Goal: Task Accomplishment & Management: Manage account settings

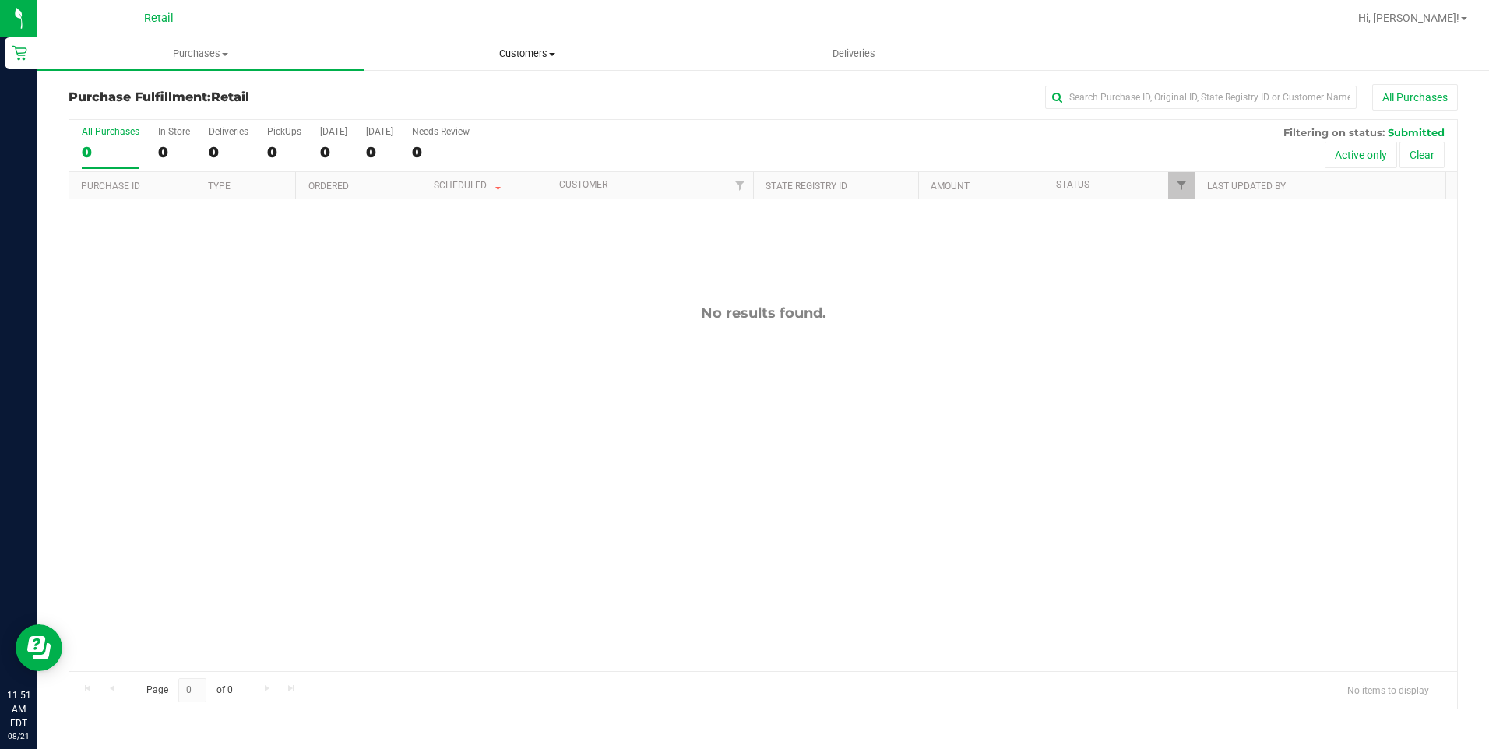
click at [546, 46] on uib-tab-heading "Customers All customers Add a new customer All physicians" at bounding box center [526, 53] width 325 height 31
click at [521, 85] on li "All customers" at bounding box center [527, 94] width 326 height 19
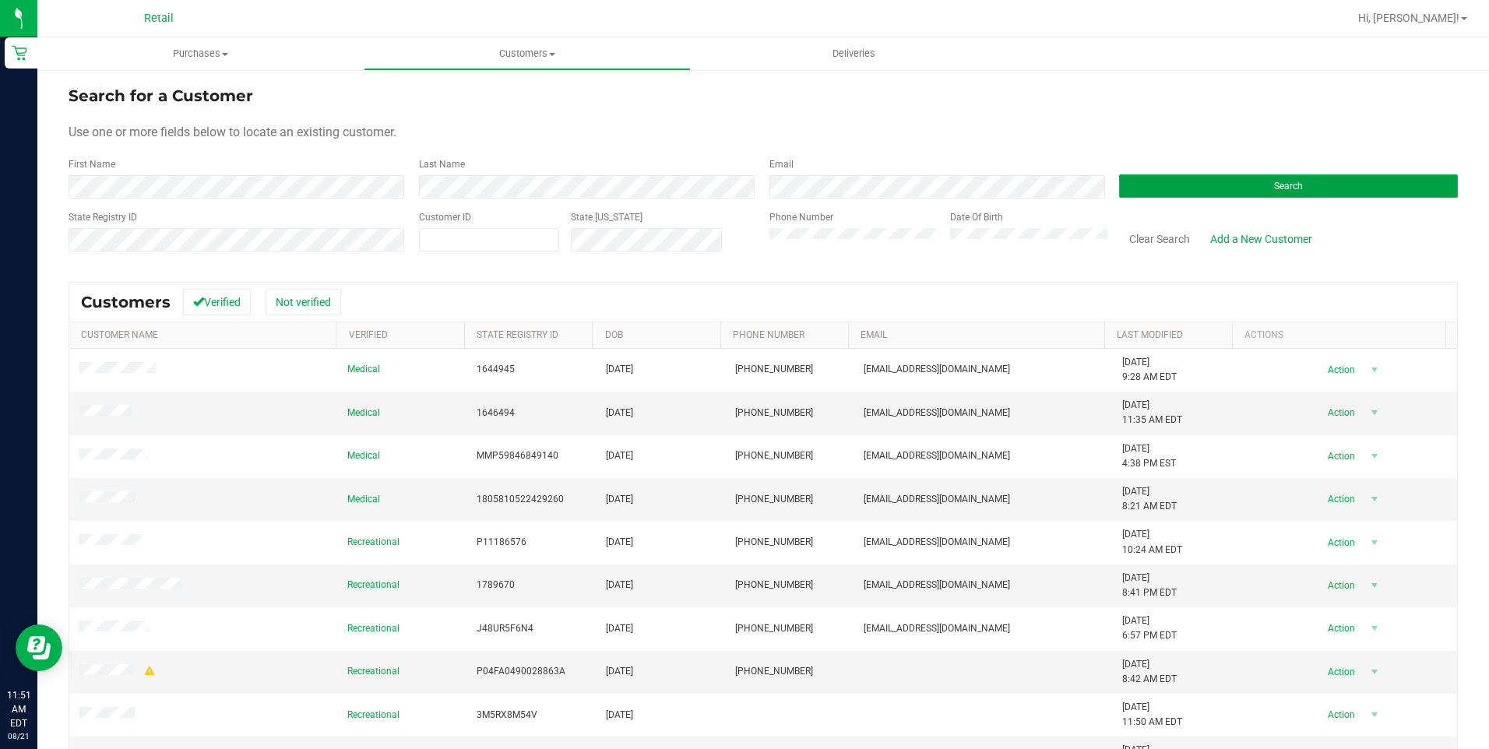
click at [1284, 192] on button "Search" at bounding box center [1288, 185] width 339 height 23
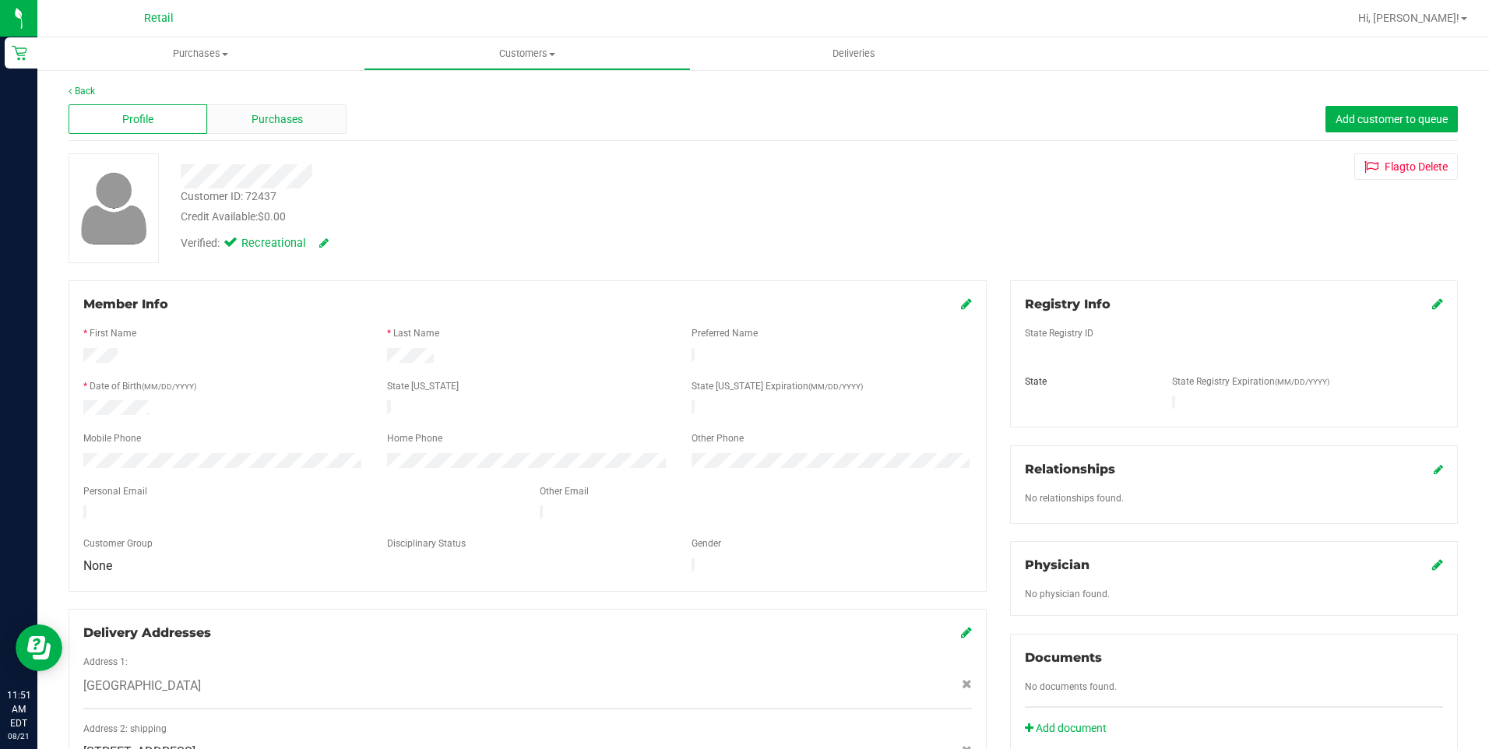
click at [273, 128] on div "Purchases" at bounding box center [276, 119] width 139 height 30
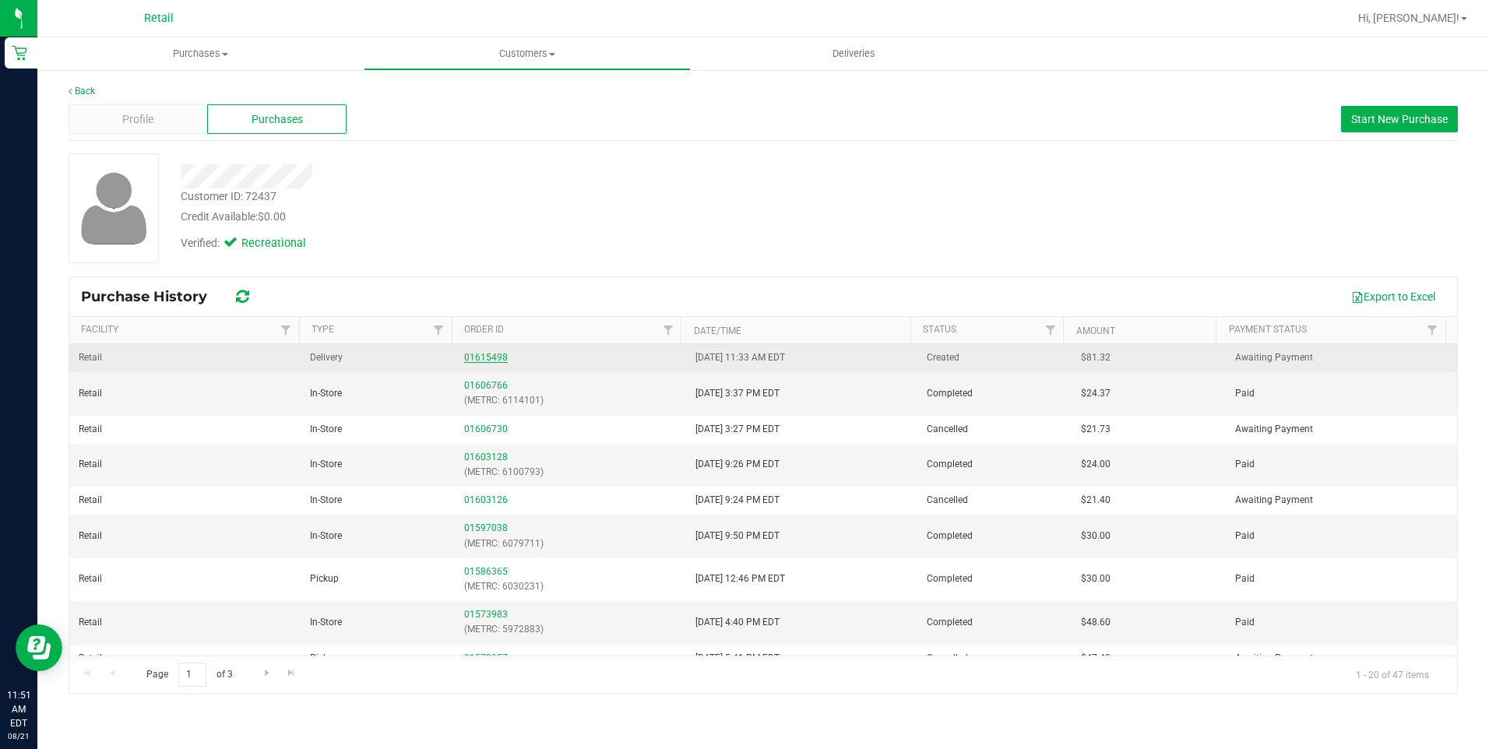
click at [480, 360] on link "01615498" at bounding box center [486, 357] width 44 height 11
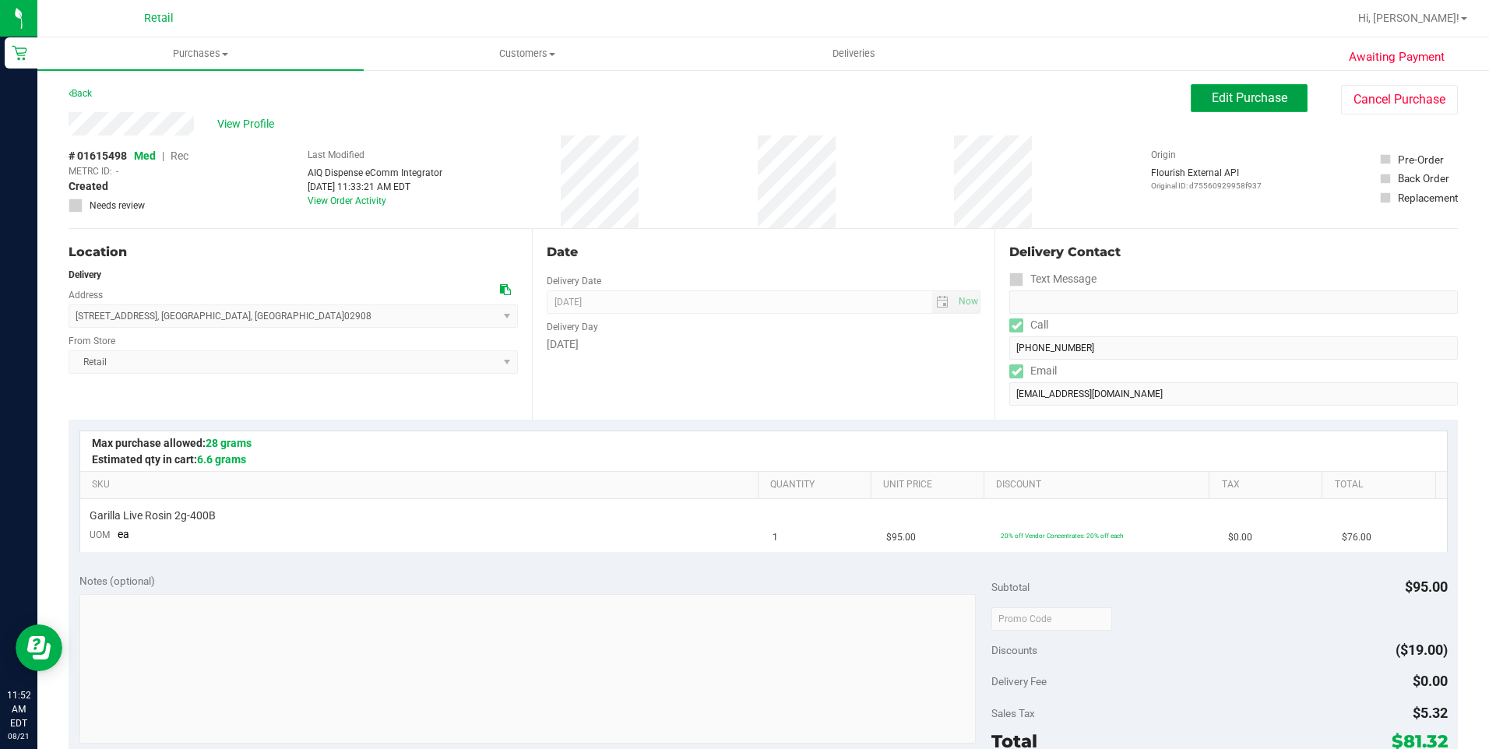
click at [1191, 95] on button "Edit Purchase" at bounding box center [1249, 98] width 117 height 28
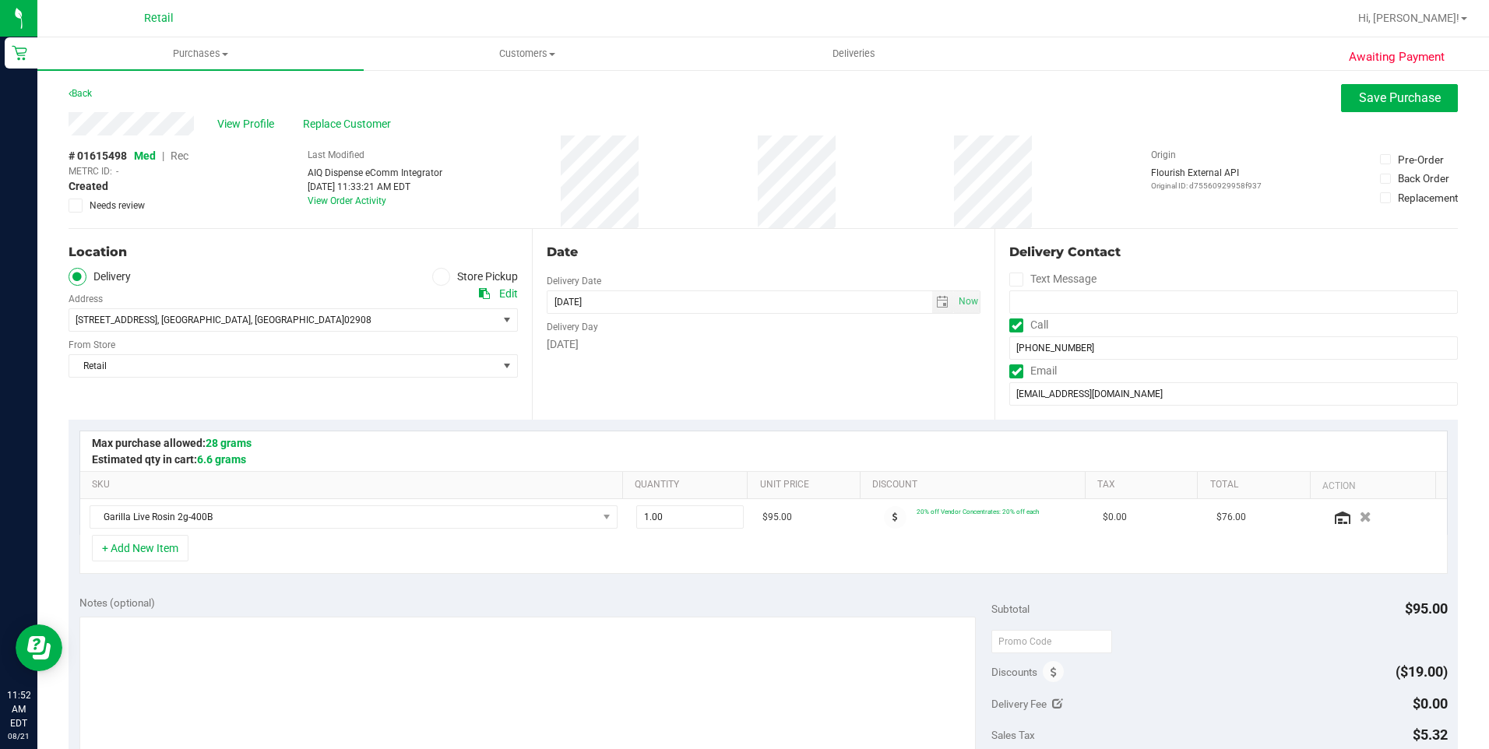
click at [183, 153] on span "Rec" at bounding box center [180, 156] width 18 height 12
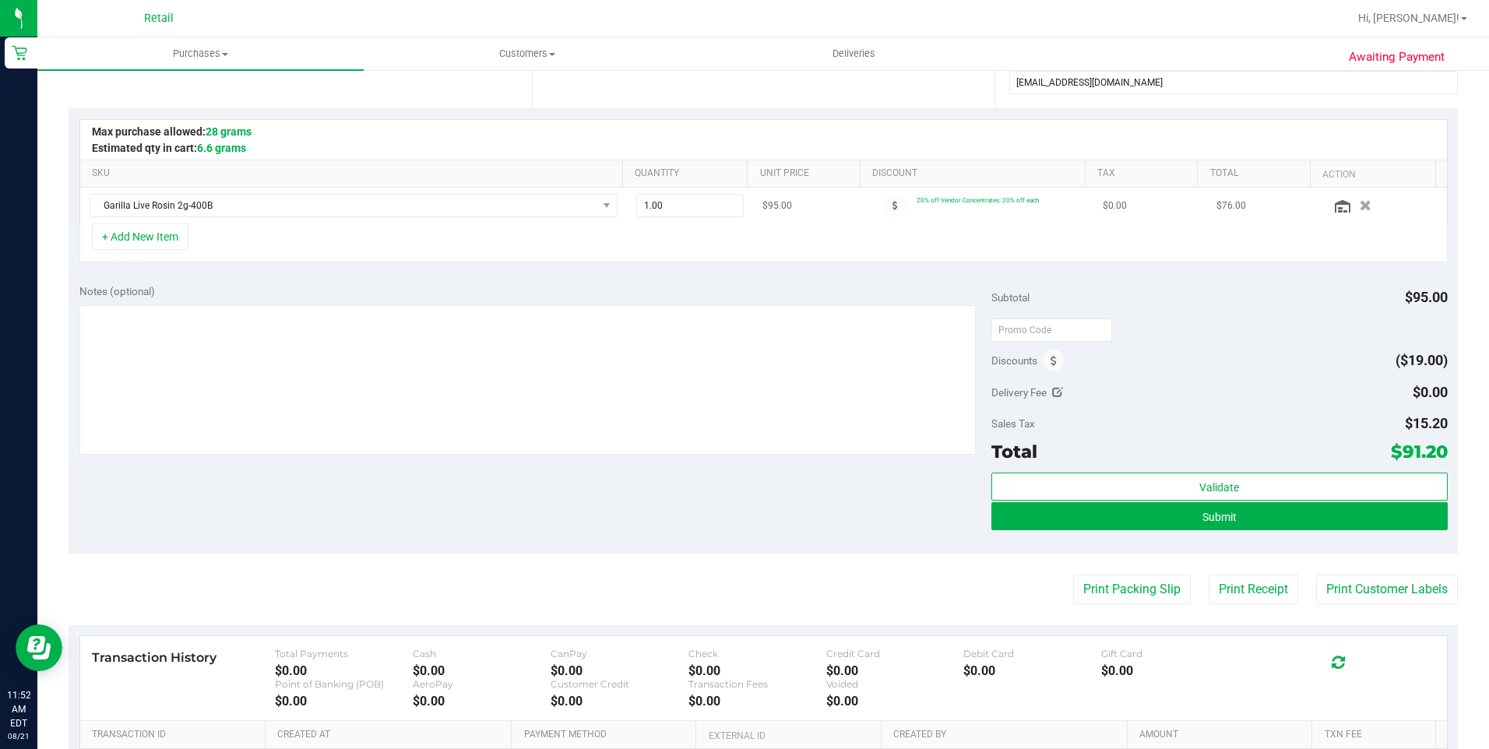
scroll to position [389, 0]
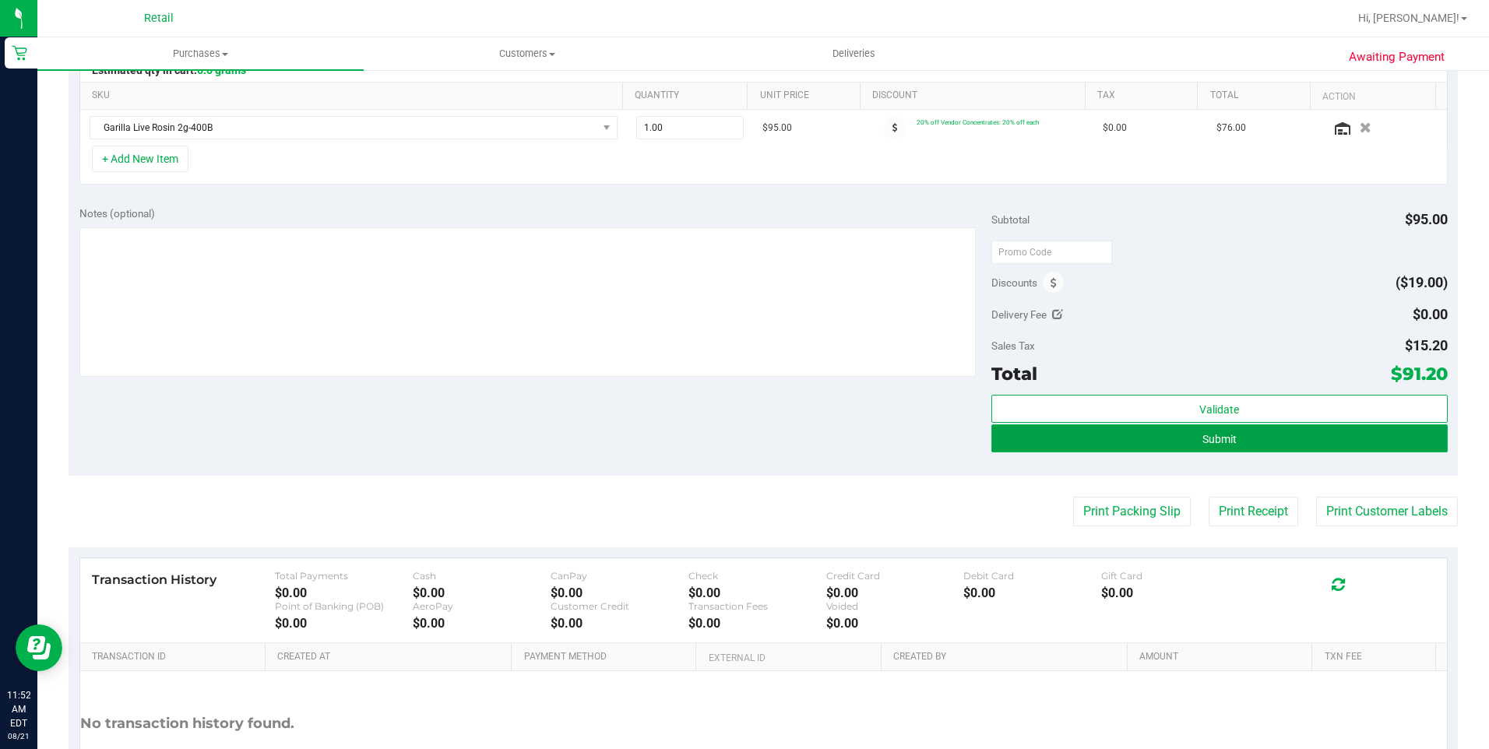
click at [1290, 448] on button "Submit" at bounding box center [1219, 438] width 456 height 28
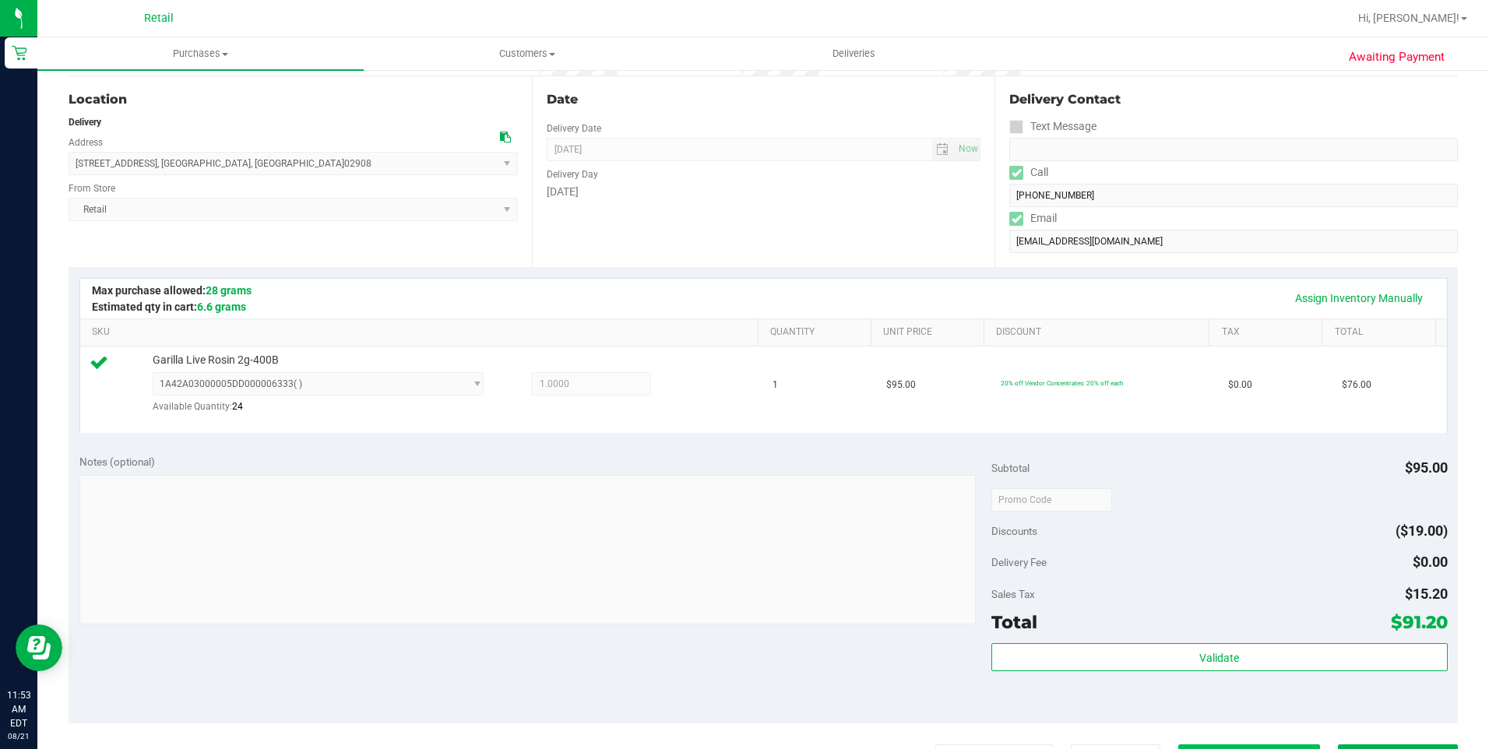
scroll to position [389, 0]
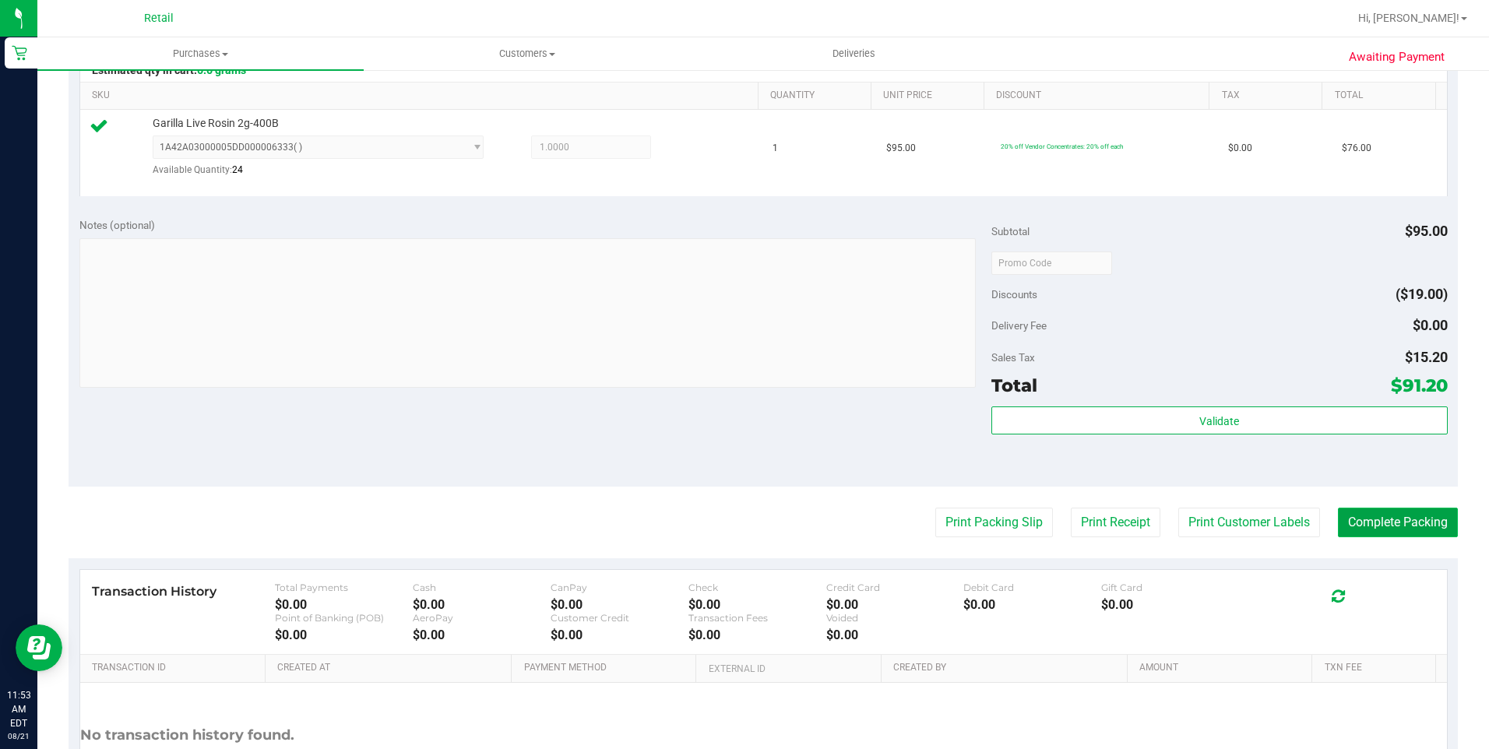
click at [1368, 530] on button "Complete Packing" at bounding box center [1398, 523] width 120 height 30
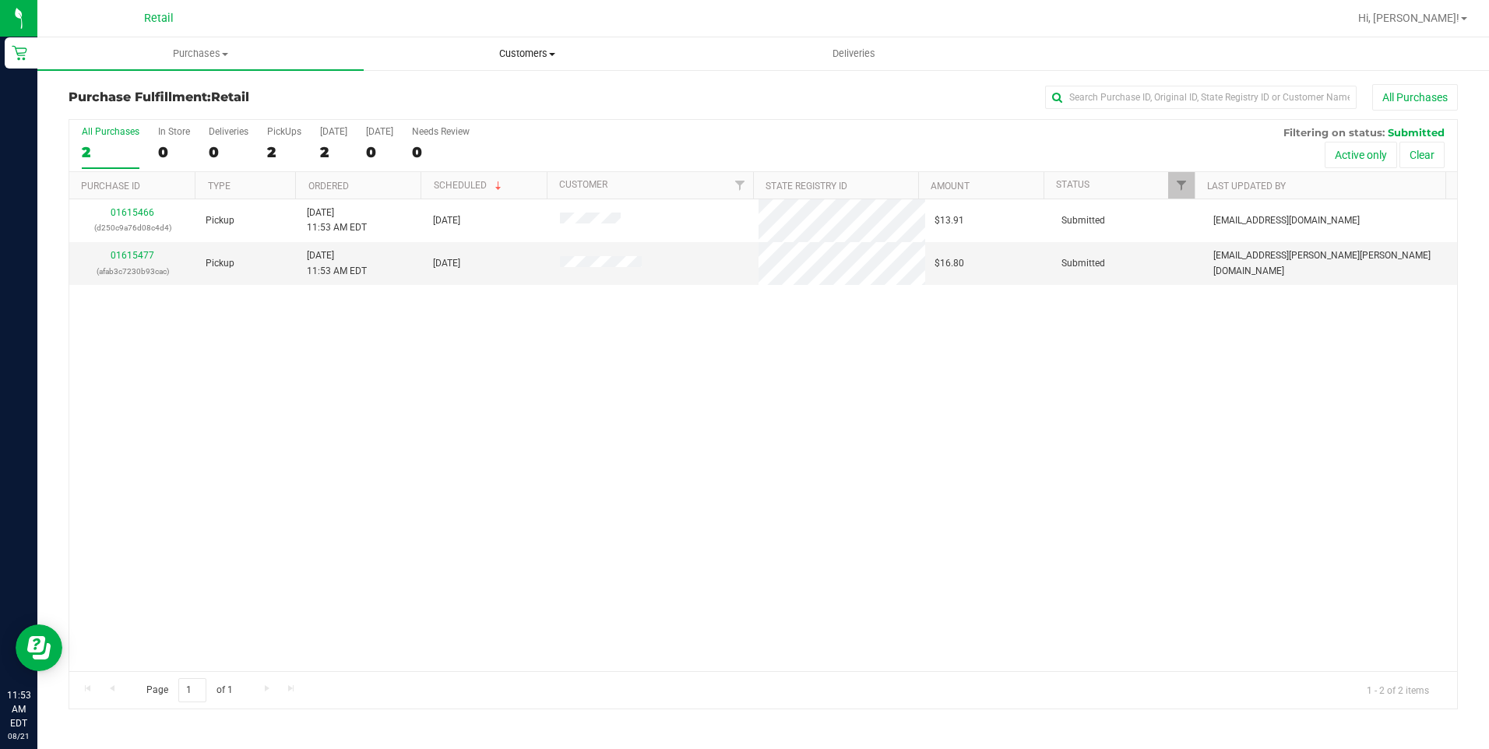
drag, startPoint x: 530, startPoint y: 50, endPoint x: 519, endPoint y: 58, distance: 13.4
click at [530, 50] on span "Customers" at bounding box center [526, 54] width 325 height 14
click at [523, 89] on li "All customers" at bounding box center [527, 94] width 326 height 19
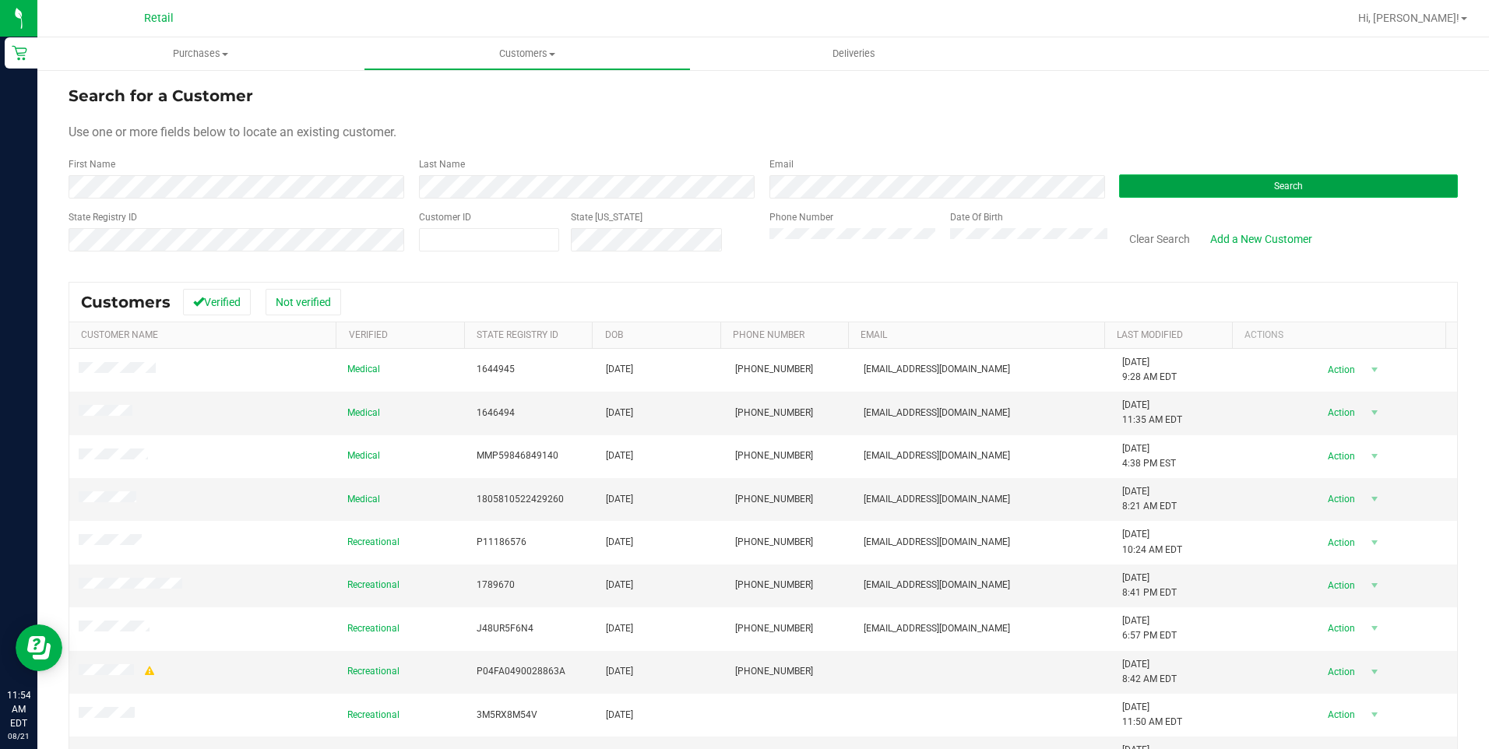
click at [1164, 187] on button "Search" at bounding box center [1288, 185] width 339 height 23
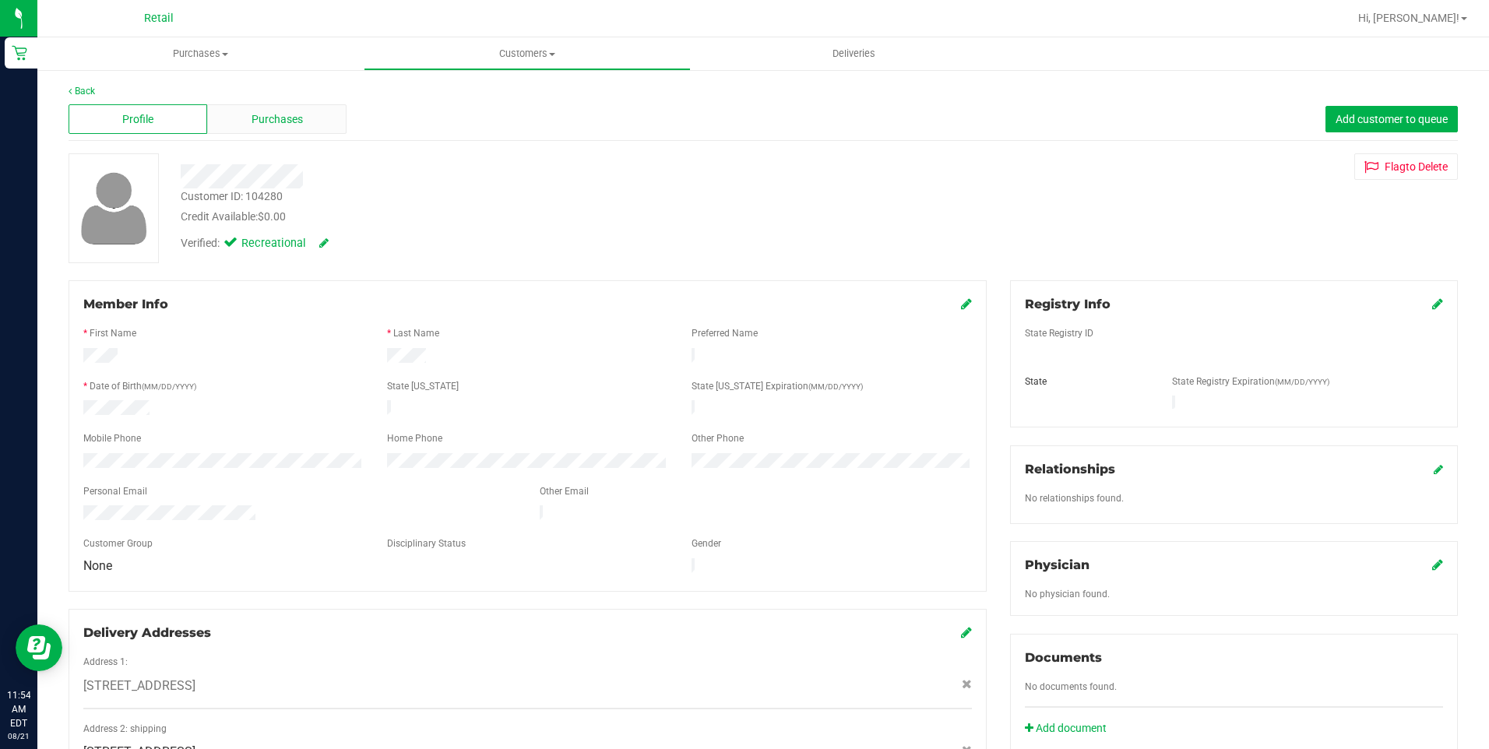
click at [295, 115] on span "Purchases" at bounding box center [277, 119] width 51 height 16
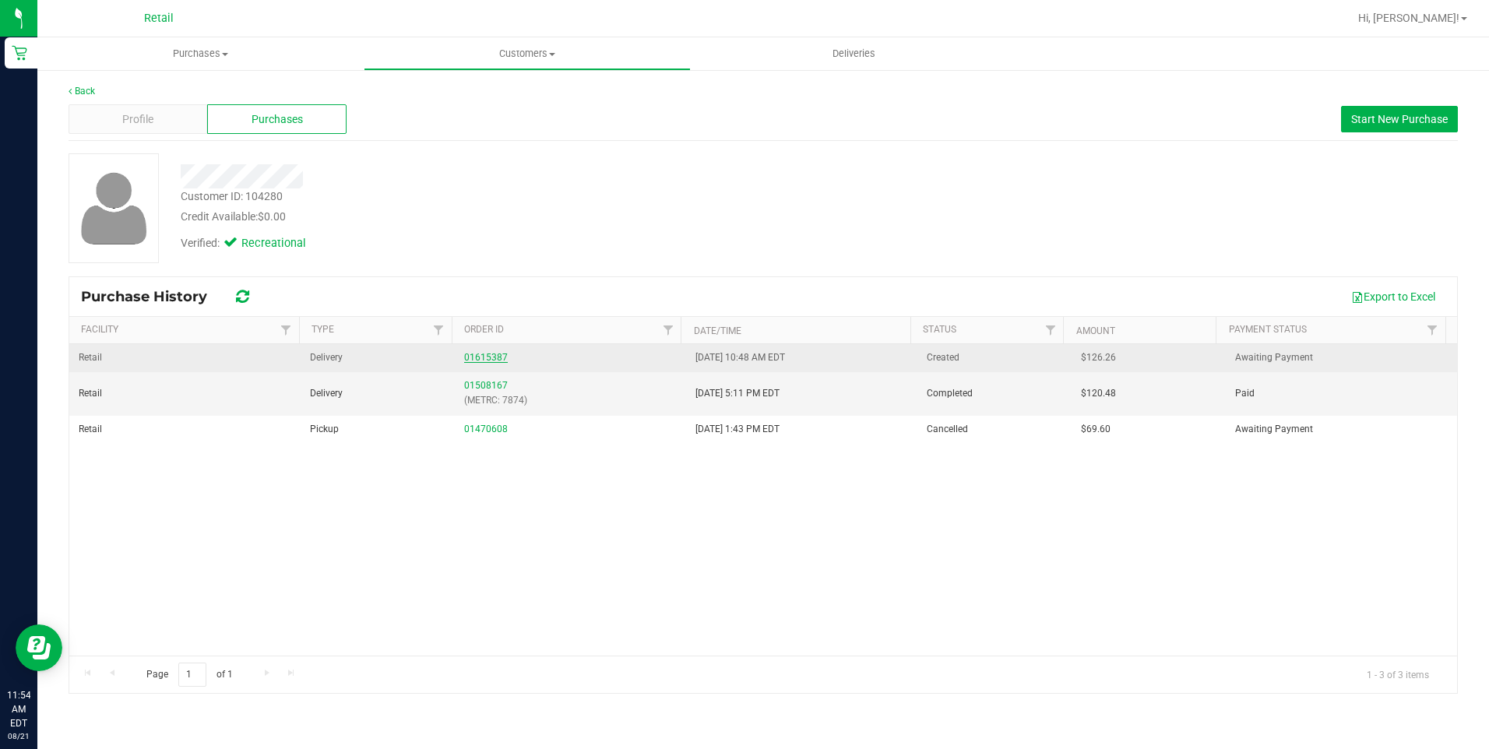
click at [474, 356] on link "01615387" at bounding box center [486, 357] width 44 height 11
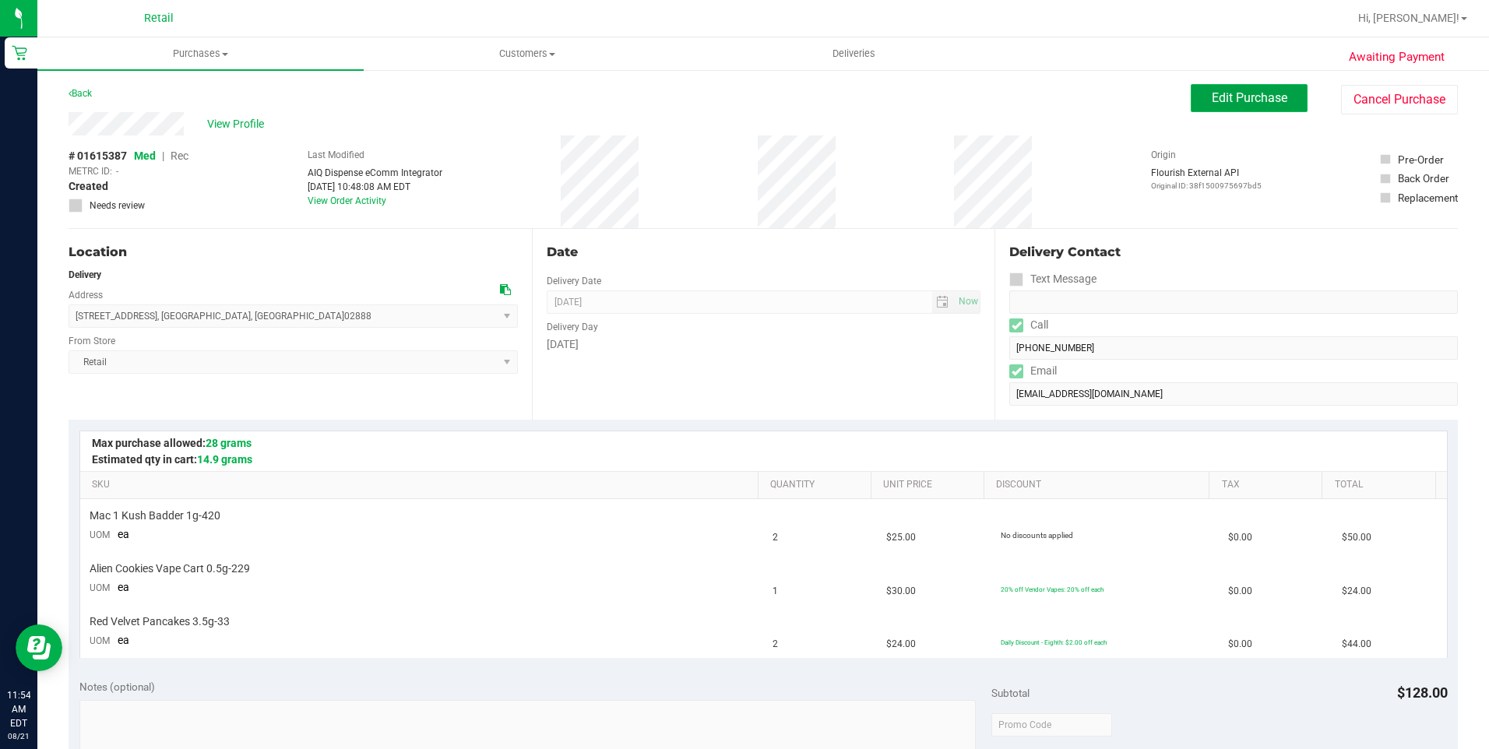
click at [1244, 103] on span "Edit Purchase" at bounding box center [1250, 97] width 76 height 15
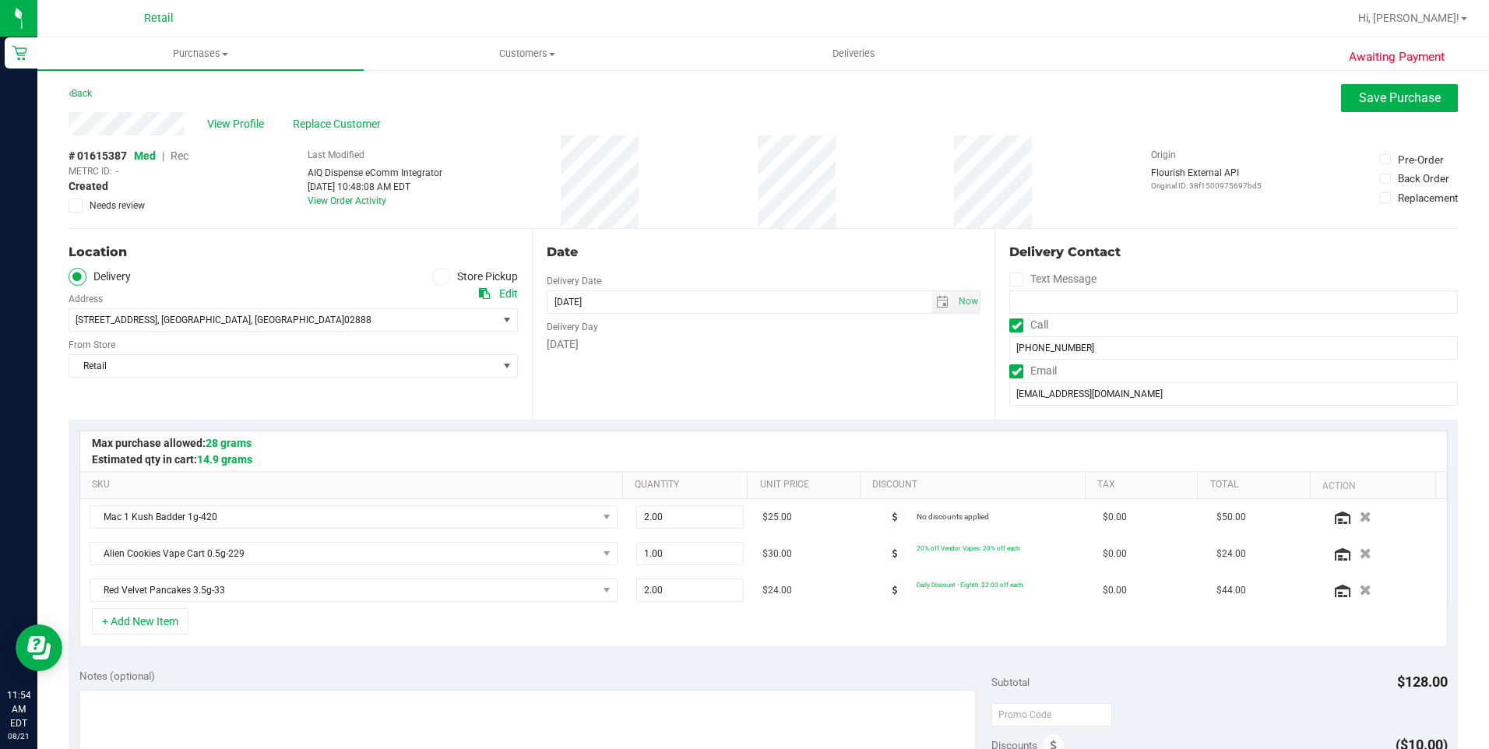
click at [181, 157] on span "Rec" at bounding box center [180, 156] width 18 height 12
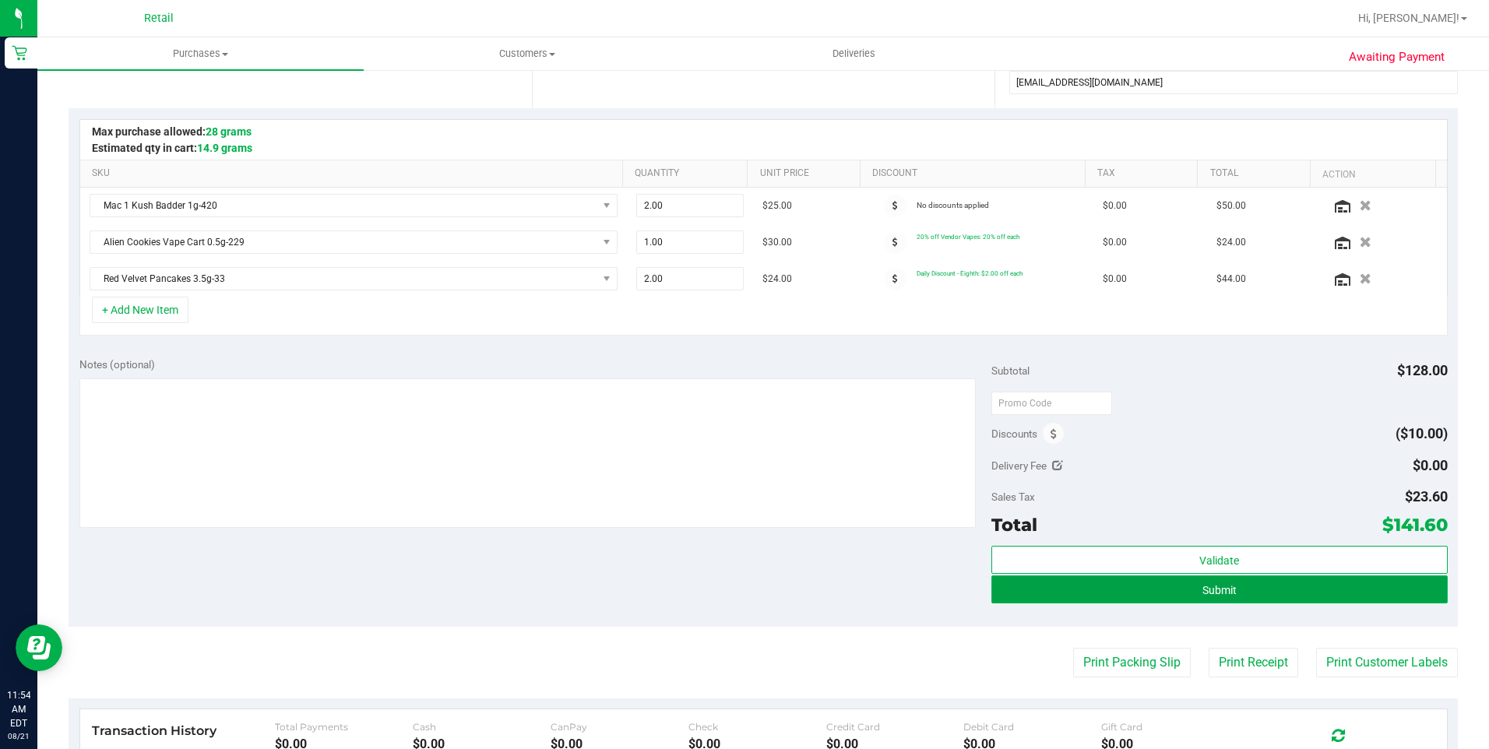
click at [1369, 597] on button "Submit" at bounding box center [1219, 590] width 456 height 28
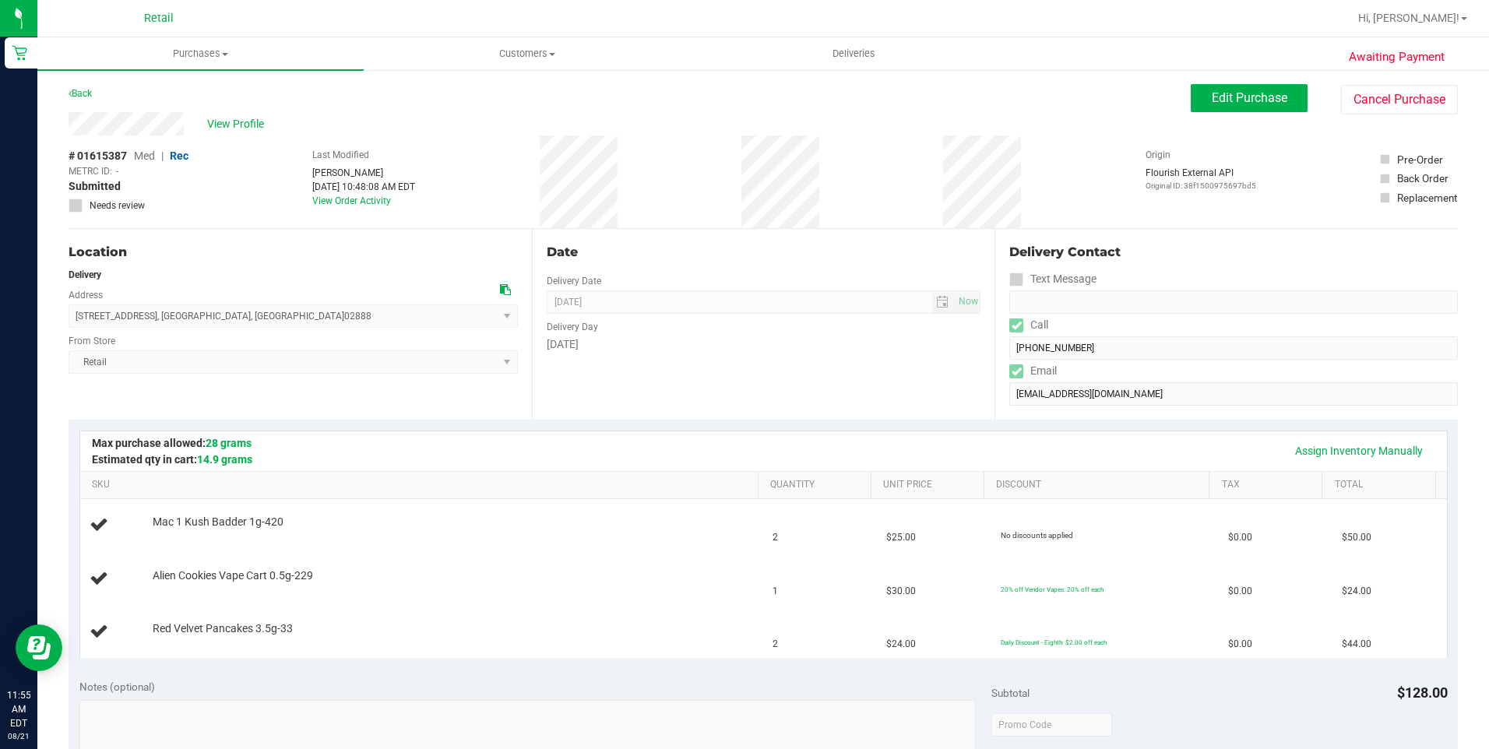
click at [189, 117] on div "View Profile" at bounding box center [630, 123] width 1122 height 23
drag, startPoint x: 76, startPoint y: 314, endPoint x: 243, endPoint y: 319, distance: 166.8
click at [243, 319] on span "214 3rd Avenue , Warwick , RI 02888 Select address 3rd Avenue 214 3rd Avenue" at bounding box center [293, 316] width 449 height 23
copy span "214 3rd Avenue , Warwick , RI 02888"
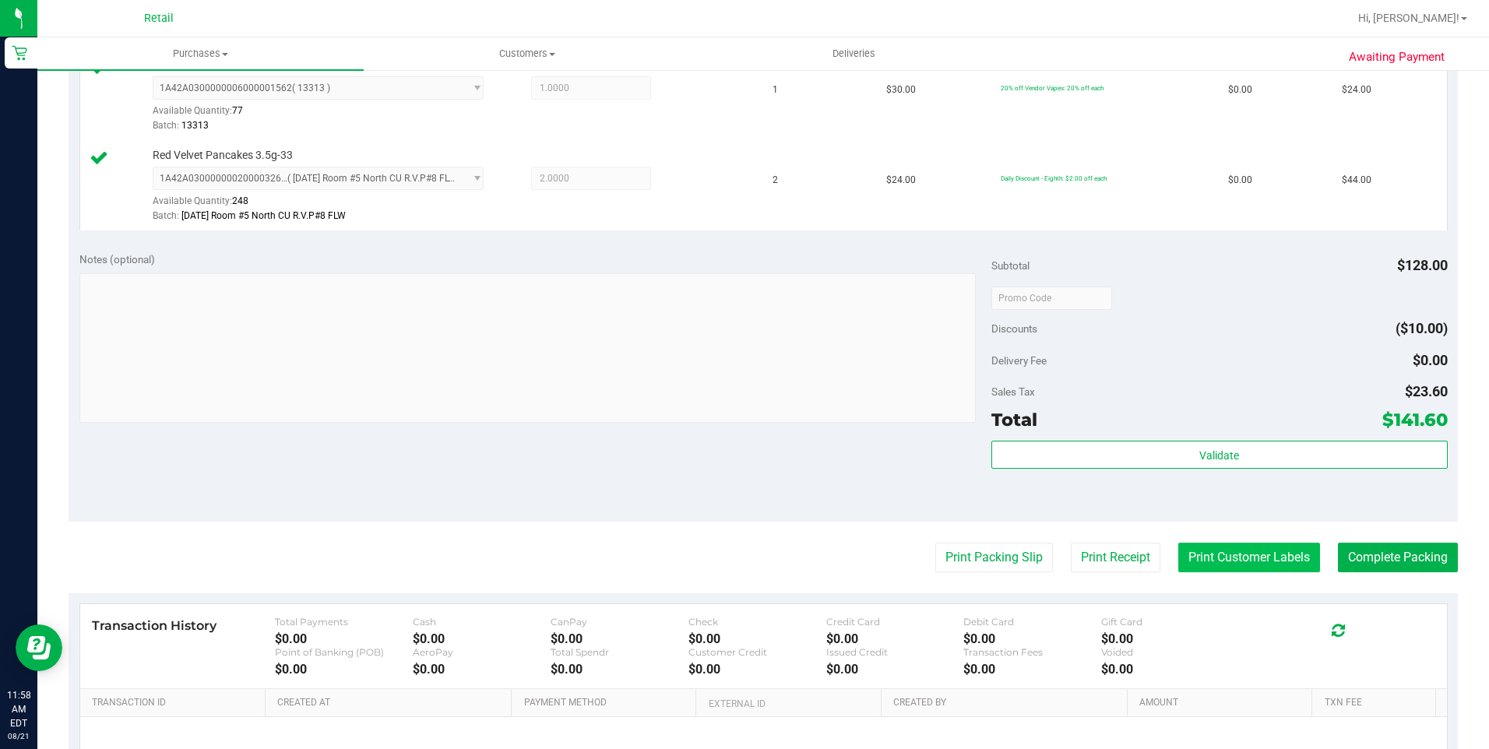
scroll to position [545, 0]
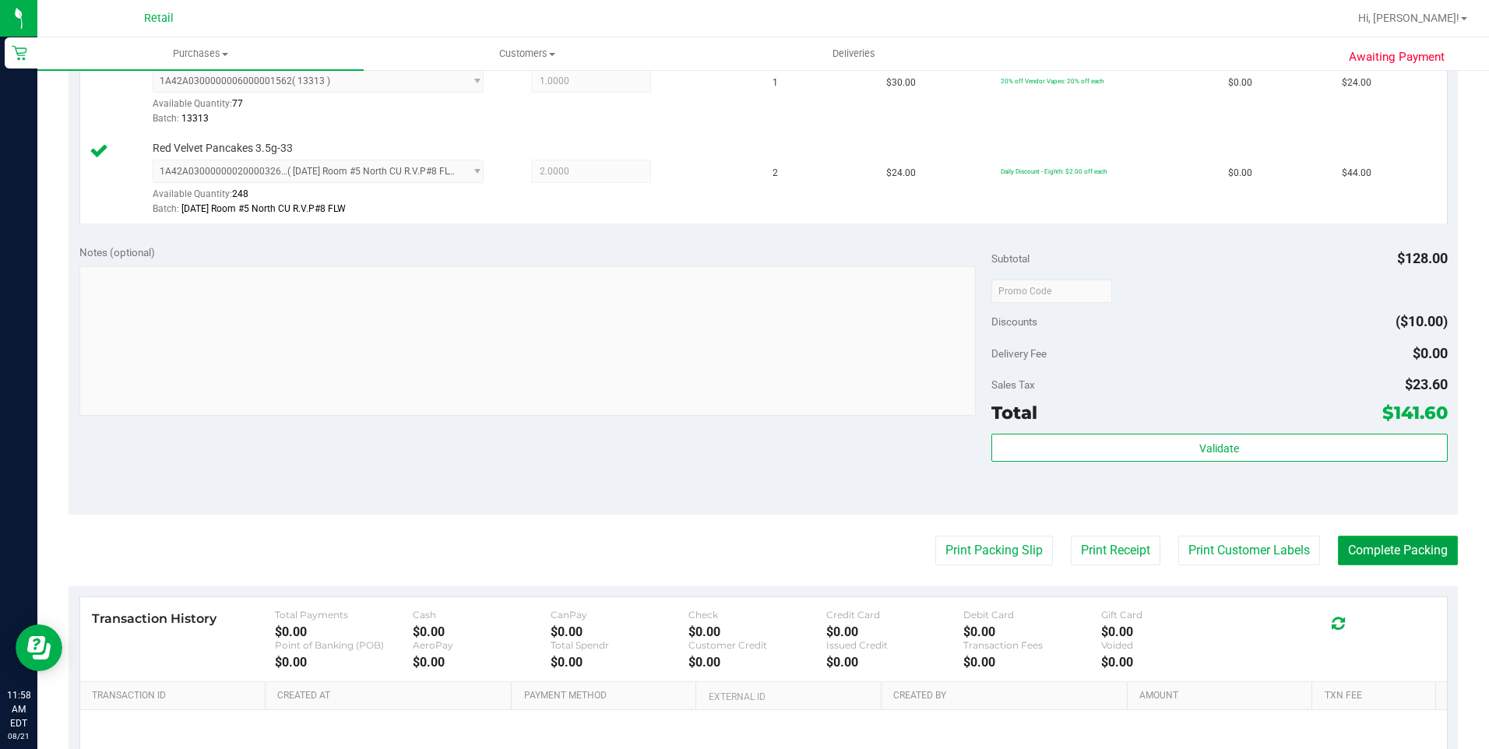
click at [1409, 560] on button "Complete Packing" at bounding box center [1398, 551] width 120 height 30
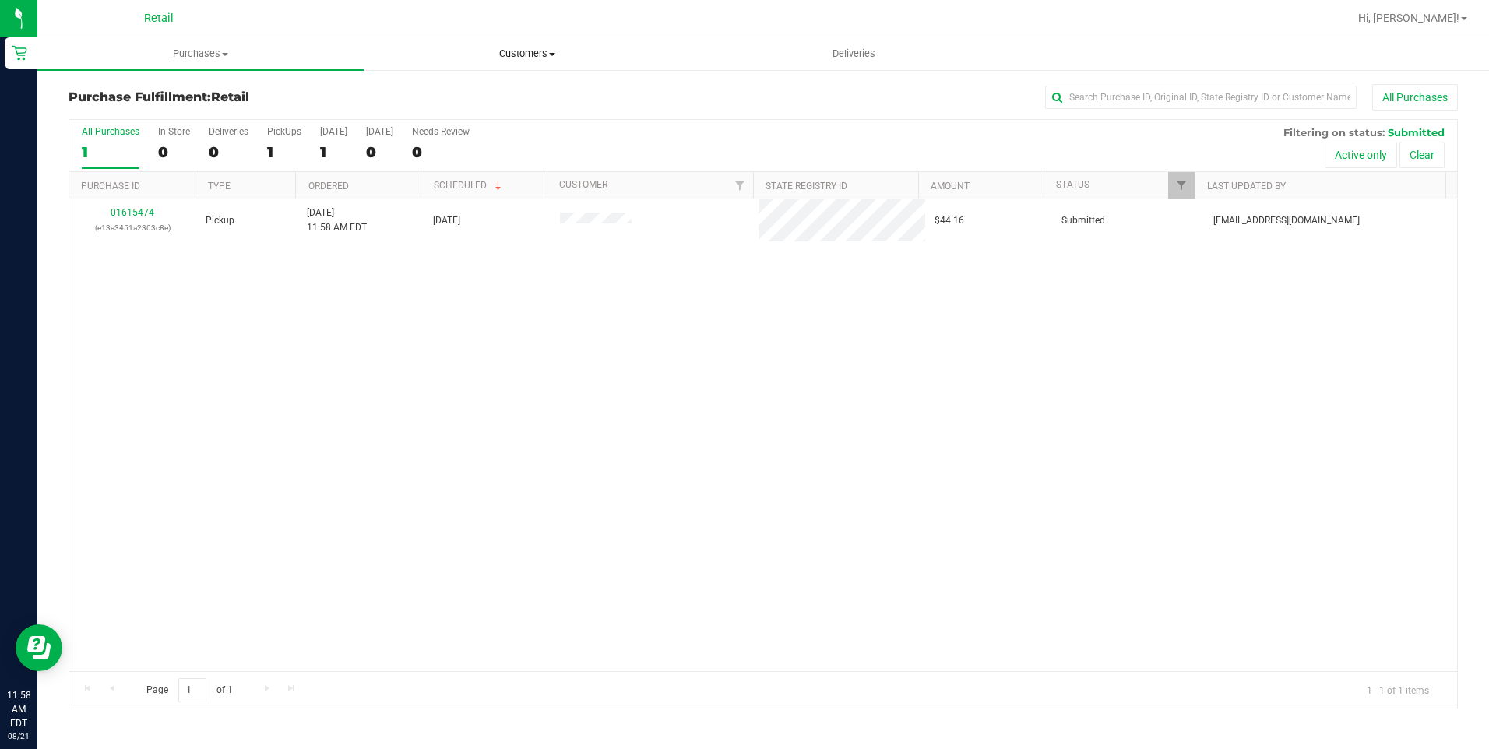
click at [541, 54] on span "Customers" at bounding box center [526, 54] width 325 height 14
click at [450, 94] on span "All customers" at bounding box center [420, 93] width 112 height 13
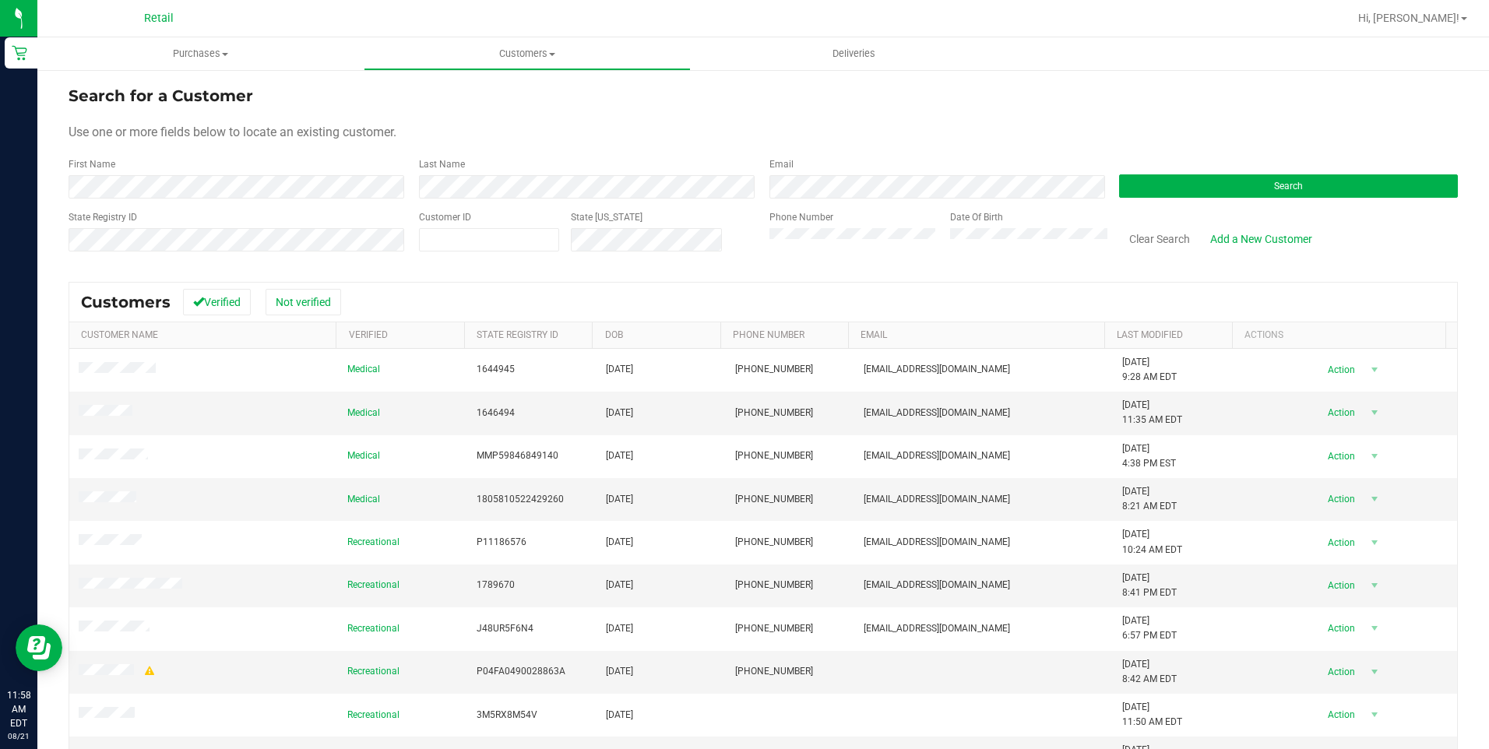
click at [1267, 172] on div "Search" at bounding box center [1283, 177] width 350 height 41
click at [1268, 176] on button "Search" at bounding box center [1288, 185] width 339 height 23
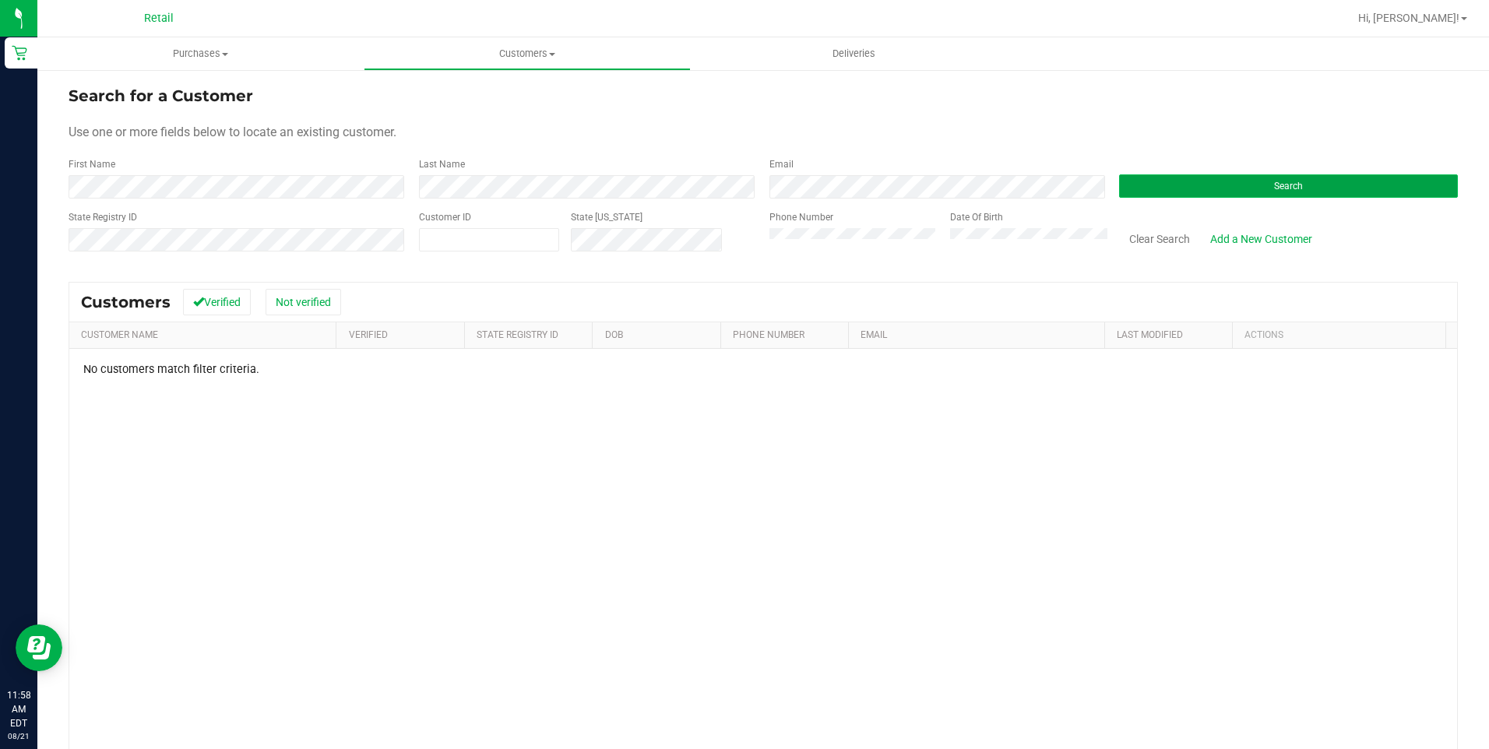
click at [1358, 196] on button "Search" at bounding box center [1288, 185] width 339 height 23
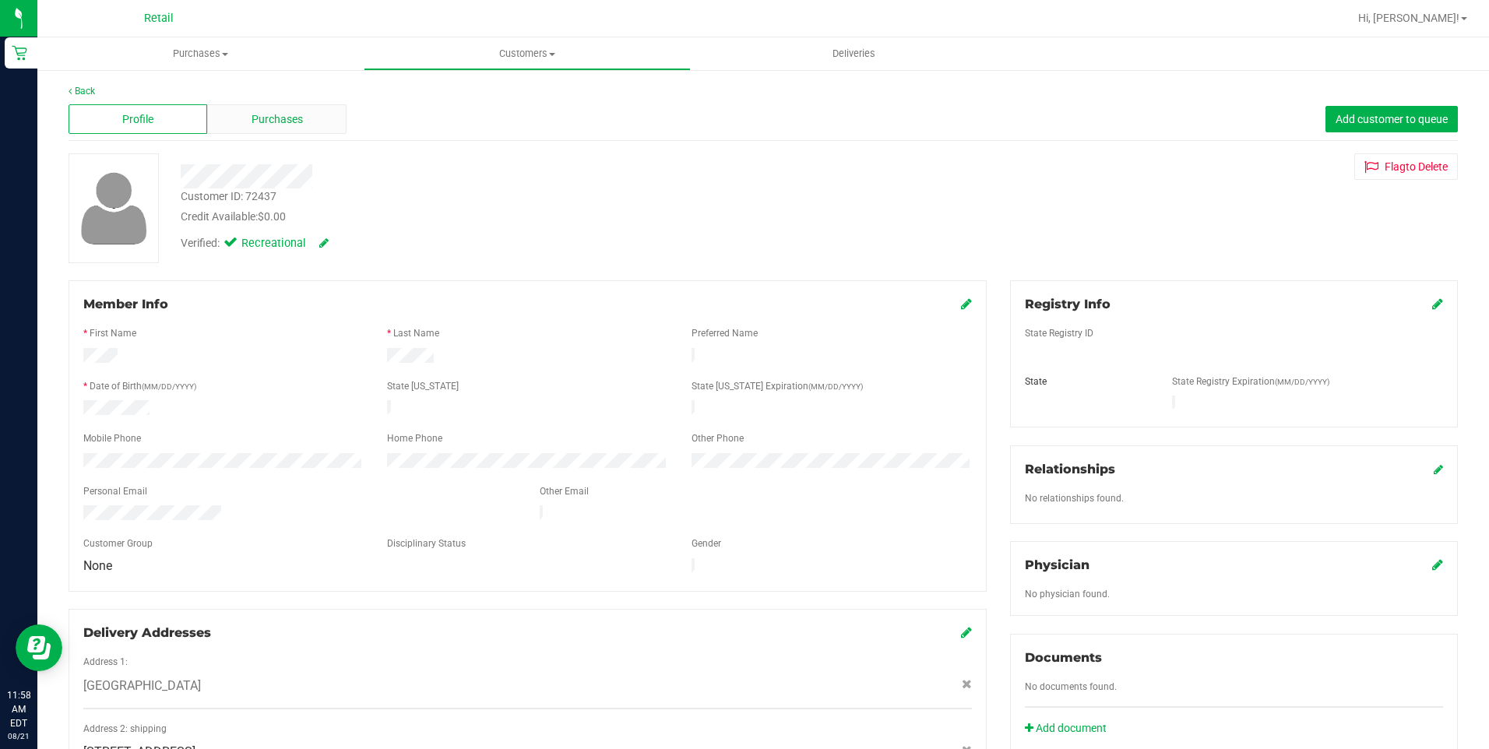
click at [293, 124] on span "Purchases" at bounding box center [277, 119] width 51 height 16
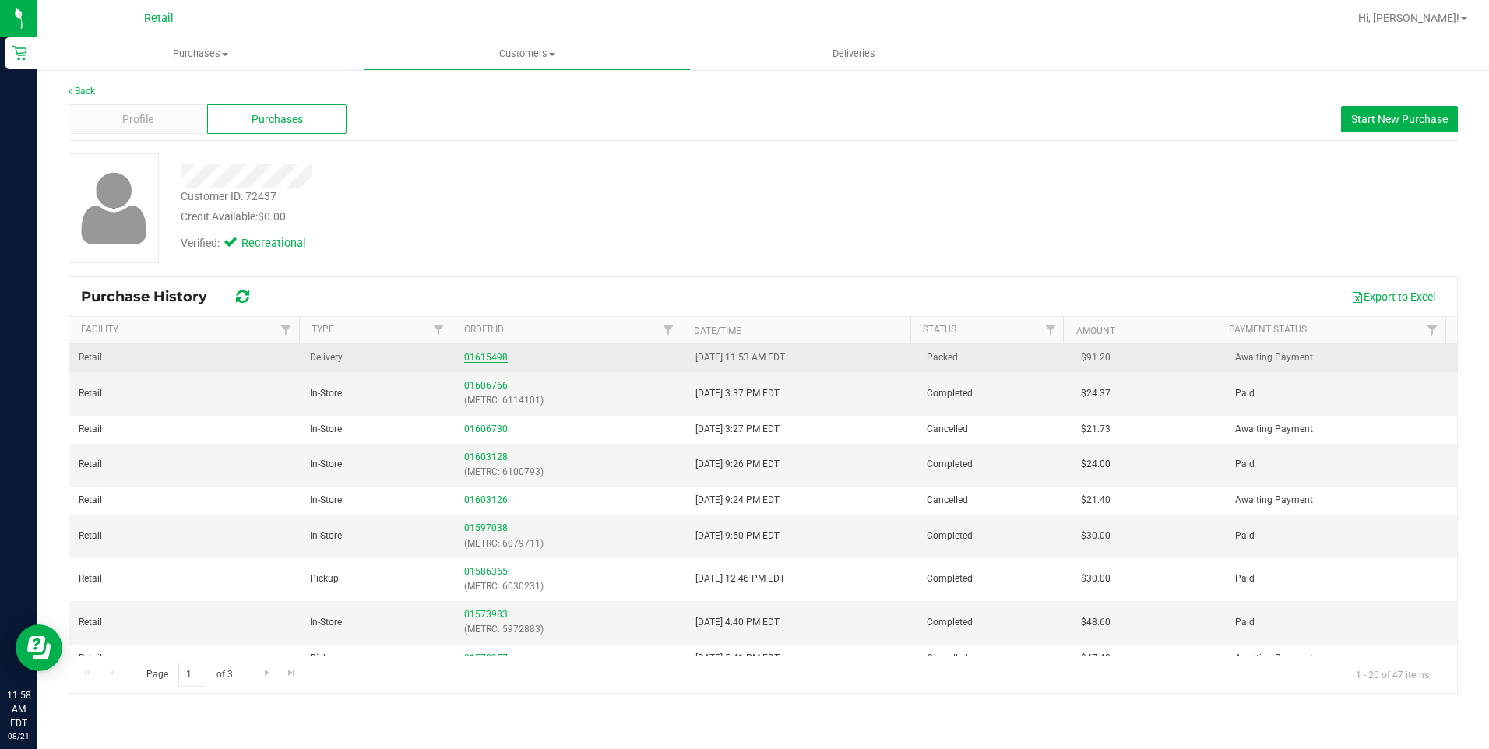
click at [491, 354] on link "01615498" at bounding box center [486, 357] width 44 height 11
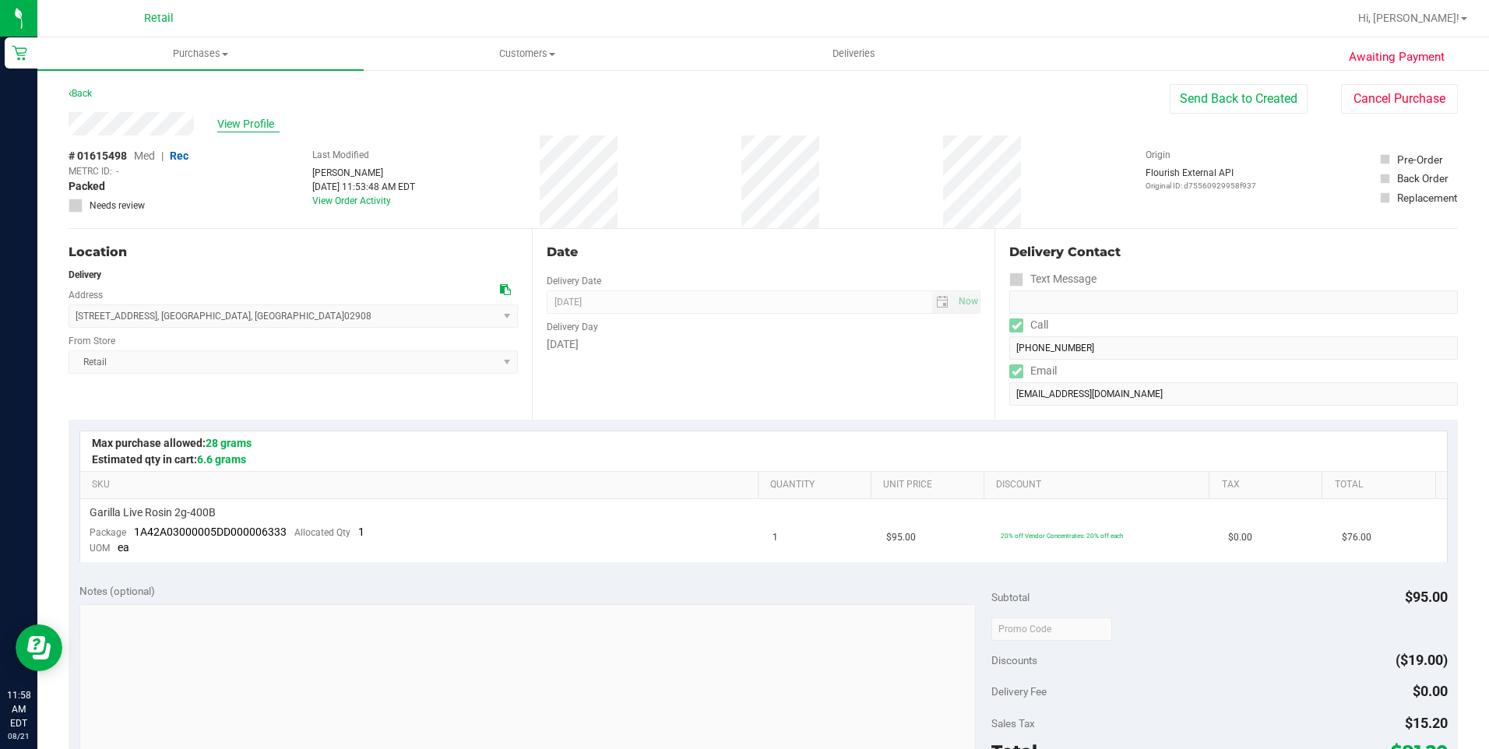
drag, startPoint x: 64, startPoint y: 125, endPoint x: 238, endPoint y: 118, distance: 174.6
click at [238, 118] on div "Awaiting Payment Back Send Back to Created Cancel Purchase View Profile # 01615…" at bounding box center [763, 658] width 1452 height 1178
drag, startPoint x: 238, startPoint y: 118, endPoint x: 204, endPoint y: 130, distance: 36.2
click at [204, 130] on div "View Profile" at bounding box center [619, 123] width 1101 height 23
drag, startPoint x: 200, startPoint y: 130, endPoint x: 62, endPoint y: 132, distance: 138.7
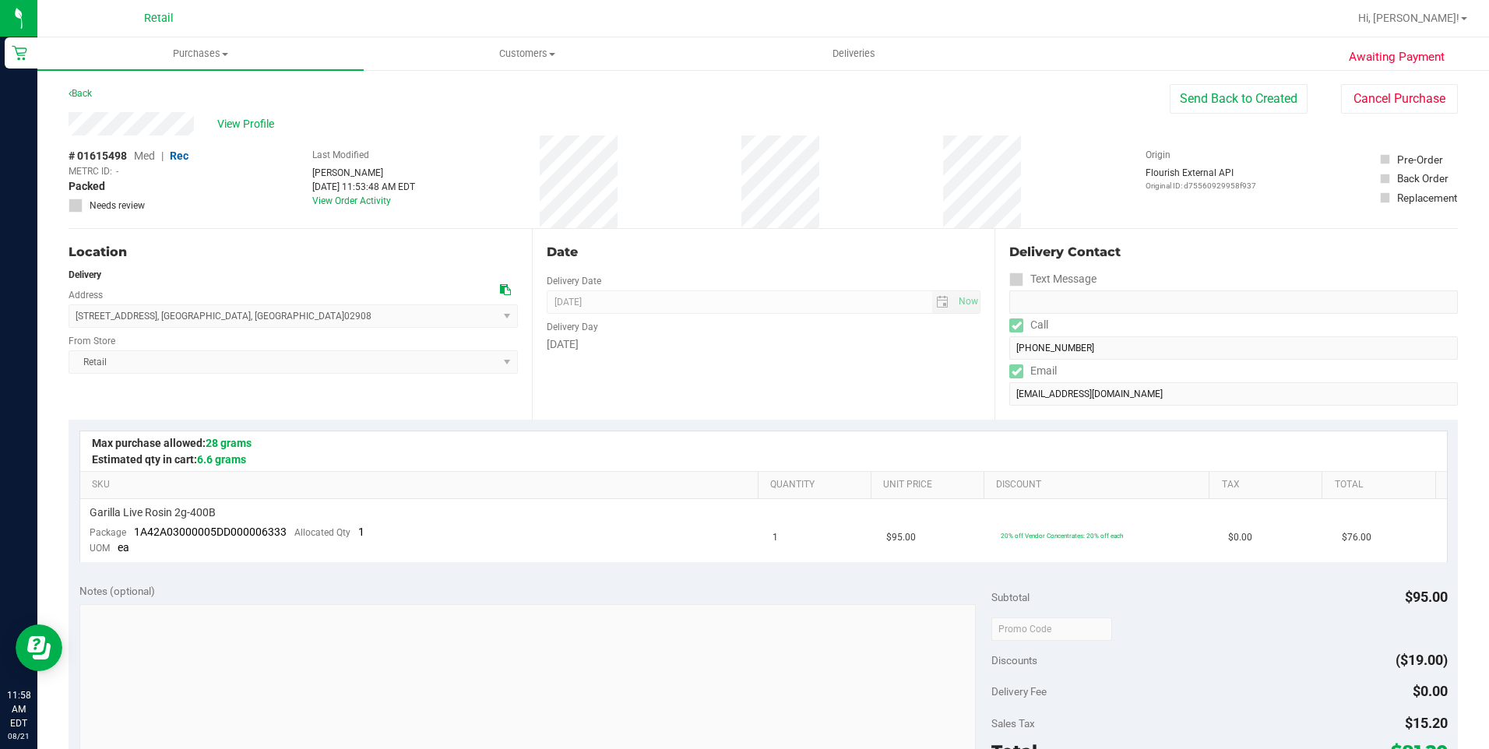
click at [62, 132] on div "Awaiting Payment Back Send Back to Created Cancel Purchase View Profile # 01615…" at bounding box center [763, 658] width 1452 height 1178
drag, startPoint x: 73, startPoint y: 313, endPoint x: 252, endPoint y: 310, distance: 179.2
click at [252, 310] on span "81 Rome Avenue , Providence , RI 02908 Select address Rome Avenue 81 Rome Avenue" at bounding box center [293, 316] width 449 height 23
drag, startPoint x: 252, startPoint y: 310, endPoint x: 262, endPoint y: 313, distance: 10.6
click at [548, 51] on span "Customers" at bounding box center [526, 54] width 325 height 14
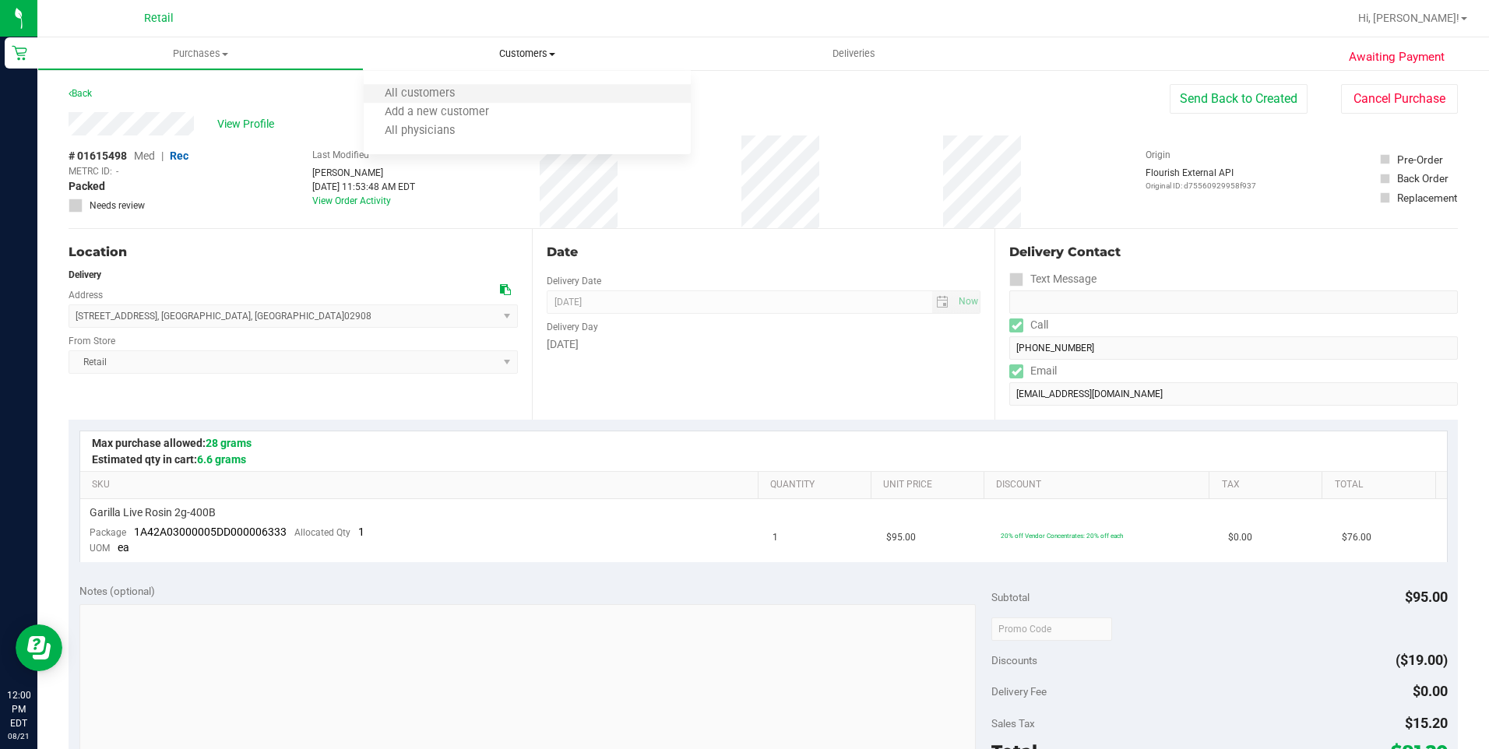
click at [532, 85] on li "All customers" at bounding box center [527, 94] width 326 height 19
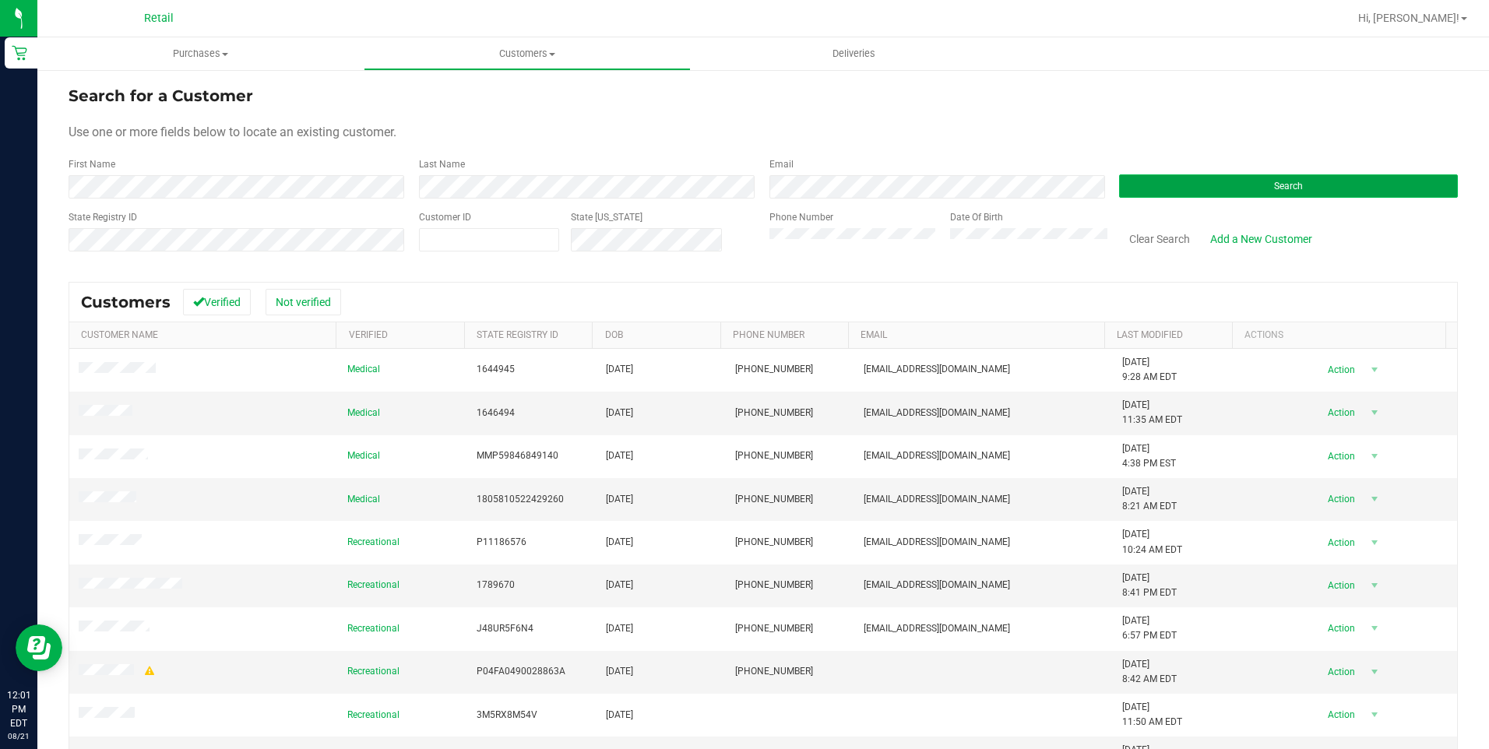
click at [1257, 188] on button "Search" at bounding box center [1288, 185] width 339 height 23
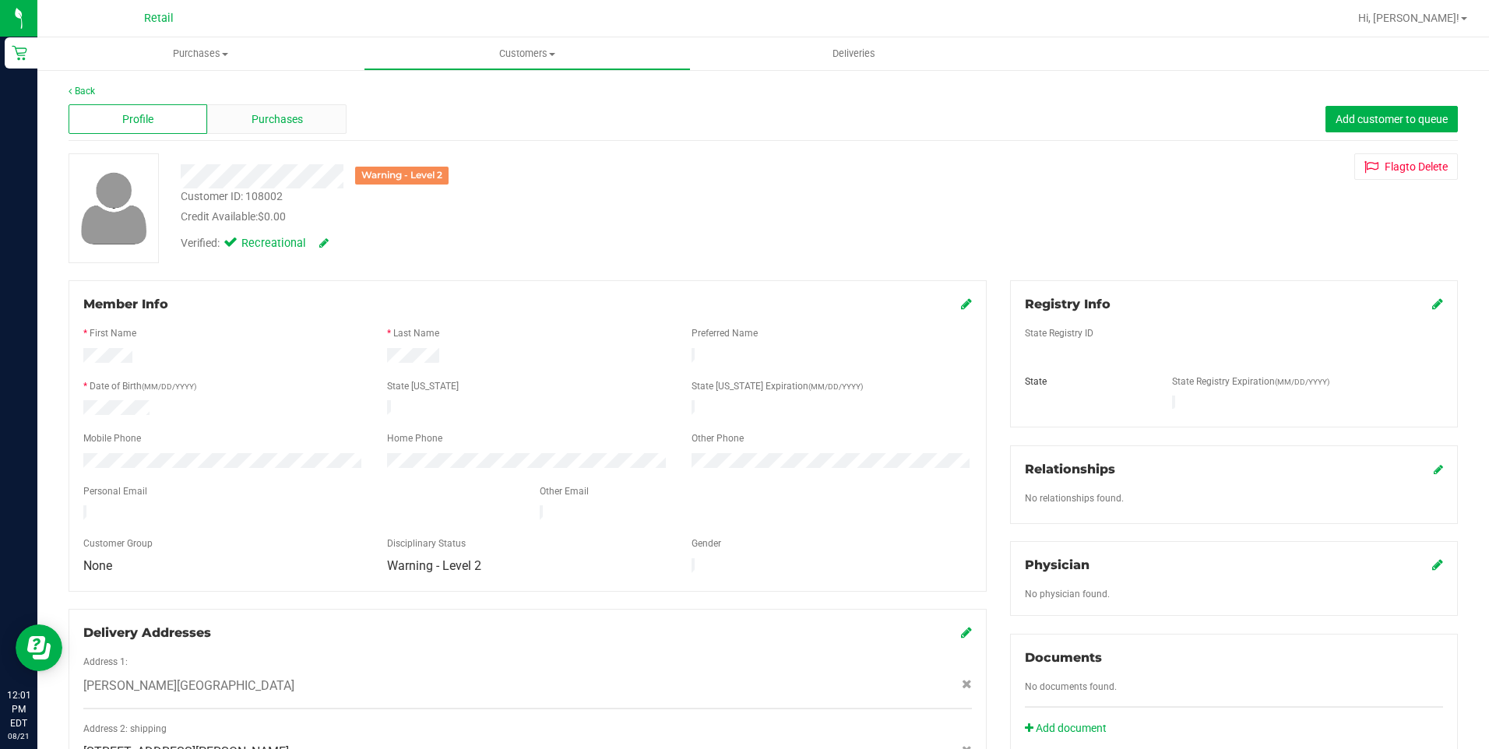
click at [292, 109] on div "Purchases" at bounding box center [276, 119] width 139 height 30
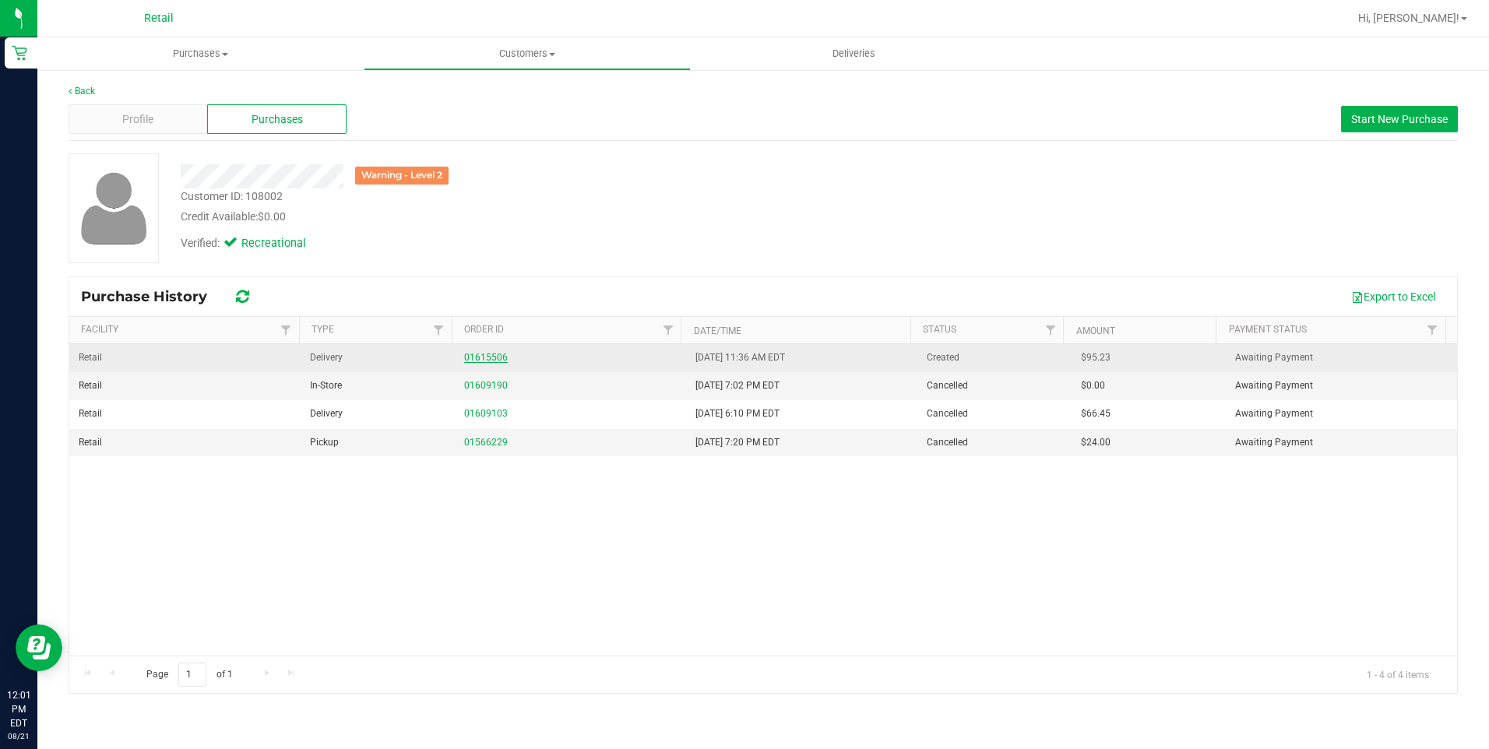
click at [495, 357] on link "01615506" at bounding box center [486, 357] width 44 height 11
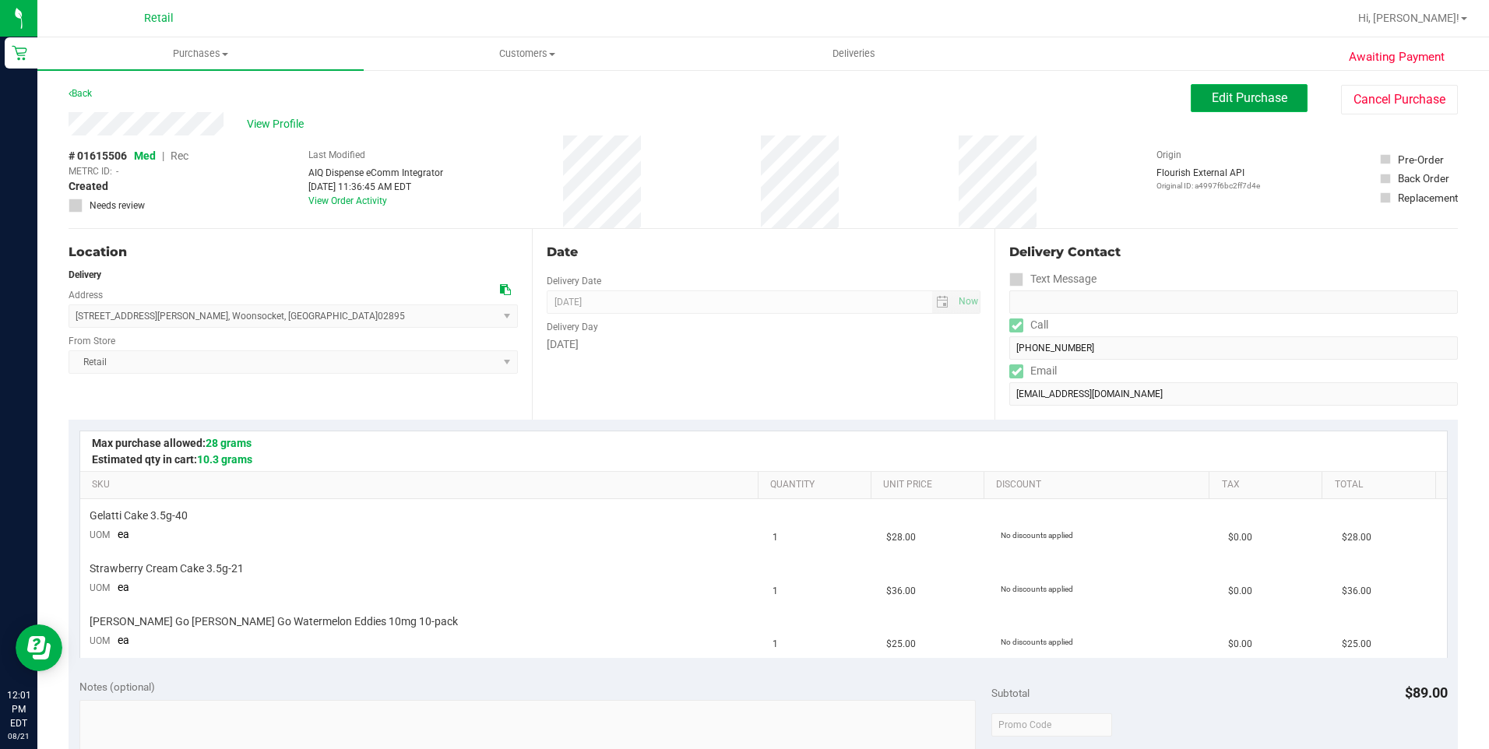
click at [1255, 103] on span "Edit Purchase" at bounding box center [1250, 97] width 76 height 15
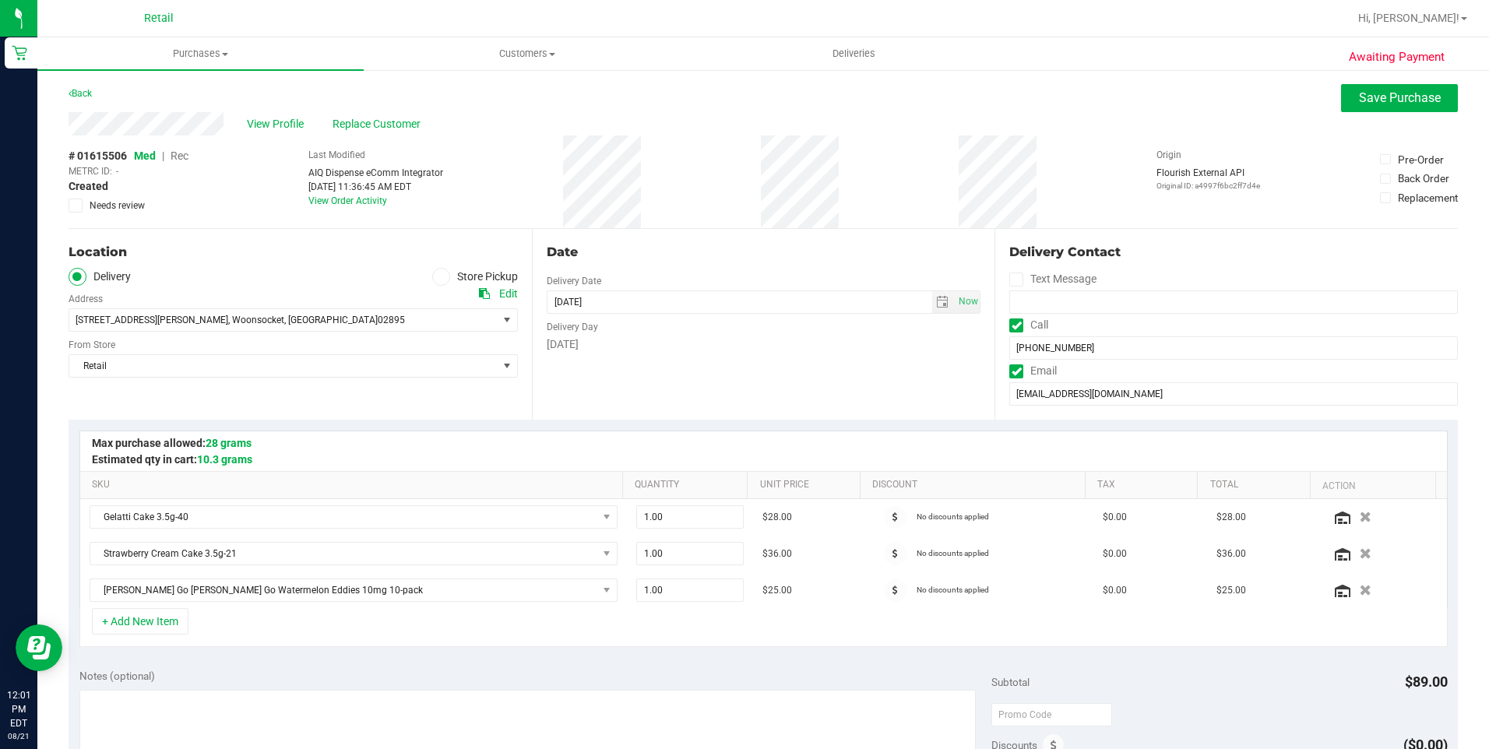
click at [181, 157] on span "Rec" at bounding box center [180, 156] width 18 height 12
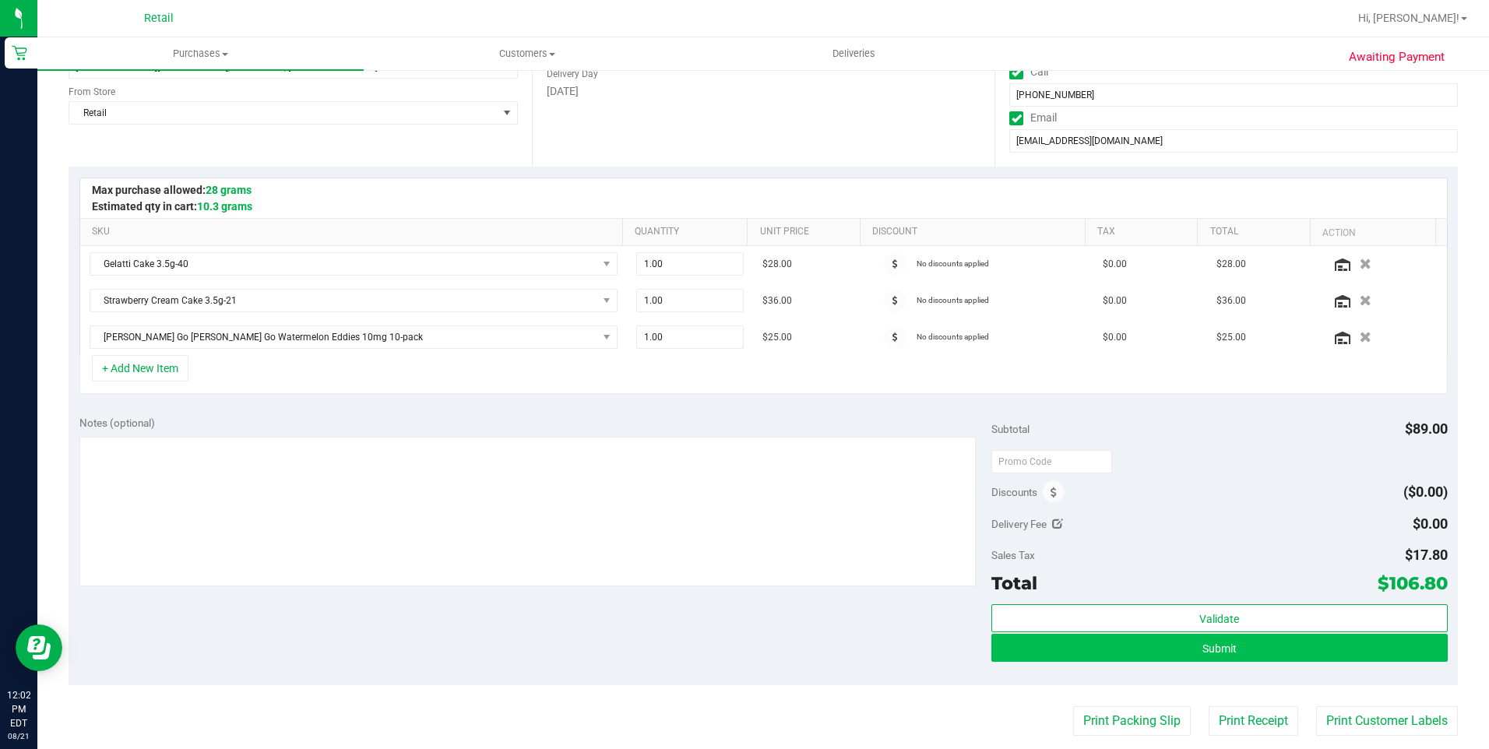
scroll to position [389, 0]
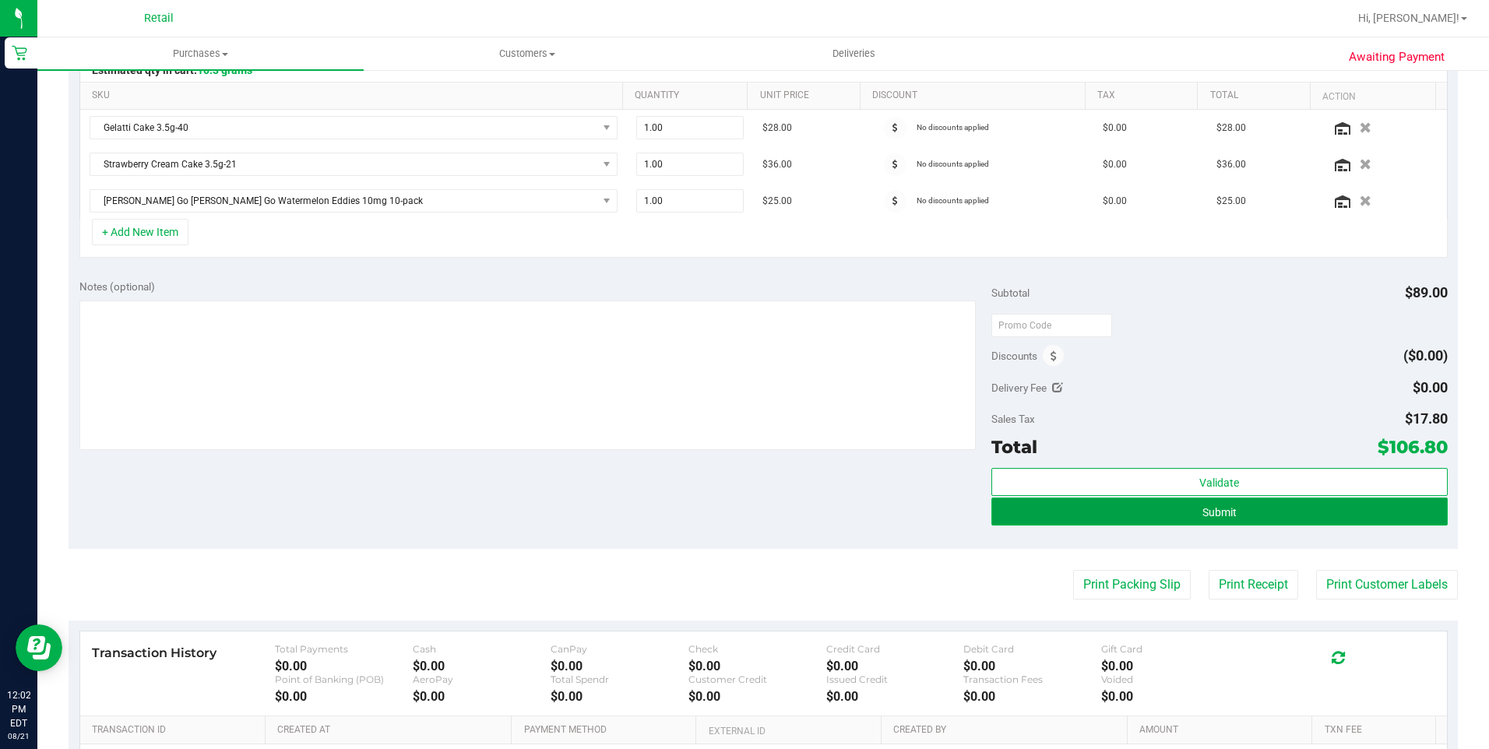
click at [1230, 516] on button "Submit" at bounding box center [1219, 512] width 456 height 28
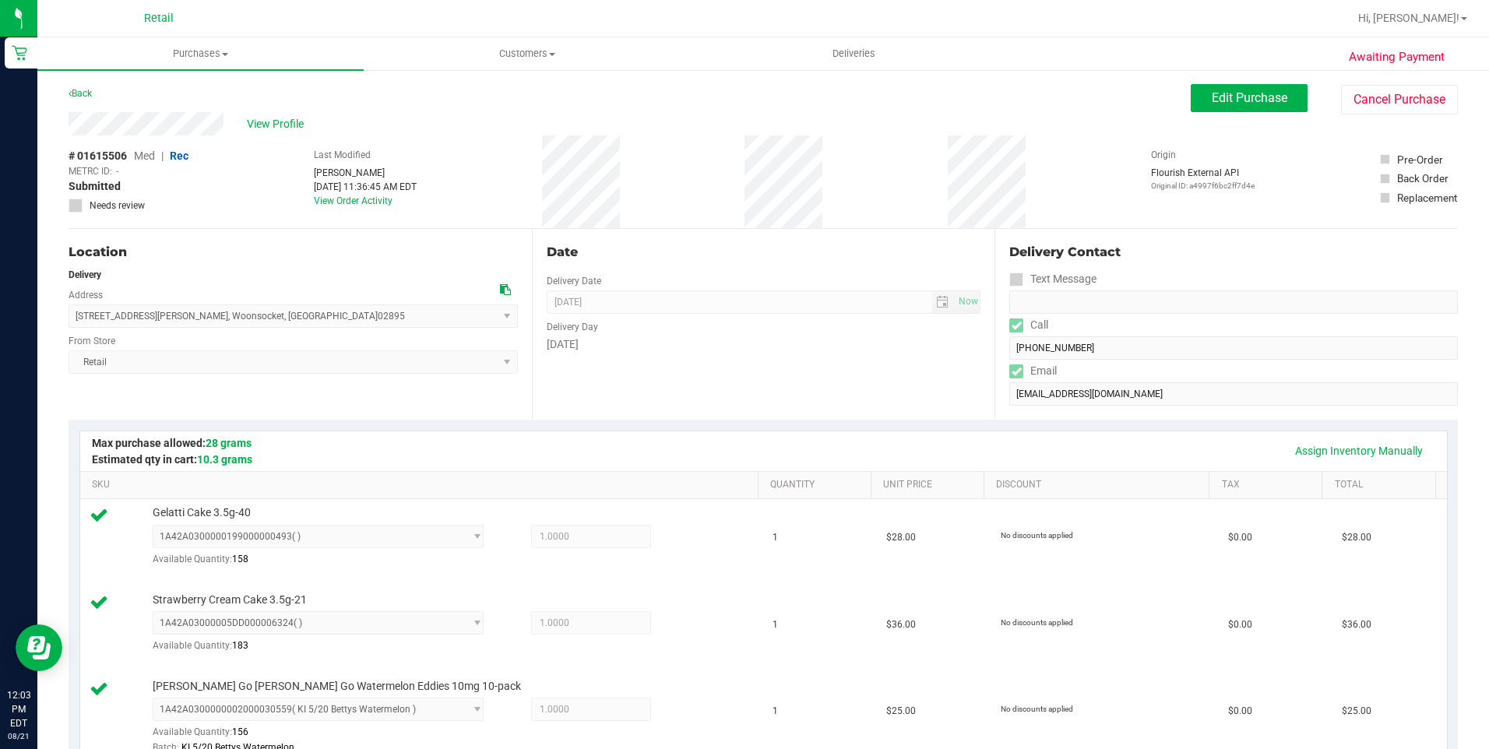
drag, startPoint x: 869, startPoint y: 420, endPoint x: 863, endPoint y: 429, distance: 11.2
drag, startPoint x: 863, startPoint y: 429, endPoint x: 551, endPoint y: 56, distance: 486.0
click at [551, 56] on span "Customers" at bounding box center [526, 54] width 325 height 14
click at [495, 93] on li "All customers" at bounding box center [527, 94] width 326 height 19
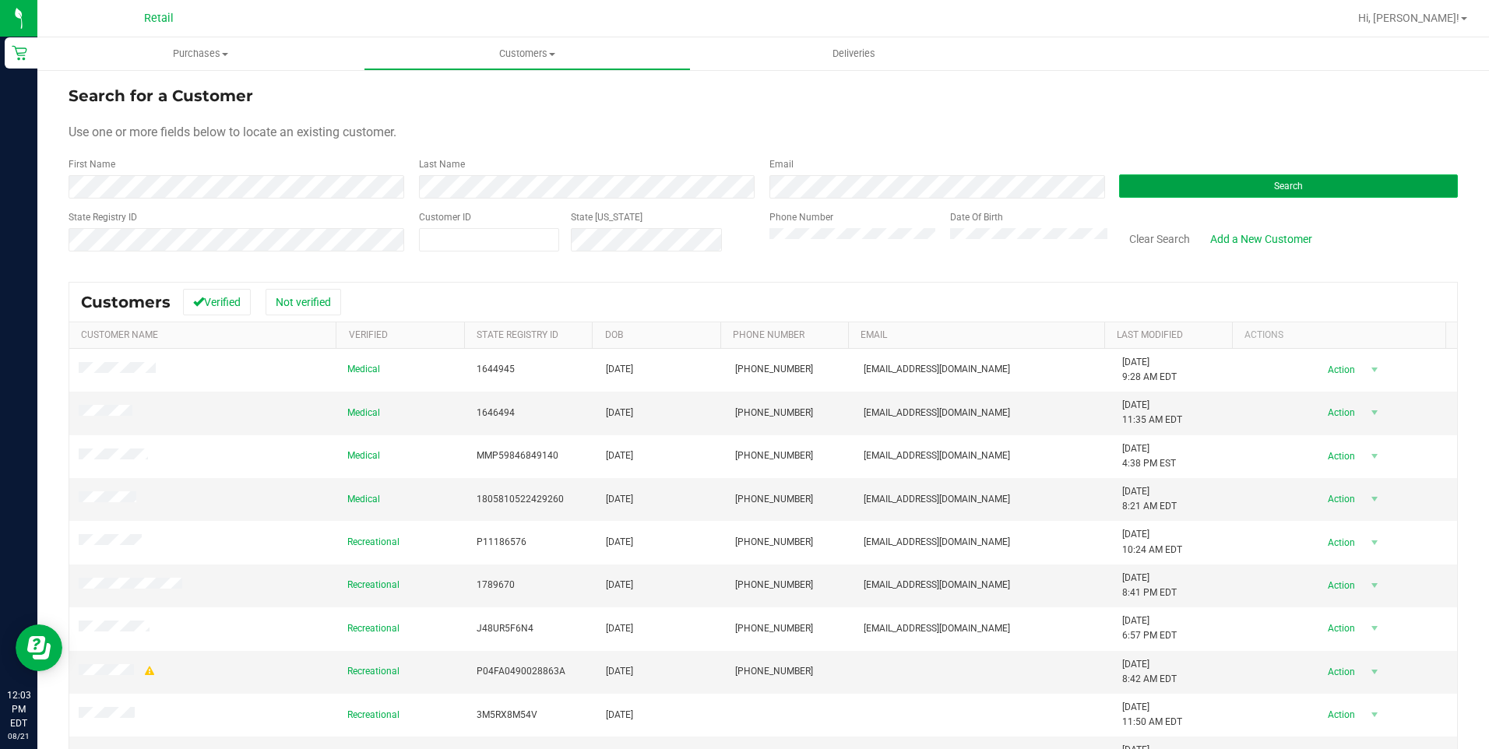
click at [1234, 177] on button "Search" at bounding box center [1288, 185] width 339 height 23
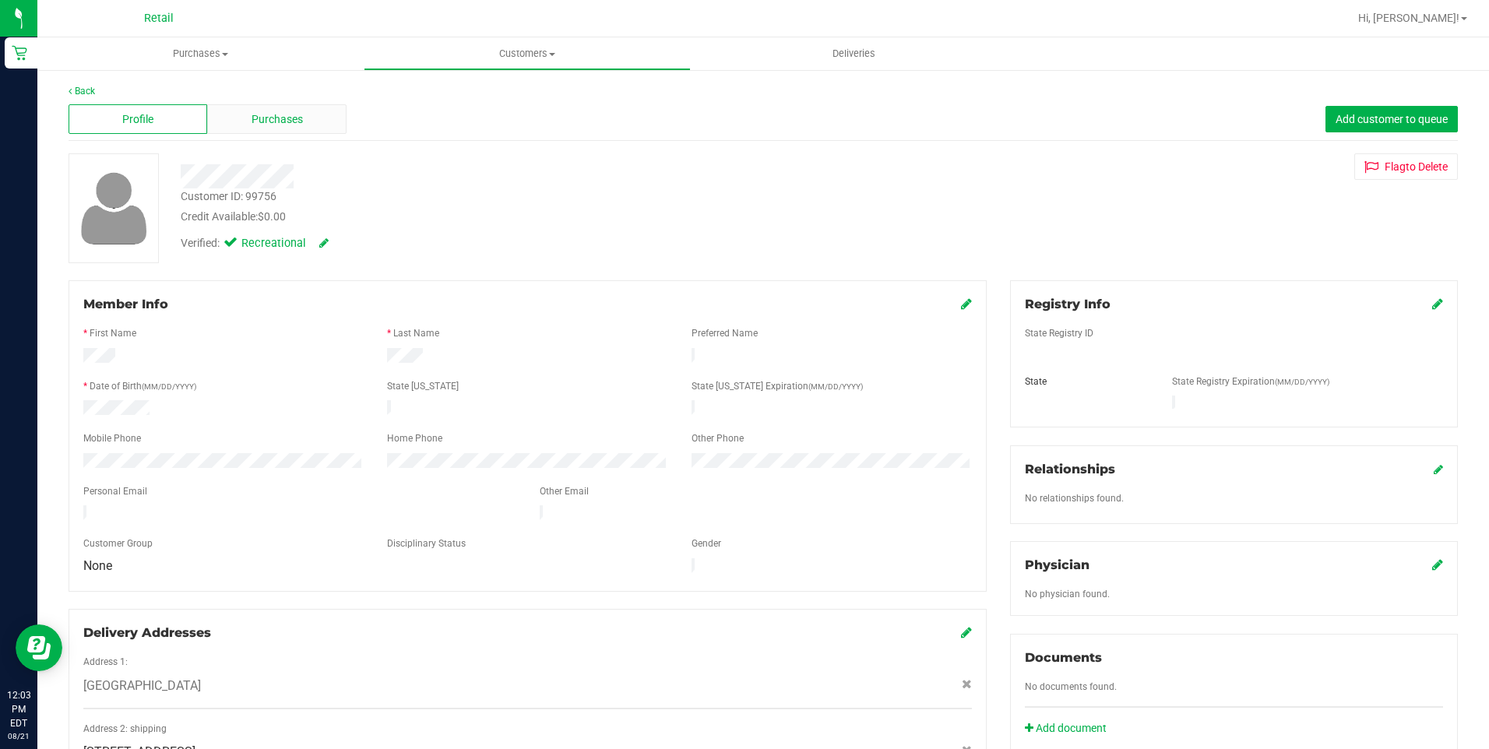
click at [299, 125] on span "Purchases" at bounding box center [277, 119] width 51 height 16
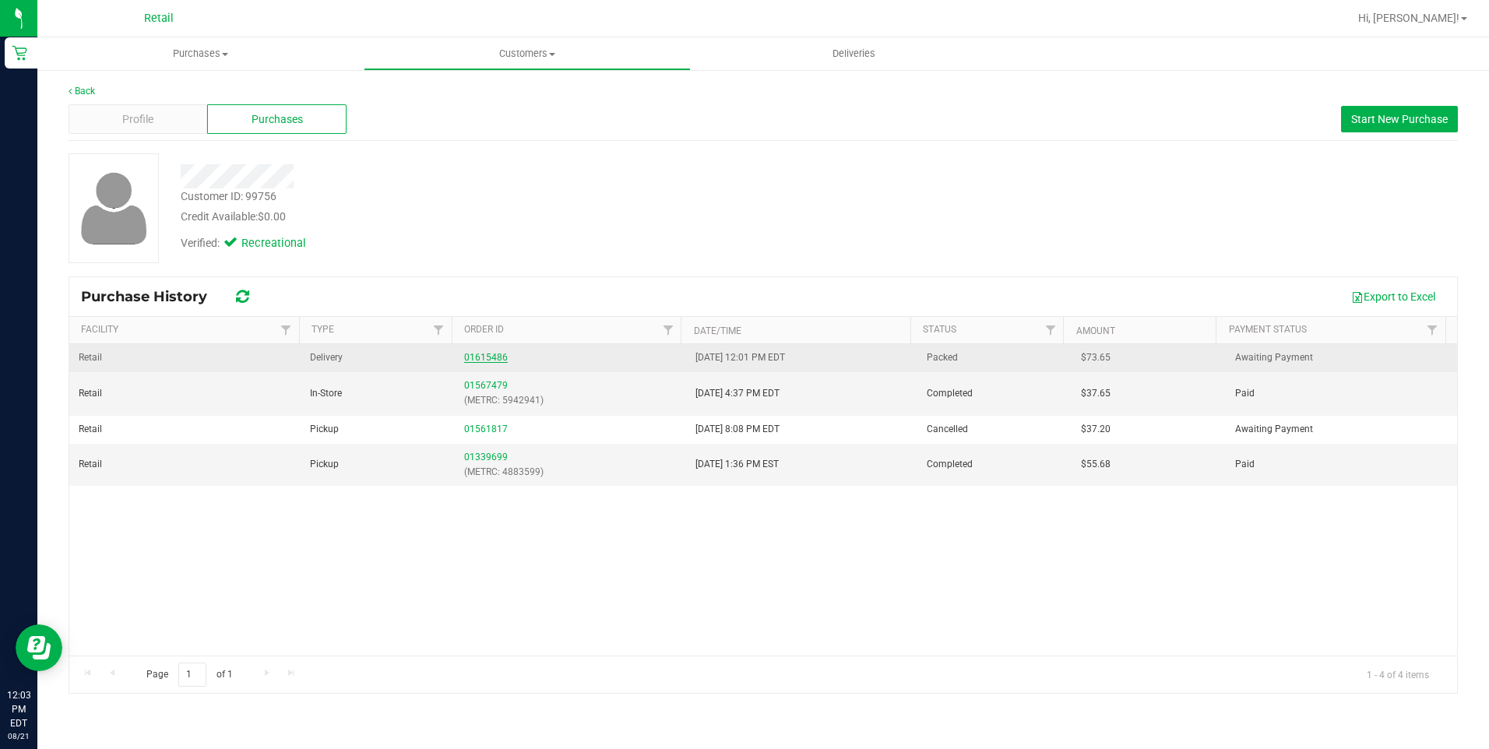
click at [485, 356] on link "01615486" at bounding box center [486, 357] width 44 height 11
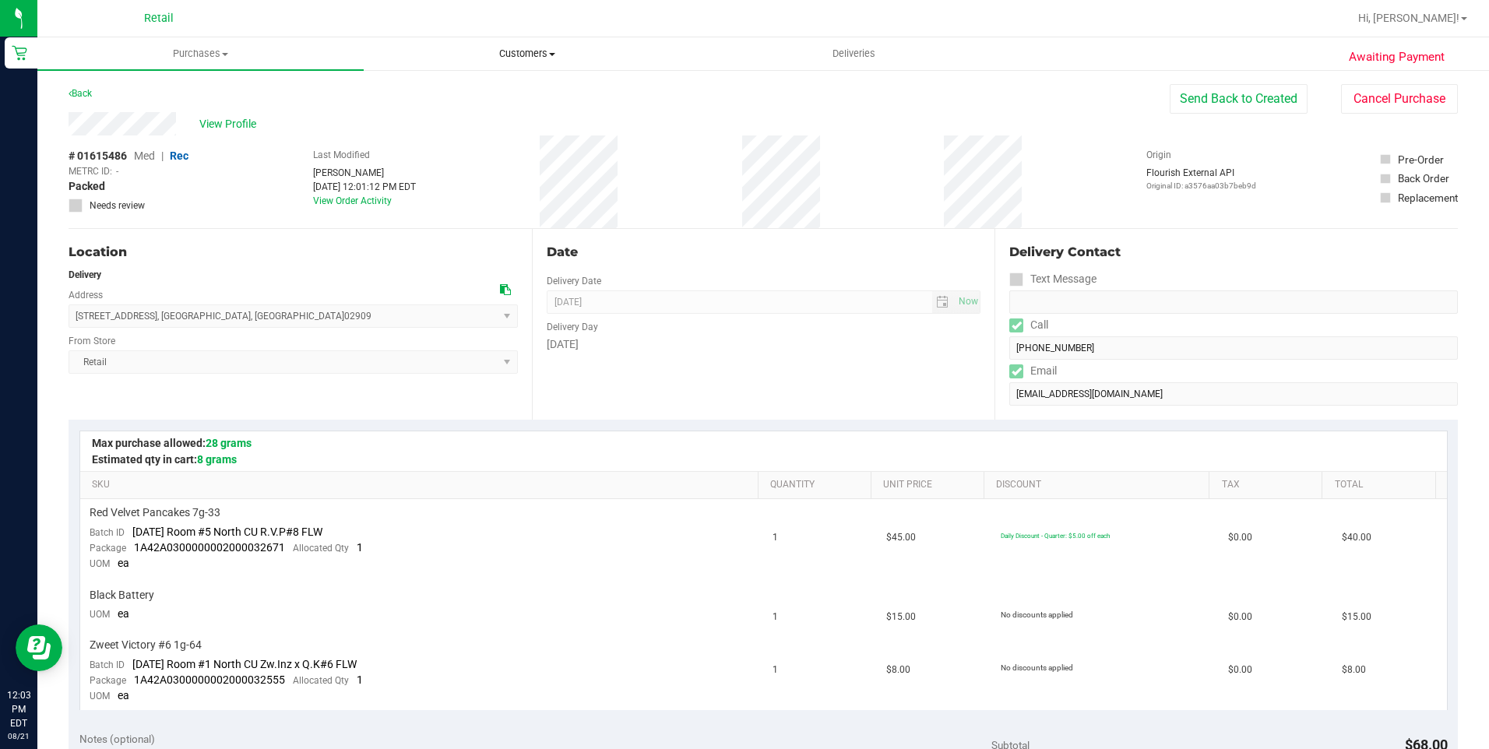
click at [546, 56] on span "Customers" at bounding box center [526, 54] width 325 height 14
click at [537, 524] on td "Red Velvet Pancakes 7g-33 Batch ID 7/16/25 Room #5 North CU R.V.P#8 FLW Package…" at bounding box center [422, 538] width 684 height 79
click at [190, 123] on div "View Profile" at bounding box center [619, 123] width 1101 height 23
drag, startPoint x: 71, startPoint y: 316, endPoint x: 262, endPoint y: 322, distance: 191.7
click at [262, 322] on span "246 Federal Street , Providence , RI 02909 Select address Federal Street 246 Fe…" at bounding box center [293, 316] width 449 height 23
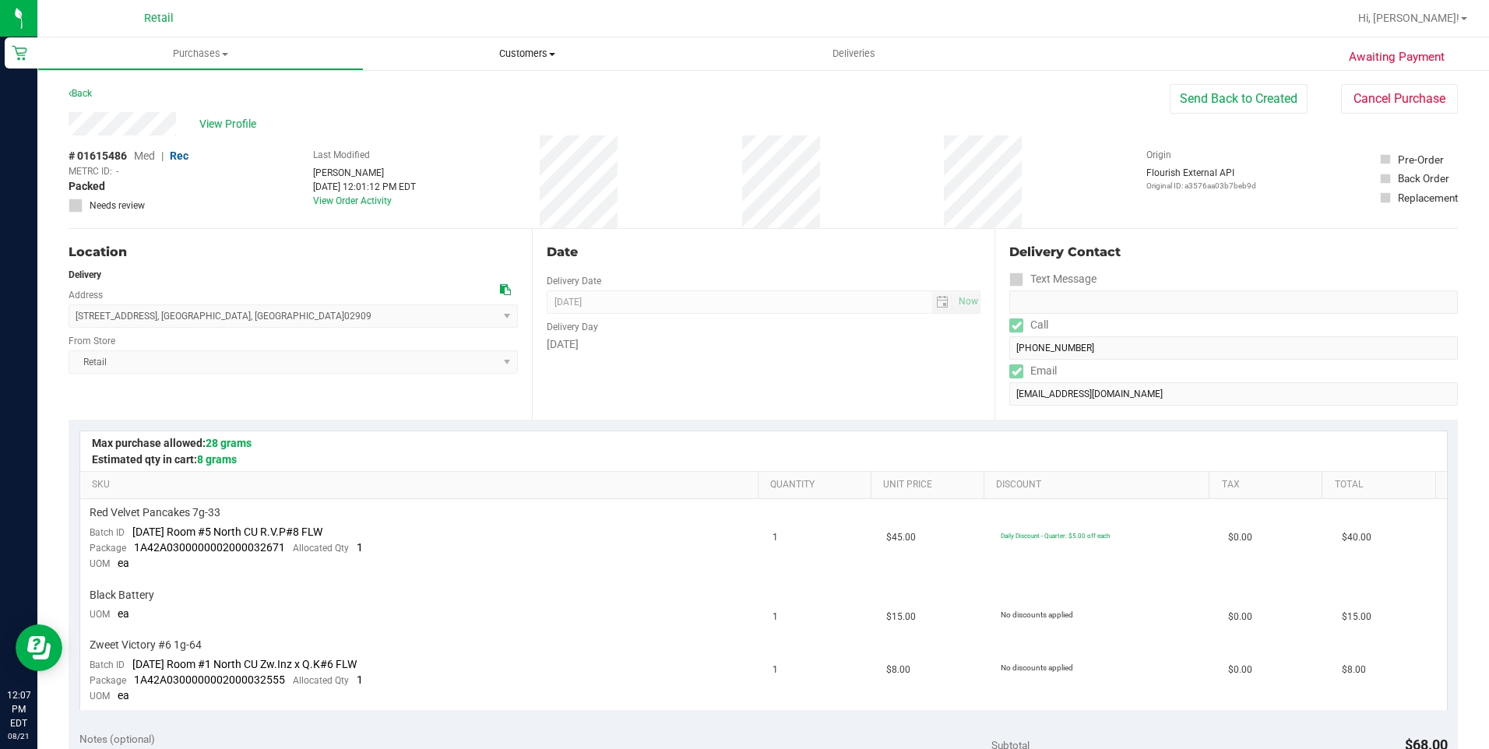
click at [547, 56] on span "Customers" at bounding box center [527, 54] width 326 height 14
click at [535, 100] on li "All customers" at bounding box center [527, 94] width 326 height 19
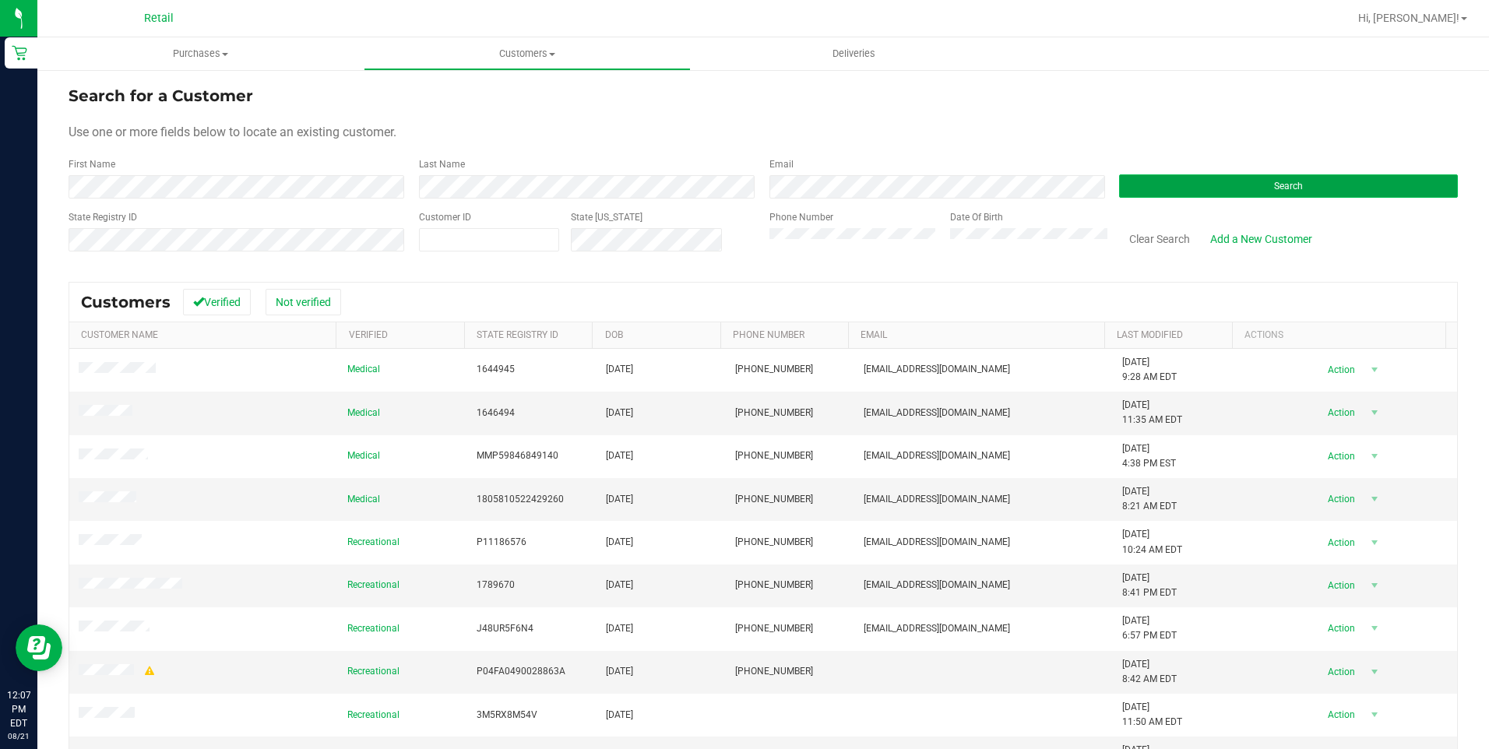
click at [1384, 184] on button "Search" at bounding box center [1288, 185] width 339 height 23
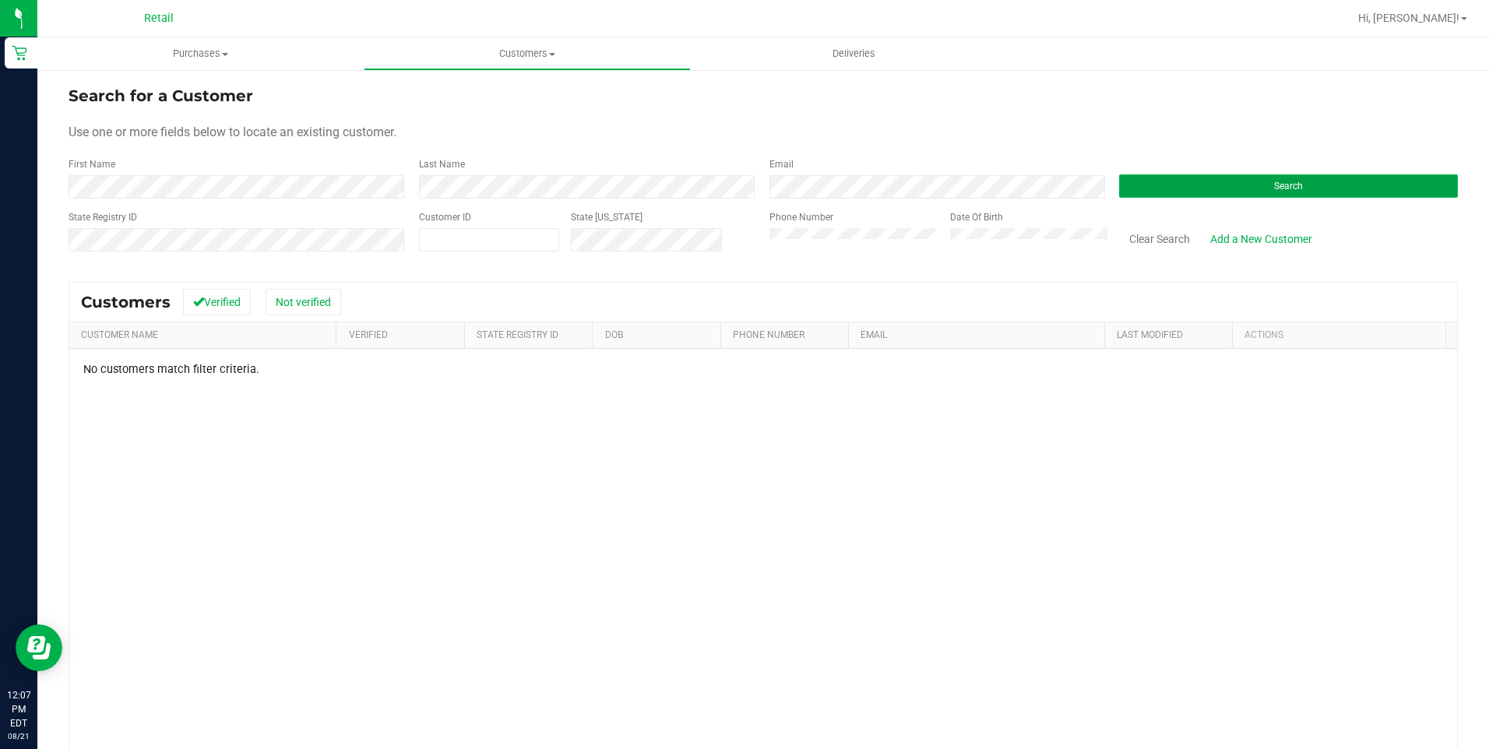
click at [1218, 181] on button "Search" at bounding box center [1288, 185] width 339 height 23
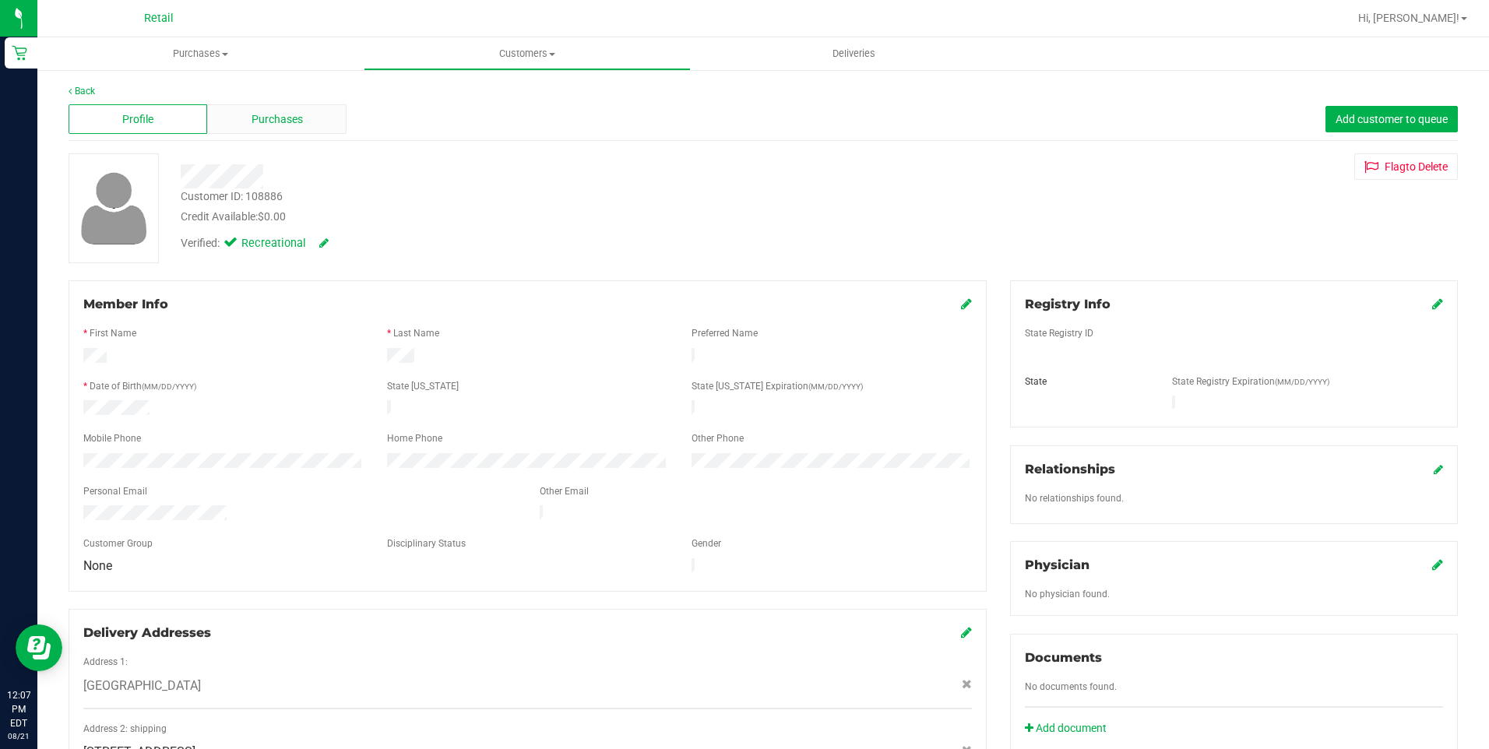
click at [289, 125] on span "Purchases" at bounding box center [277, 119] width 51 height 16
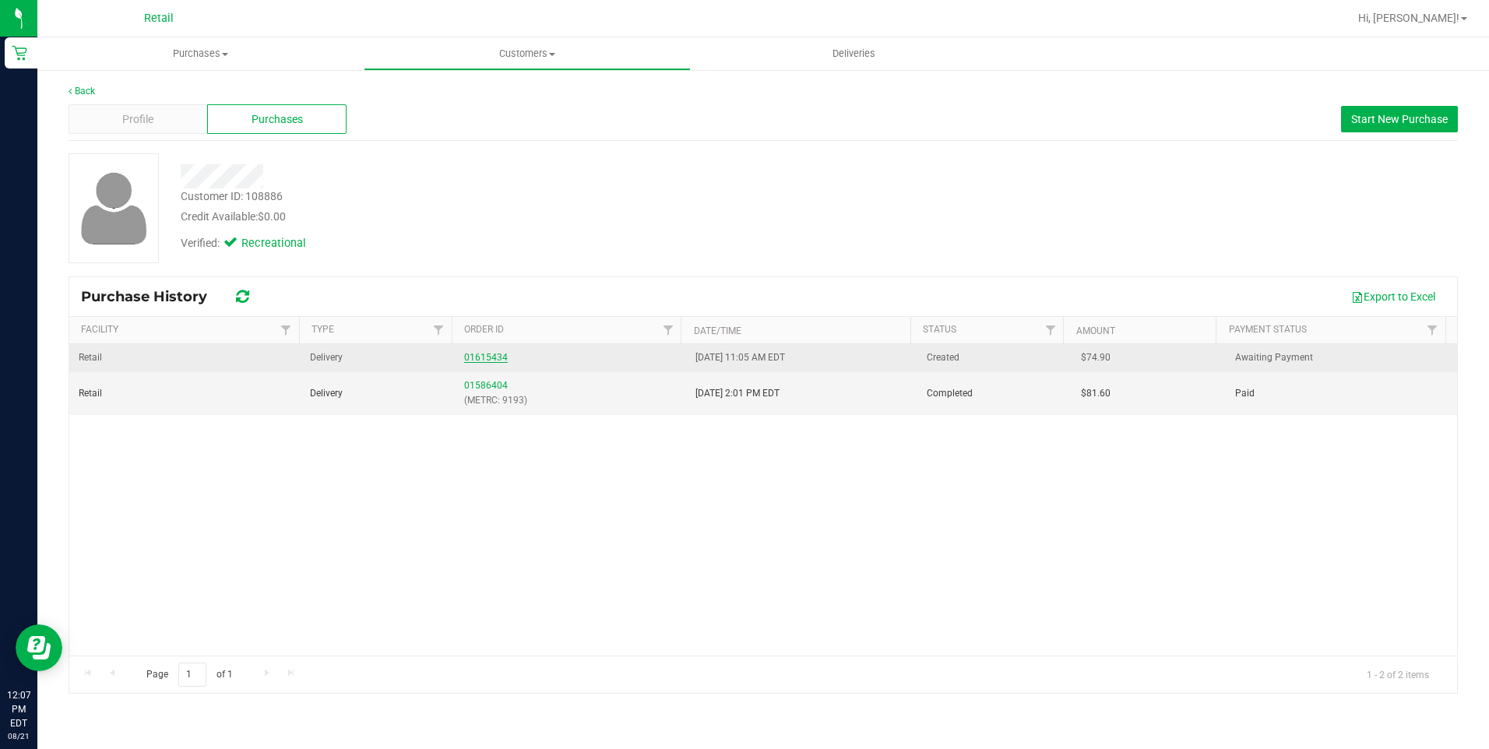
click at [483, 357] on link "01615434" at bounding box center [486, 357] width 44 height 11
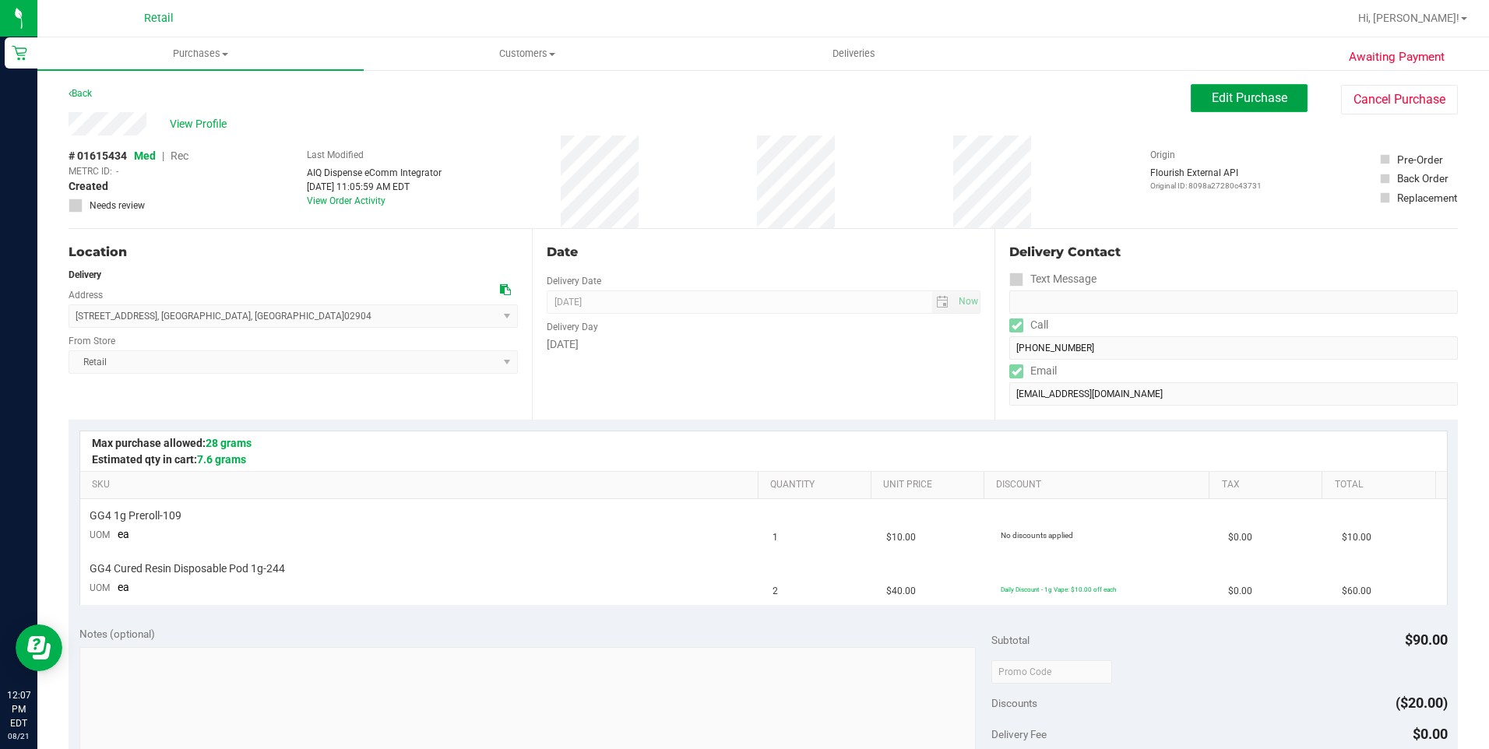
click at [1269, 104] on span "Edit Purchase" at bounding box center [1250, 97] width 76 height 15
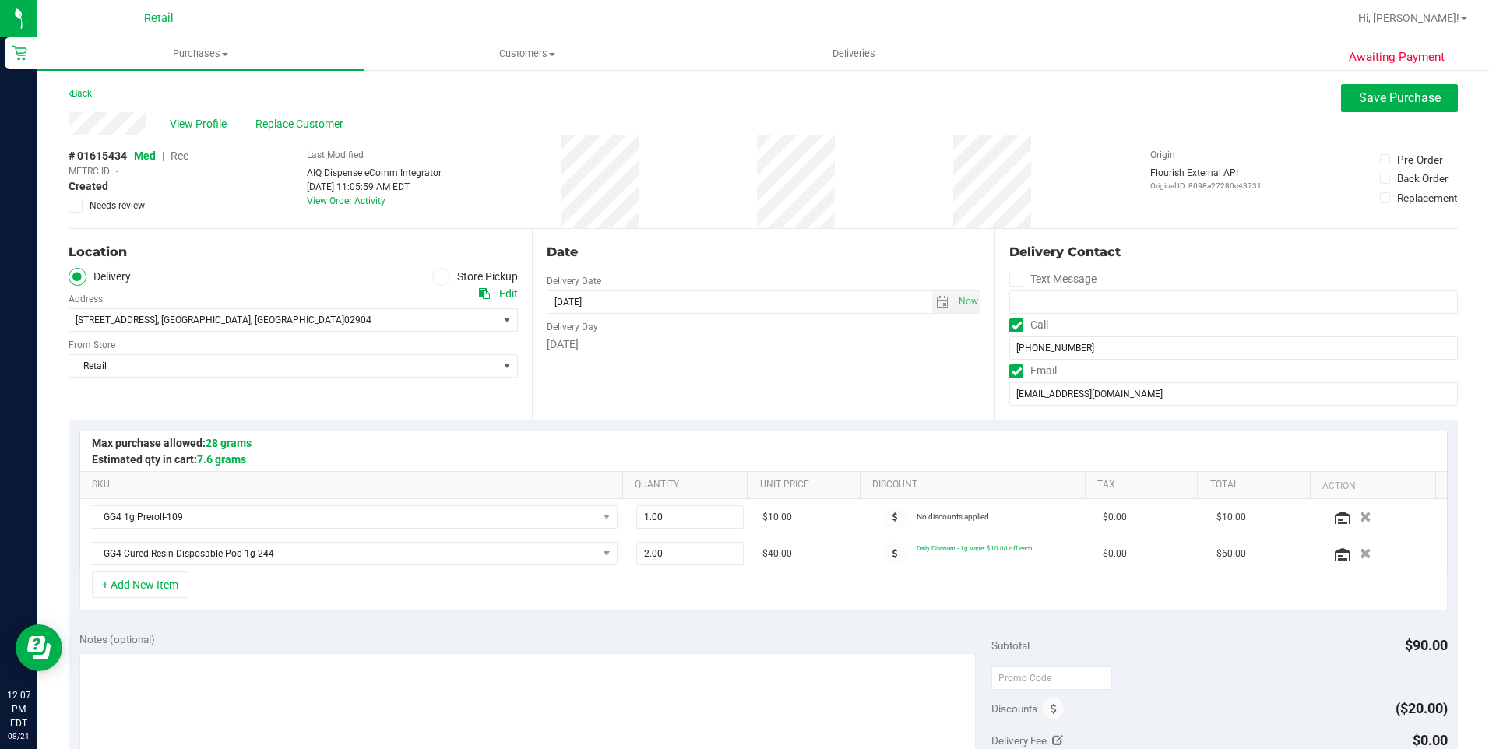
click at [187, 158] on span "Rec" at bounding box center [180, 156] width 18 height 12
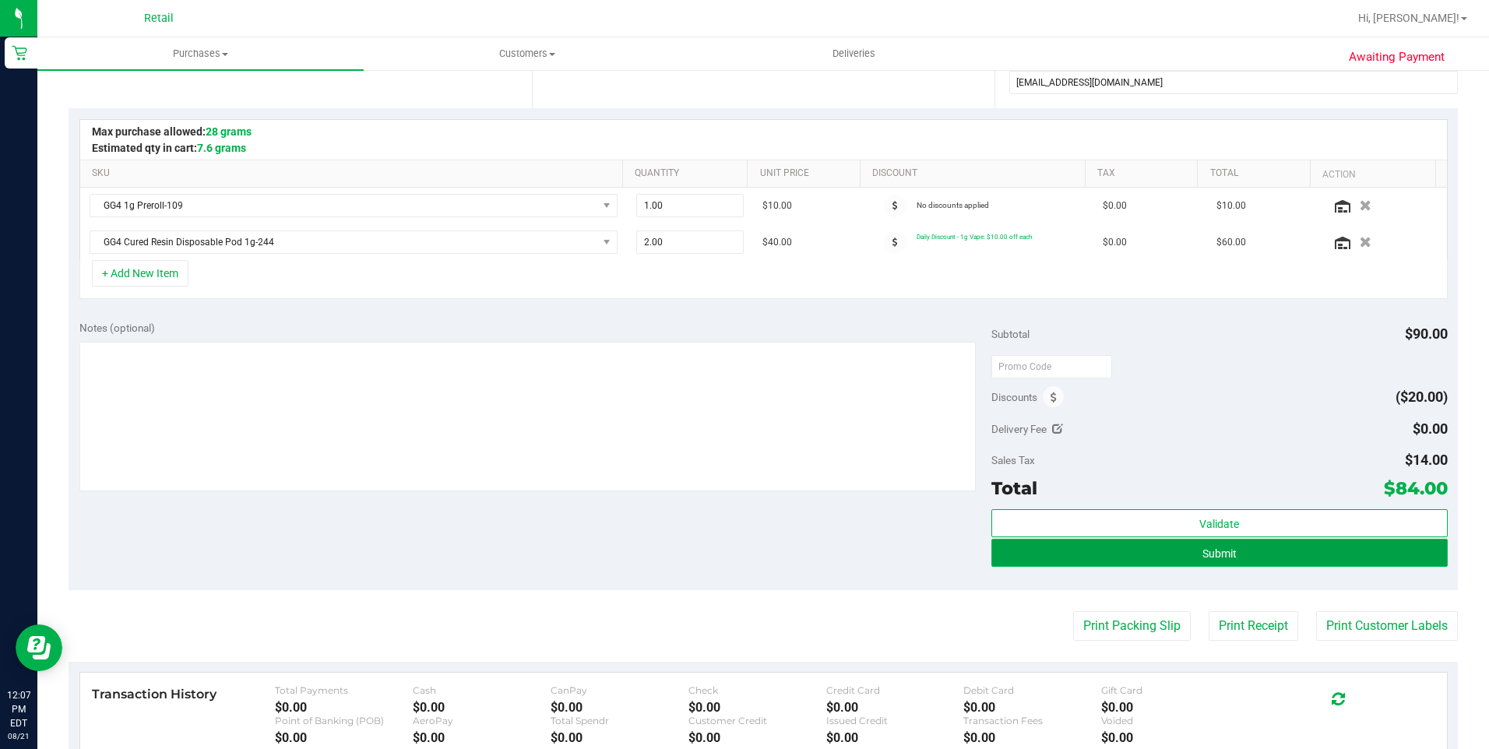
click at [1254, 563] on button "Submit" at bounding box center [1219, 553] width 456 height 28
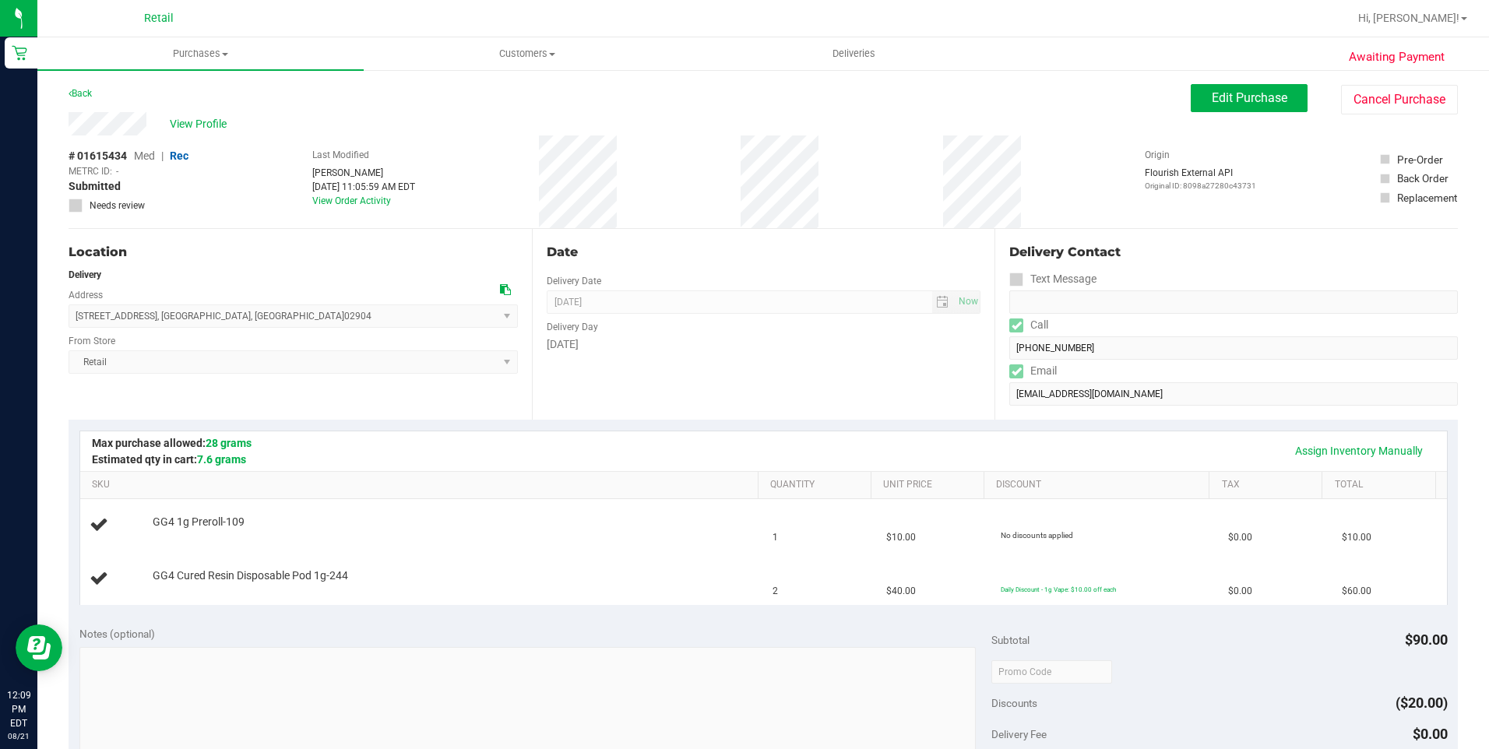
drag, startPoint x: 65, startPoint y: 121, endPoint x: 154, endPoint y: 118, distance: 89.6
click at [154, 118] on div "Awaiting Payment Back Edit Purchase Cancel Purchase View Profile # 01615434 Med…" at bounding box center [763, 679] width 1452 height 1221
drag, startPoint x: 73, startPoint y: 321, endPoint x: 283, endPoint y: 321, distance: 210.3
click at [283, 321] on span "28 Prospect Street , North Providence , RI 02904 Select address Prospect Street…" at bounding box center [293, 316] width 449 height 23
drag, startPoint x: 283, startPoint y: 321, endPoint x: 292, endPoint y: 321, distance: 8.6
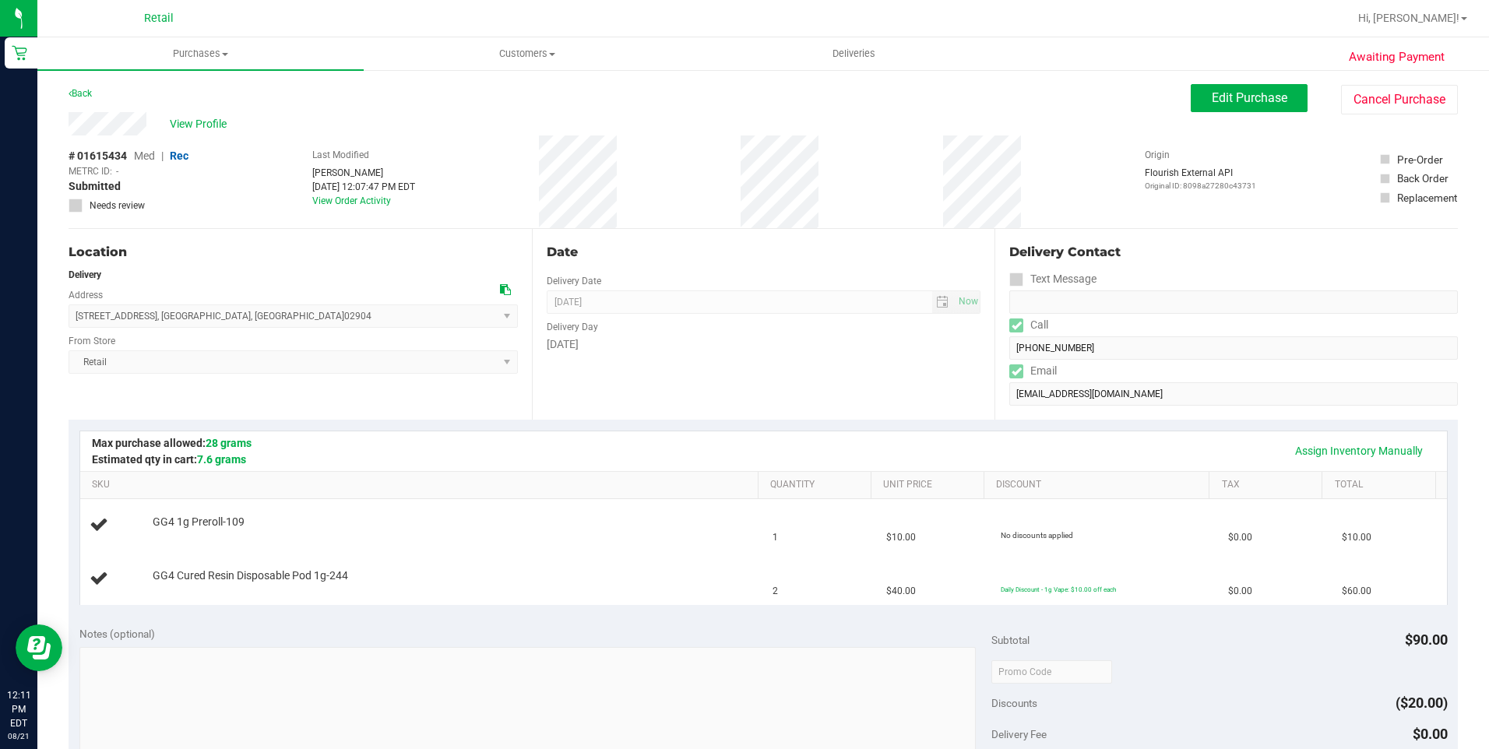
drag, startPoint x: 342, startPoint y: 357, endPoint x: 847, endPoint y: 379, distance: 505.2
click at [847, 379] on div "Date Delivery Date 08/21/2025 Now 08/21/2025 08:00 AM Now Delivery Day Thursday" at bounding box center [763, 324] width 463 height 191
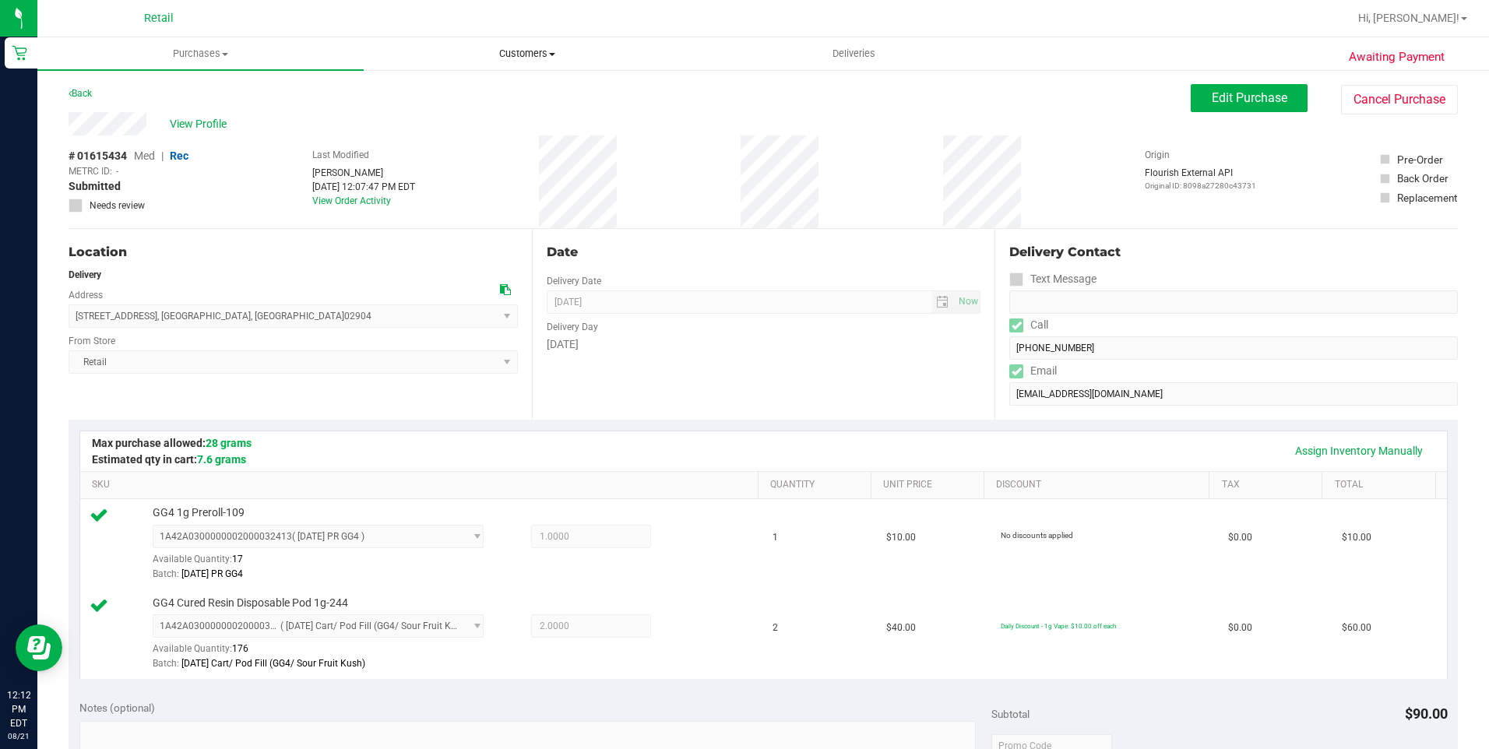
click at [544, 48] on span "Customers" at bounding box center [526, 54] width 325 height 14
click at [507, 97] on li "All customers" at bounding box center [527, 94] width 326 height 19
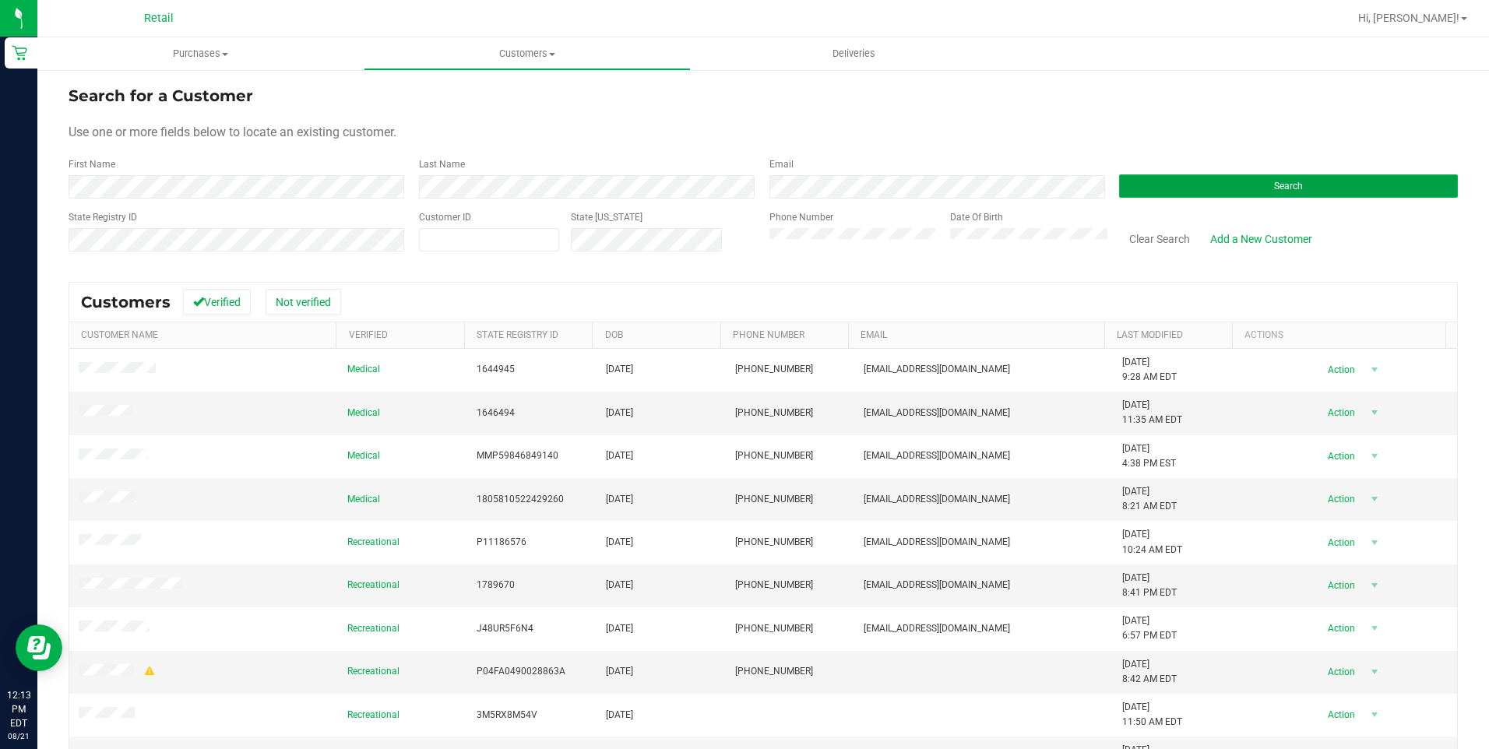
click at [1163, 177] on button "Search" at bounding box center [1288, 185] width 339 height 23
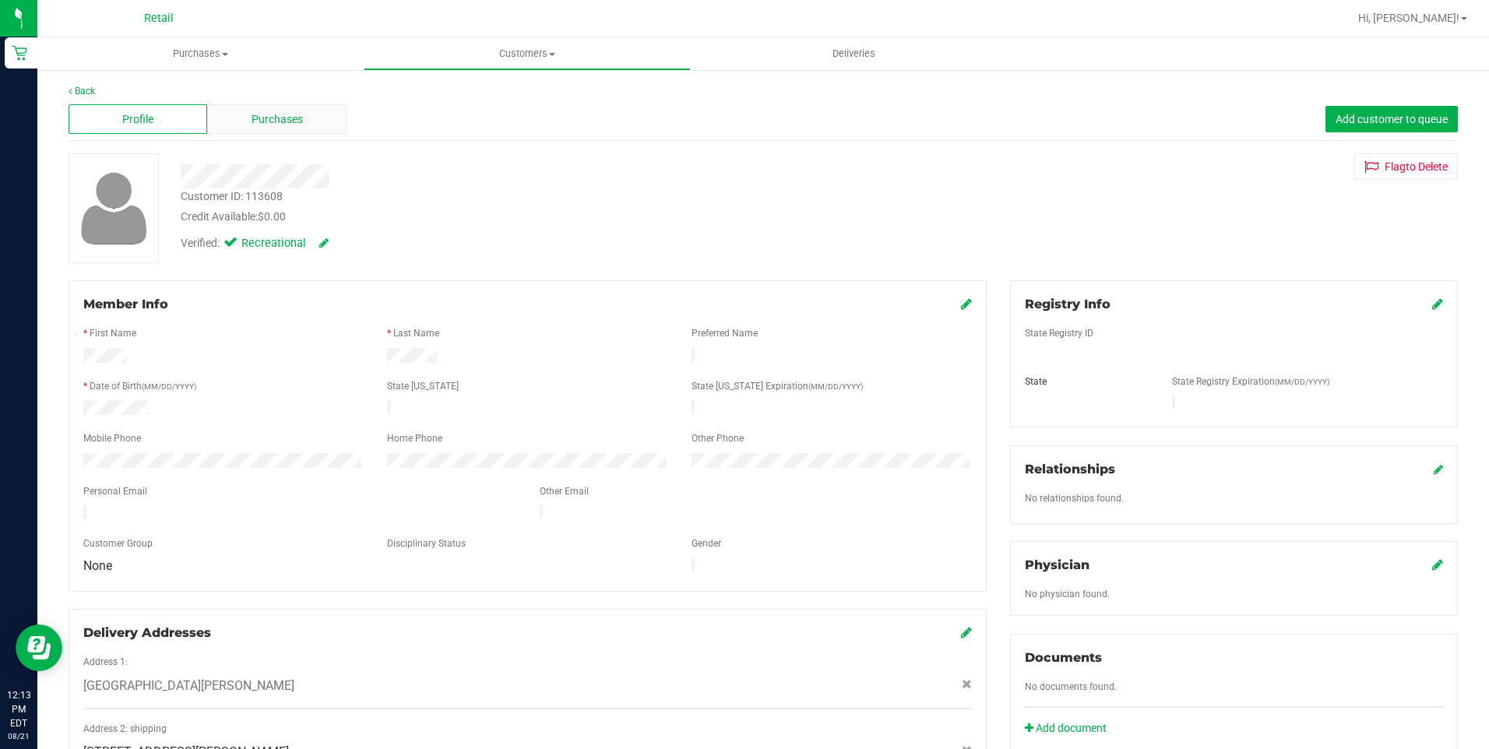
click at [319, 130] on div "Purchases" at bounding box center [276, 119] width 139 height 30
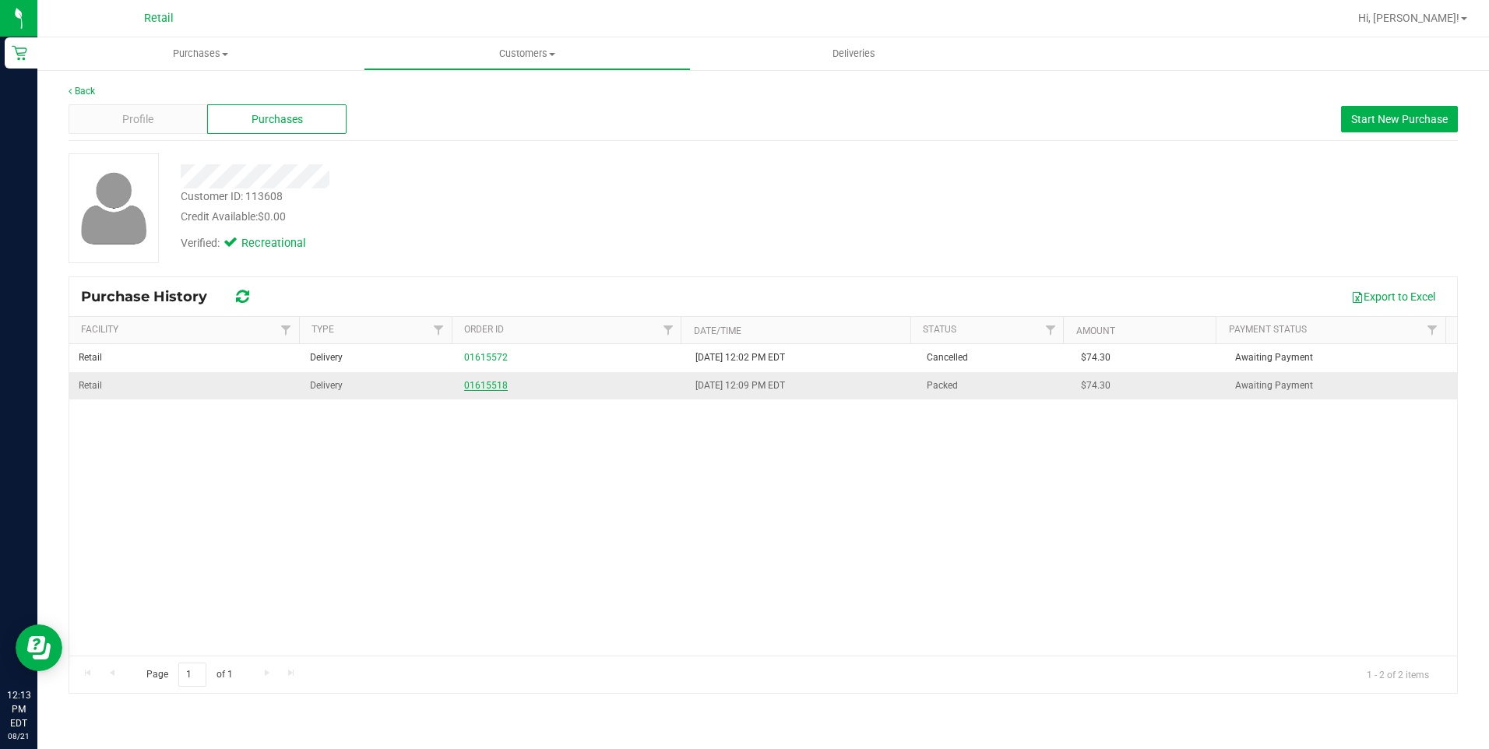
click at [485, 382] on link "01615518" at bounding box center [486, 385] width 44 height 11
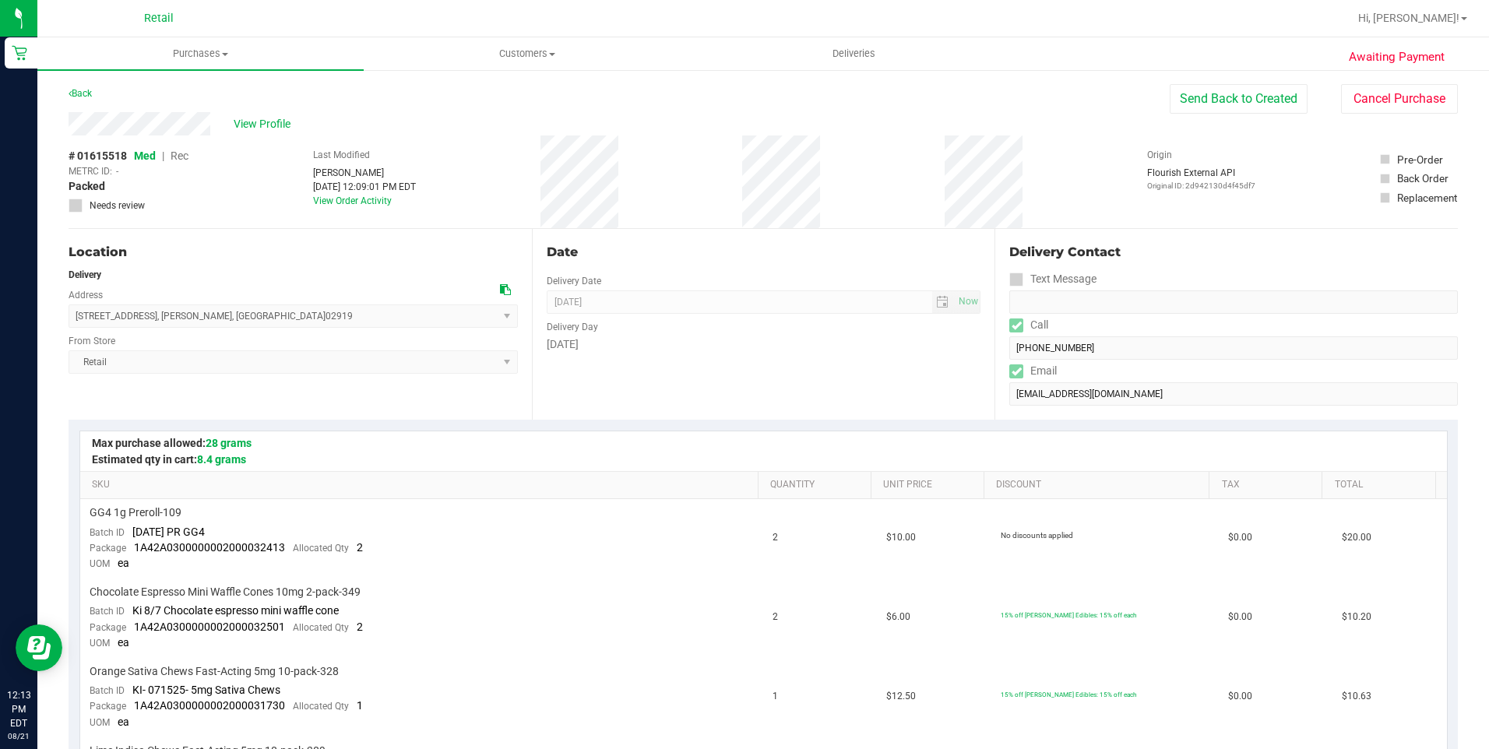
drag, startPoint x: 212, startPoint y: 309, endPoint x: 307, endPoint y: 322, distance: 95.8
click at [307, 322] on span "23 Greenville Avenue , Johnston , RI 02919 Select address Greenville Avenue 23 …" at bounding box center [293, 316] width 449 height 23
click at [850, 55] on span "Deliveries" at bounding box center [854, 54] width 85 height 14
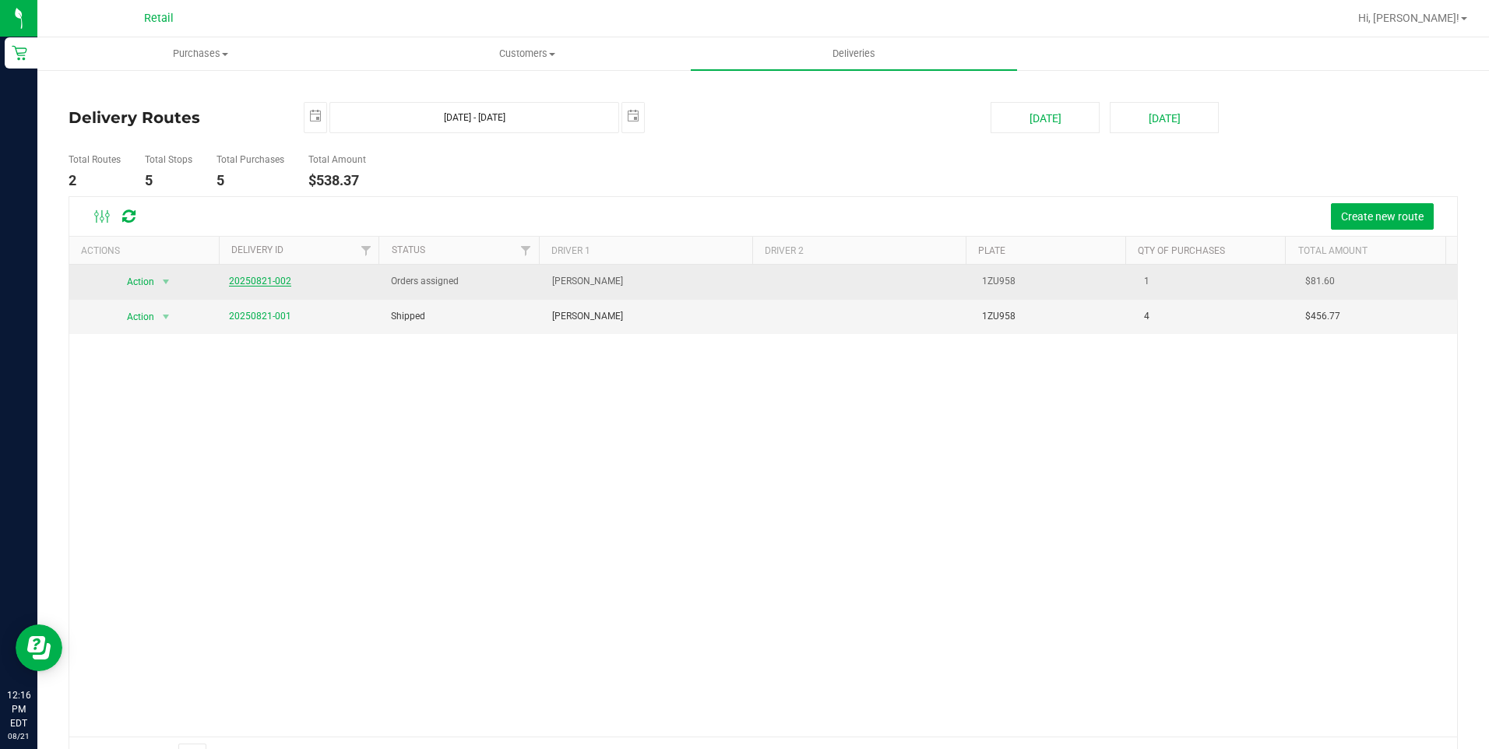
click at [266, 282] on link "20250821-002" at bounding box center [260, 281] width 62 height 11
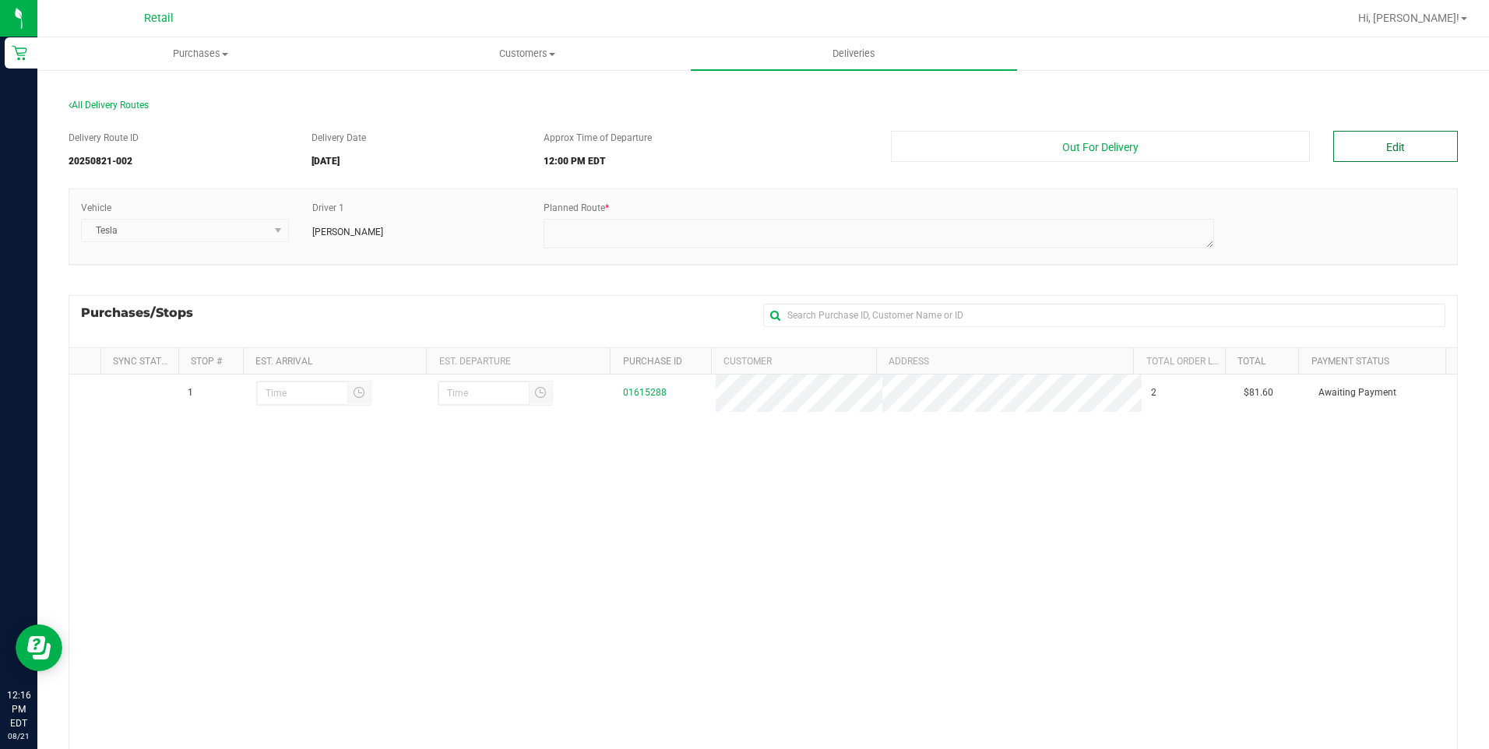
click at [1382, 138] on button "Edit" at bounding box center [1395, 146] width 125 height 31
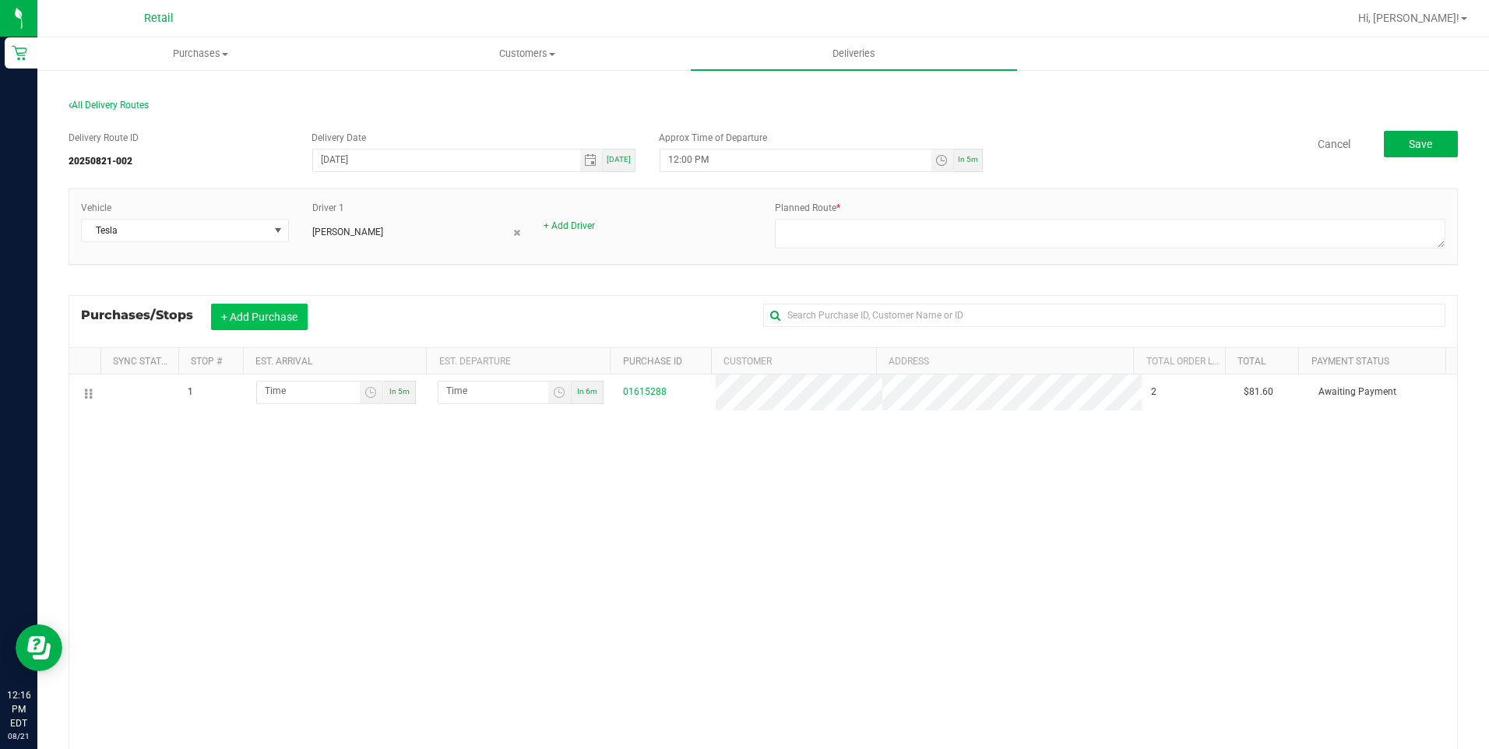
click at [282, 319] on button "+ Add Purchase" at bounding box center [259, 317] width 97 height 26
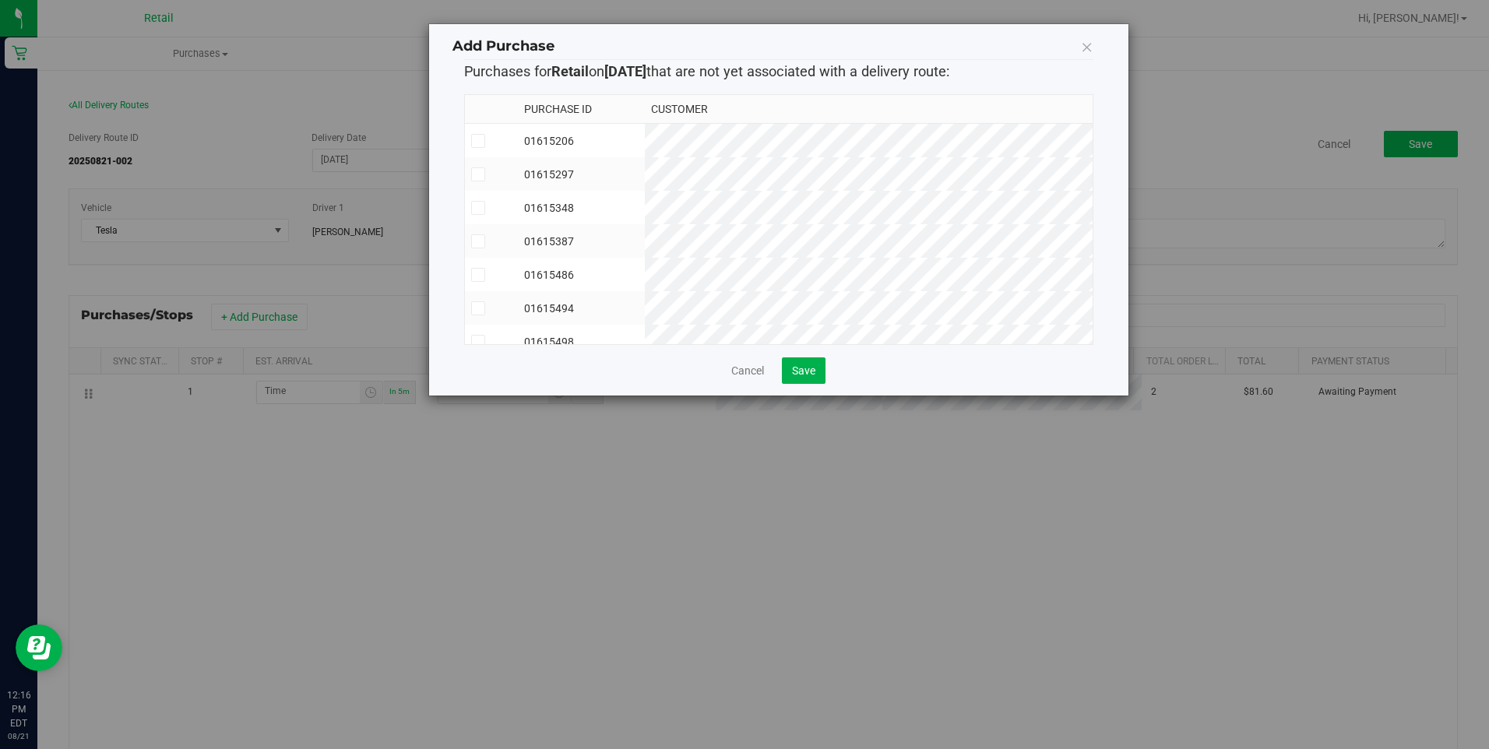
click at [481, 275] on icon at bounding box center [478, 275] width 10 height 0
click at [0, 0] on input "checkbox" at bounding box center [0, 0] width 0 height 0
click at [478, 241] on icon at bounding box center [478, 241] width 10 height 0
click at [0, 0] on input "checkbox" at bounding box center [0, 0] width 0 height 0
click at [474, 141] on icon at bounding box center [478, 141] width 10 height 0
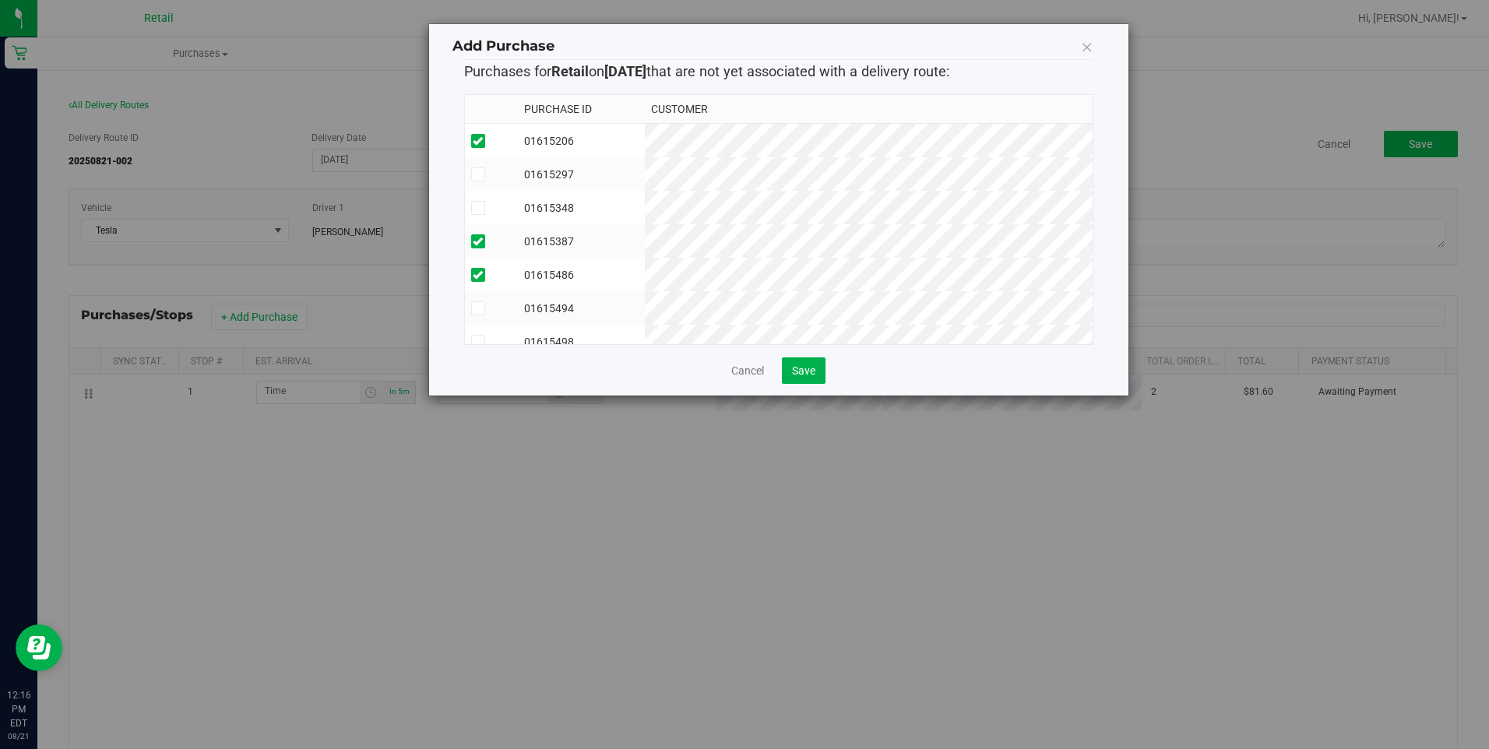
click at [0, 0] on input "checkbox" at bounding box center [0, 0] width 0 height 0
click at [476, 208] on icon at bounding box center [478, 208] width 10 height 0
click at [0, 0] on input "checkbox" at bounding box center [0, 0] width 0 height 0
click at [481, 261] on icon at bounding box center [478, 261] width 10 height 0
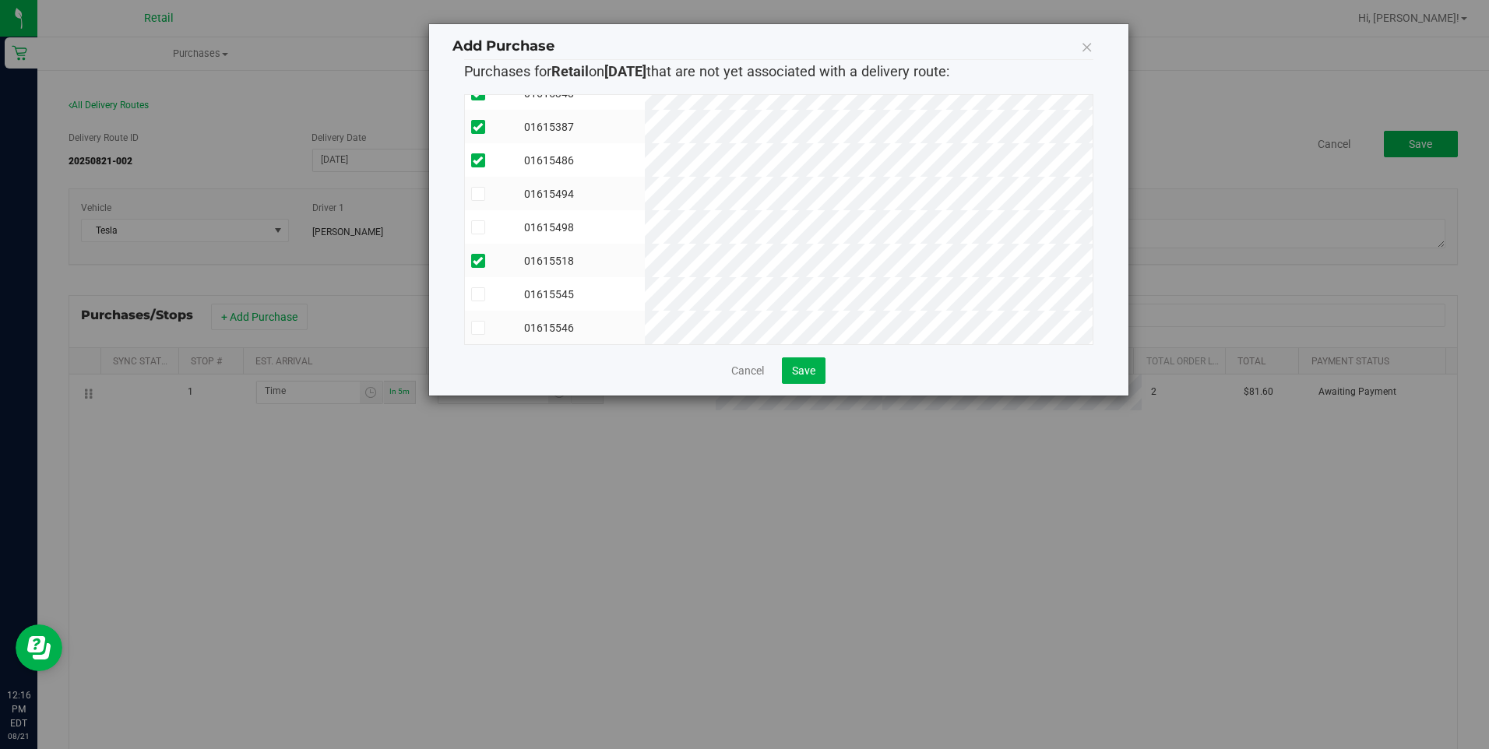
click at [0, 0] on input "checkbox" at bounding box center [0, 0] width 0 height 0
click at [794, 370] on span "Save" at bounding box center [803, 370] width 23 height 12
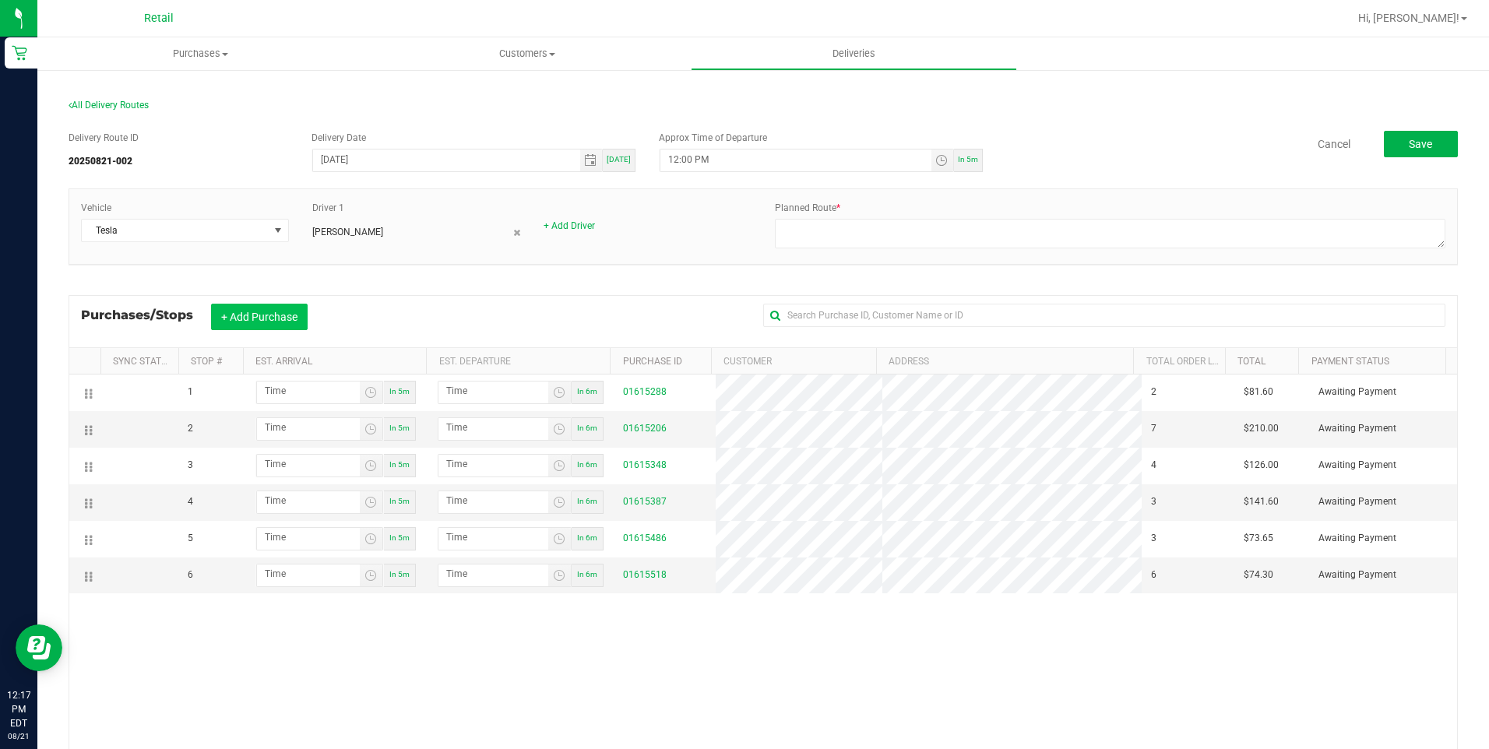
click at [227, 324] on button "+ Add Purchase" at bounding box center [259, 317] width 97 height 26
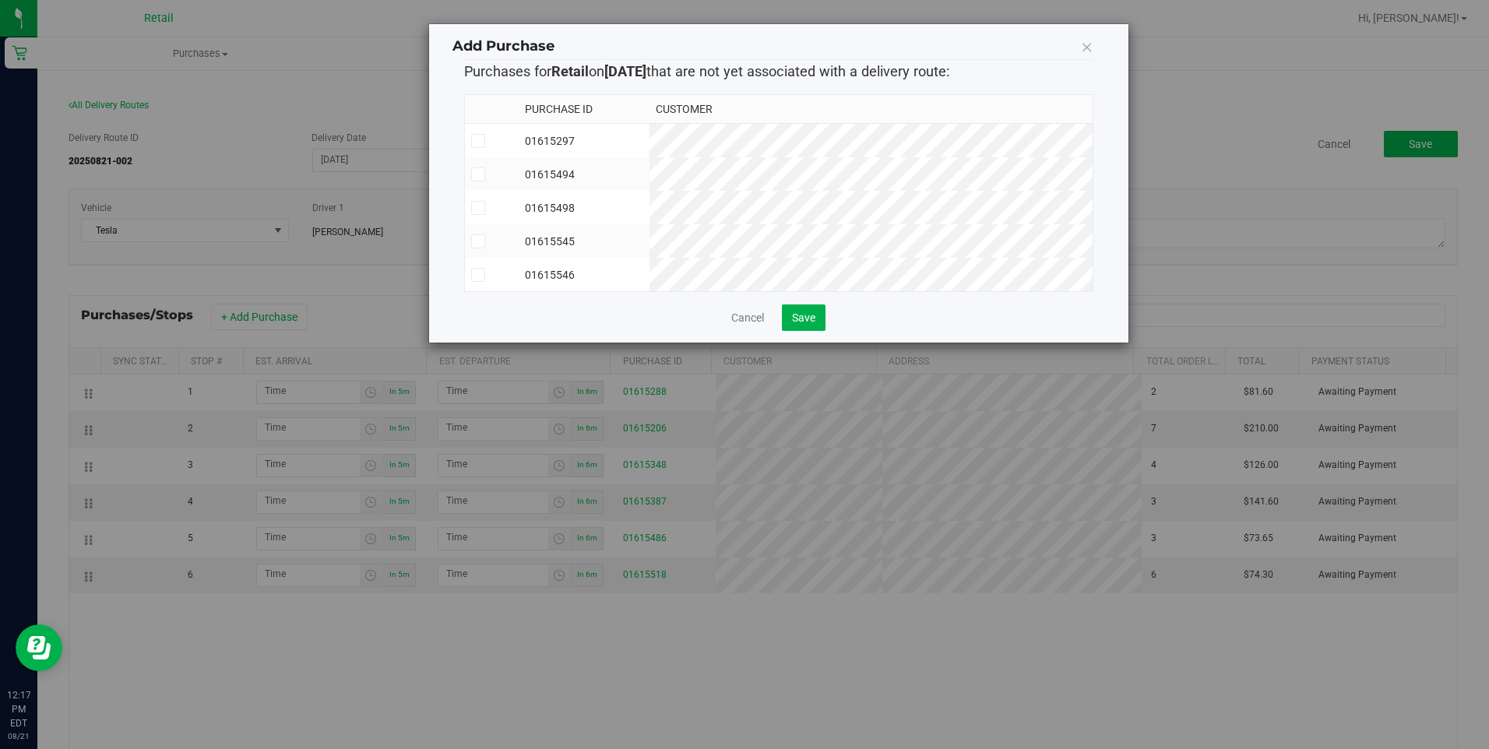
click at [1087, 41] on icon at bounding box center [1087, 47] width 12 height 22
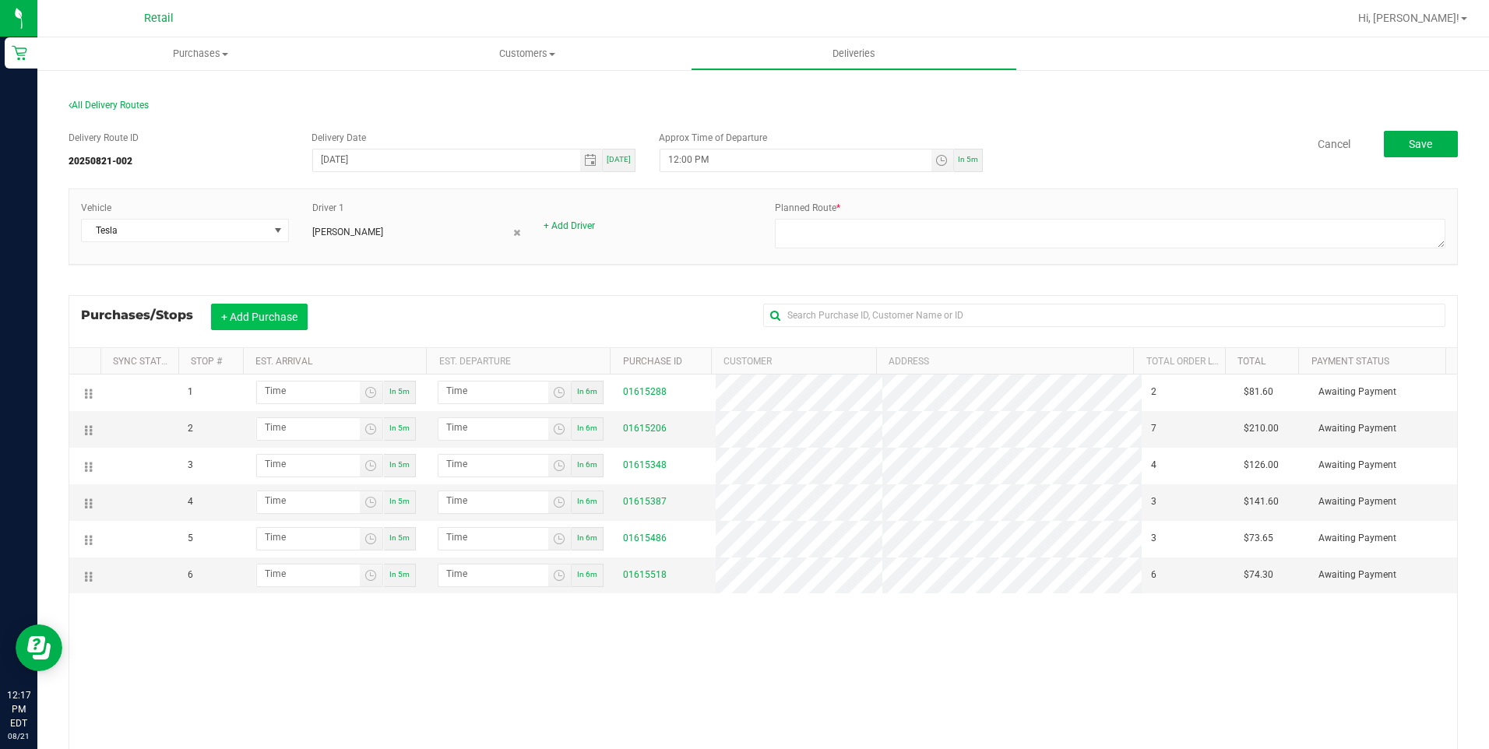
click at [282, 312] on button "+ Add Purchase" at bounding box center [259, 317] width 97 height 26
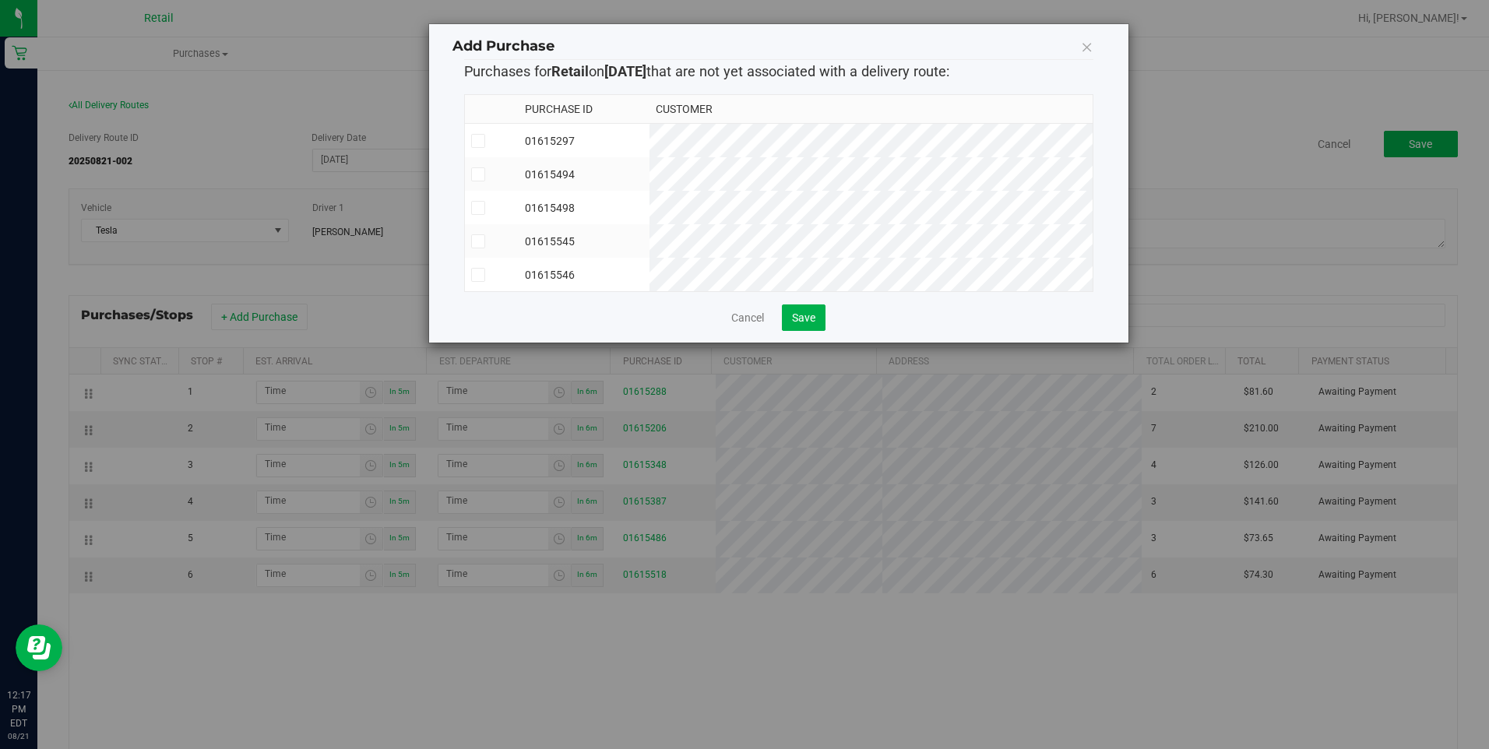
click at [481, 147] on span at bounding box center [478, 141] width 14 height 14
click at [0, 0] on input "checkbox" at bounding box center [0, 0] width 0 height 0
click at [812, 324] on span "Save" at bounding box center [803, 318] width 23 height 12
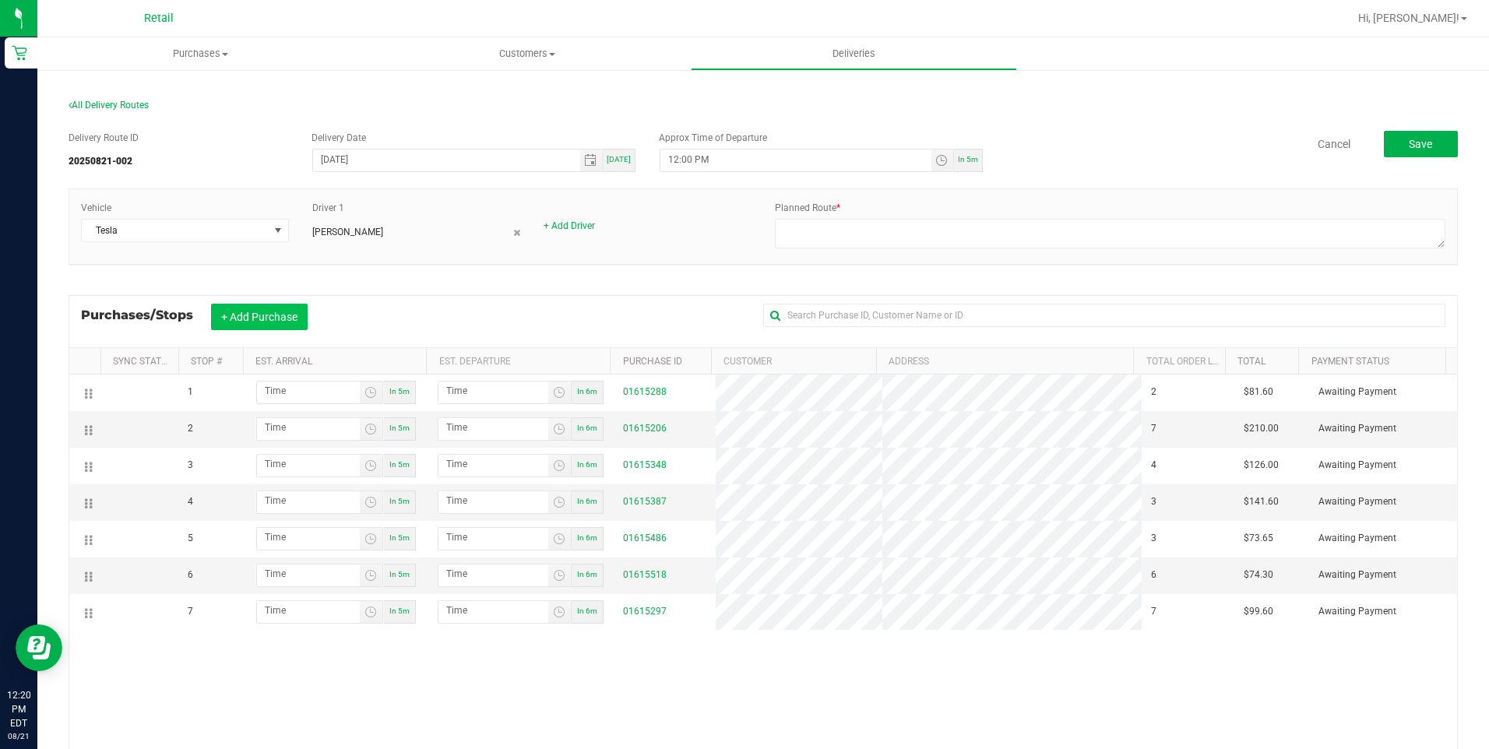
click at [239, 313] on button "+ Add Purchase" at bounding box center [259, 317] width 97 height 26
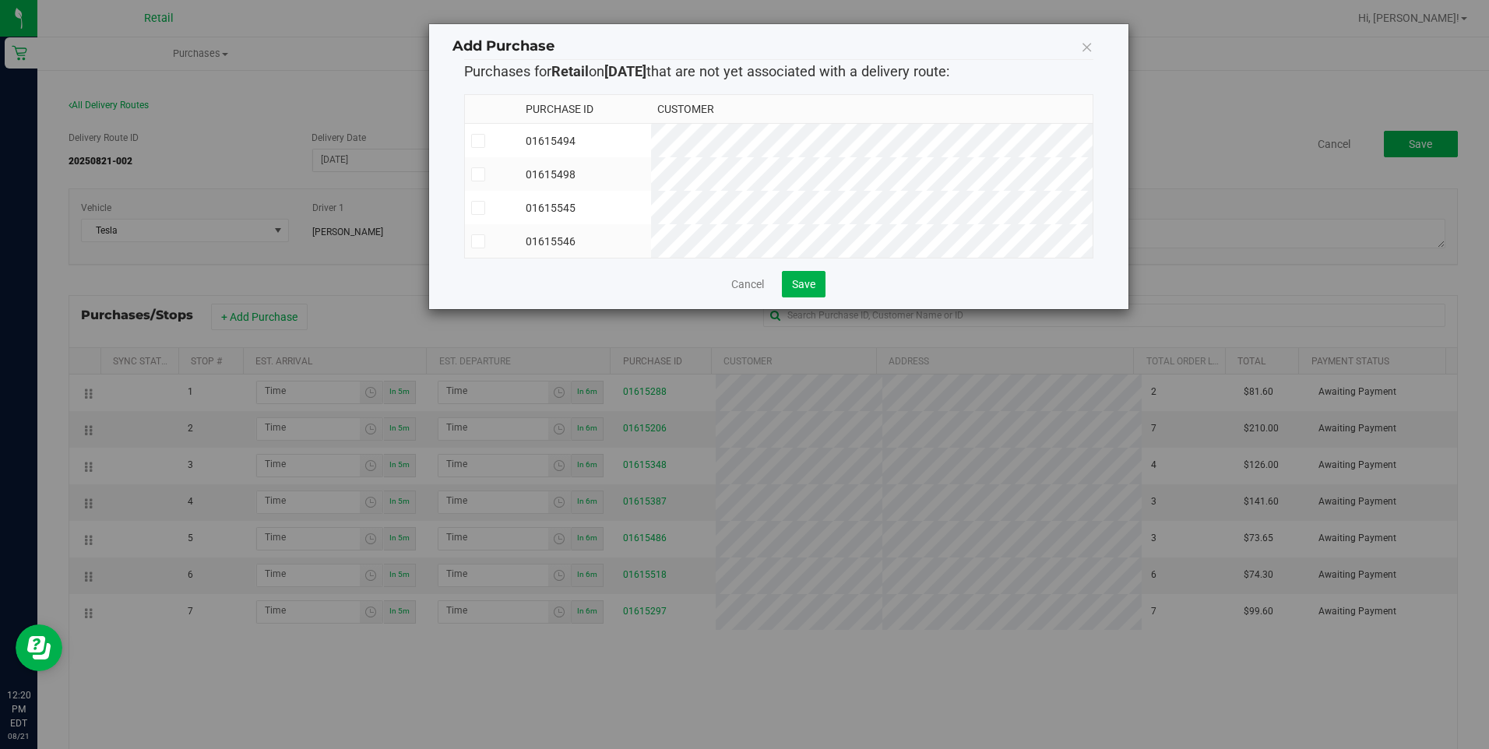
click at [479, 181] on td at bounding box center [492, 173] width 55 height 33
click at [809, 298] on button "Save" at bounding box center [804, 284] width 44 height 26
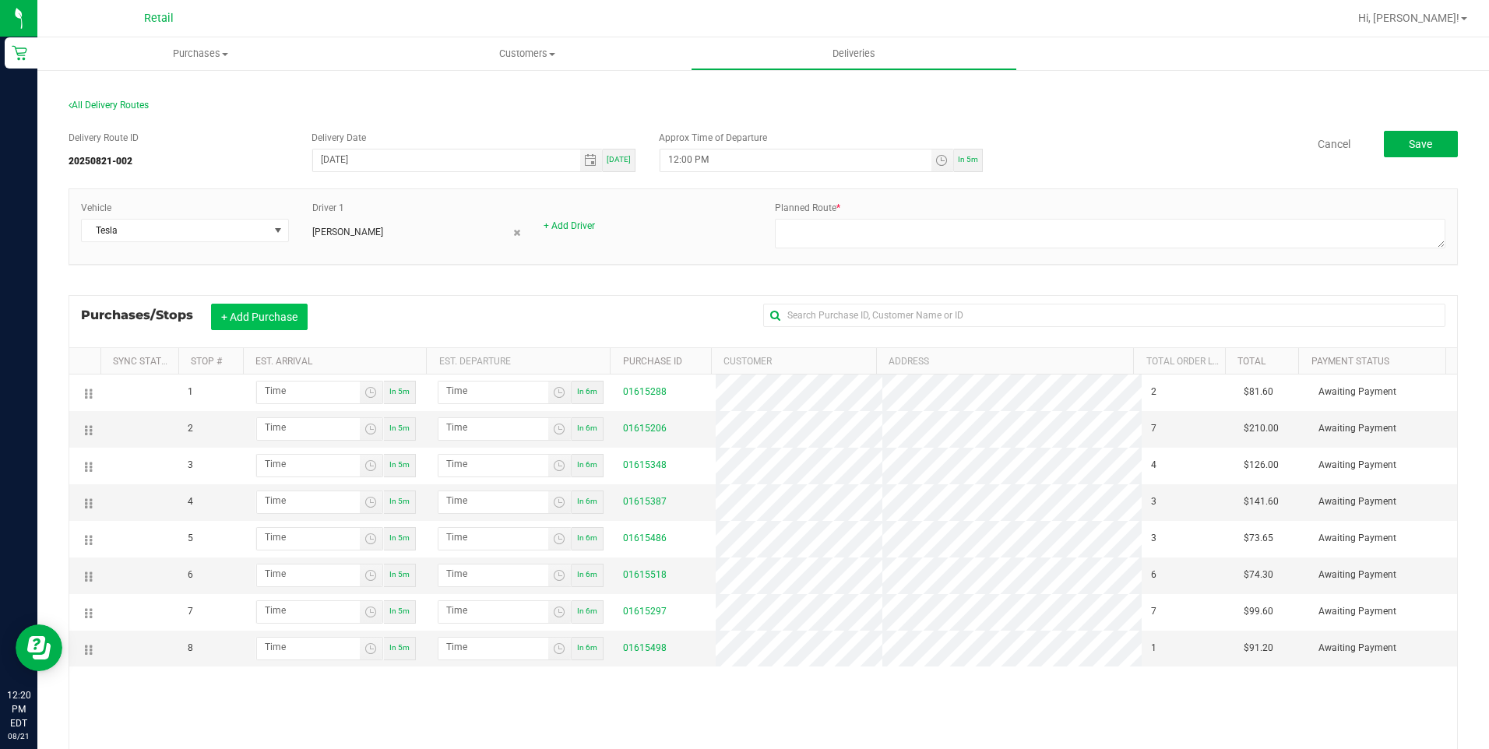
click at [272, 316] on button "+ Add Purchase" at bounding box center [259, 317] width 97 height 26
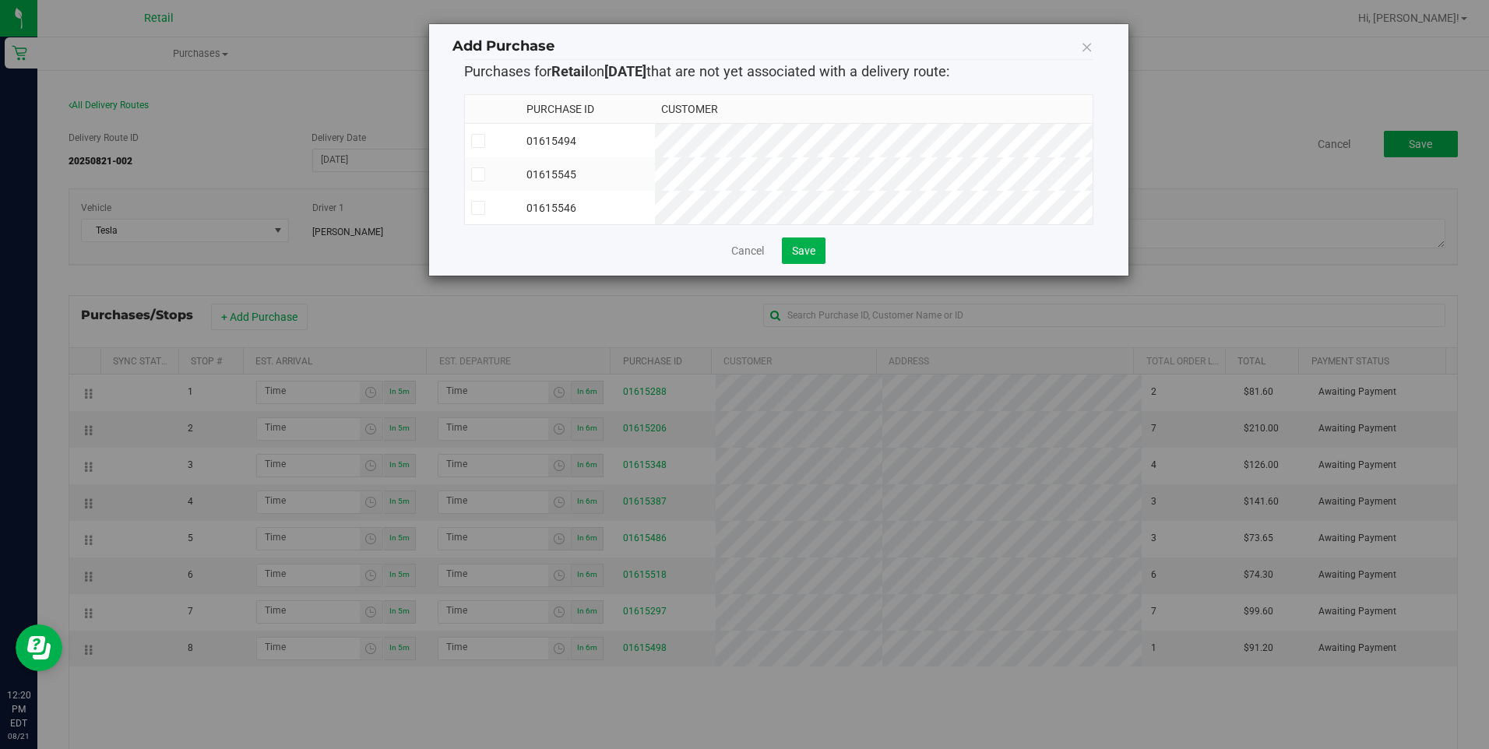
click at [1091, 52] on icon at bounding box center [1087, 47] width 12 height 22
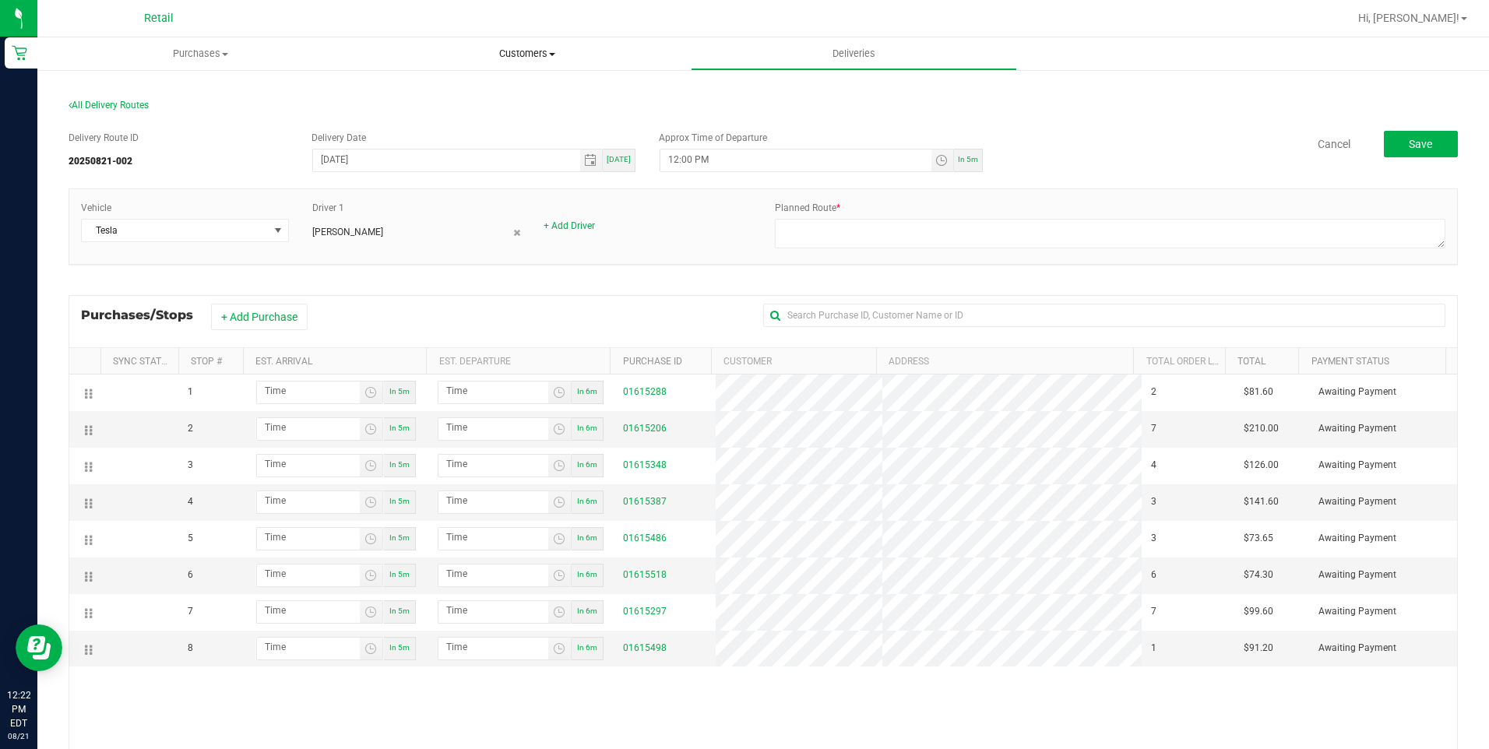
click at [545, 64] on uib-tab-heading "Customers All customers Add a new customer All physicians" at bounding box center [526, 53] width 325 height 31
click at [493, 93] on li "All customers" at bounding box center [527, 94] width 326 height 19
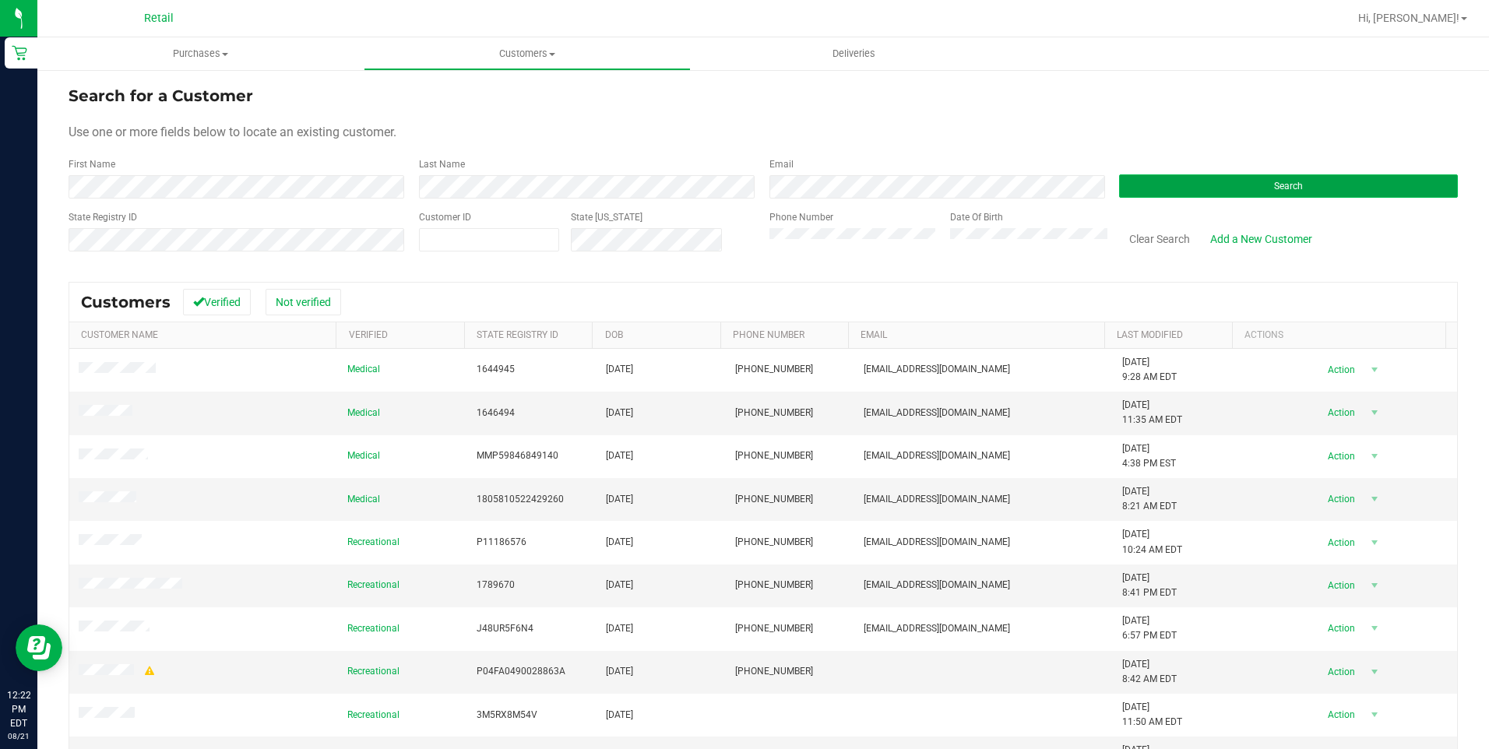
click at [1218, 192] on button "Search" at bounding box center [1288, 185] width 339 height 23
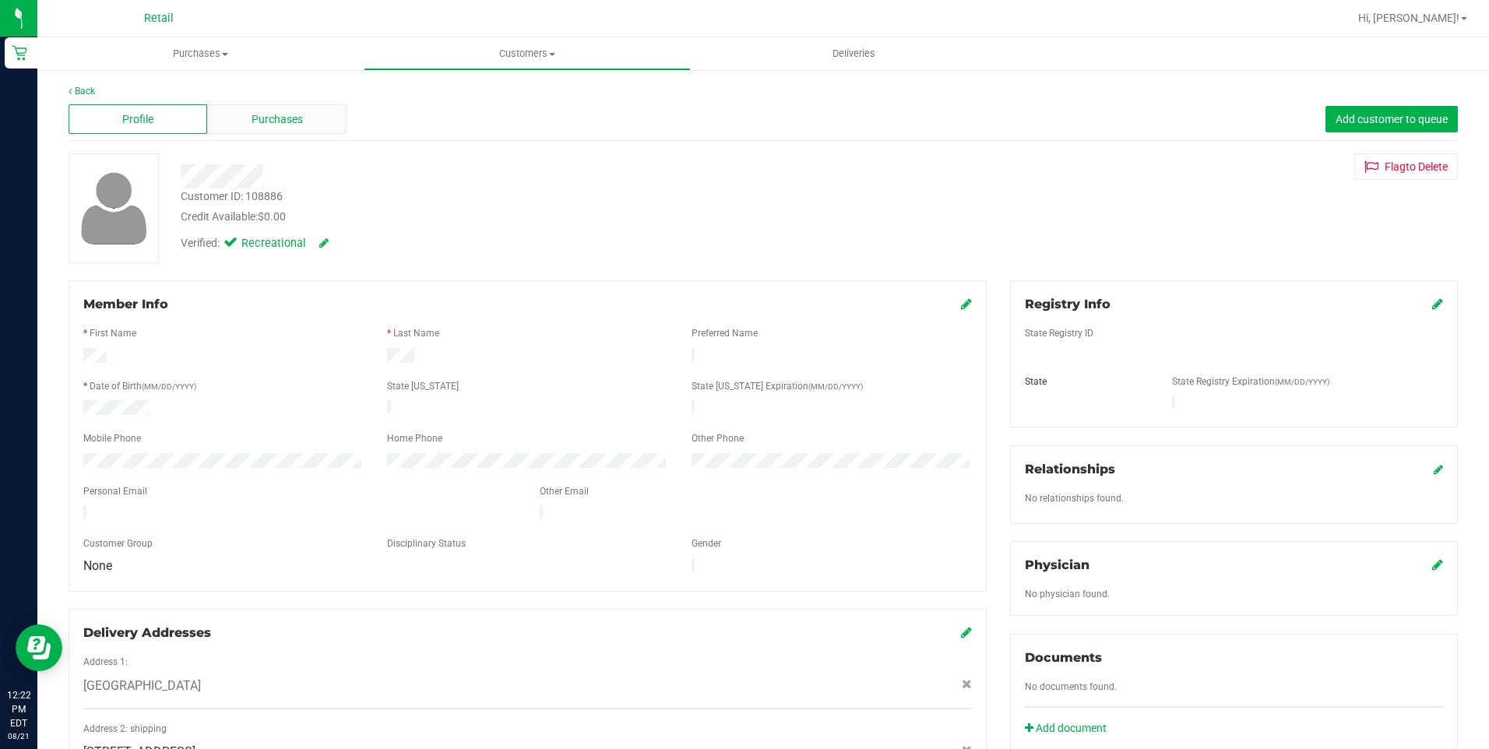
click at [289, 118] on span "Purchases" at bounding box center [277, 119] width 51 height 16
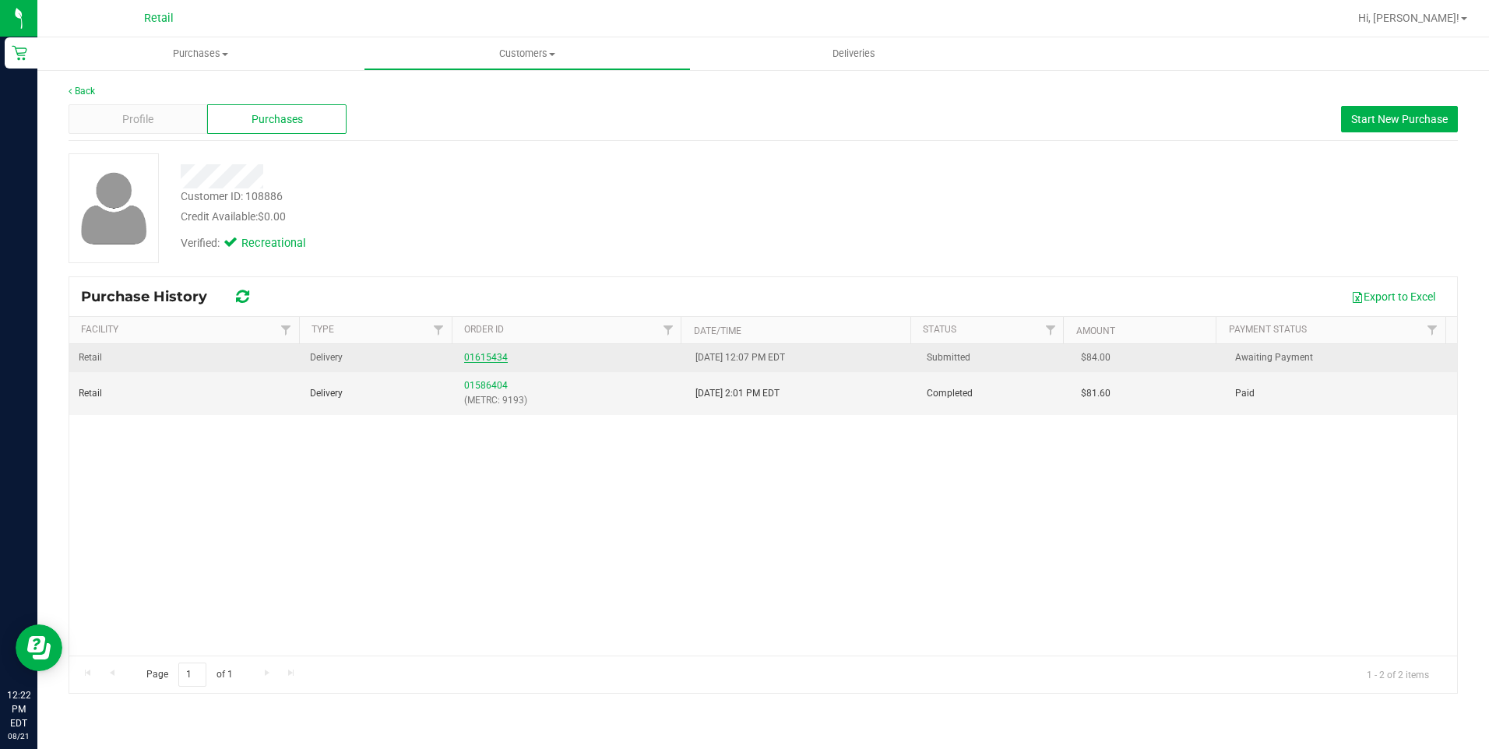
click at [481, 360] on link "01615434" at bounding box center [486, 357] width 44 height 11
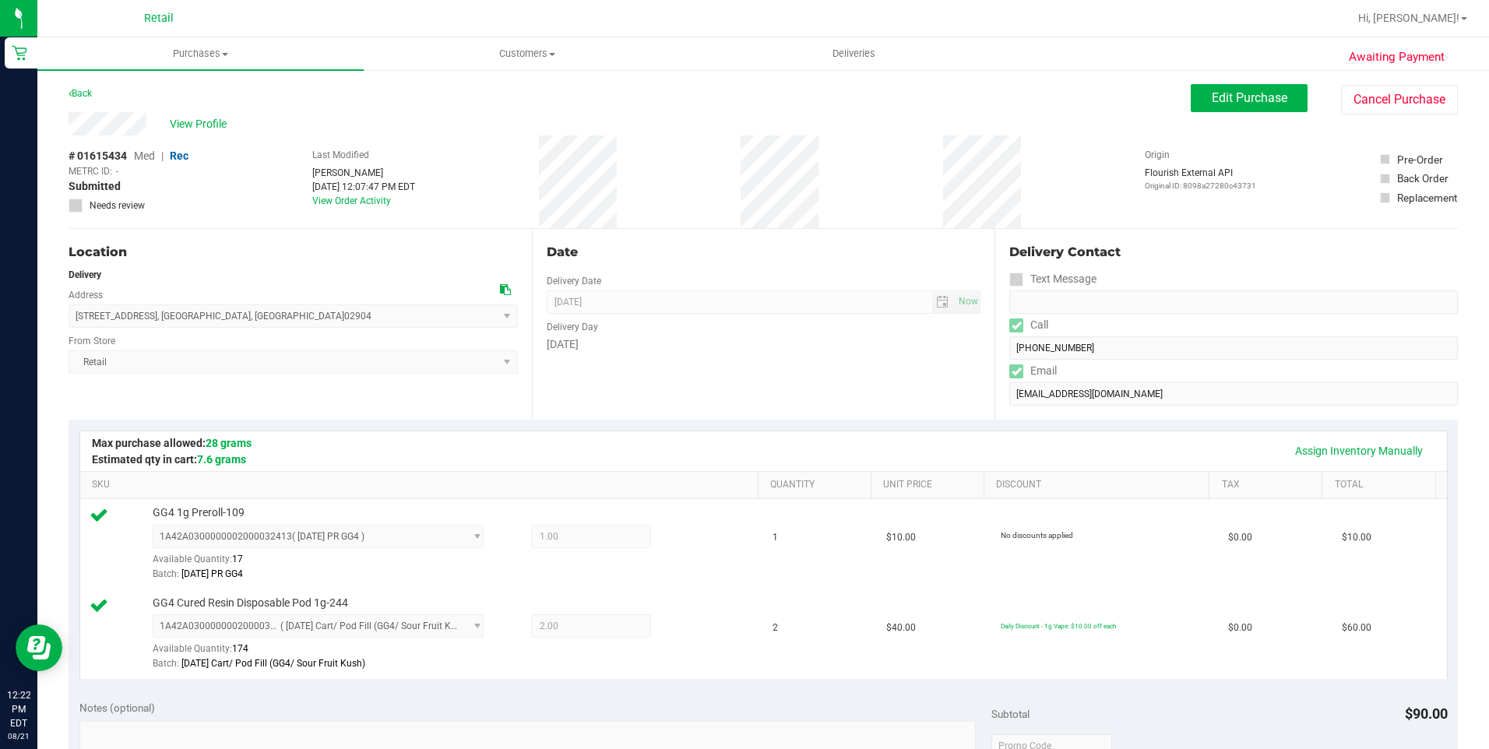
scroll to position [467, 0]
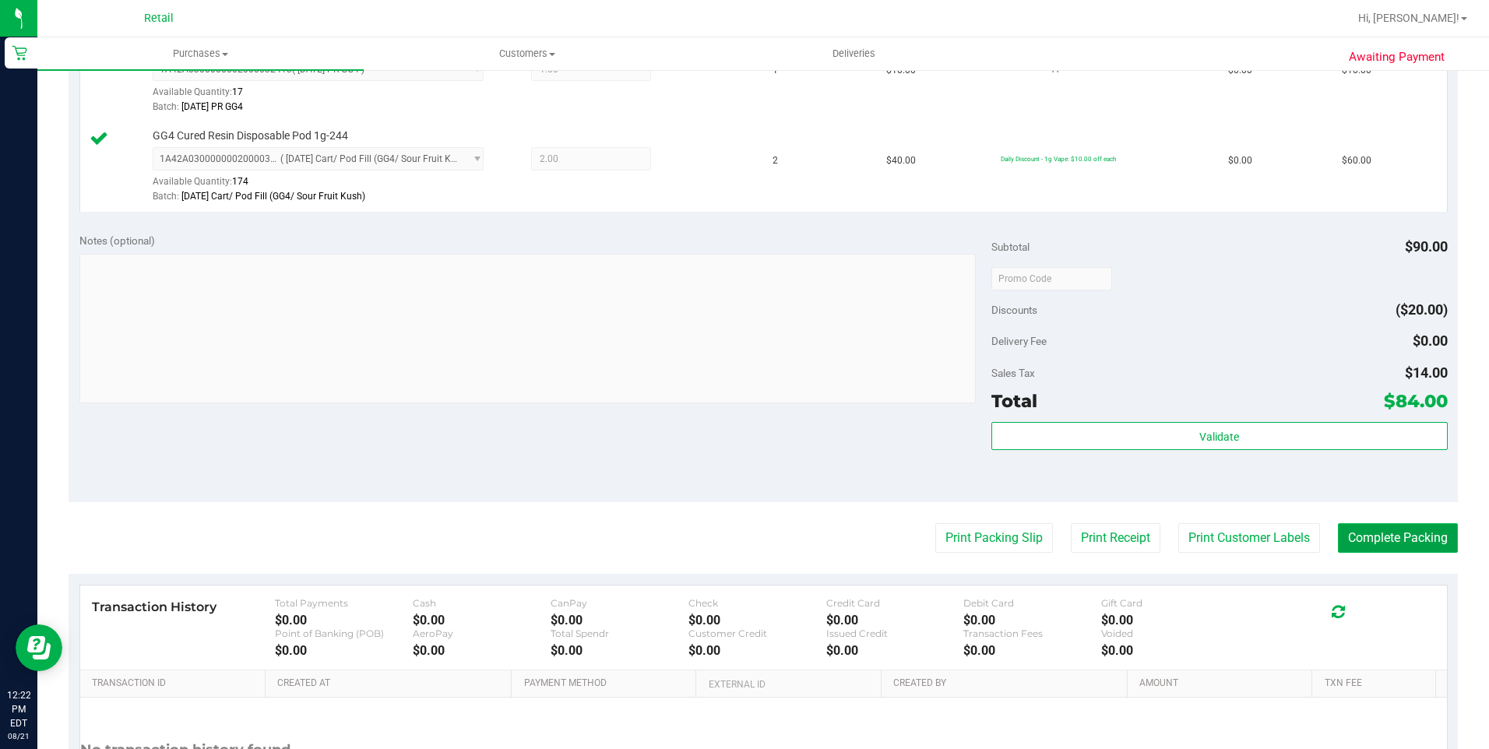
click at [1372, 541] on button "Complete Packing" at bounding box center [1398, 538] width 120 height 30
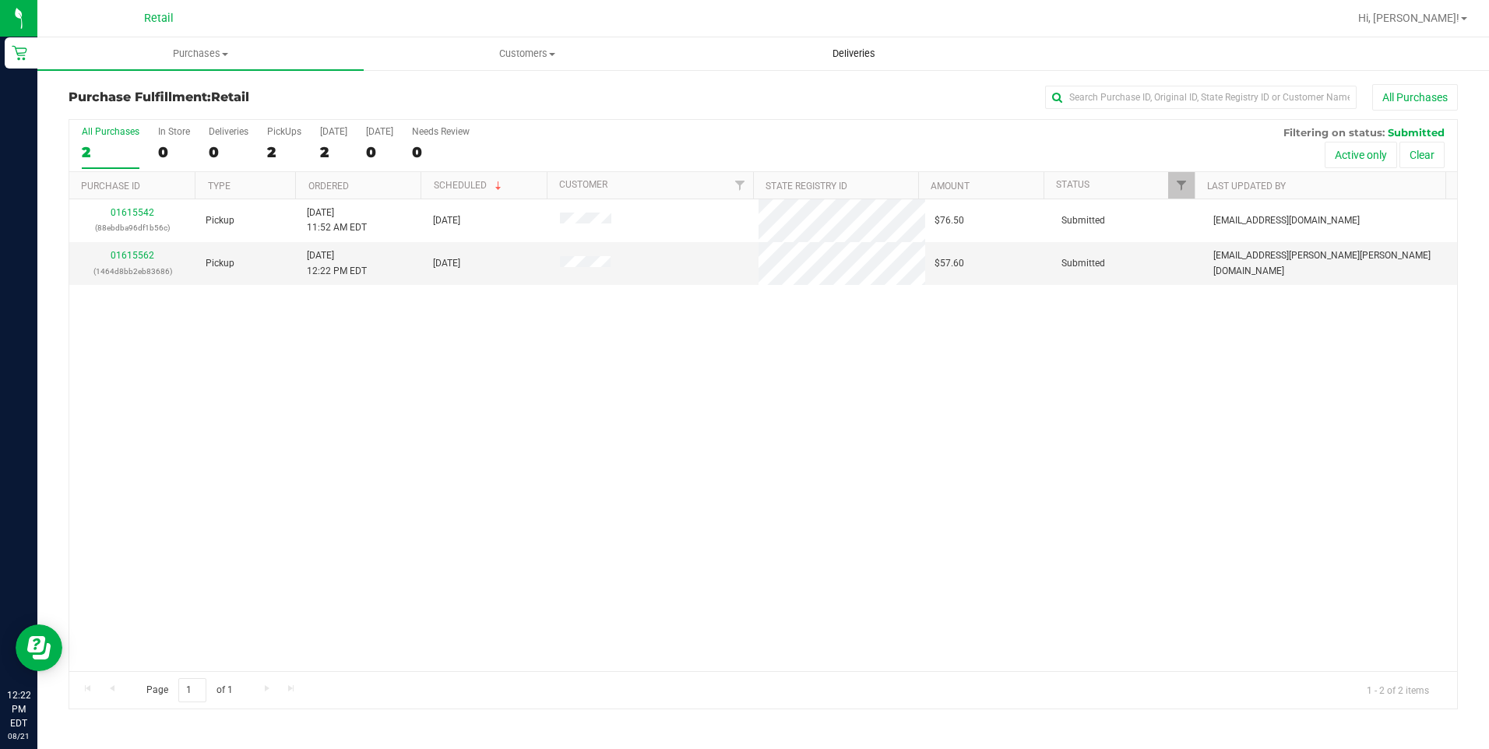
click at [869, 51] on span "Deliveries" at bounding box center [854, 54] width 85 height 14
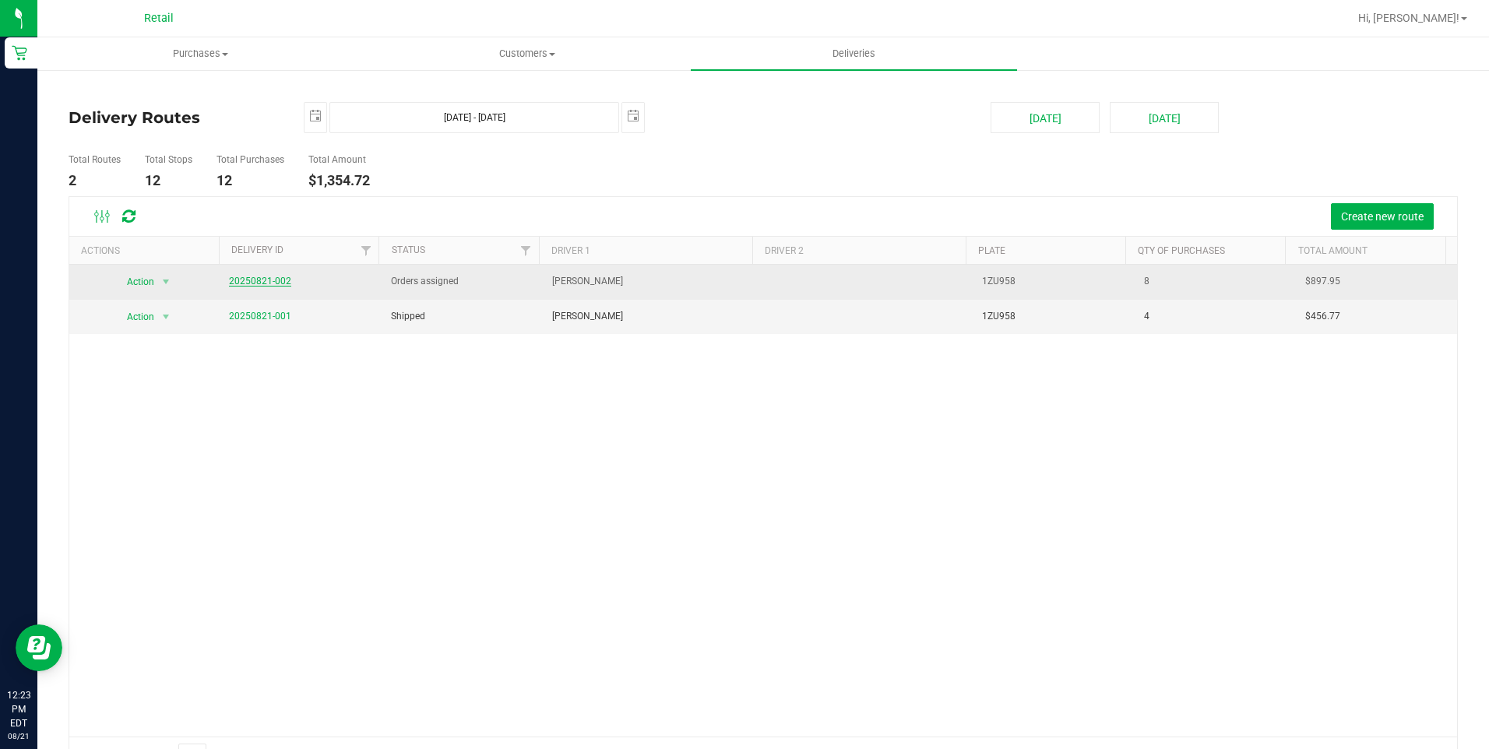
click at [266, 278] on link "20250821-002" at bounding box center [260, 281] width 62 height 11
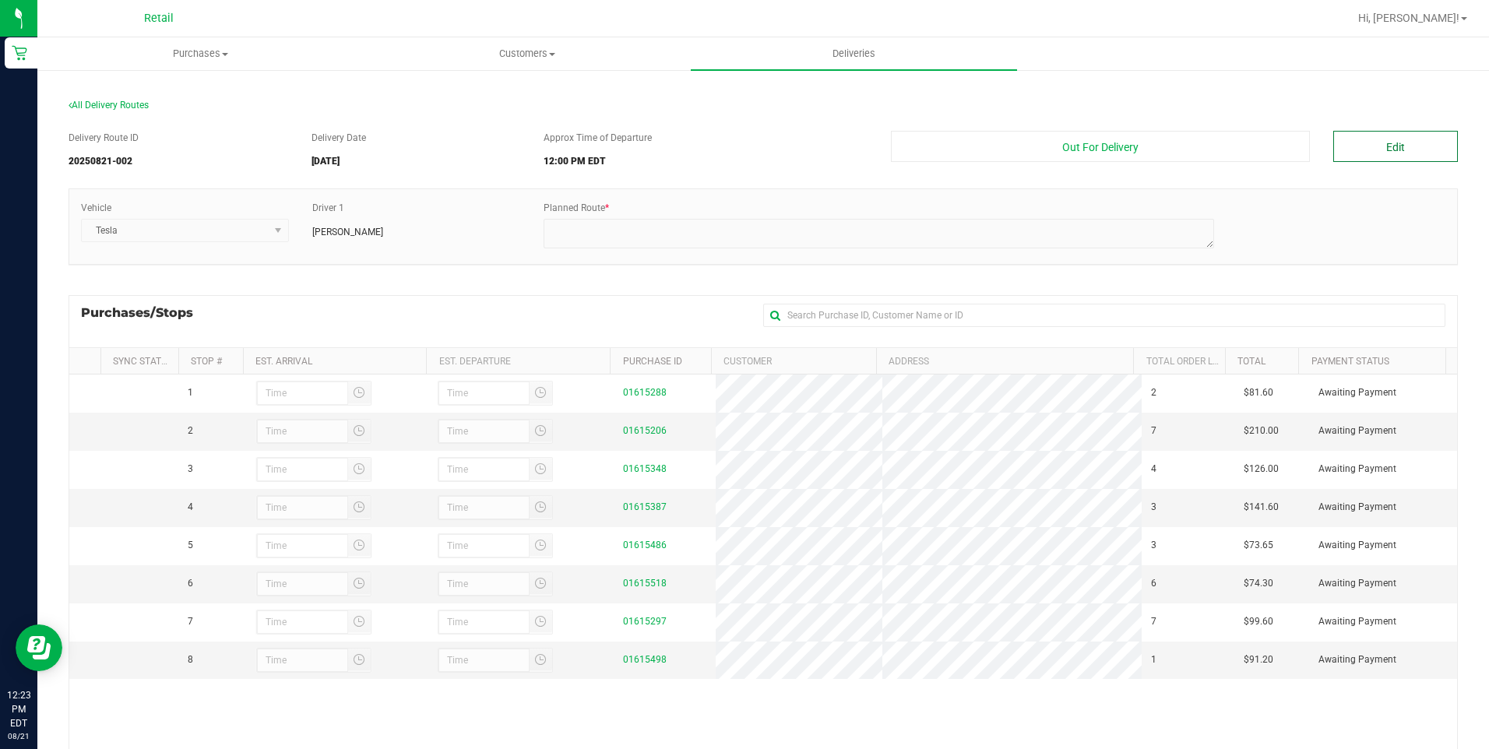
click at [1389, 144] on button "Edit" at bounding box center [1395, 146] width 125 height 31
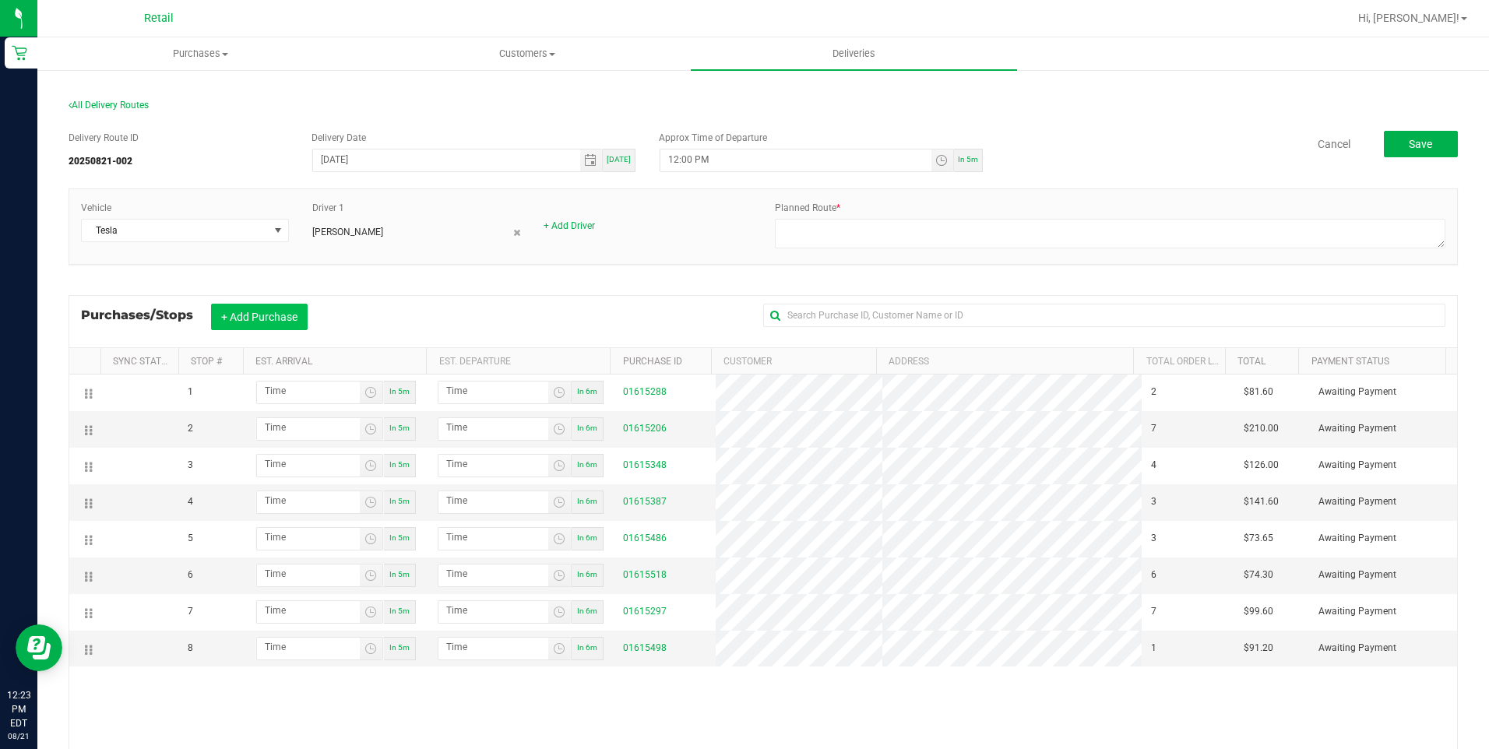
click at [255, 319] on button "+ Add Purchase" at bounding box center [259, 317] width 97 height 26
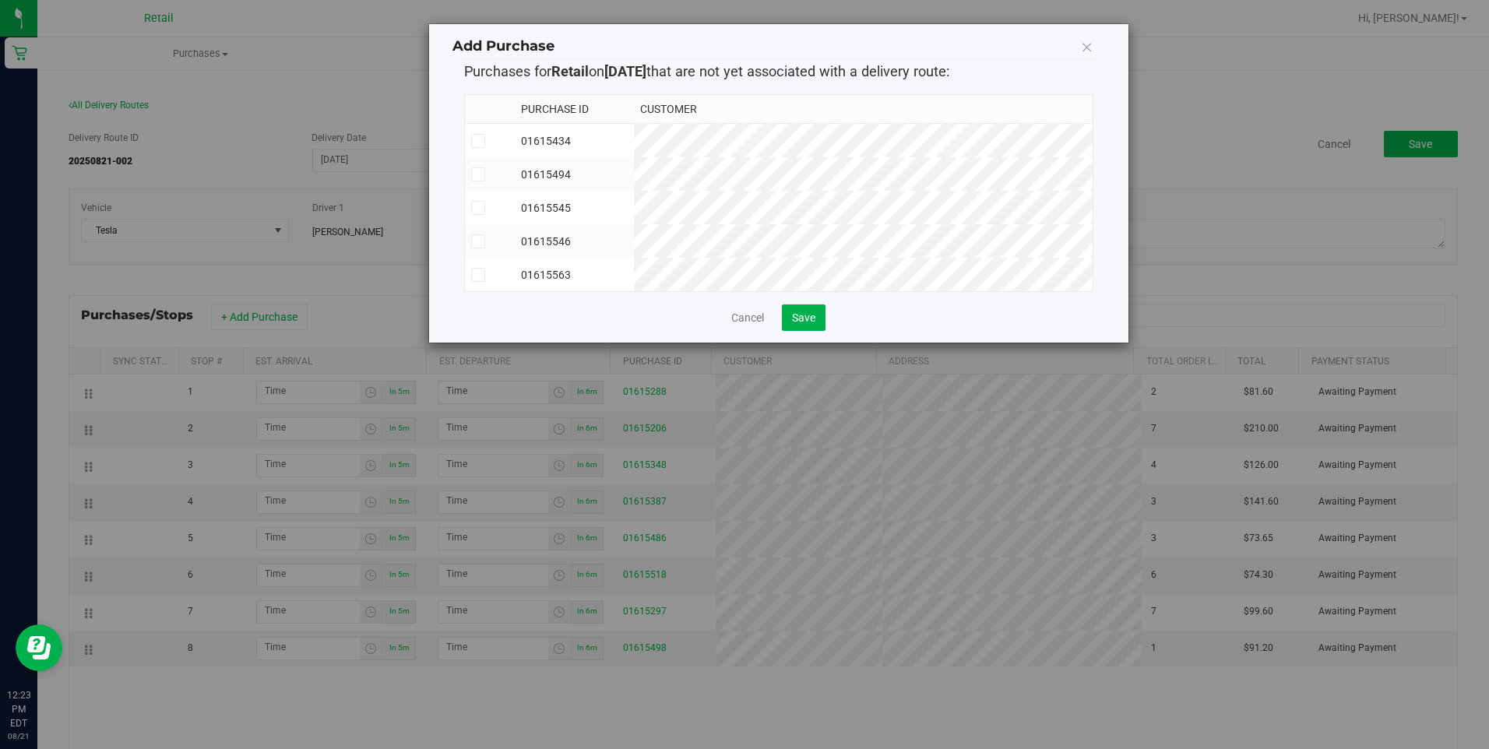
click at [478, 141] on icon at bounding box center [478, 141] width 10 height 0
click at [0, 0] on input "checkbox" at bounding box center [0, 0] width 0 height 0
click at [797, 324] on span "Save" at bounding box center [803, 318] width 23 height 12
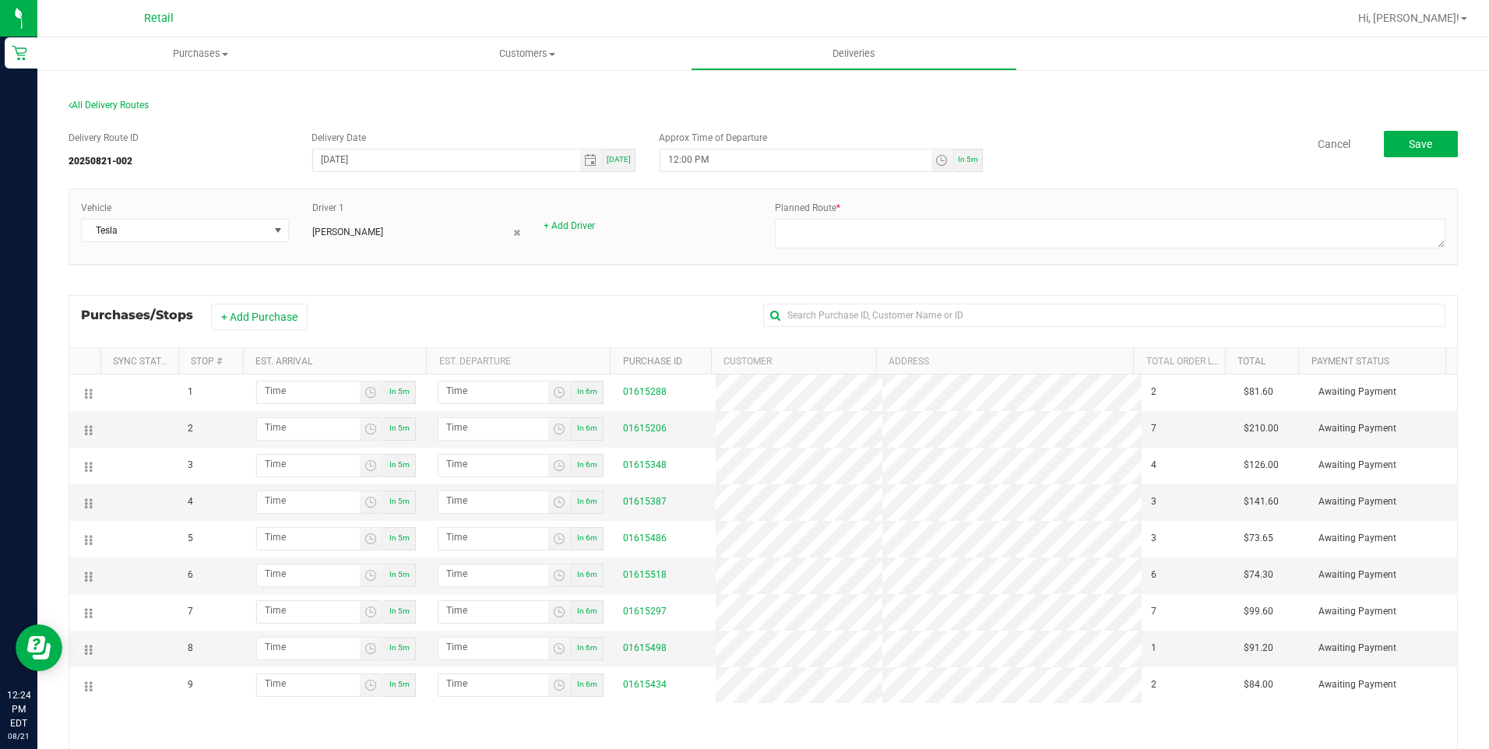
click at [1053, 548] on tr "5 In 5m In 6m 01615486 3 $73.65 Awaiting Payment" at bounding box center [763, 539] width 1388 height 37
click at [1054, 572] on tr "6 In 5m In 6m 01615518 6 $74.30 Awaiting Payment" at bounding box center [763, 576] width 1388 height 37
click at [1094, 600] on tr "7 In 5m In 6m 01615297 7 $99.60 Awaiting Payment" at bounding box center [763, 612] width 1388 height 37
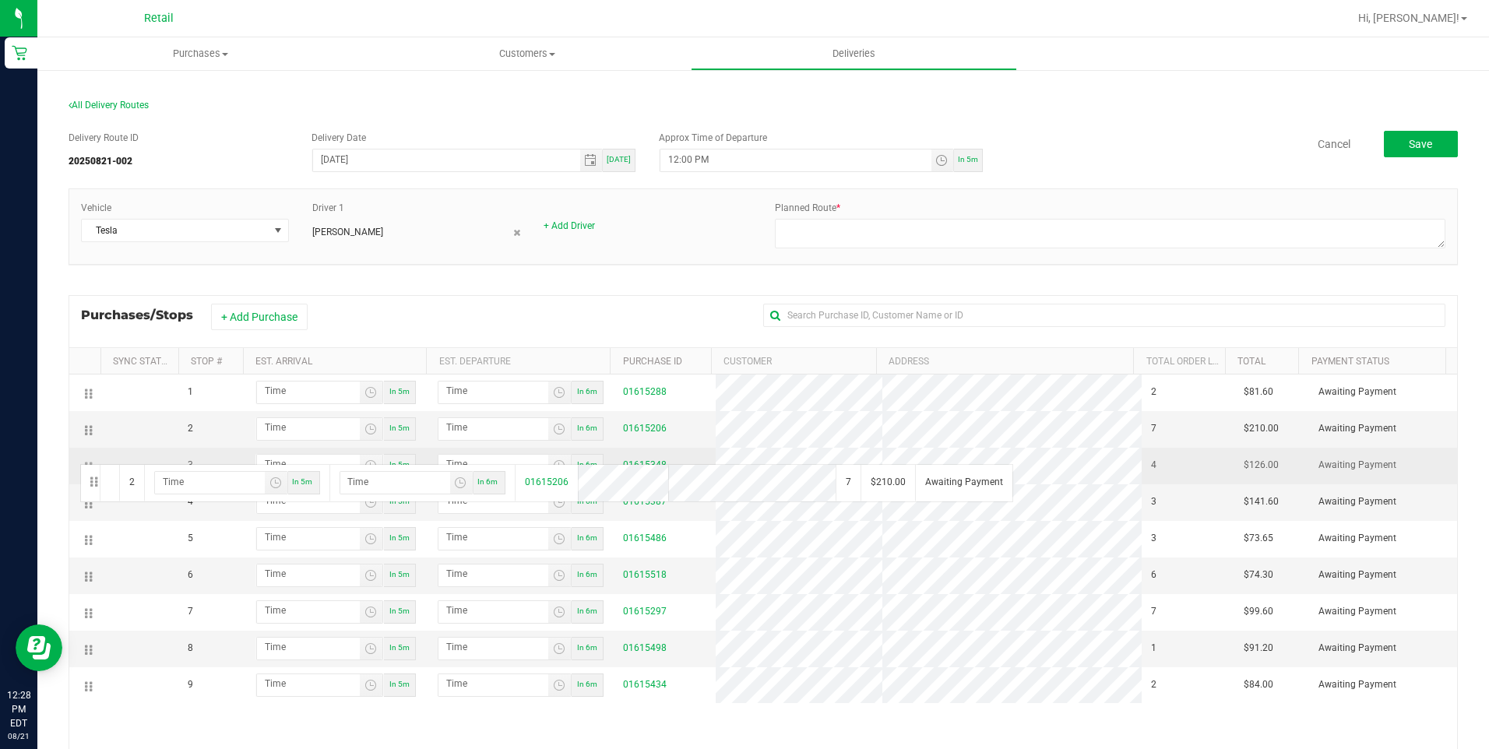
drag, startPoint x: 86, startPoint y: 434, endPoint x: 78, endPoint y: 463, distance: 29.9
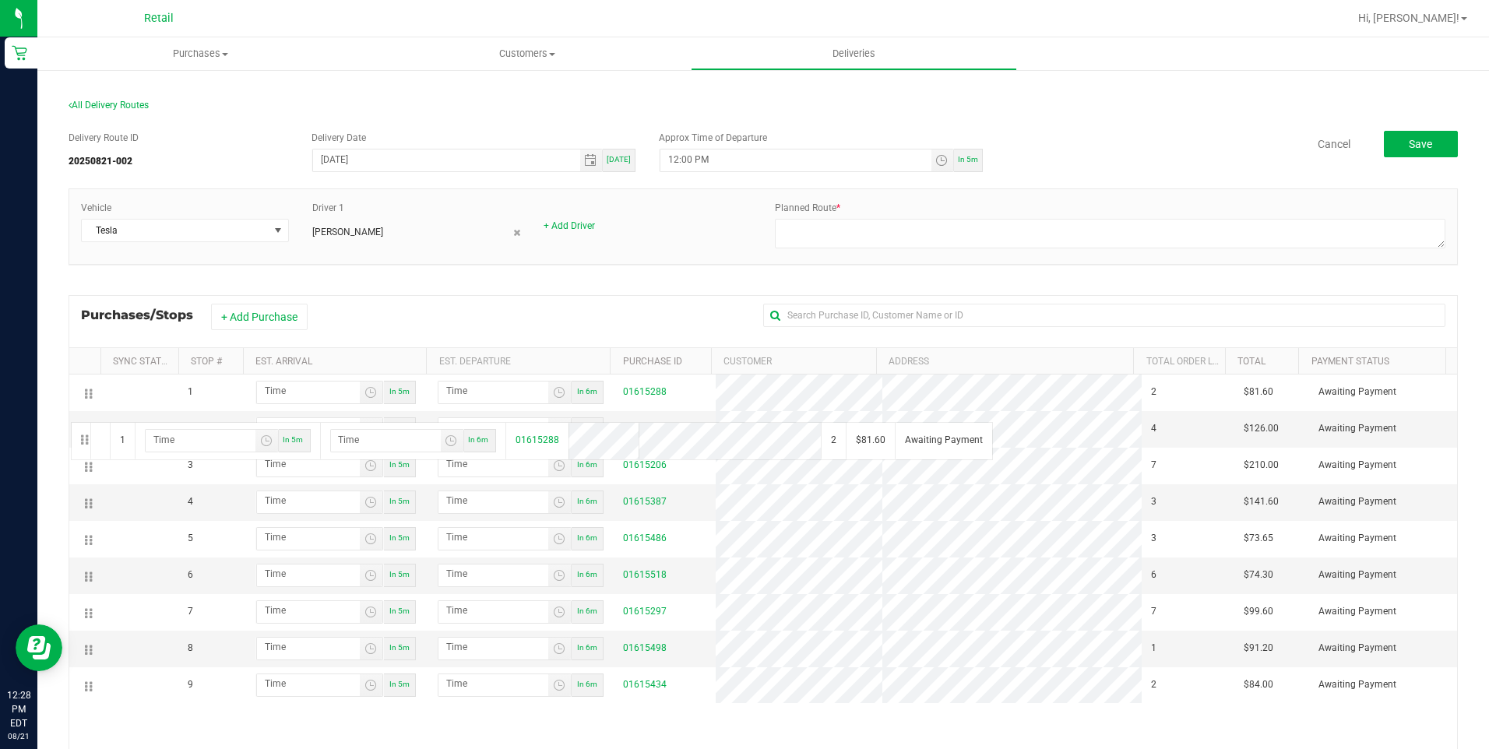
drag, startPoint x: 79, startPoint y: 406, endPoint x: 69, endPoint y: 421, distance: 17.9
click at [69, 421] on div "Sync Status Stop # Est. Arrival Est. Departure Purchase ID Customer Address Tot…" at bounding box center [763, 615] width 1389 height 537
drag, startPoint x: 90, startPoint y: 398, endPoint x: 93, endPoint y: 421, distance: 22.9
drag, startPoint x: 92, startPoint y: 649, endPoint x: 68, endPoint y: 411, distance: 238.8
click at [68, 411] on div "All Delivery Routes Delivery Route ID 20250821-002 Delivery Date 08/21/2025 Tod…" at bounding box center [763, 497] width 1413 height 826
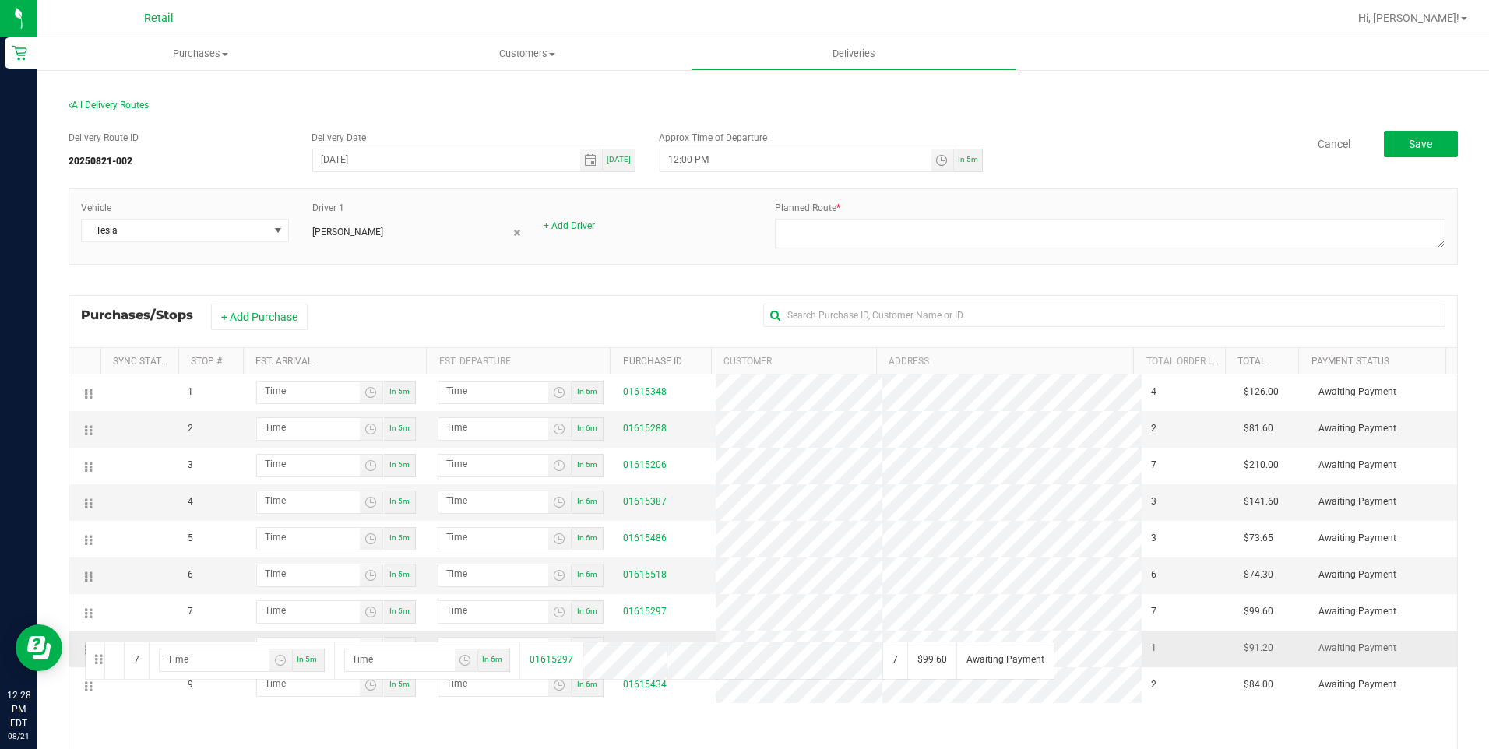
drag, startPoint x: 90, startPoint y: 617, endPoint x: 83, endPoint y: 640, distance: 24.4
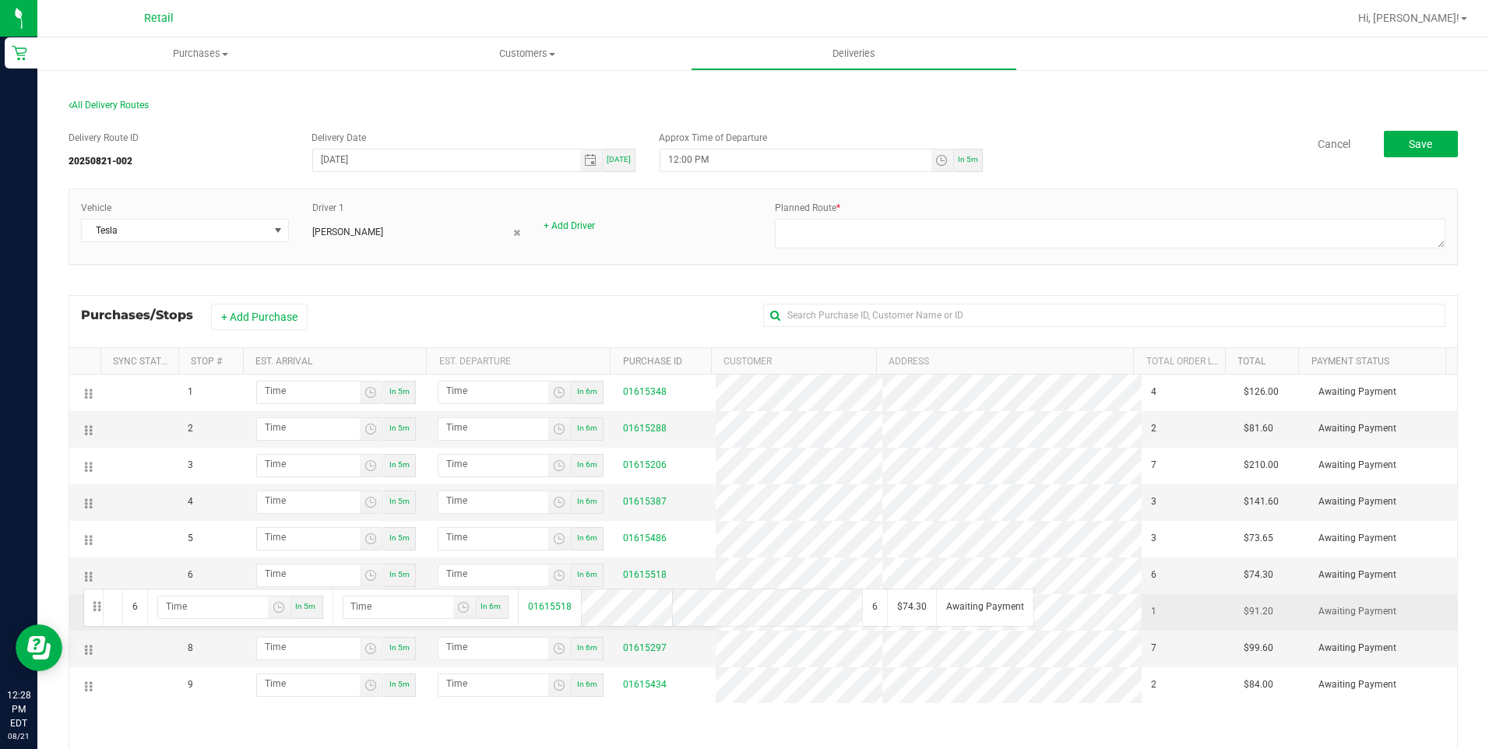
drag, startPoint x: 86, startPoint y: 575, endPoint x: 76, endPoint y: 612, distance: 38.5
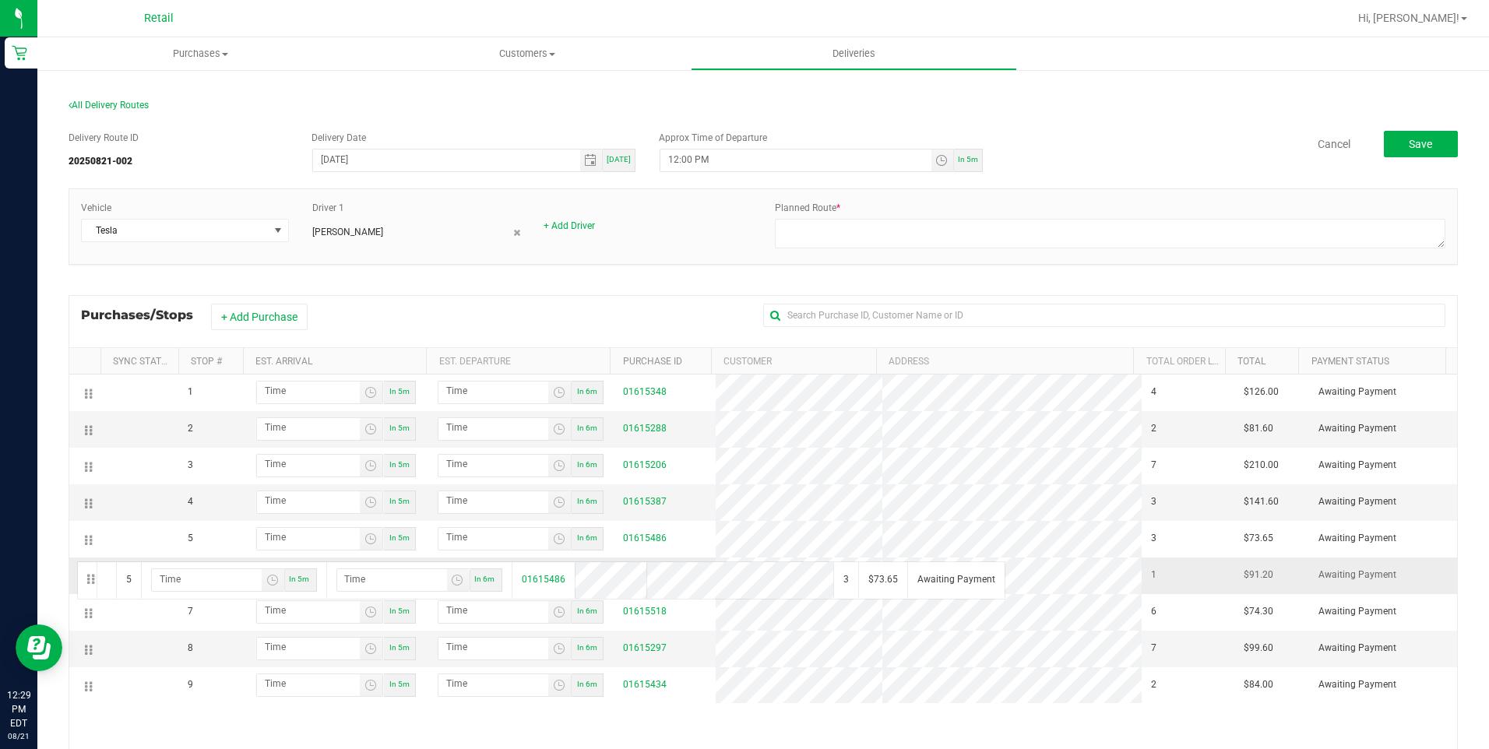
drag, startPoint x: 87, startPoint y: 541, endPoint x: 75, endPoint y: 570, distance: 31.4
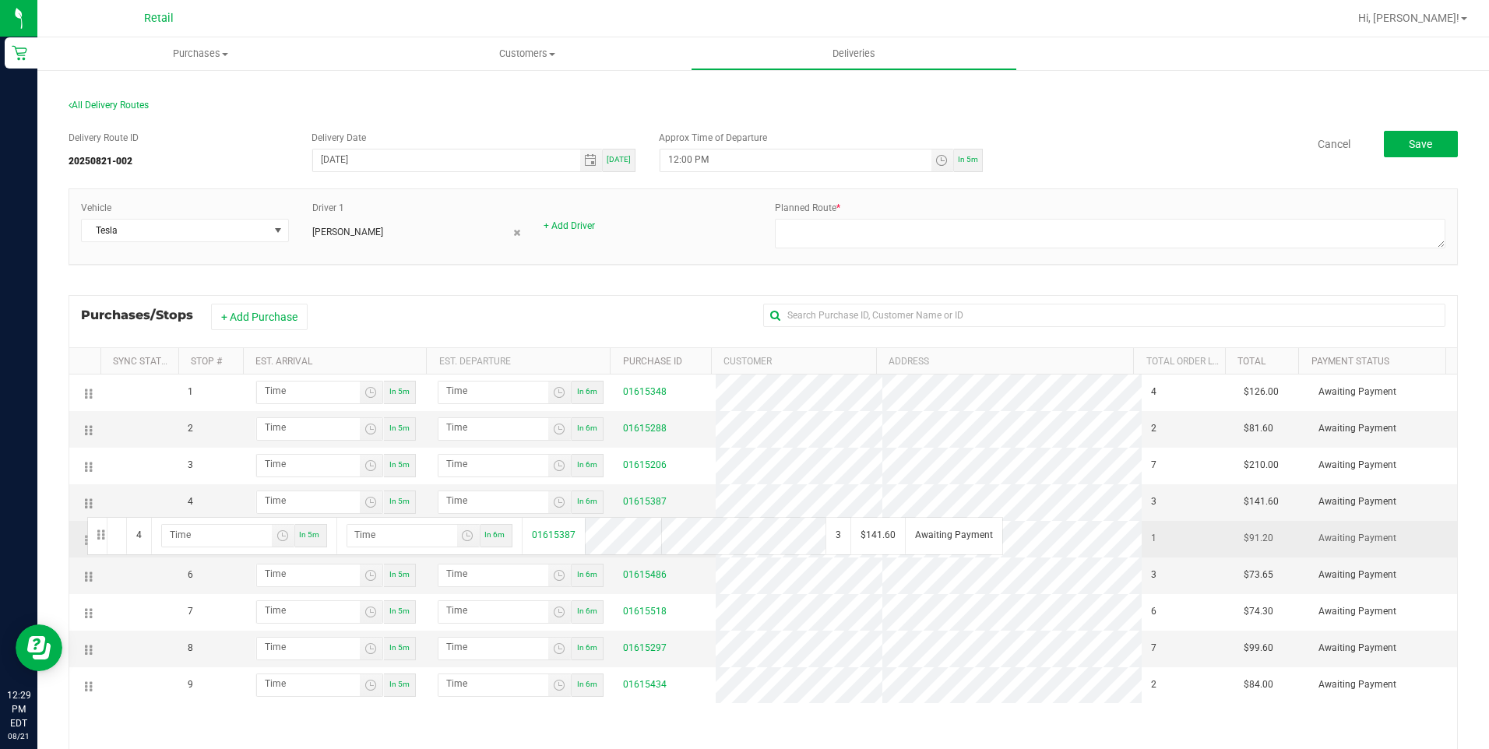
drag, startPoint x: 87, startPoint y: 503, endPoint x: 84, endPoint y: 523, distance: 20.5
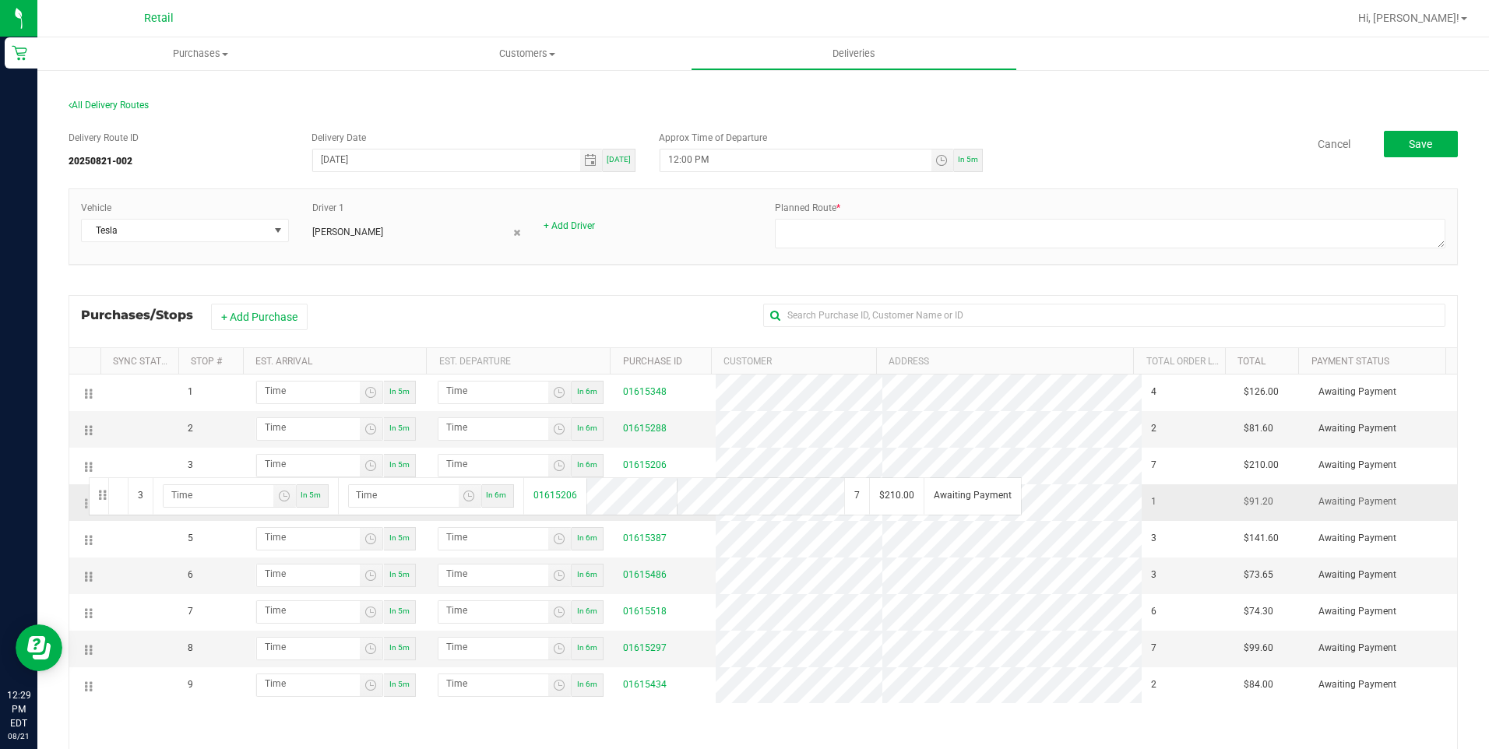
drag, startPoint x: 89, startPoint y: 467, endPoint x: 86, endPoint y: 494, distance: 27.4
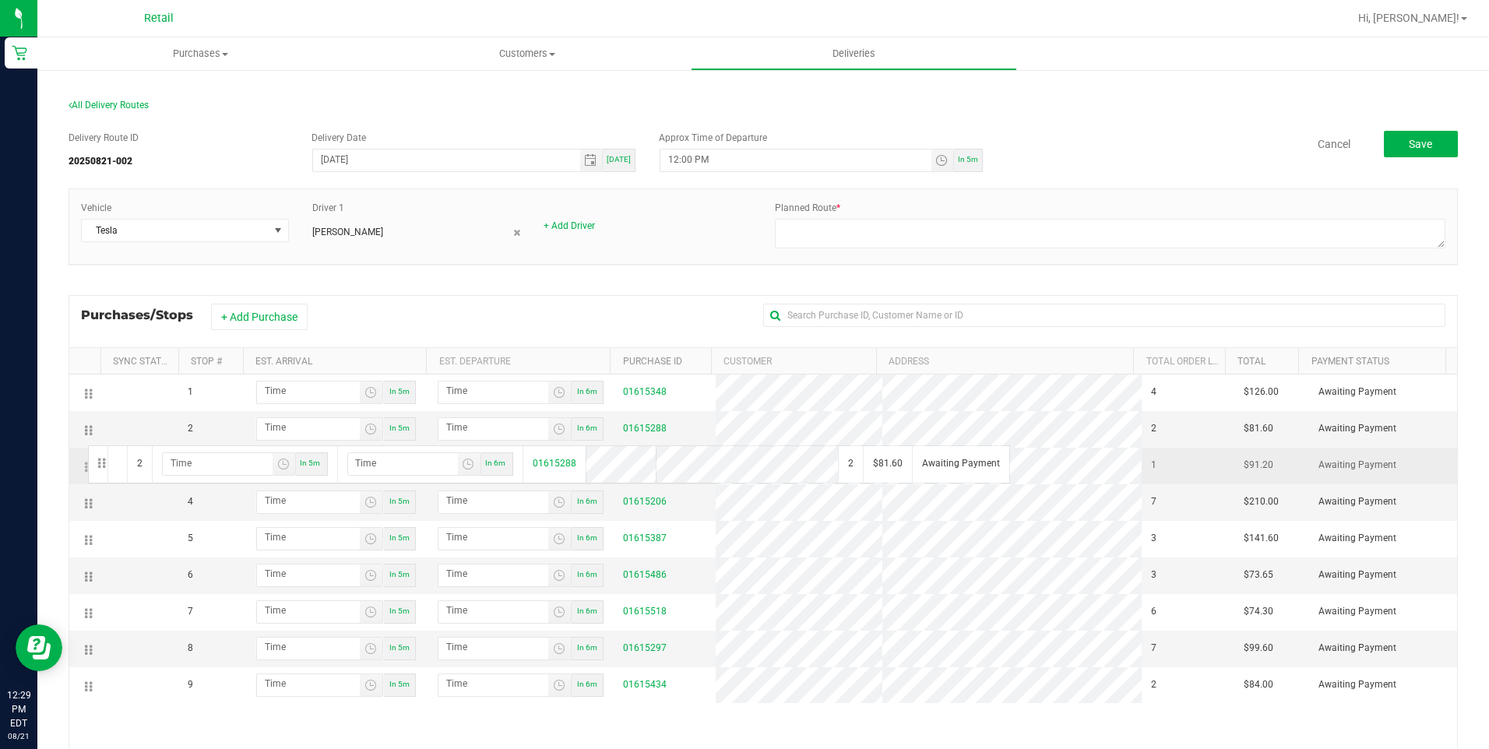
drag, startPoint x: 90, startPoint y: 432, endPoint x: 85, endPoint y: 448, distance: 16.5
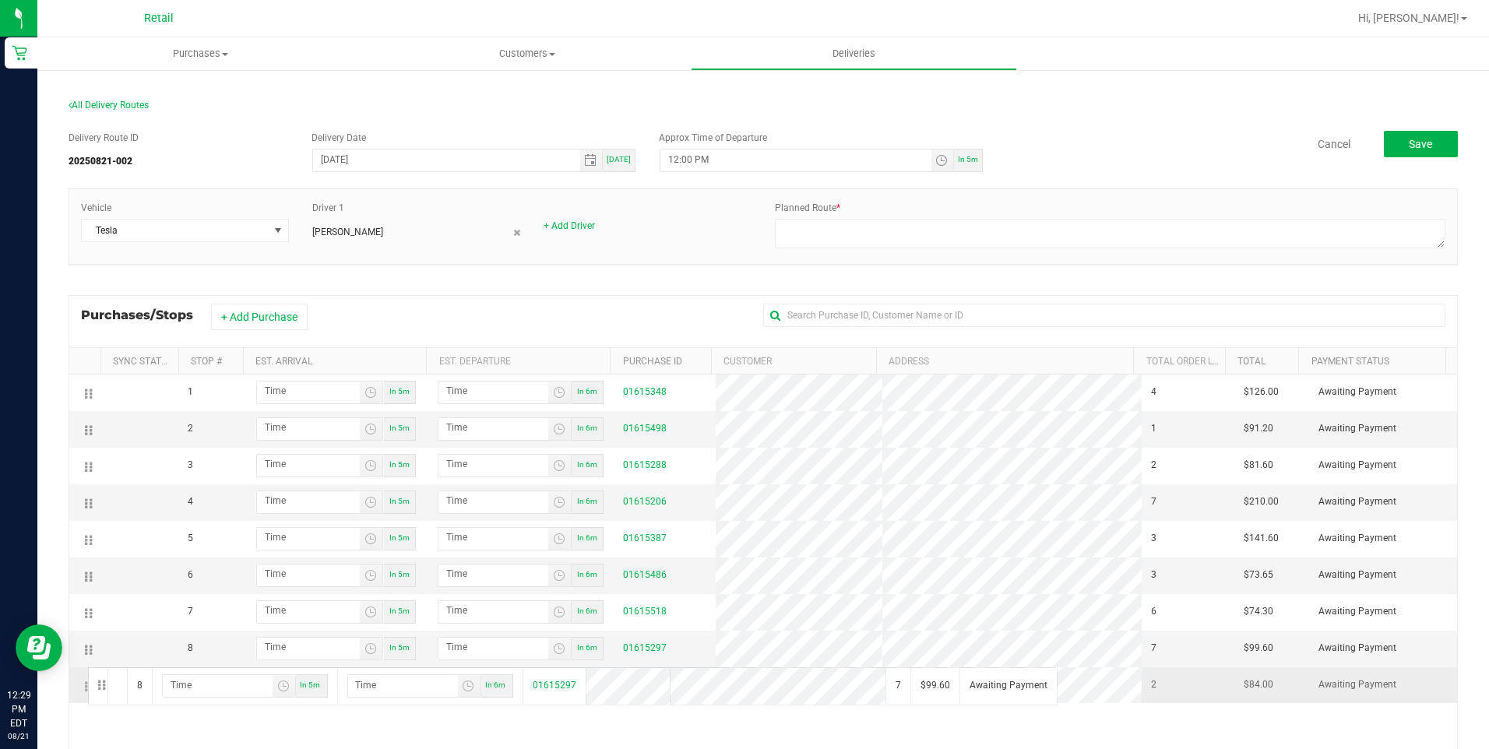
drag, startPoint x: 86, startPoint y: 649, endPoint x: 85, endPoint y: 671, distance: 22.6
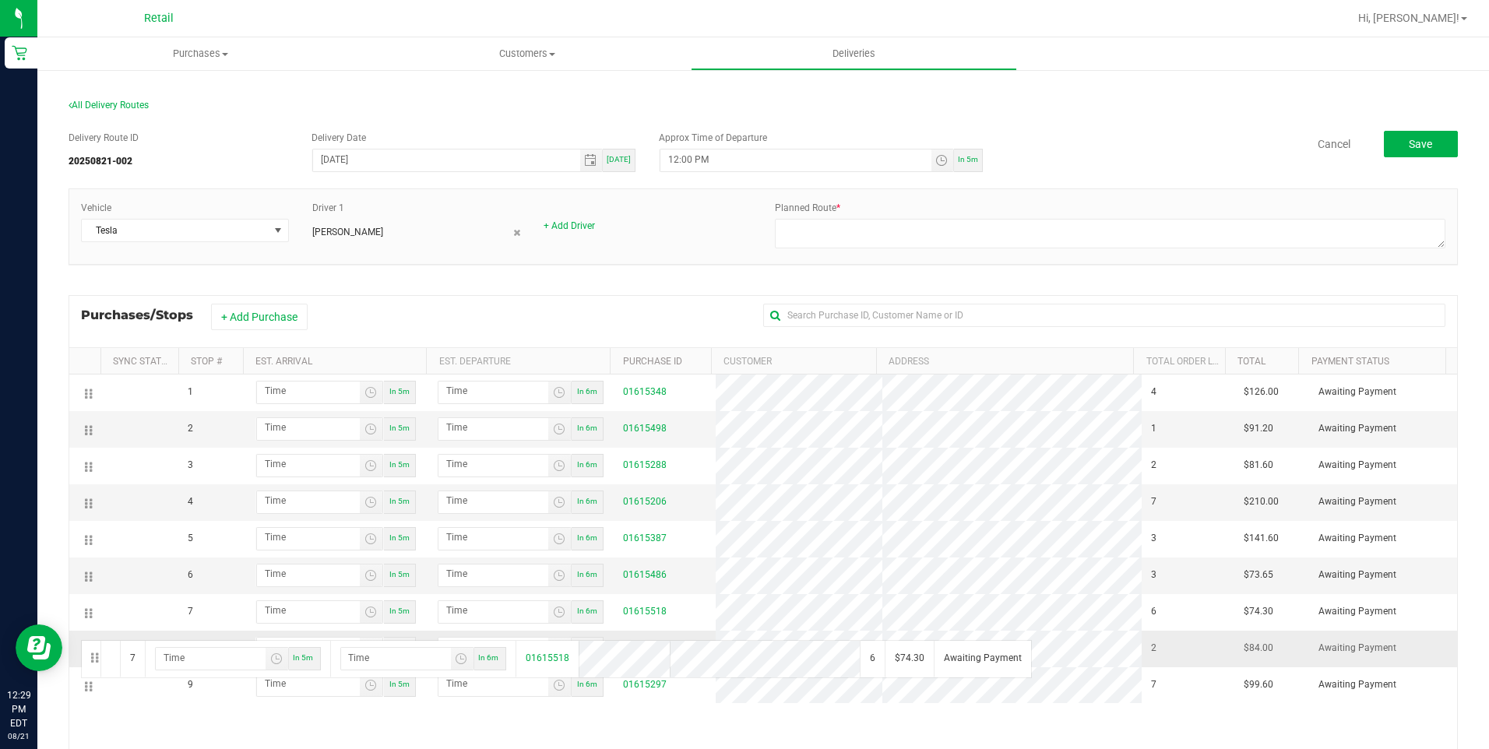
drag, startPoint x: 81, startPoint y: 631, endPoint x: 77, endPoint y: 649, distance: 18.3
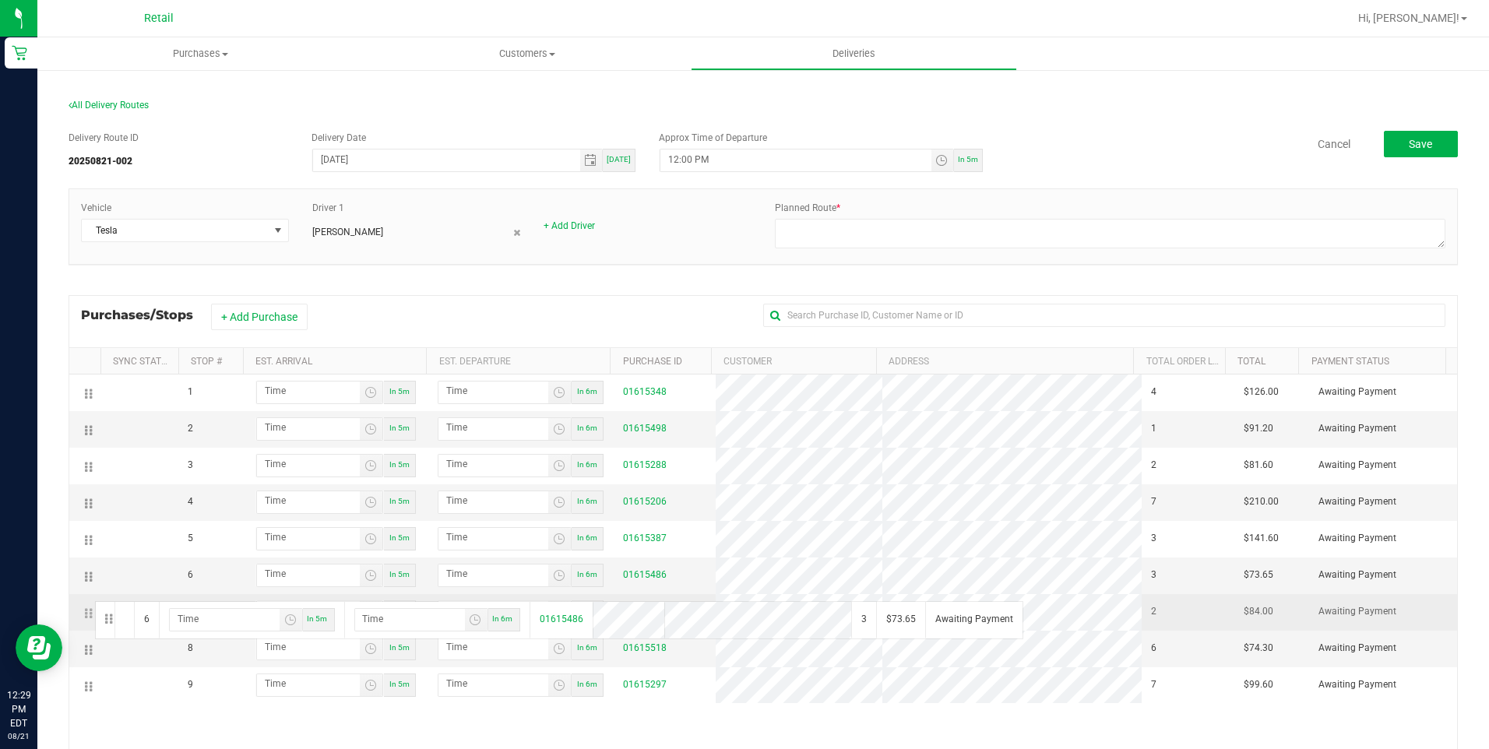
drag, startPoint x: 91, startPoint y: 576, endPoint x: 93, endPoint y: 604, distance: 28.9
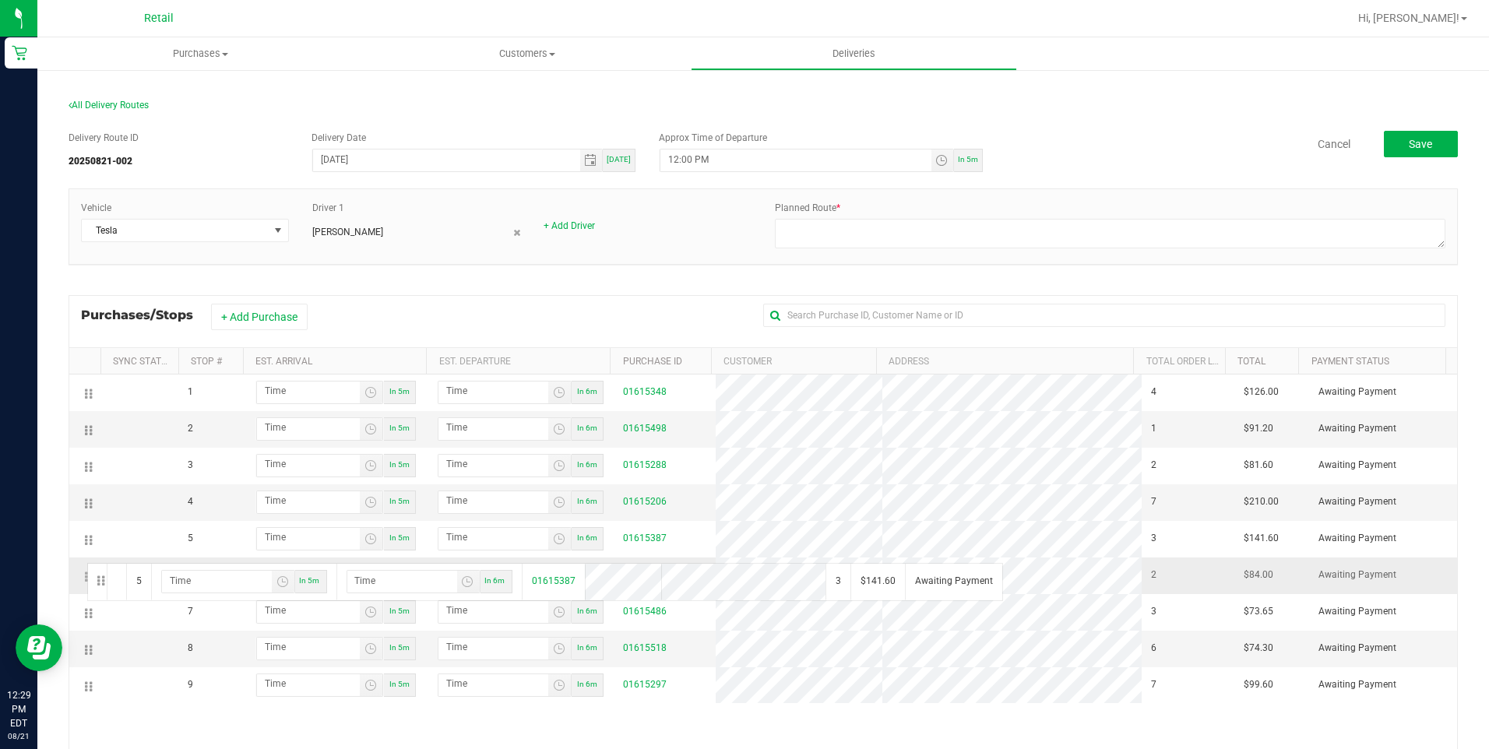
drag, startPoint x: 88, startPoint y: 537, endPoint x: 83, endPoint y: 570, distance: 33.0
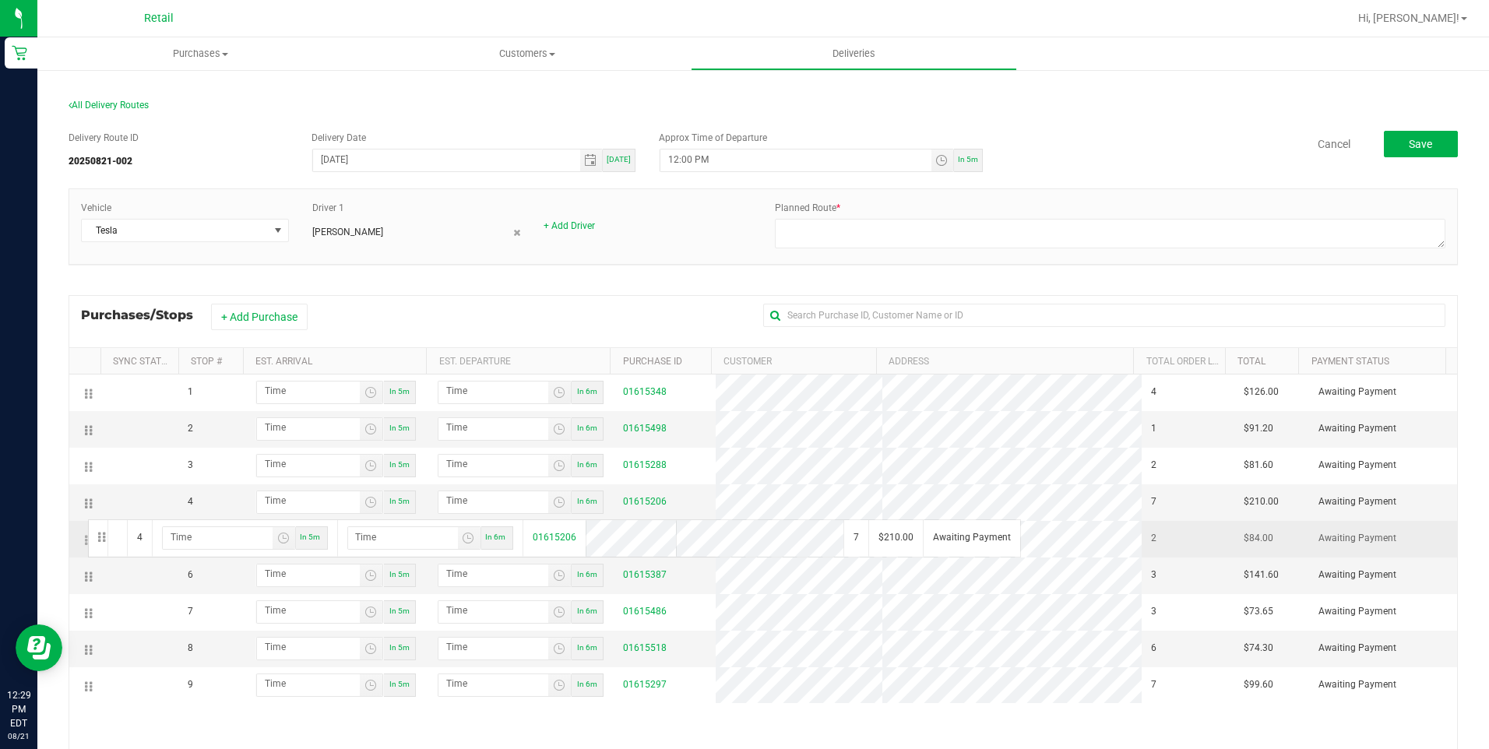
drag, startPoint x: 88, startPoint y: 505, endPoint x: 85, endPoint y: 533, distance: 28.2
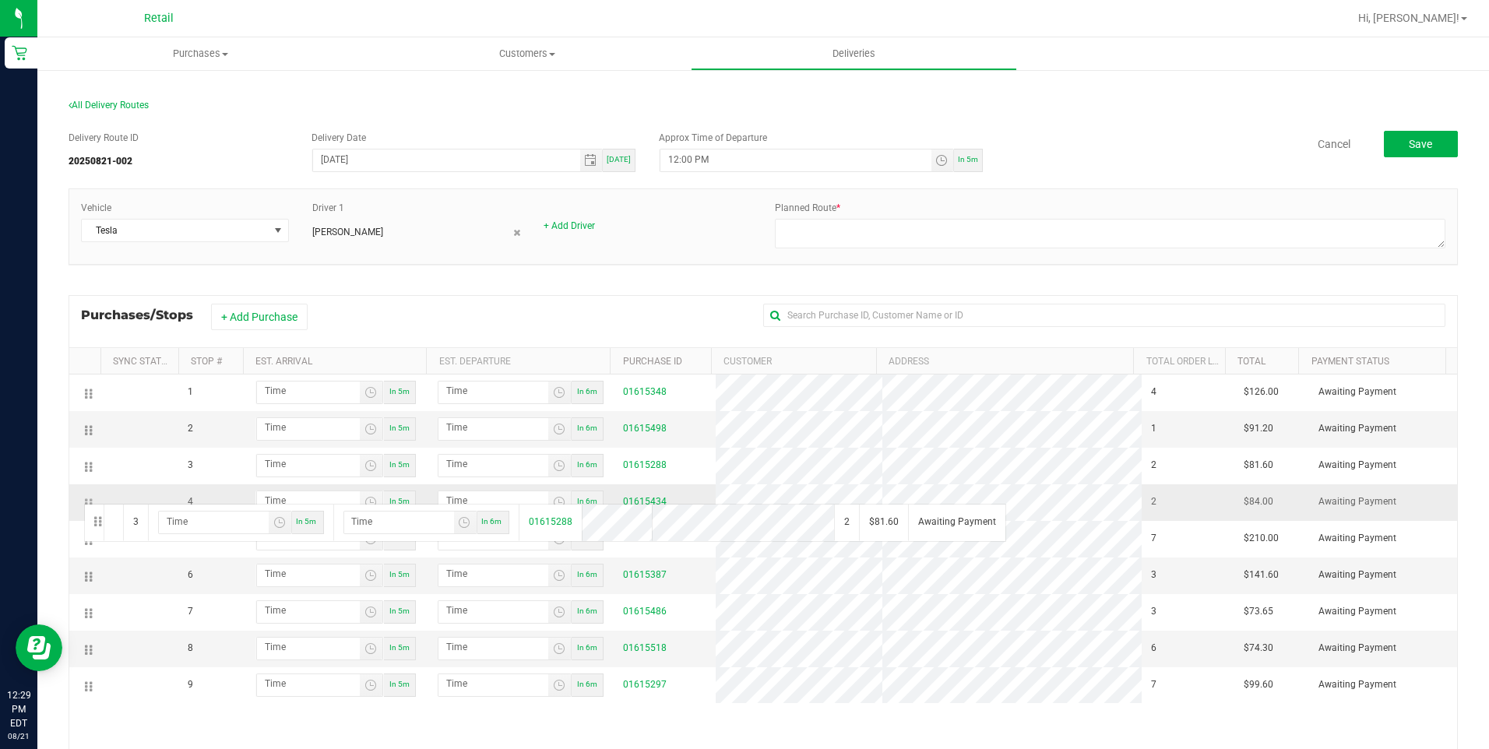
drag, startPoint x: 86, startPoint y: 467, endPoint x: 82, endPoint y: 502, distance: 36.0
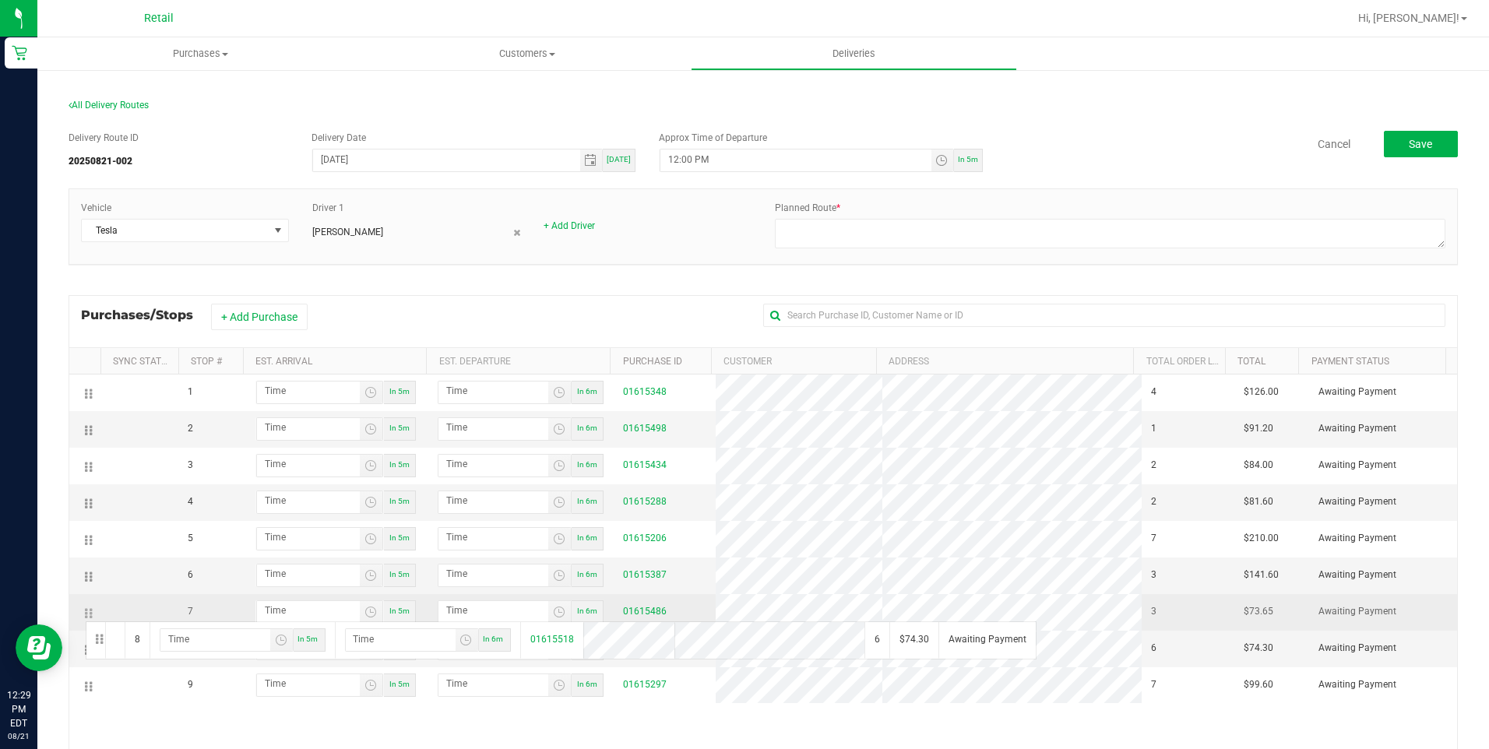
drag, startPoint x: 85, startPoint y: 650, endPoint x: 73, endPoint y: 600, distance: 50.4
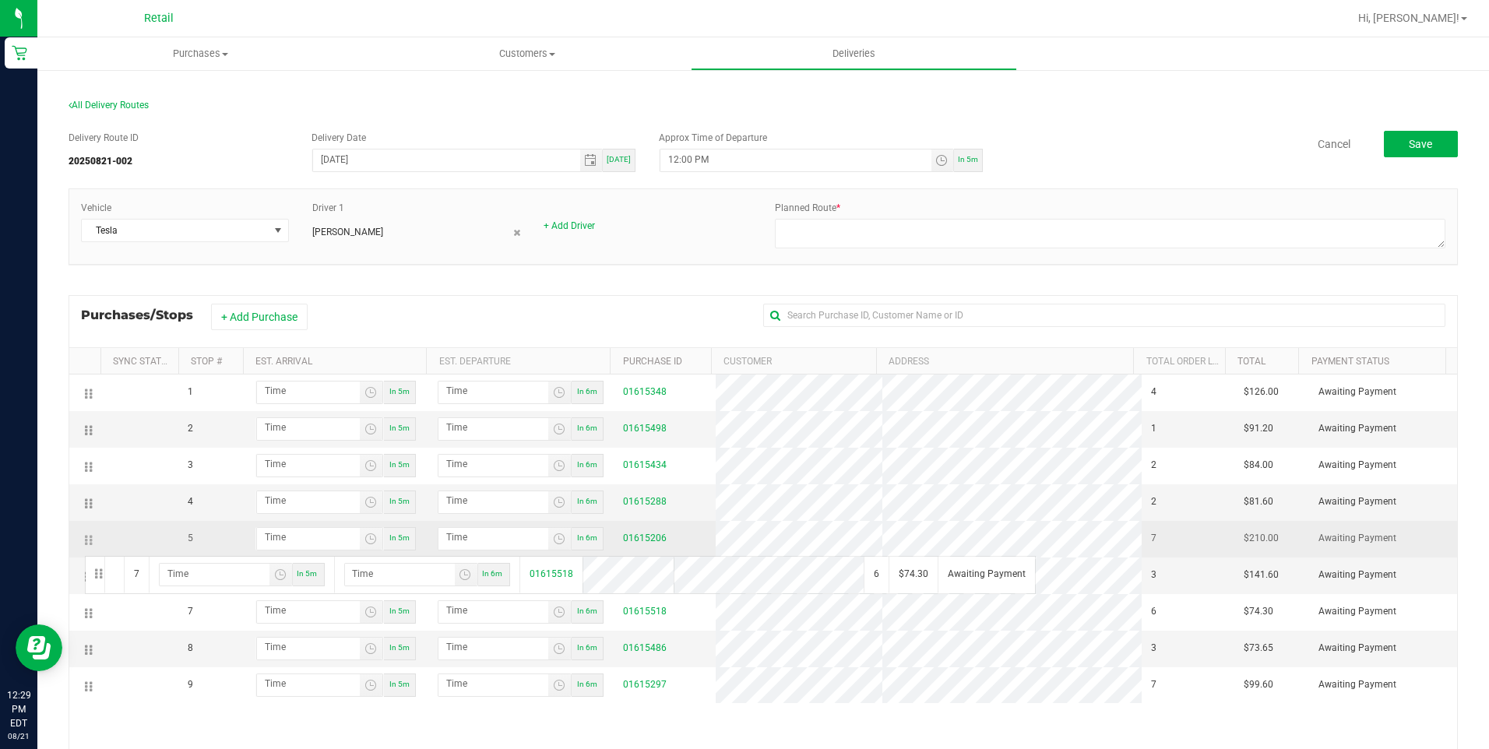
drag, startPoint x: 90, startPoint y: 616, endPoint x: 83, endPoint y: 555, distance: 61.9
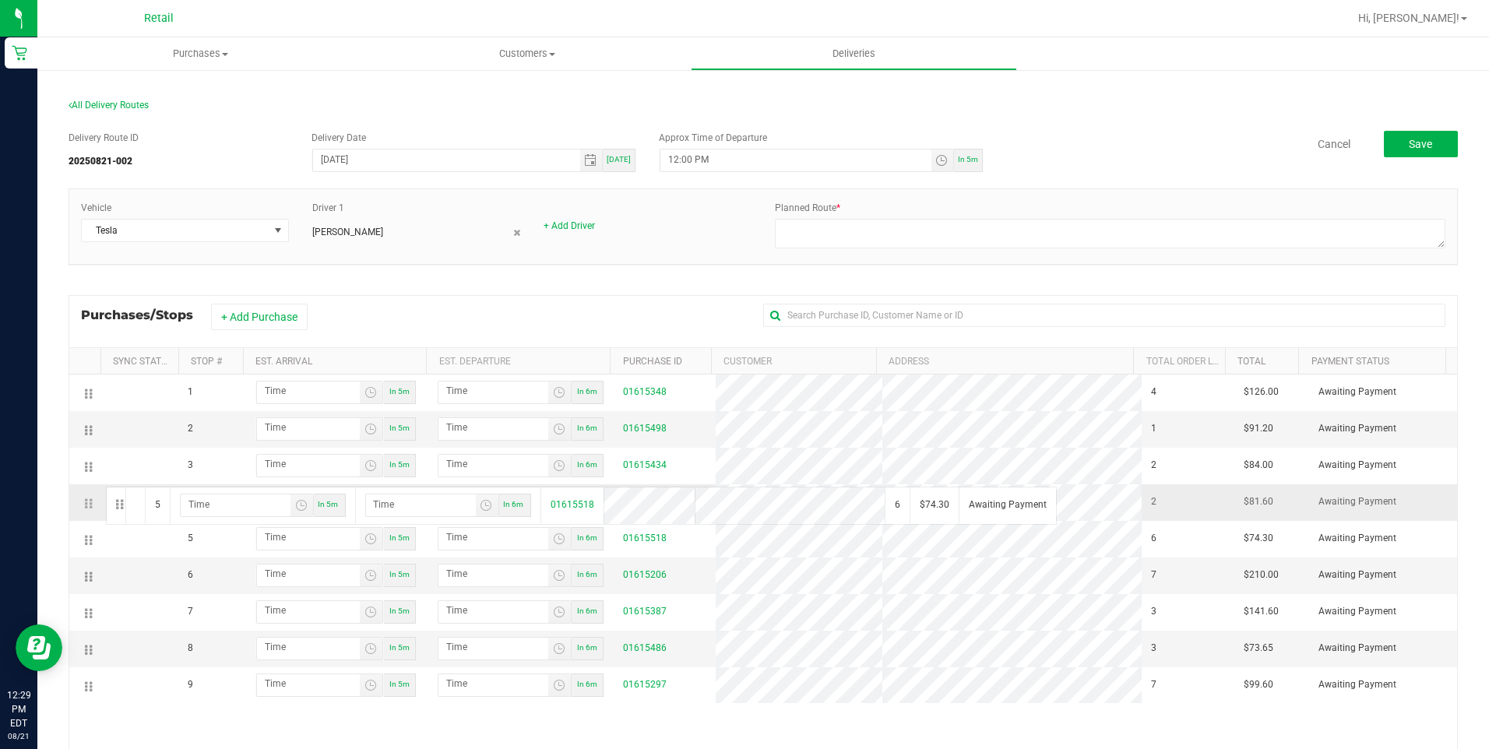
drag, startPoint x: 92, startPoint y: 545, endPoint x: 104, endPoint y: 485, distance: 61.1
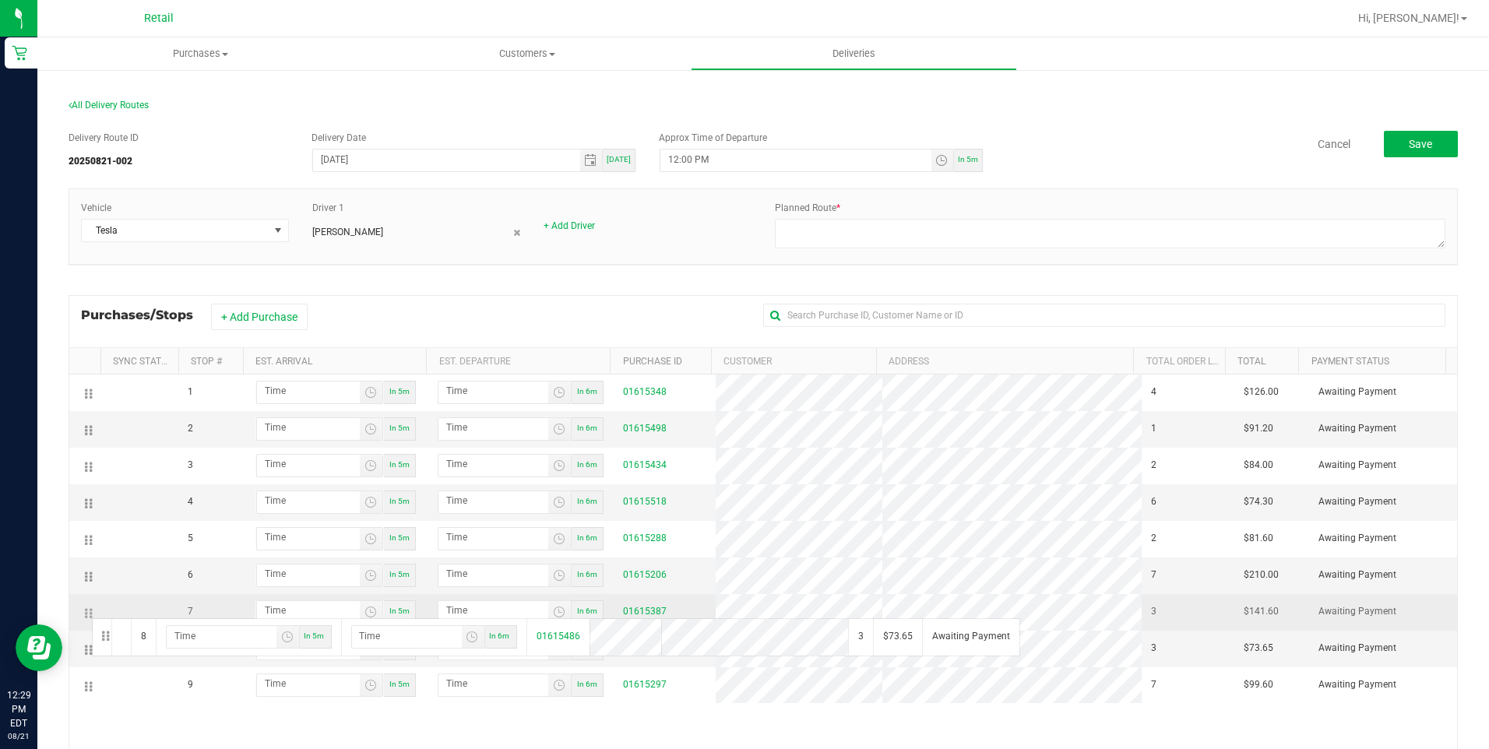
drag, startPoint x: 90, startPoint y: 651, endPoint x: 78, endPoint y: 598, distance: 54.4
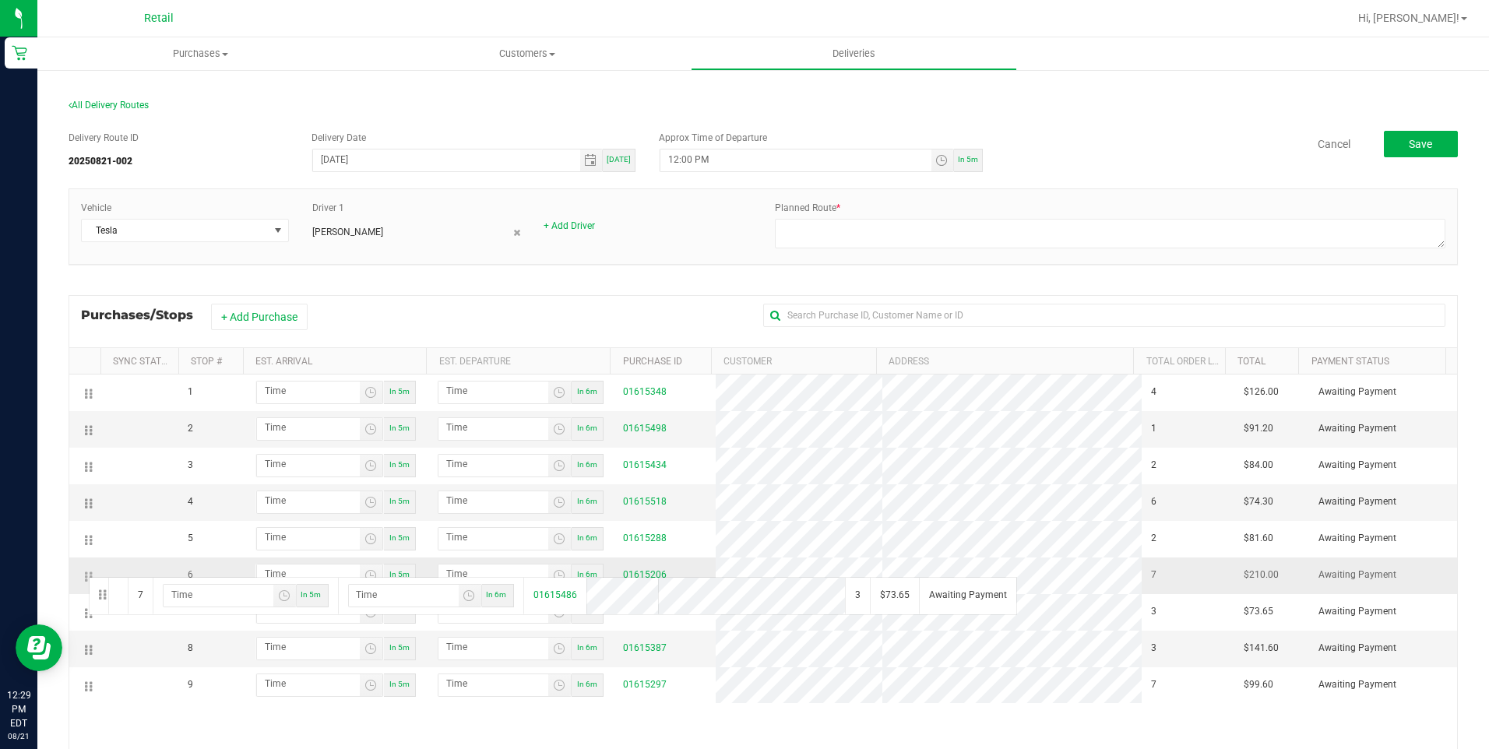
drag, startPoint x: 86, startPoint y: 614, endPoint x: 83, endPoint y: 562, distance: 52.3
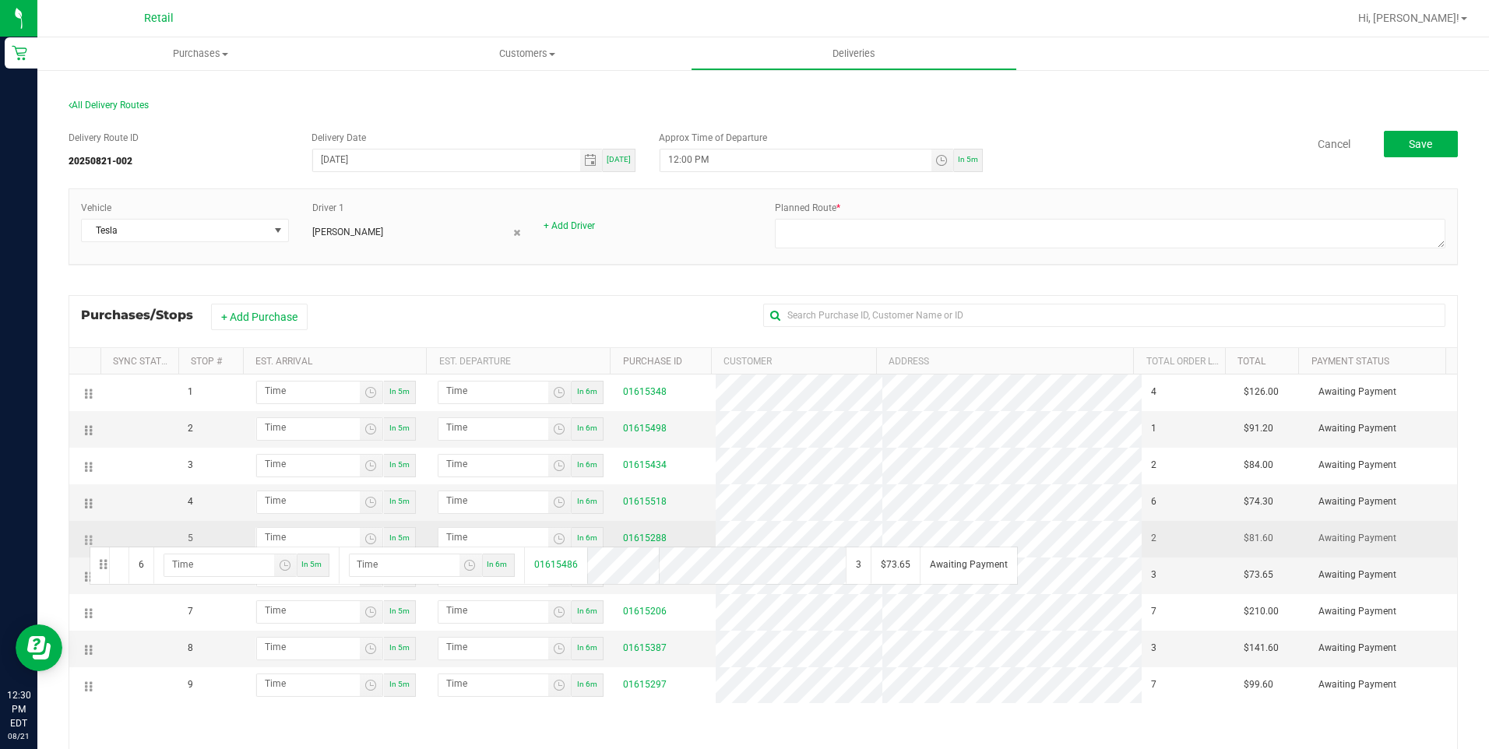
drag, startPoint x: 90, startPoint y: 579, endPoint x: 80, endPoint y: 523, distance: 56.2
drag, startPoint x: 90, startPoint y: 615, endPoint x: 80, endPoint y: 552, distance: 63.9
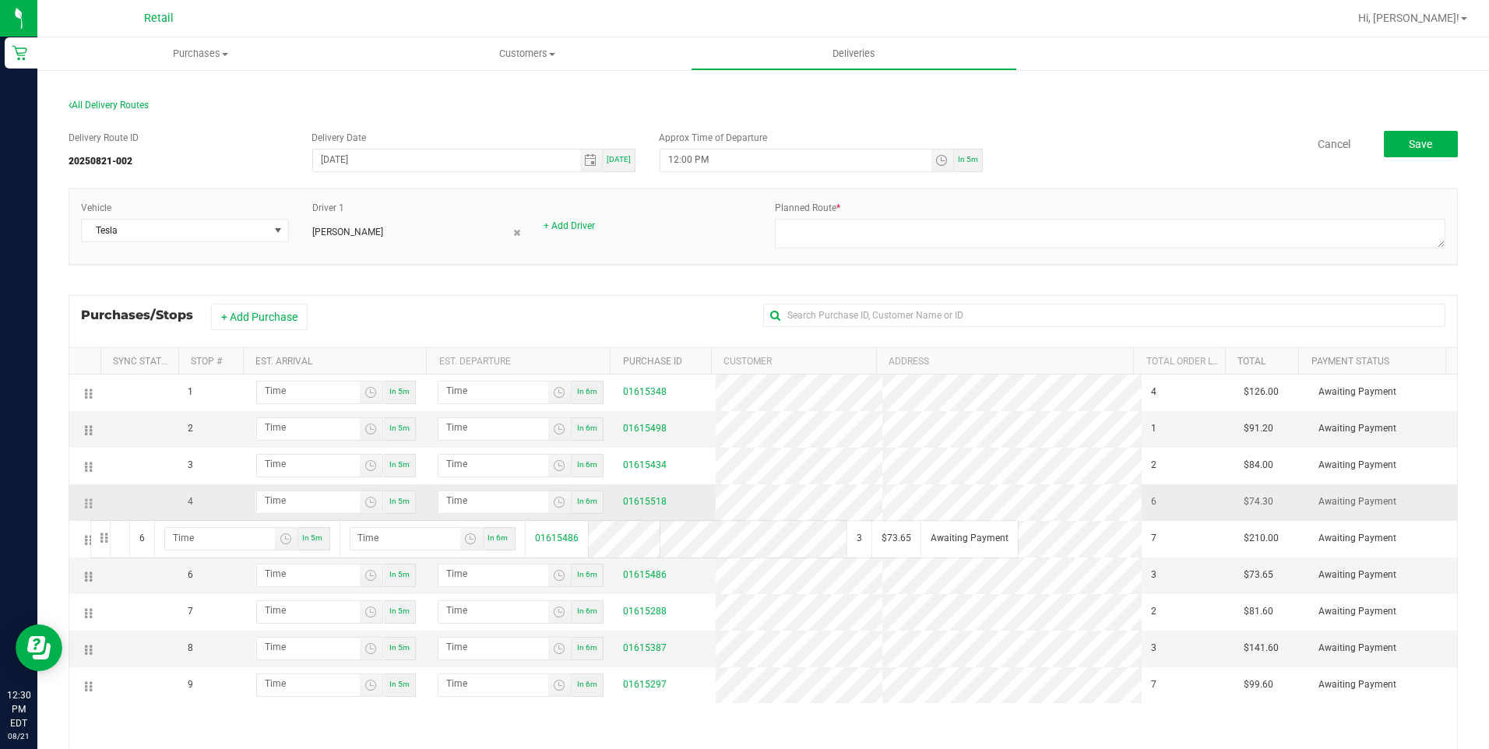
drag, startPoint x: 90, startPoint y: 573, endPoint x: 90, endPoint y: 516, distance: 56.9
drag, startPoint x: 86, startPoint y: 505, endPoint x: 84, endPoint y: 518, distance: 13.3
click at [84, 518] on td at bounding box center [84, 502] width 31 height 37
drag, startPoint x: 86, startPoint y: 498, endPoint x: 87, endPoint y: 530, distance: 31.9
click at [931, 163] on span "Toggle time list" at bounding box center [942, 161] width 23 height 22
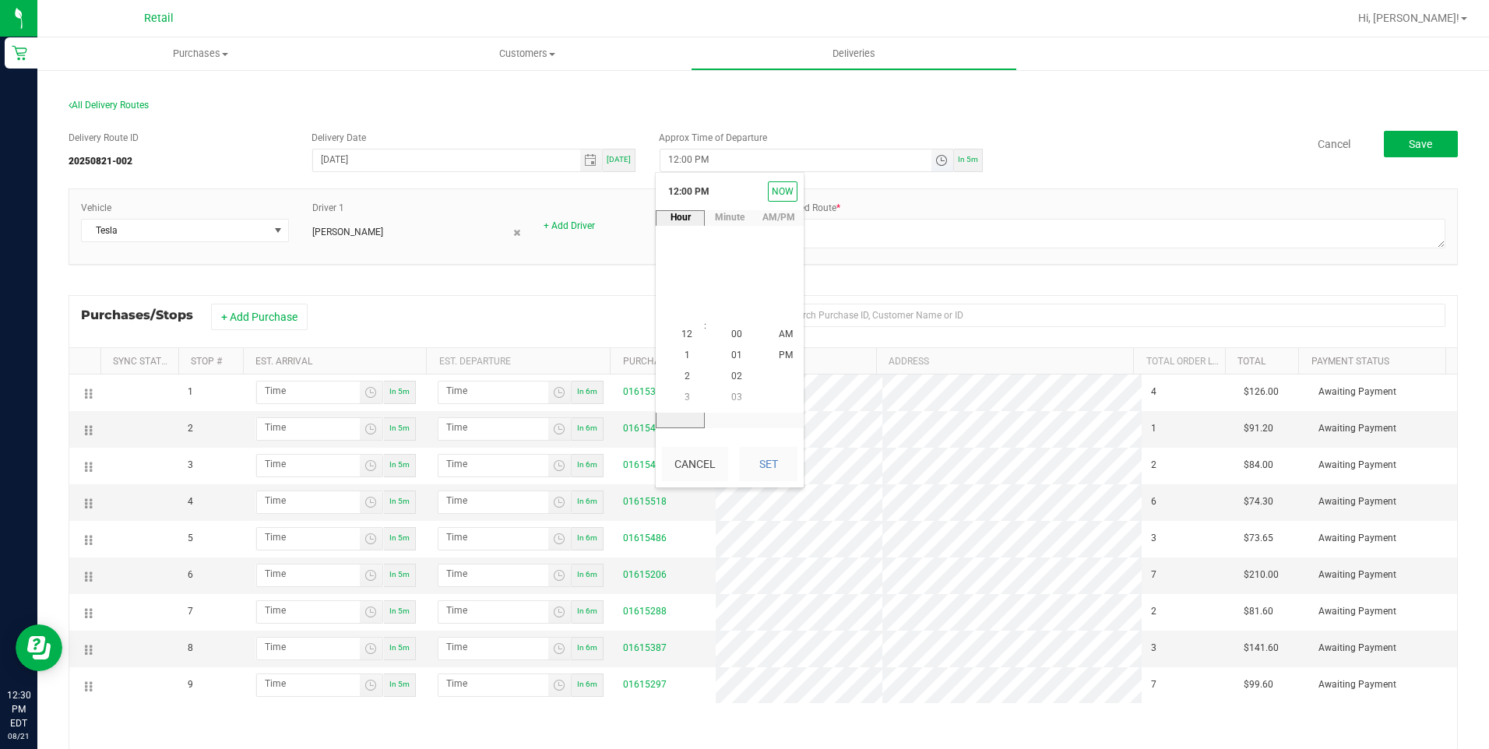
scroll to position [21, 0]
click at [685, 334] on span "12" at bounding box center [686, 334] width 11 height 11
click at [731, 395] on span "31" at bounding box center [736, 398] width 11 height 11
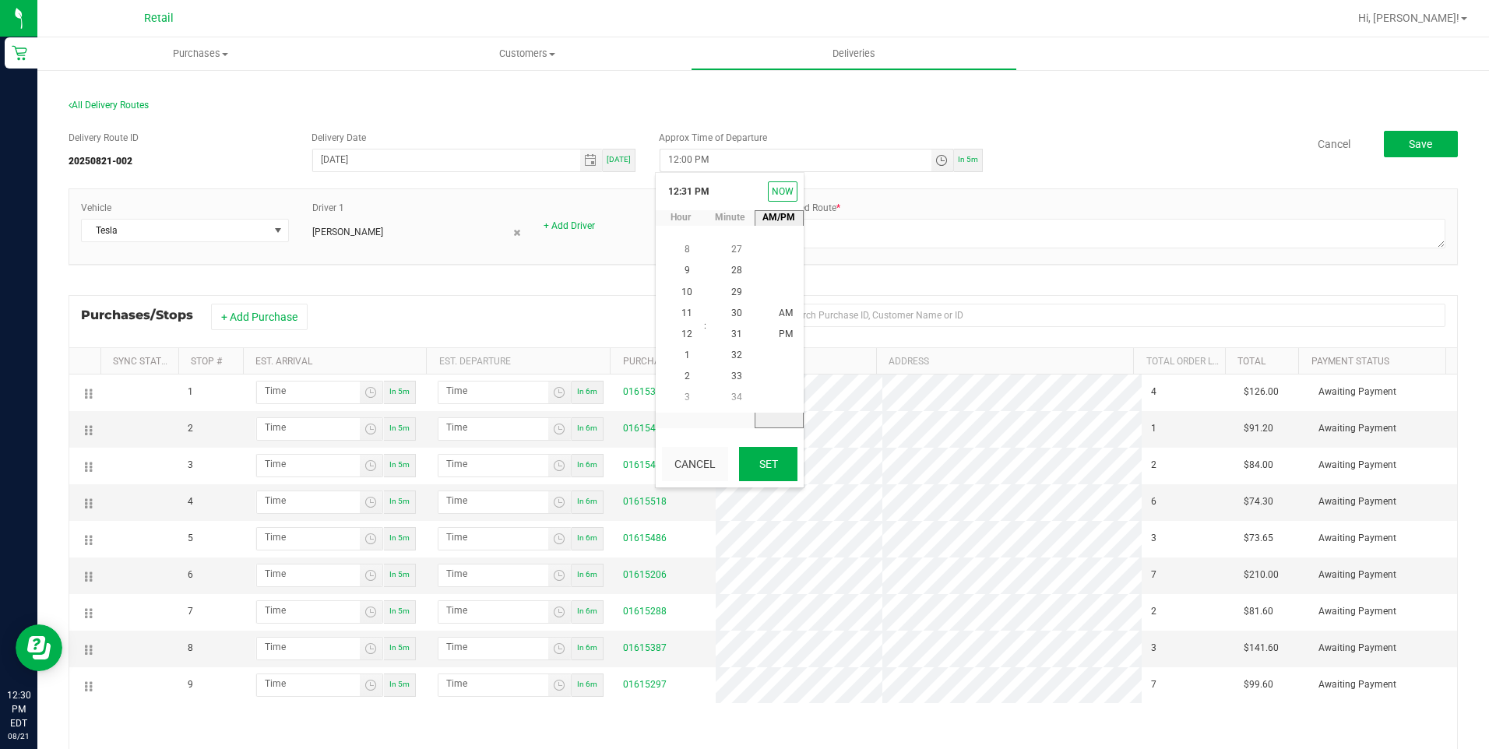
click at [774, 467] on button "Set" at bounding box center [768, 464] width 58 height 34
type input "12:31 PM"
click at [1417, 150] on span "Save" at bounding box center [1420, 144] width 23 height 12
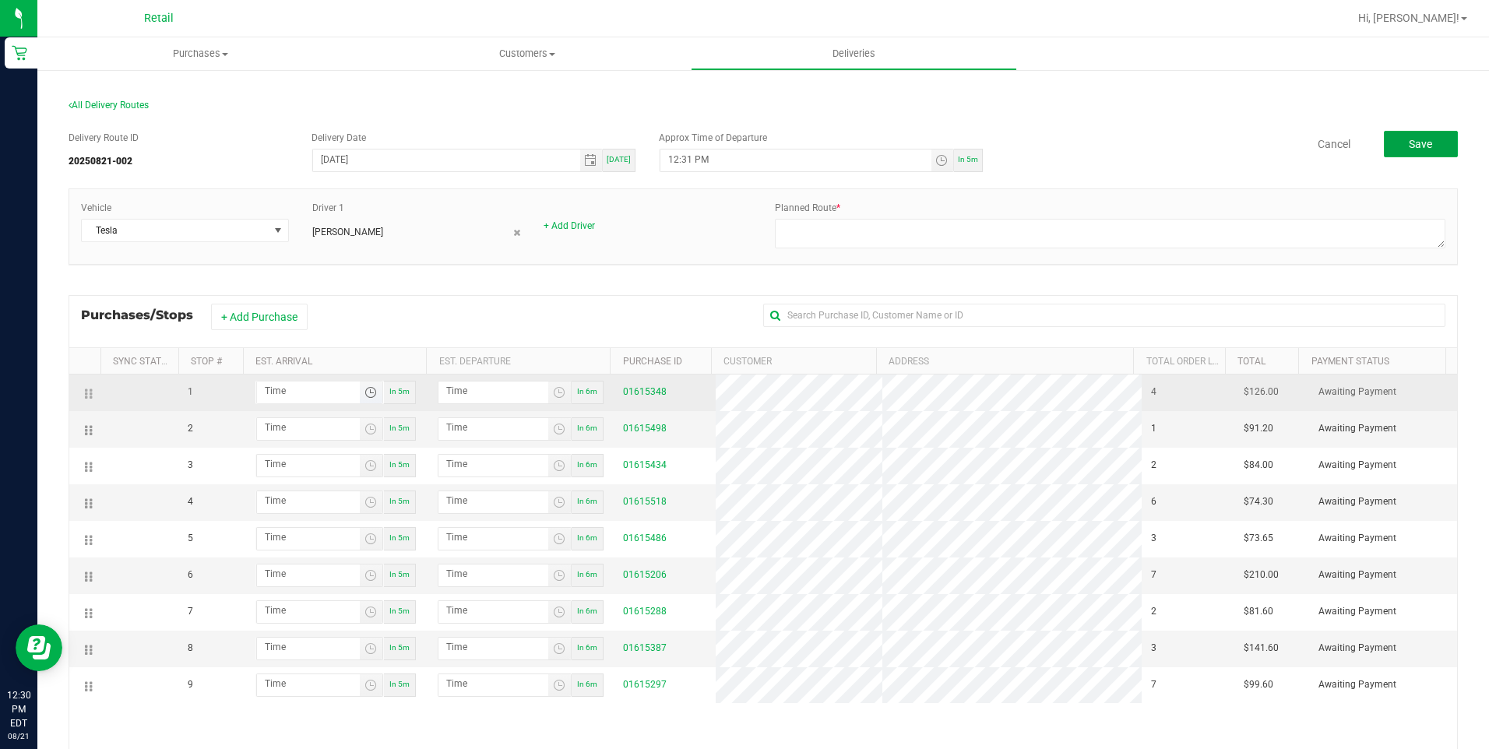
click at [366, 394] on span "Toggle time list" at bounding box center [370, 392] width 12 height 12
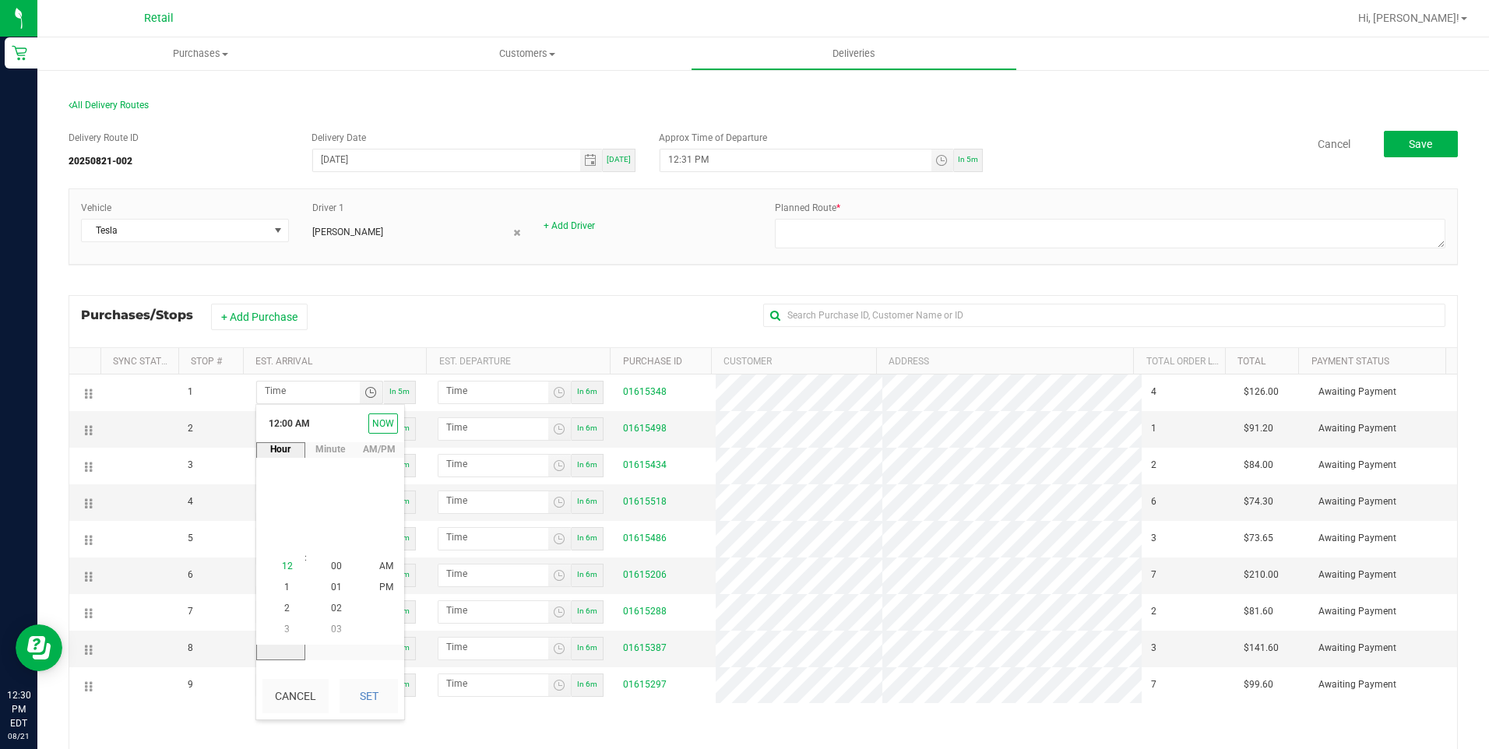
click at [283, 568] on span "12" at bounding box center [287, 566] width 11 height 11
click at [333, 487] on span "35" at bounding box center [336, 482] width 11 height 11
click at [376, 689] on button "Set" at bounding box center [369, 696] width 58 height 34
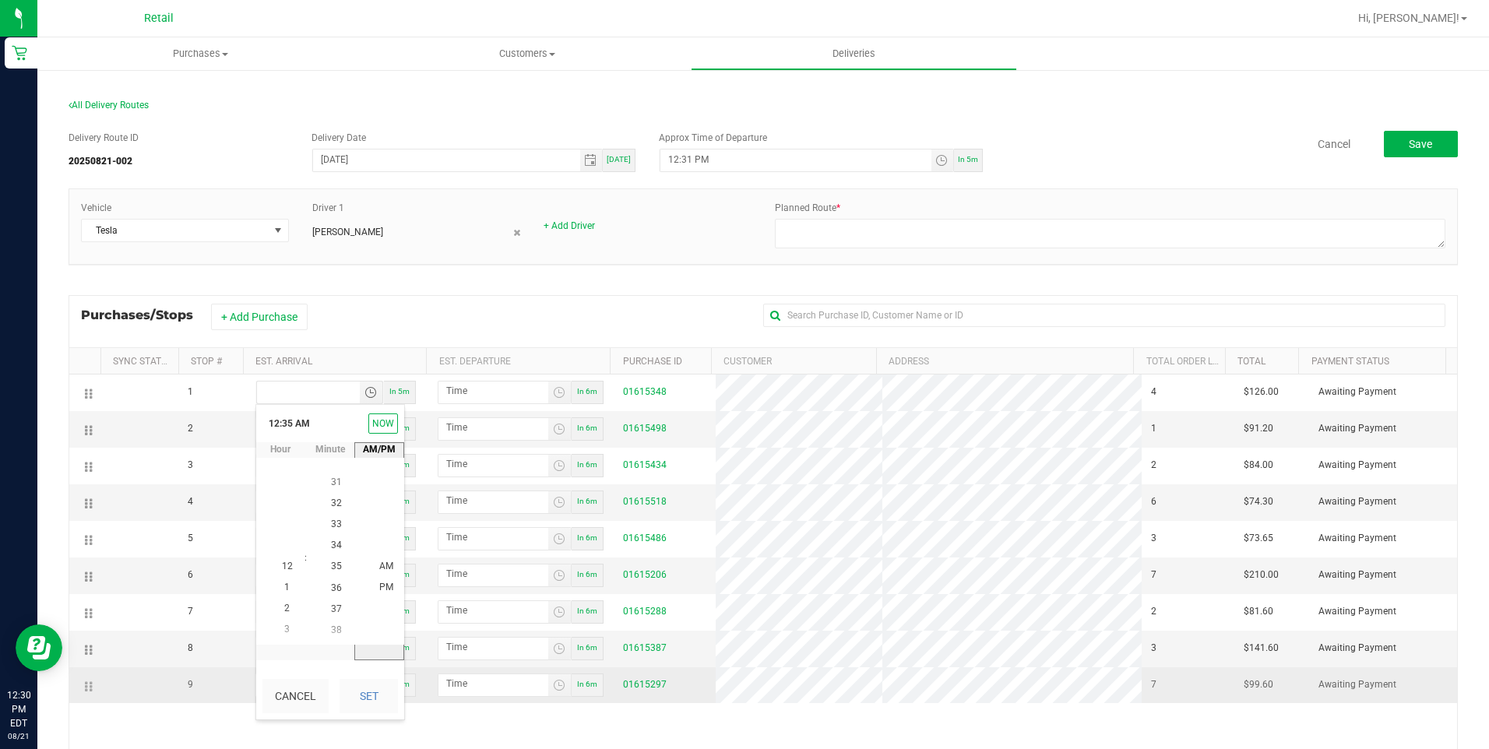
type input "12:35 AM"
type input "12:36 AM"
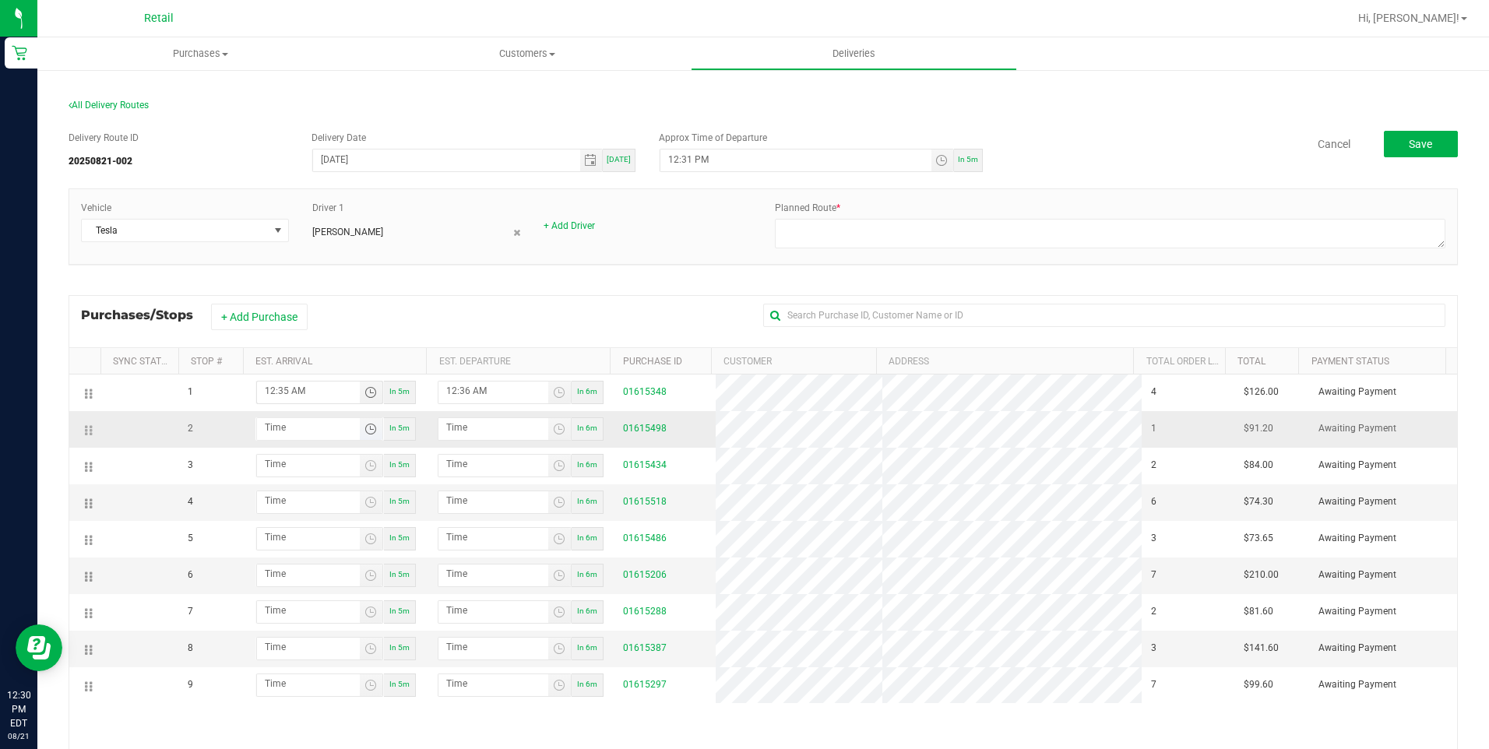
click at [364, 431] on span "Toggle time list" at bounding box center [370, 429] width 12 height 12
click at [286, 262] on span "12" at bounding box center [287, 263] width 11 height 11
click at [331, 263] on span "40" at bounding box center [336, 264] width 11 height 11
click at [367, 386] on button "Set" at bounding box center [369, 393] width 58 height 34
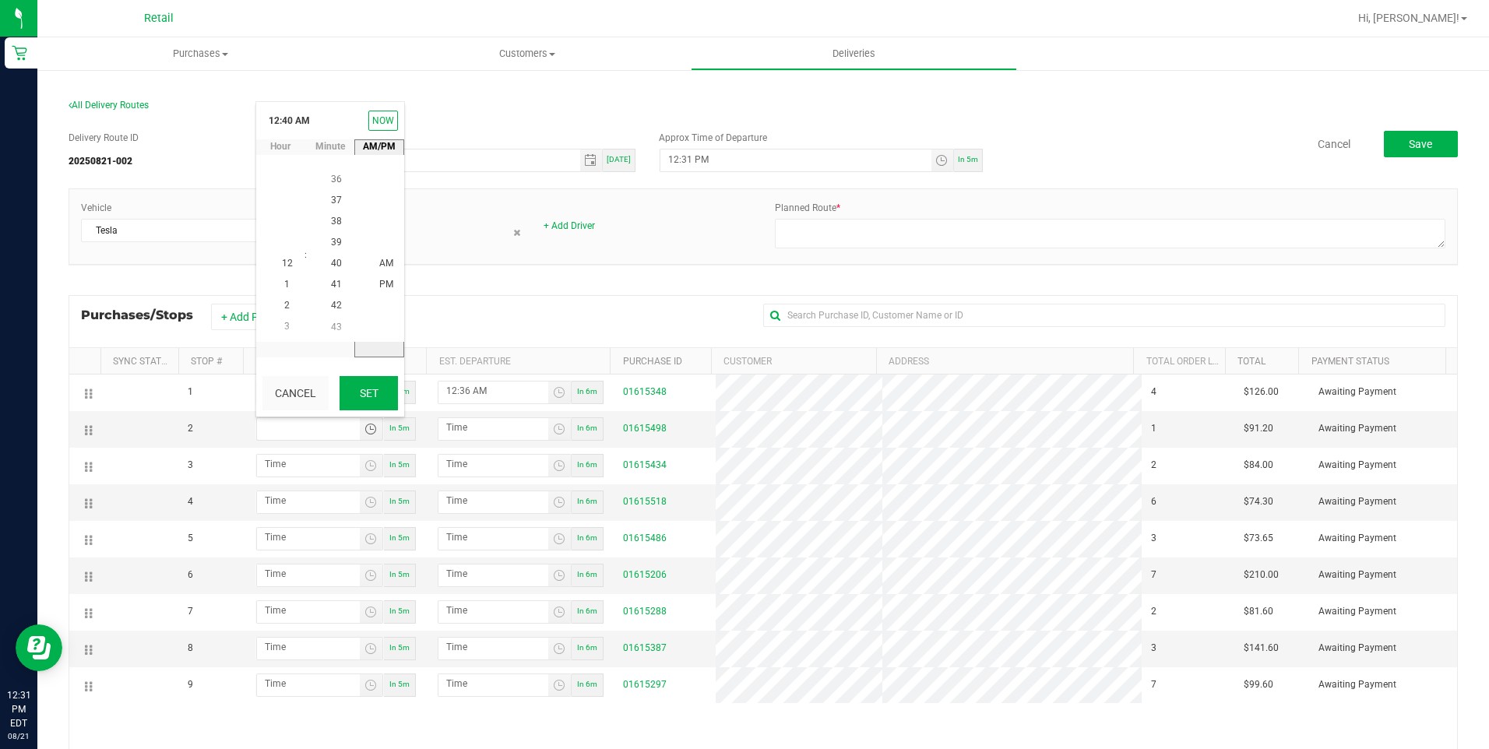
type input "12:40 AM"
type input "12:41 AM"
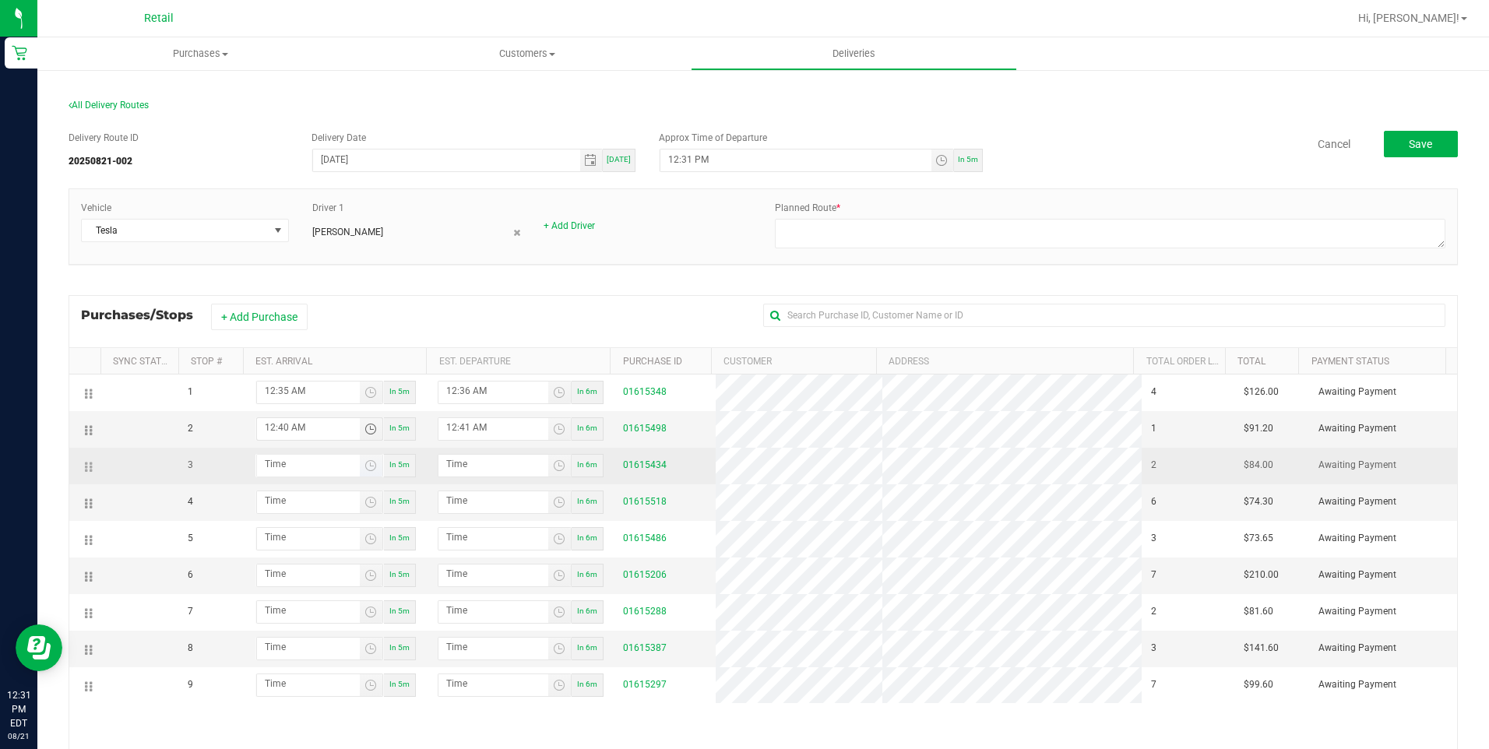
click at [364, 474] on span "Toggle time list" at bounding box center [371, 466] width 23 height 22
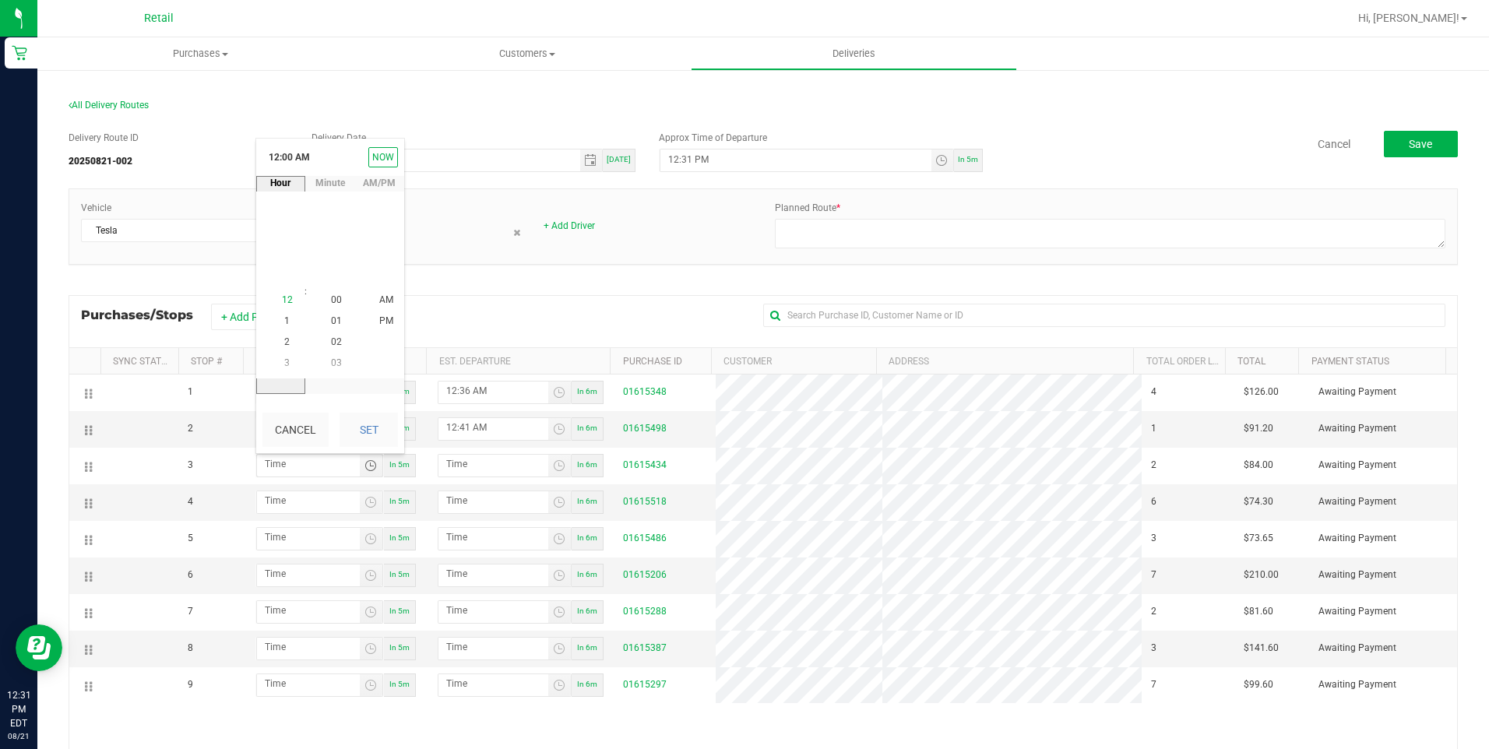
click at [283, 299] on span "12" at bounding box center [287, 299] width 11 height 11
click at [331, 302] on span "44" at bounding box center [336, 299] width 11 height 11
click at [372, 423] on button "Set" at bounding box center [369, 430] width 58 height 34
type input "12:44 AM"
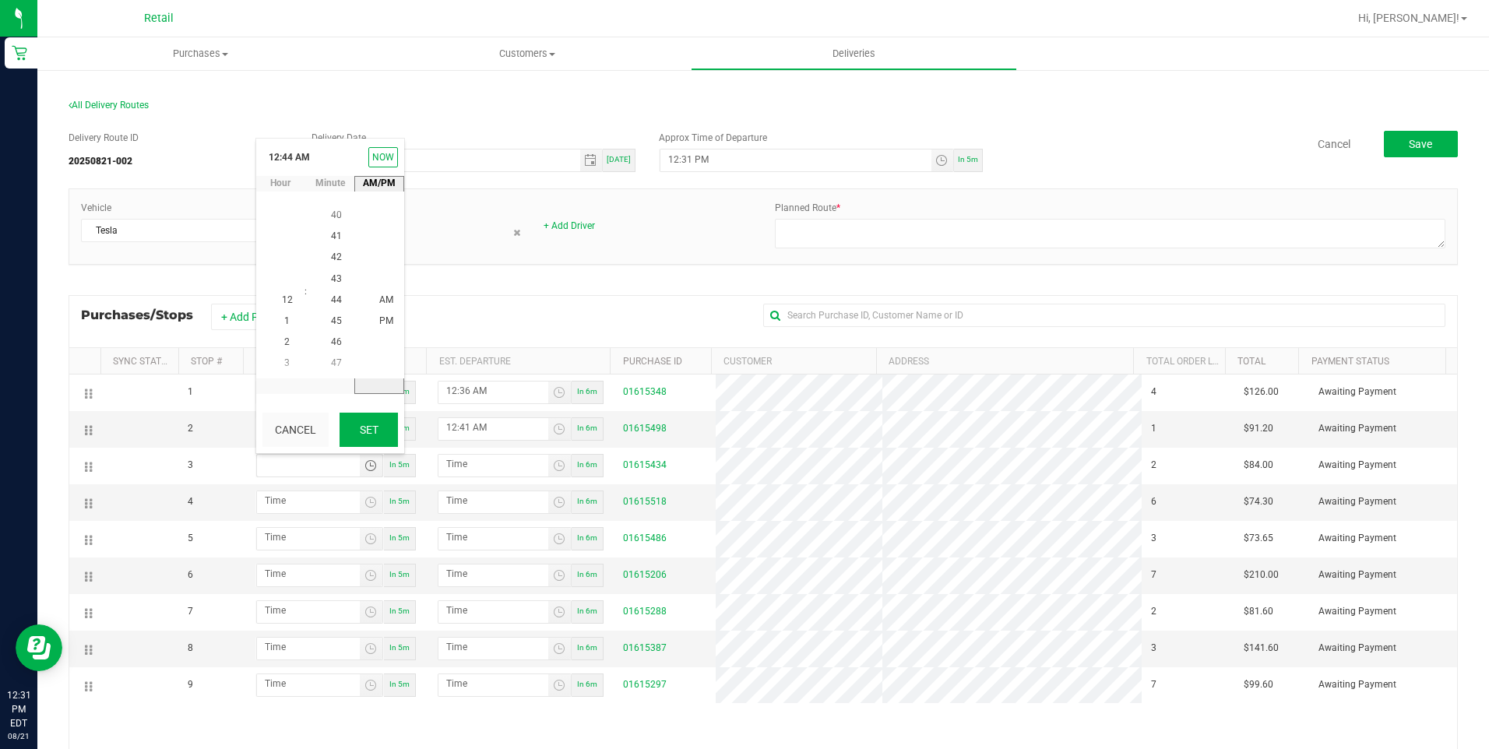
type input "12:45 AM"
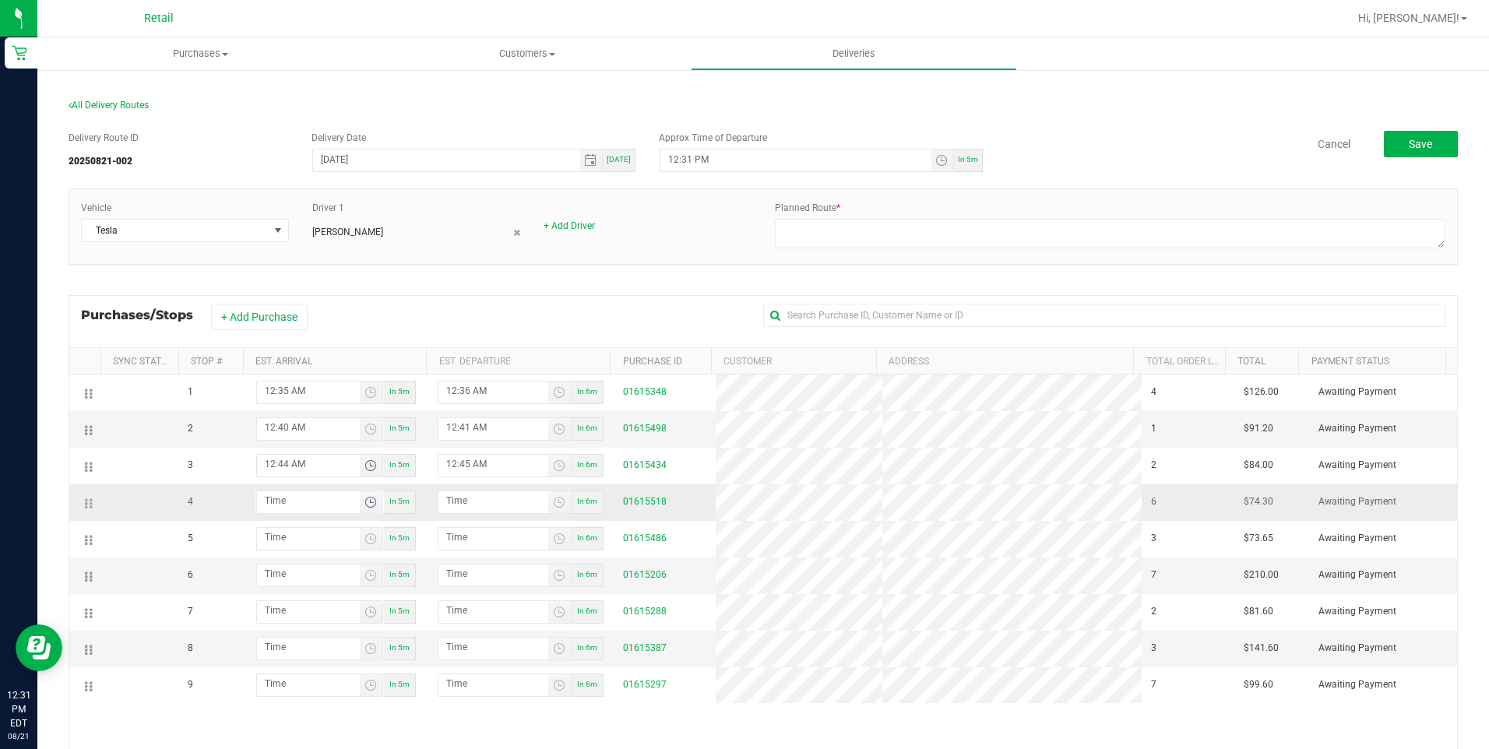
click at [364, 500] on span "Toggle time list" at bounding box center [370, 502] width 12 height 12
click at [282, 338] on span "12" at bounding box center [287, 336] width 11 height 11
click at [331, 340] on span "55" at bounding box center [336, 336] width 11 height 11
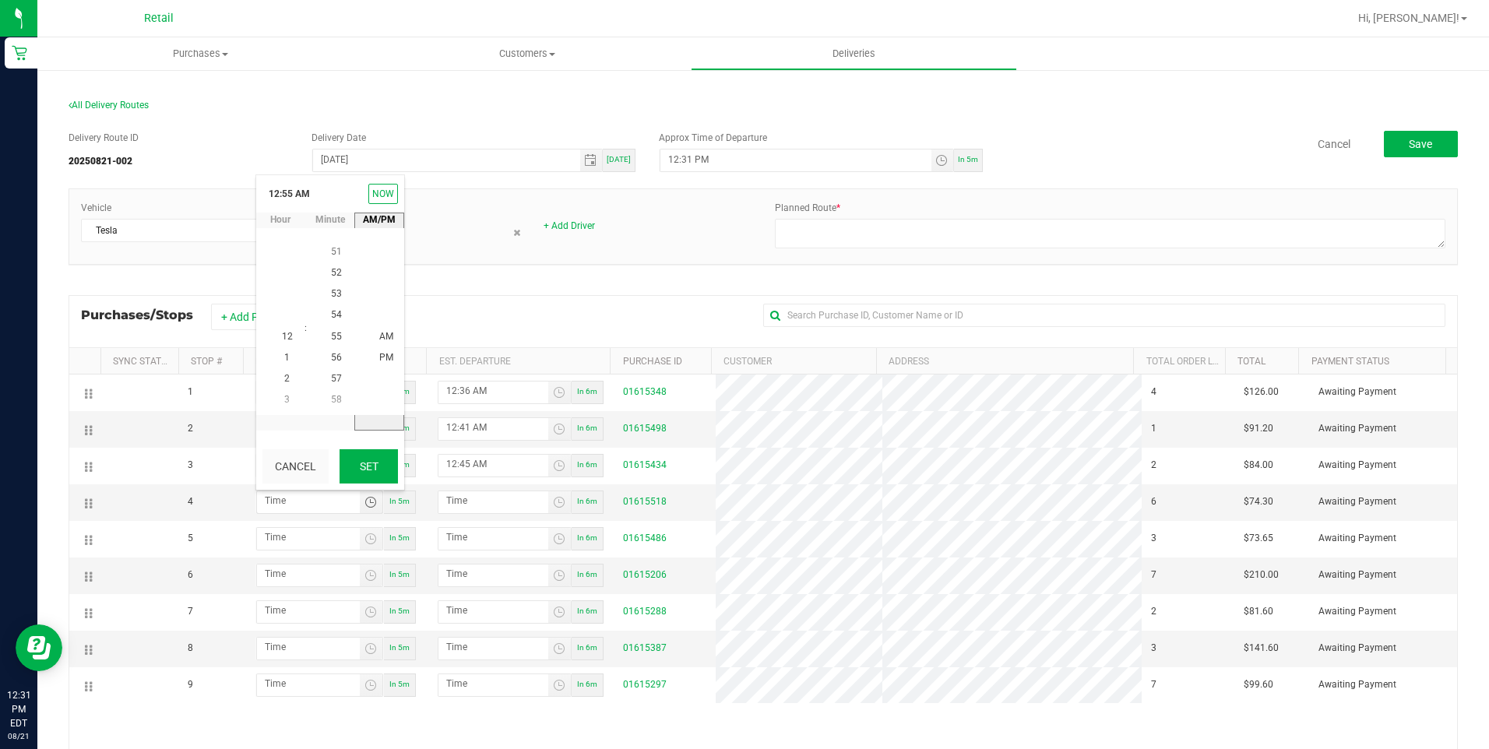
click at [384, 465] on button "Set" at bounding box center [369, 466] width 58 height 34
type input "12:55 AM"
type input "12:56 AM"
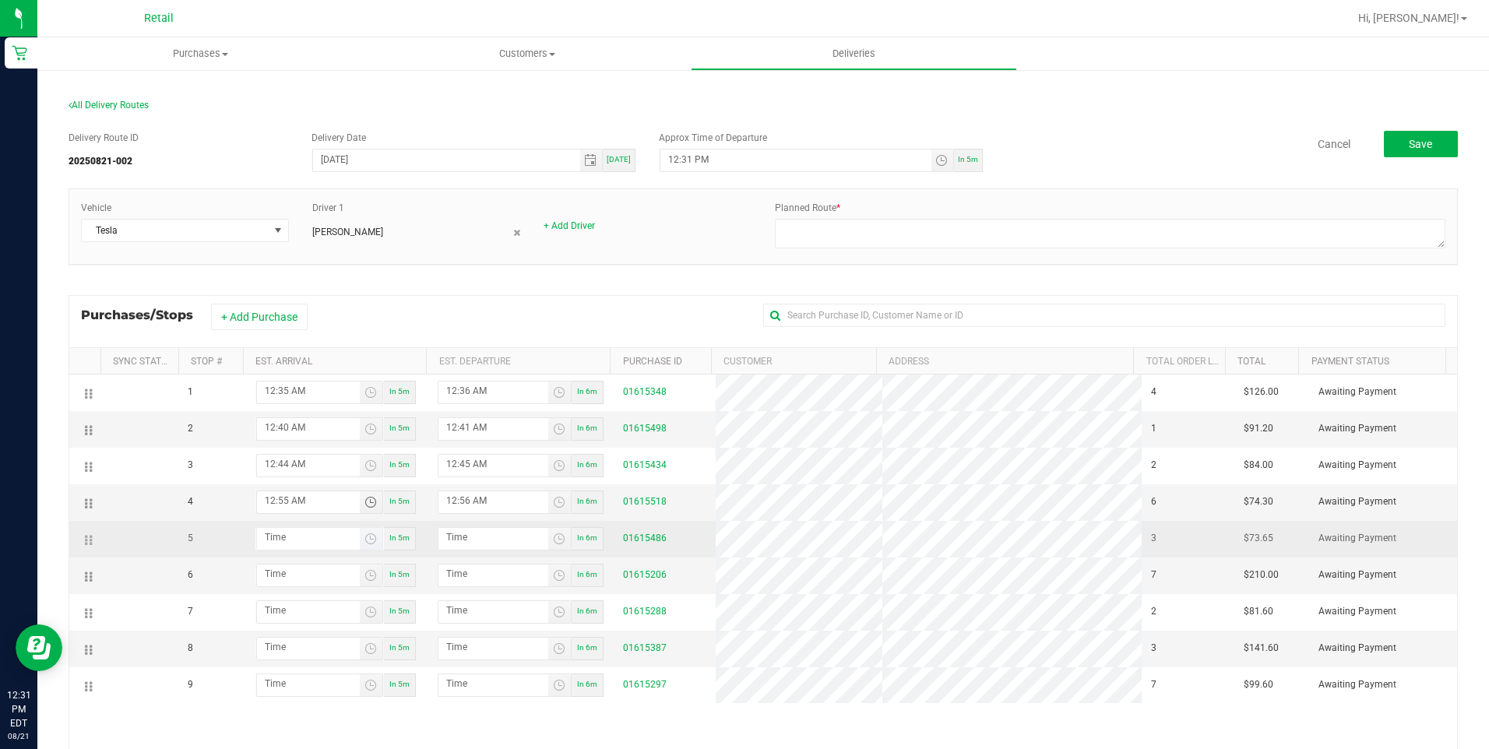
click at [360, 537] on span "Toggle time list" at bounding box center [371, 539] width 23 height 22
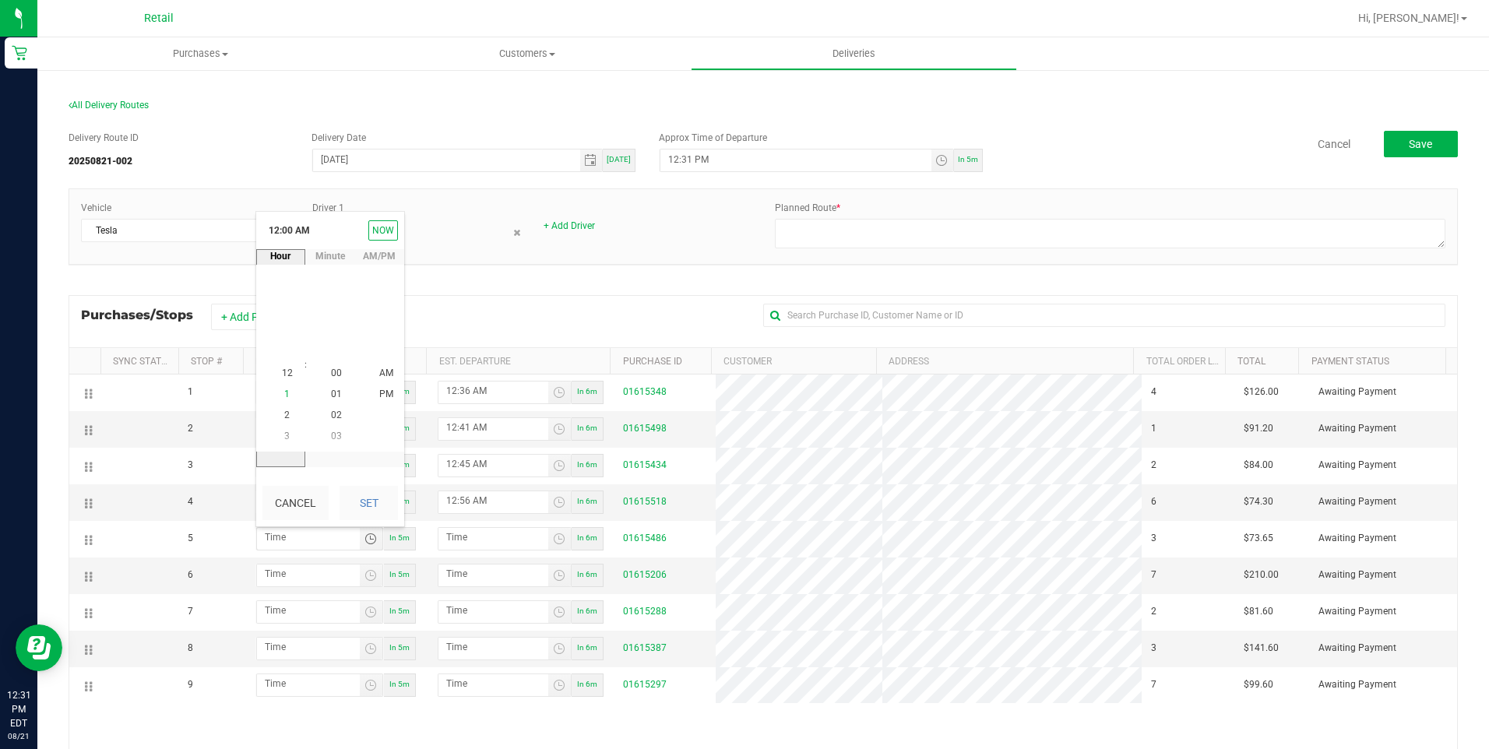
click at [284, 389] on span "1" at bounding box center [286, 394] width 5 height 11
click at [331, 353] on span "07" at bounding box center [336, 352] width 11 height 11
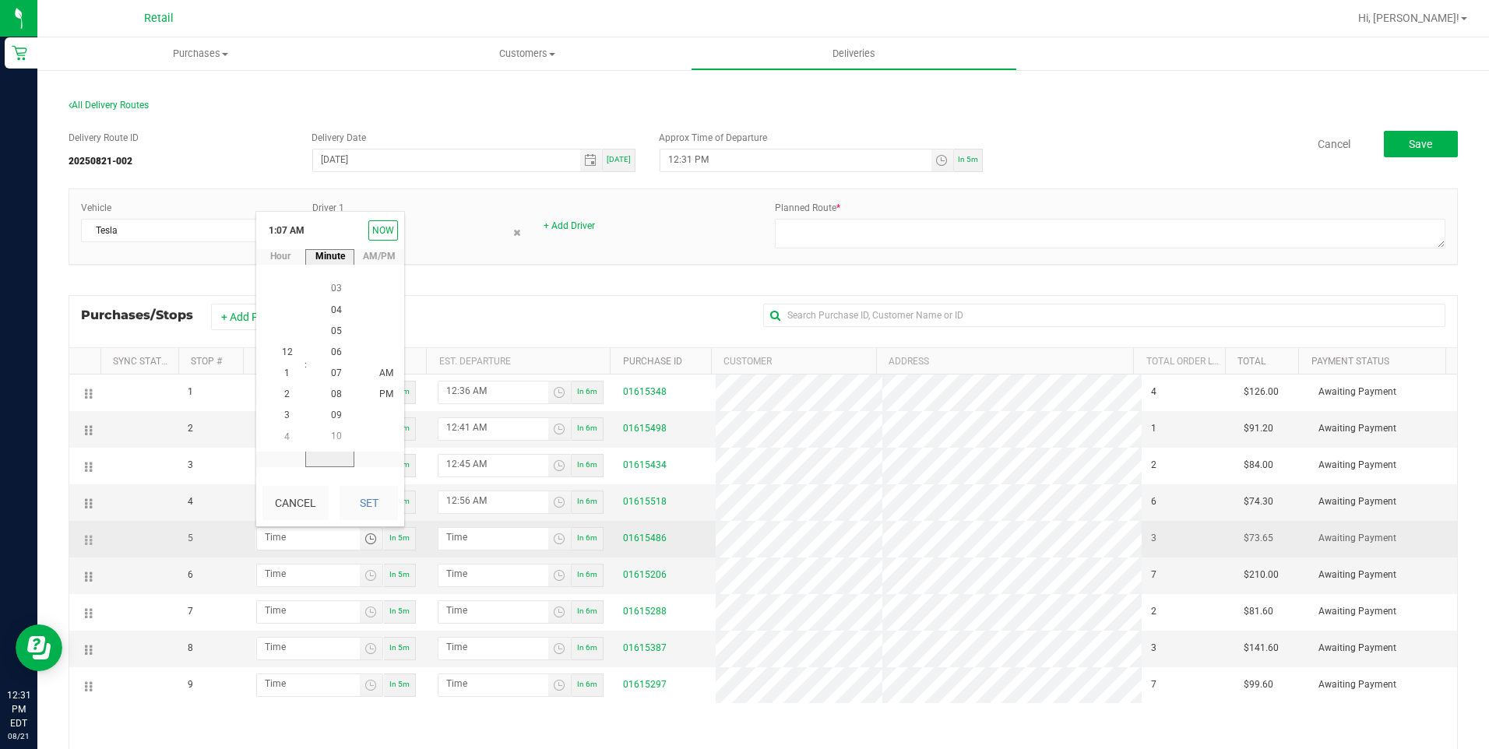
click at [382, 506] on button "Set" at bounding box center [369, 503] width 58 height 34
type input "1:07 AM"
type input "1:08 AM"
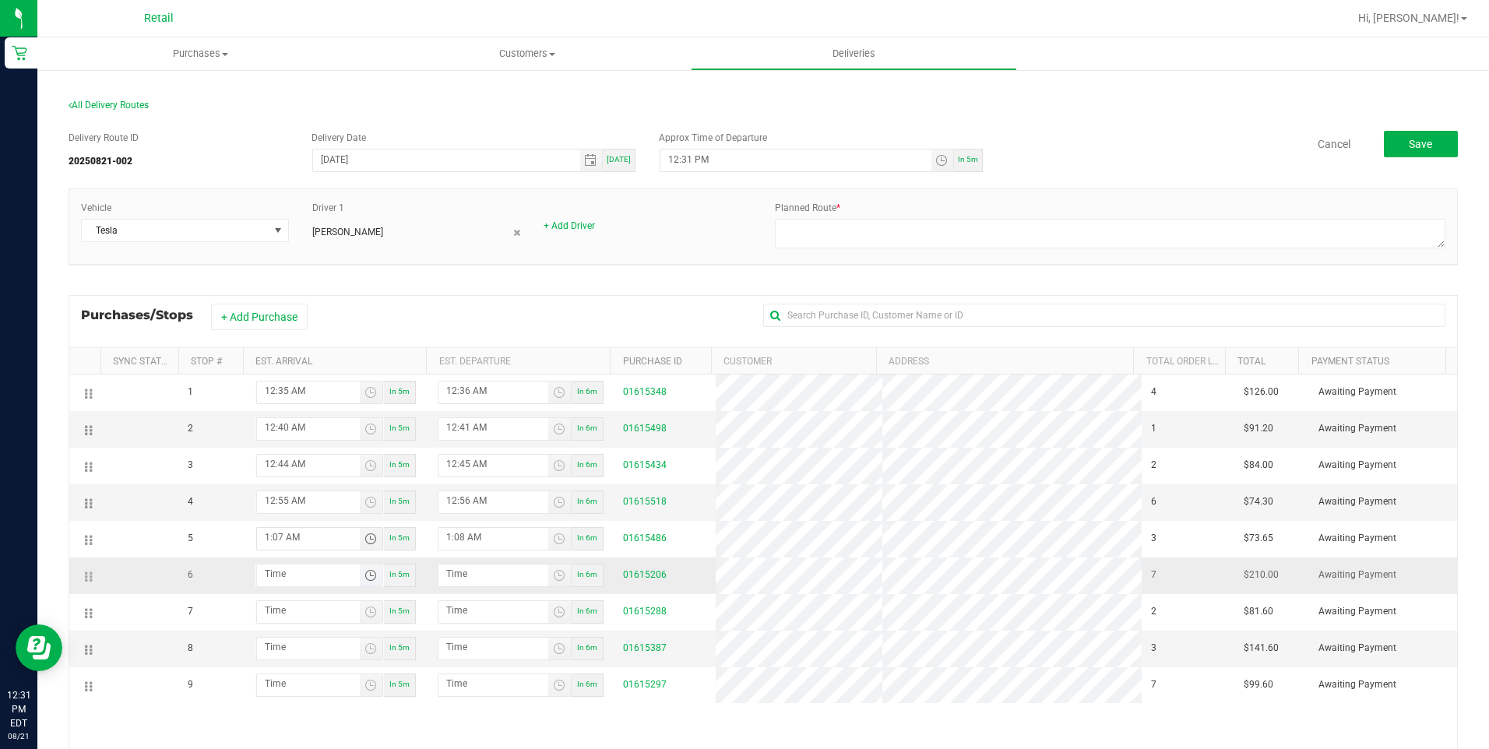
click at [364, 579] on span "Toggle time list" at bounding box center [370, 575] width 12 height 12
click at [284, 431] on li "1" at bounding box center [287, 431] width 37 height 21
click at [333, 412] on span "20" at bounding box center [336, 409] width 11 height 11
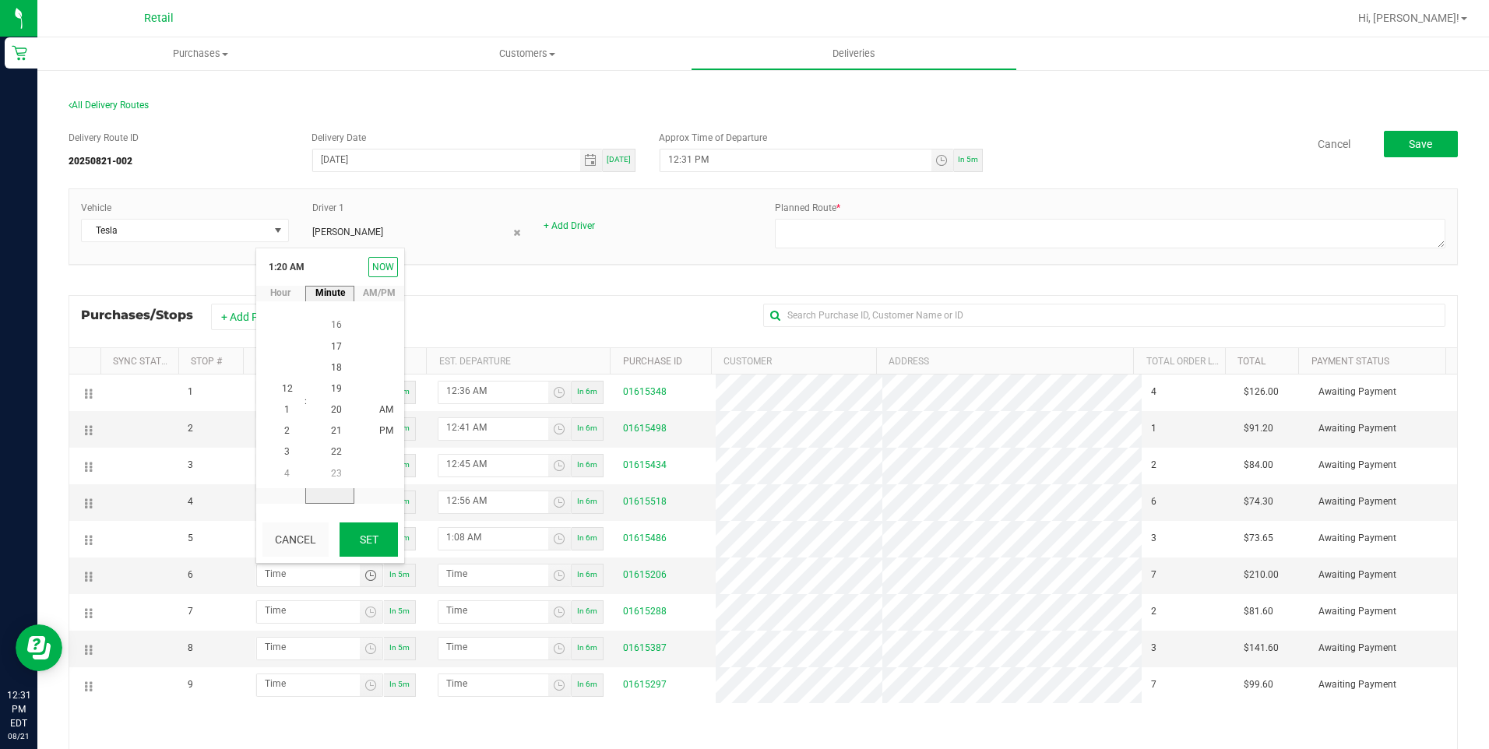
click at [371, 535] on button "Set" at bounding box center [369, 540] width 58 height 34
type input "1:20 AM"
type input "1:21 AM"
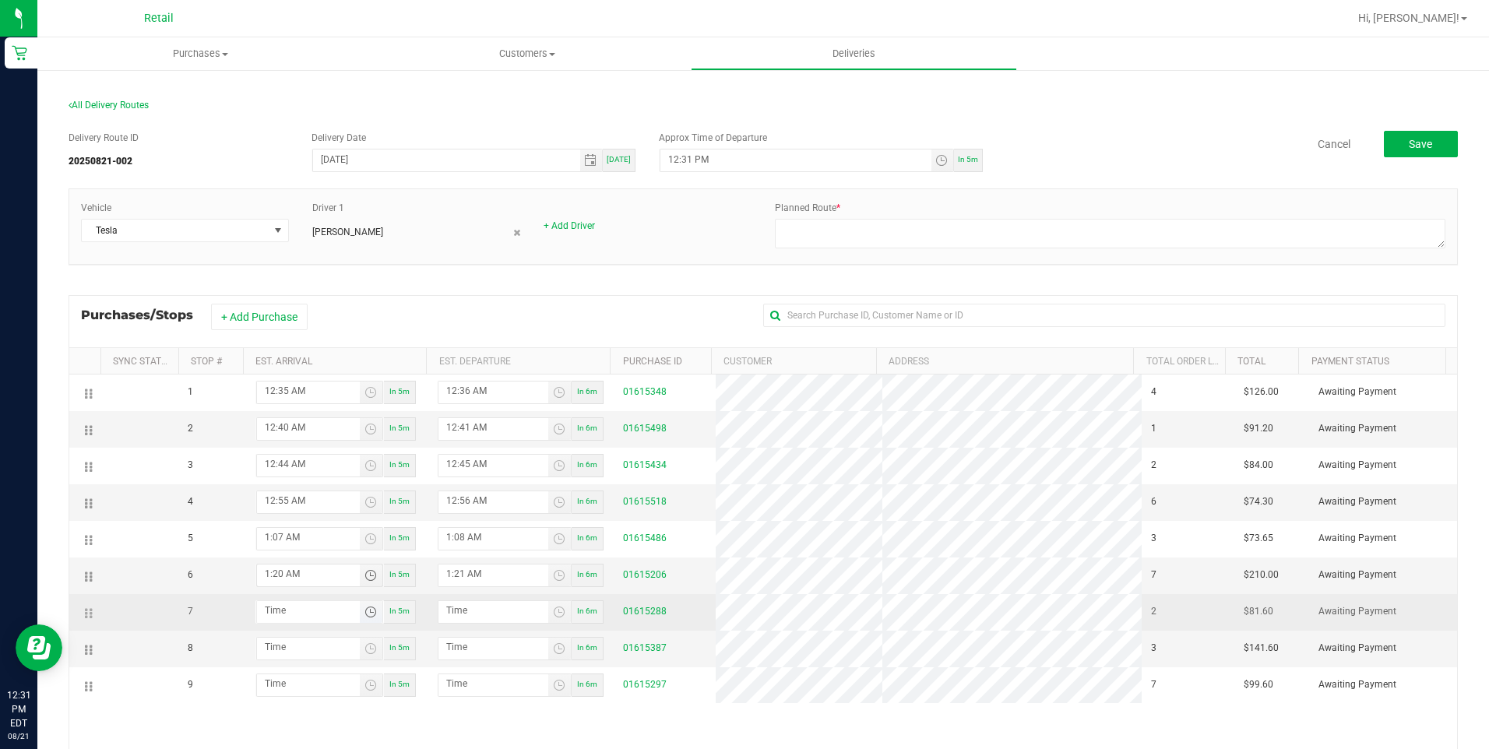
click at [364, 610] on span "Toggle time list" at bounding box center [370, 612] width 12 height 12
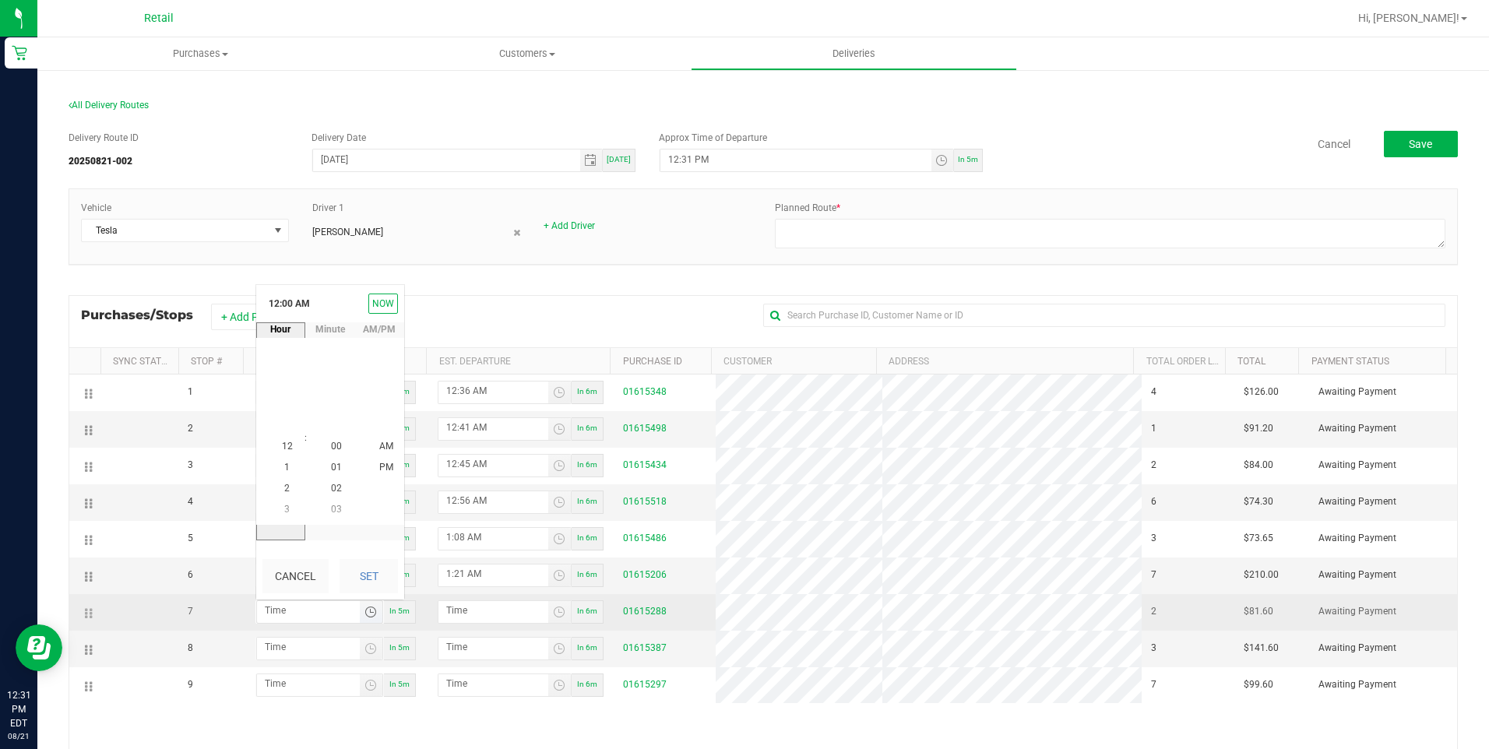
scroll to position [0, 0]
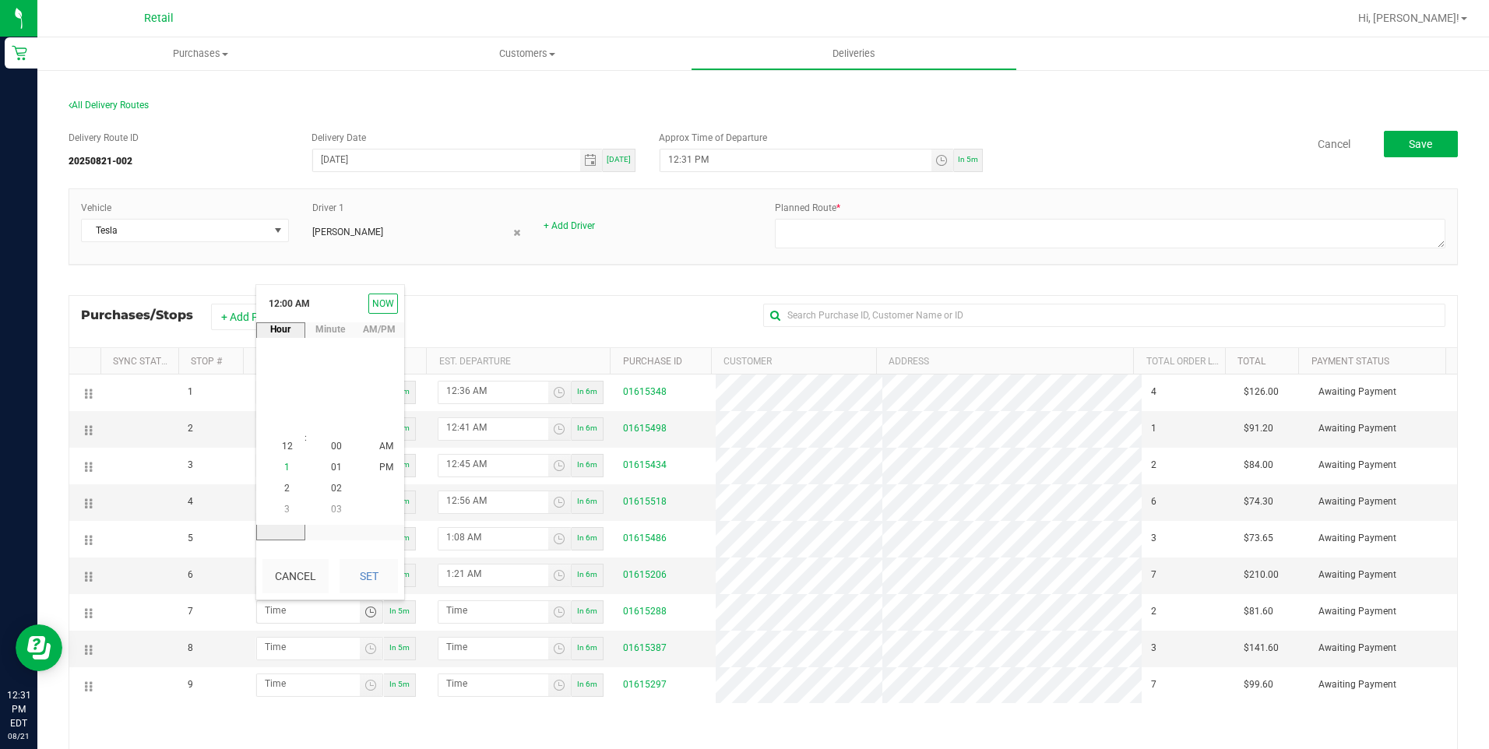
click at [280, 459] on li "1" at bounding box center [287, 468] width 37 height 21
click at [336, 445] on span "25" at bounding box center [336, 446] width 11 height 11
click at [376, 587] on button "Set" at bounding box center [369, 576] width 58 height 34
type input "1:25 AM"
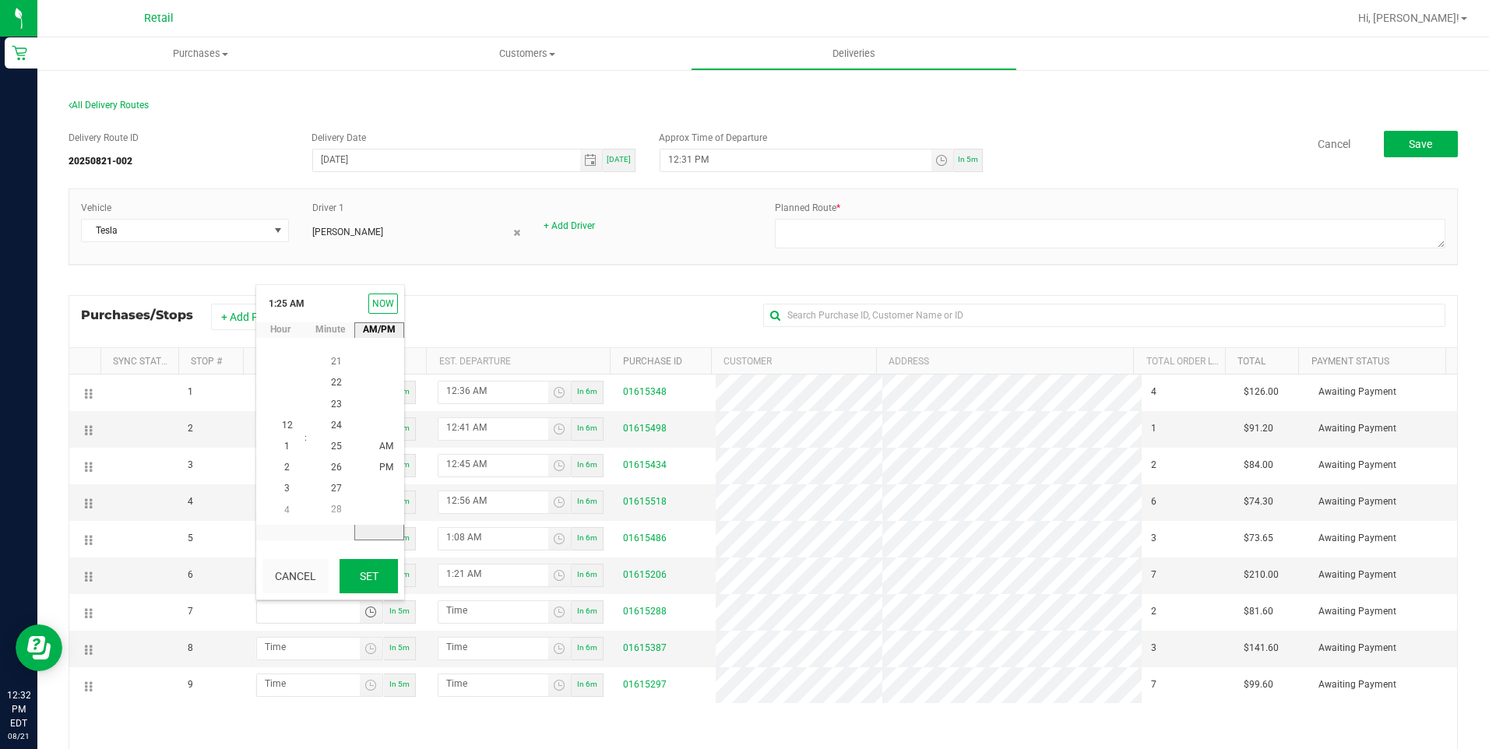
type input "1:26 AM"
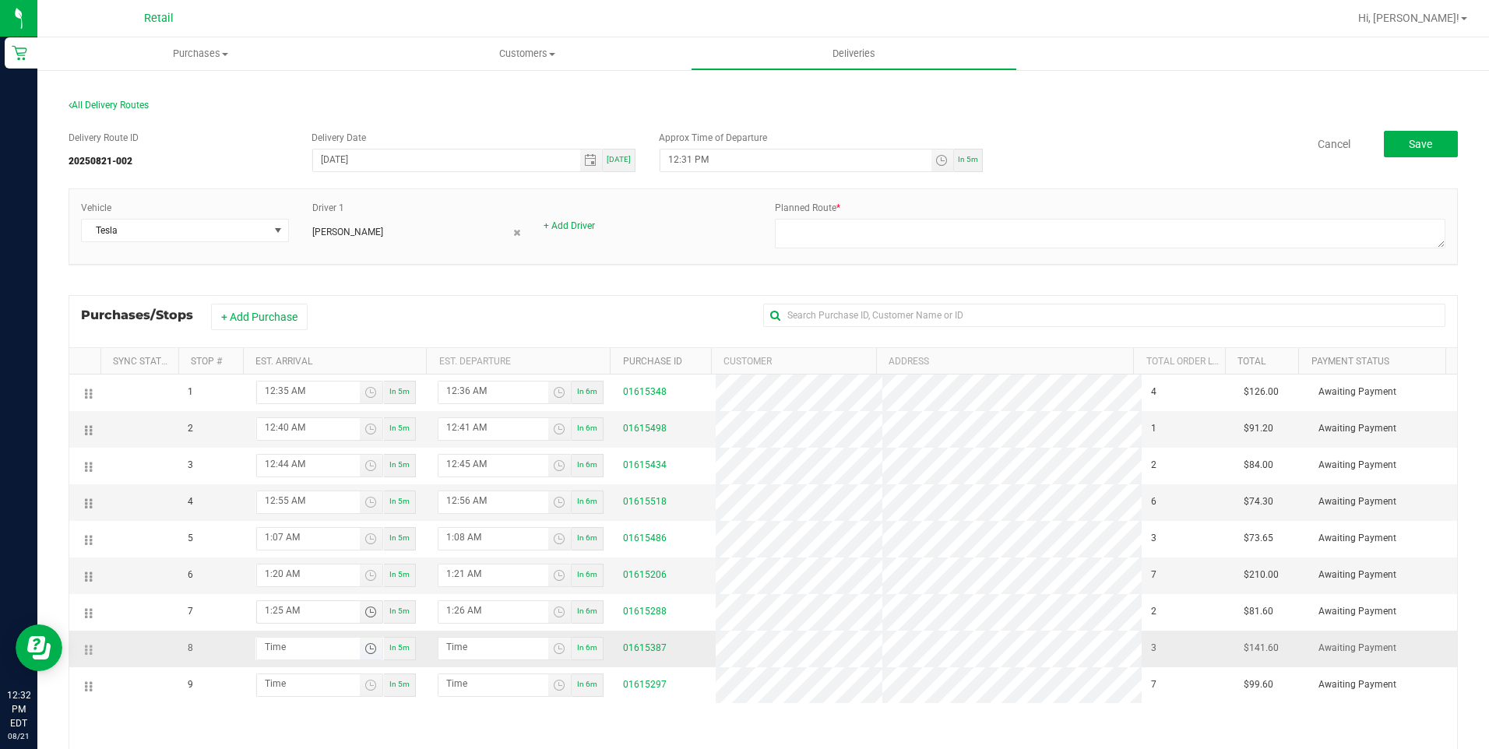
click at [372, 654] on span "Toggle time list" at bounding box center [370, 649] width 12 height 12
click at [278, 505] on li "1" at bounding box center [287, 505] width 37 height 21
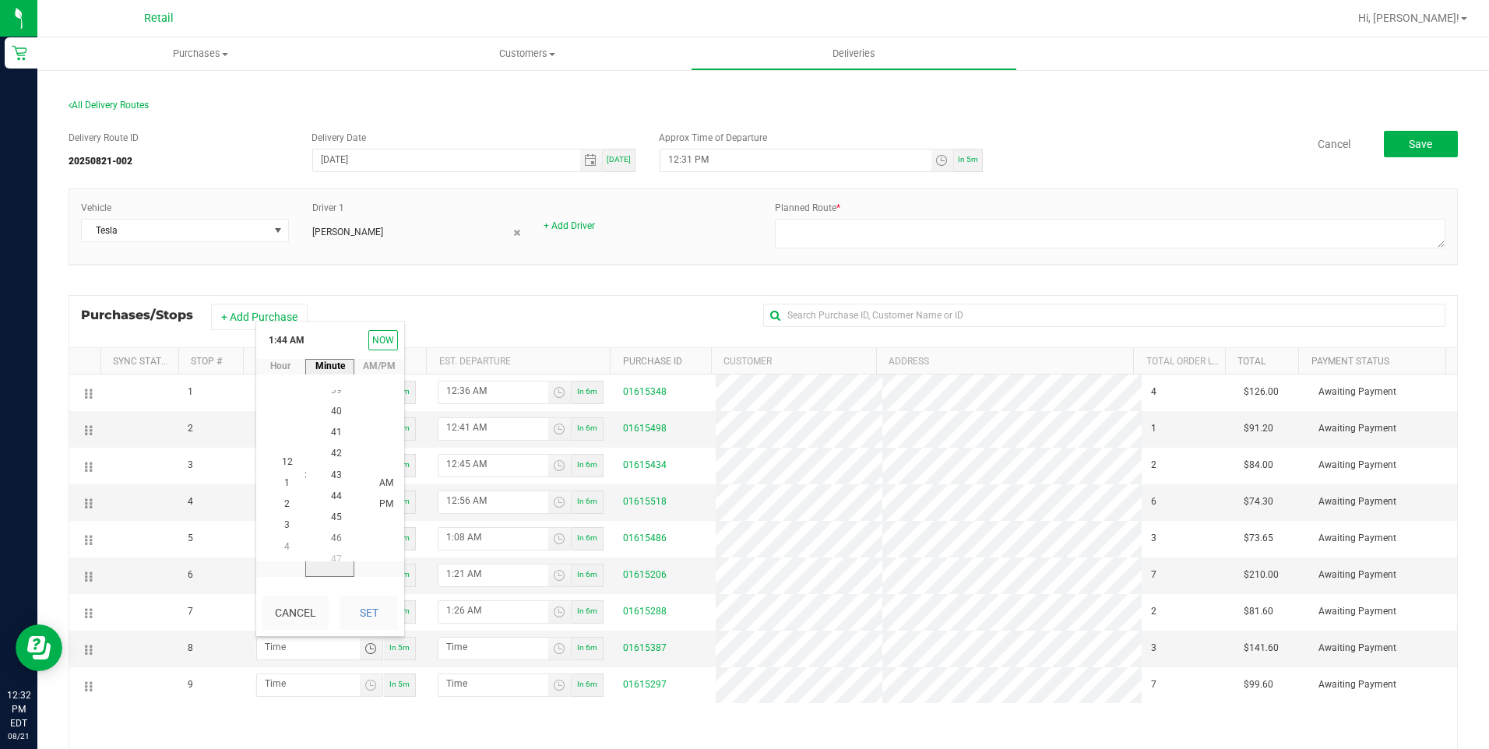
scroll to position [931, 0]
click at [336, 400] on span "40" at bounding box center [336, 398] width 11 height 11
click at [380, 606] on button "Set" at bounding box center [369, 613] width 58 height 34
type input "1:40 AM"
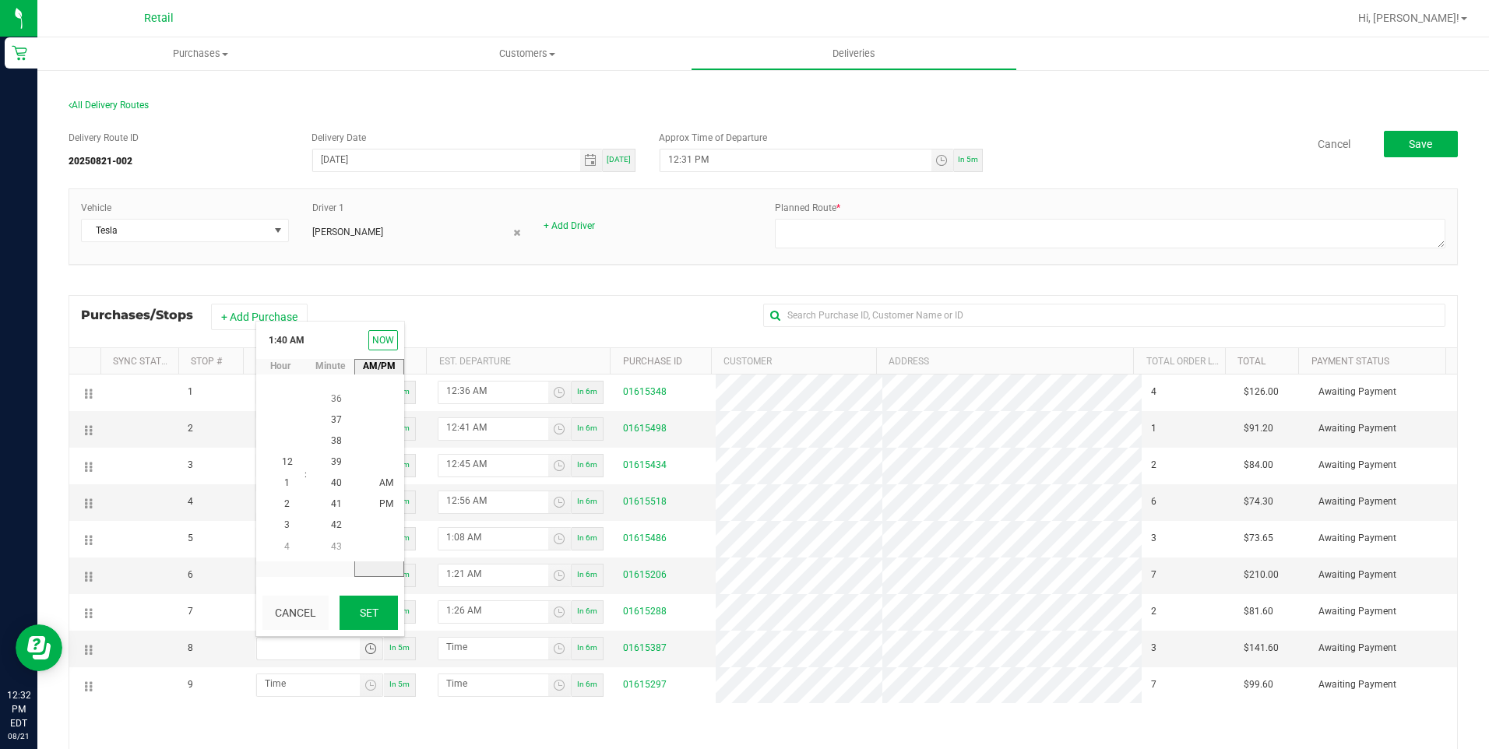
type input "1:41 AM"
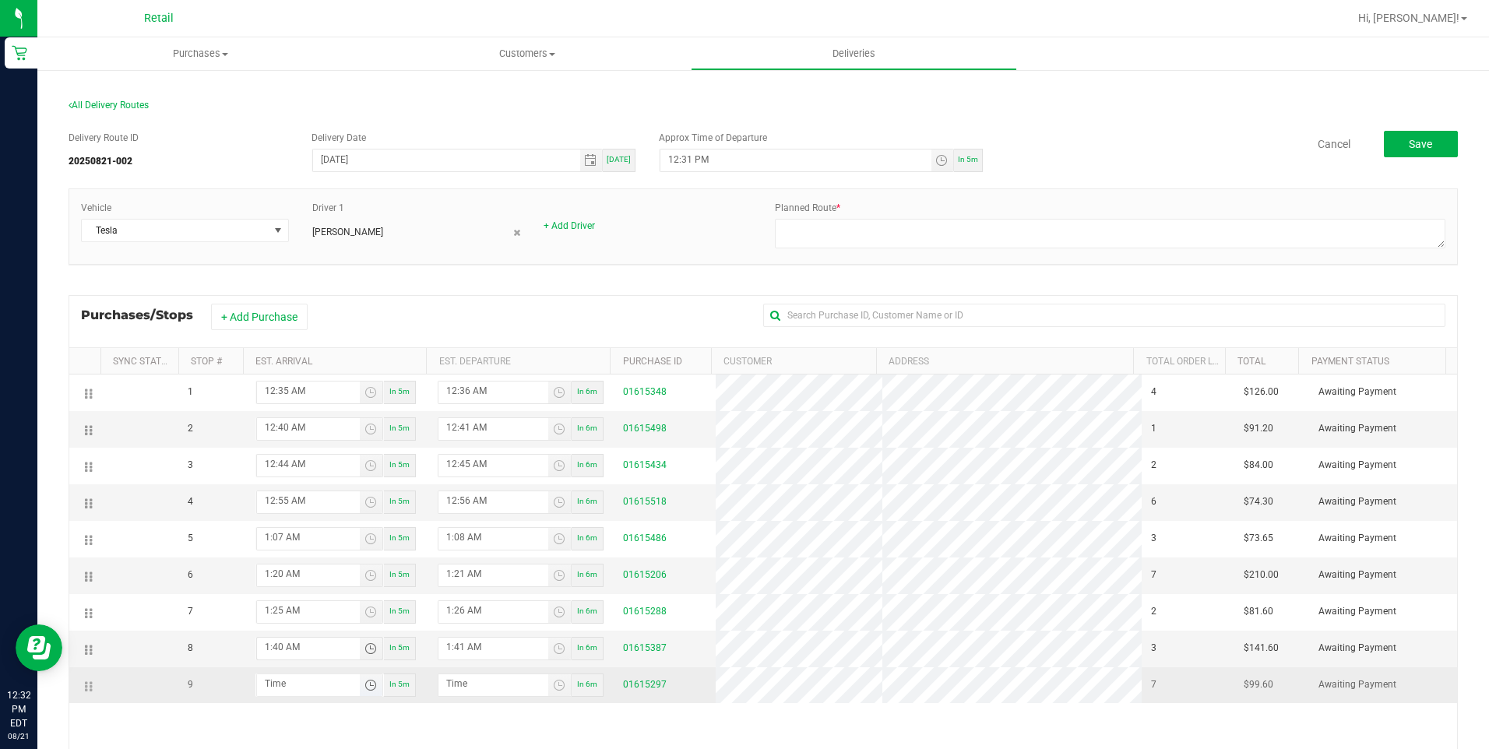
click at [366, 690] on span "Toggle time list" at bounding box center [370, 685] width 12 height 12
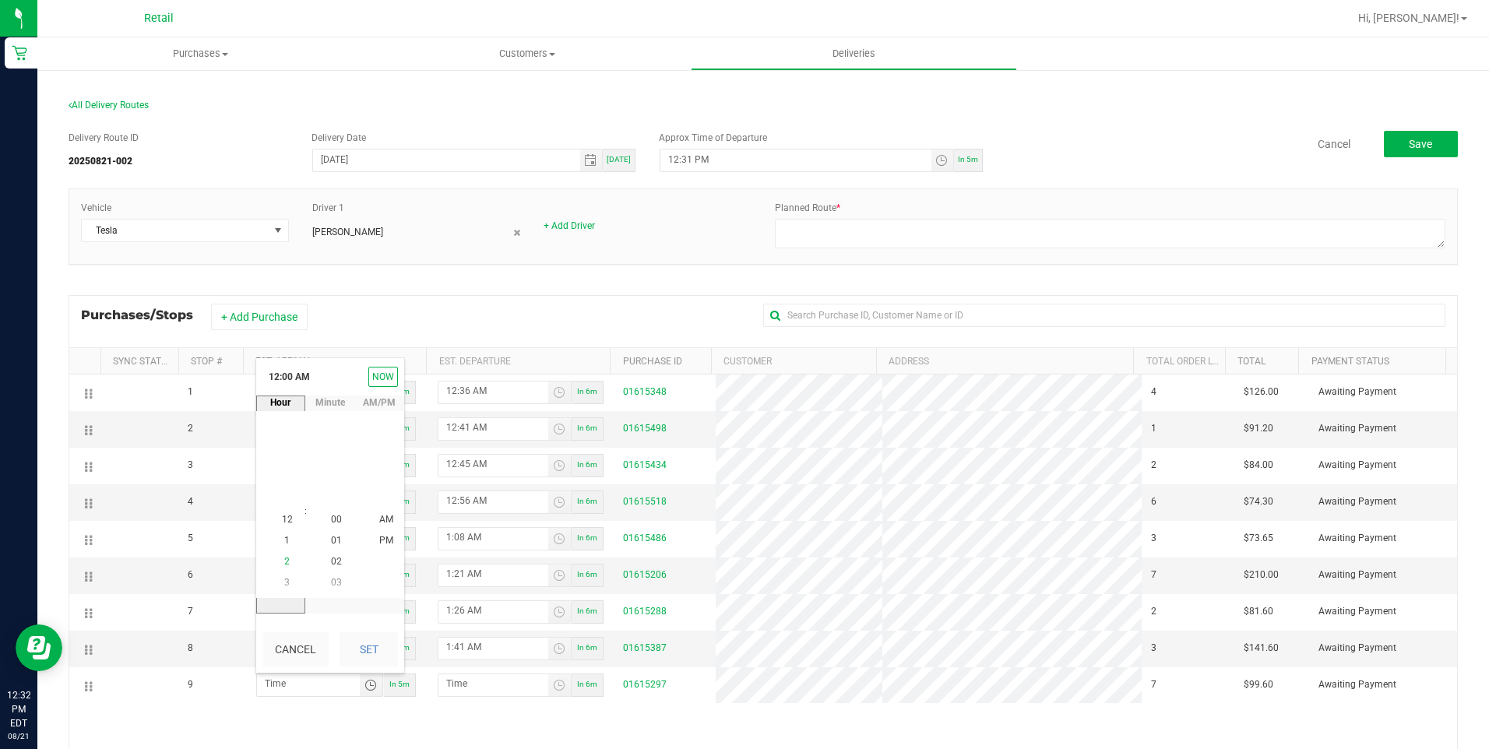
click at [284, 558] on span "2" at bounding box center [286, 562] width 5 height 11
click at [322, 515] on li "00" at bounding box center [336, 519] width 37 height 21
click at [396, 655] on button "Set" at bounding box center [369, 649] width 58 height 34
type input "2:00 AM"
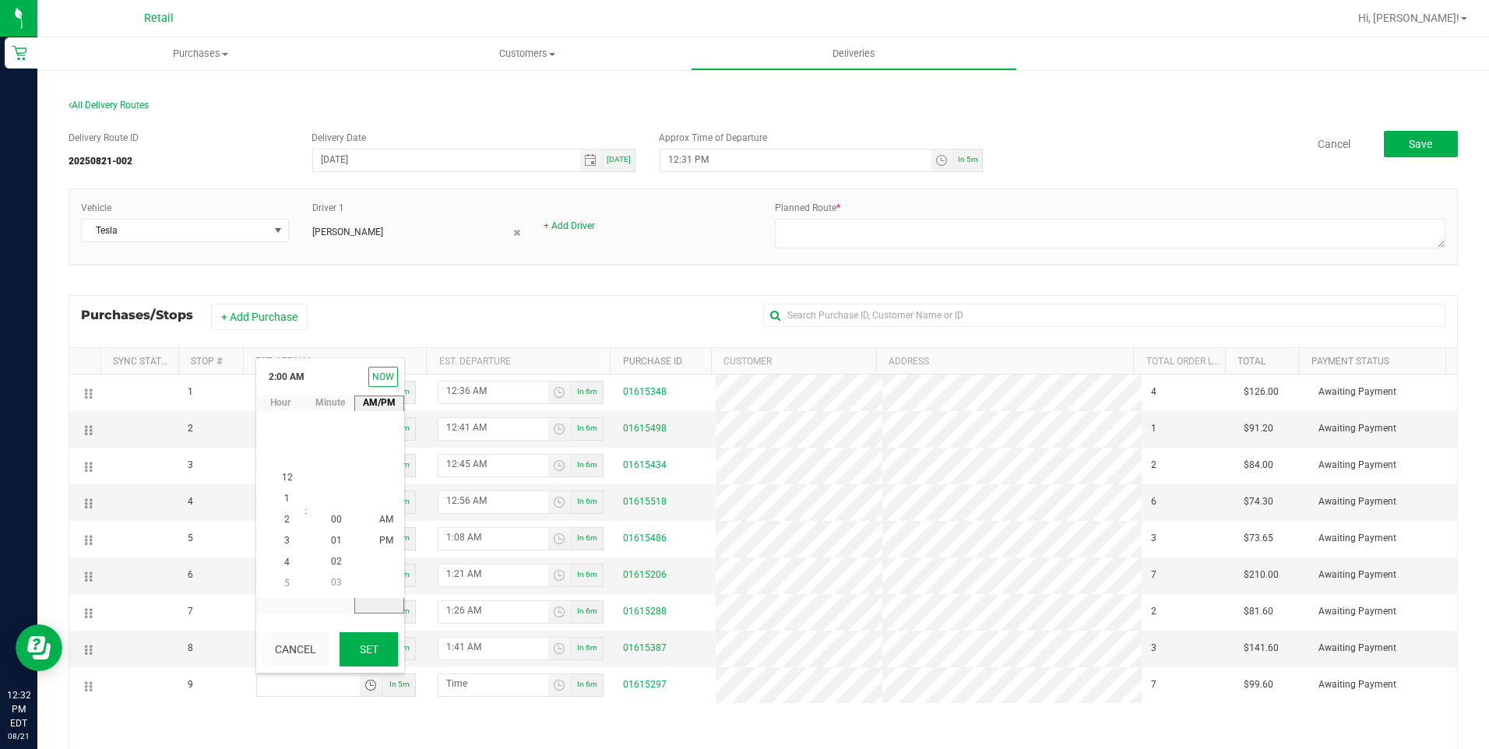
type input "2:01 AM"
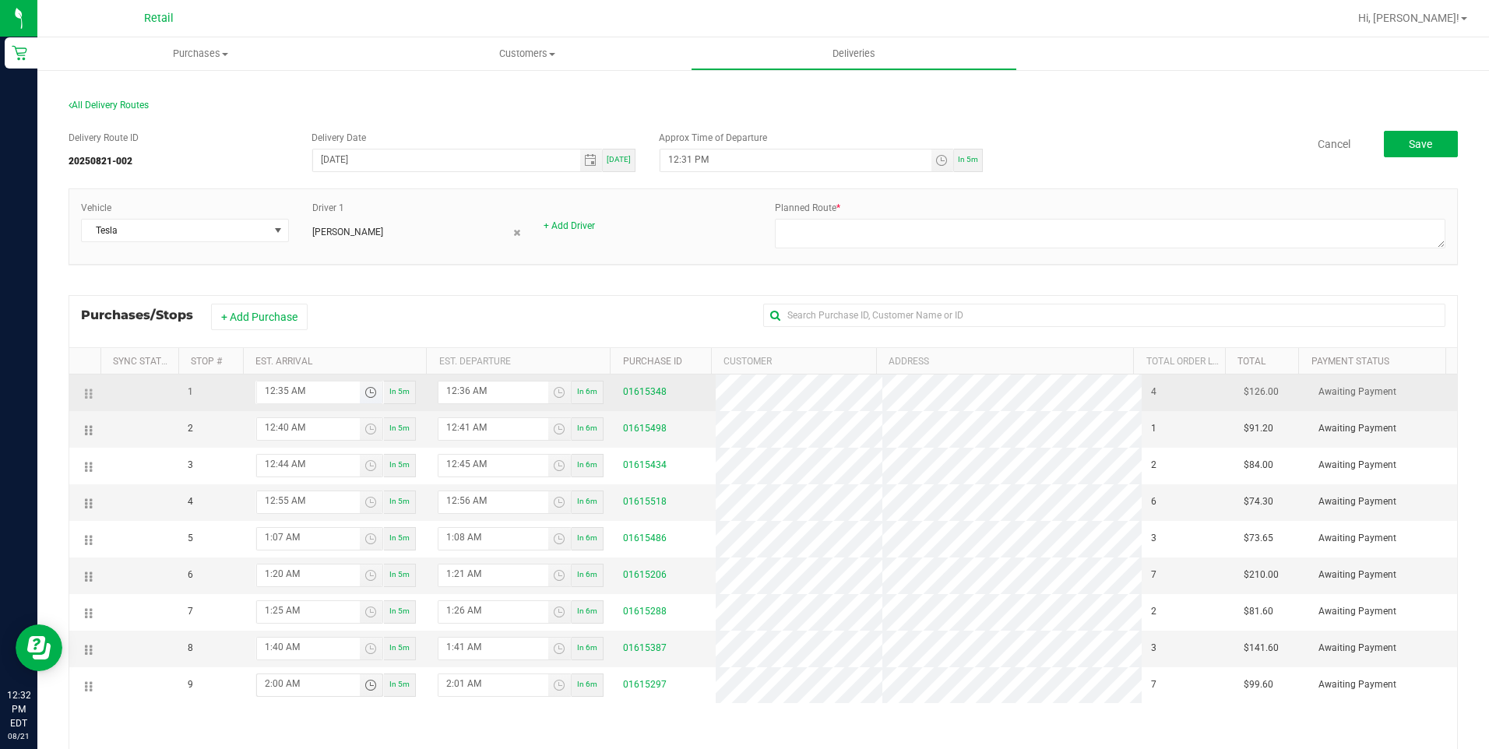
click at [365, 392] on span "Toggle time list" at bounding box center [370, 392] width 12 height 12
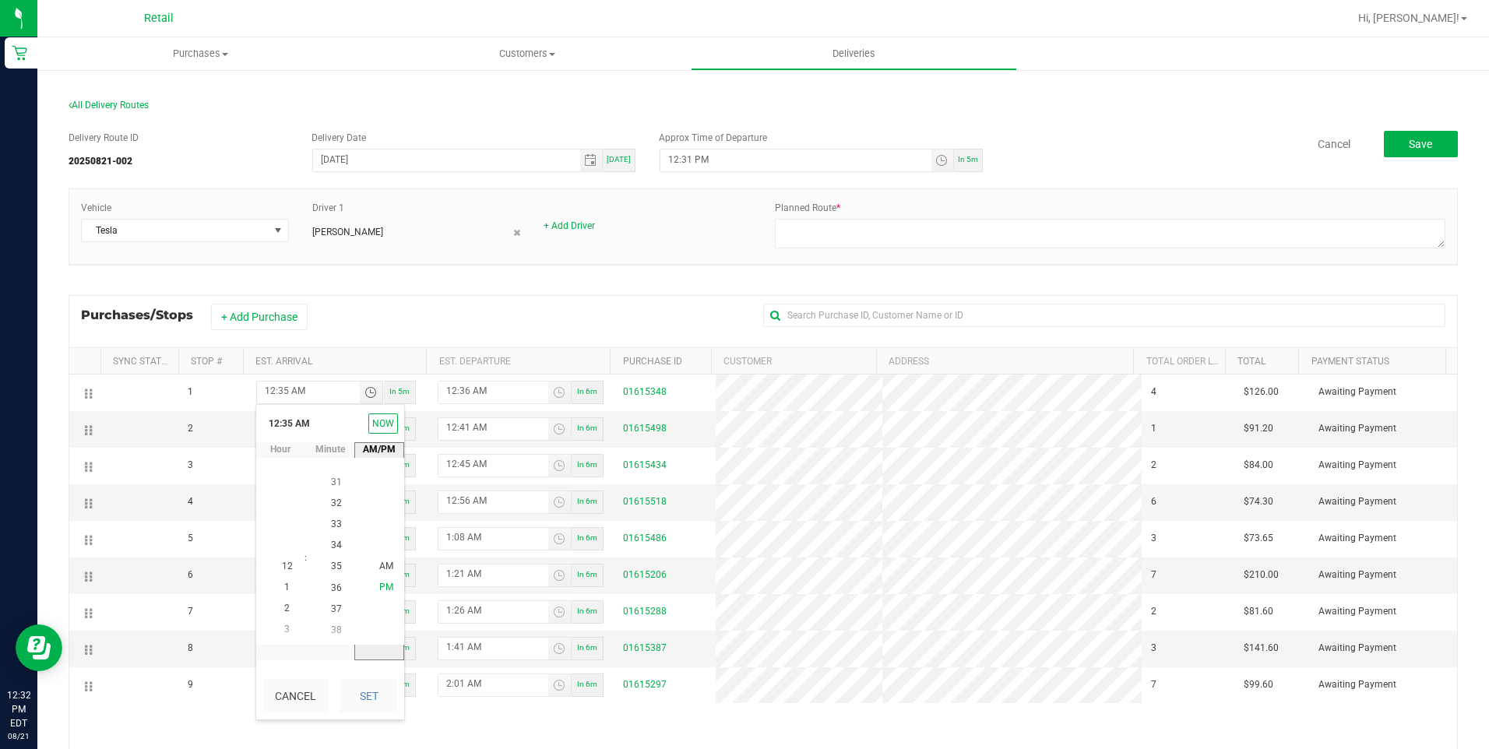
click at [379, 589] on span "PM" at bounding box center [386, 588] width 14 height 11
click at [377, 687] on button "Set" at bounding box center [369, 696] width 58 height 34
type input "12:35 PM"
type input "12:36 PM"
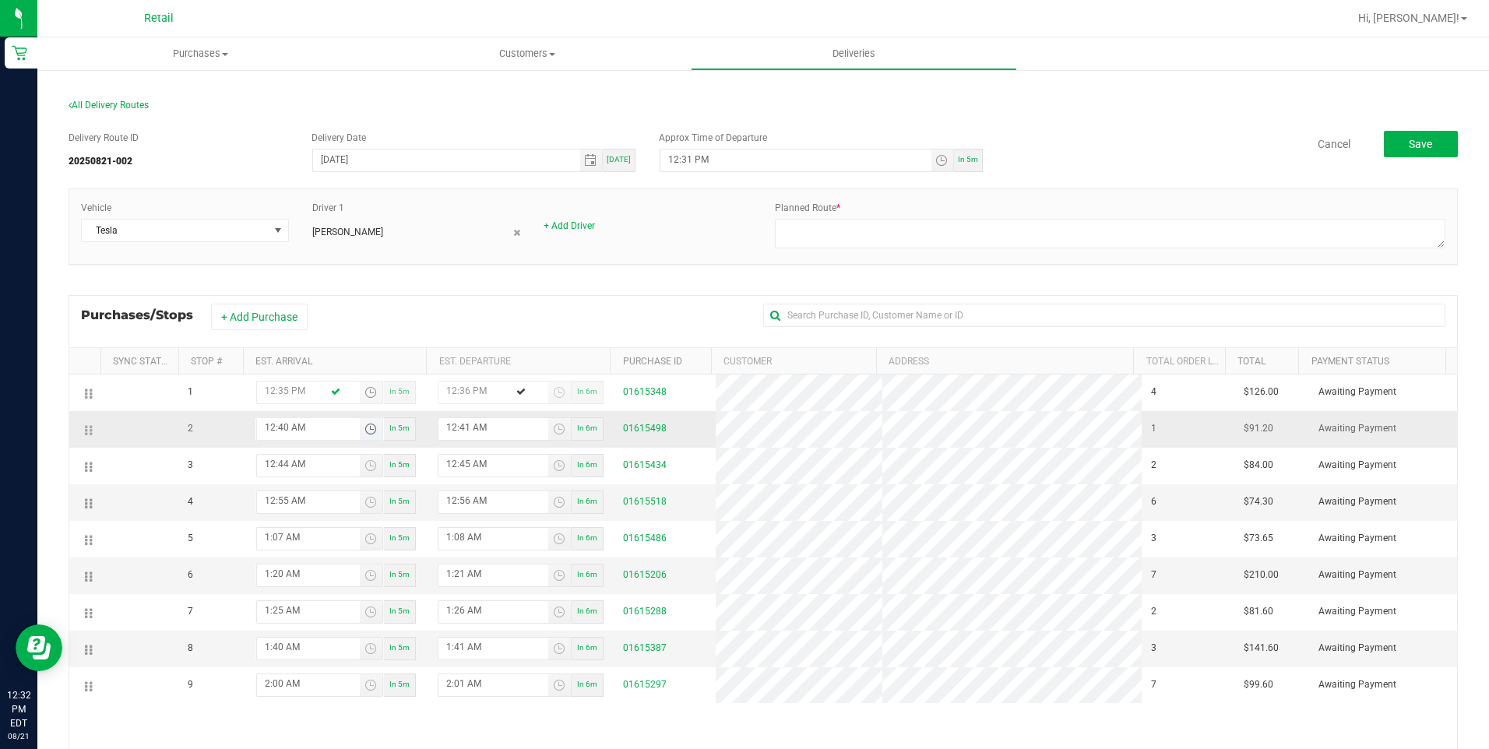
click at [364, 427] on span "Toggle time list" at bounding box center [370, 429] width 12 height 12
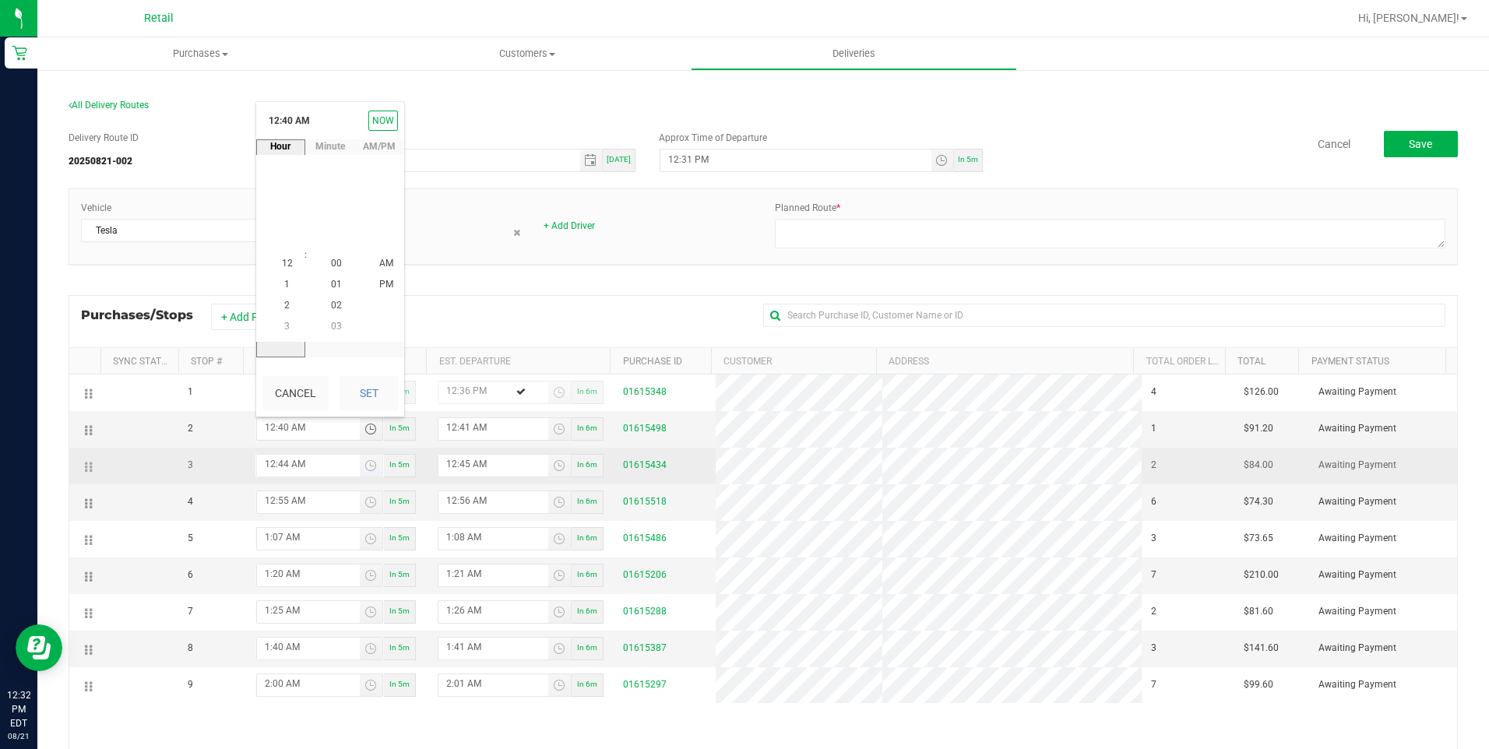
scroll to position [846, 0]
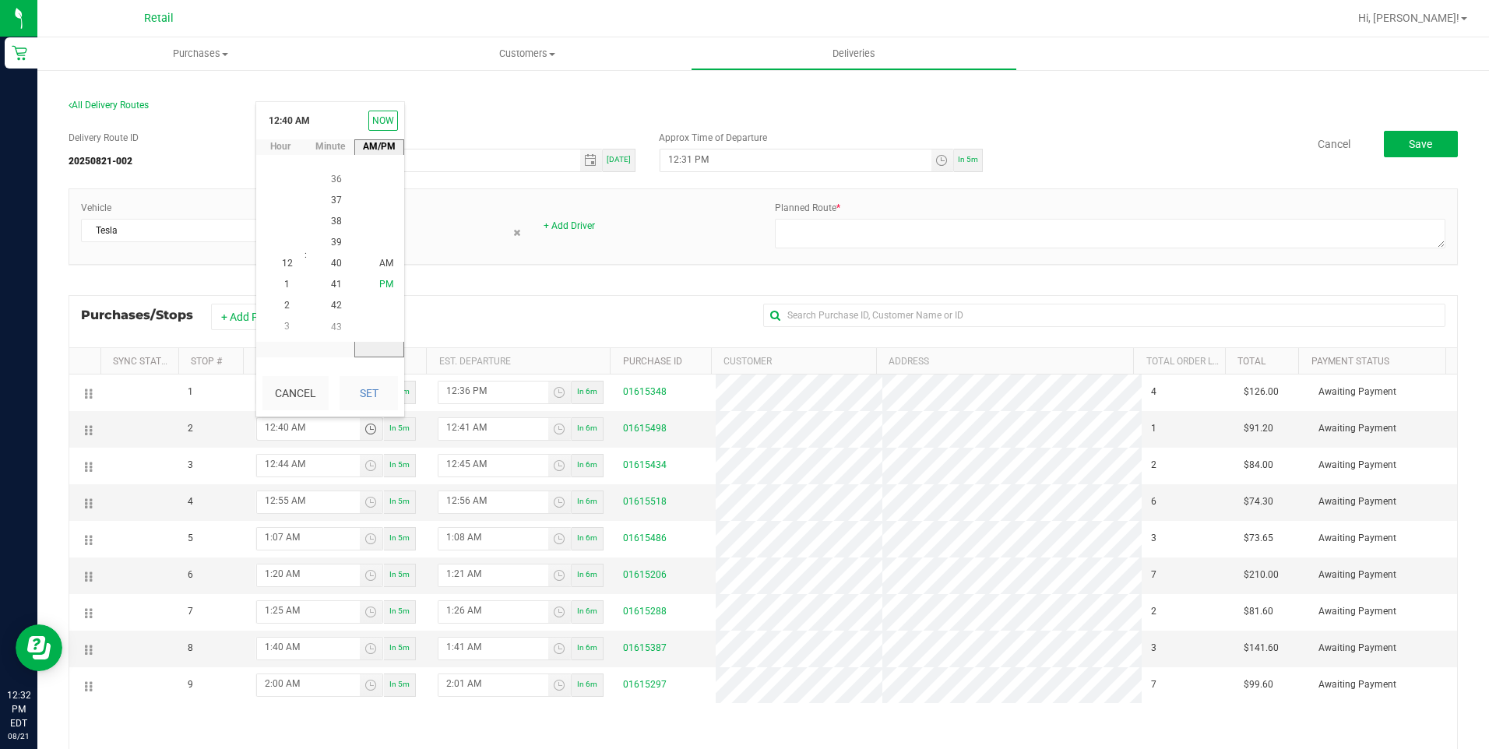
click at [371, 288] on li "PM" at bounding box center [386, 285] width 37 height 21
click at [376, 403] on button "Set" at bounding box center [369, 393] width 58 height 34
type input "12:40 PM"
type input "12:41 PM"
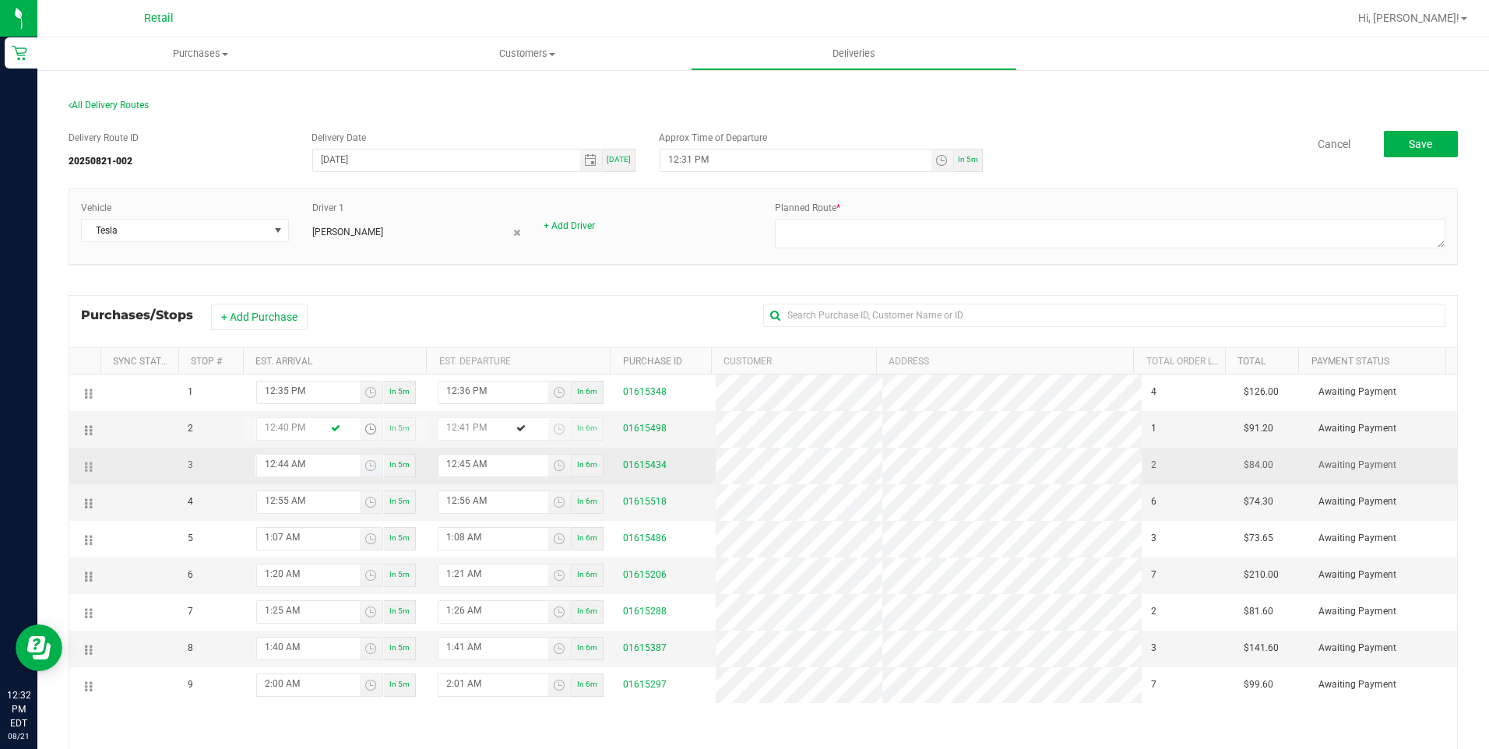
click at [374, 469] on span "Toggle time list" at bounding box center [371, 466] width 23 height 22
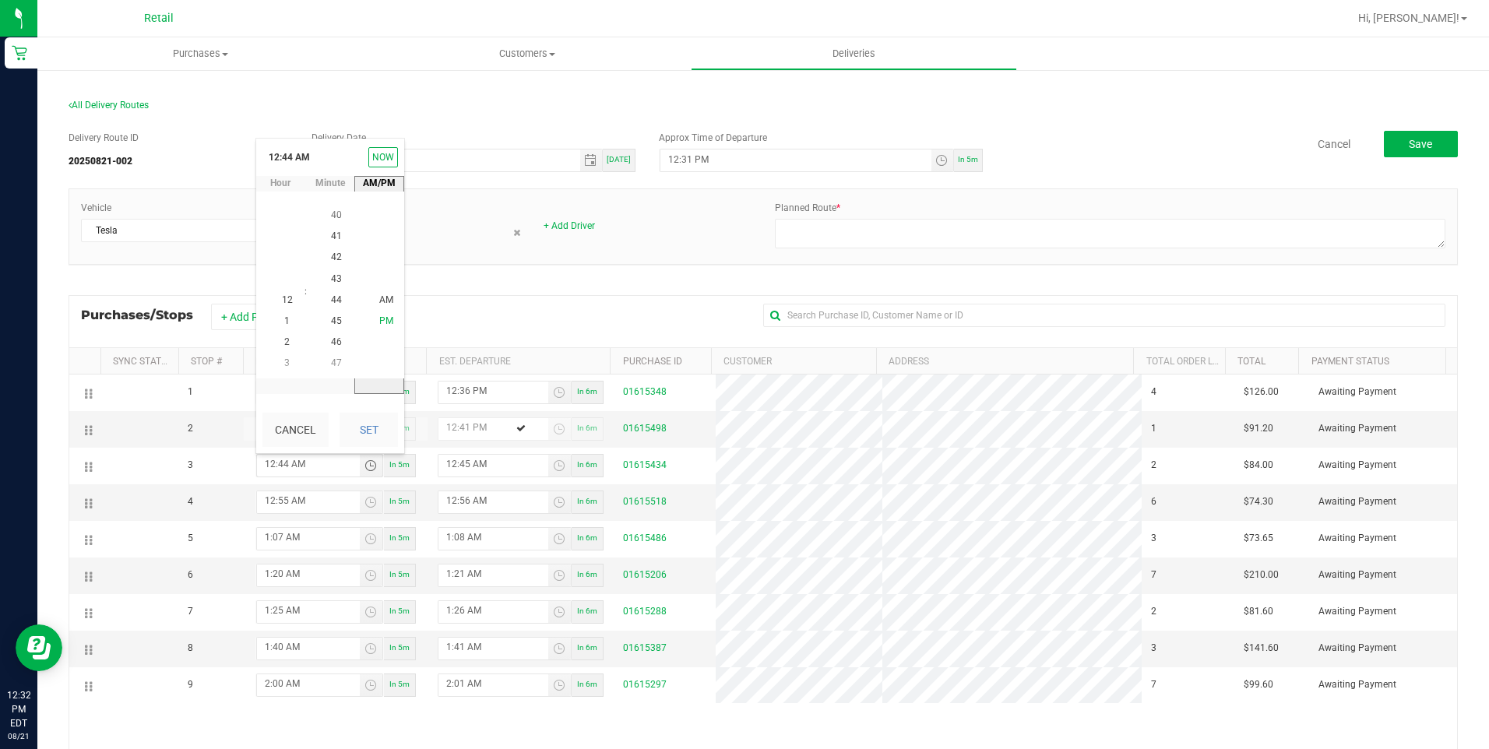
click at [391, 325] on li "PM" at bounding box center [386, 322] width 37 height 21
click at [387, 417] on button "Set" at bounding box center [369, 430] width 58 height 34
type input "12:44 PM"
type input "12:45 PM"
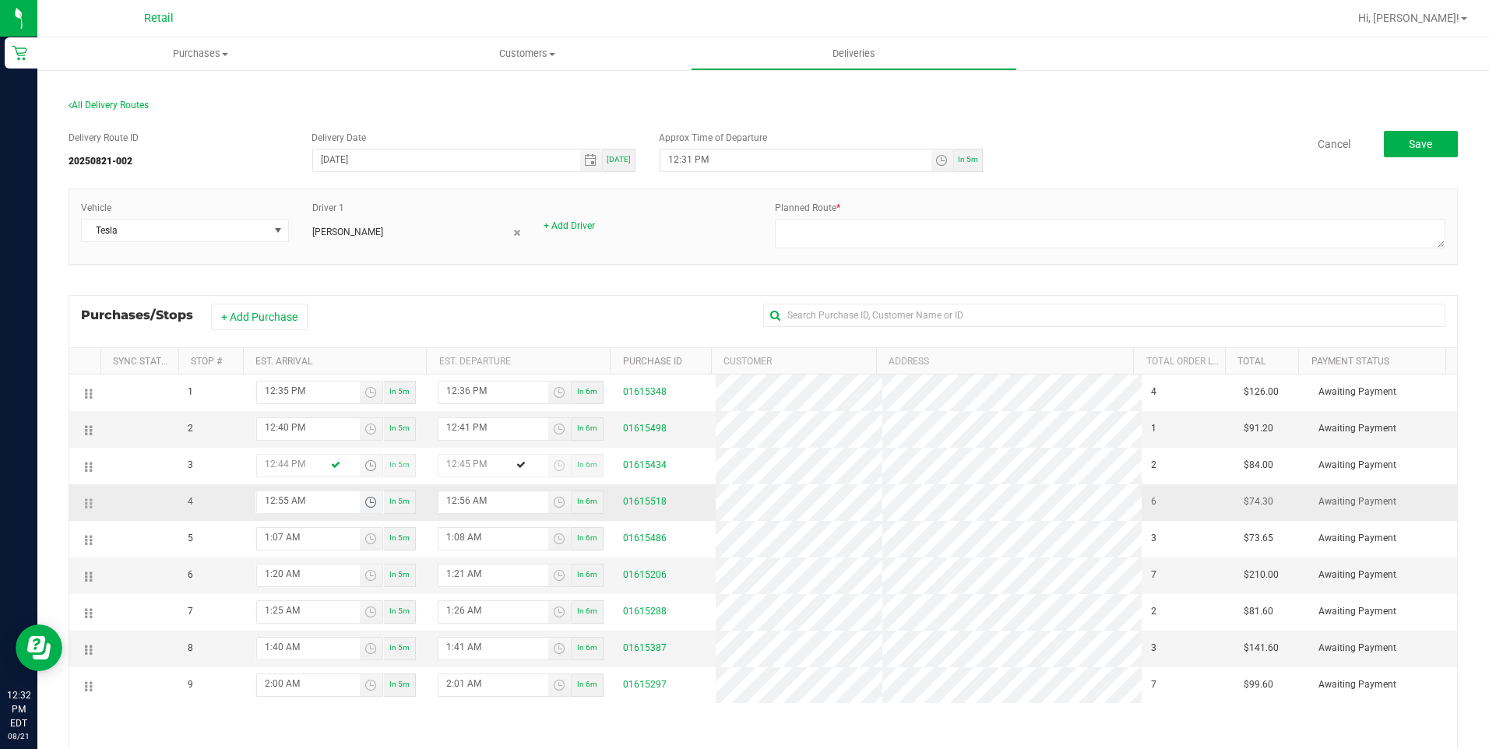
click at [364, 506] on span "Toggle time list" at bounding box center [370, 502] width 12 height 12
click at [379, 358] on span "PM" at bounding box center [386, 358] width 14 height 11
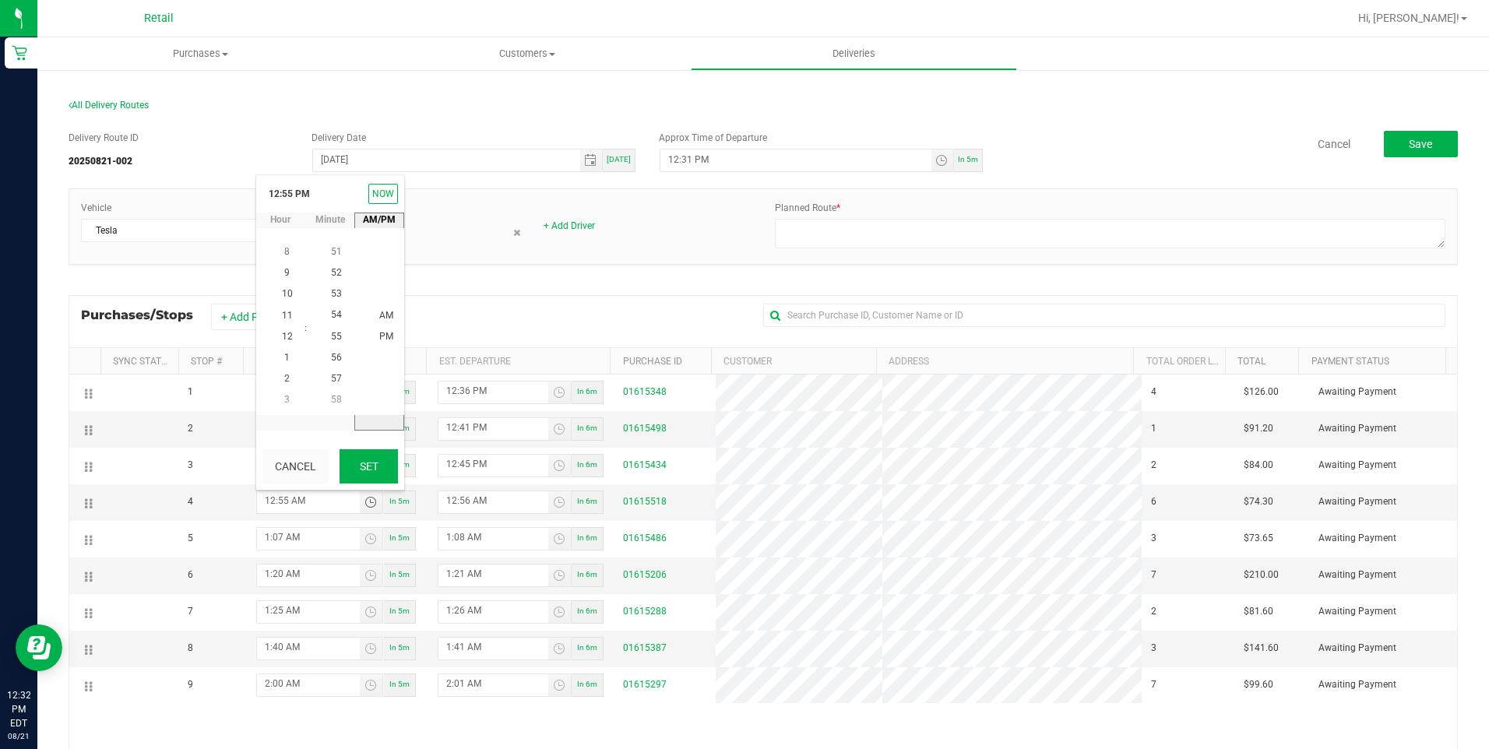
click at [371, 462] on button "Set" at bounding box center [369, 466] width 58 height 34
type input "12:55 PM"
type input "12:56 PM"
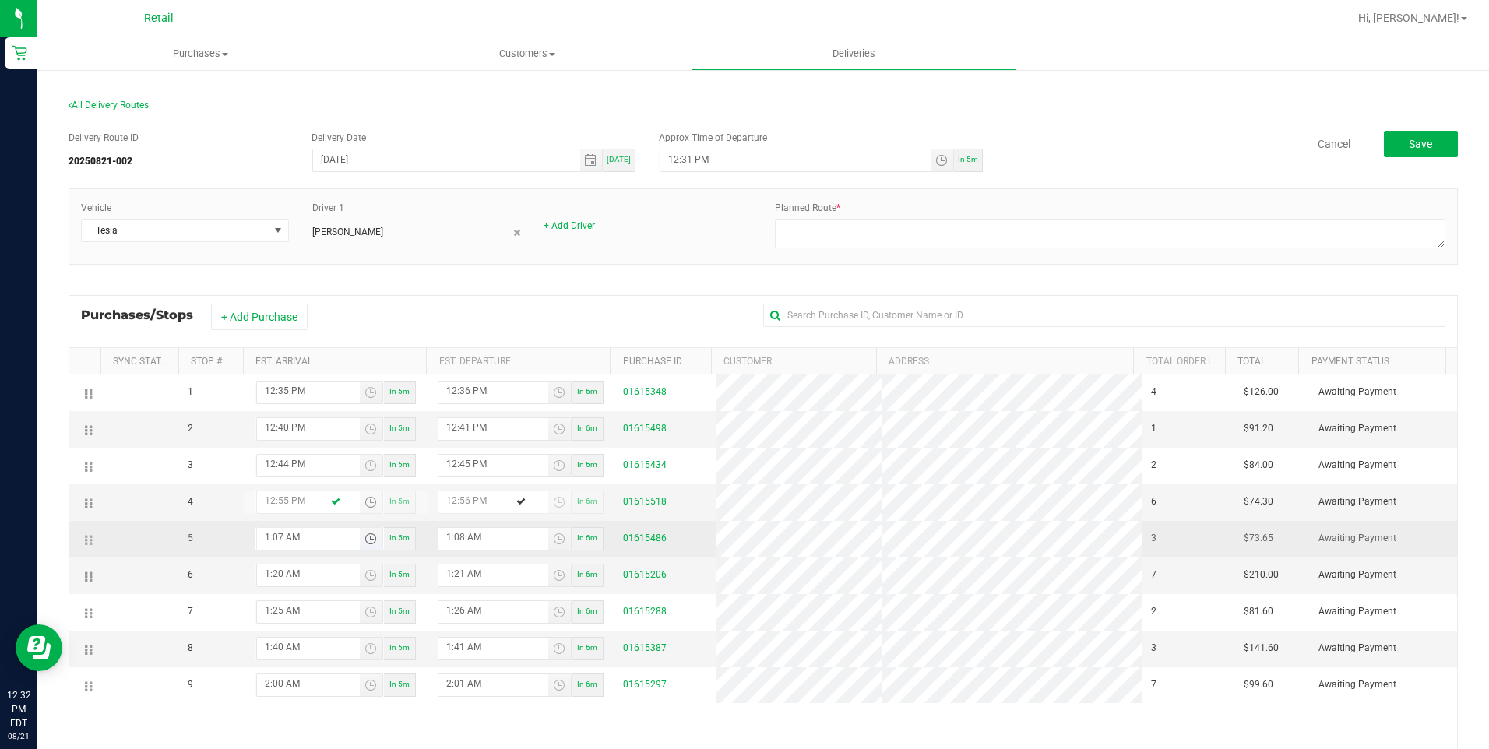
click at [368, 536] on span "Toggle time list" at bounding box center [370, 539] width 12 height 12
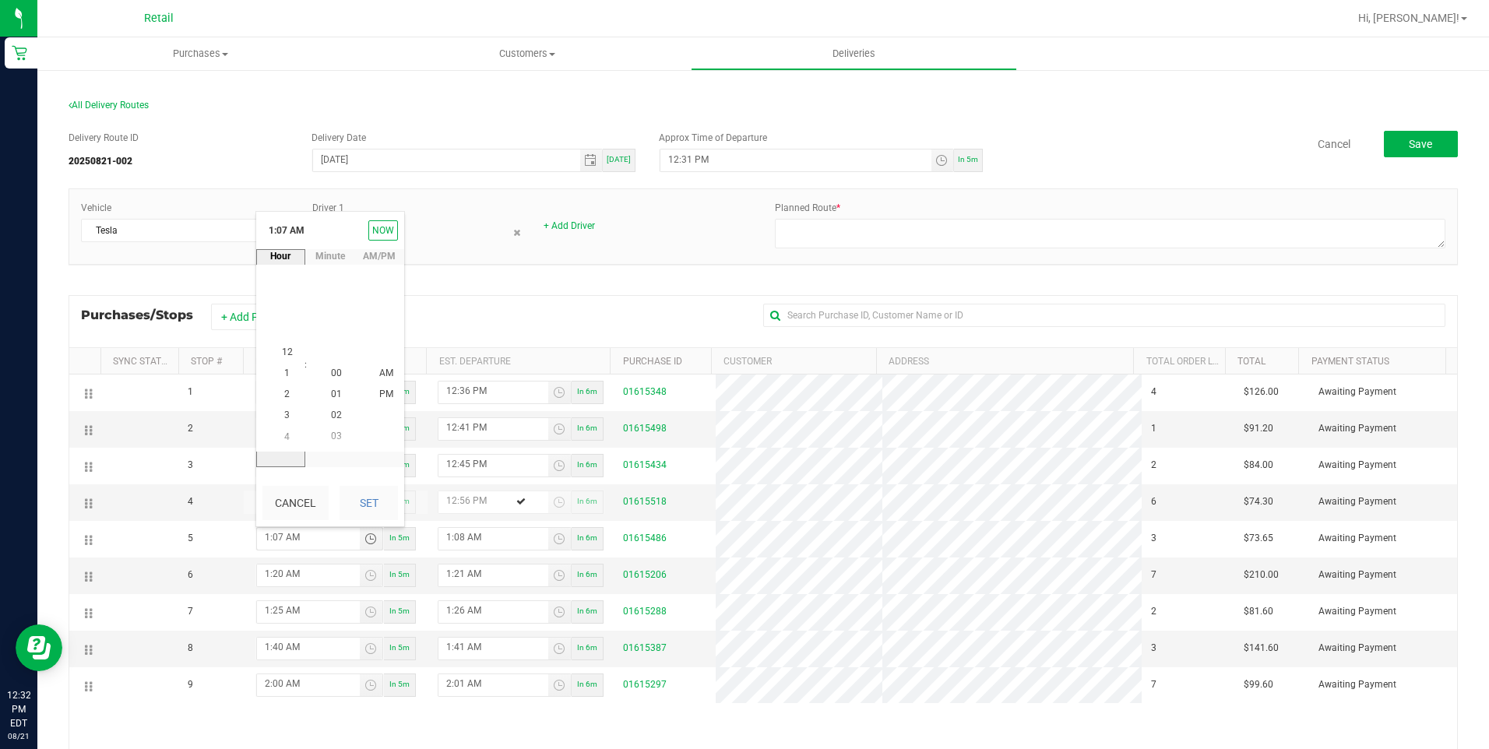
scroll to position [148, 0]
click at [379, 389] on span "PM" at bounding box center [386, 394] width 14 height 11
click at [376, 488] on button "Set" at bounding box center [369, 503] width 58 height 34
type input "1:07 PM"
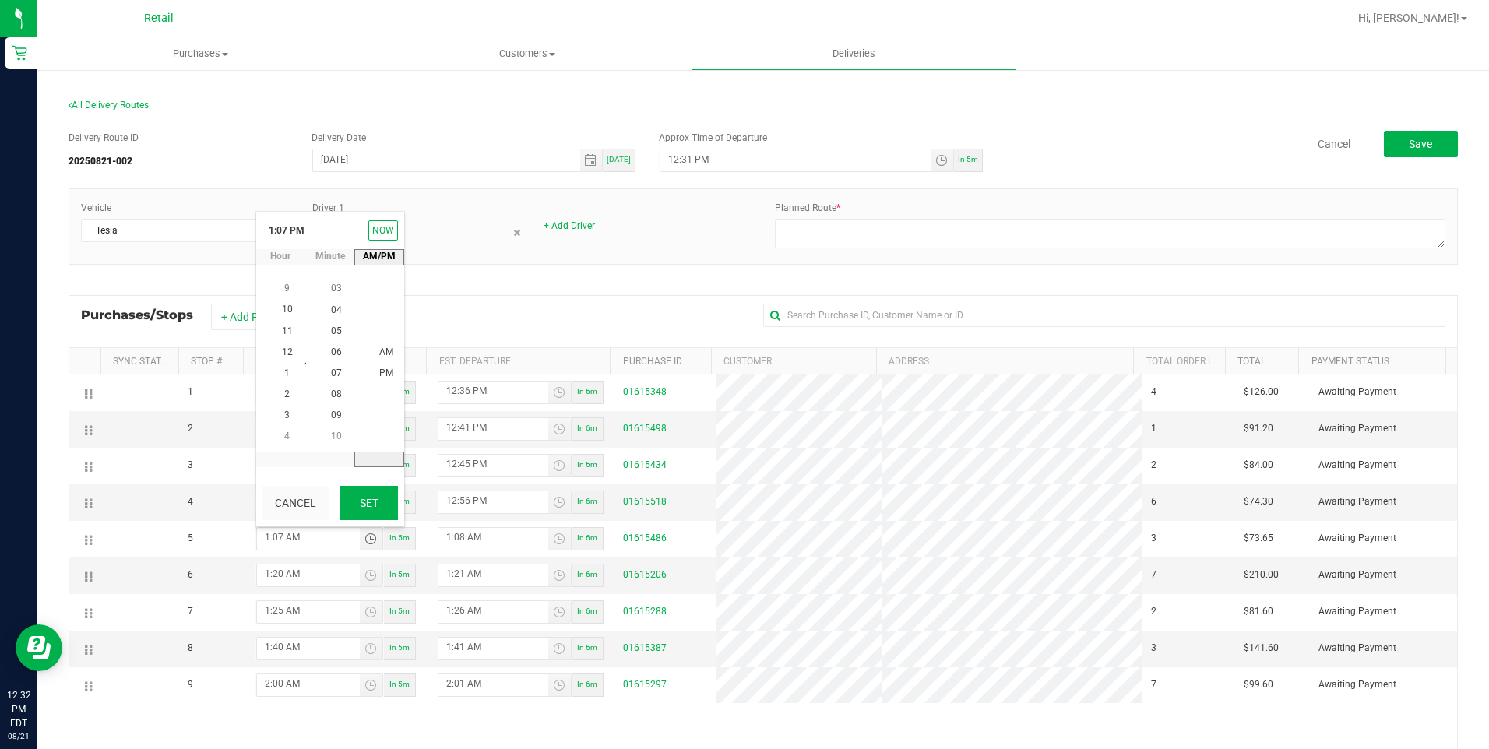
type input "1:08 PM"
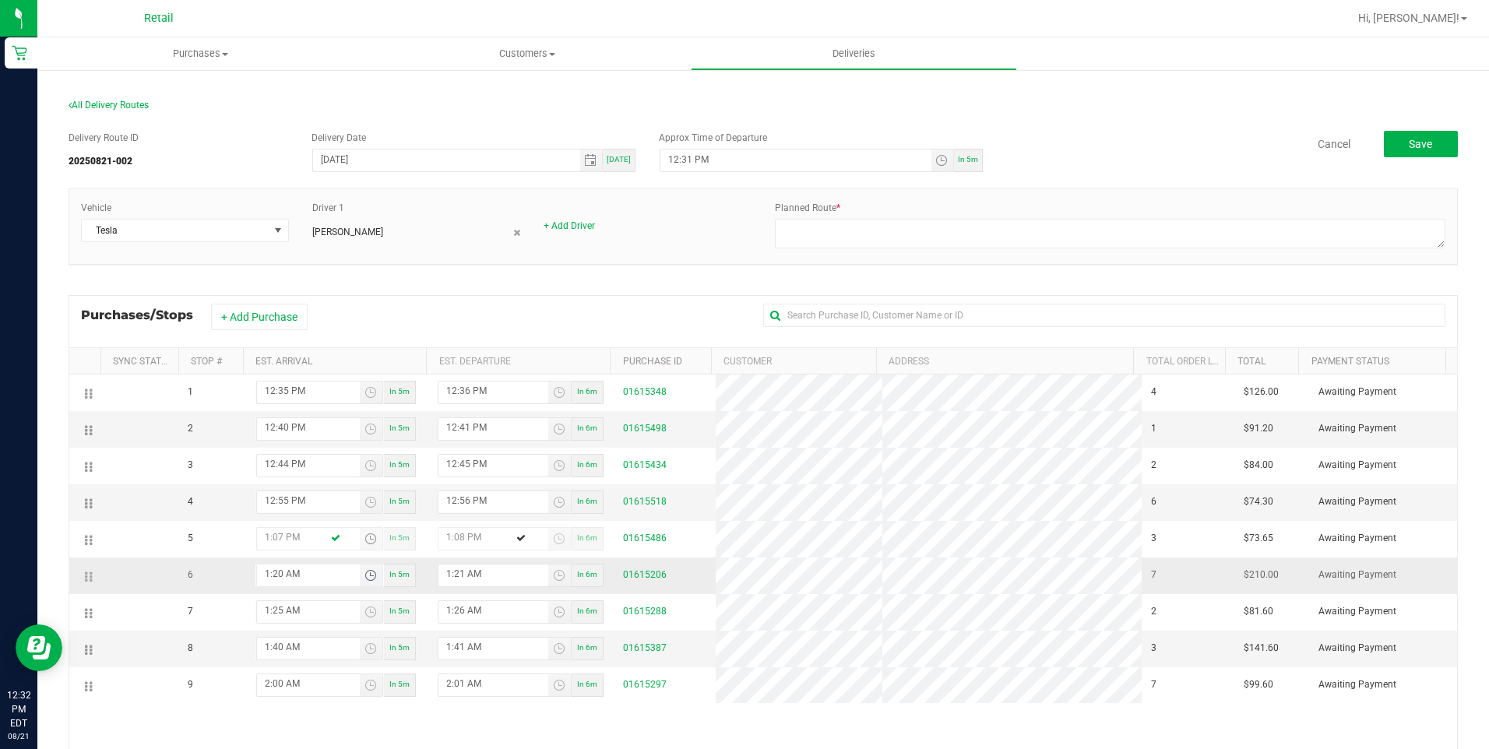
click at [364, 573] on span "Toggle time list" at bounding box center [370, 575] width 12 height 12
click at [382, 429] on span "PM" at bounding box center [386, 431] width 14 height 11
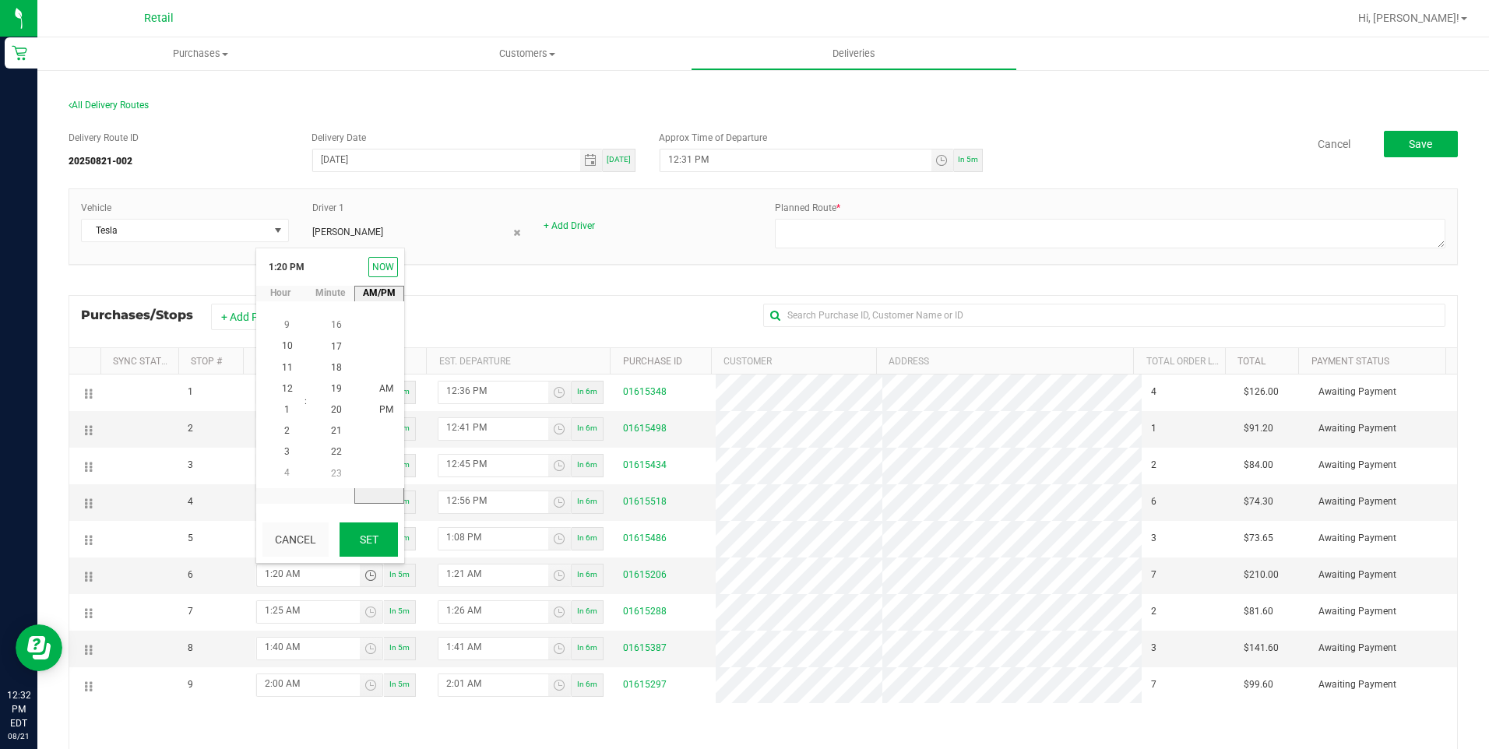
click at [364, 530] on button "Set" at bounding box center [369, 540] width 58 height 34
type input "1:20 PM"
type input "1:21 PM"
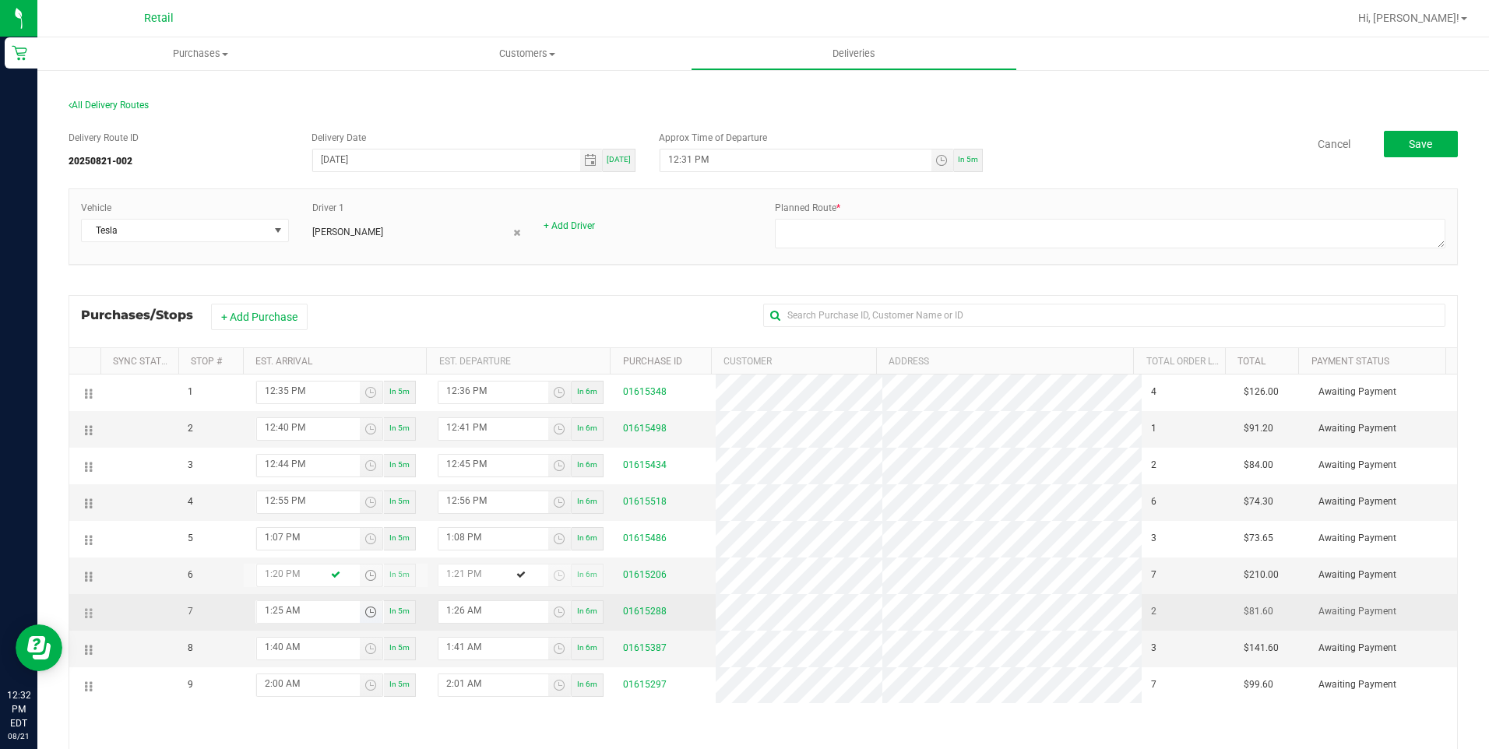
click at [364, 617] on span "Toggle time list" at bounding box center [370, 612] width 12 height 12
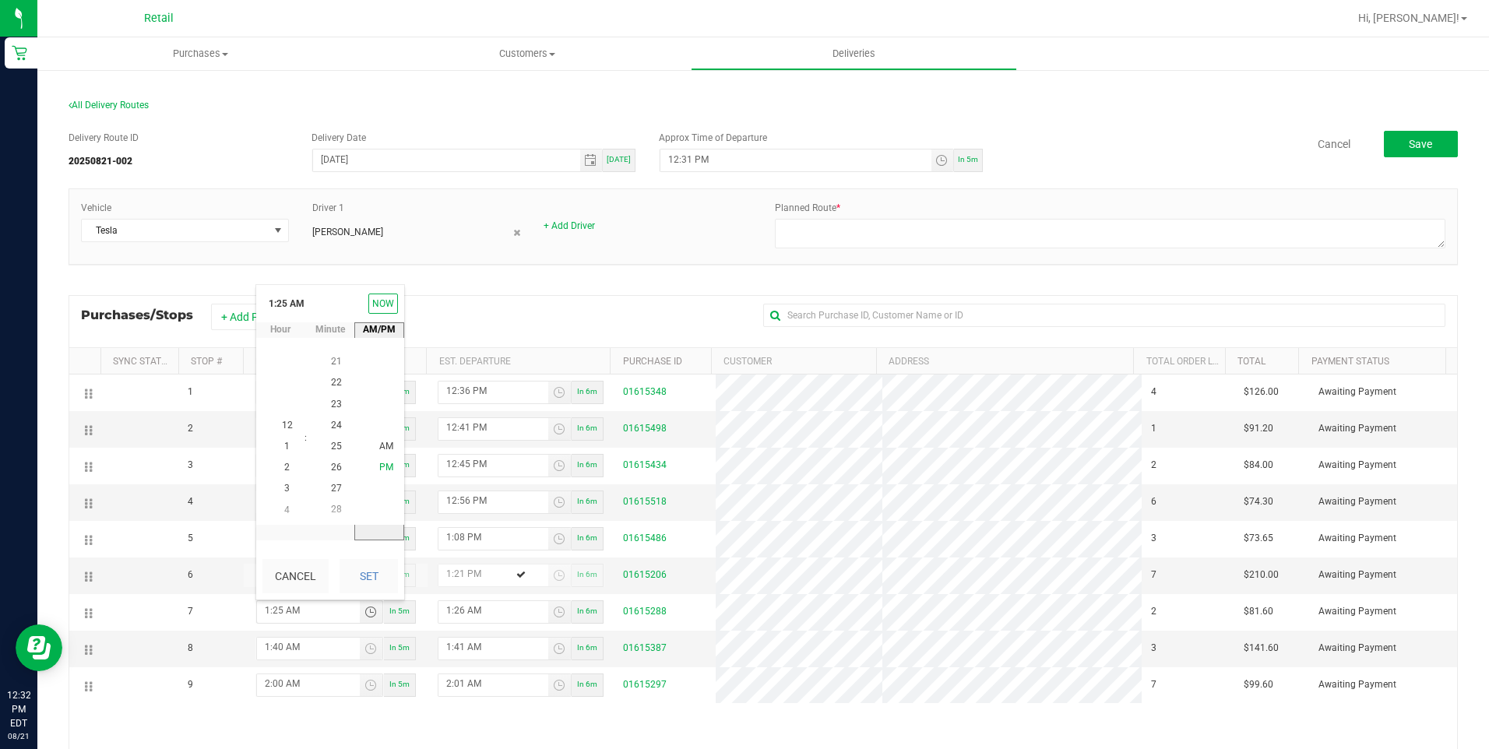
click at [380, 467] on span "PM" at bounding box center [386, 468] width 14 height 11
click at [373, 572] on button "Set" at bounding box center [369, 576] width 58 height 34
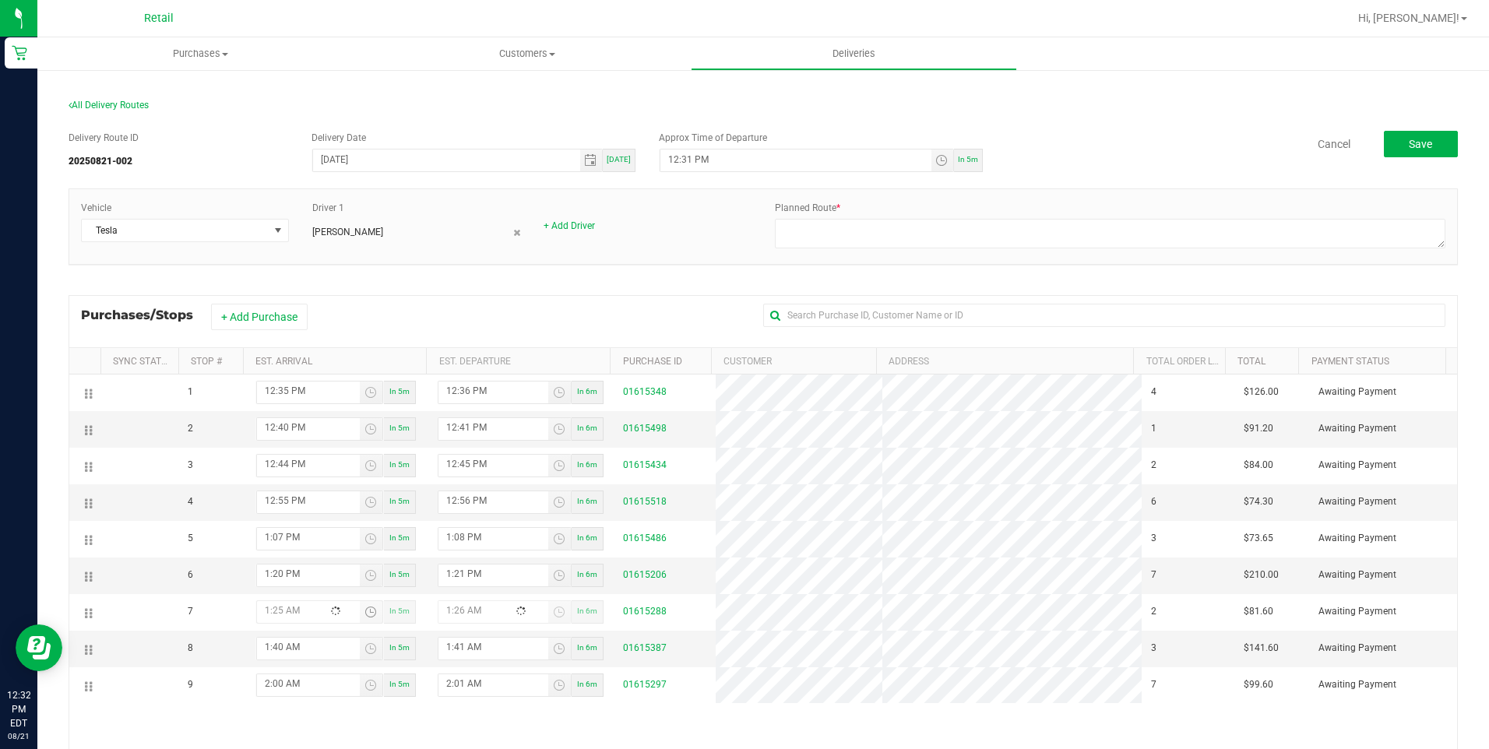
type input "1:25 PM"
type input "1:26 PM"
click at [366, 643] on span "Toggle time list" at bounding box center [370, 649] width 12 height 12
click at [381, 504] on span "PM" at bounding box center [386, 504] width 14 height 11
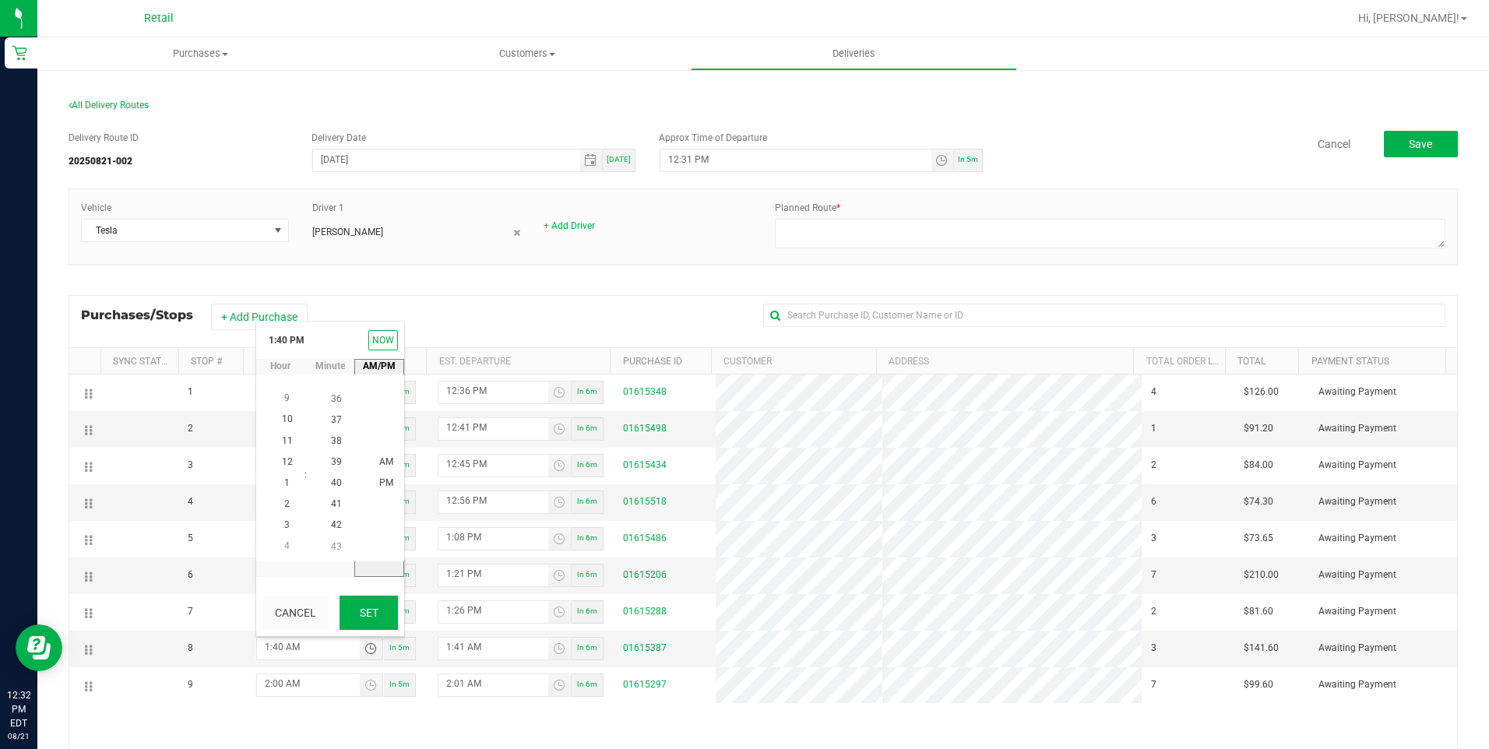
click at [364, 603] on button "Set" at bounding box center [369, 613] width 58 height 34
type input "1:40 PM"
type input "1:41 PM"
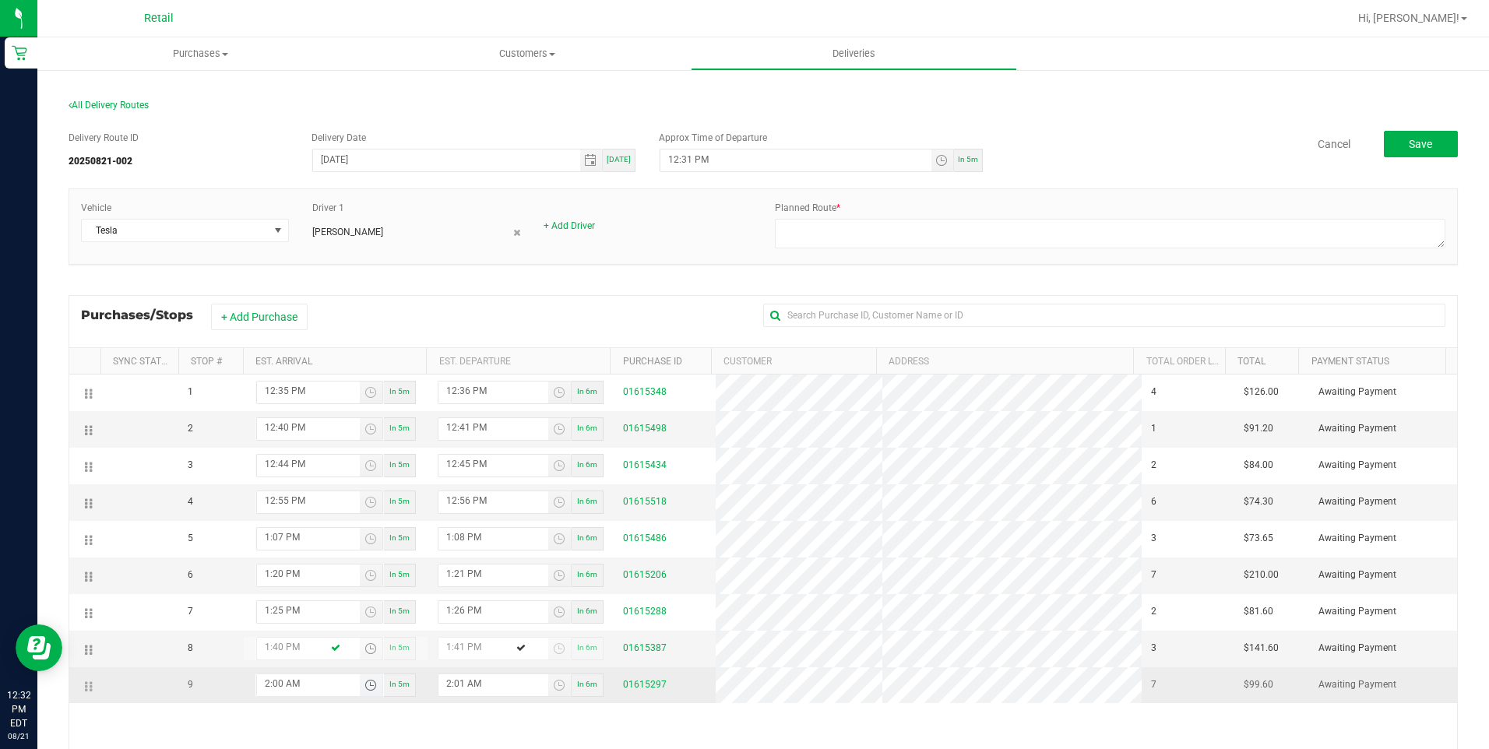
click at [364, 690] on span "Toggle time list" at bounding box center [370, 685] width 12 height 12
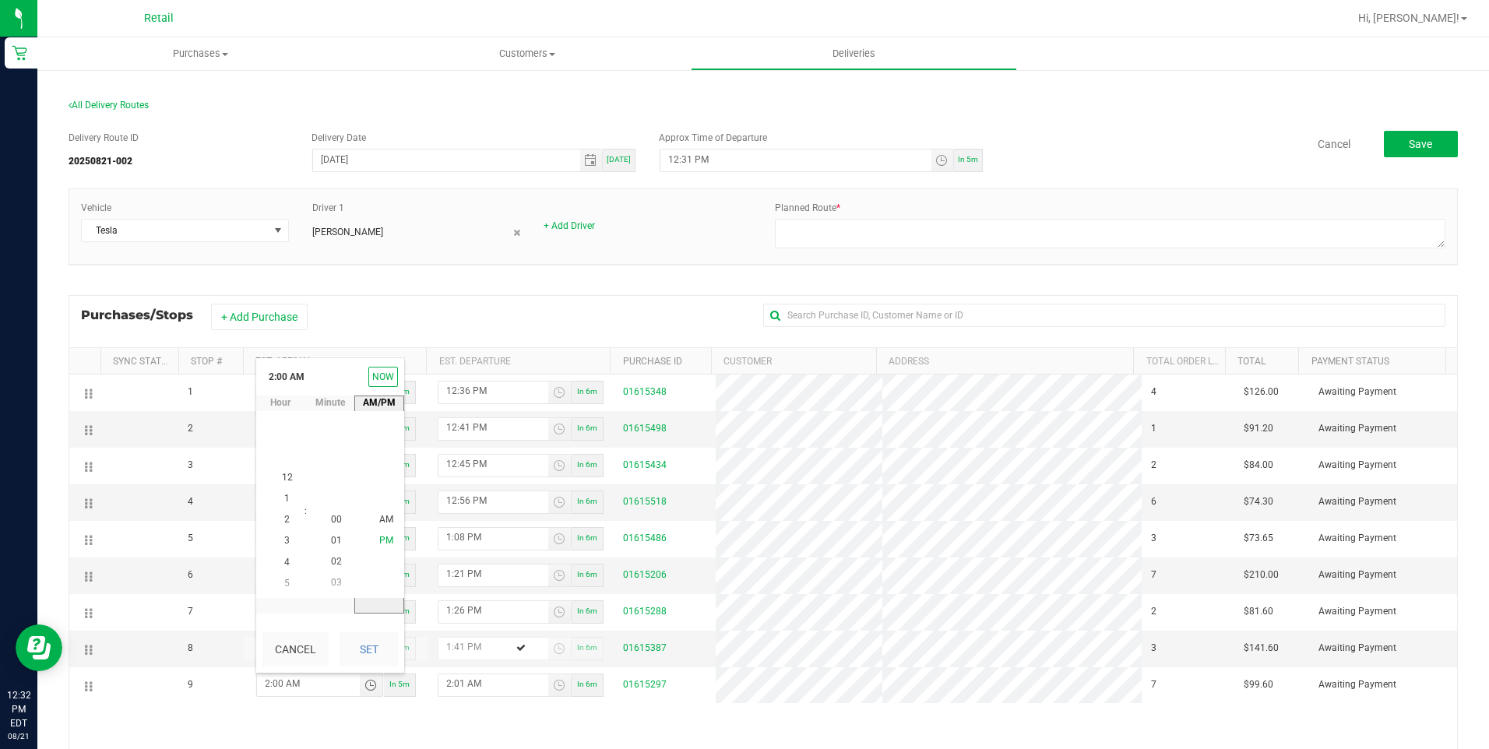
click at [385, 537] on span "PM" at bounding box center [386, 541] width 14 height 11
click at [371, 648] on button "Set" at bounding box center [369, 649] width 58 height 34
type input "2:00 PM"
type input "2:01 PM"
click at [935, 160] on span "Toggle time list" at bounding box center [941, 160] width 12 height 12
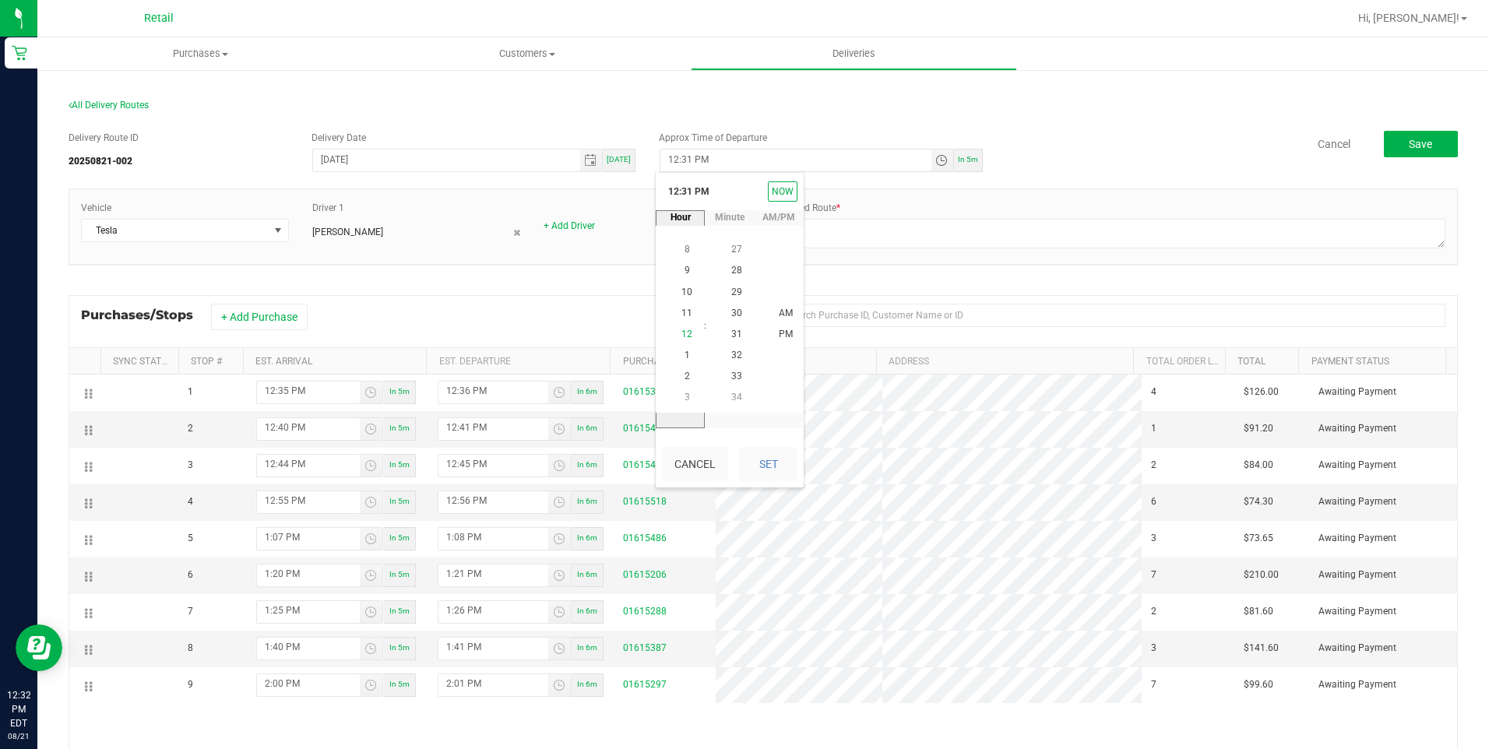
click at [682, 332] on span "12" at bounding box center [686, 334] width 11 height 11
click at [731, 375] on span "33" at bounding box center [736, 377] width 11 height 11
click at [772, 474] on button "Set" at bounding box center [768, 464] width 58 height 34
type input "12:33 PM"
click at [1418, 143] on span "Save" at bounding box center [1420, 144] width 23 height 12
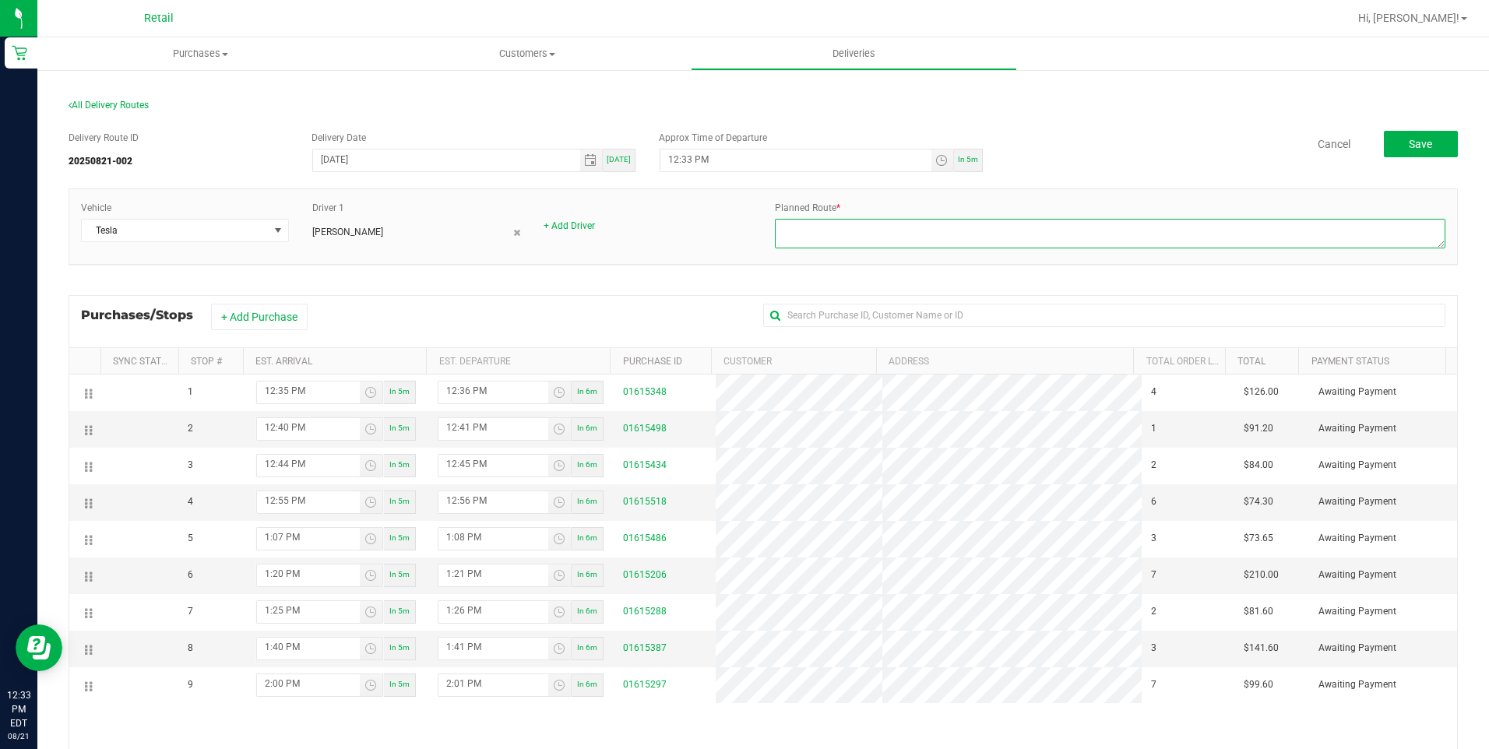
paste textarea "4 min(0.90 miles) to 294 Douglas Ave A Start 1 Corliss St Head northeast. Go fo…"
type textarea "4 min(0.90 miles) to 294 Douglas Ave A Start 1 Corliss St Head northeast. Go fo…"
click at [1395, 140] on button "Save" at bounding box center [1421, 144] width 74 height 26
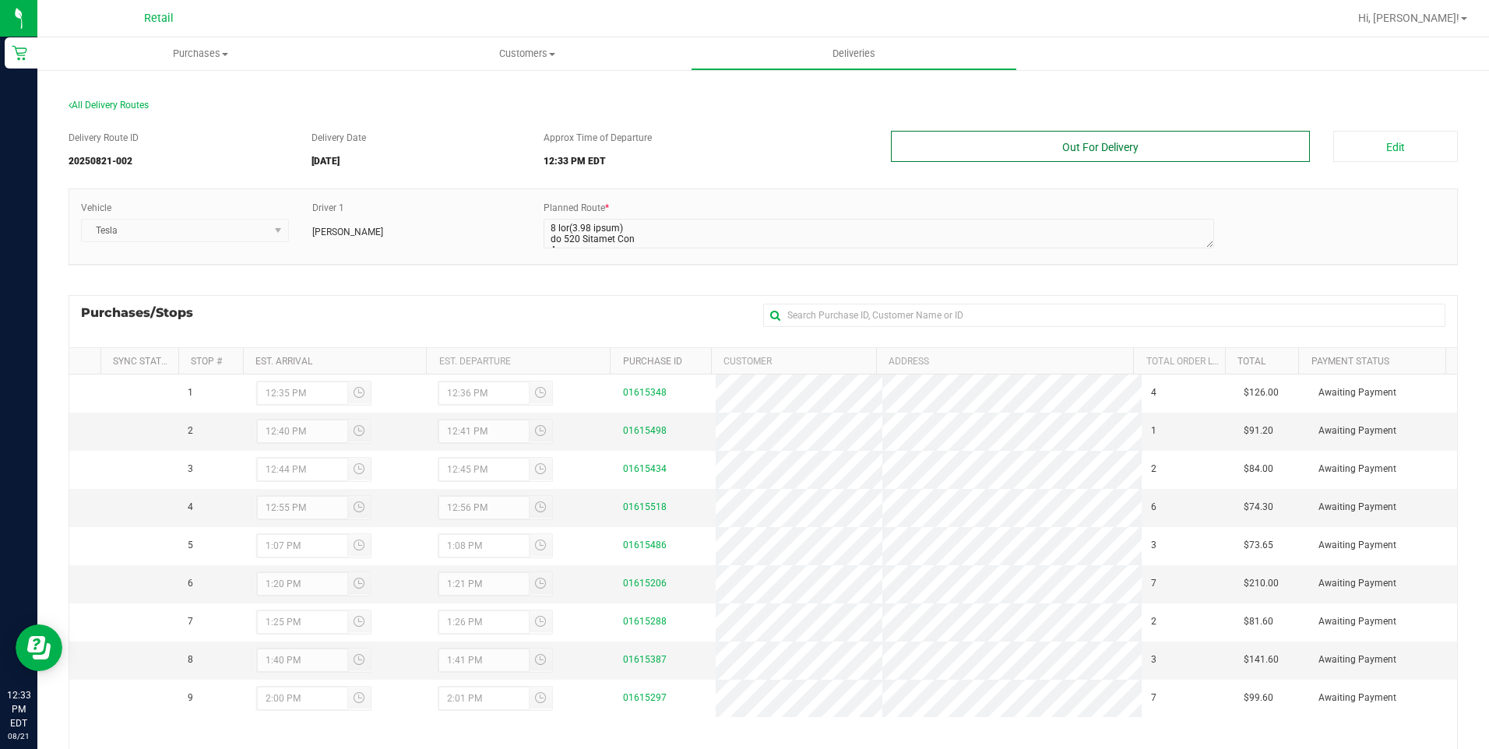
click at [1097, 153] on button "Out For Delivery" at bounding box center [1101, 146] width 420 height 31
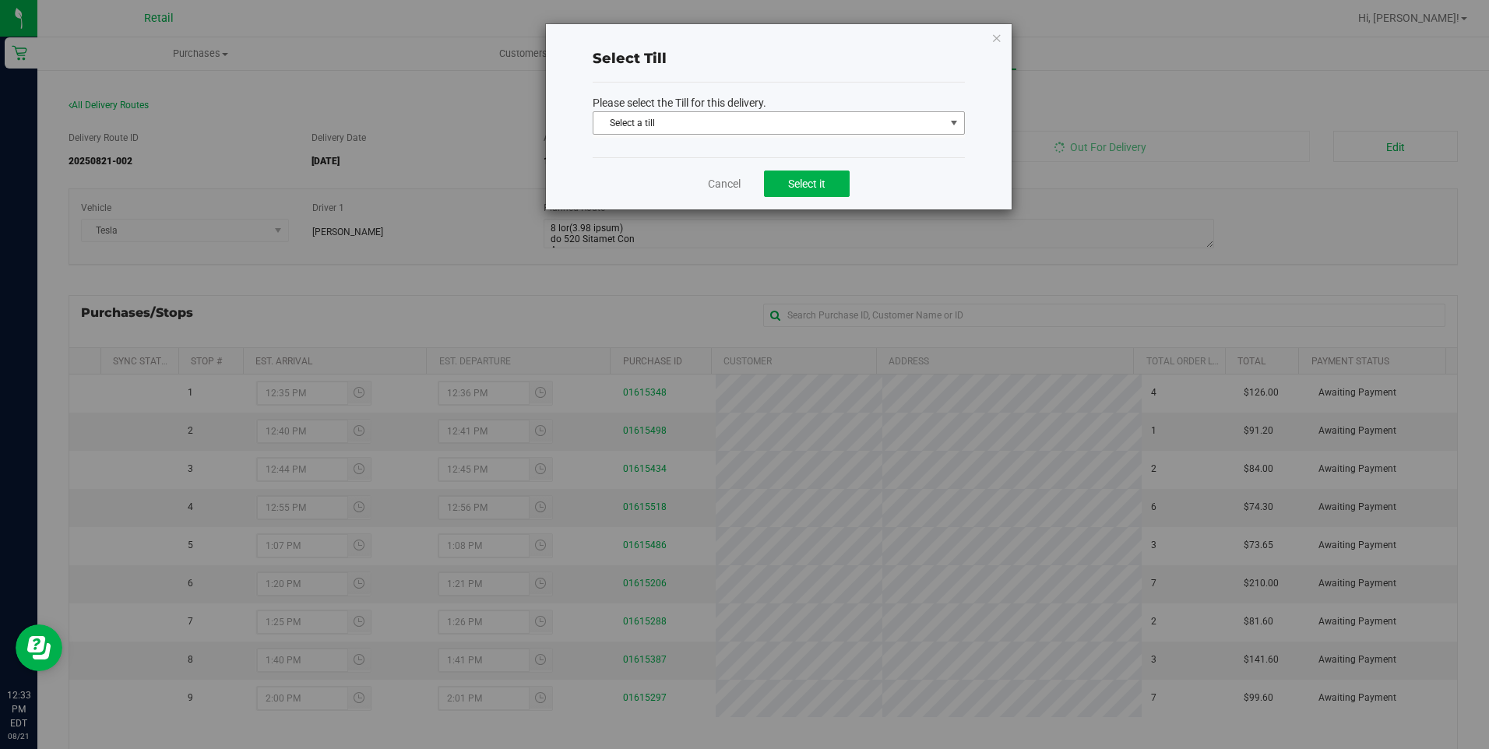
click at [864, 132] on span "Select a till" at bounding box center [768, 123] width 351 height 22
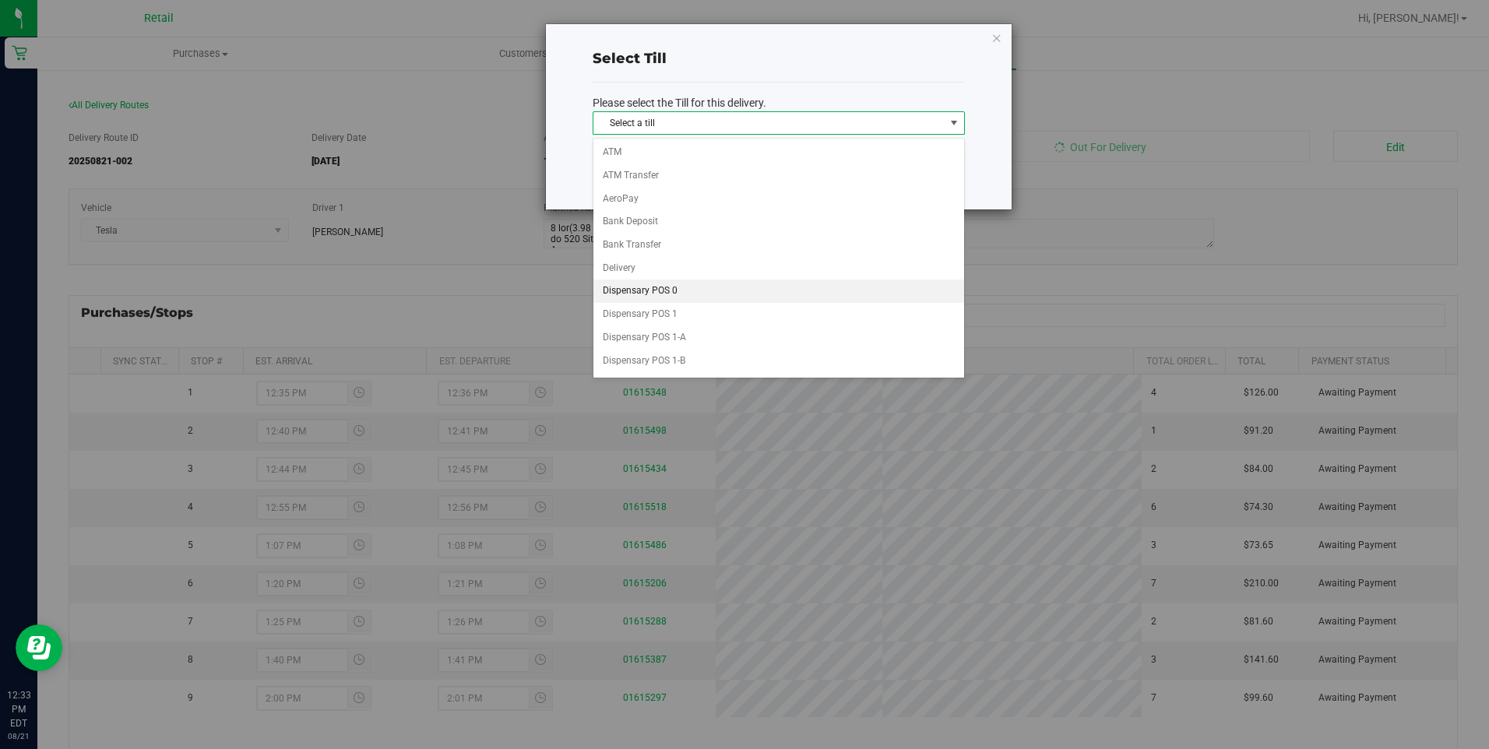
click at [831, 284] on li "Dispensary POS 0" at bounding box center [778, 291] width 371 height 23
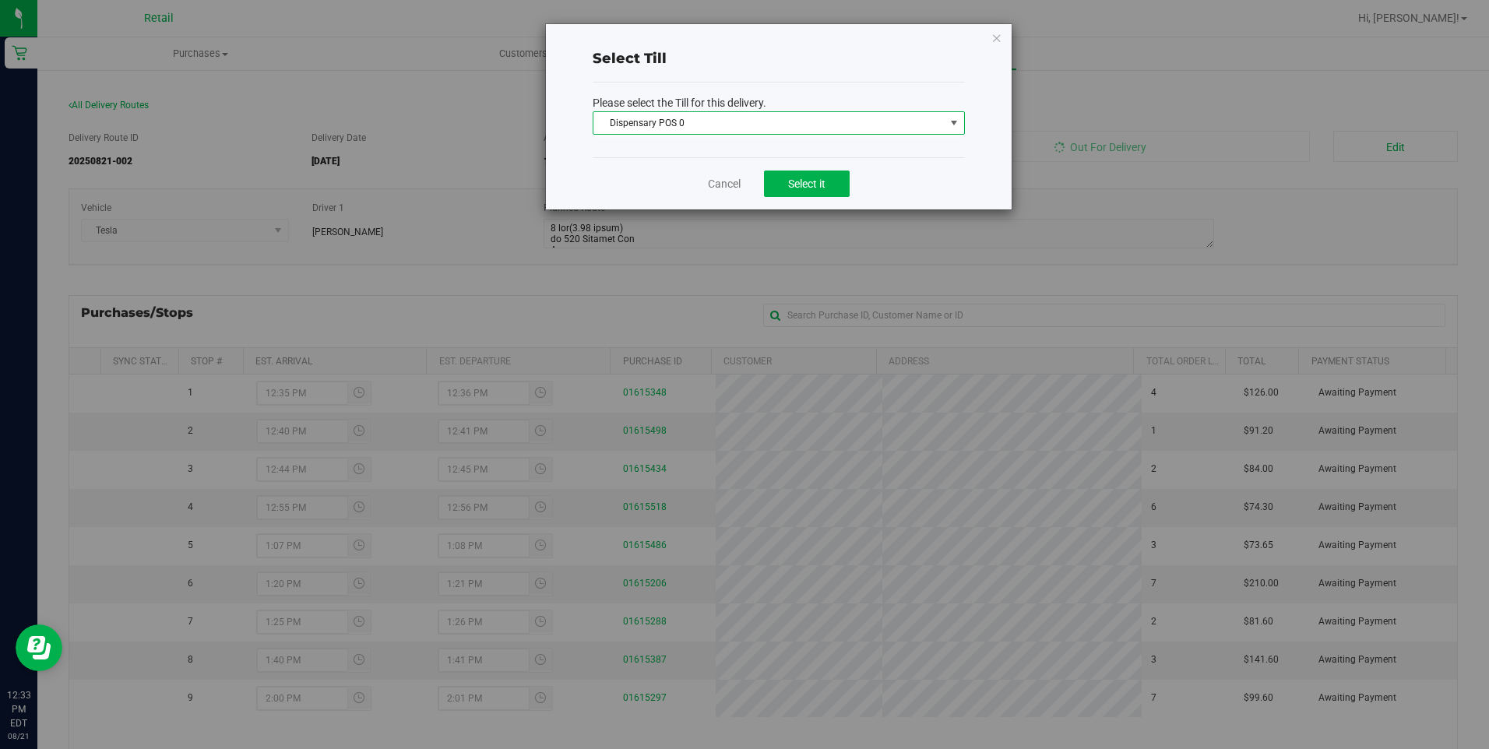
click at [938, 114] on span "Dispensary POS 0" at bounding box center [768, 123] width 351 height 22
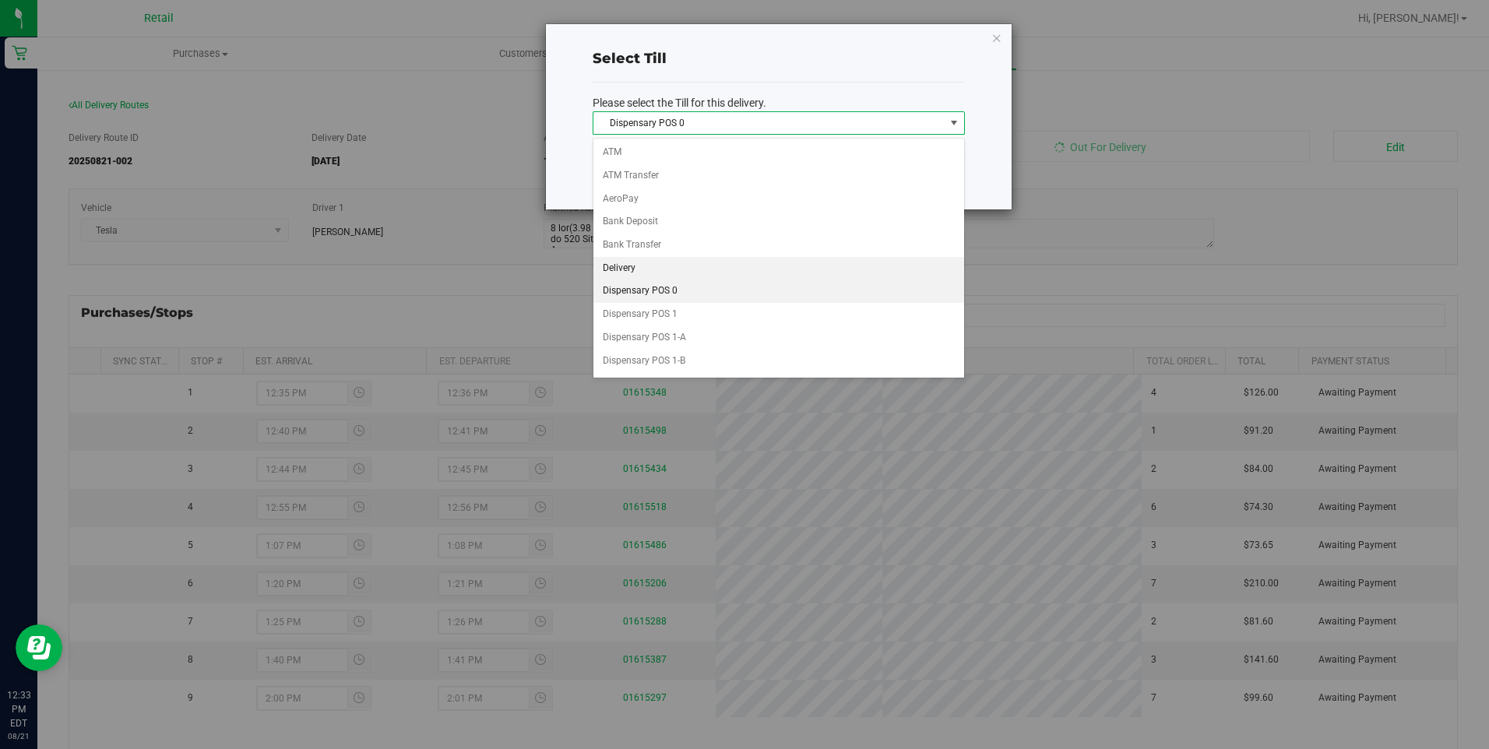
click at [778, 263] on li "Delivery" at bounding box center [778, 268] width 371 height 23
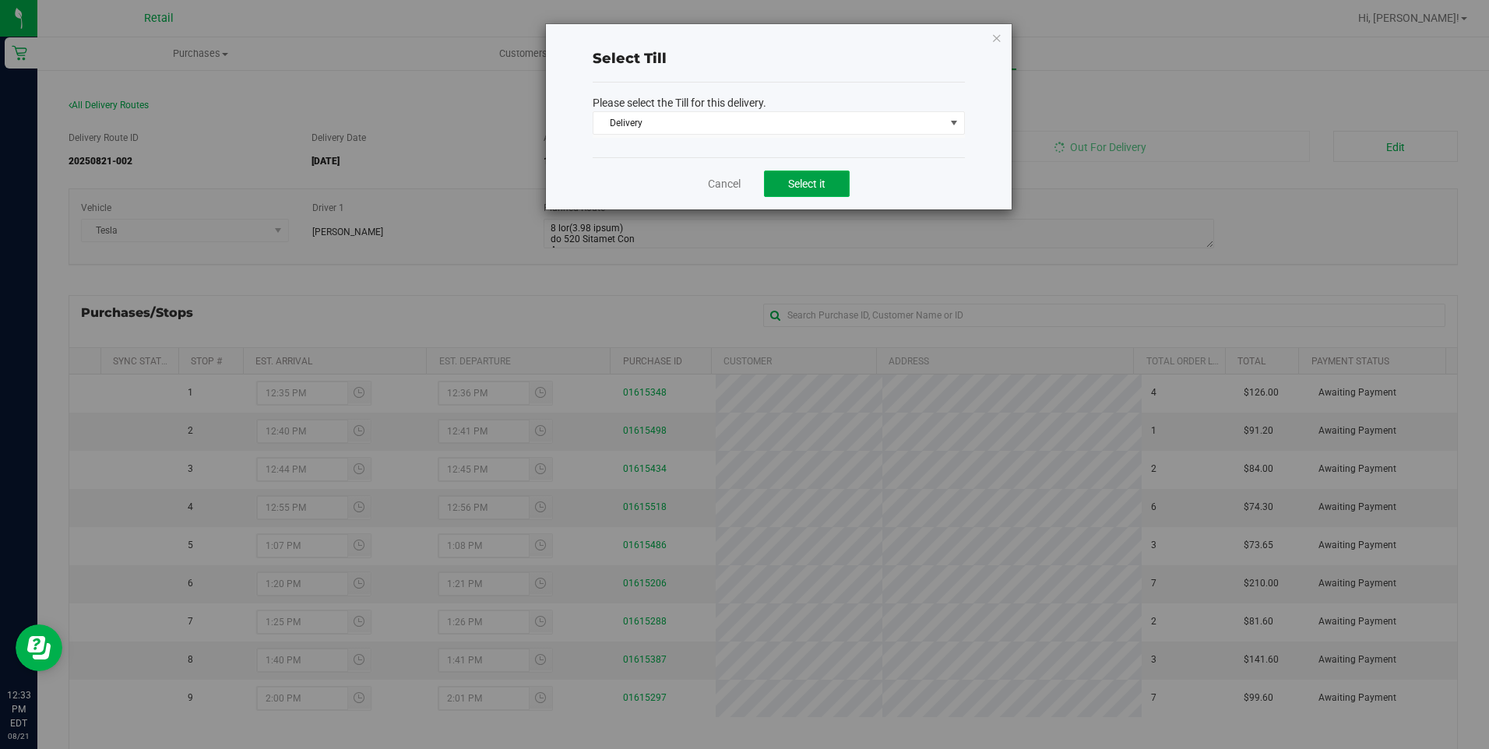
click at [831, 179] on button "Select it" at bounding box center [807, 184] width 86 height 26
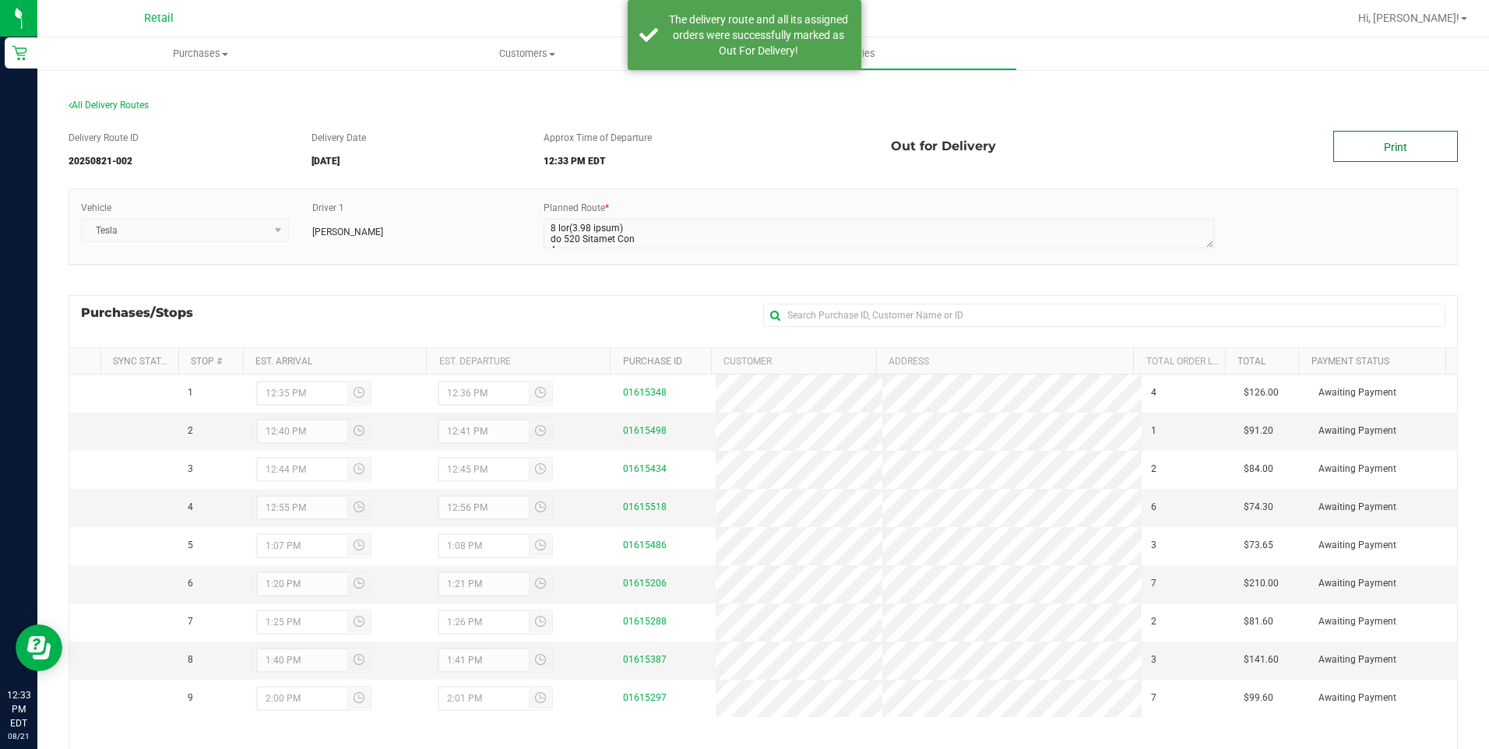
click at [1389, 142] on link "Print" at bounding box center [1395, 146] width 125 height 31
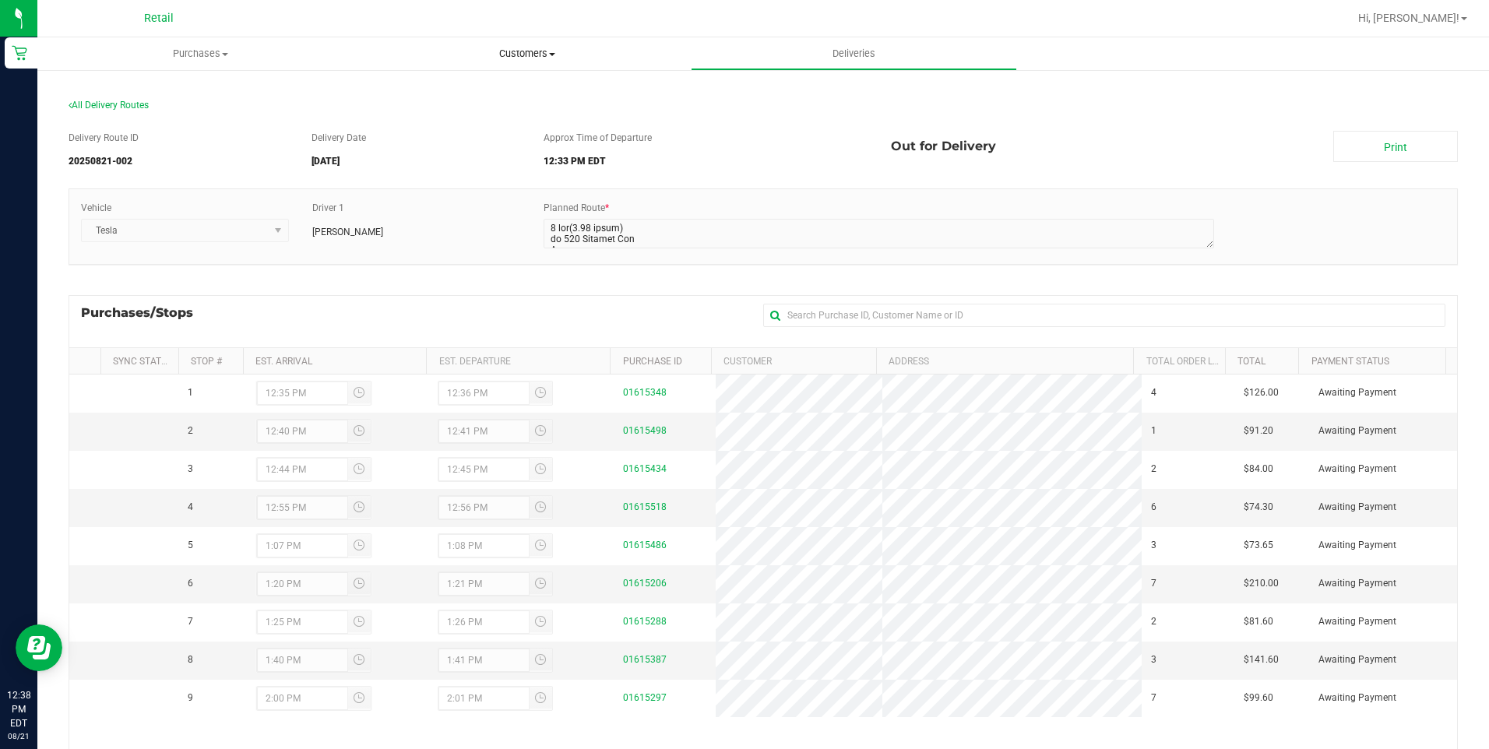
click at [517, 56] on span "Customers" at bounding box center [526, 54] width 325 height 14
click at [495, 86] on li "All customers" at bounding box center [527, 94] width 326 height 19
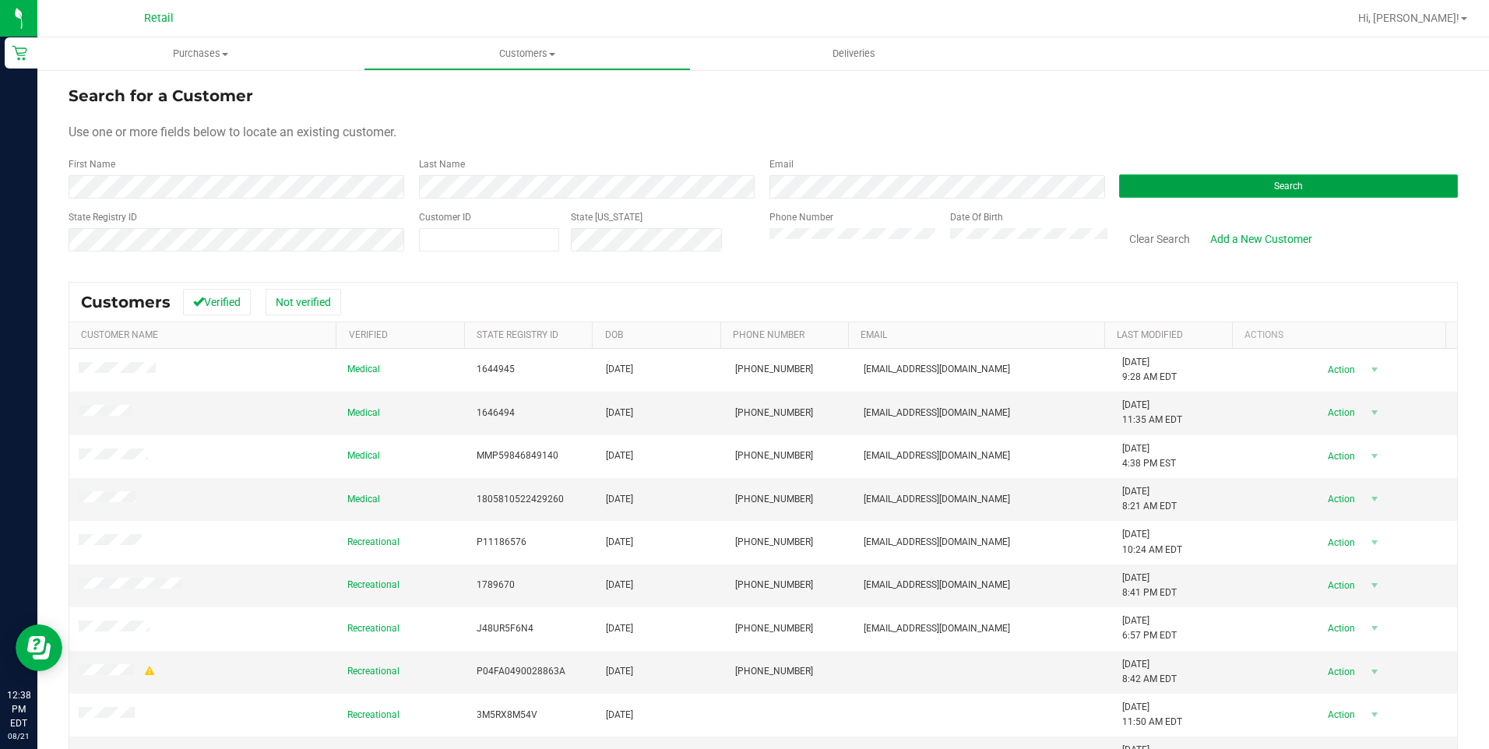
click at [1197, 195] on button "Search" at bounding box center [1288, 185] width 339 height 23
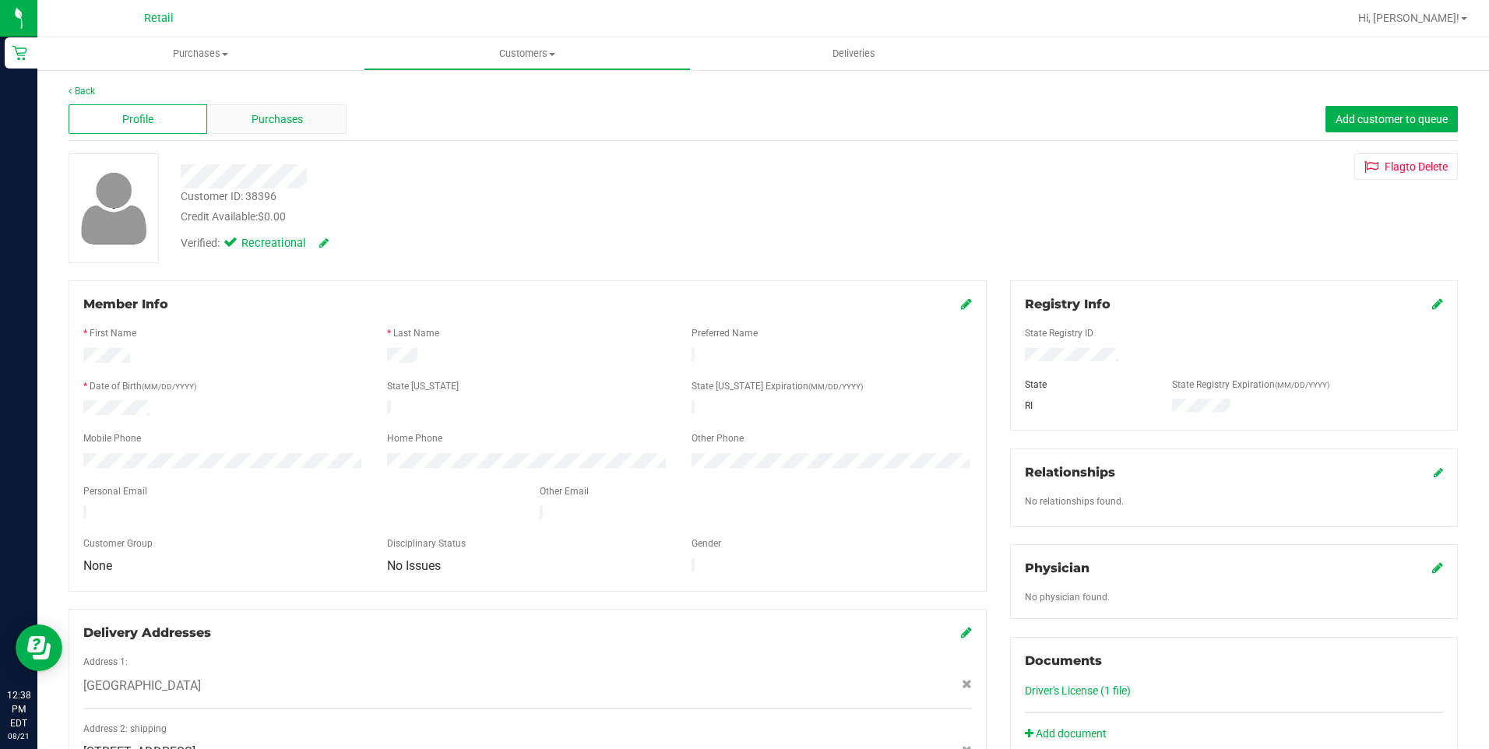
click at [302, 117] on div "Purchases" at bounding box center [276, 119] width 139 height 30
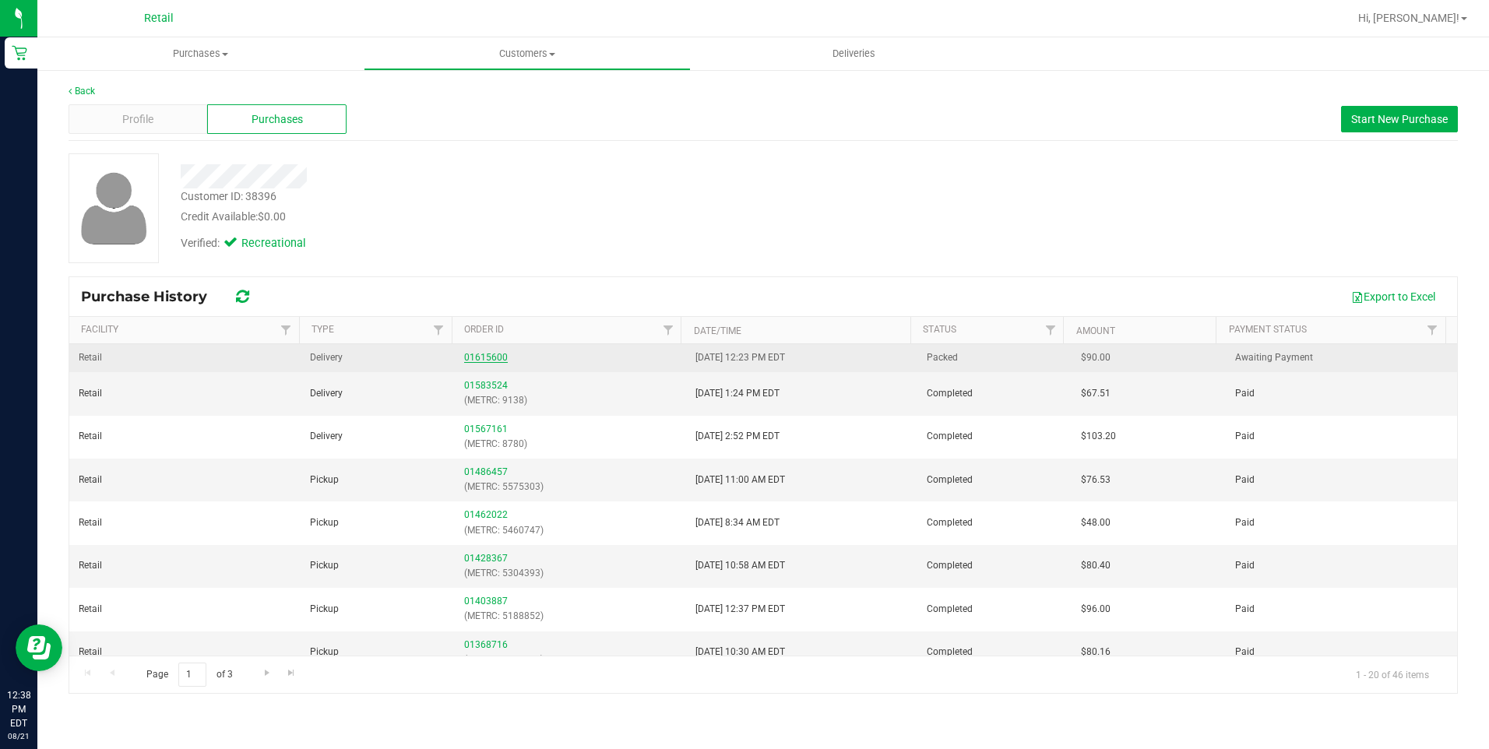
click at [483, 355] on link "01615600" at bounding box center [486, 357] width 44 height 11
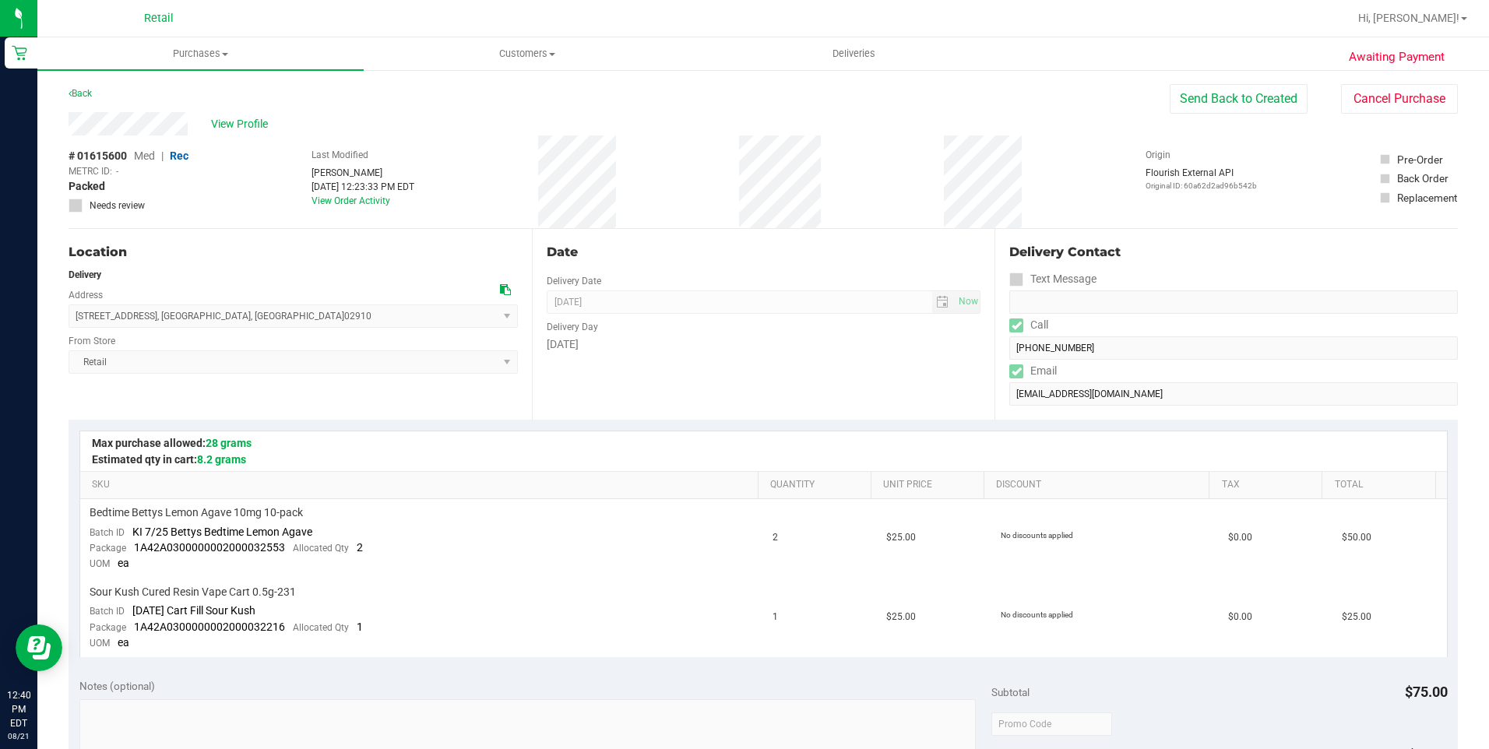
drag, startPoint x: 65, startPoint y: 117, endPoint x: 216, endPoint y: 143, distance: 153.4
click at [216, 143] on div "Awaiting Payment Back Send Back to Created Cancel Purchase View Profile # 01615…" at bounding box center [763, 705] width 1452 height 1273
drag, startPoint x: 216, startPoint y: 143, endPoint x: 199, endPoint y: 139, distance: 17.0
click at [199, 139] on div "# 01615600 Med | Rec METRC ID: - Packed Needs review Last Modified Sergio Garci…" at bounding box center [763, 182] width 1389 height 93
drag, startPoint x: 202, startPoint y: 125, endPoint x: 60, endPoint y: 131, distance: 141.9
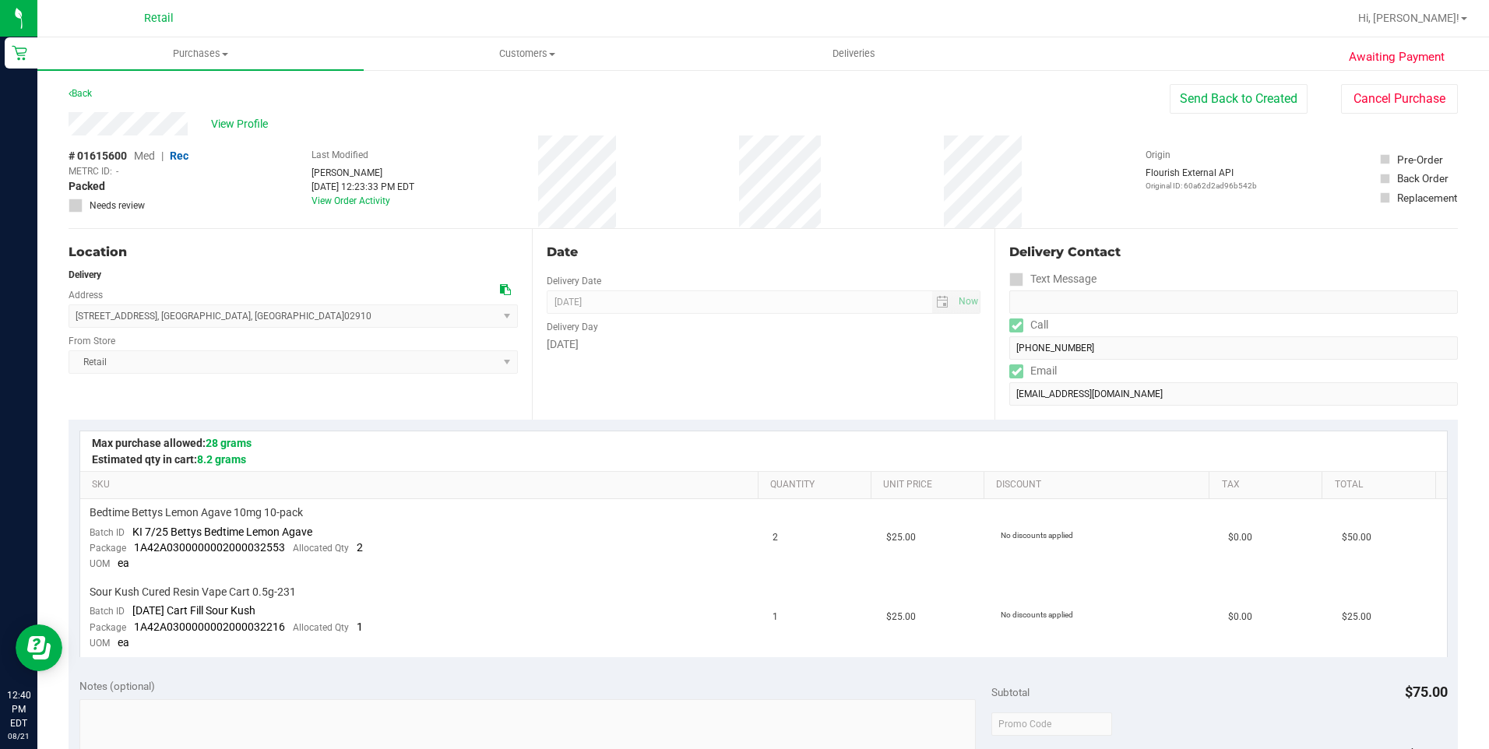
click at [60, 131] on div "Awaiting Payment Back Send Back to Created Cancel Purchase View Profile # 01615…" at bounding box center [763, 705] width 1452 height 1273
copy div
drag, startPoint x: 74, startPoint y: 321, endPoint x: 269, endPoint y: 318, distance: 195.5
click at [269, 318] on span "25 Woburn Street , Cranston , RI 02910 Select address Woburn Street 25 Woburn S…" at bounding box center [293, 316] width 449 height 23
copy span "25 Woburn Street , Cranston , RI 02910"
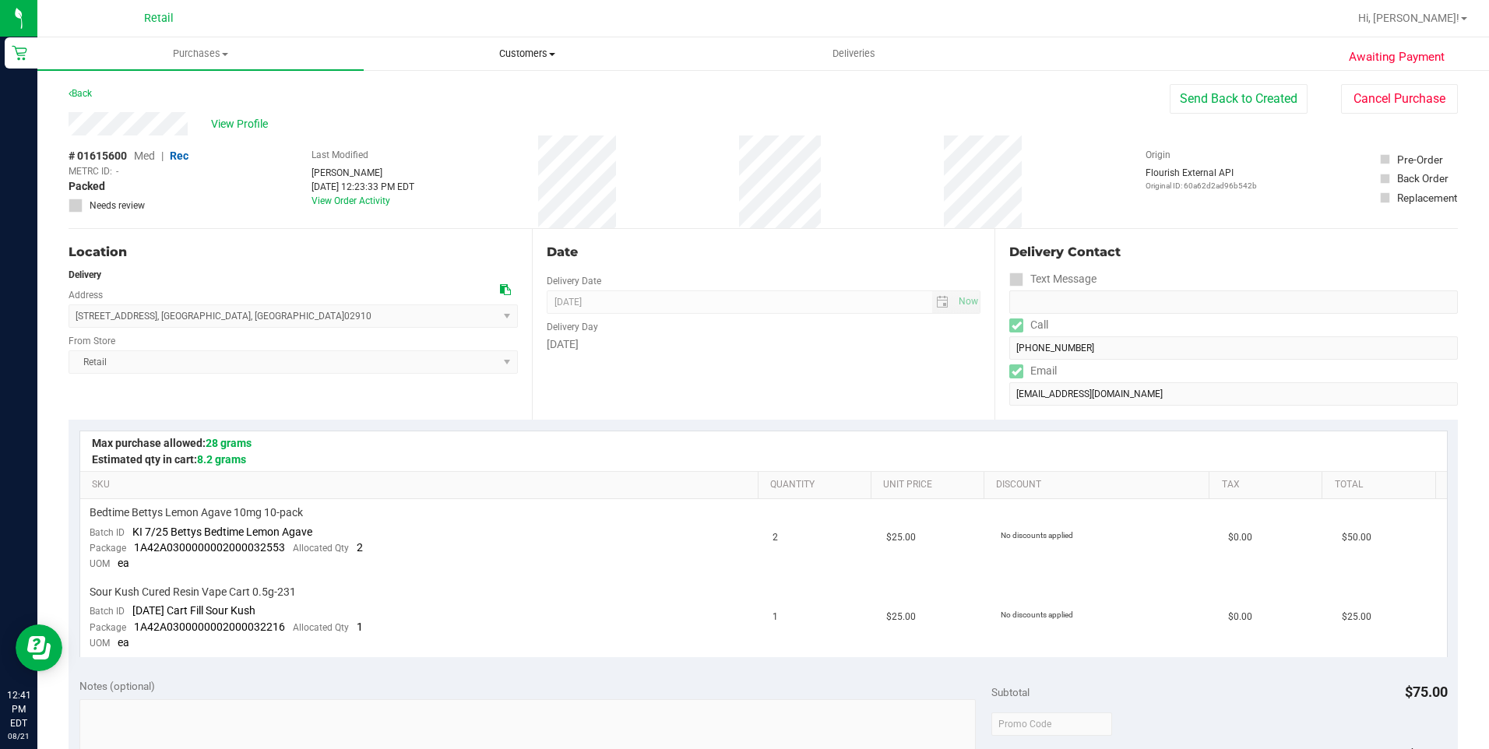
click at [539, 58] on span "Customers" at bounding box center [526, 54] width 325 height 14
click at [527, 97] on li "All customers" at bounding box center [527, 94] width 326 height 19
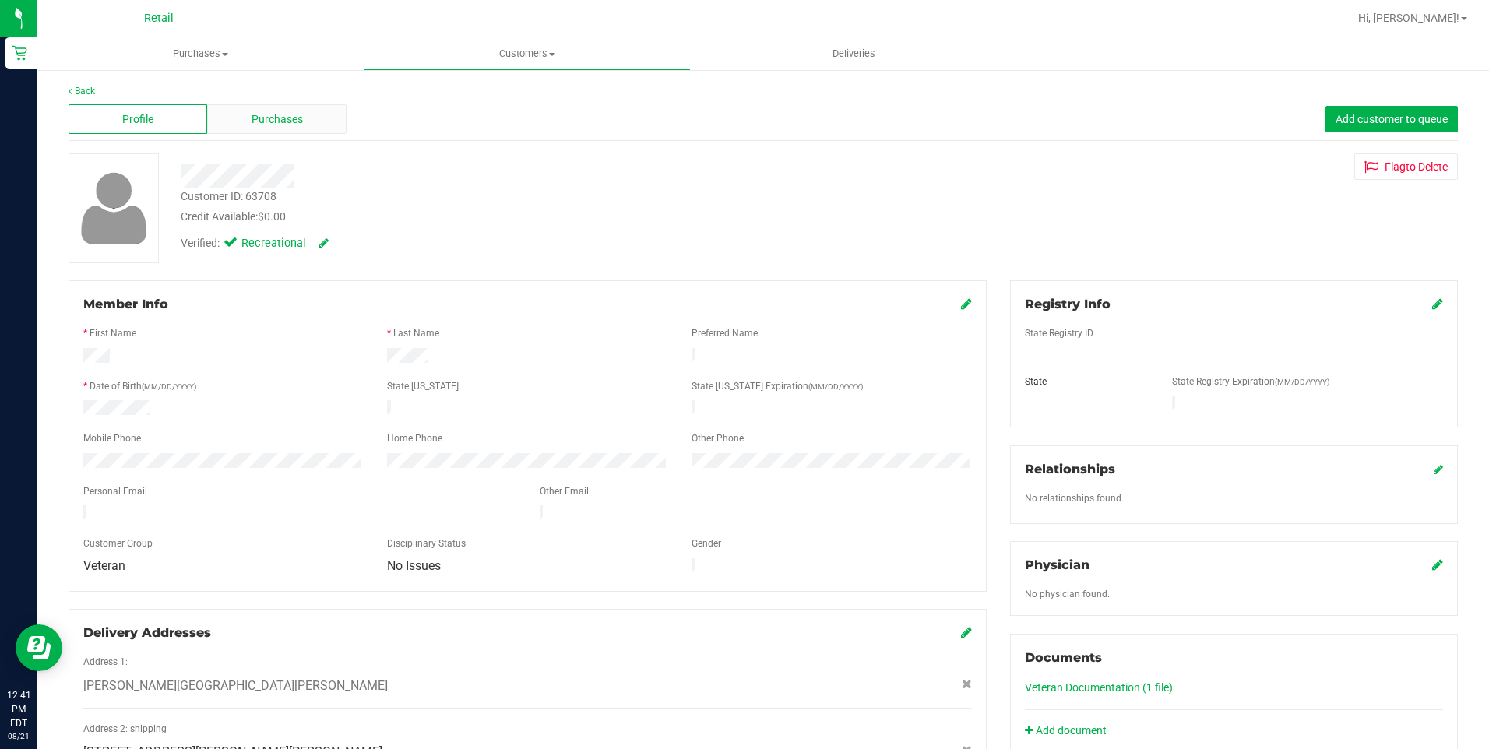
click at [291, 132] on div "Purchases" at bounding box center [276, 119] width 139 height 30
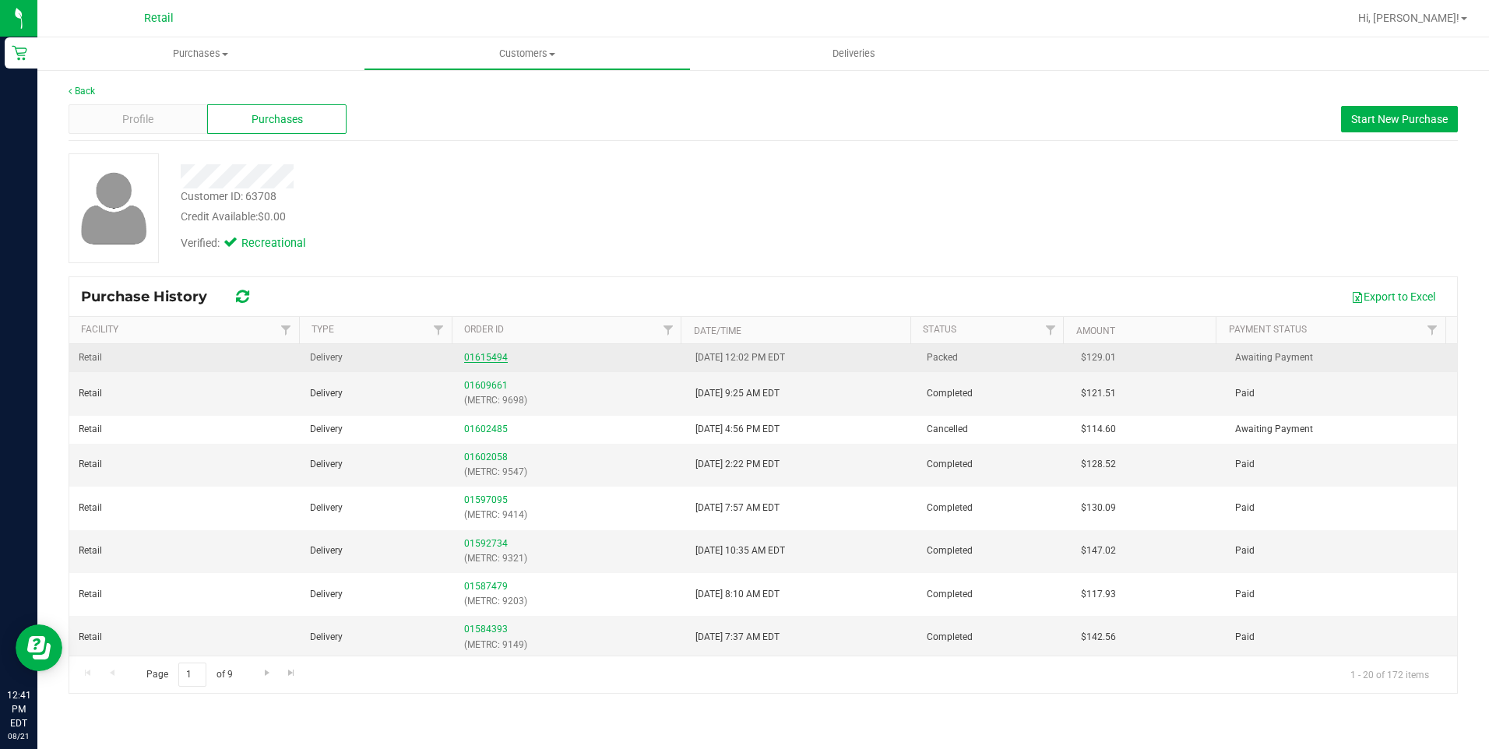
click at [484, 361] on link "01615494" at bounding box center [486, 357] width 44 height 11
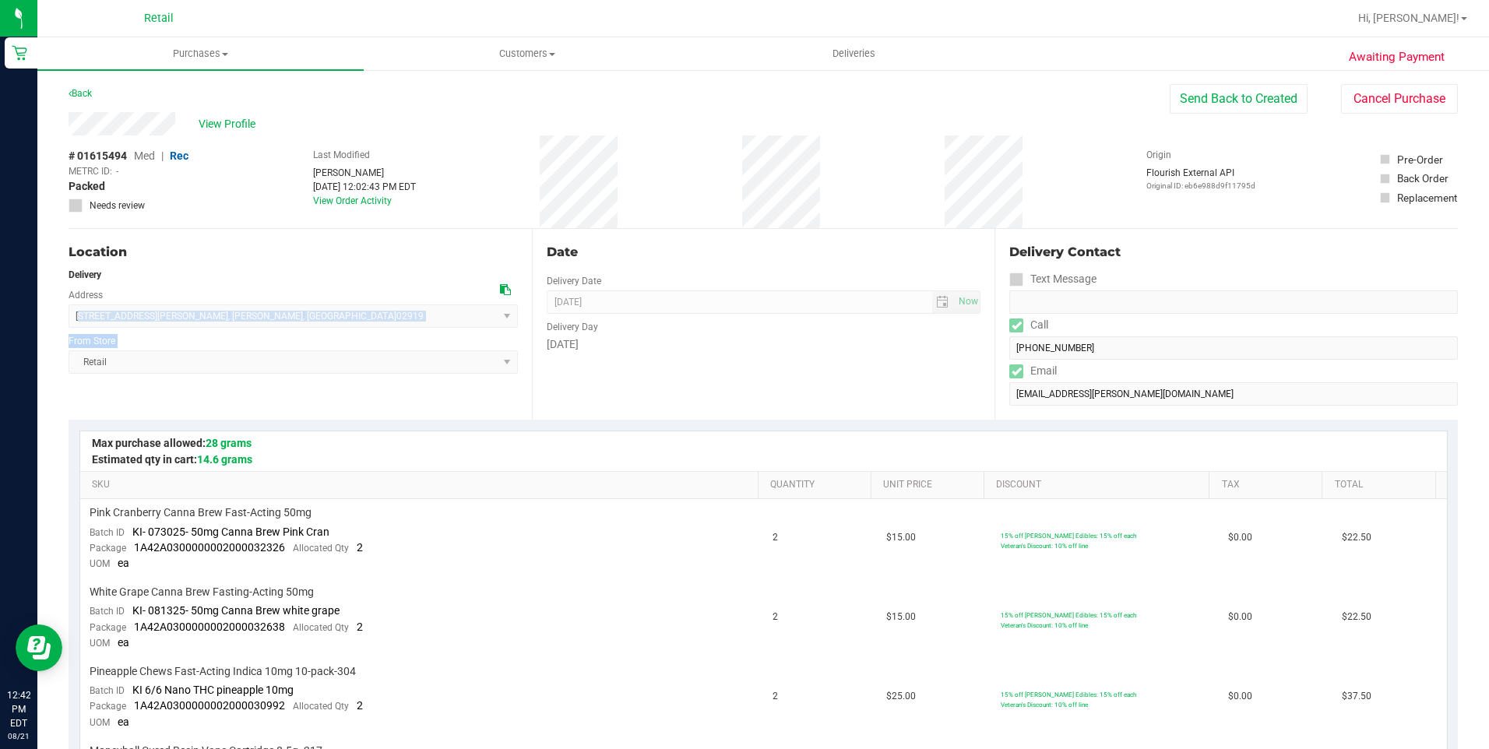
drag, startPoint x: 79, startPoint y: 318, endPoint x: 267, endPoint y: 328, distance: 188.0
click at [267, 328] on div "Location Delivery Address 161 Allura Lane , Johnston , RI 02919 Select address …" at bounding box center [300, 324] width 463 height 191
drag, startPoint x: 270, startPoint y: 328, endPoint x: 223, endPoint y: 330, distance: 47.6
click at [220, 331] on div "Retail Select Store Retail" at bounding box center [293, 351] width 449 height 46
drag, startPoint x: 238, startPoint y: 319, endPoint x: 73, endPoint y: 315, distance: 164.4
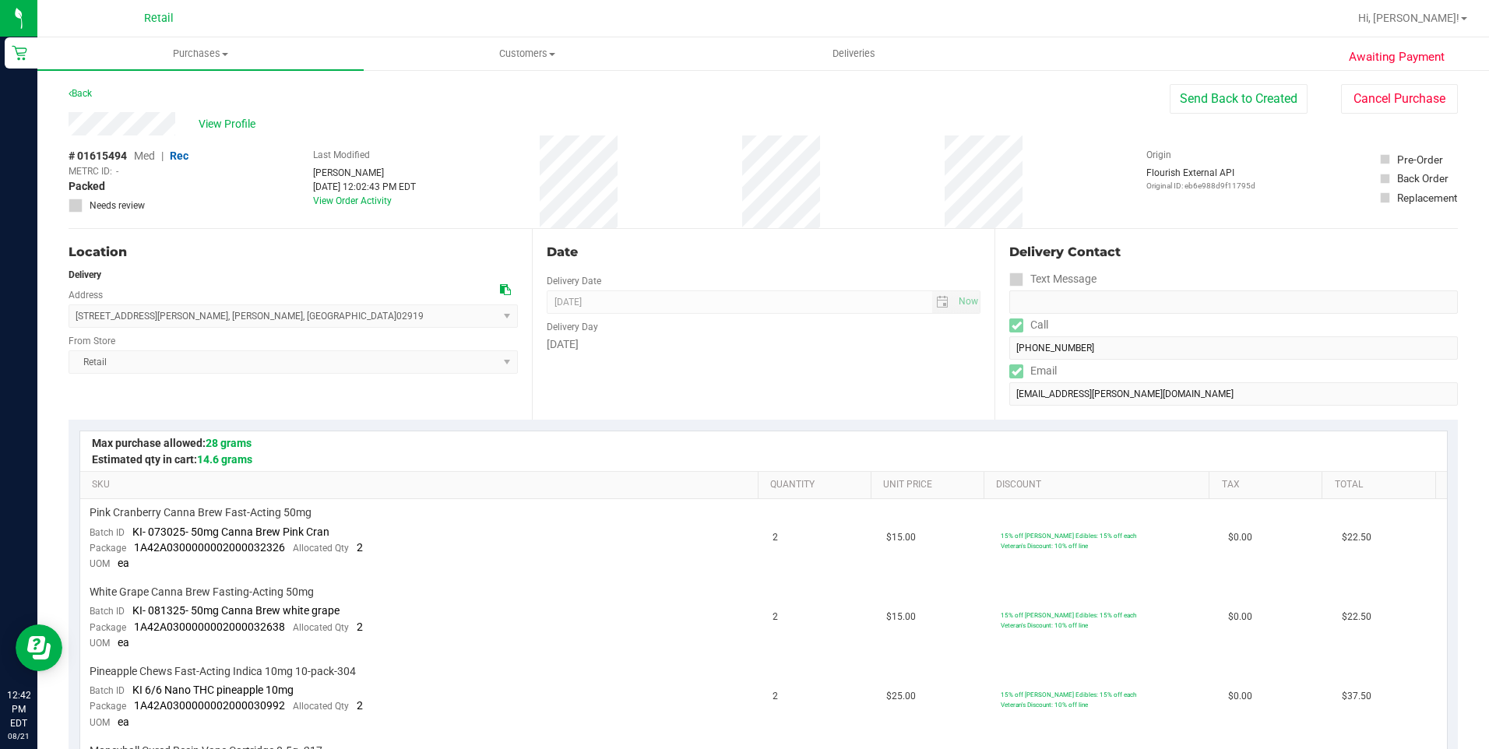
click at [73, 315] on span "161 Allura Lane , Johnston , RI 02919 Select address Allura Lane 161 Allura Lane" at bounding box center [293, 316] width 449 height 23
drag, startPoint x: 73, startPoint y: 315, endPoint x: 271, endPoint y: 305, distance: 198.0
copy span "161 Allura Lane , Johnston , RI 02919"
click at [538, 58] on span "Customers" at bounding box center [526, 54] width 325 height 14
click at [516, 93] on li "All customers" at bounding box center [527, 94] width 326 height 19
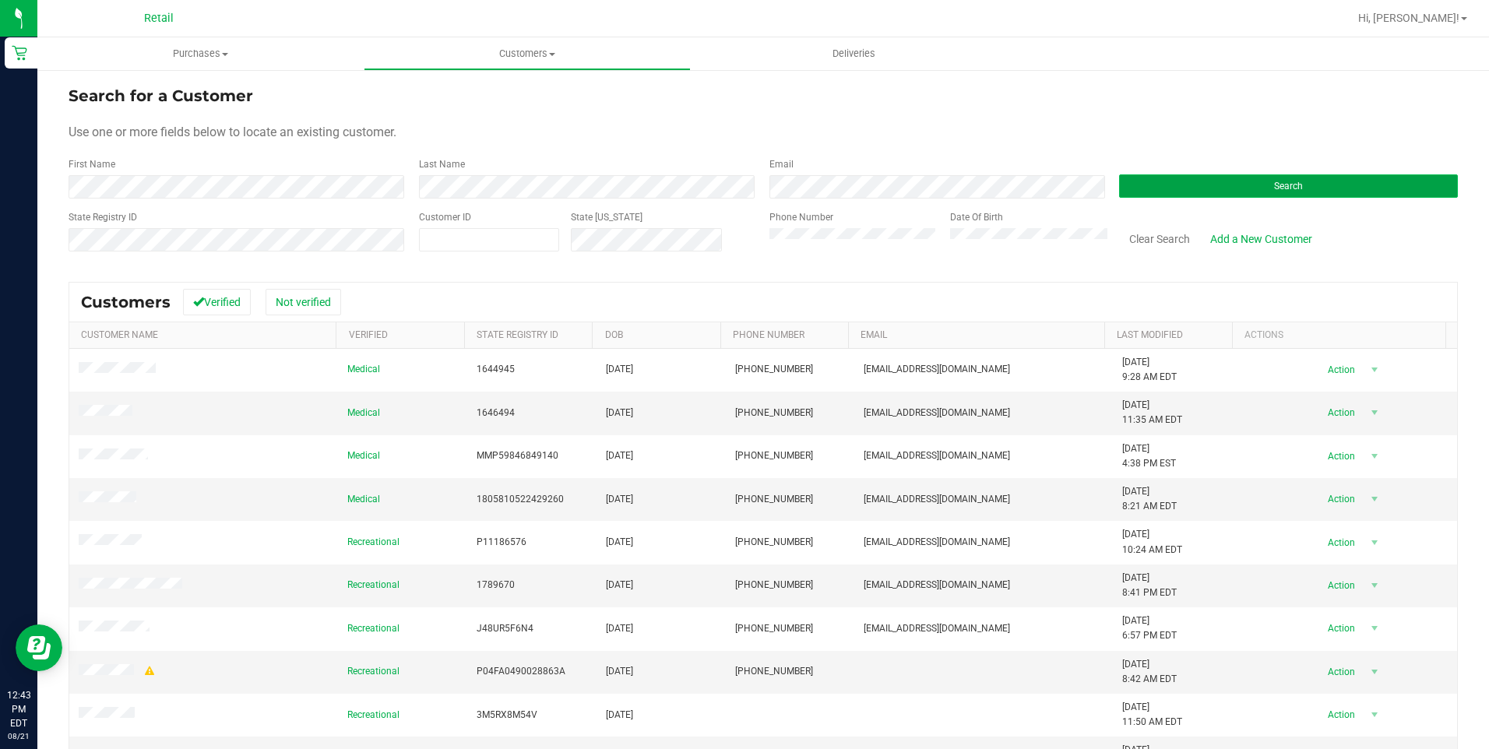
click at [1210, 185] on button "Search" at bounding box center [1288, 185] width 339 height 23
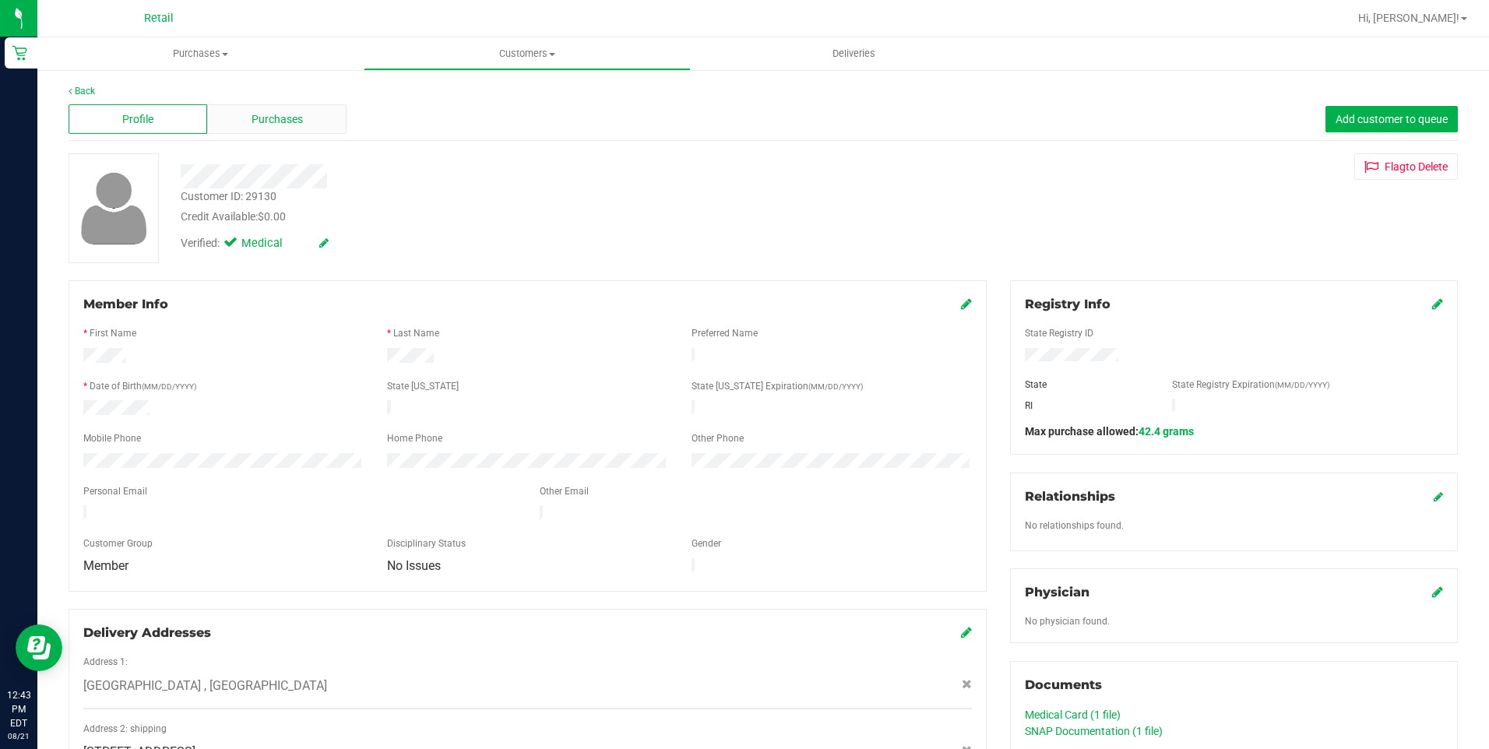
click at [275, 117] on span "Purchases" at bounding box center [277, 119] width 51 height 16
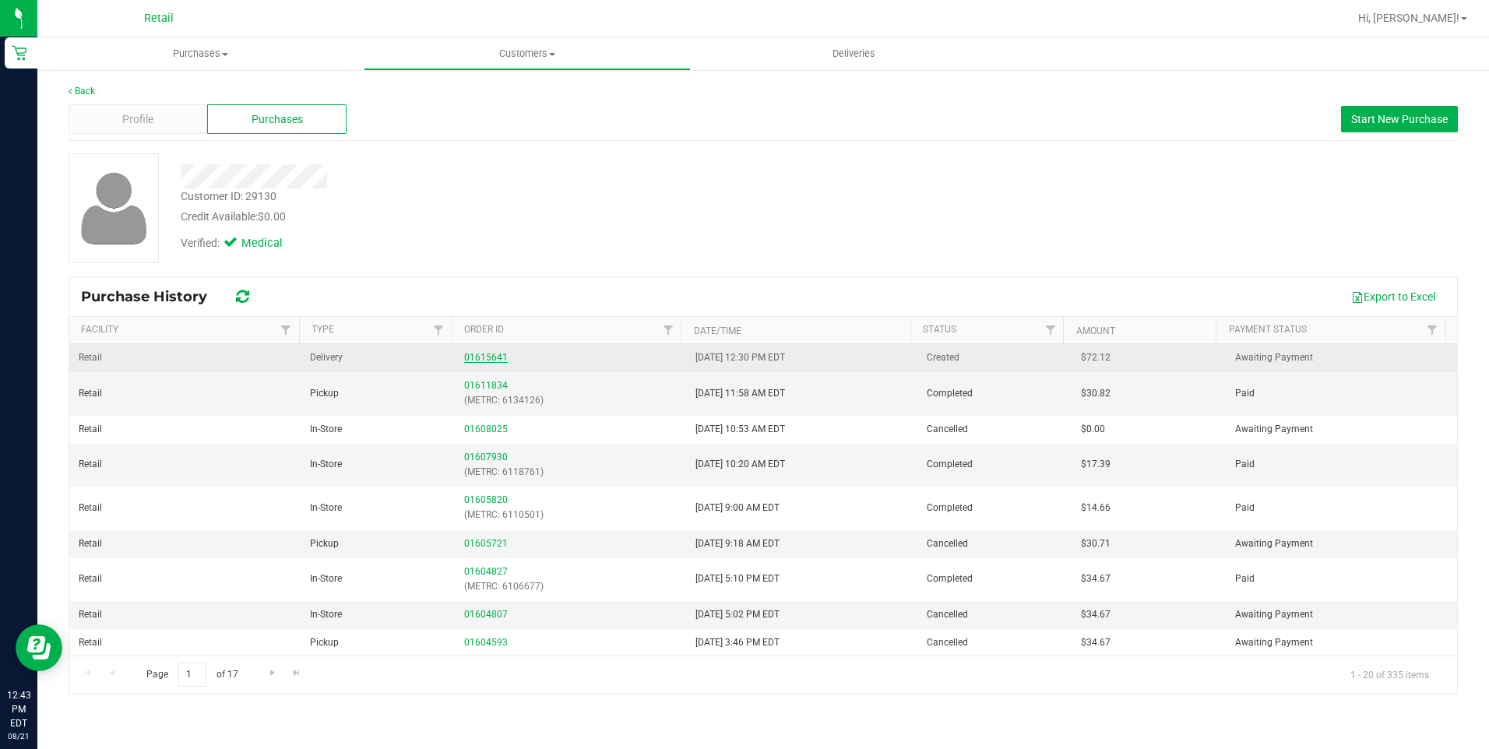
click at [467, 355] on link "01615641" at bounding box center [486, 357] width 44 height 11
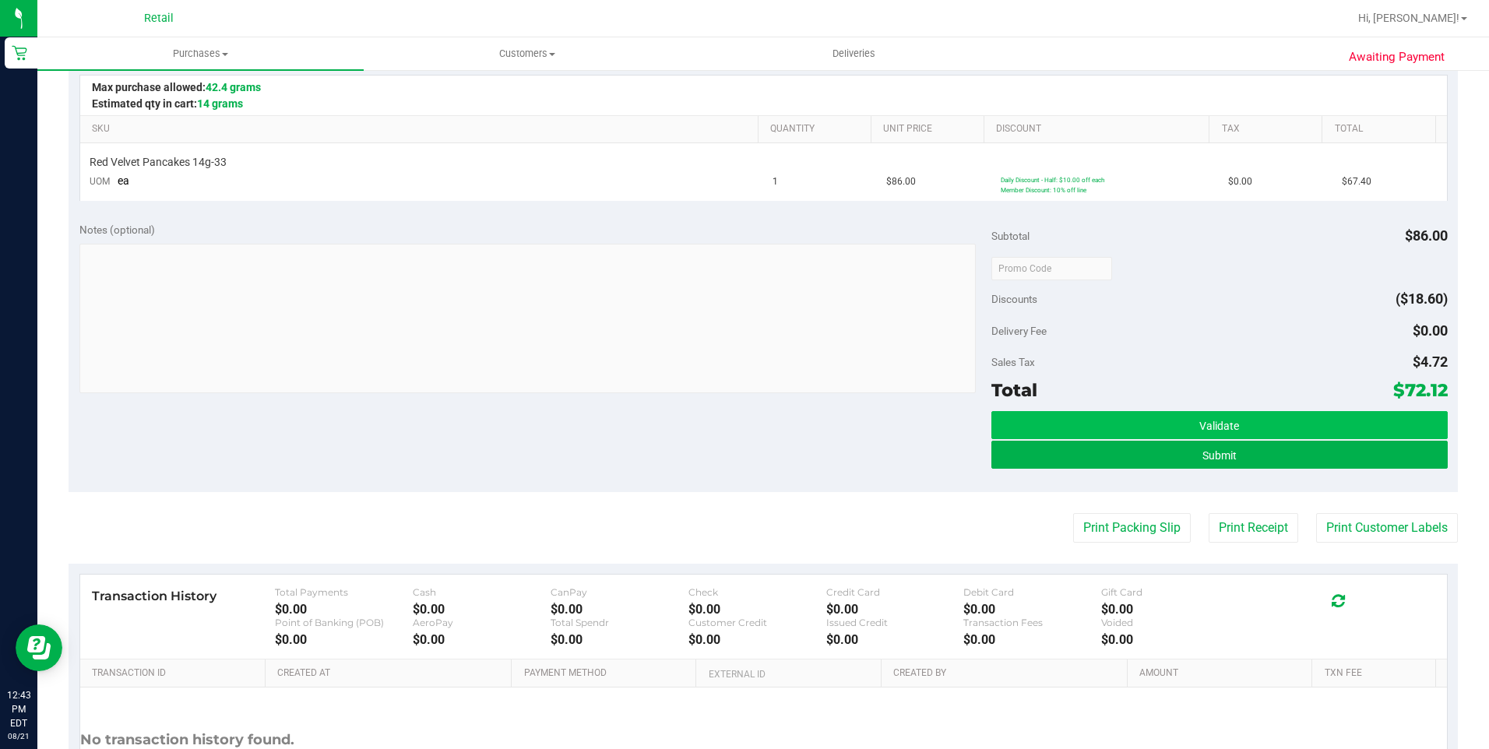
scroll to position [389, 0]
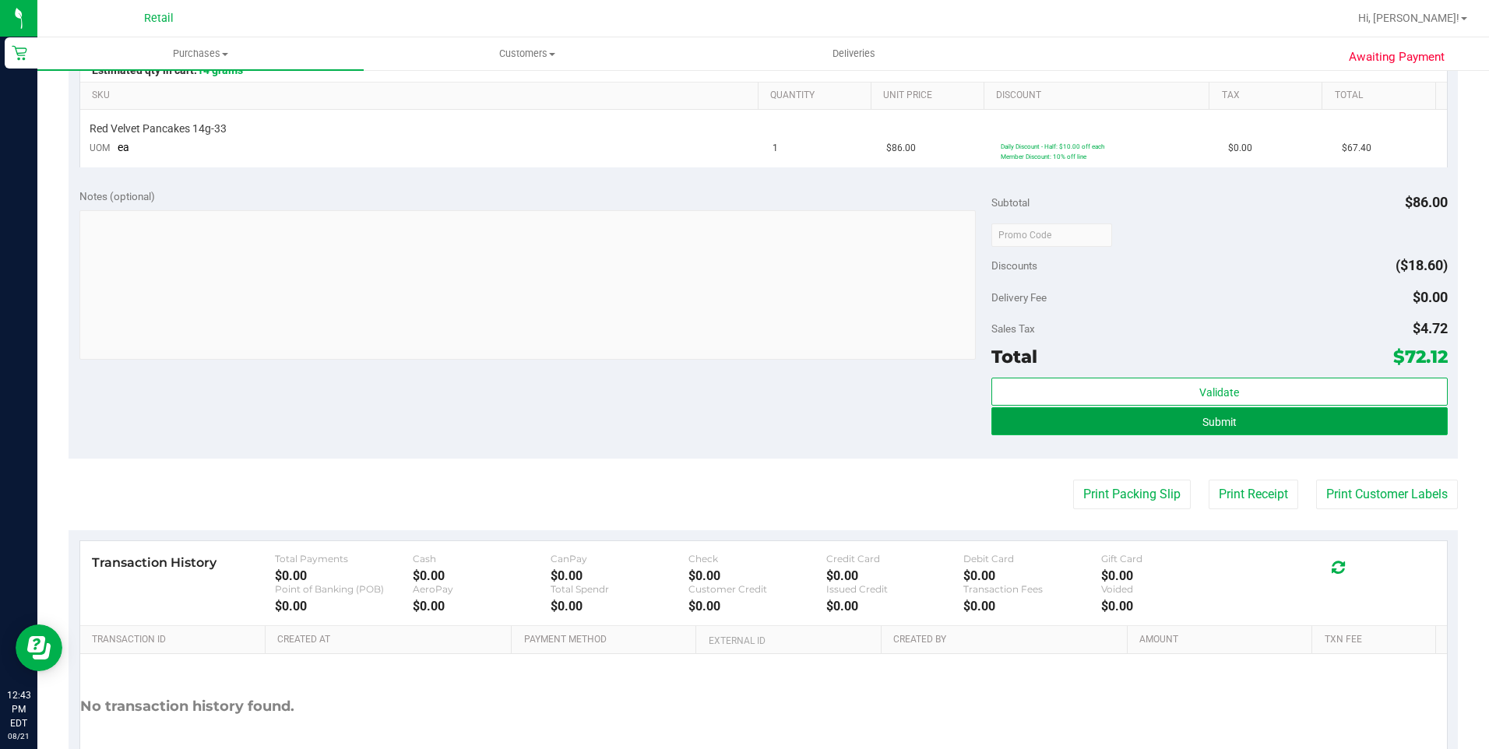
click at [1245, 424] on button "Submit" at bounding box center [1219, 421] width 456 height 28
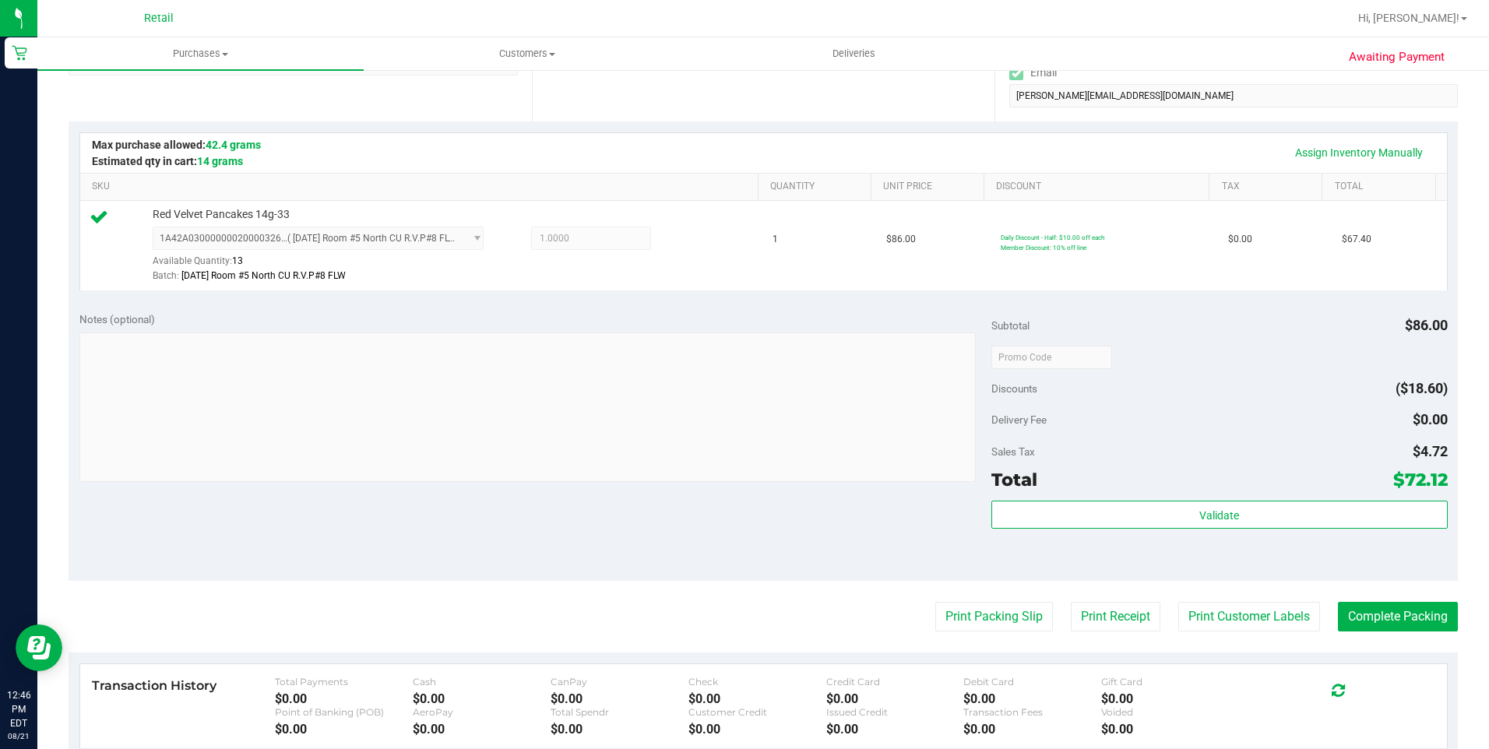
scroll to position [312, 0]
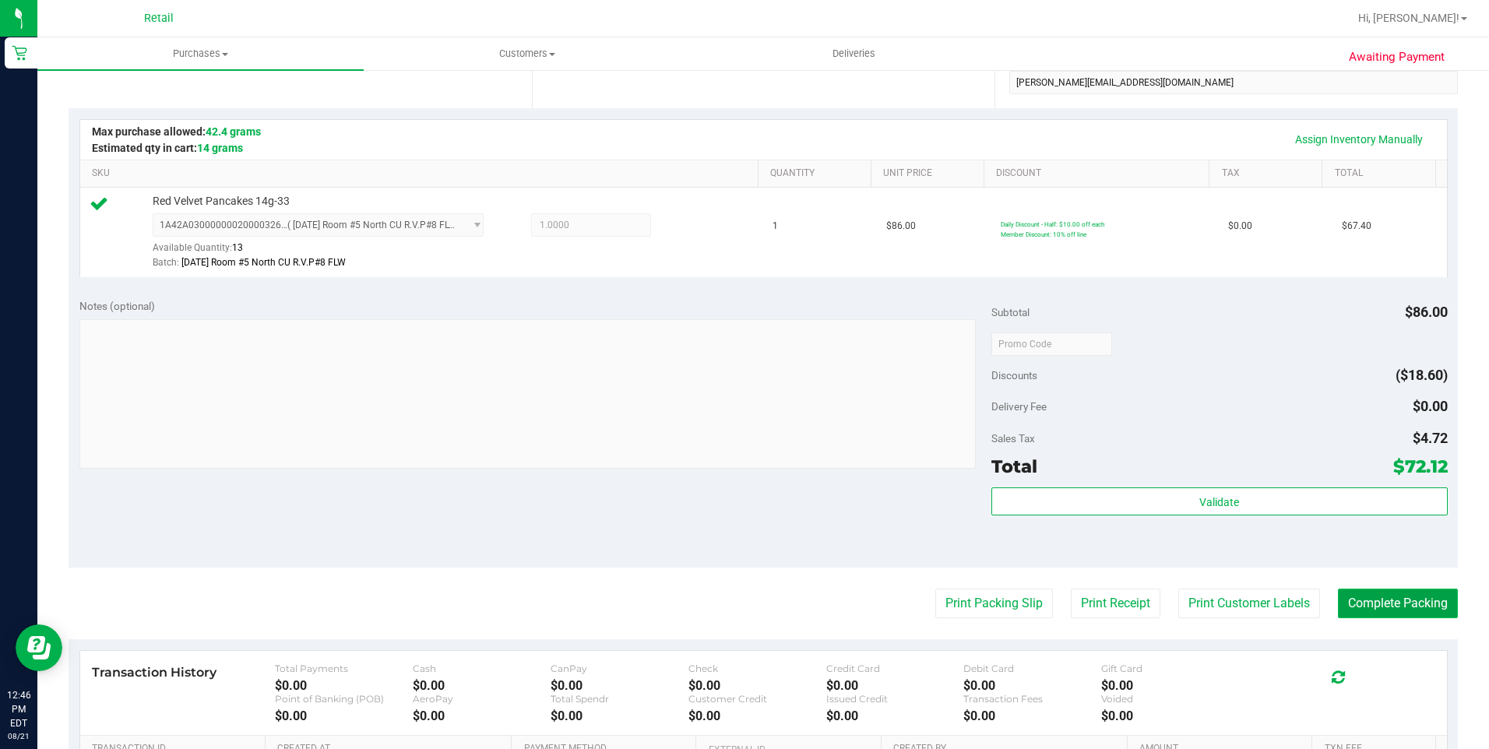
click at [1365, 595] on button "Complete Packing" at bounding box center [1398, 604] width 120 height 30
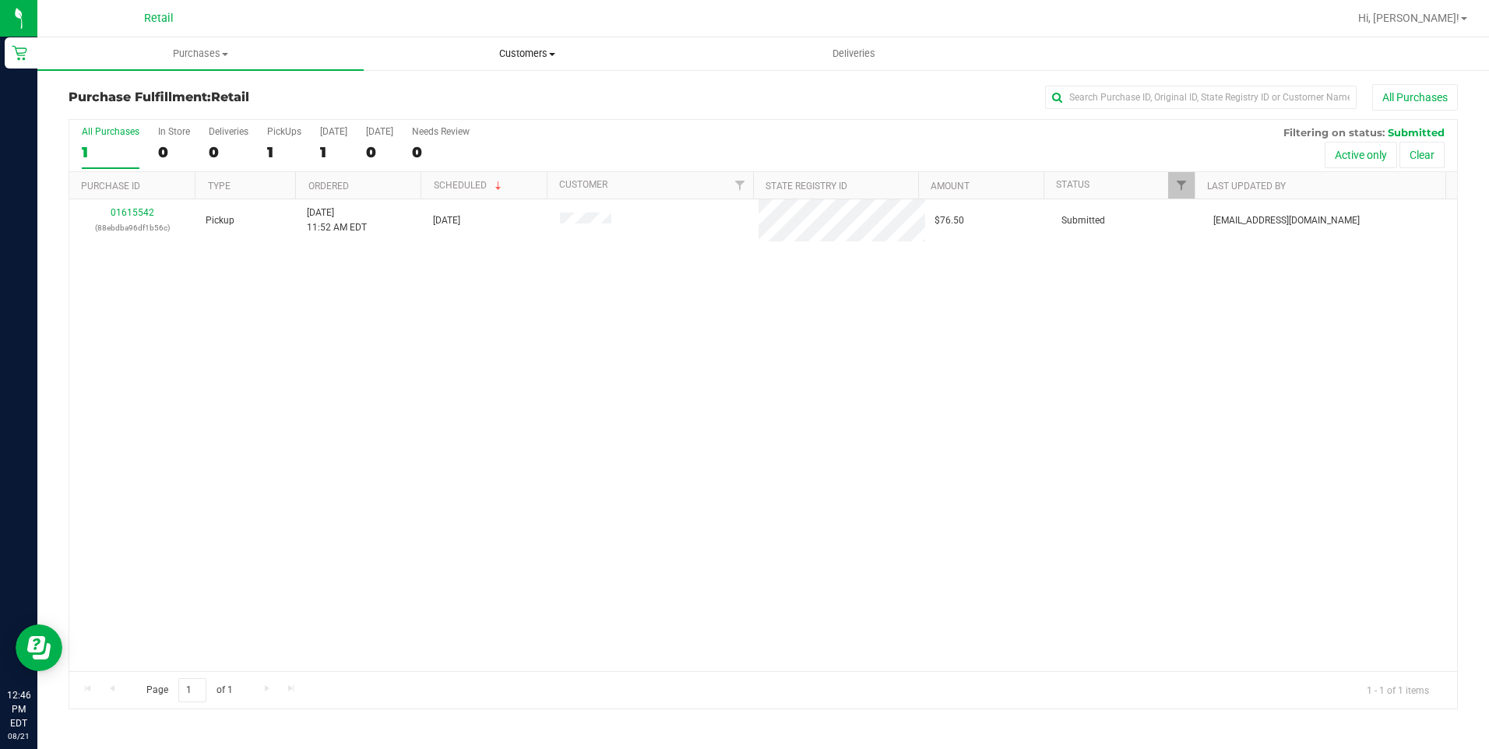
click at [548, 58] on span "Customers" at bounding box center [526, 54] width 325 height 14
click at [513, 90] on li "All customers" at bounding box center [527, 94] width 326 height 19
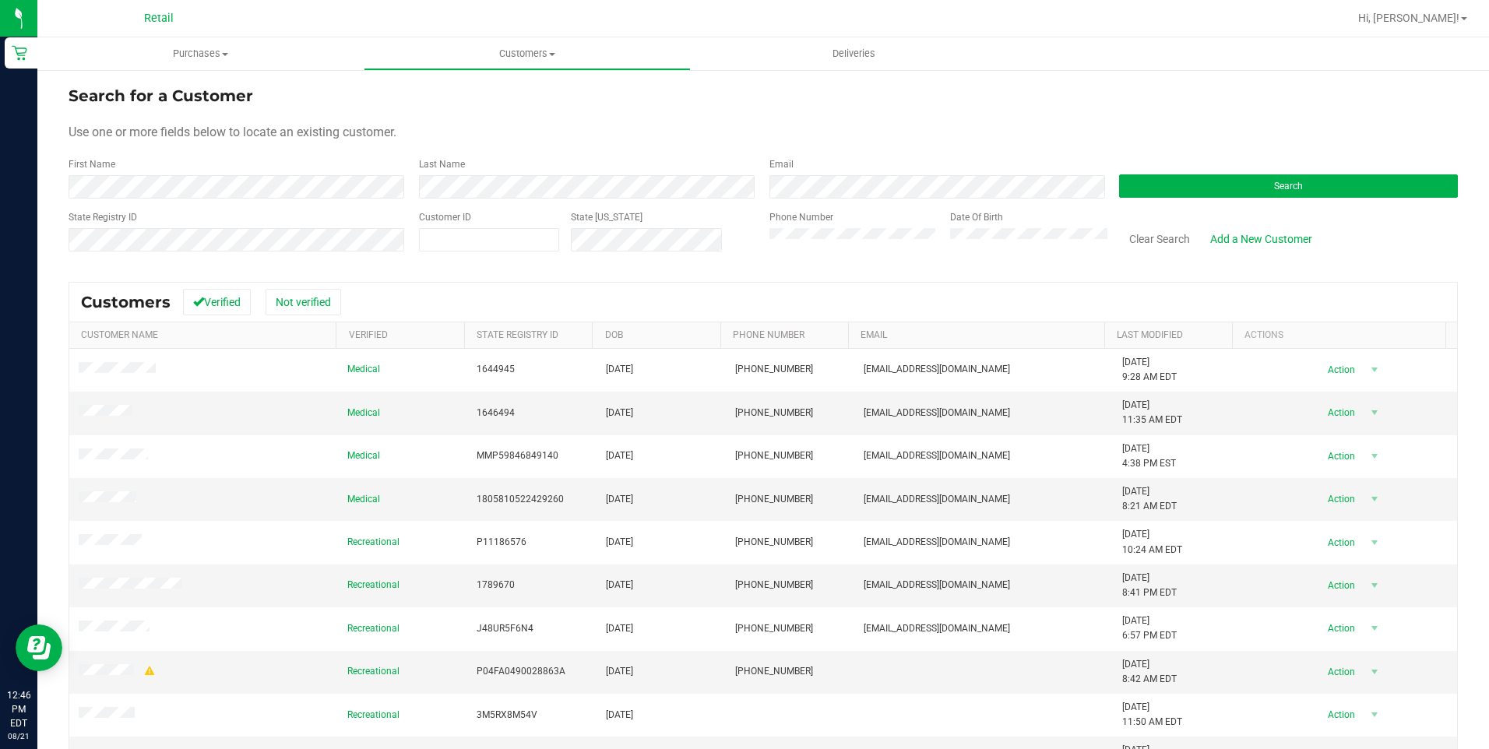
click at [334, 199] on form "Search for a Customer Use one or more fields below to locate an existing custom…" at bounding box center [763, 174] width 1389 height 181
click at [1224, 187] on button "Search" at bounding box center [1288, 185] width 339 height 23
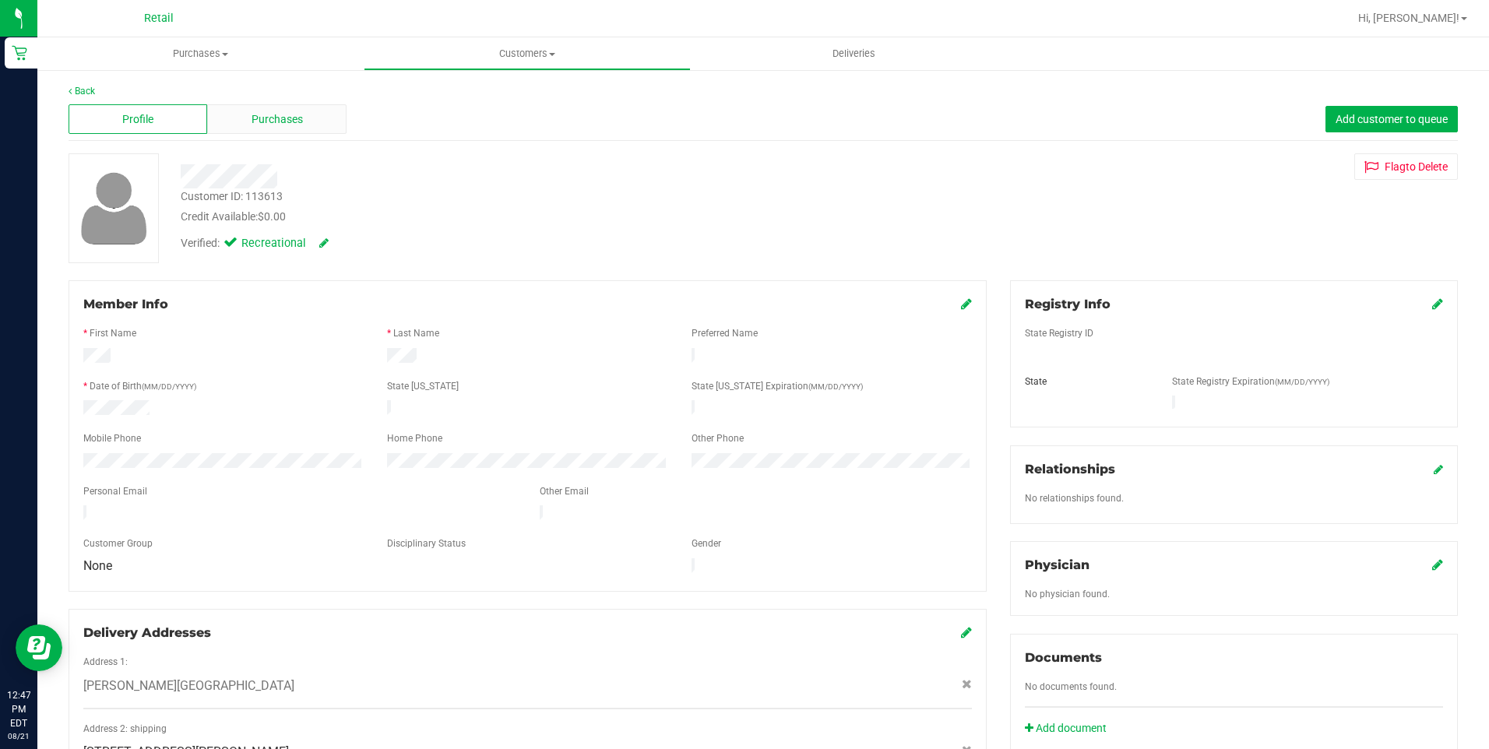
click at [303, 118] on div "Purchases" at bounding box center [276, 119] width 139 height 30
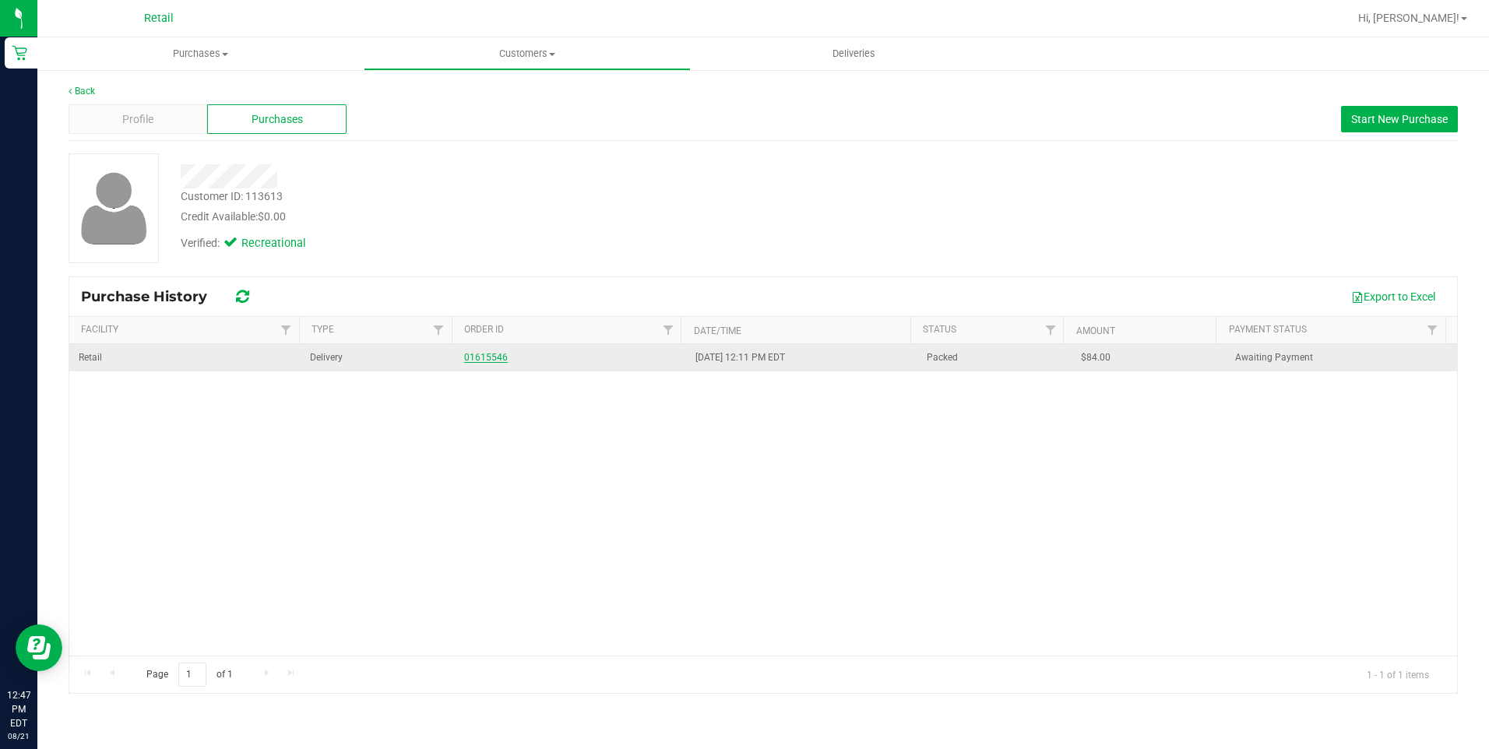
click at [483, 355] on link "01615546" at bounding box center [486, 357] width 44 height 11
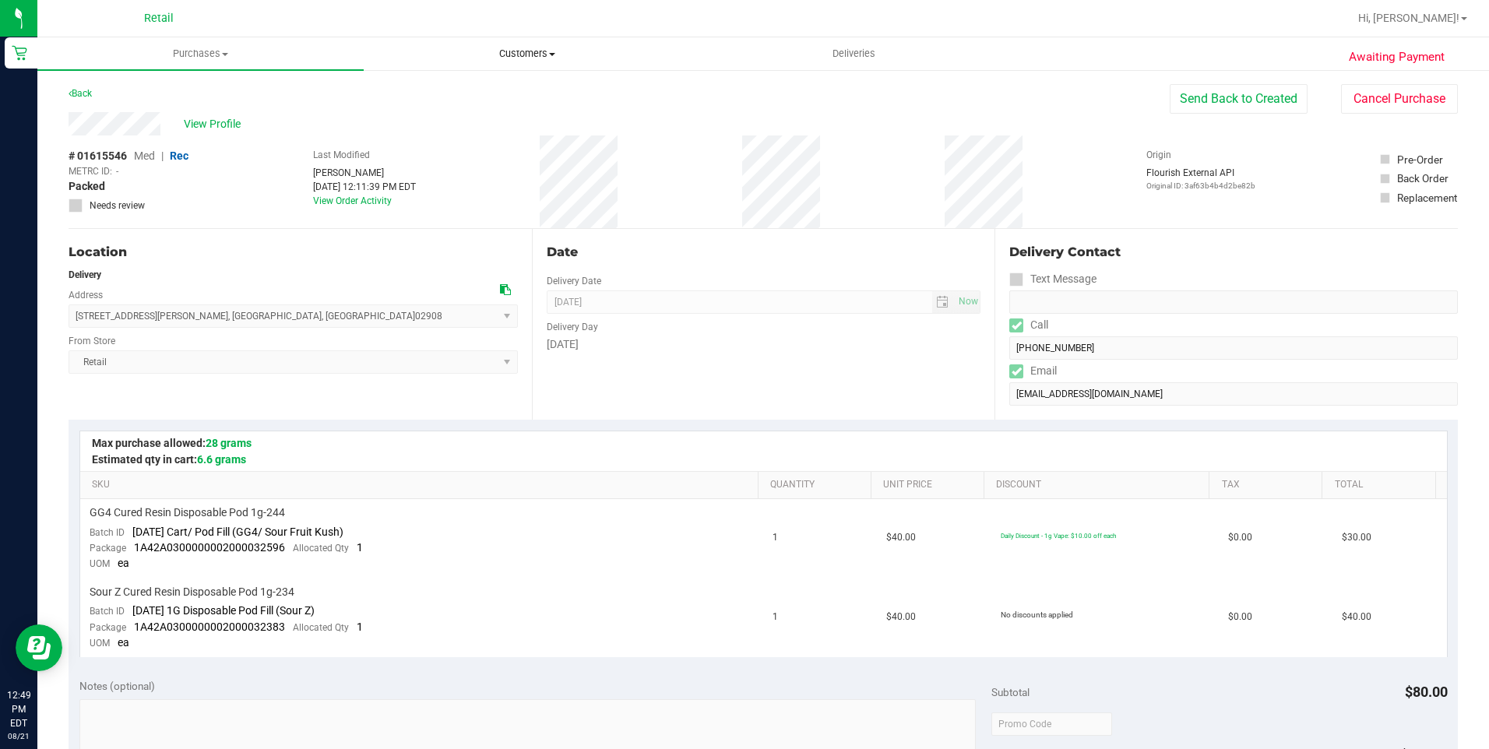
click at [528, 45] on uib-tab-heading "Customers All customers Add a new customer All physicians" at bounding box center [526, 53] width 325 height 31
click at [495, 90] on li "All customers" at bounding box center [527, 94] width 326 height 19
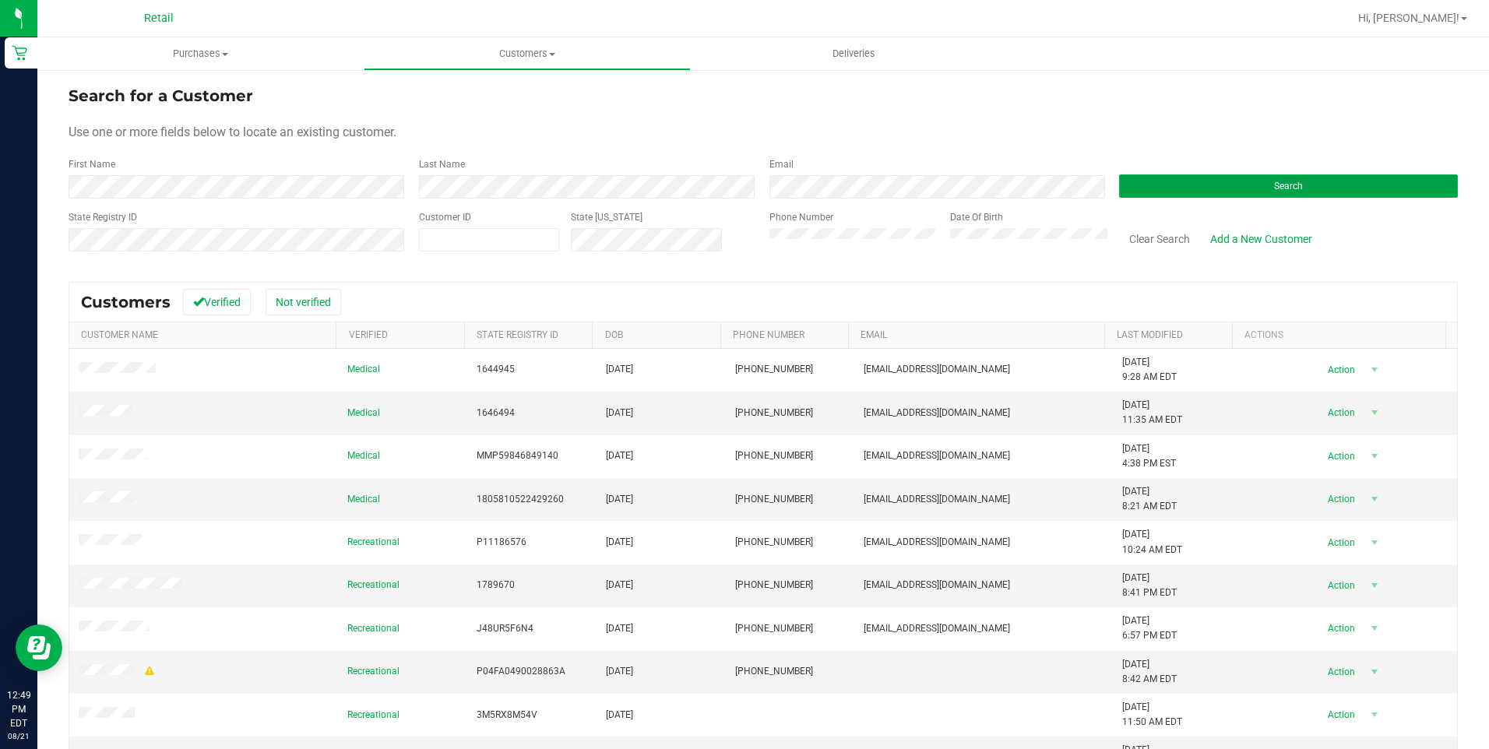
click at [1337, 189] on button "Search" at bounding box center [1288, 185] width 339 height 23
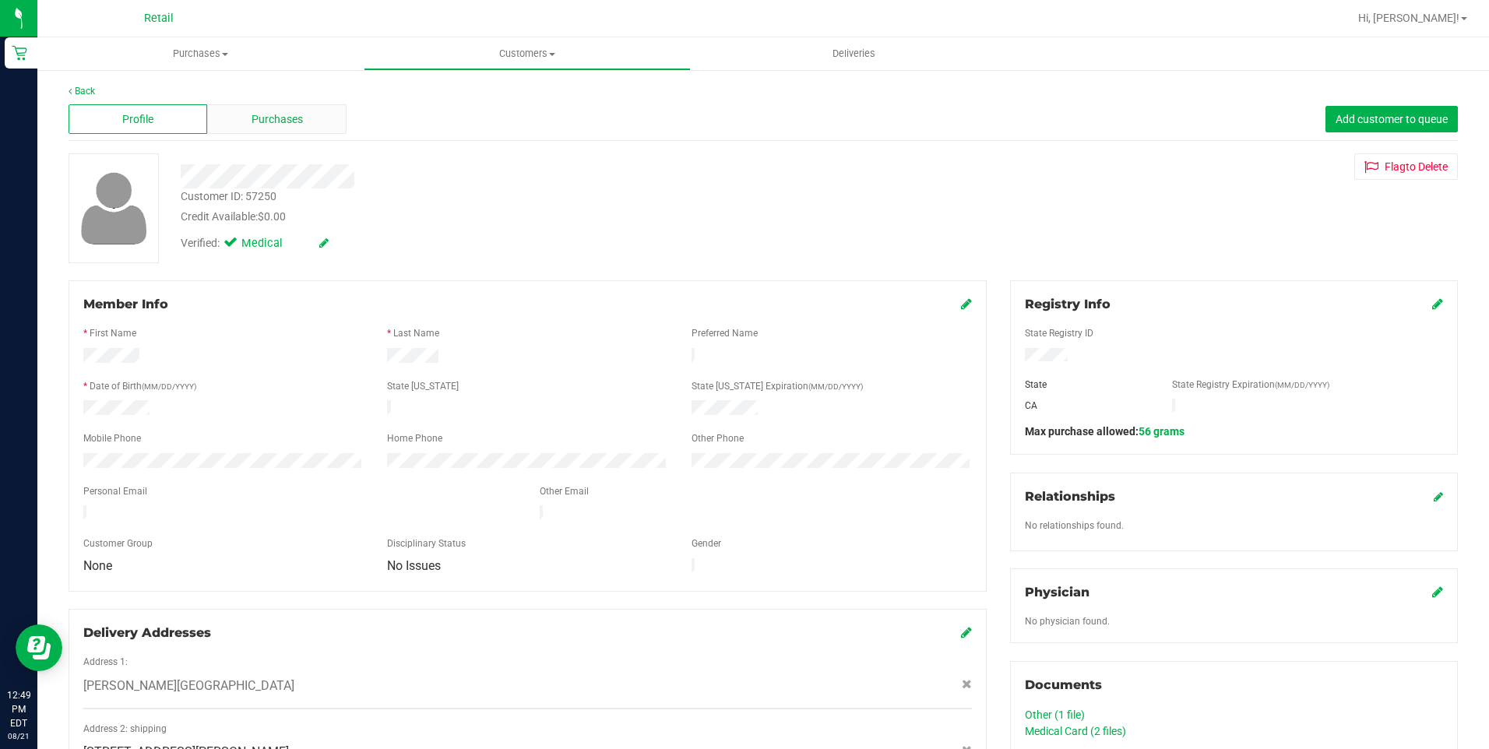
click at [319, 121] on div "Purchases" at bounding box center [276, 119] width 139 height 30
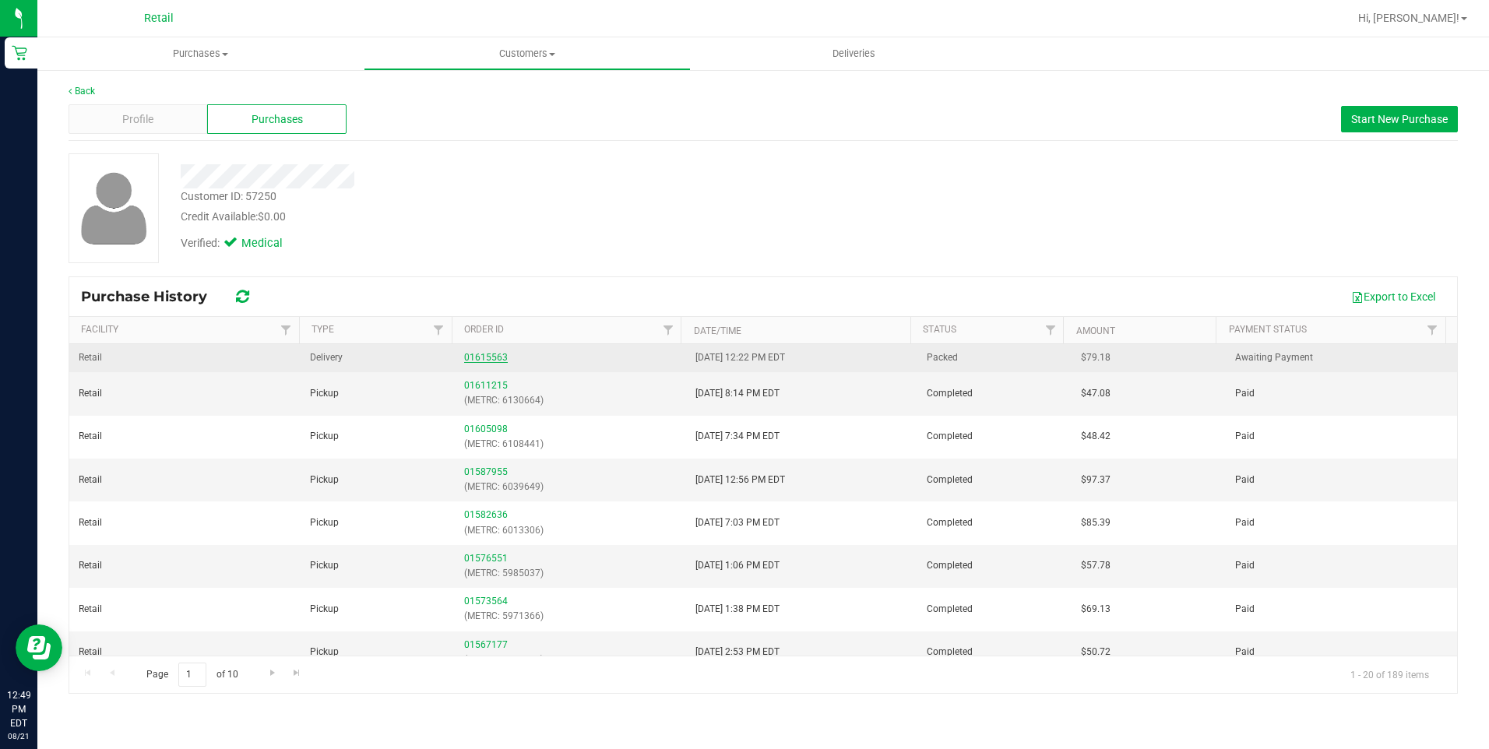
click at [492, 357] on link "01615563" at bounding box center [486, 357] width 44 height 11
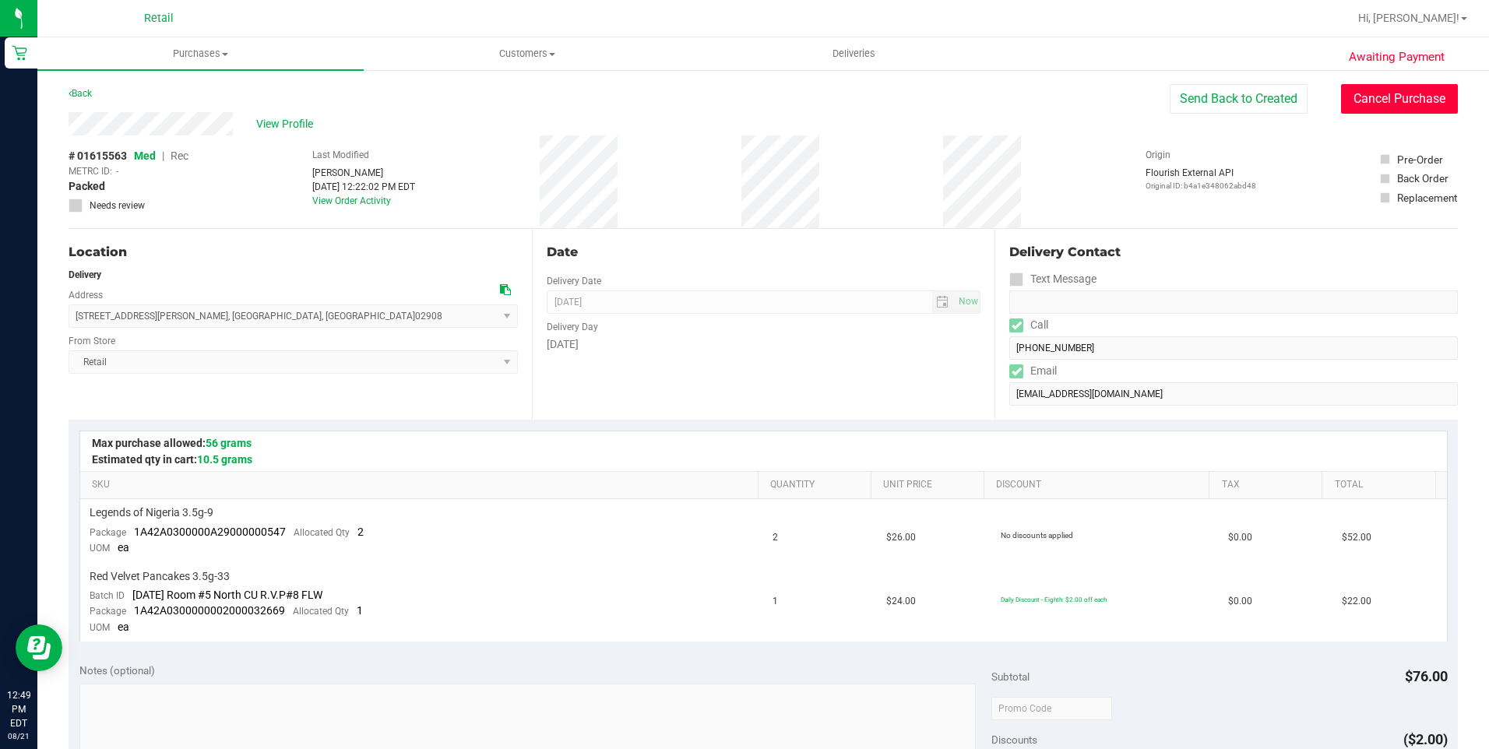
click at [1376, 92] on button "Cancel Purchase" at bounding box center [1399, 99] width 117 height 30
click at [532, 62] on uib-tab-heading "Customers All customers Add a new customer All physicians" at bounding box center [526, 53] width 325 height 31
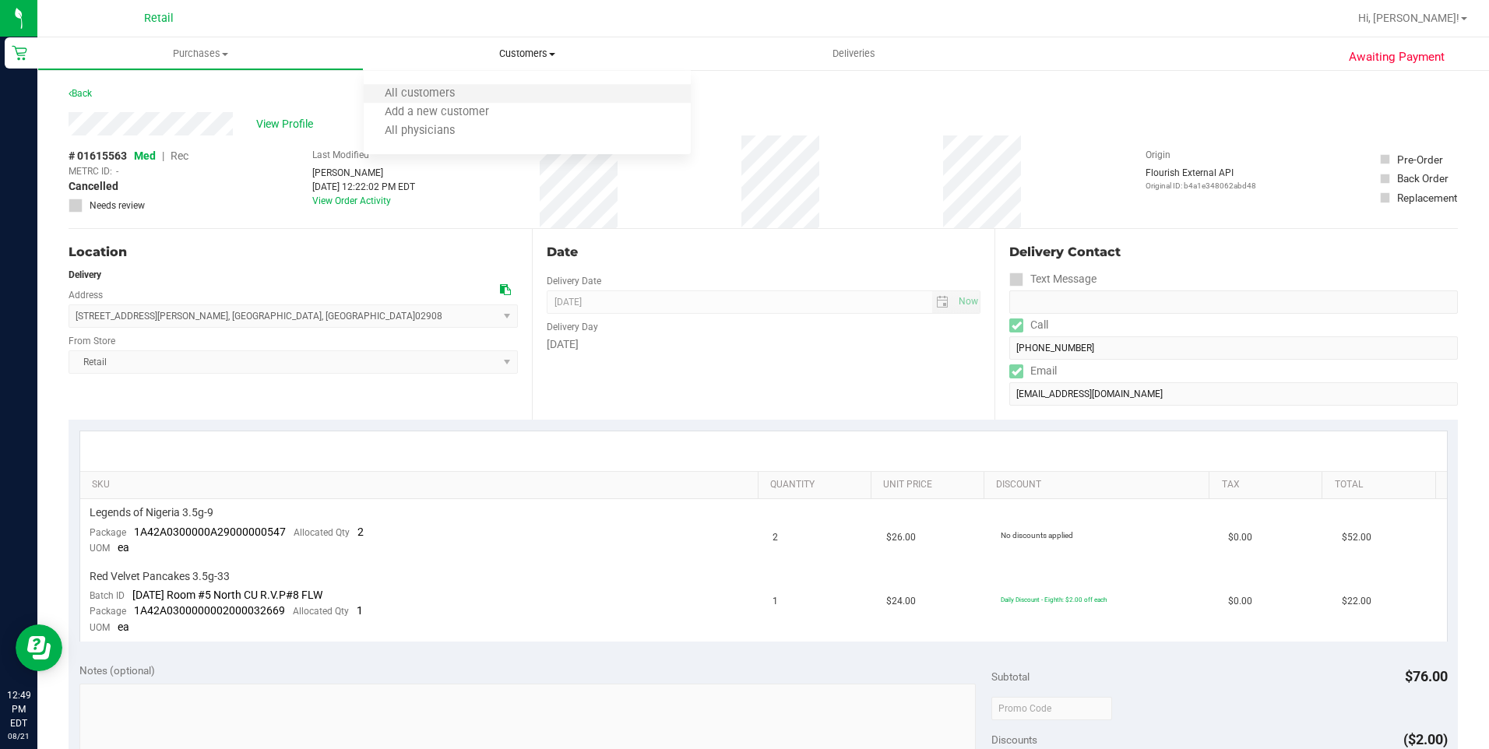
click at [489, 88] on li "All customers" at bounding box center [527, 94] width 326 height 19
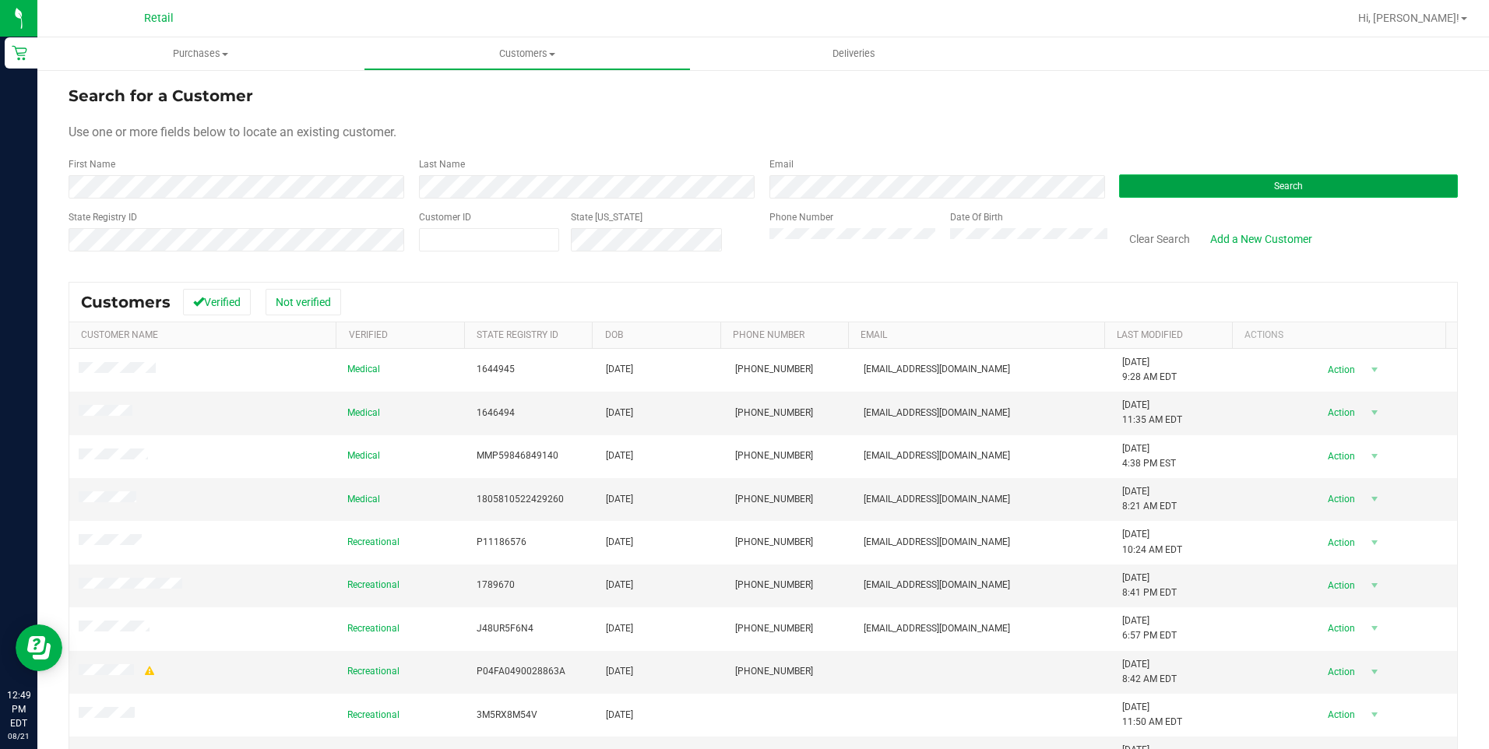
click at [1246, 189] on button "Search" at bounding box center [1288, 185] width 339 height 23
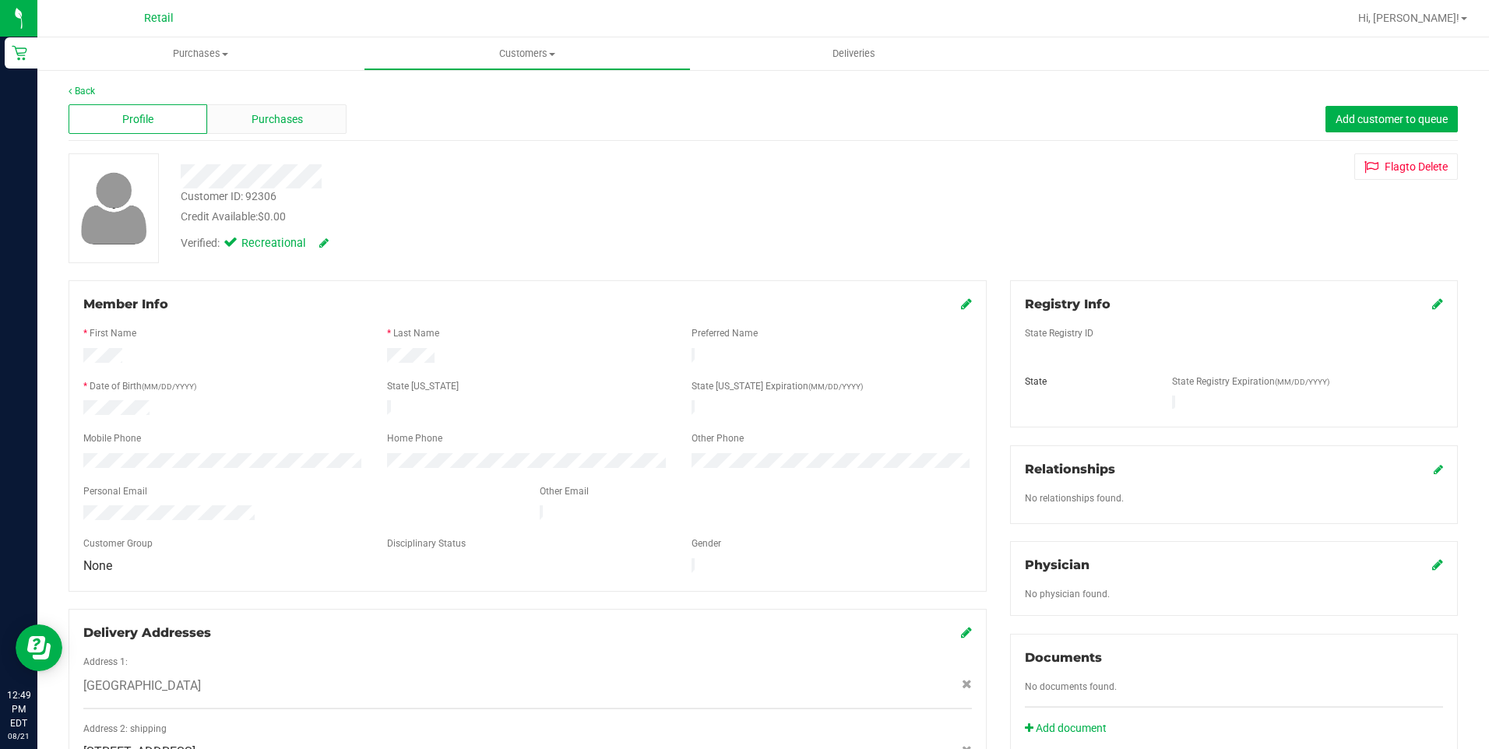
click at [291, 117] on span "Purchases" at bounding box center [277, 119] width 51 height 16
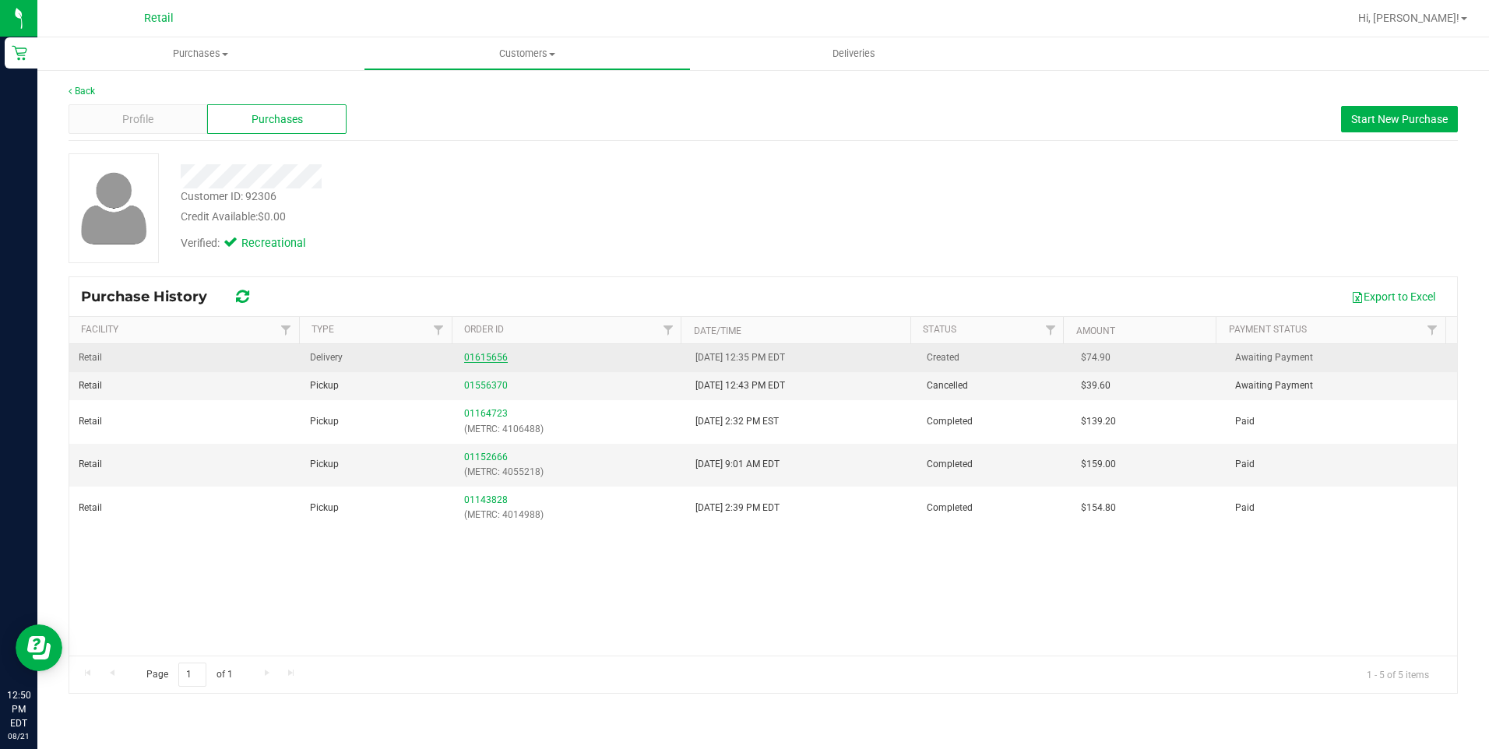
click at [496, 358] on link "01615656" at bounding box center [486, 357] width 44 height 11
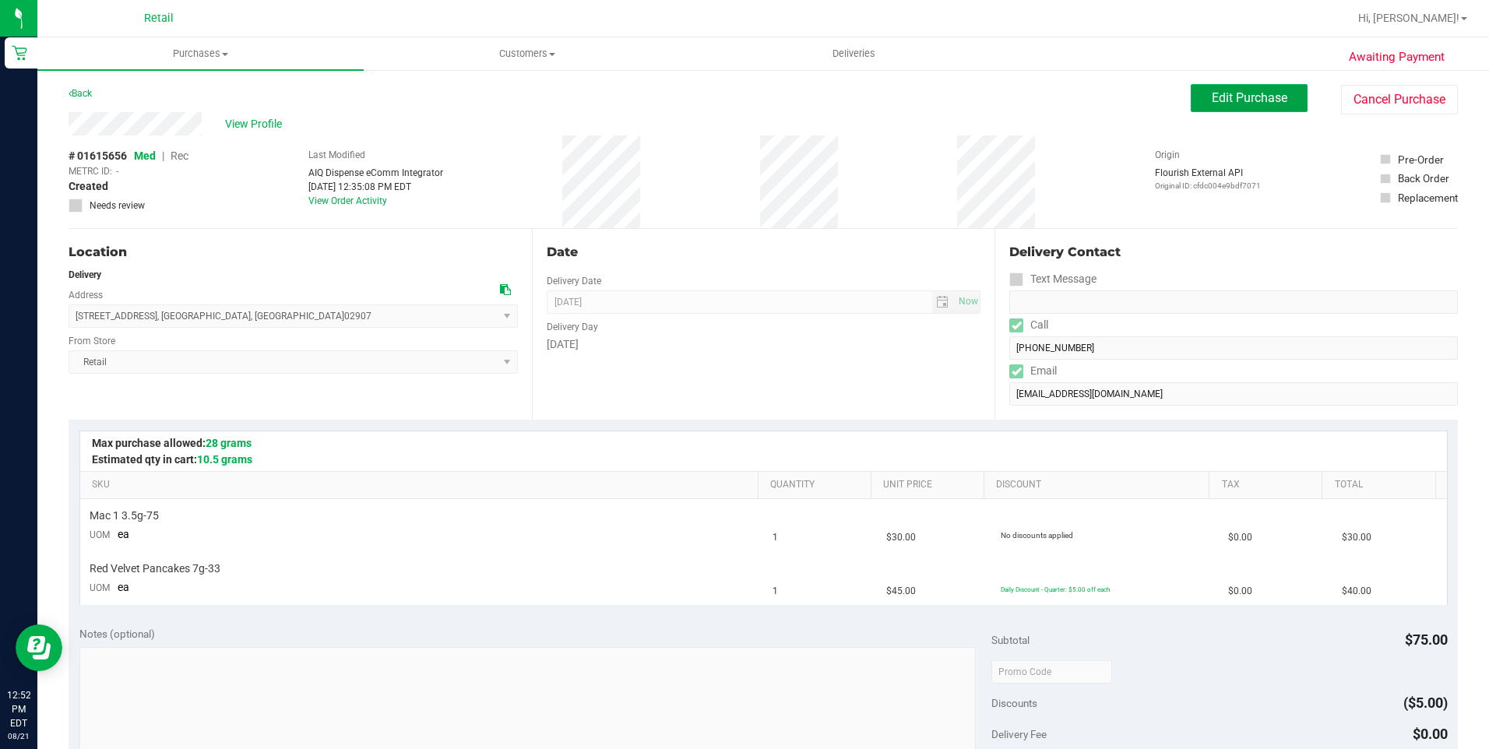
click at [1245, 97] on span "Edit Purchase" at bounding box center [1250, 97] width 76 height 15
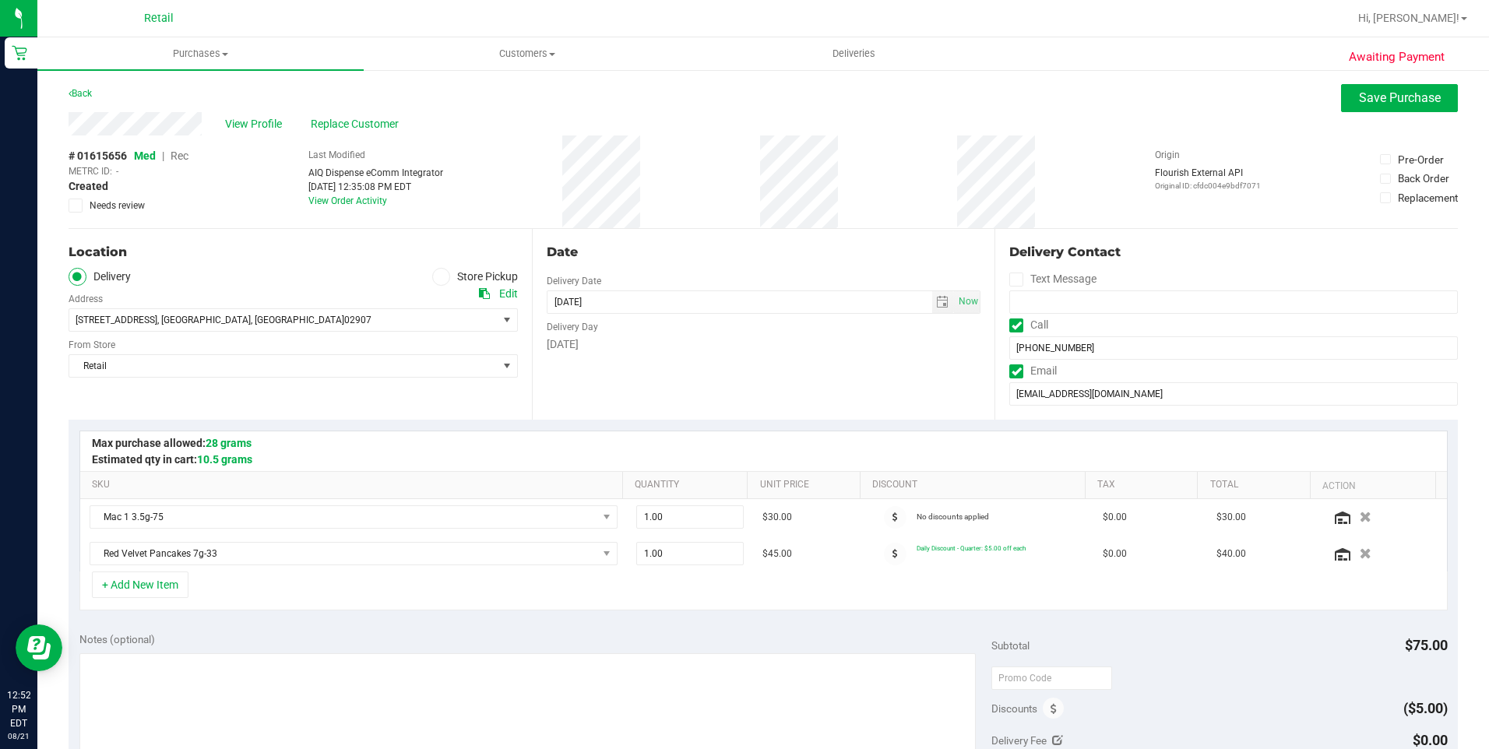
click at [184, 155] on span "Rec" at bounding box center [180, 156] width 18 height 12
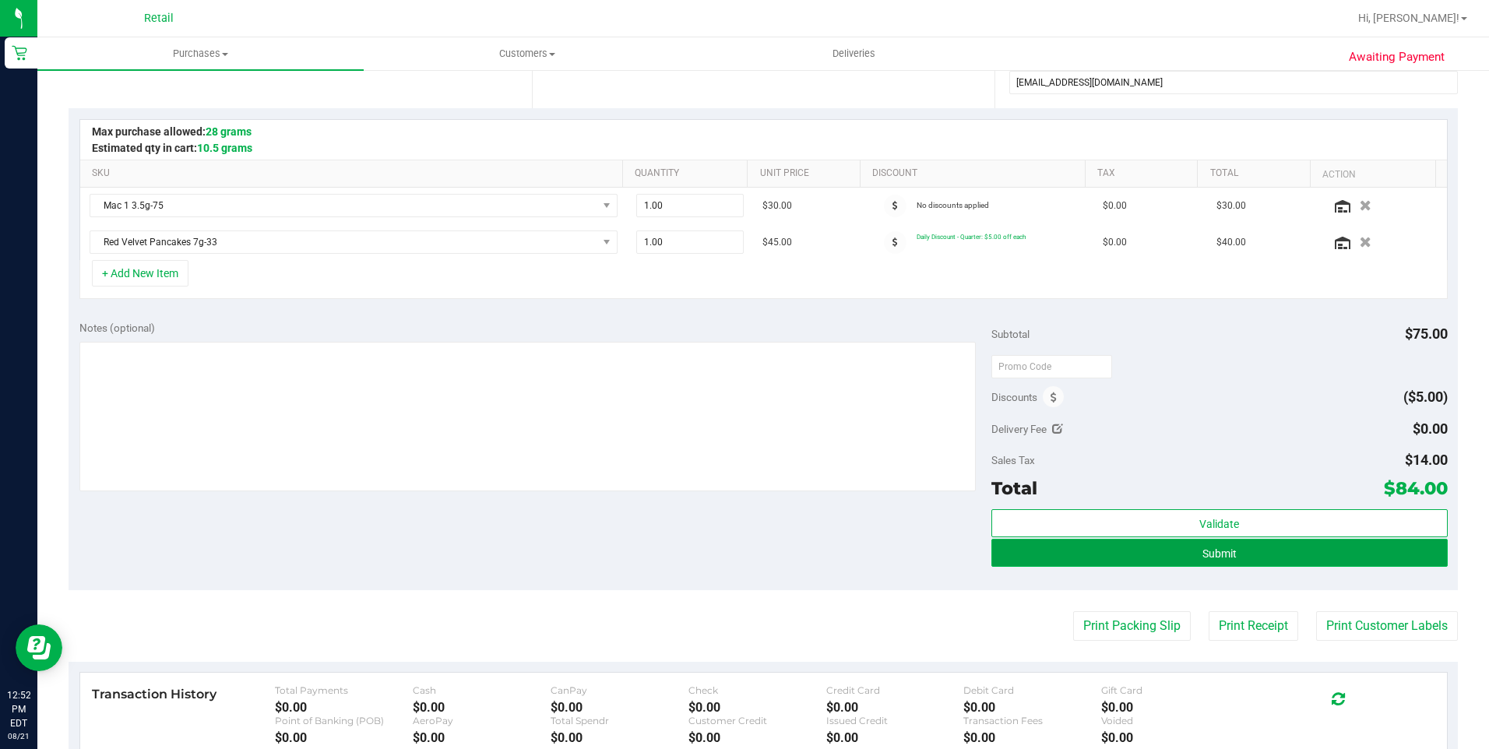
click at [1308, 544] on button "Submit" at bounding box center [1219, 553] width 456 height 28
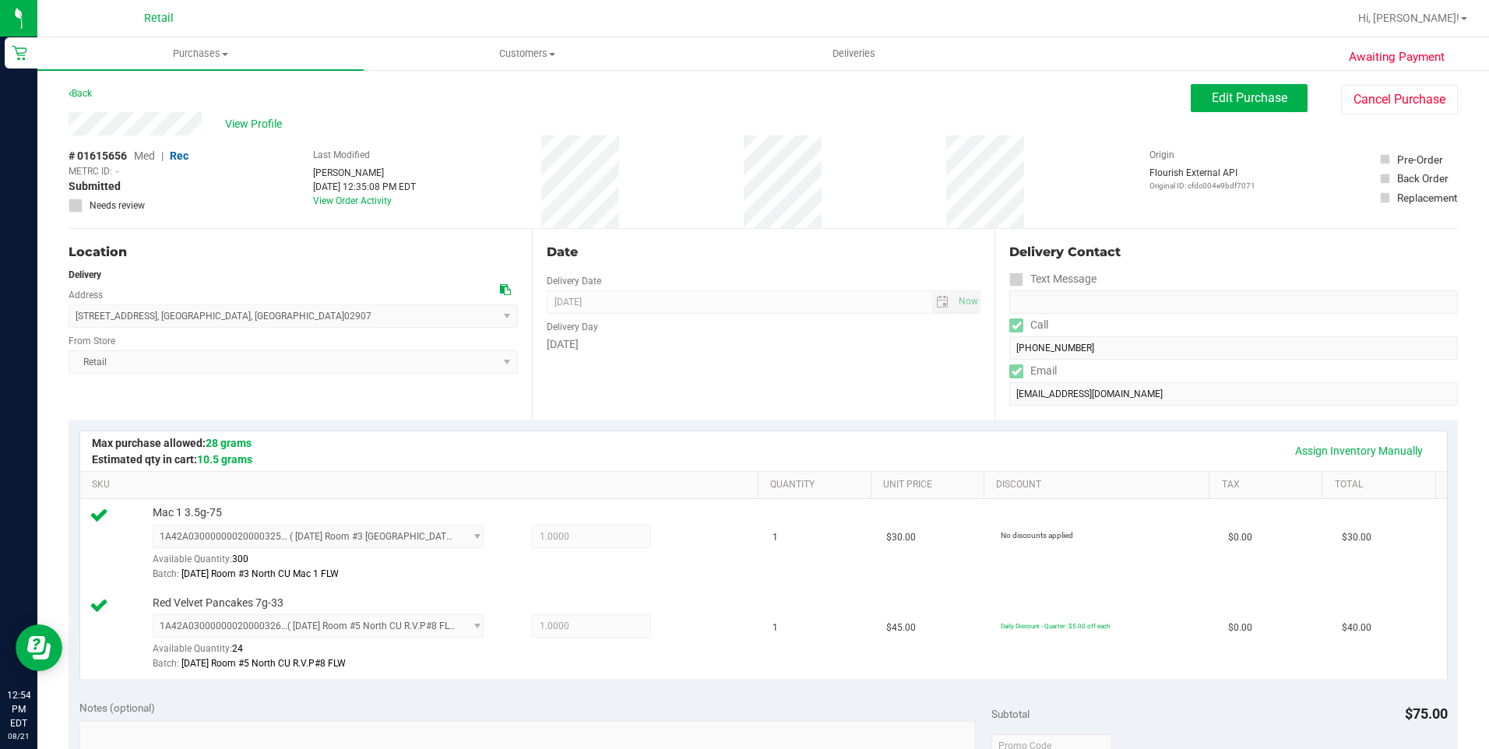
drag, startPoint x: 65, startPoint y: 121, endPoint x: 214, endPoint y: 128, distance: 148.9
click at [214, 128] on div "Awaiting Payment Back Edit Purchase Cancel Purchase View Profile # 01615656 Med…" at bounding box center [763, 716] width 1452 height 1295
drag, startPoint x: 79, startPoint y: 319, endPoint x: 234, endPoint y: 323, distance: 155.1
click at [234, 323] on span "602 Public Street , Providence , RI 02907 Select address Public Street 602 Publ…" at bounding box center [293, 316] width 449 height 23
drag, startPoint x: 234, startPoint y: 323, endPoint x: 76, endPoint y: 325, distance: 158.1
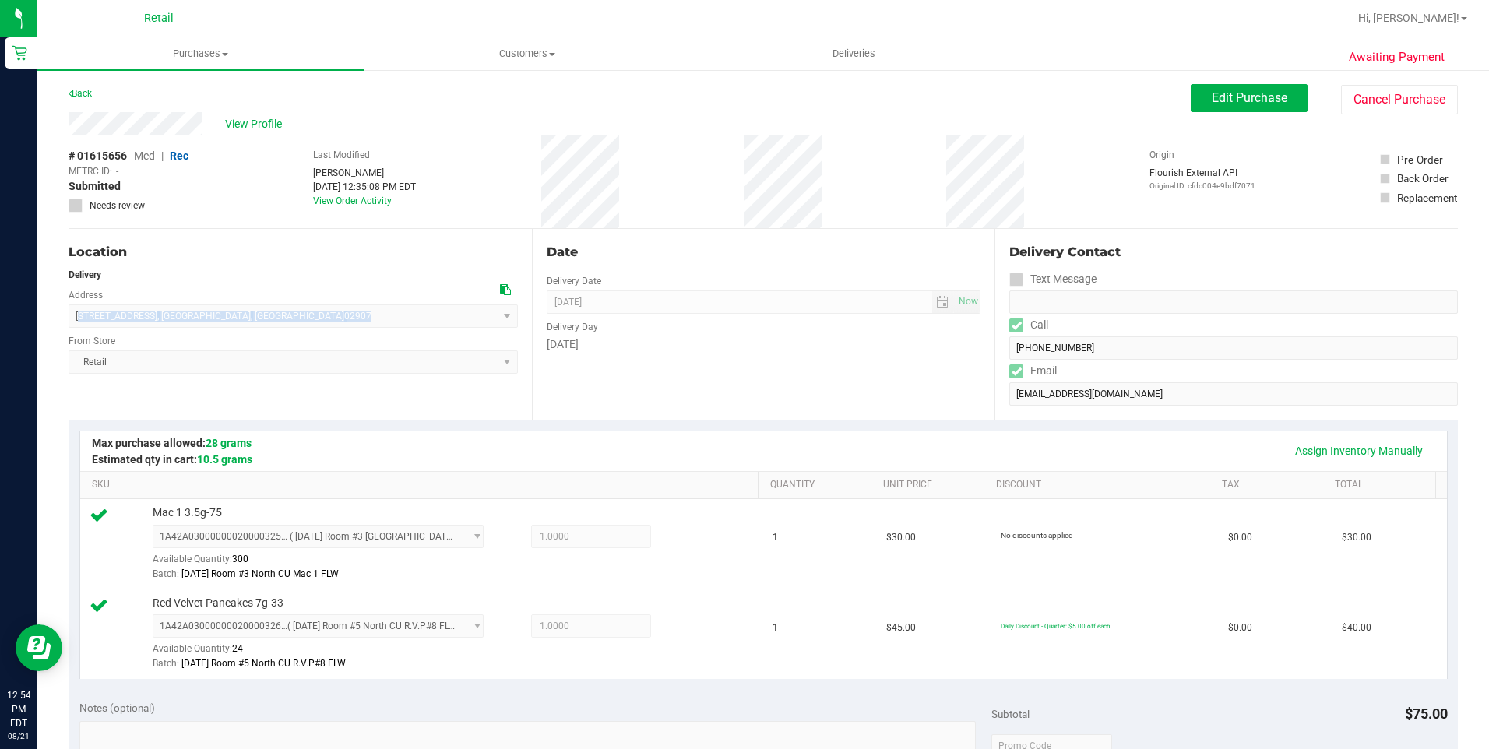
click at [76, 325] on span "602 Public Street , Providence , RI 02907 Select address Public Street 602 Publ…" at bounding box center [293, 316] width 449 height 23
copy span "602 Public Street , Providence , RI 02907"
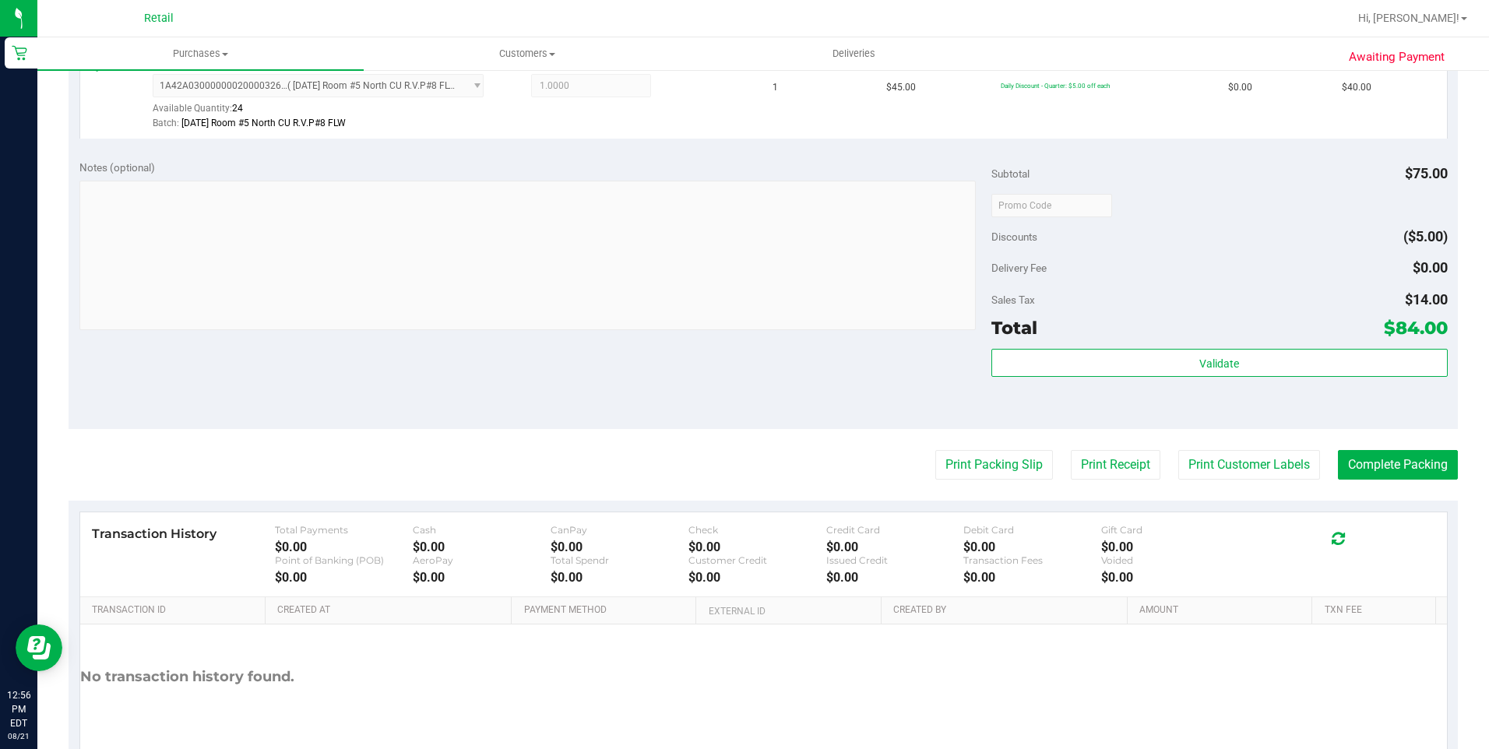
scroll to position [545, 0]
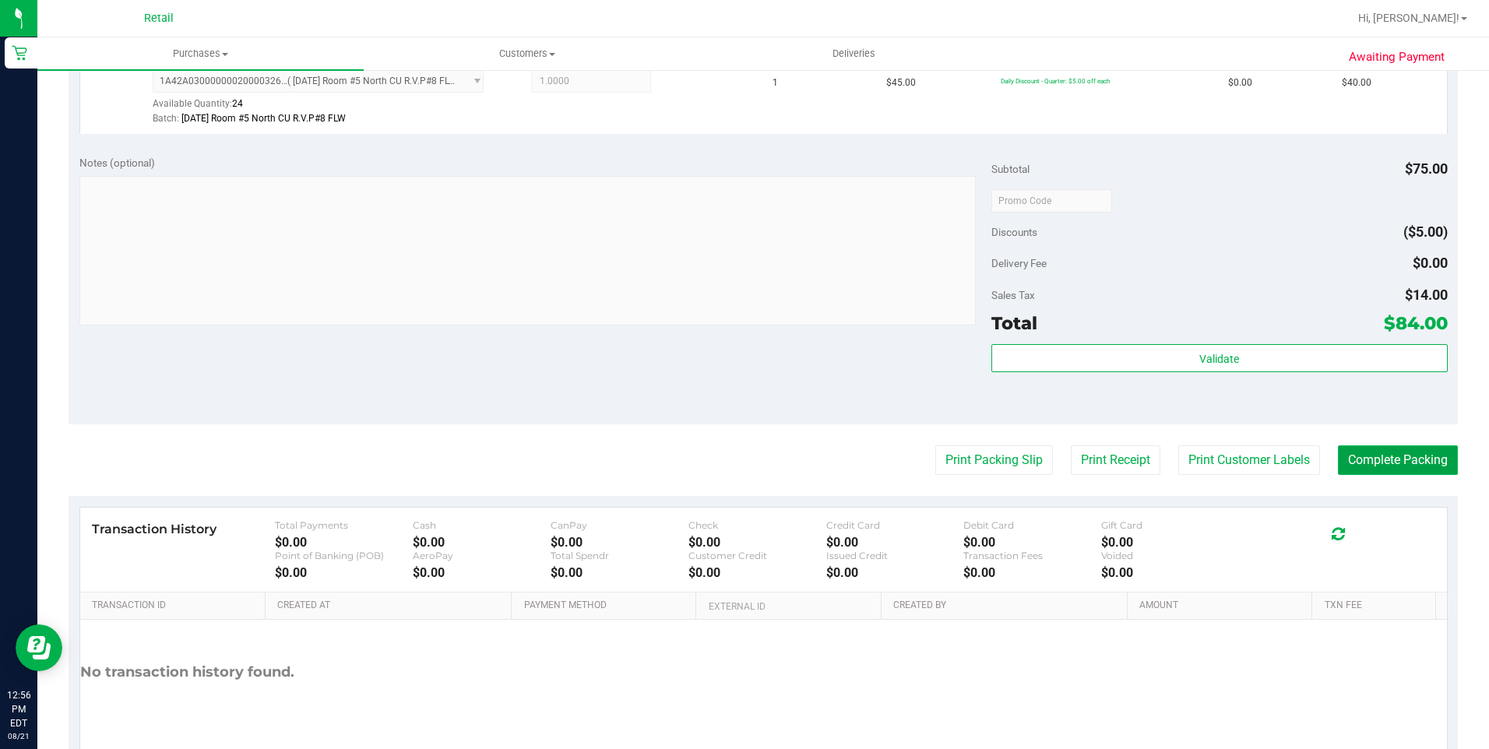
click at [1393, 468] on button "Complete Packing" at bounding box center [1398, 460] width 120 height 30
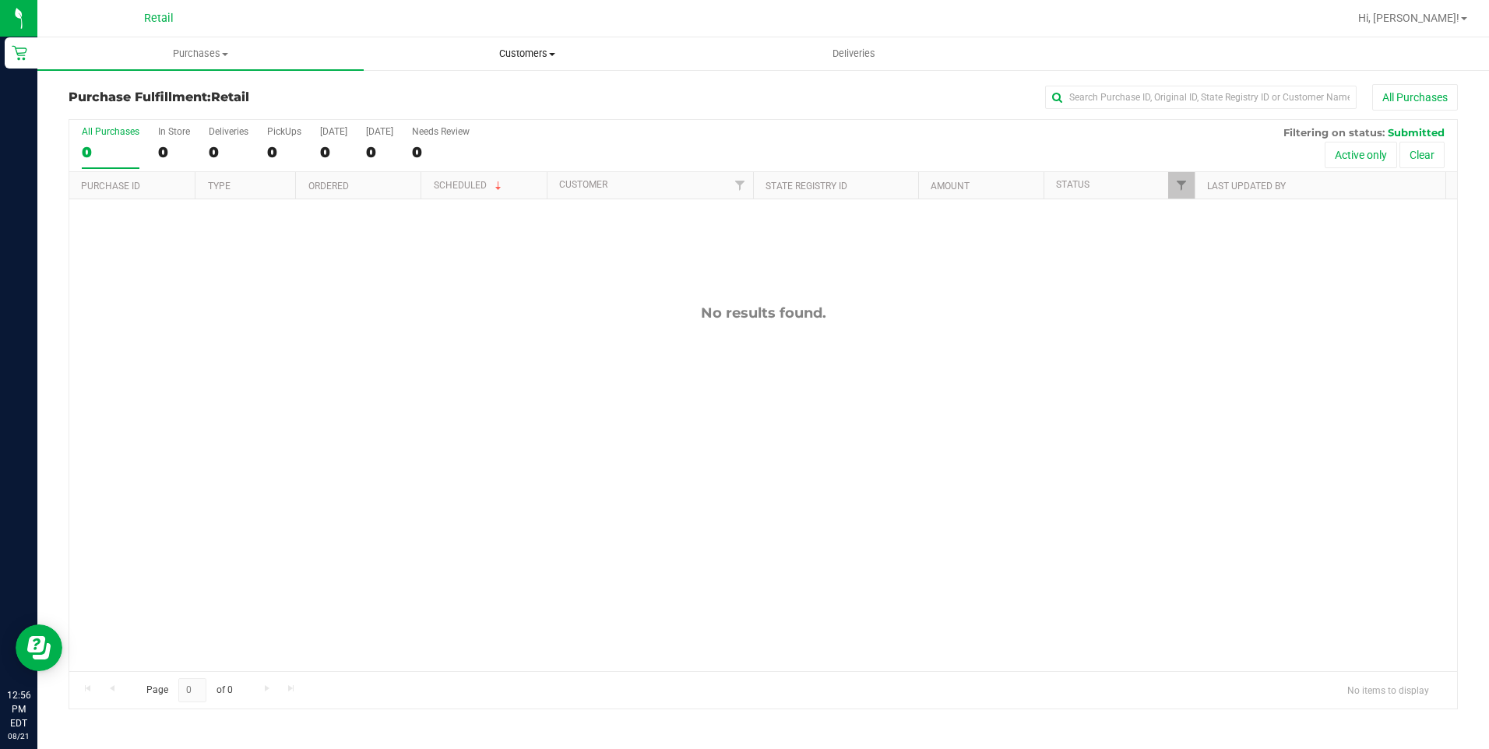
click at [542, 55] on span "Customers" at bounding box center [526, 54] width 325 height 14
click at [526, 87] on li "All customers" at bounding box center [527, 94] width 326 height 19
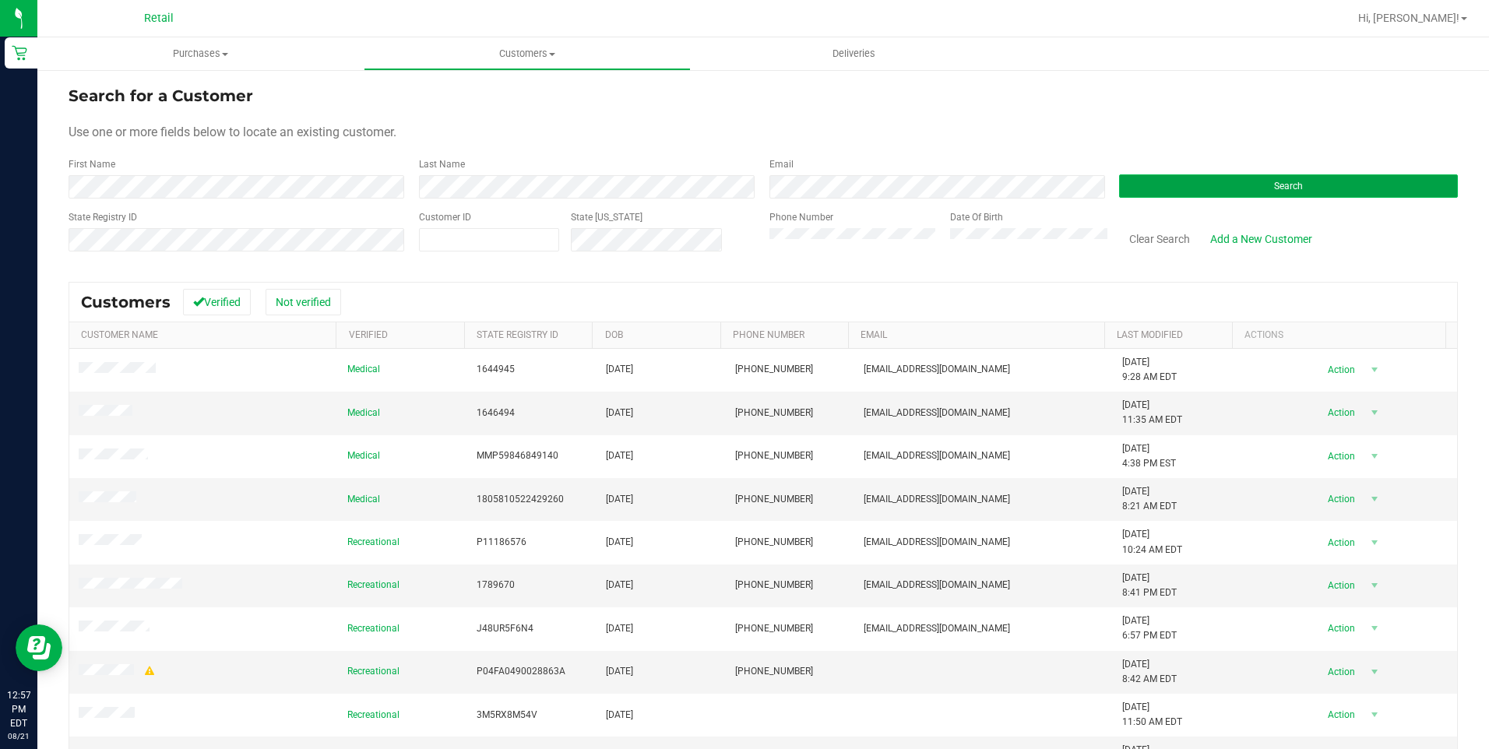
click at [1176, 189] on button "Search" at bounding box center [1288, 185] width 339 height 23
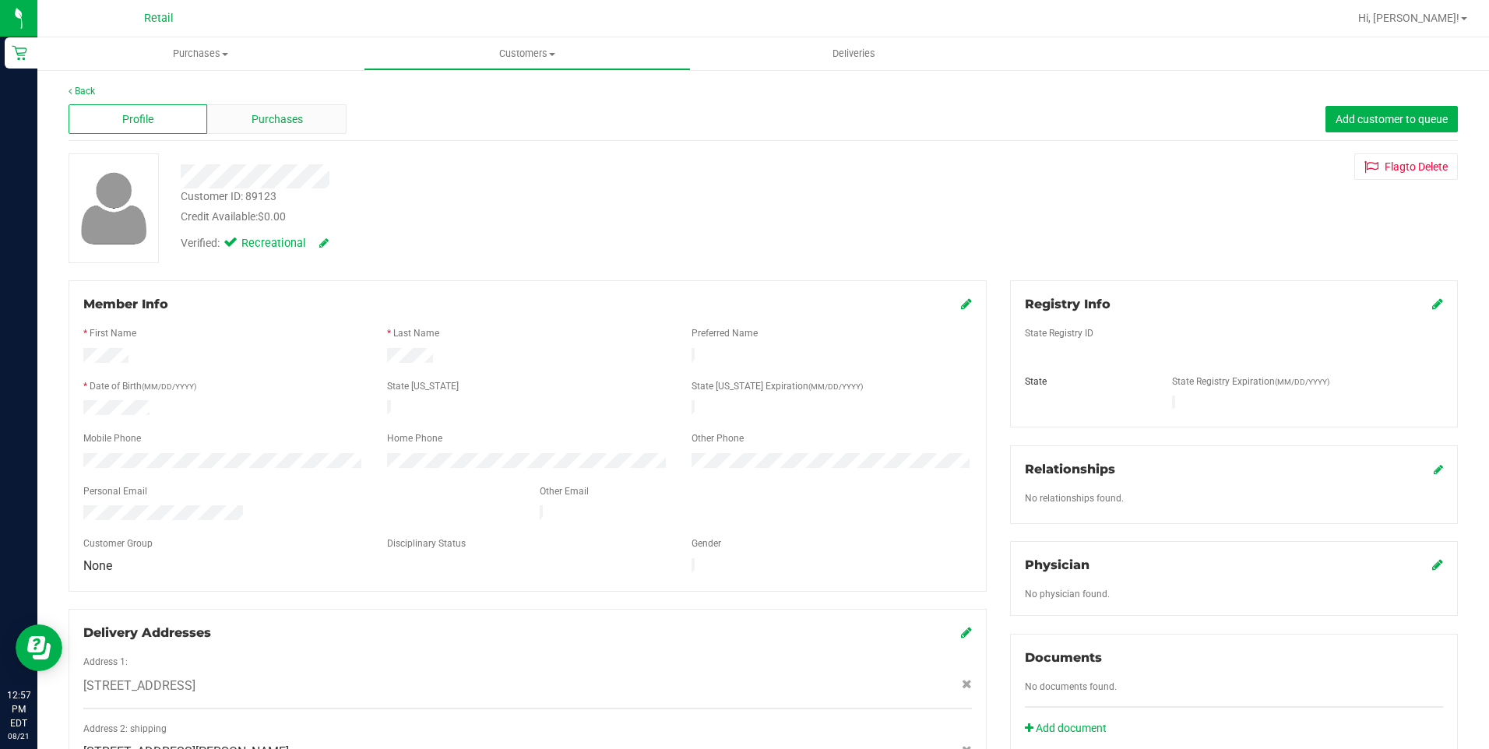
click at [292, 114] on span "Purchases" at bounding box center [277, 119] width 51 height 16
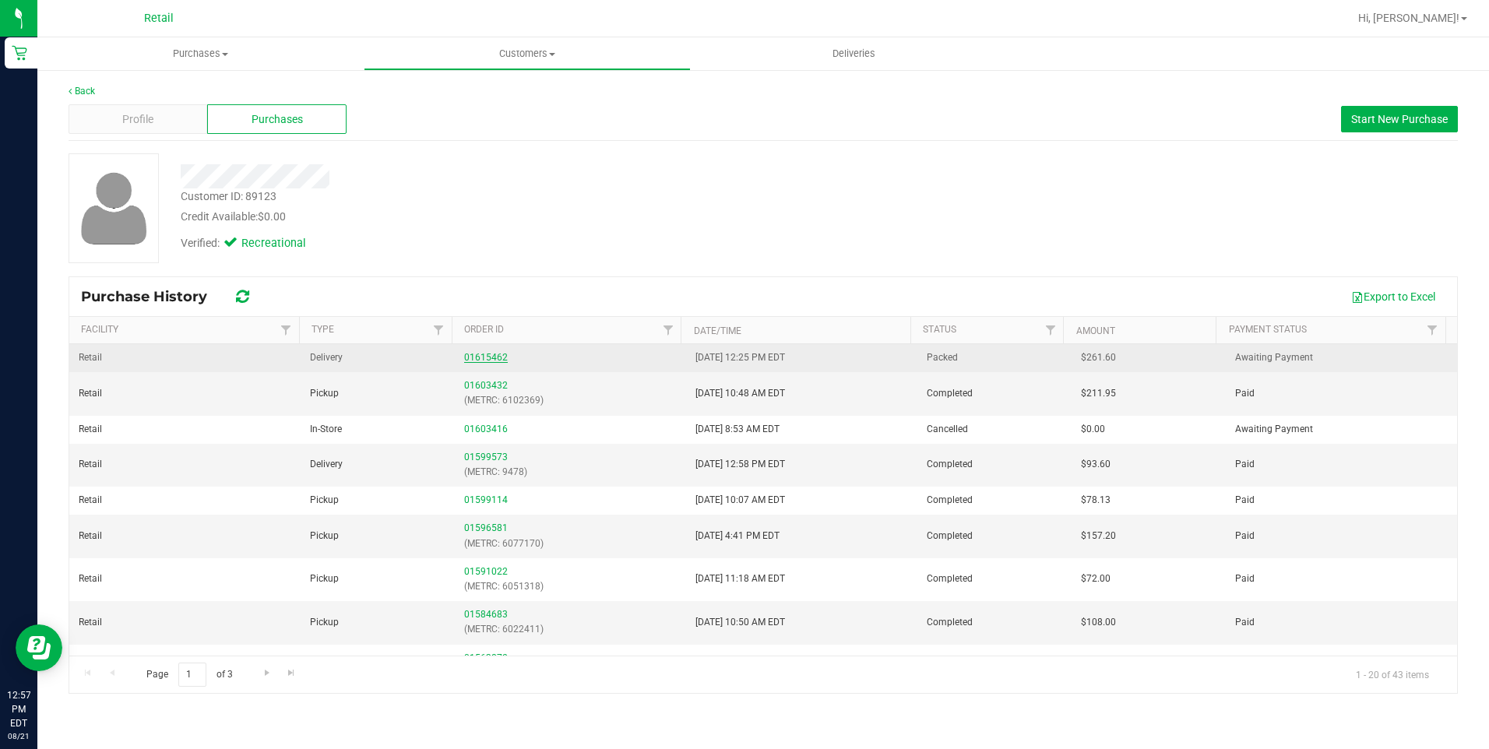
click at [476, 360] on link "01615462" at bounding box center [486, 357] width 44 height 11
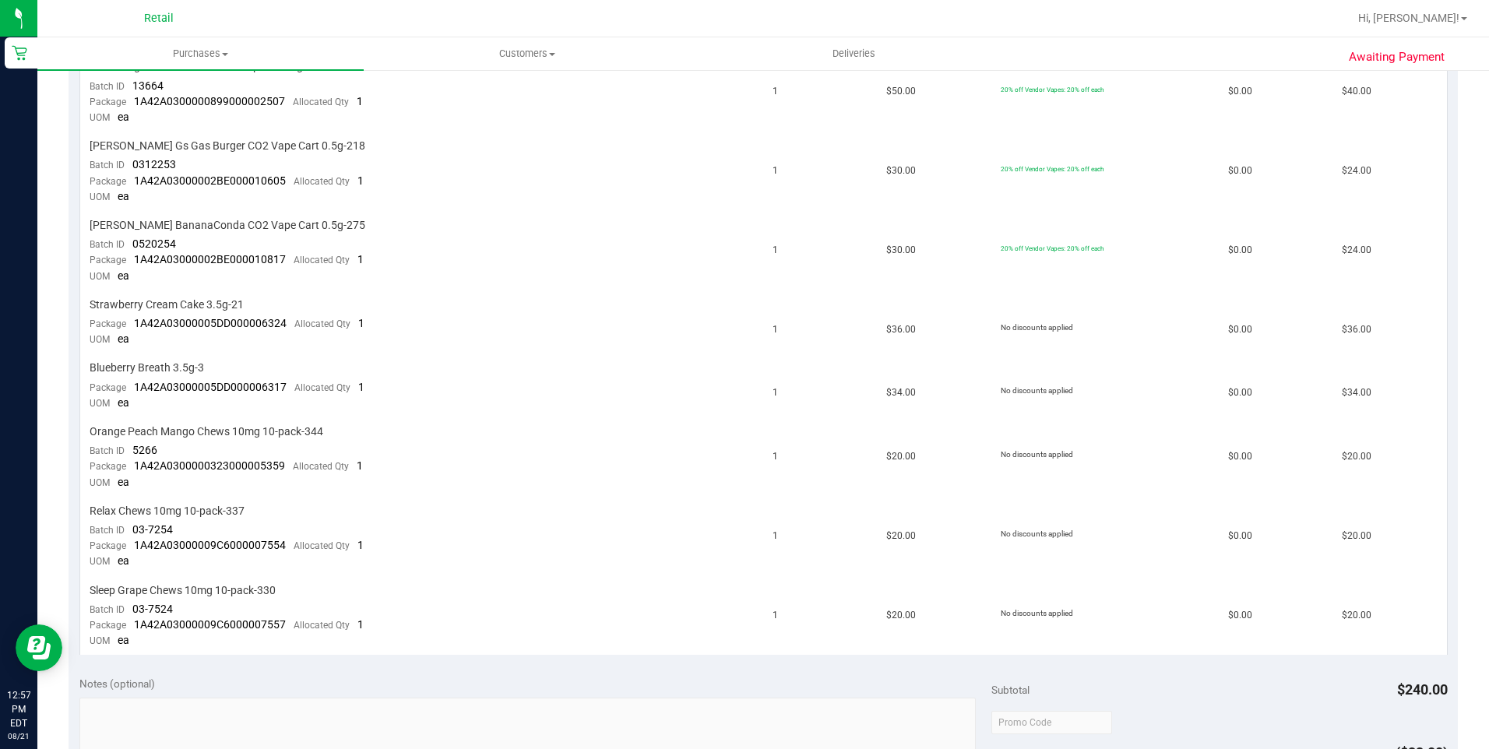
scroll to position [467, 0]
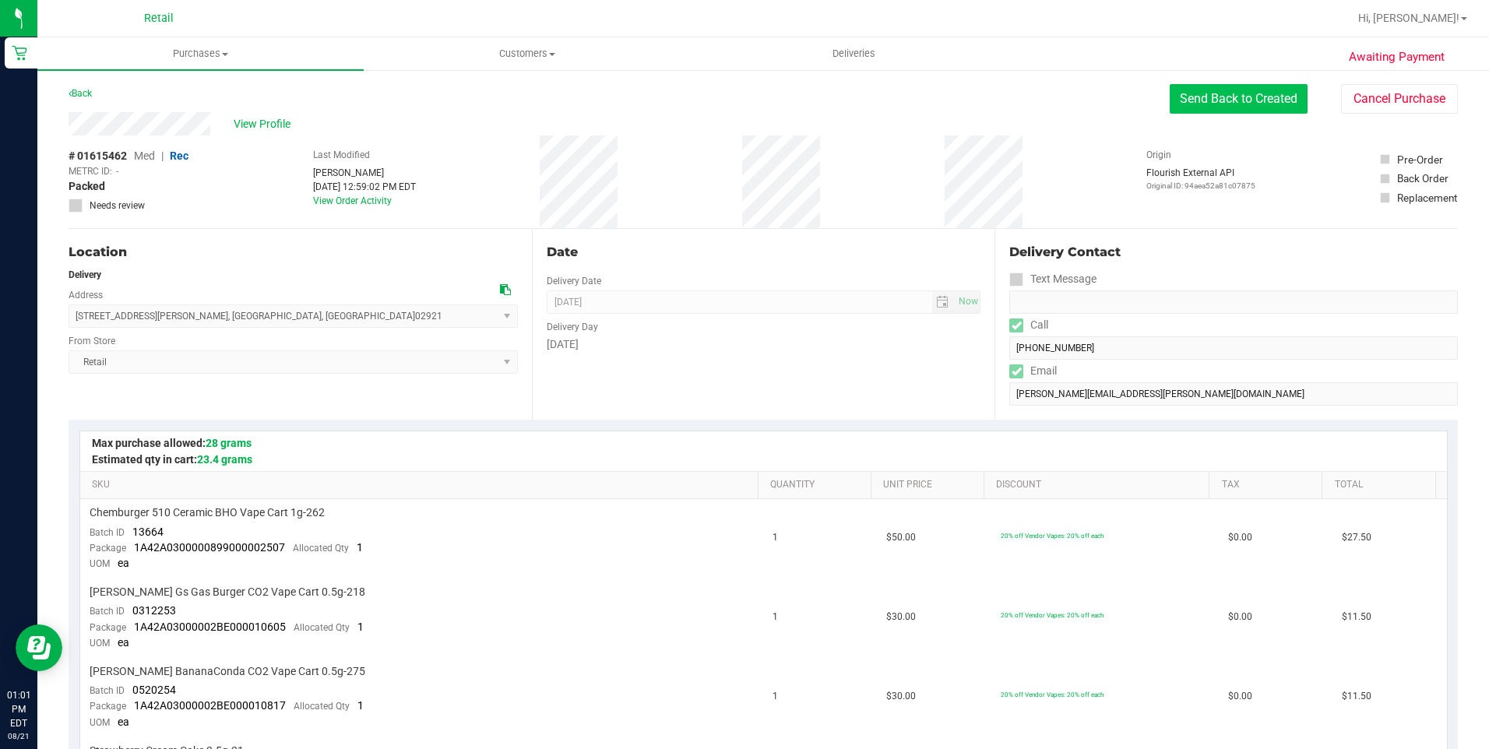
click at [1176, 110] on button "Send Back to Created" at bounding box center [1239, 99] width 138 height 30
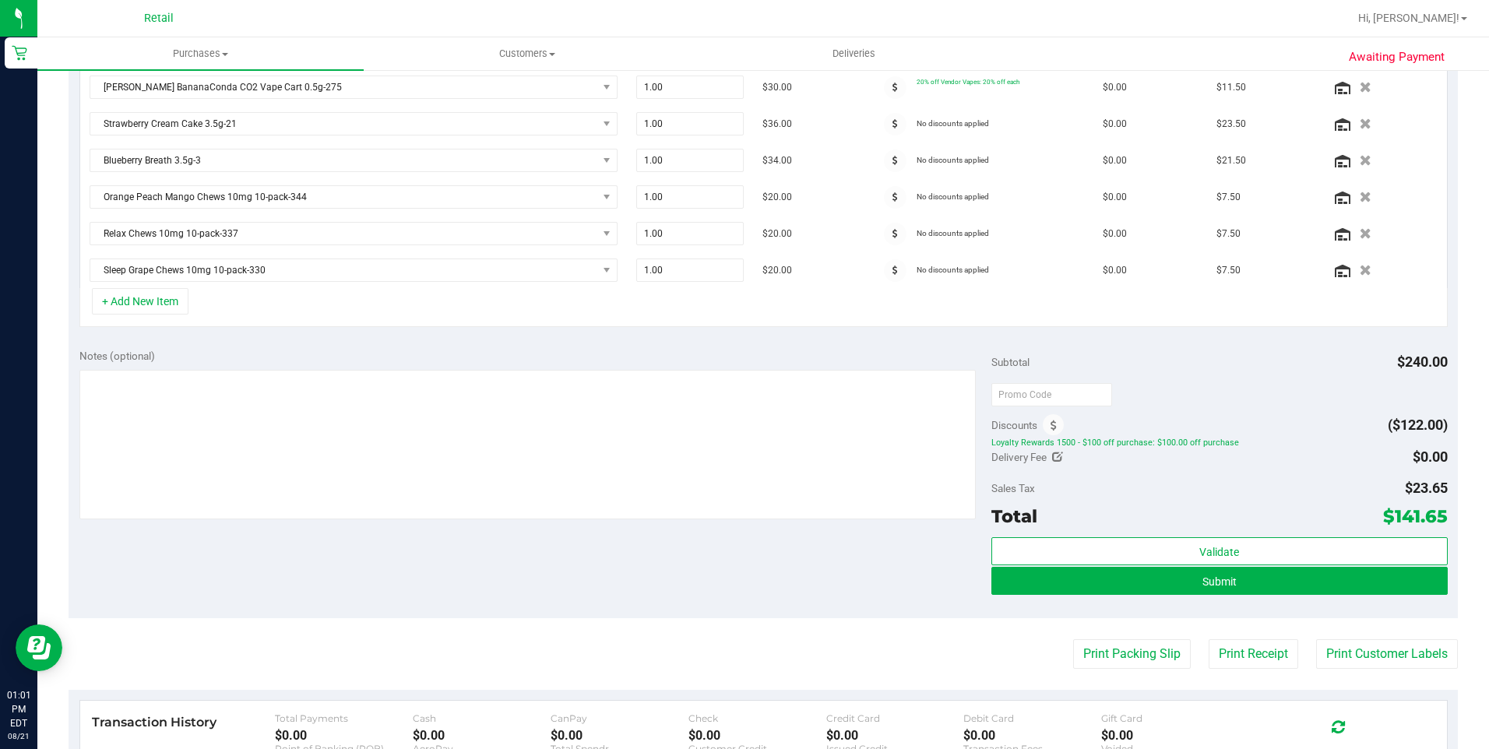
scroll to position [623, 0]
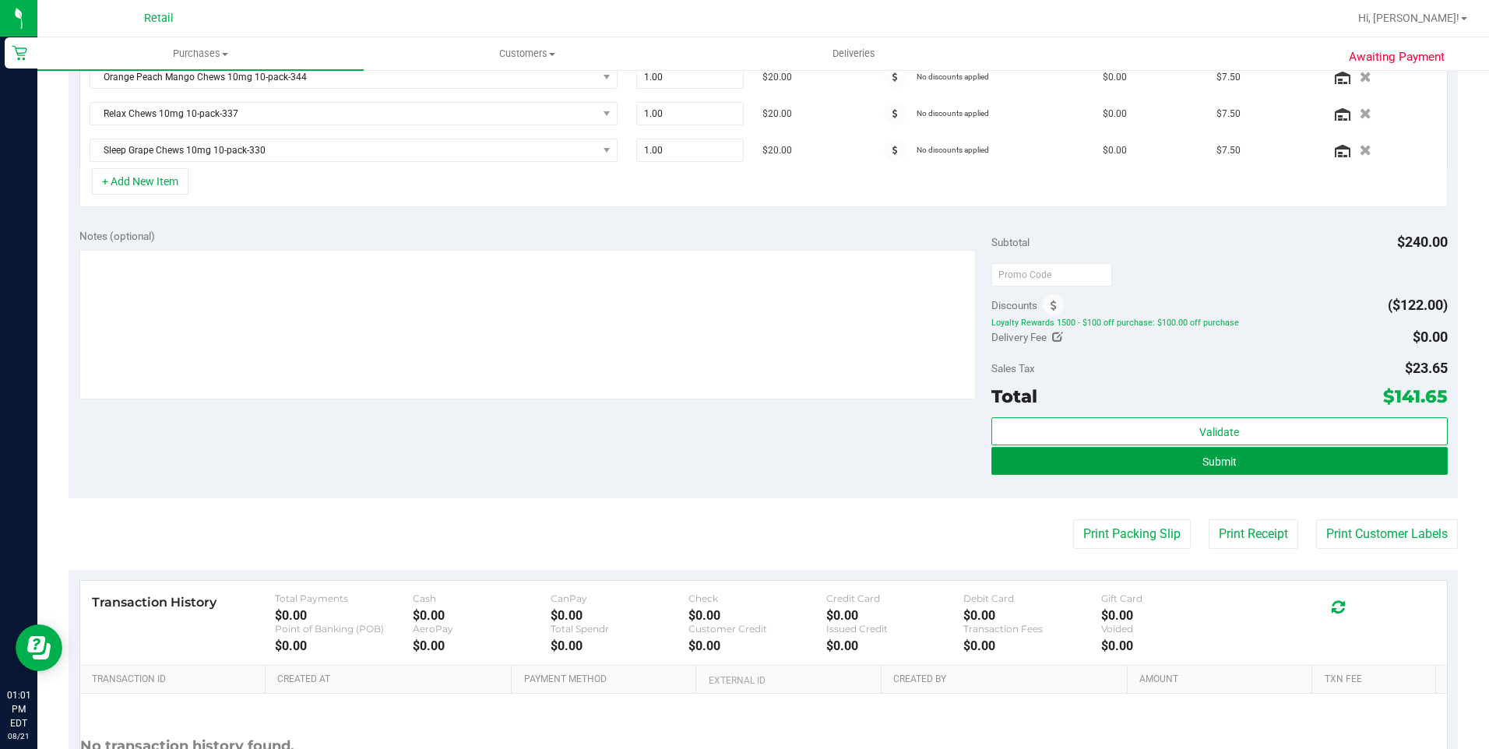
click at [1203, 465] on span "Submit" at bounding box center [1220, 462] width 34 height 12
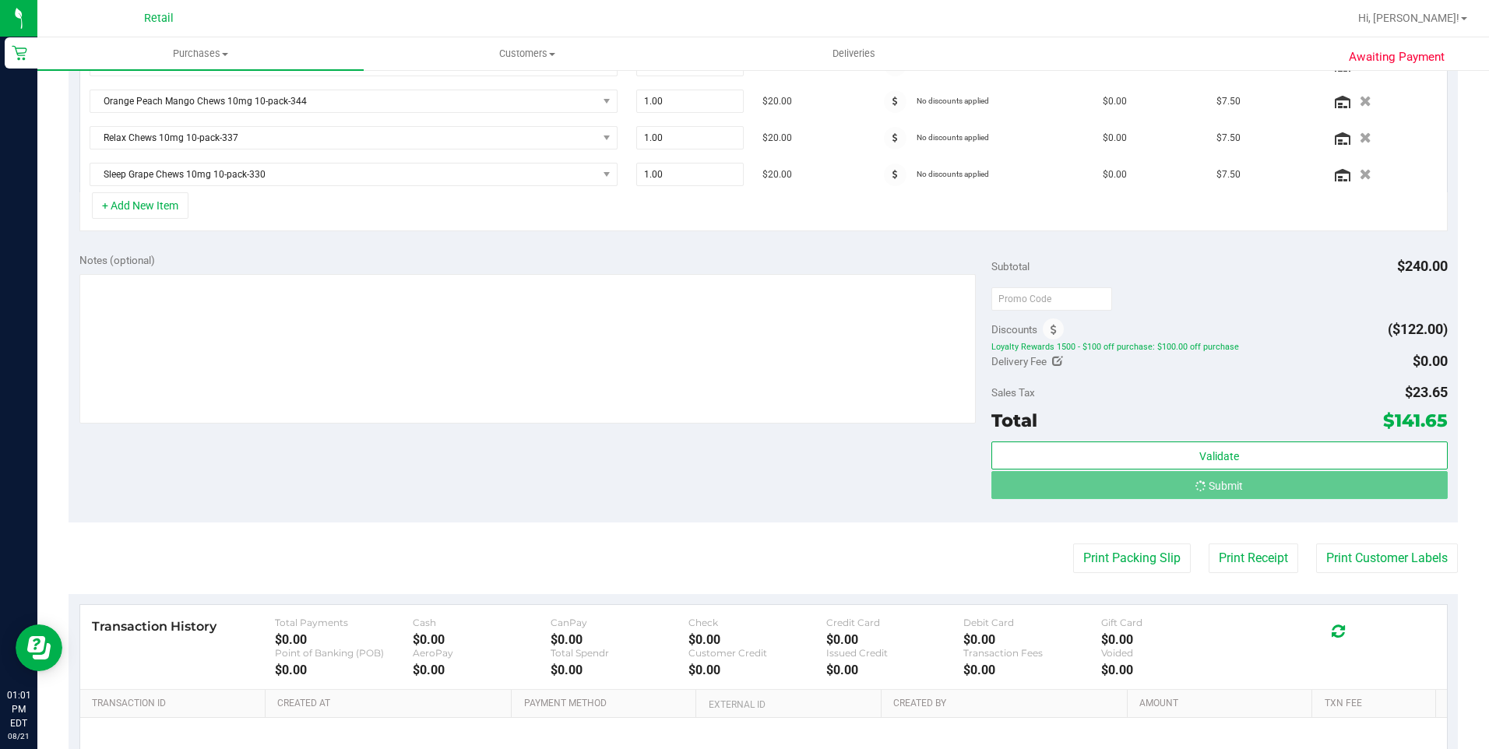
scroll to position [575, 0]
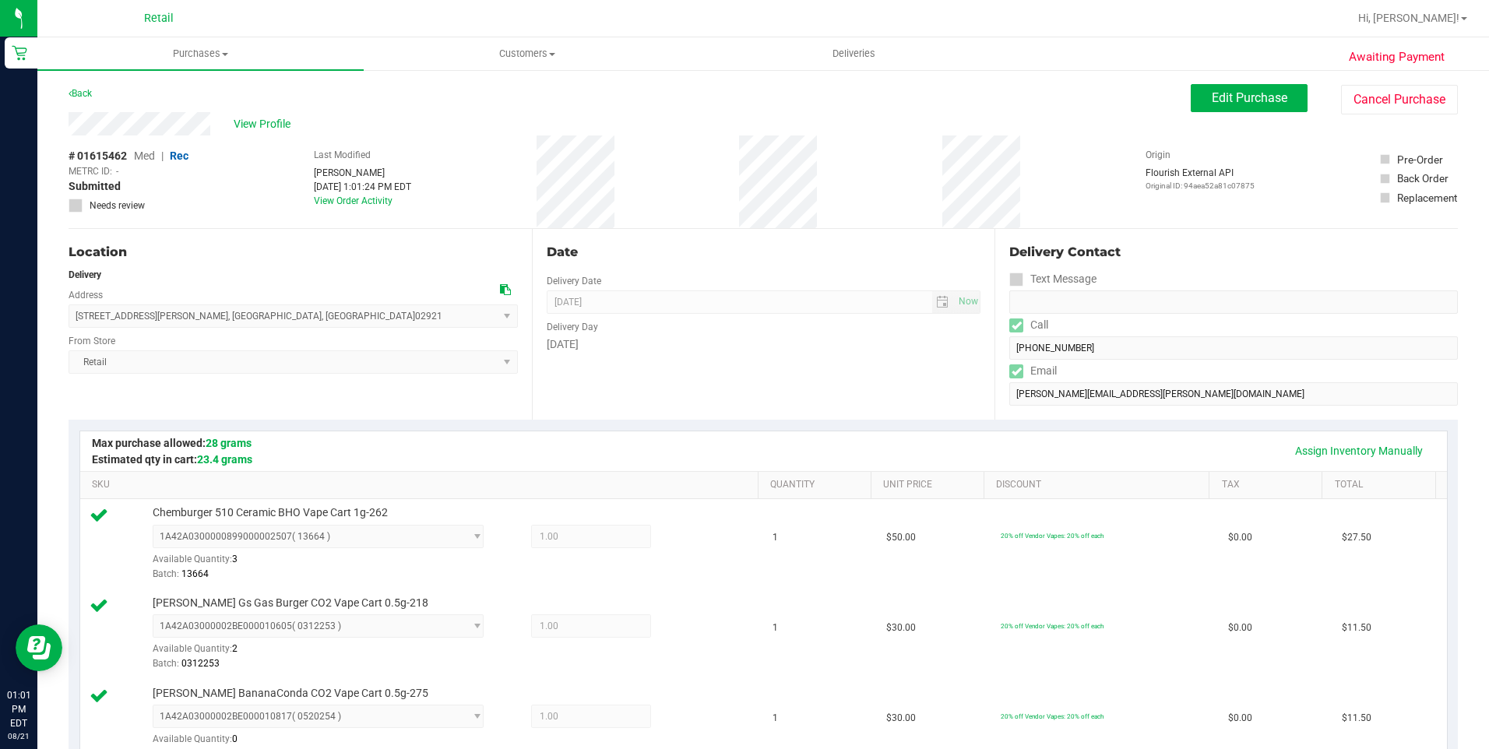
drag, startPoint x: 61, startPoint y: 116, endPoint x: 221, endPoint y: 127, distance: 160.8
drag, startPoint x: 80, startPoint y: 315, endPoint x: 245, endPoint y: 322, distance: 164.5
click at [245, 322] on span "[STREET_ADDRESS][PERSON_NAME] , [GEOGRAPHIC_DATA] , [GEOGRAPHIC_DATA] 02921 Sel…" at bounding box center [293, 316] width 449 height 23
click at [261, 267] on div "Location Delivery Address [STREET_ADDRESS][PERSON_NAME] , [GEOGRAPHIC_DATA] , […" at bounding box center [300, 324] width 463 height 191
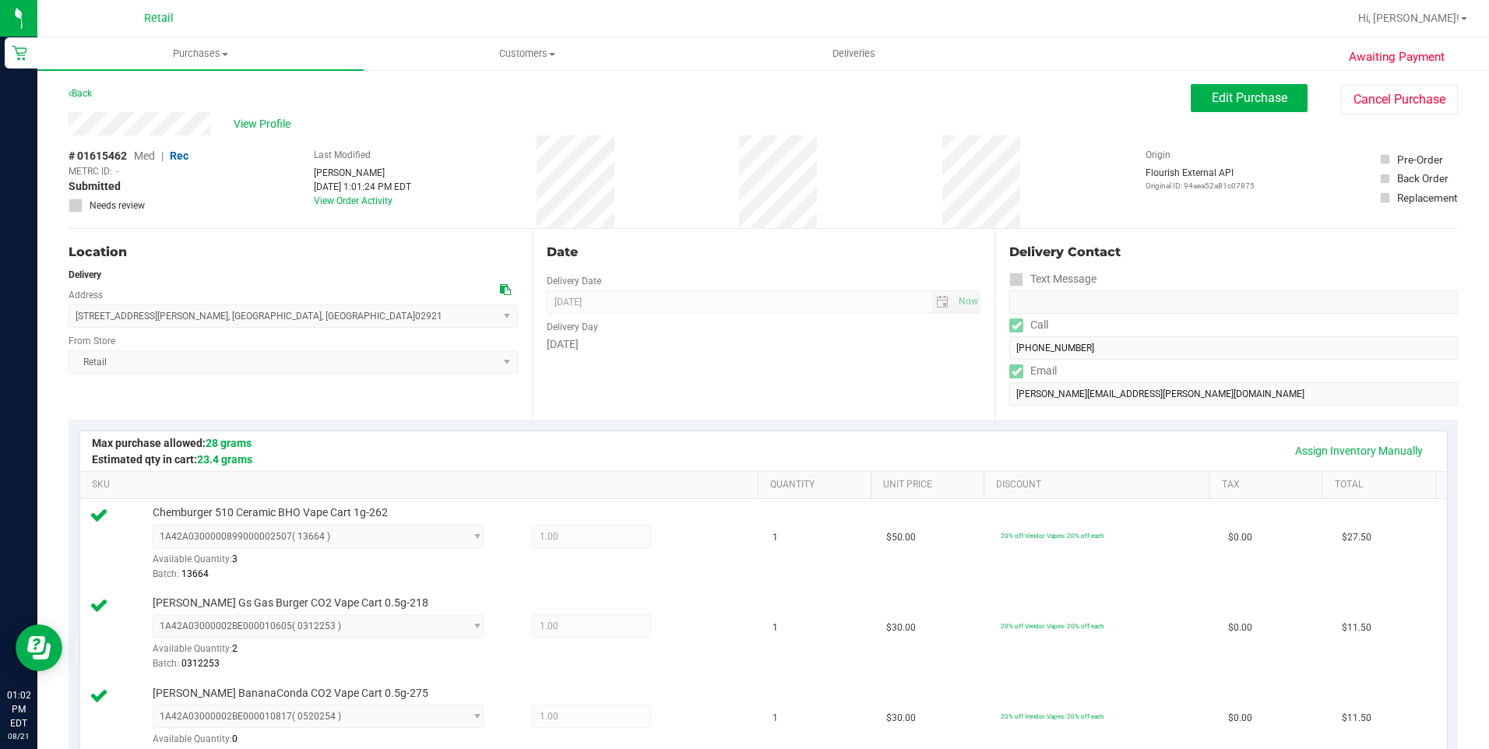
drag, startPoint x: 77, startPoint y: 318, endPoint x: 243, endPoint y: 313, distance: 166.0
click at [243, 313] on span "[STREET_ADDRESS][PERSON_NAME] , [GEOGRAPHIC_DATA] , [GEOGRAPHIC_DATA] 02921 Sel…" at bounding box center [293, 316] width 449 height 23
drag, startPoint x: 243, startPoint y: 313, endPoint x: 256, endPoint y: 314, distance: 13.3
copy span "[STREET_ADDRESS][PERSON_NAME]"
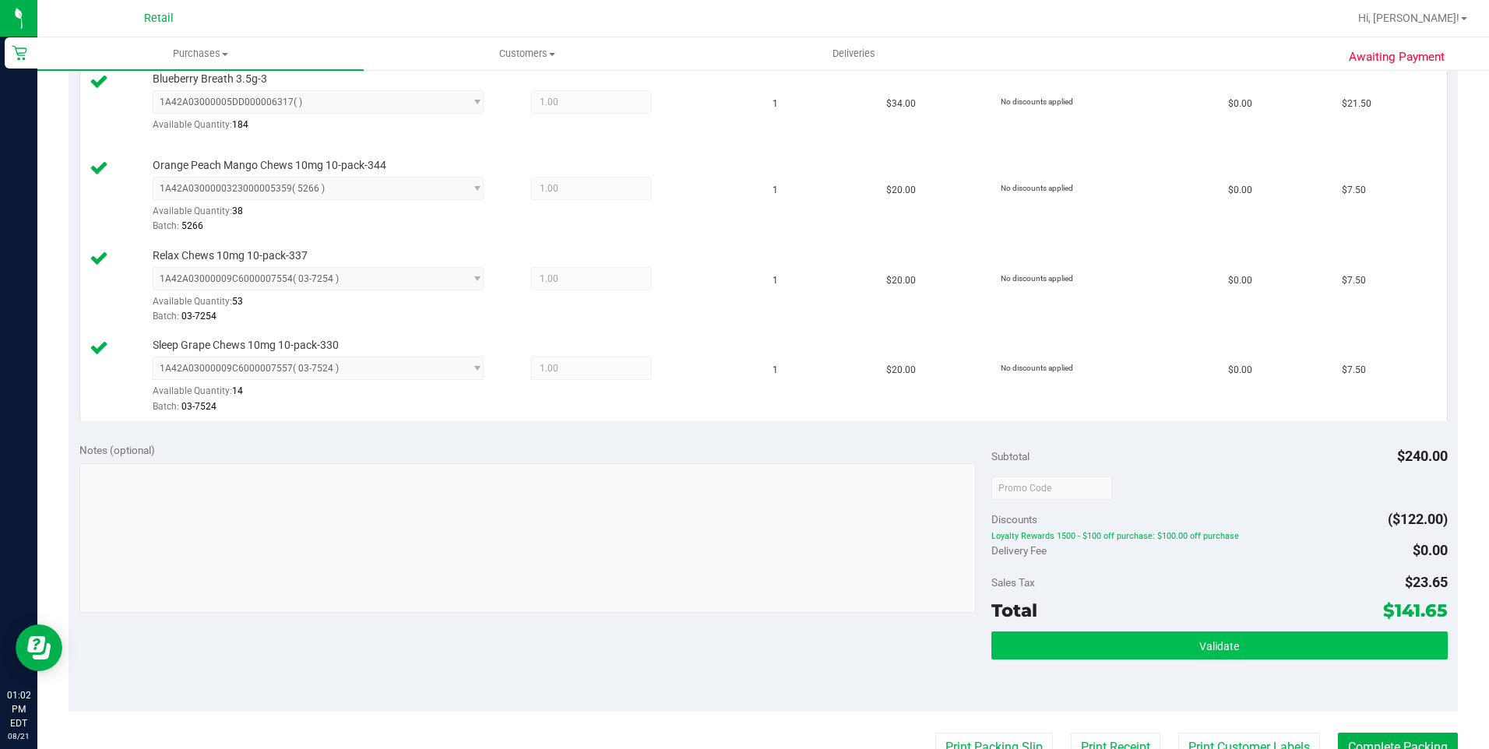
scroll to position [935, 0]
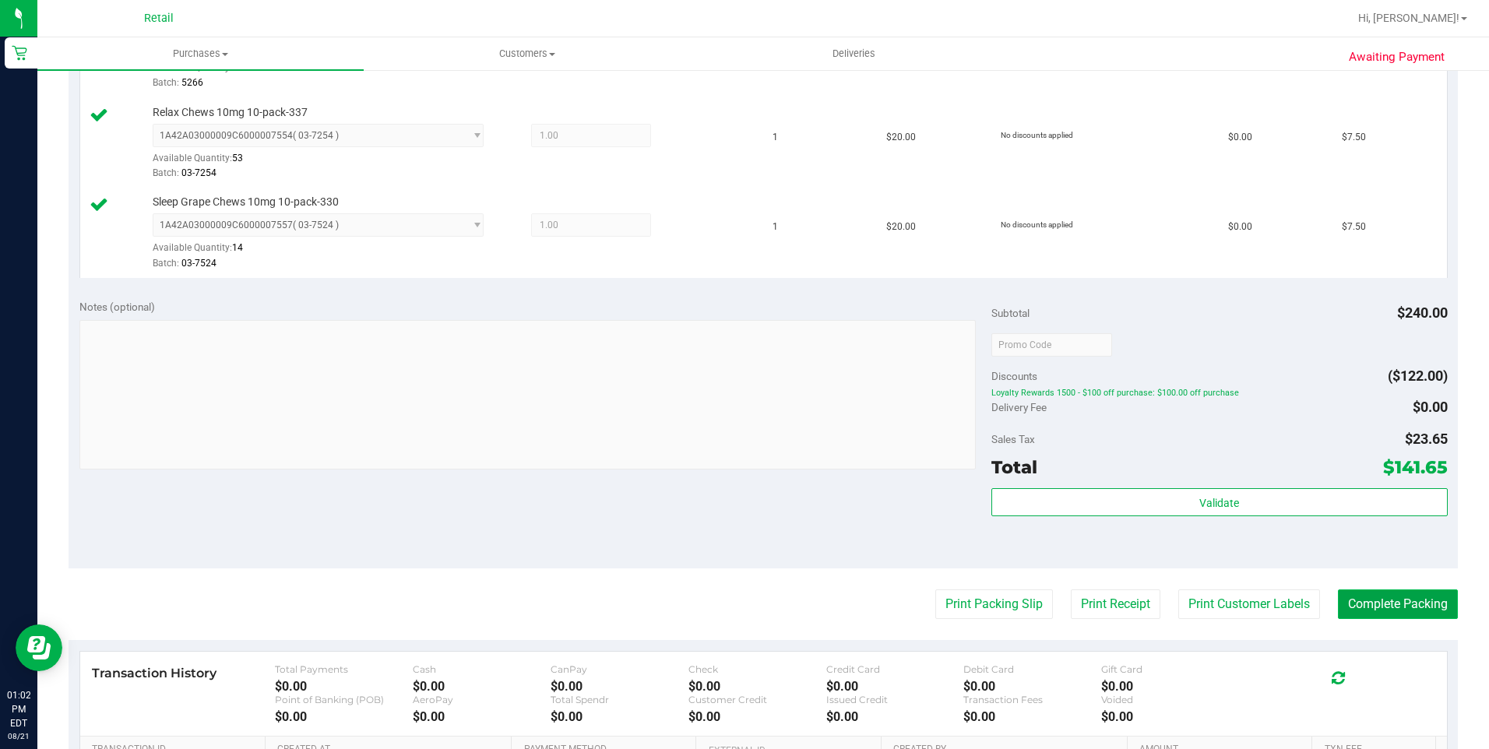
click at [1441, 594] on button "Complete Packing" at bounding box center [1398, 605] width 120 height 30
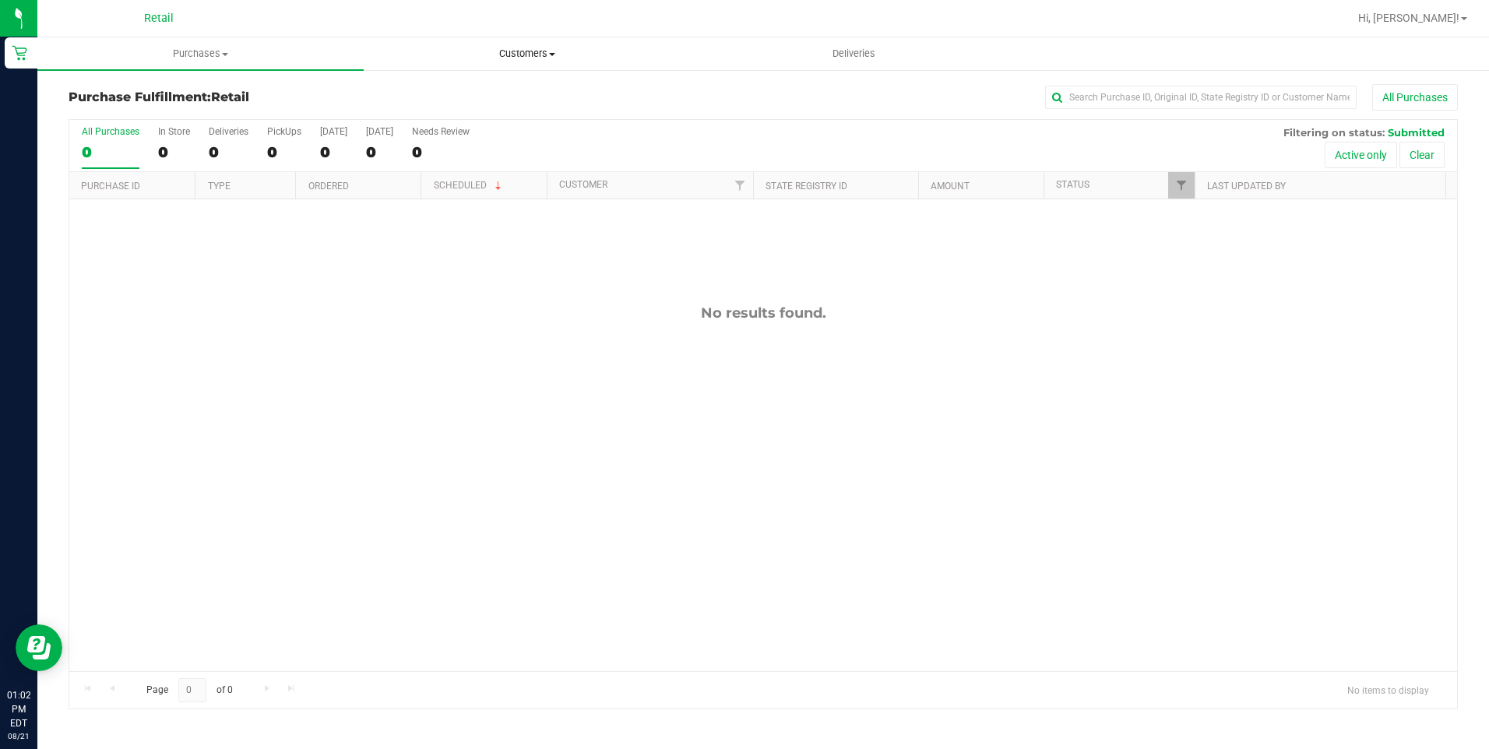
click at [523, 60] on uib-tab-heading "Customers All customers Add a new customer All physicians" at bounding box center [526, 53] width 325 height 31
click at [505, 86] on li "All customers" at bounding box center [527, 94] width 326 height 19
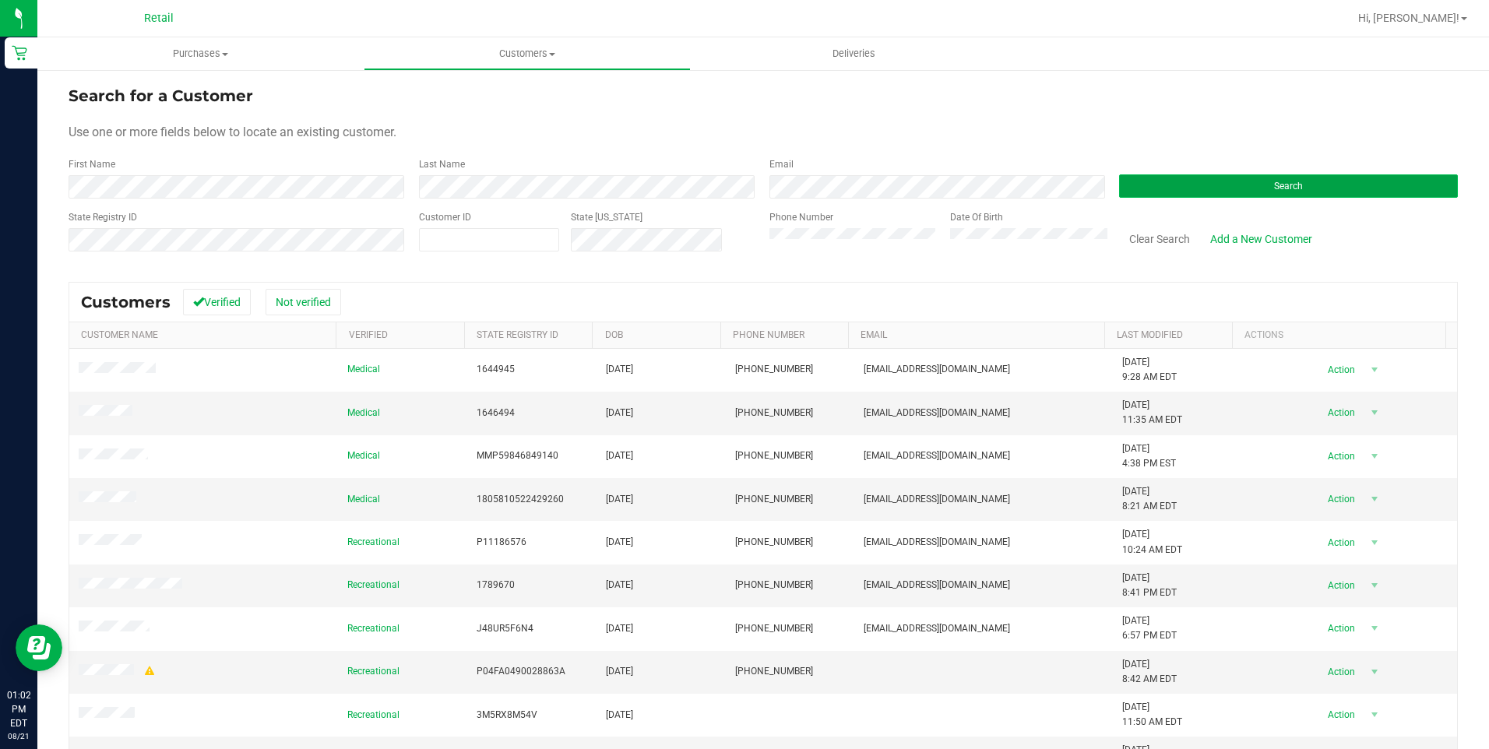
click at [1220, 181] on button "Search" at bounding box center [1288, 185] width 339 height 23
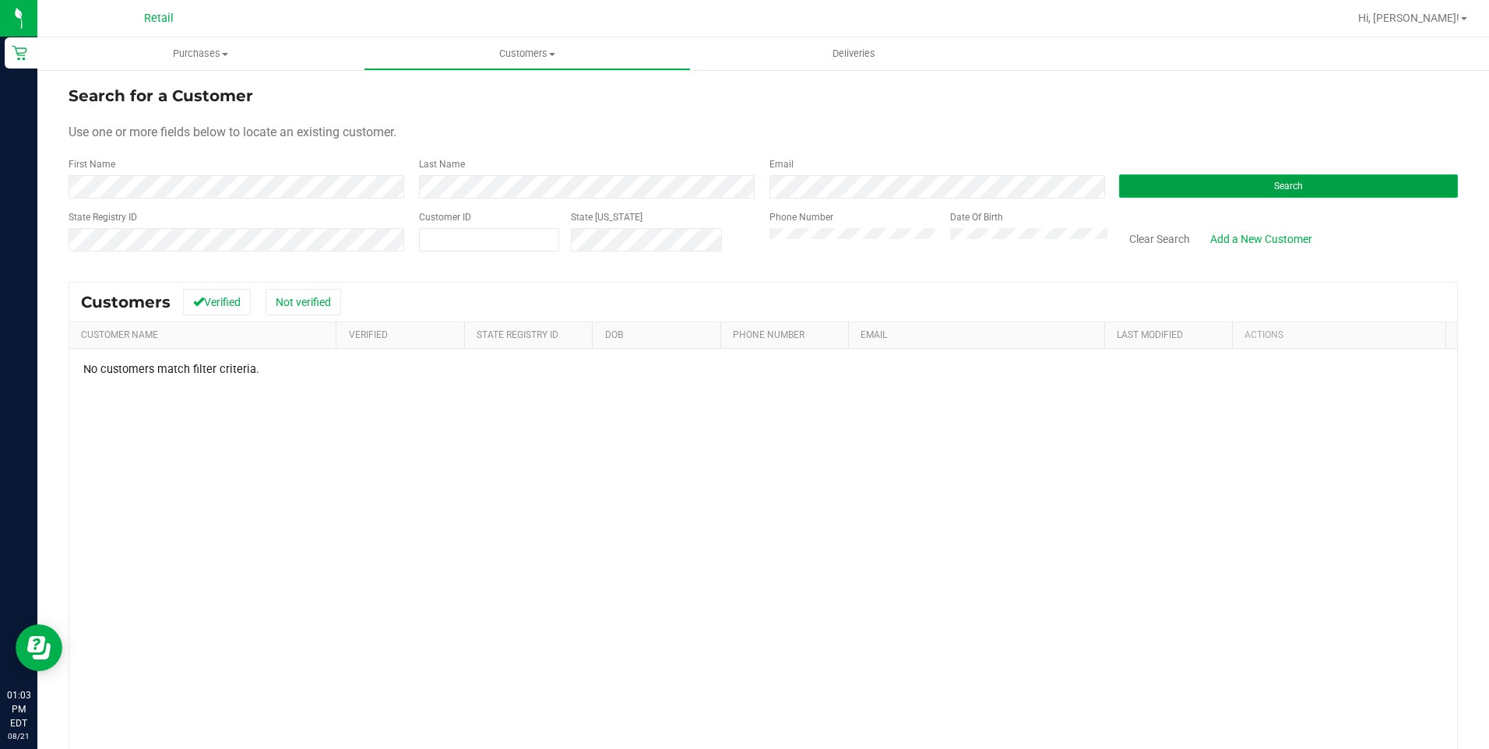
click at [1160, 184] on button "Search" at bounding box center [1288, 185] width 339 height 23
click at [291, 217] on form "Search for a Customer Use one or more fields below to locate an existing custom…" at bounding box center [763, 174] width 1389 height 181
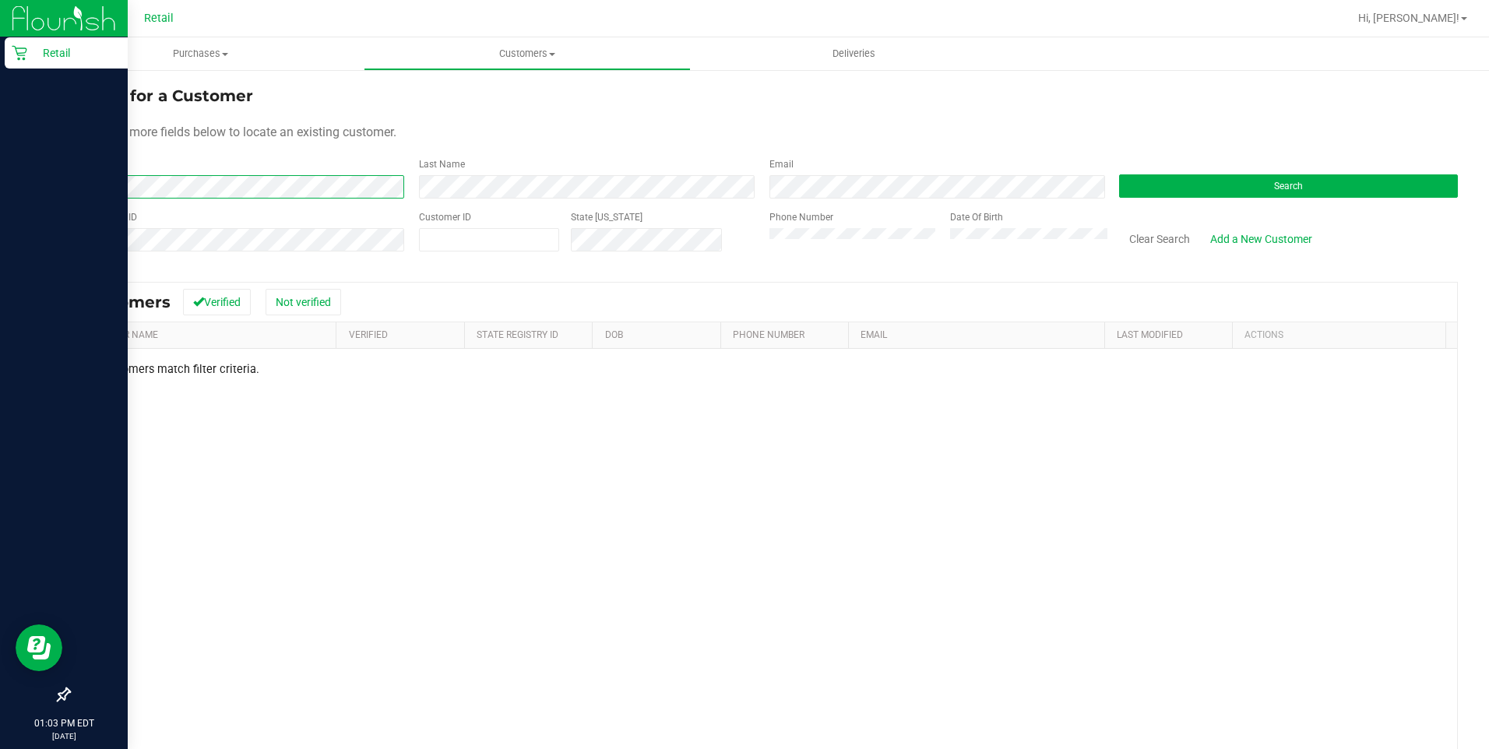
click at [0, 166] on html "Retail 01:03 PM EDT [DATE] 08/21 Retail Hi, [PERSON_NAME]! Purchases Summary of…" at bounding box center [744, 374] width 1489 height 749
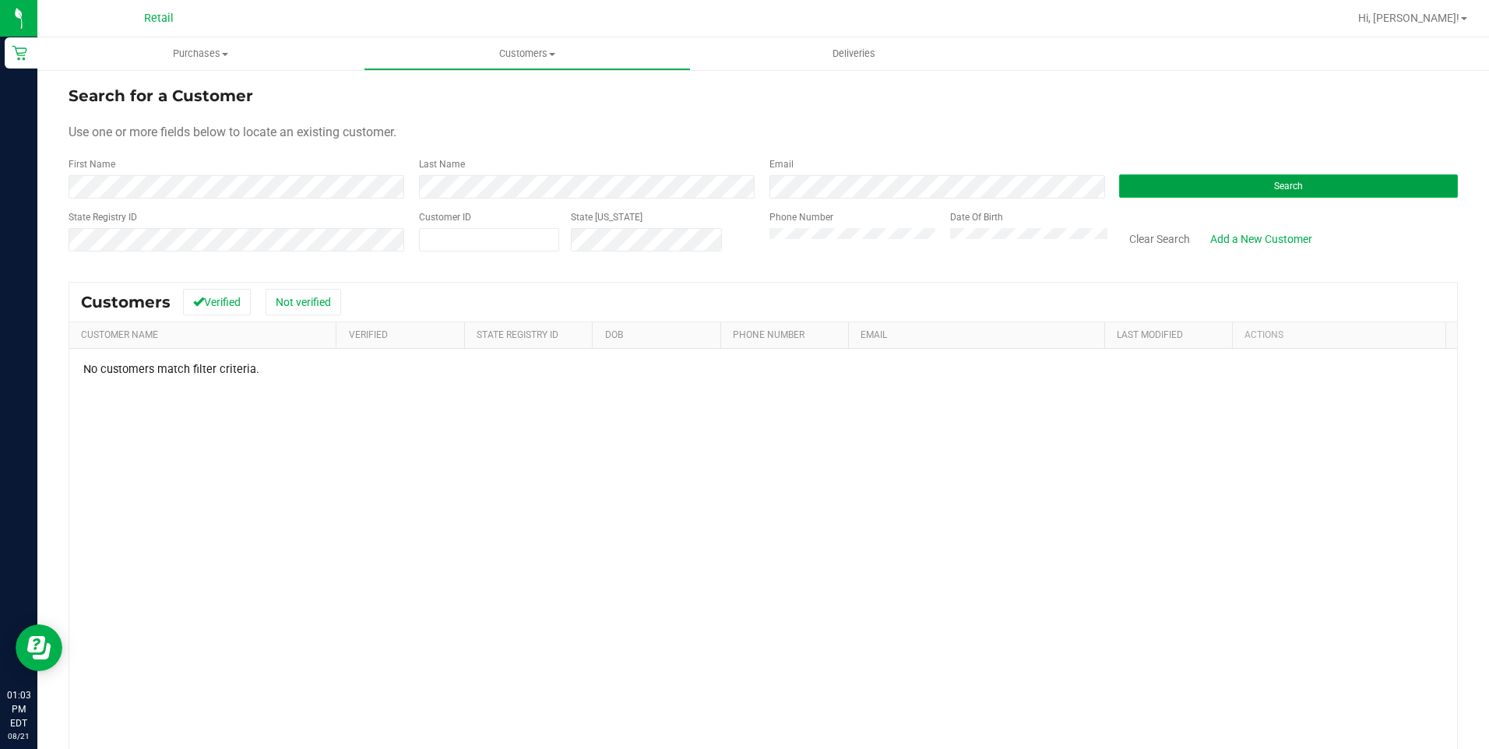
click at [1238, 183] on button "Search" at bounding box center [1288, 185] width 339 height 23
click at [1220, 191] on button "Search" at bounding box center [1288, 185] width 339 height 23
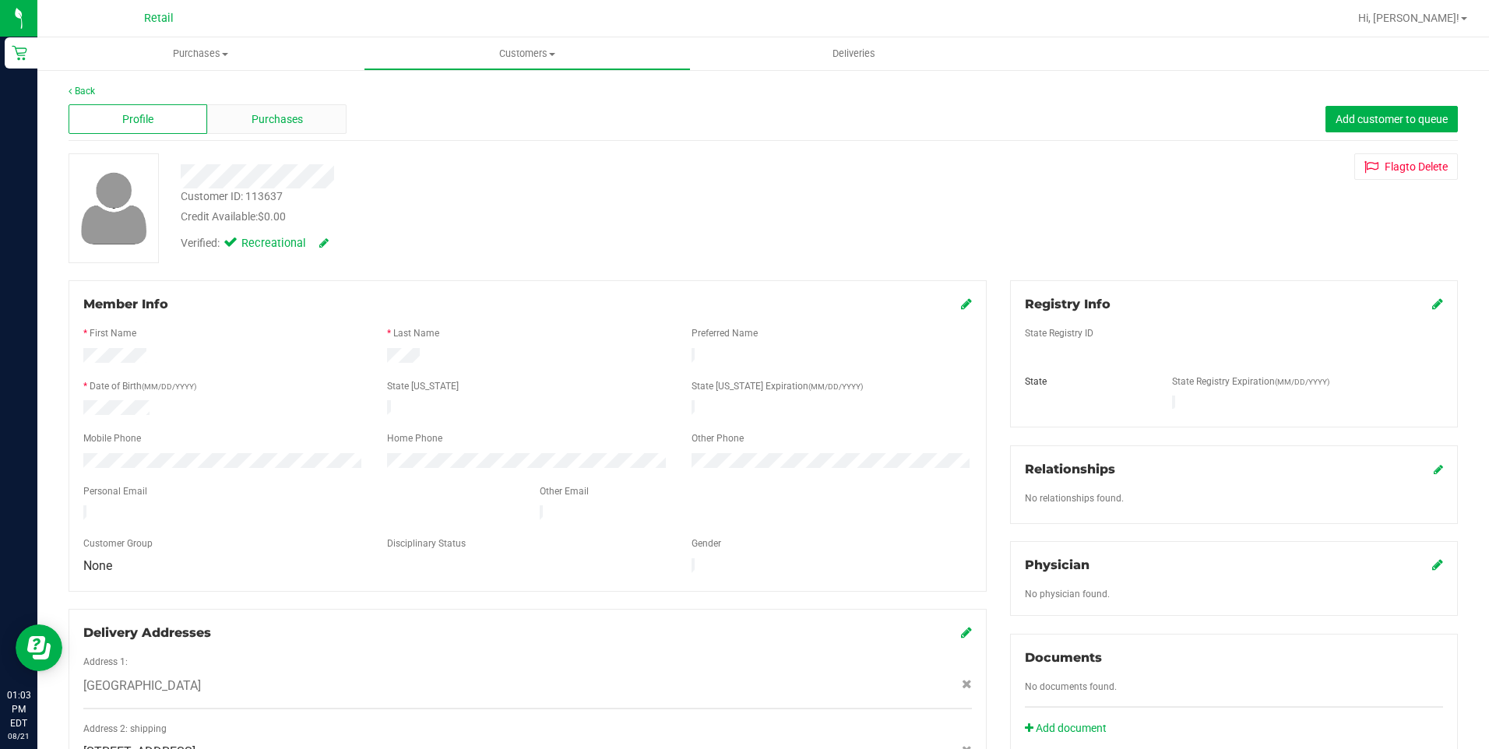
click at [293, 121] on span "Purchases" at bounding box center [277, 119] width 51 height 16
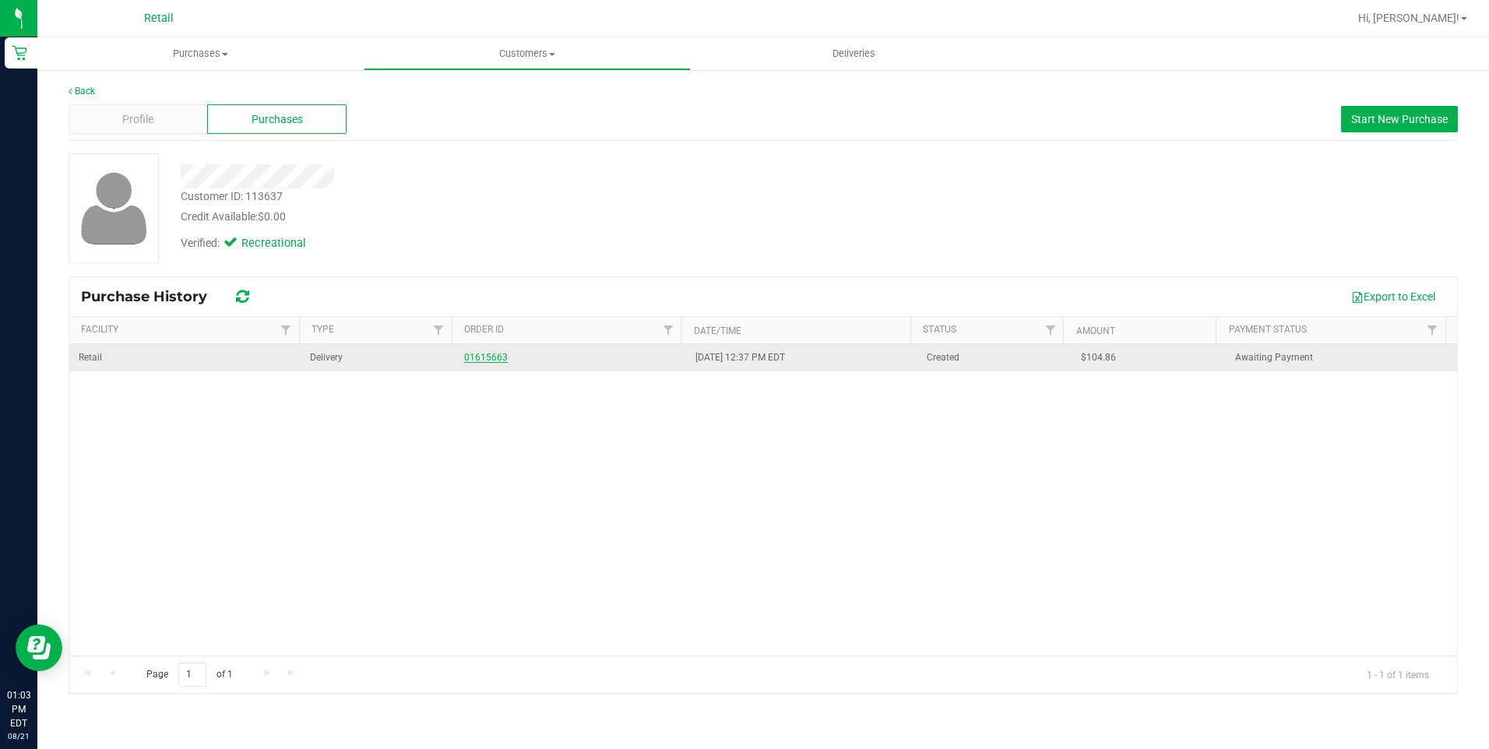
click at [486, 357] on link "01615663" at bounding box center [486, 357] width 44 height 11
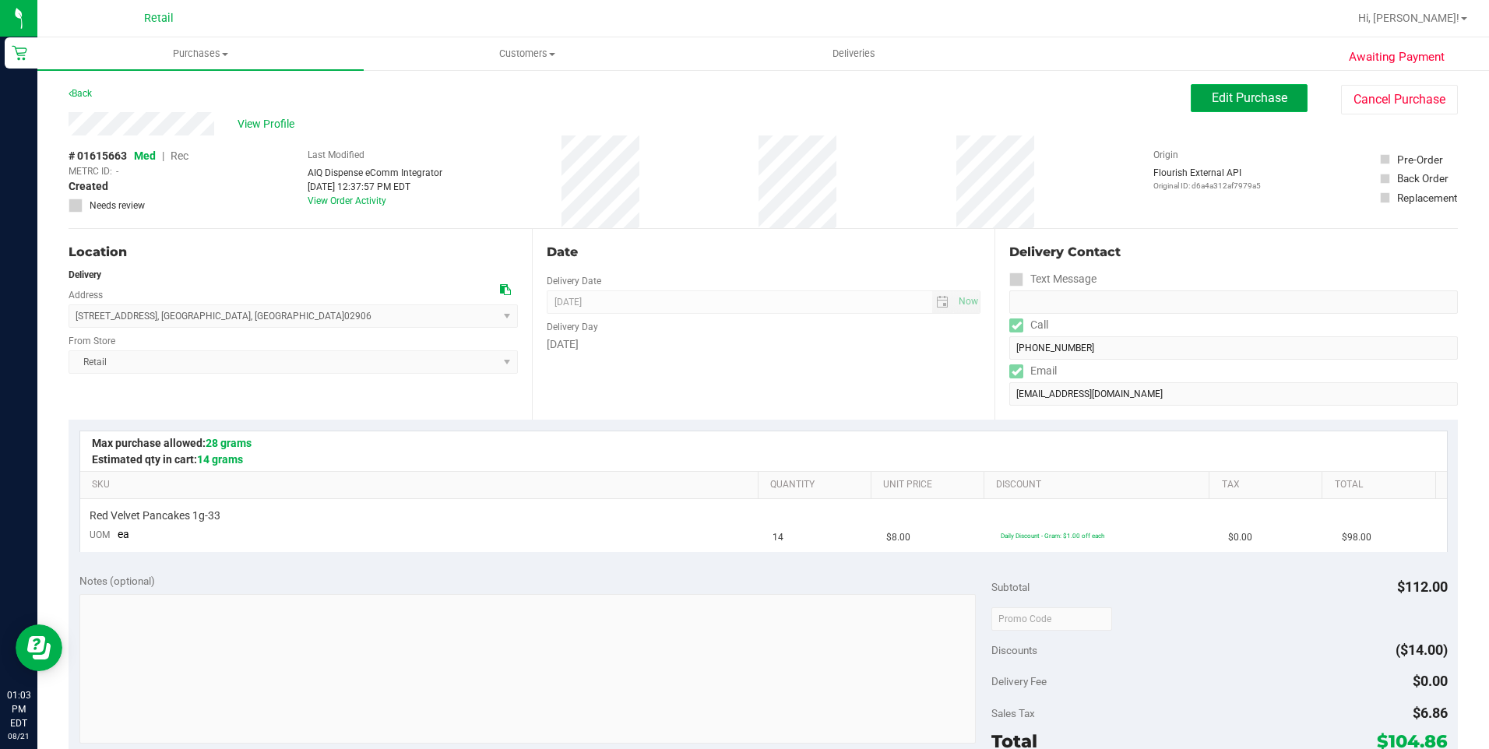
click at [1193, 95] on button "Edit Purchase" at bounding box center [1249, 98] width 117 height 28
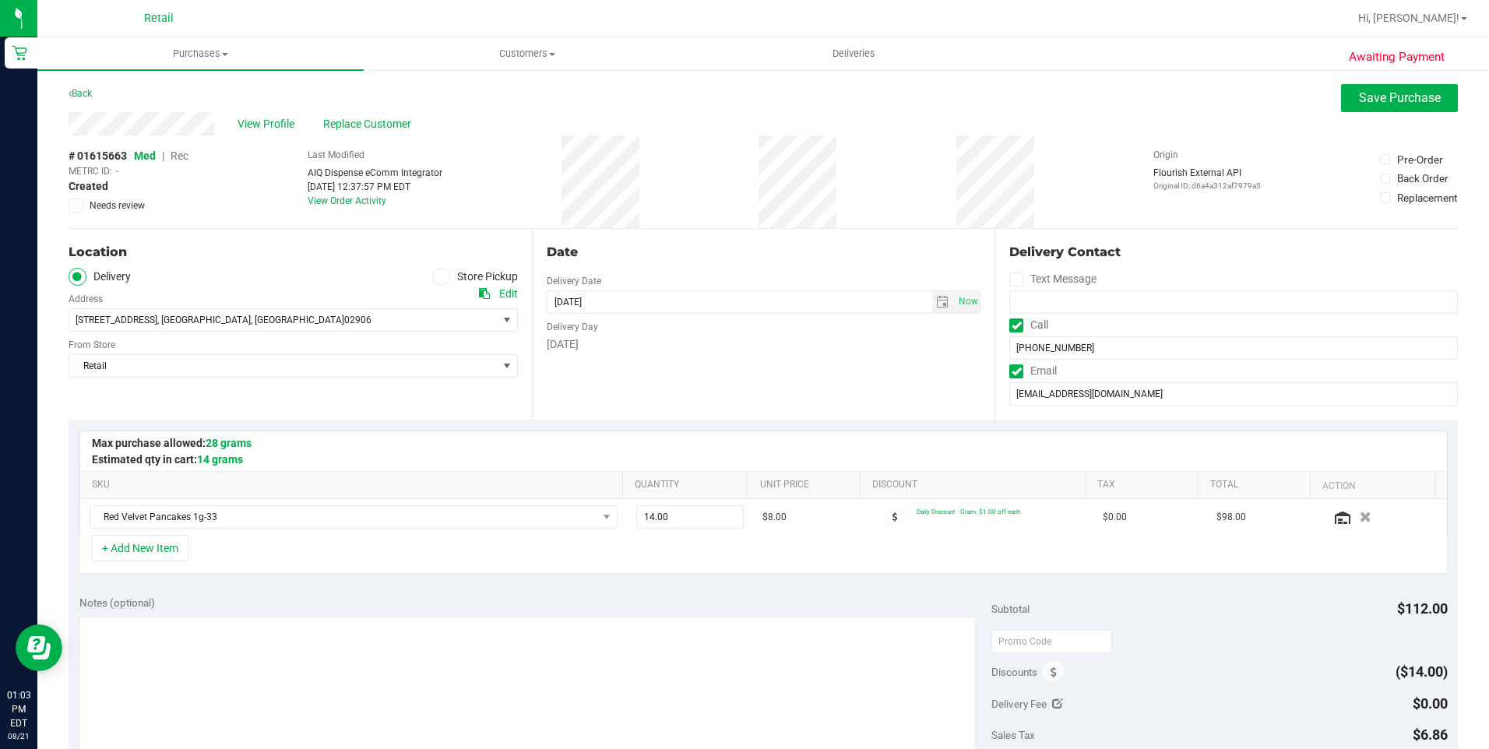
click at [187, 150] on span "Rec" at bounding box center [180, 156] width 18 height 12
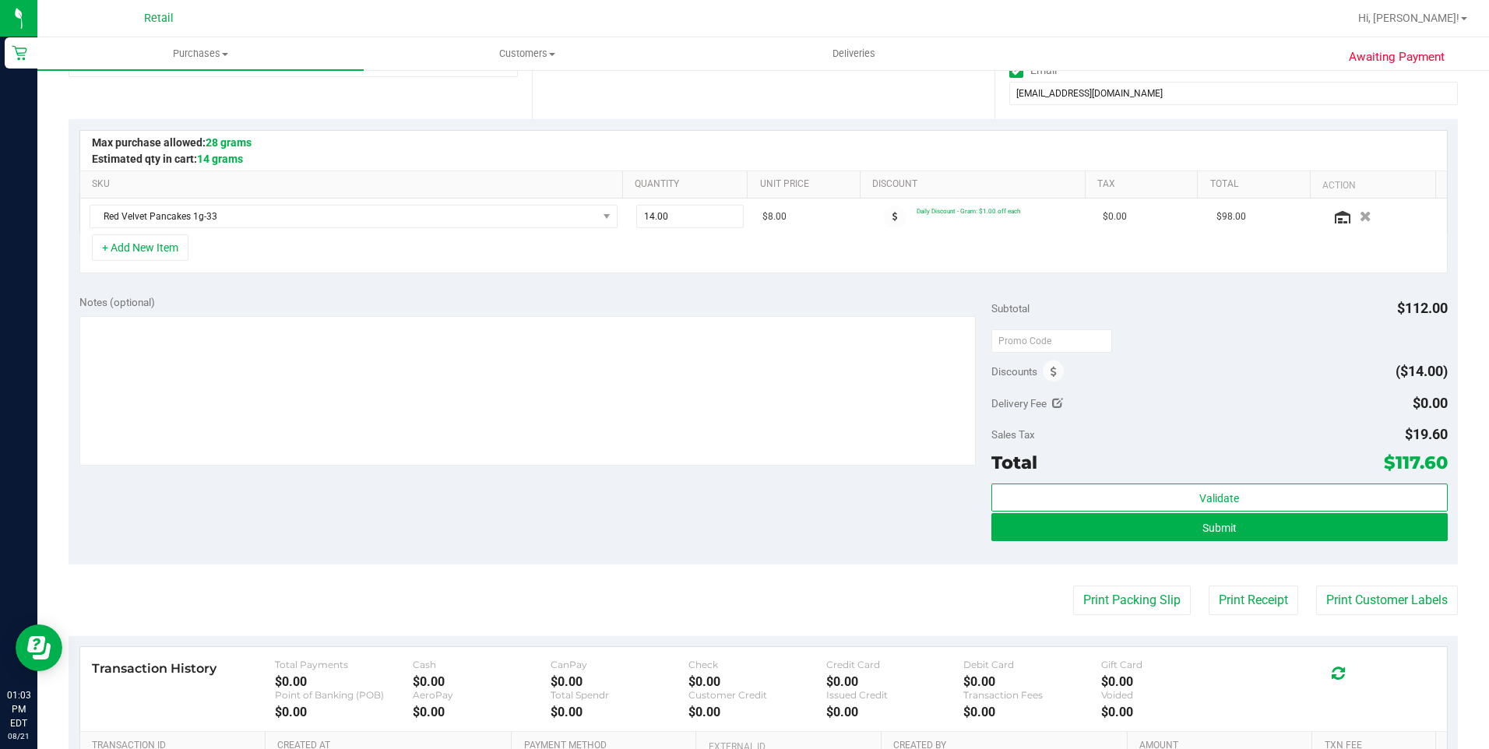
scroll to position [312, 0]
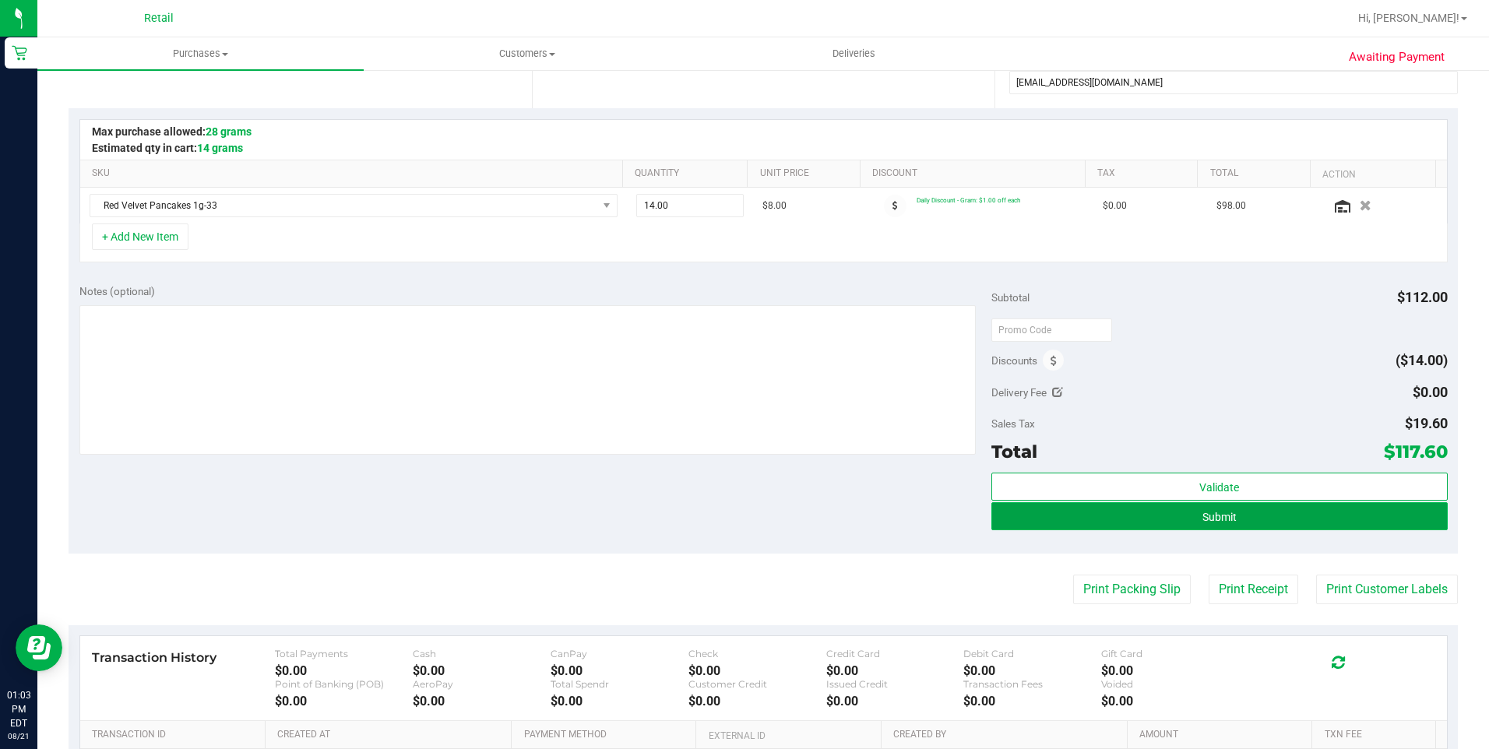
click at [1203, 512] on span "Submit" at bounding box center [1220, 517] width 34 height 12
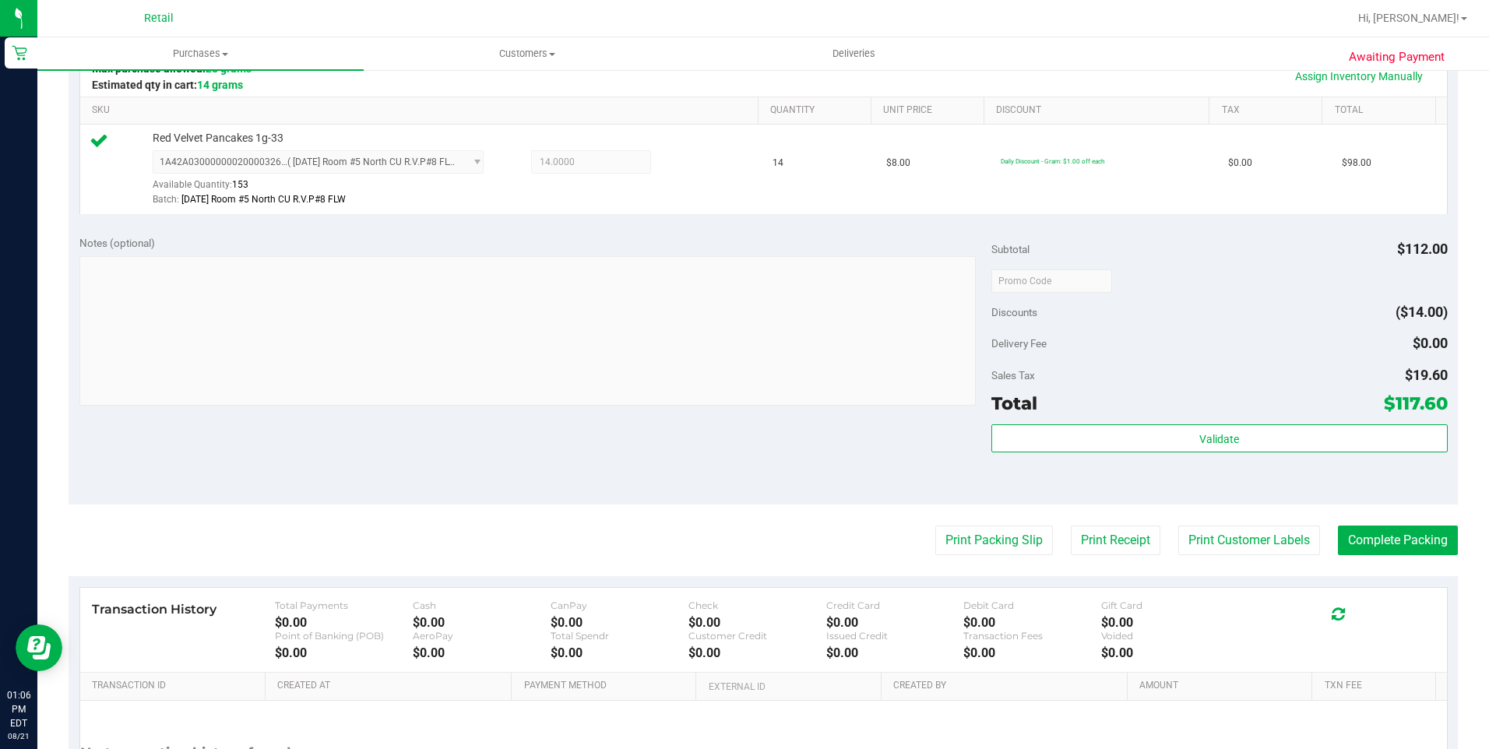
scroll to position [389, 0]
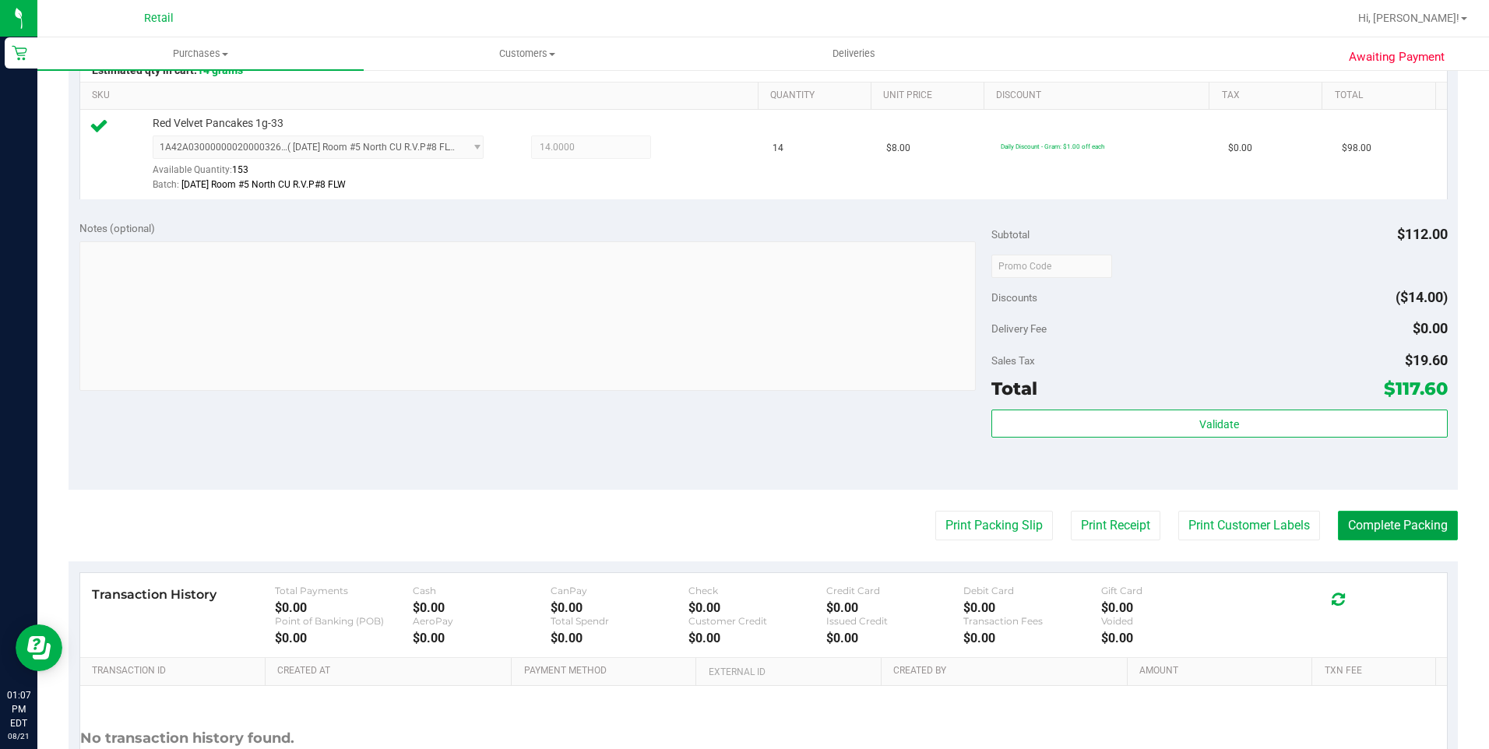
click at [1404, 530] on button "Complete Packing" at bounding box center [1398, 526] width 120 height 30
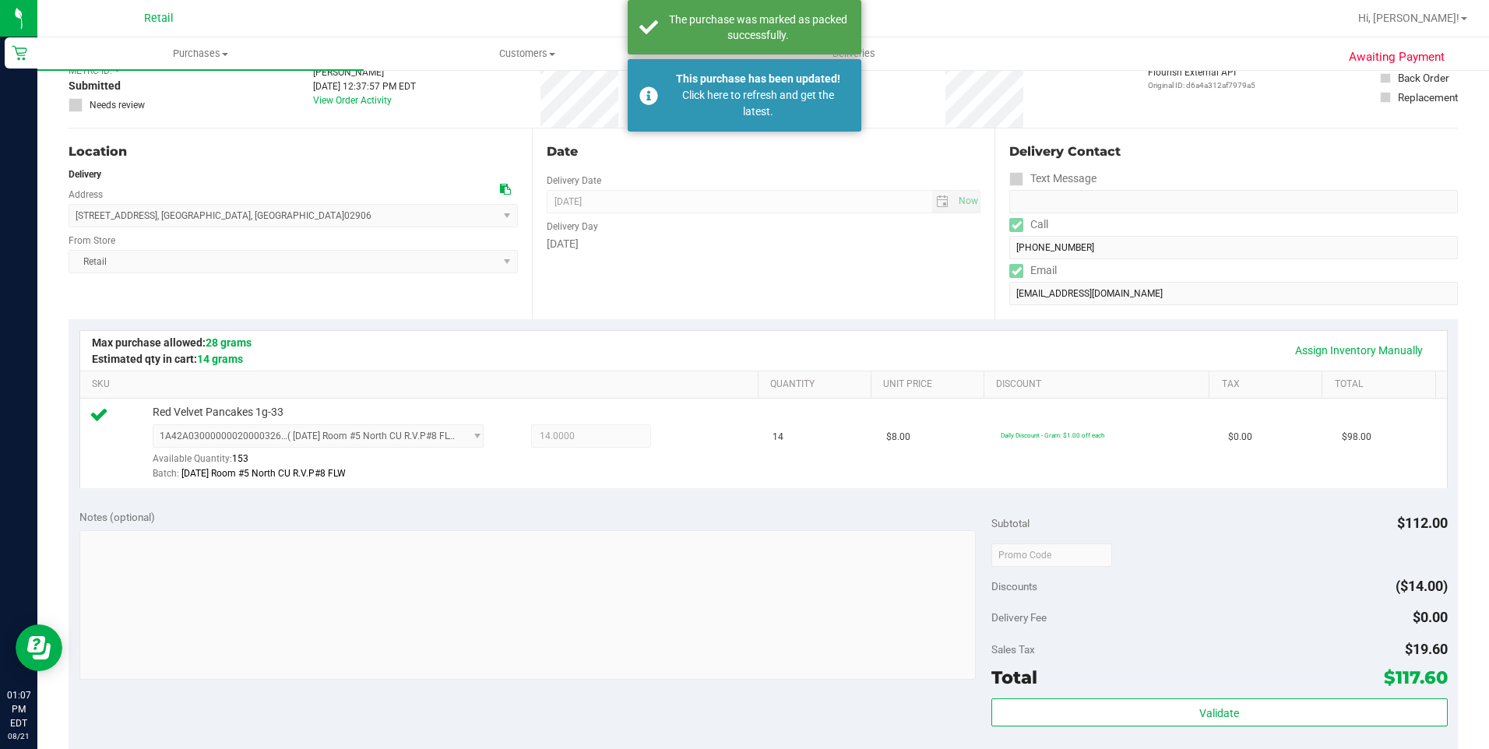
scroll to position [0, 0]
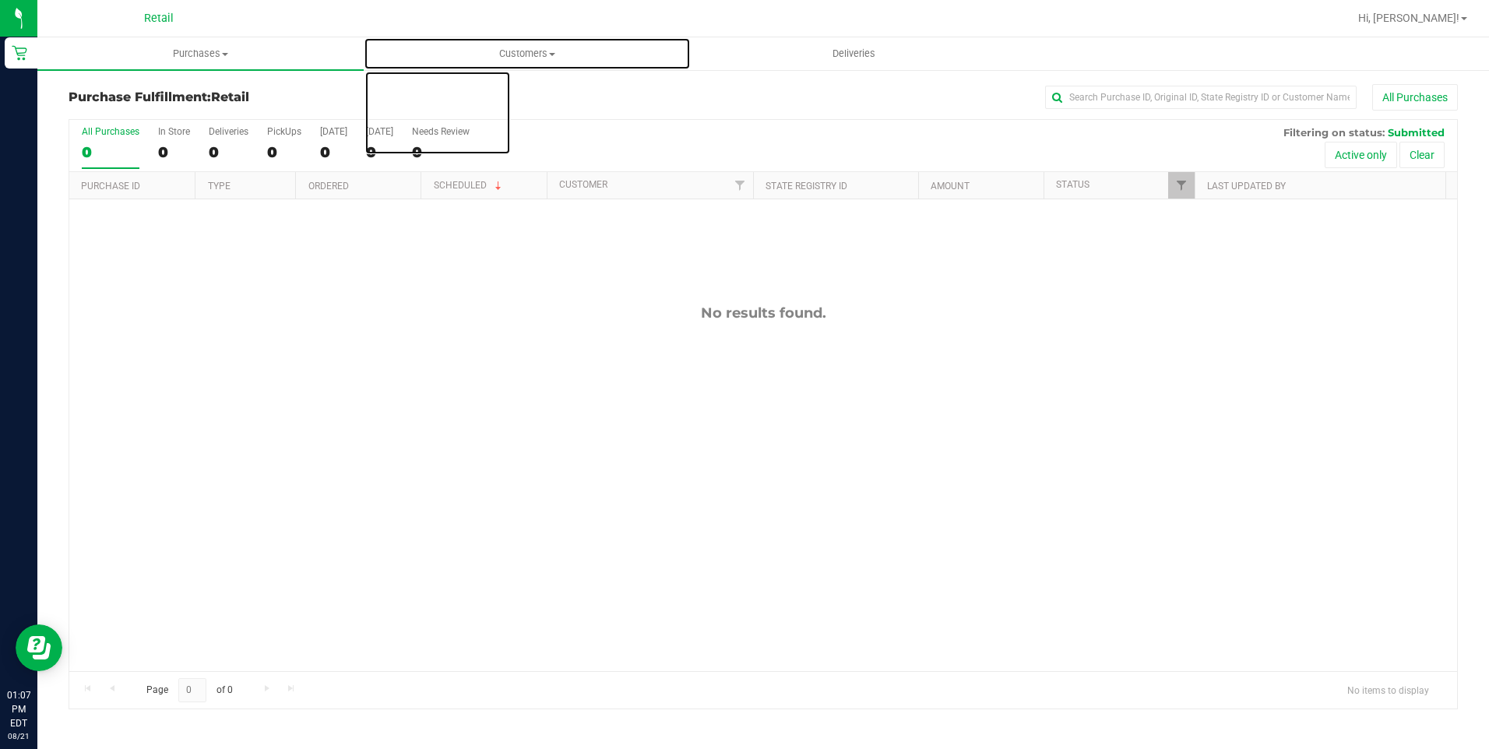
click at [537, 48] on span "Customers" at bounding box center [526, 54] width 325 height 14
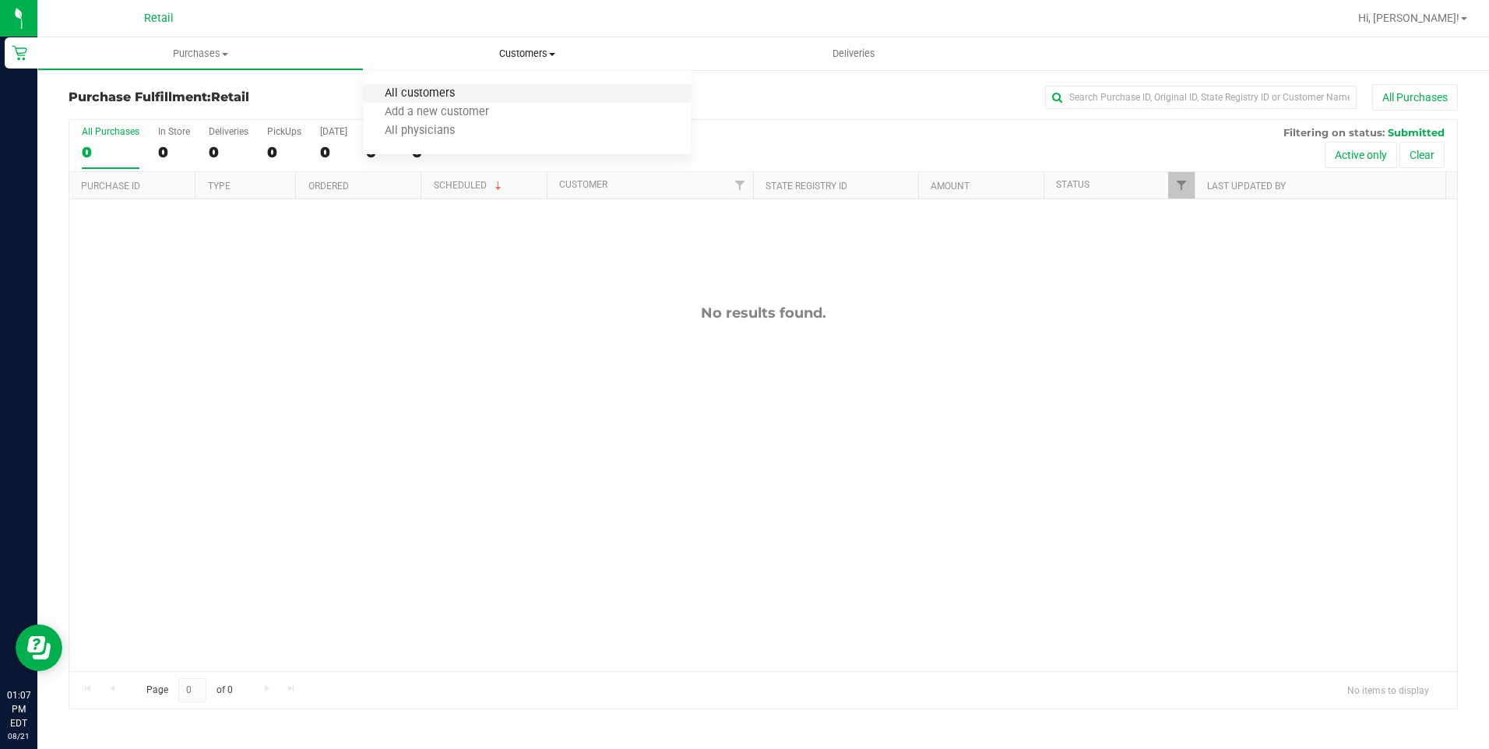
click at [456, 91] on span "All customers" at bounding box center [420, 93] width 112 height 13
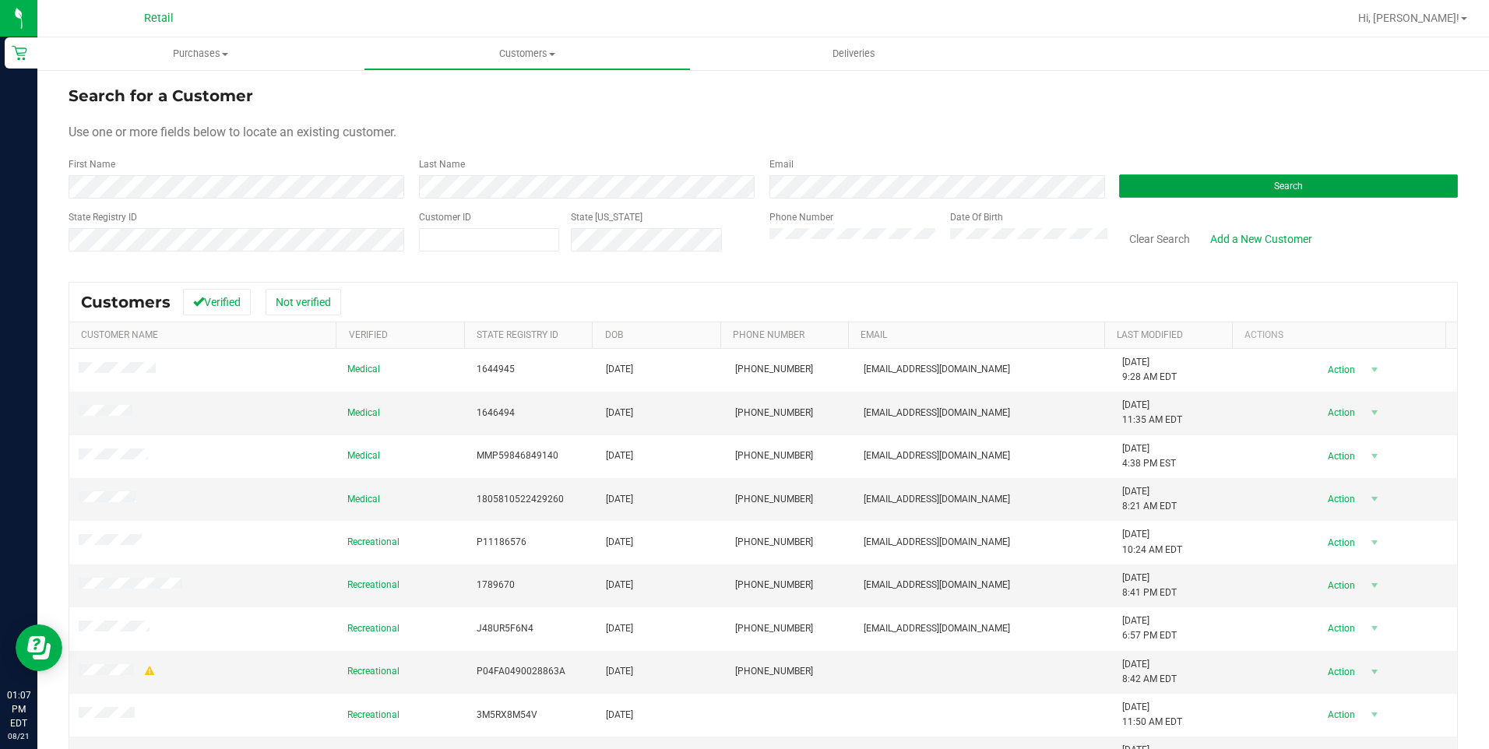
click at [1274, 185] on span "Search" at bounding box center [1288, 186] width 29 height 11
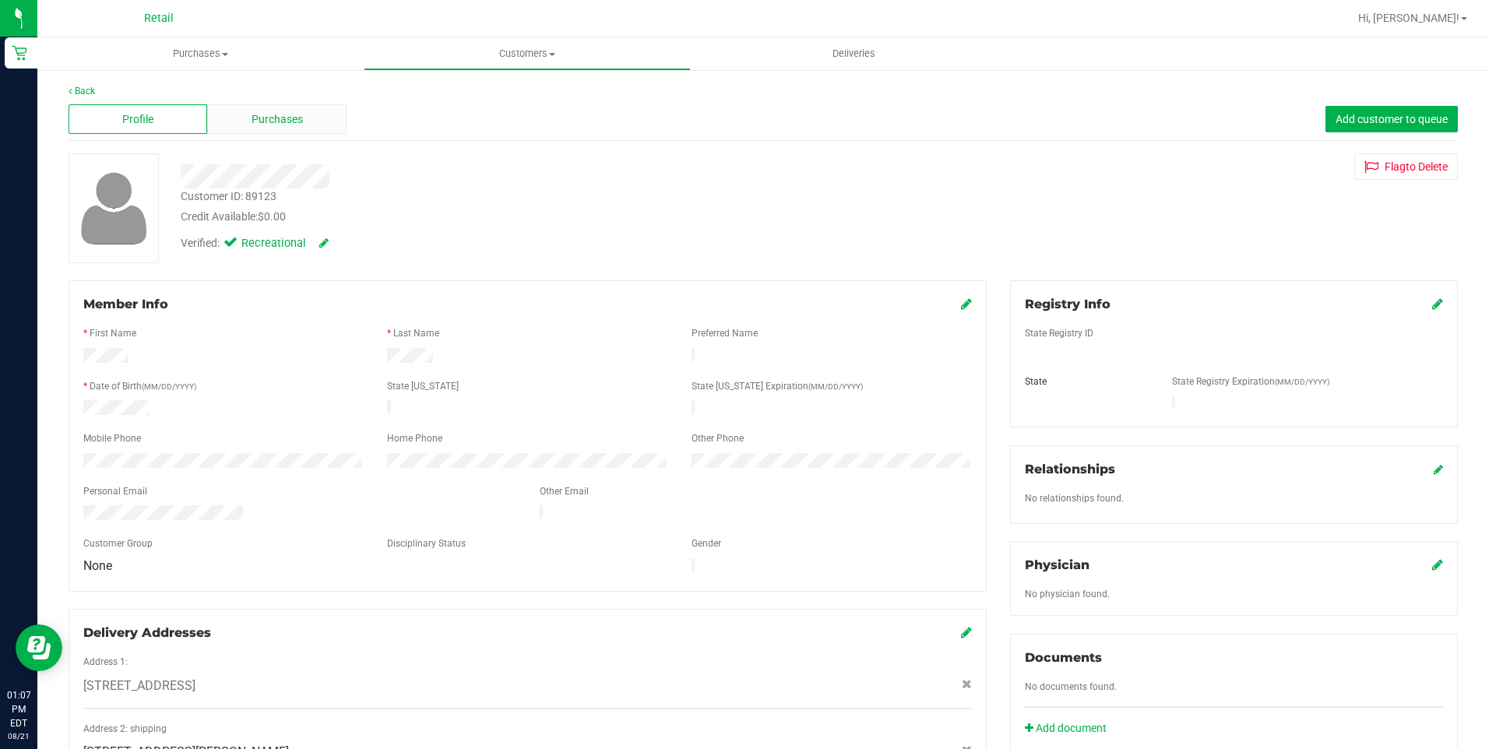
click at [292, 129] on div "Purchases" at bounding box center [276, 119] width 139 height 30
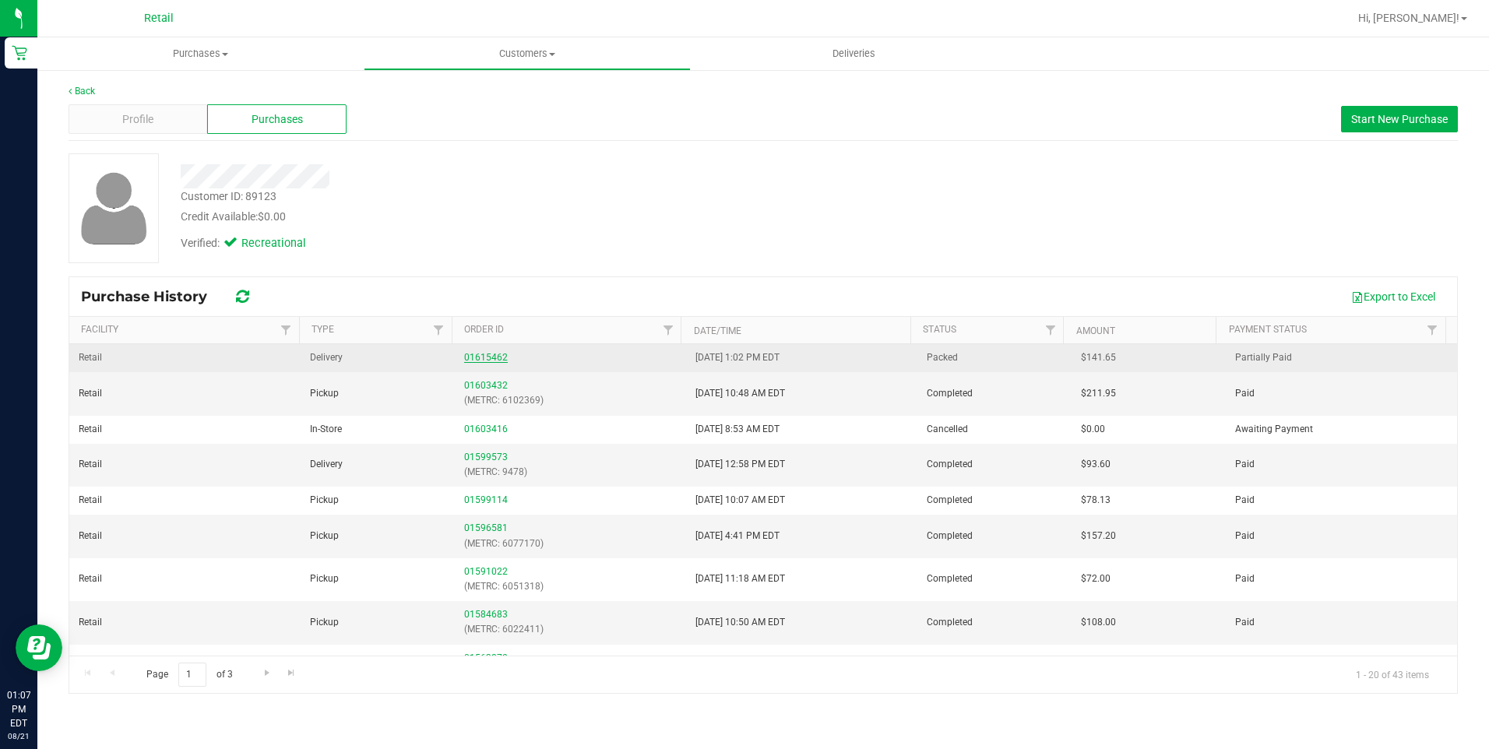
click at [473, 359] on link "01615462" at bounding box center [486, 357] width 44 height 11
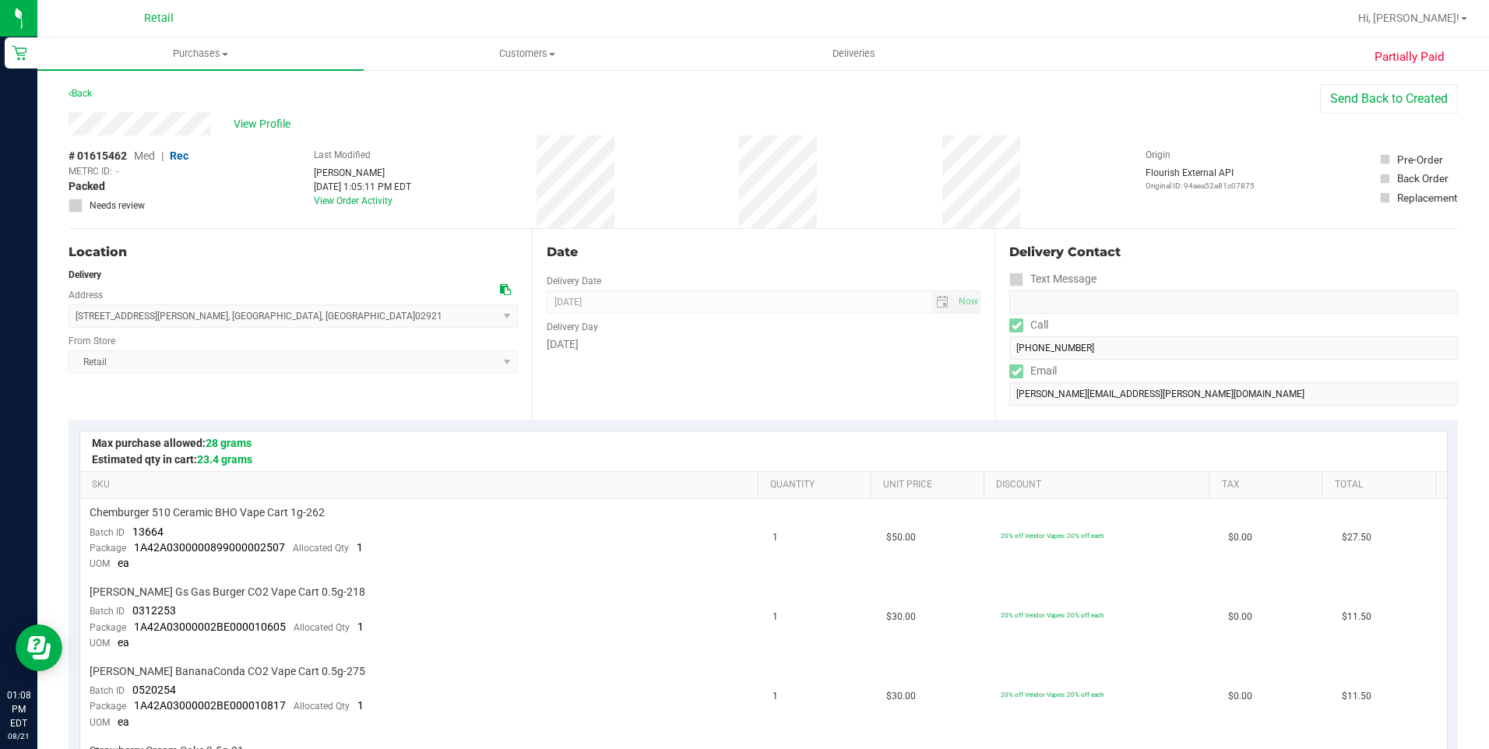
drag, startPoint x: 68, startPoint y: 124, endPoint x: 217, endPoint y: 121, distance: 148.8
click at [540, 52] on span "Customers" at bounding box center [526, 54] width 325 height 14
click at [512, 86] on li "All customers" at bounding box center [527, 94] width 326 height 19
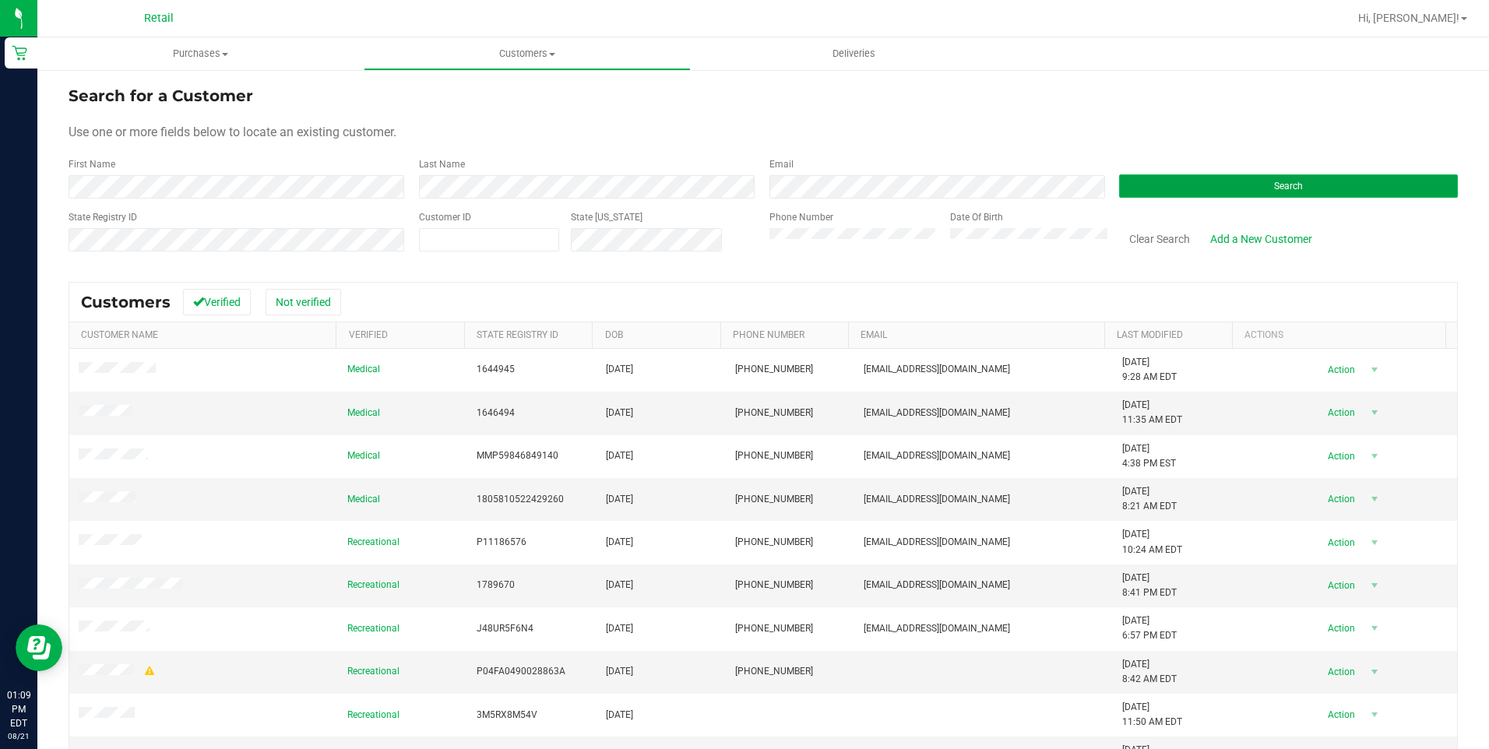
click at [1255, 186] on button "Search" at bounding box center [1288, 185] width 339 height 23
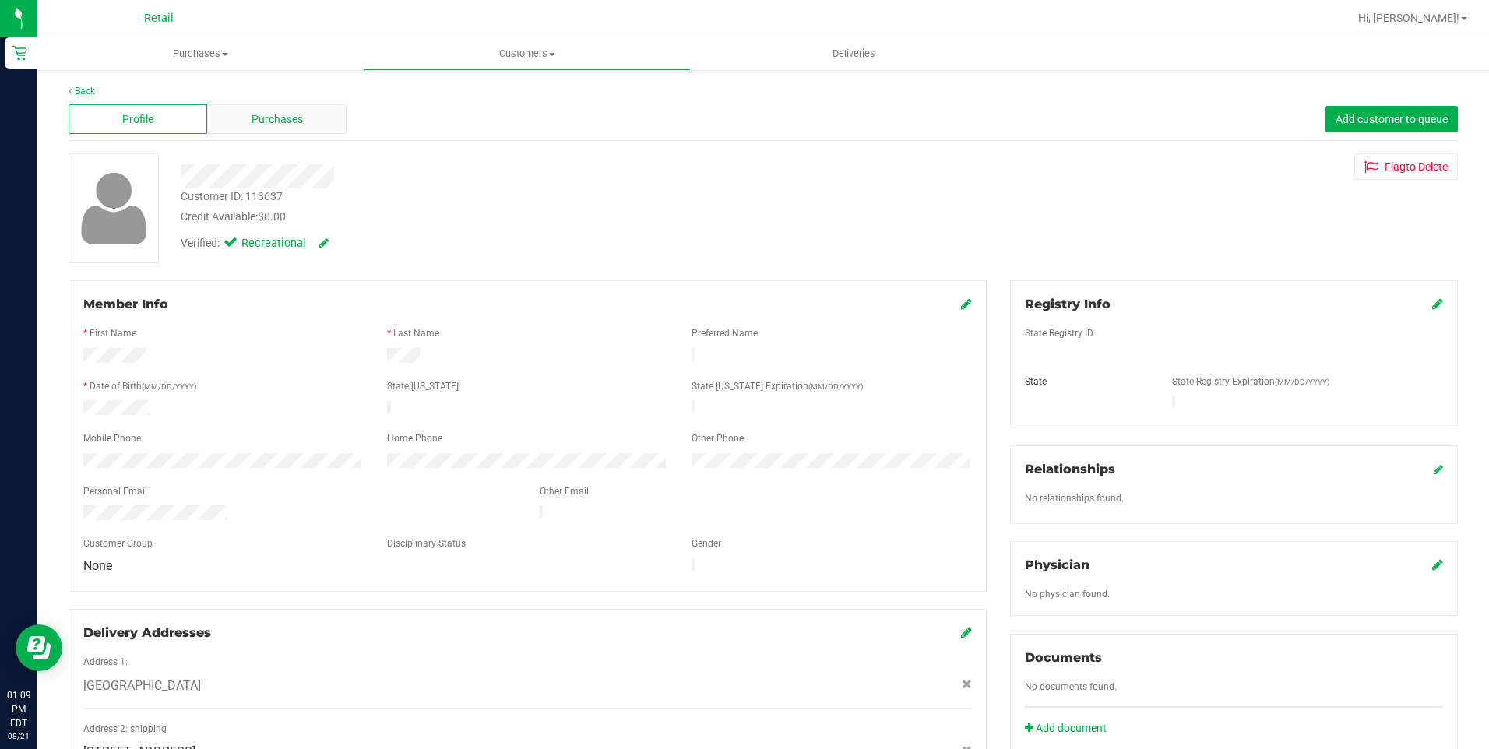
click at [299, 125] on span "Purchases" at bounding box center [277, 119] width 51 height 16
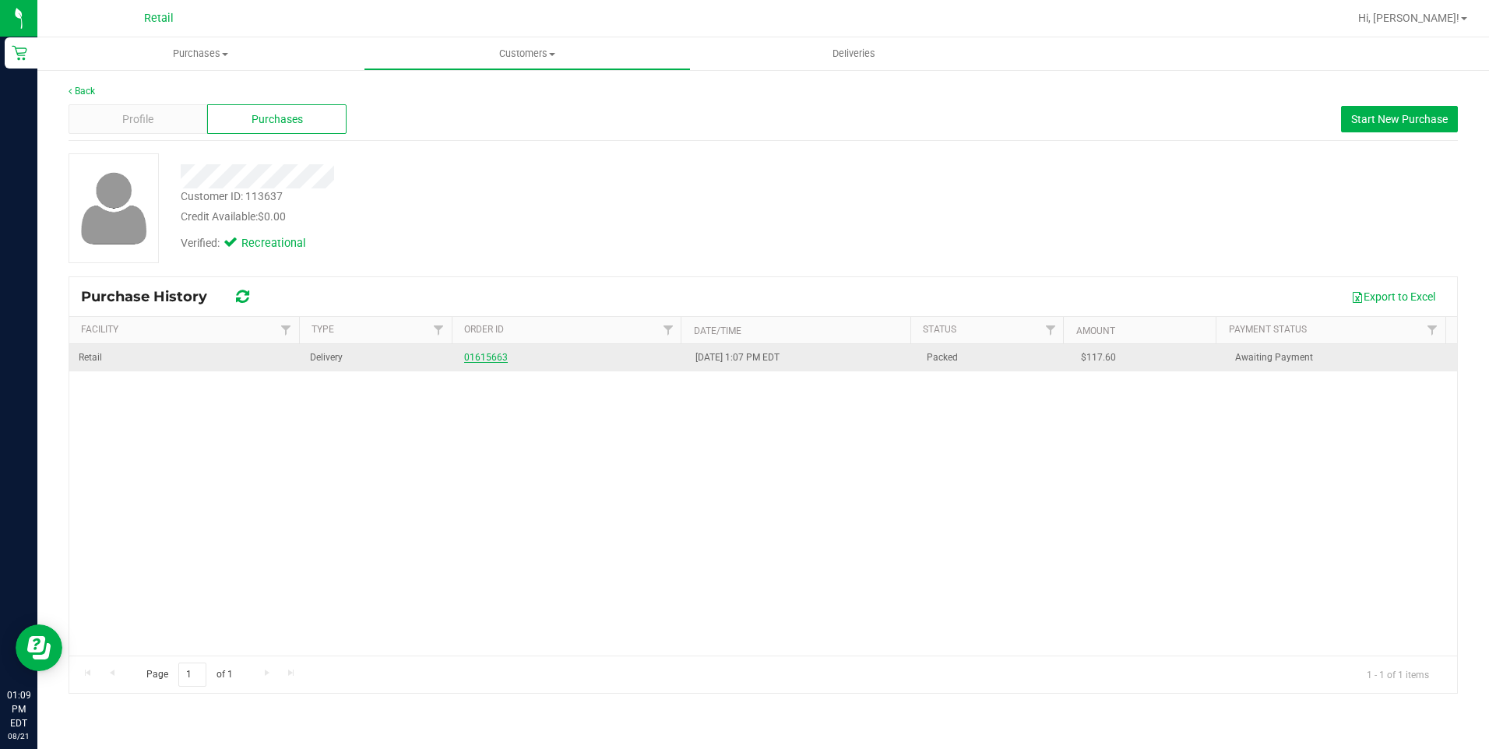
click at [472, 358] on link "01615663" at bounding box center [486, 357] width 44 height 11
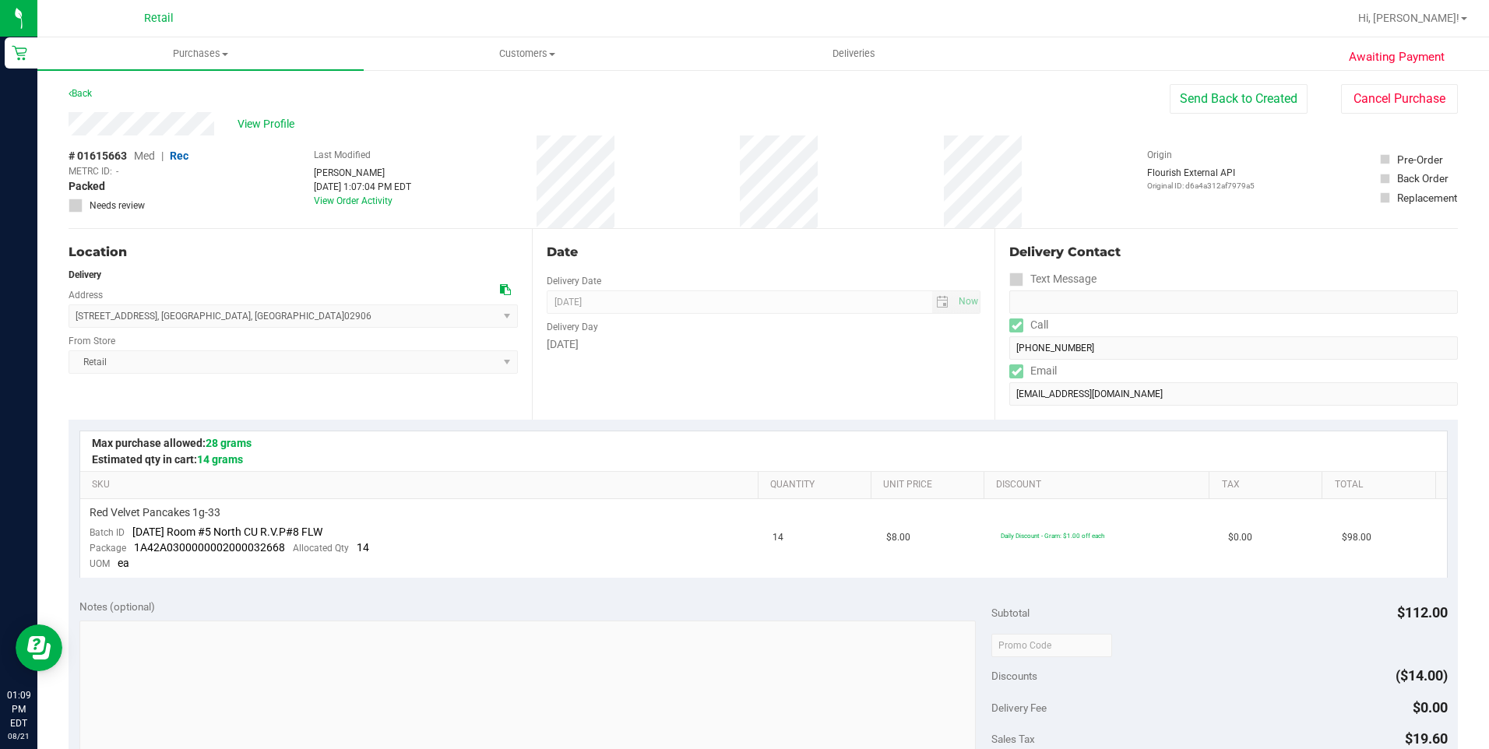
click at [1118, 238] on div "Delivery Contact Text Message Call (213) 604-7517 Email mglewis221b@gmail.com" at bounding box center [1226, 324] width 463 height 191
click at [213, 128] on div "Awaiting Payment Back Send Back to Created Cancel Purchase View Profile # 01615…" at bounding box center [763, 666] width 1452 height 1195
drag, startPoint x: 73, startPoint y: 312, endPoint x: 254, endPoint y: 315, distance: 180.7
click at [254, 315] on span "489 Hope Street , Providence , RI 02906 Select address Hope Street 489 Hope Str…" at bounding box center [293, 316] width 449 height 23
copy span "489 Hope Street , Providence , RI 02906"
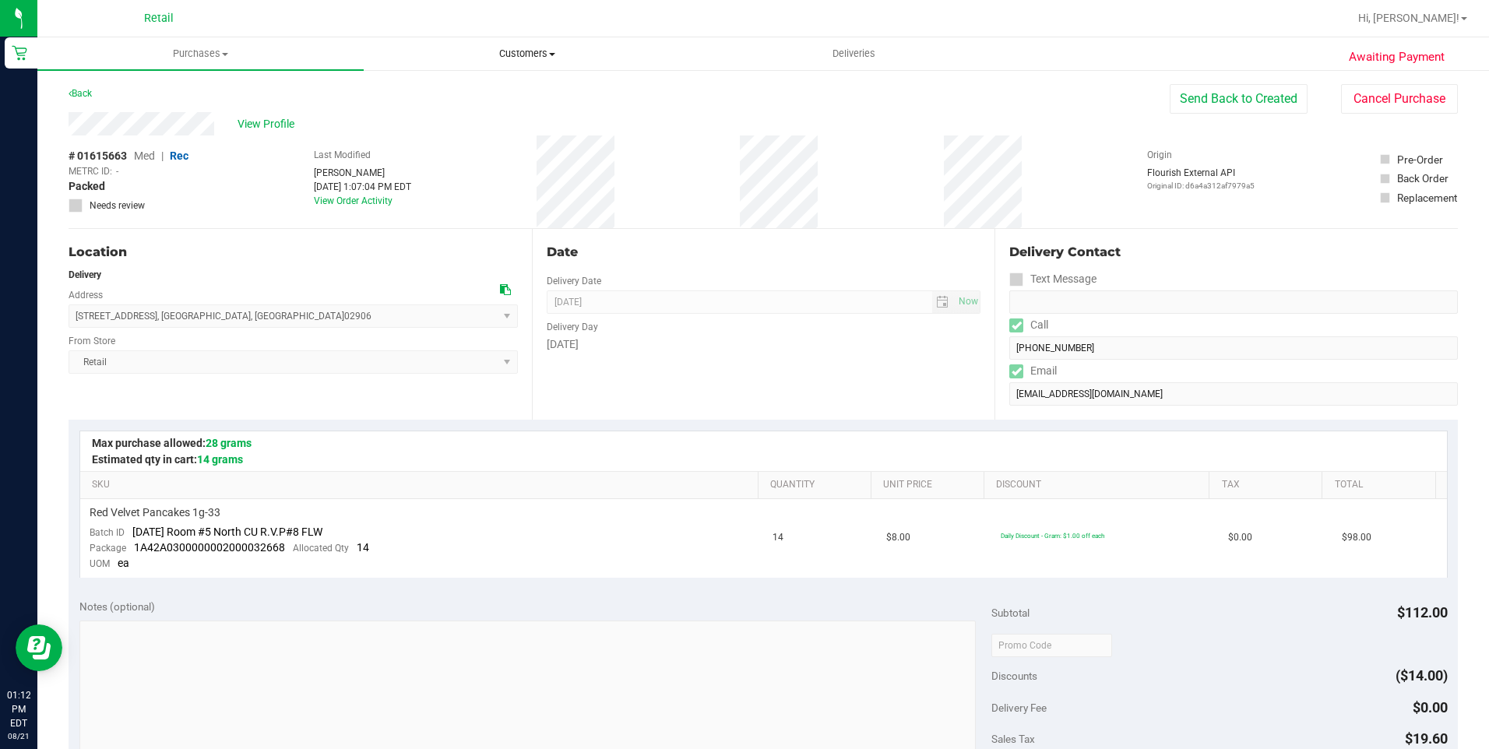
click at [530, 51] on span "Customers" at bounding box center [526, 54] width 325 height 14
click at [520, 96] on li "All customers" at bounding box center [527, 94] width 326 height 19
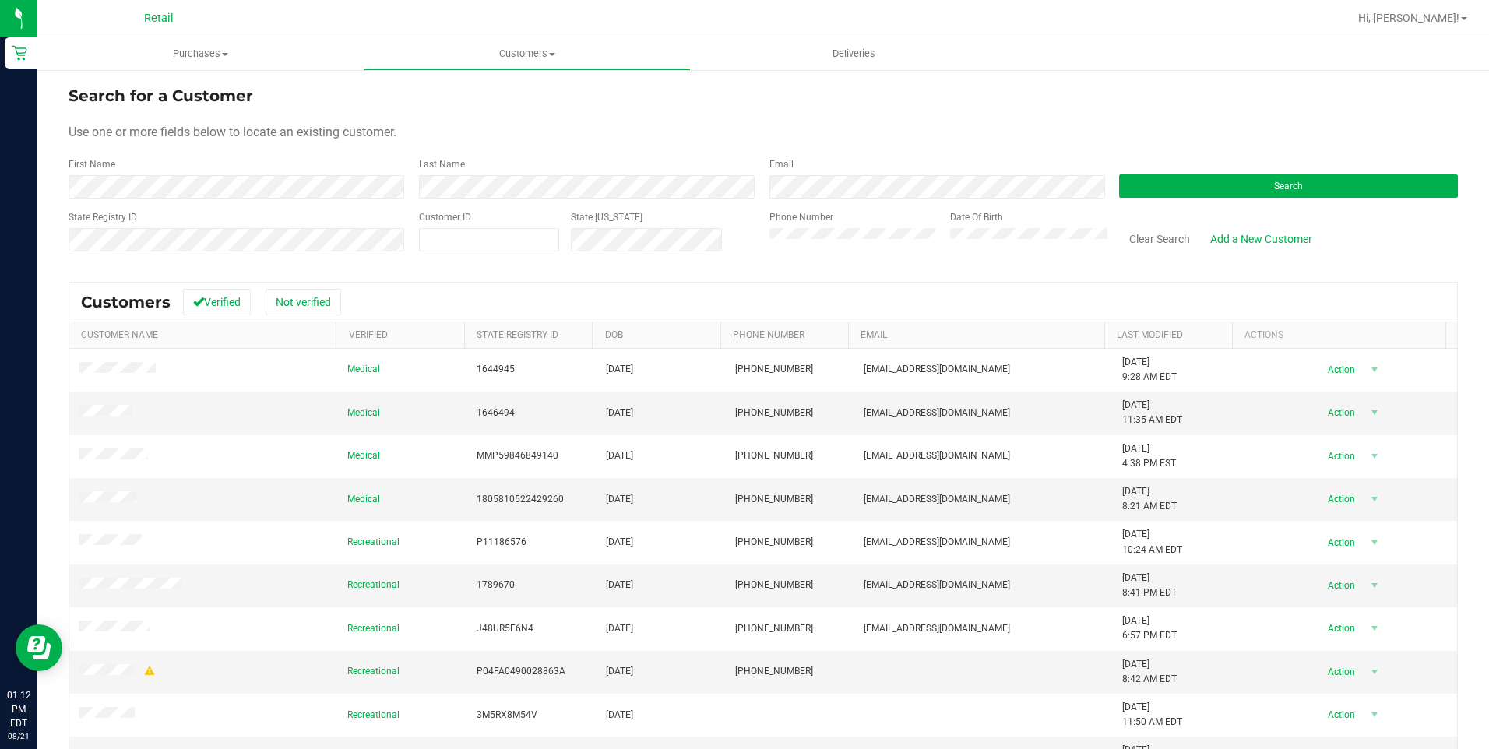
click at [1199, 170] on div "Search" at bounding box center [1283, 177] width 350 height 41
click at [1203, 175] on button "Search" at bounding box center [1288, 185] width 339 height 23
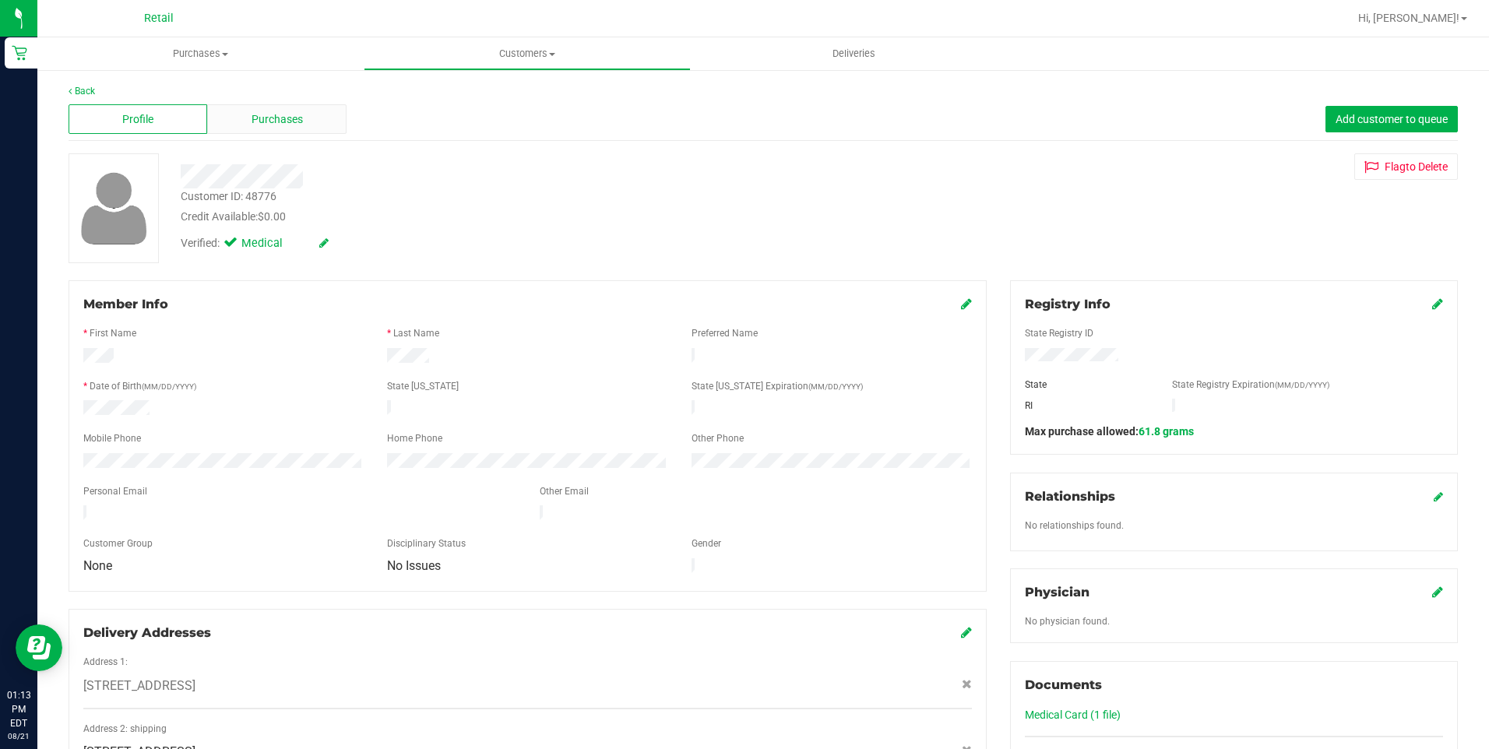
click at [287, 125] on span "Purchases" at bounding box center [277, 119] width 51 height 16
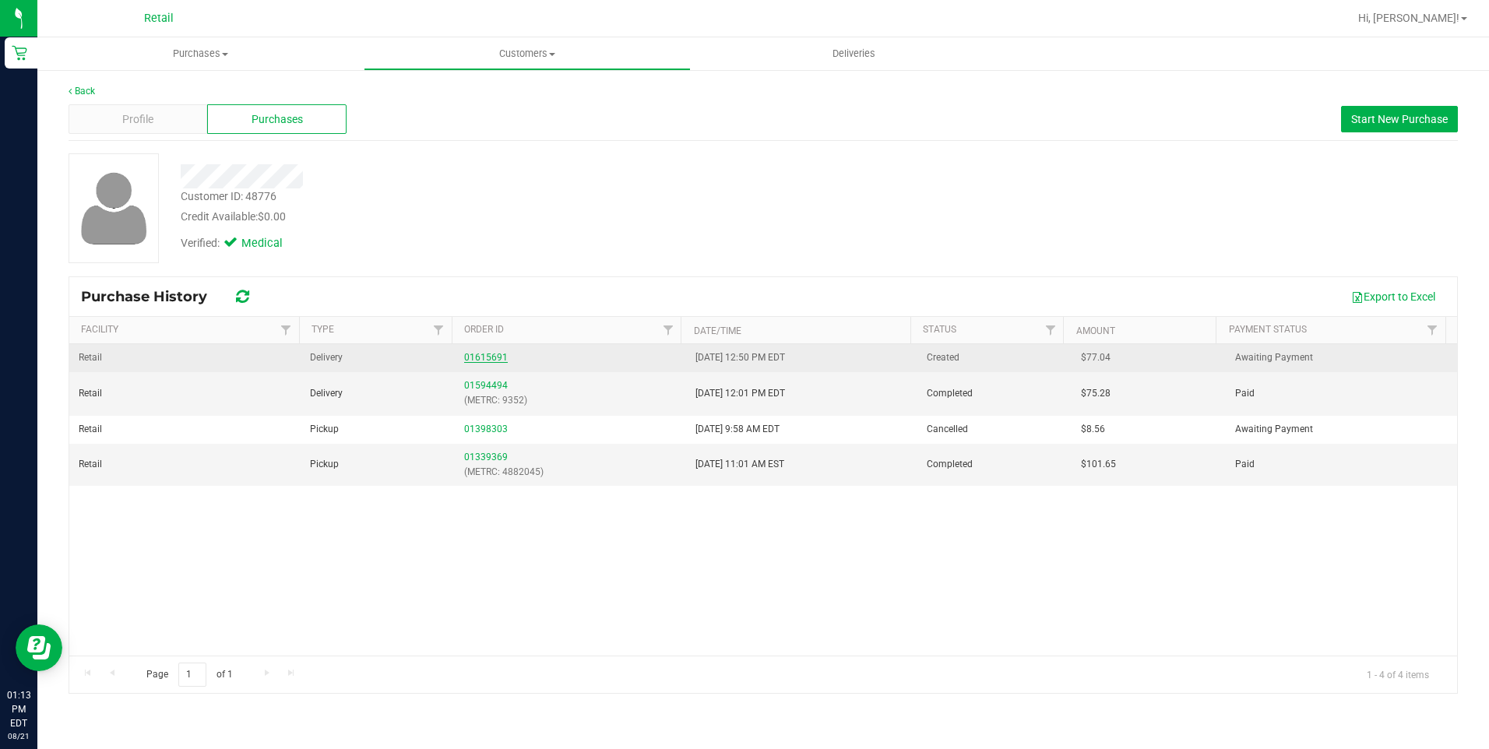
click at [485, 358] on link "01615691" at bounding box center [486, 357] width 44 height 11
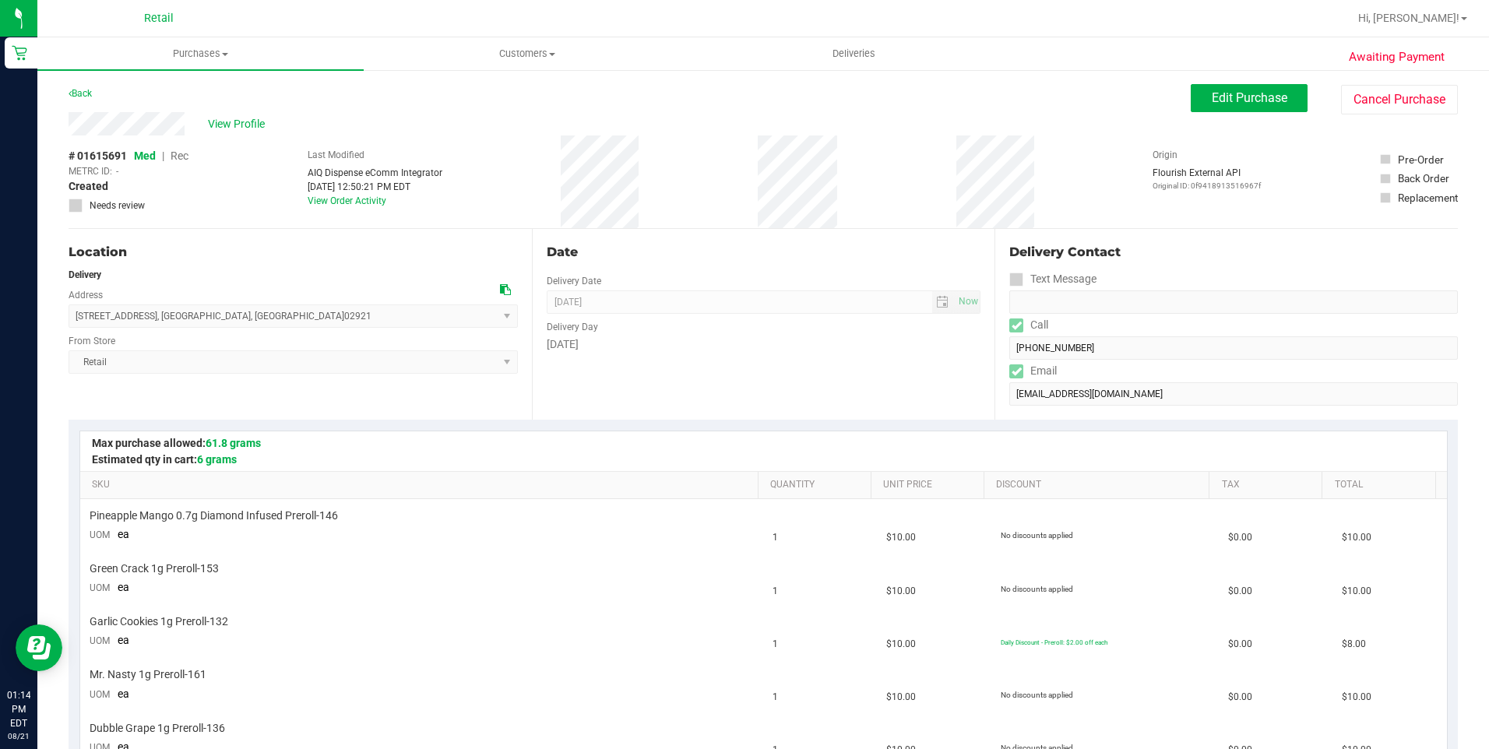
scroll to position [467, 0]
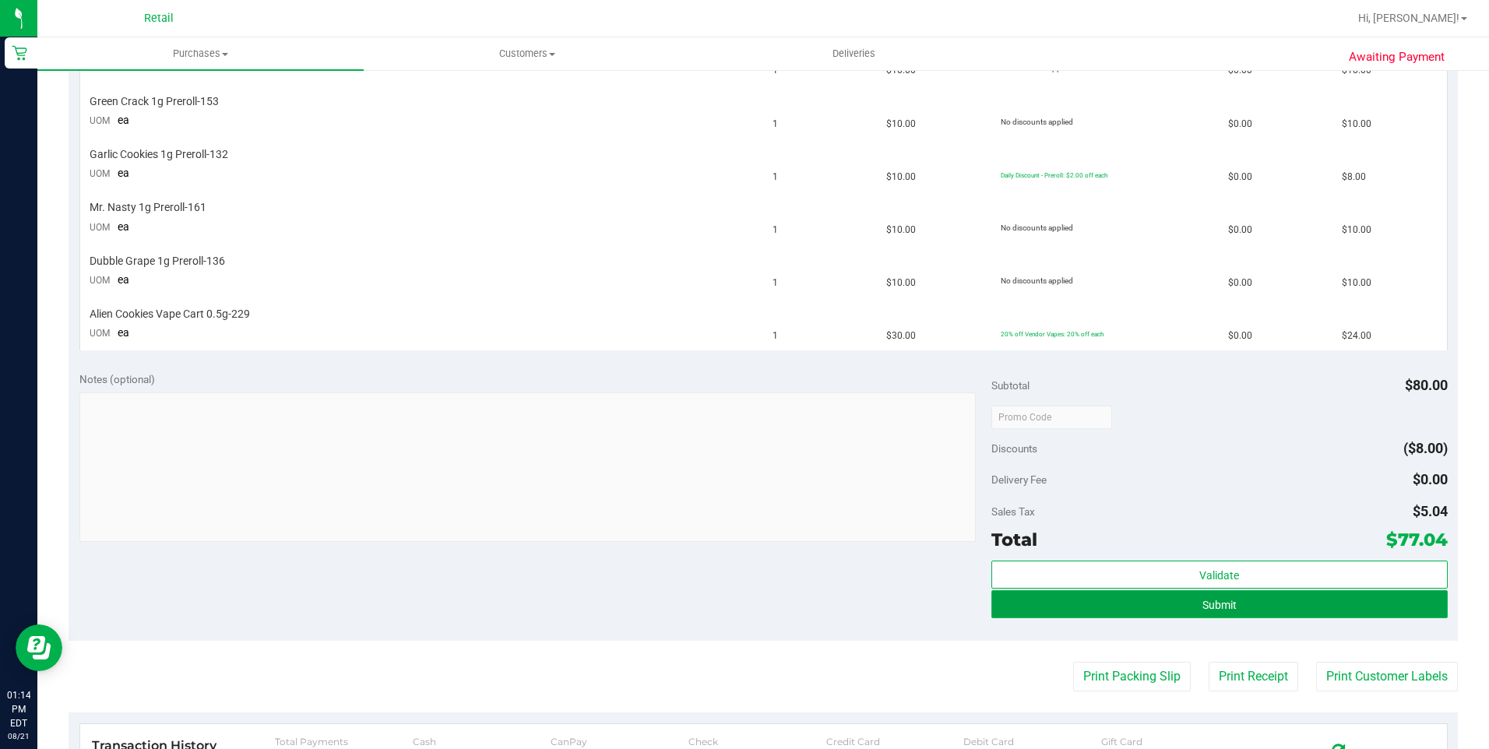
click at [1188, 599] on button "Submit" at bounding box center [1219, 604] width 456 height 28
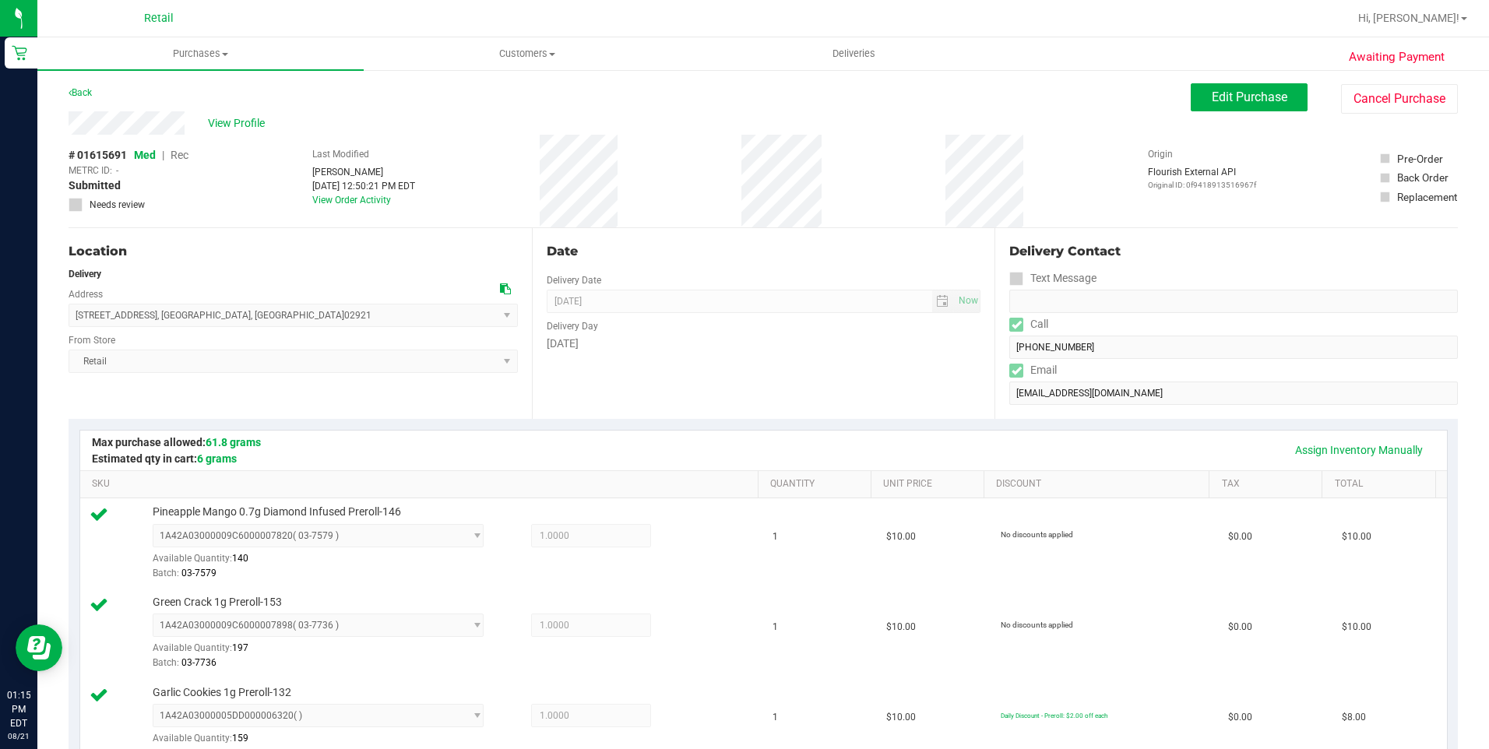
scroll to position [0, 0]
drag, startPoint x: 60, startPoint y: 118, endPoint x: 191, endPoint y: 134, distance: 131.8
drag, startPoint x: 72, startPoint y: 317, endPoint x: 236, endPoint y: 319, distance: 164.4
click at [236, 319] on span "1 Dutchess Drive , Cranston , RI 02921 Select address Dutchess Drive 1 Dutchess…" at bounding box center [293, 316] width 449 height 23
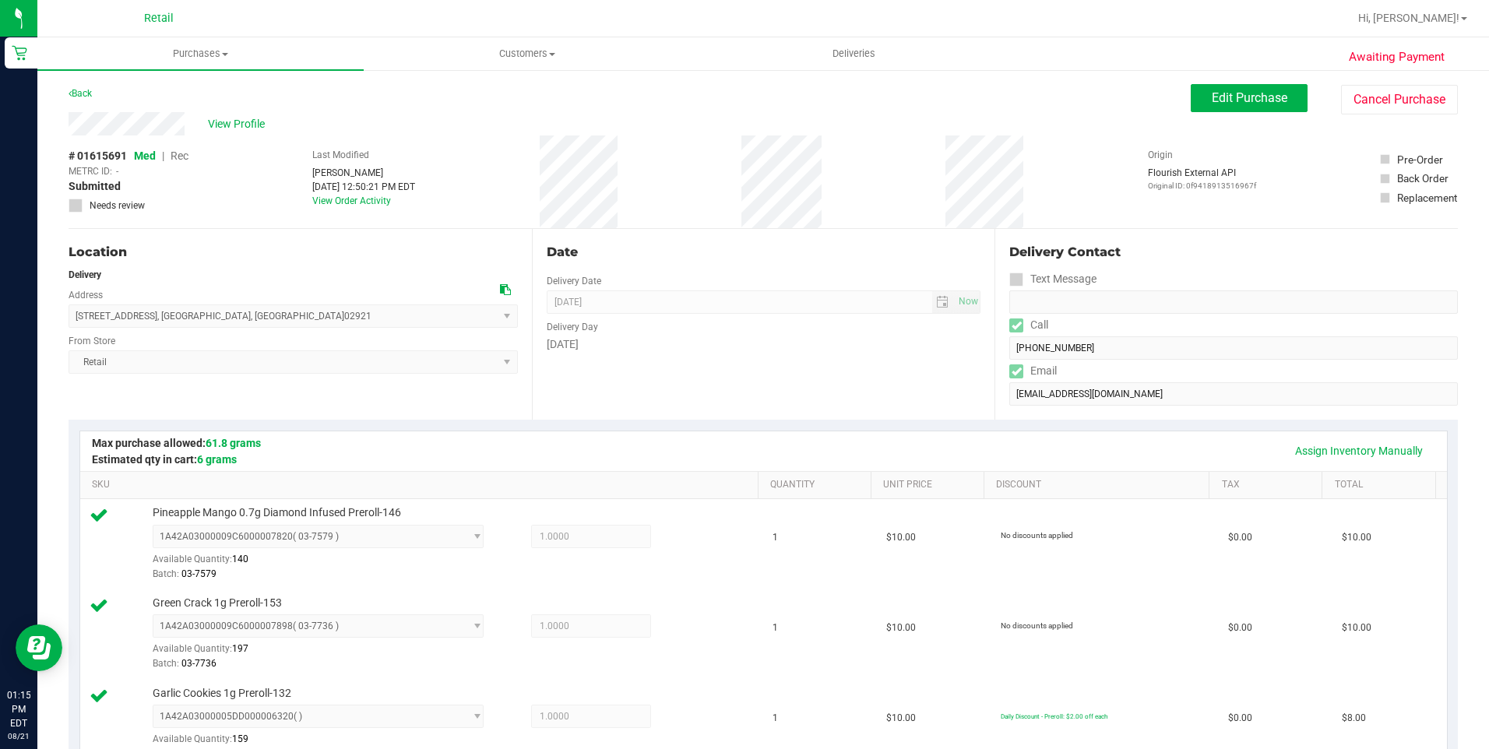
copy span "1 Dutchess Drive , Cranston , RI 02921"
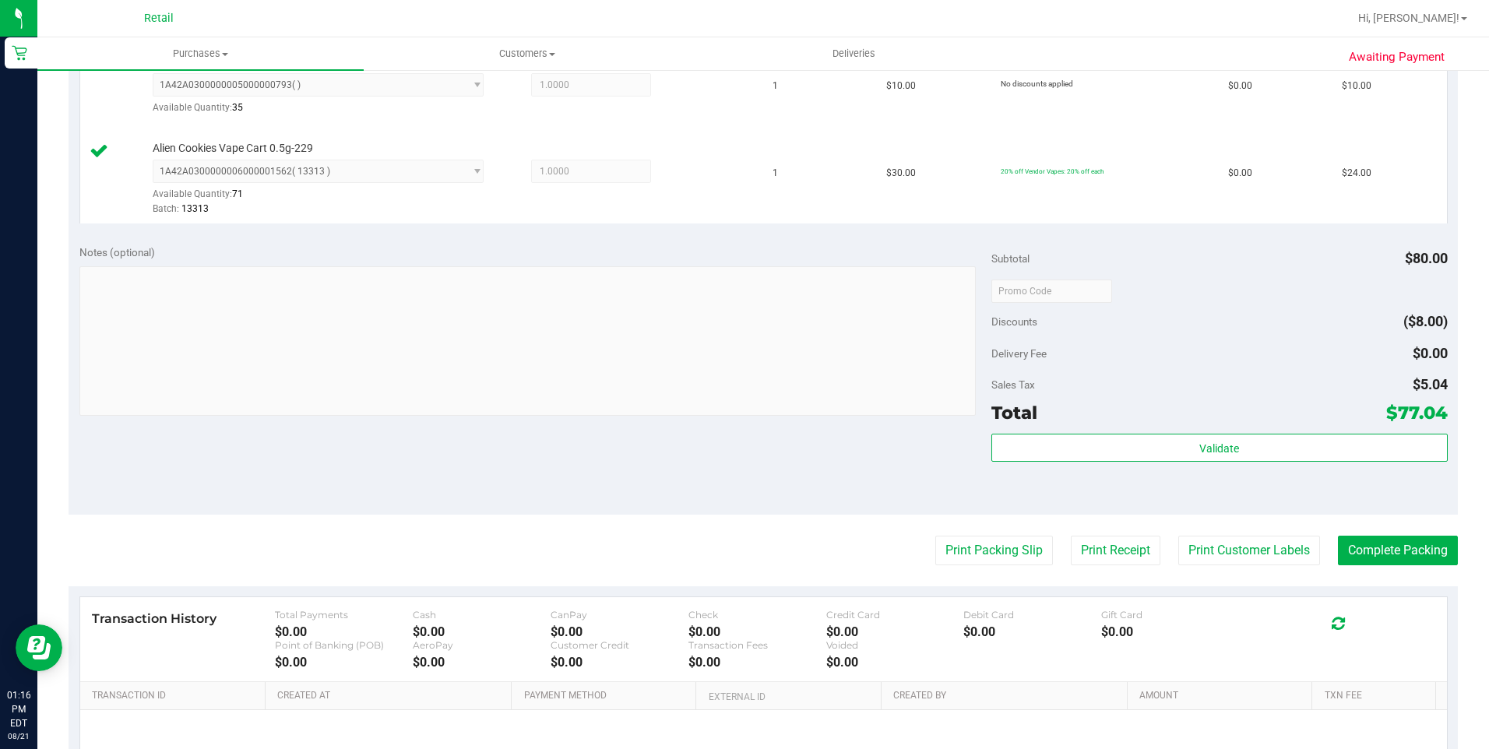
scroll to position [935, 0]
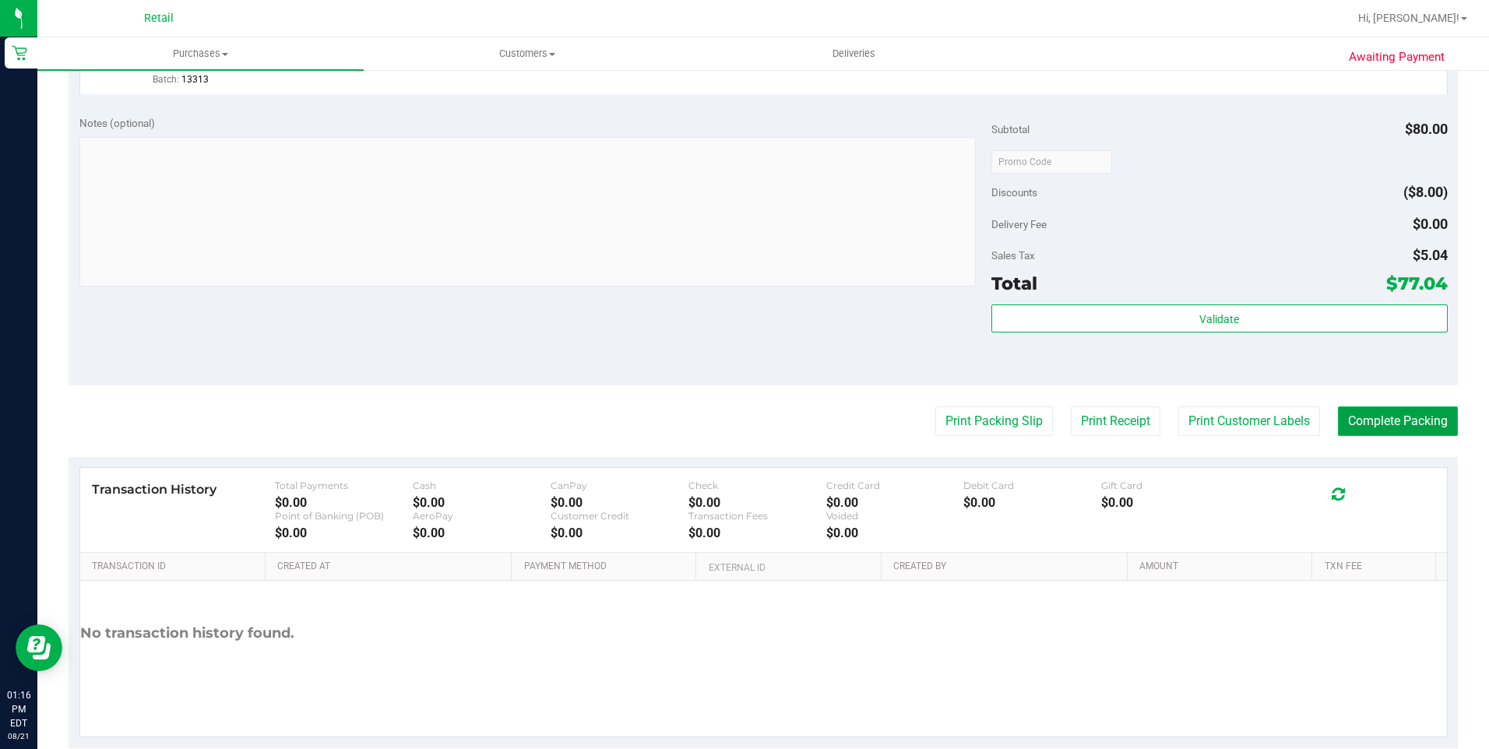
click at [1421, 433] on button "Complete Packing" at bounding box center [1398, 422] width 120 height 30
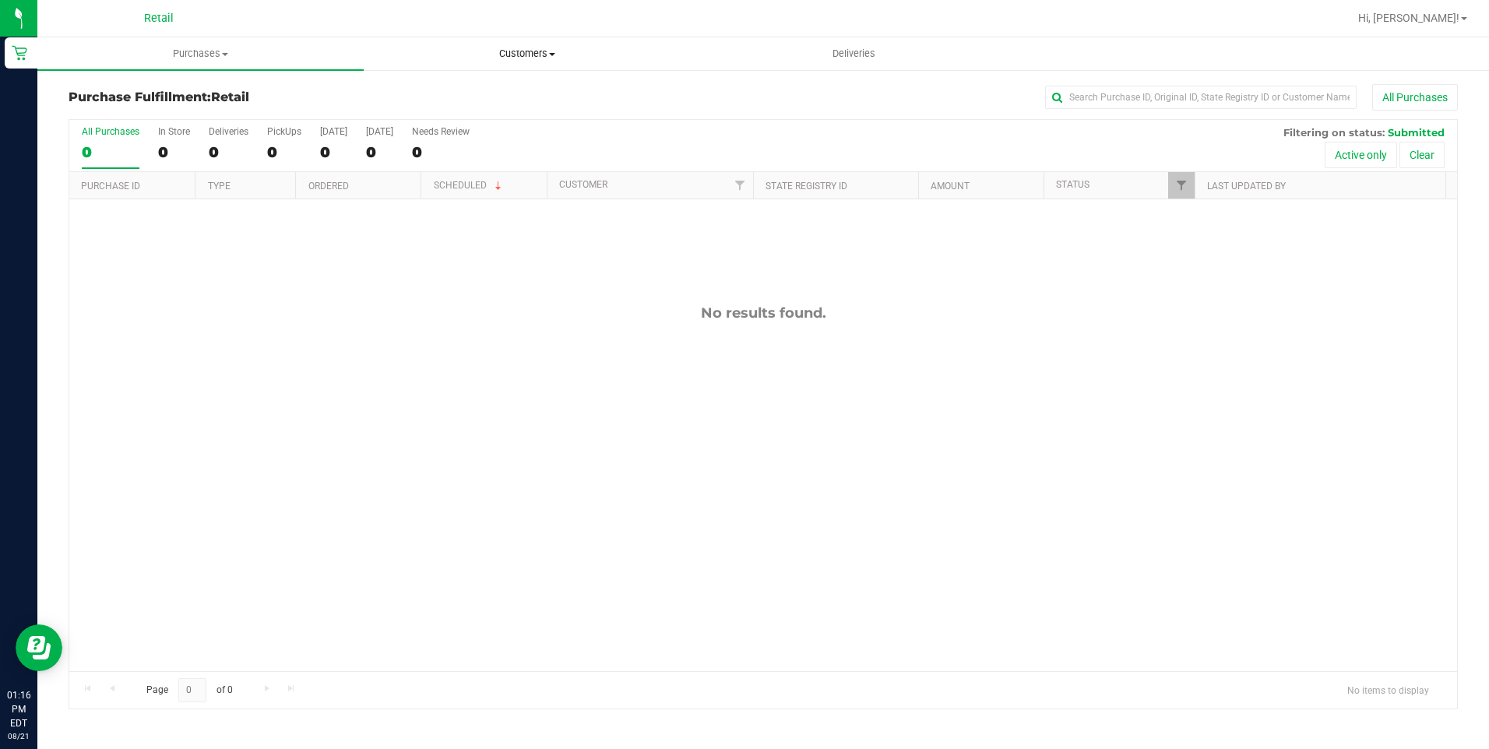
click at [508, 56] on span "Customers" at bounding box center [526, 54] width 325 height 14
click at [485, 100] on li "All customers" at bounding box center [527, 94] width 326 height 19
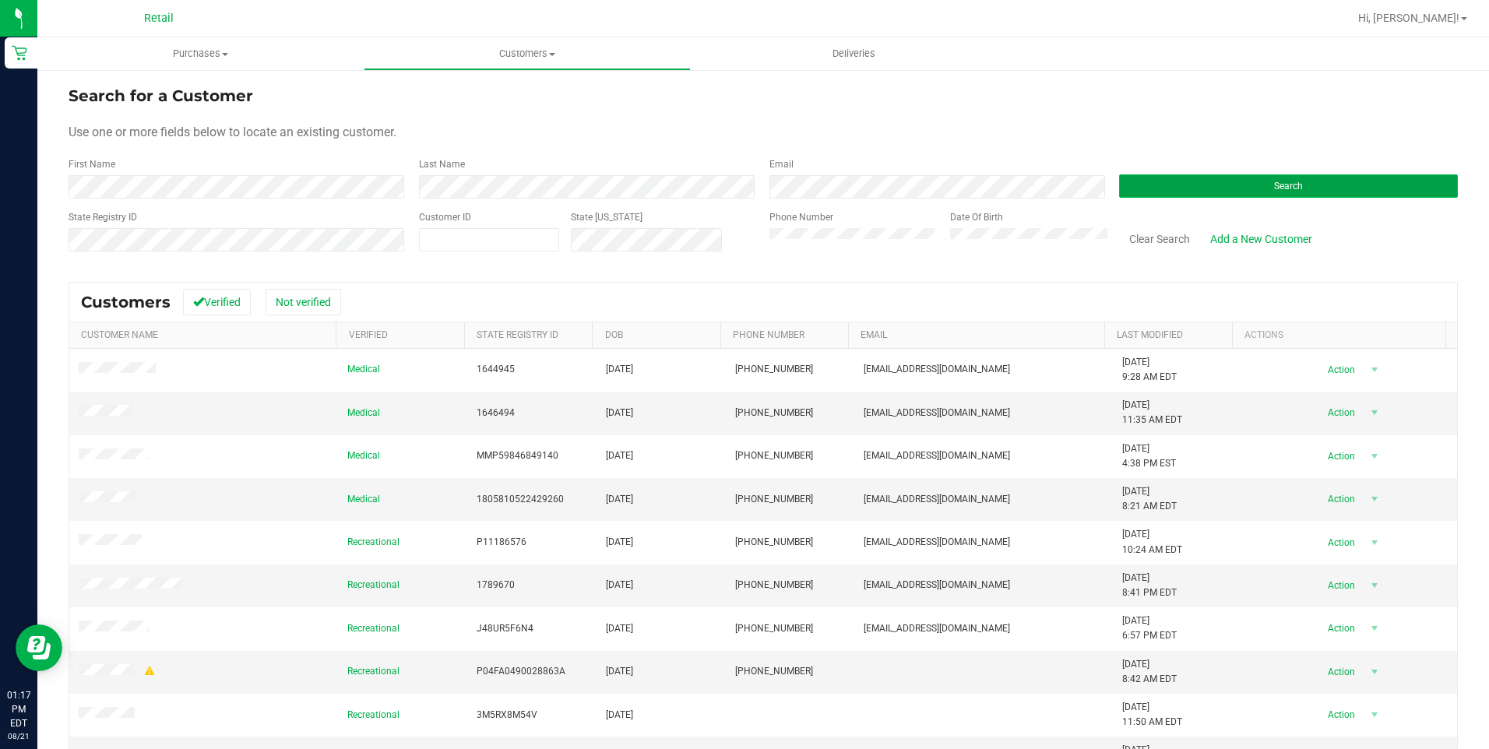
click at [1132, 179] on button "Search" at bounding box center [1288, 185] width 339 height 23
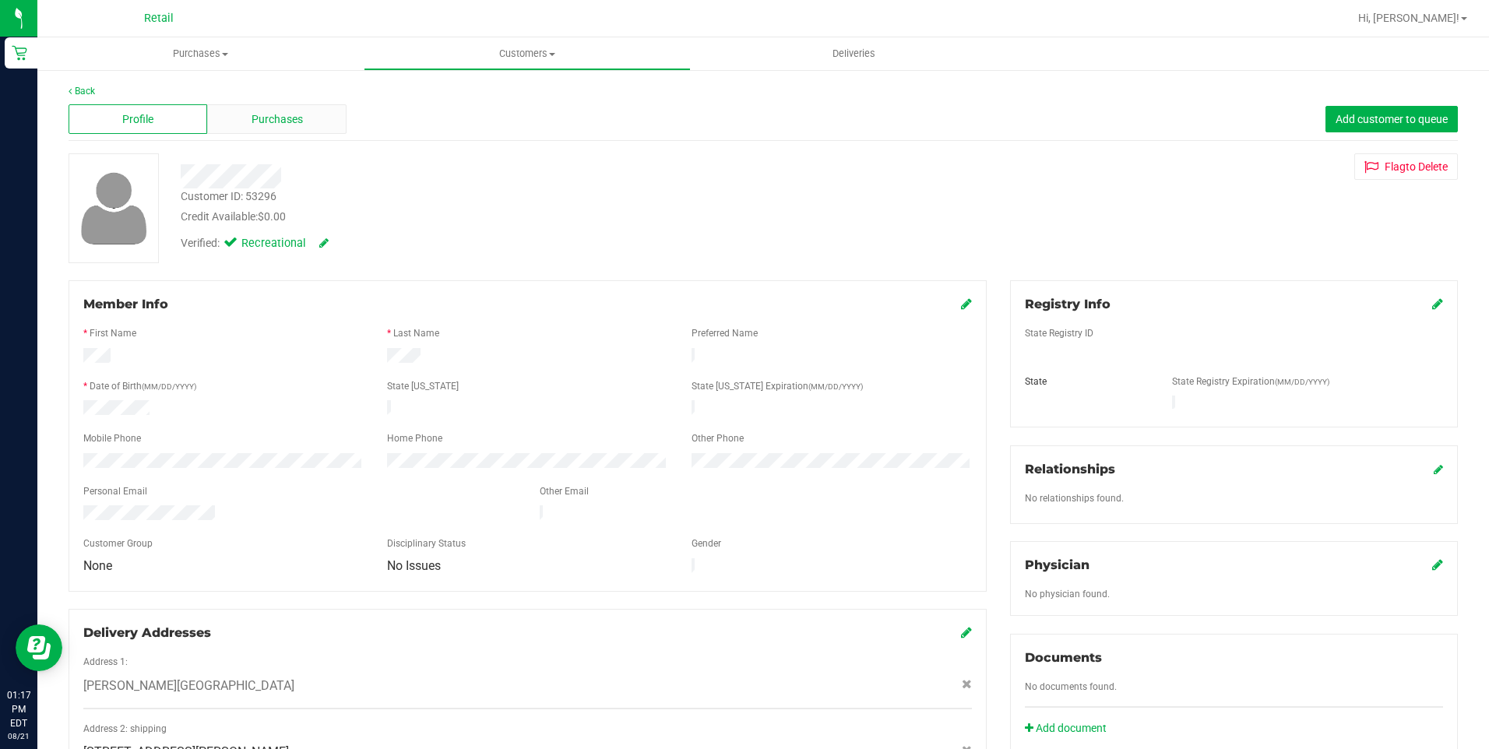
click at [298, 128] on div "Purchases" at bounding box center [276, 119] width 139 height 30
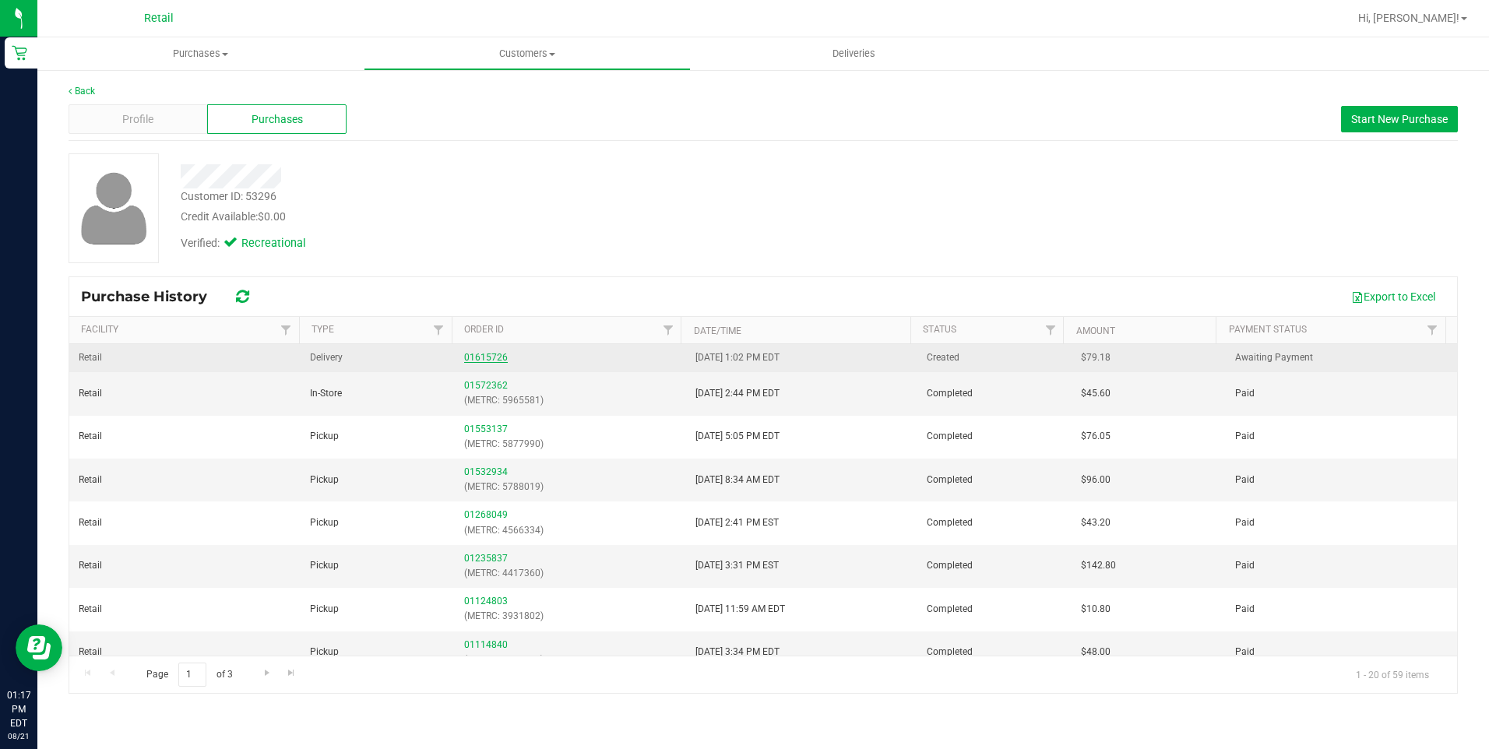
click at [482, 361] on link "01615726" at bounding box center [486, 357] width 44 height 11
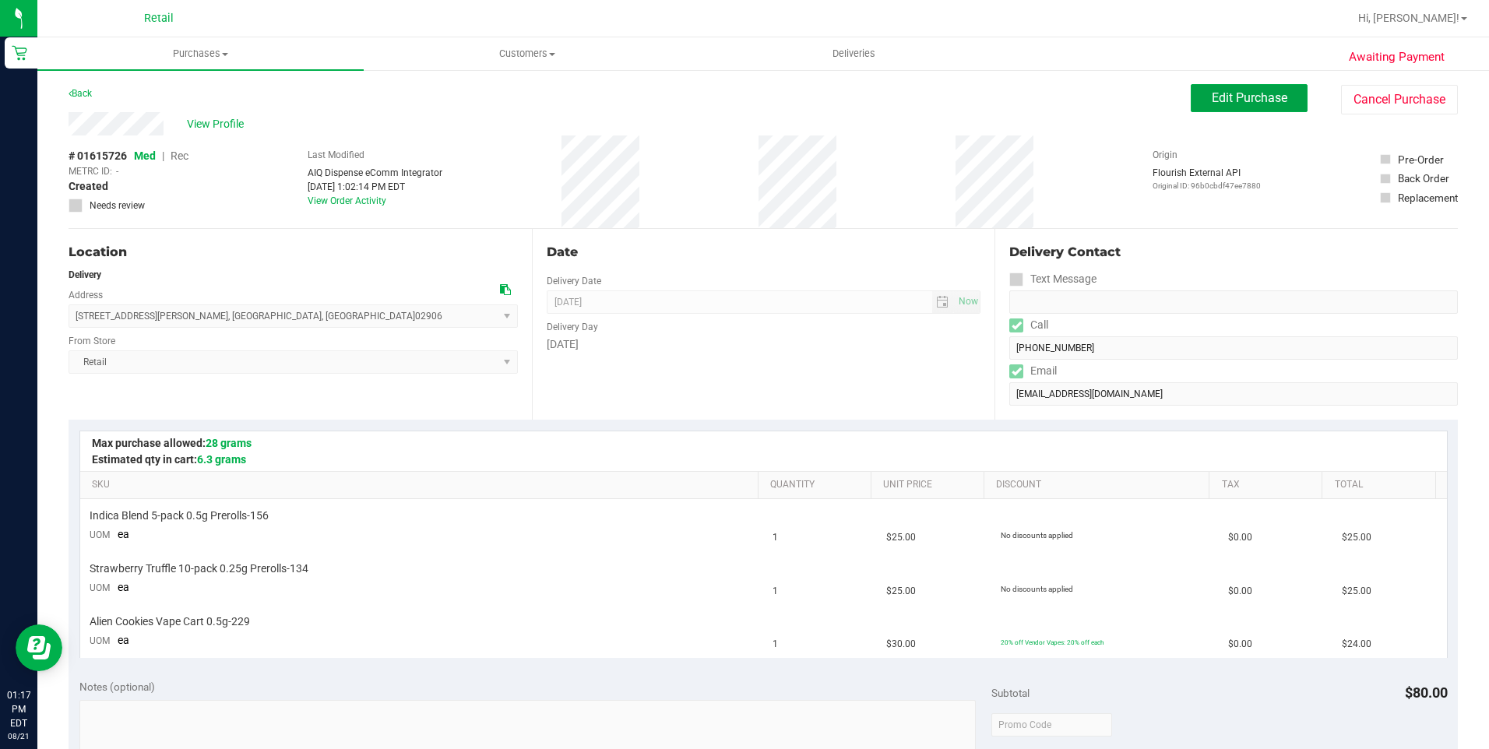
click at [1255, 107] on button "Edit Purchase" at bounding box center [1249, 98] width 117 height 28
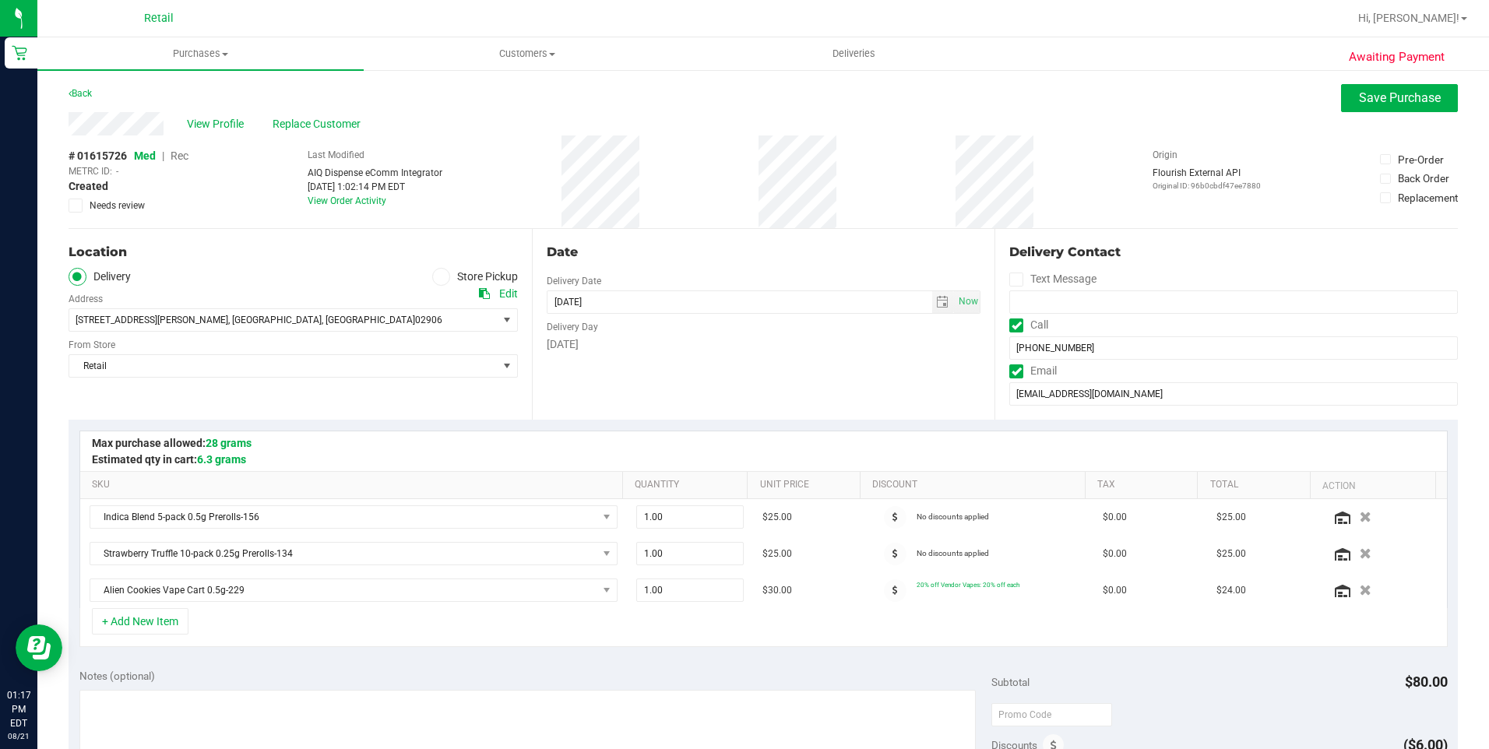
click at [186, 157] on span "Rec" at bounding box center [180, 156] width 18 height 12
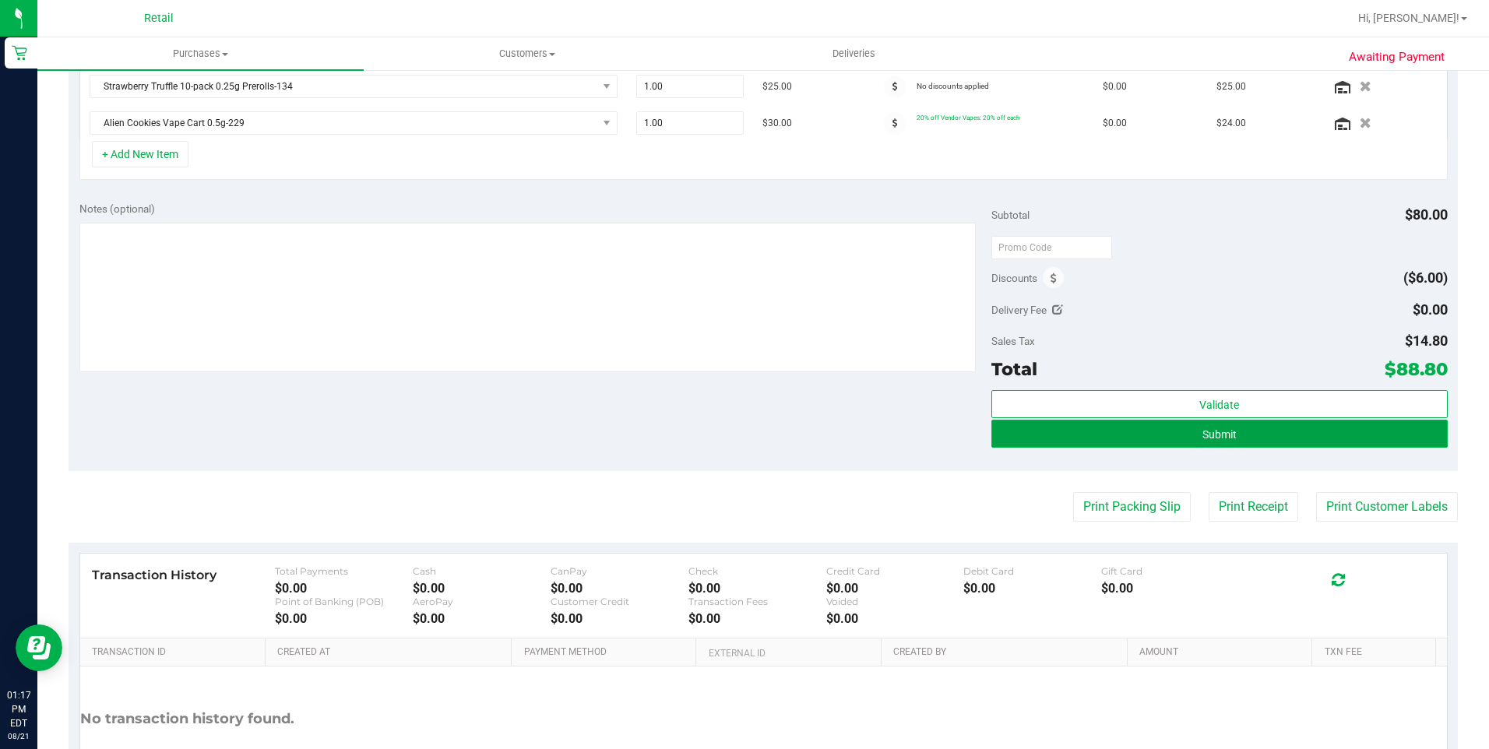
click at [1273, 439] on button "Submit" at bounding box center [1219, 434] width 456 height 28
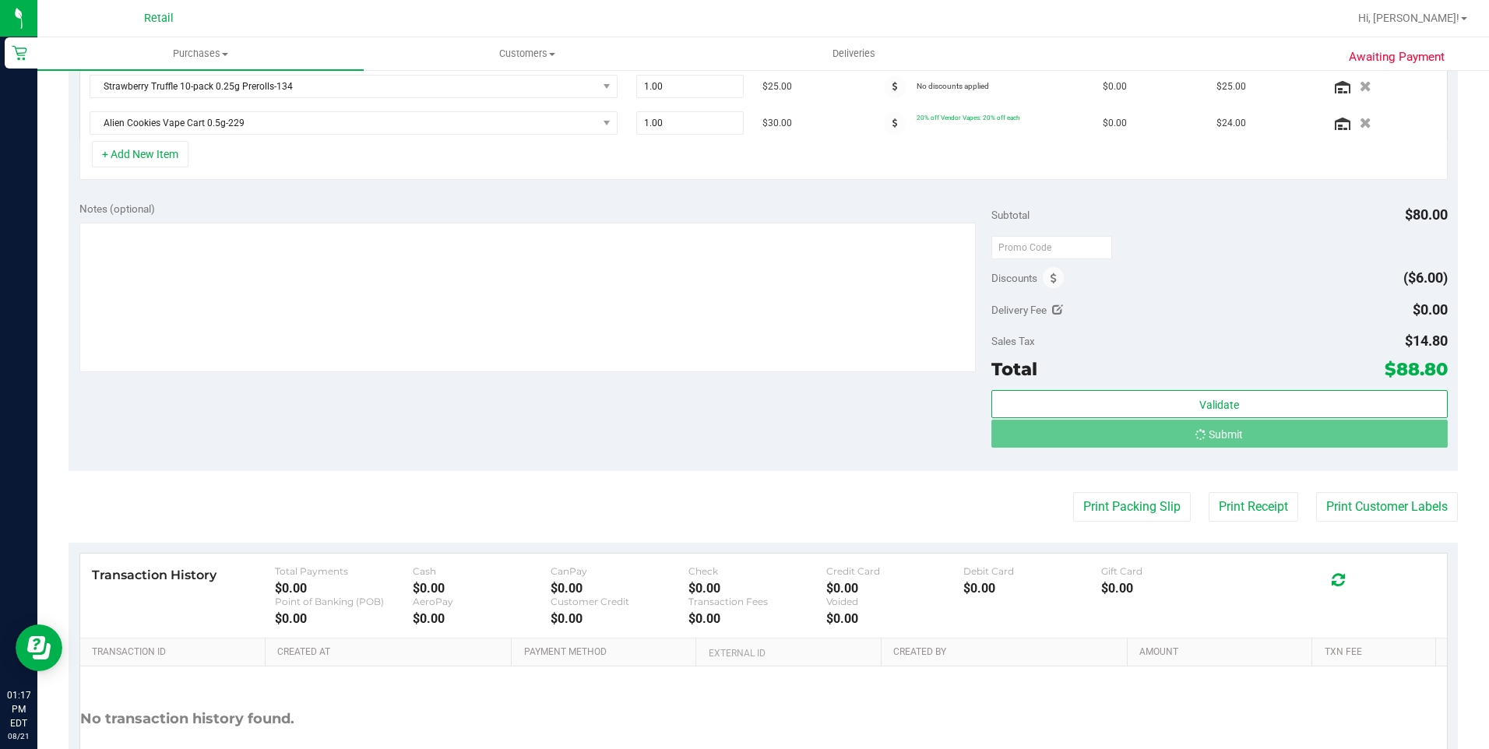
scroll to position [443, 0]
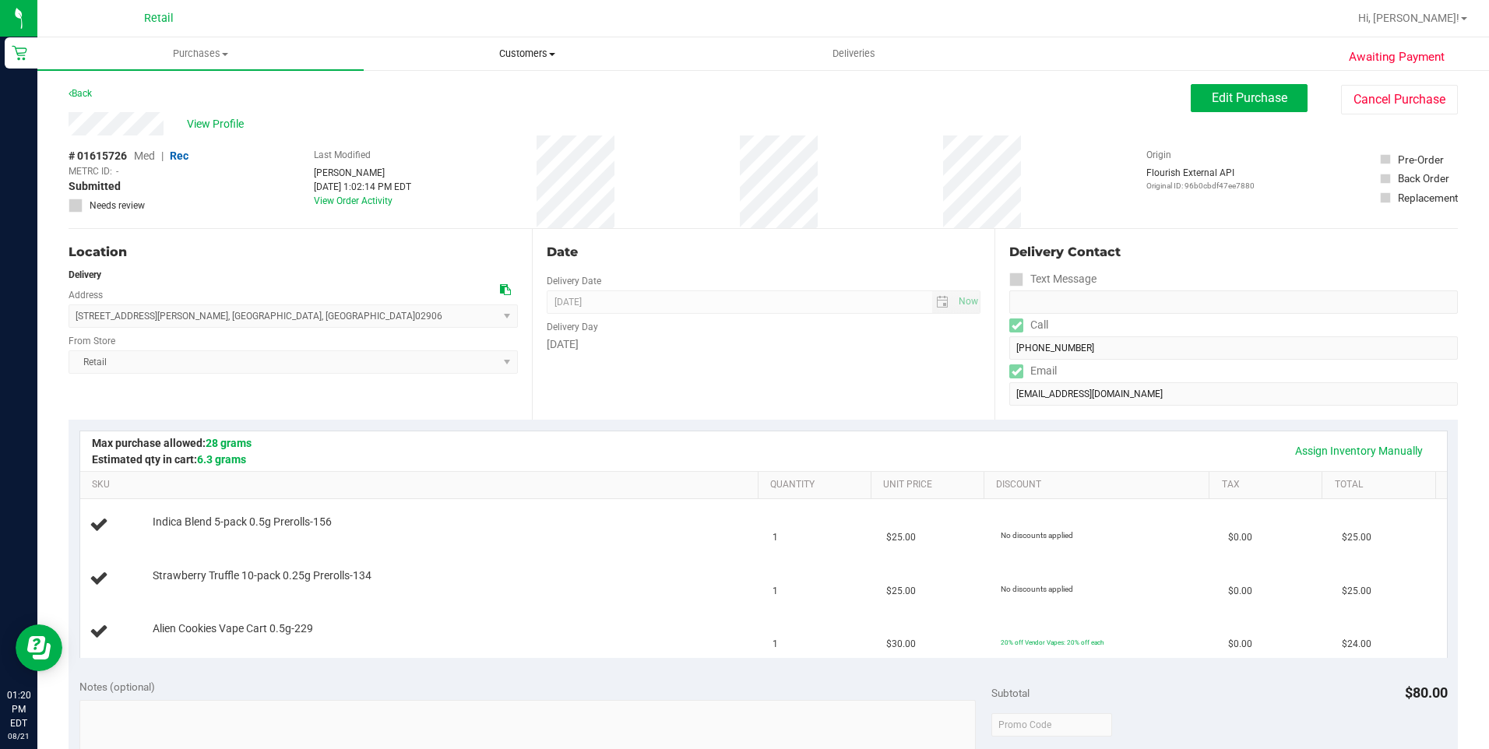
click at [523, 56] on span "Customers" at bounding box center [526, 54] width 325 height 14
click at [523, 56] on span "Customers" at bounding box center [527, 54] width 326 height 14
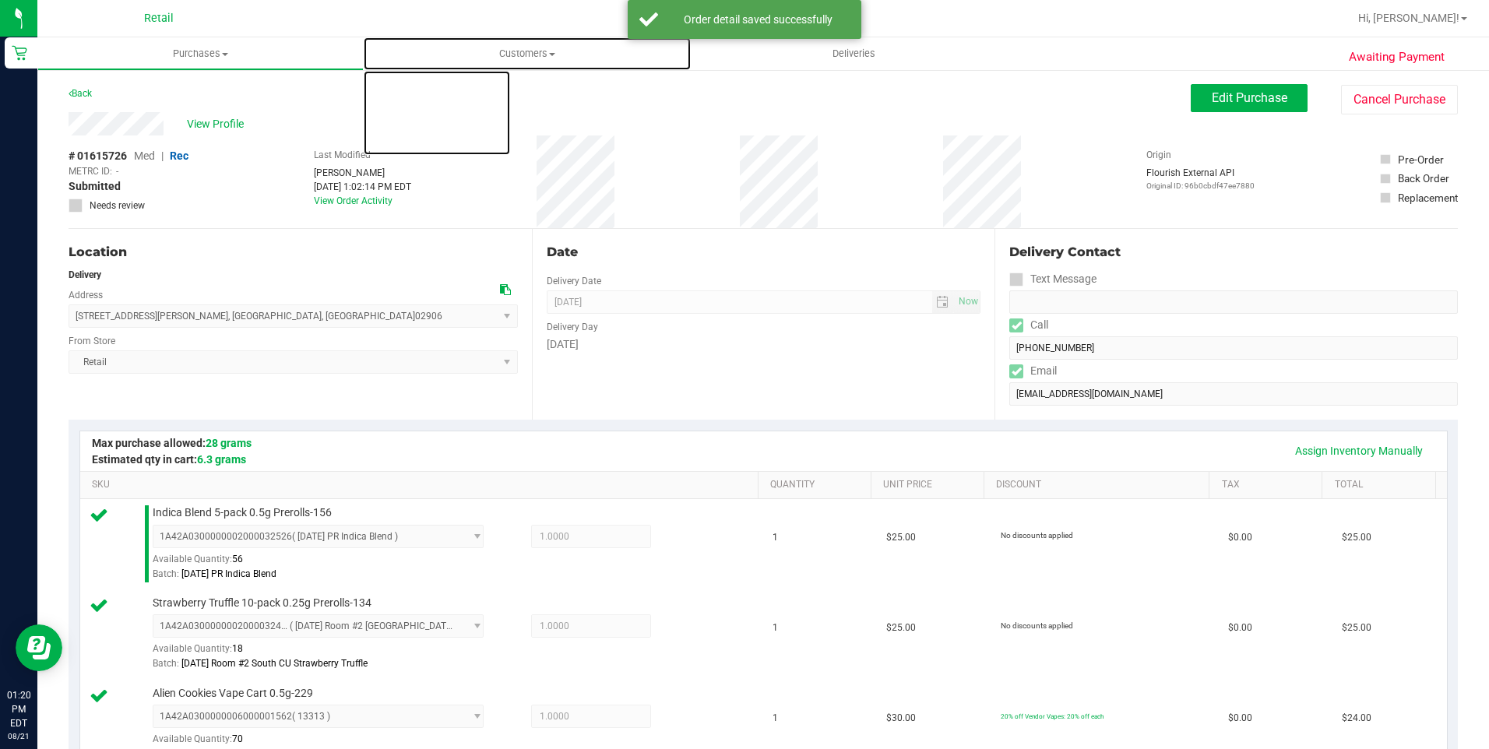
scroll to position [623, 0]
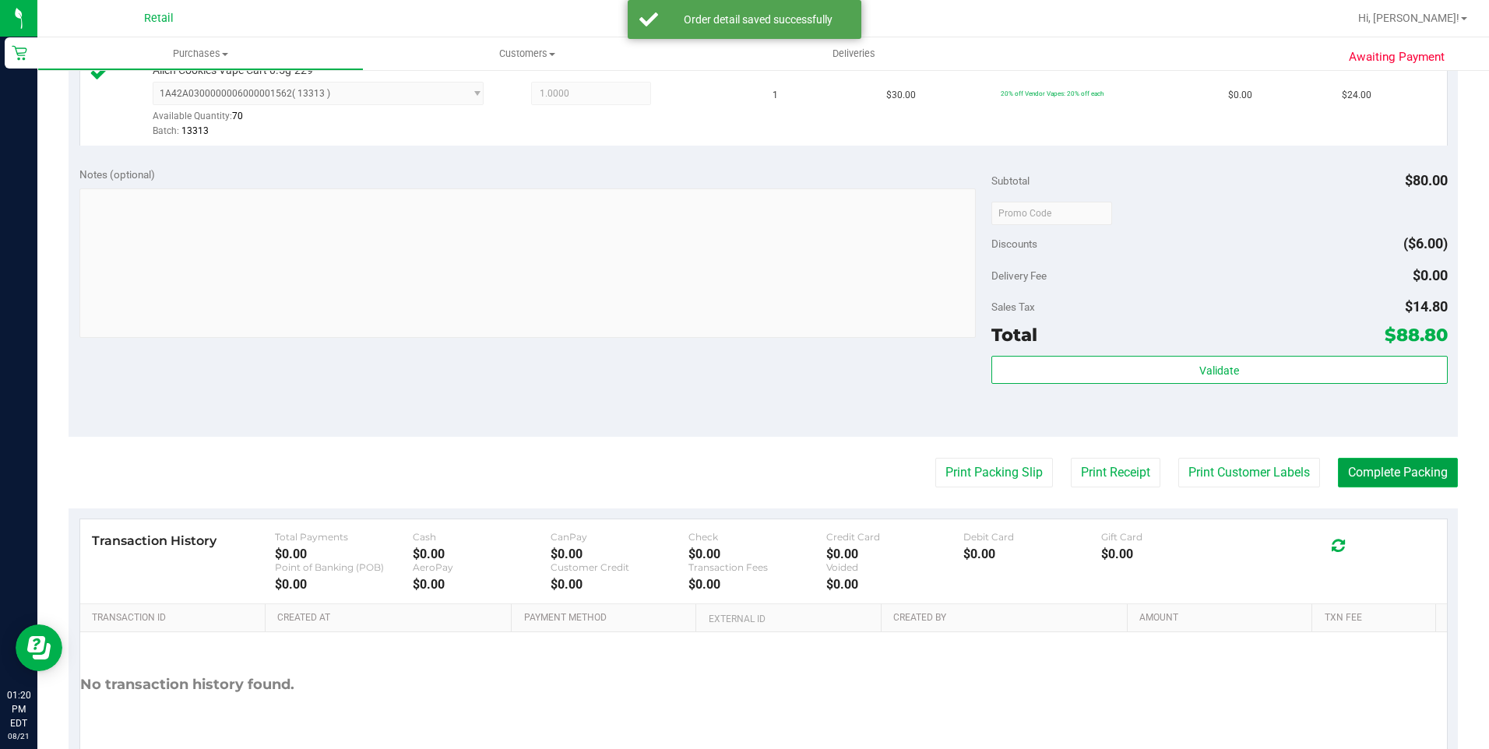
click at [1373, 479] on button "Complete Packing" at bounding box center [1398, 473] width 120 height 30
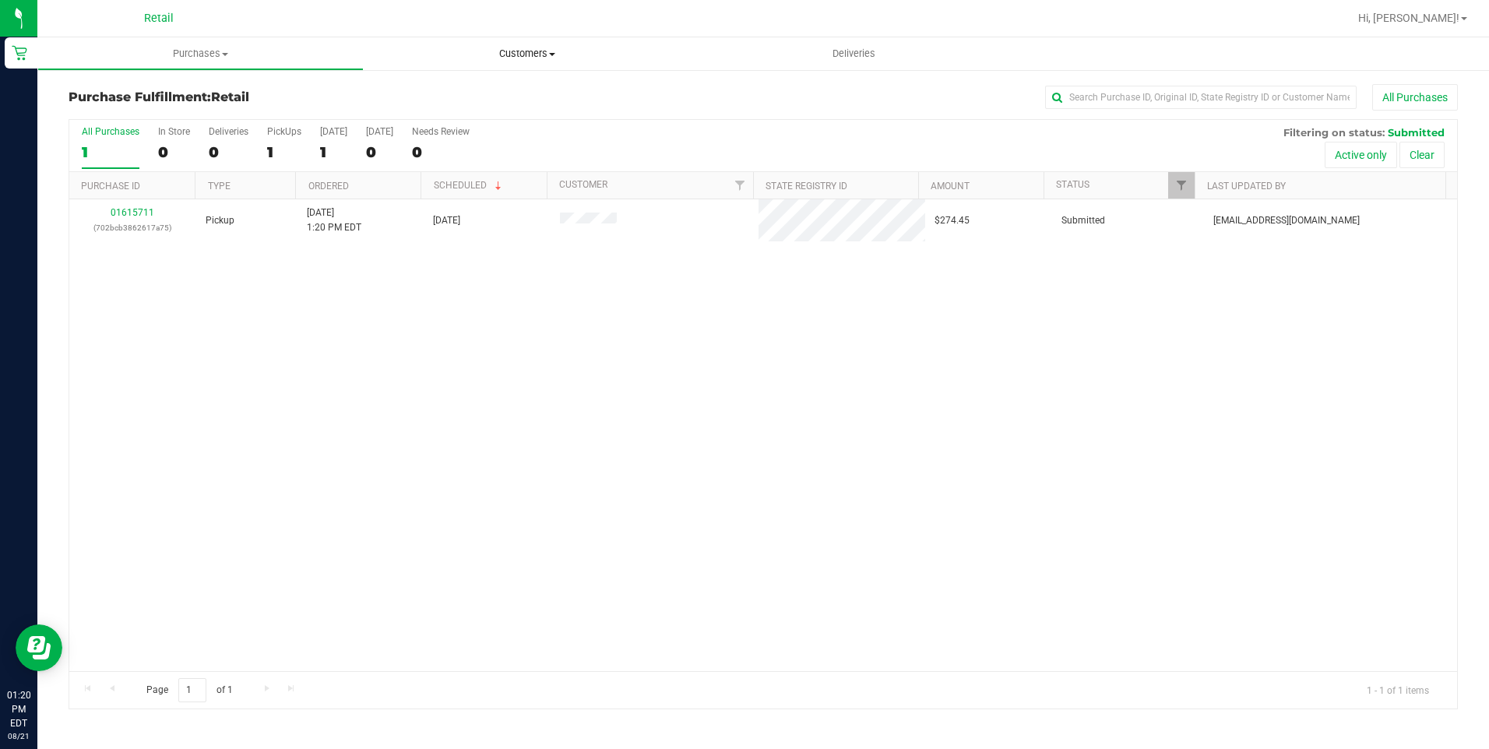
click at [551, 61] on uib-tab-heading "Customers All customers Add a new customer All physicians" at bounding box center [527, 53] width 326 height 33
click at [491, 100] on li "All customers" at bounding box center [527, 94] width 326 height 19
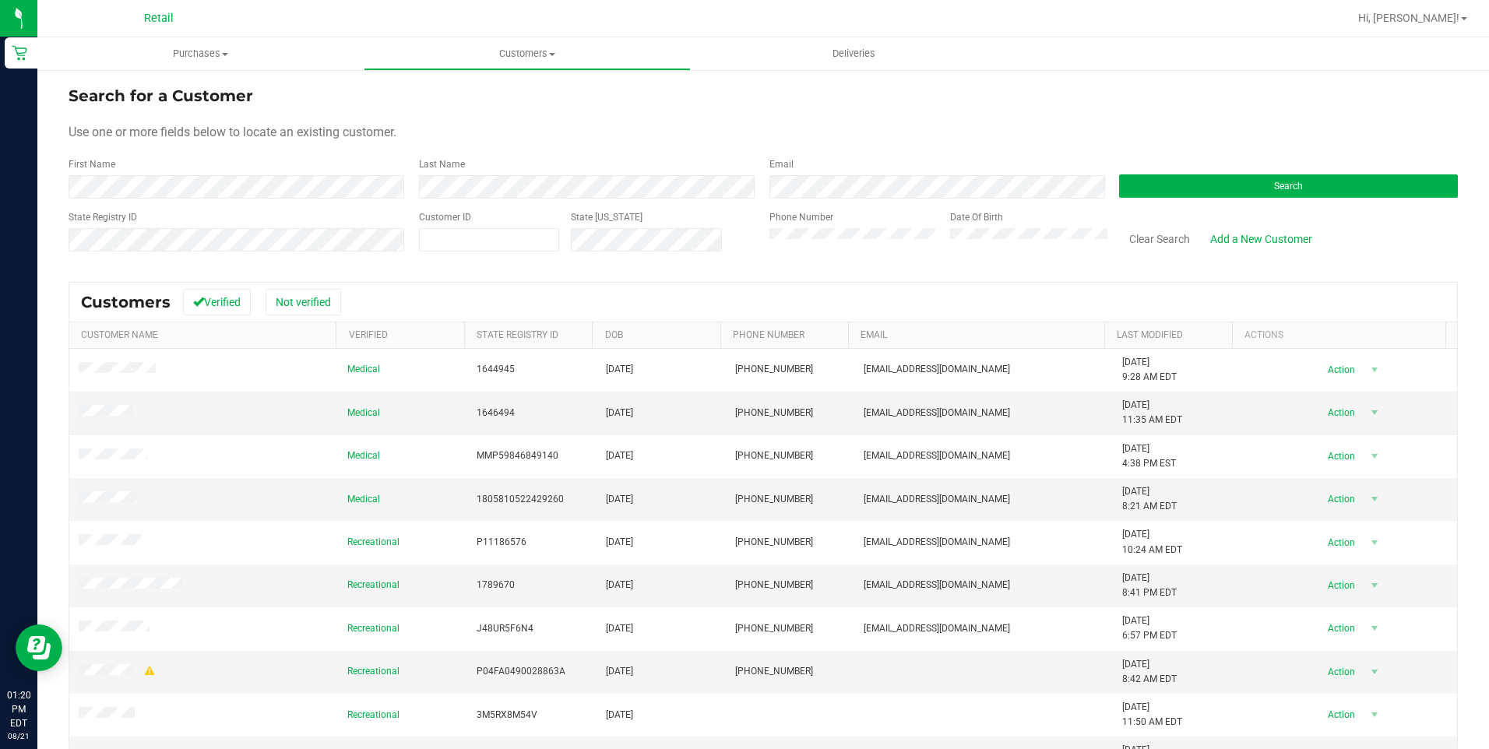
click at [470, 203] on form "Search for a Customer Use one or more fields below to locate an existing custom…" at bounding box center [763, 174] width 1389 height 181
click at [1376, 181] on button "Search" at bounding box center [1288, 185] width 339 height 23
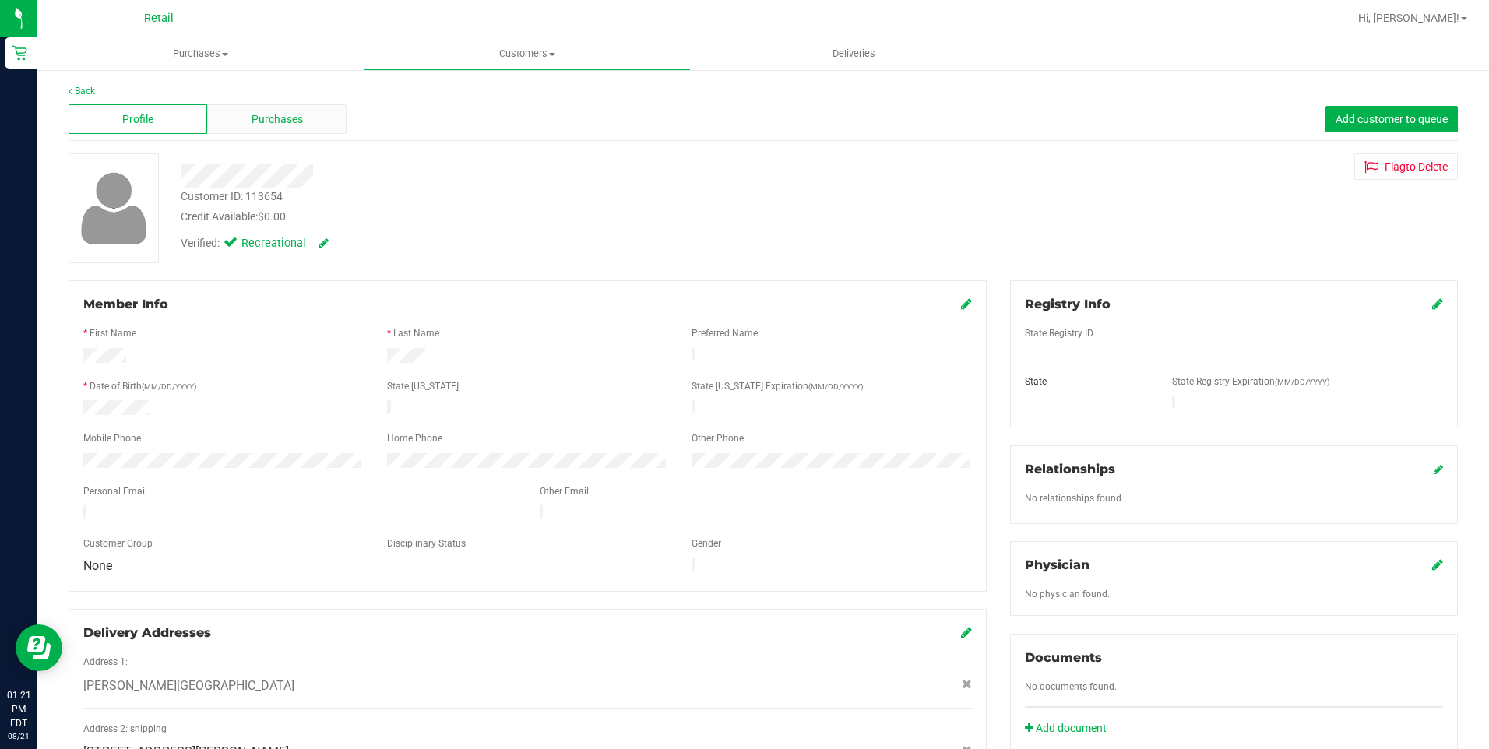
click at [239, 131] on div "Purchases" at bounding box center [276, 119] width 139 height 30
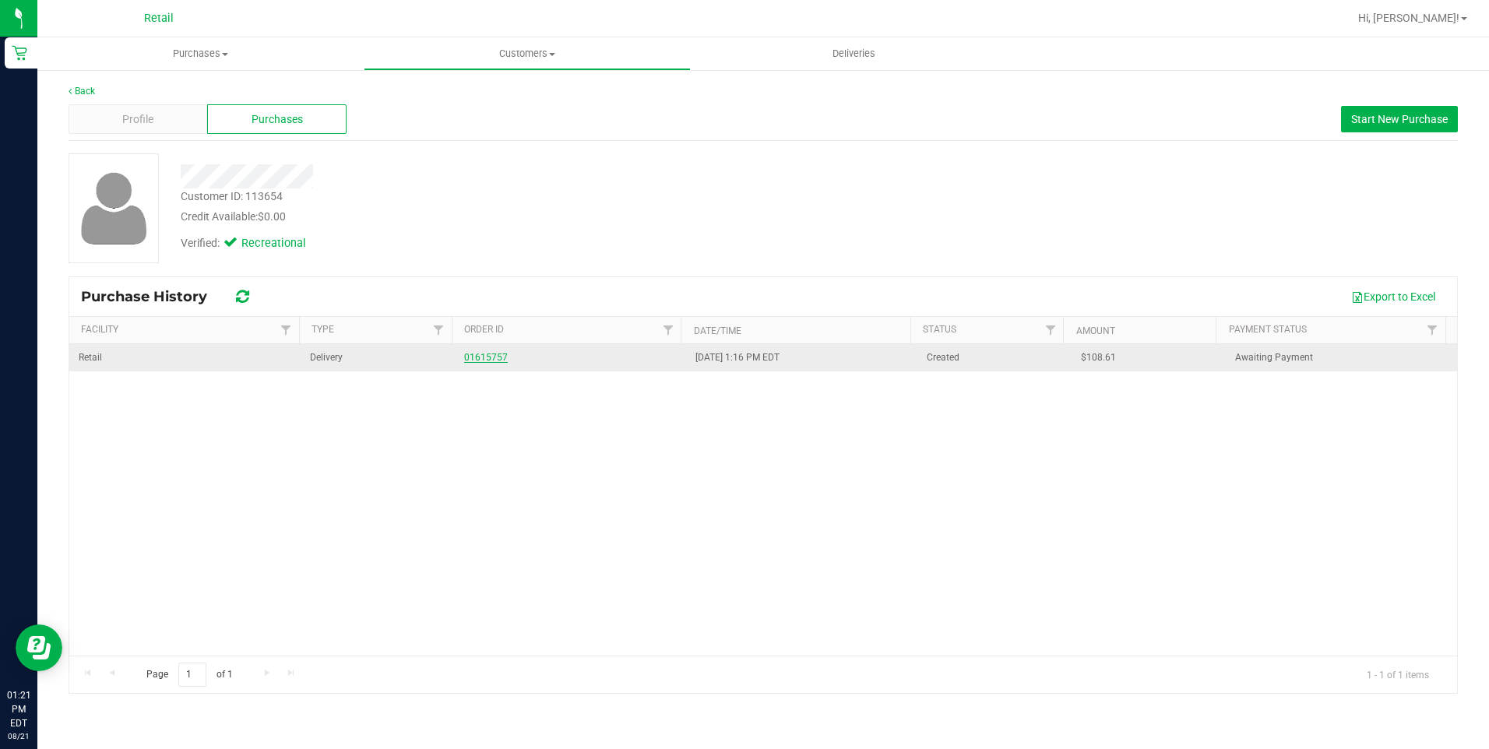
click at [480, 357] on link "01615757" at bounding box center [486, 357] width 44 height 11
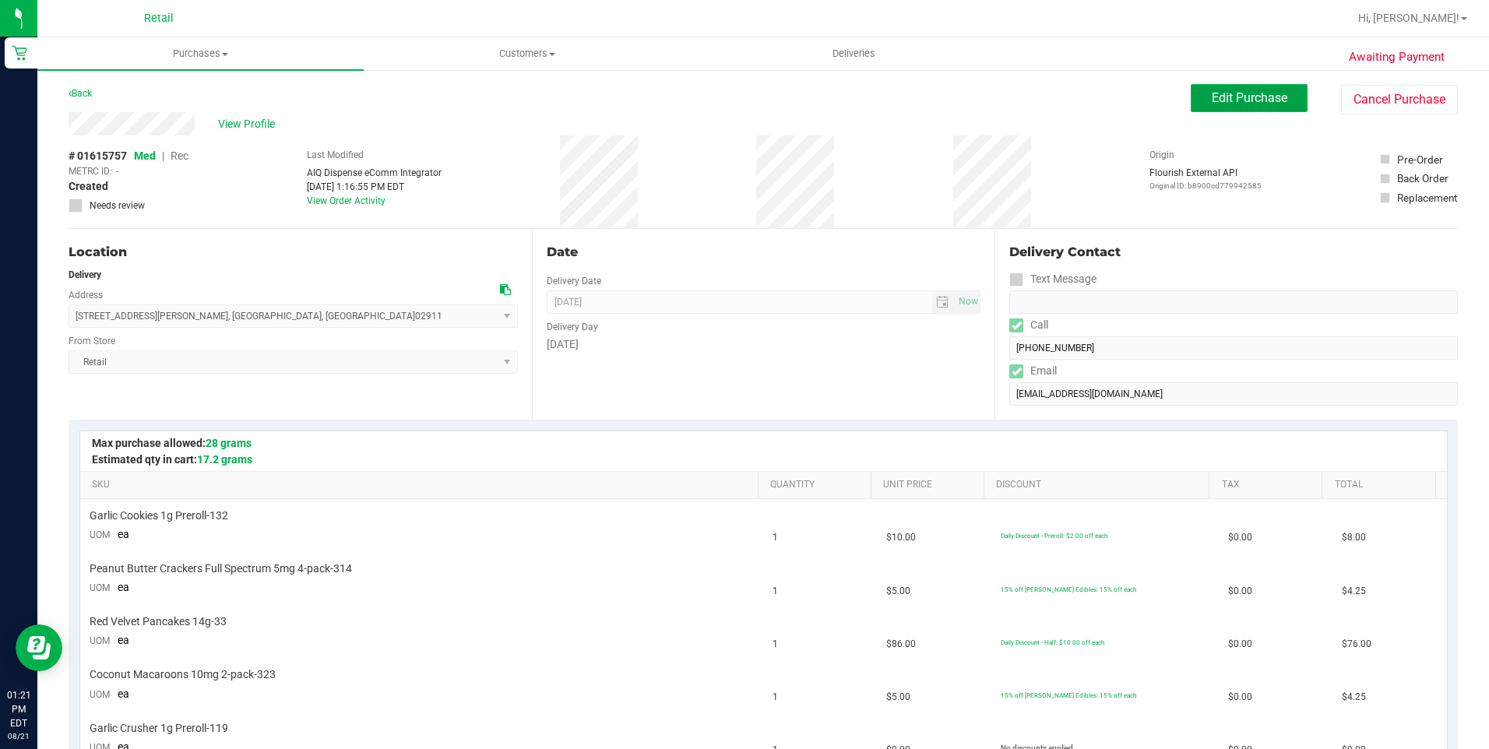
click at [1220, 107] on button "Edit Purchase" at bounding box center [1249, 98] width 117 height 28
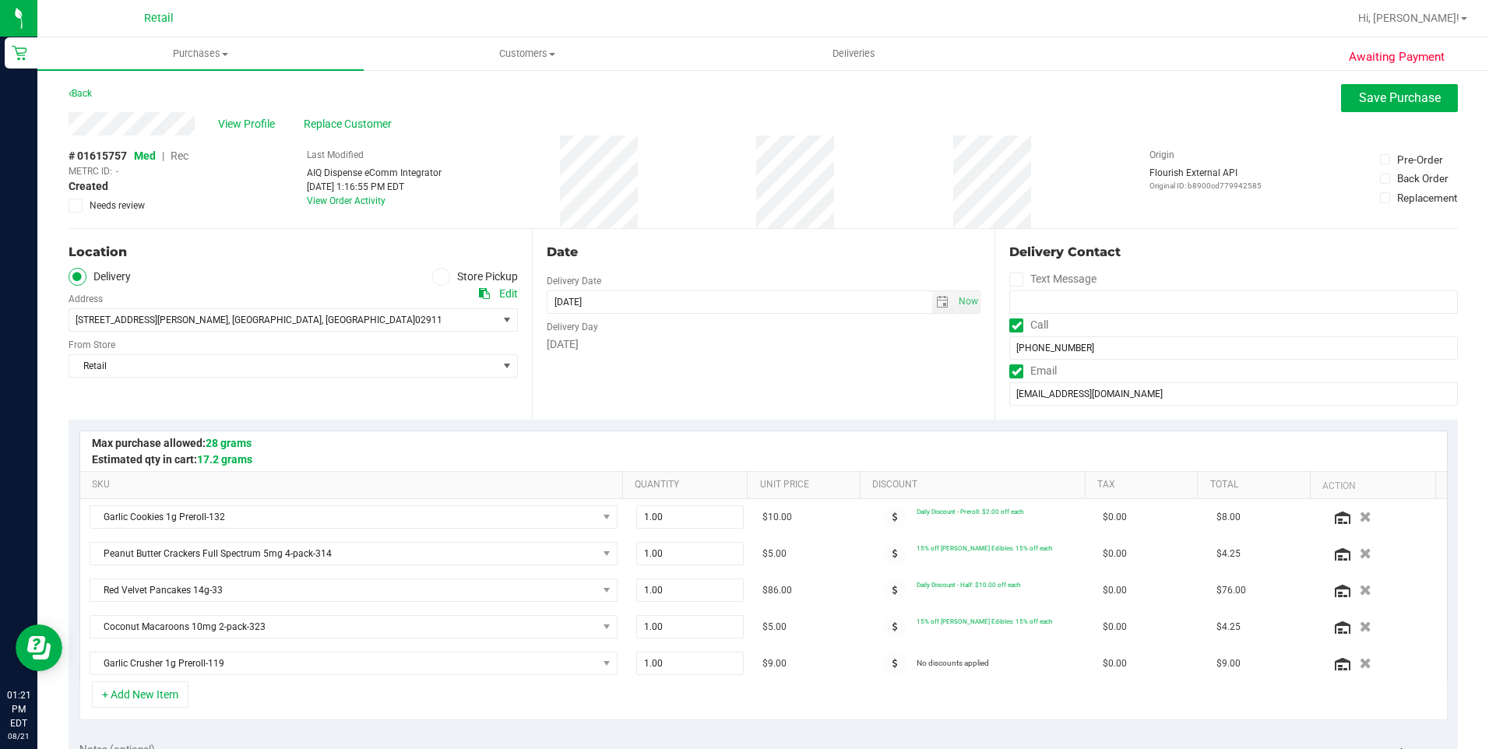
click at [183, 156] on span "Rec" at bounding box center [180, 156] width 18 height 12
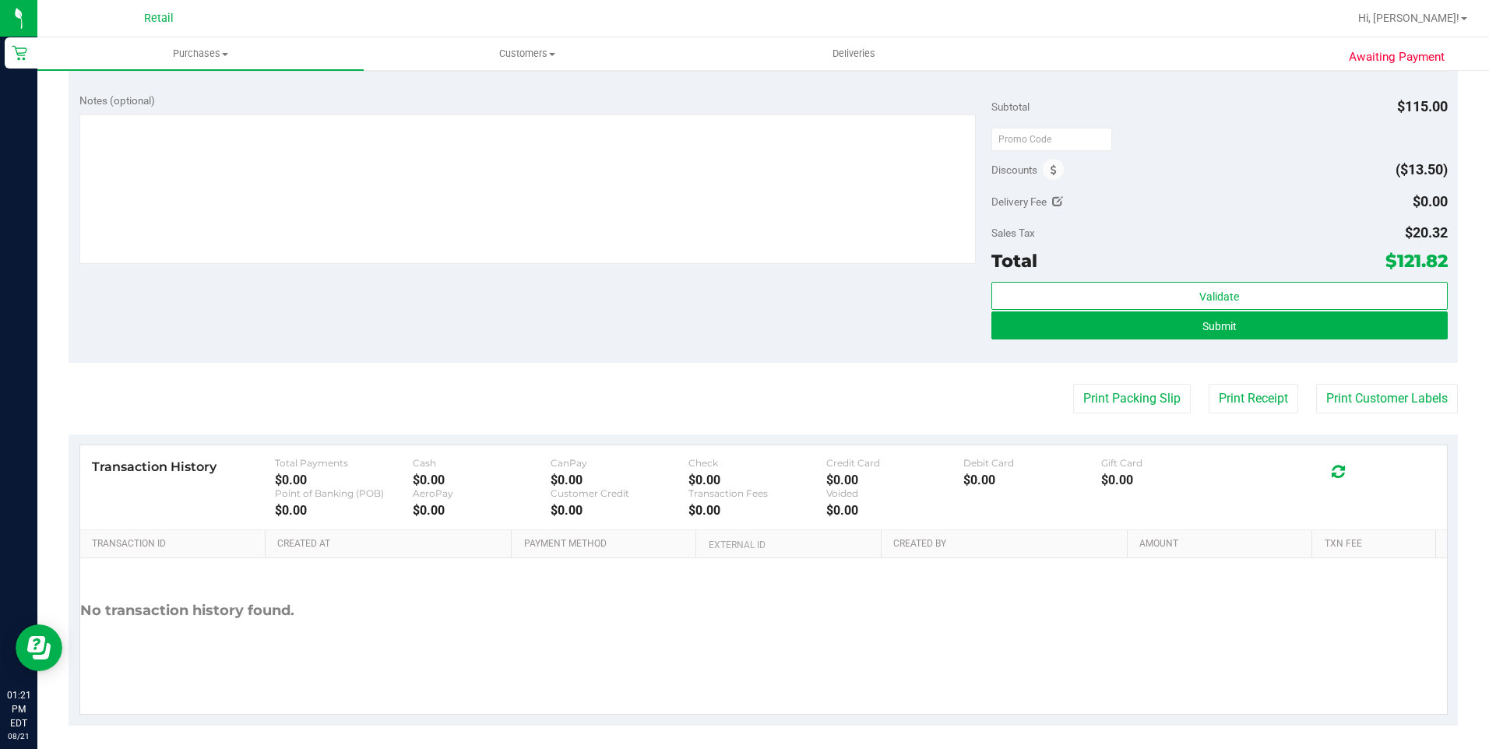
scroll to position [657, 0]
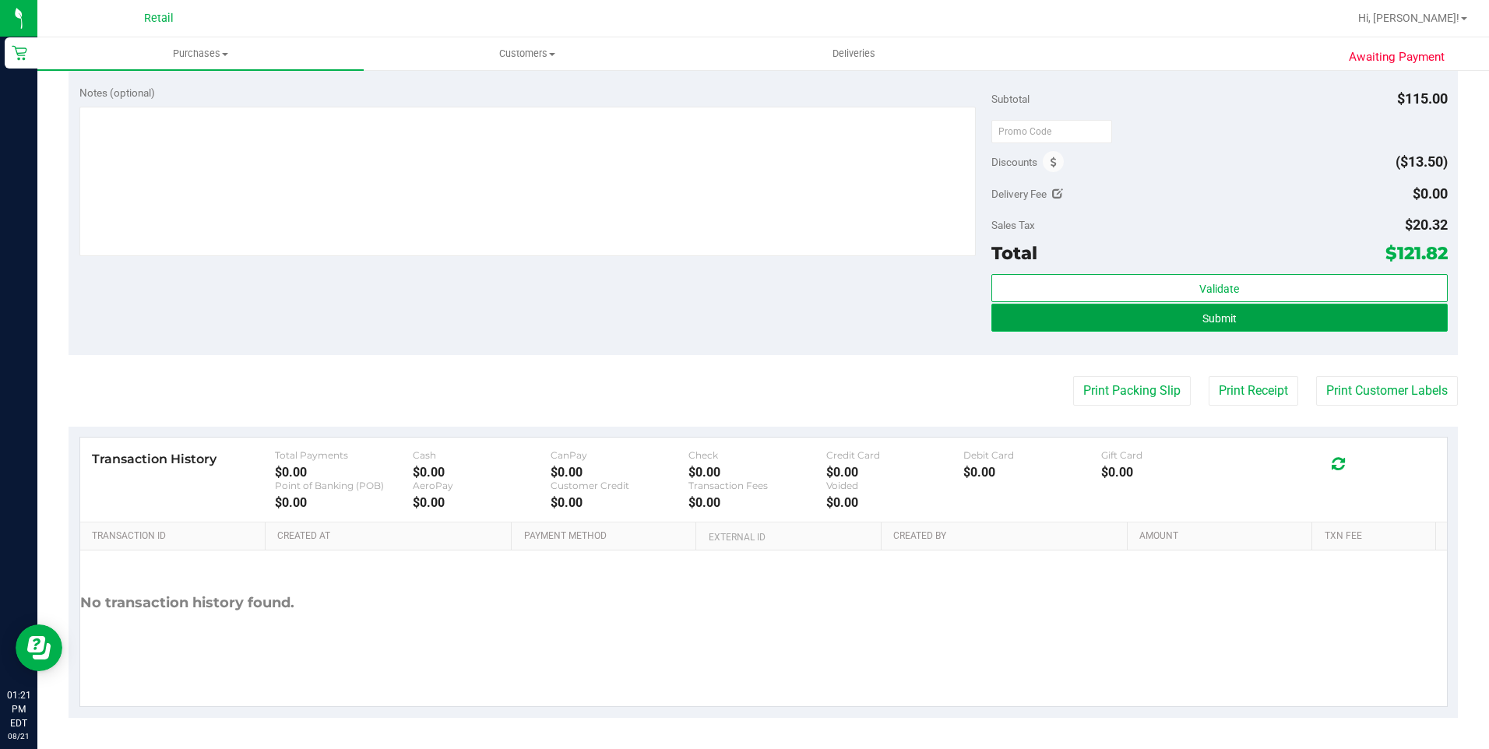
click at [1279, 327] on button "Submit" at bounding box center [1219, 318] width 456 height 28
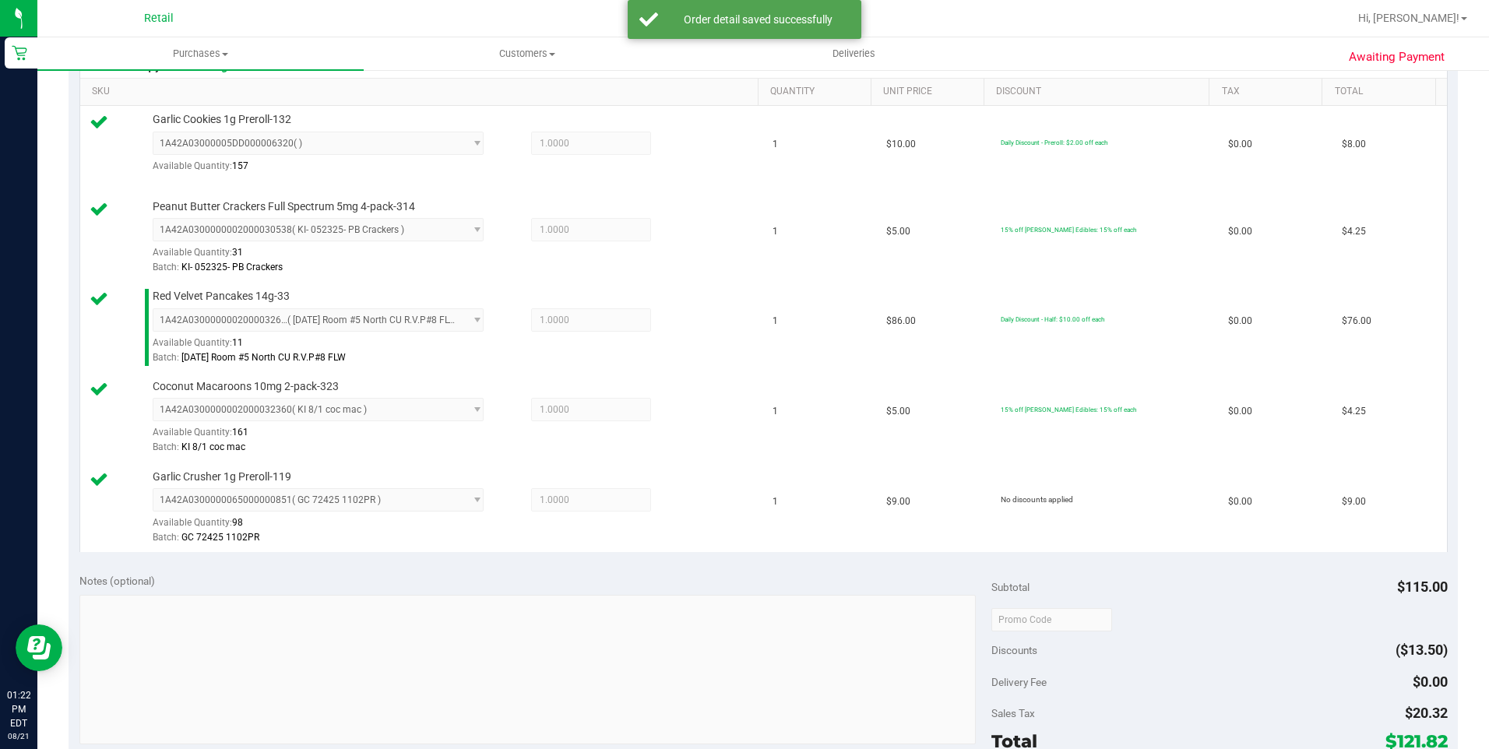
scroll to position [623, 0]
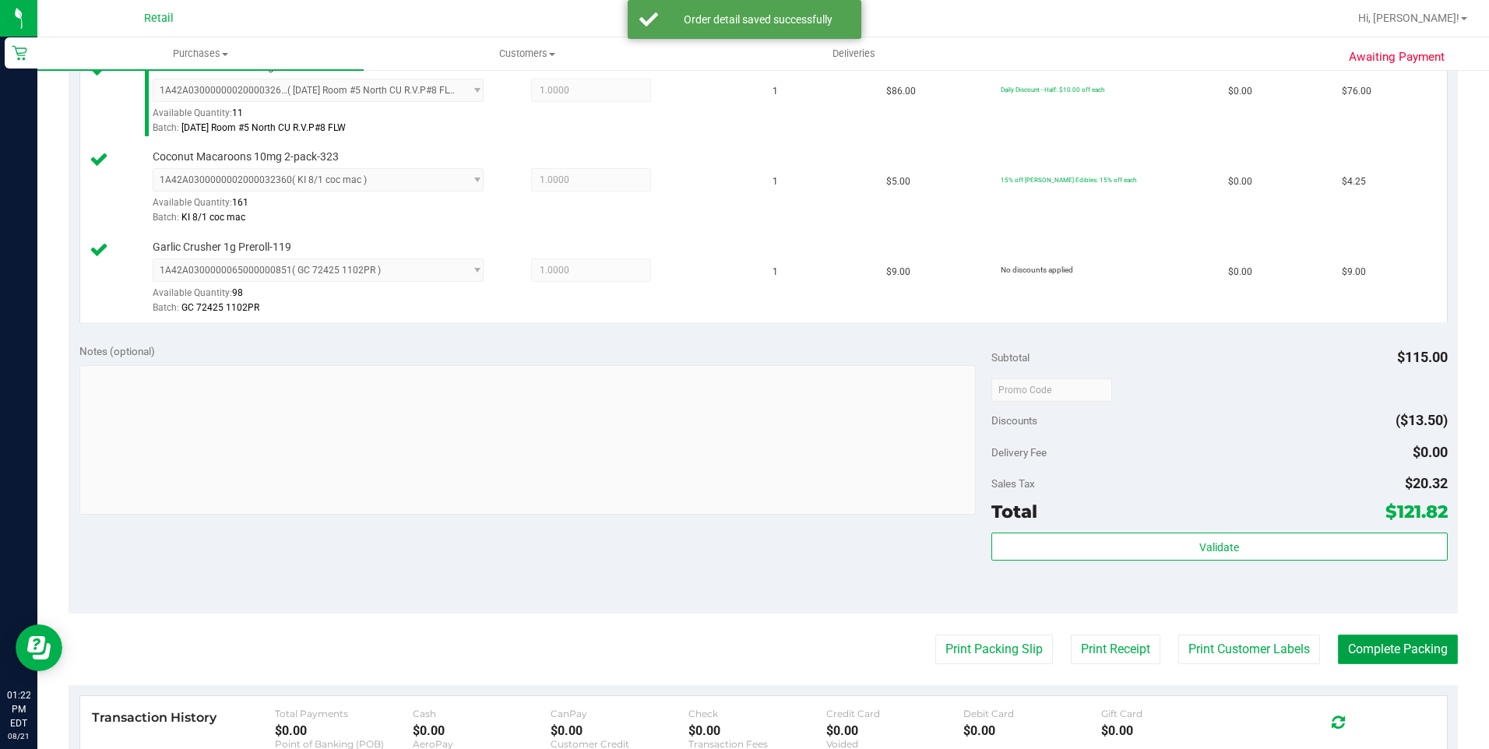
click at [1352, 653] on button "Complete Packing" at bounding box center [1398, 650] width 120 height 30
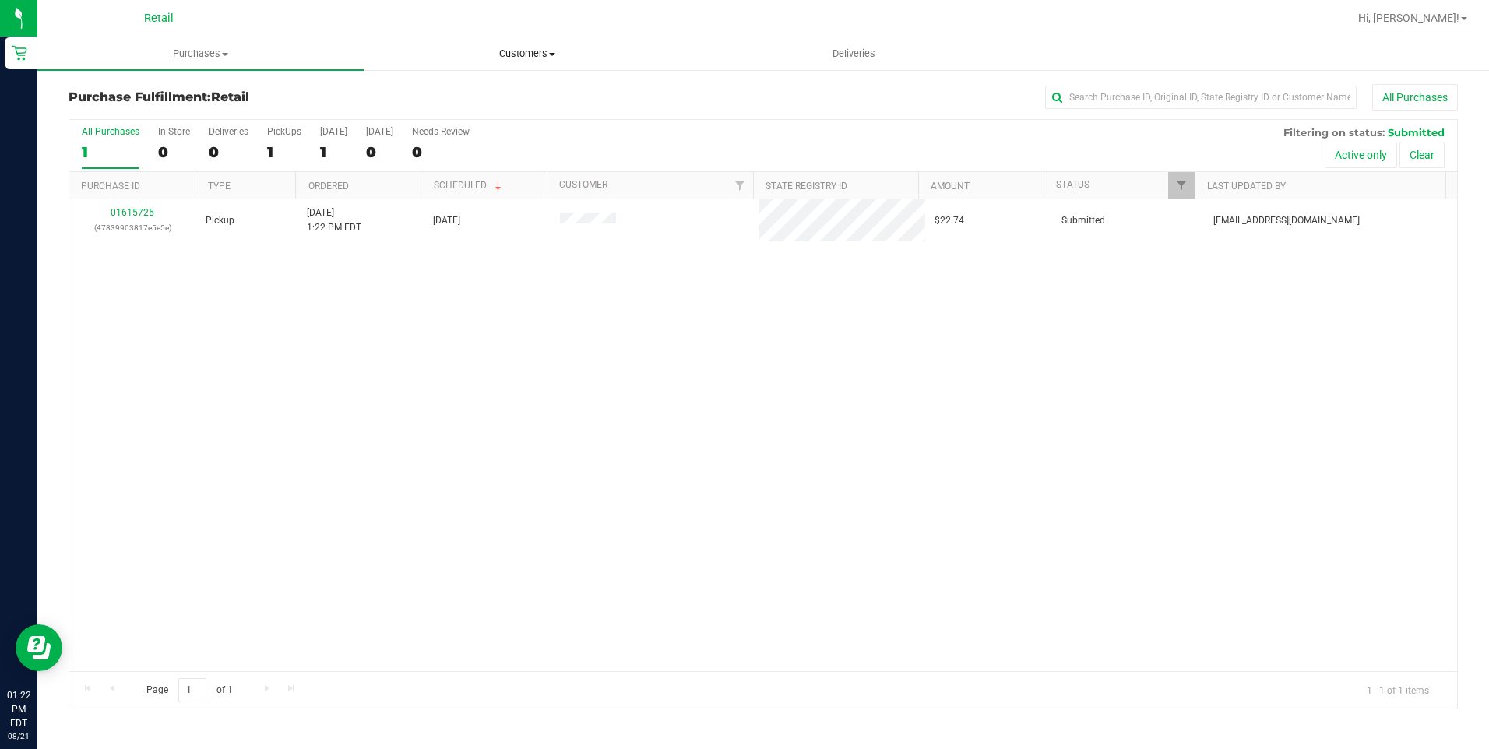
click at [528, 55] on span "Customers" at bounding box center [526, 54] width 325 height 14
click at [491, 89] on li "All customers" at bounding box center [527, 94] width 326 height 19
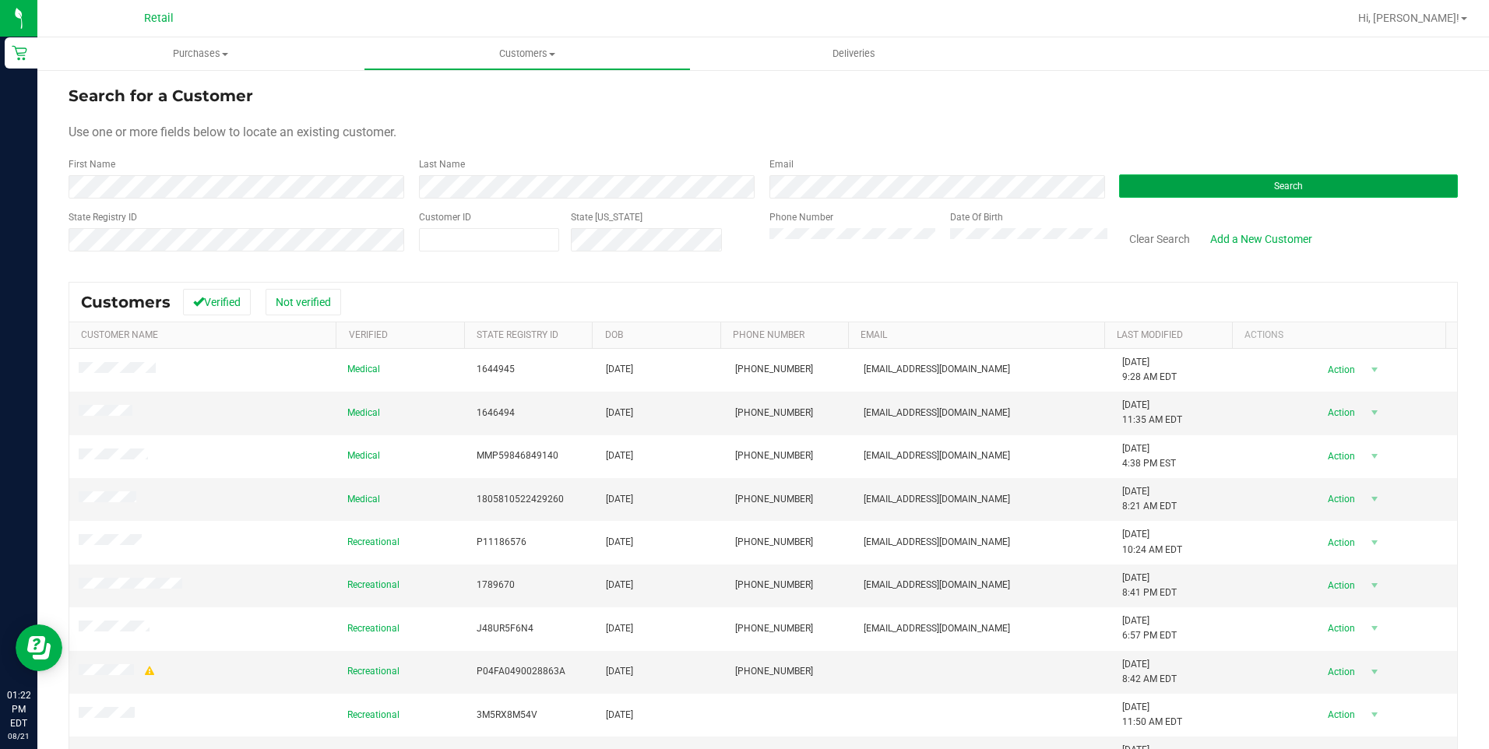
click at [1333, 184] on button "Search" at bounding box center [1288, 185] width 339 height 23
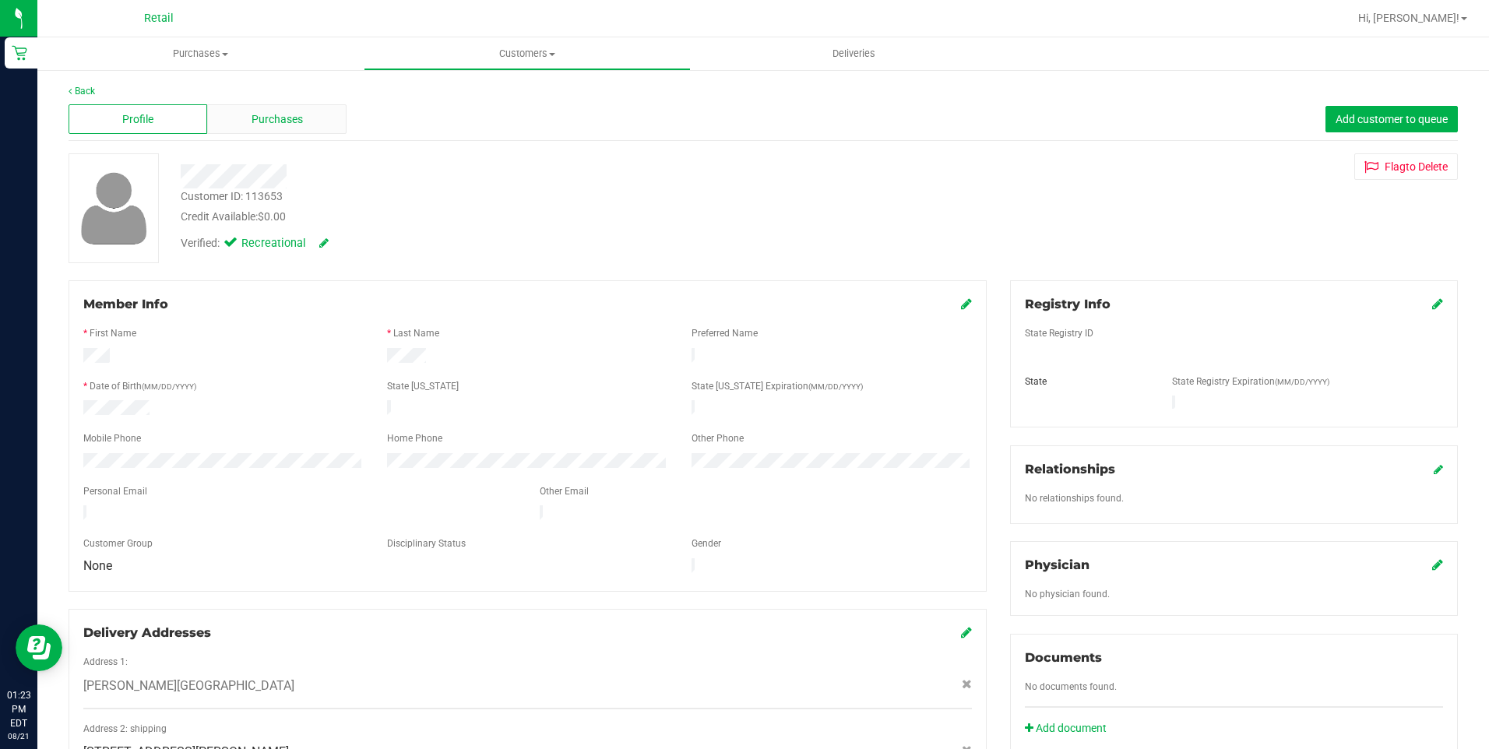
click at [315, 118] on div "Purchases" at bounding box center [276, 119] width 139 height 30
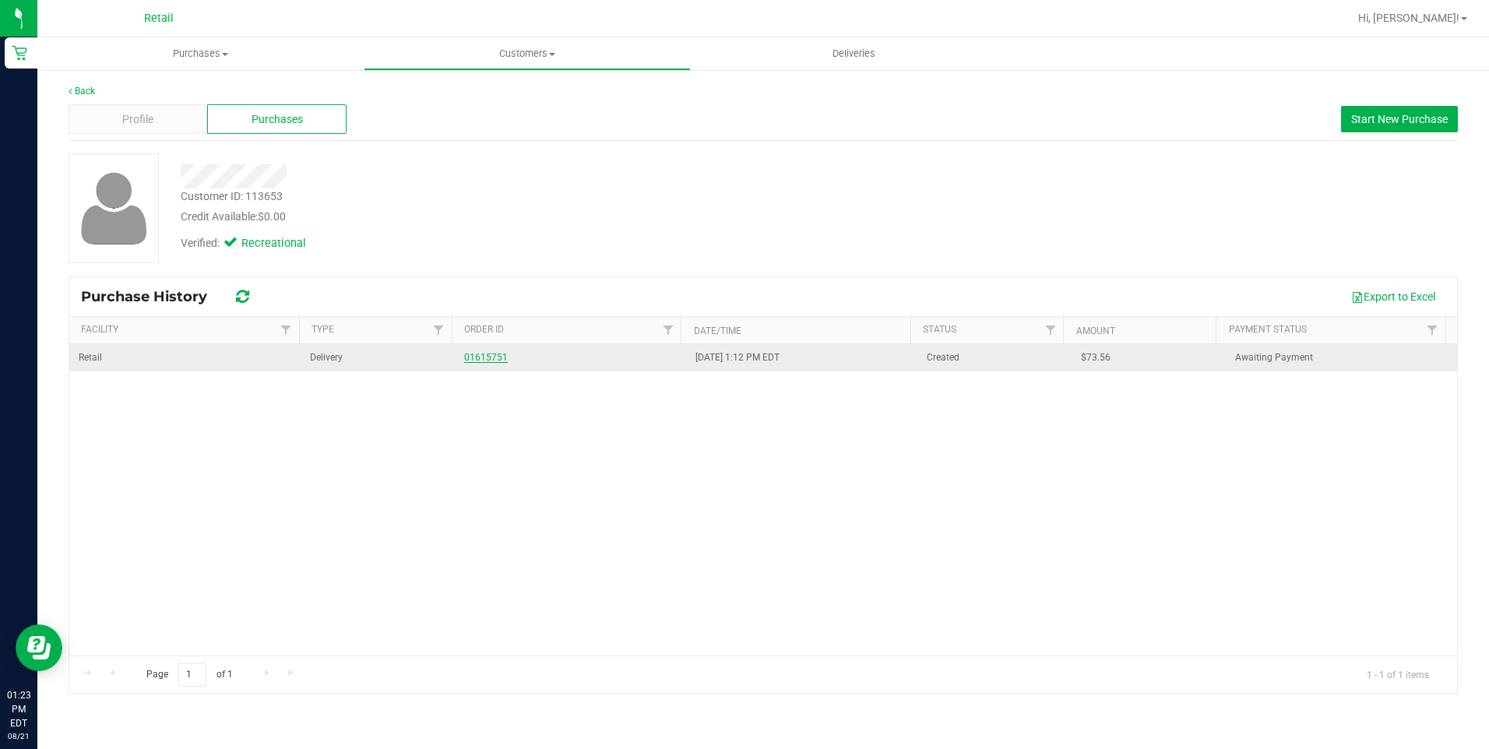
click at [476, 357] on link "01615751" at bounding box center [486, 357] width 44 height 11
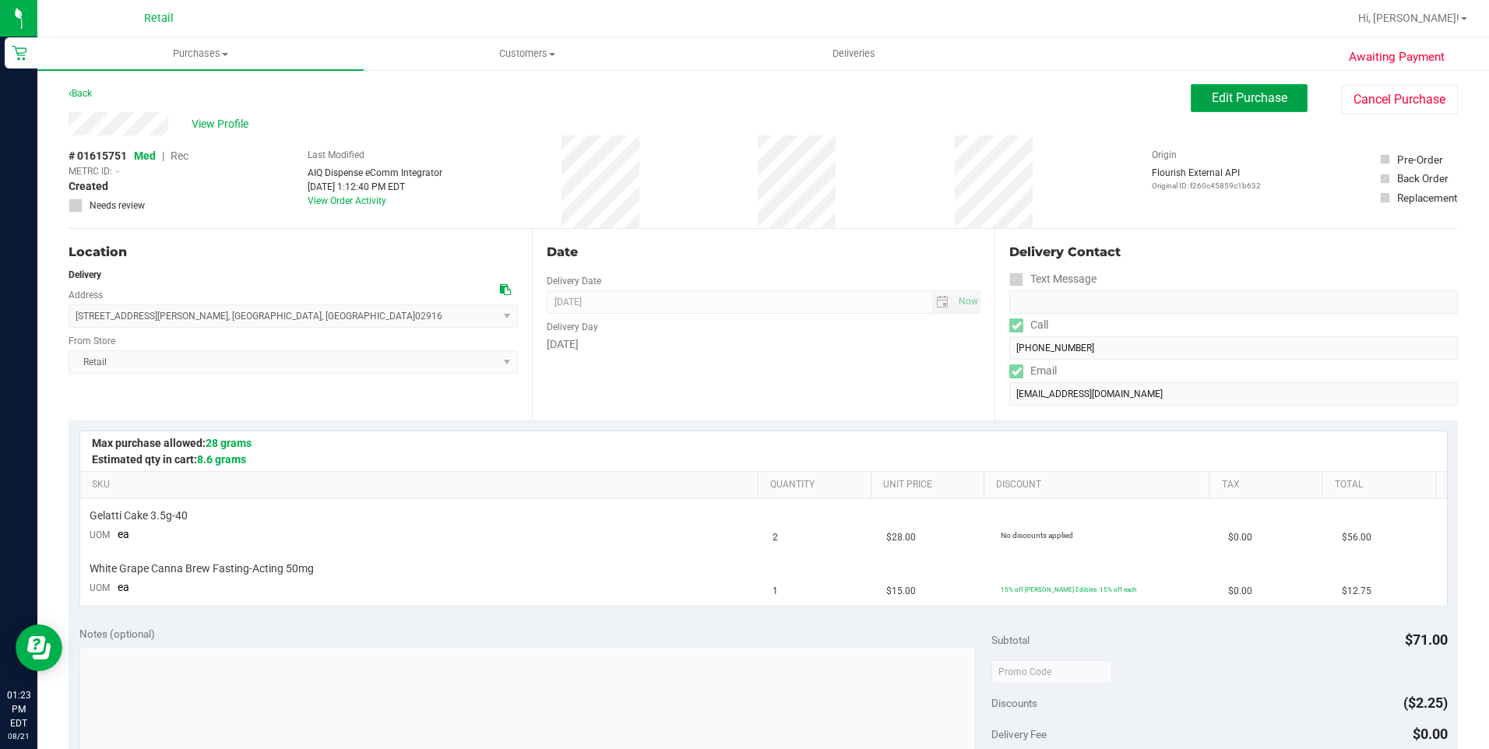
click at [1227, 90] on span "Edit Purchase" at bounding box center [1250, 97] width 76 height 15
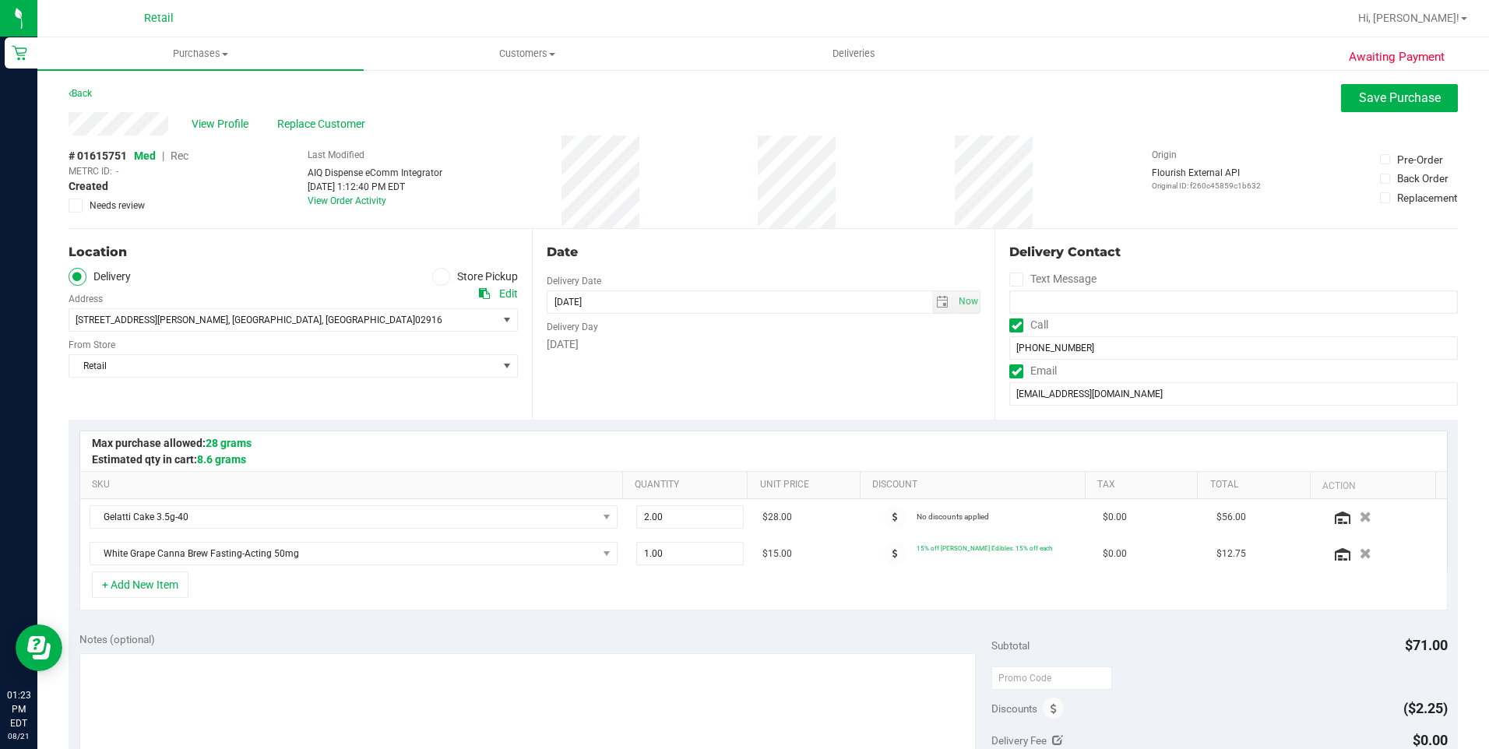
click at [185, 154] on span "Rec" at bounding box center [180, 156] width 18 height 12
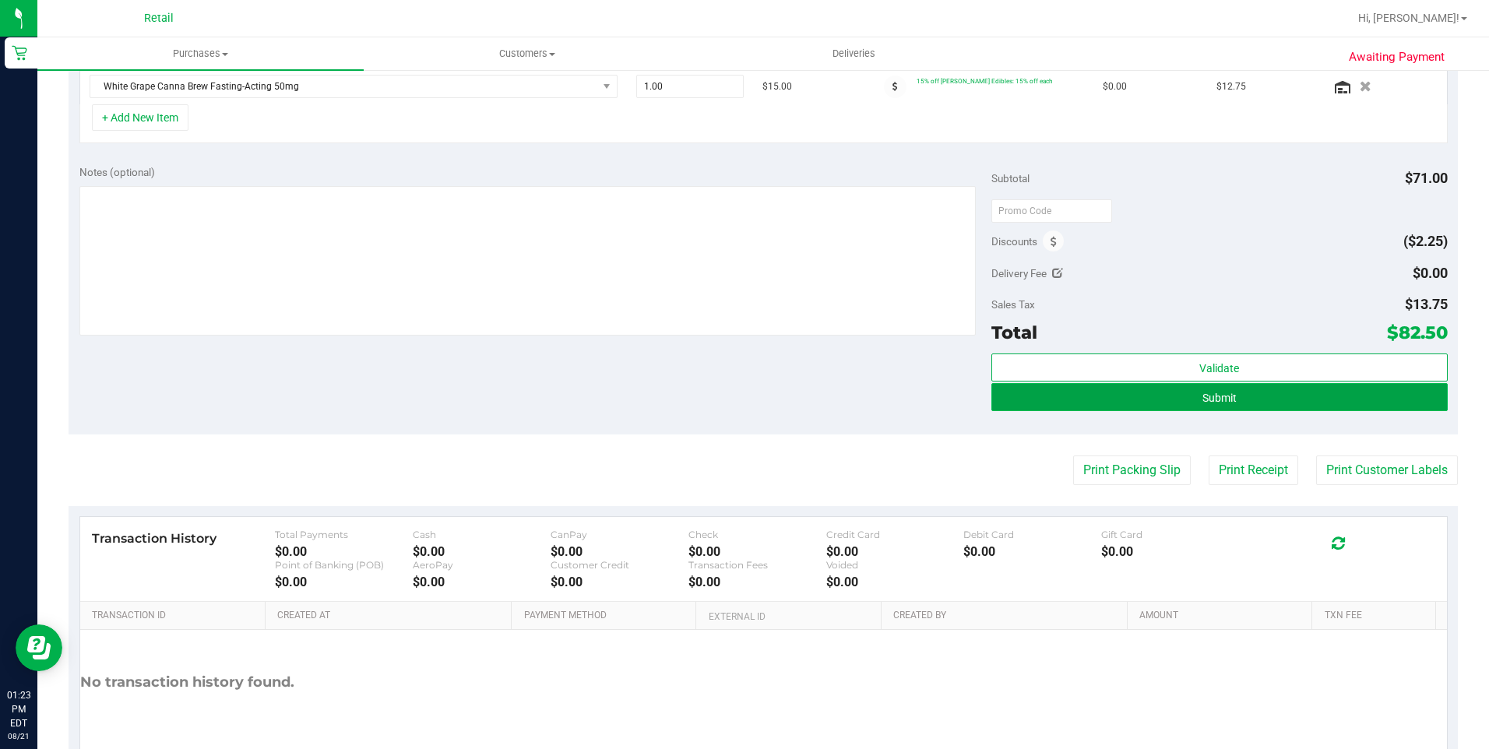
click at [1176, 398] on button "Submit" at bounding box center [1219, 397] width 456 height 28
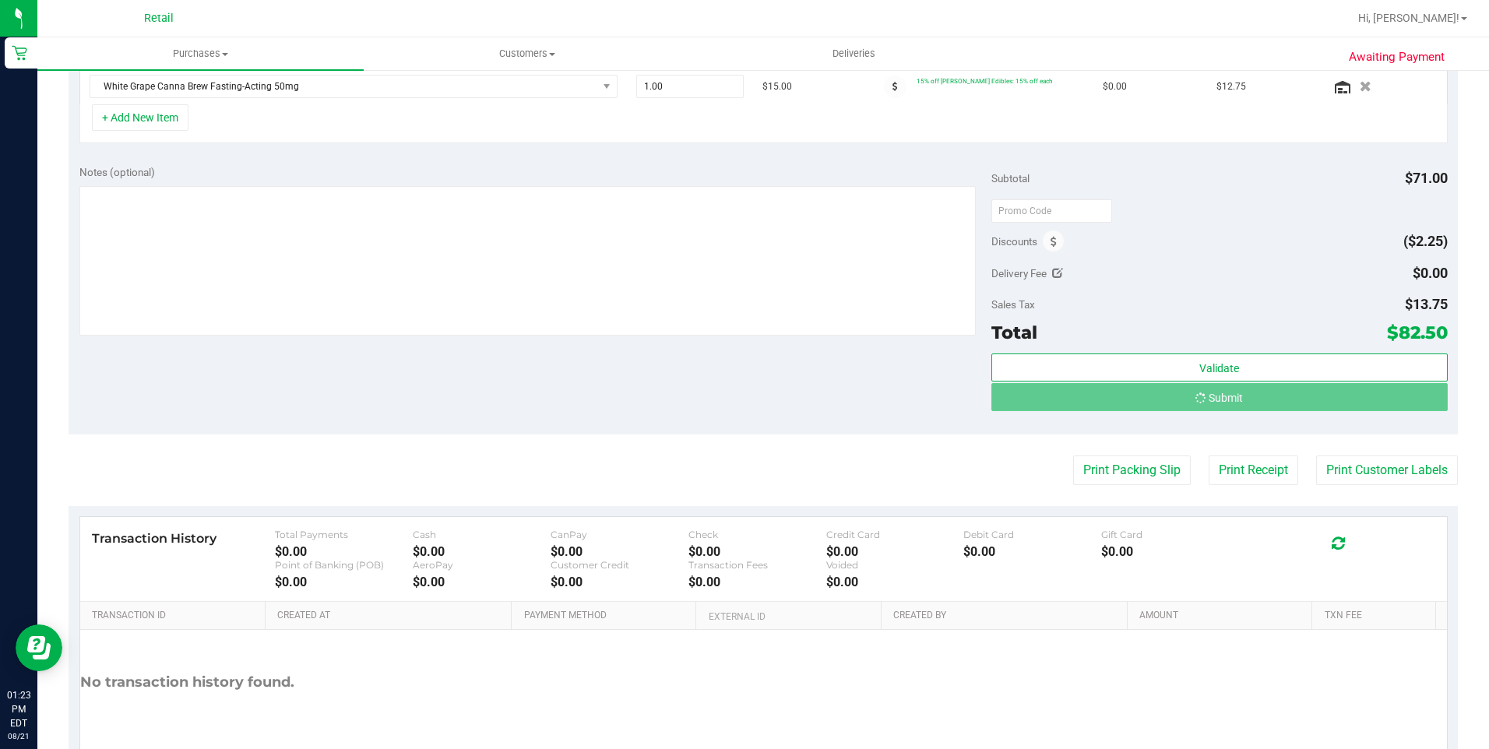
scroll to position [443, 0]
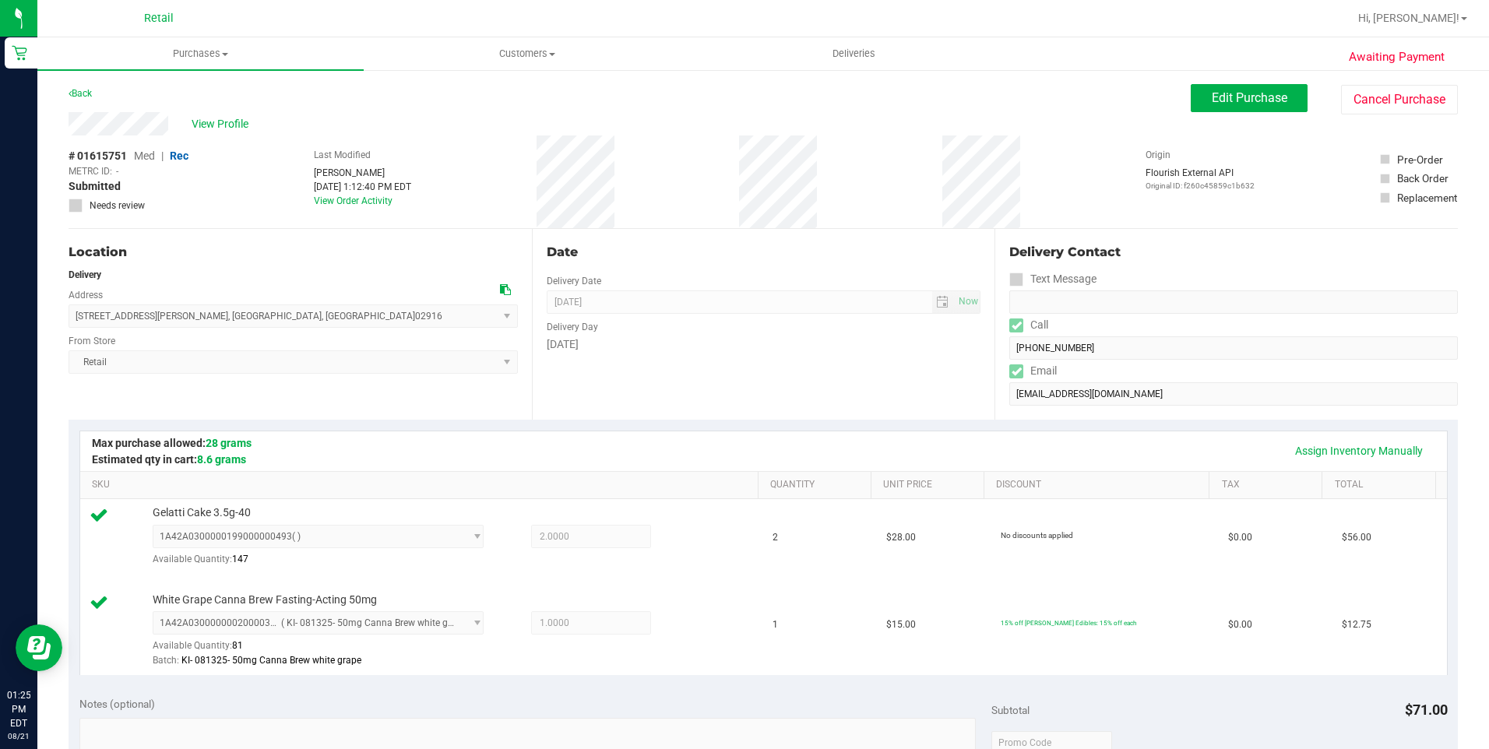
drag, startPoint x: 65, startPoint y: 123, endPoint x: 180, endPoint y: 132, distance: 114.9
click at [180, 132] on div "Awaiting Payment Back Edit Purchase Cancel Purchase View Profile # 01615751 Med…" at bounding box center [763, 715] width 1452 height 1292
drag, startPoint x: 72, startPoint y: 315, endPoint x: 287, endPoint y: 319, distance: 214.2
click at [287, 319] on span "166 King Philip Road , East Providence , RI 02916 Select address King Philip Ro…" at bounding box center [293, 316] width 449 height 23
drag, startPoint x: 287, startPoint y: 319, endPoint x: 308, endPoint y: 319, distance: 21.8
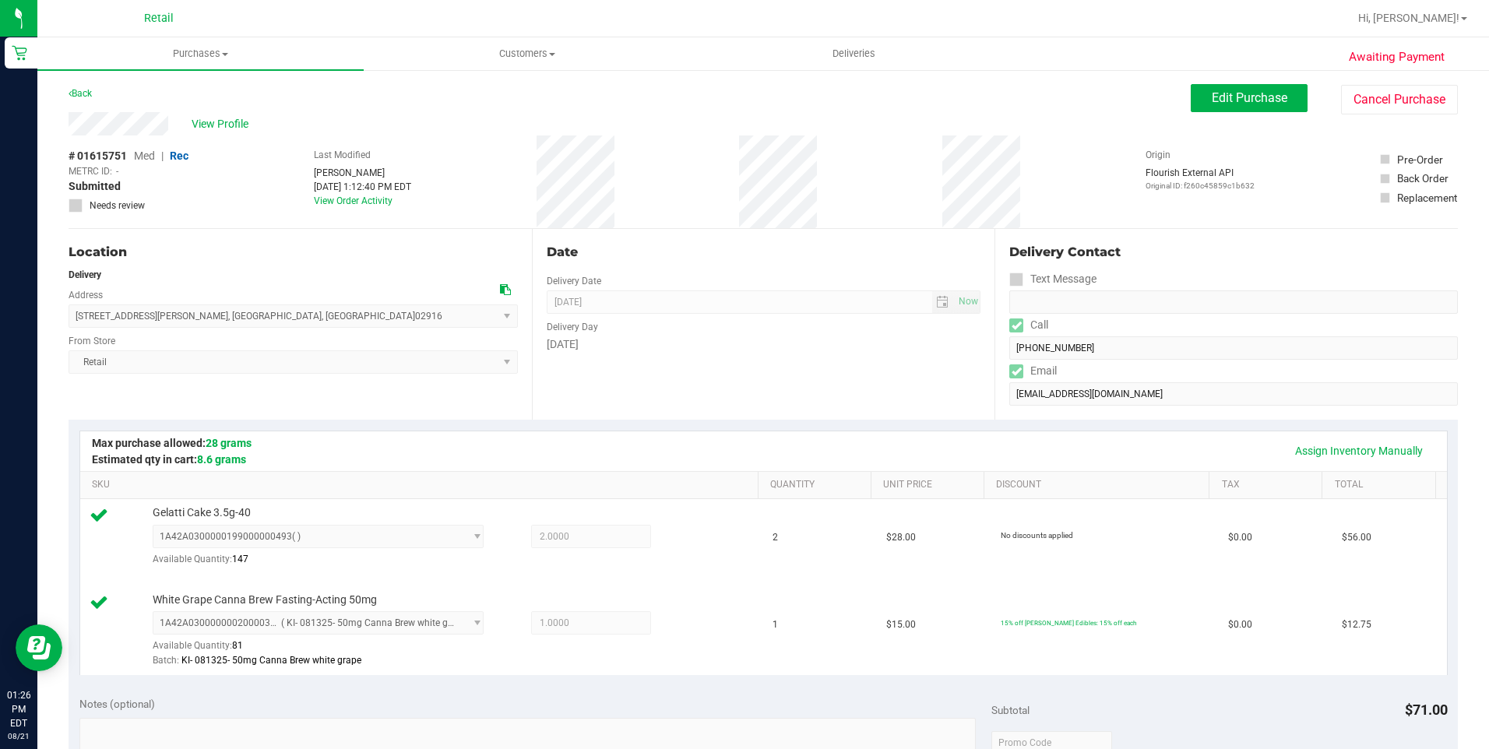
copy span "166 King Philip Road , East Providence , RI 02916"
click at [498, 51] on span "Customers" at bounding box center [526, 54] width 325 height 14
click at [490, 86] on li "All customers" at bounding box center [527, 94] width 326 height 19
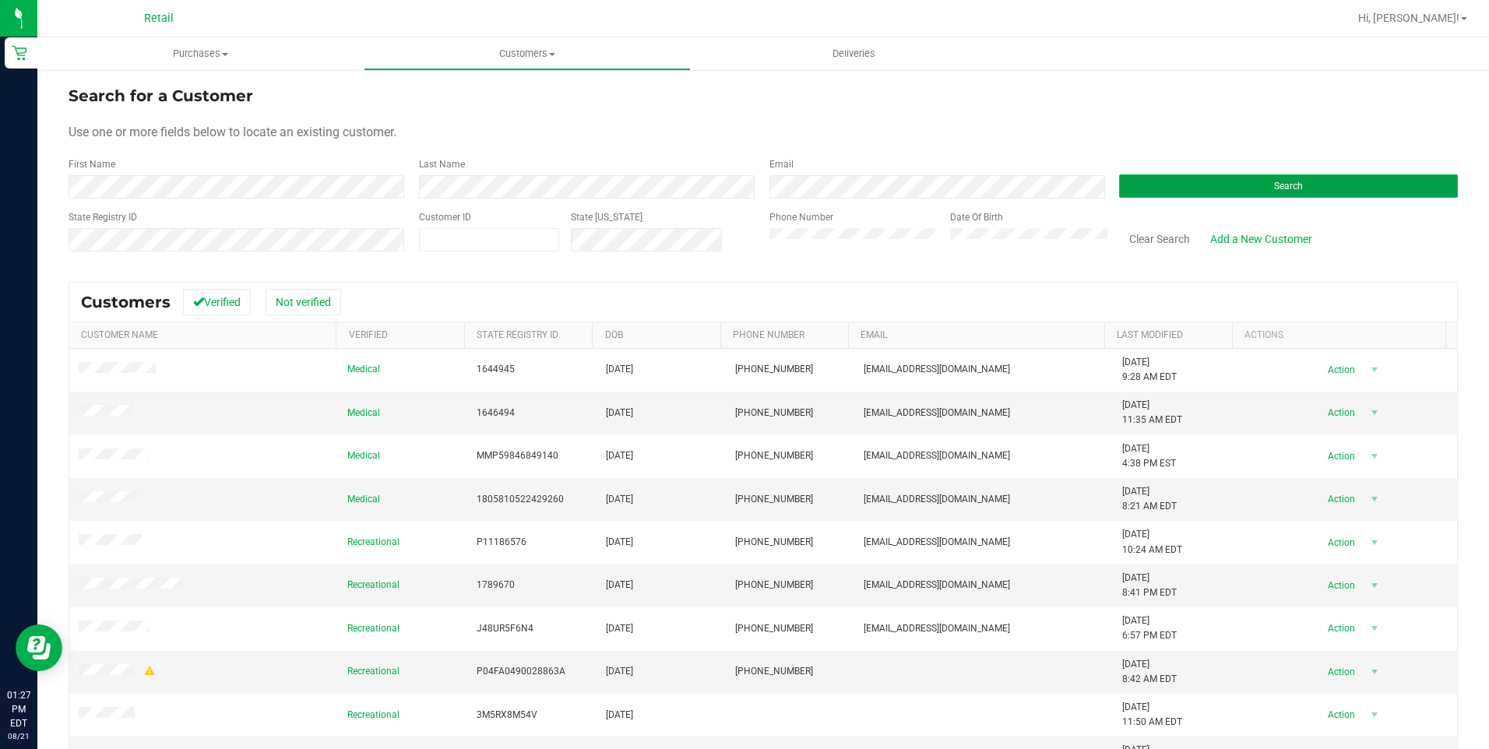
click at [1228, 195] on button "Search" at bounding box center [1288, 185] width 339 height 23
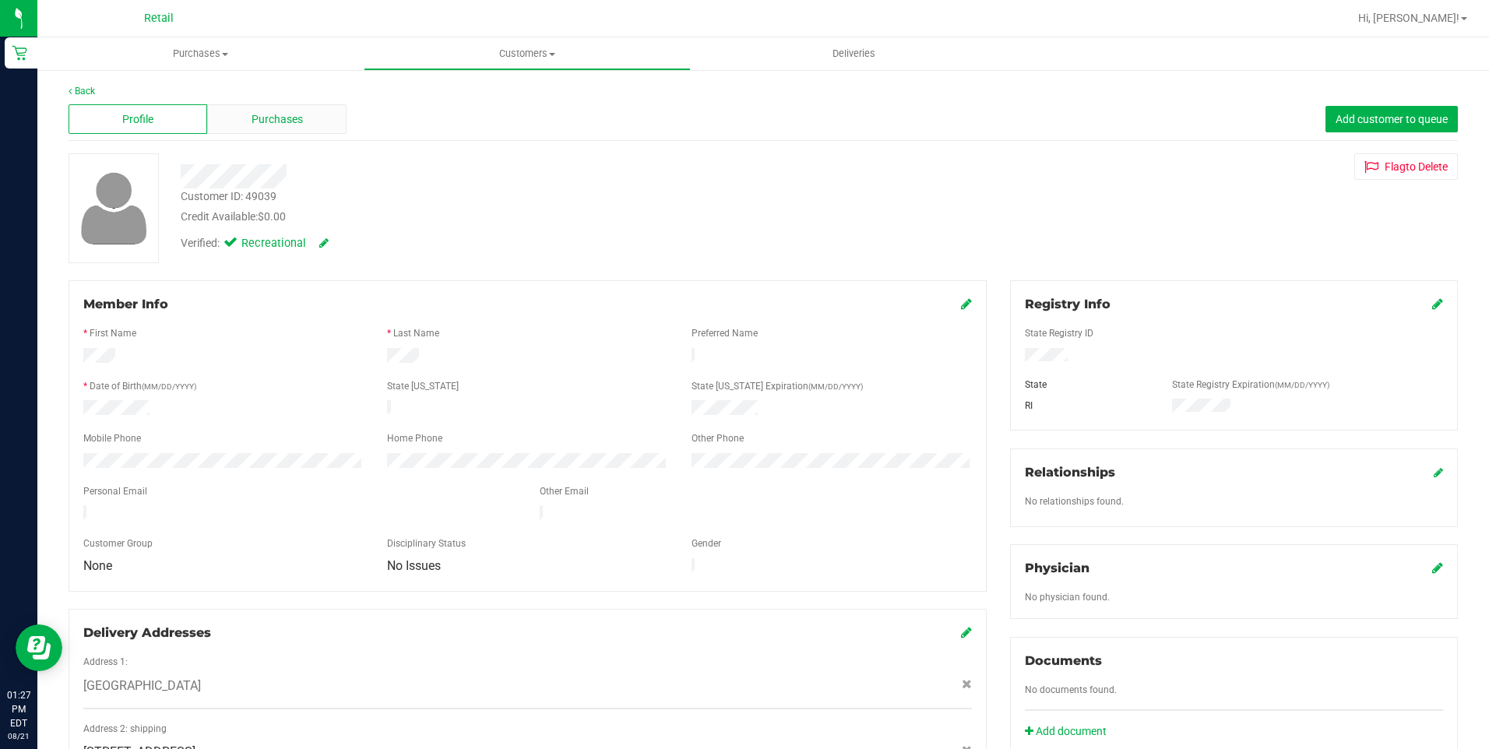
click at [298, 126] on span "Purchases" at bounding box center [277, 119] width 51 height 16
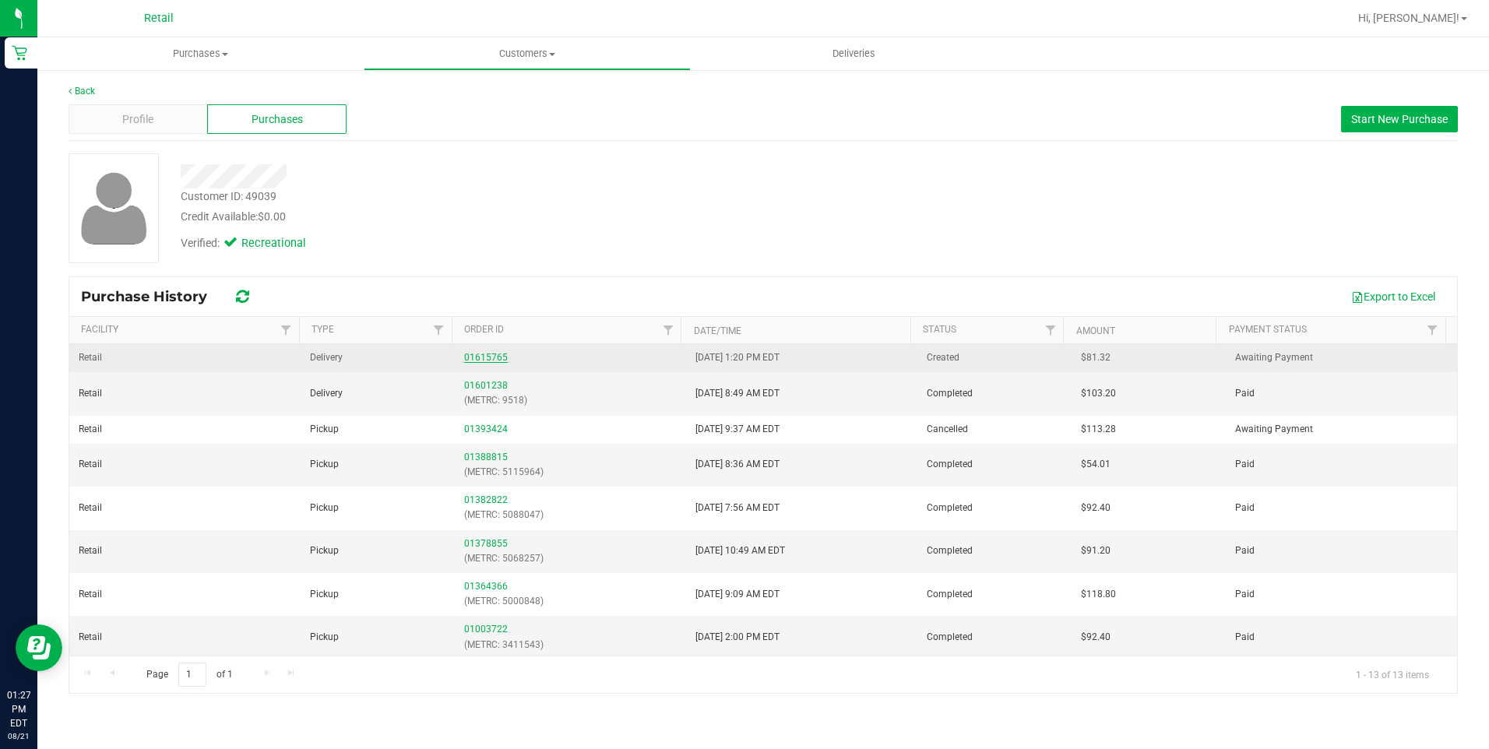
click at [491, 357] on link "01615765" at bounding box center [486, 357] width 44 height 11
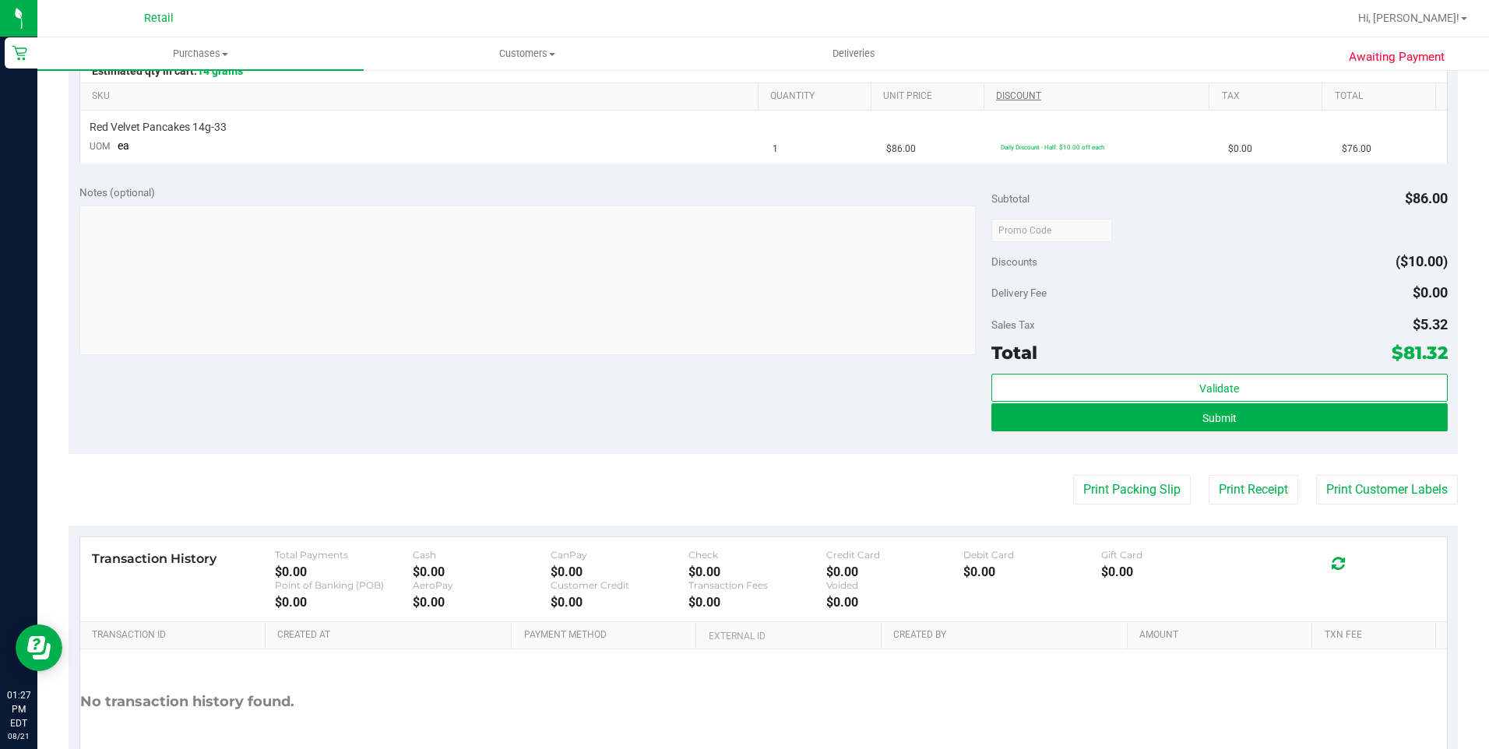
scroll to position [389, 0]
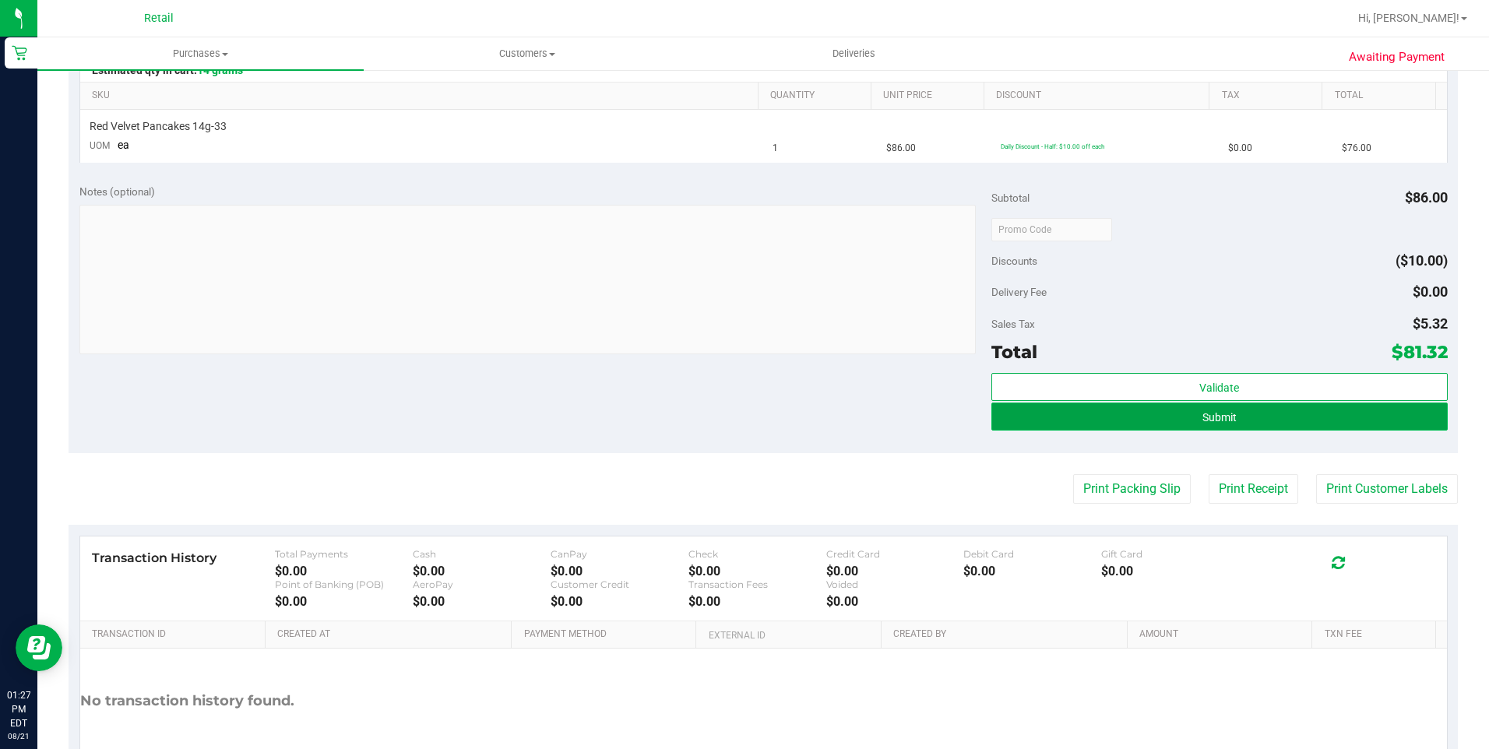
click at [1117, 421] on button "Submit" at bounding box center [1219, 417] width 456 height 28
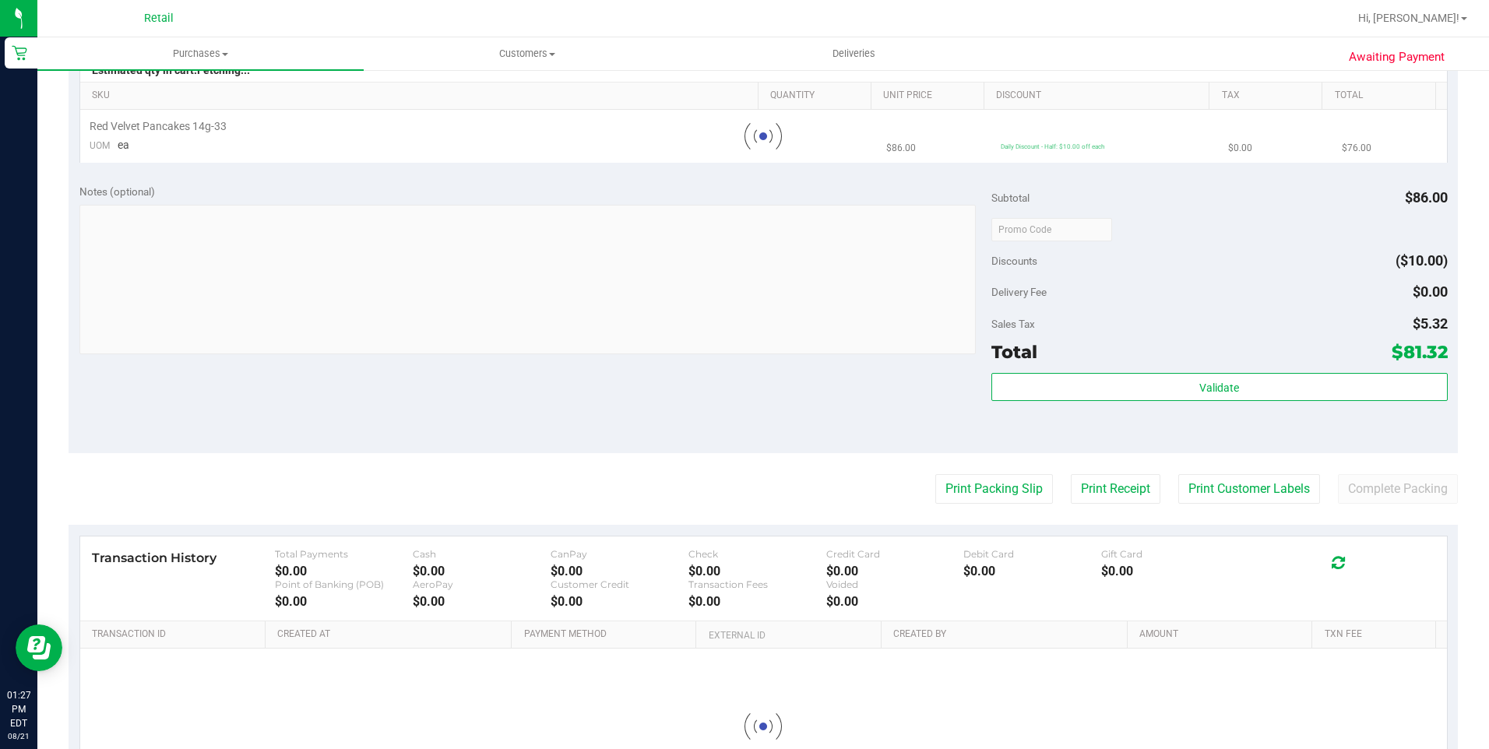
scroll to position [0, 0]
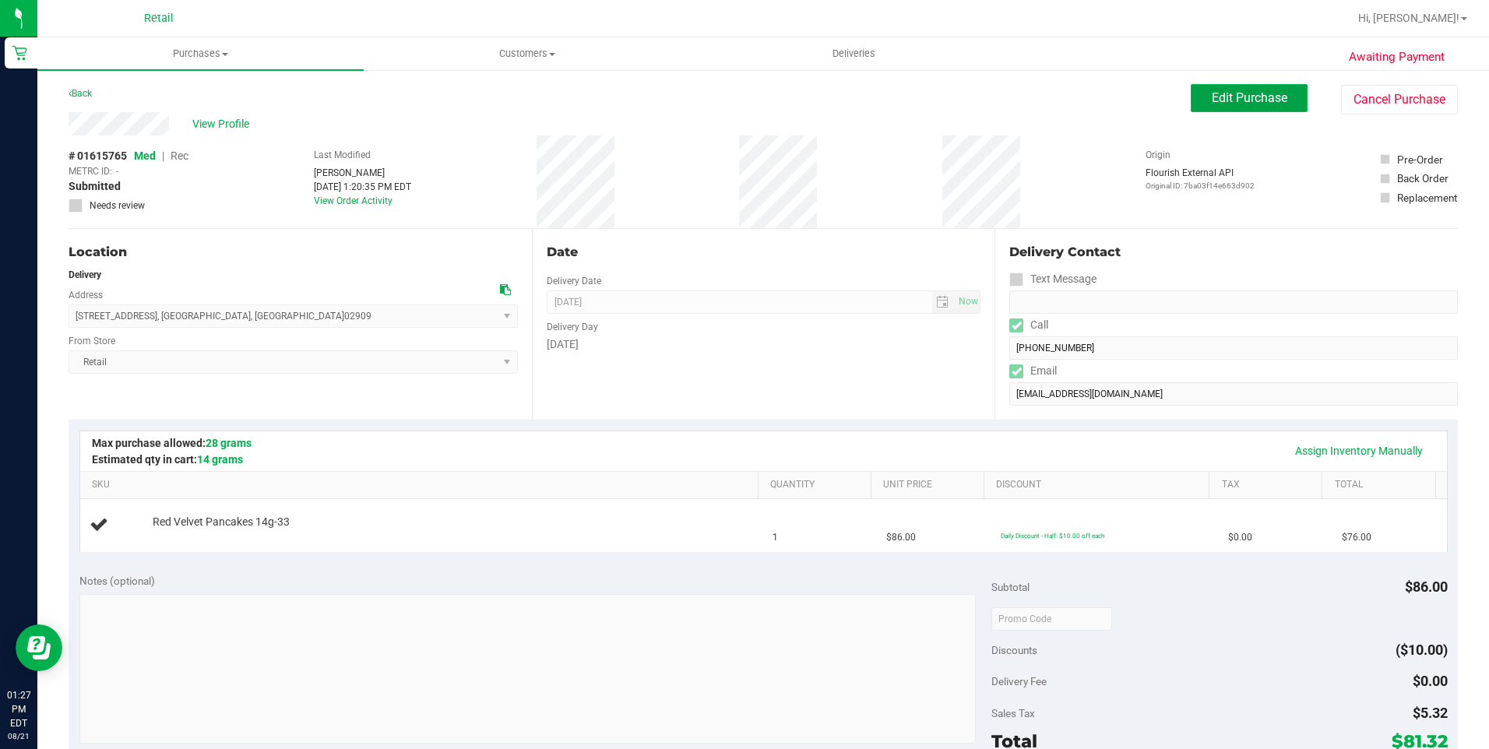
click at [1212, 97] on span "Edit Purchase" at bounding box center [1250, 97] width 76 height 15
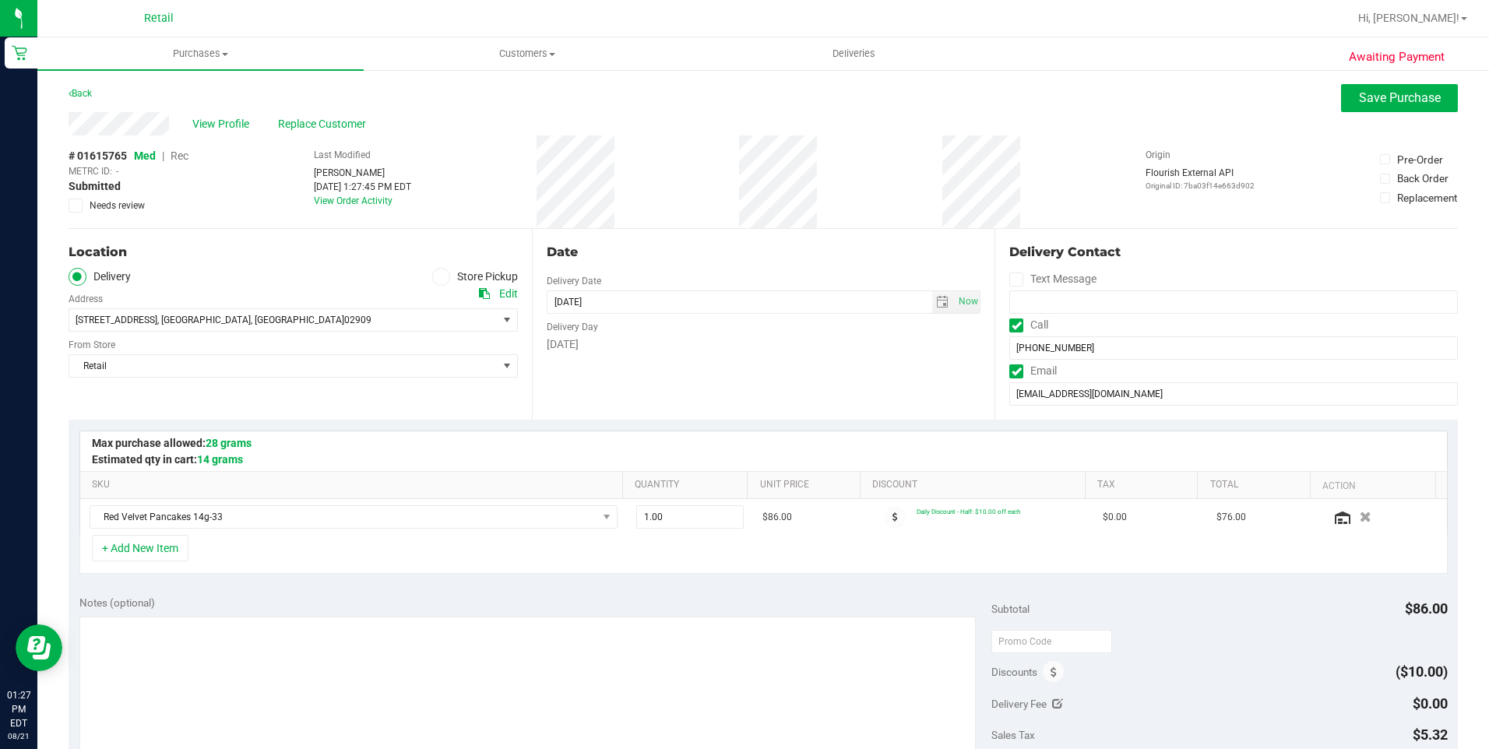
click at [184, 155] on span "Rec" at bounding box center [180, 156] width 18 height 12
click at [1362, 99] on span "Save Purchase" at bounding box center [1400, 97] width 82 height 15
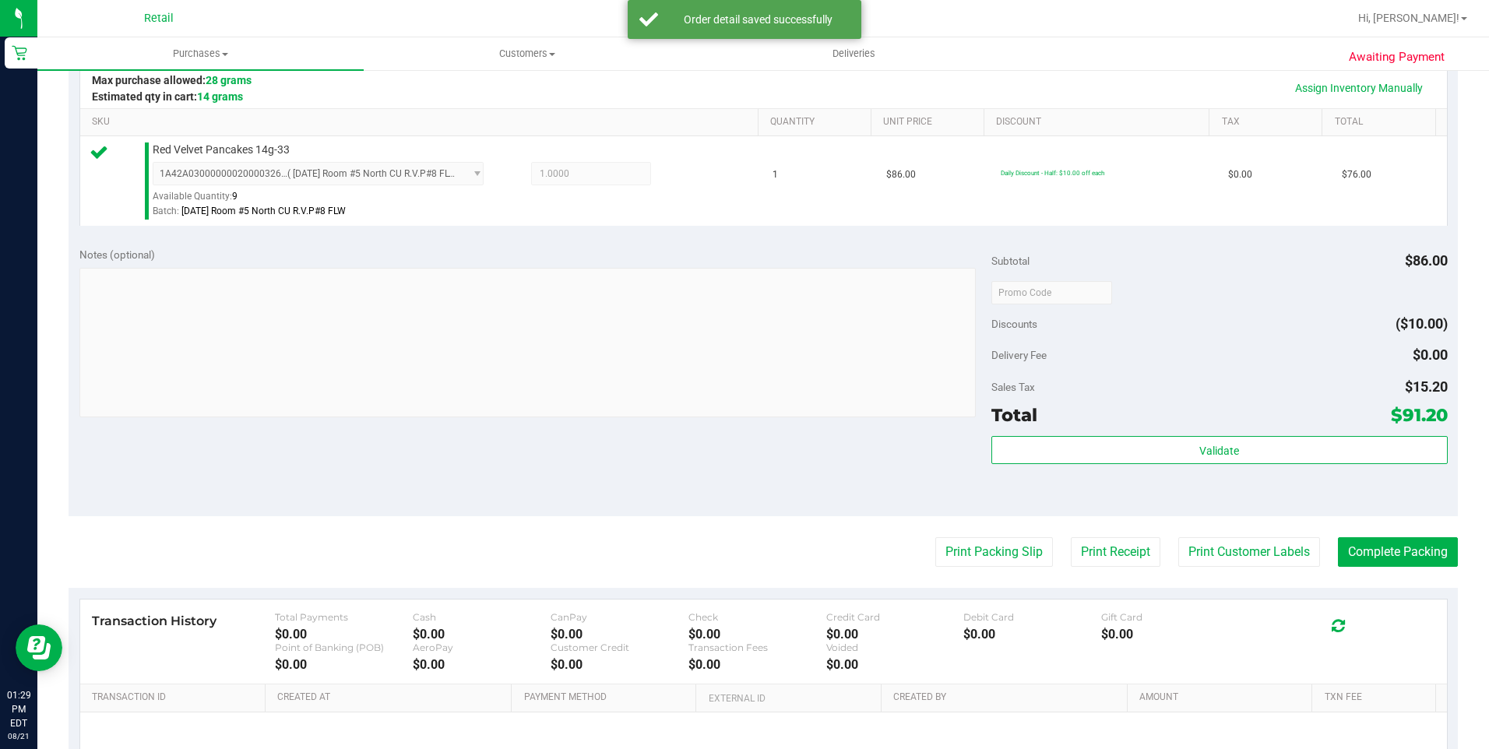
scroll to position [389, 0]
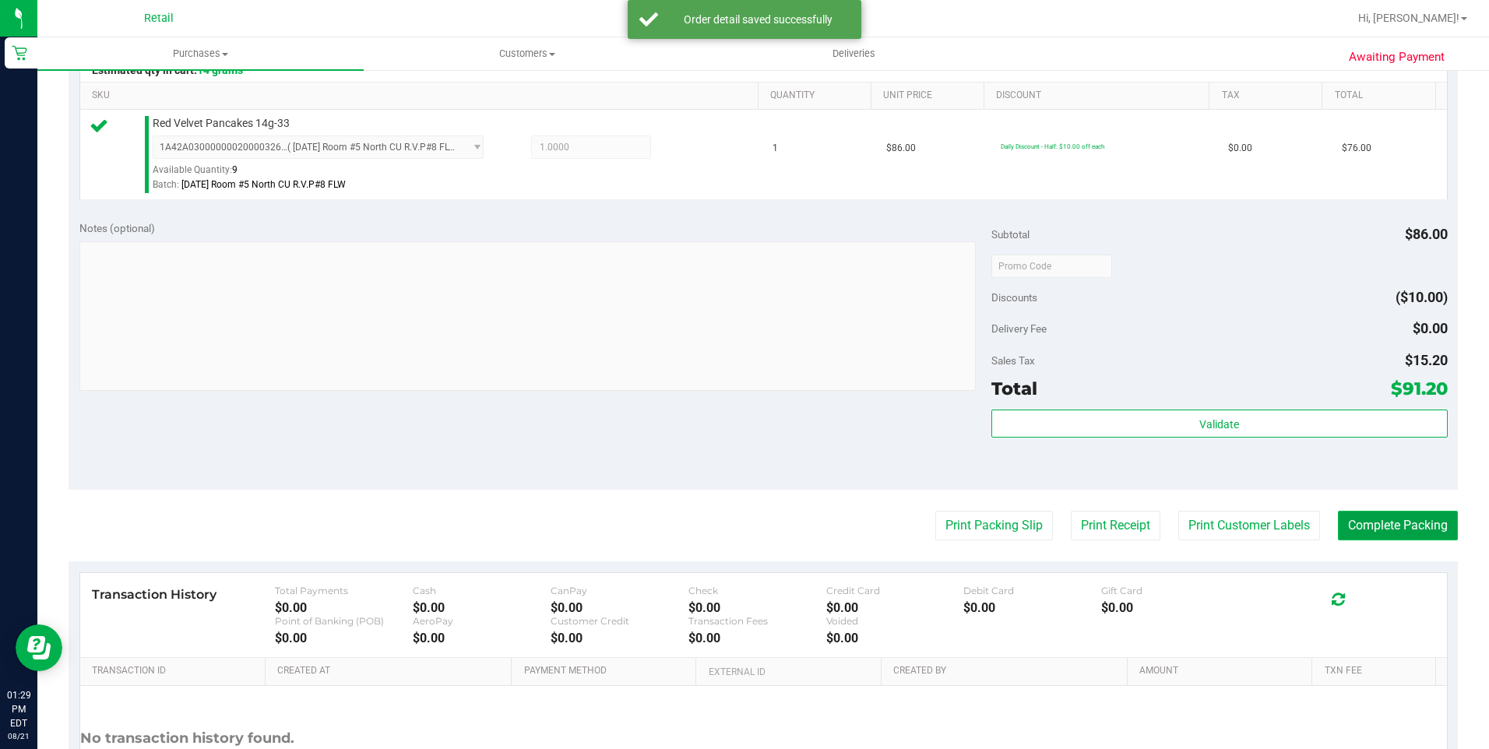
click at [1355, 525] on button "Complete Packing" at bounding box center [1398, 526] width 120 height 30
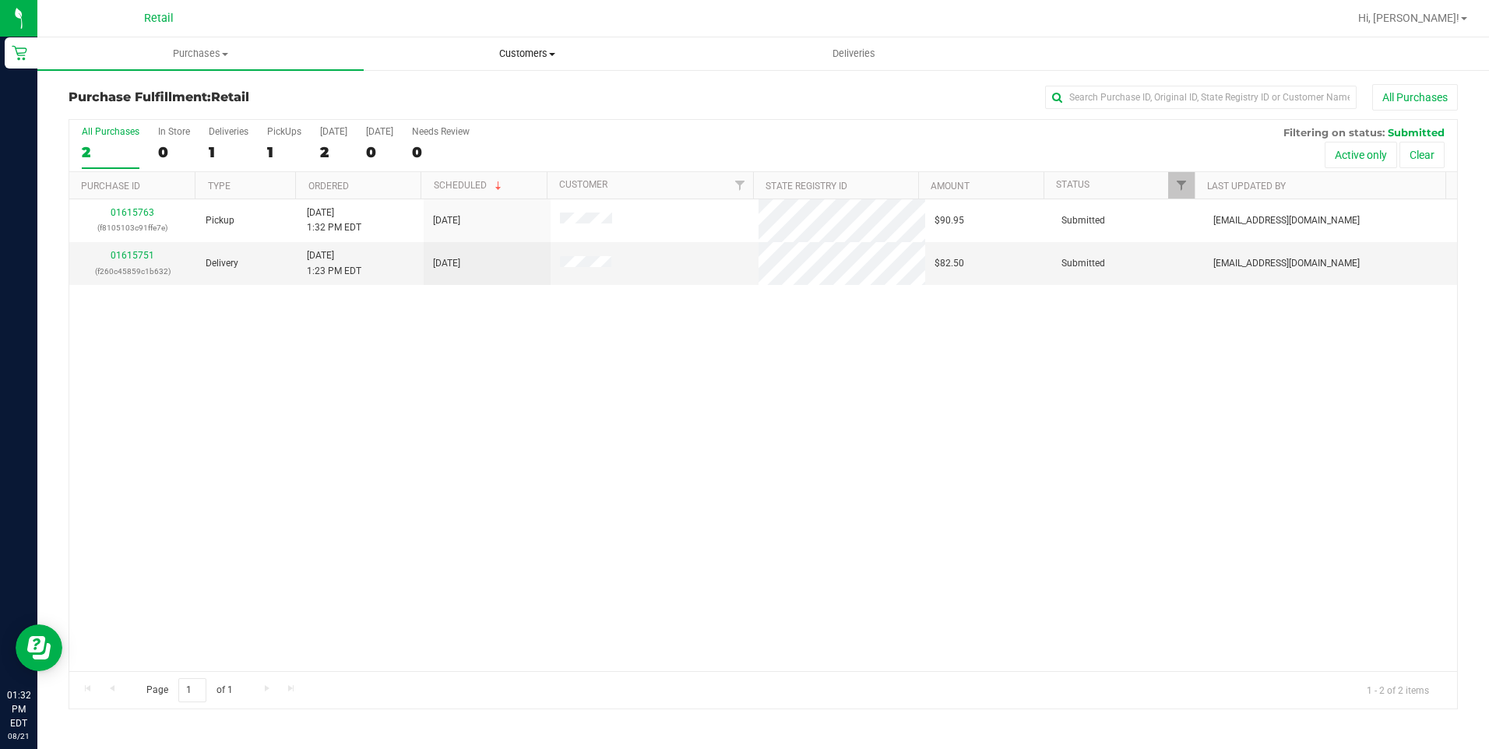
click at [554, 60] on span "Customers" at bounding box center [526, 54] width 325 height 14
click at [476, 85] on li "All customers" at bounding box center [527, 94] width 326 height 19
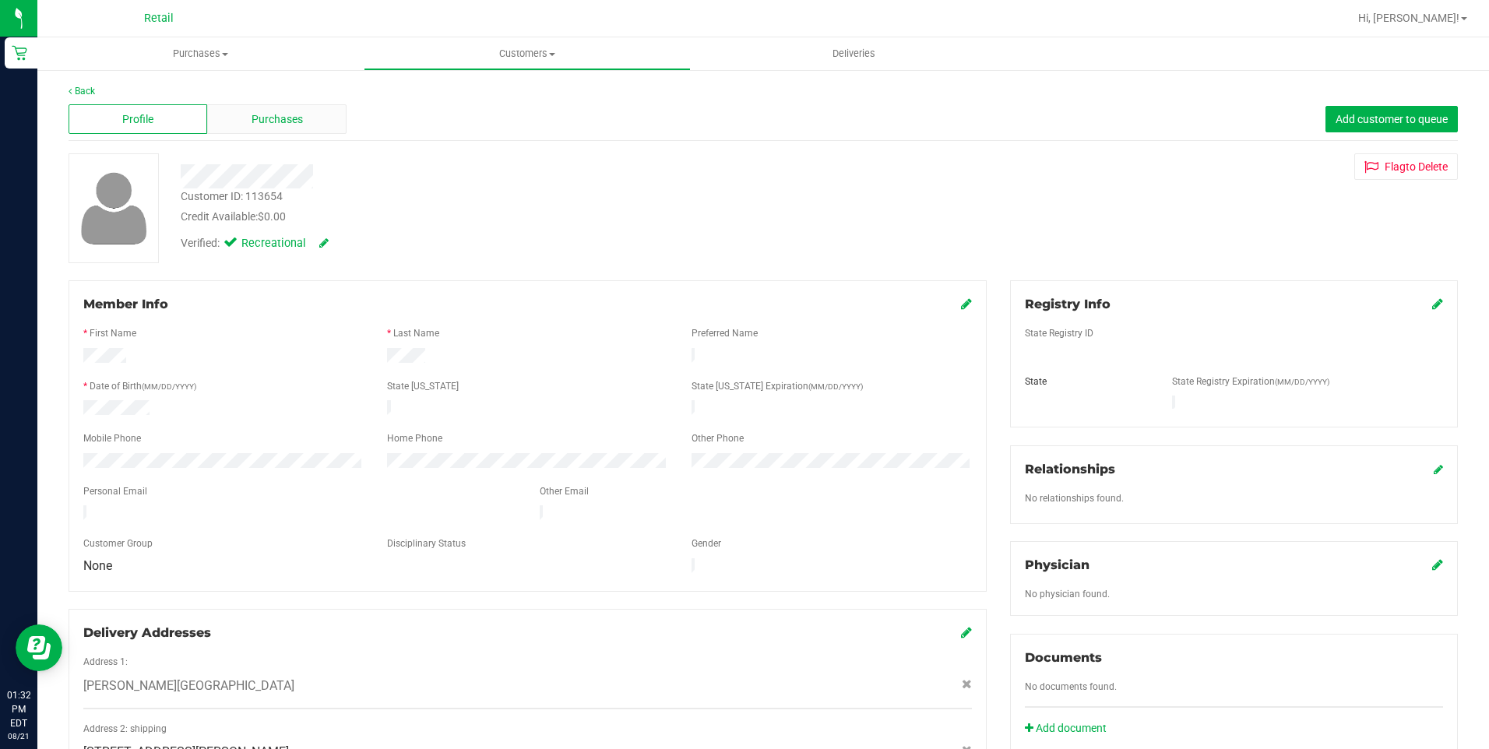
click at [263, 125] on span "Purchases" at bounding box center [277, 119] width 51 height 16
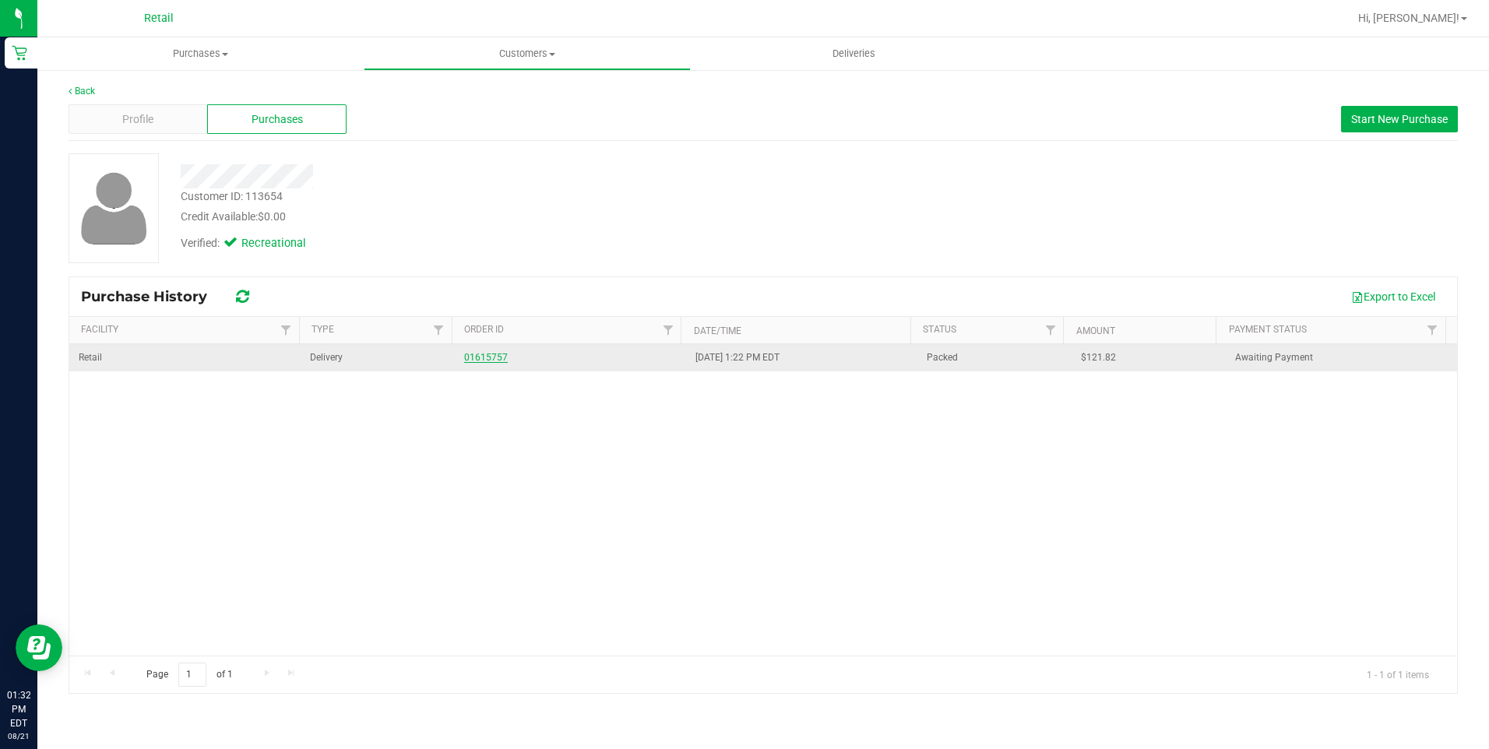
click at [489, 357] on link "01615757" at bounding box center [486, 357] width 44 height 11
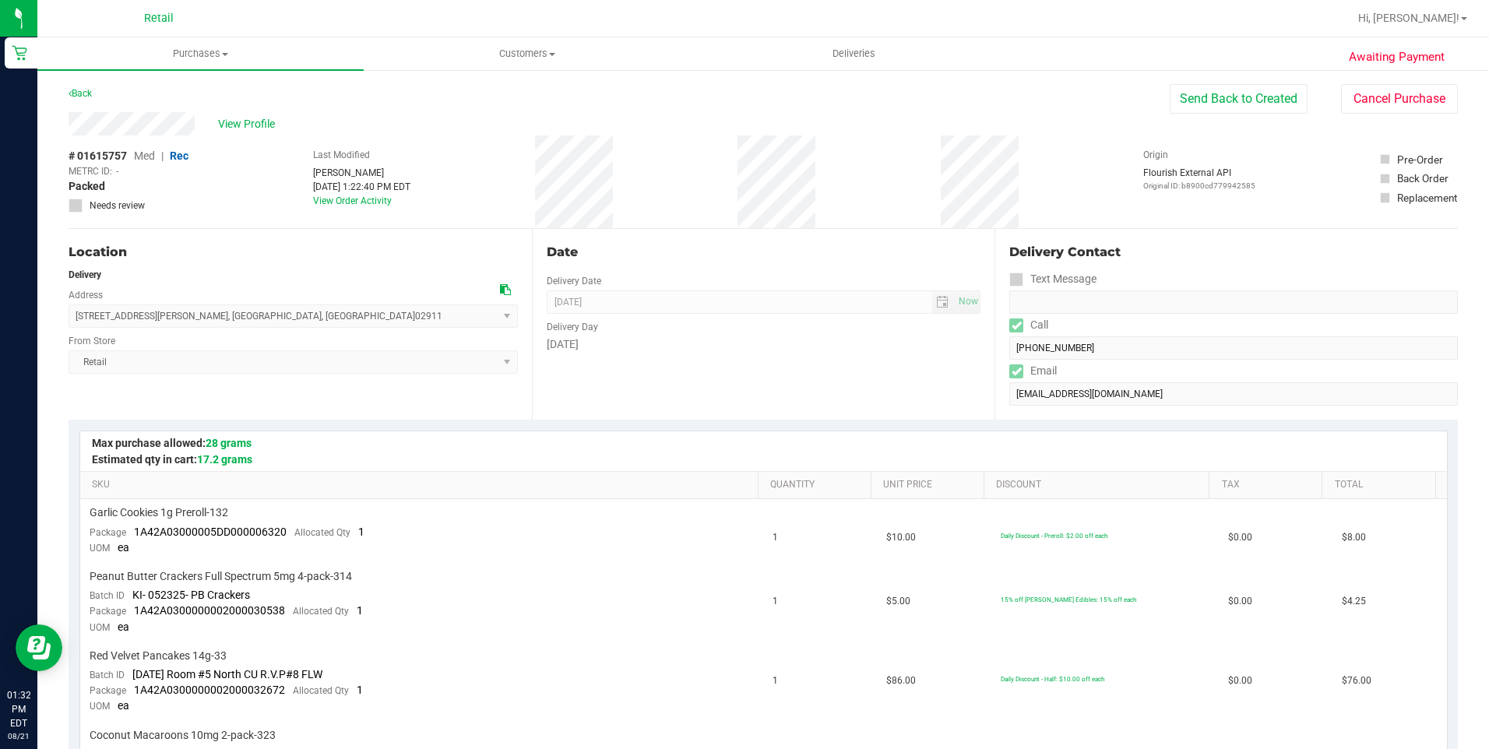
drag, startPoint x: 77, startPoint y: 316, endPoint x: 290, endPoint y: 315, distance: 212.6
click at [290, 315] on span "24 Howard Avenue , North Providence , RI 02911 Select address Howard Avenue 24 …" at bounding box center [293, 316] width 449 height 23
copy span "24 Howard Avenue , North Providence , RI 02911"
click at [557, 54] on span "Customers" at bounding box center [526, 54] width 325 height 14
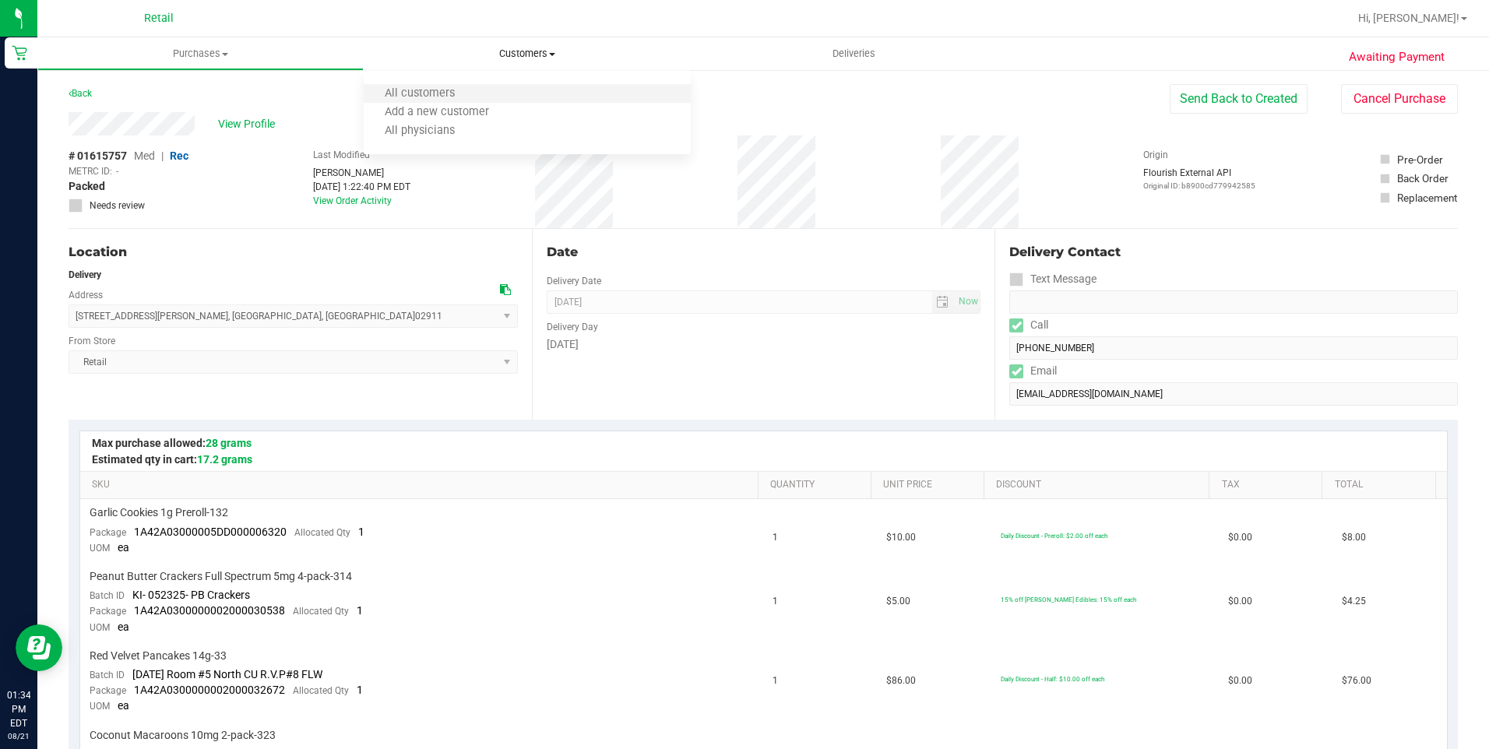
click at [545, 95] on li "All customers" at bounding box center [527, 94] width 326 height 19
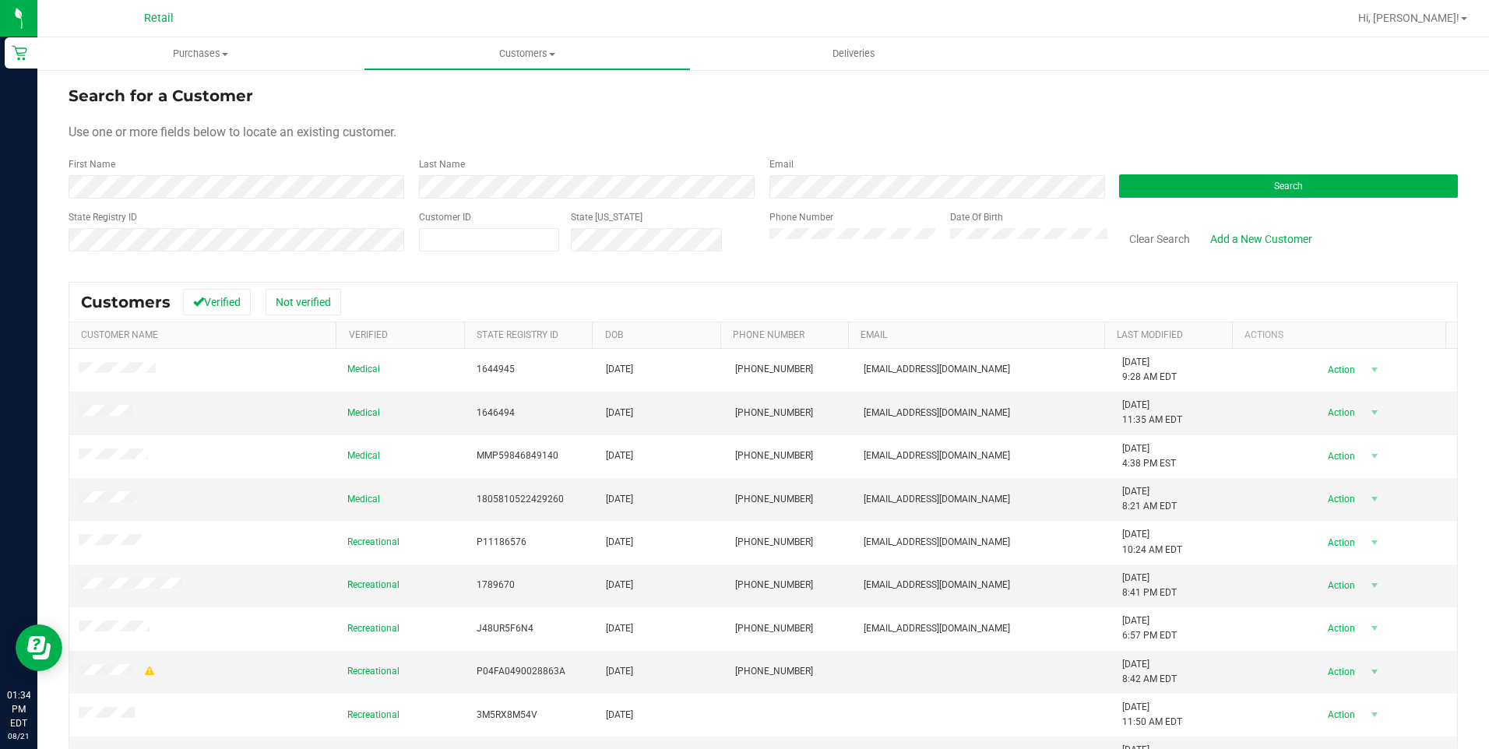
click at [1153, 198] on div "Search" at bounding box center [1283, 177] width 350 height 41
click at [1167, 195] on button "Search" at bounding box center [1288, 185] width 339 height 23
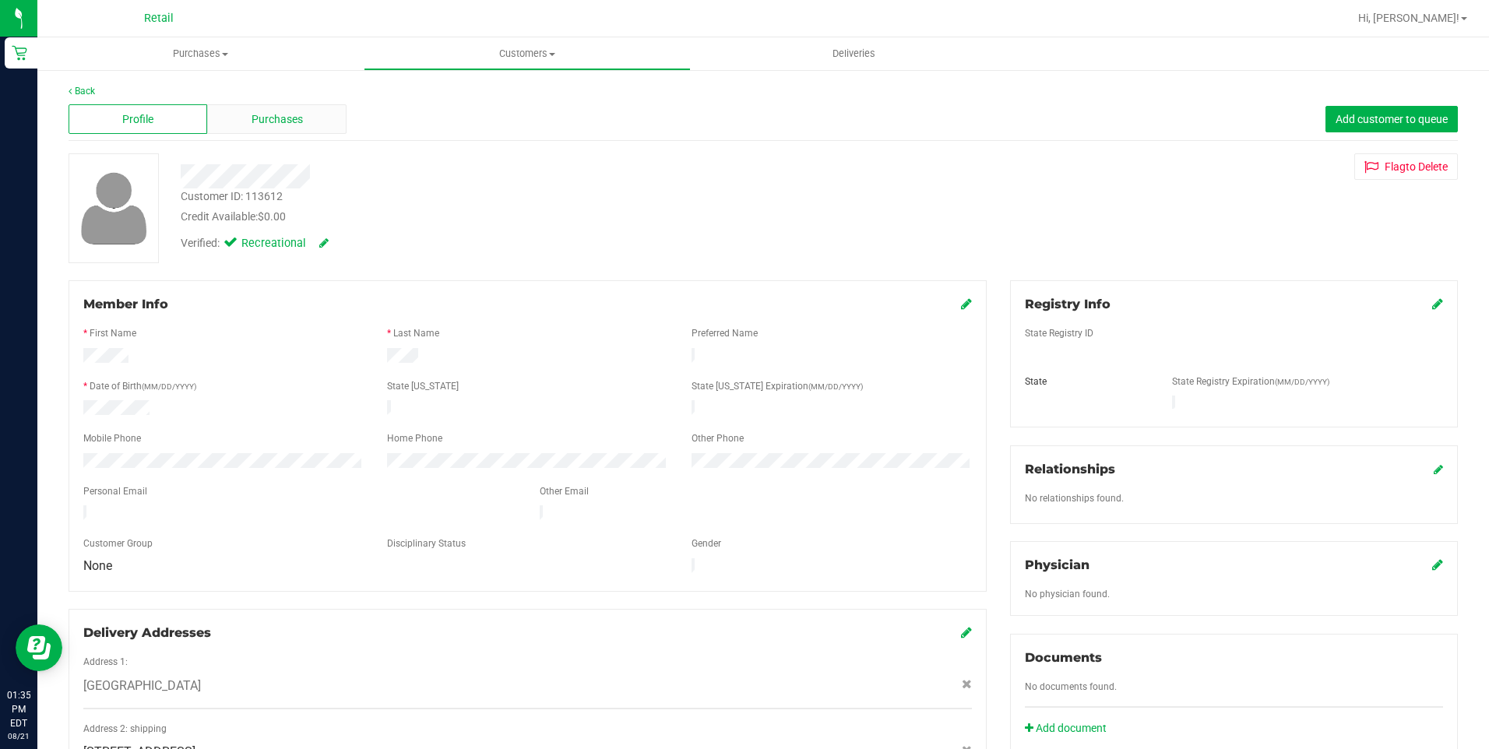
click at [317, 121] on div "Purchases" at bounding box center [276, 119] width 139 height 30
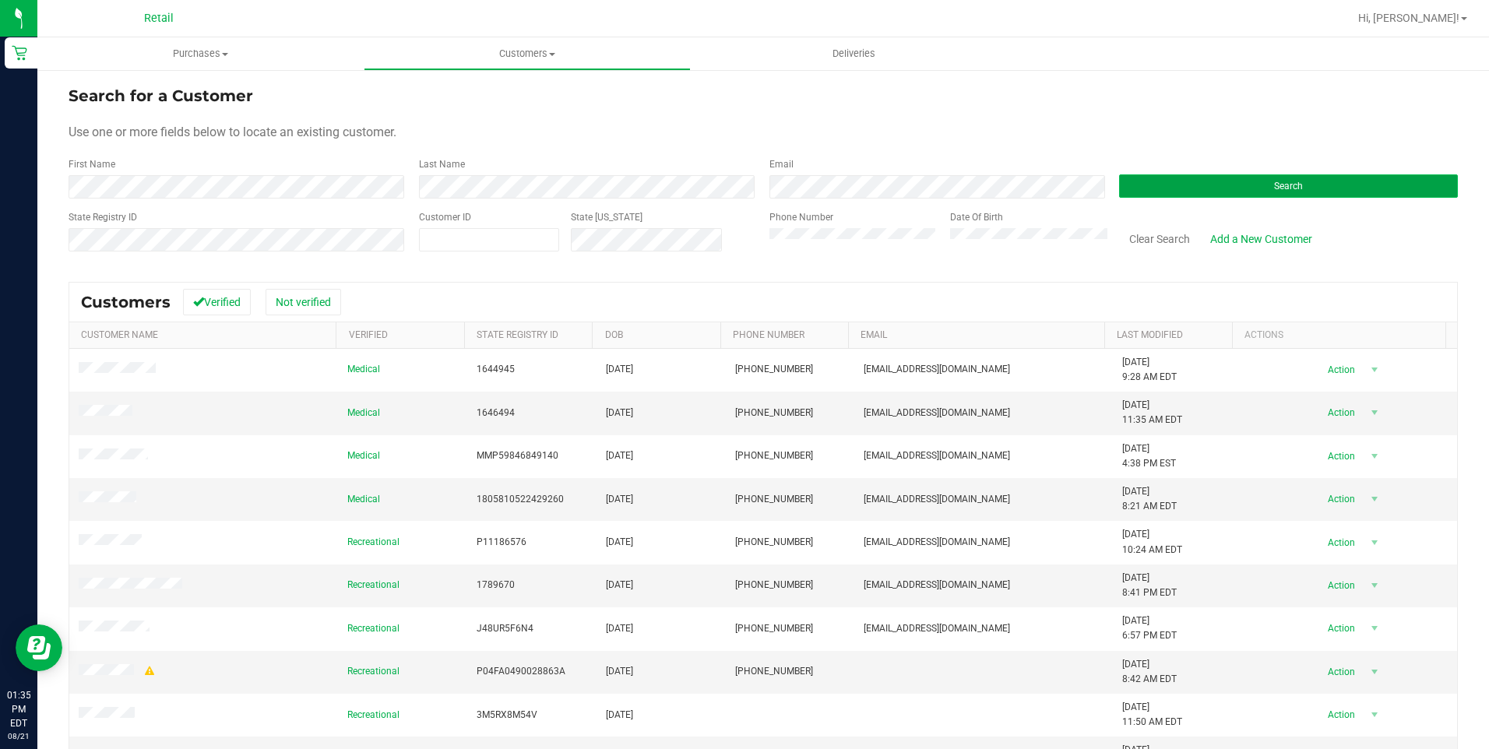
click at [1205, 194] on button "Search" at bounding box center [1288, 185] width 339 height 23
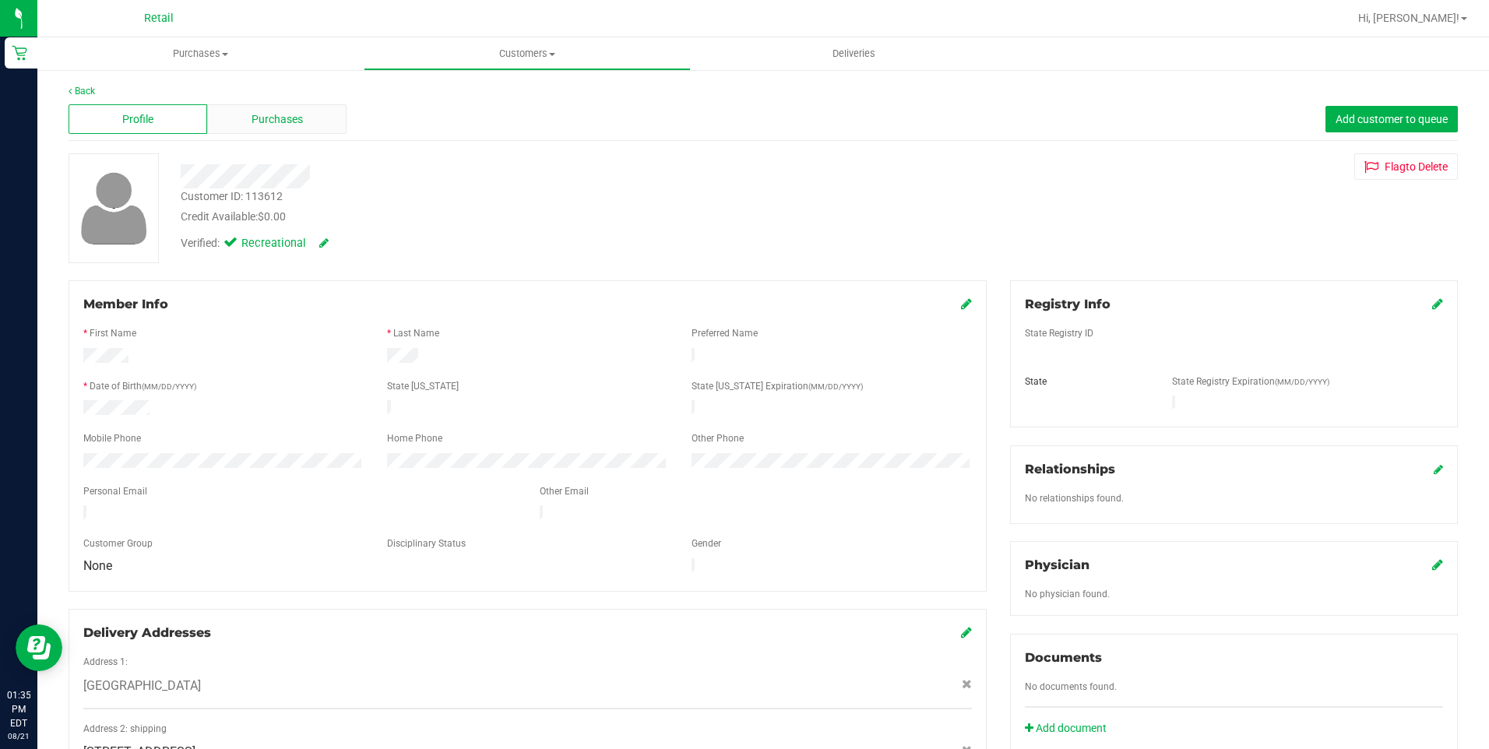
click at [252, 122] on span "Purchases" at bounding box center [277, 119] width 51 height 16
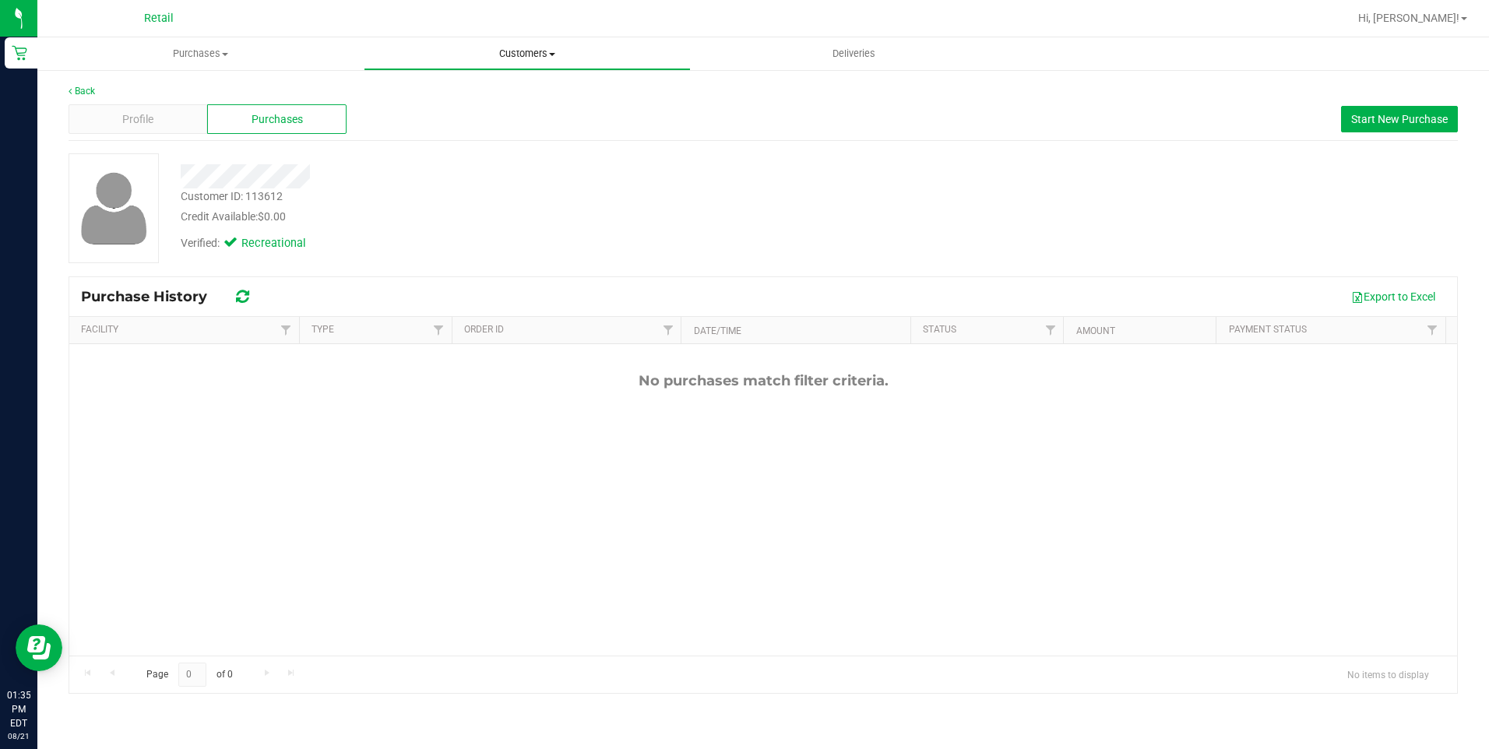
click at [512, 58] on span "Customers" at bounding box center [526, 54] width 325 height 14
click at [497, 97] on li "All customers" at bounding box center [527, 94] width 326 height 19
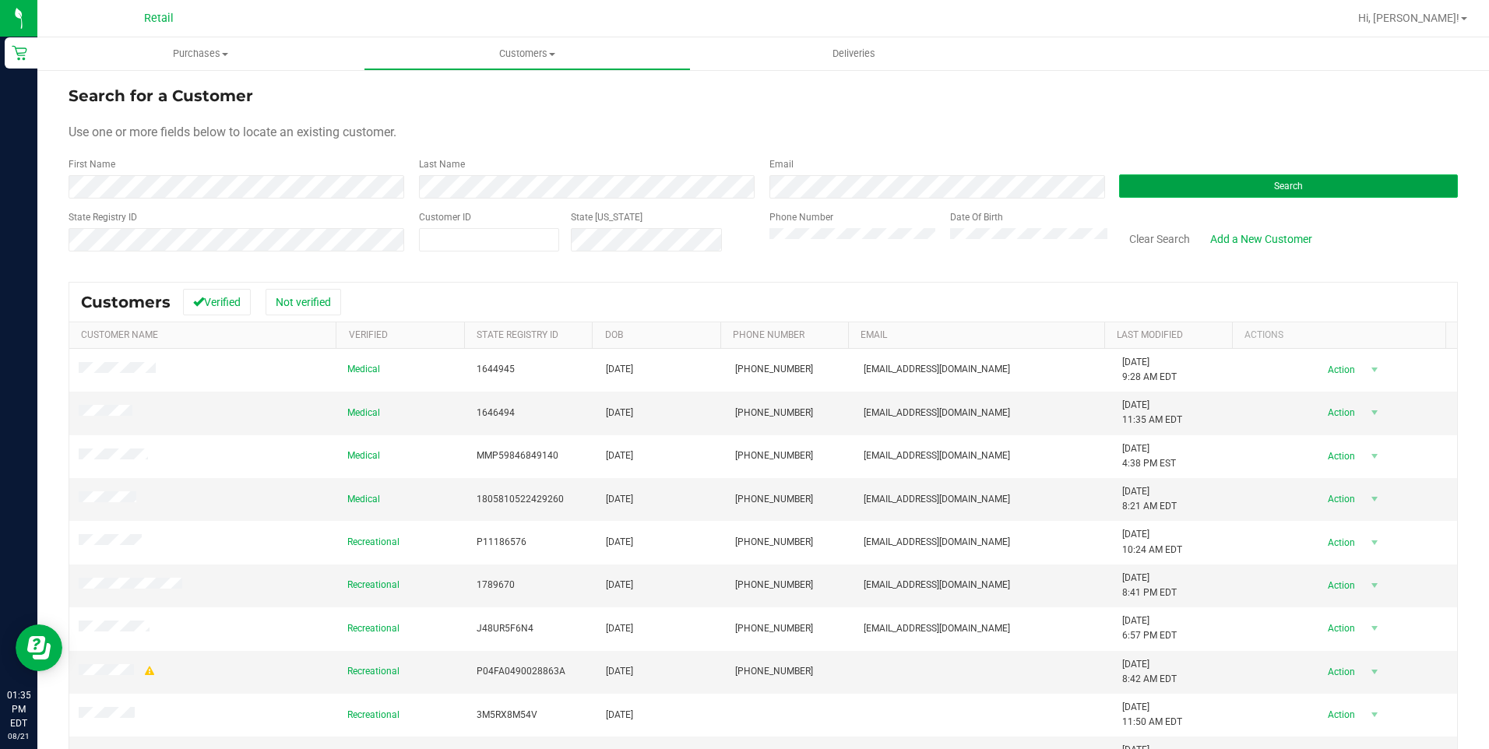
click at [1175, 192] on button "Search" at bounding box center [1288, 185] width 339 height 23
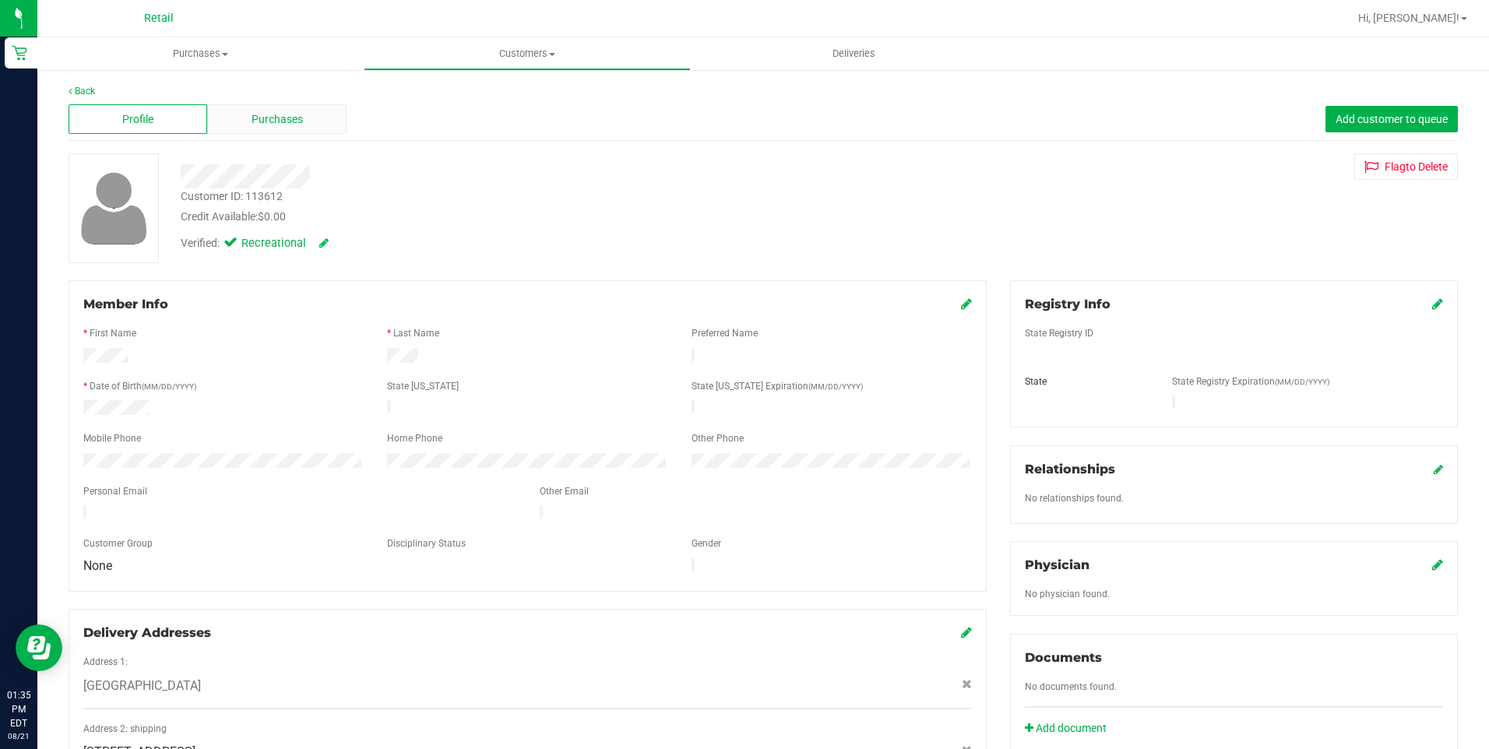
click at [279, 114] on span "Purchases" at bounding box center [277, 119] width 51 height 16
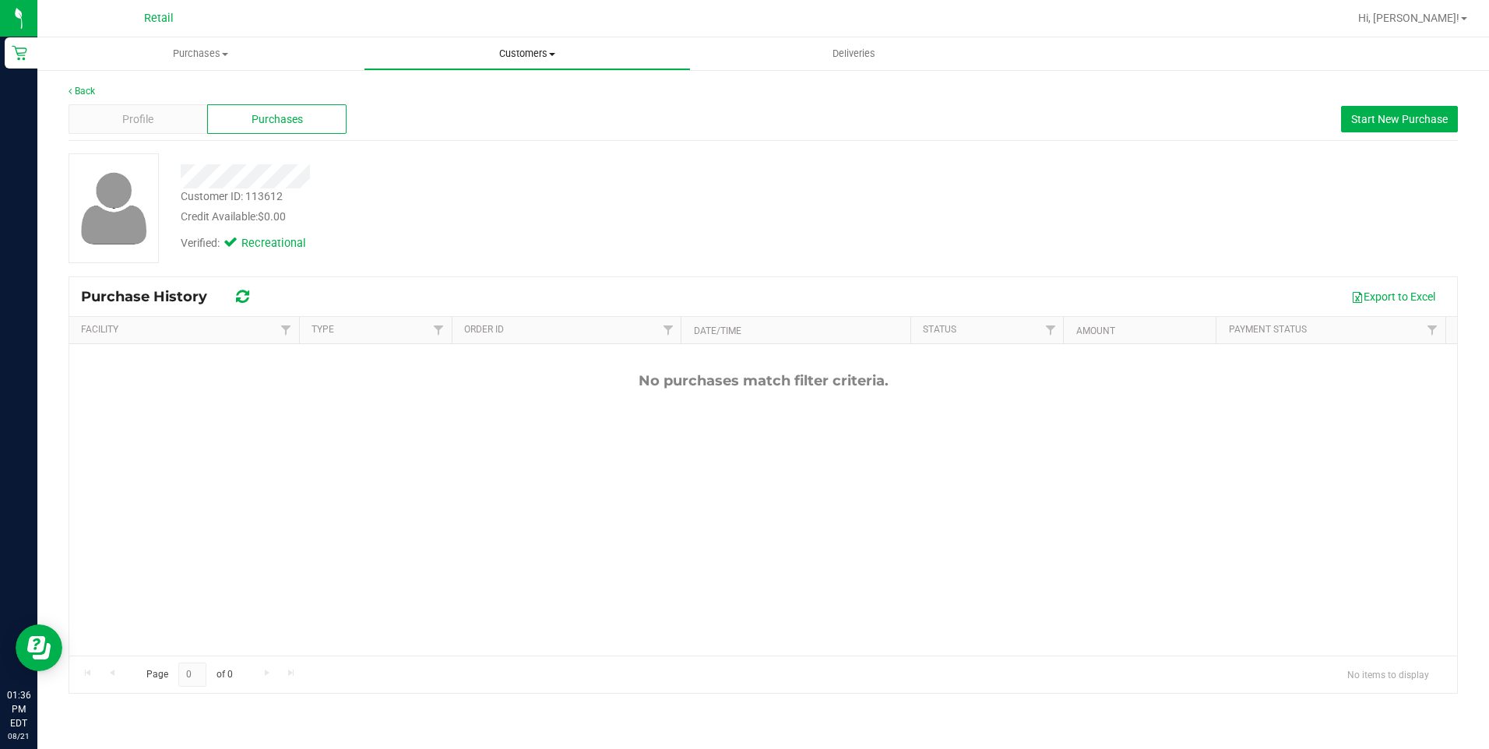
click at [546, 60] on span "Customers" at bounding box center [526, 54] width 325 height 14
click at [518, 111] on li "Add a new customer" at bounding box center [527, 113] width 326 height 19
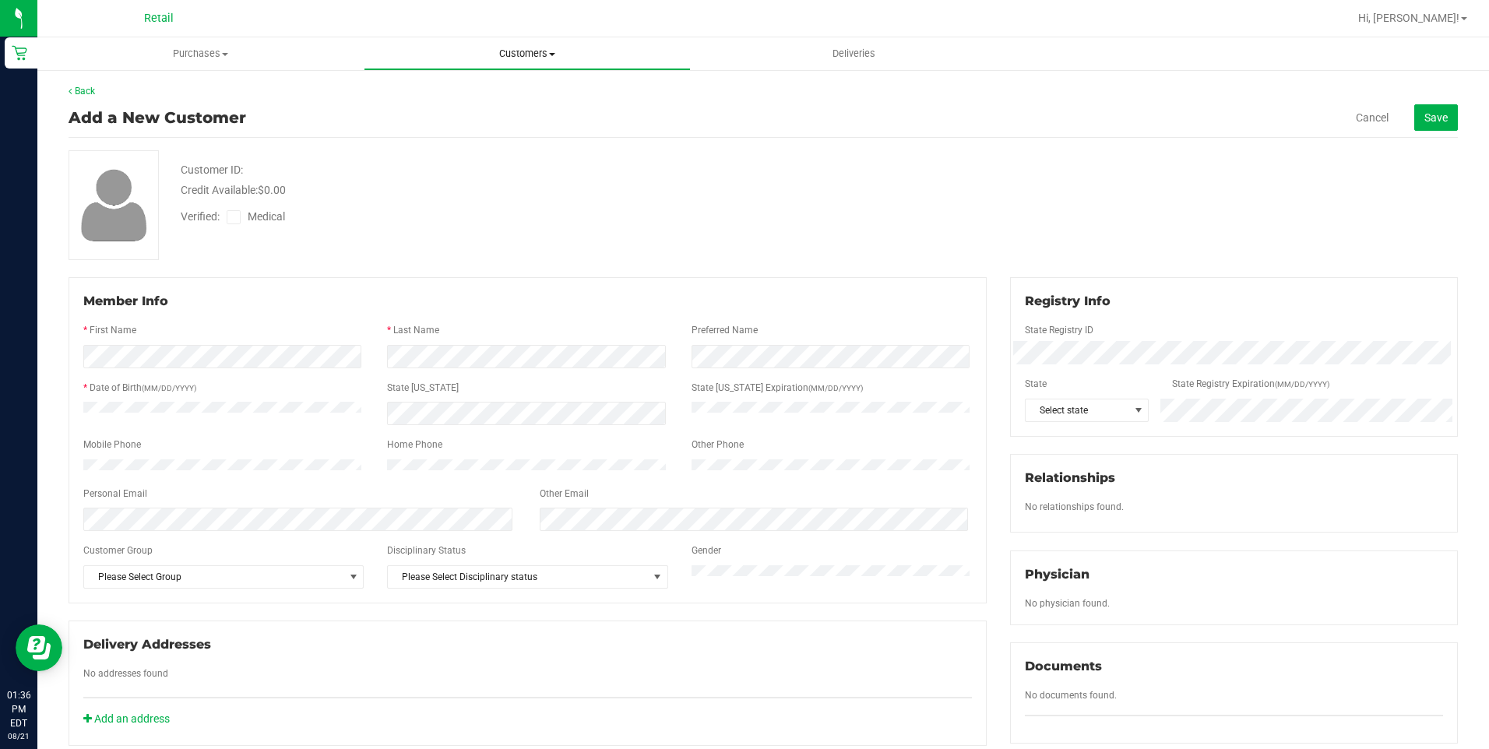
click at [546, 60] on span "Customers" at bounding box center [526, 54] width 325 height 14
click at [516, 90] on li "All customers" at bounding box center [527, 94] width 326 height 19
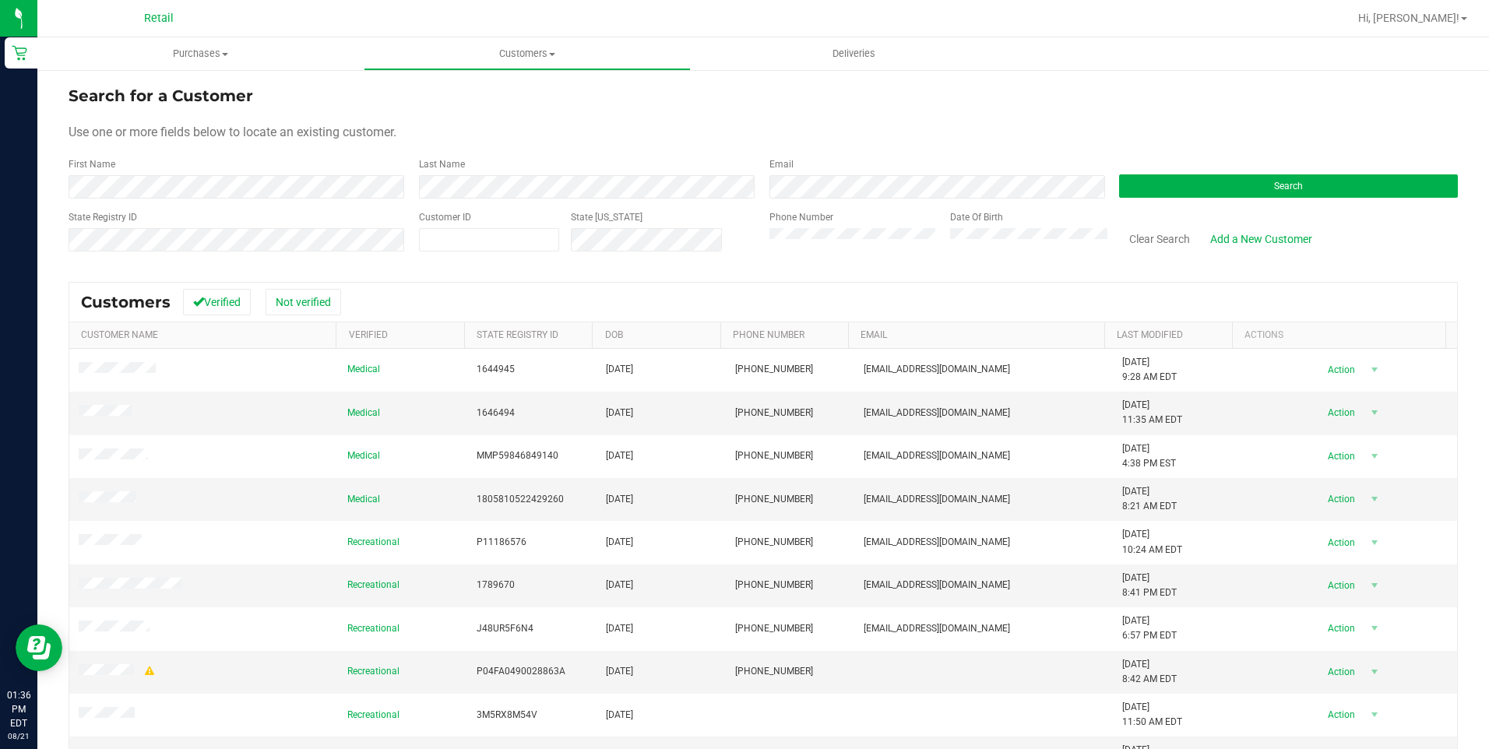
click at [460, 199] on form "Search for a Customer Use one or more fields below to locate an existing custom…" at bounding box center [763, 174] width 1389 height 181
click at [1178, 191] on button "Search" at bounding box center [1288, 185] width 339 height 23
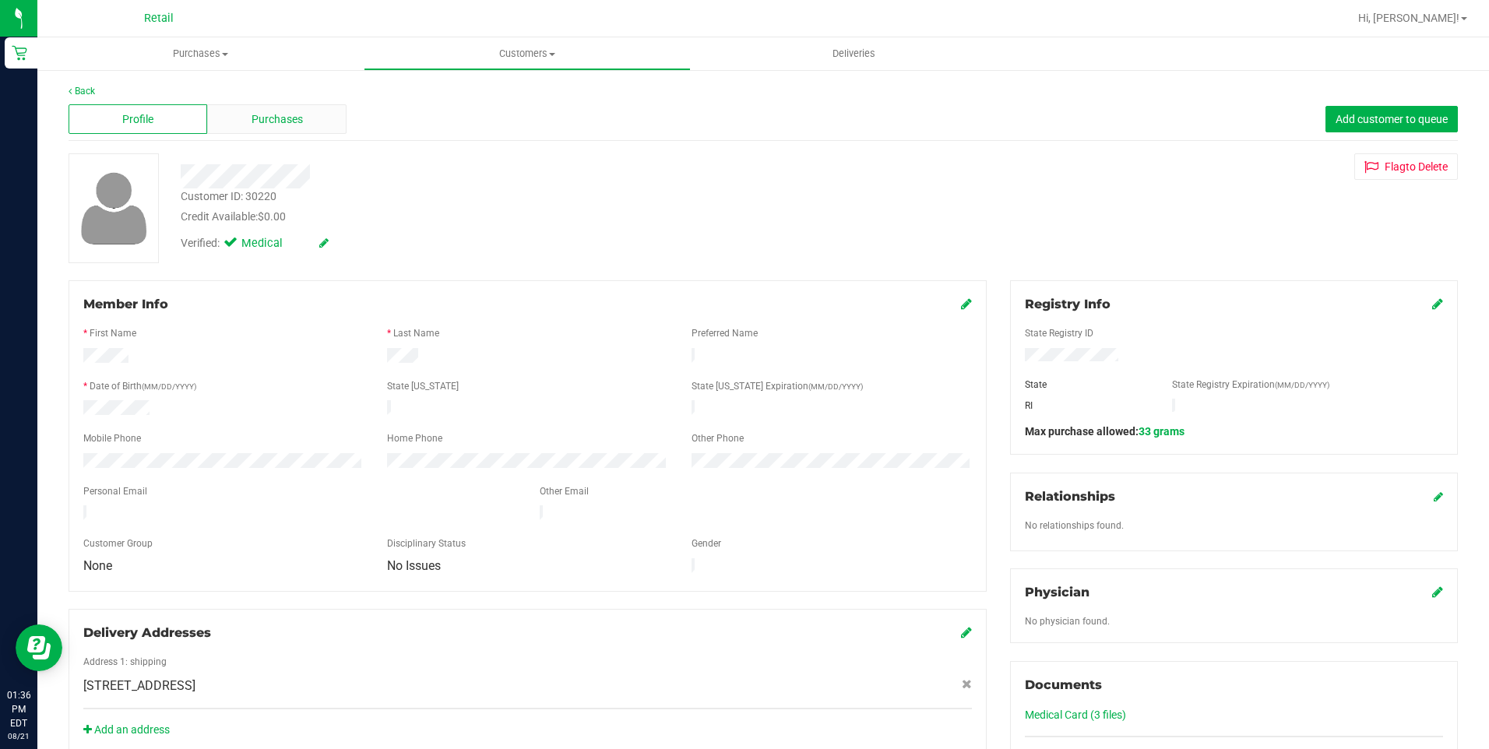
click at [259, 123] on span "Purchases" at bounding box center [277, 119] width 51 height 16
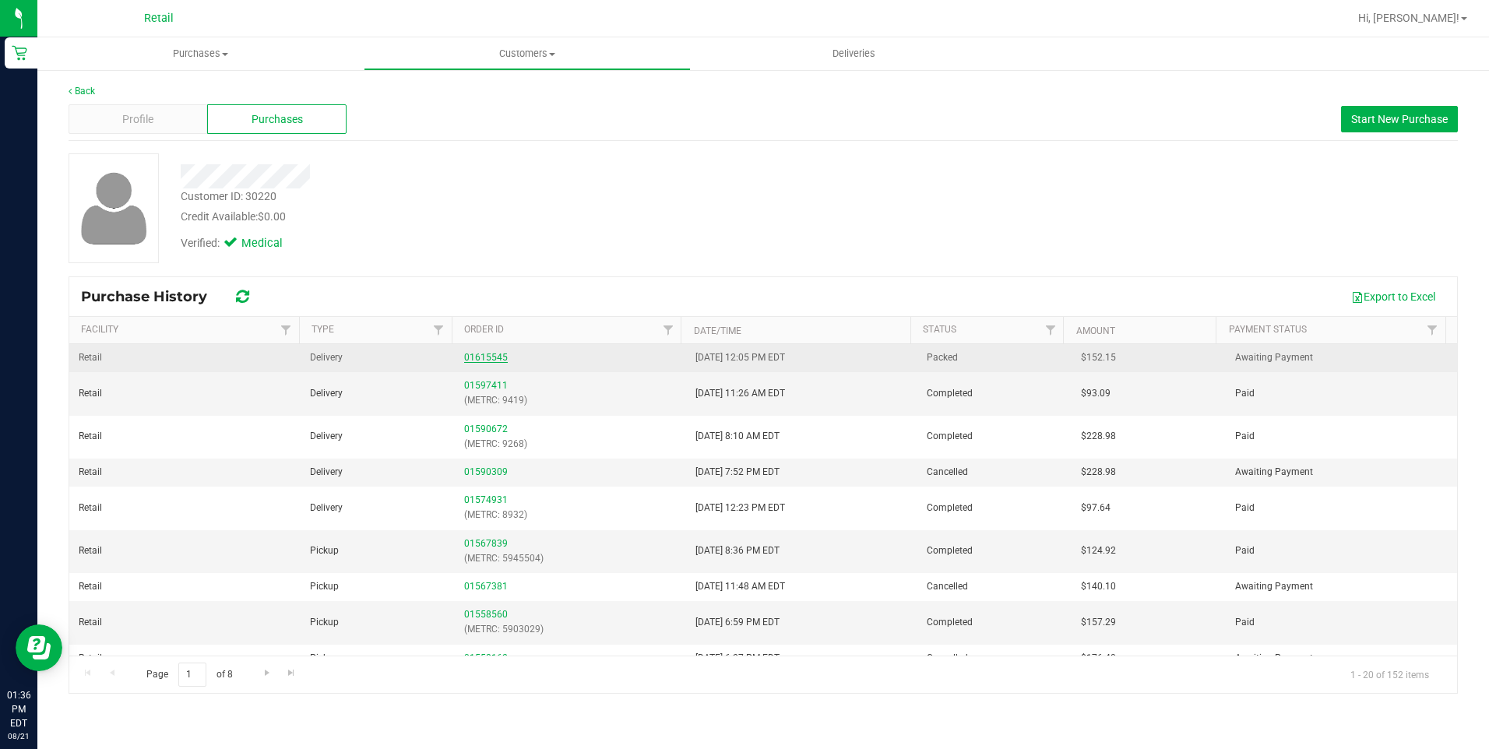
click at [497, 360] on link "01615545" at bounding box center [486, 357] width 44 height 11
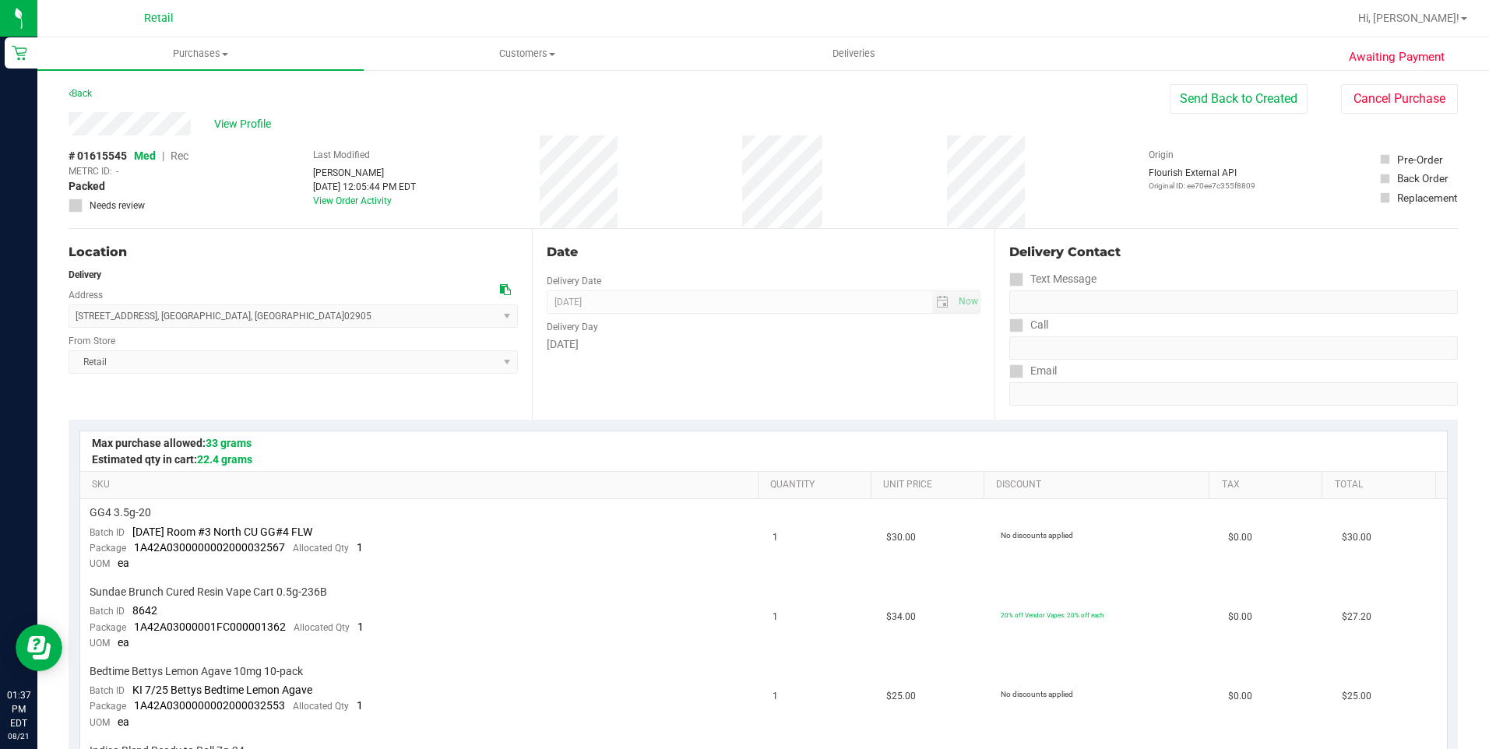
click at [1009, 331] on span at bounding box center [1016, 326] width 14 height 14
click at [1219, 107] on button "Send Back to Created" at bounding box center [1239, 99] width 138 height 30
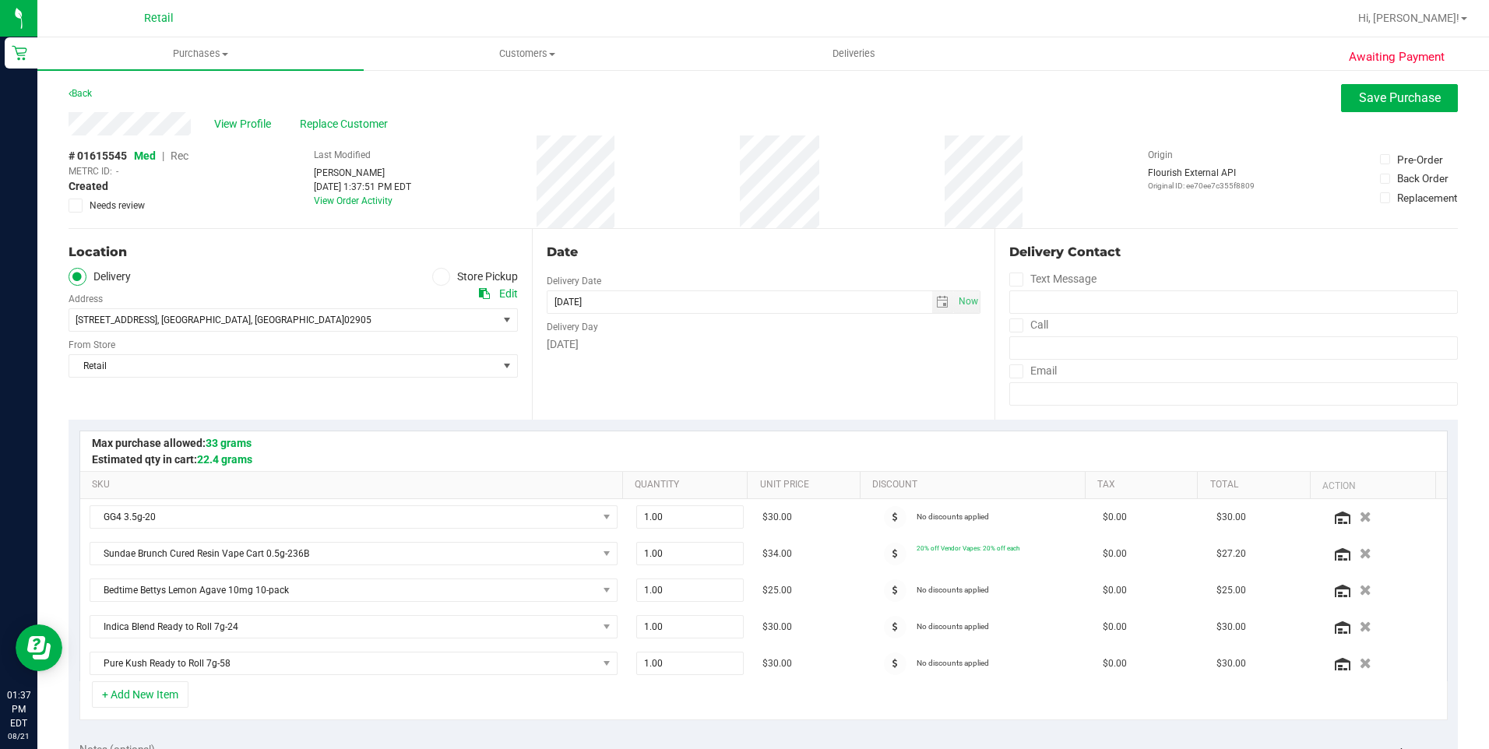
click at [1012, 326] on icon at bounding box center [1017, 326] width 10 height 0
click at [0, 0] on input "Call" at bounding box center [0, 0] width 0 height 0
click at [1018, 346] on input "tel" at bounding box center [1233, 347] width 449 height 23
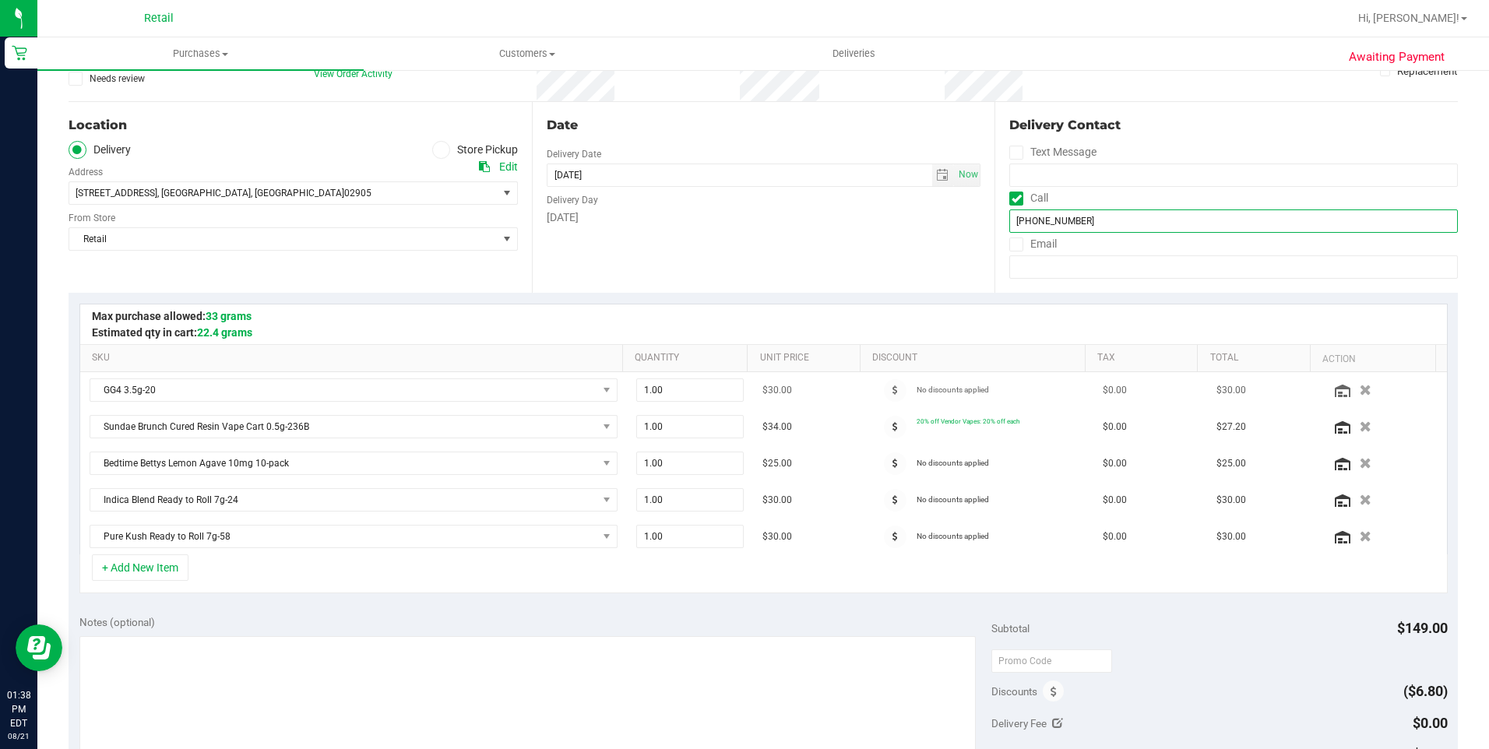
scroll to position [312, 0]
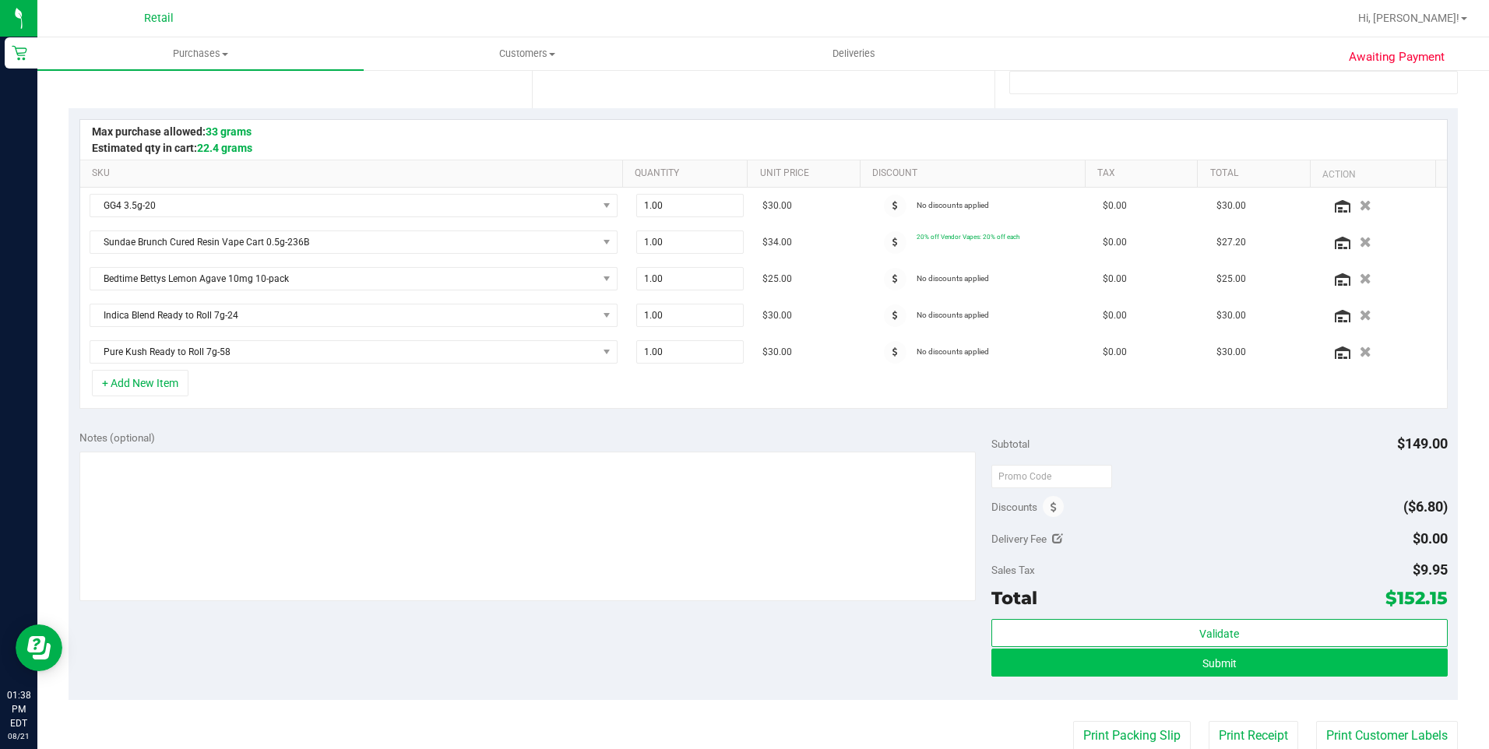
type input "(401) 259-4414"
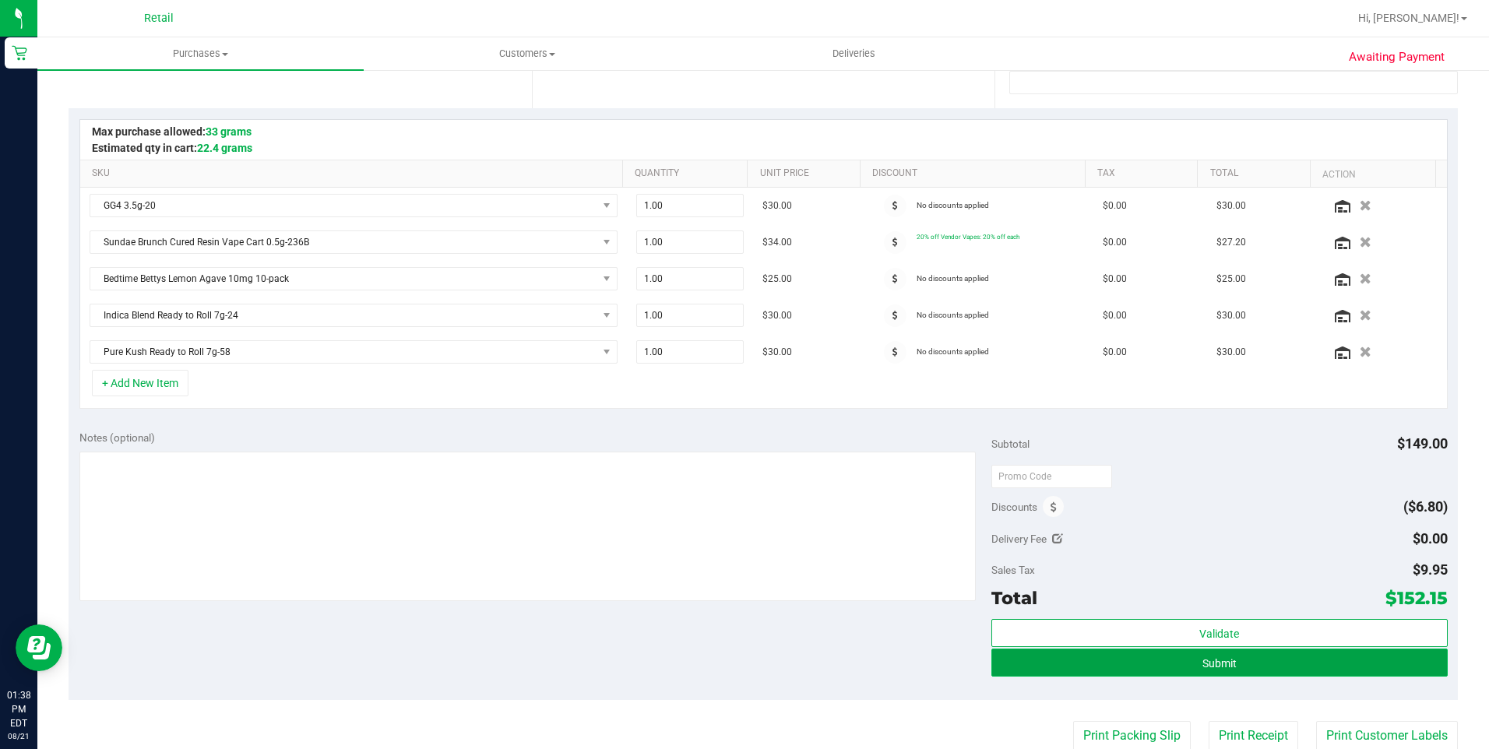
click at [1276, 668] on button "Submit" at bounding box center [1219, 663] width 456 height 28
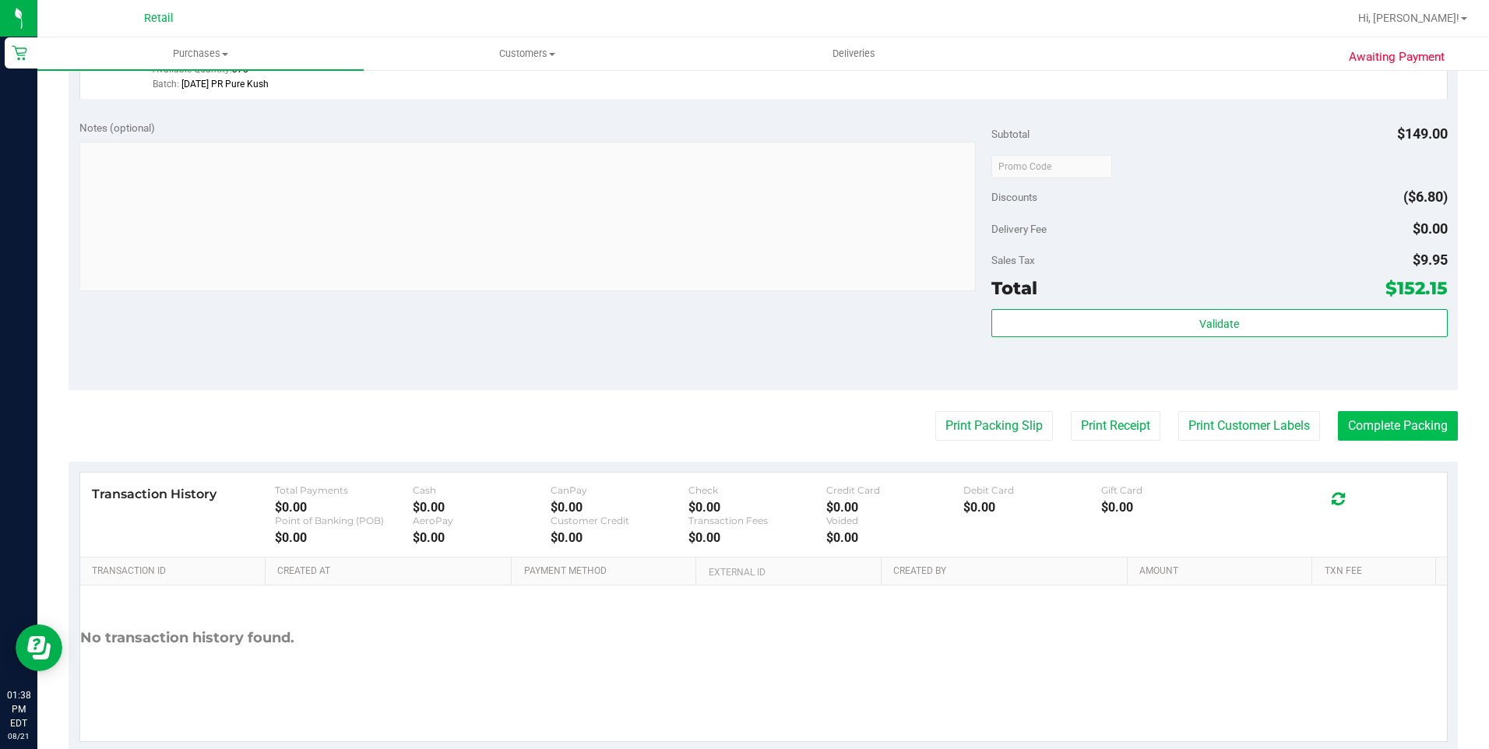
scroll to position [885, 0]
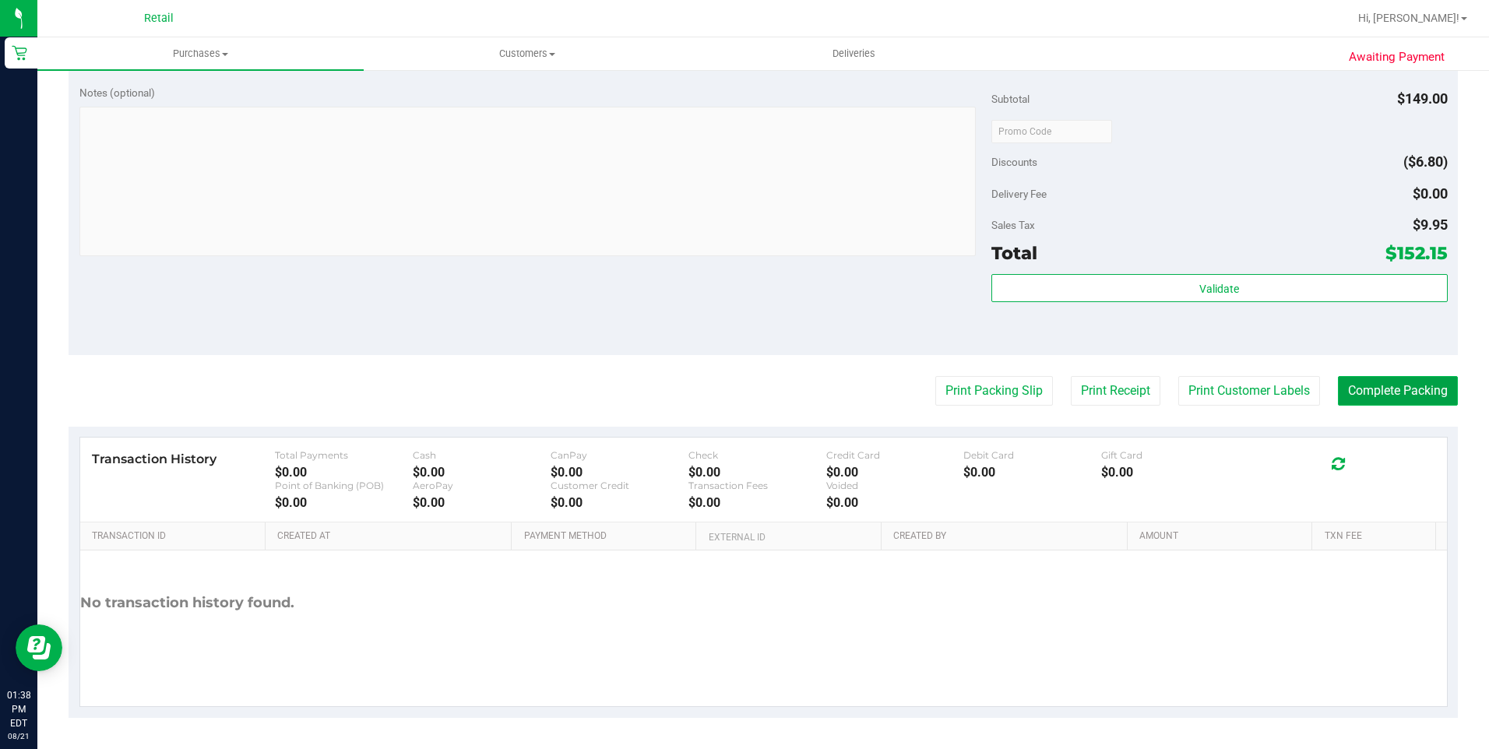
click at [1401, 394] on button "Complete Packing" at bounding box center [1398, 391] width 120 height 30
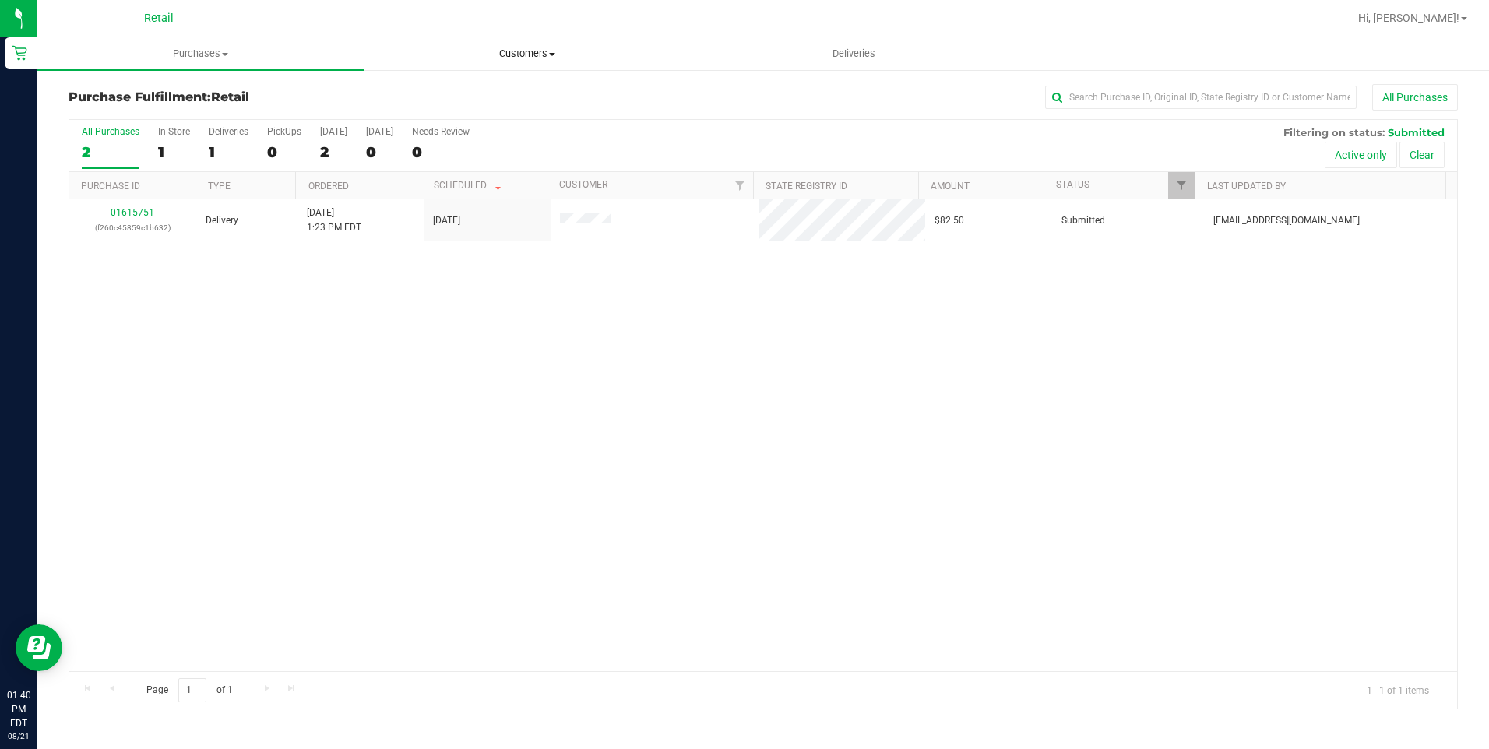
click at [558, 63] on uib-tab-heading "Customers All customers Add a new customer All physicians" at bounding box center [526, 53] width 325 height 31
click at [523, 94] on li "All customers" at bounding box center [527, 94] width 326 height 19
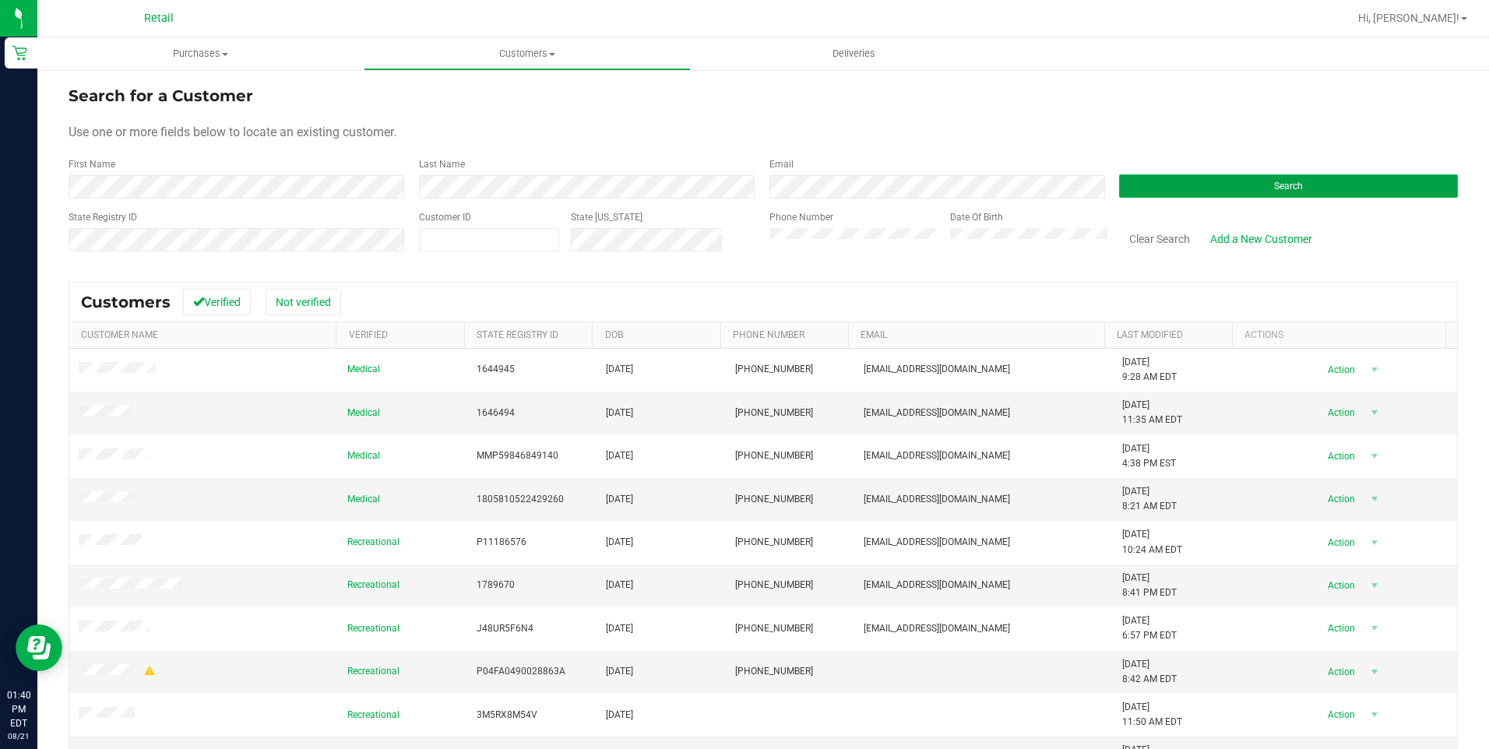
click at [1220, 191] on button "Search" at bounding box center [1288, 185] width 339 height 23
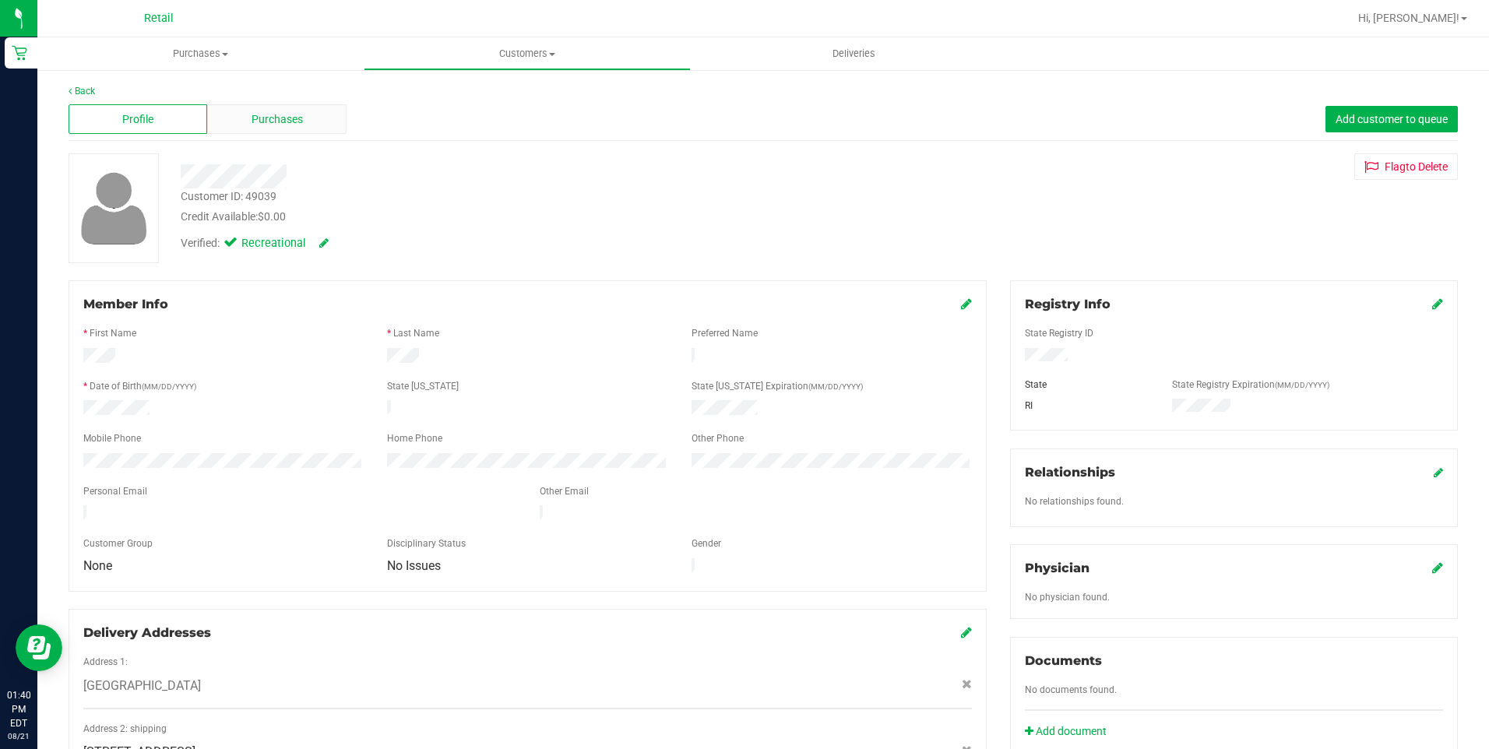
click at [295, 123] on span "Purchases" at bounding box center [277, 119] width 51 height 16
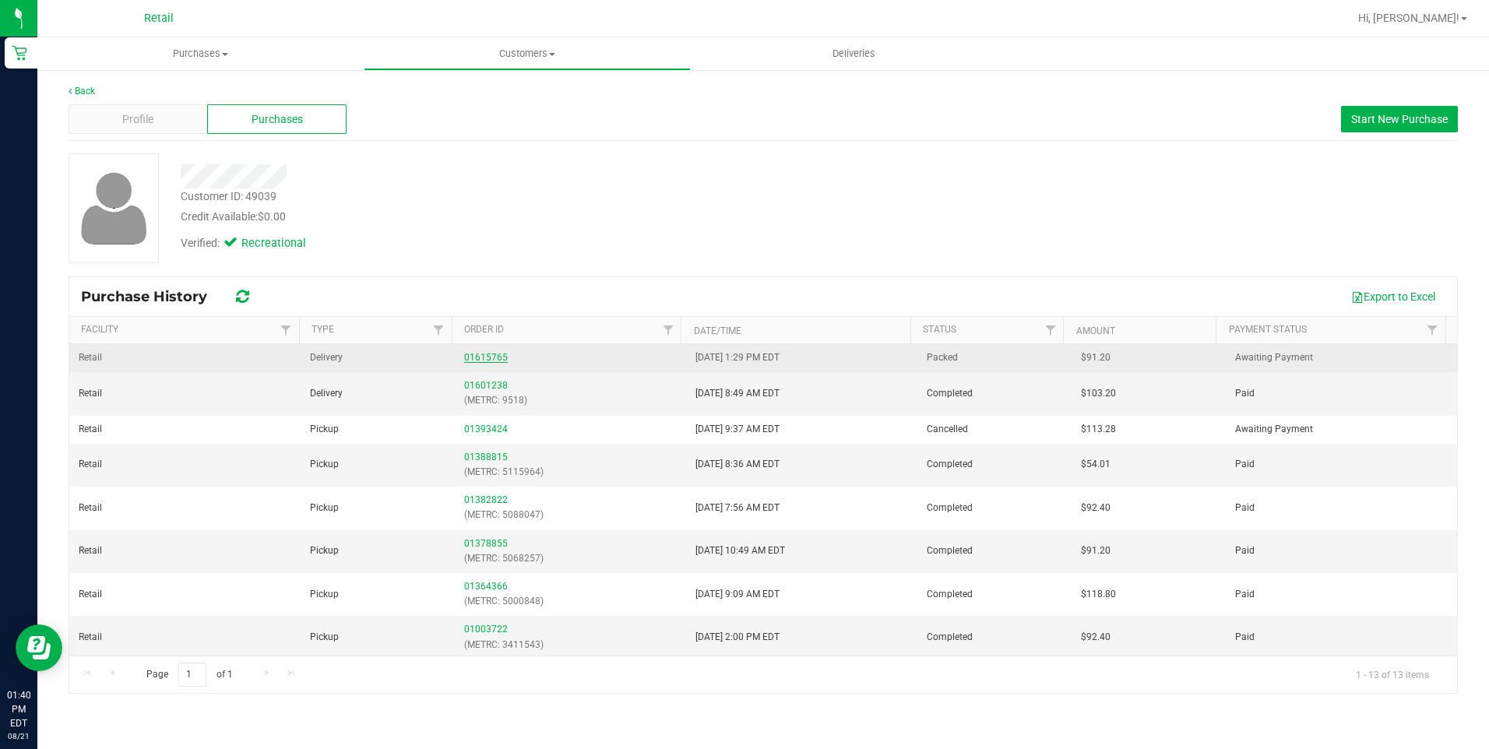
click at [485, 361] on link "01615765" at bounding box center [486, 357] width 44 height 11
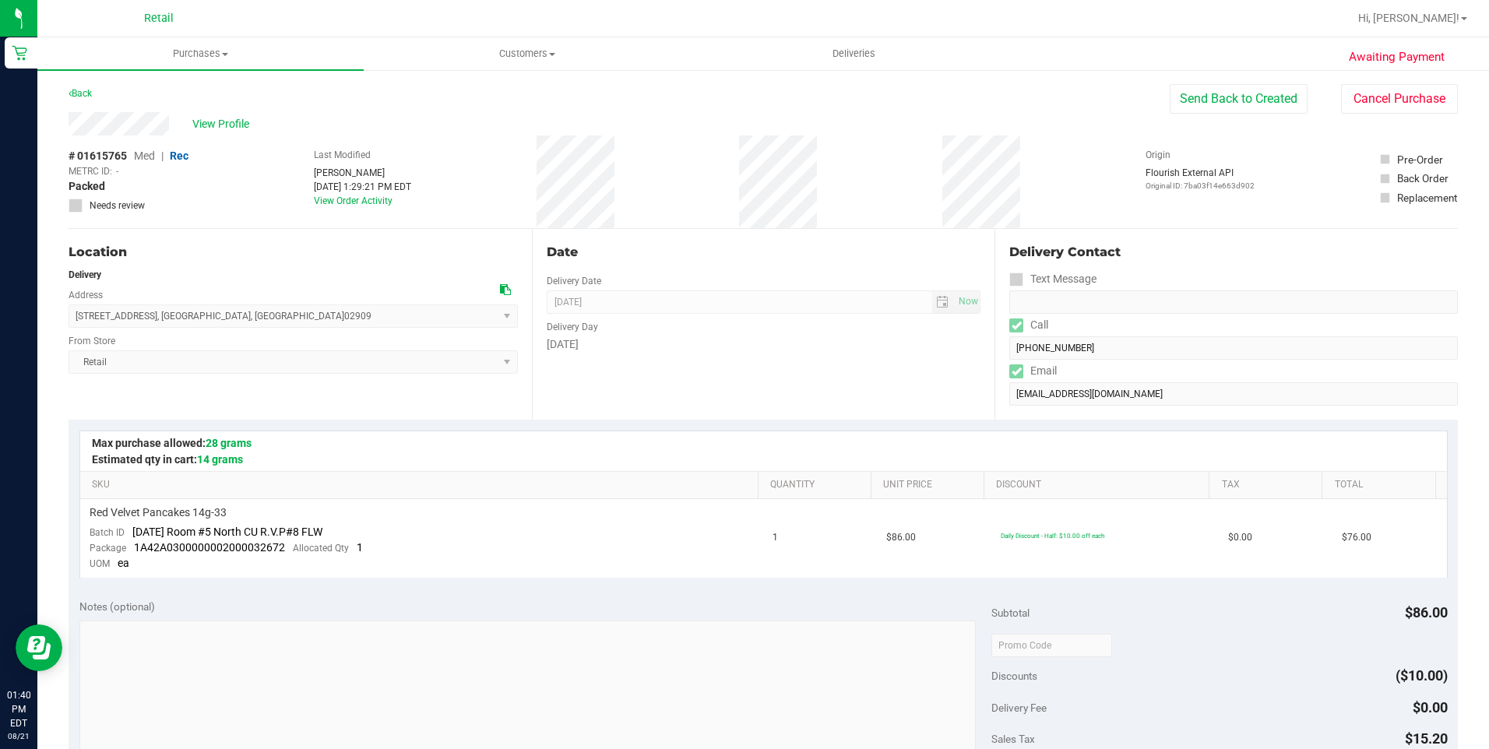
click at [181, 125] on div "View Profile" at bounding box center [619, 123] width 1101 height 23
drag, startPoint x: 126, startPoint y: 318, endPoint x: 270, endPoint y: 319, distance: 144.1
click at [270, 319] on span "43 Killingly Street , Providence , RI 02909 Select address Killingly Street 43 …" at bounding box center [293, 316] width 449 height 23
click at [523, 55] on span "Customers" at bounding box center [526, 54] width 325 height 14
click at [497, 92] on li "All customers" at bounding box center [527, 94] width 326 height 19
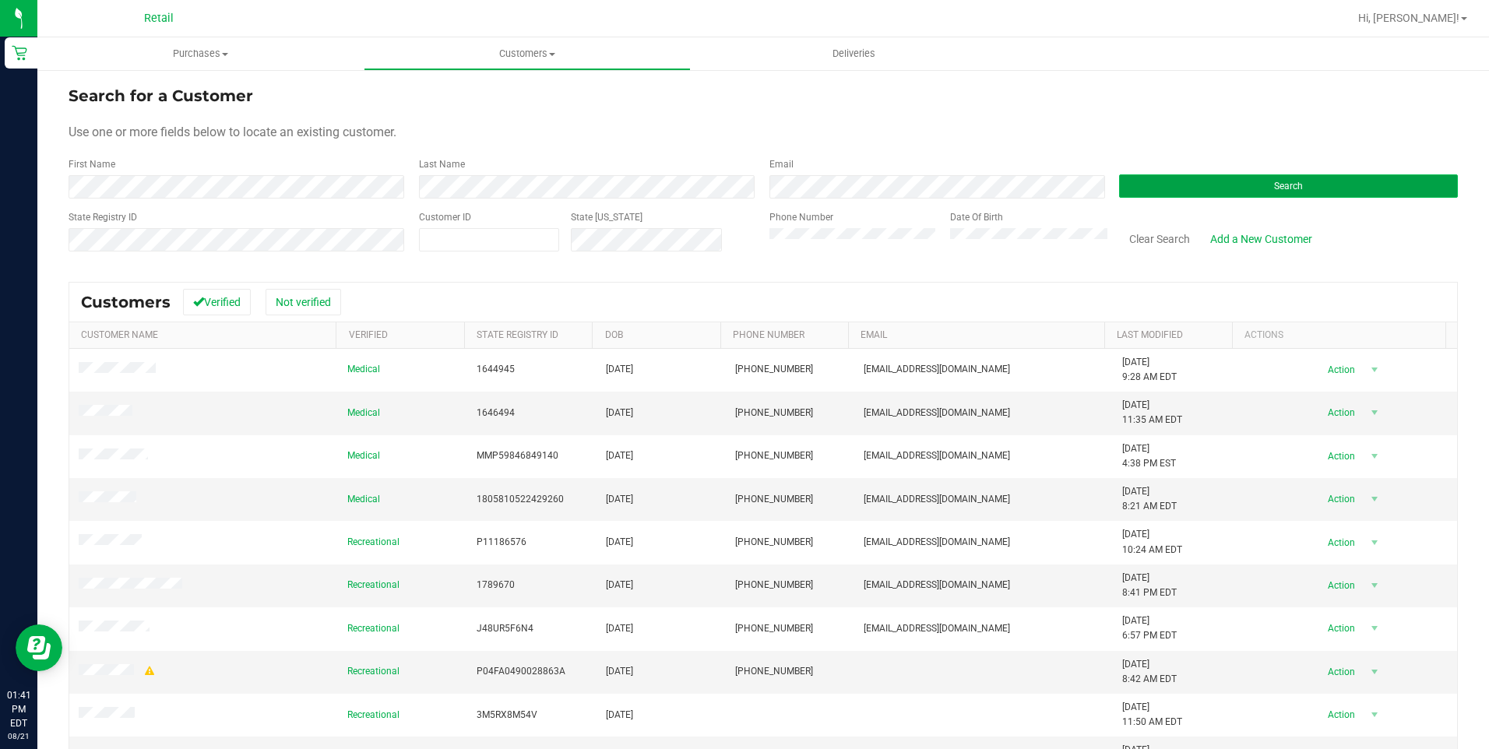
click at [1238, 185] on button "Search" at bounding box center [1288, 185] width 339 height 23
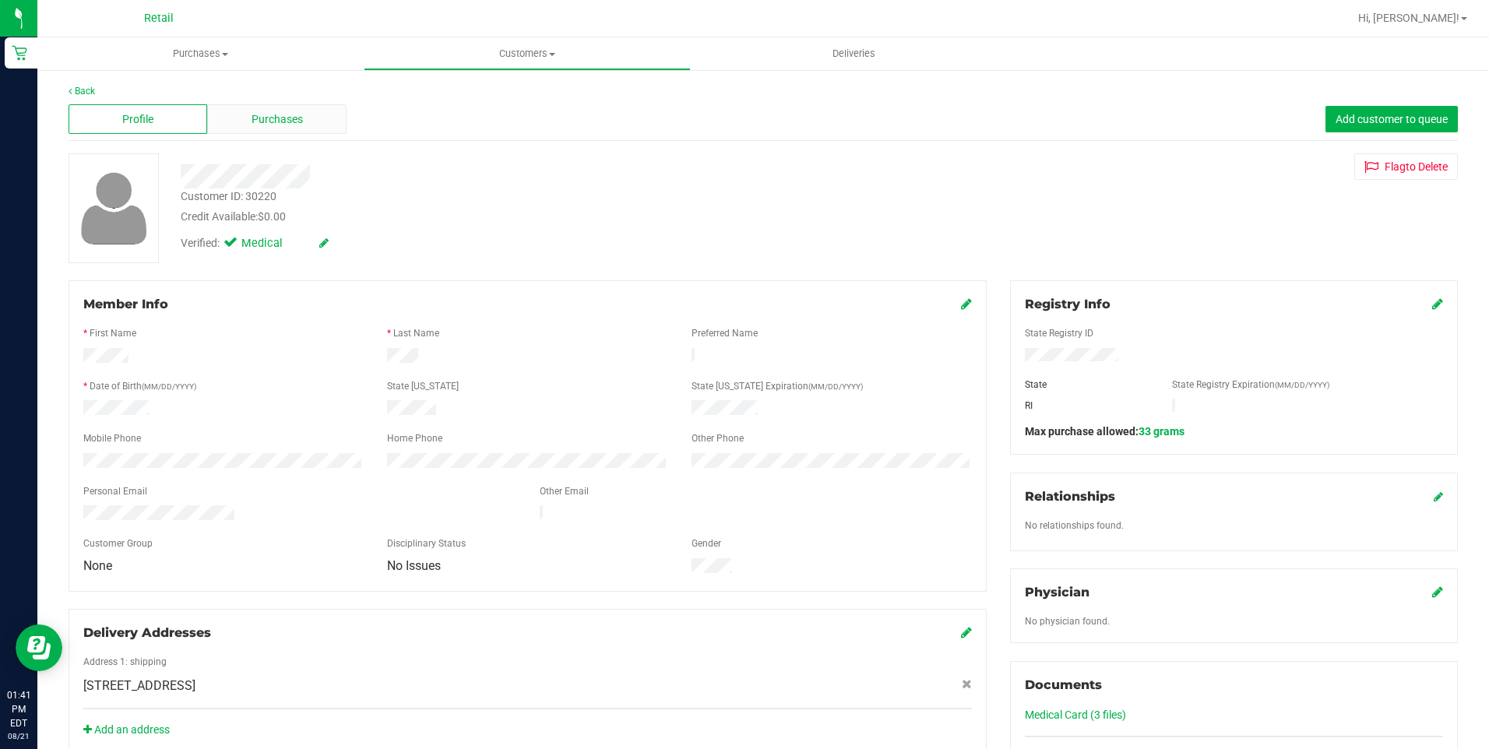
click at [262, 119] on span "Purchases" at bounding box center [277, 119] width 51 height 16
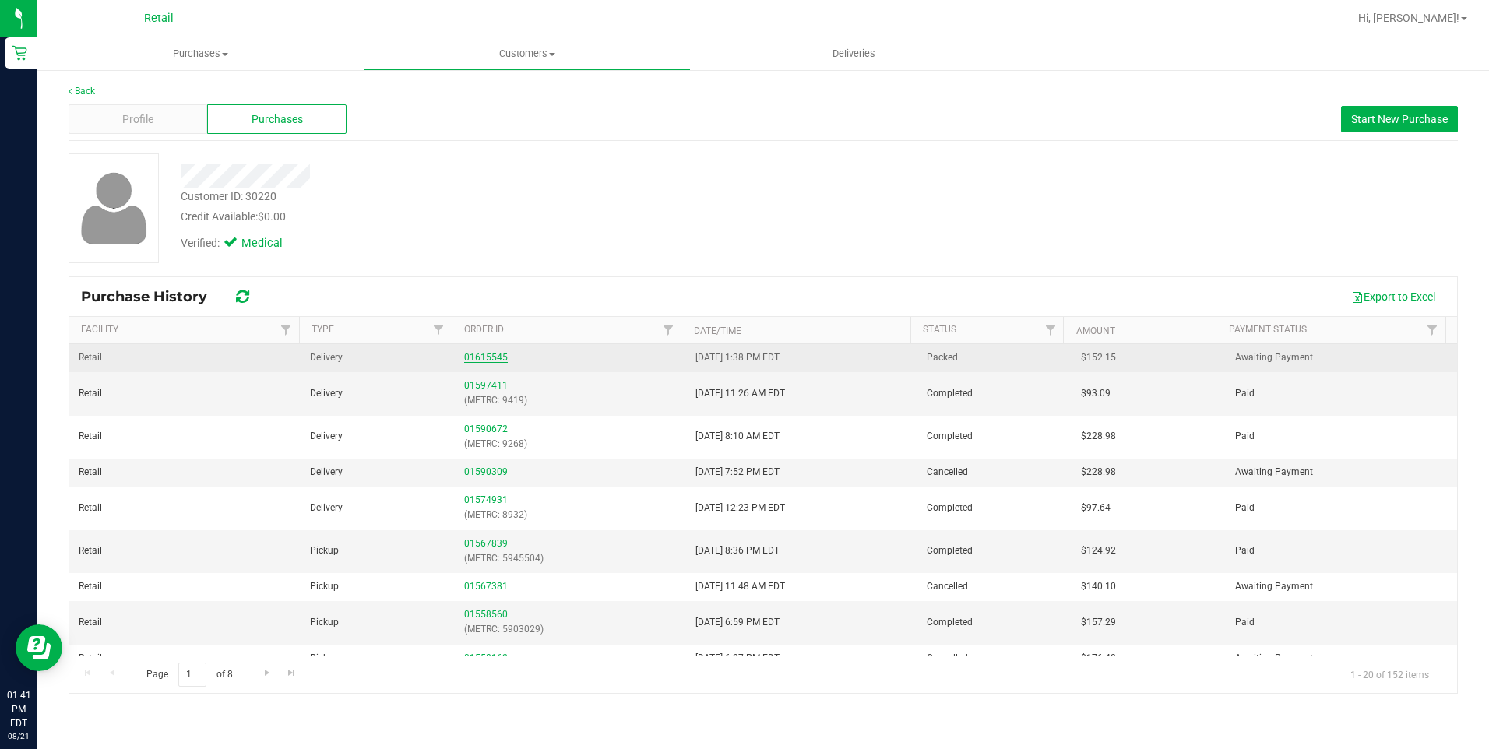
click at [484, 357] on link "01615545" at bounding box center [486, 357] width 44 height 11
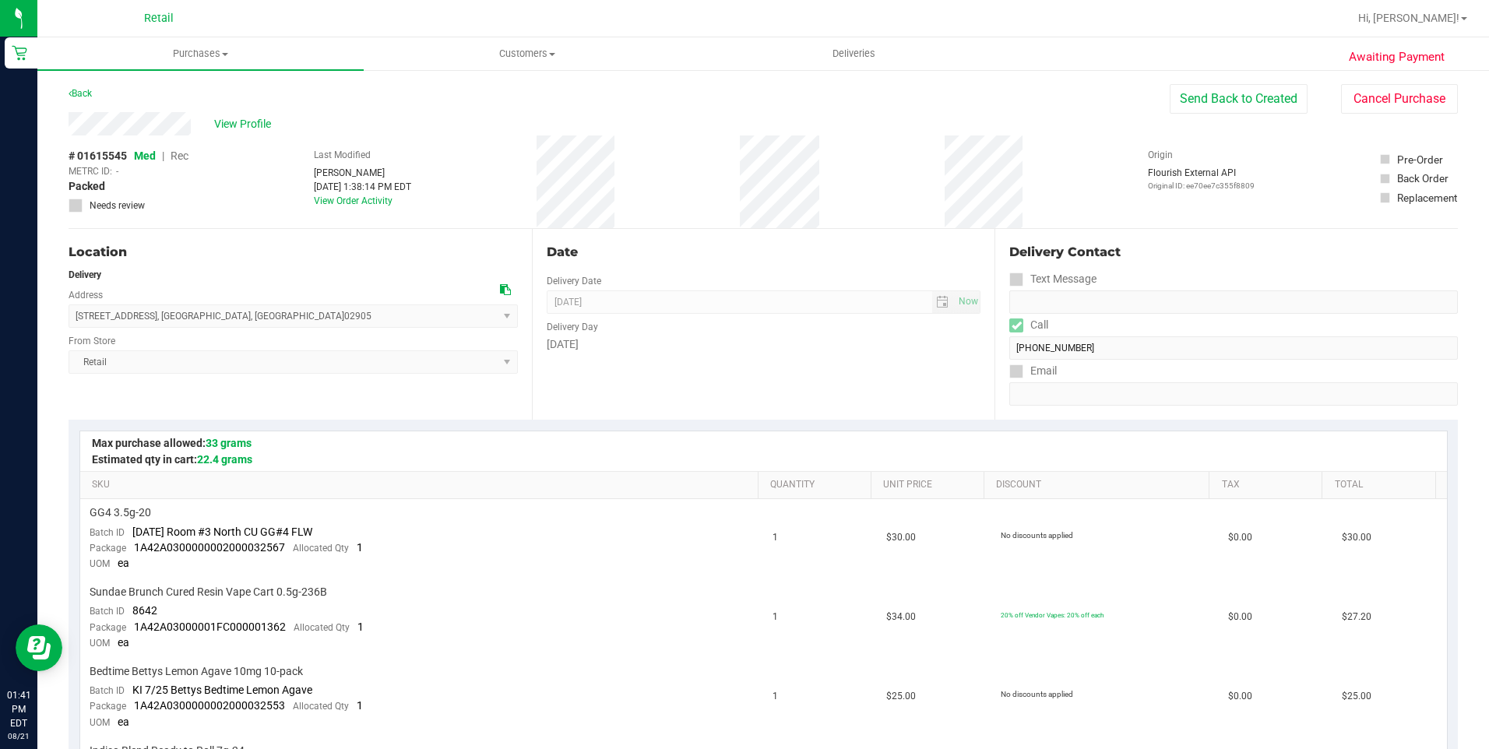
drag, startPoint x: 62, startPoint y: 121, endPoint x: 192, endPoint y: 120, distance: 130.1
drag, startPoint x: 77, startPoint y: 318, endPoint x: 301, endPoint y: 325, distance: 223.6
click at [301, 325] on span "219 Grand Ave., Apt. 17 , Cranston , RI 02905 Select address 219 Grand Ave., Ap…" at bounding box center [293, 316] width 449 height 23
drag, startPoint x: 301, startPoint y: 325, endPoint x: 307, endPoint y: 314, distance: 12.6
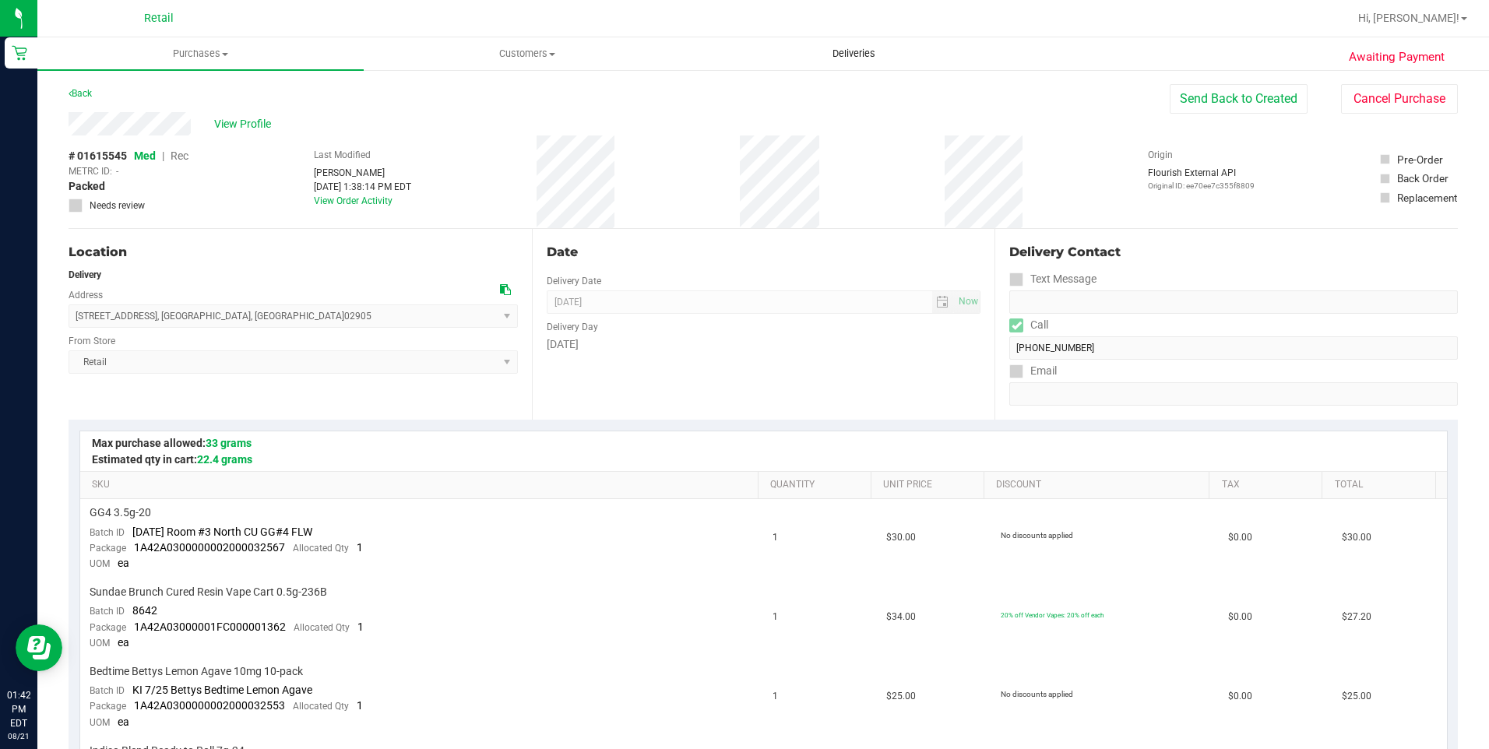
click at [849, 59] on span "Deliveries" at bounding box center [854, 54] width 85 height 14
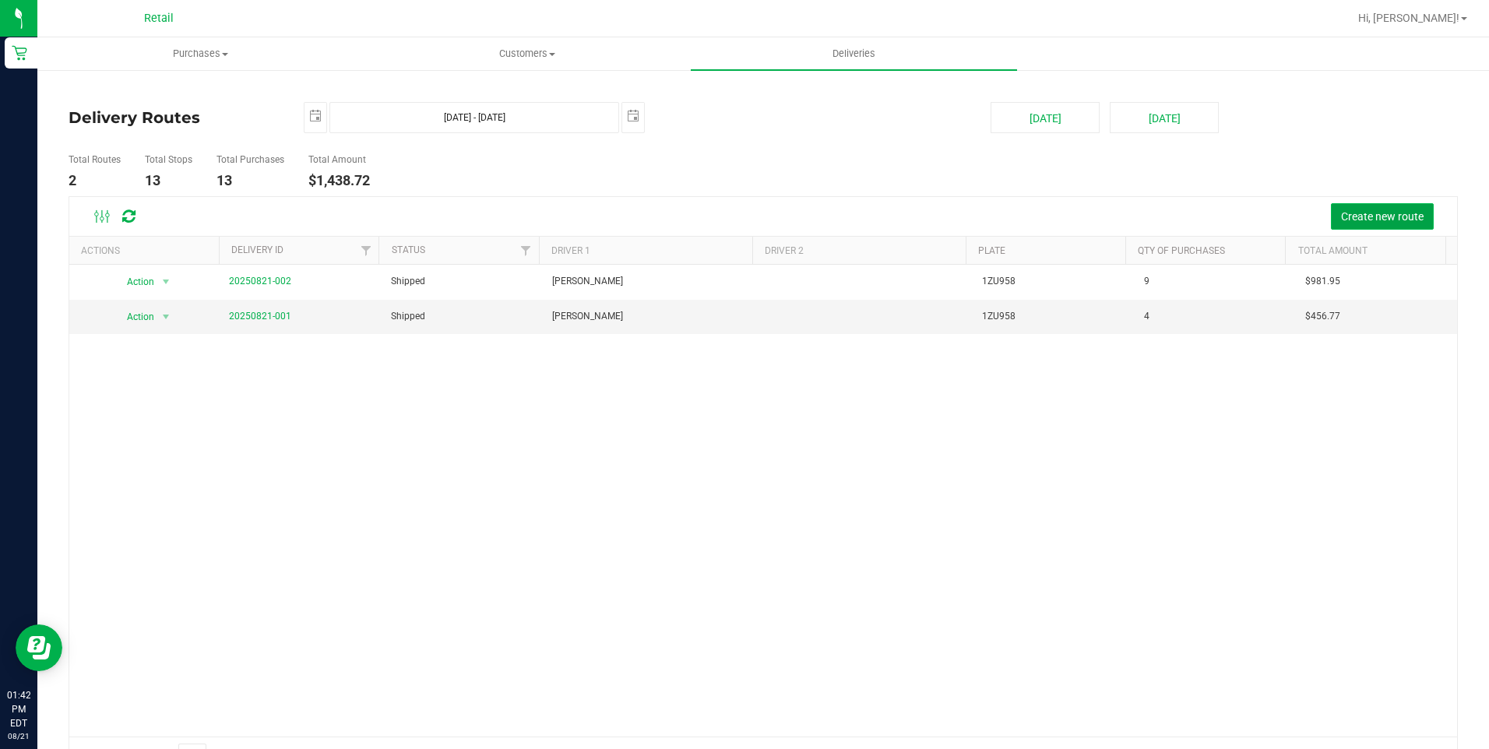
click at [1382, 215] on span "Create new route" at bounding box center [1382, 216] width 83 height 12
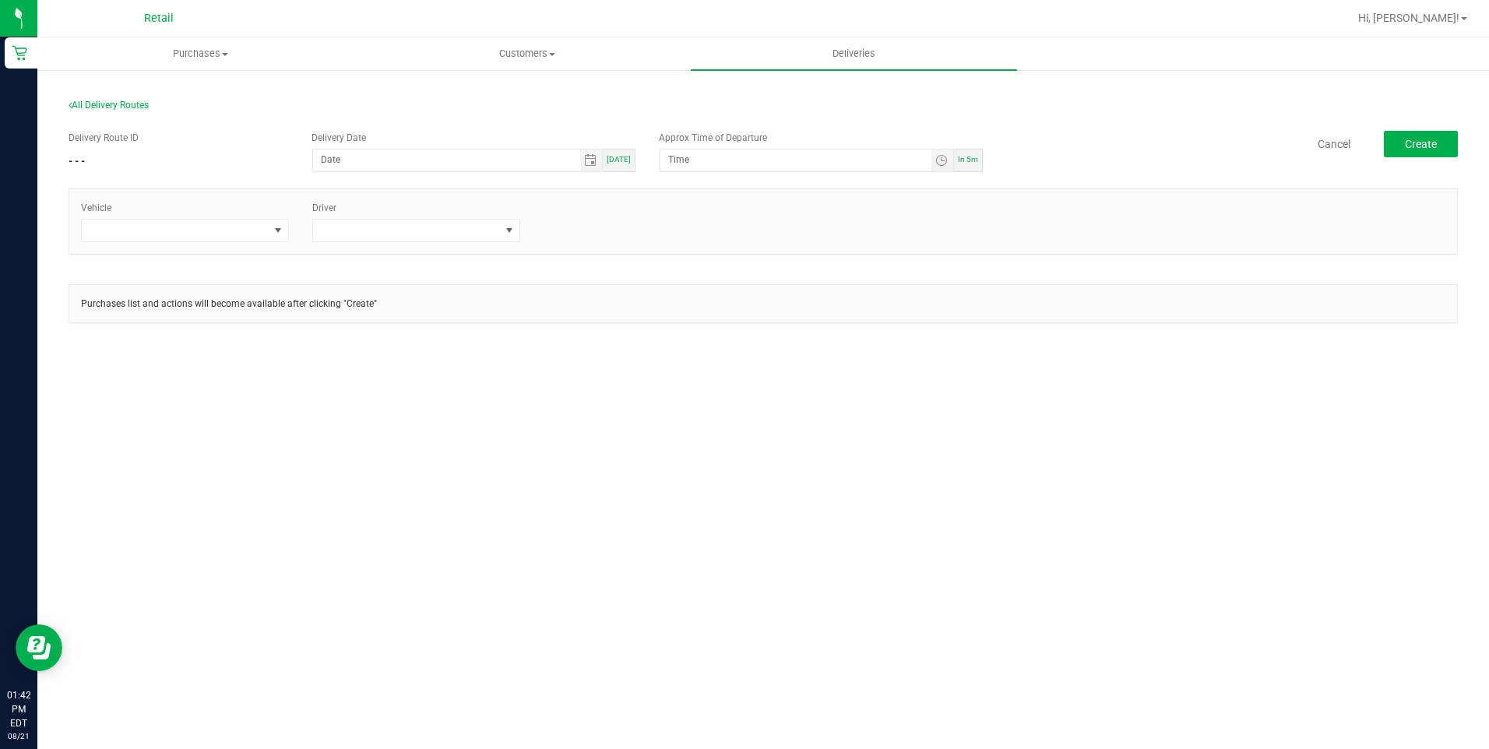
click at [629, 164] on span "[DATE]" at bounding box center [619, 159] width 24 height 9
type input "[DATE]"
click at [938, 160] on span "Toggle time list" at bounding box center [941, 160] width 12 height 12
click at [689, 398] on span "4" at bounding box center [691, 398] width 5 height 11
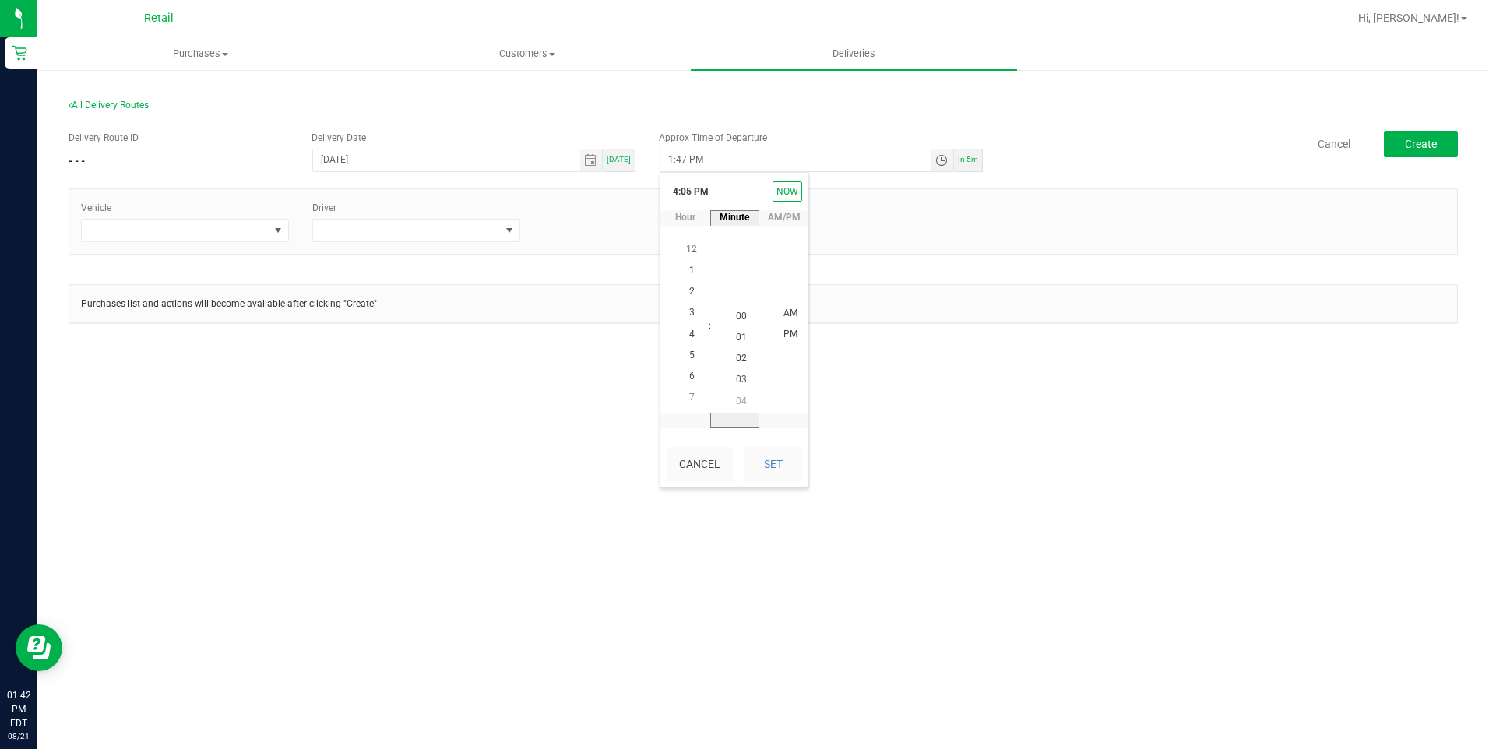
scroll to position [0, 0]
click at [743, 332] on li "00" at bounding box center [741, 334] width 37 height 21
click at [769, 460] on button "Set" at bounding box center [773, 464] width 58 height 34
type input "4:00 PM"
click at [285, 232] on span at bounding box center [278, 231] width 19 height 22
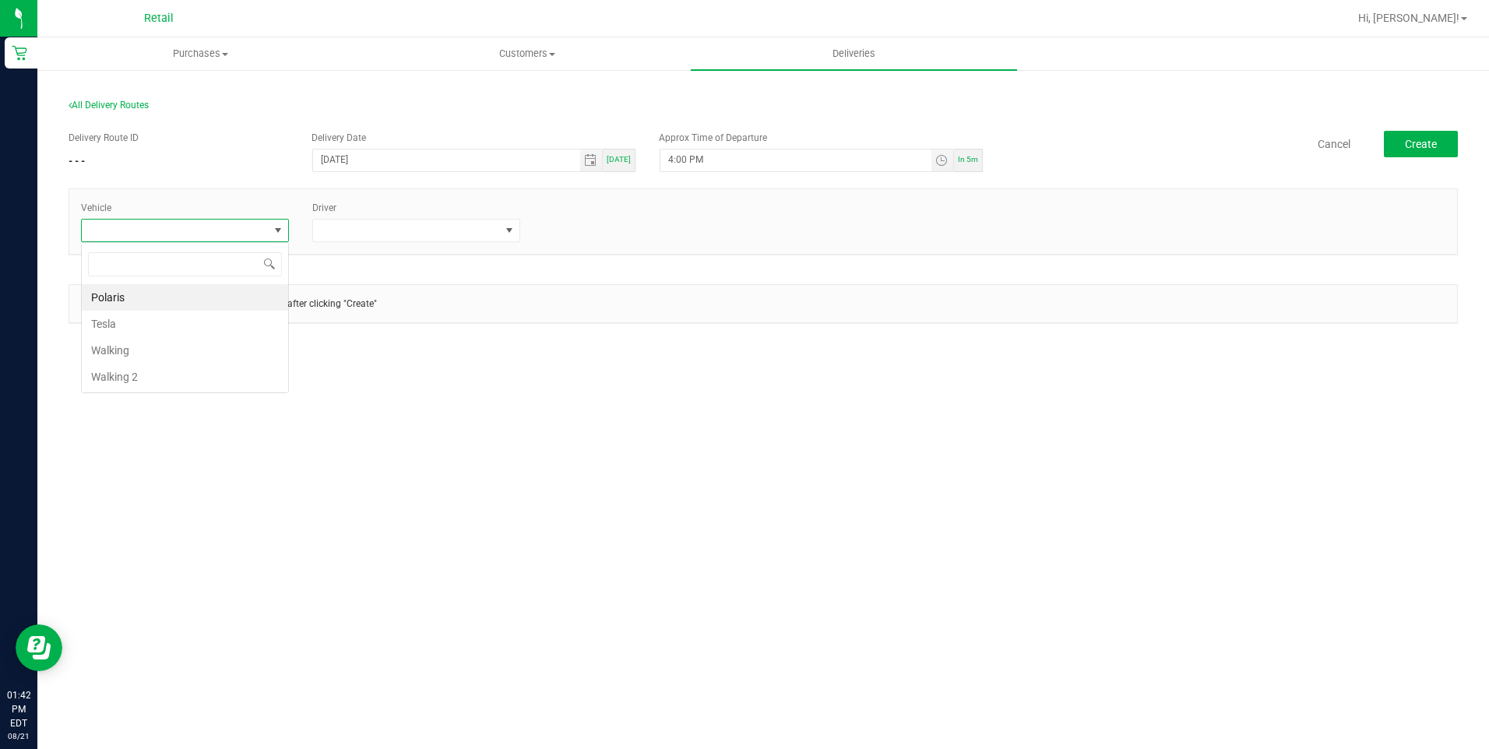
scroll to position [23, 208]
click at [174, 329] on li "Tesla" at bounding box center [185, 324] width 206 height 26
click at [498, 230] on span at bounding box center [406, 231] width 187 height 22
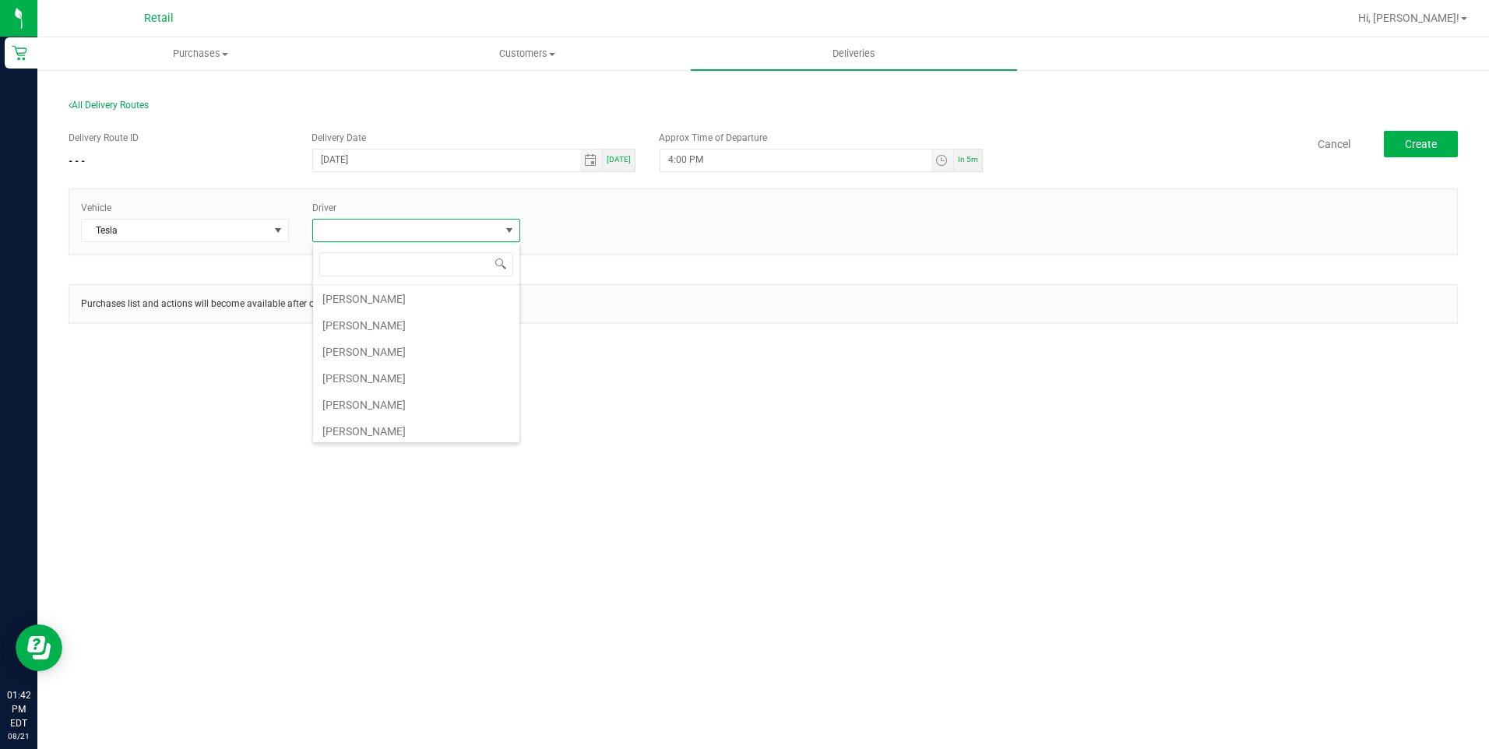
scroll to position [136, 0]
click at [376, 366] on li "[PERSON_NAME]" at bounding box center [416, 374] width 206 height 26
click at [1427, 144] on span "Create" at bounding box center [1421, 144] width 32 height 12
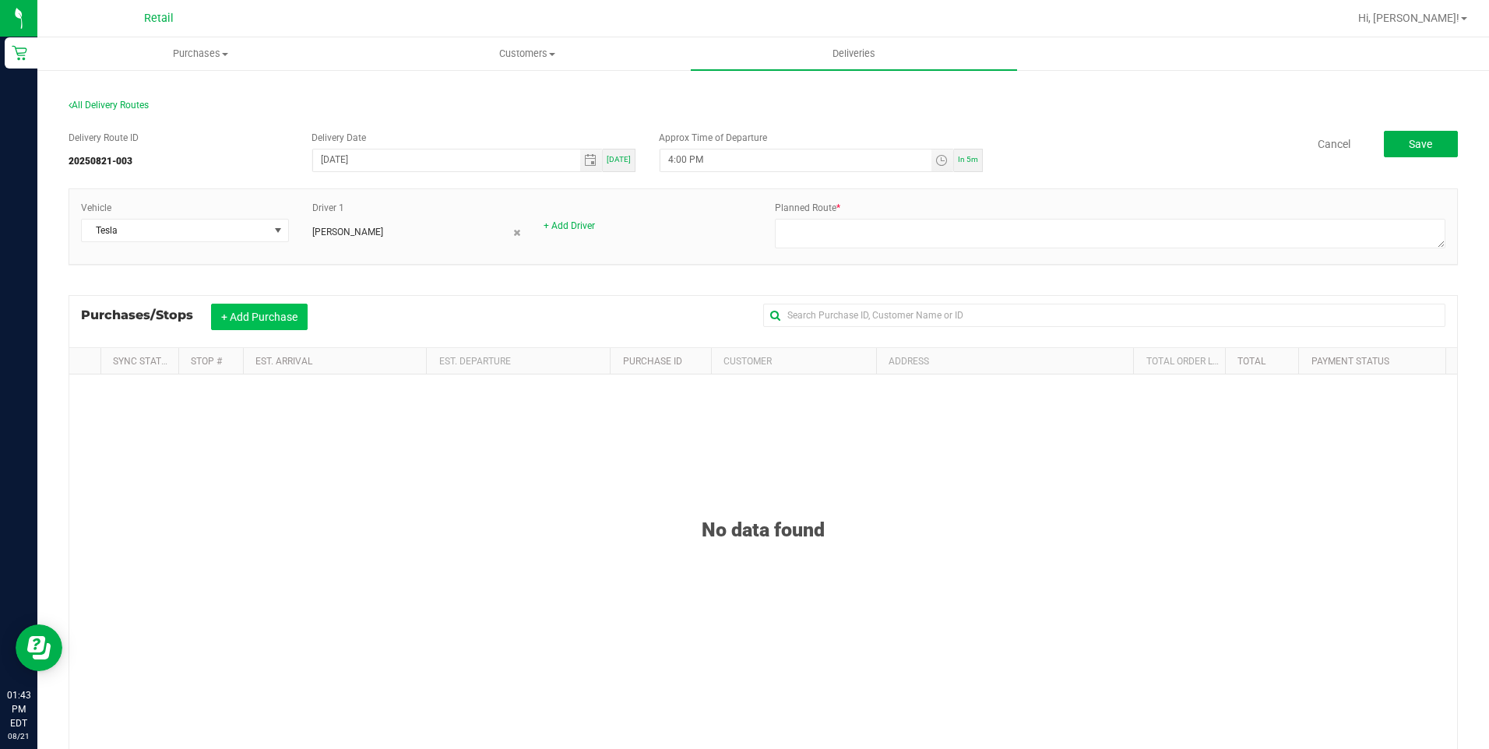
click at [231, 316] on button "+ Add Purchase" at bounding box center [259, 317] width 97 height 26
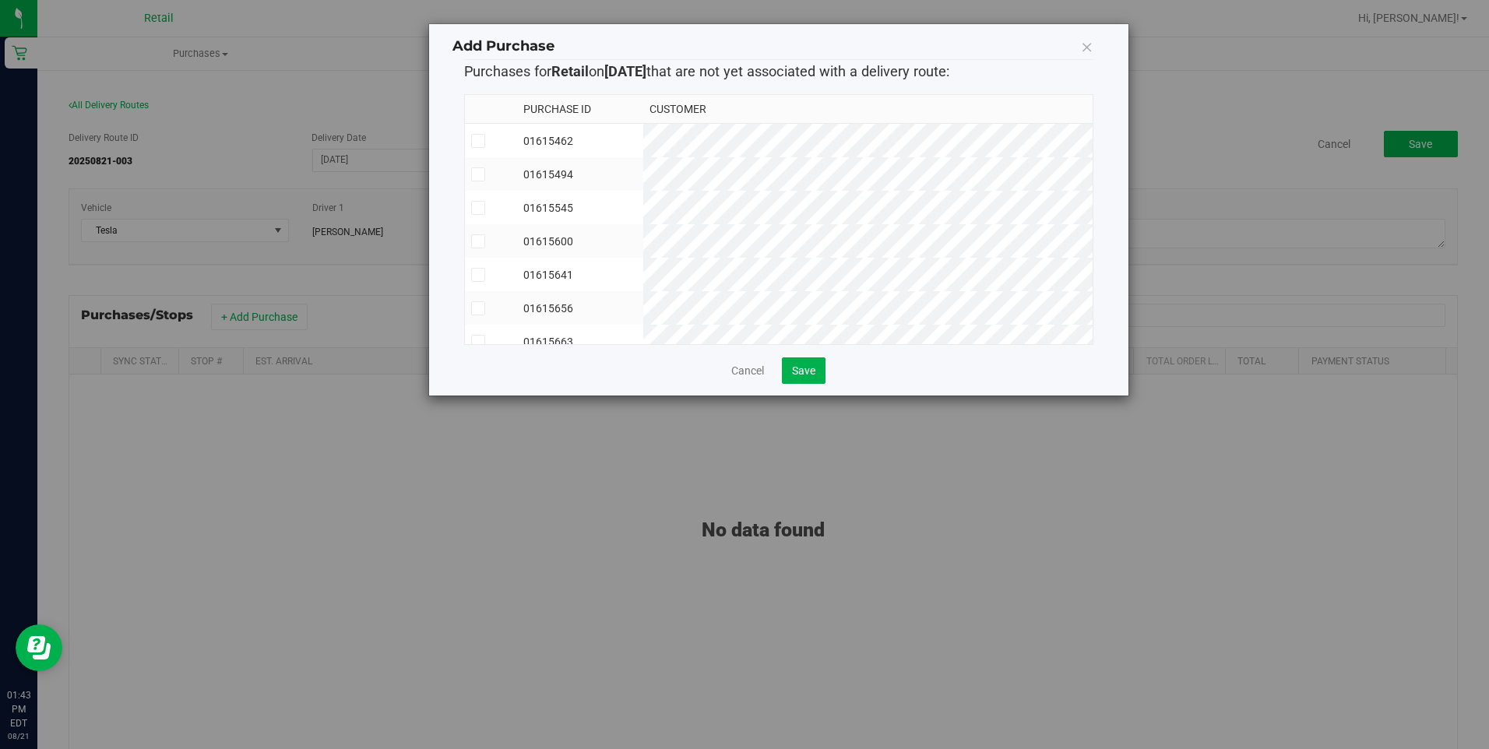
click at [475, 141] on icon at bounding box center [478, 141] width 10 height 0
click at [0, 0] on input "checkbox" at bounding box center [0, 0] width 0 height 0
click at [473, 174] on icon at bounding box center [478, 174] width 10 height 0
click at [0, 0] on input "checkbox" at bounding box center [0, 0] width 0 height 0
click at [474, 201] on span at bounding box center [478, 208] width 14 height 14
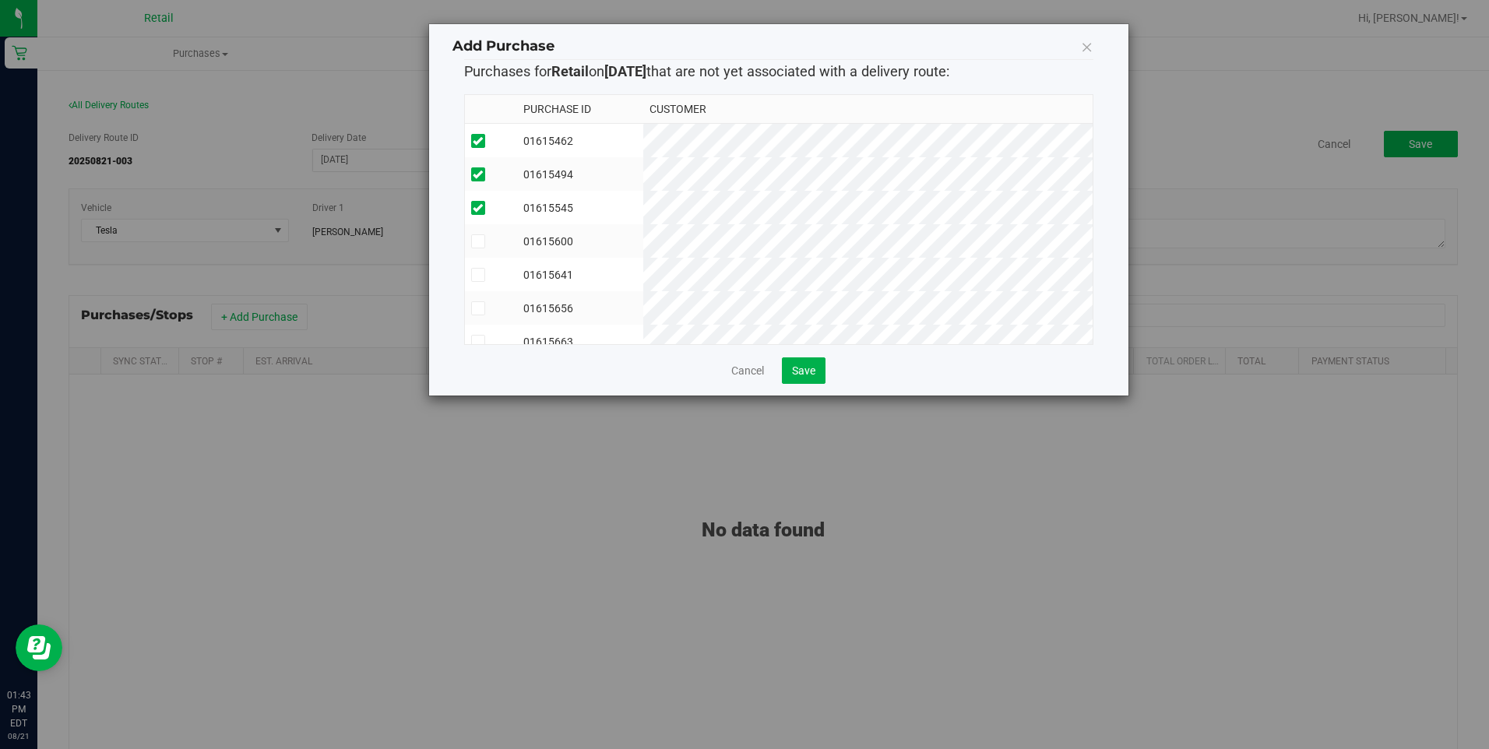
click at [0, 0] on input "checkbox" at bounding box center [0, 0] width 0 height 0
click at [482, 241] on icon at bounding box center [478, 241] width 10 height 0
click at [0, 0] on input "checkbox" at bounding box center [0, 0] width 0 height 0
click at [476, 275] on icon at bounding box center [478, 275] width 10 height 0
click at [0, 0] on input "checkbox" at bounding box center [0, 0] width 0 height 0
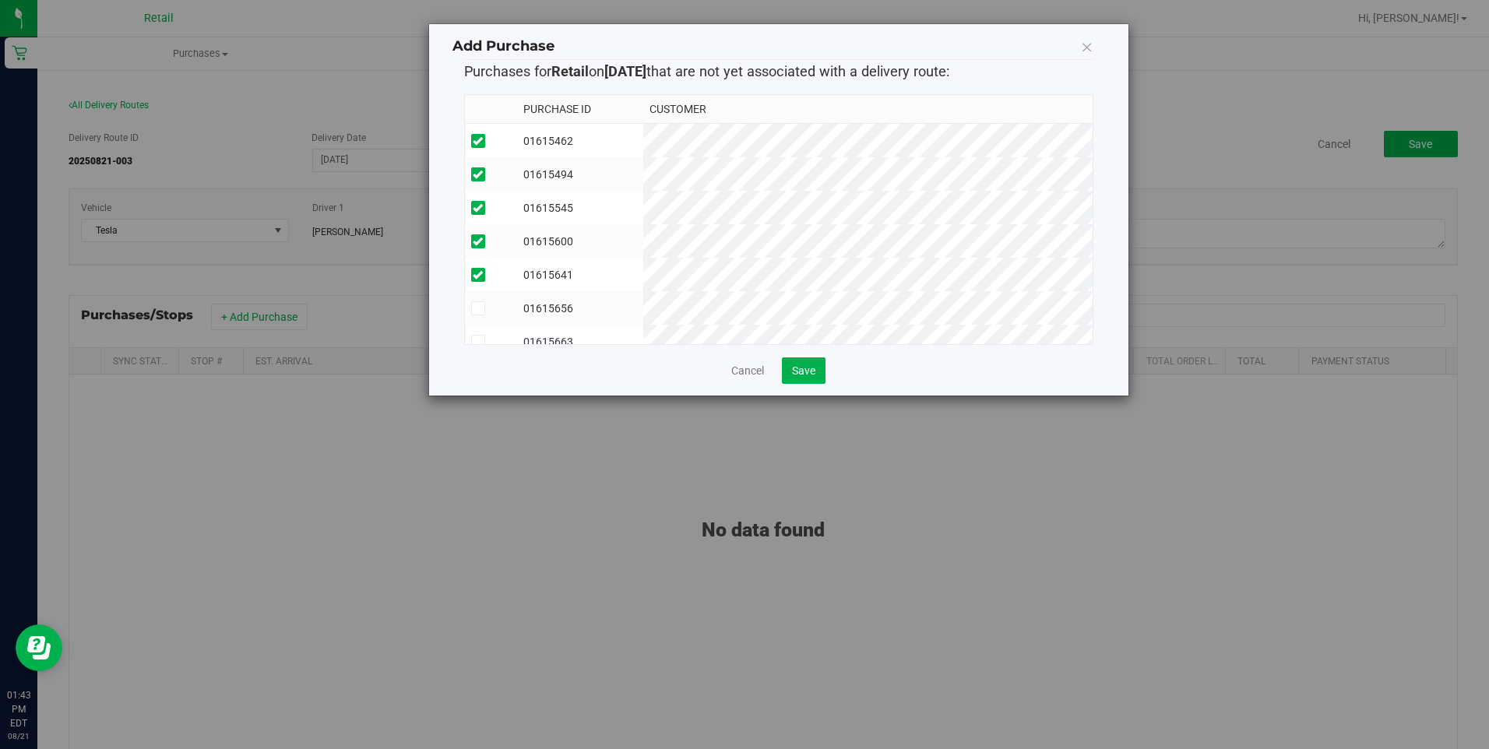
click at [473, 308] on icon at bounding box center [478, 308] width 10 height 0
click at [0, 0] on input "checkbox" at bounding box center [0, 0] width 0 height 0
click at [483, 187] on span at bounding box center [478, 194] width 14 height 14
click at [0, 0] on input "checkbox" at bounding box center [0, 0] width 0 height 0
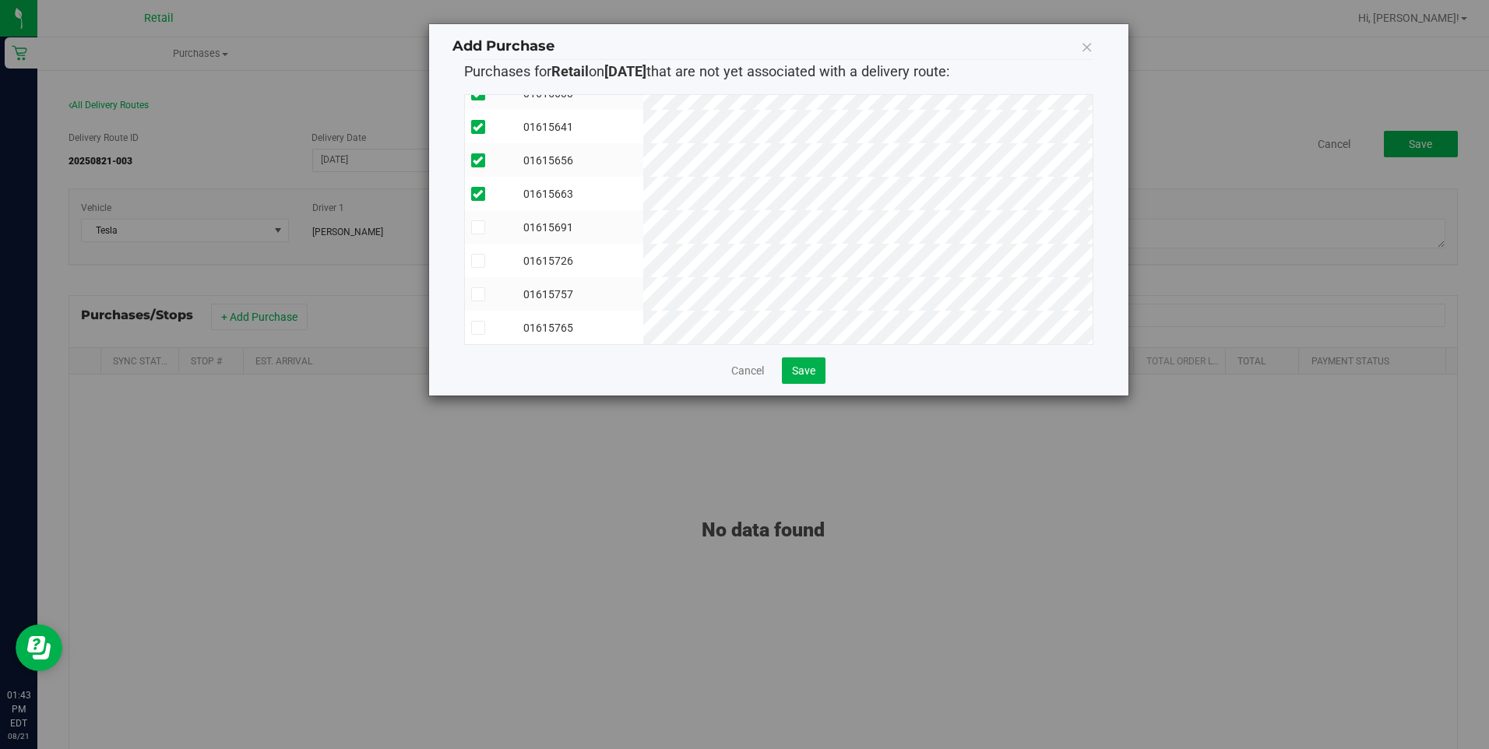
click at [483, 220] on span at bounding box center [478, 227] width 14 height 14
click at [0, 0] on input "checkbox" at bounding box center [0, 0] width 0 height 0
click at [482, 294] on icon at bounding box center [478, 294] width 10 height 0
click at [0, 0] on input "checkbox" at bounding box center [0, 0] width 0 height 0
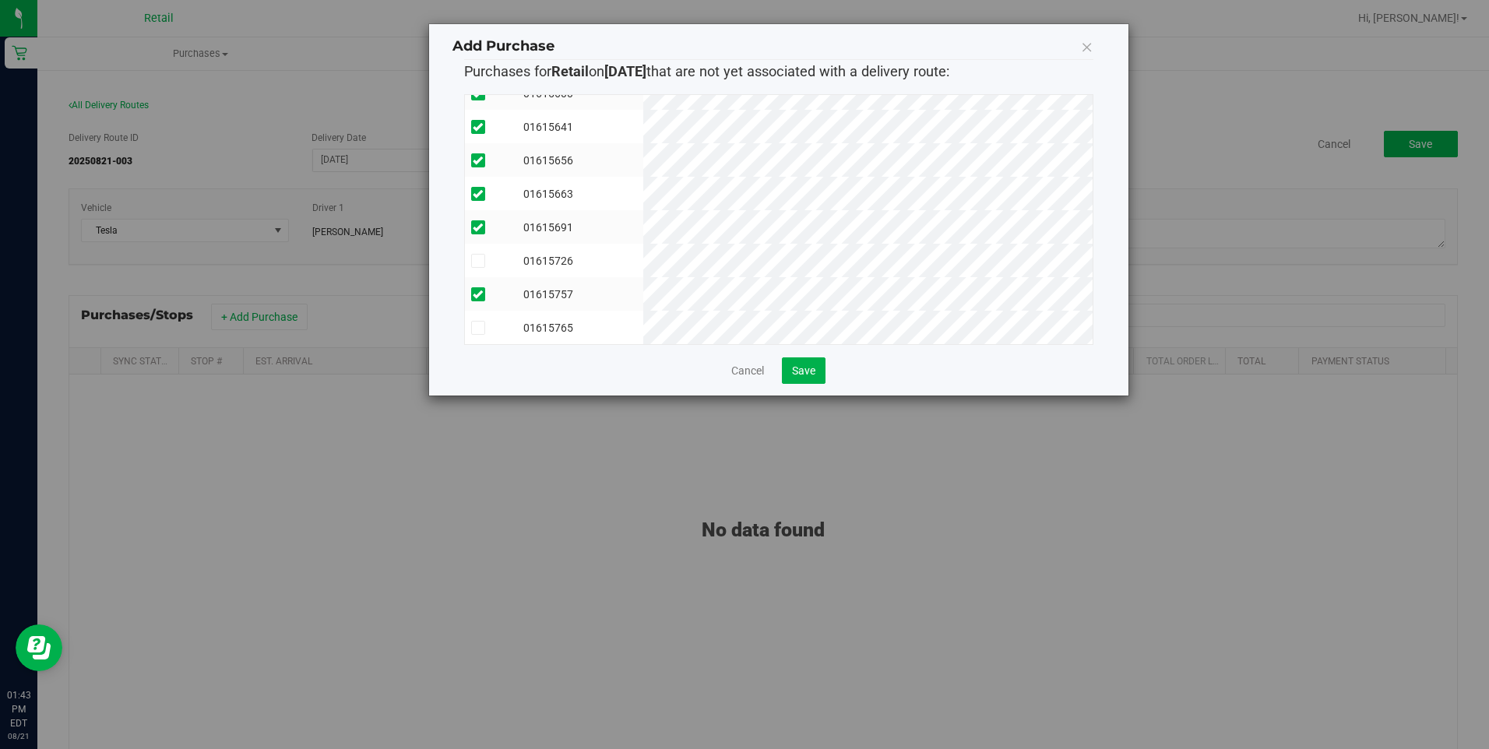
click at [476, 328] on icon at bounding box center [478, 328] width 10 height 0
click at [0, 0] on input "checkbox" at bounding box center [0, 0] width 0 height 0
click at [795, 379] on button "Save" at bounding box center [804, 370] width 44 height 26
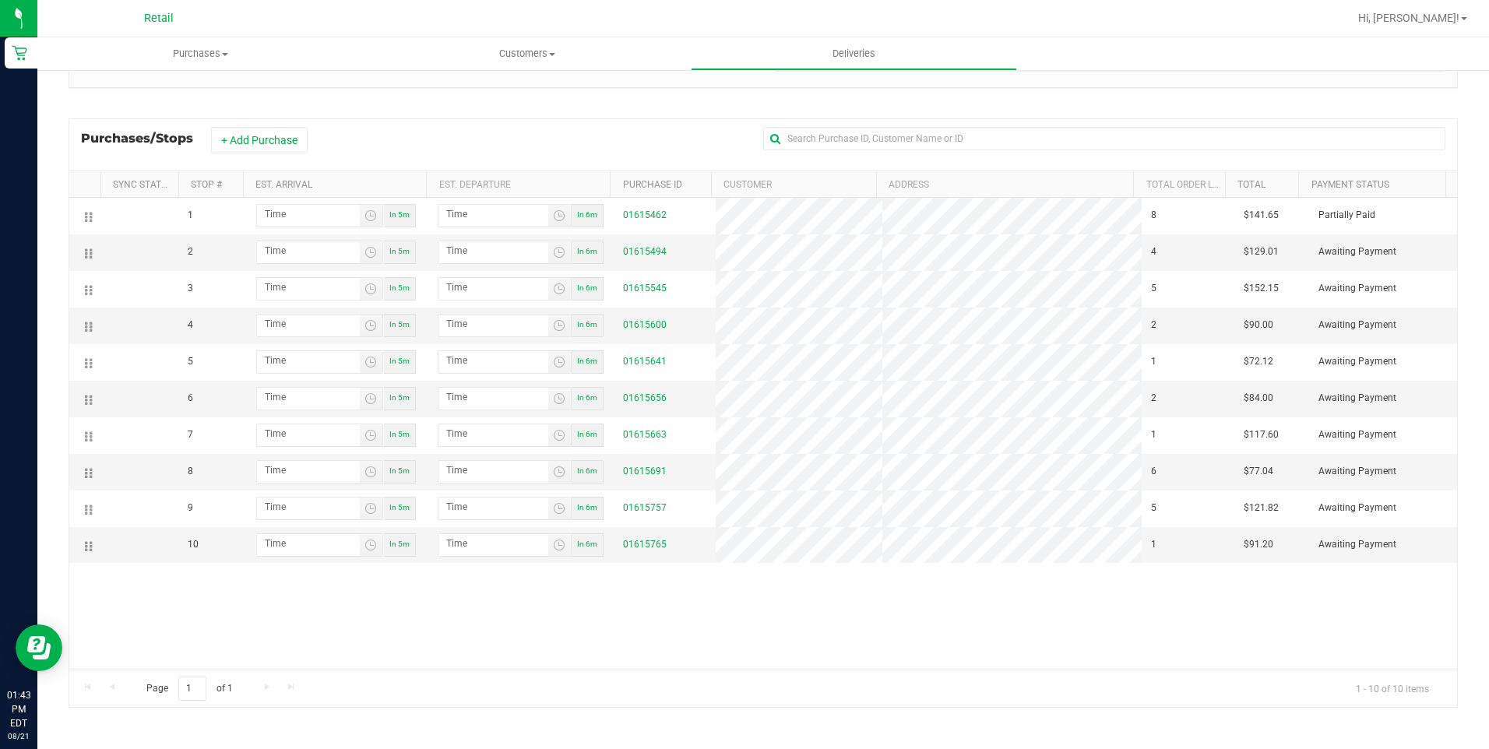
scroll to position [0, 0]
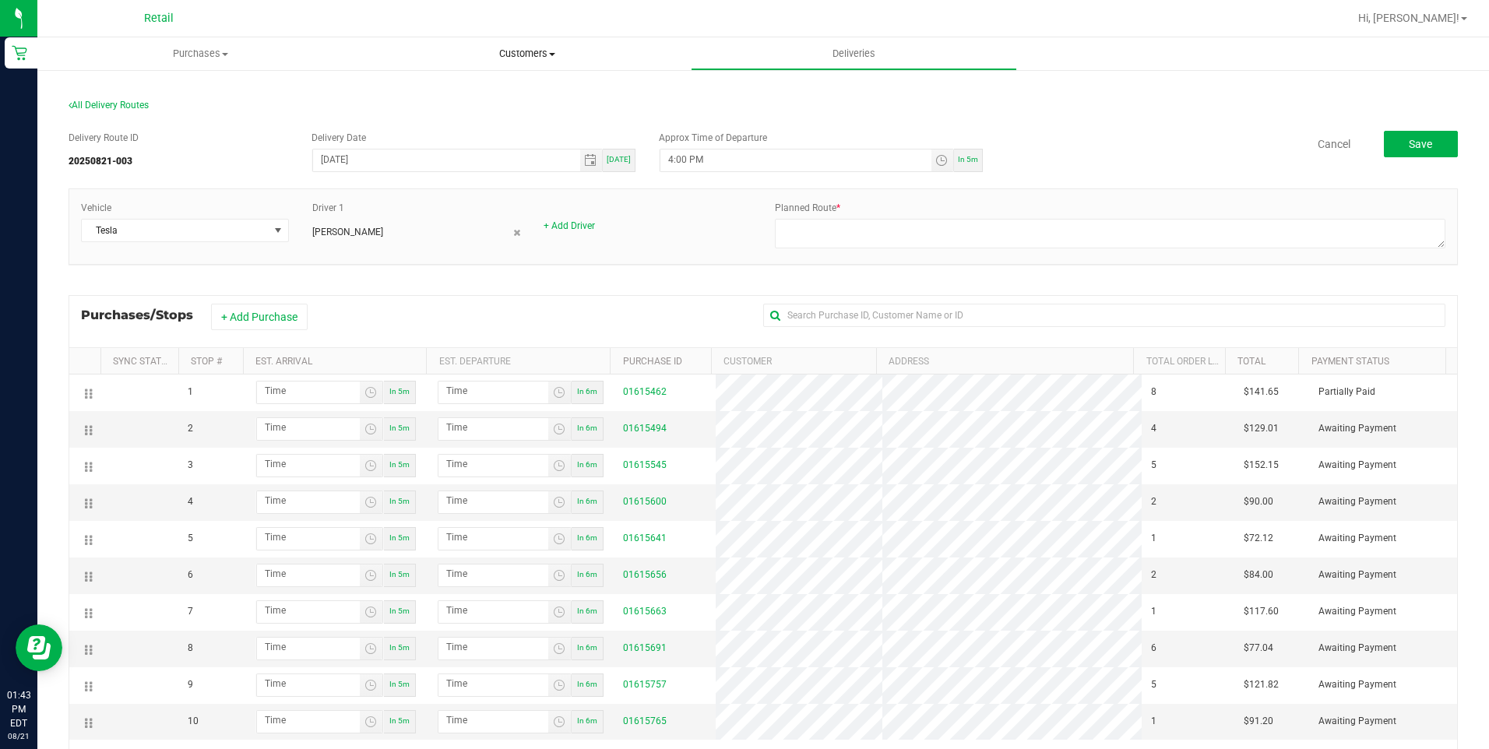
click at [537, 50] on span "Customers" at bounding box center [526, 54] width 325 height 14
click at [517, 93] on li "All customers" at bounding box center [527, 94] width 326 height 19
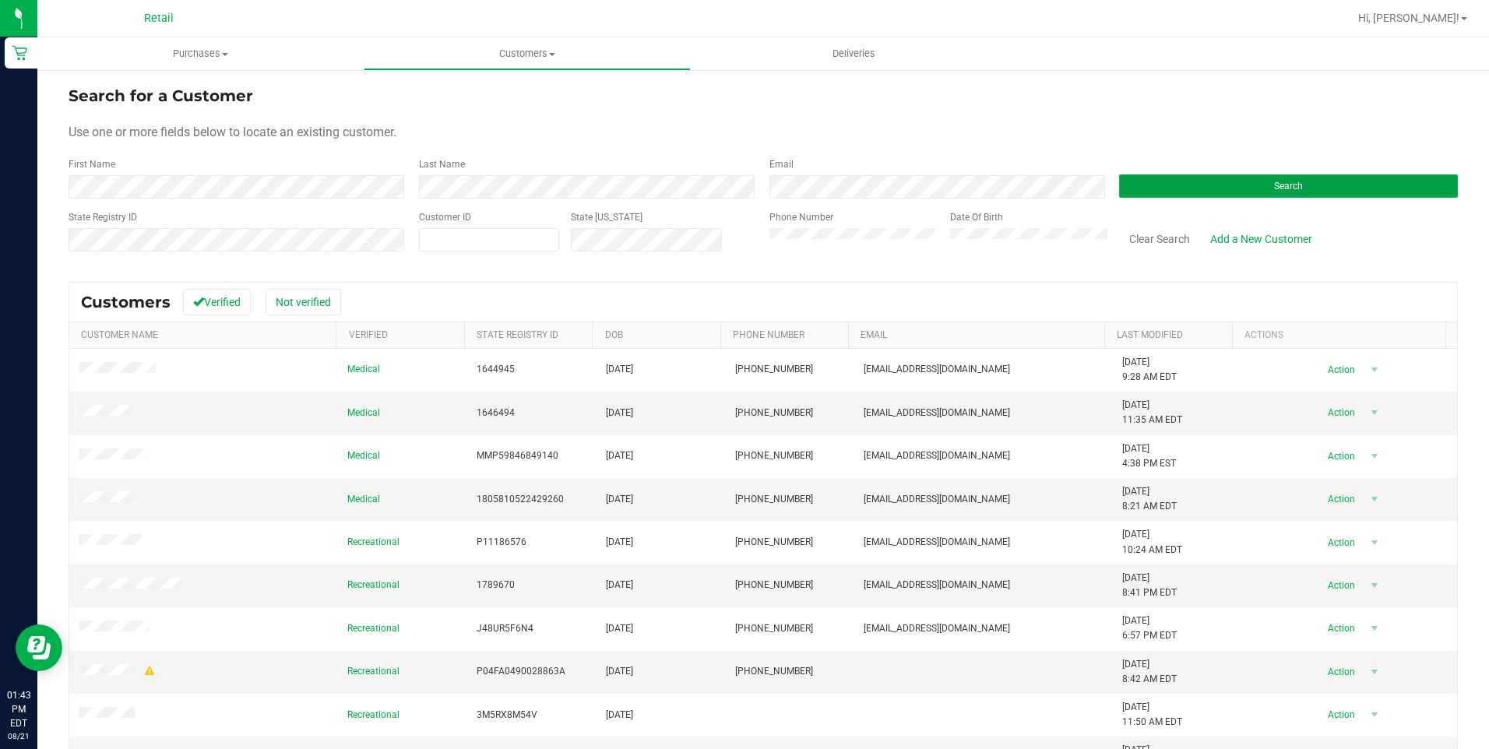
click at [1366, 175] on button "Search" at bounding box center [1288, 185] width 339 height 23
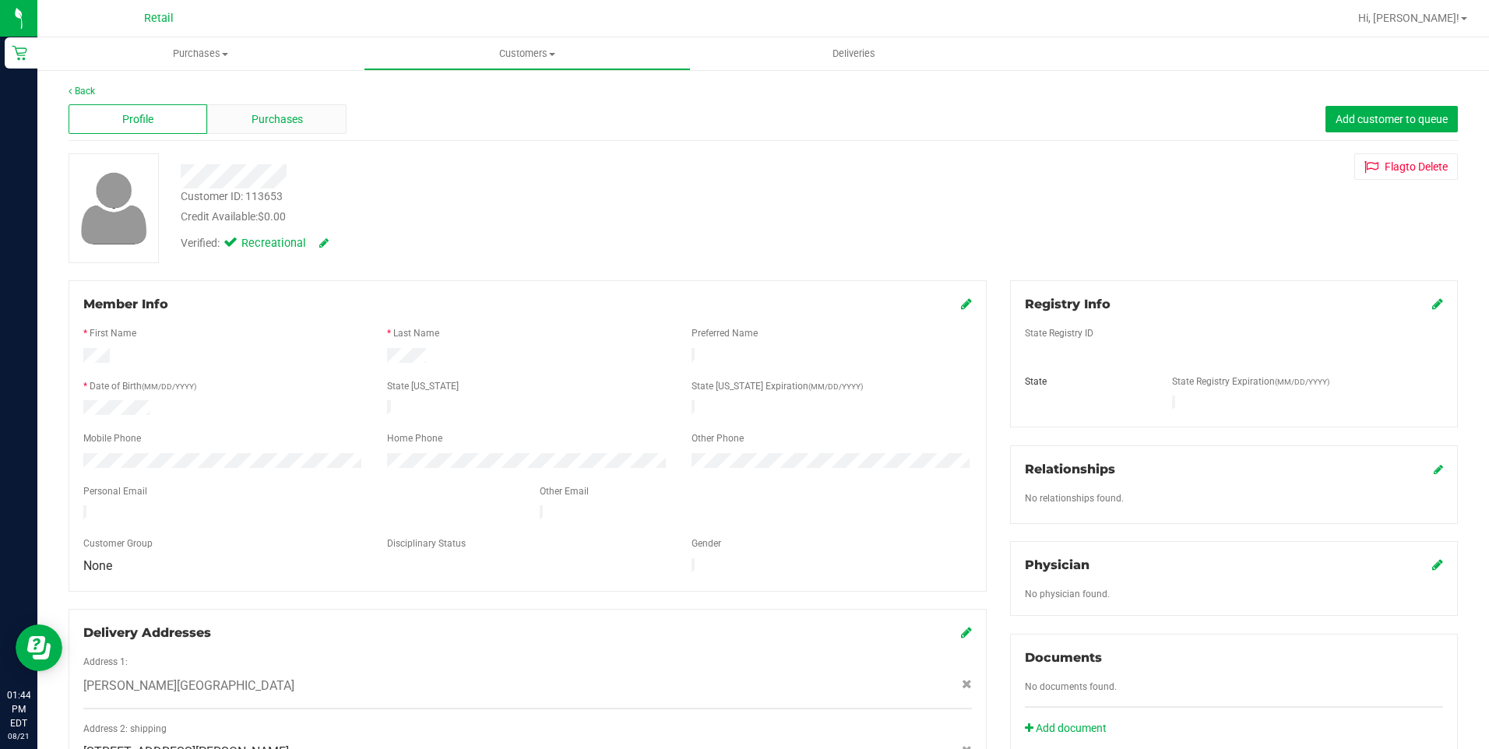
click at [262, 119] on span "Purchases" at bounding box center [277, 119] width 51 height 16
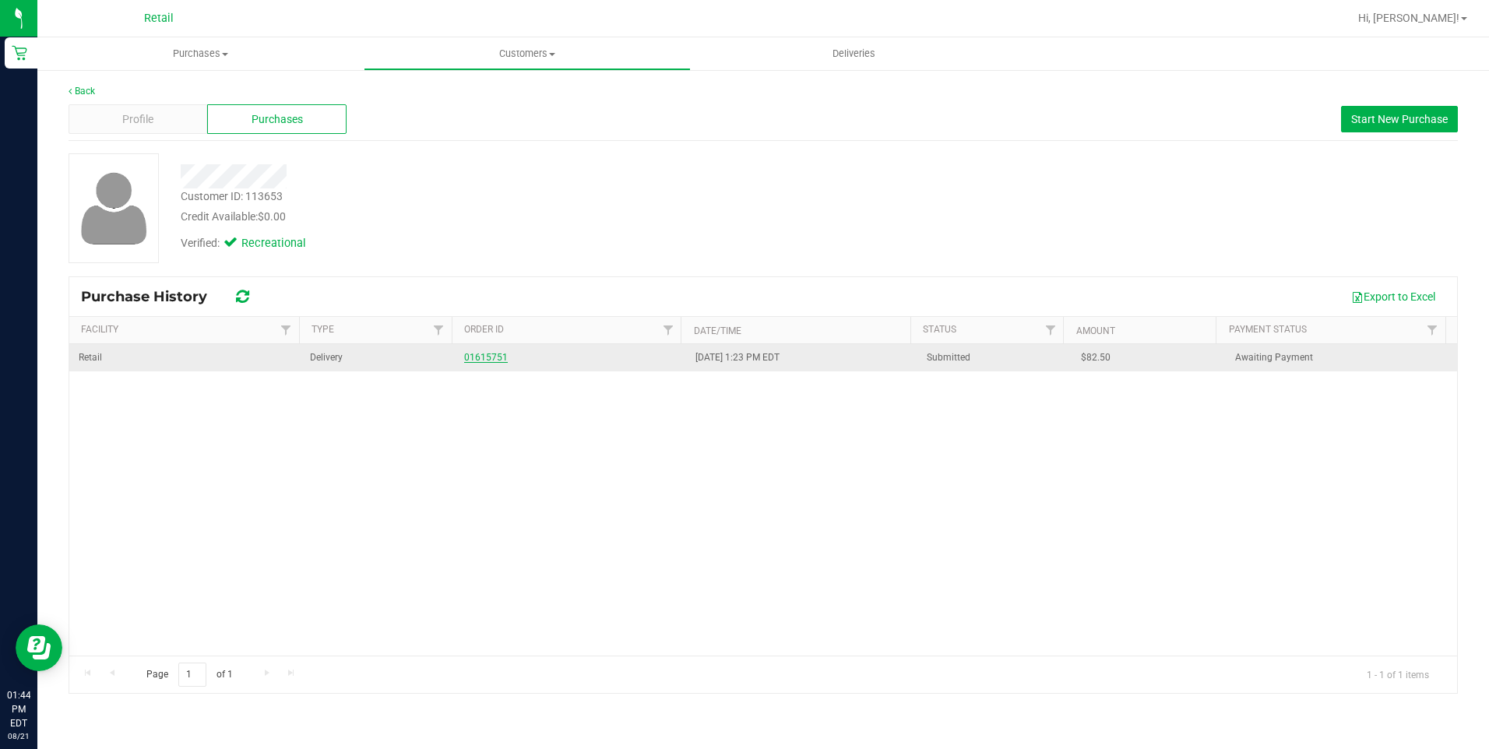
click at [489, 360] on link "01615751" at bounding box center [486, 357] width 44 height 11
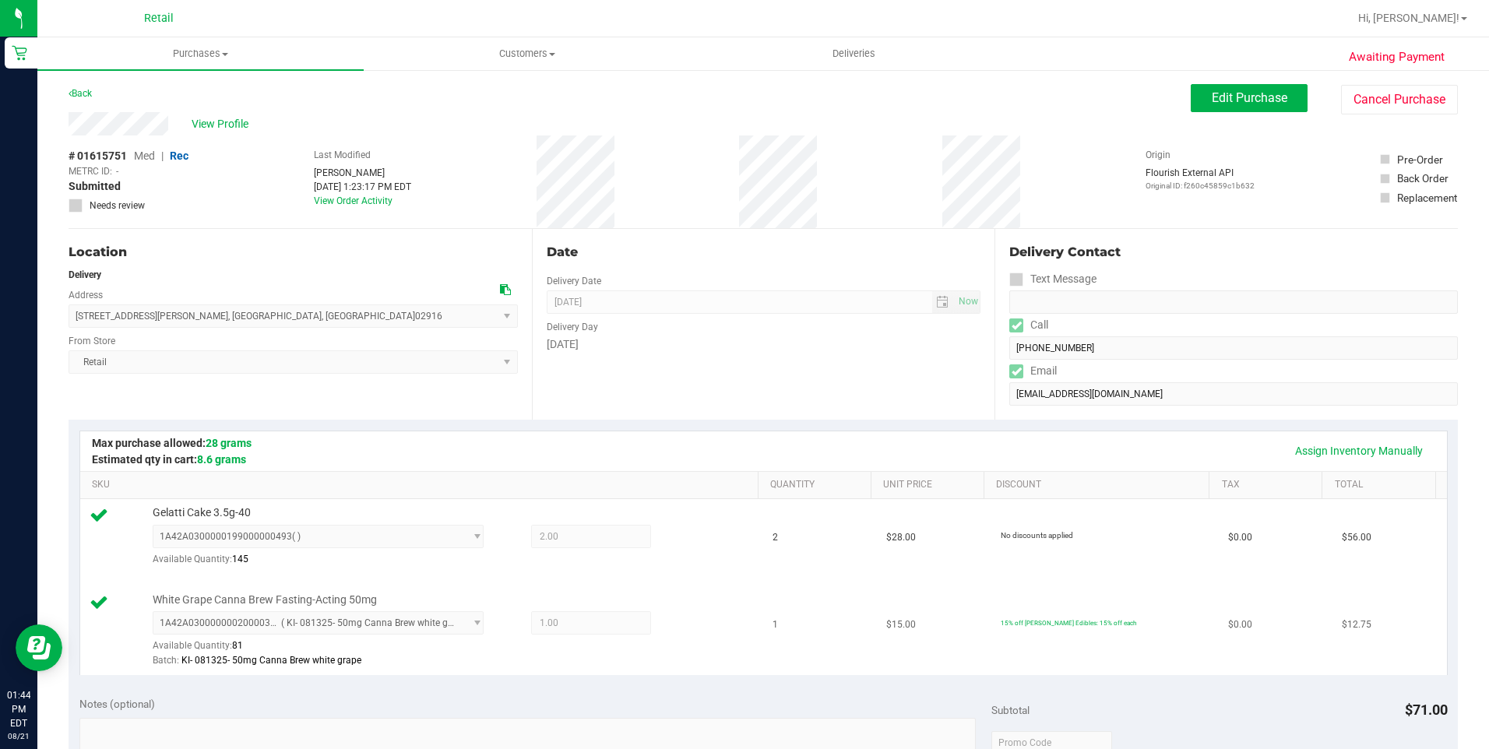
scroll to position [389, 0]
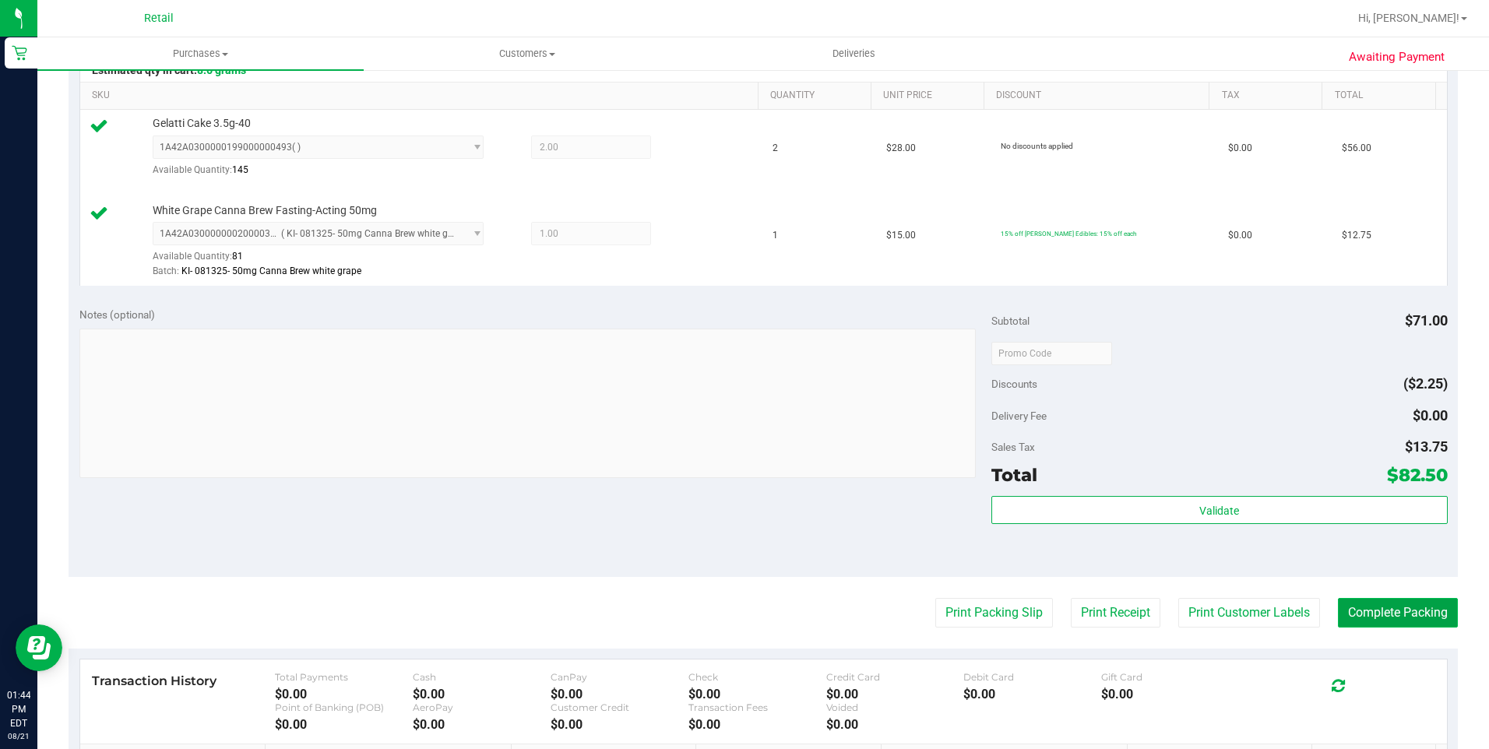
click at [1359, 618] on button "Complete Packing" at bounding box center [1398, 613] width 120 height 30
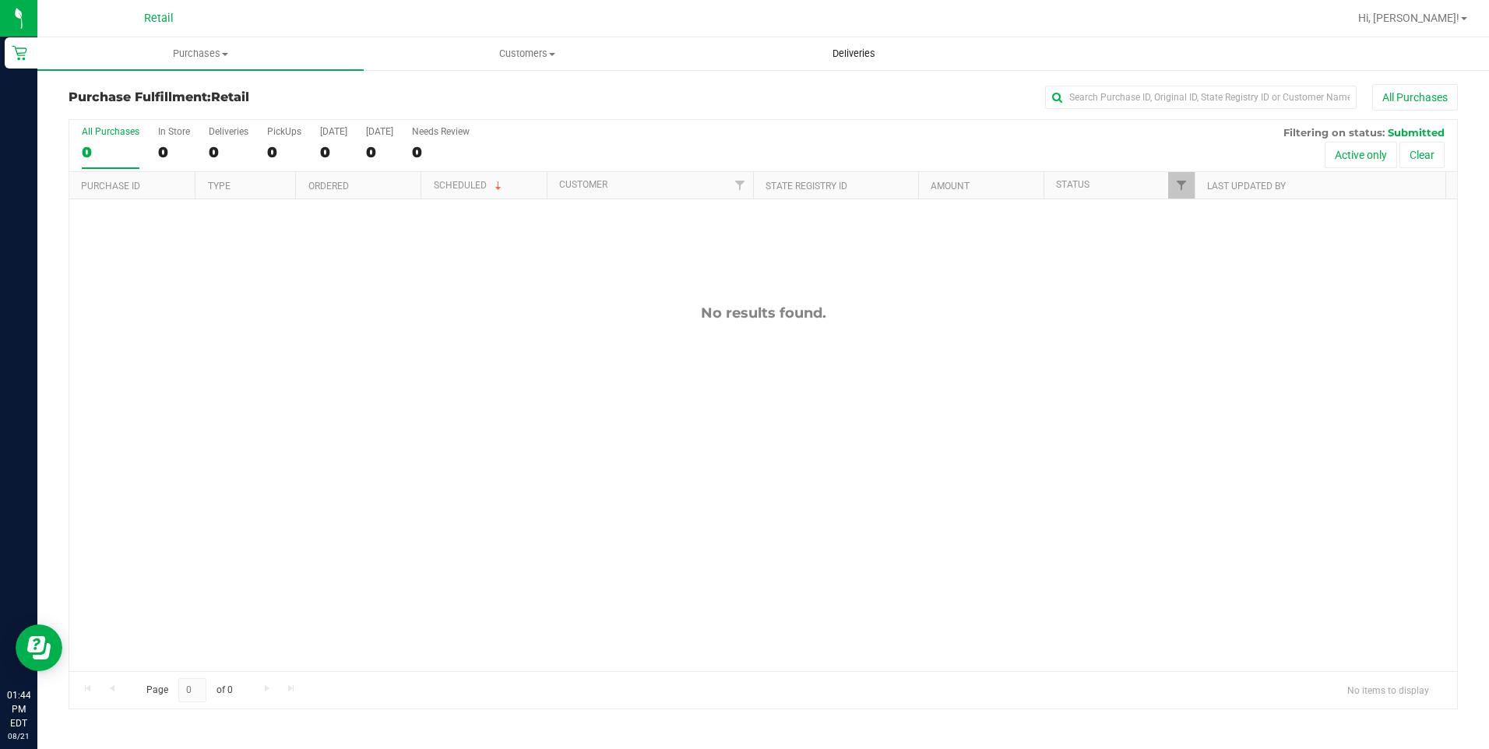
click at [854, 44] on uib-tab-heading "Deliveries" at bounding box center [854, 53] width 325 height 31
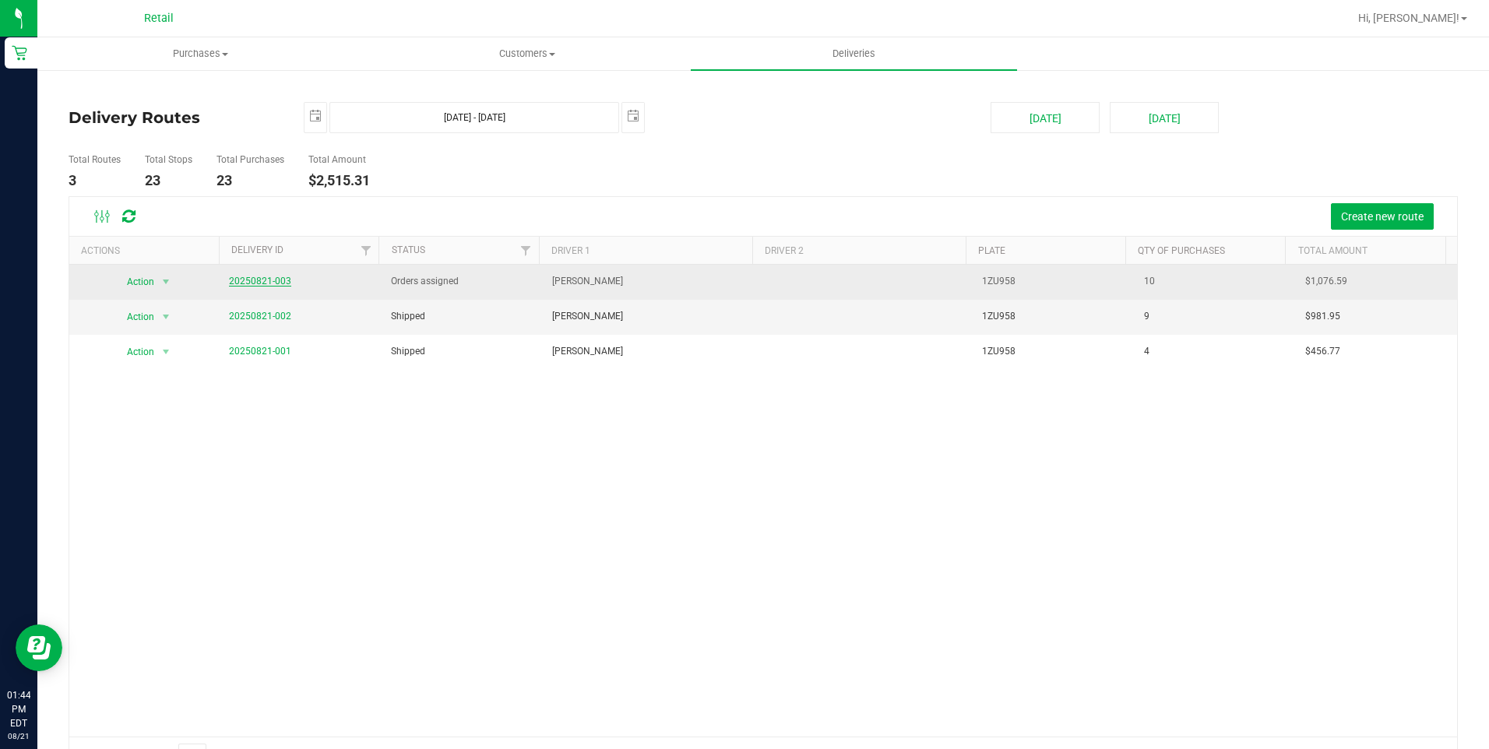
click at [280, 281] on link "20250821-003" at bounding box center [260, 281] width 62 height 11
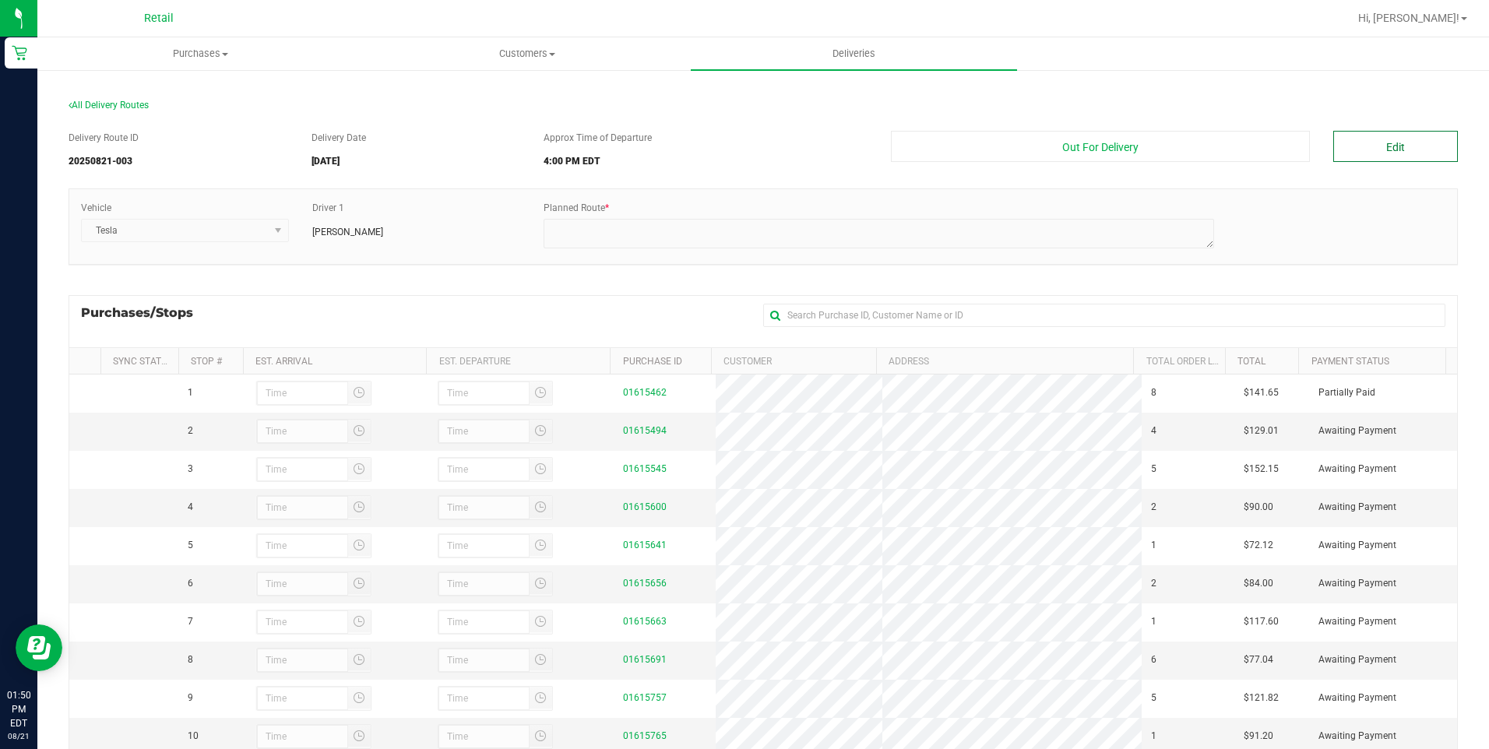
click at [1372, 146] on button "Edit" at bounding box center [1395, 146] width 125 height 31
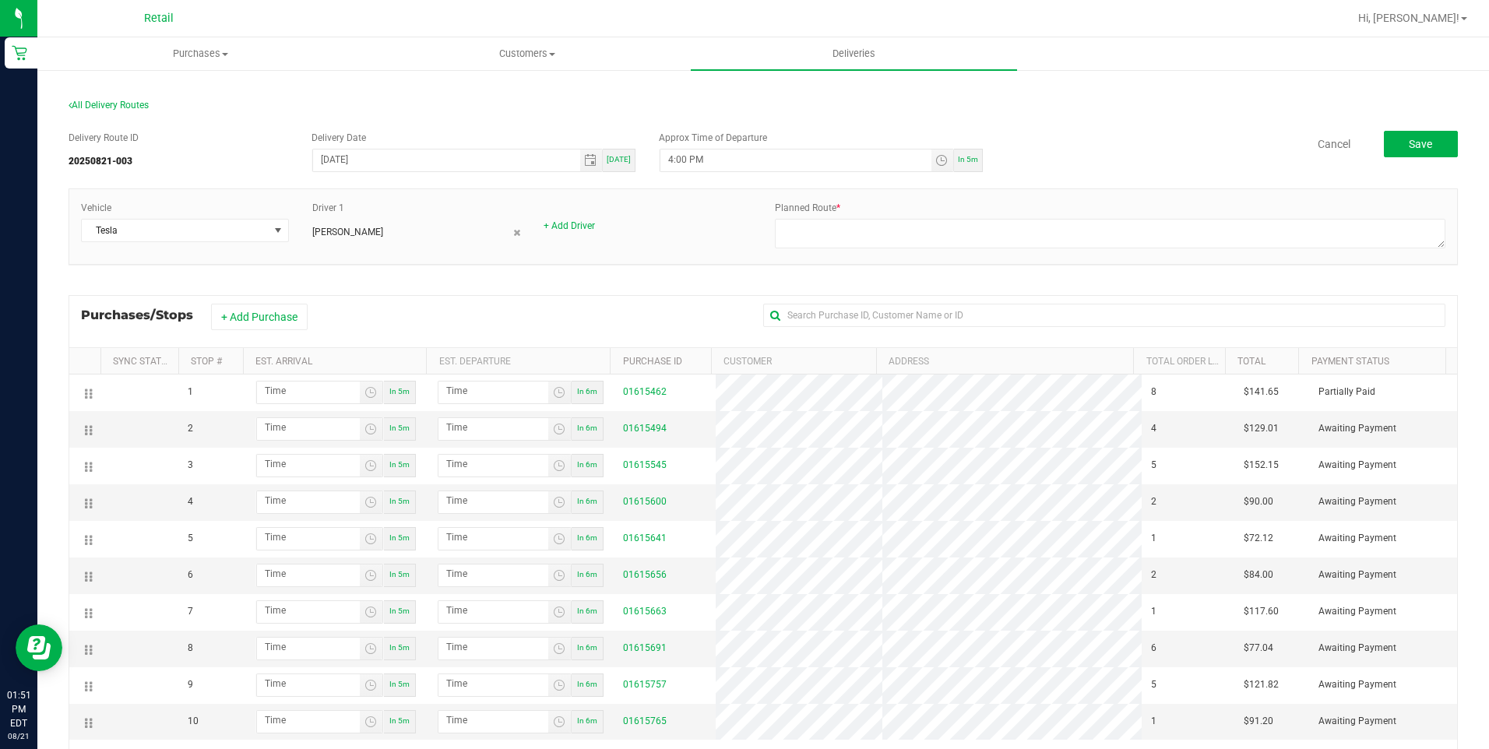
scroll to position [177, 0]
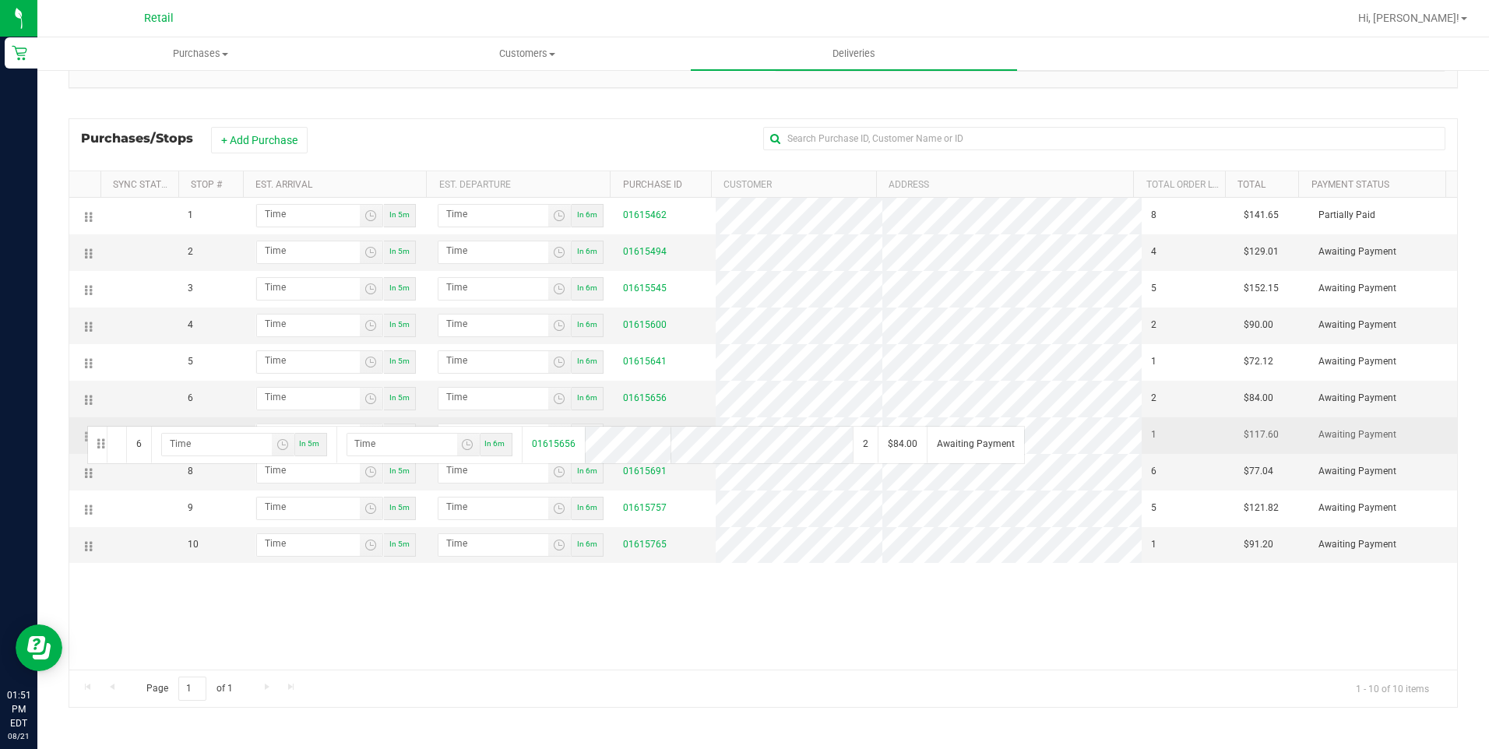
drag, startPoint x: 86, startPoint y: 403, endPoint x: 83, endPoint y: 429, distance: 26.7
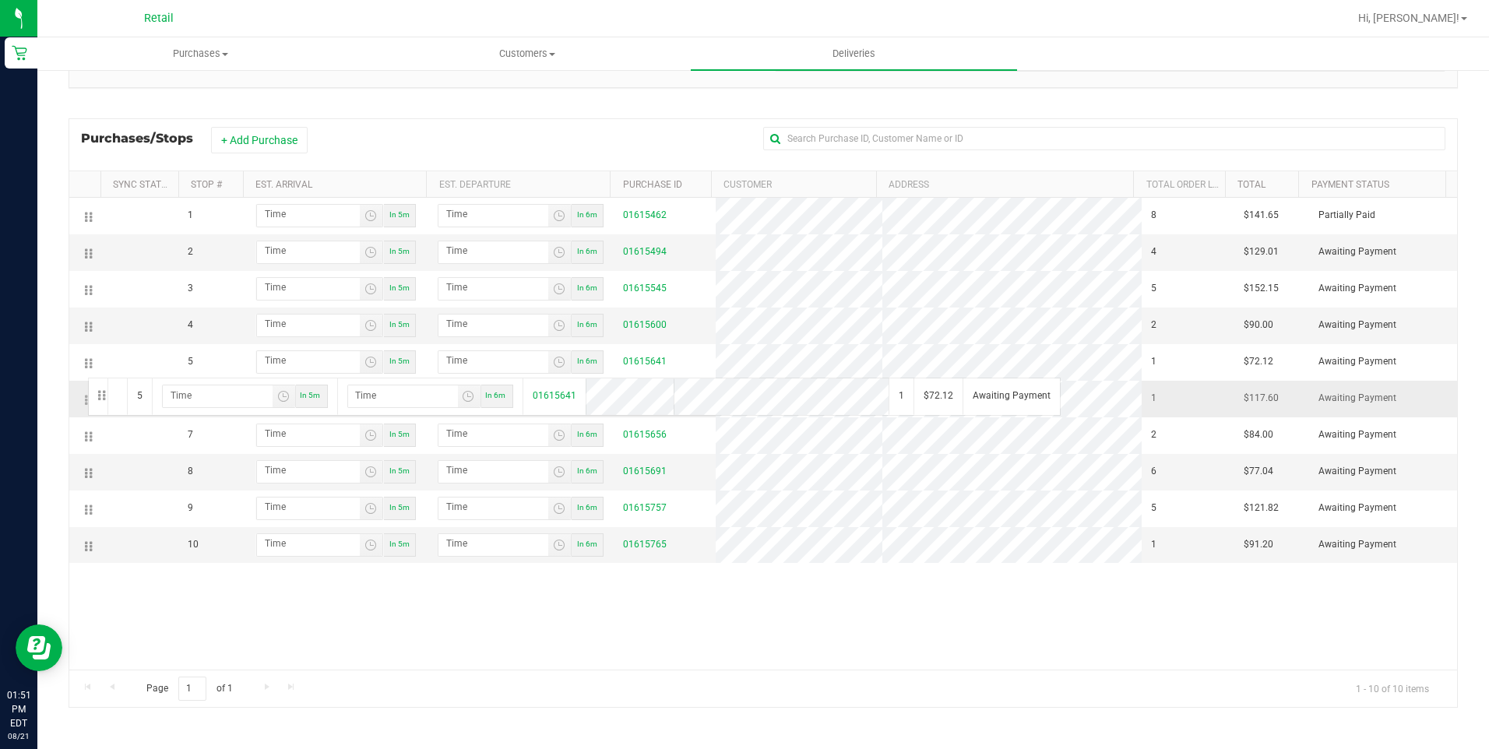
drag, startPoint x: 89, startPoint y: 357, endPoint x: 81, endPoint y: 389, distance: 32.1
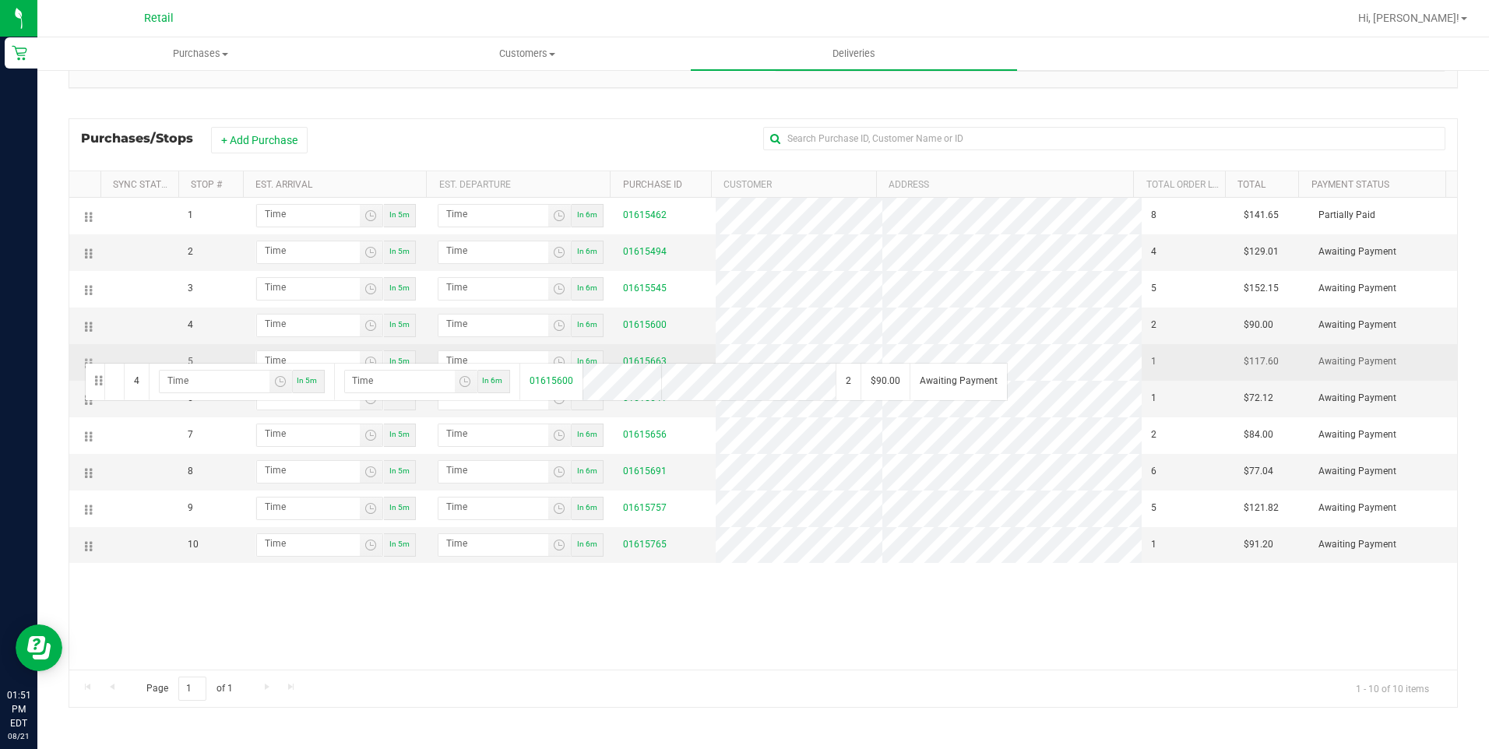
drag, startPoint x: 83, startPoint y: 361, endPoint x: 82, endPoint y: 371, distance: 9.4
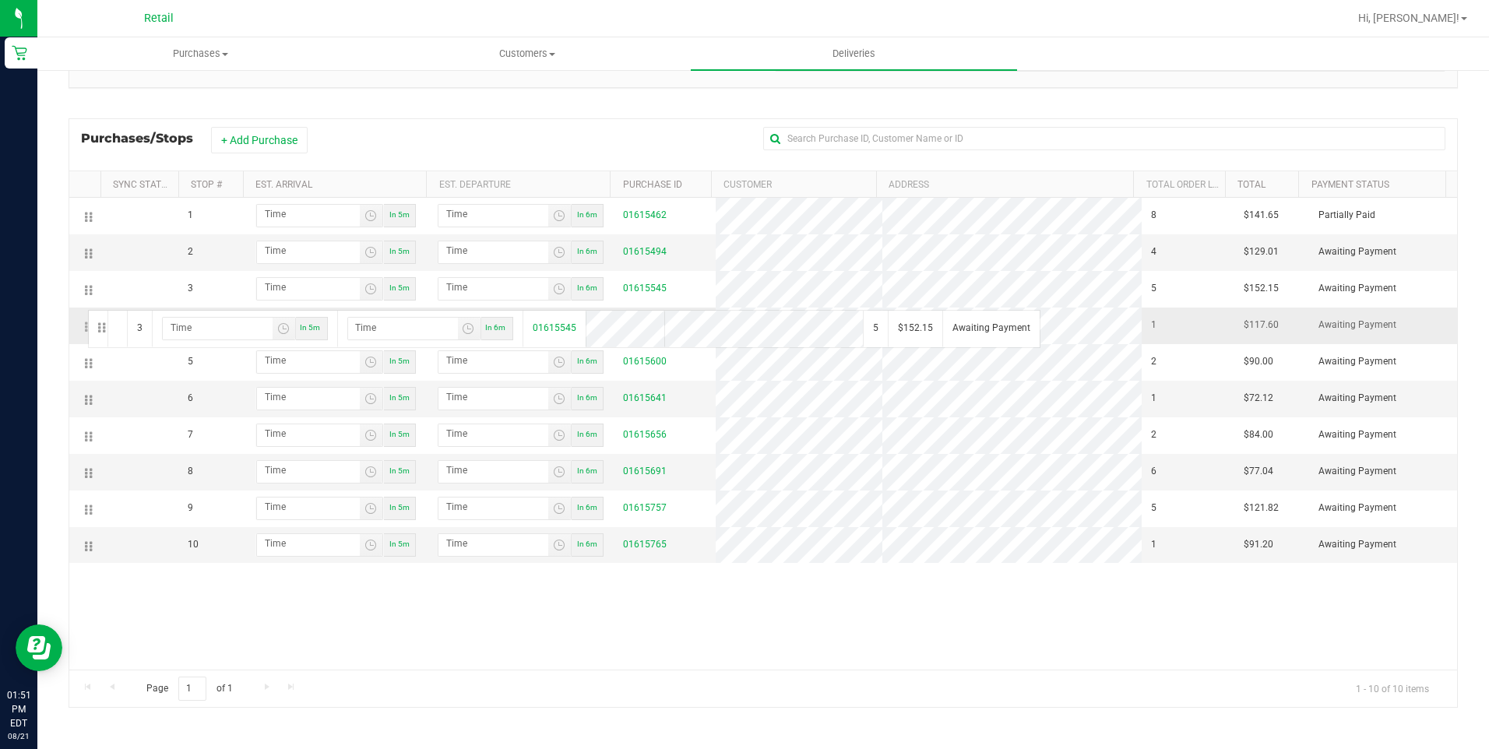
drag, startPoint x: 87, startPoint y: 291, endPoint x: 86, endPoint y: 308, distance: 18.0
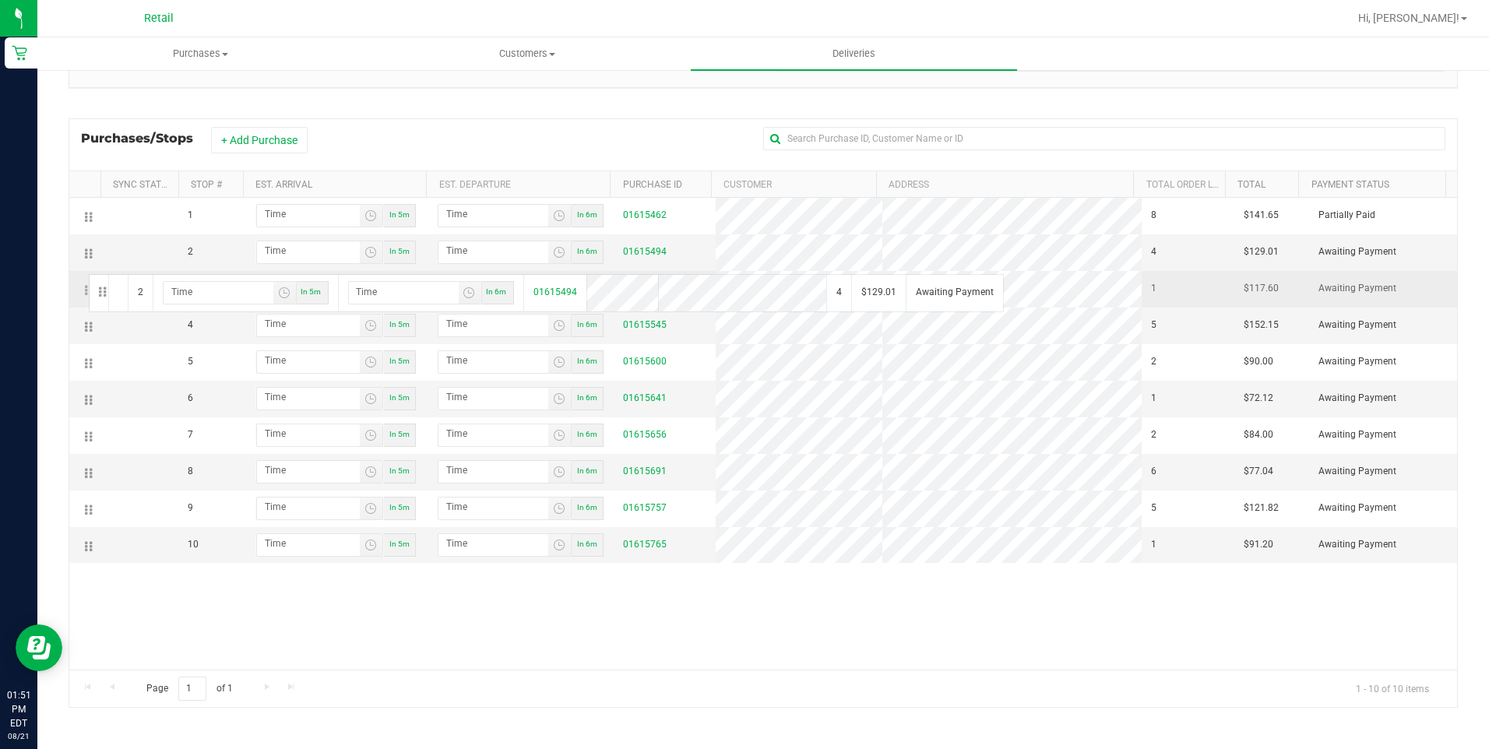
drag, startPoint x: 89, startPoint y: 255, endPoint x: 85, endPoint y: 278, distance: 22.9
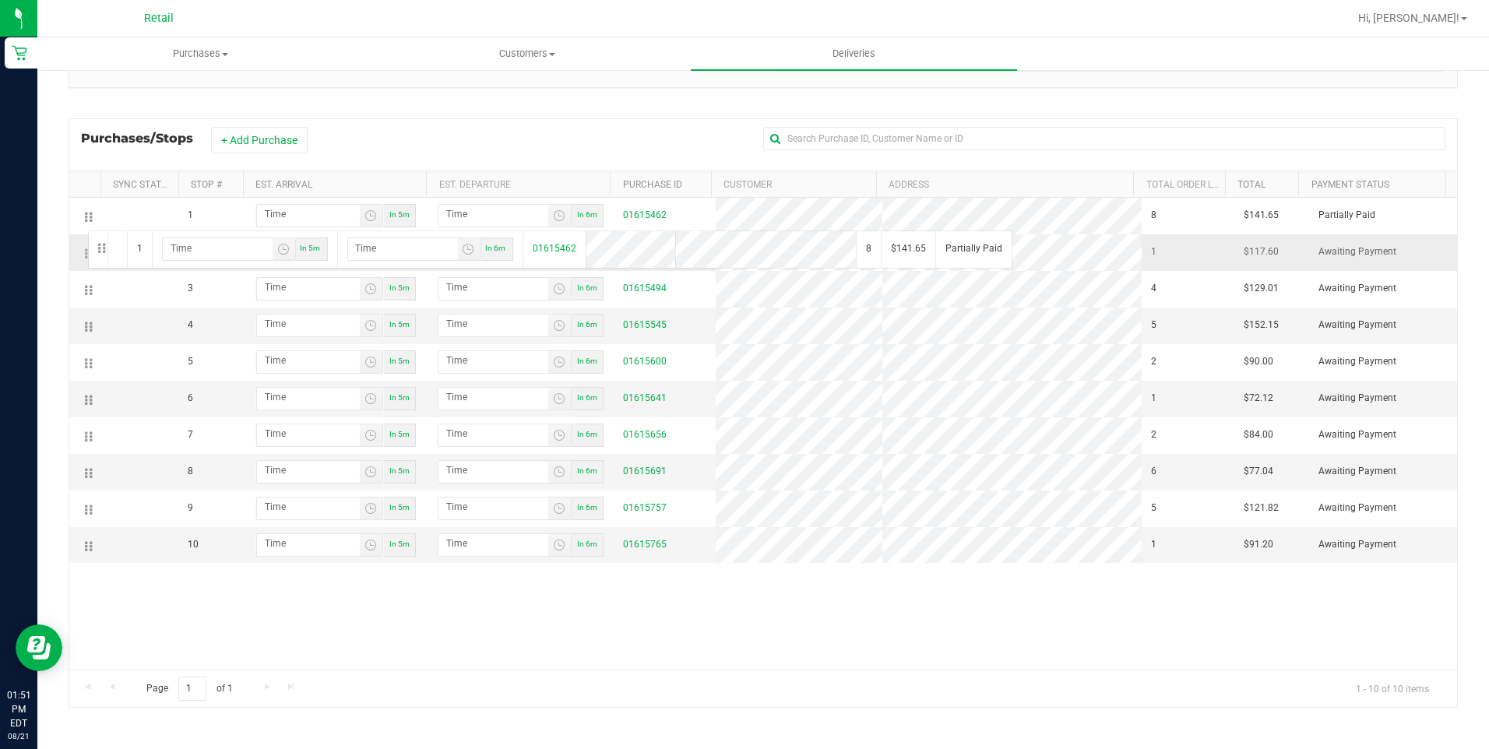
drag, startPoint x: 88, startPoint y: 217, endPoint x: 83, endPoint y: 239, distance: 23.2
drag, startPoint x: 86, startPoint y: 438, endPoint x: 68, endPoint y: 307, distance: 132.2
click at [68, 307] on div "All Delivery Routes Delivery Route ID 20250821-003 Delivery Date 08/21/2025 Tod…" at bounding box center [763, 320] width 1413 height 826
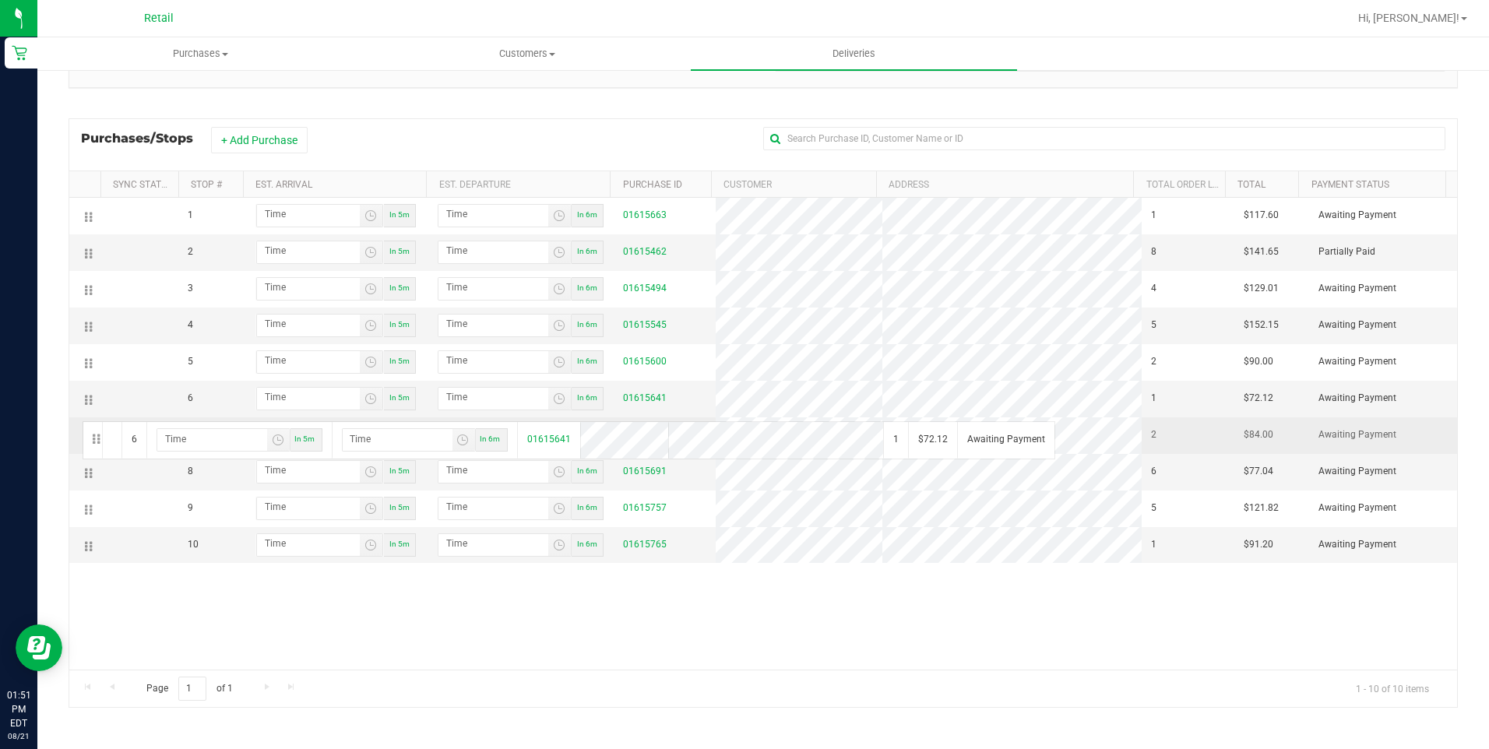
drag, startPoint x: 90, startPoint y: 403, endPoint x: 79, endPoint y: 423, distance: 22.6
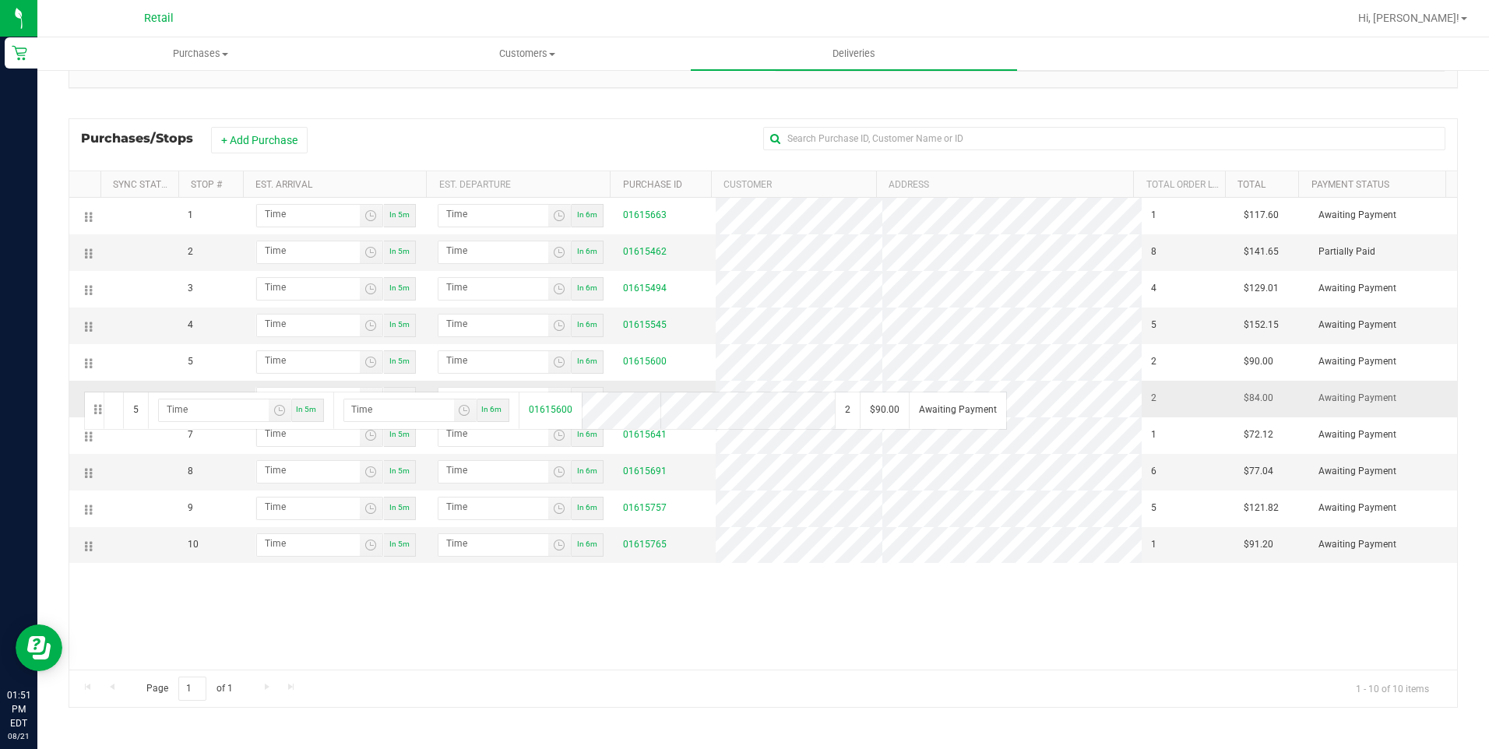
drag, startPoint x: 87, startPoint y: 364, endPoint x: 81, endPoint y: 396, distance: 33.3
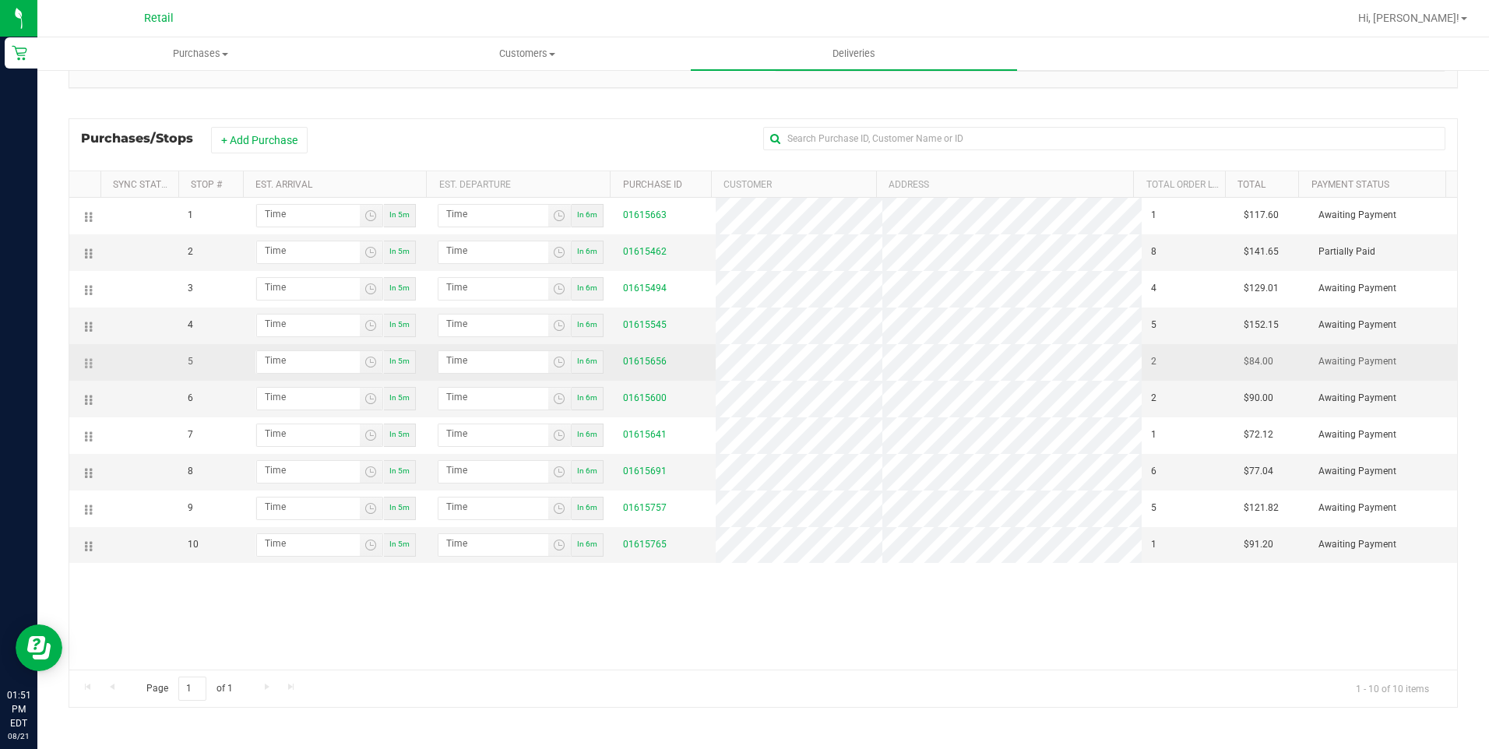
drag, startPoint x: 86, startPoint y: 326, endPoint x: 82, endPoint y: 366, distance: 39.9
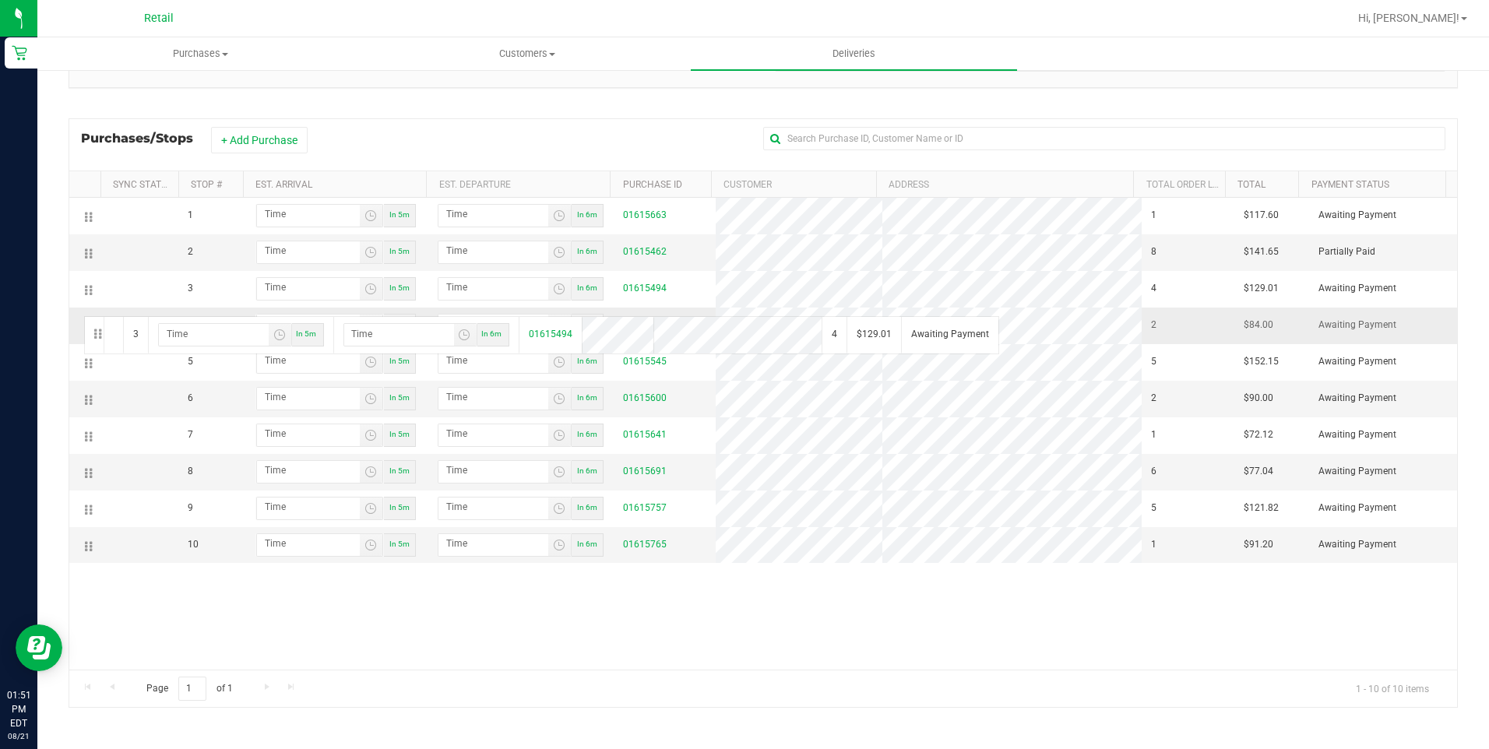
drag, startPoint x: 87, startPoint y: 289, endPoint x: 82, endPoint y: 316, distance: 27.8
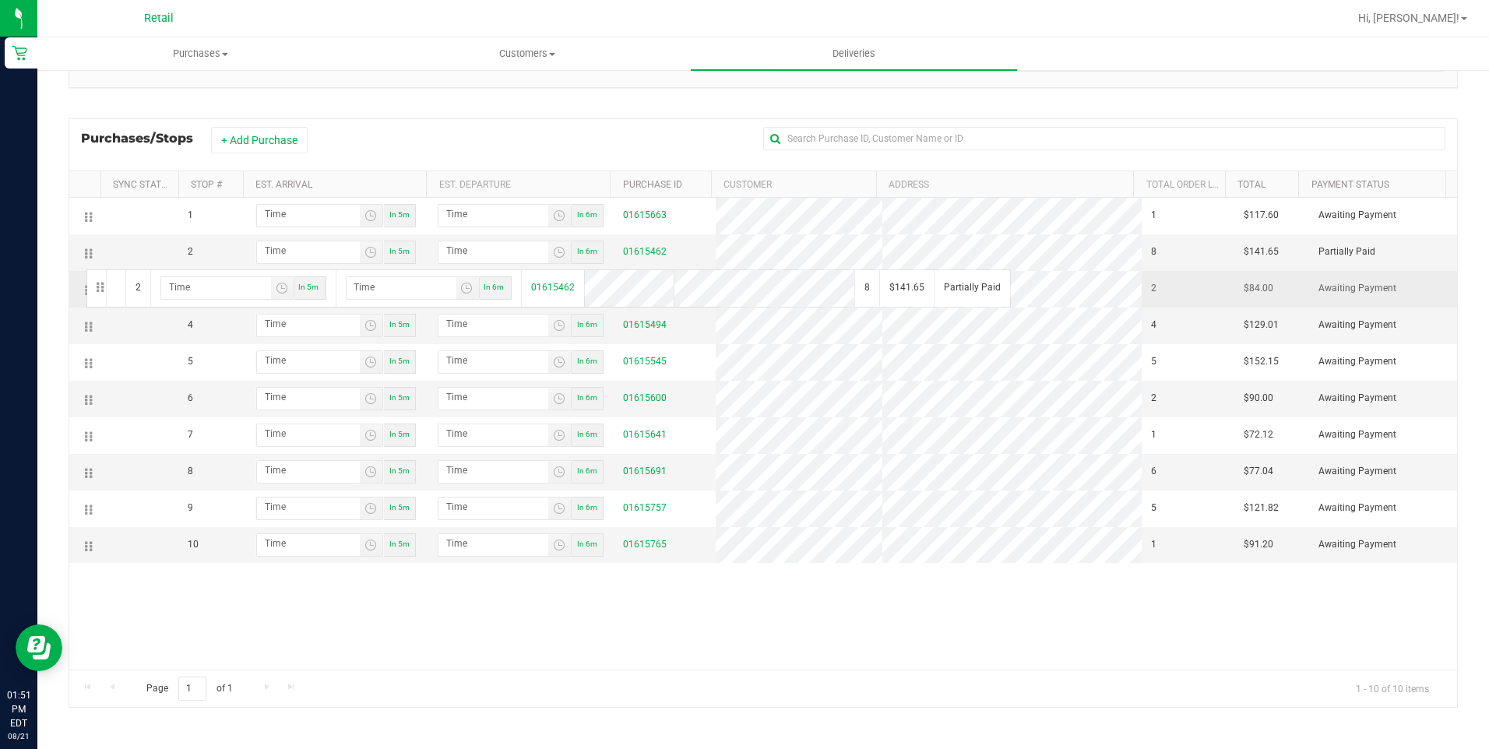
drag, startPoint x: 88, startPoint y: 255, endPoint x: 82, endPoint y: 281, distance: 27.2
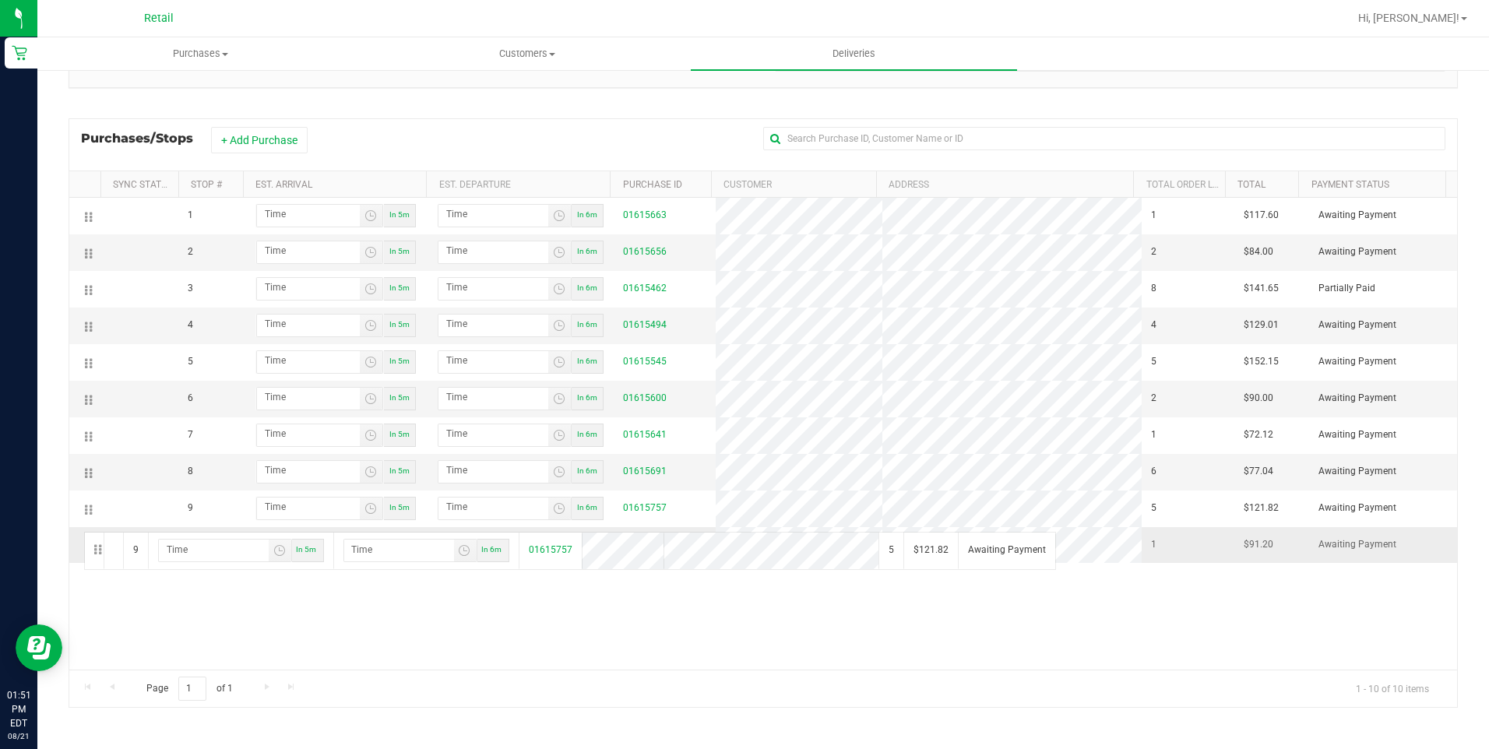
drag, startPoint x: 85, startPoint y: 505, endPoint x: 81, endPoint y: 541, distance: 35.3
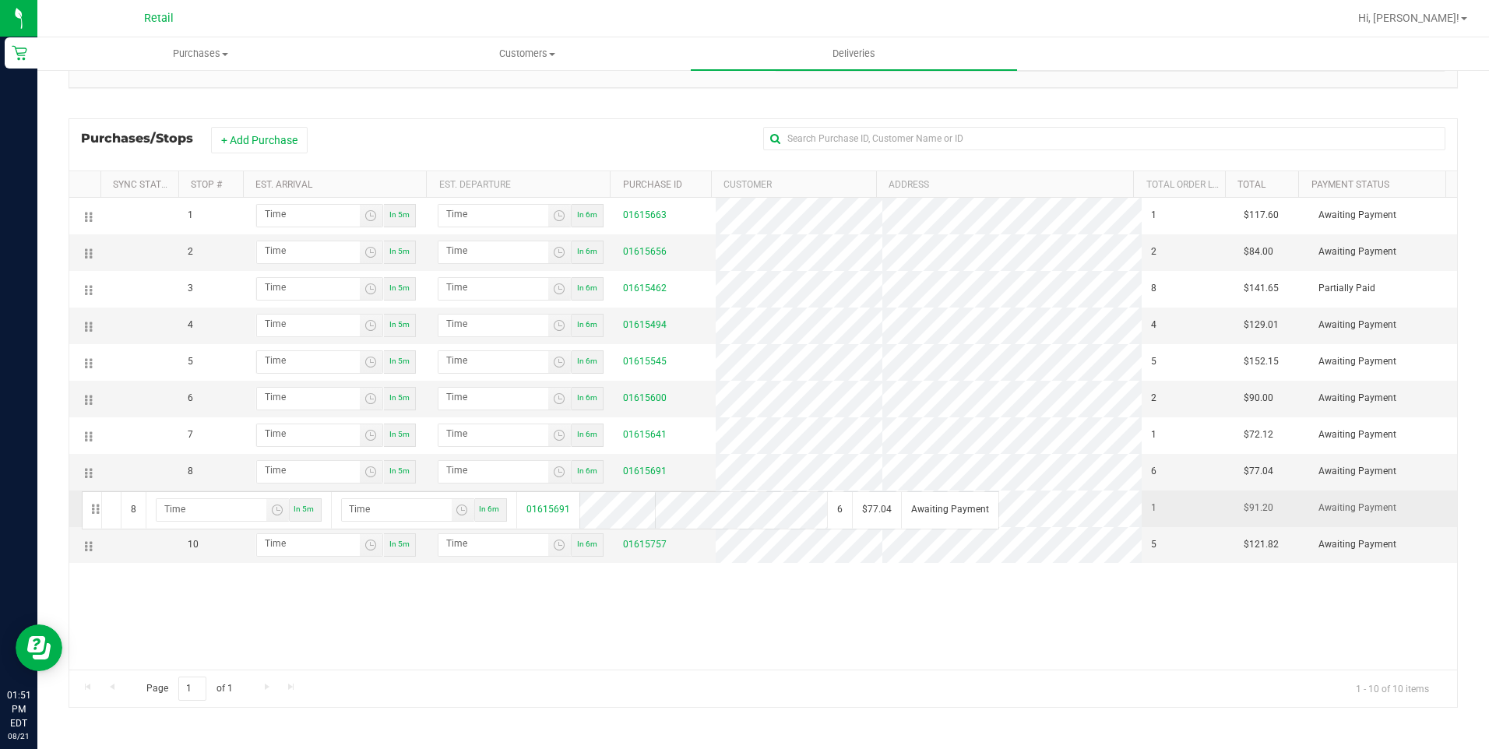
drag, startPoint x: 83, startPoint y: 470, endPoint x: 79, endPoint y: 493, distance: 22.9
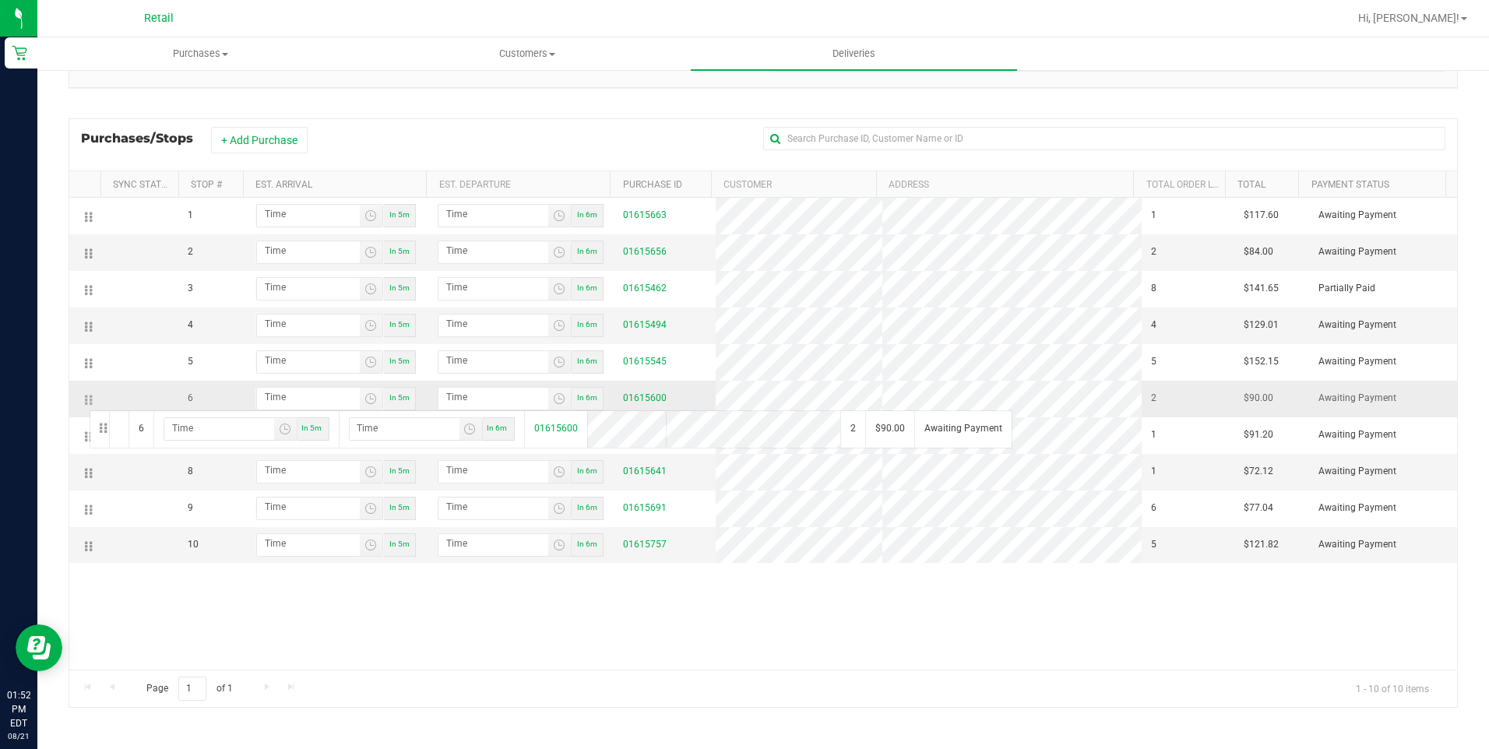
drag, startPoint x: 89, startPoint y: 402, endPoint x: 87, endPoint y: 413, distance: 11.0
click at [87, 413] on td at bounding box center [84, 399] width 31 height 37
drag, startPoint x: 90, startPoint y: 402, endPoint x: 84, endPoint y: 424, distance: 22.7
drag, startPoint x: 90, startPoint y: 361, endPoint x: 82, endPoint y: 387, distance: 26.9
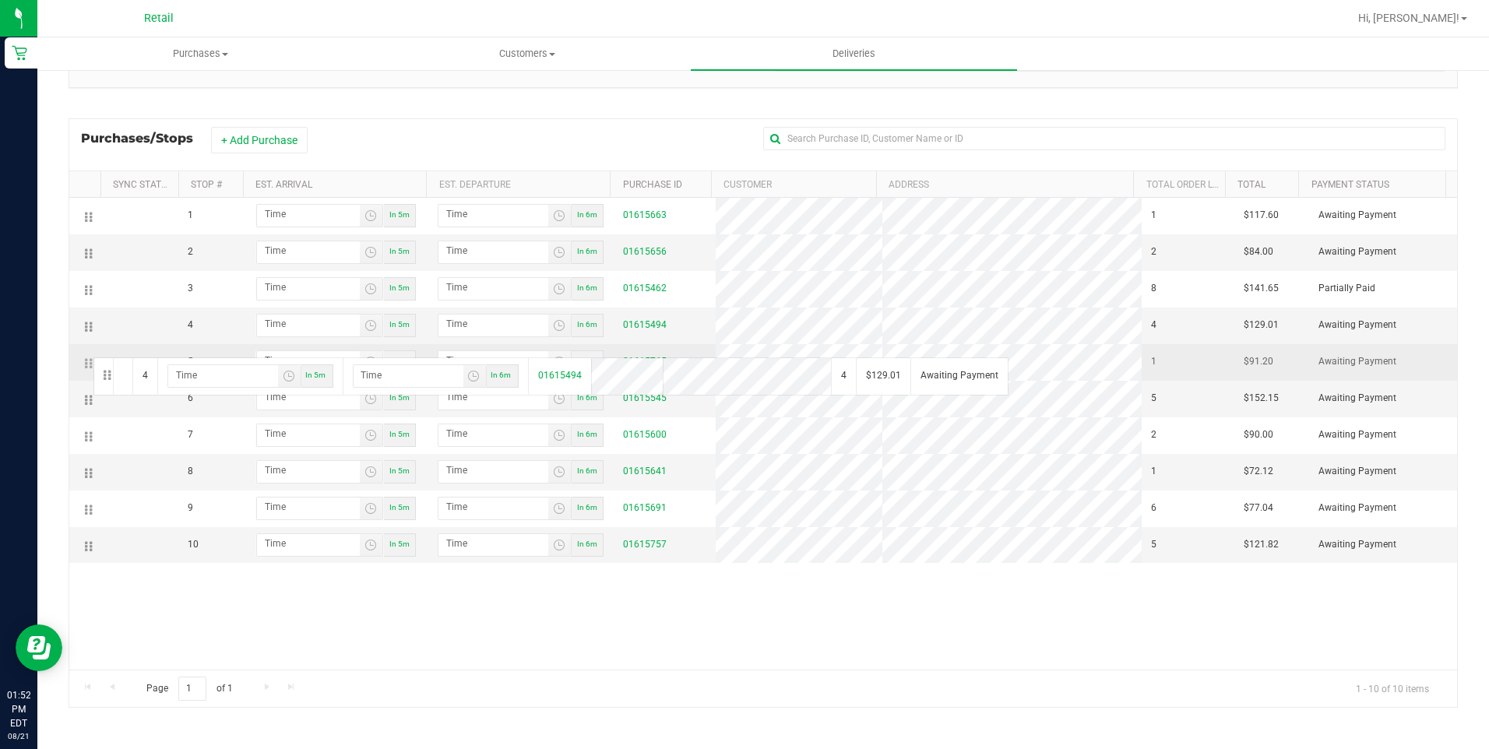
drag, startPoint x: 91, startPoint y: 331, endPoint x: 91, endPoint y: 357, distance: 25.7
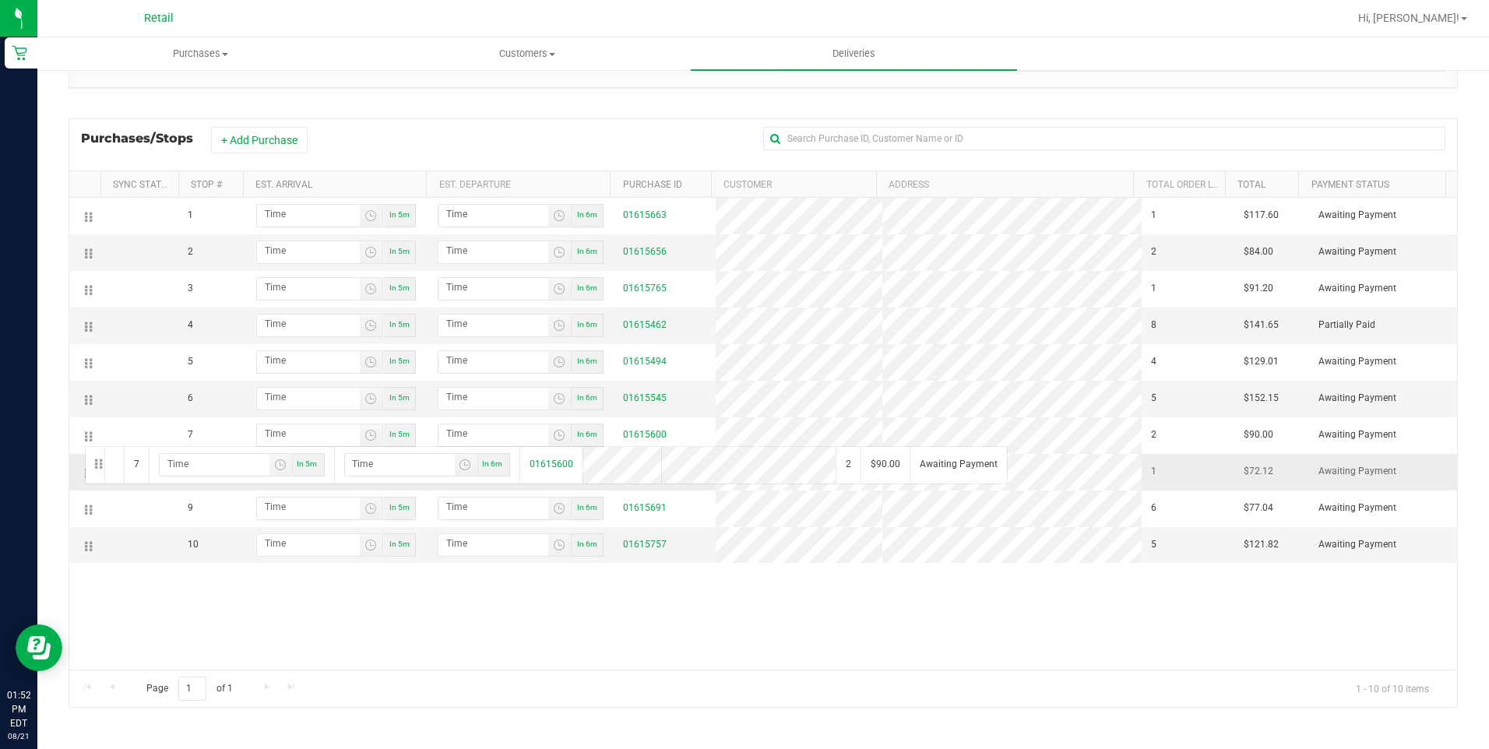
drag, startPoint x: 89, startPoint y: 435, endPoint x: 83, endPoint y: 456, distance: 21.9
click at [83, 416] on td at bounding box center [84, 399] width 31 height 37
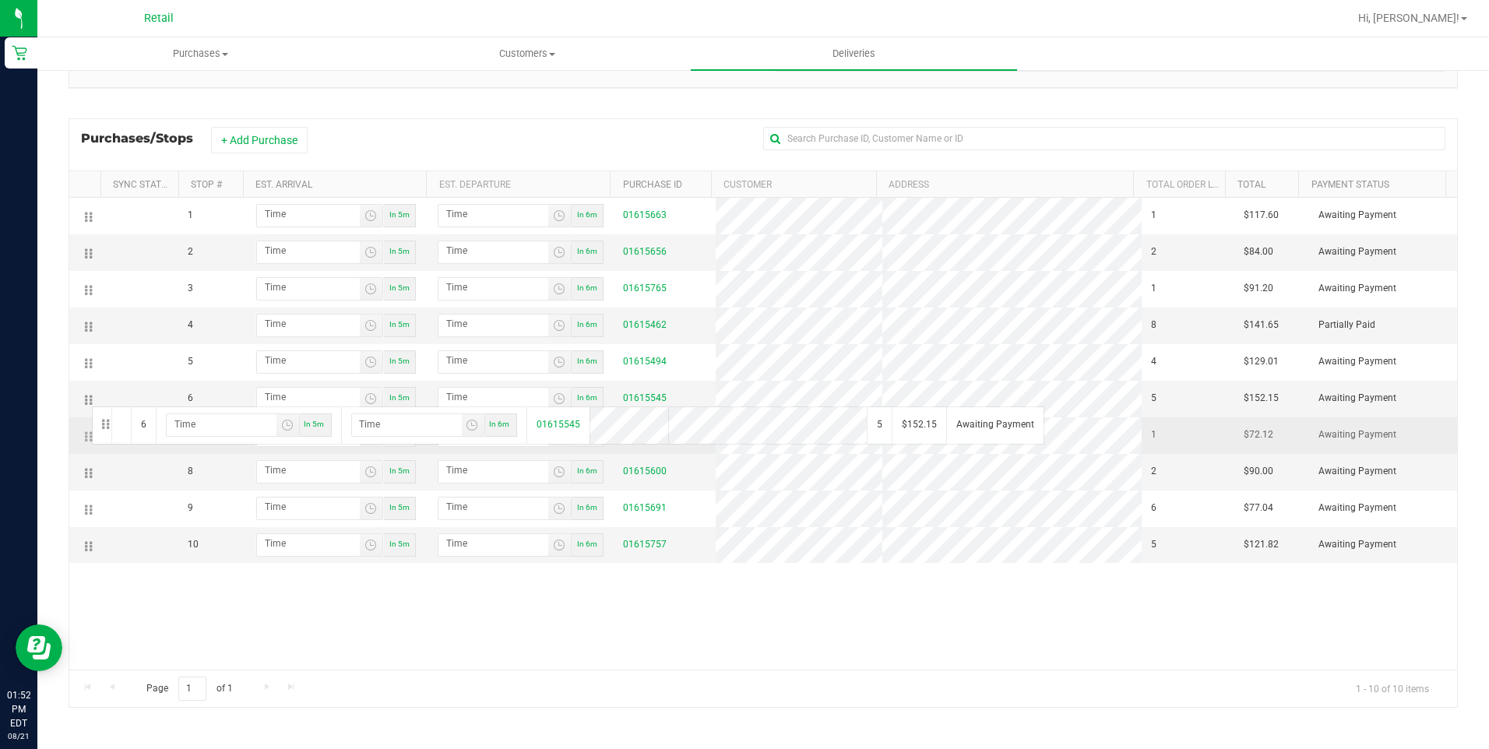
drag, startPoint x: 89, startPoint y: 396, endPoint x: 84, endPoint y: 421, distance: 25.4
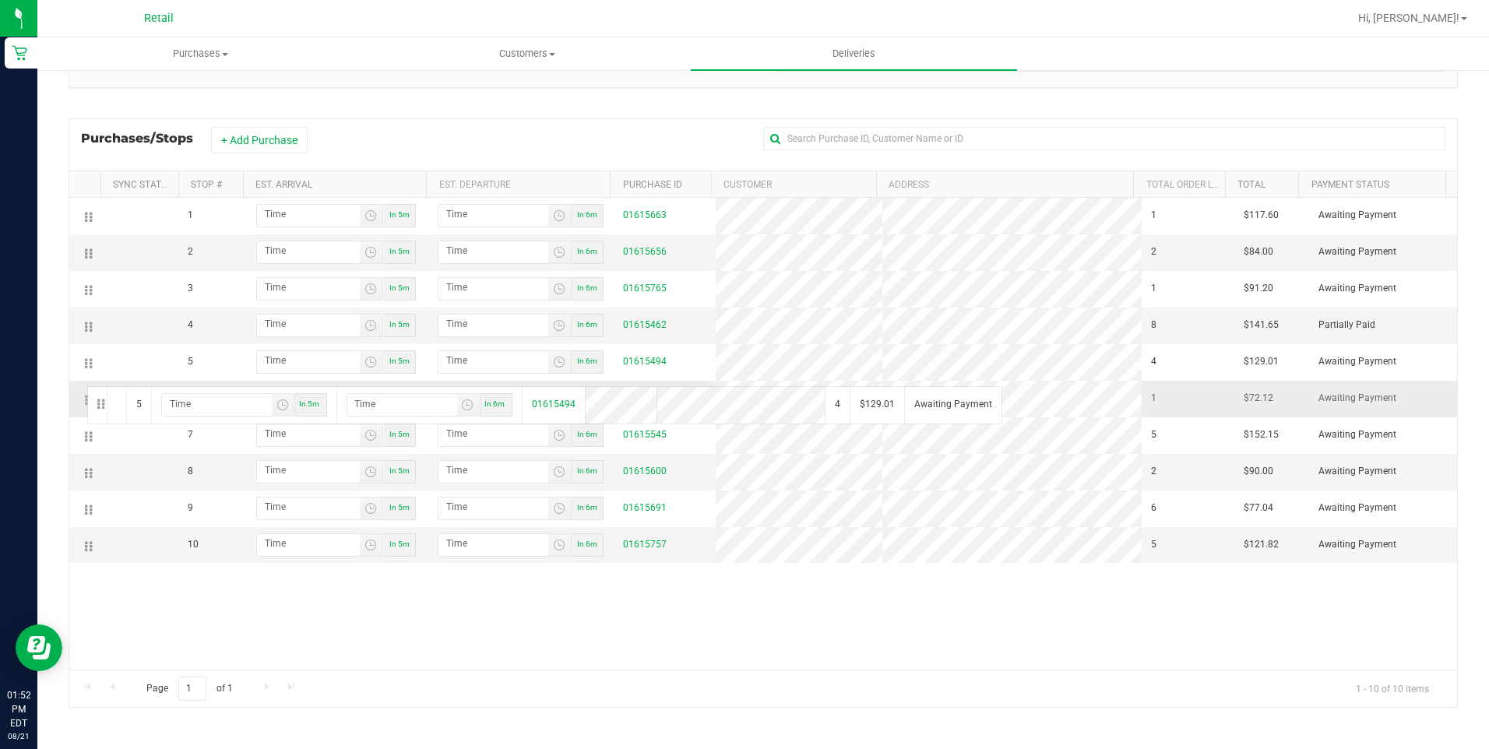
drag, startPoint x: 90, startPoint y: 364, endPoint x: 85, endPoint y: 385, distance: 21.5
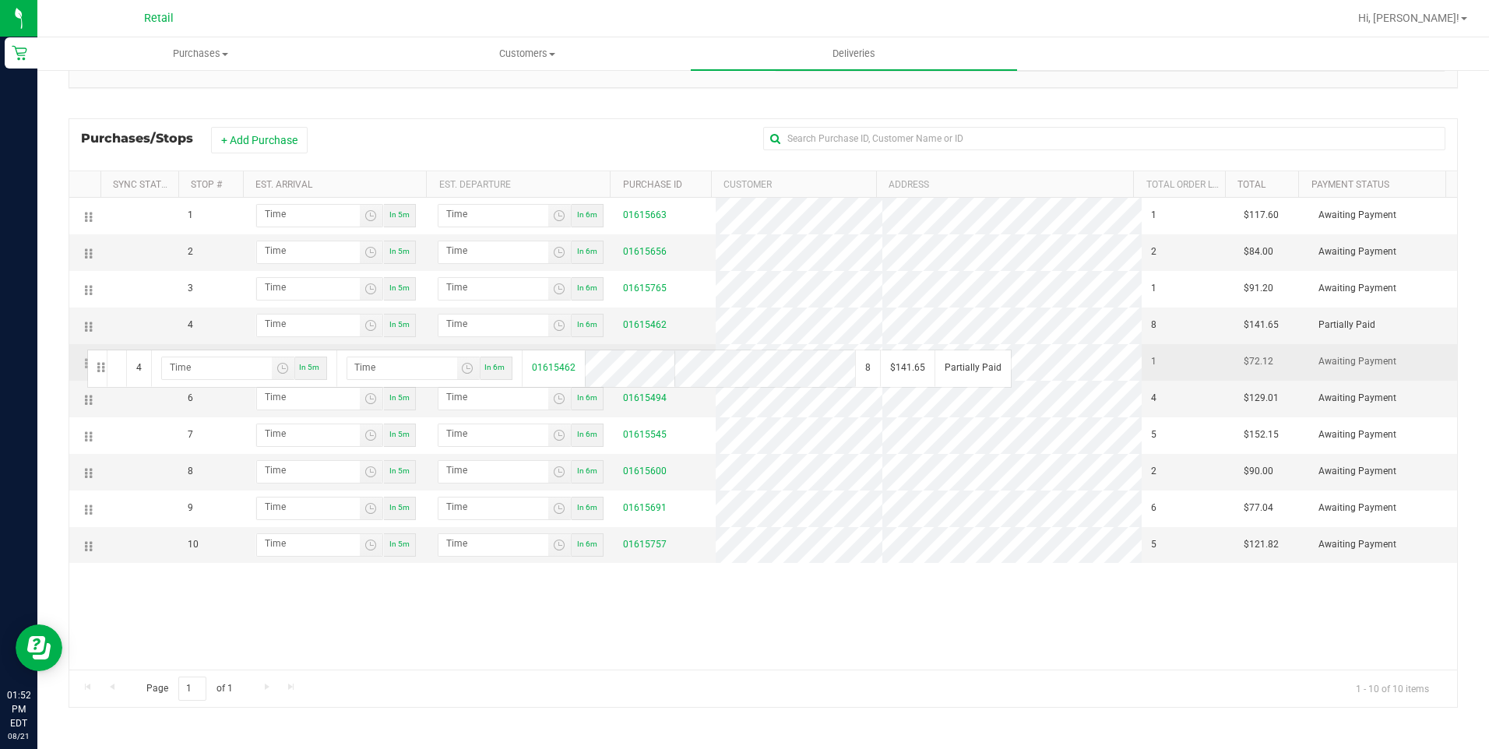
drag, startPoint x: 88, startPoint y: 332, endPoint x: 85, endPoint y: 348, distance: 16.6
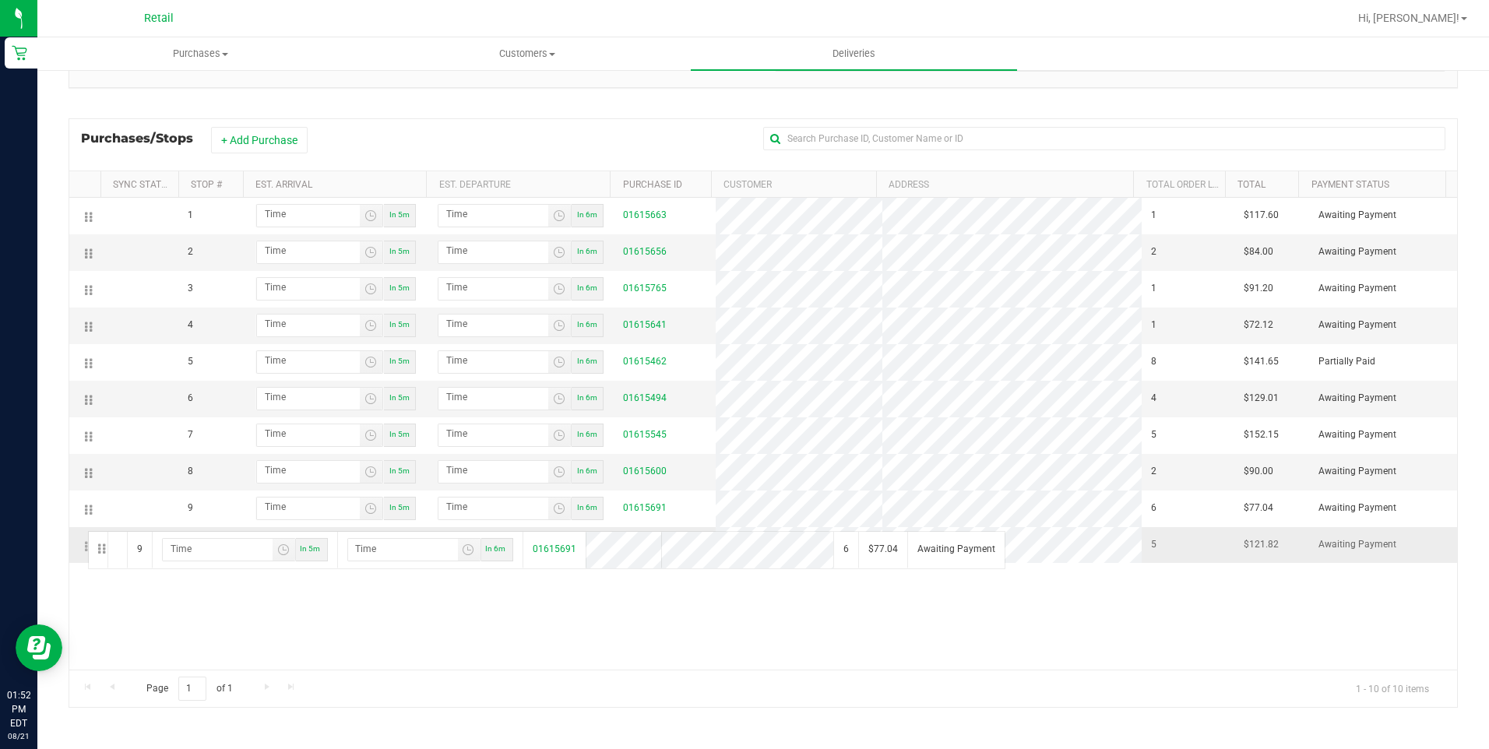
drag, startPoint x: 87, startPoint y: 508, endPoint x: 84, endPoint y: 538, distance: 30.5
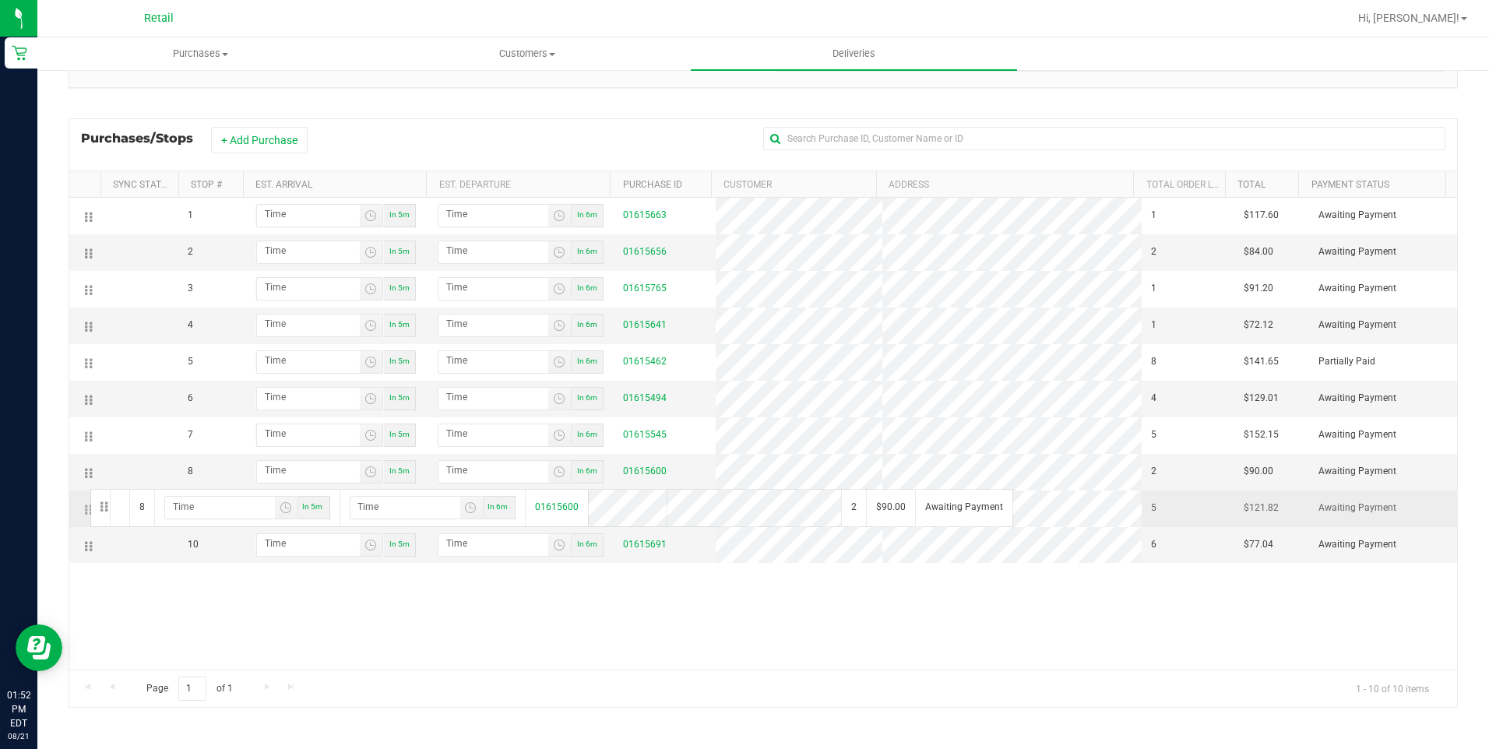
drag, startPoint x: 92, startPoint y: 470, endPoint x: 88, endPoint y: 493, distance: 22.9
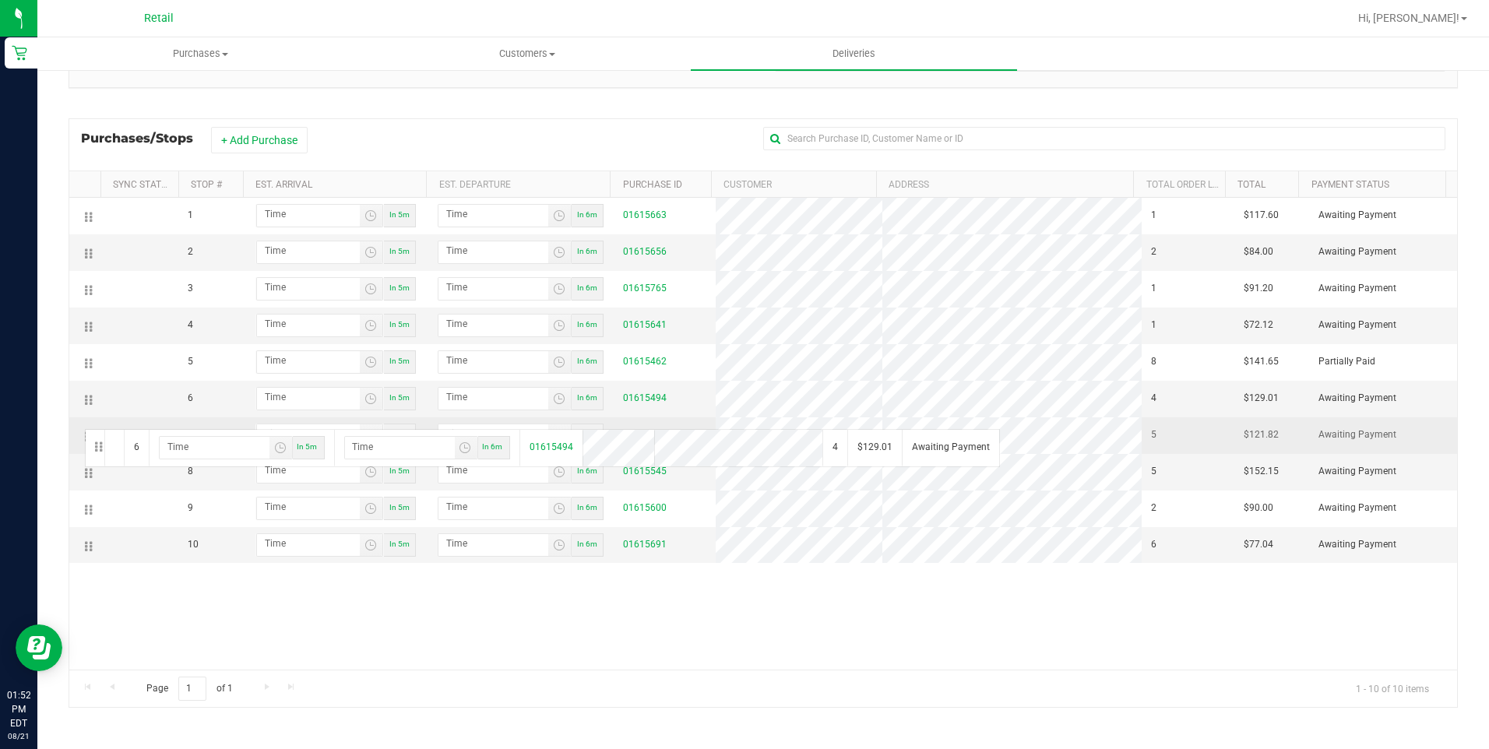
drag, startPoint x: 89, startPoint y: 399, endPoint x: 83, endPoint y: 428, distance: 29.5
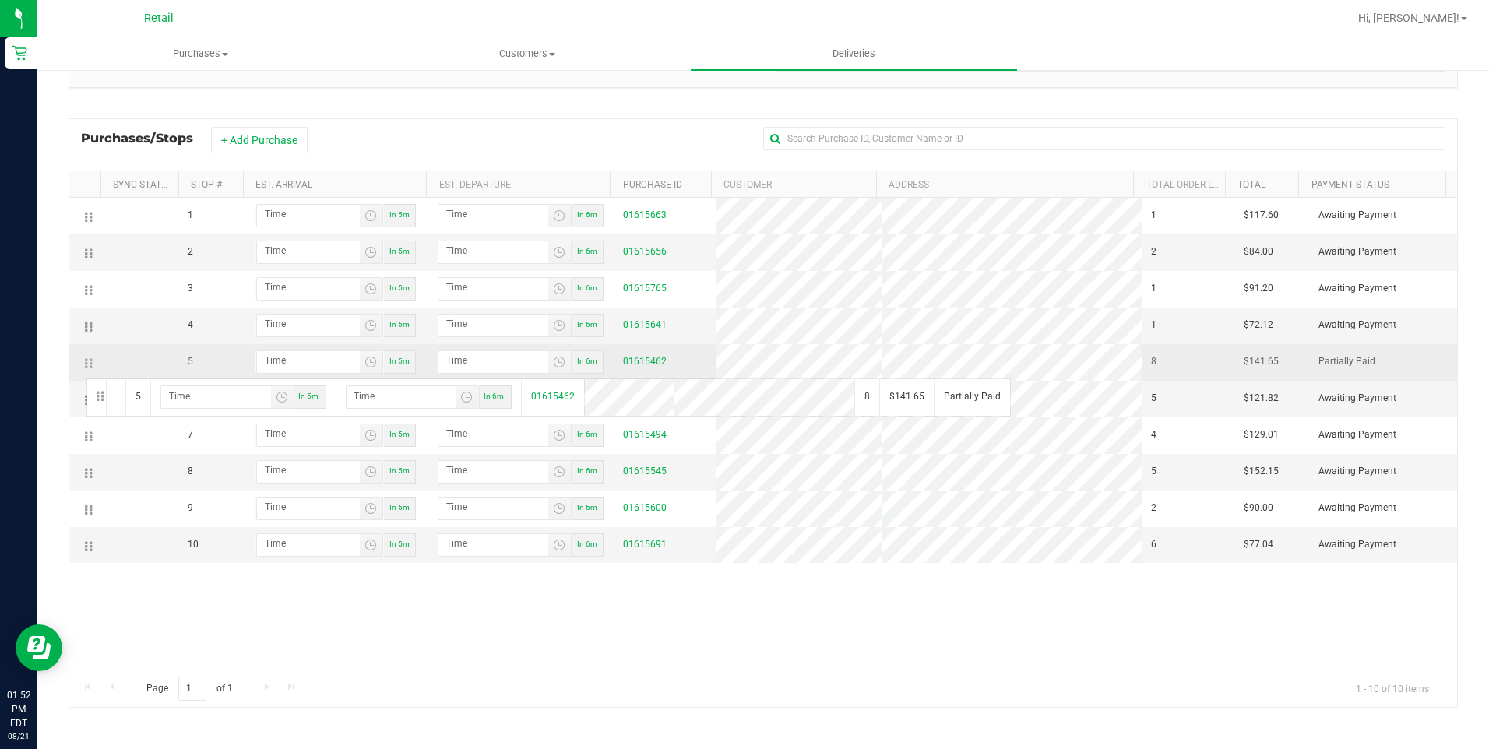
drag, startPoint x: 88, startPoint y: 365, endPoint x: 84, endPoint y: 379, distance: 13.8
click at [84, 379] on td at bounding box center [84, 362] width 31 height 37
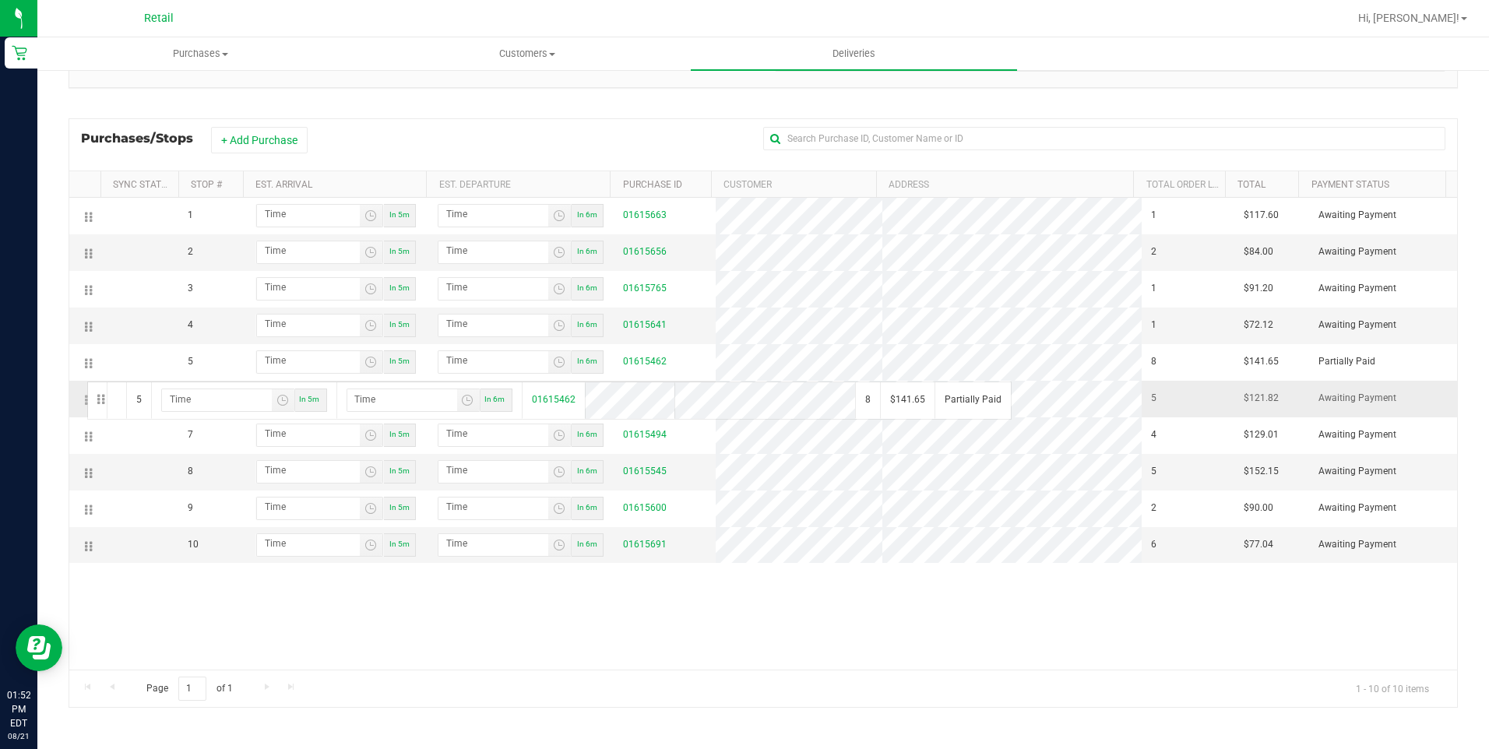
drag, startPoint x: 86, startPoint y: 365, endPoint x: 85, endPoint y: 380, distance: 14.8
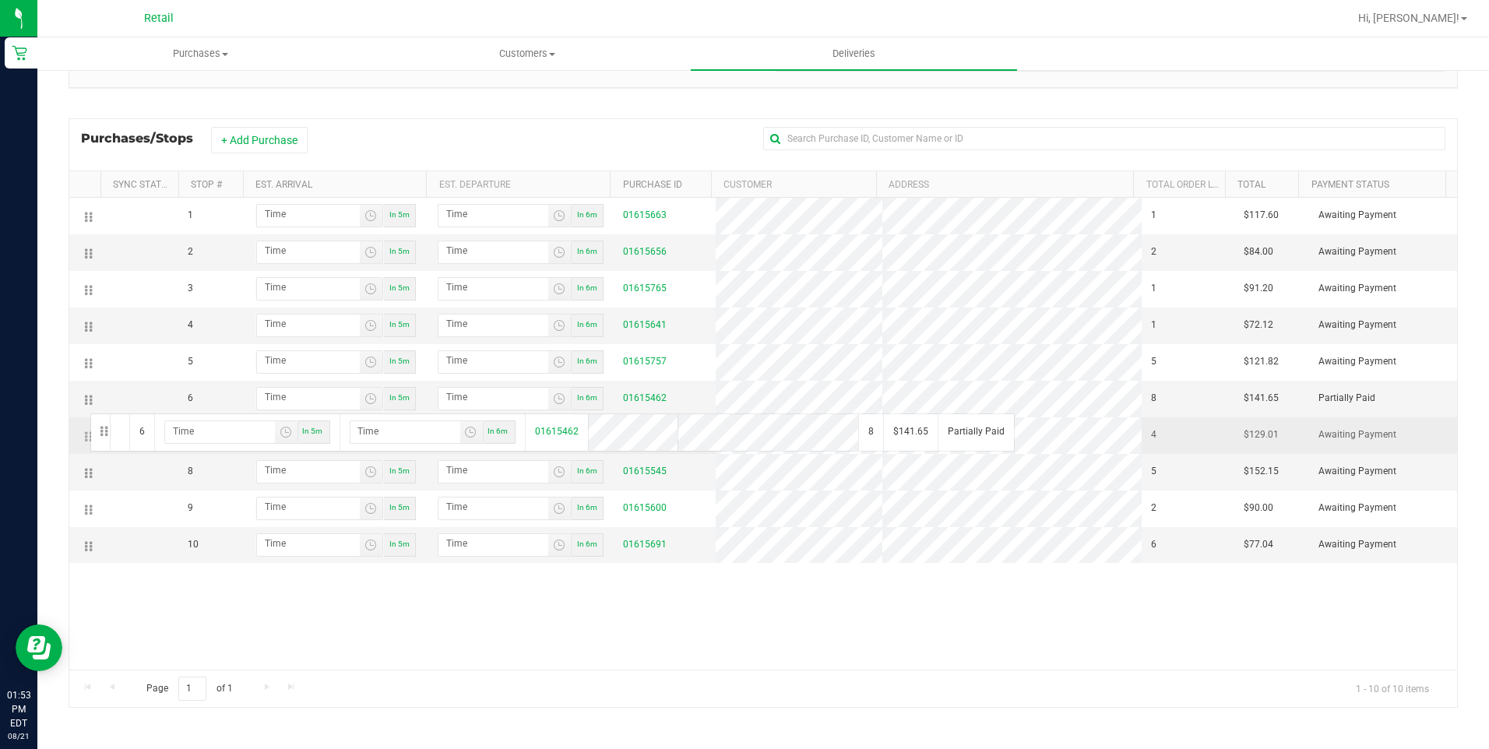
drag, startPoint x: 92, startPoint y: 402, endPoint x: 88, endPoint y: 421, distance: 19.1
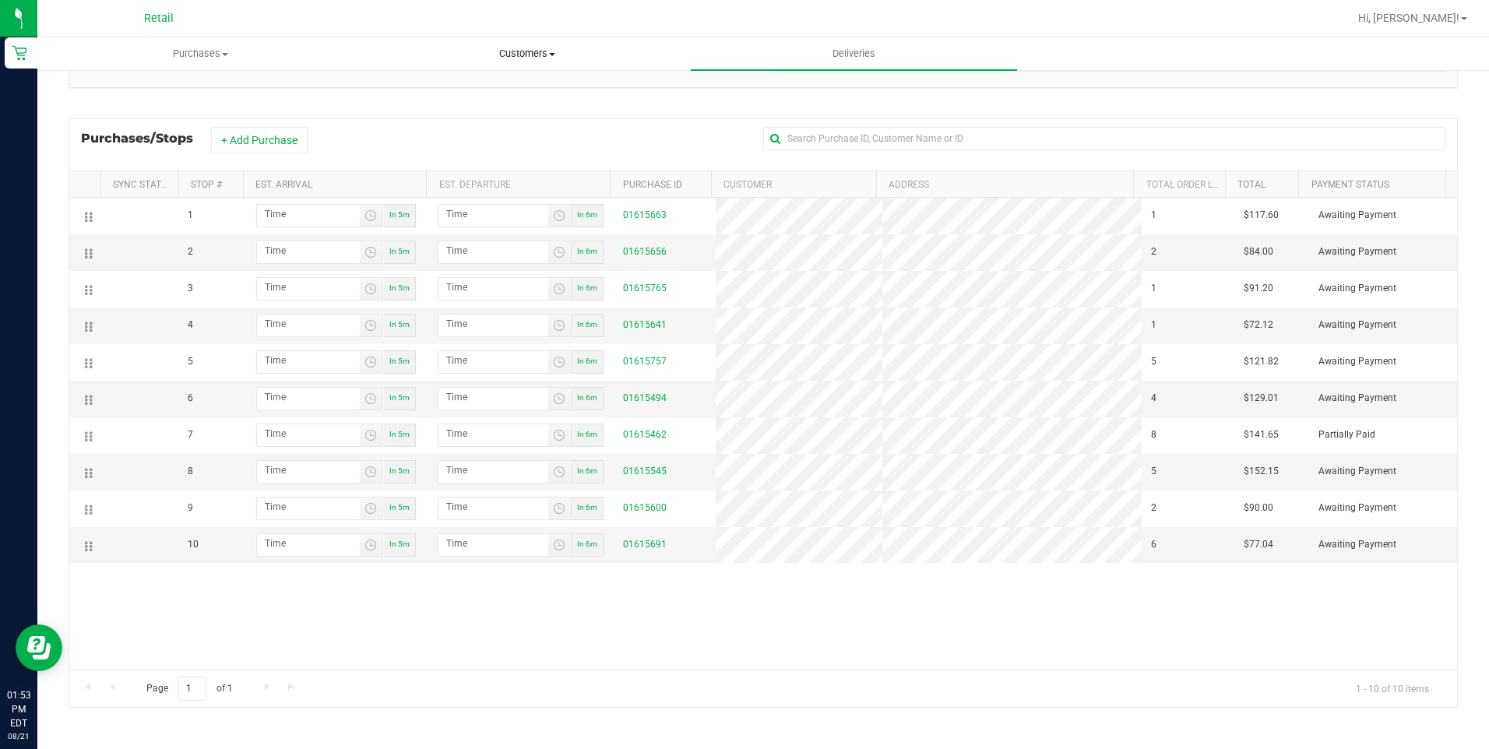
click at [530, 42] on uib-tab-heading "Customers All customers Add a new customer All physicians" at bounding box center [526, 53] width 325 height 31
click at [493, 97] on li "All customers" at bounding box center [527, 94] width 326 height 19
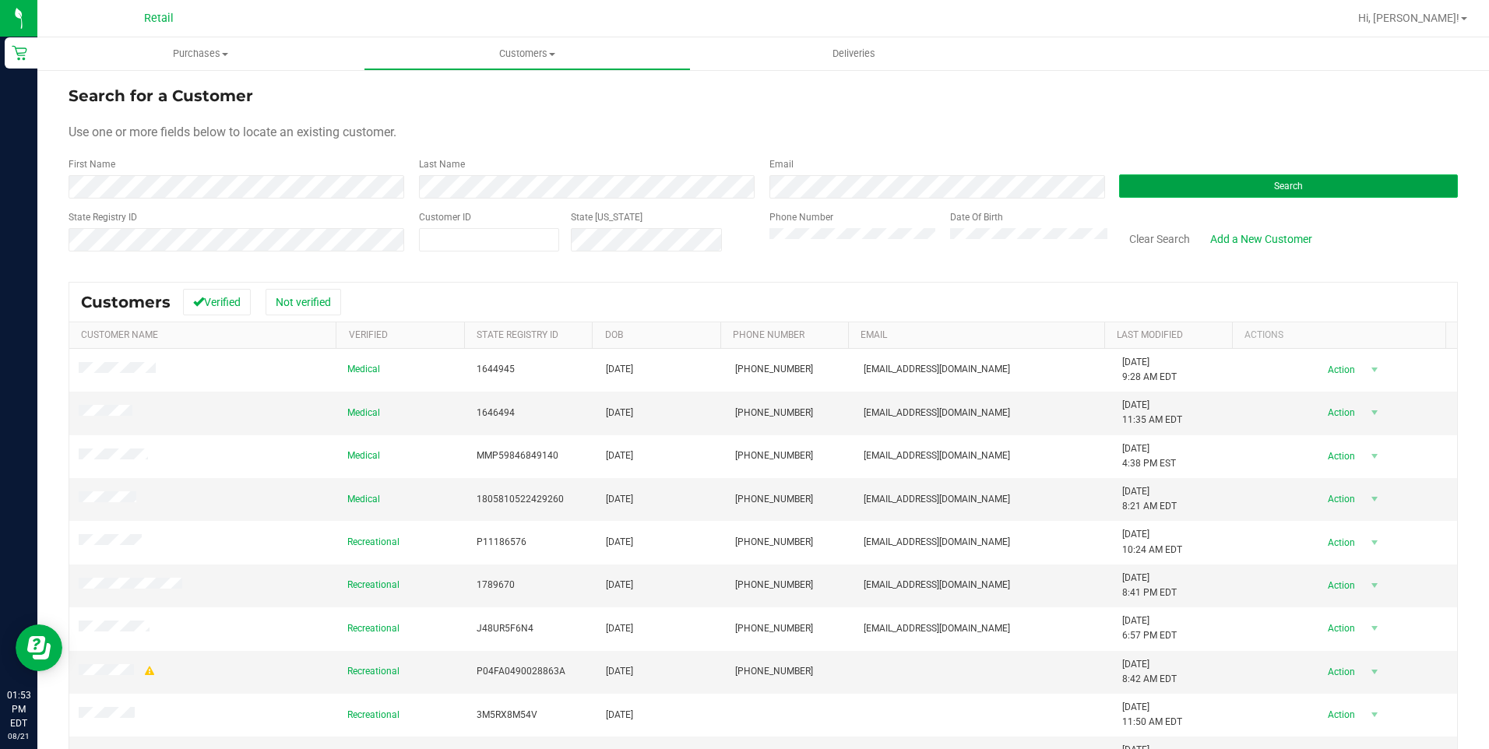
click at [1354, 195] on button "Search" at bounding box center [1288, 185] width 339 height 23
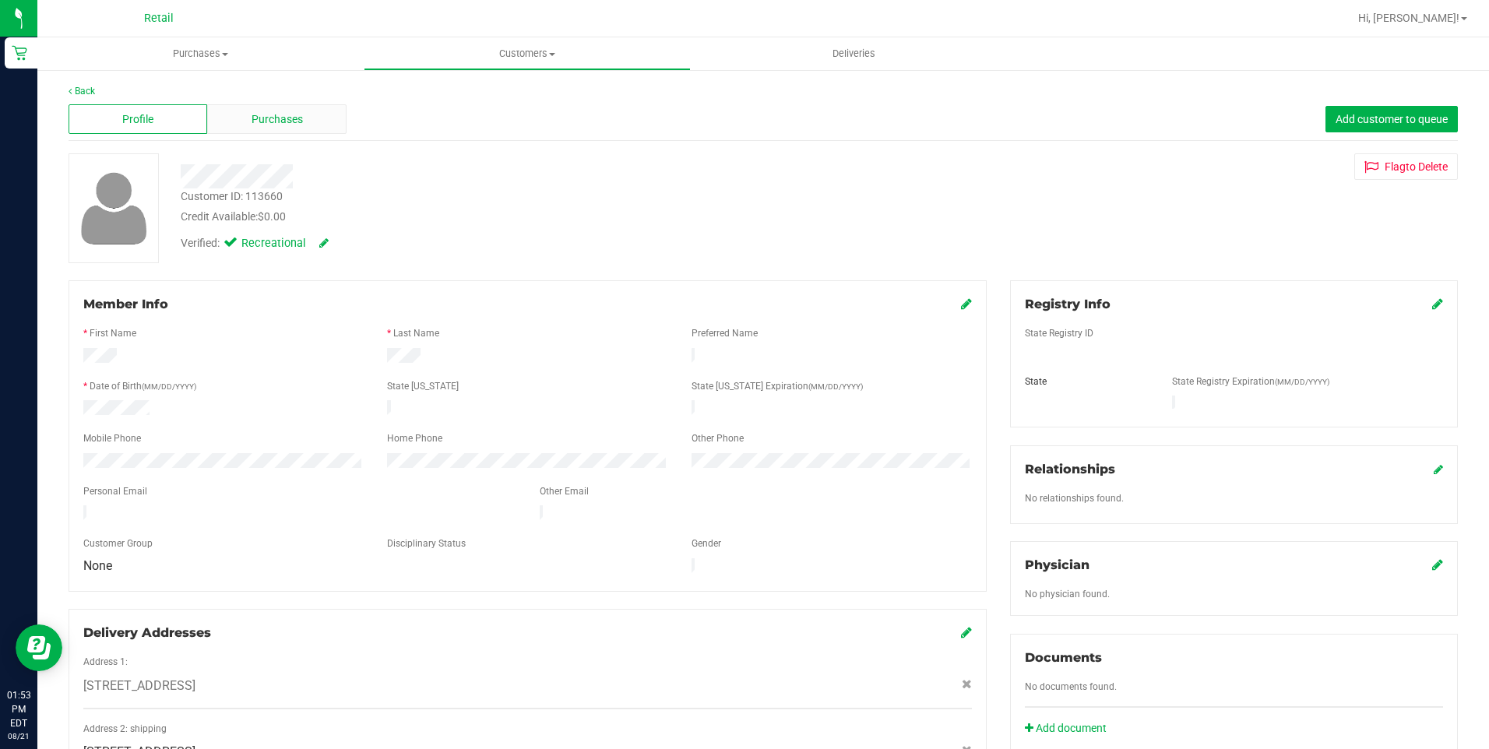
click at [276, 120] on span "Purchases" at bounding box center [277, 119] width 51 height 16
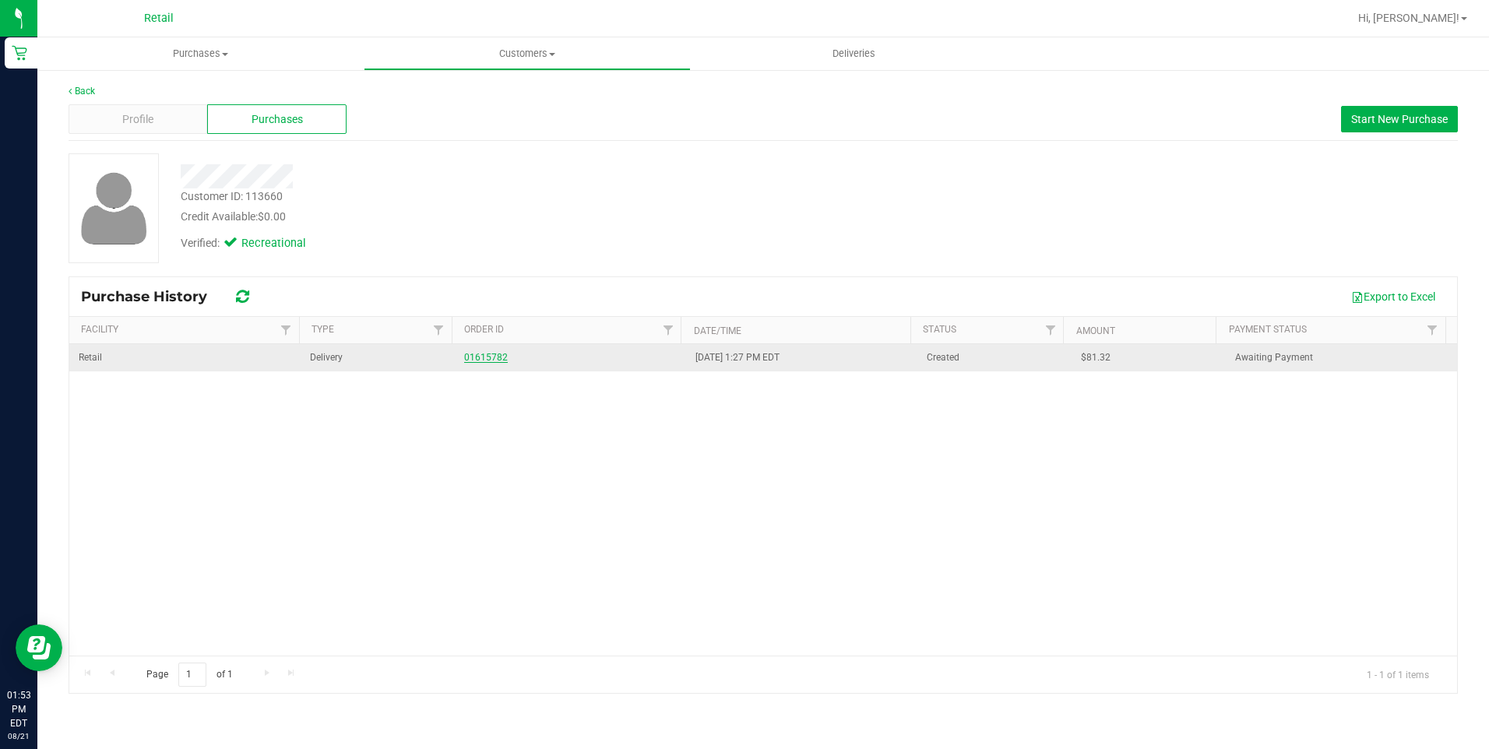
click at [477, 354] on link "01615782" at bounding box center [486, 357] width 44 height 11
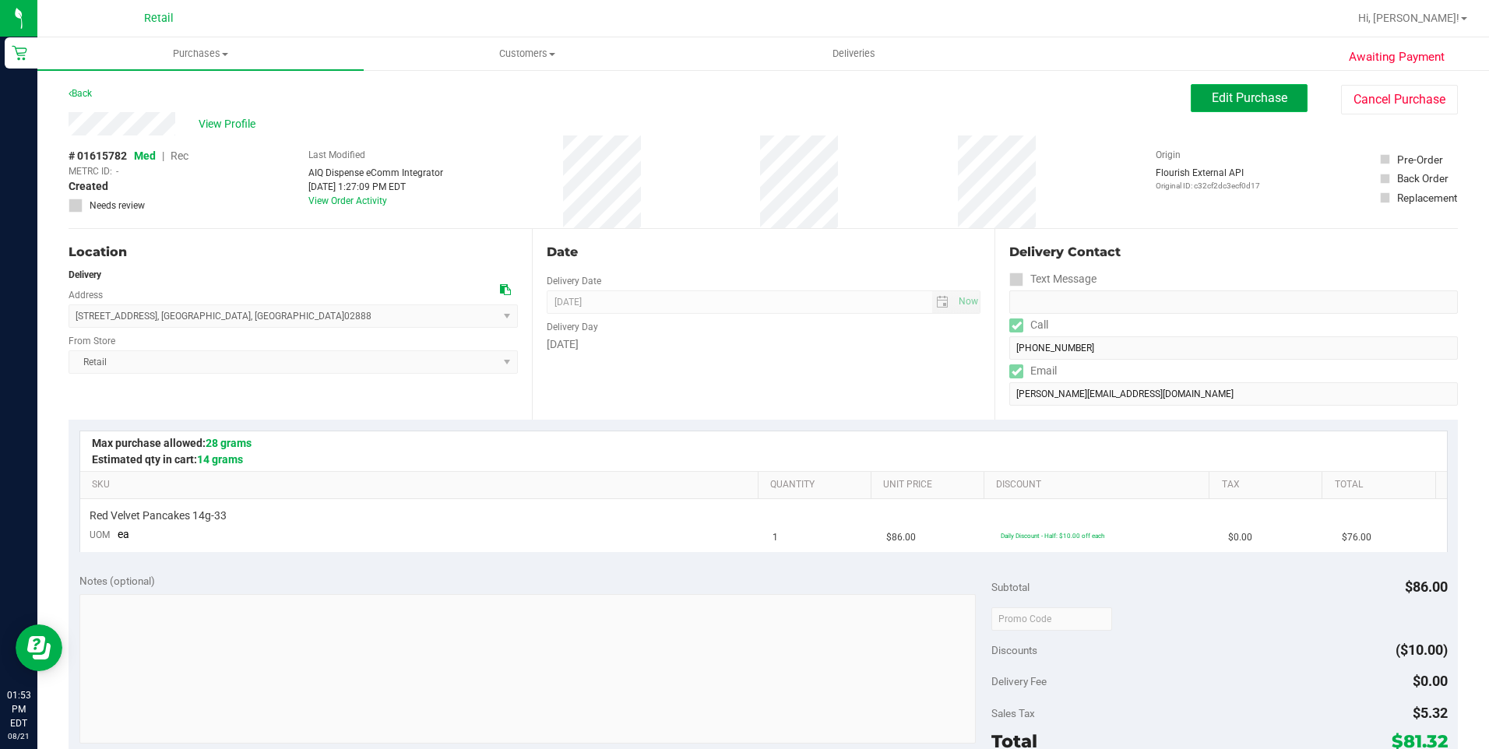
click at [1202, 109] on button "Edit Purchase" at bounding box center [1249, 98] width 117 height 28
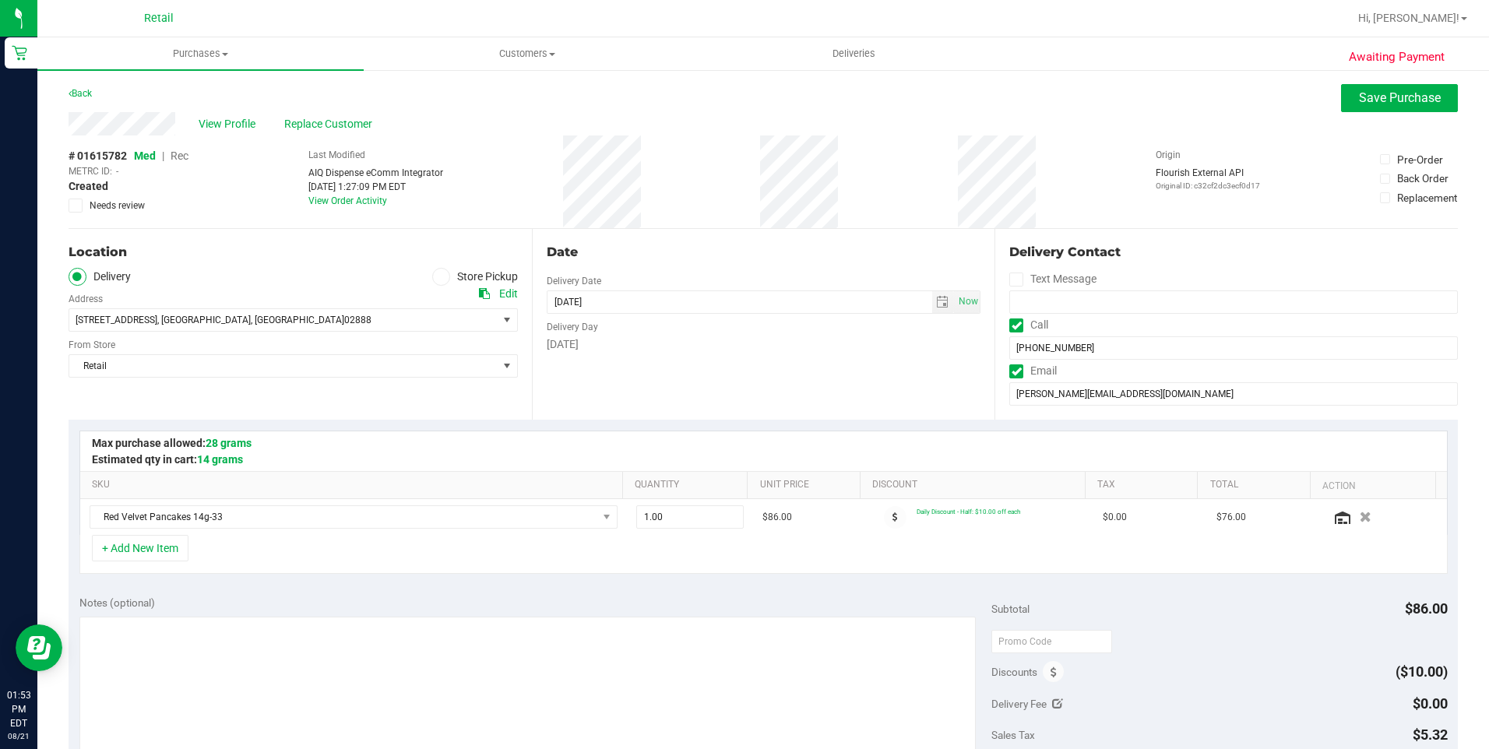
click at [187, 157] on span "Rec" at bounding box center [180, 156] width 18 height 12
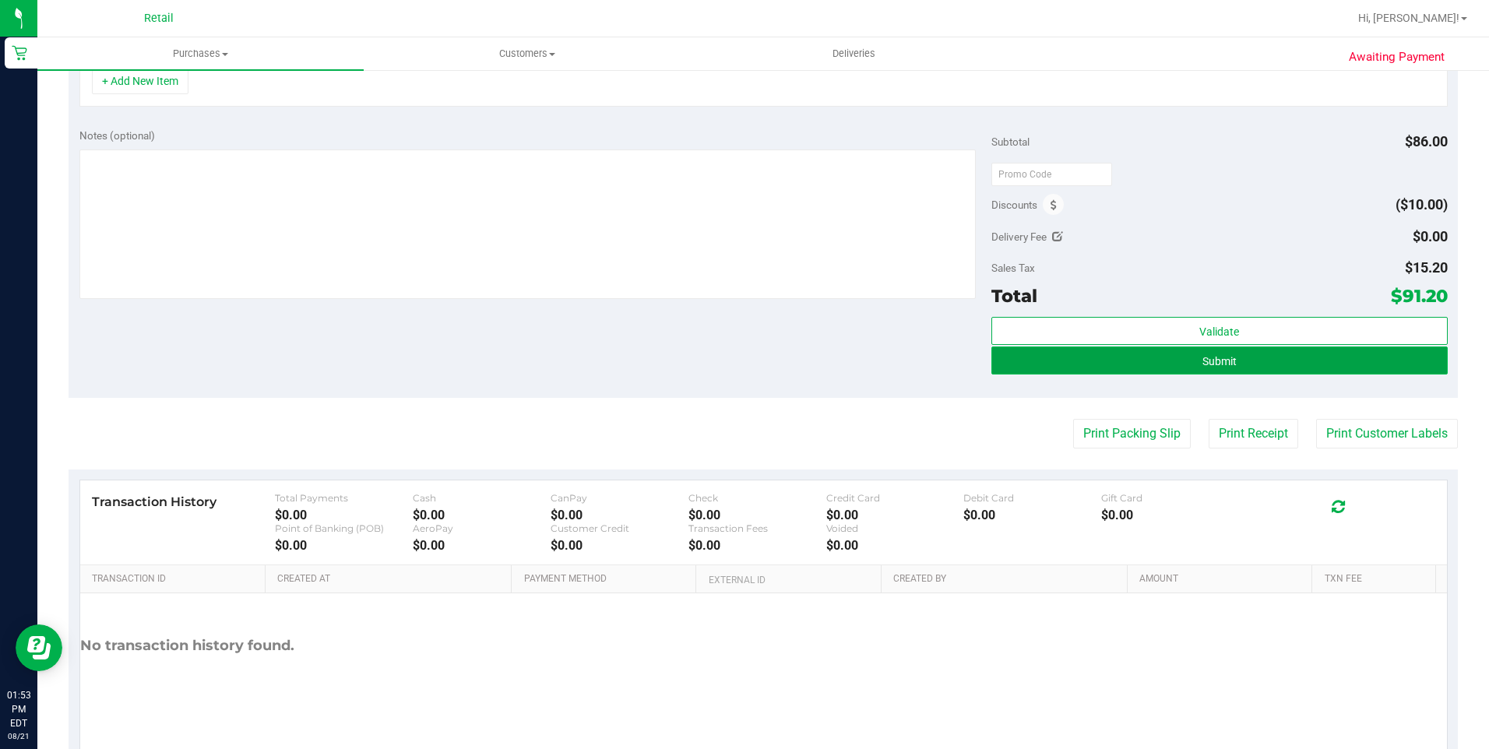
click at [1268, 358] on button "Submit" at bounding box center [1219, 361] width 456 height 28
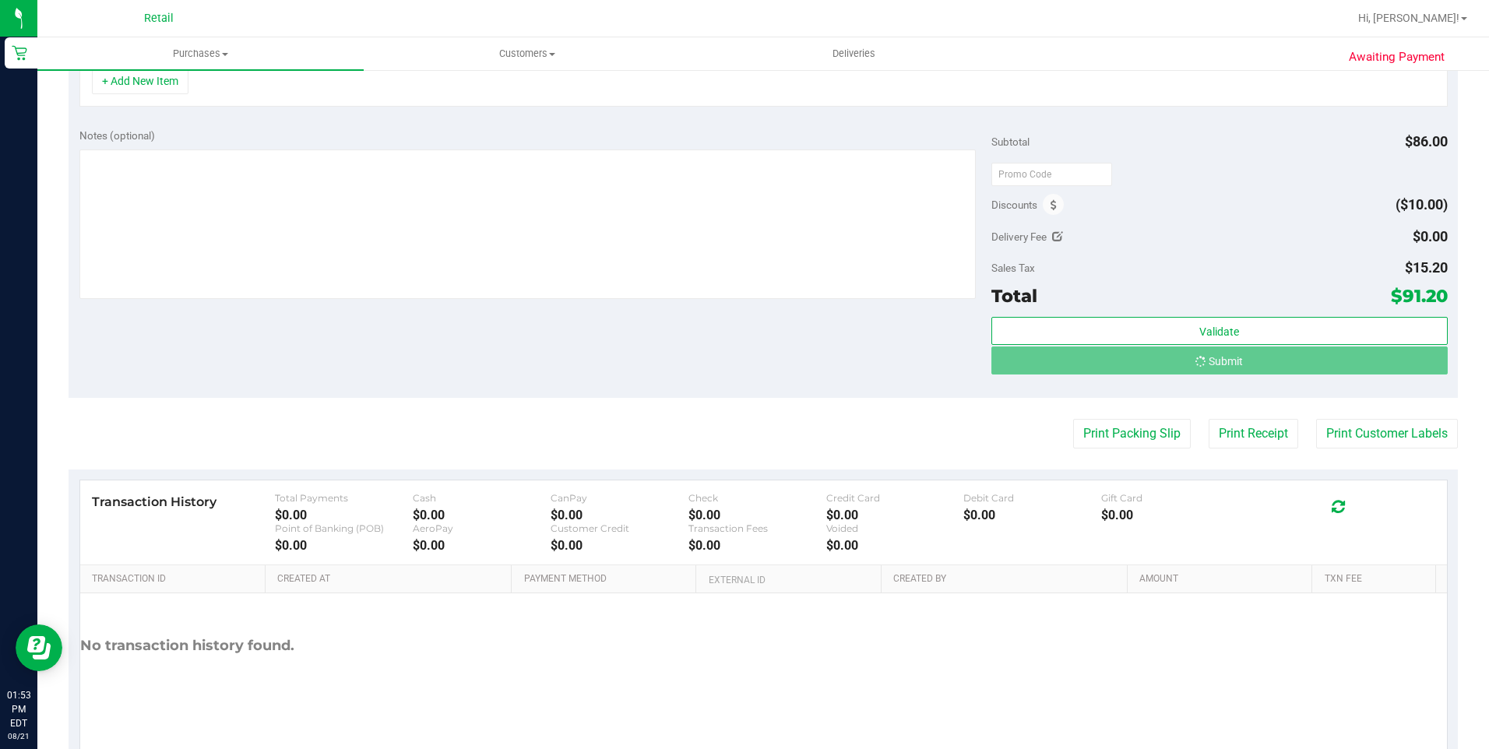
scroll to position [443, 0]
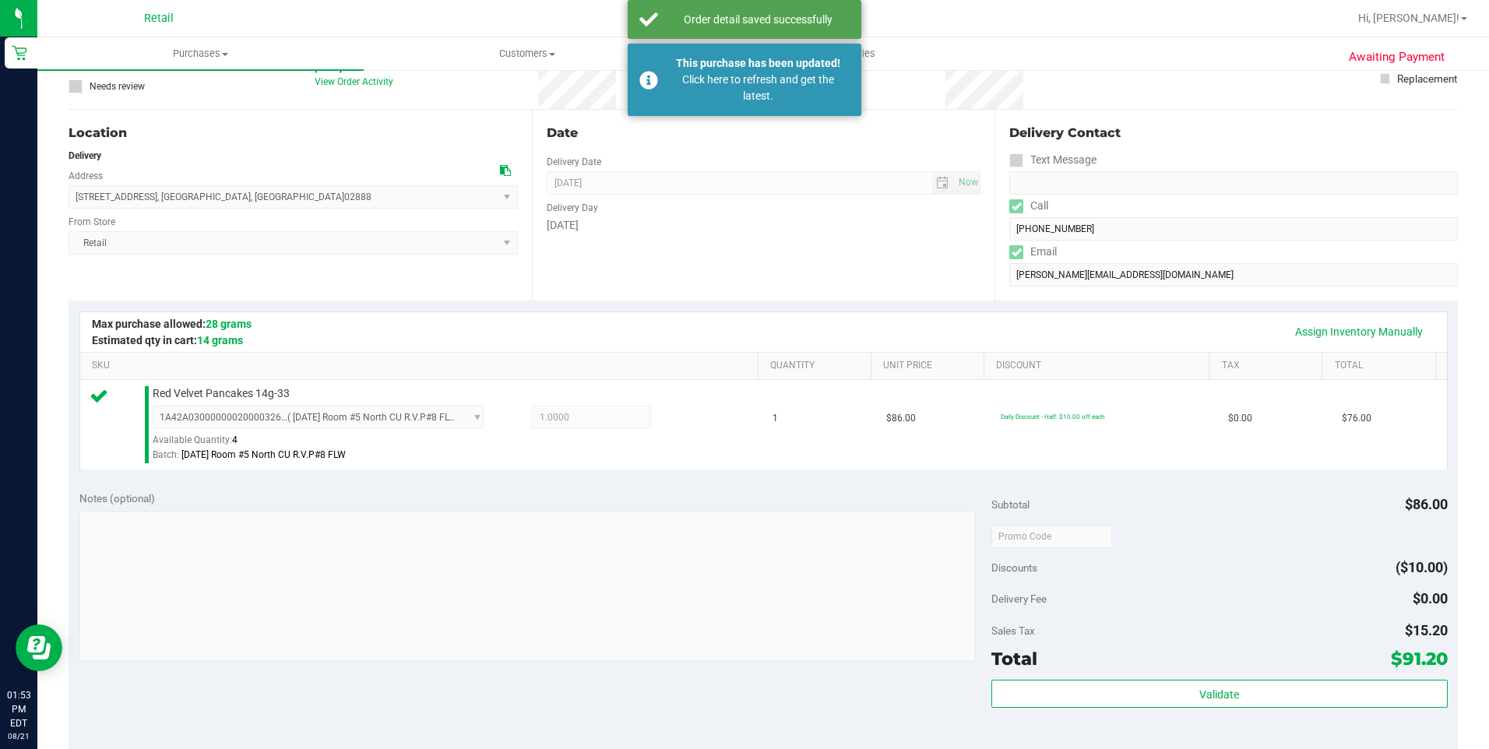
scroll to position [389, 0]
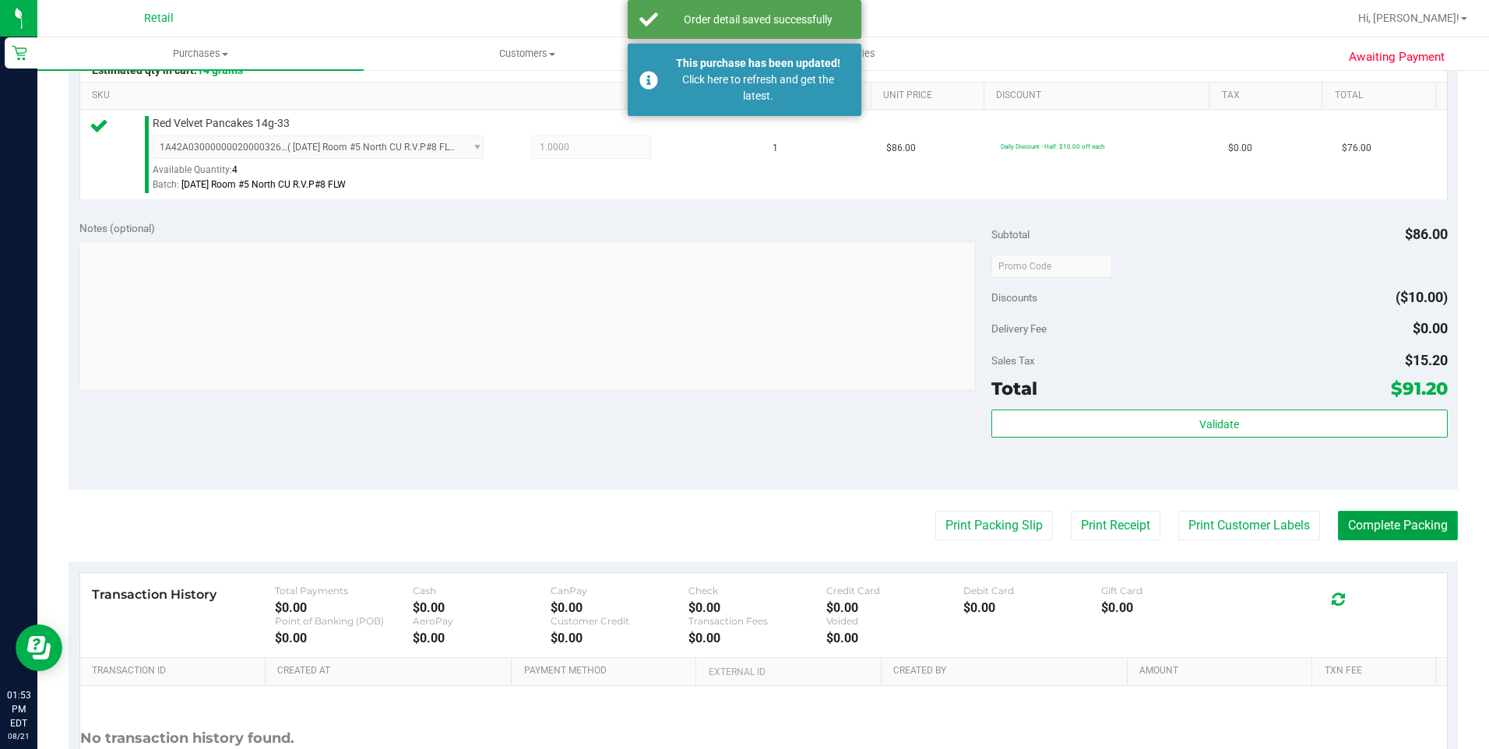
click at [1387, 523] on button "Complete Packing" at bounding box center [1398, 526] width 120 height 30
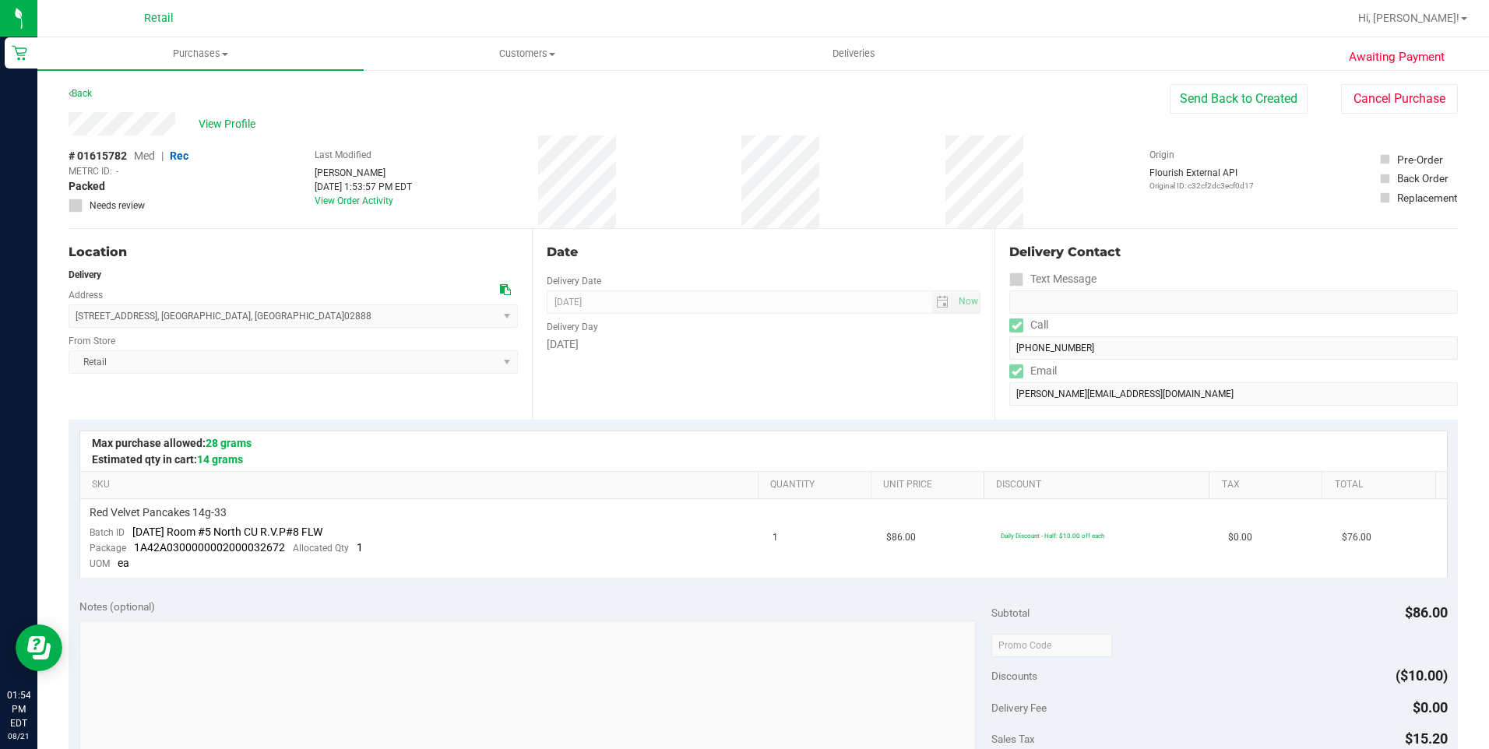
drag, startPoint x: 65, startPoint y: 125, endPoint x: 182, endPoint y: 133, distance: 117.9
click at [182, 133] on div "Awaiting Payment Back Send Back to Created Cancel Purchase View Profile # 01615…" at bounding box center [763, 666] width 1452 height 1195
drag, startPoint x: 74, startPoint y: 319, endPoint x: 270, endPoint y: 321, distance: 196.3
click at [270, 321] on span "125 Posnegansett Avenue , Warwick , RI 02888 Select address Posnegansett Avenue…" at bounding box center [293, 316] width 449 height 23
drag, startPoint x: 270, startPoint y: 321, endPoint x: 306, endPoint y: 319, distance: 35.9
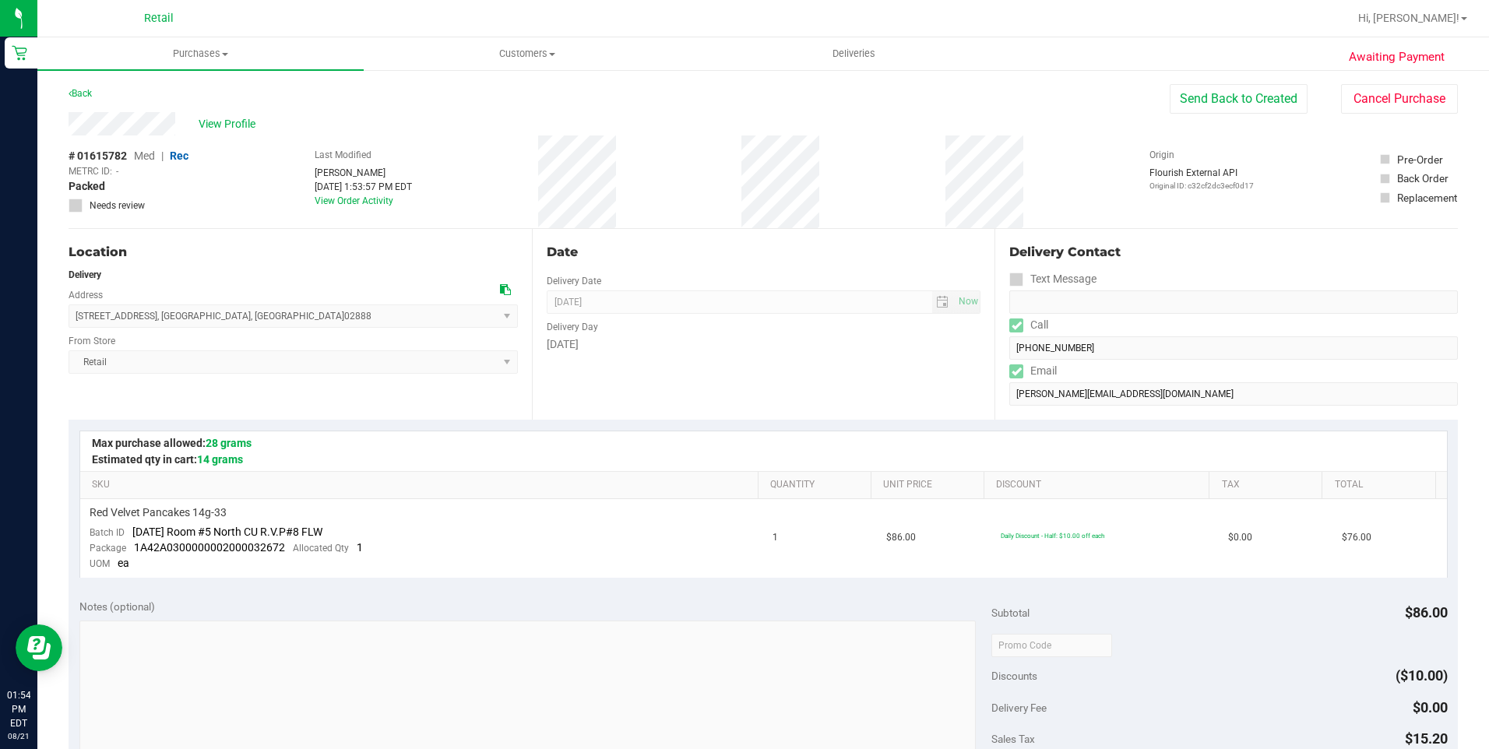
copy span "125 Posnegansett Avenue , Warwick , RI 02888"
click at [862, 57] on span "Deliveries" at bounding box center [854, 54] width 85 height 14
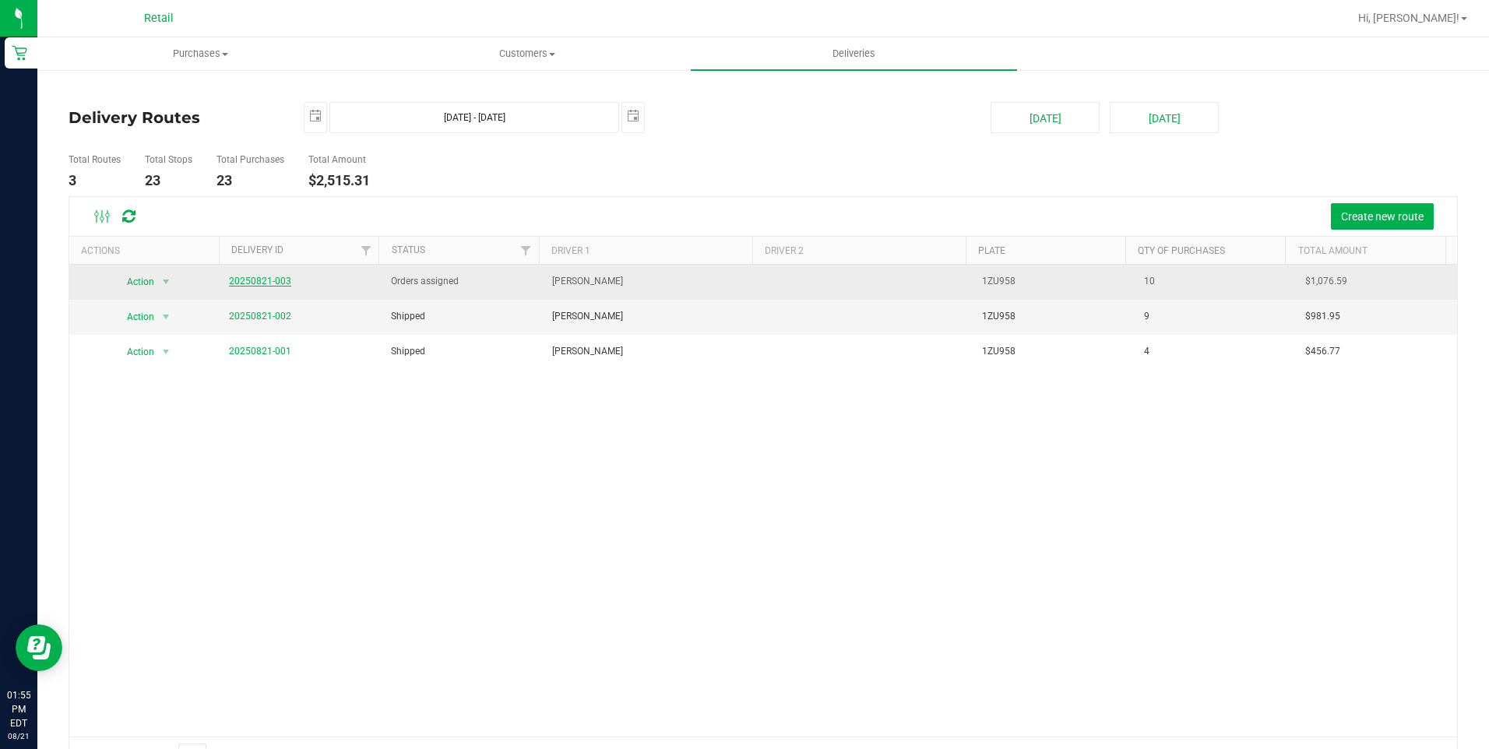
click at [251, 284] on link "20250821-003" at bounding box center [260, 281] width 62 height 11
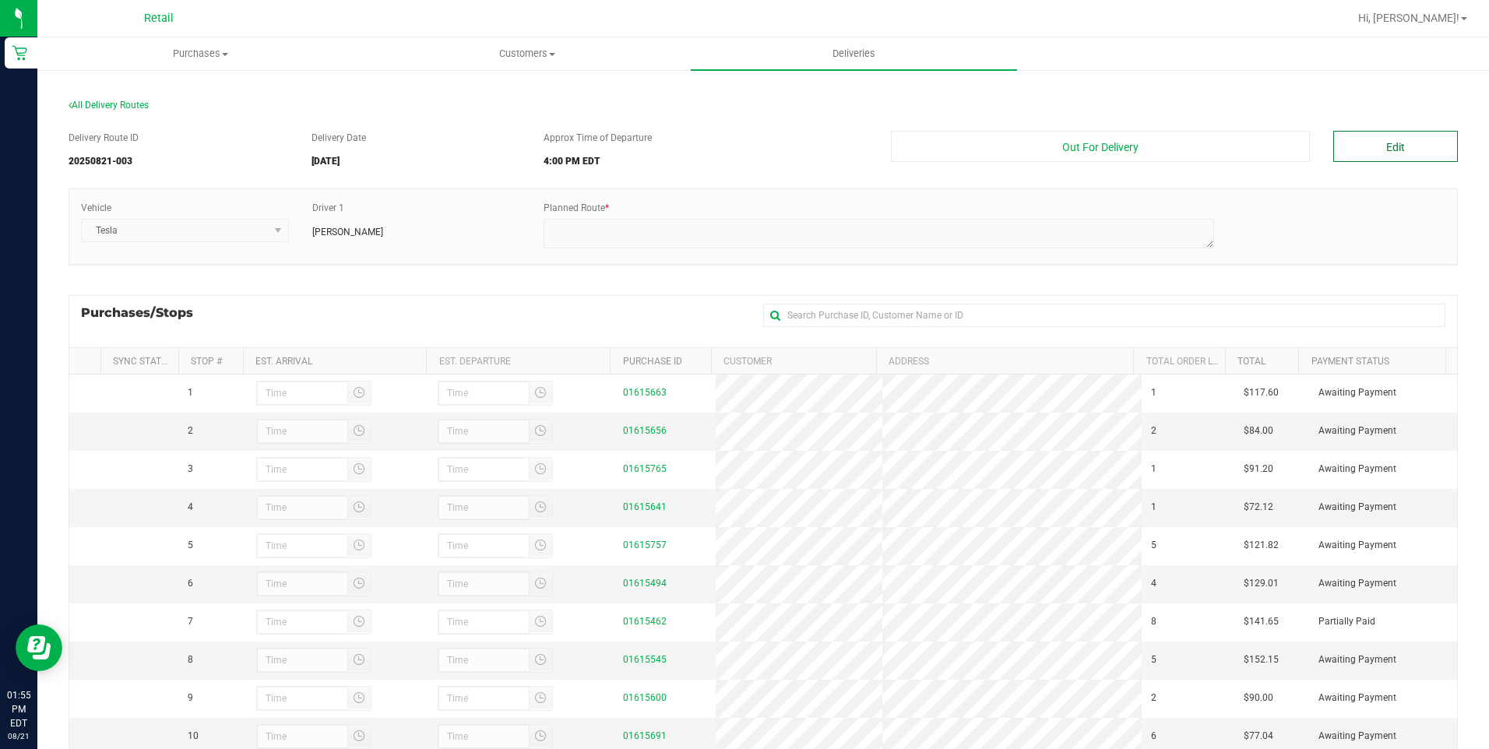
click at [1379, 147] on button "Edit" at bounding box center [1395, 146] width 125 height 31
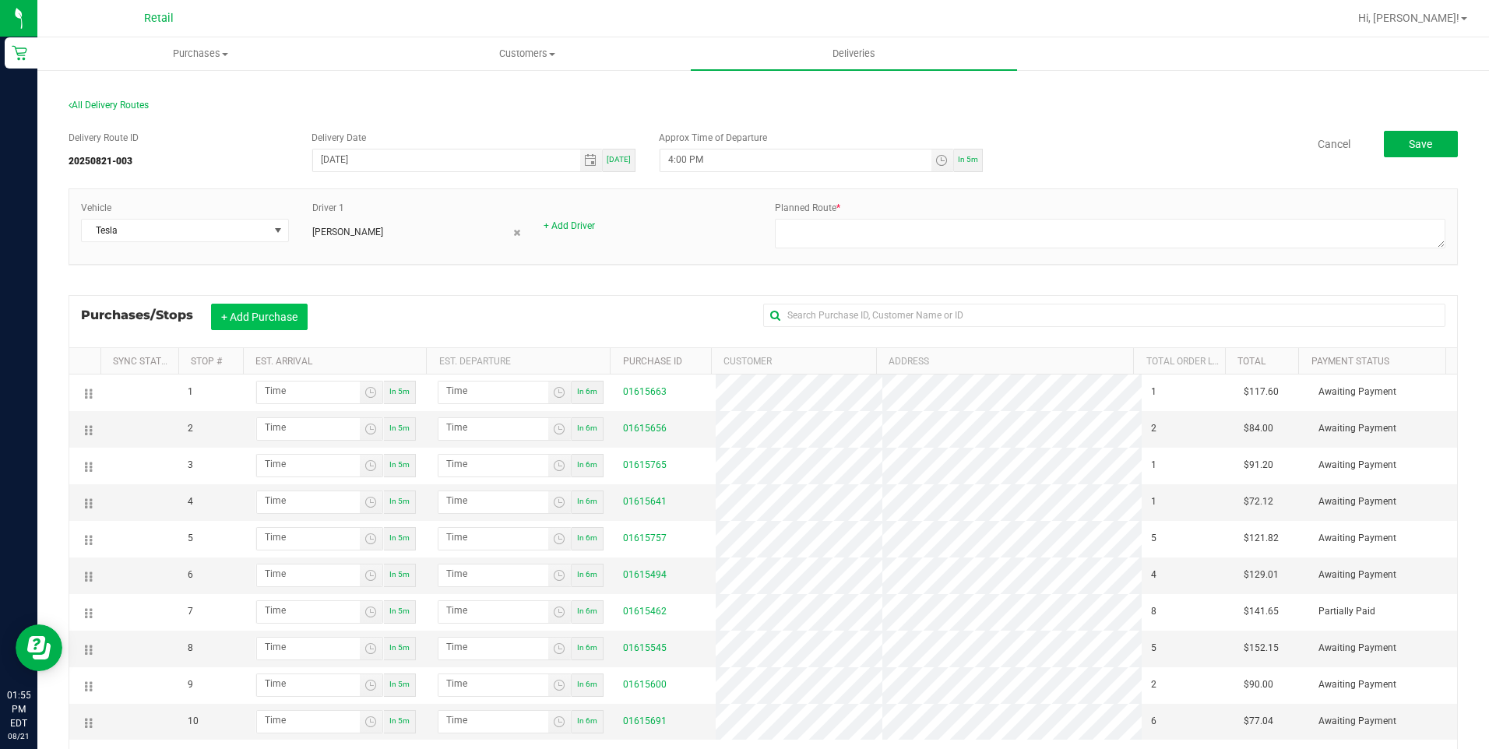
click at [270, 319] on button "+ Add Purchase" at bounding box center [259, 317] width 97 height 26
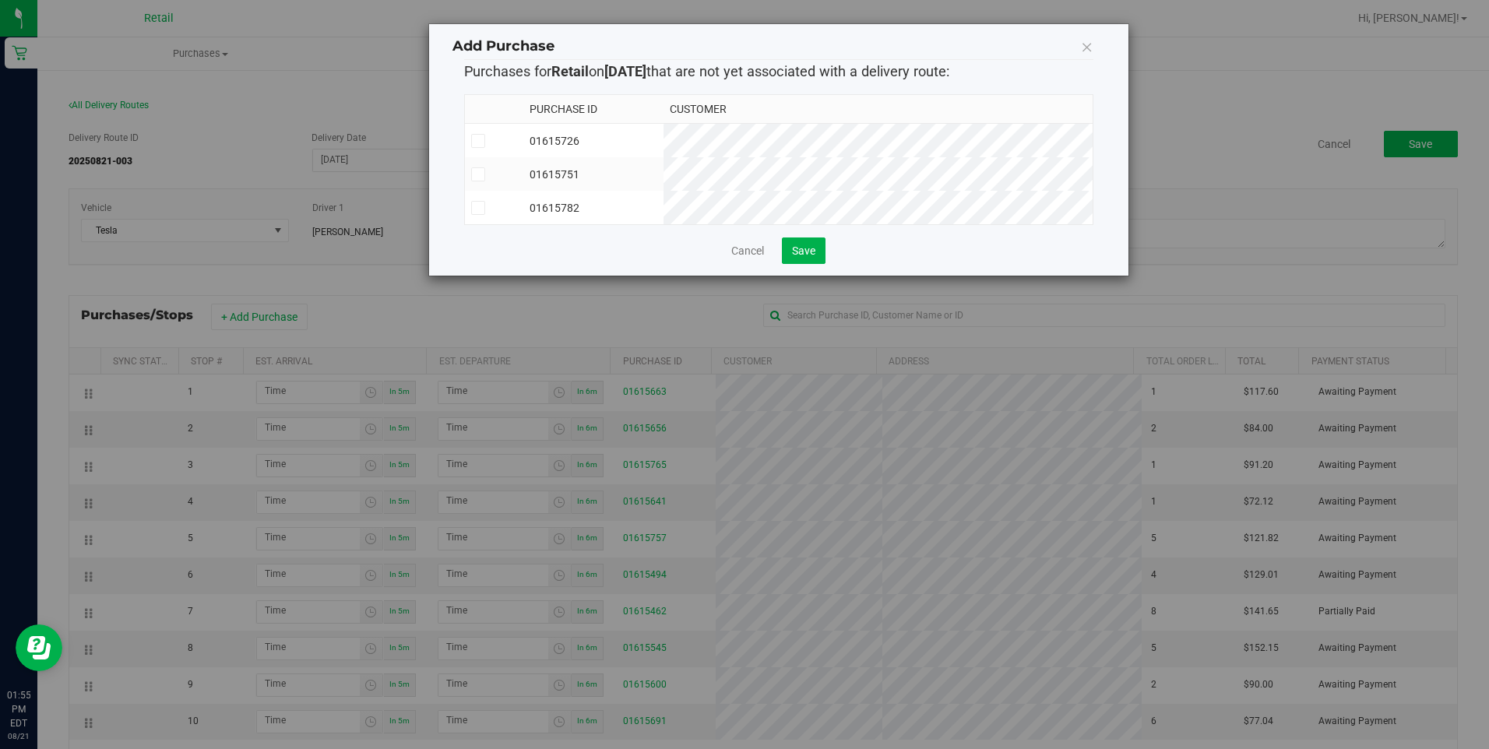
click at [477, 213] on span at bounding box center [478, 208] width 14 height 14
click at [0, 0] on input "checkbox" at bounding box center [0, 0] width 0 height 0
click at [815, 264] on button "Save" at bounding box center [804, 251] width 44 height 26
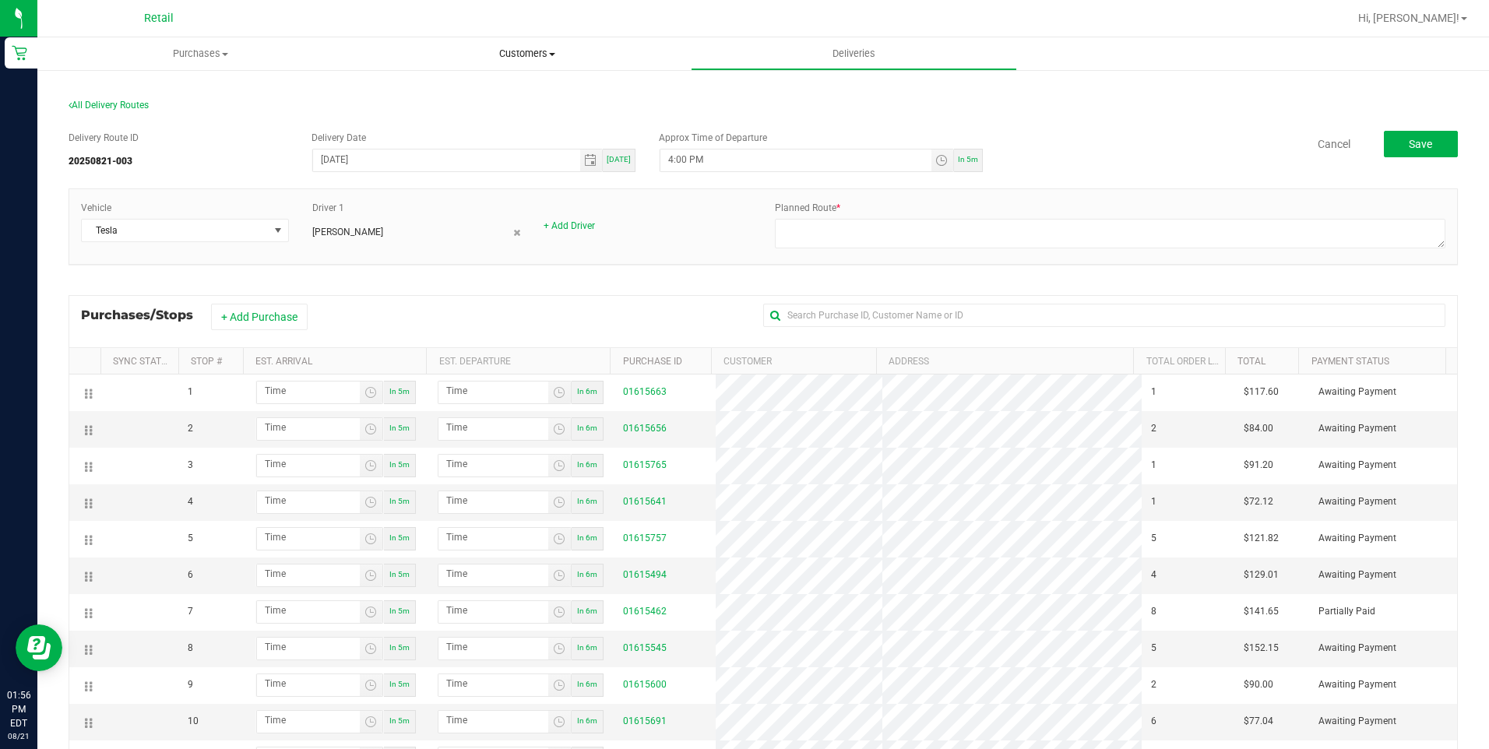
click at [501, 58] on span "Customers" at bounding box center [526, 54] width 325 height 14
click at [487, 95] on li "All customers" at bounding box center [527, 94] width 326 height 19
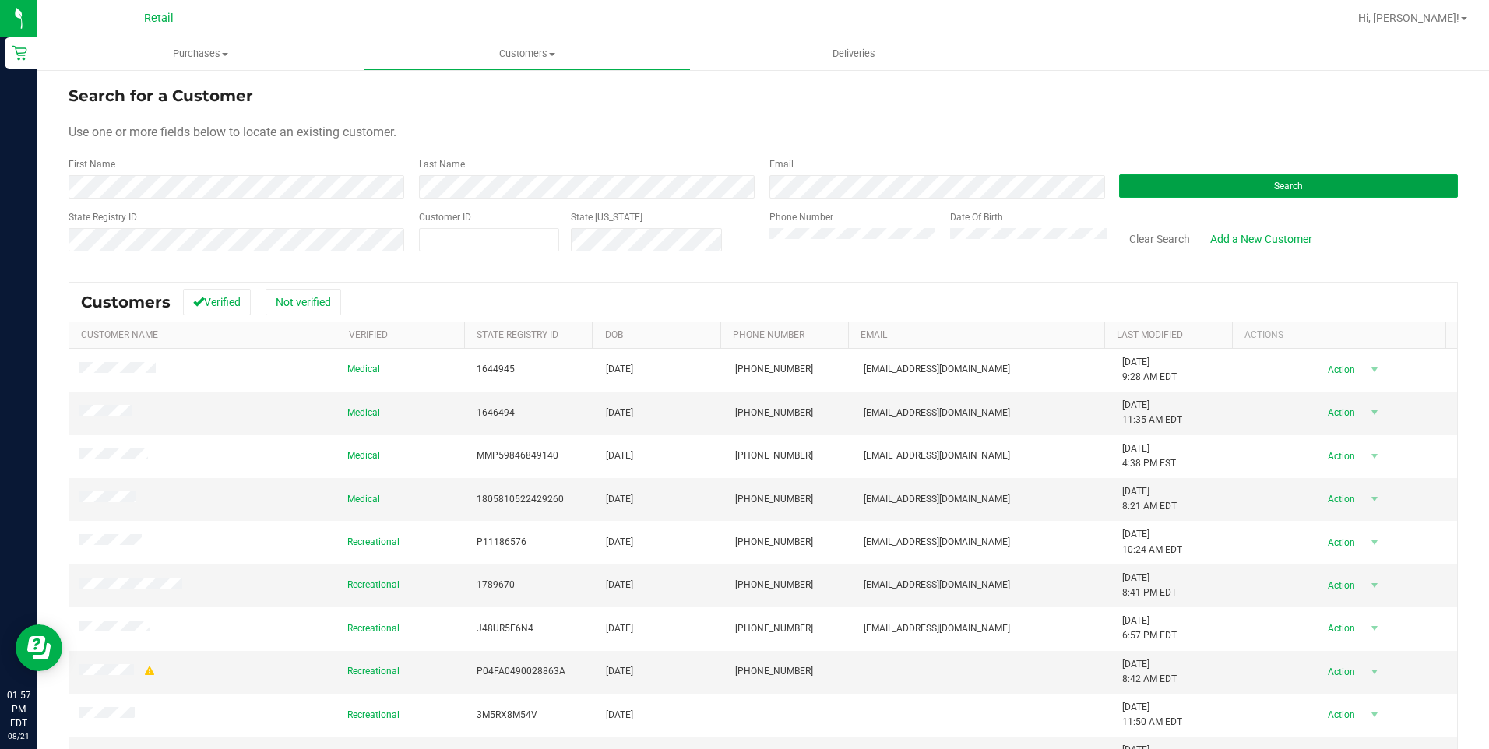
click at [1145, 174] on div "Search" at bounding box center [1283, 177] width 350 height 41
click at [1171, 192] on button "Search" at bounding box center [1288, 185] width 339 height 23
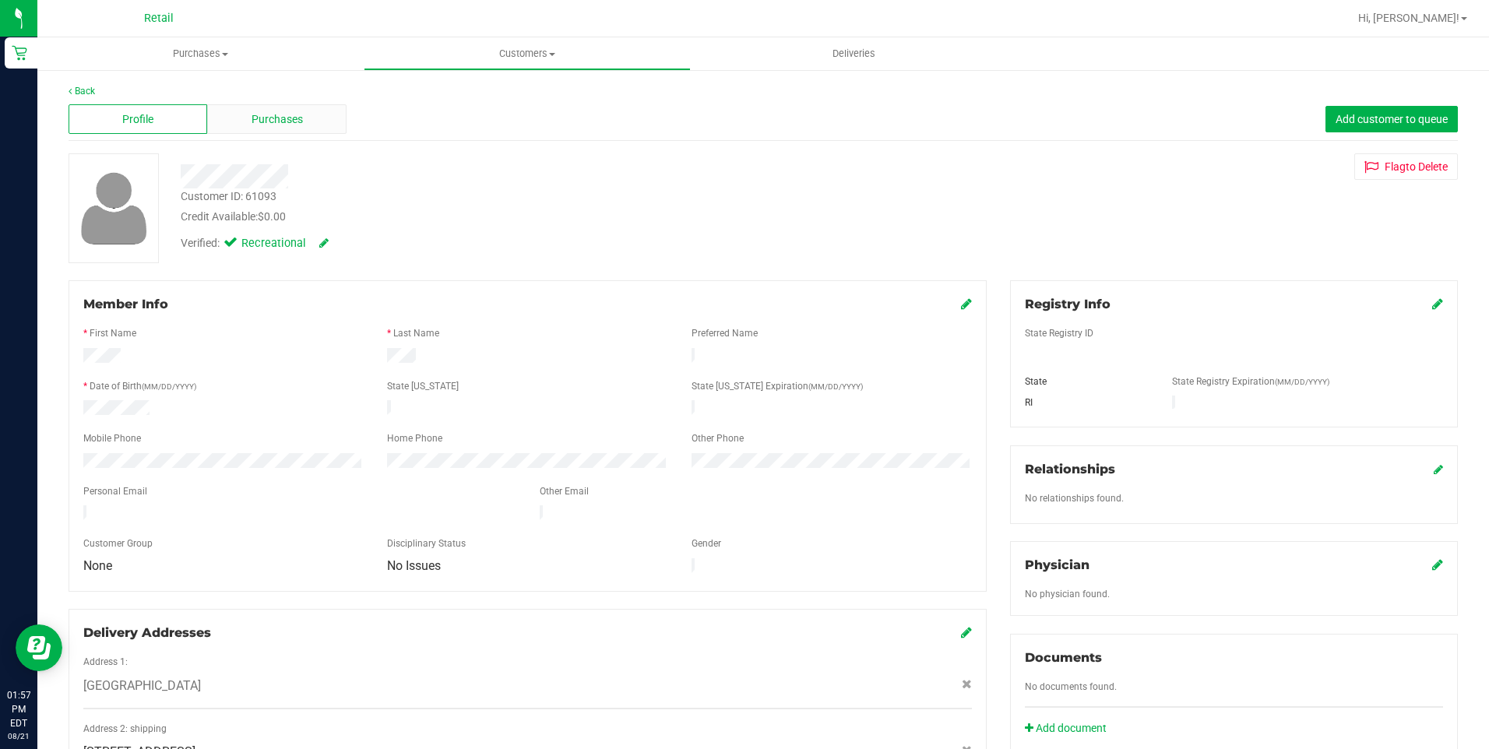
click at [295, 122] on span "Purchases" at bounding box center [277, 119] width 51 height 16
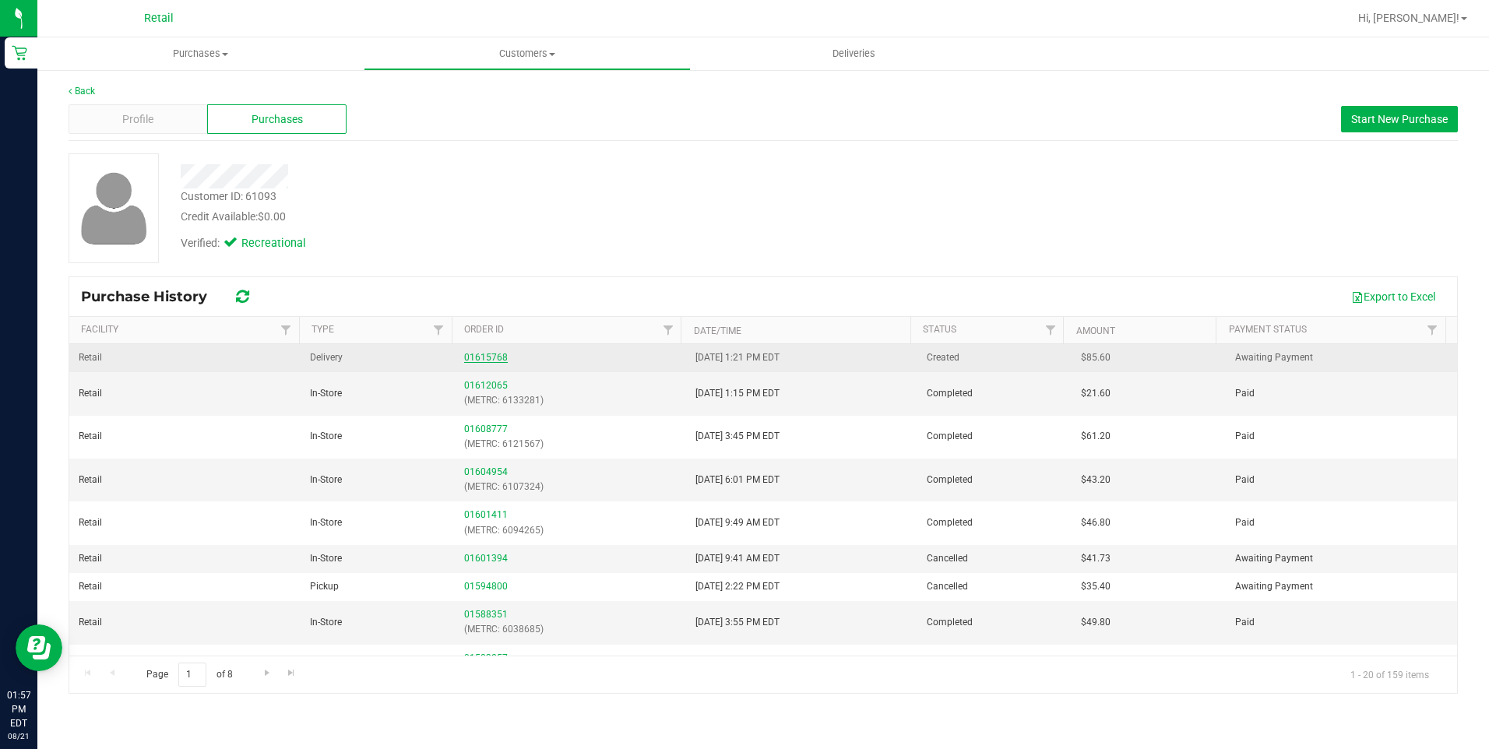
click at [493, 355] on link "01615768" at bounding box center [486, 357] width 44 height 11
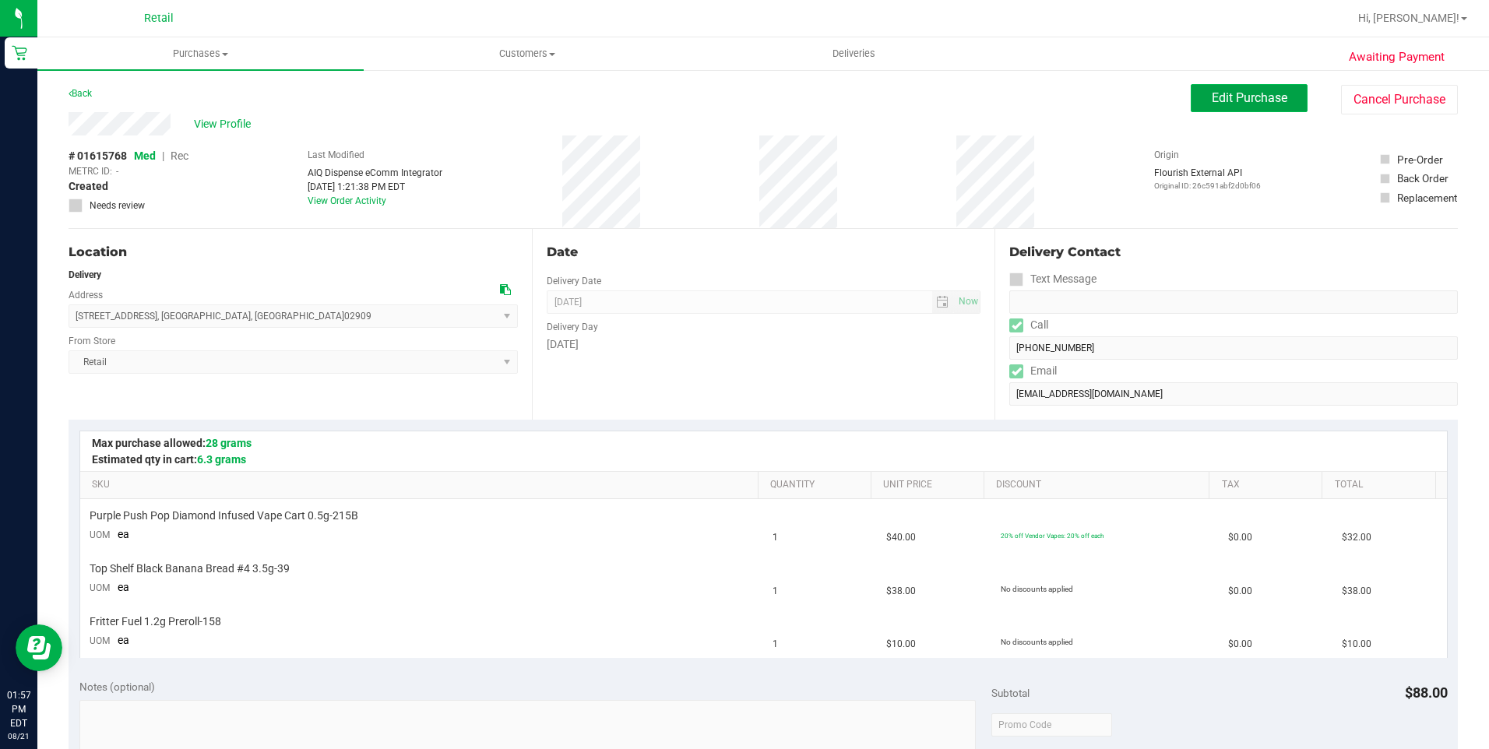
click at [1254, 103] on span "Edit Purchase" at bounding box center [1250, 97] width 76 height 15
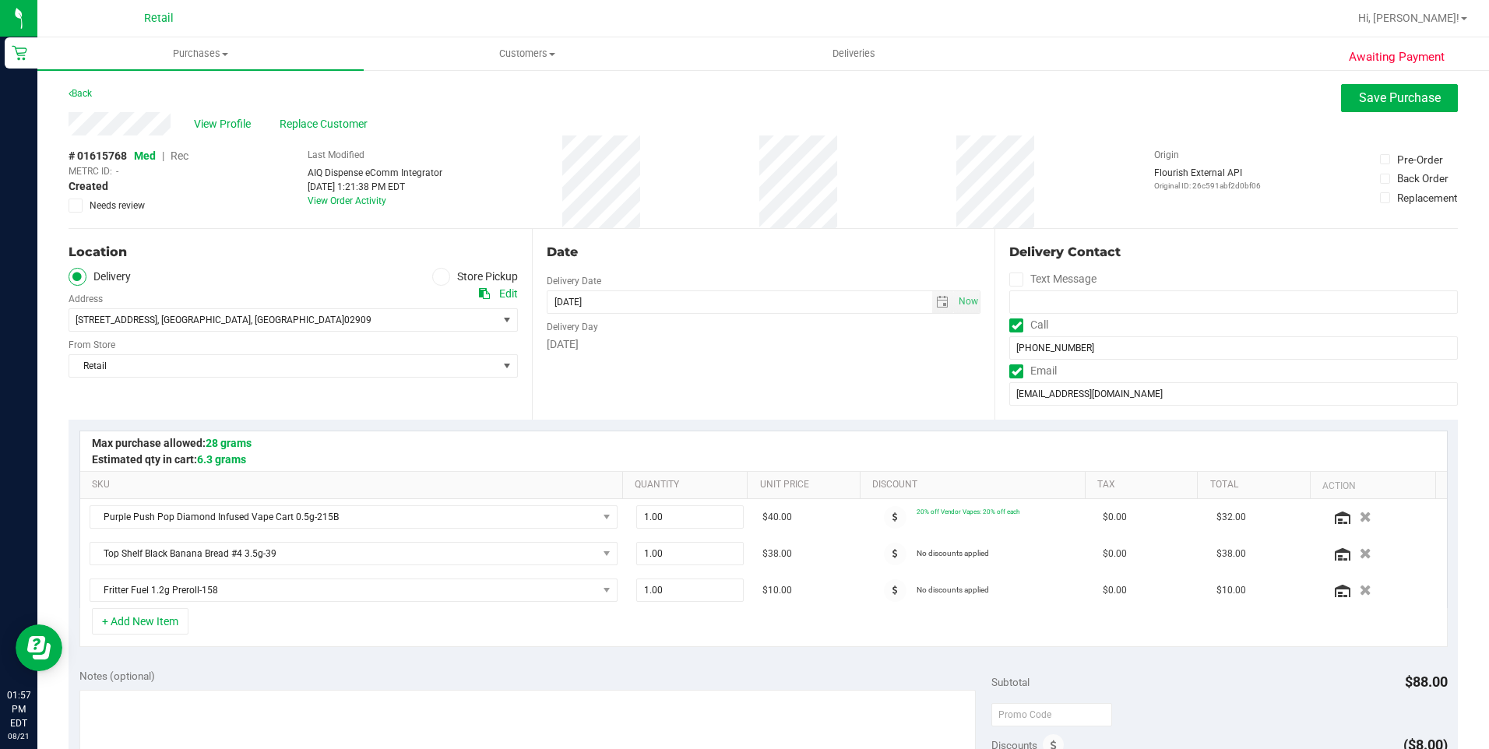
click at [182, 156] on span "Rec" at bounding box center [180, 156] width 18 height 12
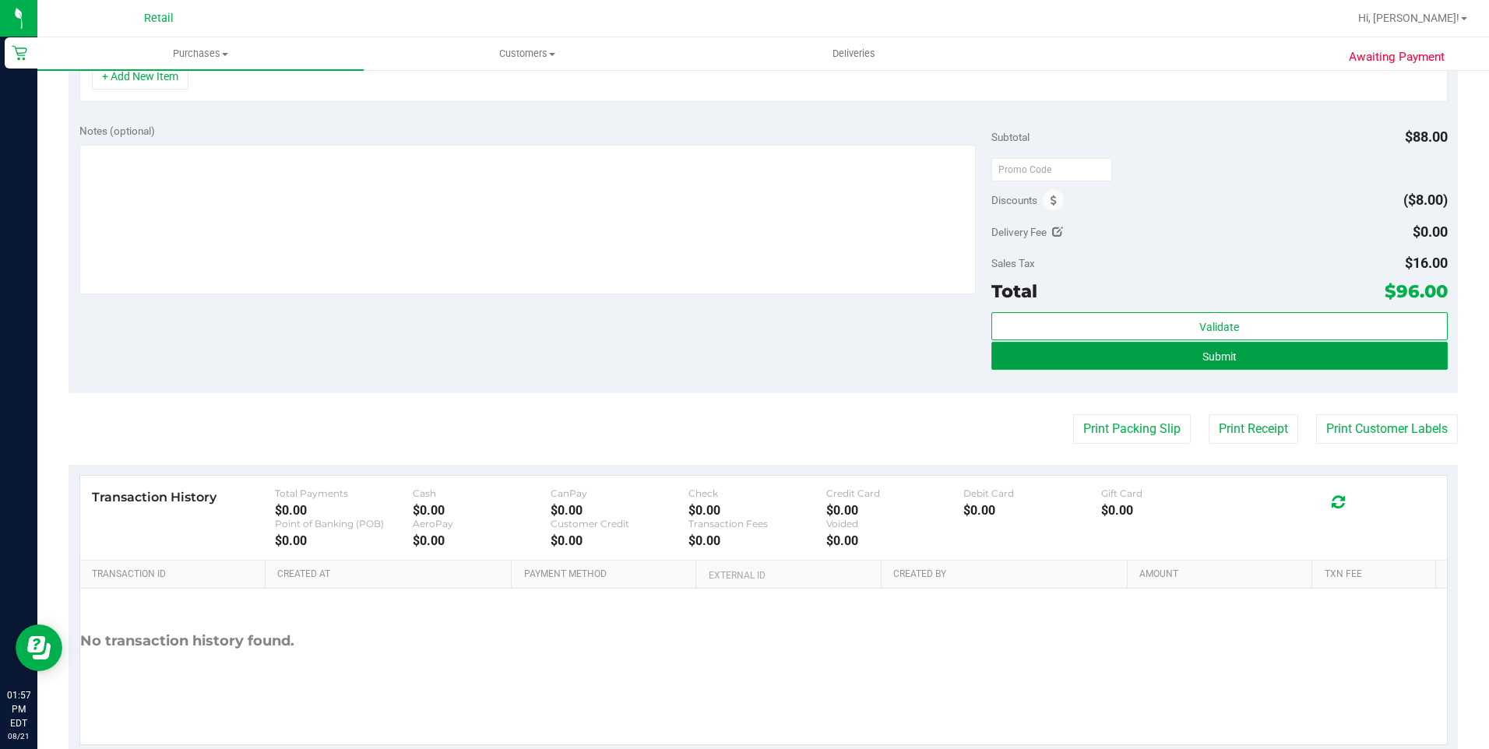
click at [1292, 359] on button "Submit" at bounding box center [1219, 356] width 456 height 28
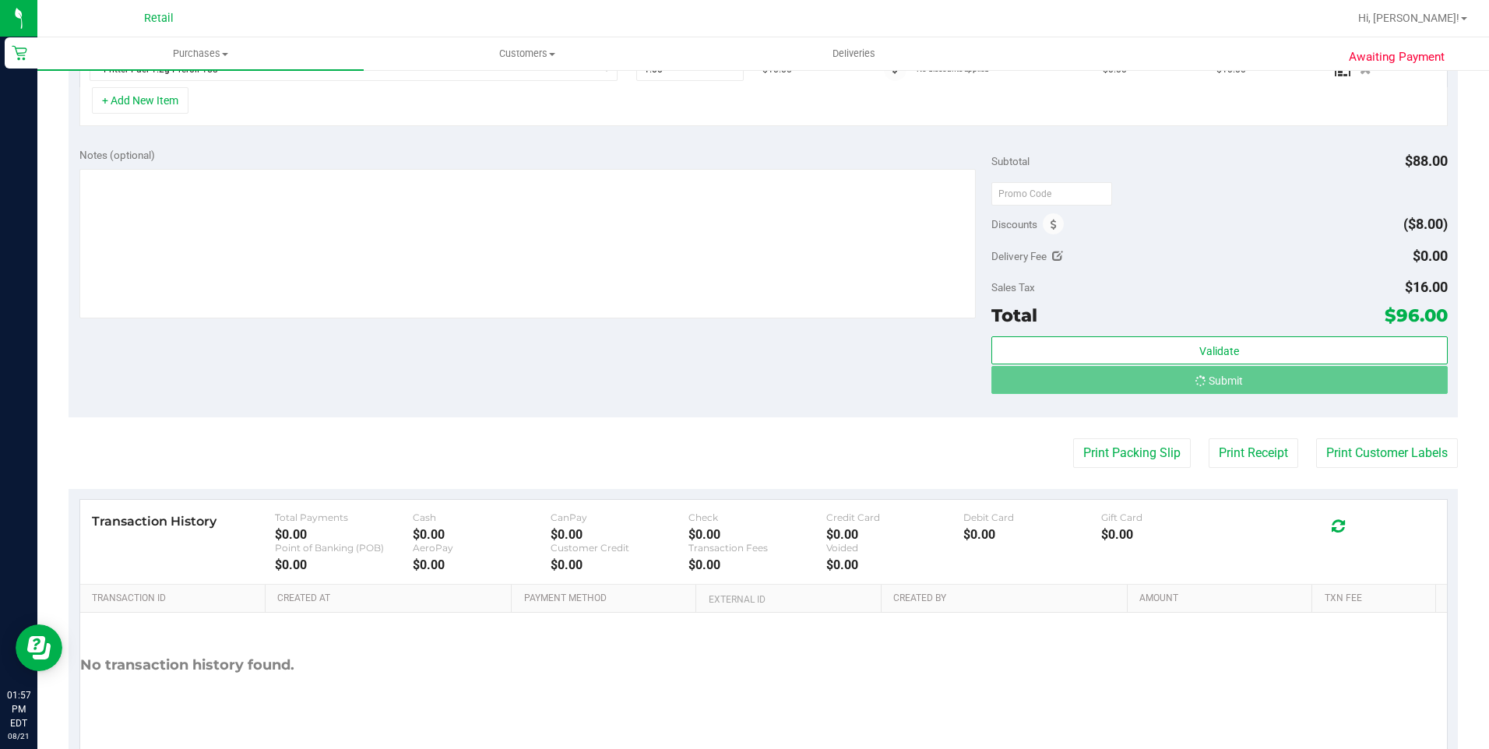
scroll to position [497, 0]
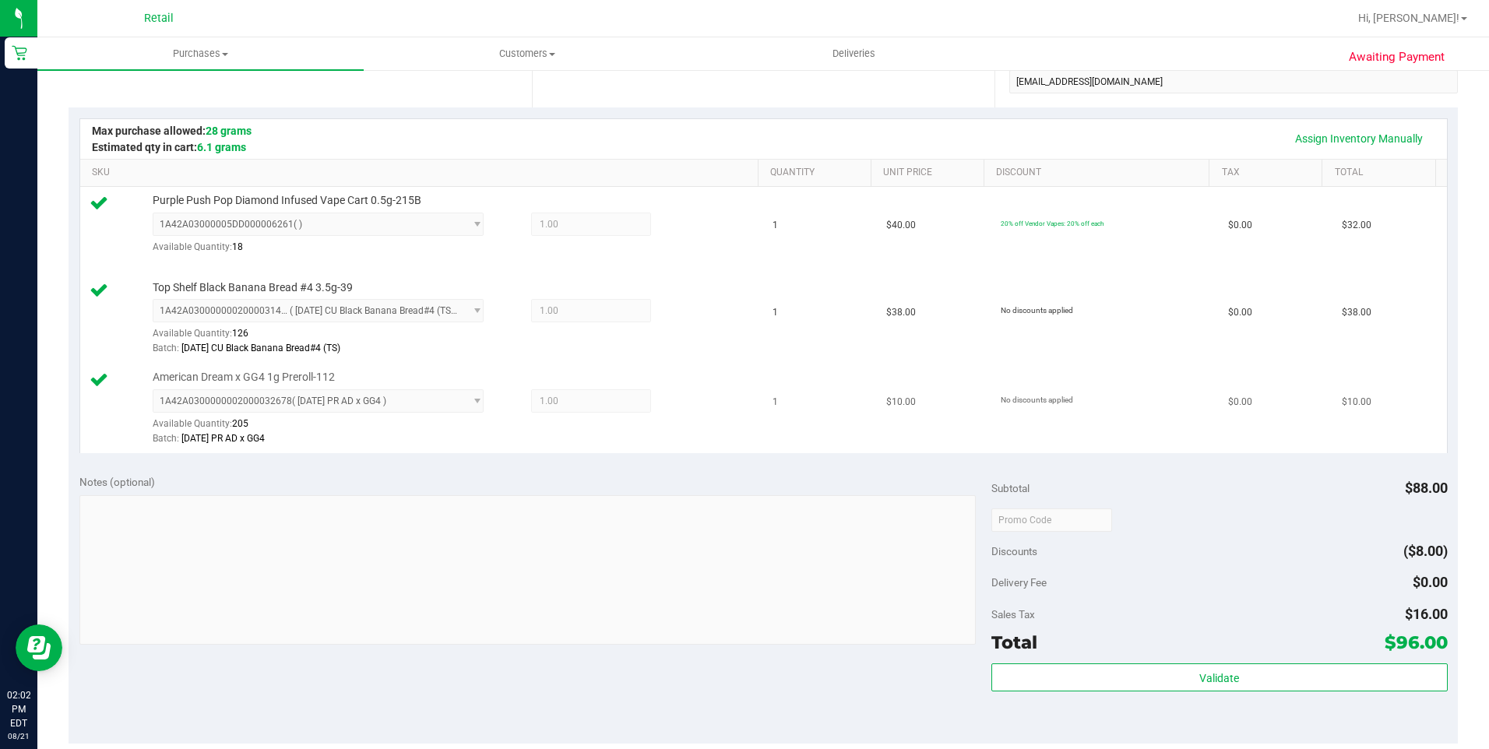
scroll to position [467, 0]
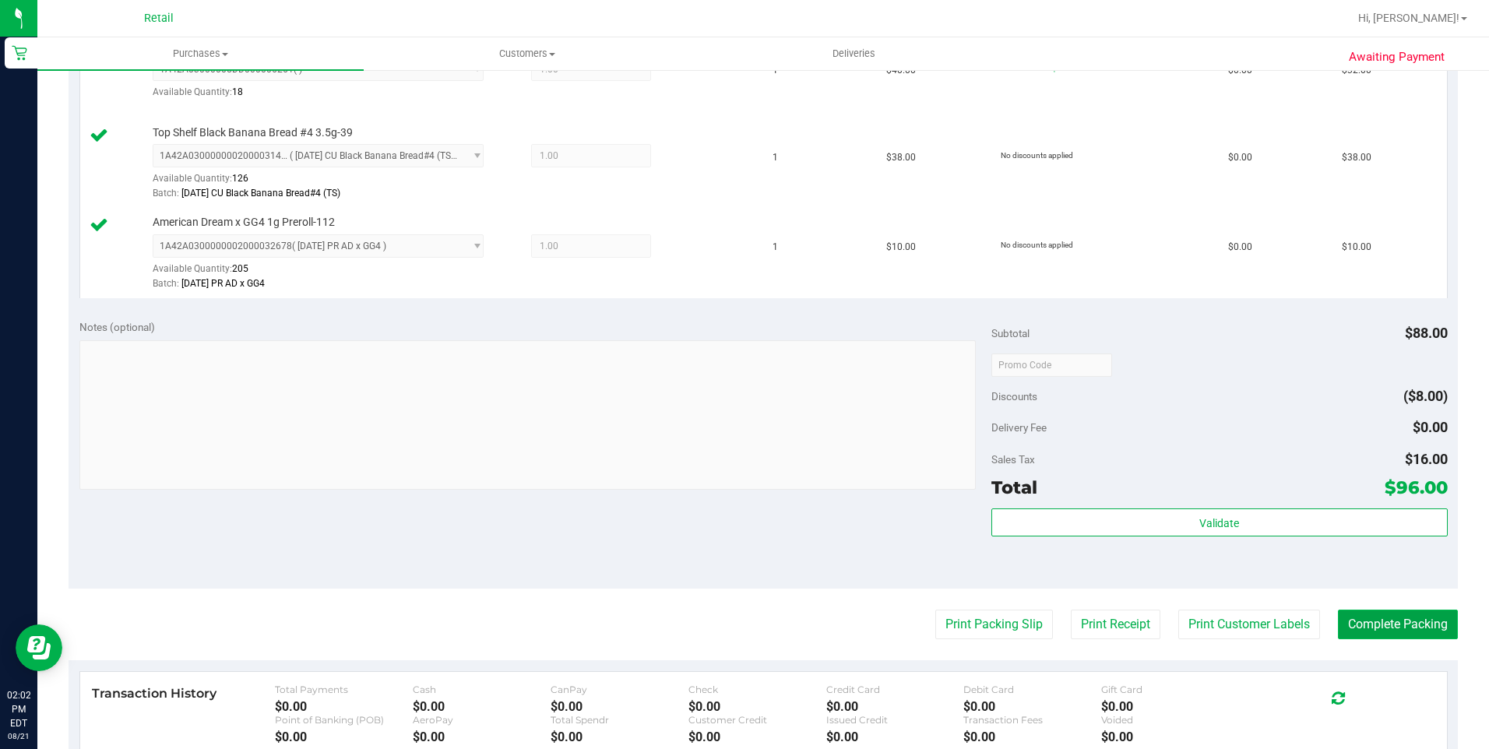
click at [1394, 617] on button "Complete Packing" at bounding box center [1398, 625] width 120 height 30
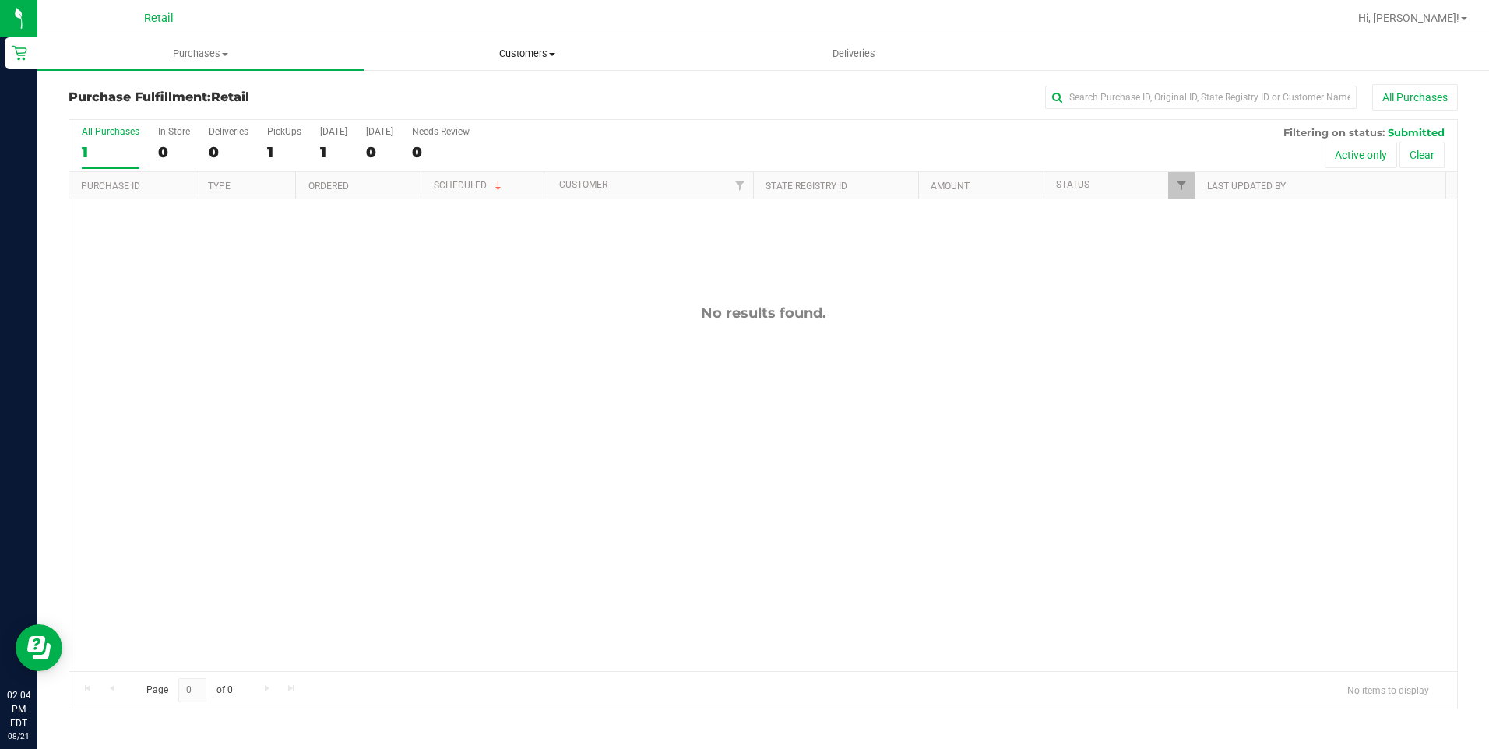
click at [517, 58] on span "Customers" at bounding box center [526, 54] width 325 height 14
click at [495, 93] on li "All customers" at bounding box center [527, 94] width 326 height 19
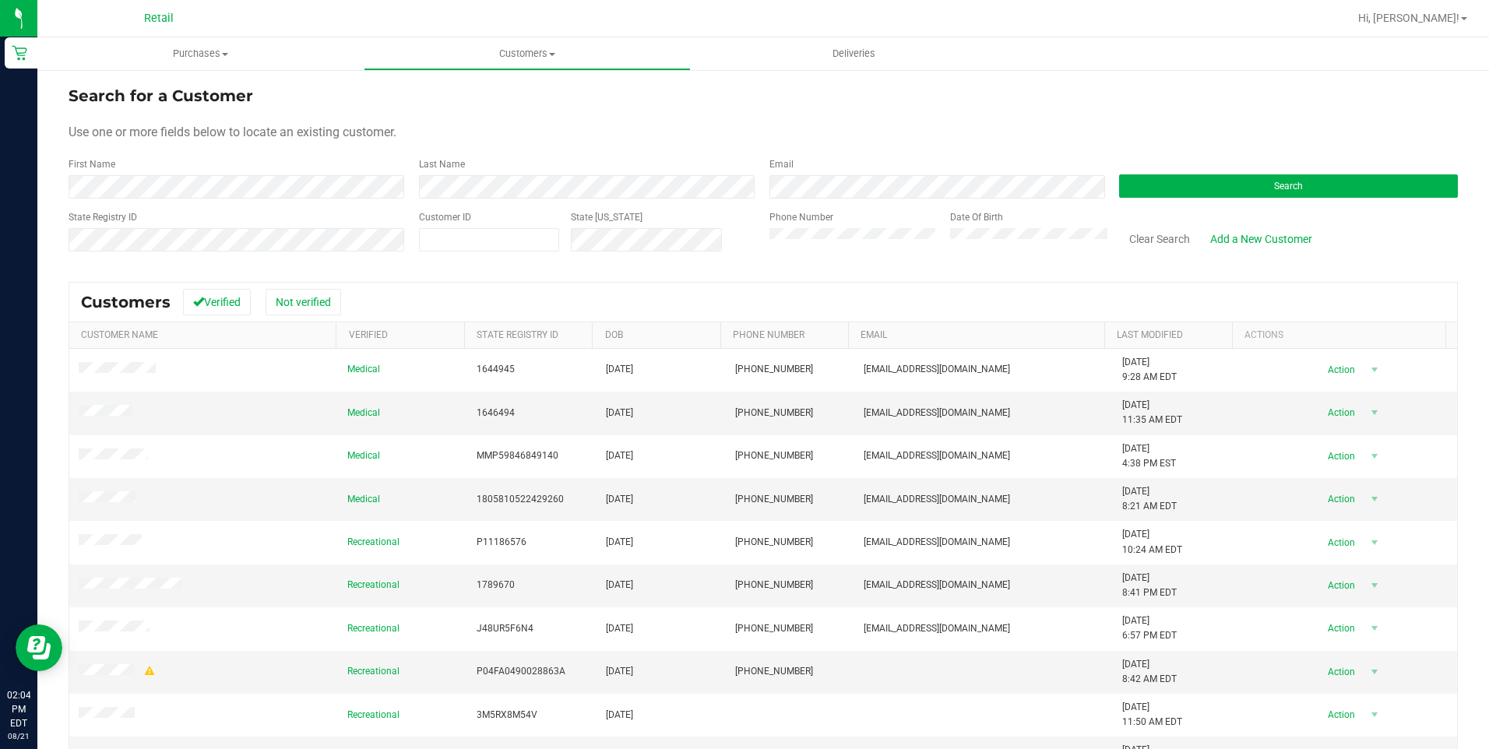
click at [309, 199] on form "Search for a Customer Use one or more fields below to locate an existing custom…" at bounding box center [763, 174] width 1389 height 181
click at [1227, 192] on button "Search" at bounding box center [1288, 185] width 339 height 23
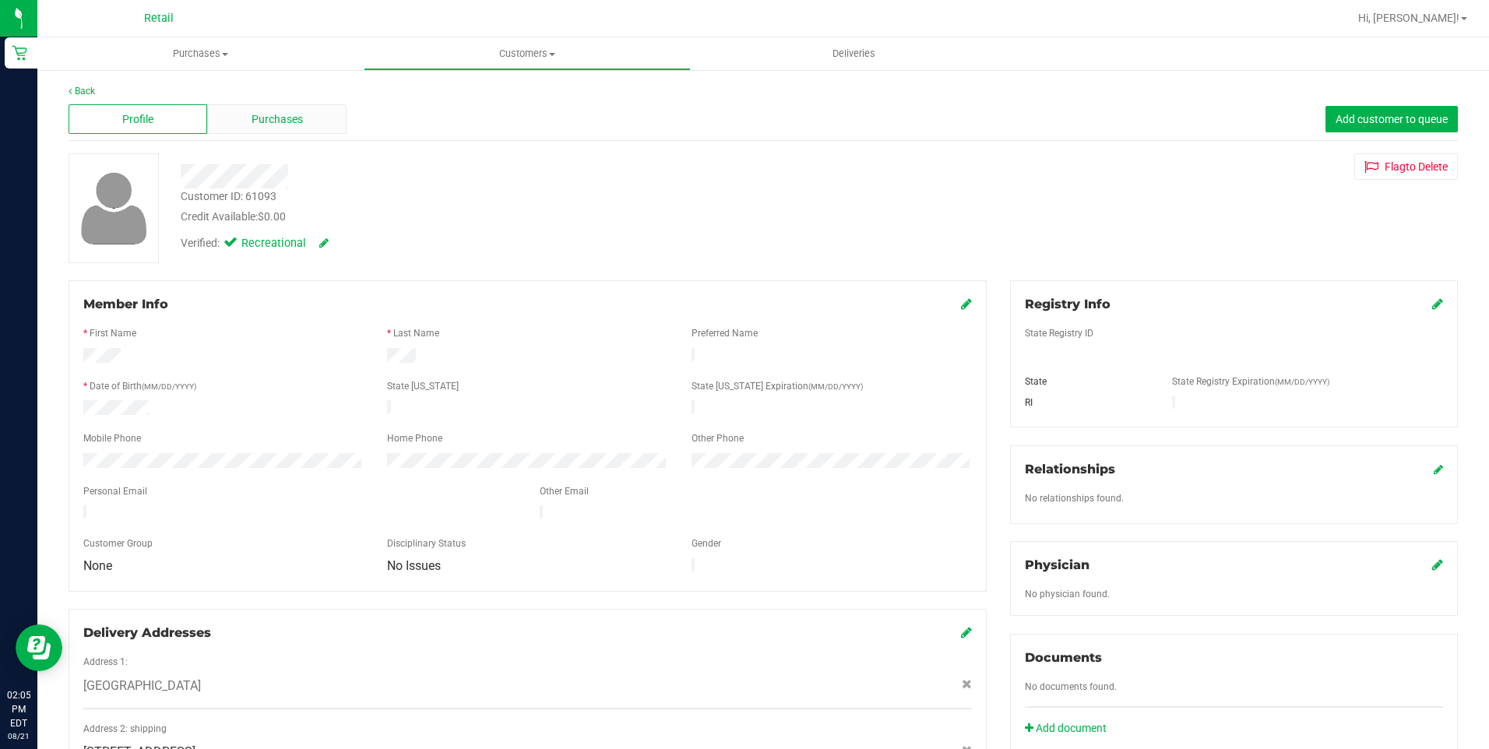
click at [287, 125] on span "Purchases" at bounding box center [277, 119] width 51 height 16
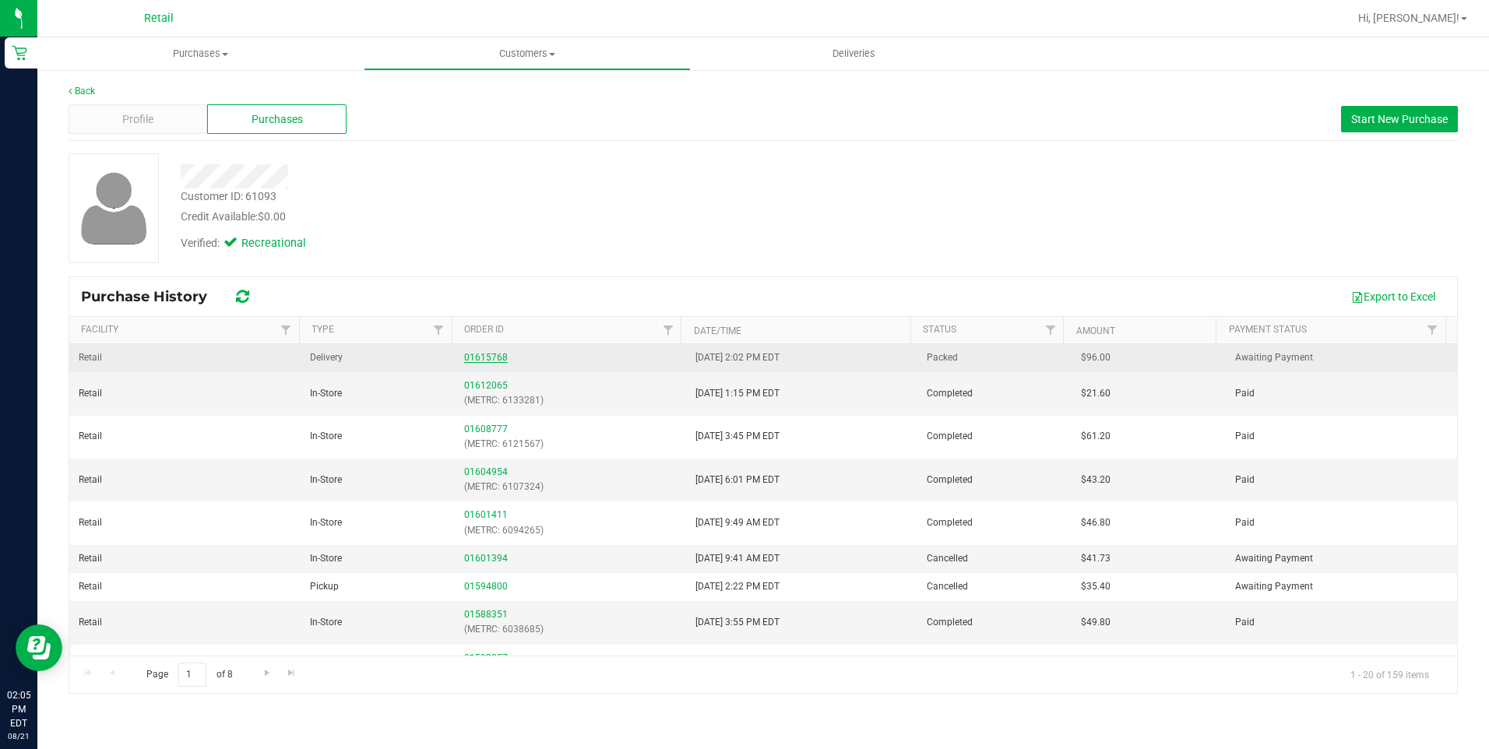
click at [499, 362] on link "01615768" at bounding box center [486, 357] width 44 height 11
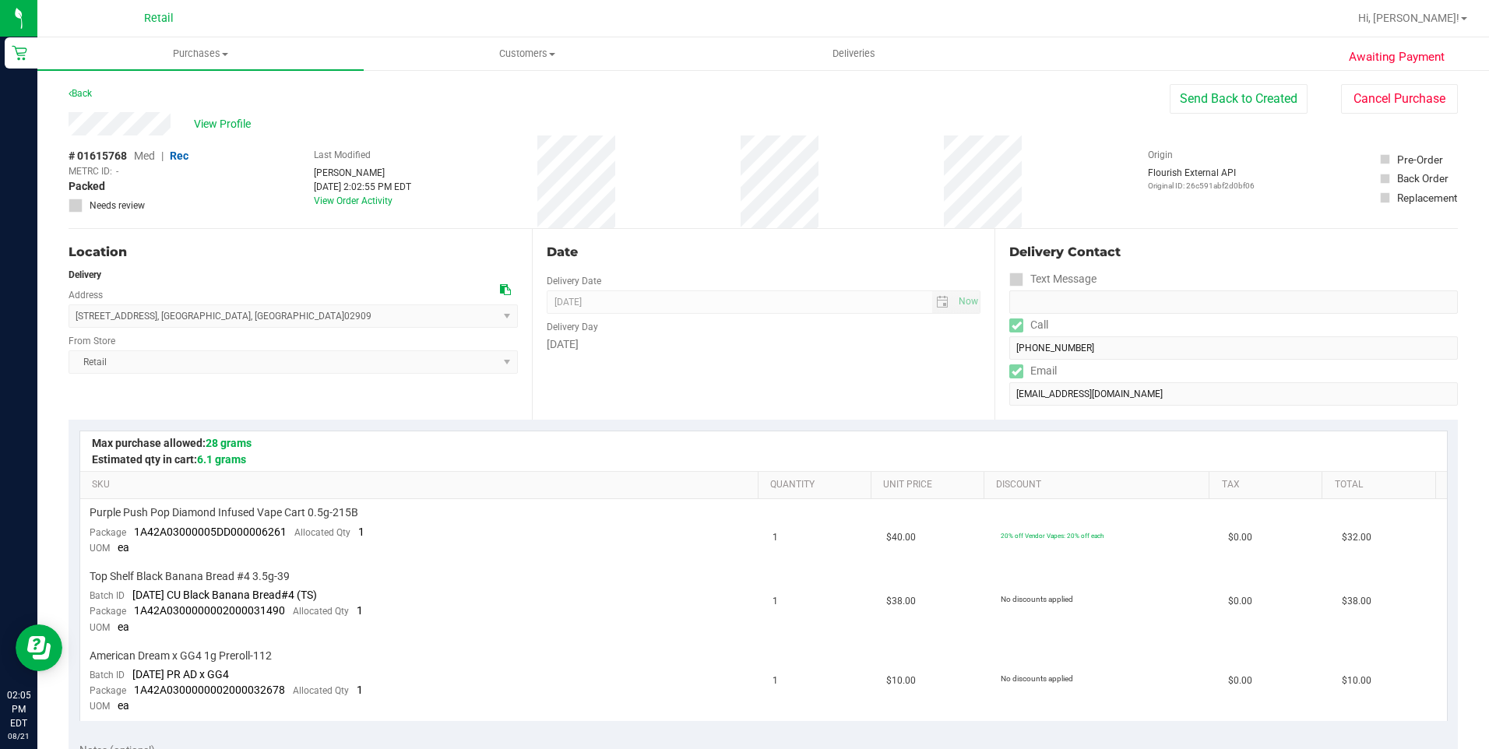
click at [171, 121] on div "Awaiting Payment Back Send Back to Created Cancel Purchase View Profile # 01615…" at bounding box center [763, 737] width 1452 height 1337
drag, startPoint x: 75, startPoint y: 317, endPoint x: 268, endPoint y: 320, distance: 193.2
click at [268, 320] on span "[STREET_ADDRESS] , [GEOGRAPHIC_DATA] , [GEOGRAPHIC_DATA] 02909 Select address […" at bounding box center [293, 316] width 449 height 23
drag, startPoint x: 268, startPoint y: 320, endPoint x: 298, endPoint y: 327, distance: 31.2
click at [875, 60] on span "Deliveries" at bounding box center [854, 54] width 85 height 14
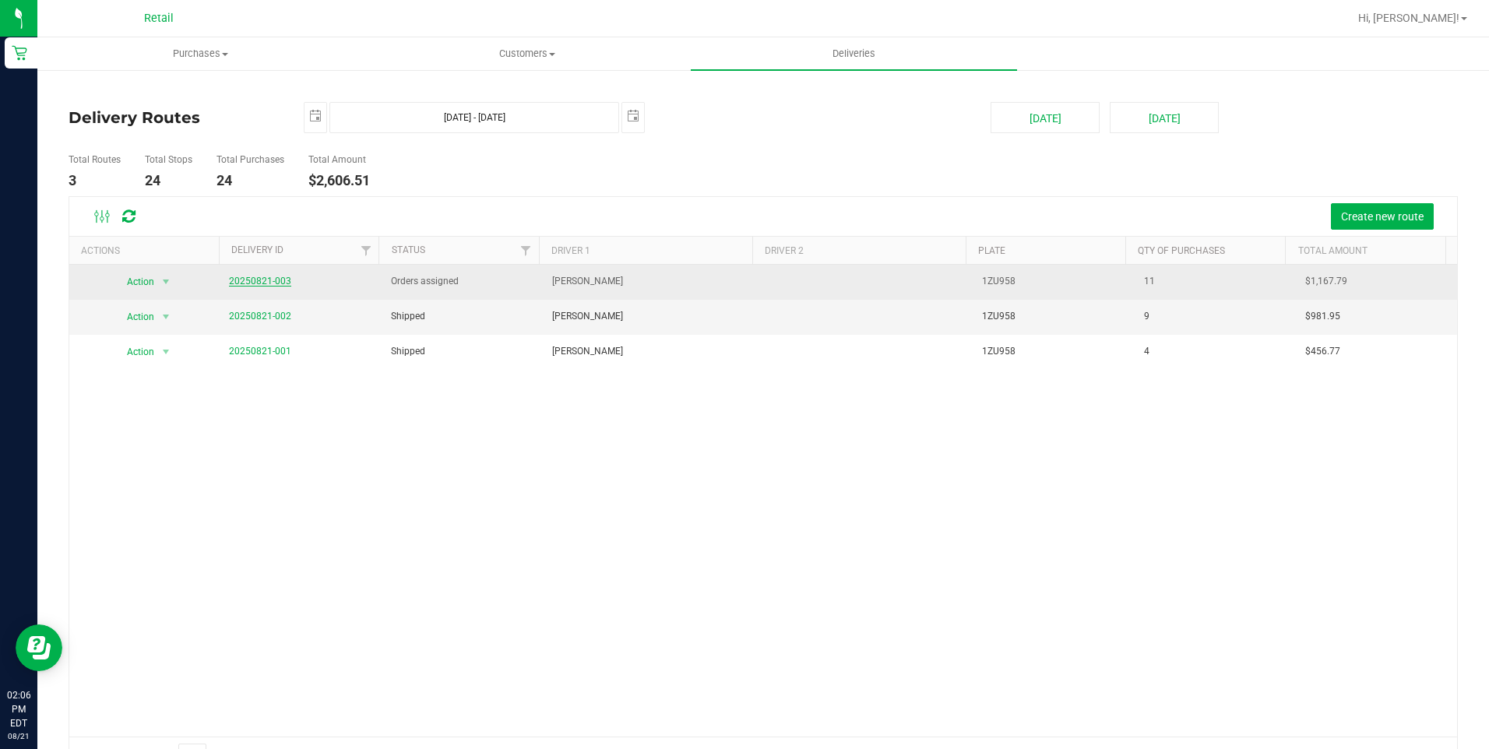
click at [275, 276] on link "20250821-003" at bounding box center [260, 281] width 62 height 11
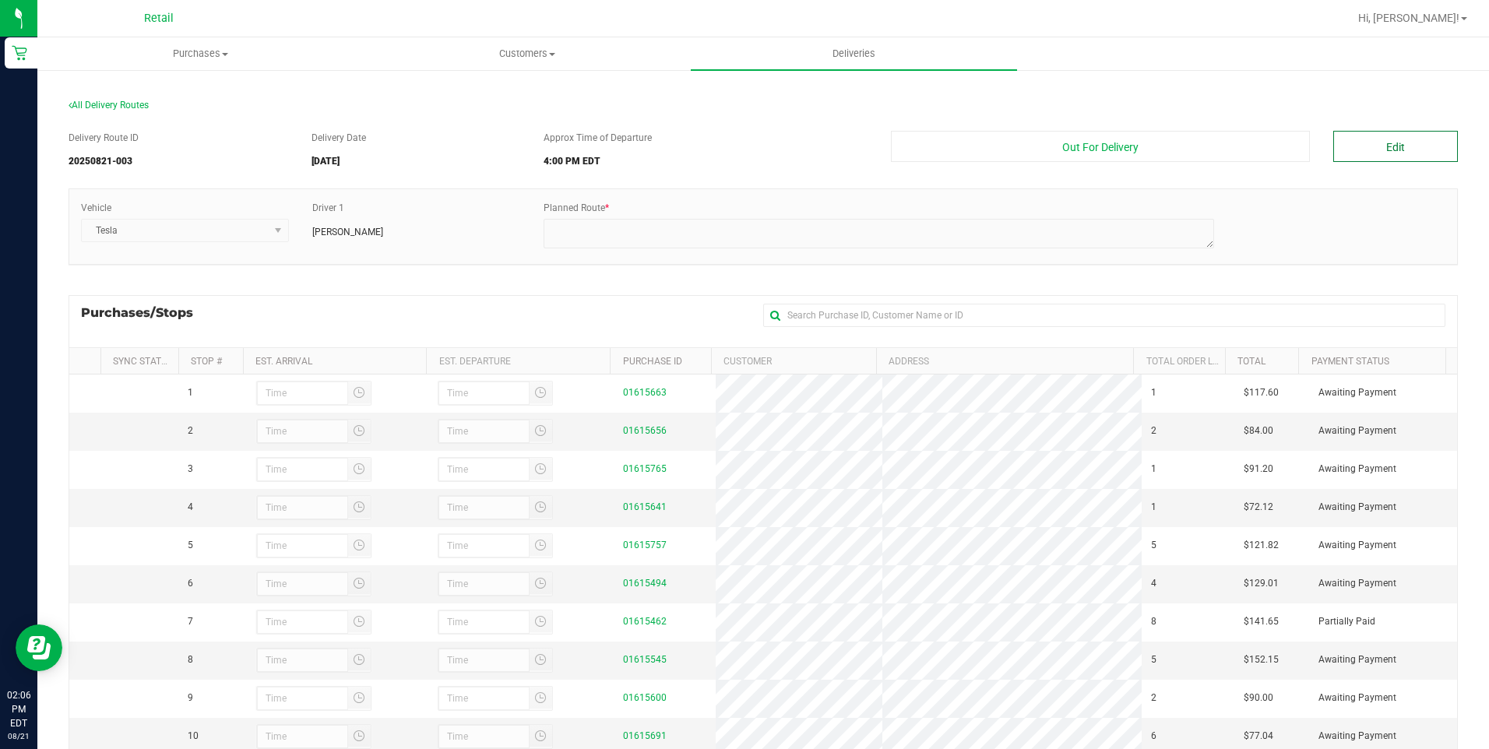
click at [1365, 160] on button "Edit" at bounding box center [1395, 146] width 125 height 31
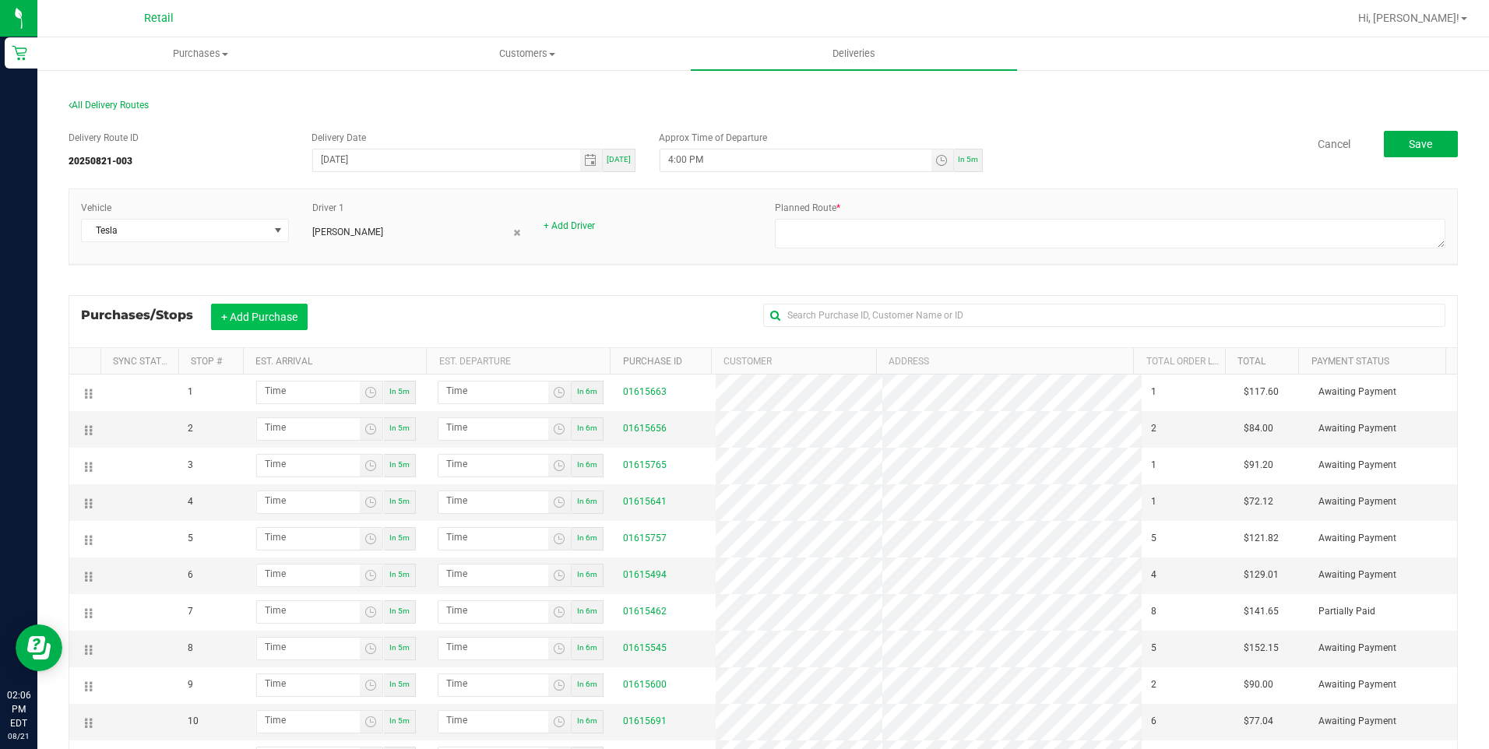
click at [266, 315] on button "+ Add Purchase" at bounding box center [259, 317] width 97 height 26
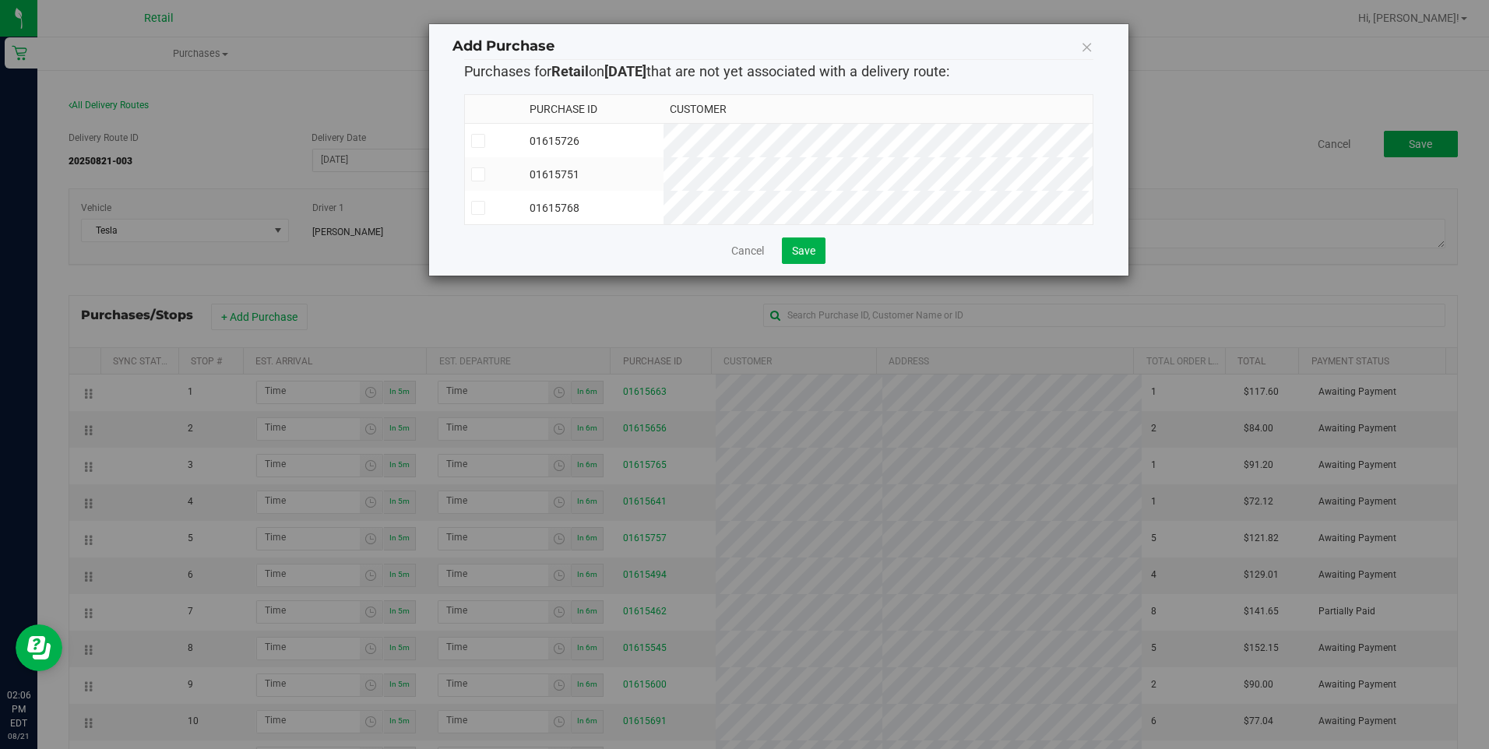
click at [477, 208] on icon at bounding box center [478, 208] width 10 height 0
click at [0, 0] on input "checkbox" at bounding box center [0, 0] width 0 height 0
click at [801, 257] on span "Save" at bounding box center [803, 251] width 23 height 12
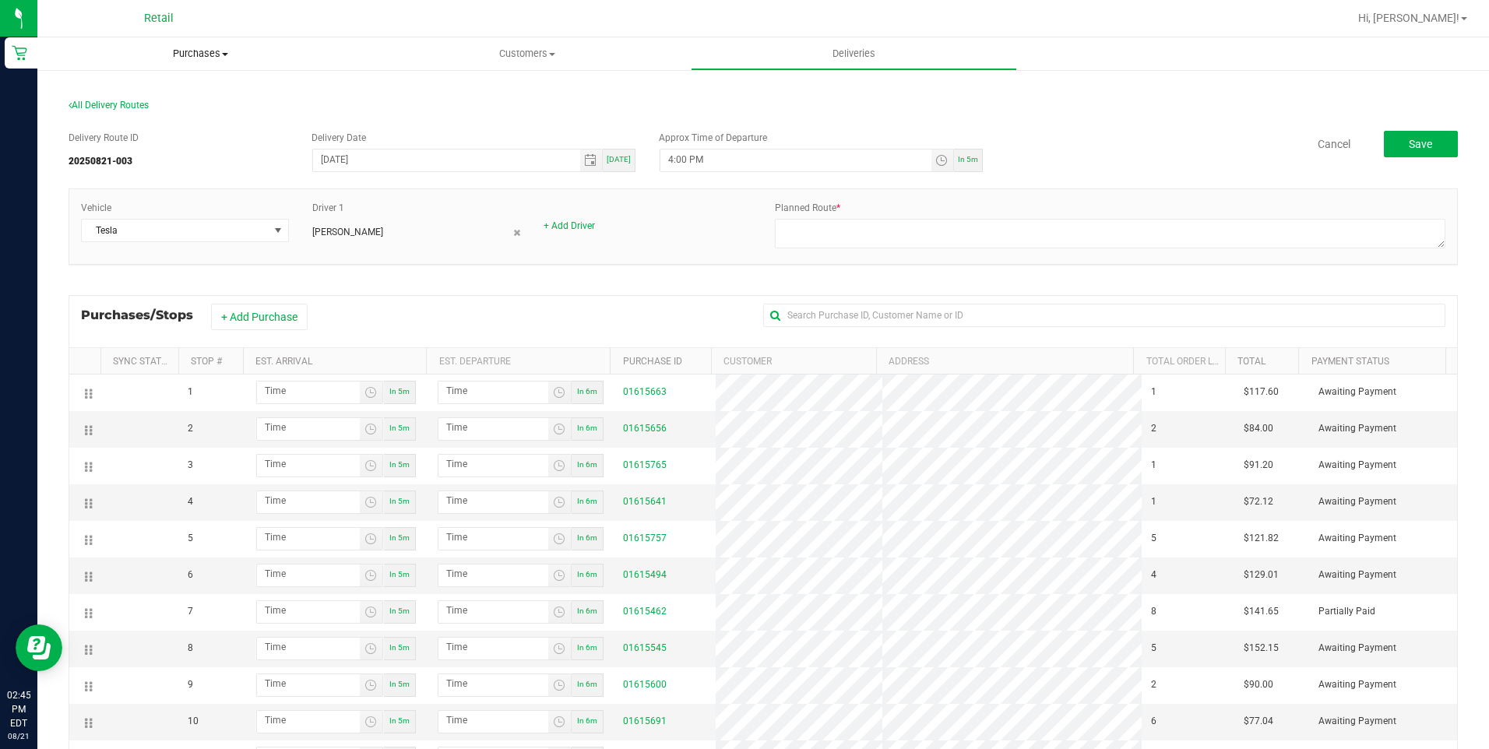
click at [227, 50] on span "Purchases" at bounding box center [200, 54] width 326 height 14
click at [167, 93] on span "Summary of purchases" at bounding box center [117, 93] width 160 height 13
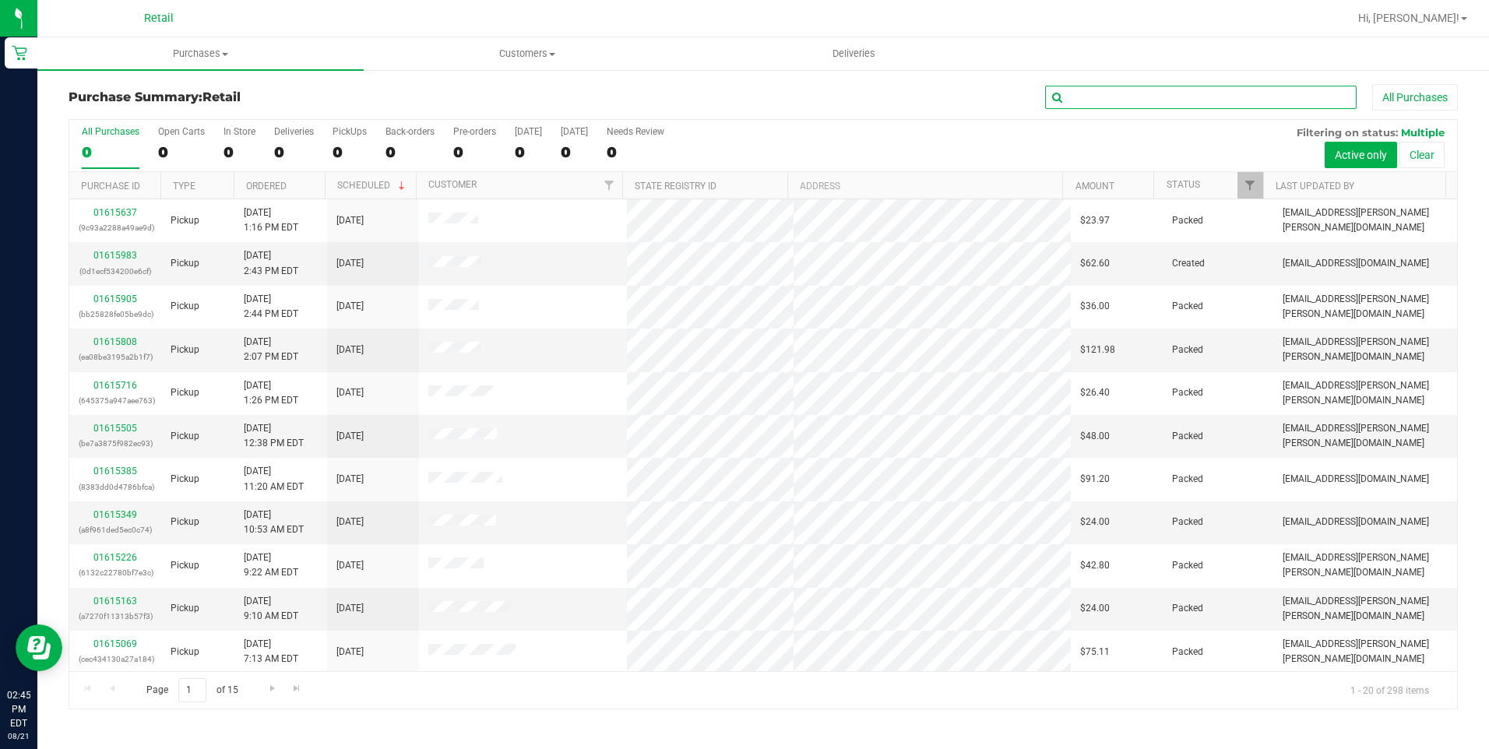
click at [1116, 98] on input "text" at bounding box center [1201, 97] width 312 height 23
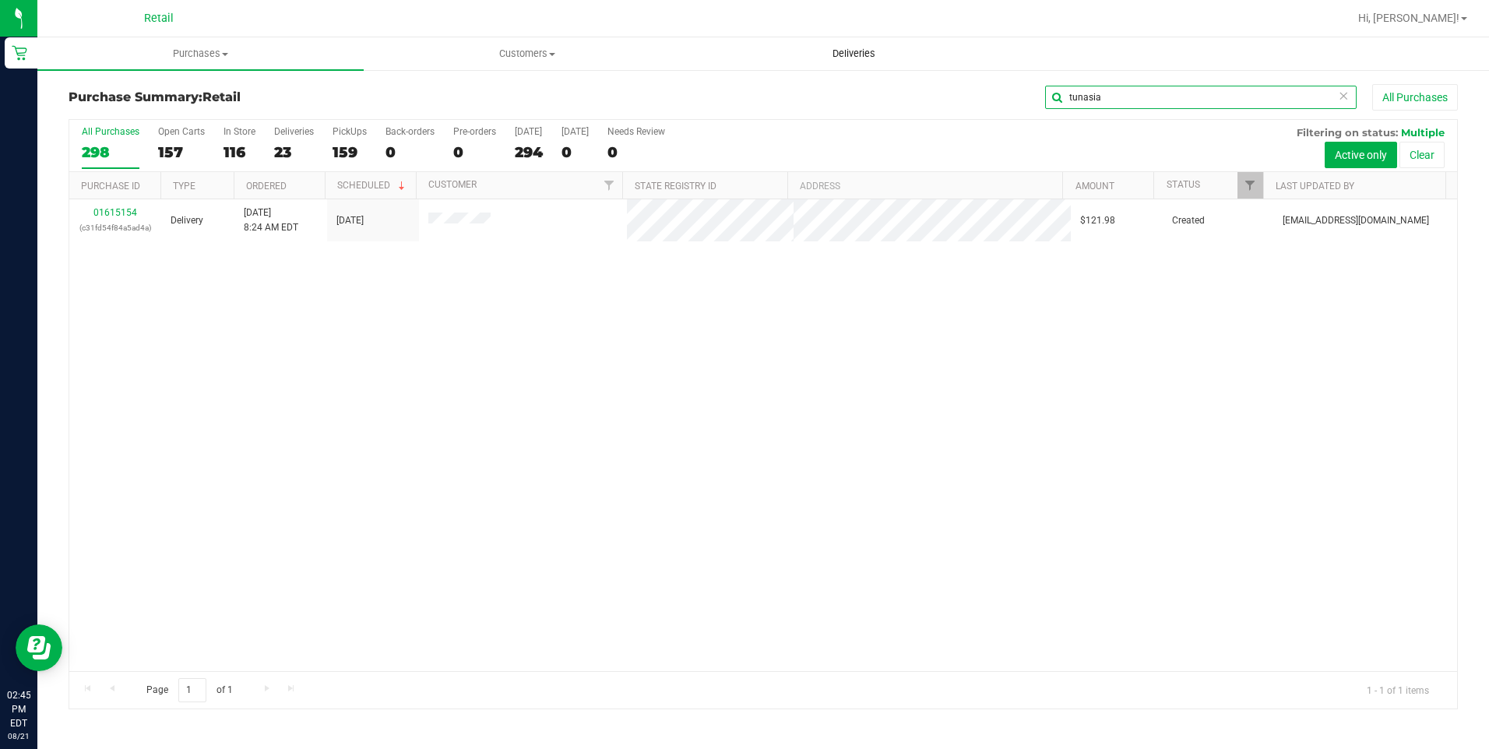
type input "tunasia"
click at [206, 52] on span "Purchases" at bounding box center [200, 54] width 326 height 14
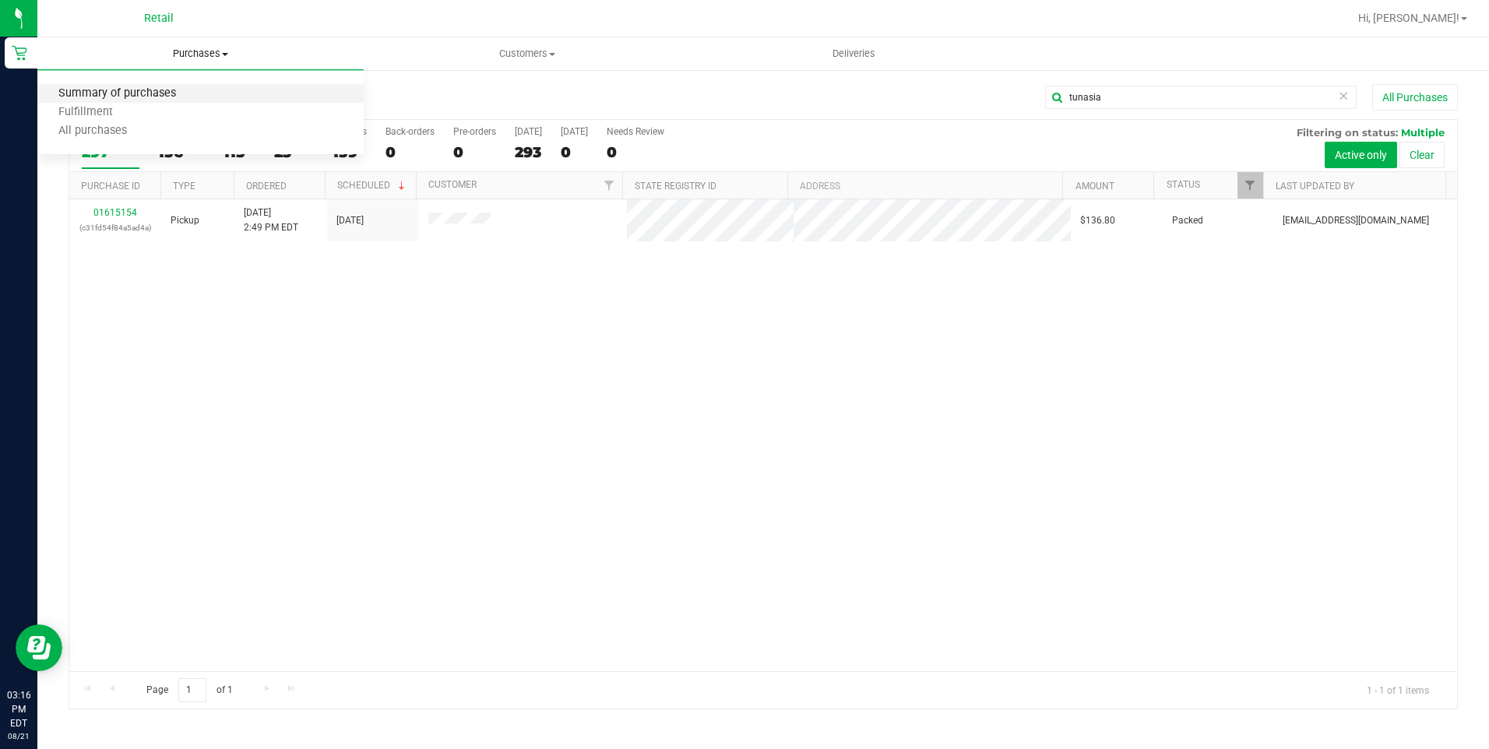
click at [174, 92] on span "Summary of purchases" at bounding box center [117, 93] width 160 height 13
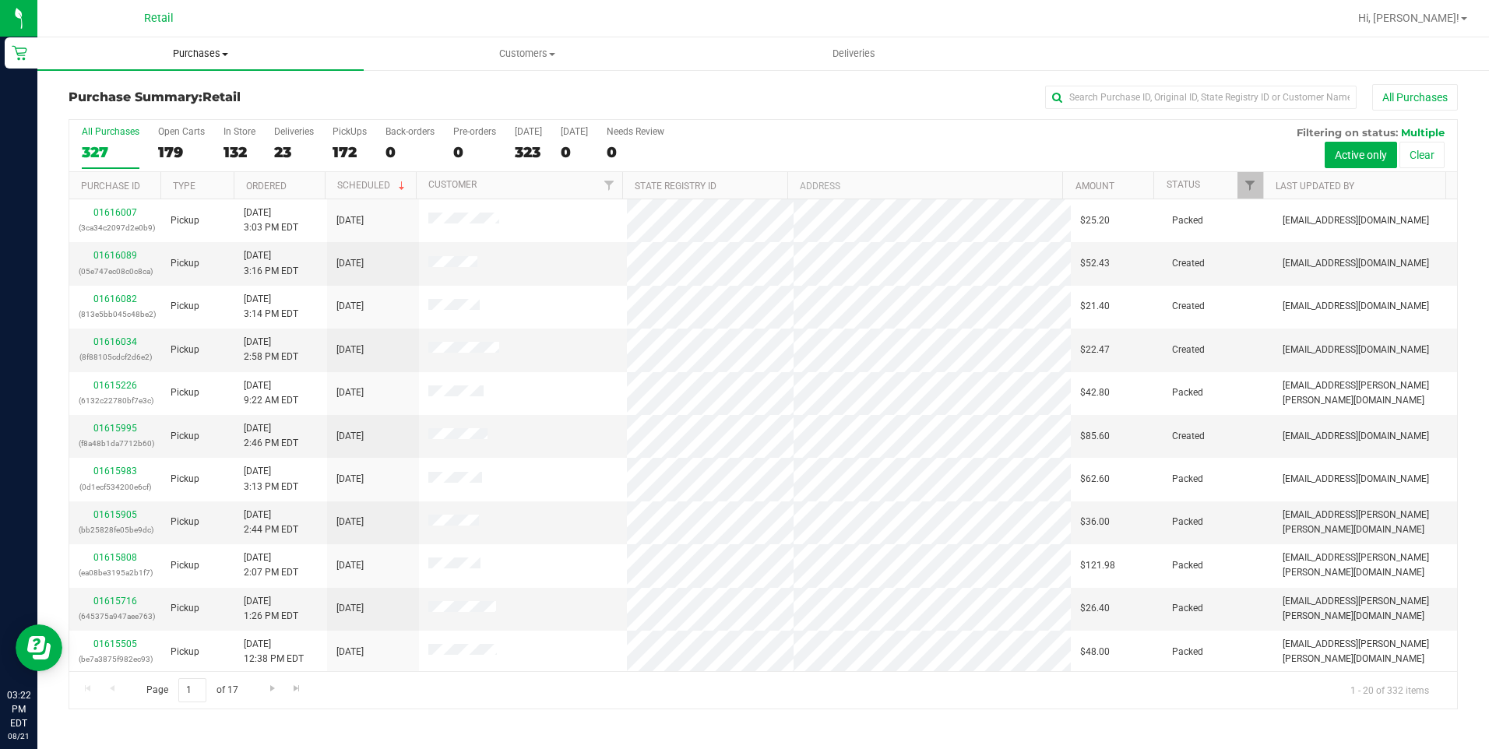
click at [205, 53] on span "Purchases" at bounding box center [200, 54] width 326 height 14
click at [166, 129] on li "All purchases" at bounding box center [200, 131] width 326 height 19
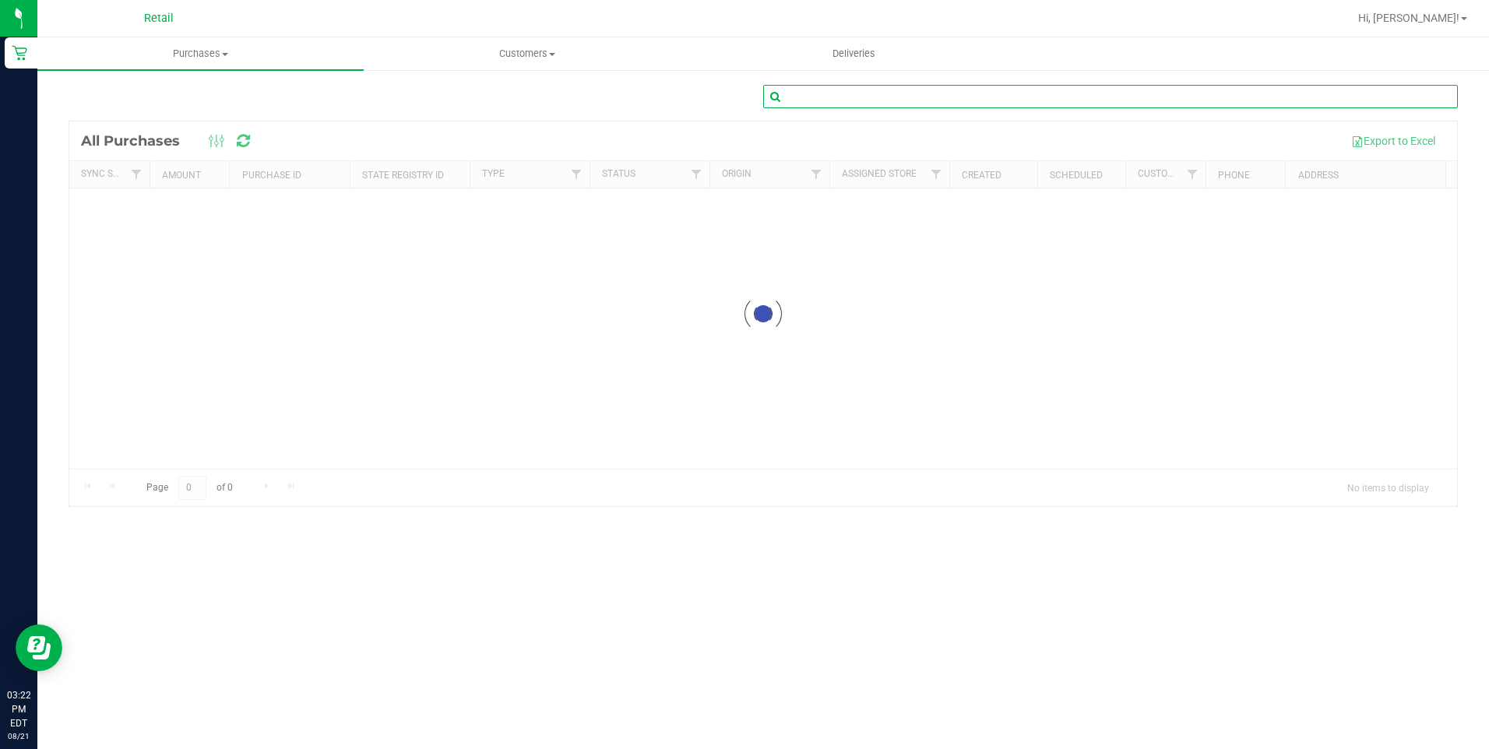
click at [1024, 104] on input "text" at bounding box center [1110, 96] width 695 height 23
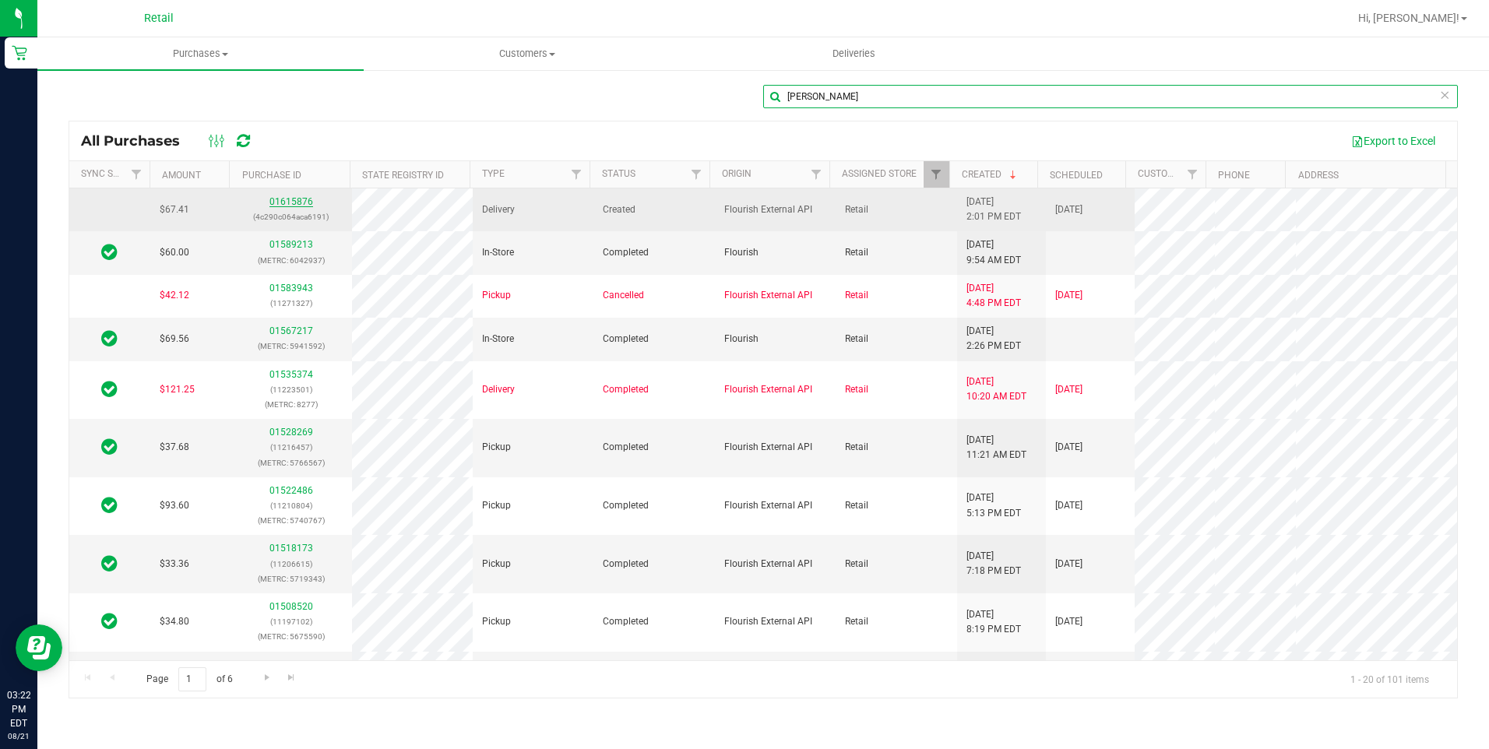
type input "[PERSON_NAME]"
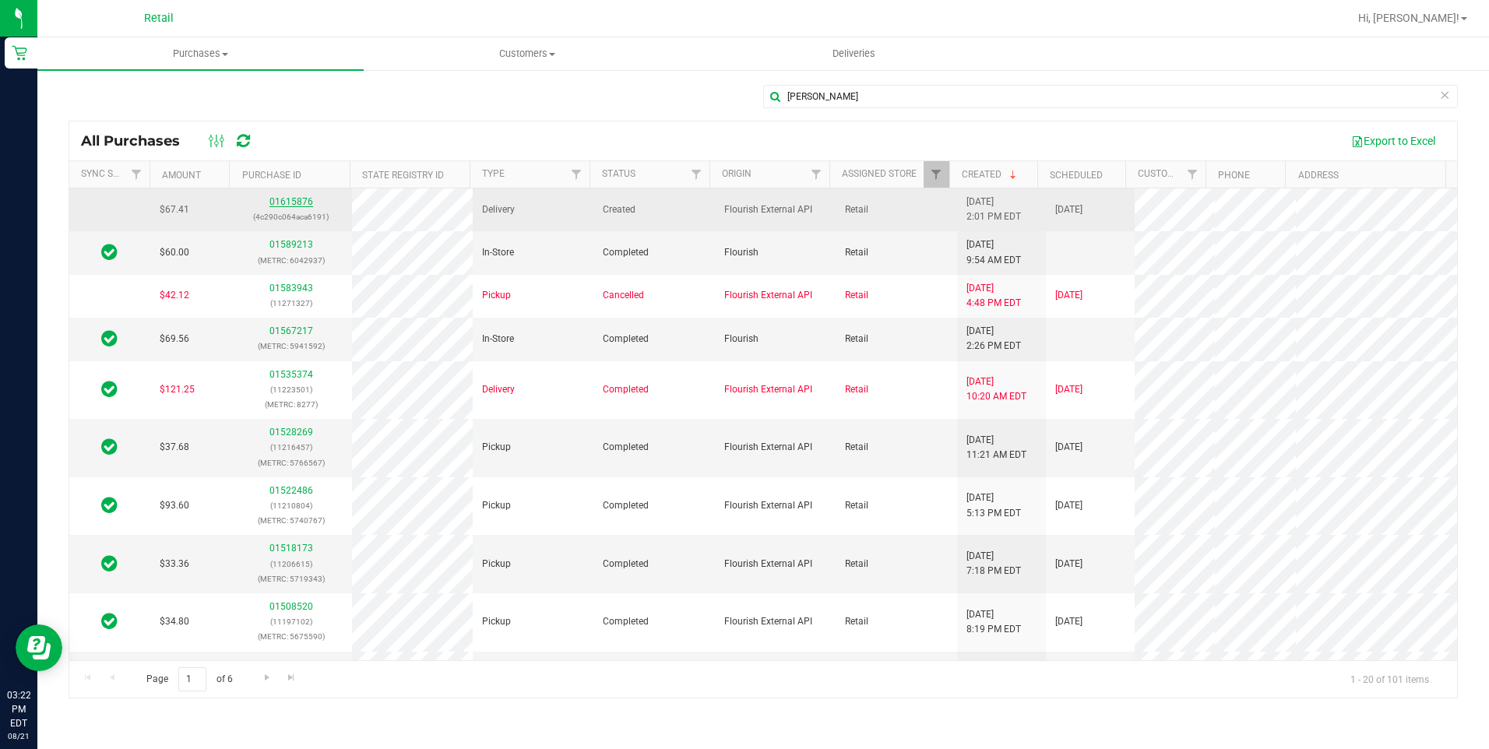
click at [280, 201] on link "01615876" at bounding box center [291, 201] width 44 height 11
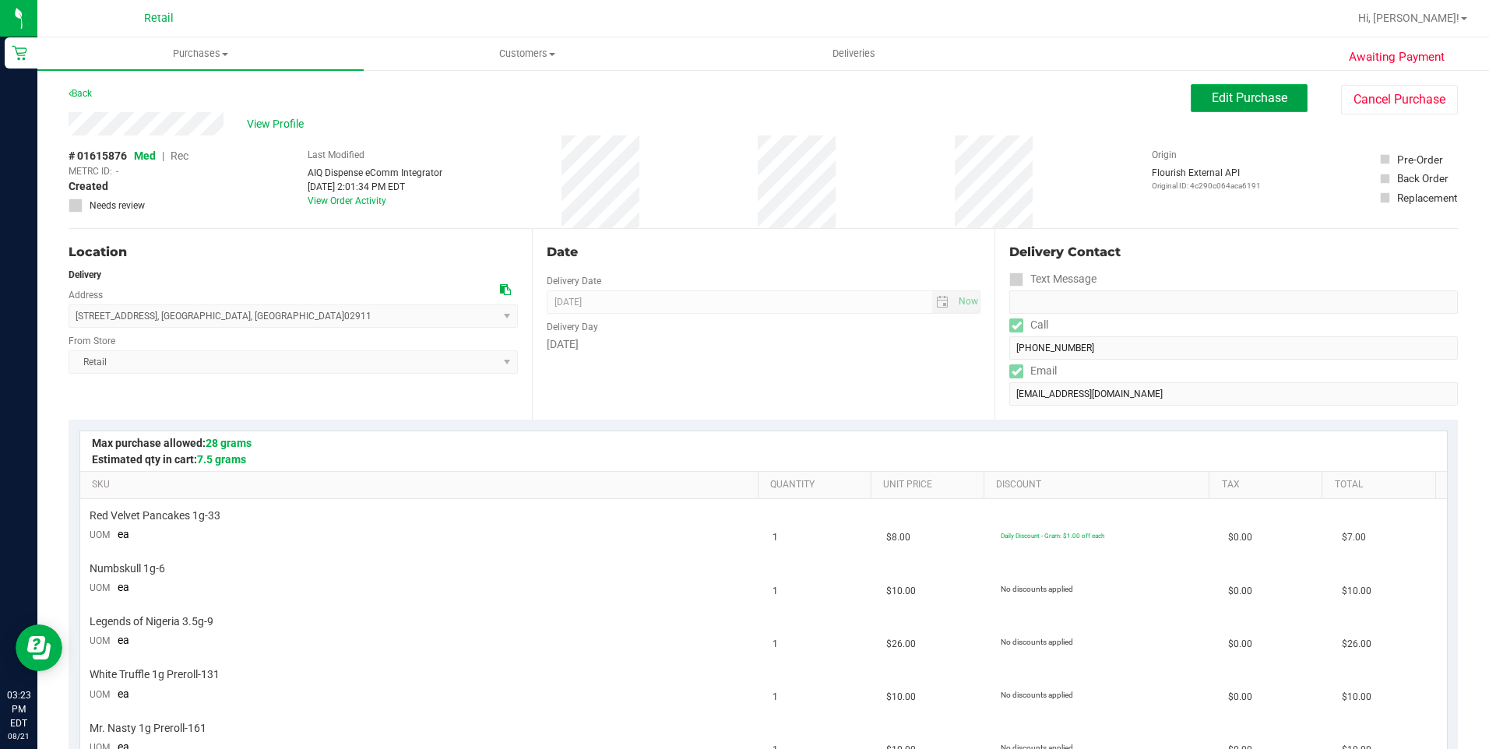
click at [1217, 104] on span "Edit Purchase" at bounding box center [1250, 97] width 76 height 15
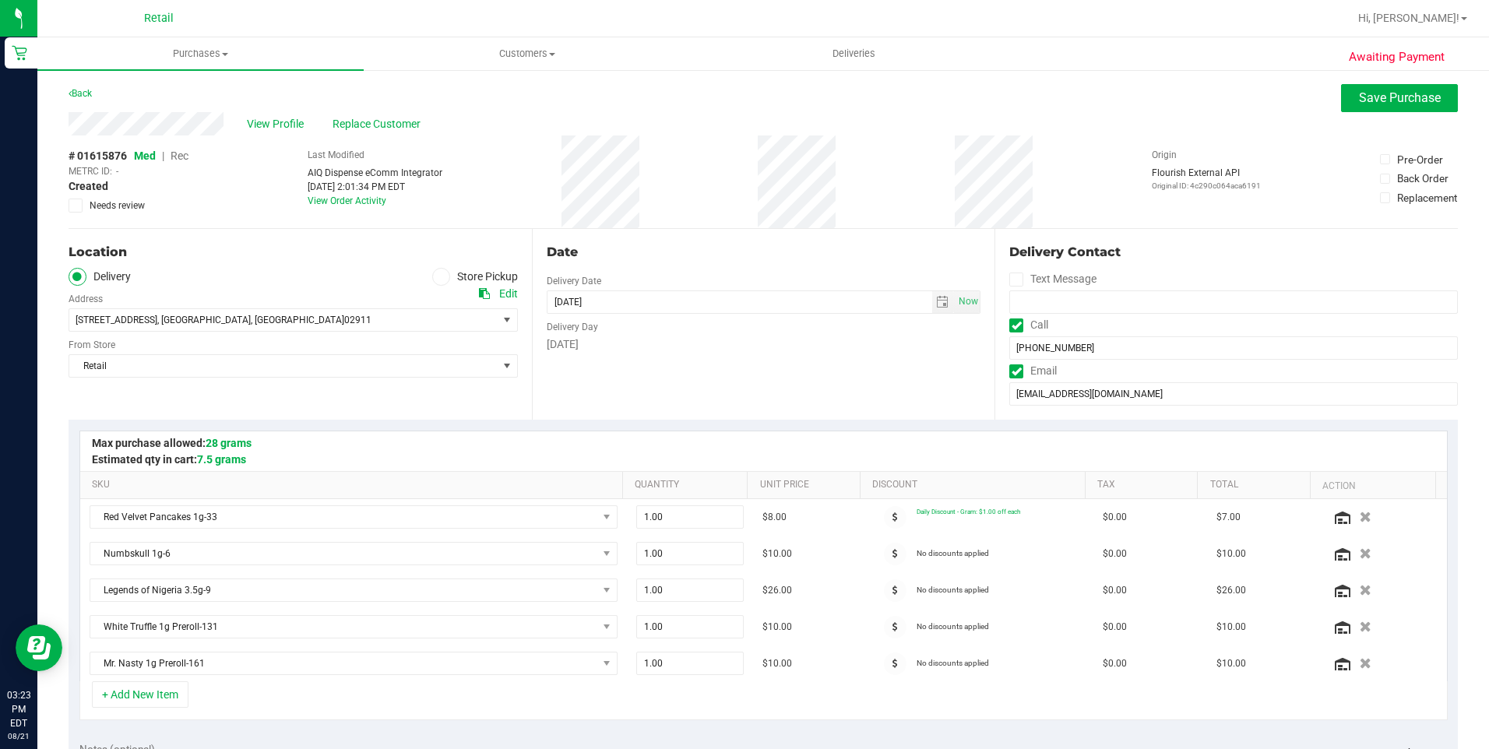
click at [438, 276] on icon at bounding box center [440, 276] width 9 height 0
click at [0, 0] on input "Store Pickup" at bounding box center [0, 0] width 0 height 0
click at [188, 158] on span "Rec" at bounding box center [180, 156] width 18 height 12
click at [1386, 105] on button "Save Purchase" at bounding box center [1399, 98] width 117 height 28
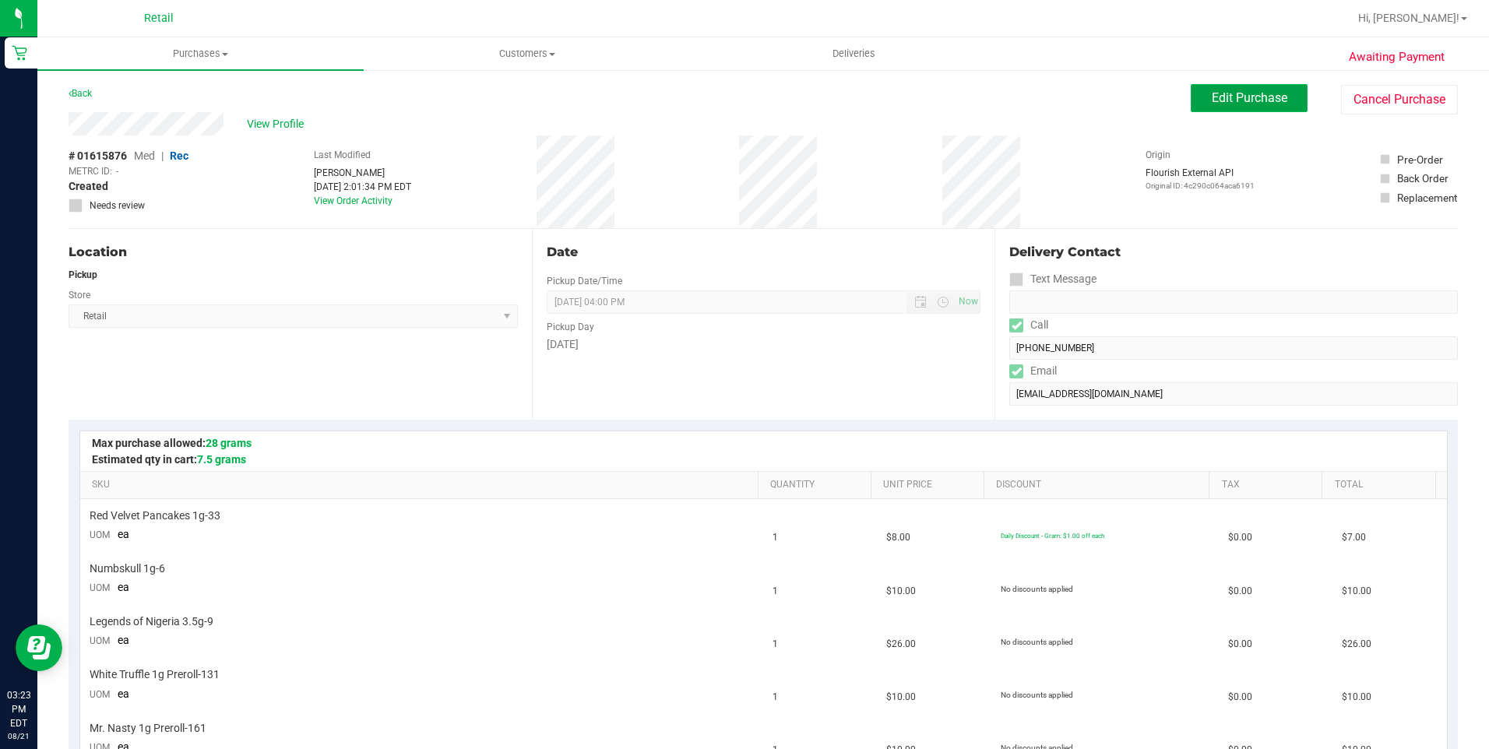
click at [1262, 108] on button "Edit Purchase" at bounding box center [1249, 98] width 117 height 28
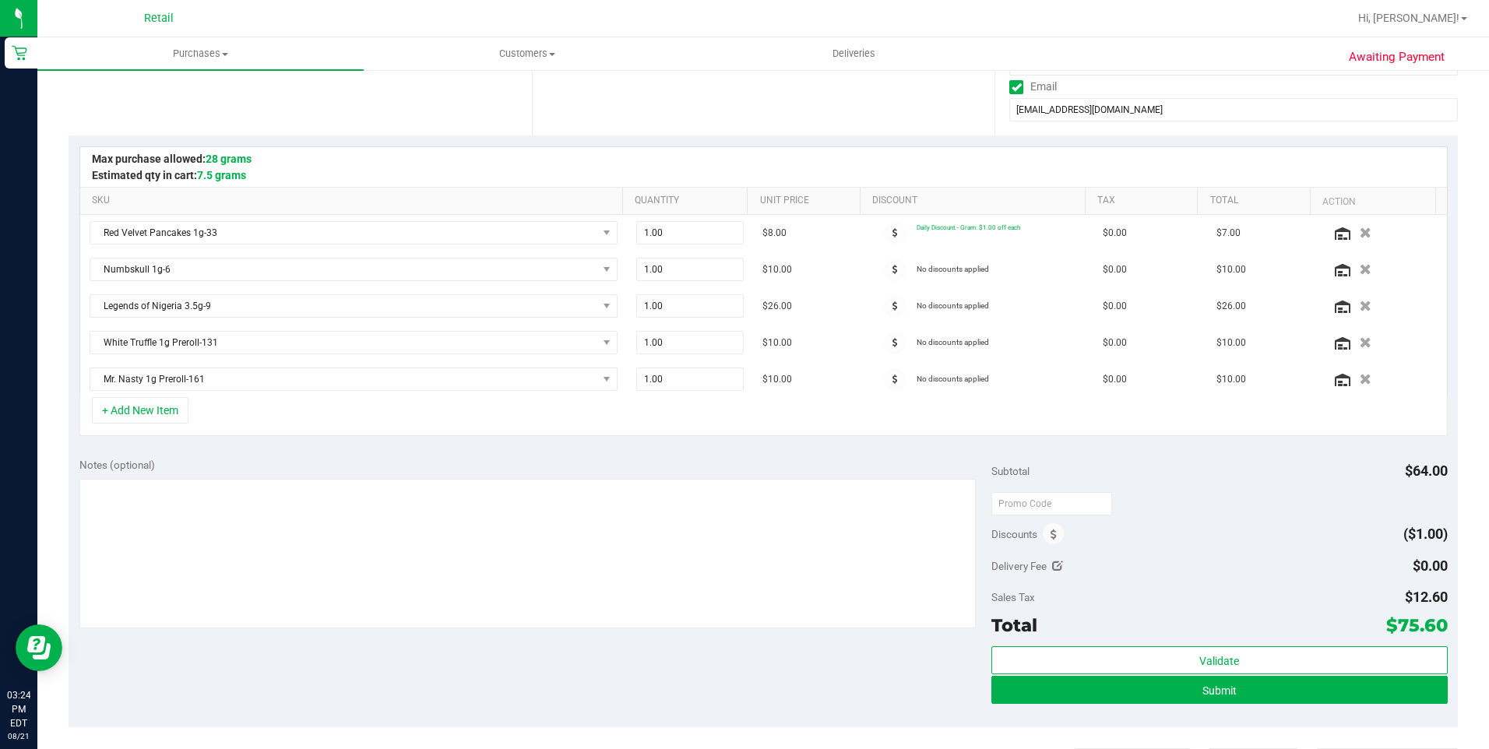
scroll to position [312, 0]
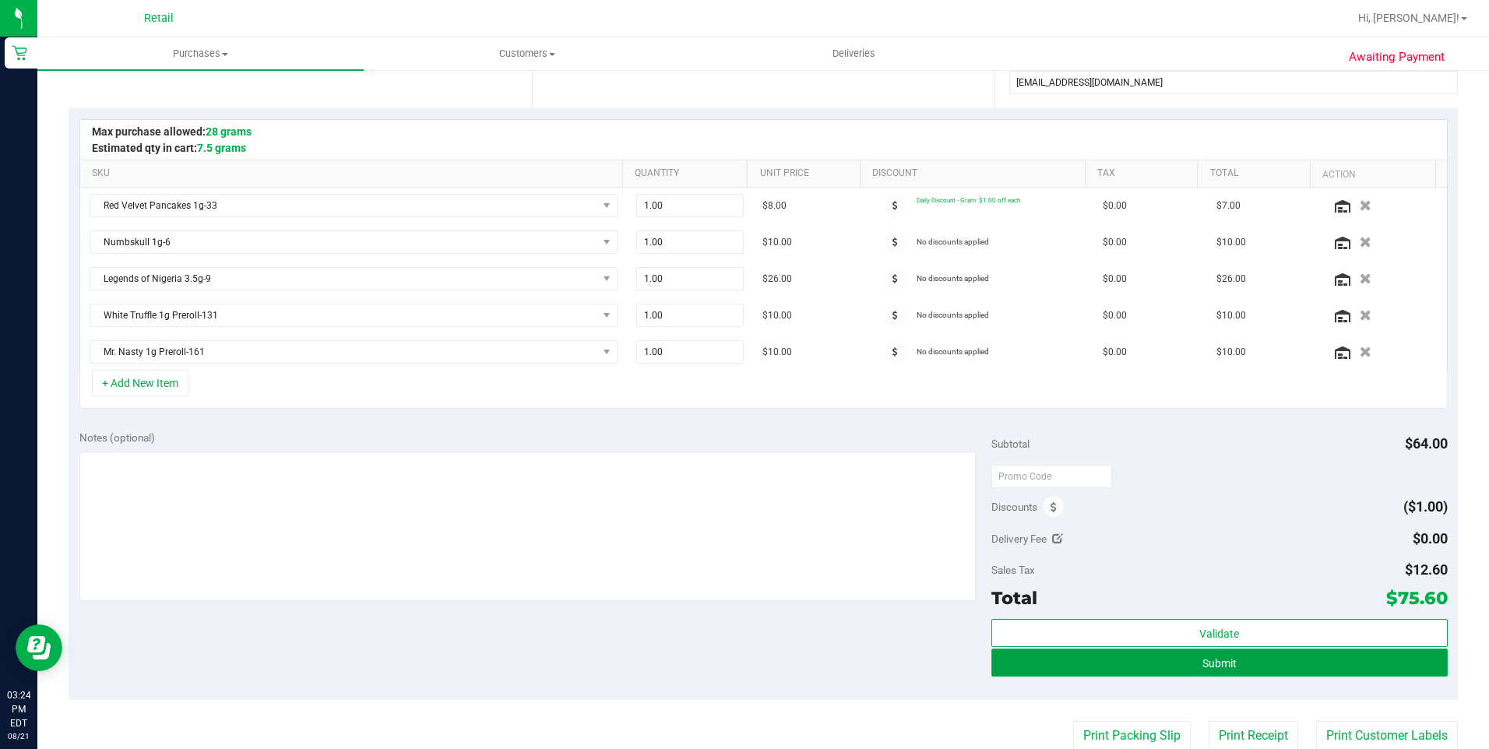
click at [1266, 653] on button "Submit" at bounding box center [1219, 663] width 456 height 28
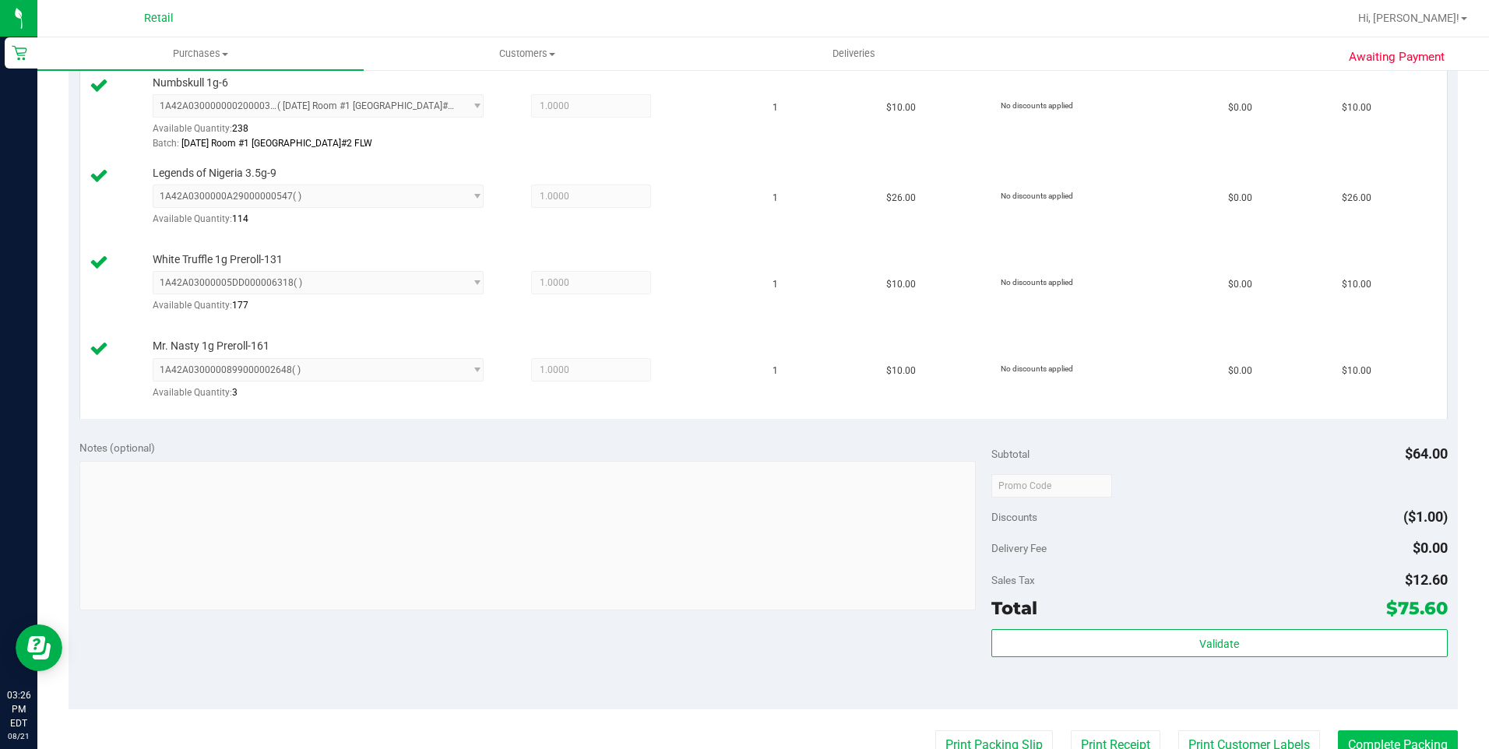
scroll to position [544, 0]
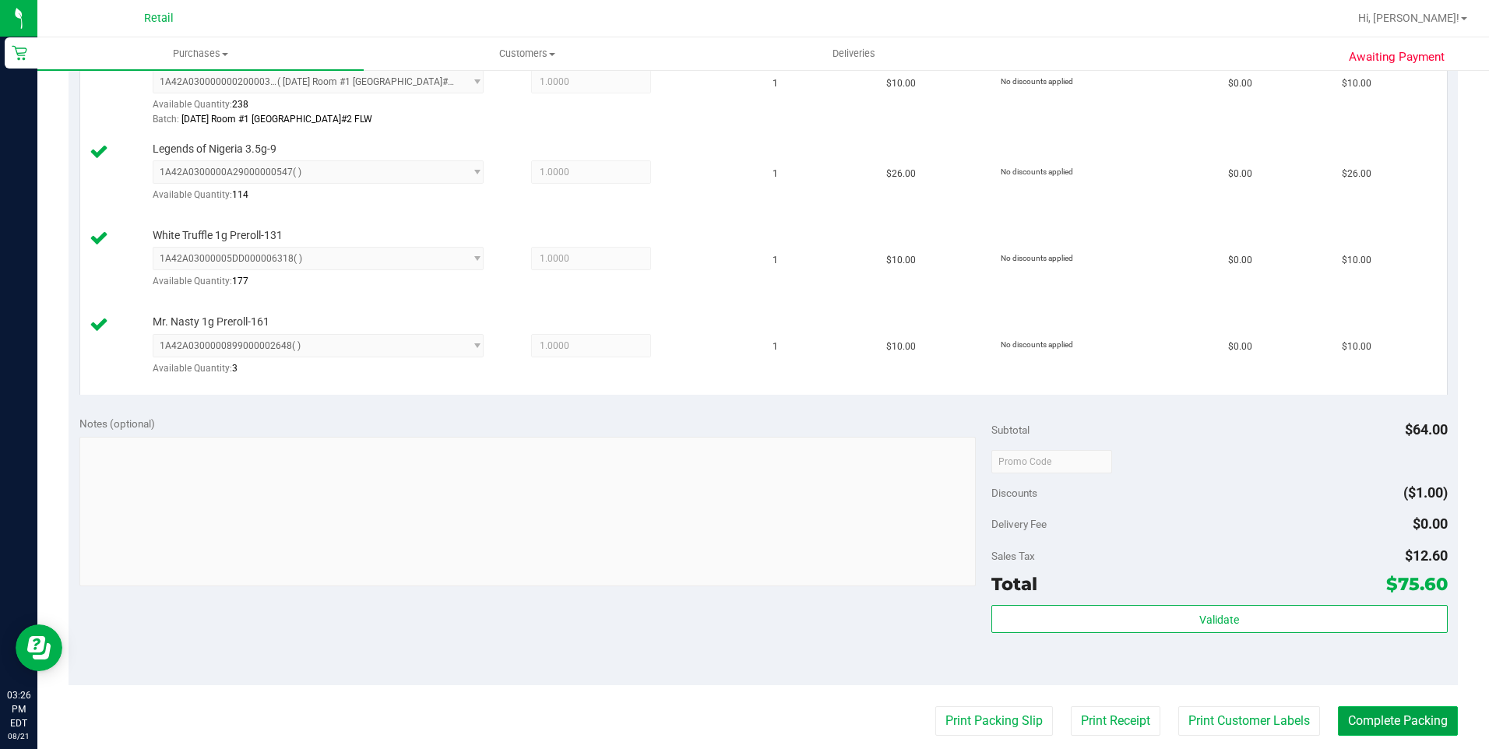
click at [1378, 720] on button "Complete Packing" at bounding box center [1398, 721] width 120 height 30
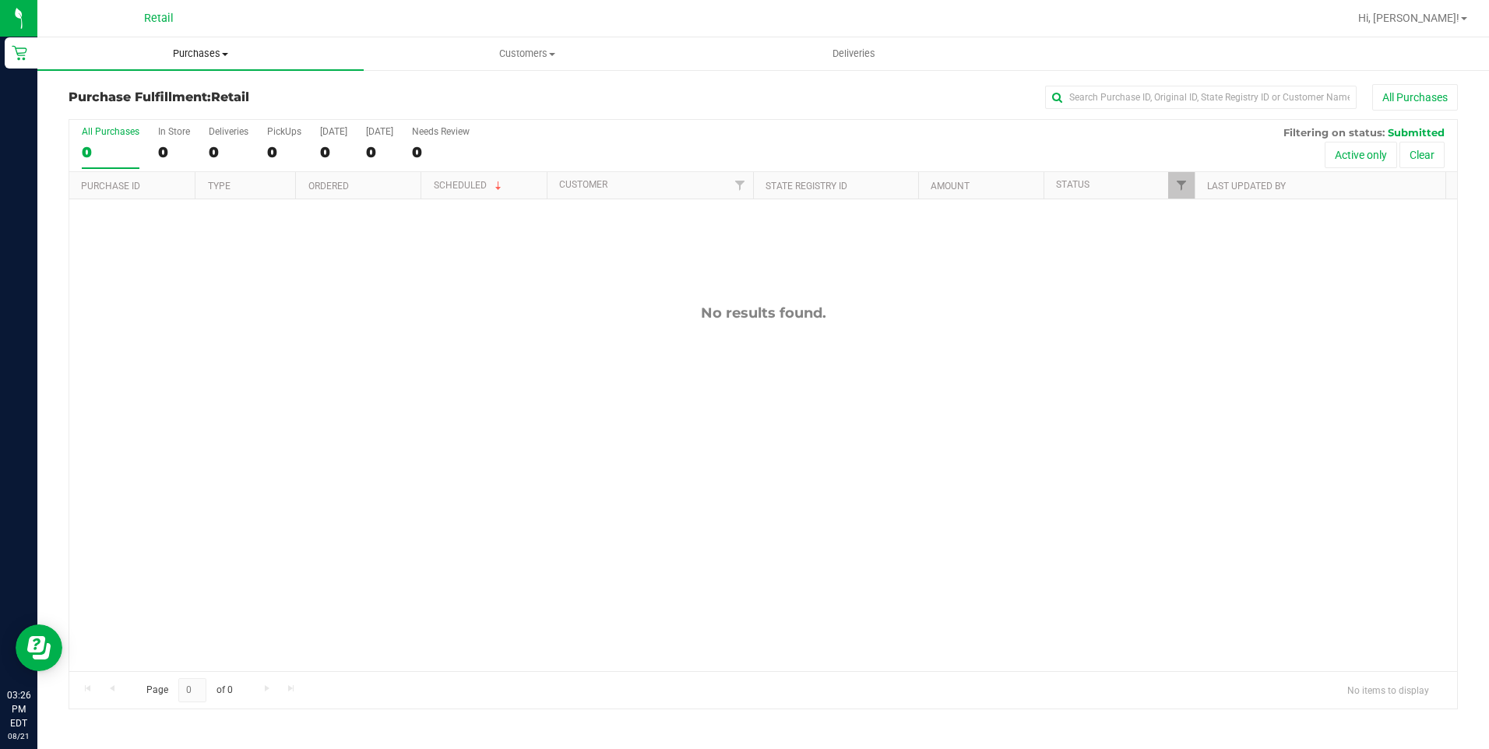
click at [199, 58] on span "Purchases" at bounding box center [200, 54] width 326 height 14
click at [155, 97] on span "Summary of purchases" at bounding box center [117, 93] width 160 height 13
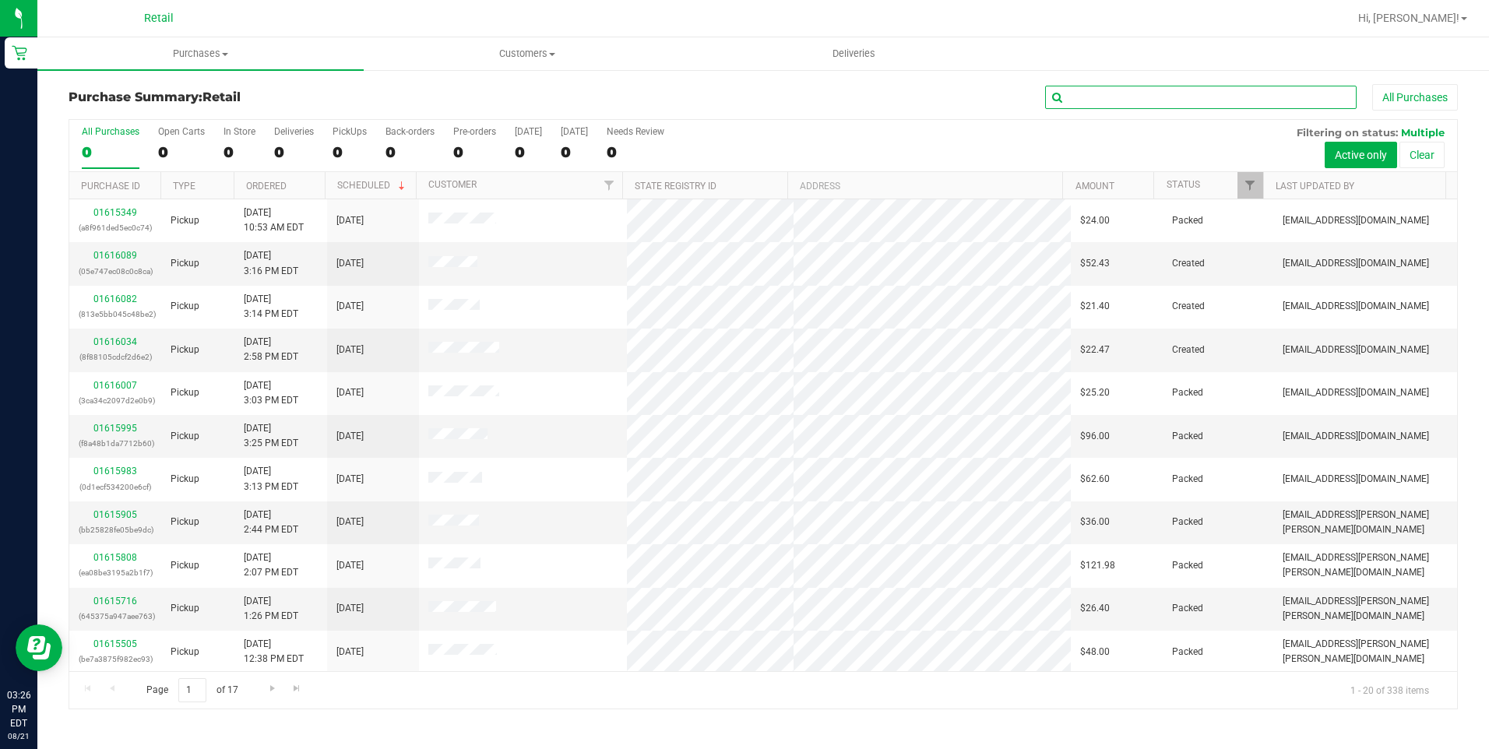
click at [1108, 99] on input "text" at bounding box center [1201, 97] width 312 height 23
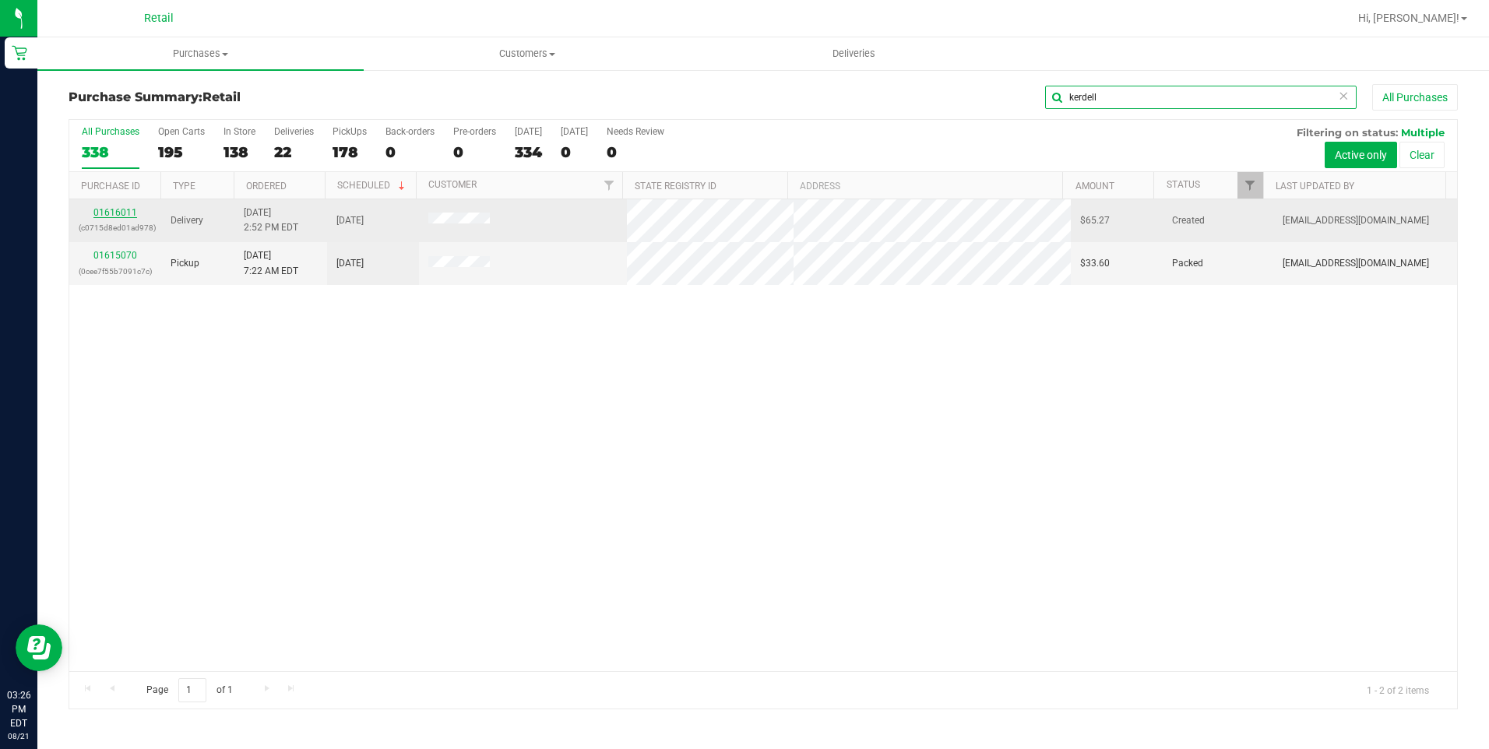
type input "kerdell"
click at [106, 212] on link "01616011" at bounding box center [115, 212] width 44 height 11
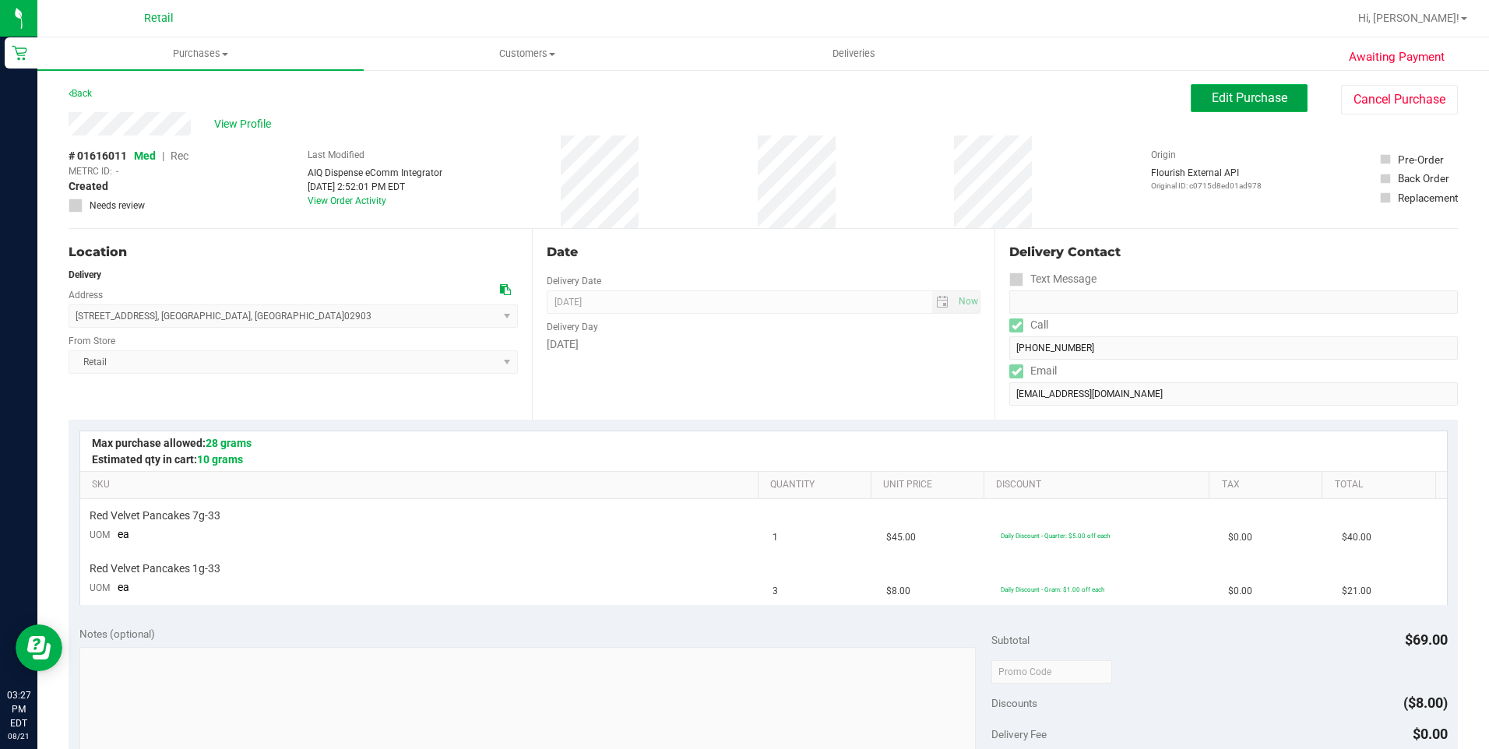
click at [1237, 103] on span "Edit Purchase" at bounding box center [1250, 97] width 76 height 15
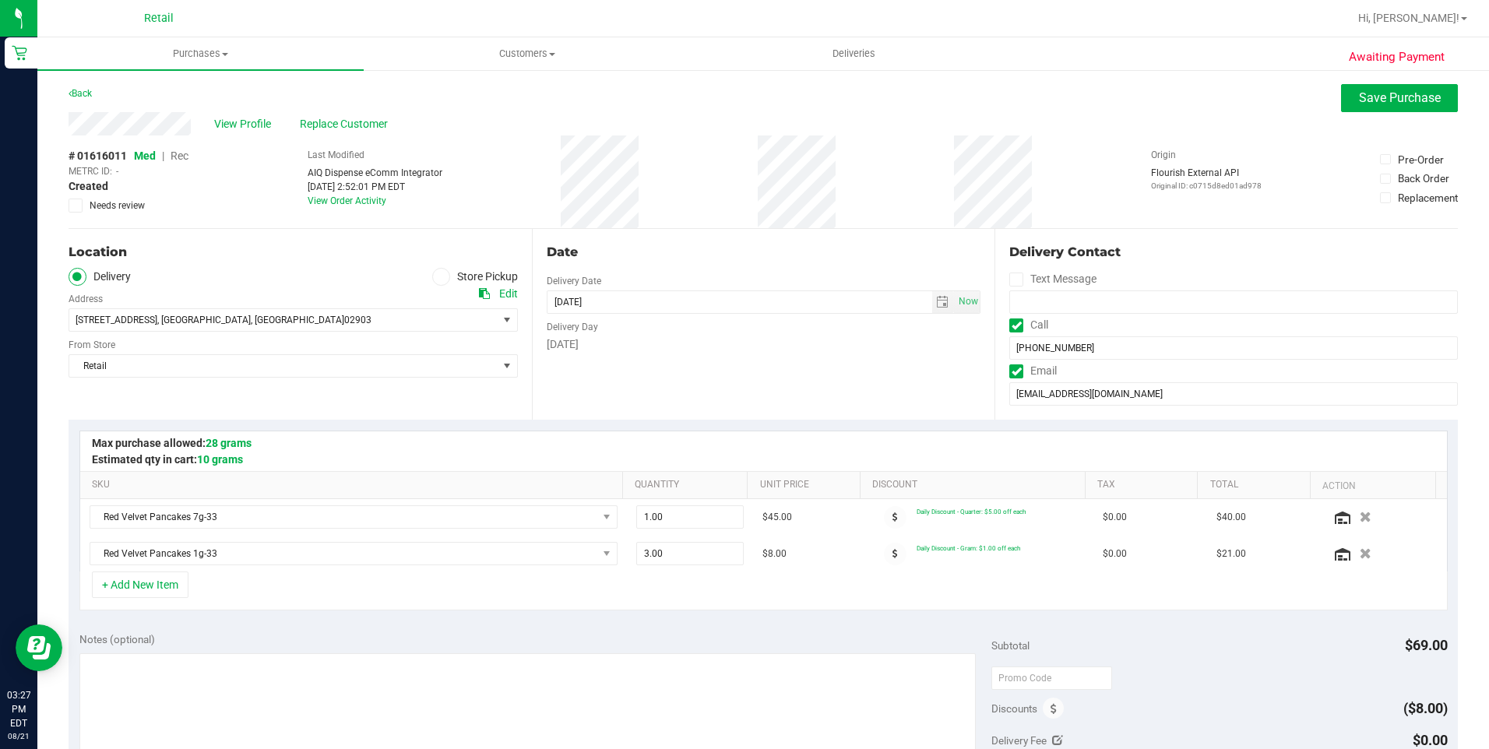
click at [182, 158] on span "Rec" at bounding box center [180, 156] width 18 height 12
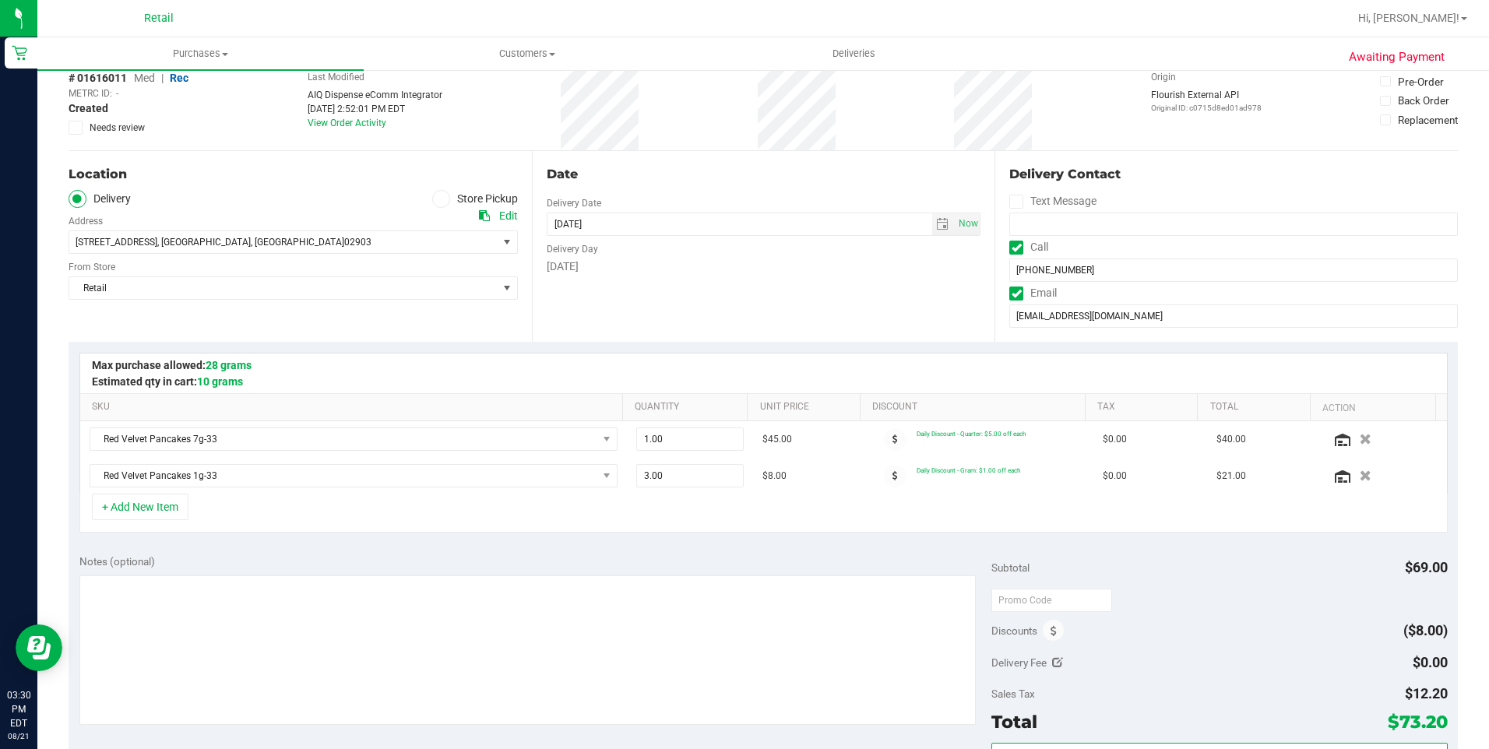
scroll to position [156, 0]
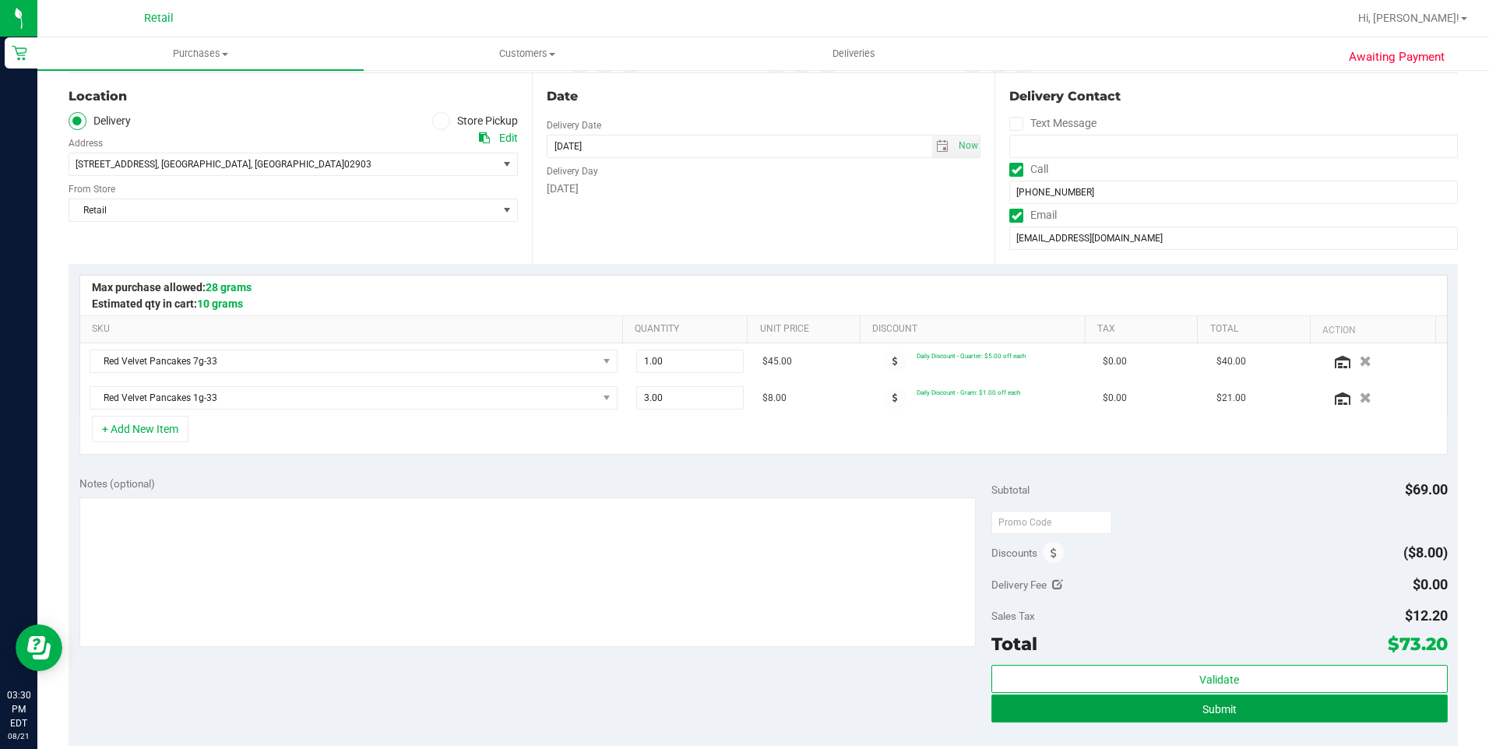
click at [1167, 707] on button "Submit" at bounding box center [1219, 709] width 456 height 28
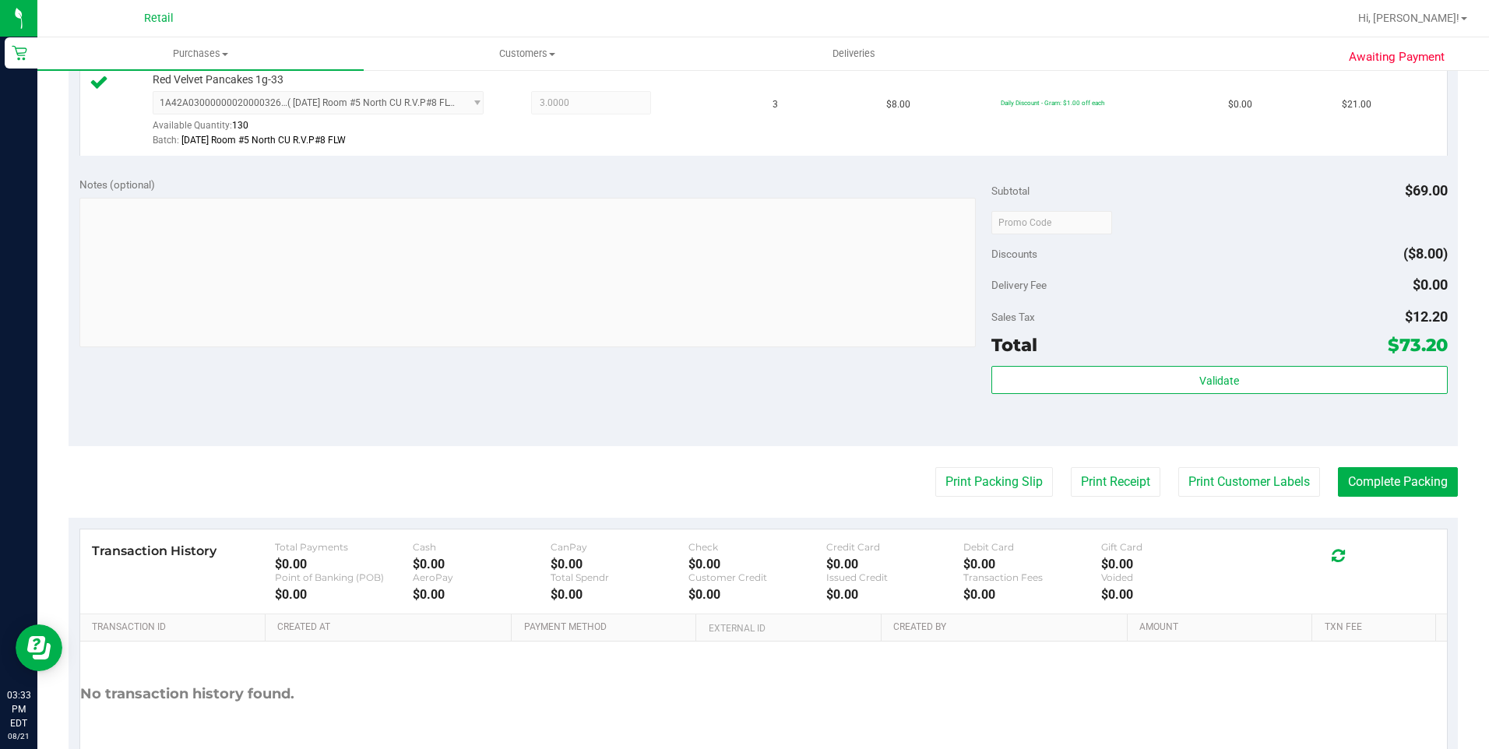
scroll to position [545, 0]
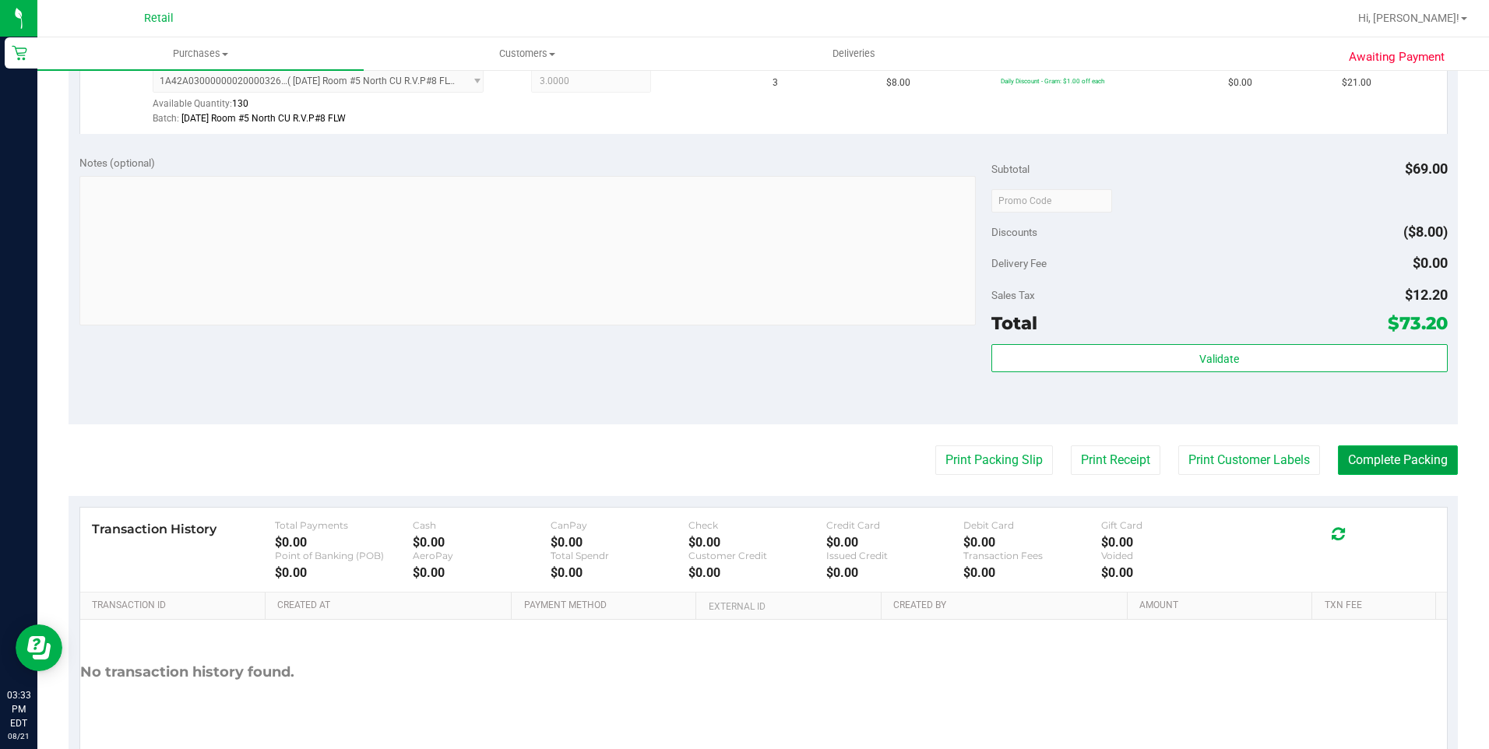
click at [1385, 456] on button "Complete Packing" at bounding box center [1398, 460] width 120 height 30
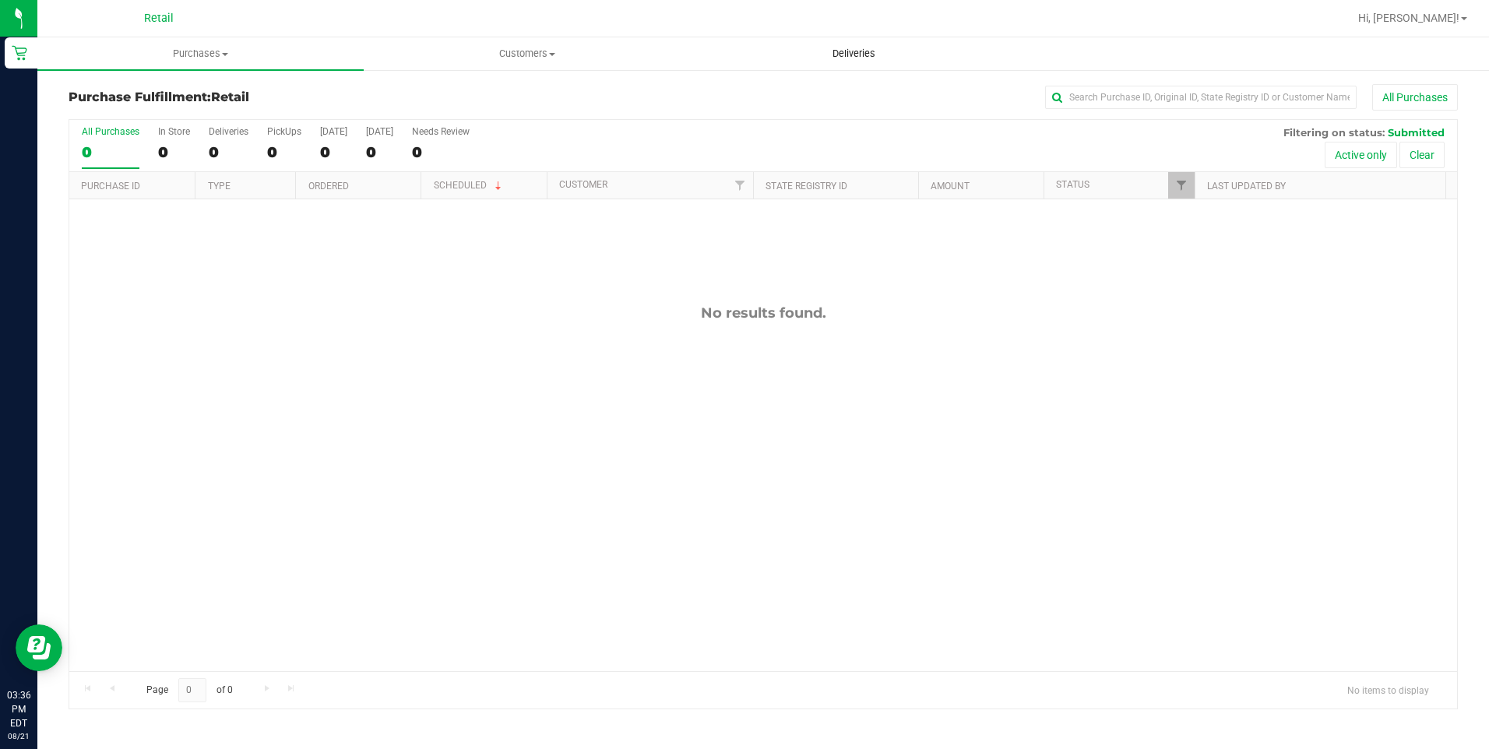
click at [868, 55] on span "Deliveries" at bounding box center [854, 54] width 85 height 14
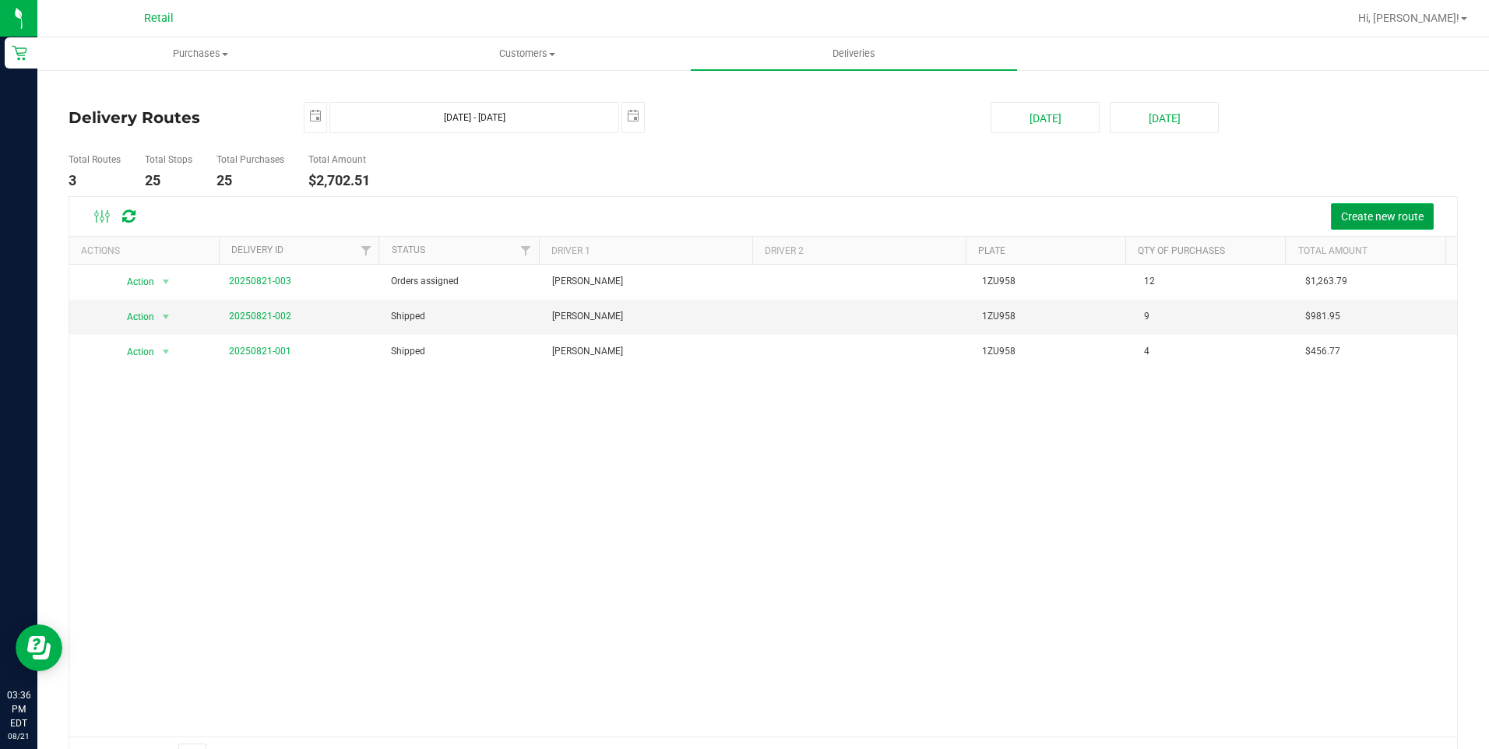
click at [1347, 211] on span "Create new route" at bounding box center [1382, 216] width 83 height 12
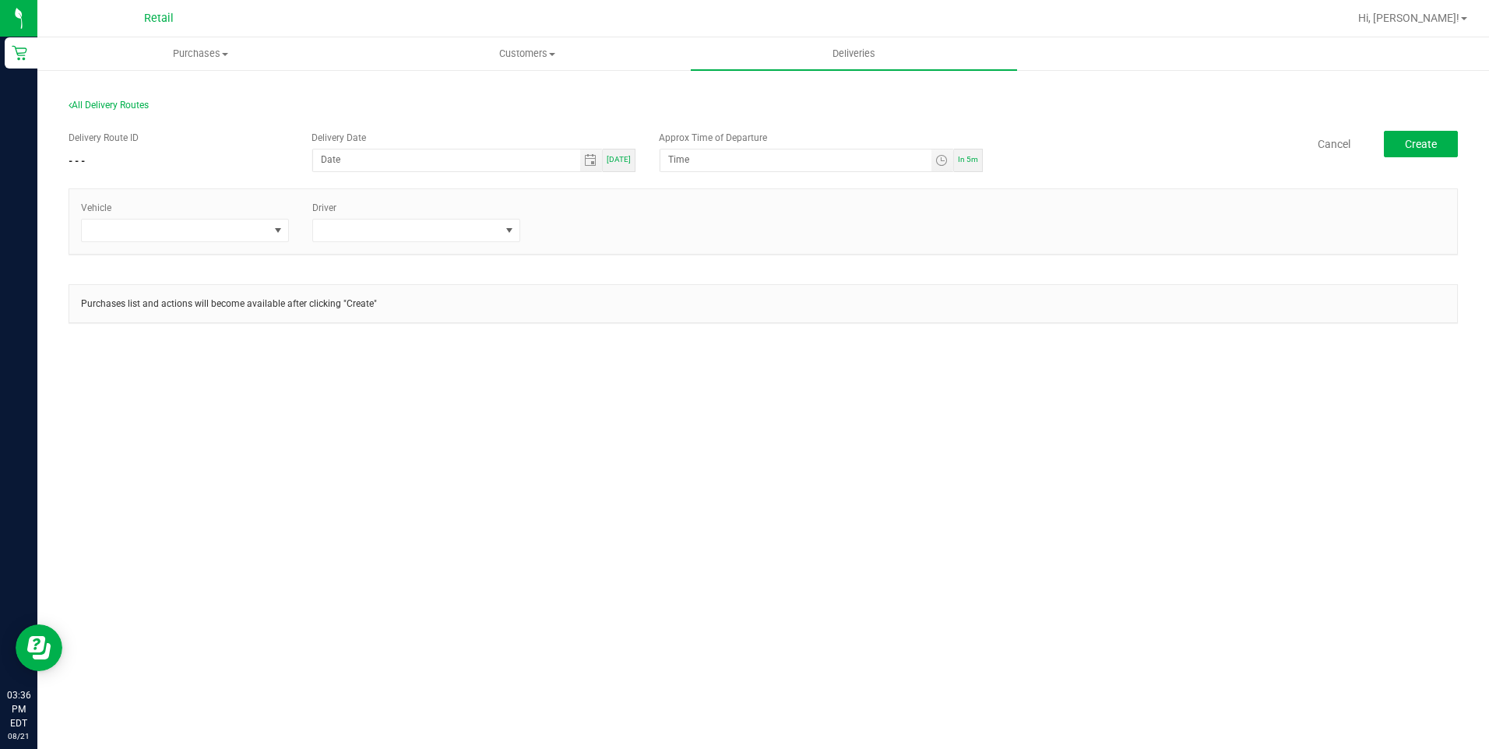
click at [615, 157] on span "[DATE]" at bounding box center [619, 159] width 24 height 9
type input "[DATE]"
click at [726, 159] on input "3:41 PM" at bounding box center [795, 159] width 270 height 19
type input "3:41 PM"
type input "4:minute PM"
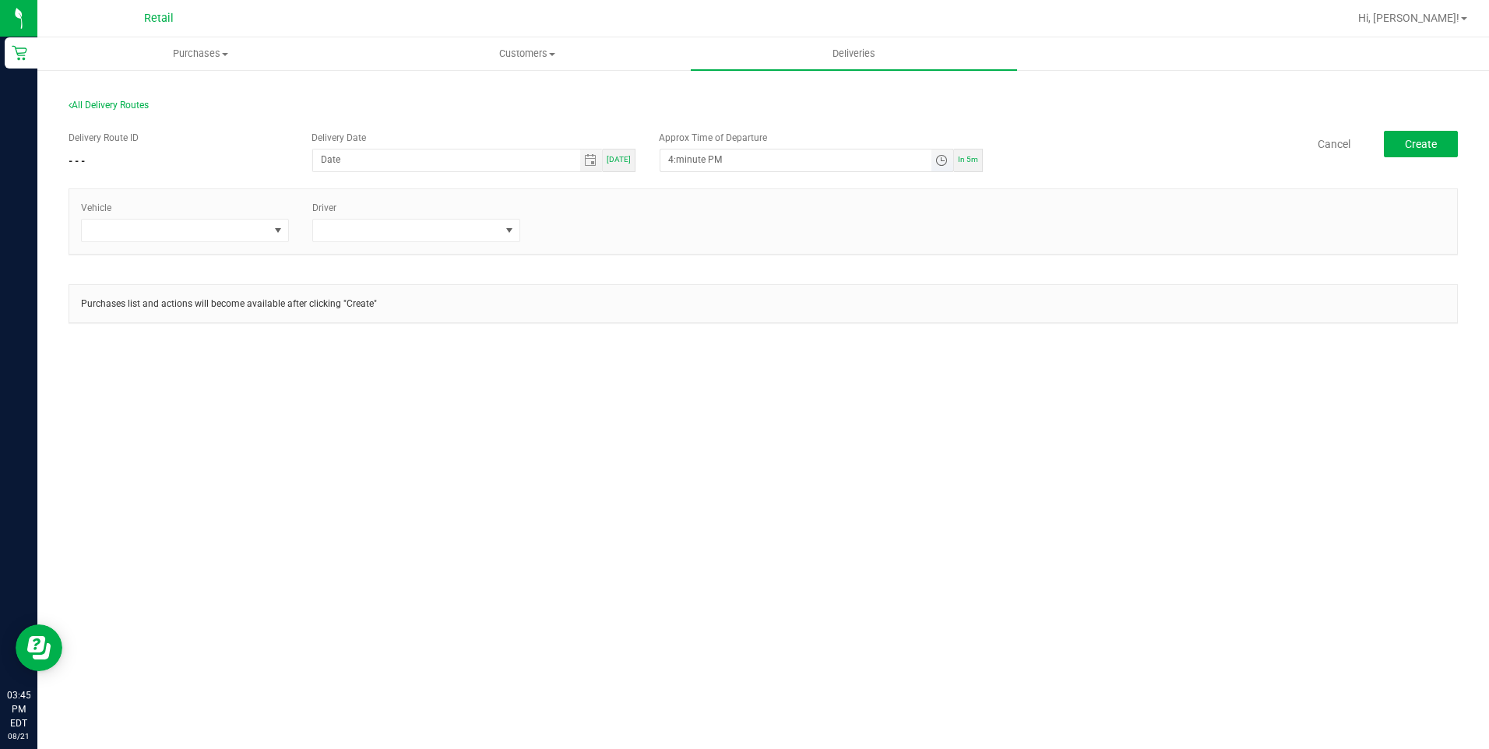
type input "[DATE]"
type input "4:00 PM"
click at [256, 234] on span at bounding box center [175, 231] width 187 height 22
click at [134, 328] on li "Tesla" at bounding box center [185, 324] width 206 height 26
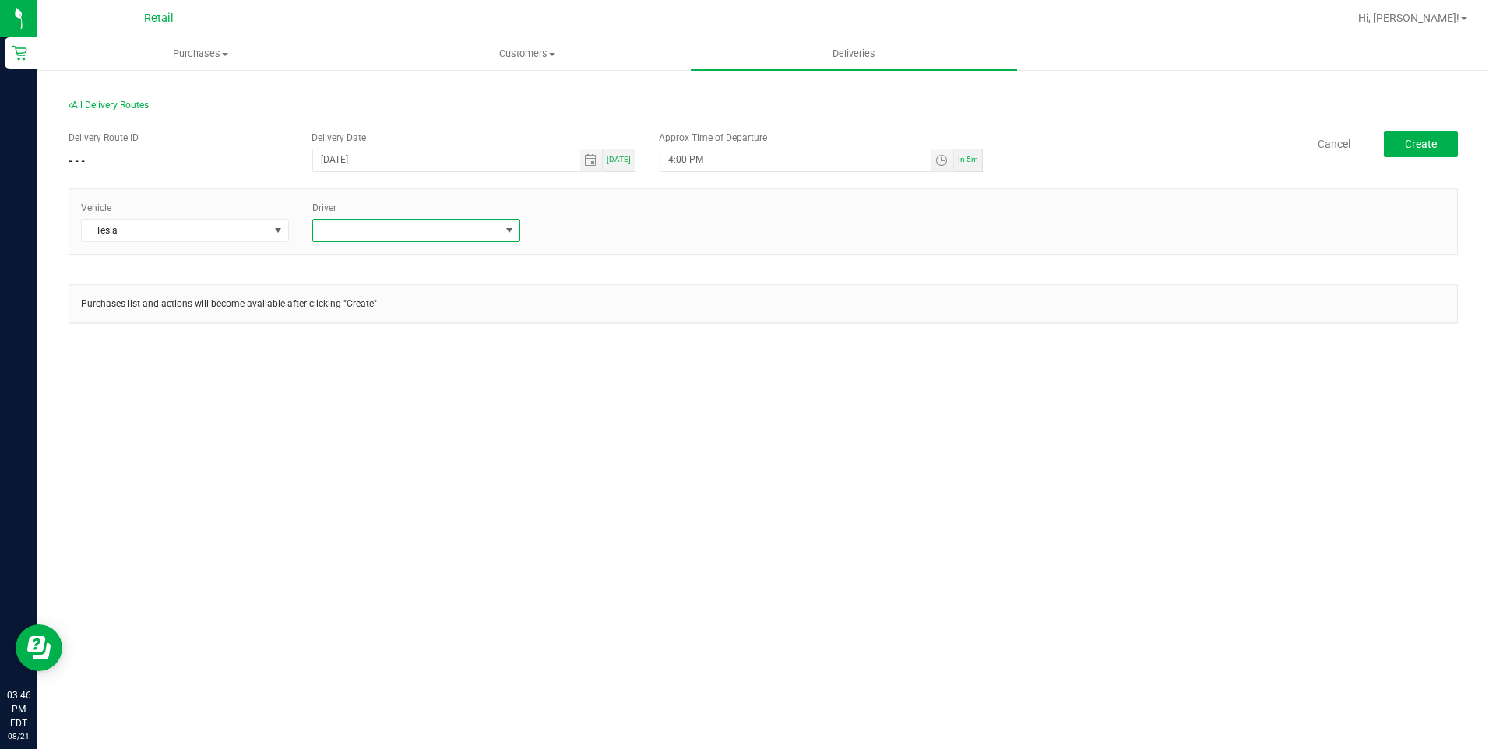
click at [440, 224] on span at bounding box center [406, 231] width 187 height 22
click at [390, 368] on li "[PERSON_NAME]" at bounding box center [416, 374] width 206 height 26
click at [1408, 144] on span "Create" at bounding box center [1421, 144] width 32 height 12
click at [527, 164] on input "[DATE]" at bounding box center [446, 159] width 266 height 19
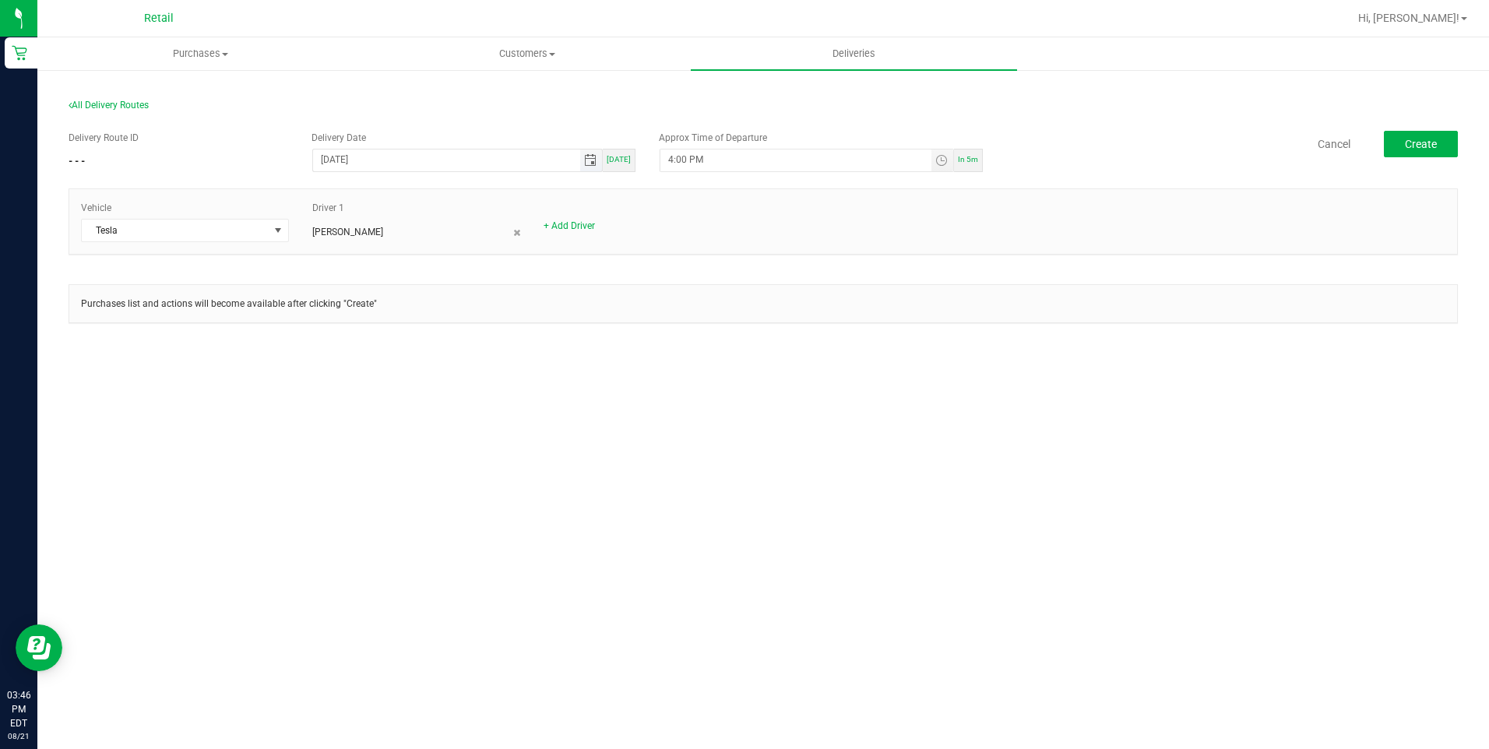
type input "12/31/year"
type input "08/21/1902"
type input "7:00 PM"
type input "[DATE]"
click at [1417, 153] on button "Create" at bounding box center [1421, 144] width 74 height 26
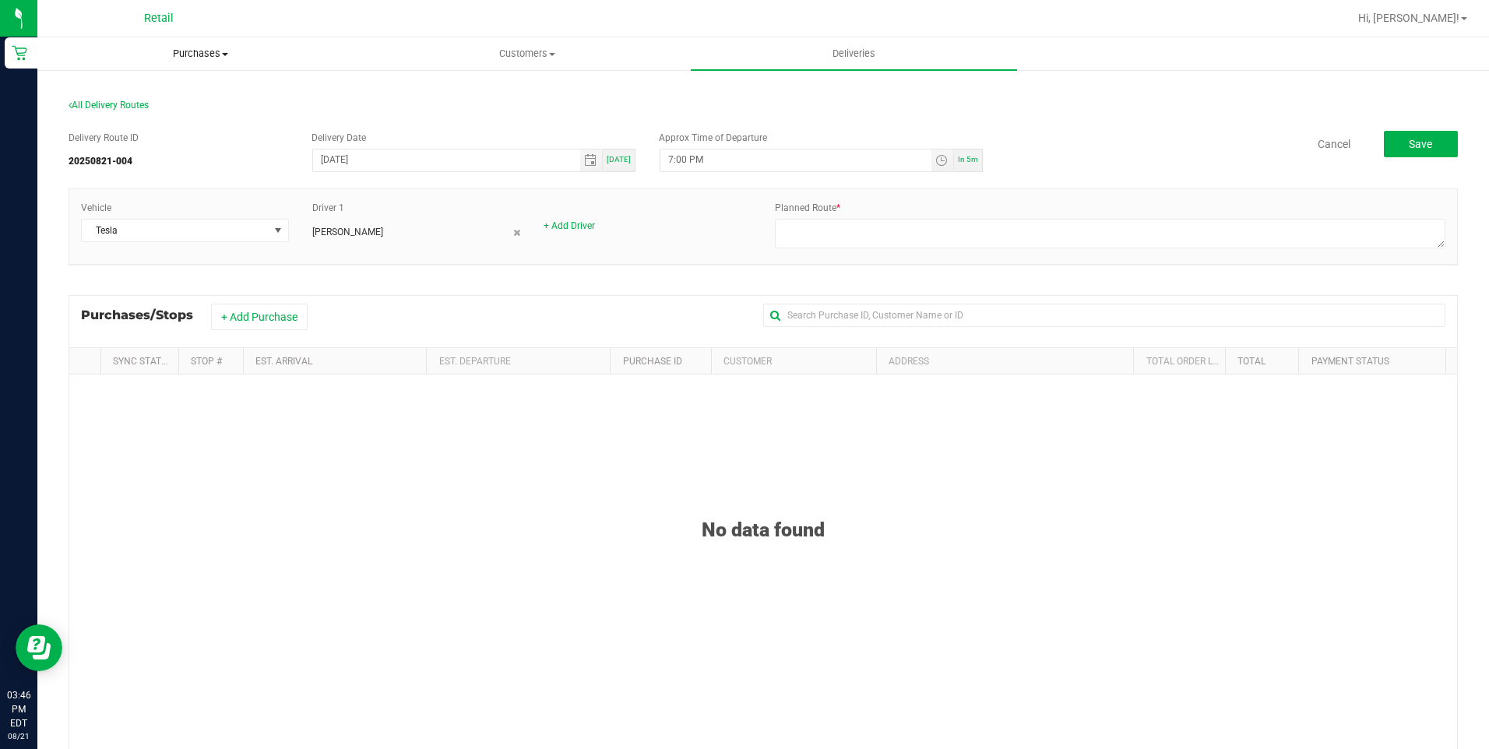
click at [221, 57] on span "Purchases" at bounding box center [200, 54] width 325 height 14
click at [219, 90] on li "Summary of purchases" at bounding box center [200, 94] width 326 height 19
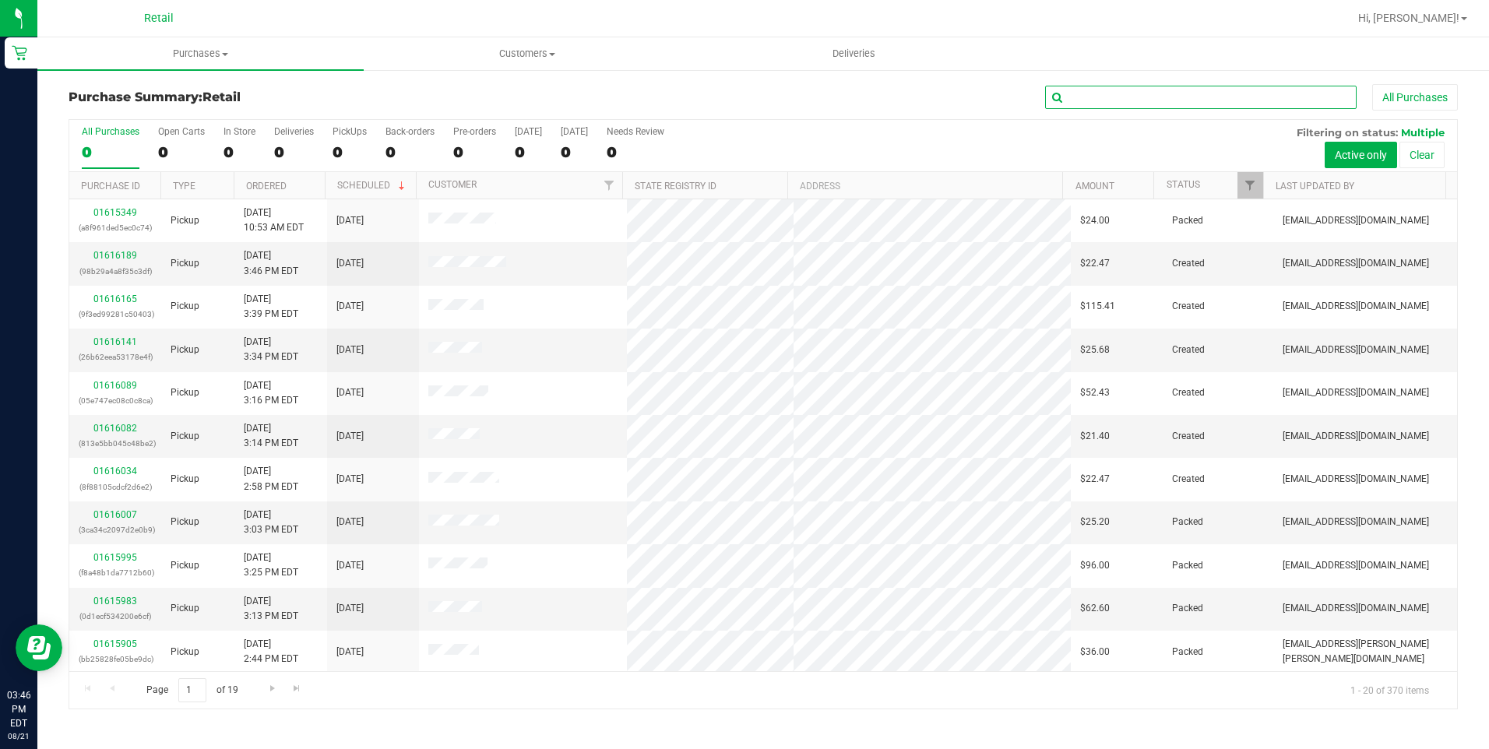
click at [1146, 96] on input "text" at bounding box center [1201, 97] width 312 height 23
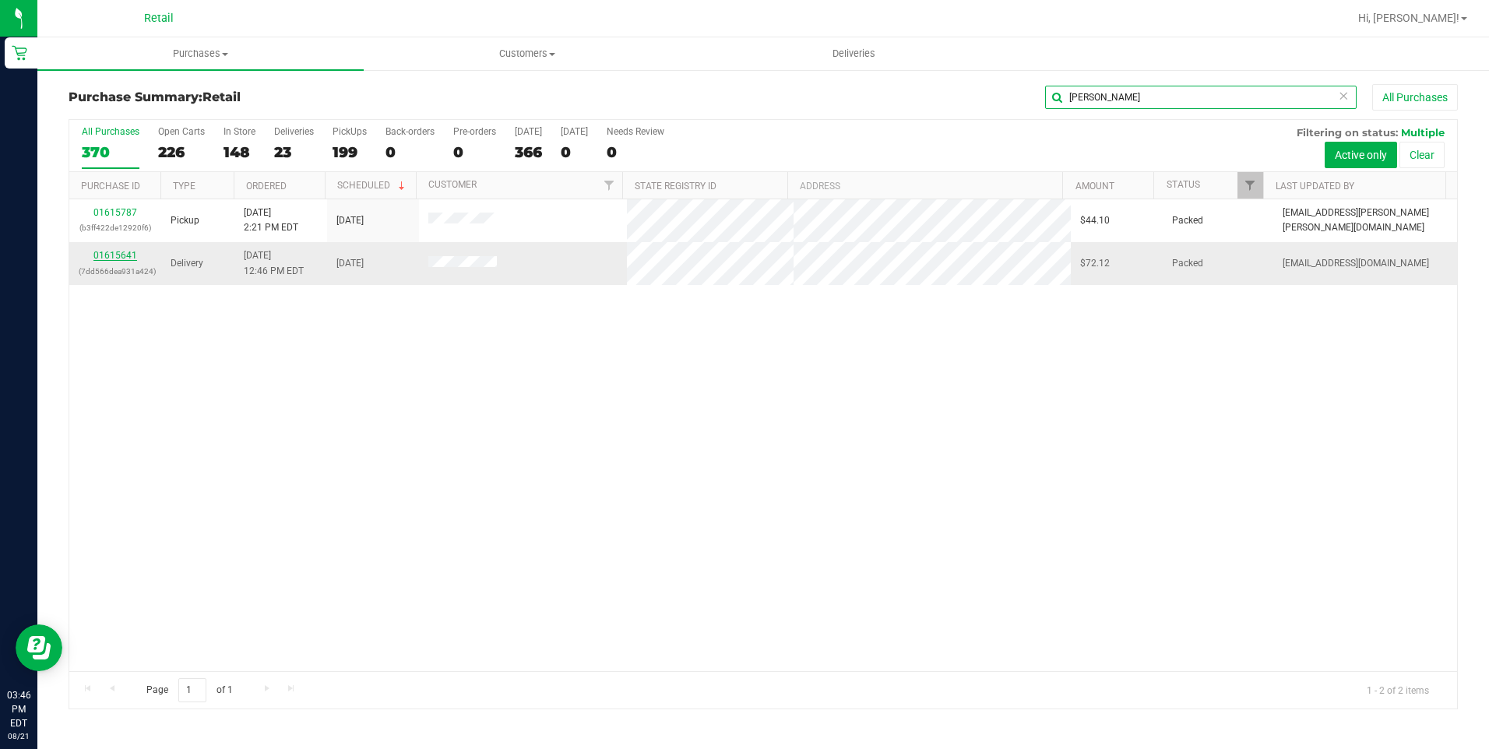
type input "antonio"
click at [126, 260] on link "01615641" at bounding box center [115, 255] width 44 height 11
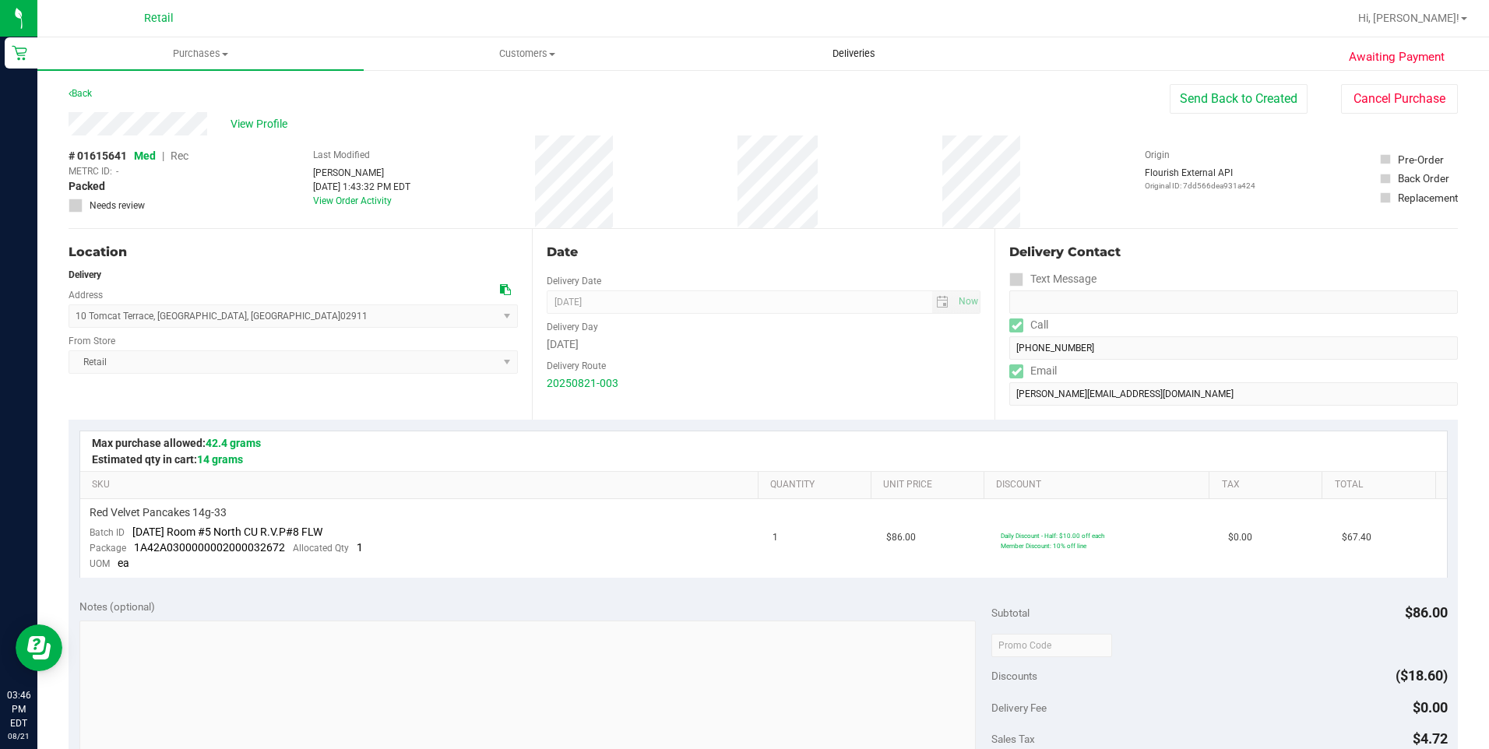
click at [851, 50] on span "Deliveries" at bounding box center [854, 54] width 85 height 14
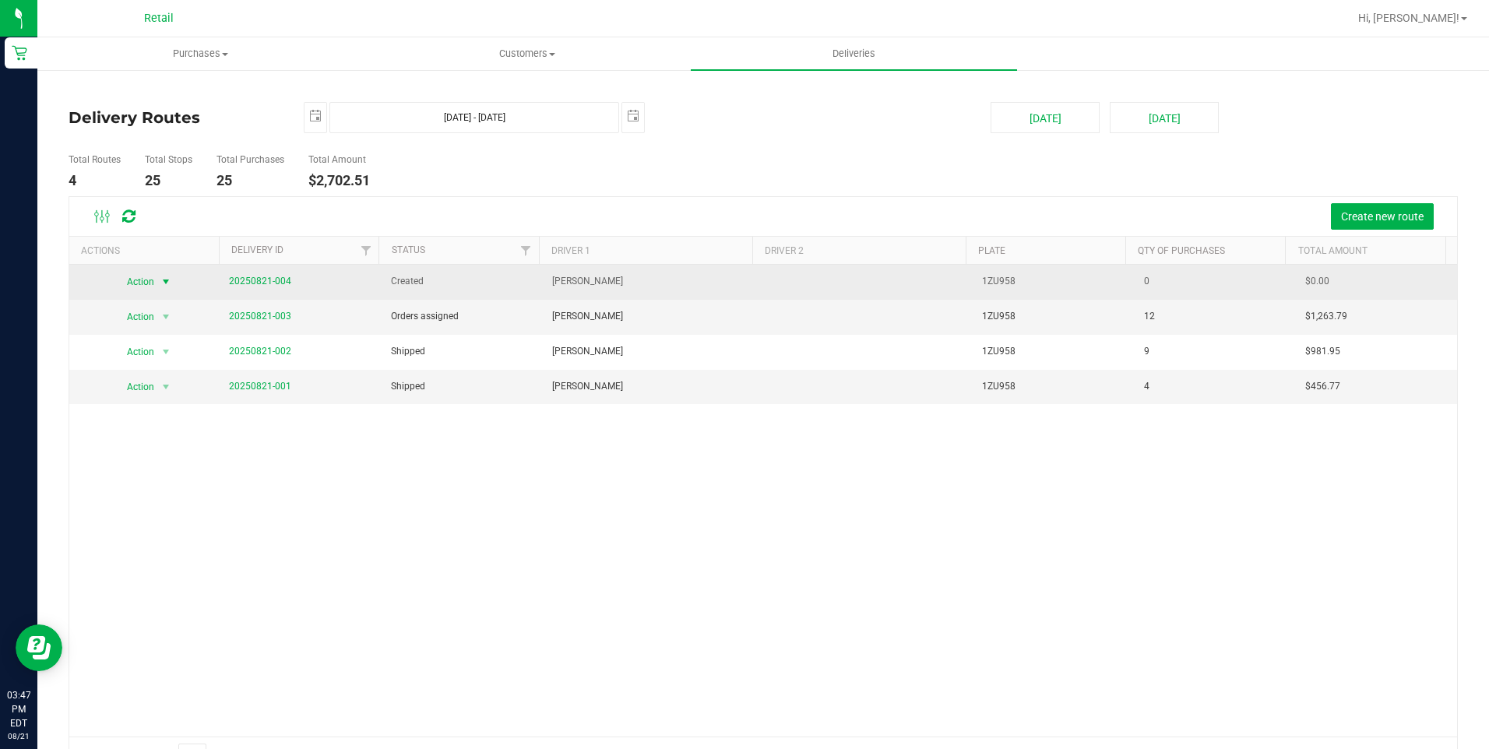
click at [164, 280] on span "select" at bounding box center [166, 282] width 12 height 12
click at [274, 283] on link "20250821-004" at bounding box center [260, 280] width 62 height 11
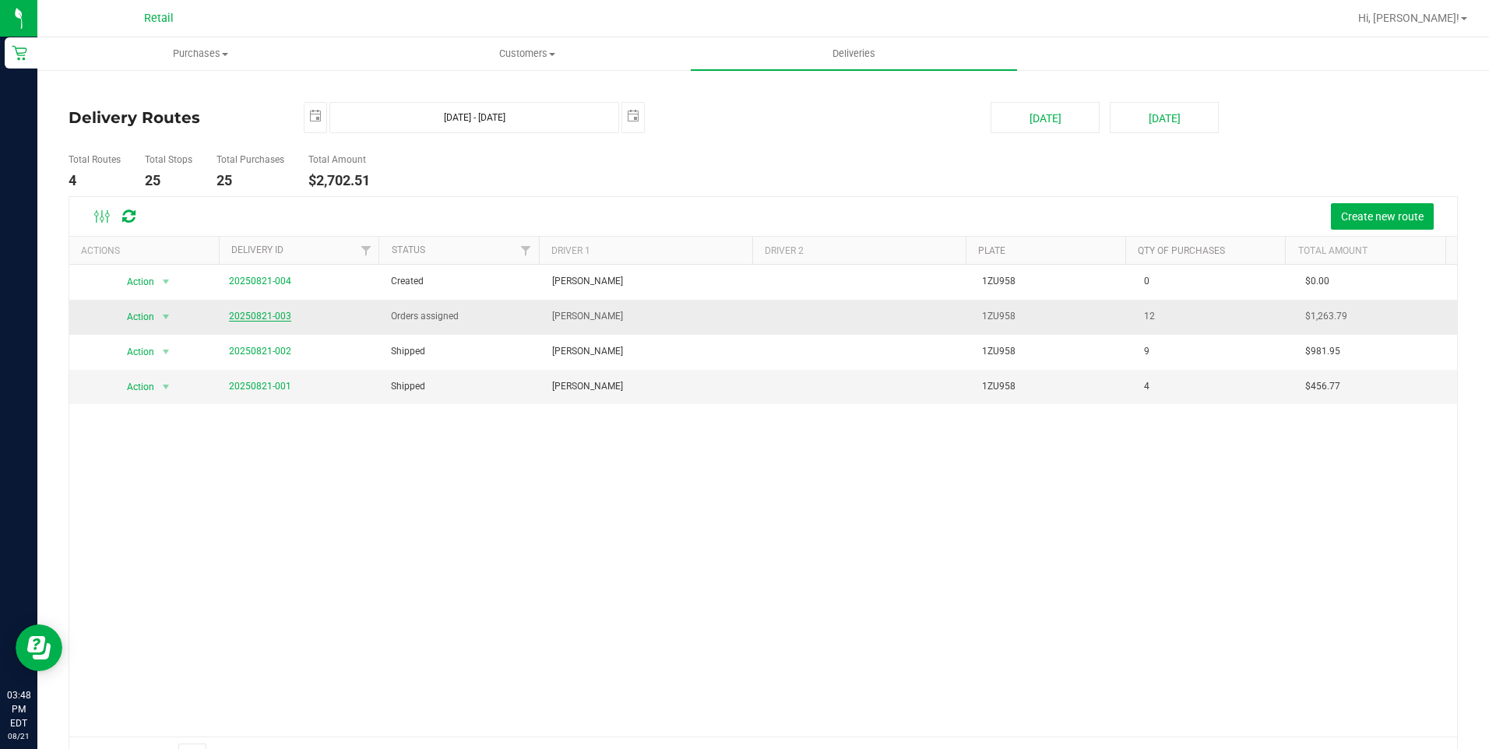
click at [253, 314] on link "20250821-003" at bounding box center [260, 316] width 62 height 11
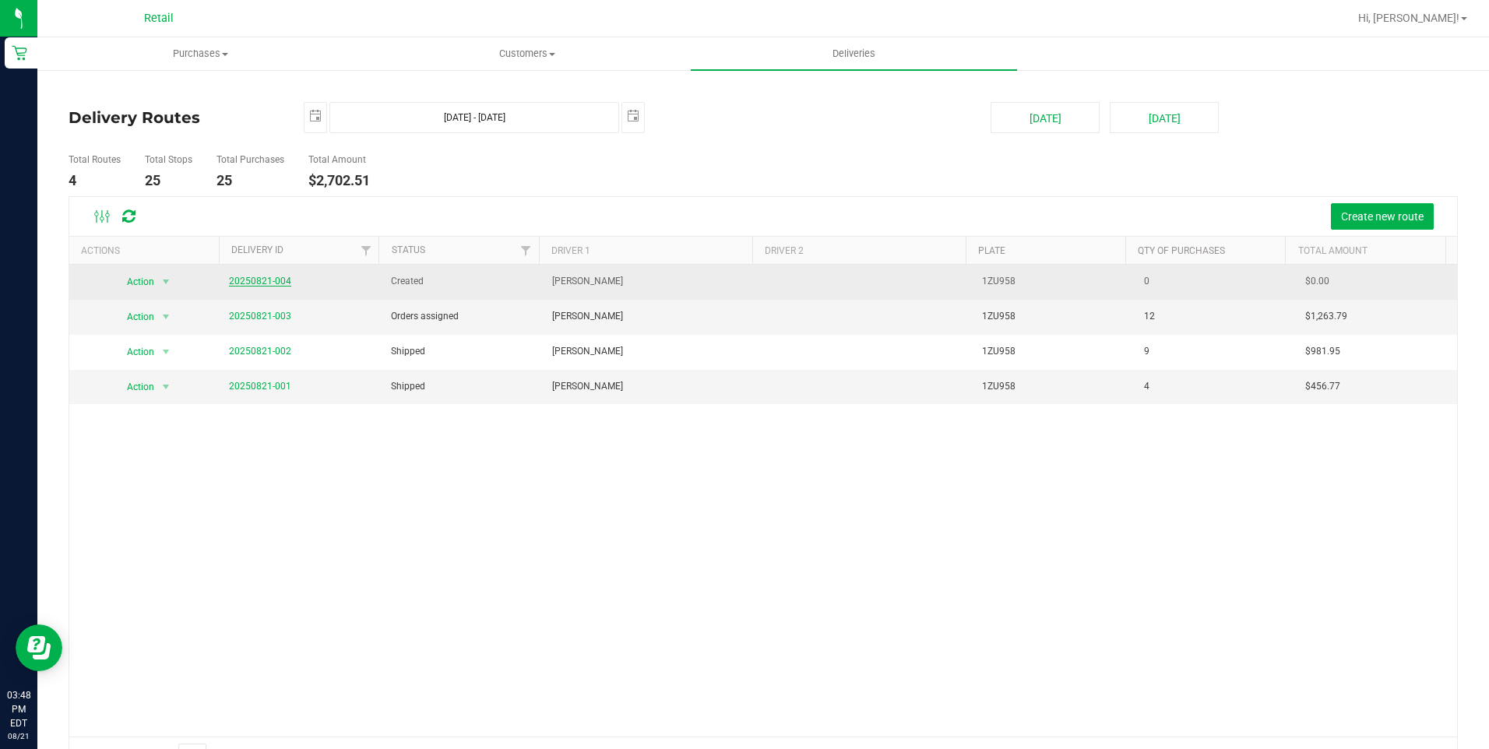
click at [251, 282] on link "20250821-004" at bounding box center [260, 281] width 62 height 11
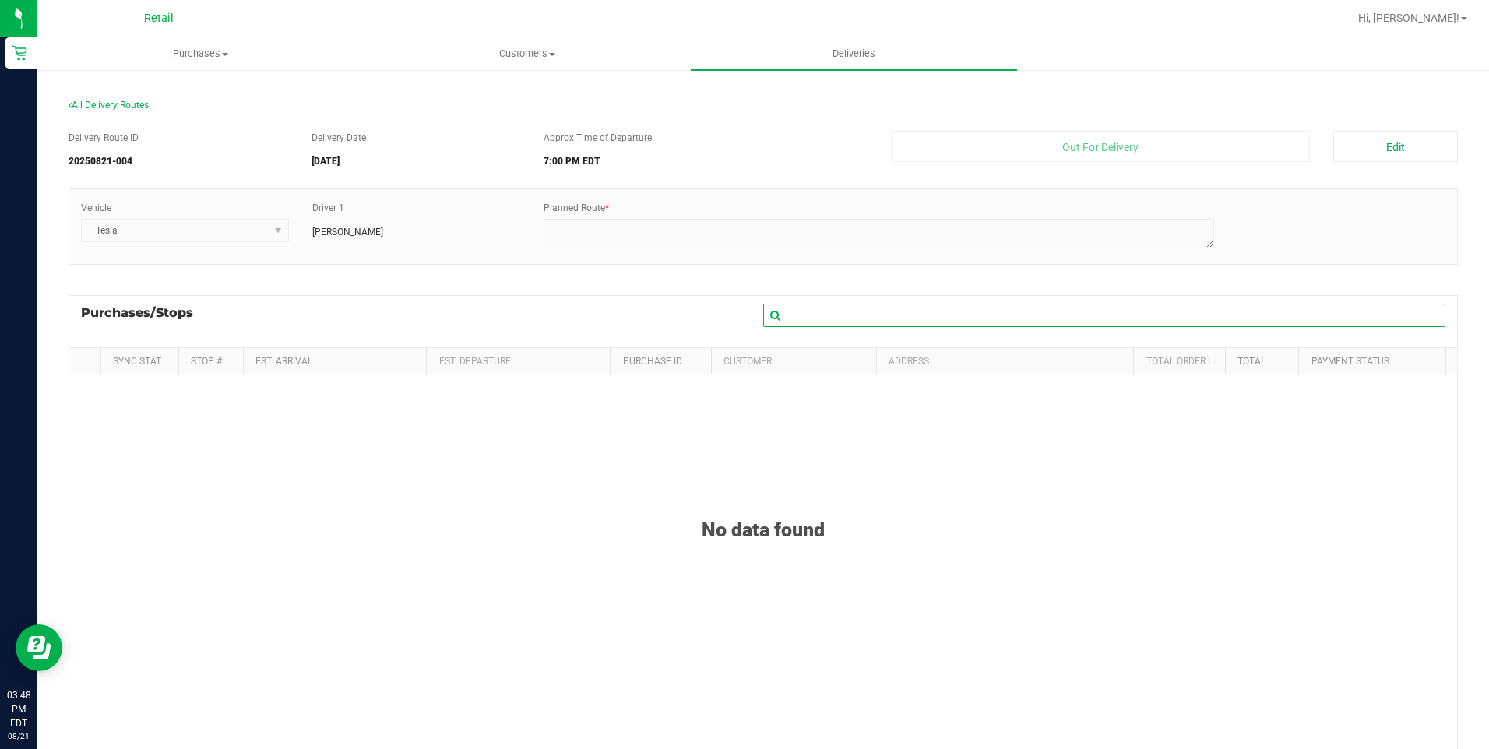
click at [844, 311] on input "text" at bounding box center [1104, 315] width 682 height 23
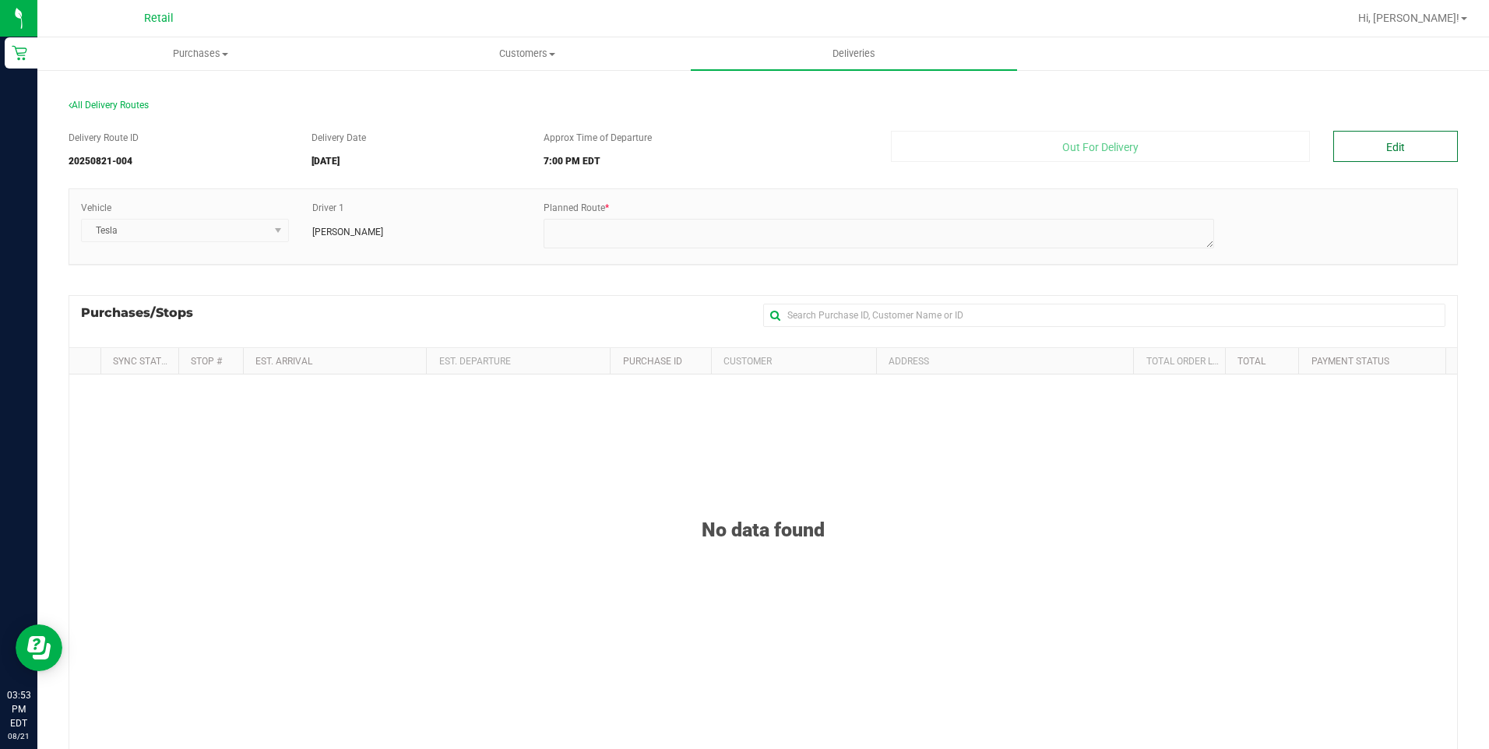
click at [1383, 150] on button "Edit" at bounding box center [1395, 146] width 125 height 31
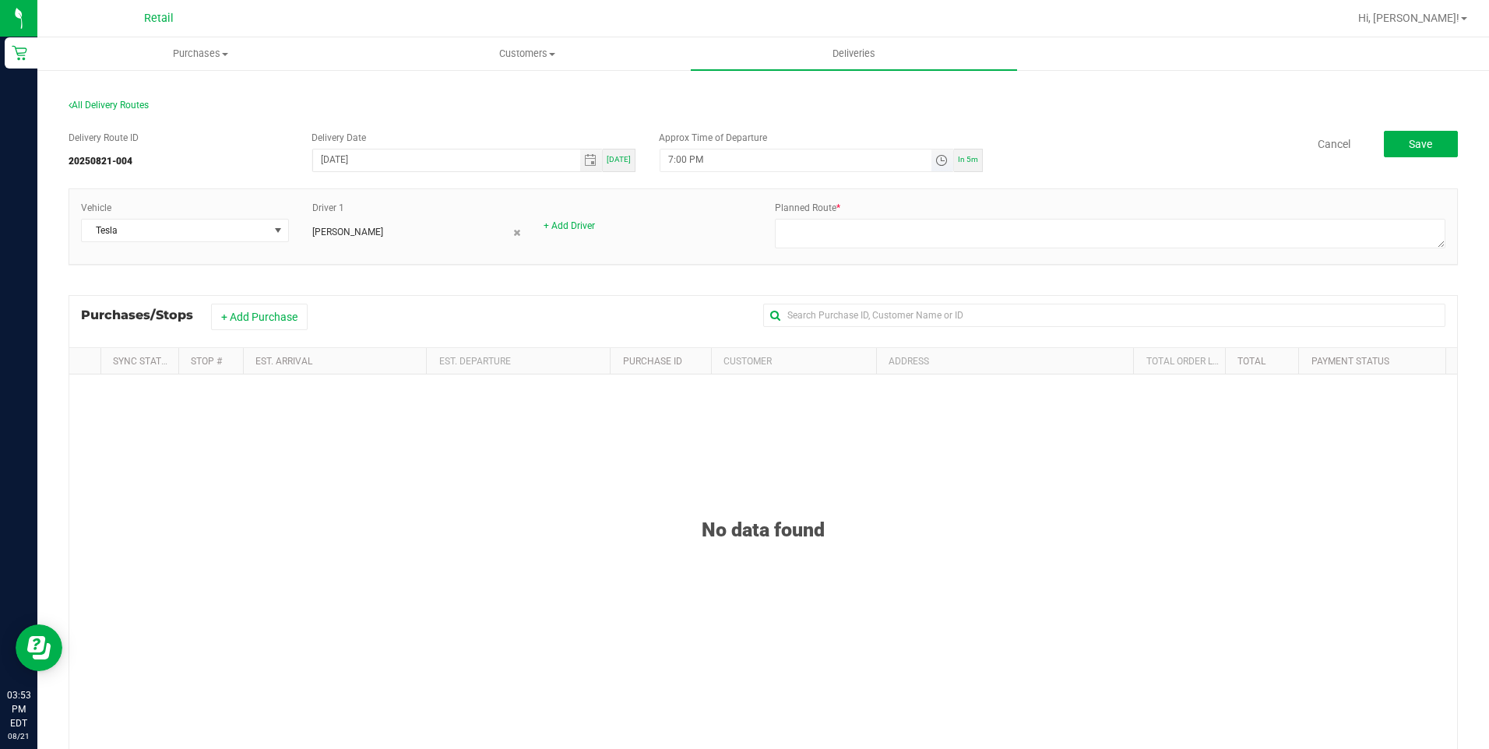
click at [935, 155] on span "Toggle time list" at bounding box center [941, 160] width 12 height 12
click at [685, 352] on span "4" at bounding box center [687, 355] width 5 height 11
click at [731, 336] on span "00" at bounding box center [736, 334] width 11 height 11
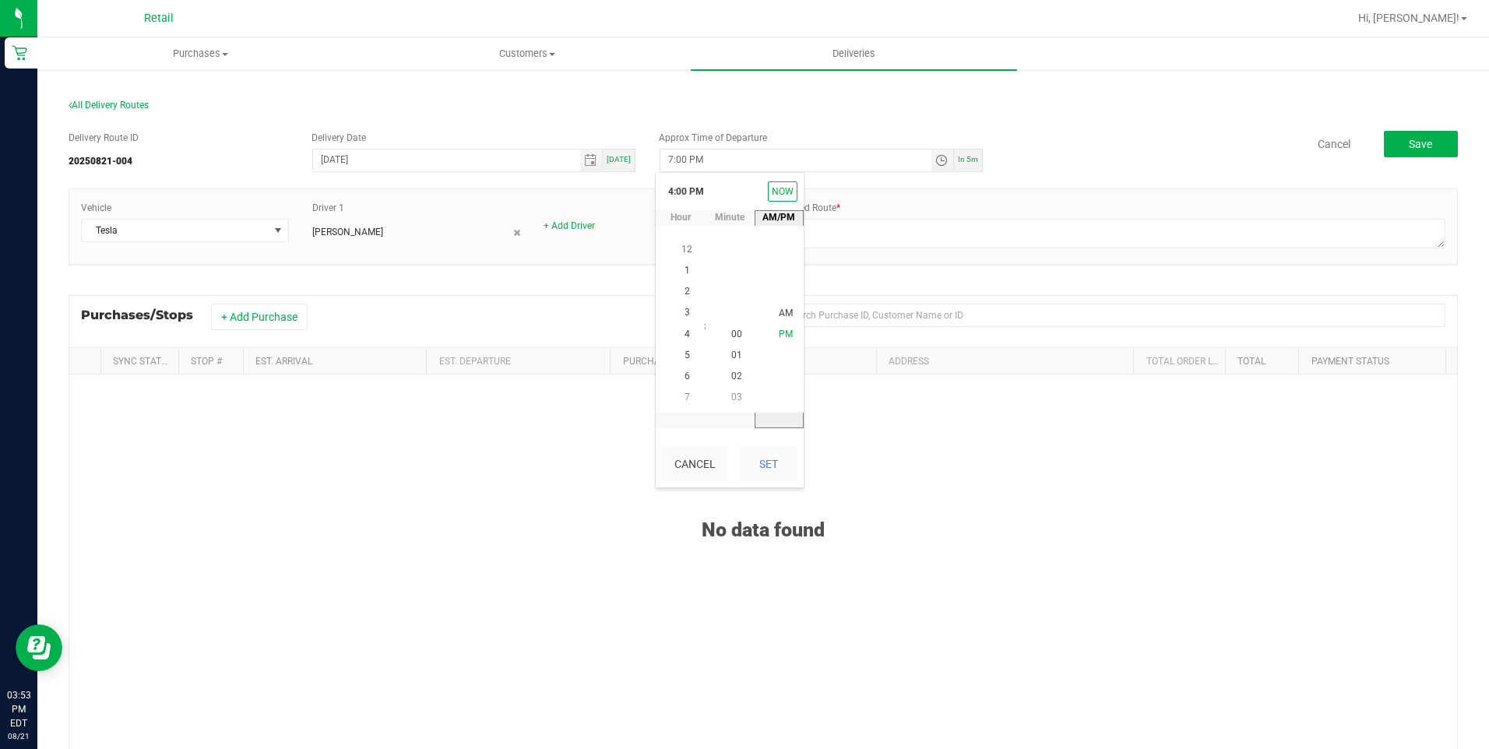
click at [767, 329] on li "PM" at bounding box center [785, 335] width 37 height 21
click at [766, 467] on button "Set" at bounding box center [768, 464] width 58 height 34
type input "4:00 PM"
click at [906, 456] on div "No data found" at bounding box center [763, 663] width 1388 height 577
click at [283, 312] on button "+ Add Purchase" at bounding box center [259, 317] width 97 height 26
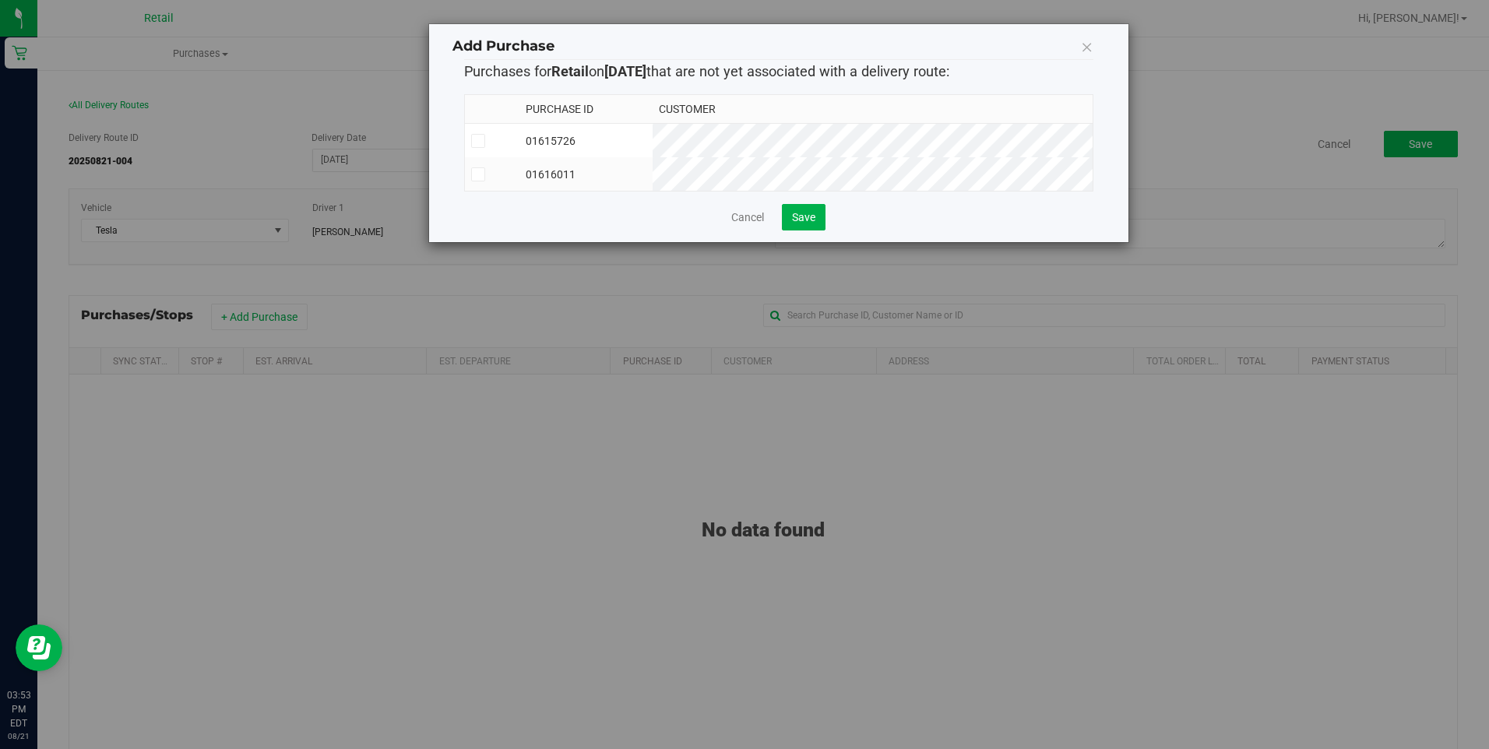
click at [736, 219] on div "Cancel Save" at bounding box center [778, 217] width 629 height 26
click at [752, 225] on link "Cancel" at bounding box center [747, 218] width 33 height 16
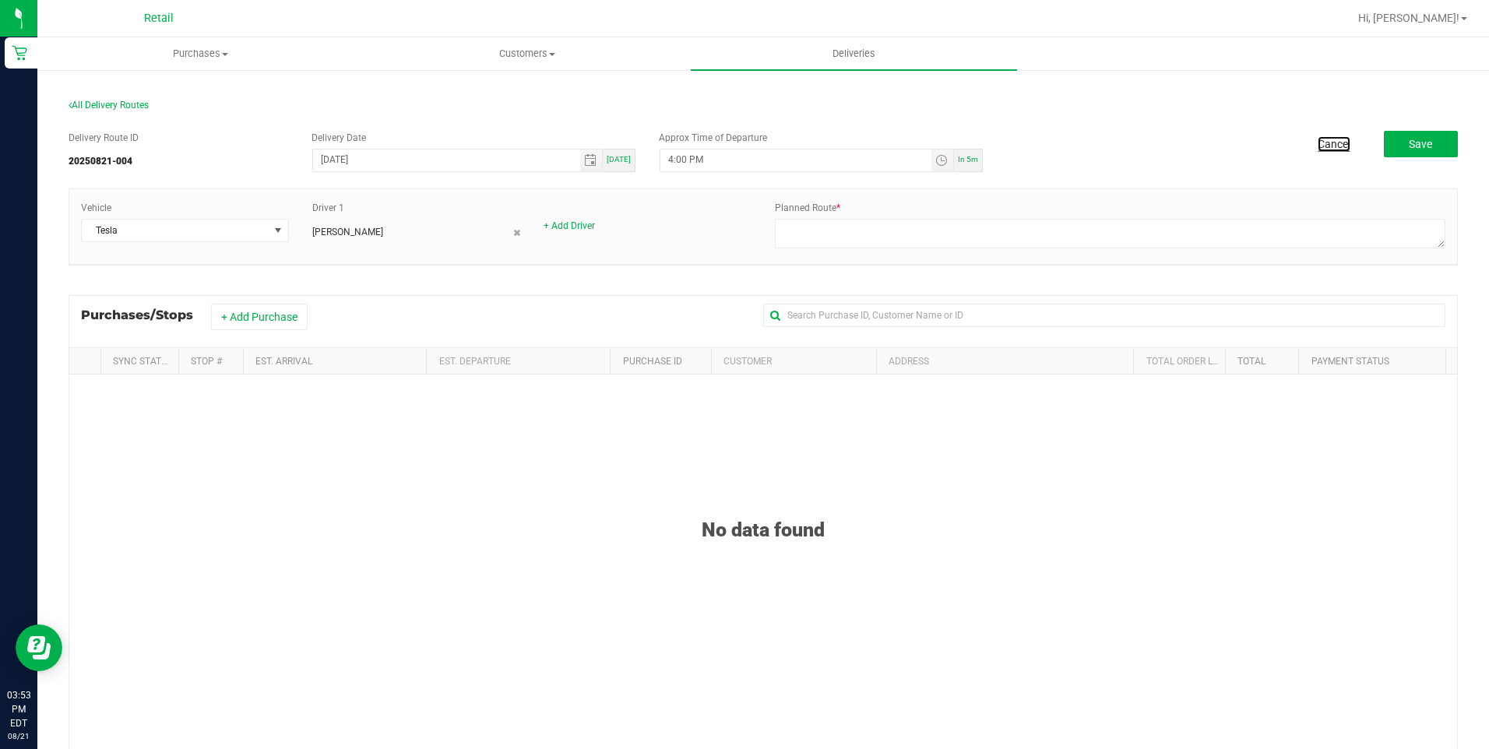
click at [1325, 143] on link "Cancel" at bounding box center [1334, 144] width 33 height 16
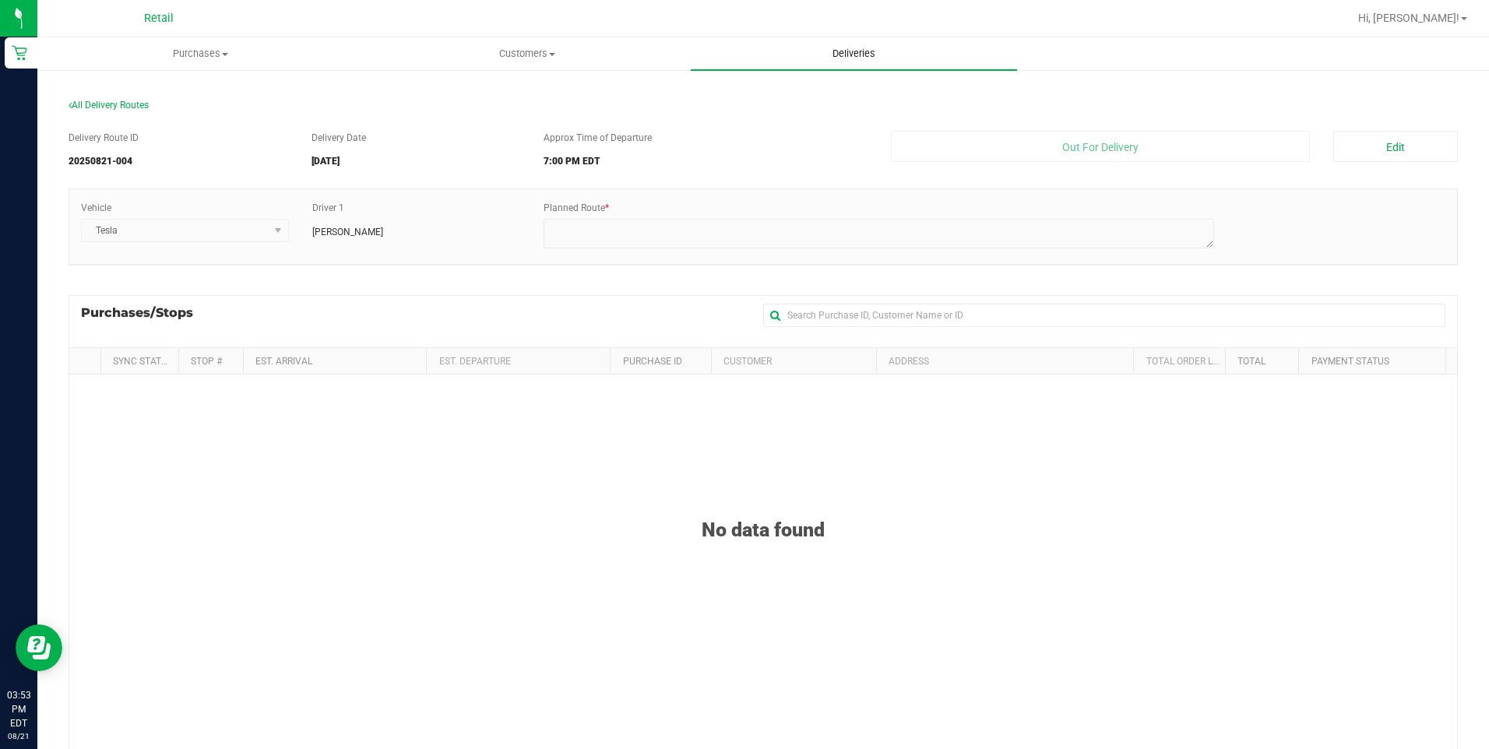
click at [877, 64] on uib-tab-heading "Deliveries" at bounding box center [854, 53] width 326 height 33
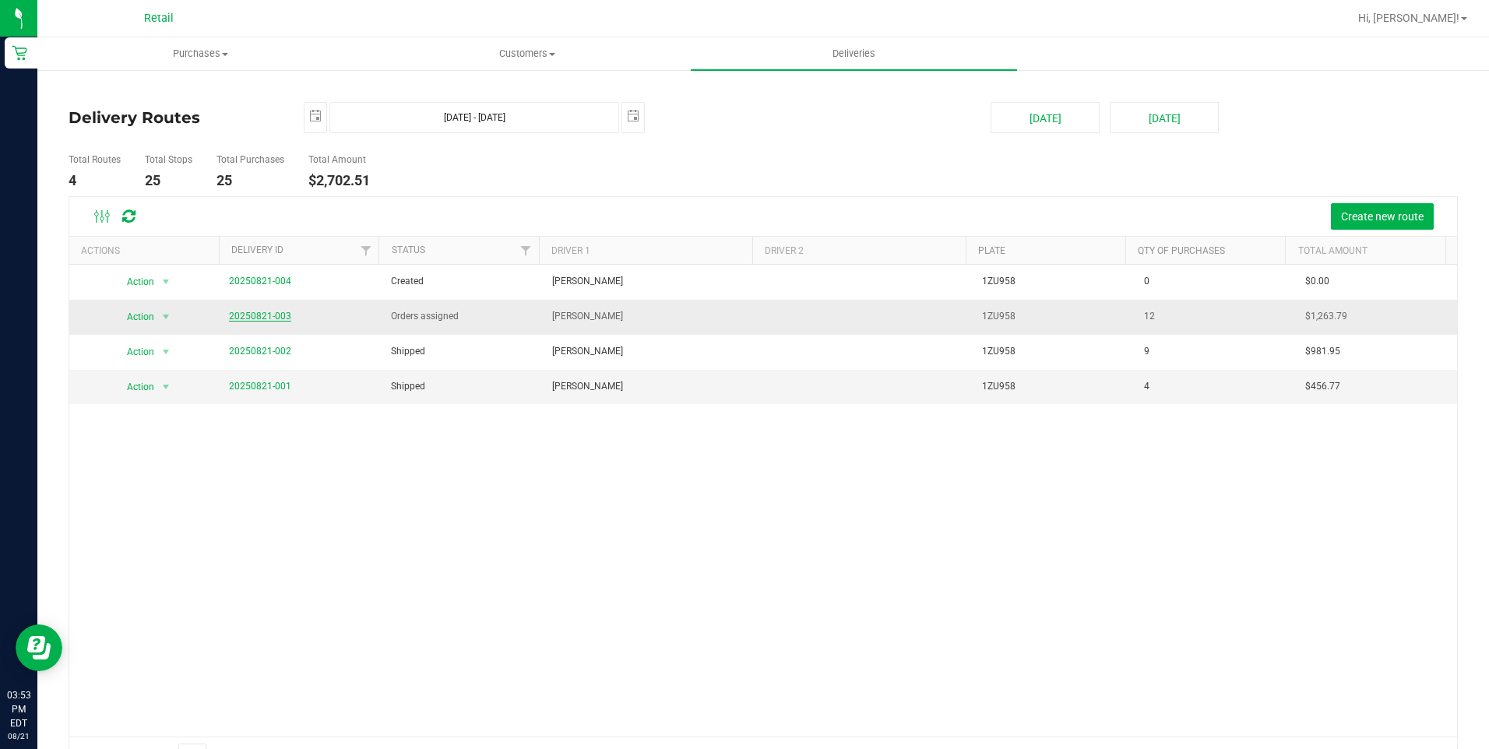
click at [262, 319] on link "20250821-003" at bounding box center [260, 316] width 62 height 11
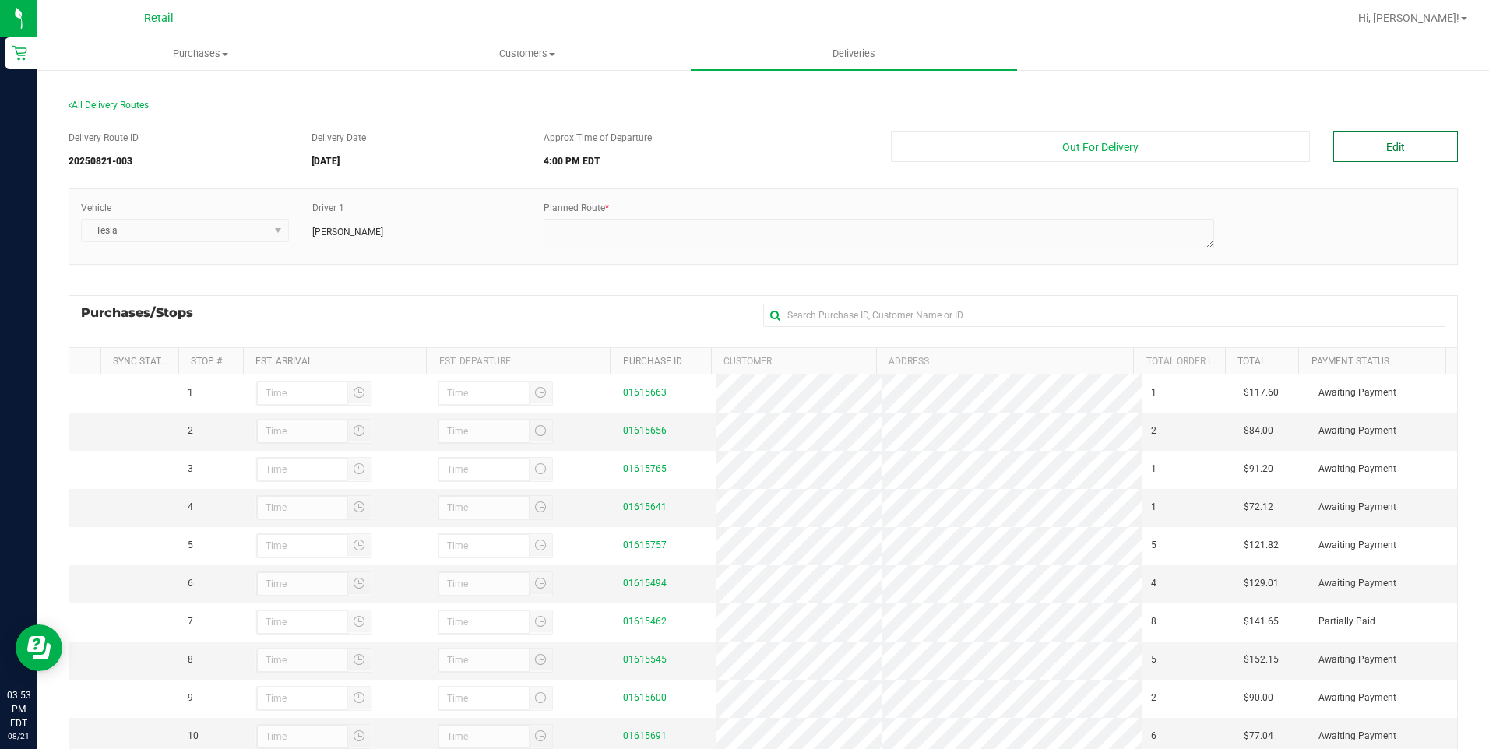
click at [1386, 154] on button "Edit" at bounding box center [1395, 146] width 125 height 31
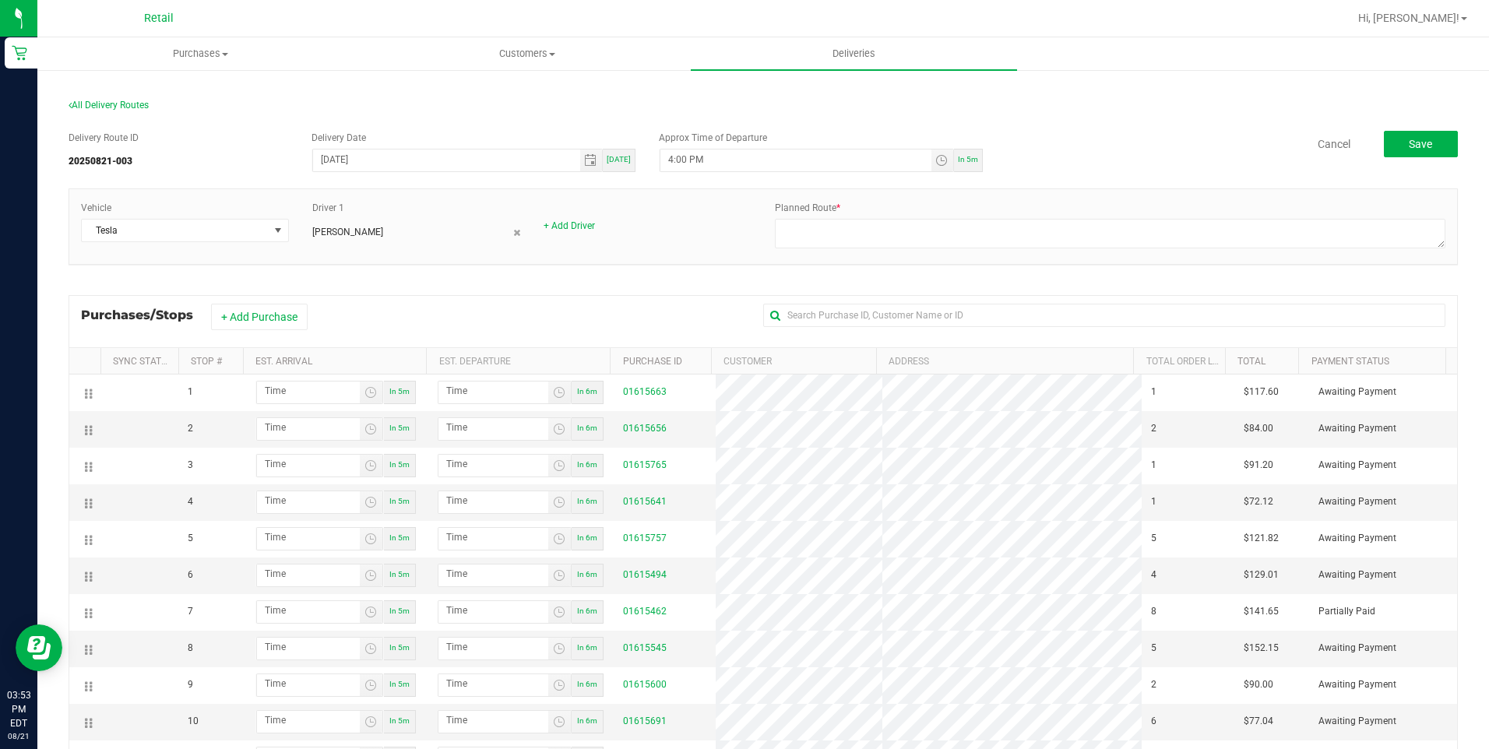
scroll to position [156, 0]
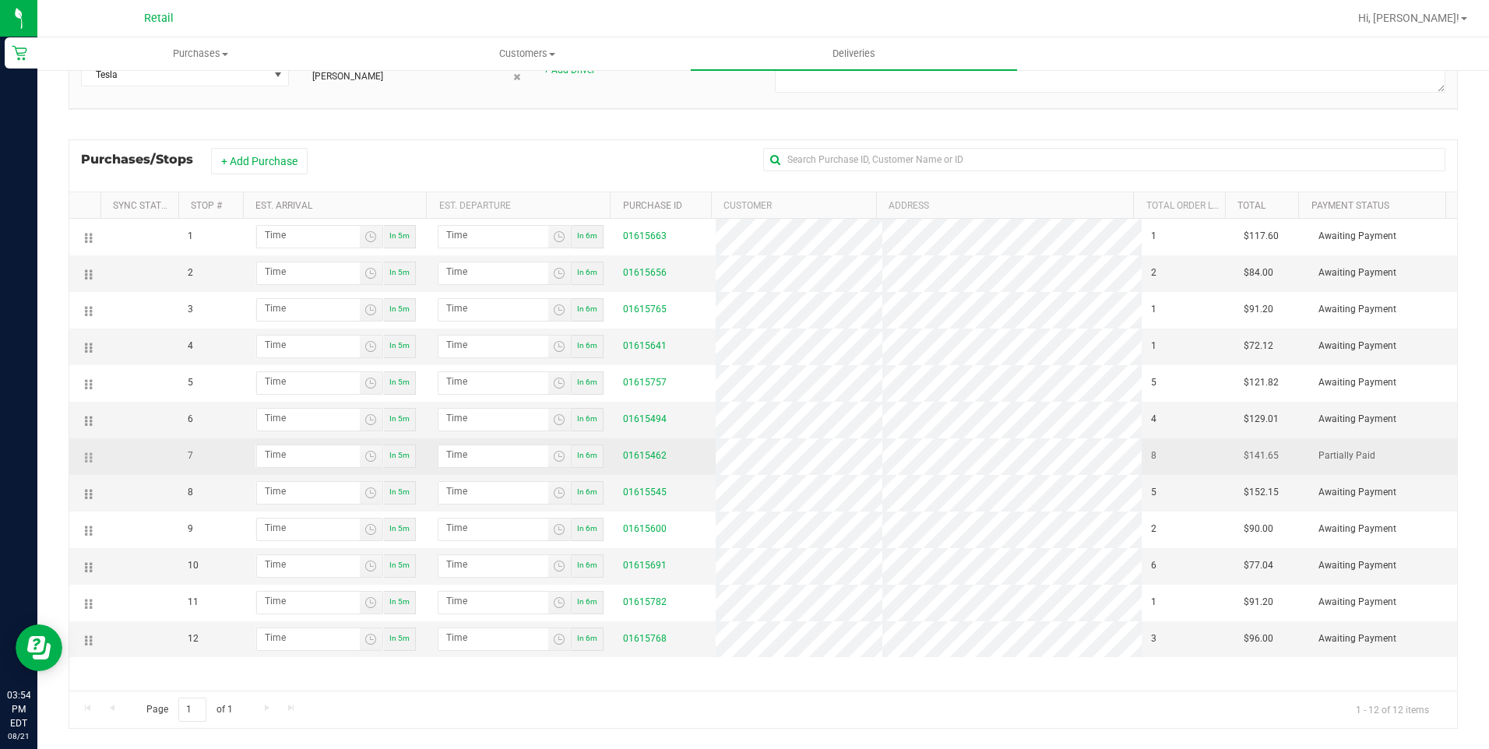
click at [87, 458] on icon at bounding box center [86, 458] width 2 height 12
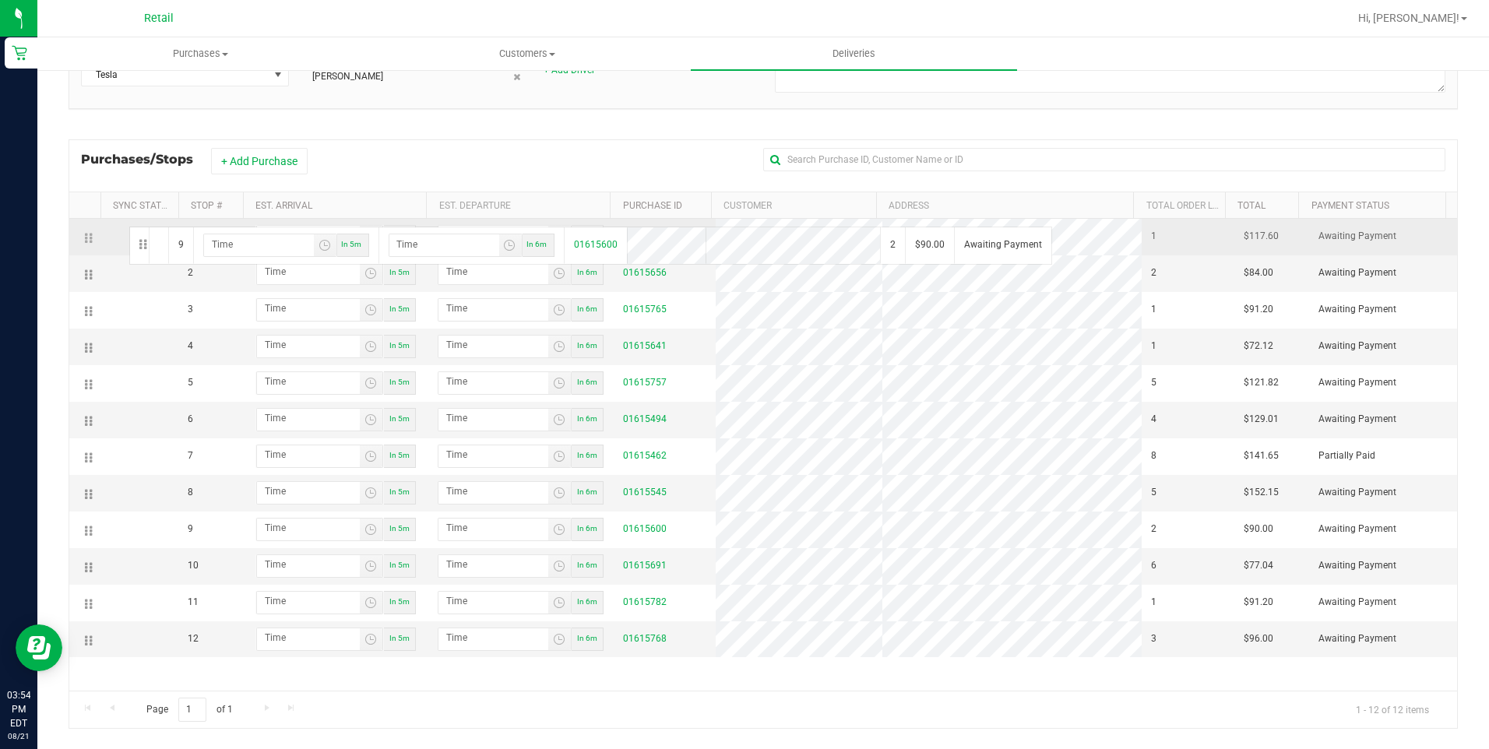
drag, startPoint x: 88, startPoint y: 530, endPoint x: 127, endPoint y: 225, distance: 307.8
click at [322, 238] on input "hour:minute AM" at bounding box center [308, 235] width 103 height 19
type input "4:02 AM"
type input "4:03 AM"
type input "4:21 AM"
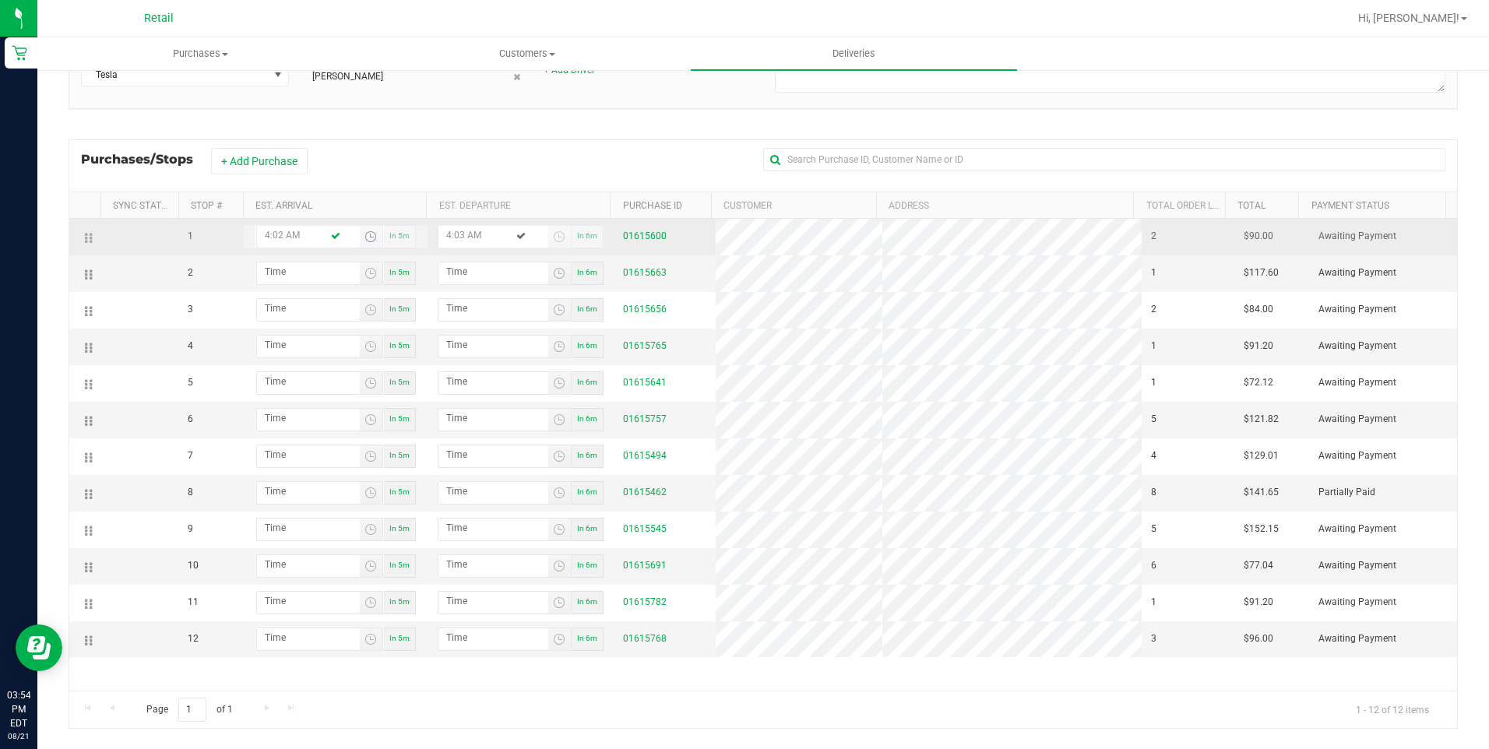
type input "4:22 AM"
type input "4:21 PM"
type input "4:22 PM"
type input "4:21 PM"
click at [461, 233] on input "4:22 PM" at bounding box center [493, 235] width 110 height 19
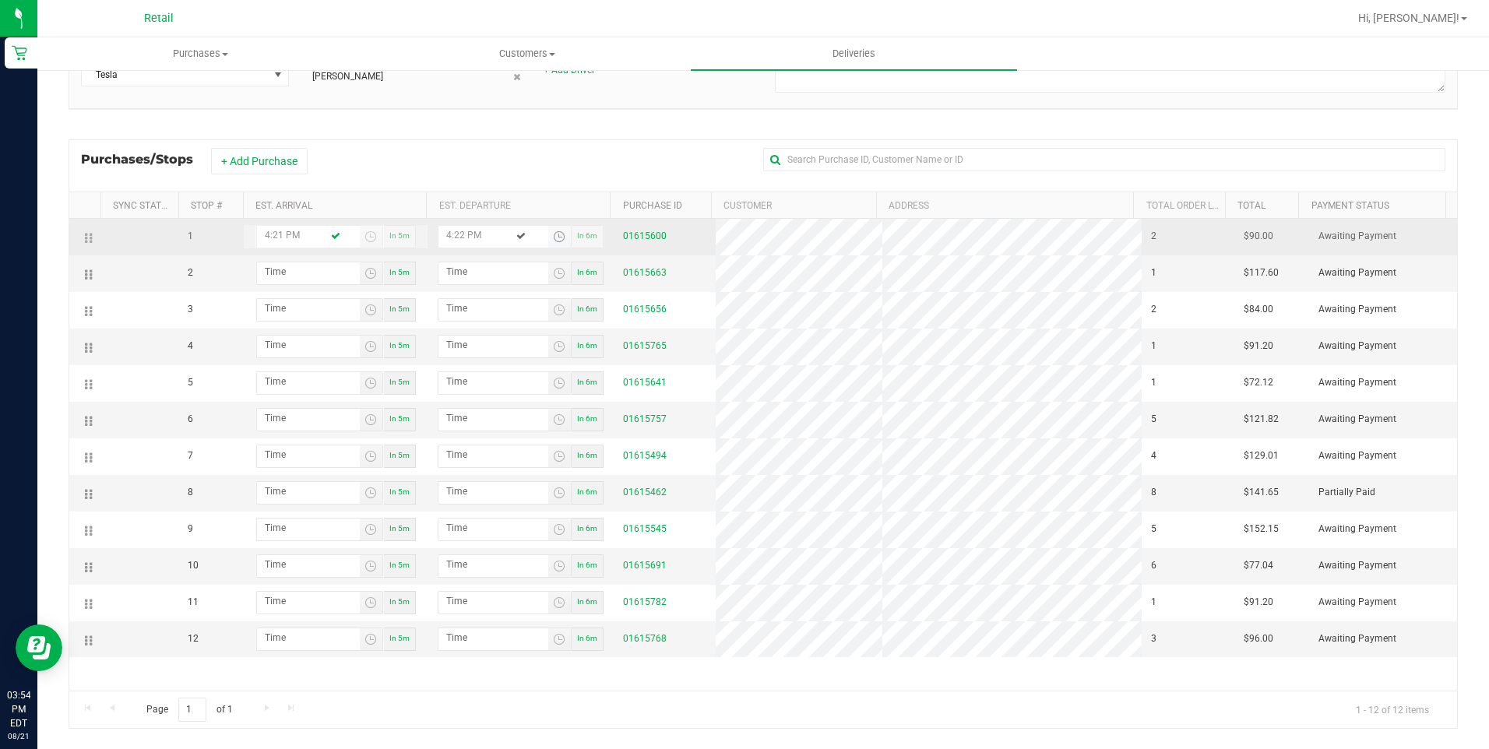
type input "4:22 PM"
type input "4:01 PM"
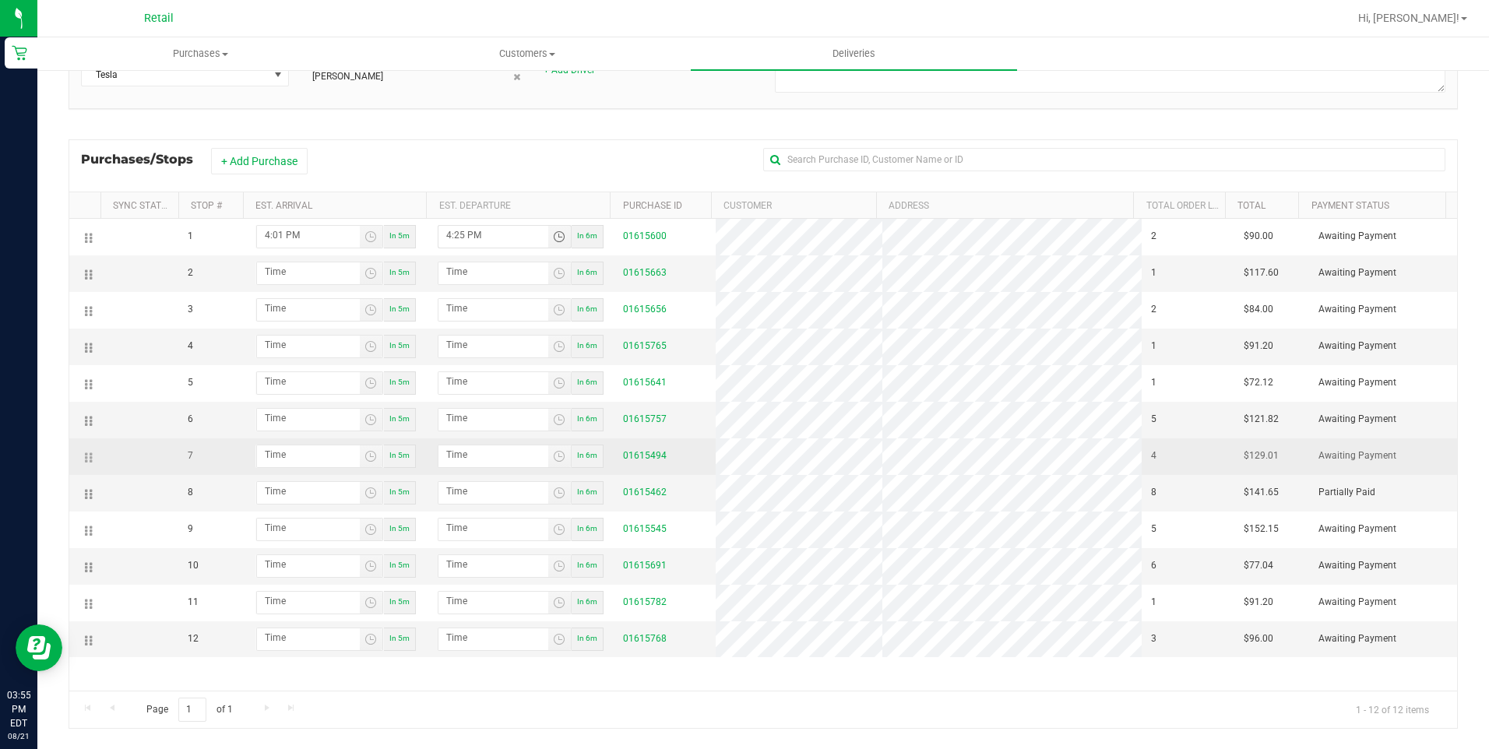
type input "4:25 PM"
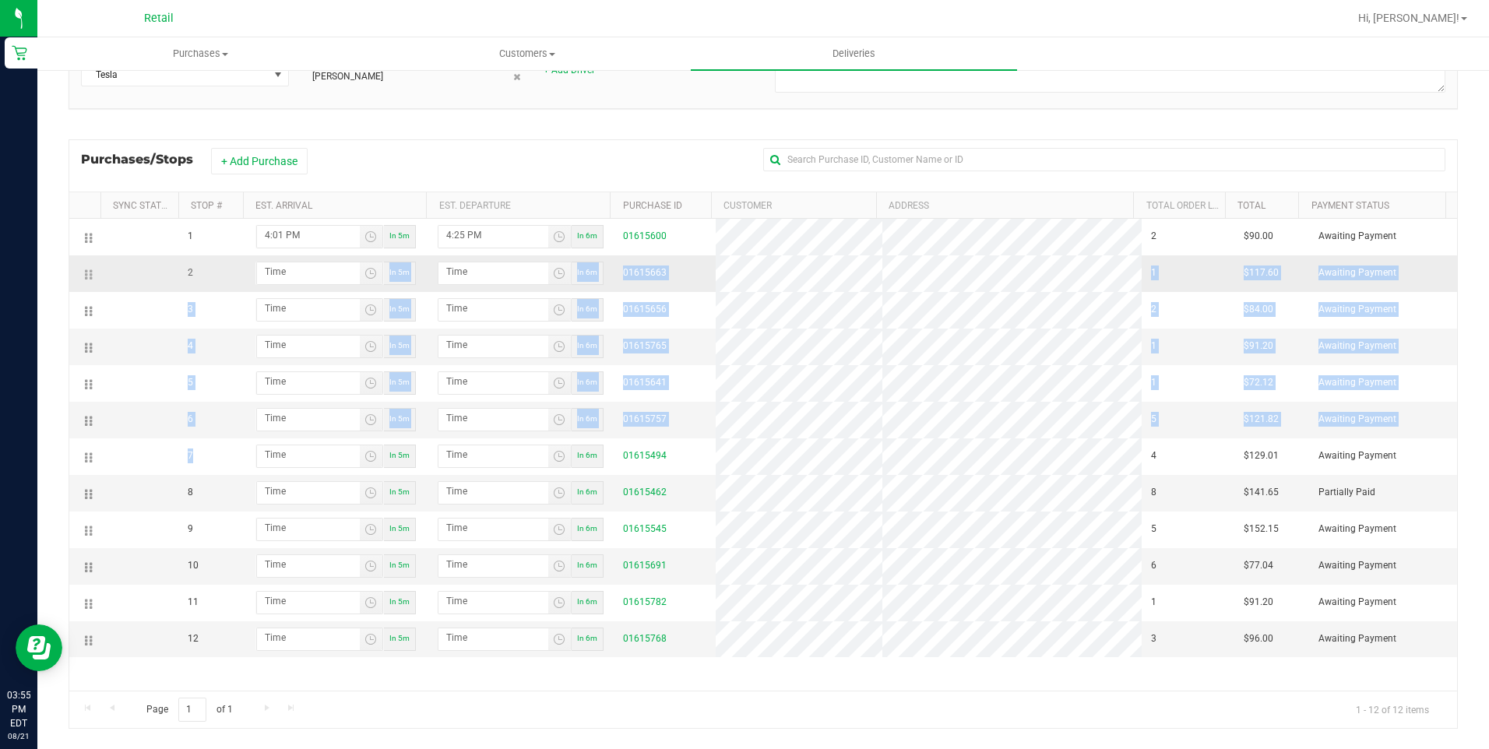
drag, startPoint x: 214, startPoint y: 463, endPoint x: 219, endPoint y: 278, distance: 184.6
click at [219, 278] on tbody "1 4:01 PM In 5m 4:25 PM In 6m 01615600 2 $90.00 Awaiting Payment 2 In 5m In 6m …" at bounding box center [763, 438] width 1388 height 438
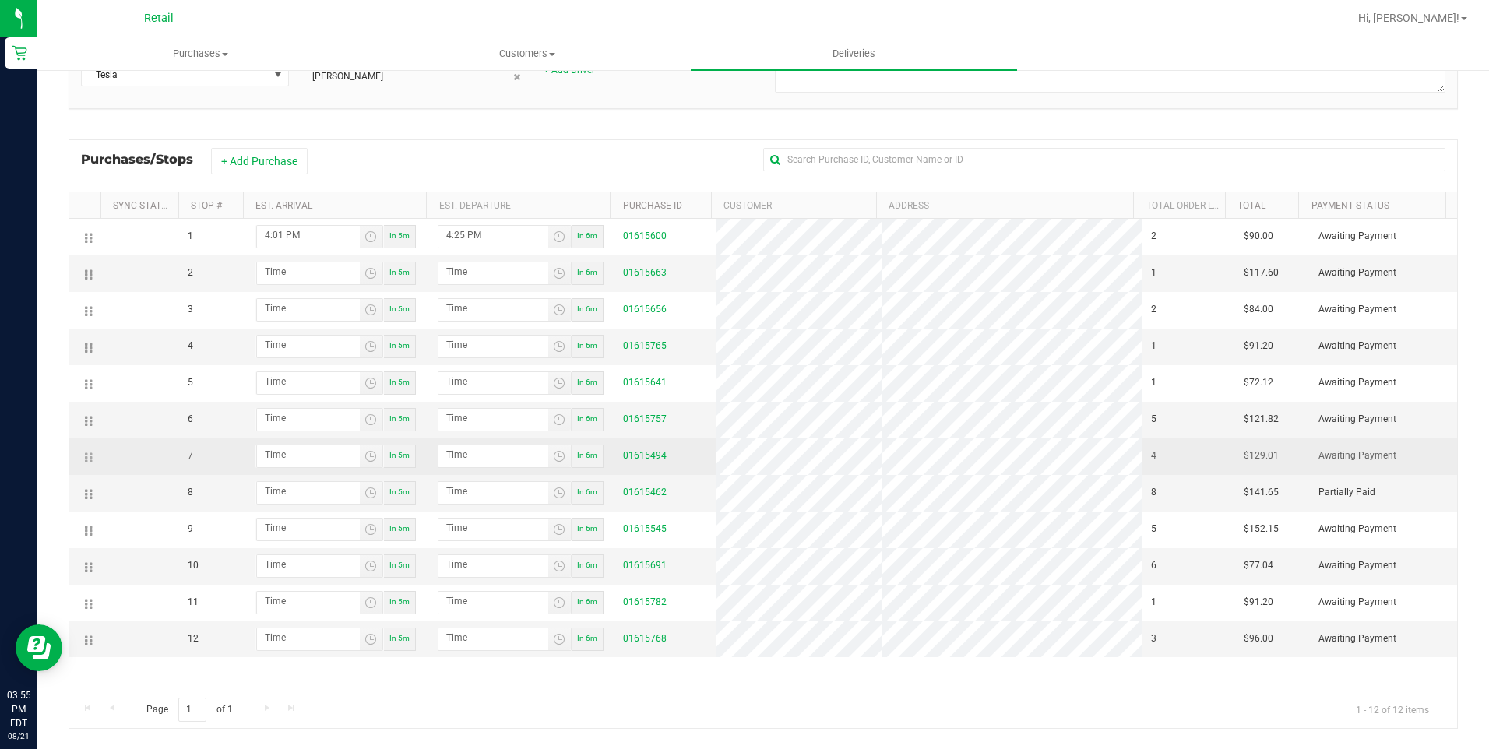
click at [217, 463] on td "7" at bounding box center [210, 456] width 65 height 37
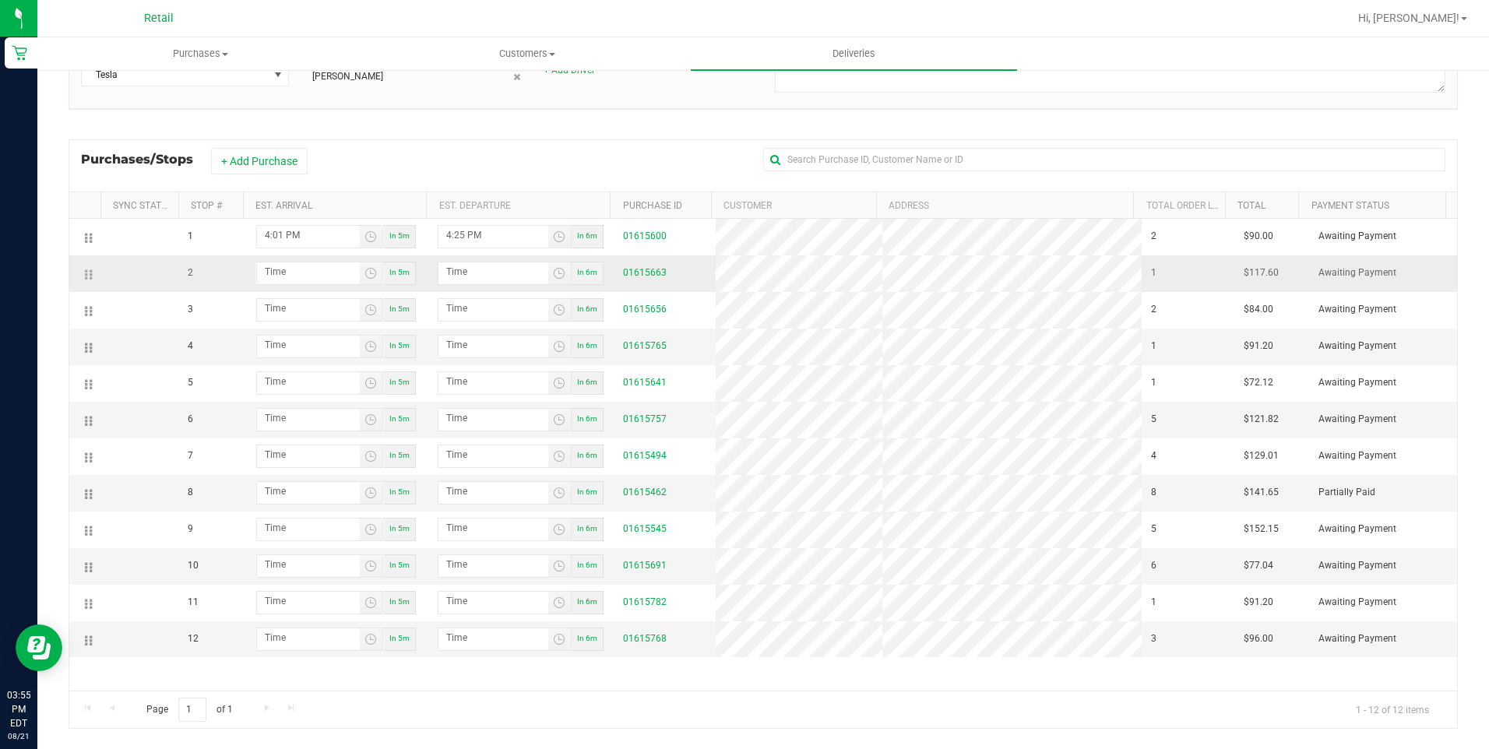
drag, startPoint x: 171, startPoint y: 456, endPoint x: 184, endPoint y: 275, distance: 181.9
drag, startPoint x: 184, startPoint y: 275, endPoint x: 264, endPoint y: 682, distance: 415.2
click at [264, 682] on div "1 4:01 PM In 5m 4:25 PM In 6m 01615600 2 $90.00 Awaiting Payment 2 In 5m In 6m …" at bounding box center [763, 455] width 1388 height 472
drag, startPoint x: 90, startPoint y: 462, endPoint x: 93, endPoint y: 255, distance: 207.2
click at [322, 274] on input "hour:minute AM" at bounding box center [308, 271] width 103 height 19
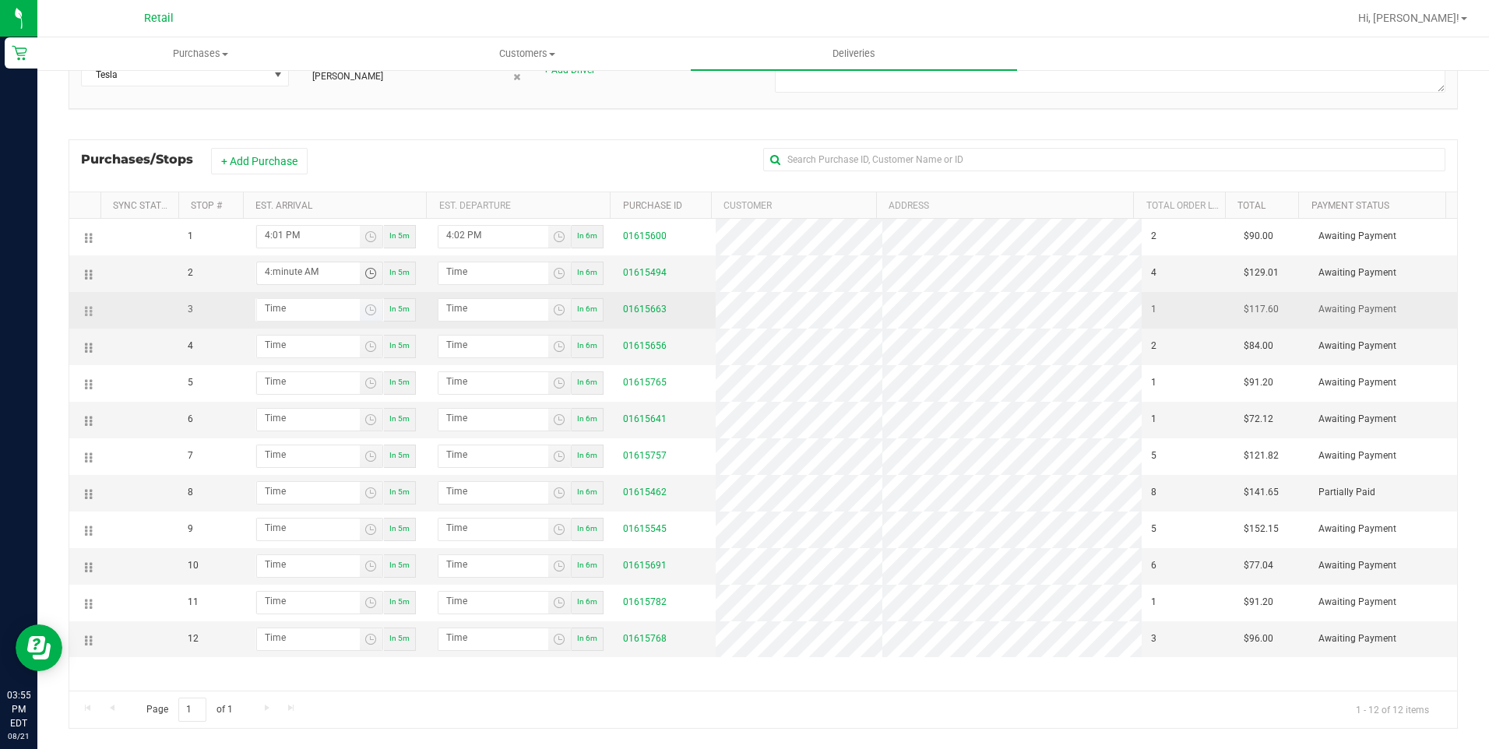
type input "4:05 AM"
type input "4:06 AM"
type input "4:51 AM"
type input "4:52 AM"
type input "4:51 PM"
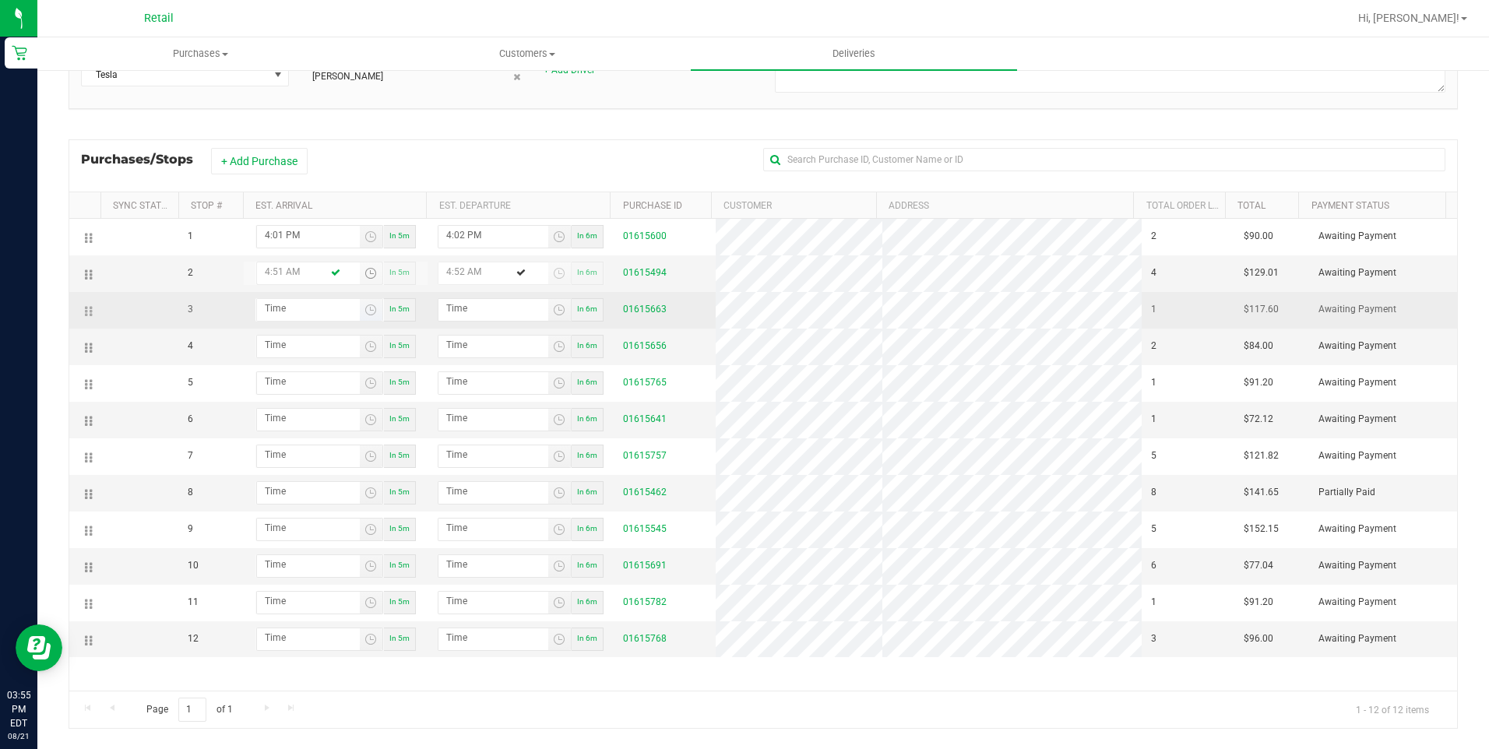
type input "4:52 PM"
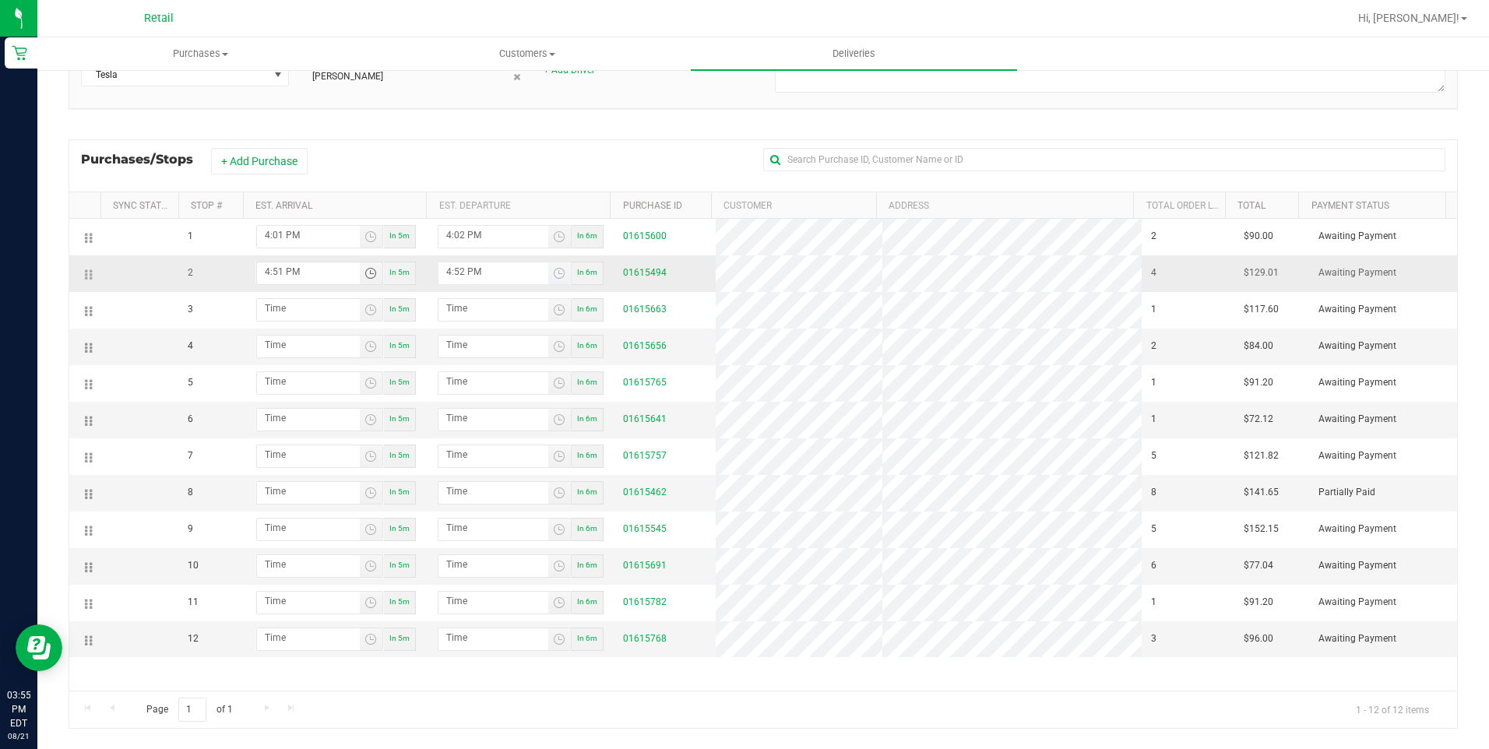
type input "4:51 PM"
click at [453, 267] on input "4:52 PM" at bounding box center [493, 271] width 110 height 19
type input "4:52 PM"
type input "4:04 PM"
type input "4:56 PM"
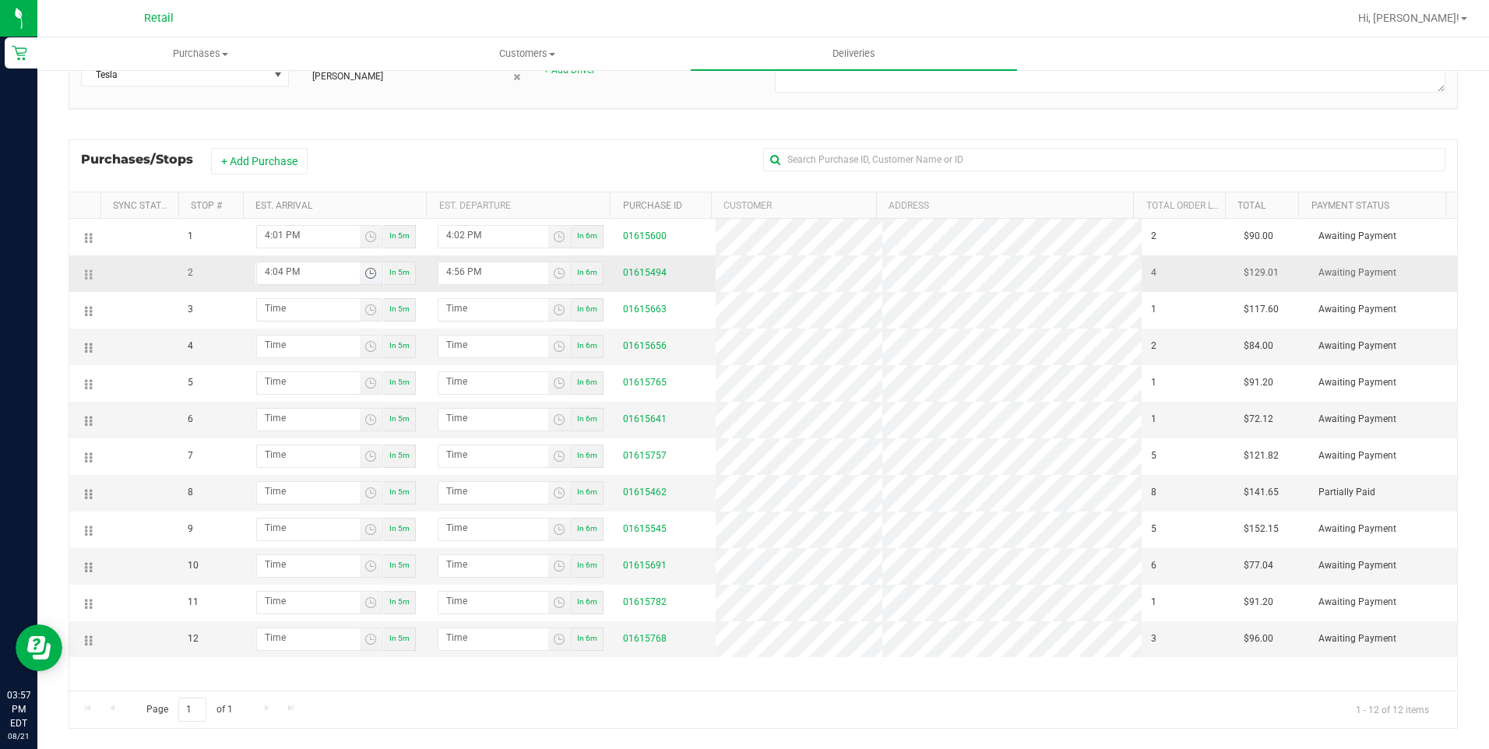
click at [278, 268] on input "4:04 PM" at bounding box center [308, 271] width 103 height 19
type input "4:52 PM"
click at [482, 281] on input "4:56 PM" at bounding box center [493, 271] width 110 height 19
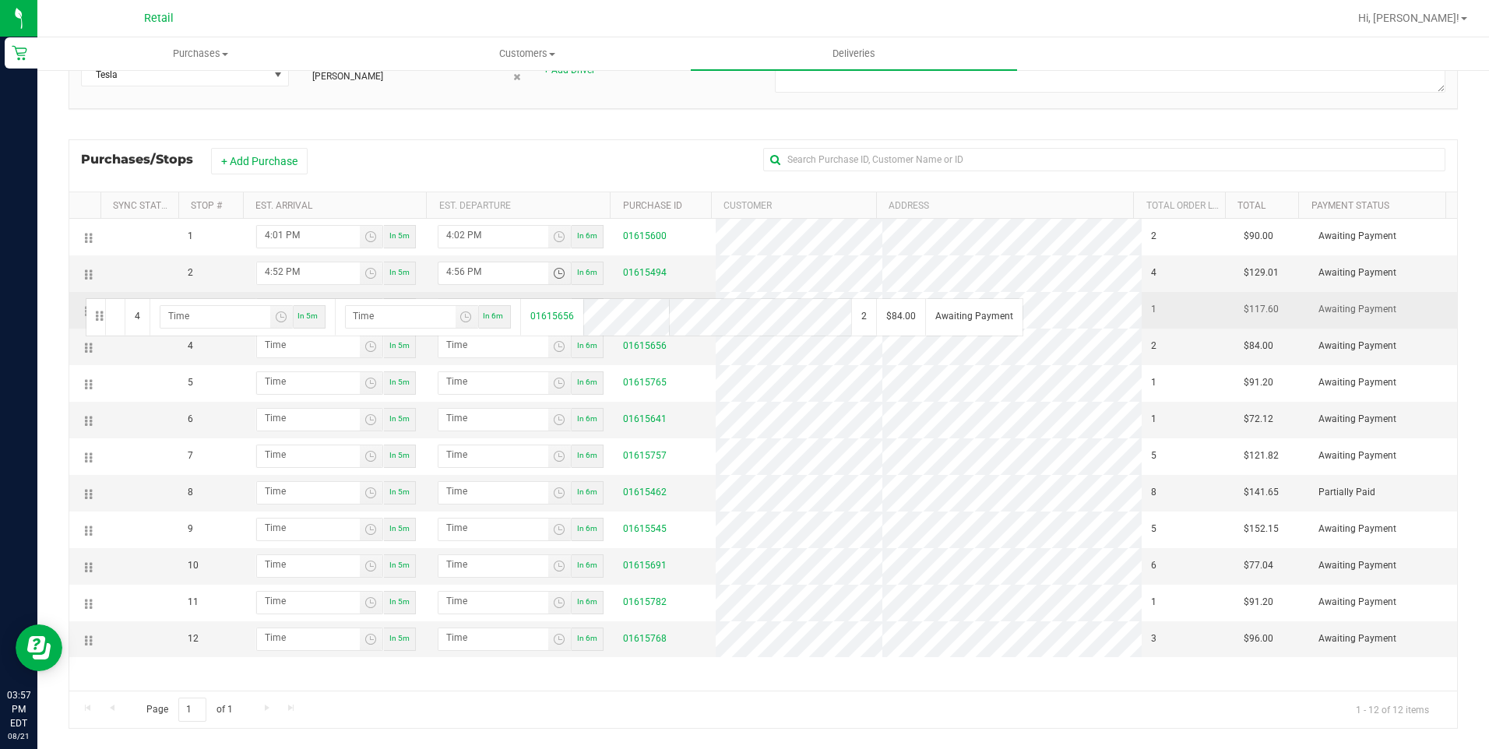
drag, startPoint x: 86, startPoint y: 347, endPoint x: 83, endPoint y: 297, distance: 49.9
click at [284, 308] on input "hour:minute AM" at bounding box center [308, 308] width 103 height 19
type input "5:01 AM"
type input "5:02 AM"
type input "5:17 AM"
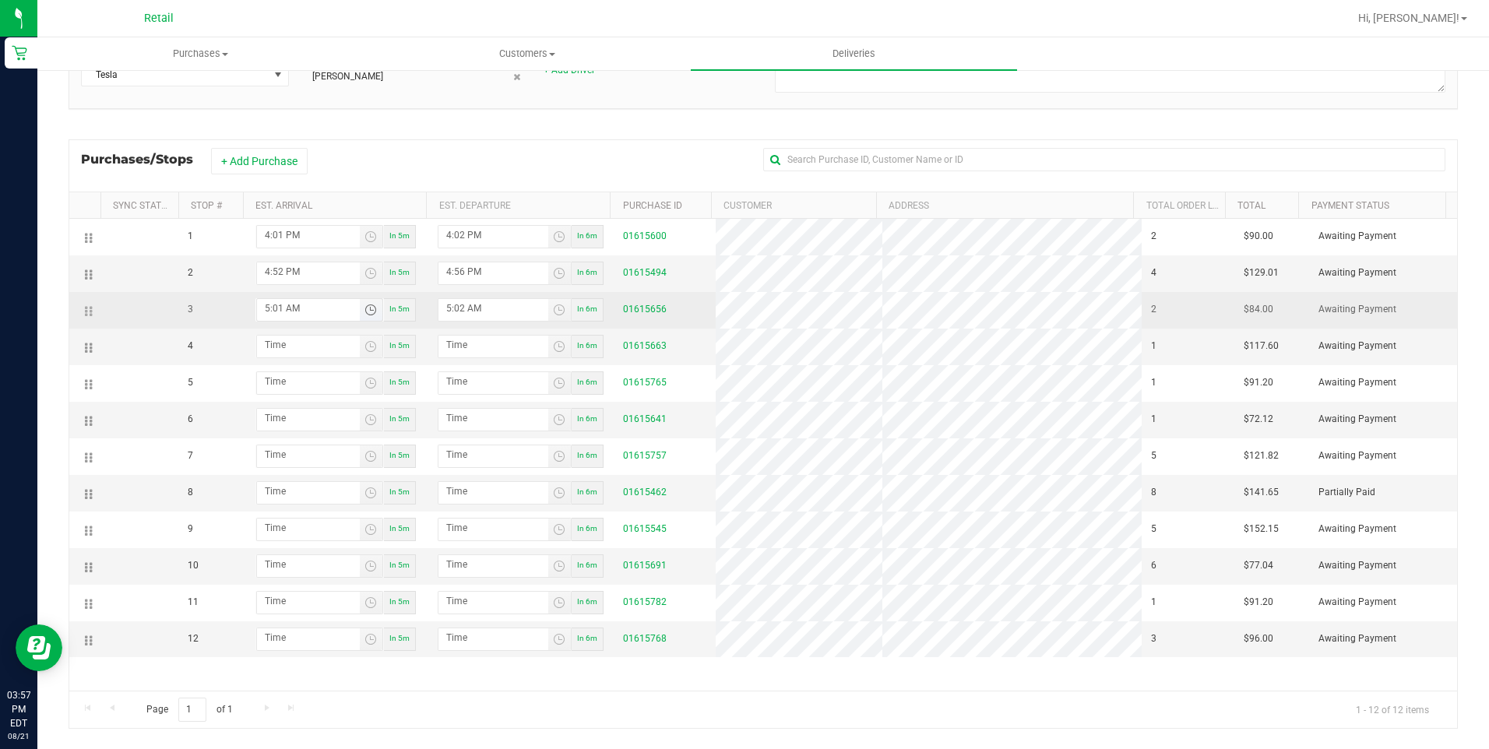
type input "5:18 AM"
type input "5:17 PM"
type input "5:18 PM"
type input "5:17 PM"
click at [456, 307] on input "5:18 PM" at bounding box center [493, 308] width 110 height 19
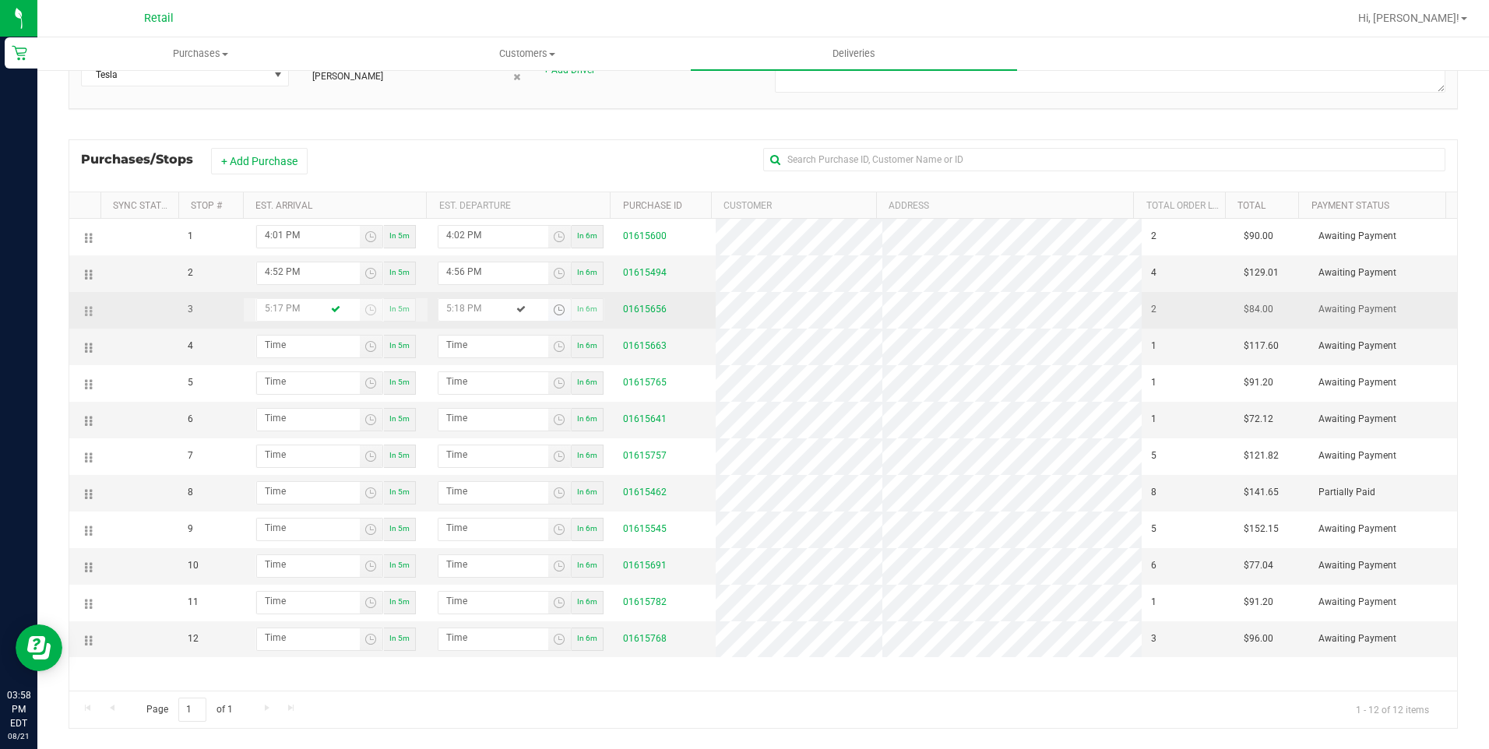
type input "5:18 PM"
type input "5:01 PM"
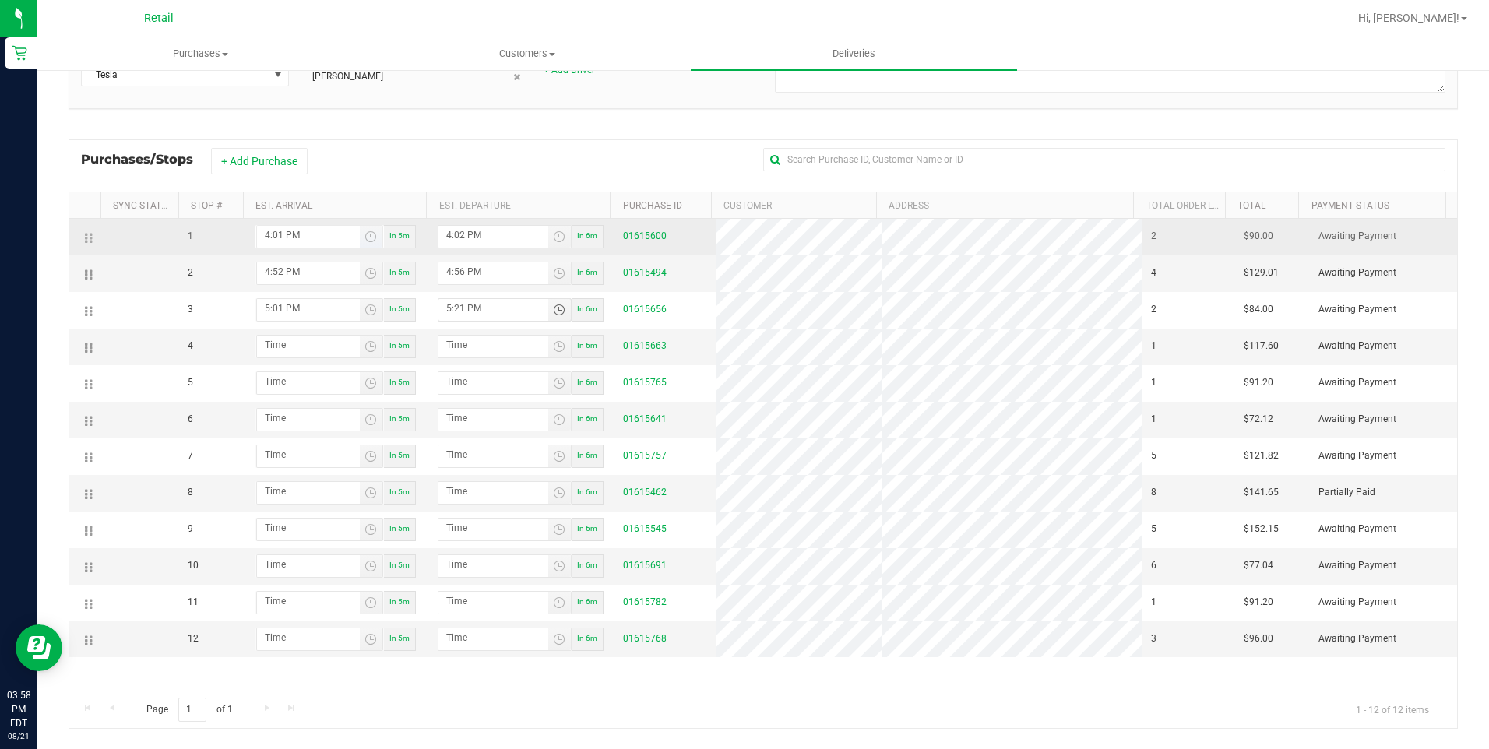
type input "5:21 PM"
click at [278, 237] on input "4:01 PM" at bounding box center [308, 235] width 103 height 19
click at [310, 231] on input "4:01 PM" at bounding box center [308, 235] width 103 height 19
type input "4:12 PM"
type input "4:13 PM"
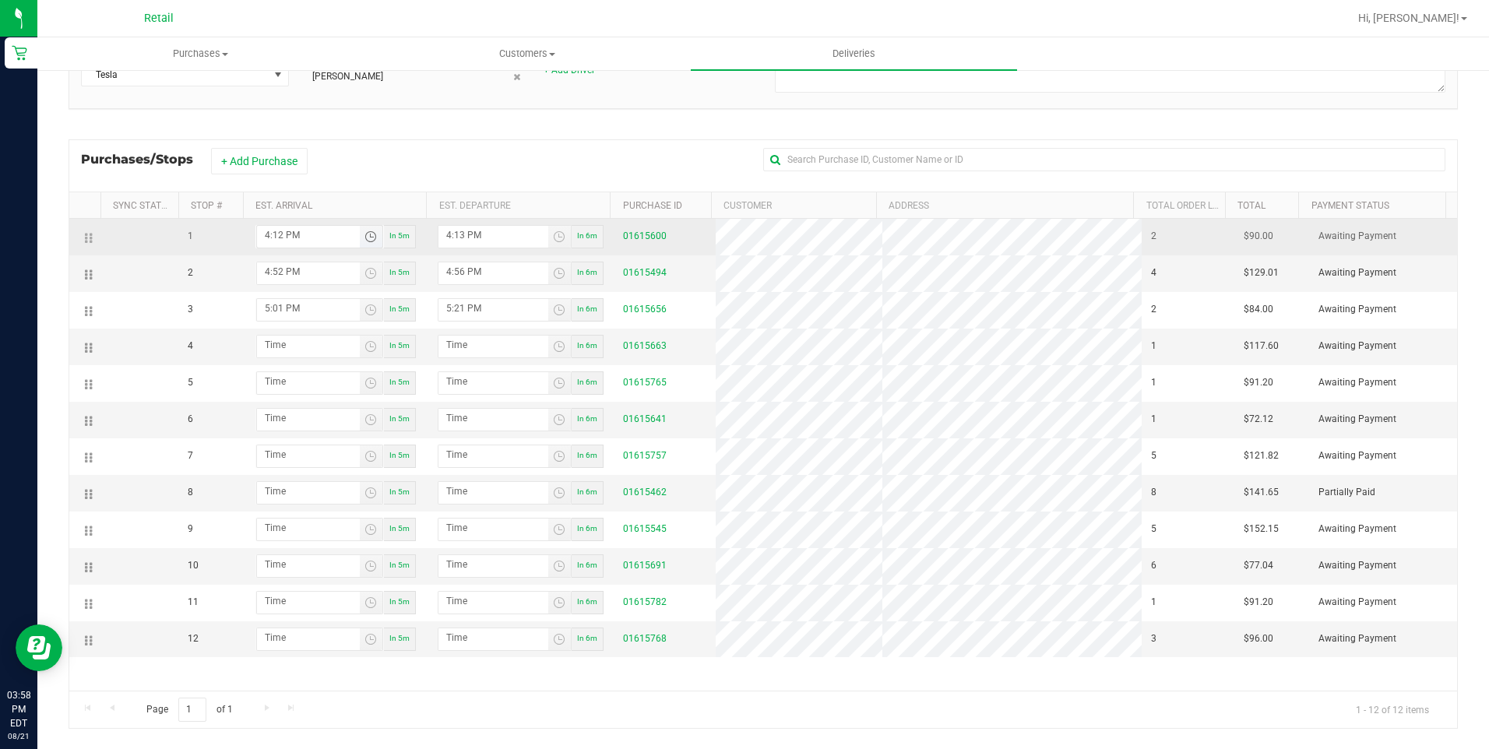
click at [314, 235] on input "4:12 PM" at bounding box center [308, 235] width 103 height 19
click at [301, 235] on input "4:12 PM" at bounding box center [308, 235] width 103 height 19
type input "4:25 PM"
type input "4:26 PM"
type input "4:25 PM"
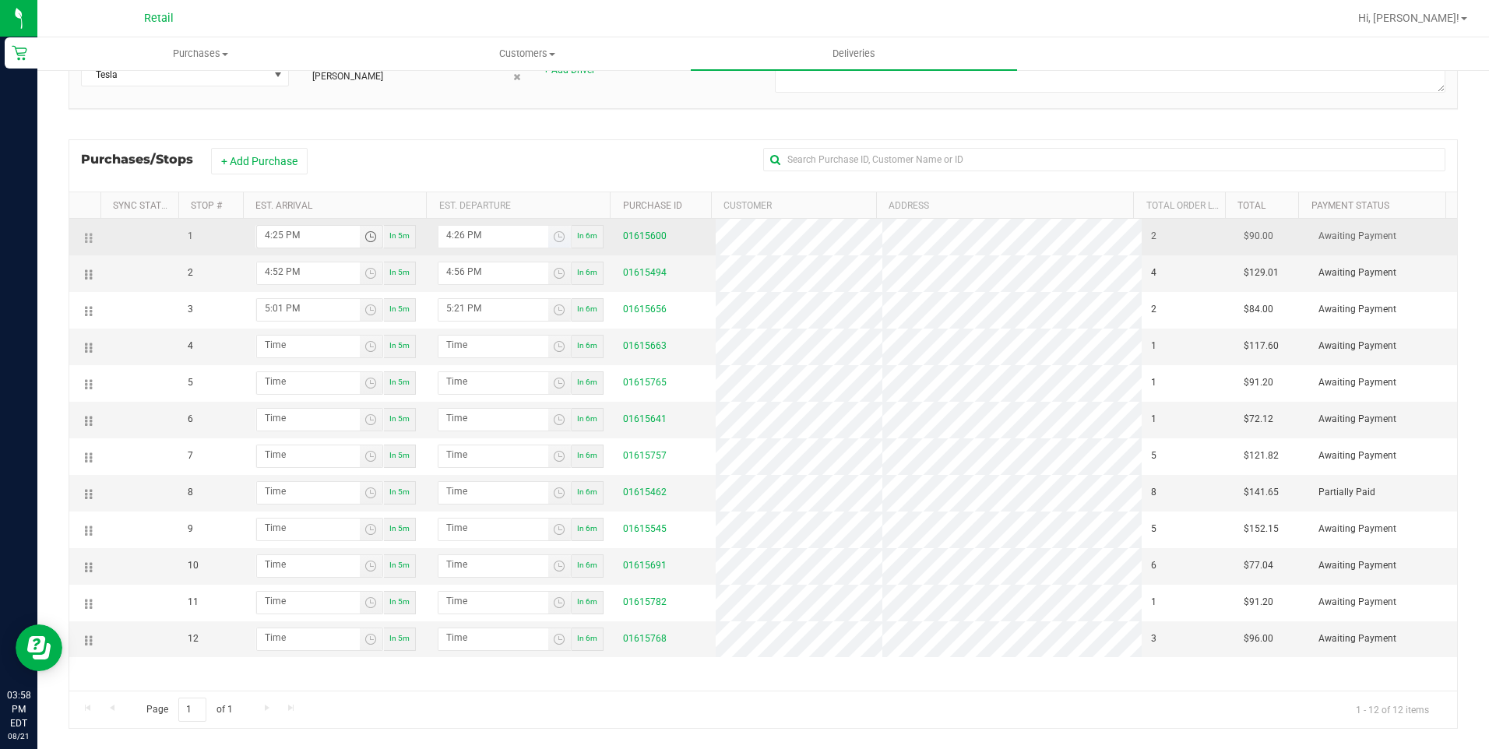
click at [456, 236] on input "4:26 PM" at bounding box center [493, 235] width 110 height 19
type input "4:26 PM"
type input "12:25 PM"
click at [483, 239] on input "4:29 PM" at bounding box center [493, 235] width 110 height 19
type input "4:29 PM"
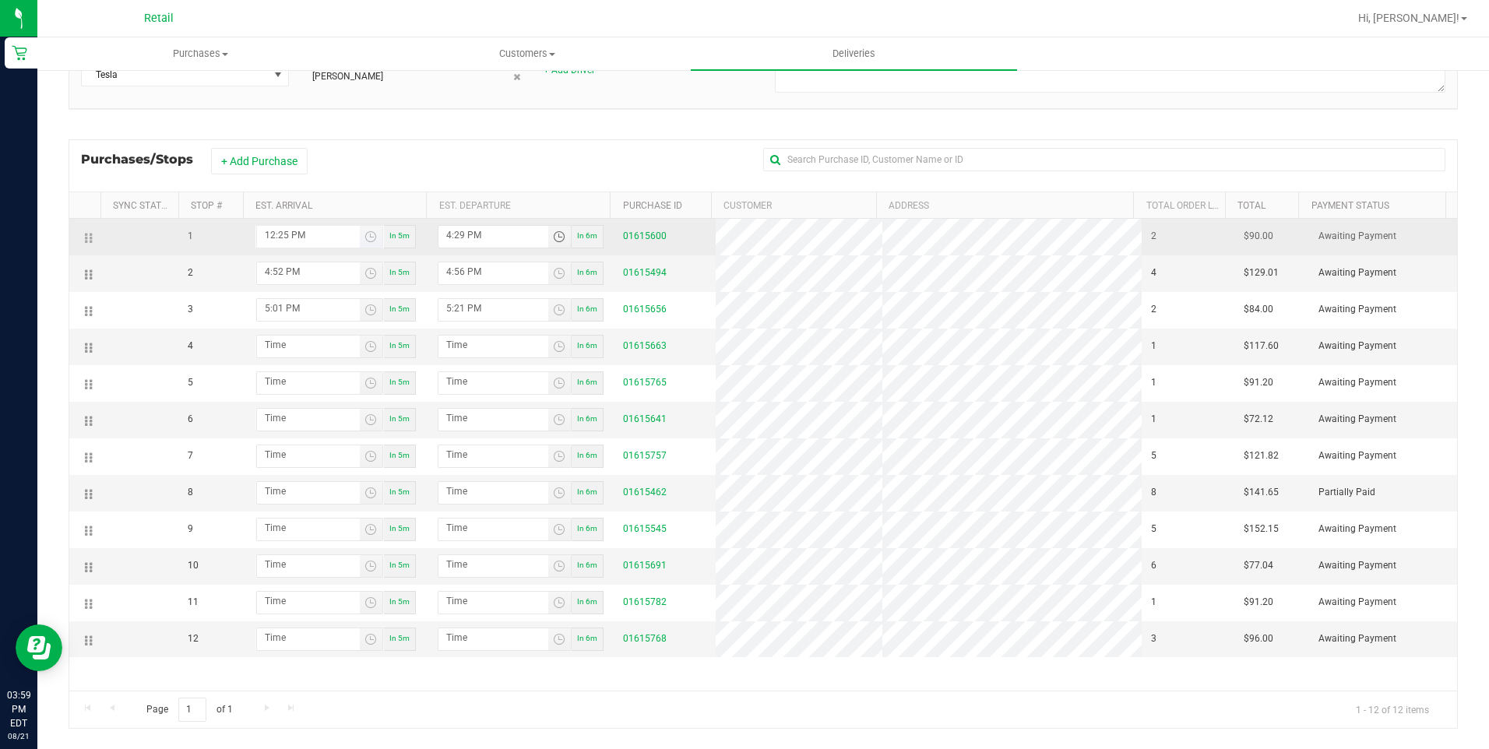
click at [284, 234] on input "12:25 PM" at bounding box center [308, 235] width 103 height 19
type input "4:26 PM"
click at [457, 234] on input "4:29 PM" at bounding box center [493, 235] width 110 height 19
type input "4:27 PM"
type input "12:26 PM"
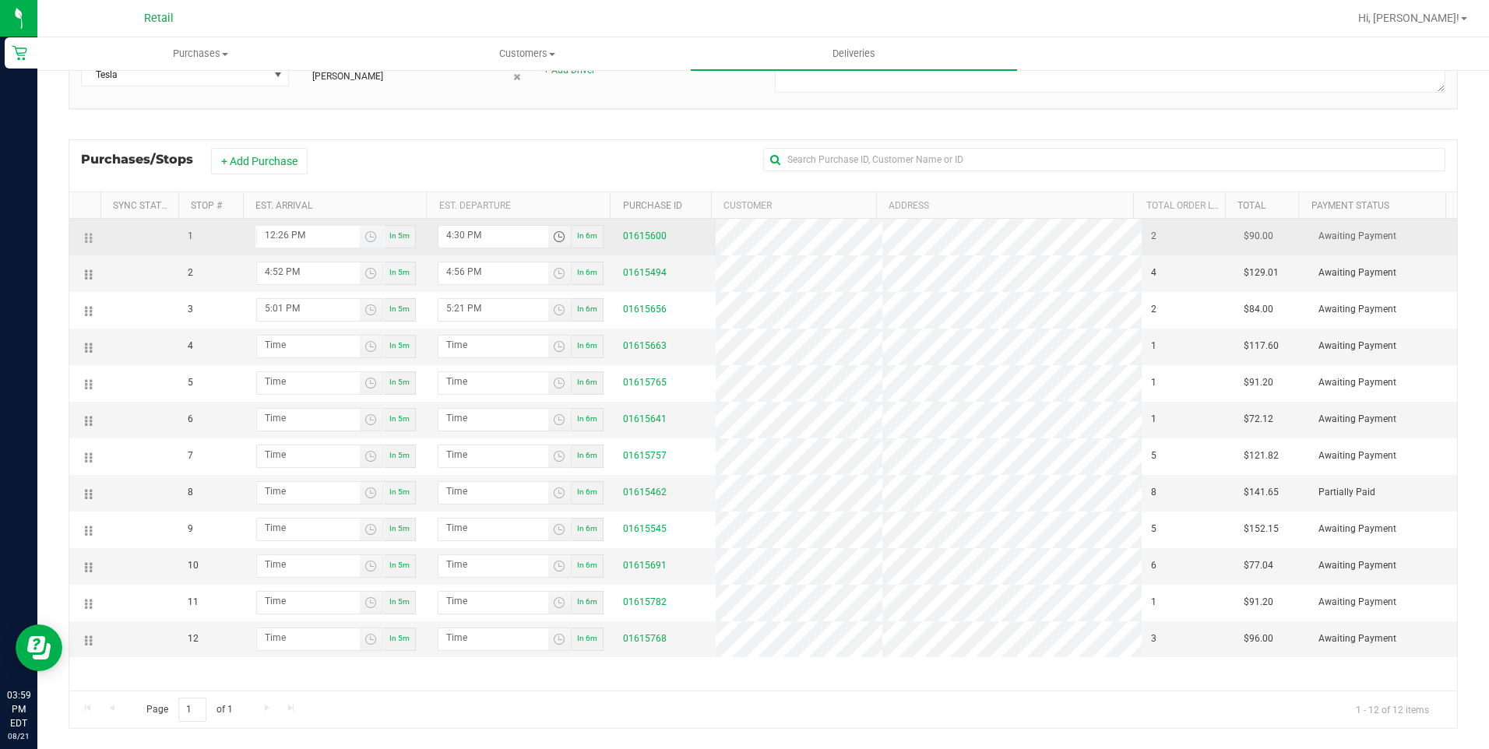
type input "4:30 PM"
click at [269, 233] on input "12:26 PM" at bounding box center [308, 235] width 103 height 19
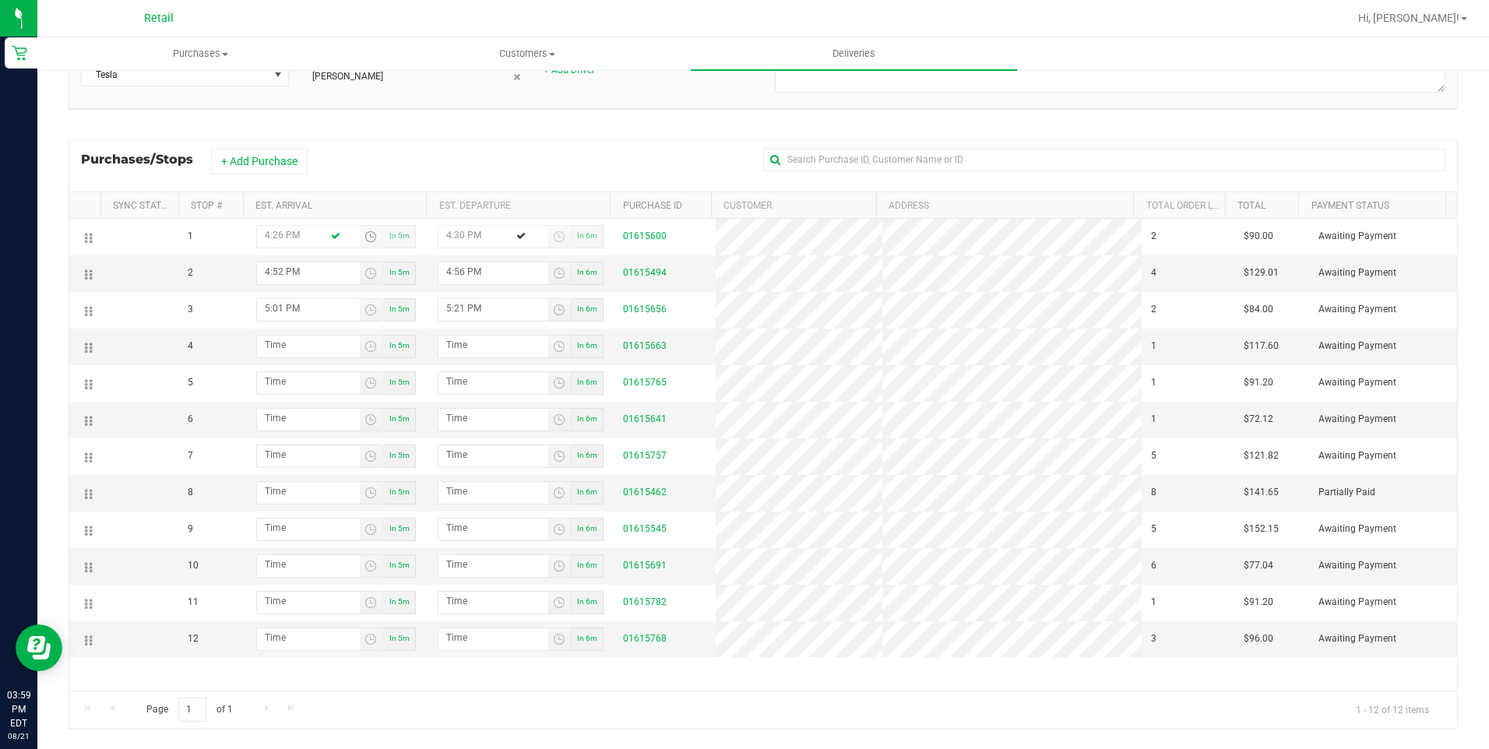
type input "4:26 PM"
click at [632, 140] on div "Purchases/Stops + Add Purchase" at bounding box center [763, 165] width 1389 height 52
click at [264, 274] on input "4:52 PM" at bounding box center [308, 271] width 103 height 19
click at [326, 270] on input "4:52 PM" at bounding box center [308, 271] width 103 height 19
click at [324, 271] on input "4:52 PM" at bounding box center [308, 271] width 103 height 19
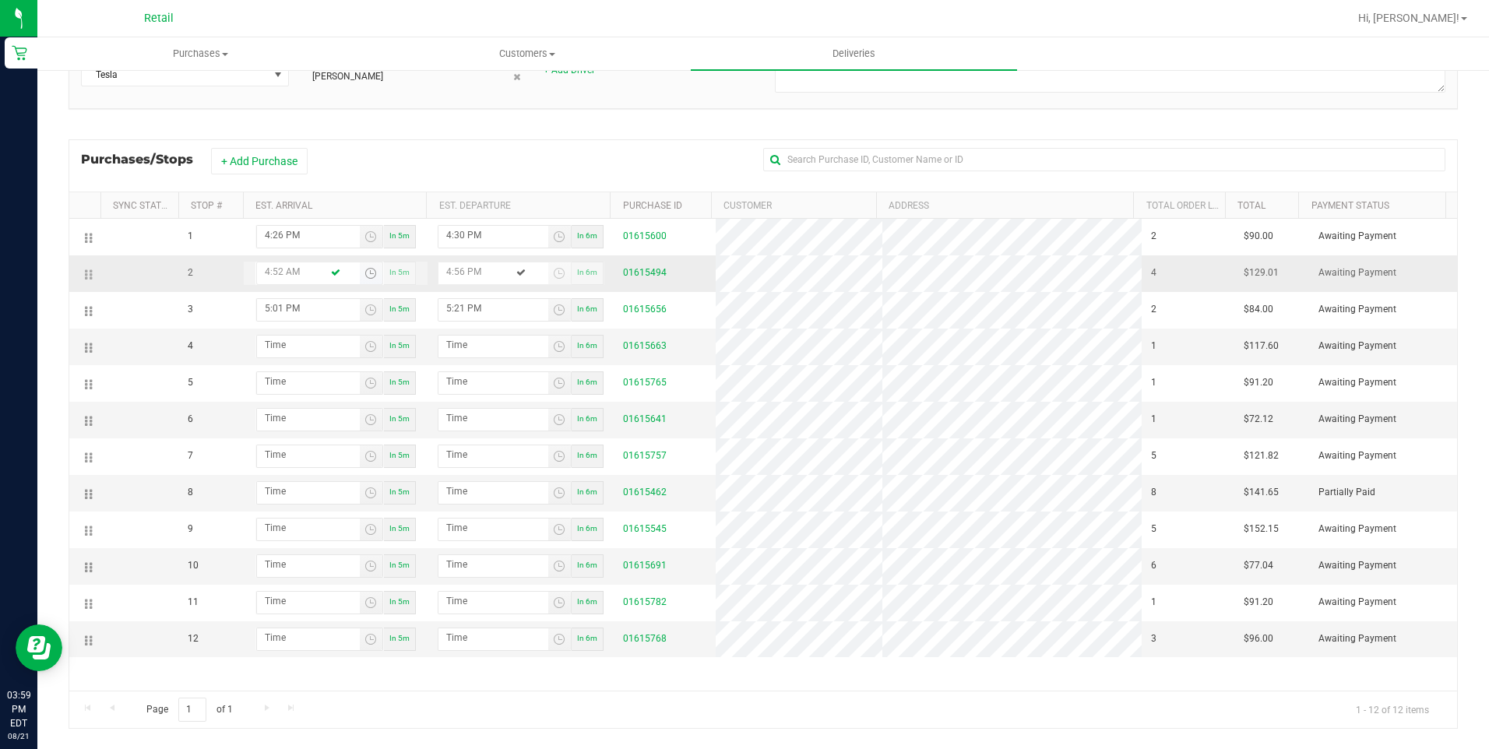
type input "4:52 PM"
click at [565, 129] on div "Delivery Route ID 20250821-003 Delivery Date 08/21/2025 Today Approx Time of De…" at bounding box center [763, 351] width 1389 height 777
click at [455, 274] on input "4:56 PM" at bounding box center [493, 271] width 110 height 19
click at [512, 168] on div "+ Add Purchase" at bounding box center [484, 161] width 546 height 26
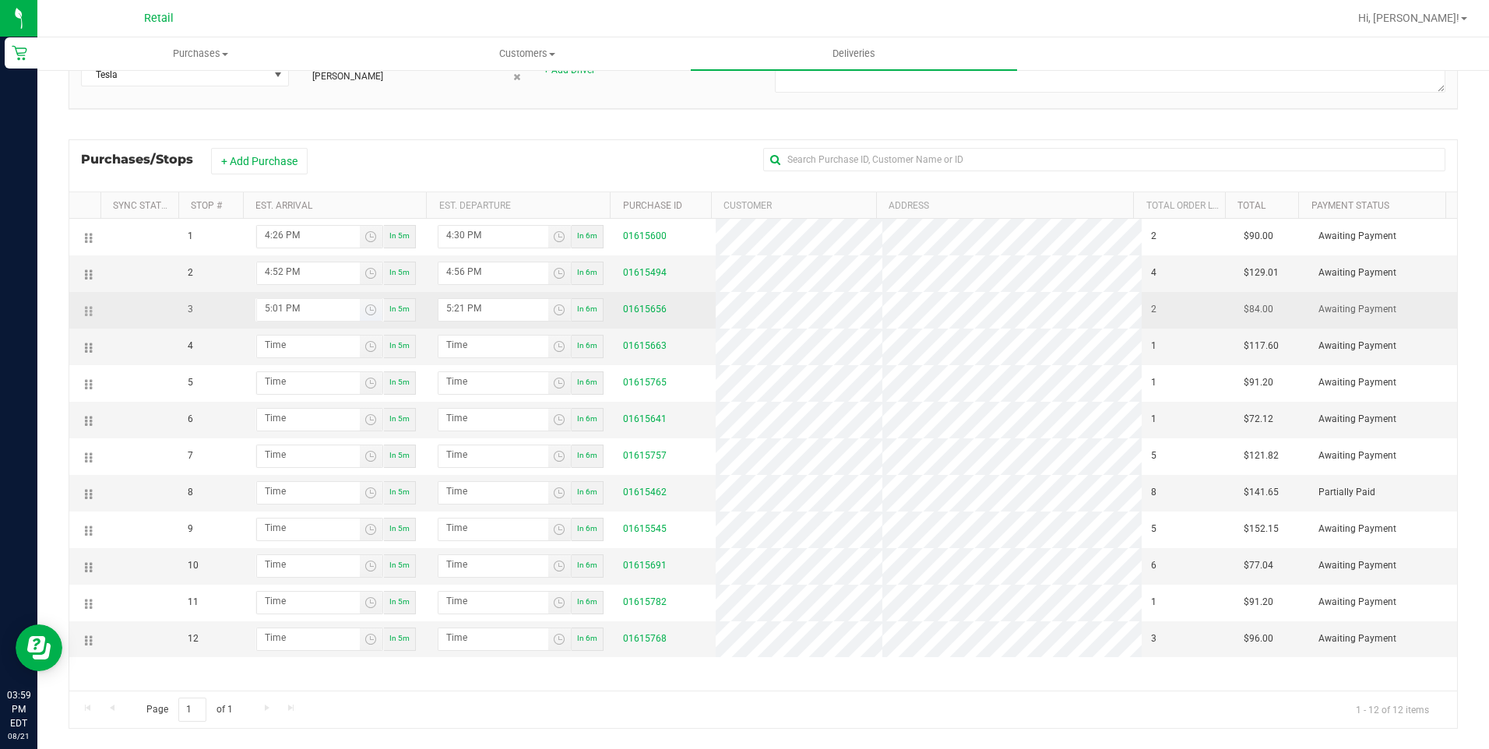
click at [280, 305] on input "5:01 PM" at bounding box center [308, 308] width 103 height 19
click at [495, 307] on input "5:21 PM" at bounding box center [493, 308] width 110 height 19
click at [457, 314] on input "5:21 PM" at bounding box center [493, 308] width 110 height 19
type input "5:01 PM"
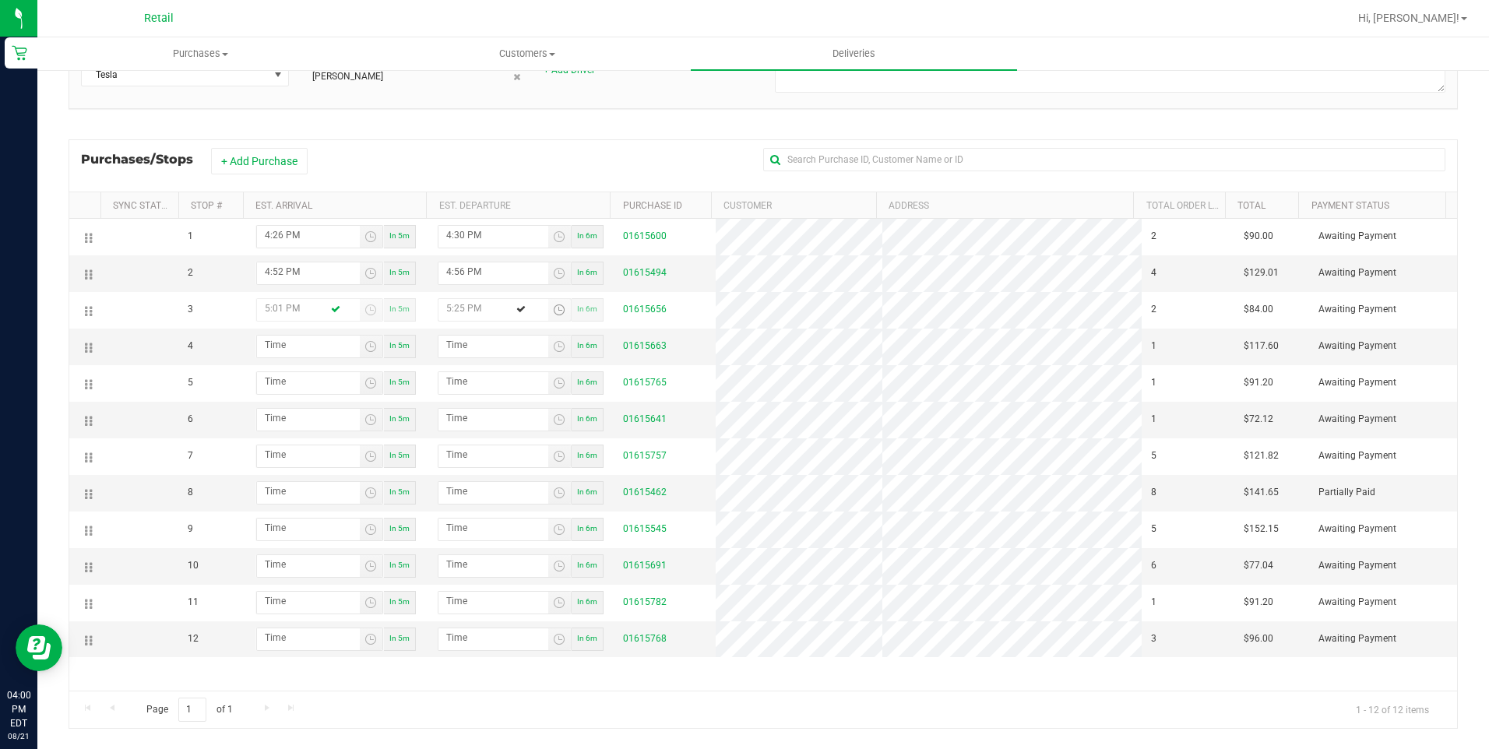
type input "5:25 PM"
click at [586, 149] on div "+ Add Purchase" at bounding box center [484, 161] width 546 height 26
type input "hour:minute AM"
click at [273, 345] on input "hour:minute AM" at bounding box center [308, 345] width 103 height 19
drag, startPoint x: 90, startPoint y: 497, endPoint x: 84, endPoint y: 331, distance: 166.0
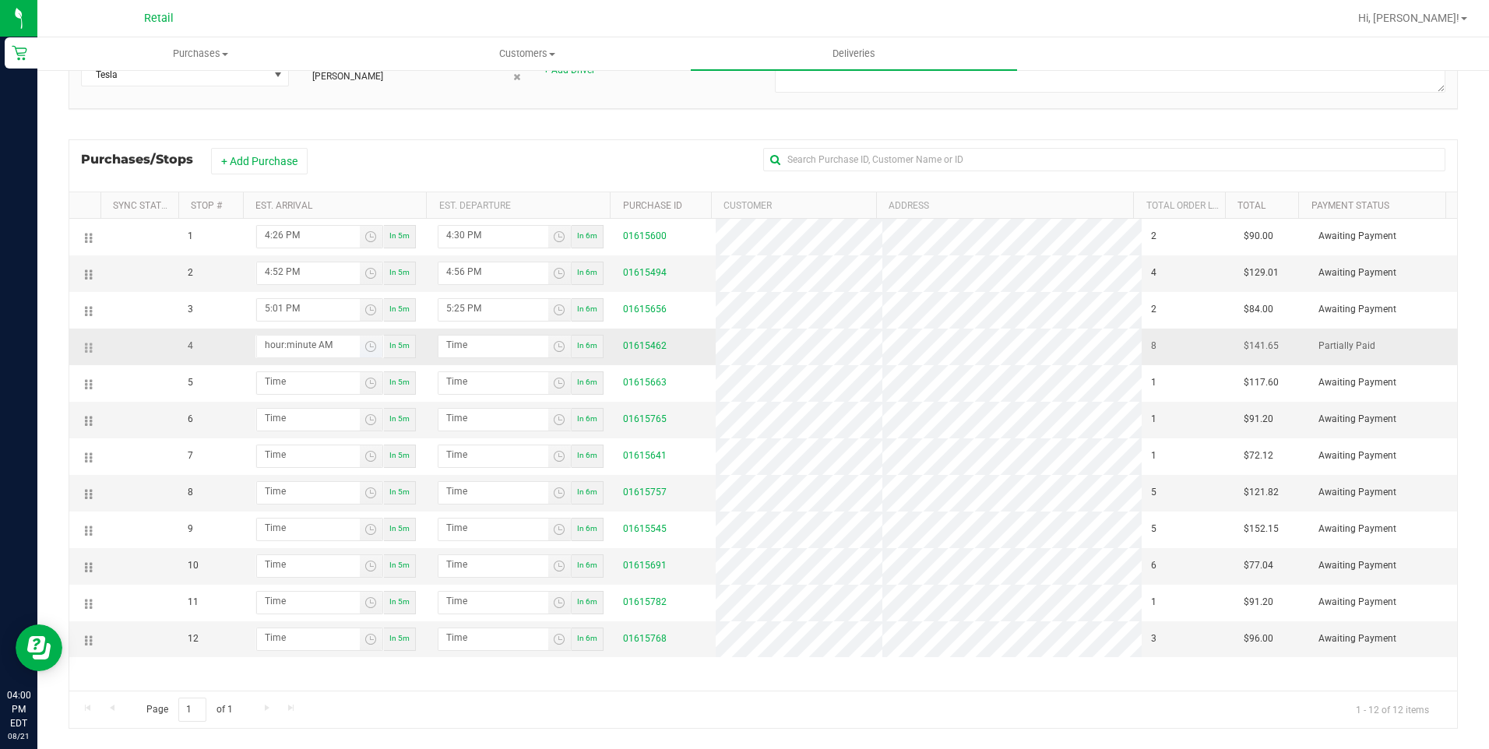
click at [310, 345] on input "hour:minute AM" at bounding box center [308, 345] width 103 height 19
type input "5:04 AM"
type input "5:05 AM"
type input "5:44 AM"
type input "5:45 AM"
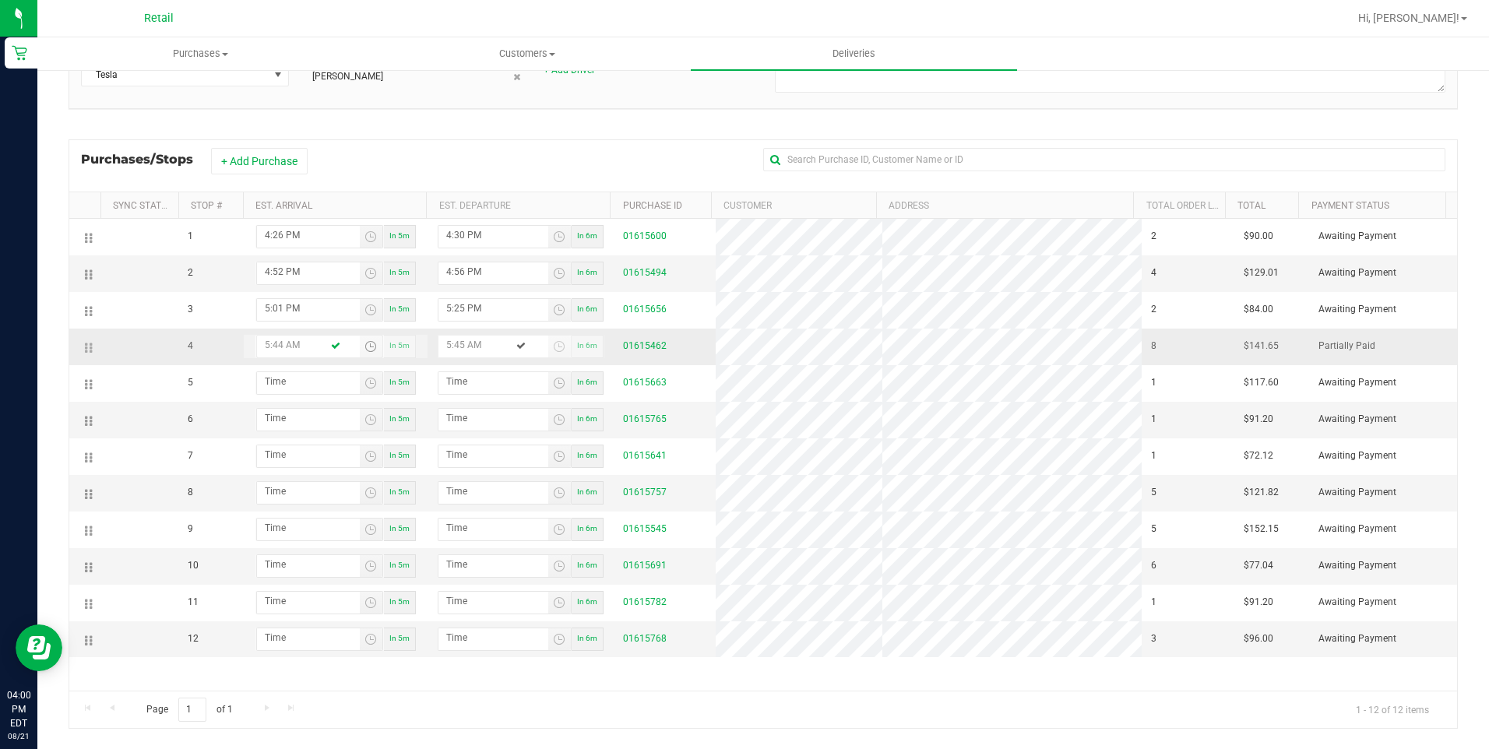
type input "5:44 PM"
type input "5:45 PM"
type input "5:44 PM"
click at [570, 158] on div "+ Add Purchase" at bounding box center [484, 161] width 546 height 26
click at [460, 346] on input "5:45 PM" at bounding box center [493, 345] width 110 height 19
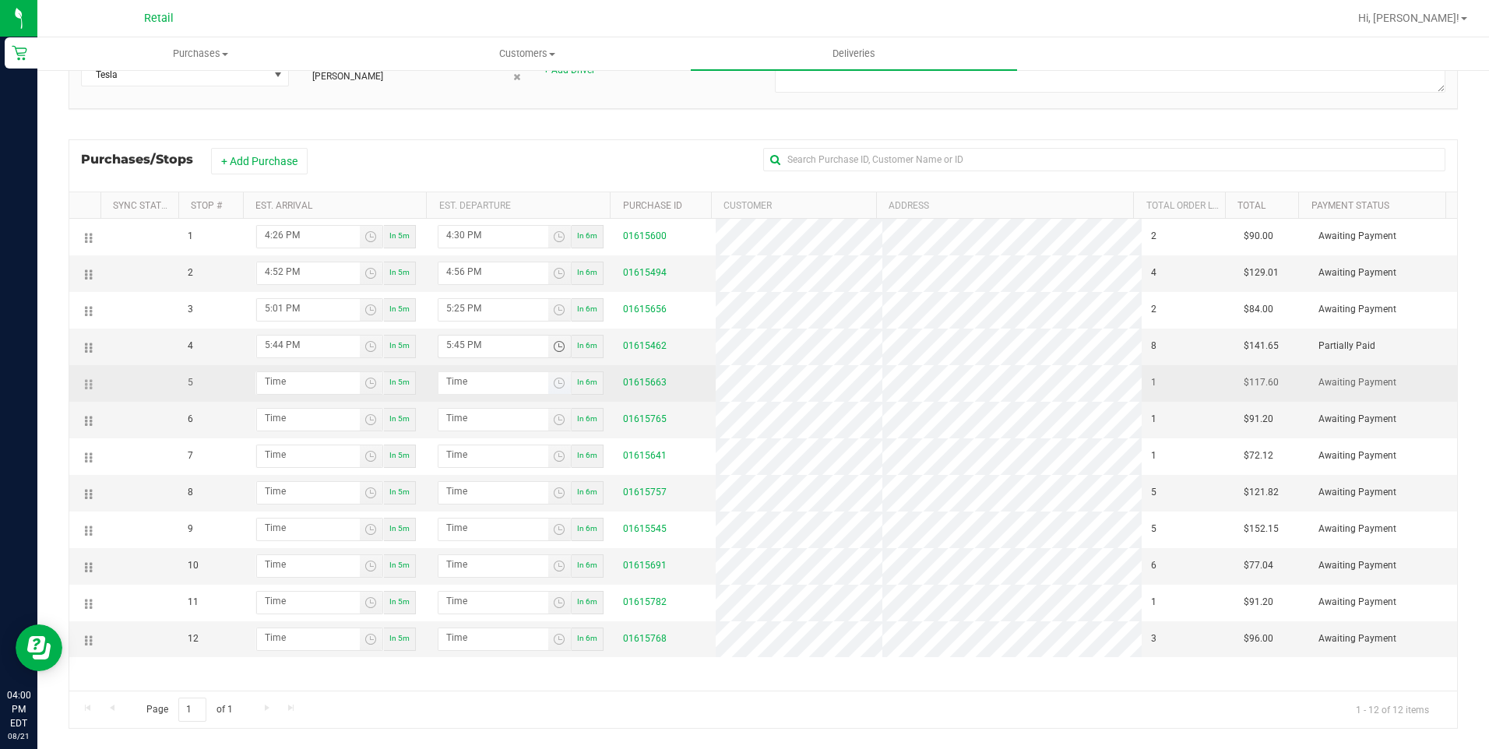
type input "5:45 PM"
type input "4:59 PM"
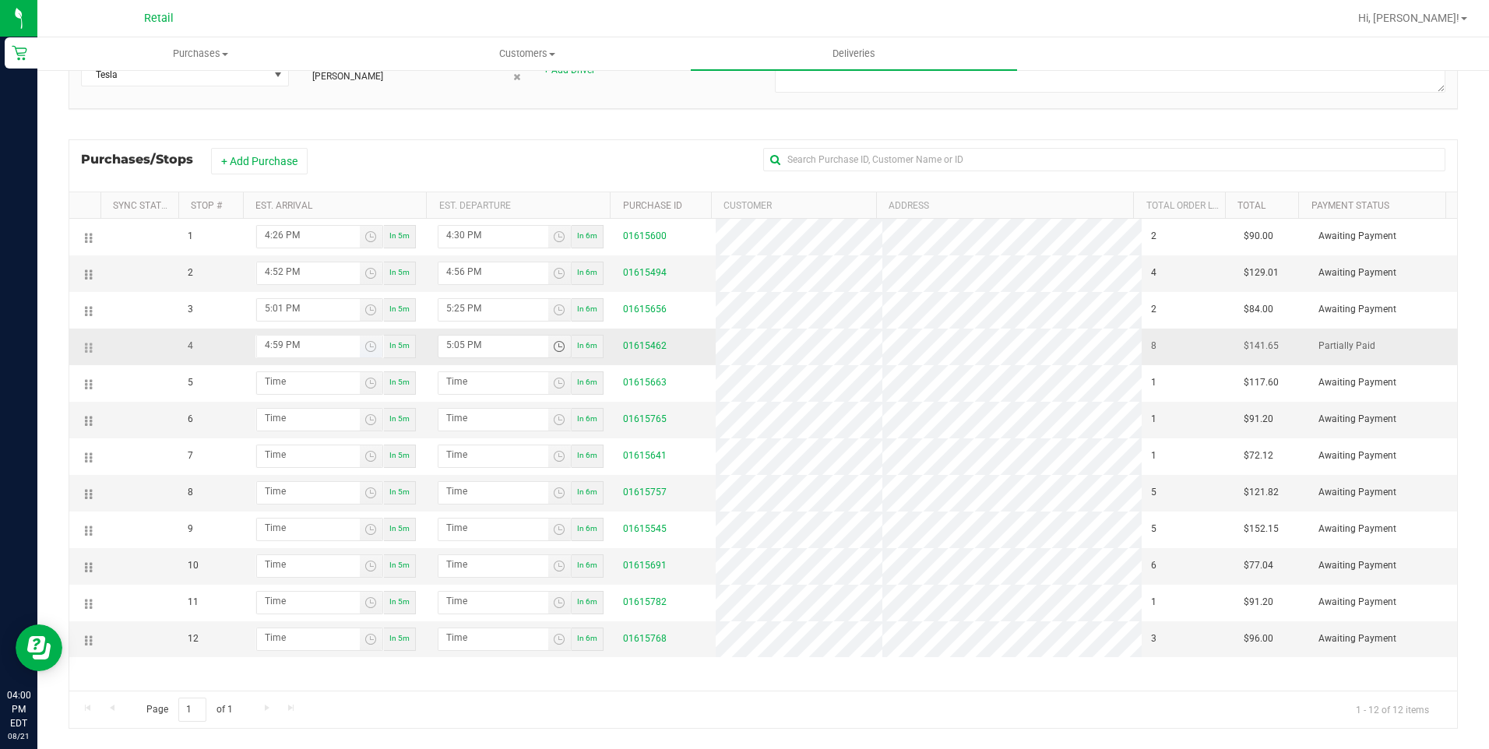
type input "5:05 PM"
click at [304, 343] on input "4:59 PM" at bounding box center [308, 345] width 103 height 19
type input "5:44 PM"
type input "5:45 PM"
type input "5:44 PM"
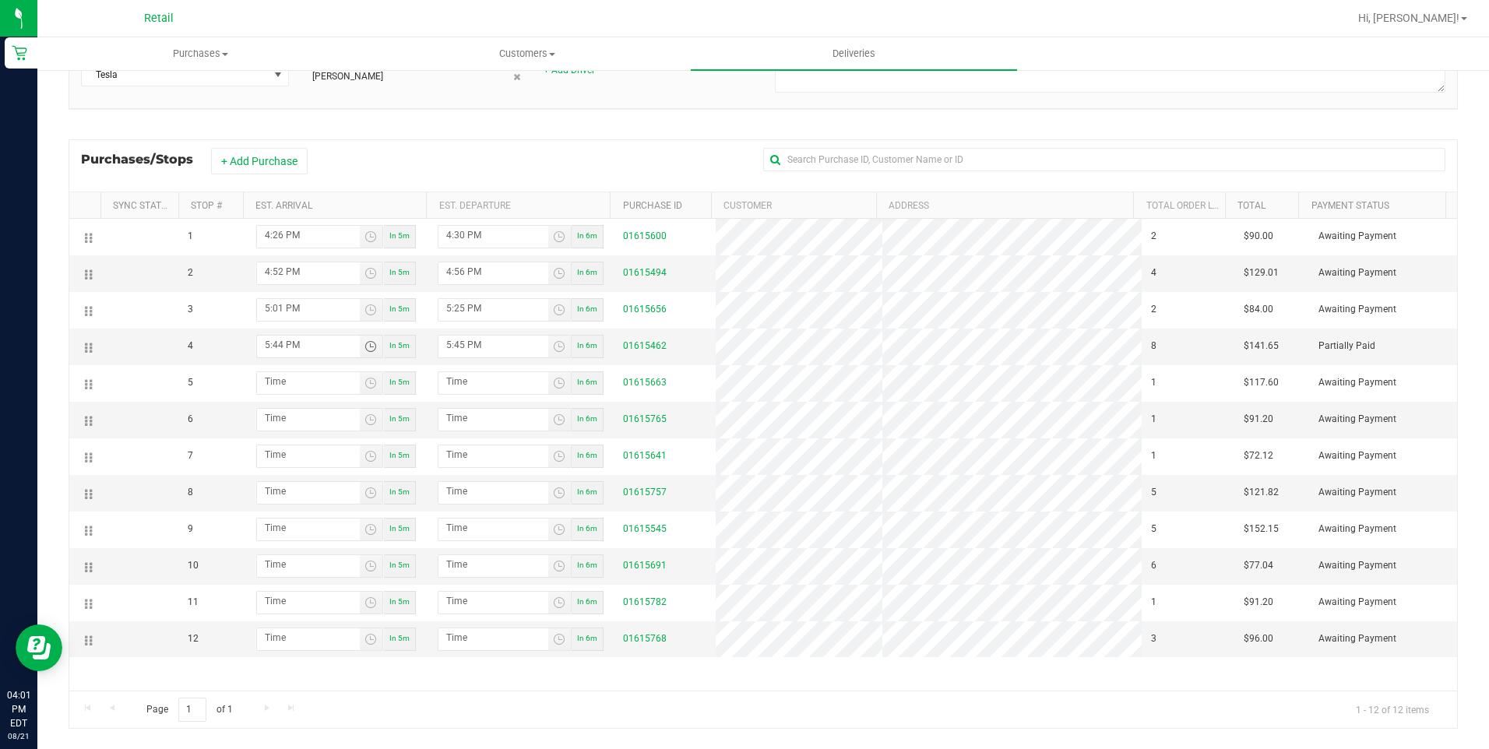
click at [529, 167] on div "+ Add Purchase" at bounding box center [484, 161] width 546 height 26
click at [454, 343] on input "5:45 PM" at bounding box center [493, 345] width 110 height 19
type input "5:45 PM"
click at [700, 704] on div "Page 1 of 1 1 - 12 of 12 items" at bounding box center [763, 709] width 1388 height 37
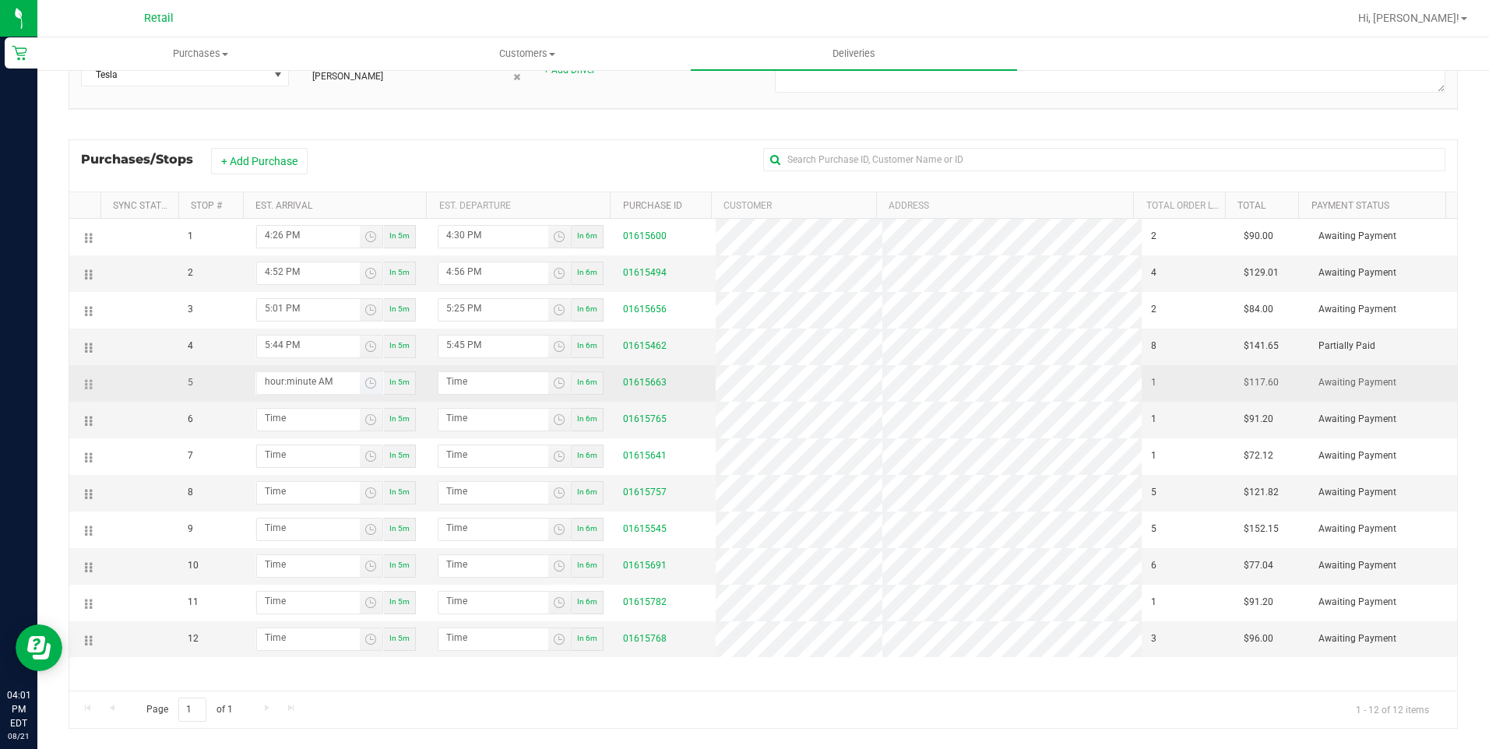
click at [305, 389] on input "hour:minute AM" at bounding box center [308, 381] width 103 height 19
type input "5:05 AM"
type input "5:06 AM"
type input "5:50 AM"
type input "5:51 AM"
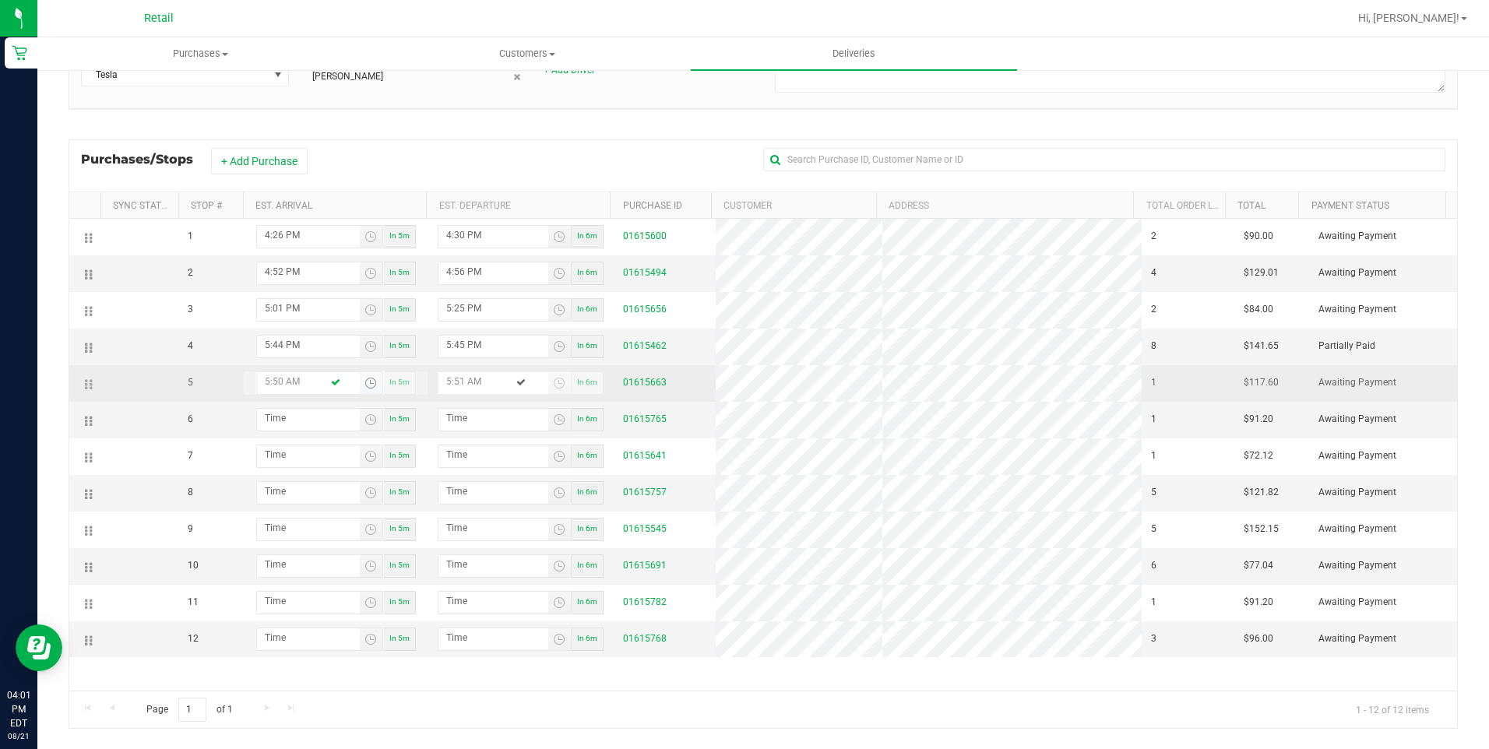
type input "5:50 PM"
type input "5:51 PM"
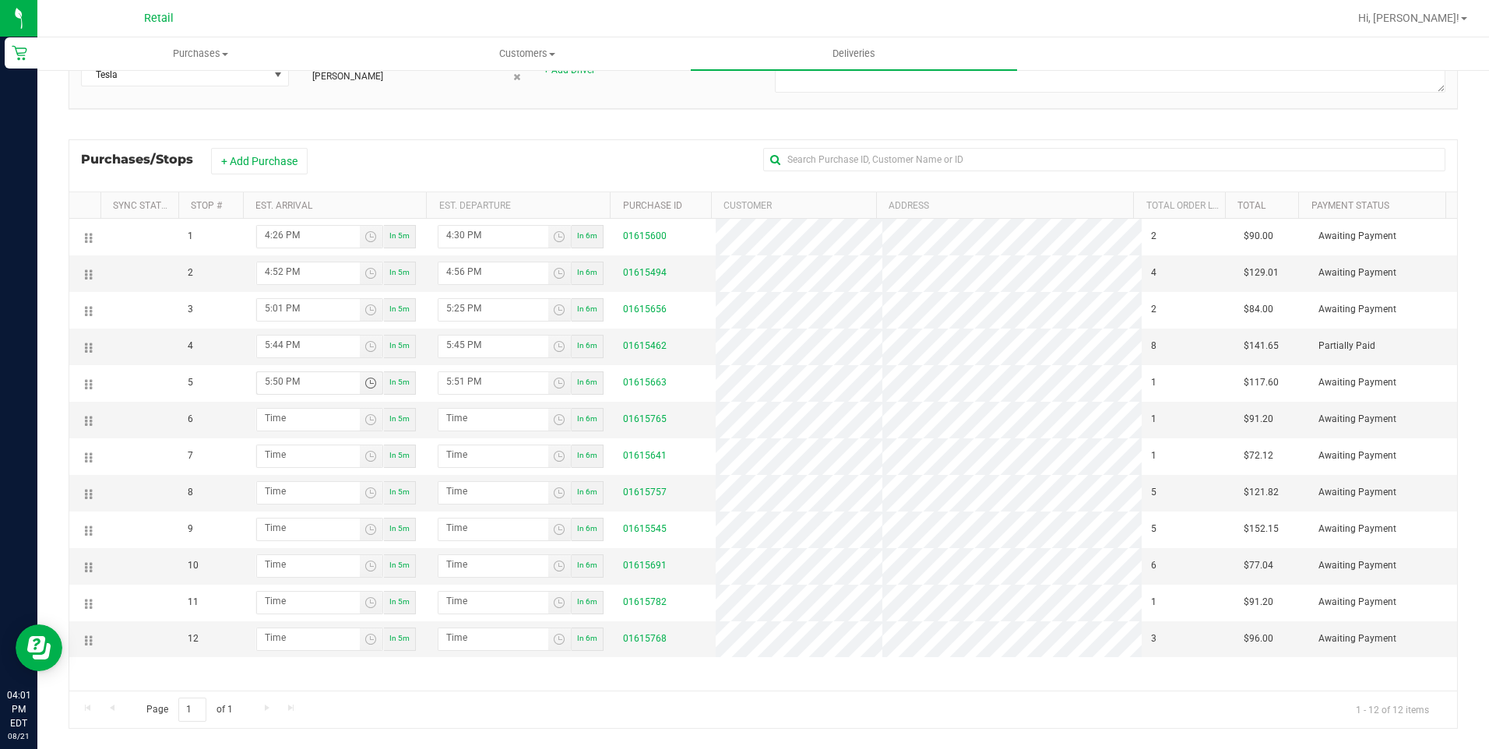
drag, startPoint x: 588, startPoint y: 708, endPoint x: 565, endPoint y: 692, distance: 27.4
click at [586, 707] on div "Page 1 of 1 1 - 12 of 12 items" at bounding box center [763, 709] width 1388 height 37
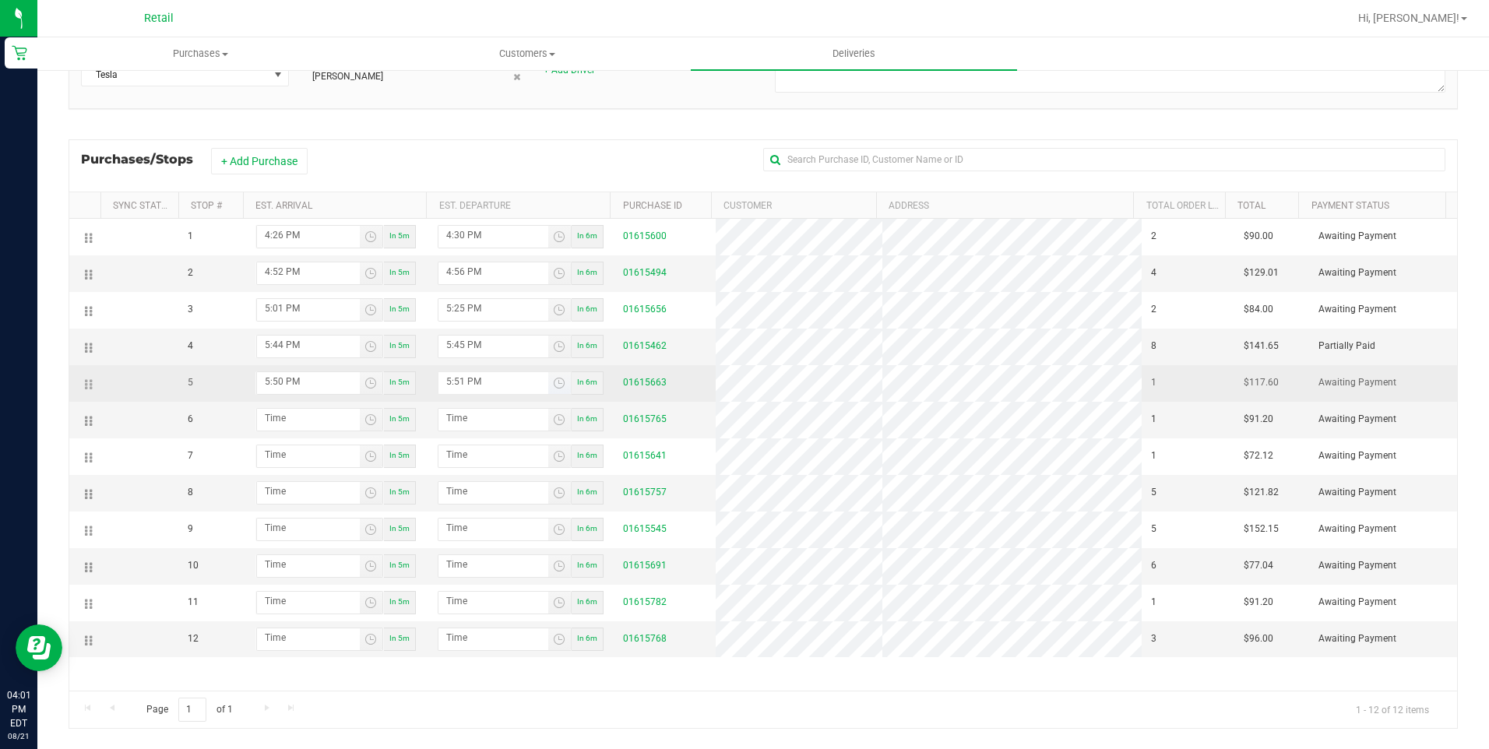
click at [462, 379] on input "5:51 PM" at bounding box center [493, 381] width 110 height 19
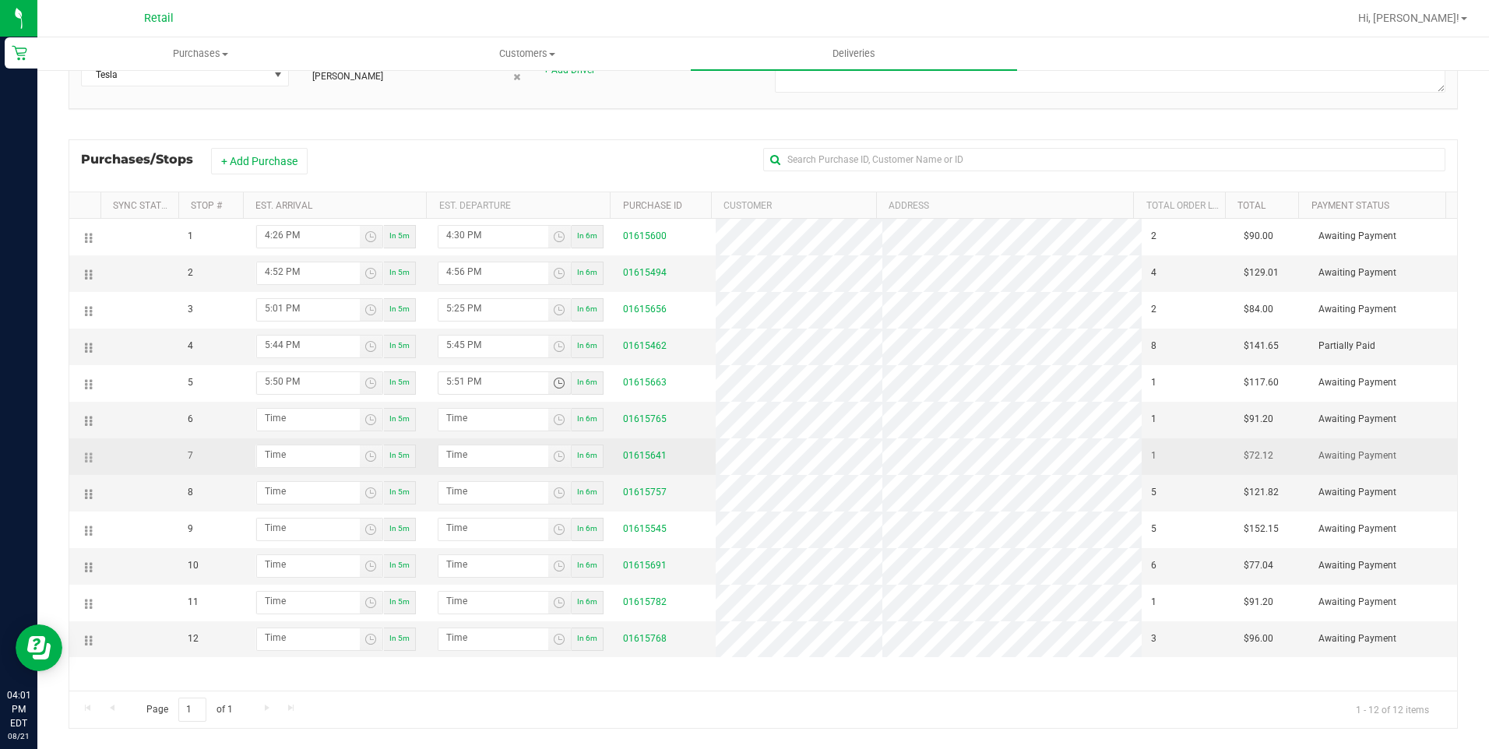
type input "5:04 PM"
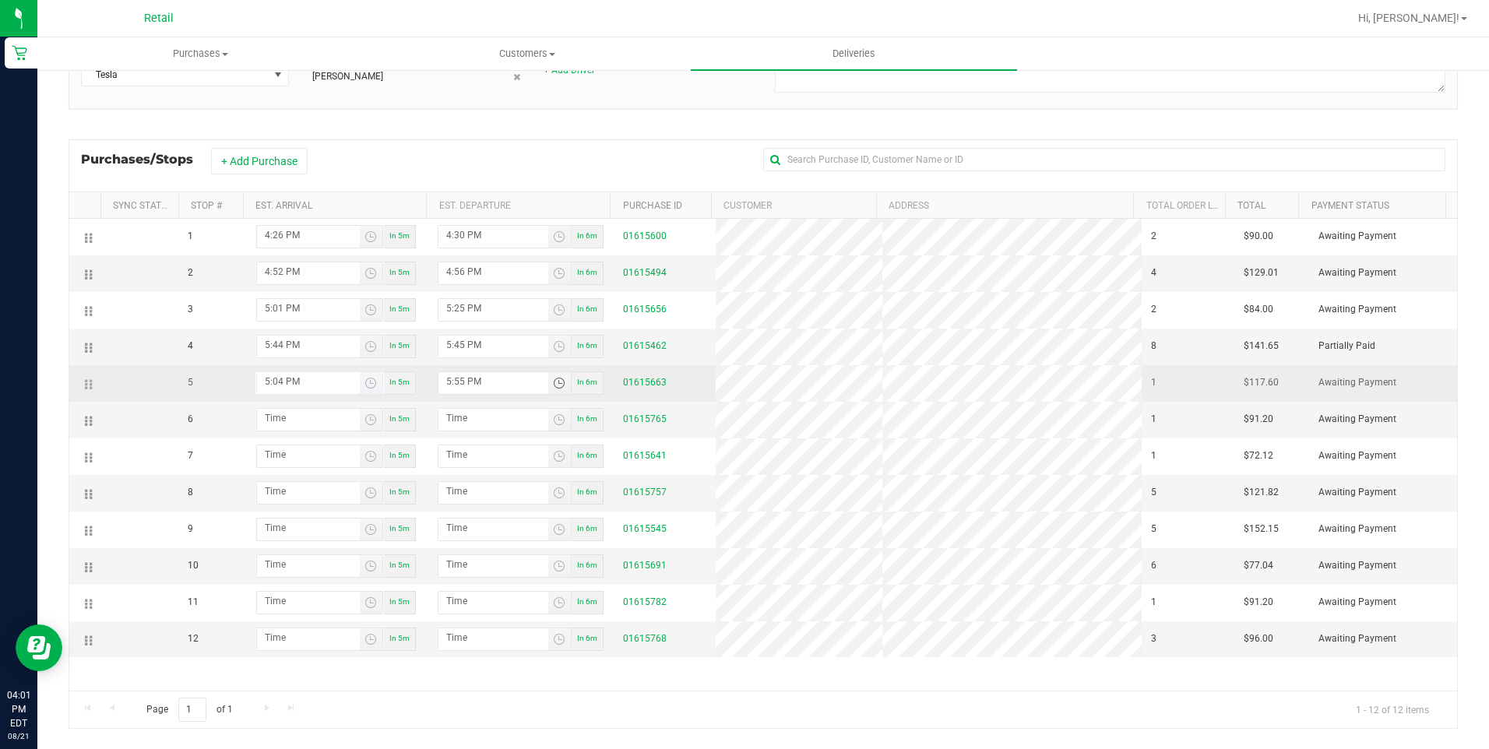
type input "5:55 PM"
click at [283, 381] on input "5:04 PM" at bounding box center [308, 381] width 103 height 19
click at [276, 383] on input "5:04 PM" at bounding box center [308, 381] width 103 height 19
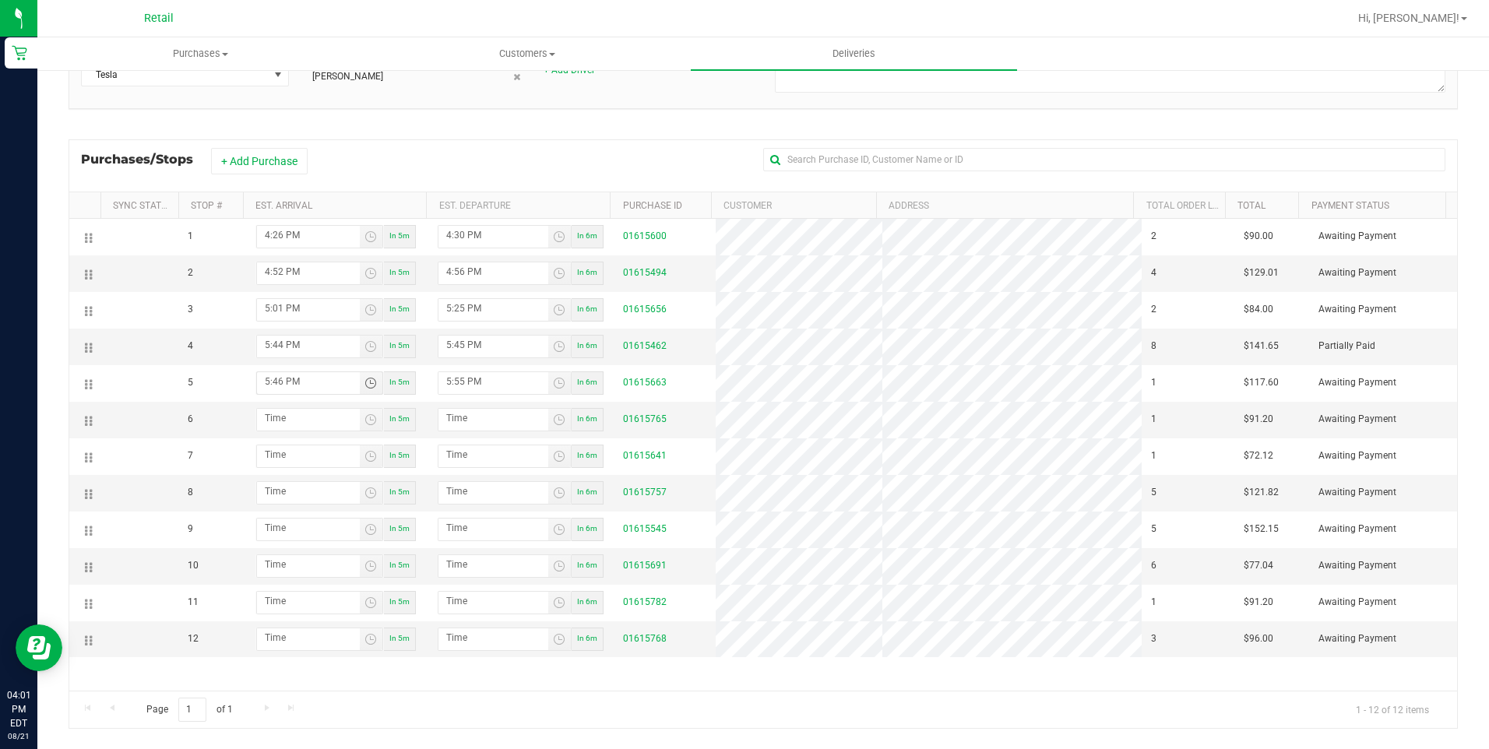
click at [550, 705] on div "Page 1 of 1 1 - 12 of 12 items" at bounding box center [763, 709] width 1388 height 37
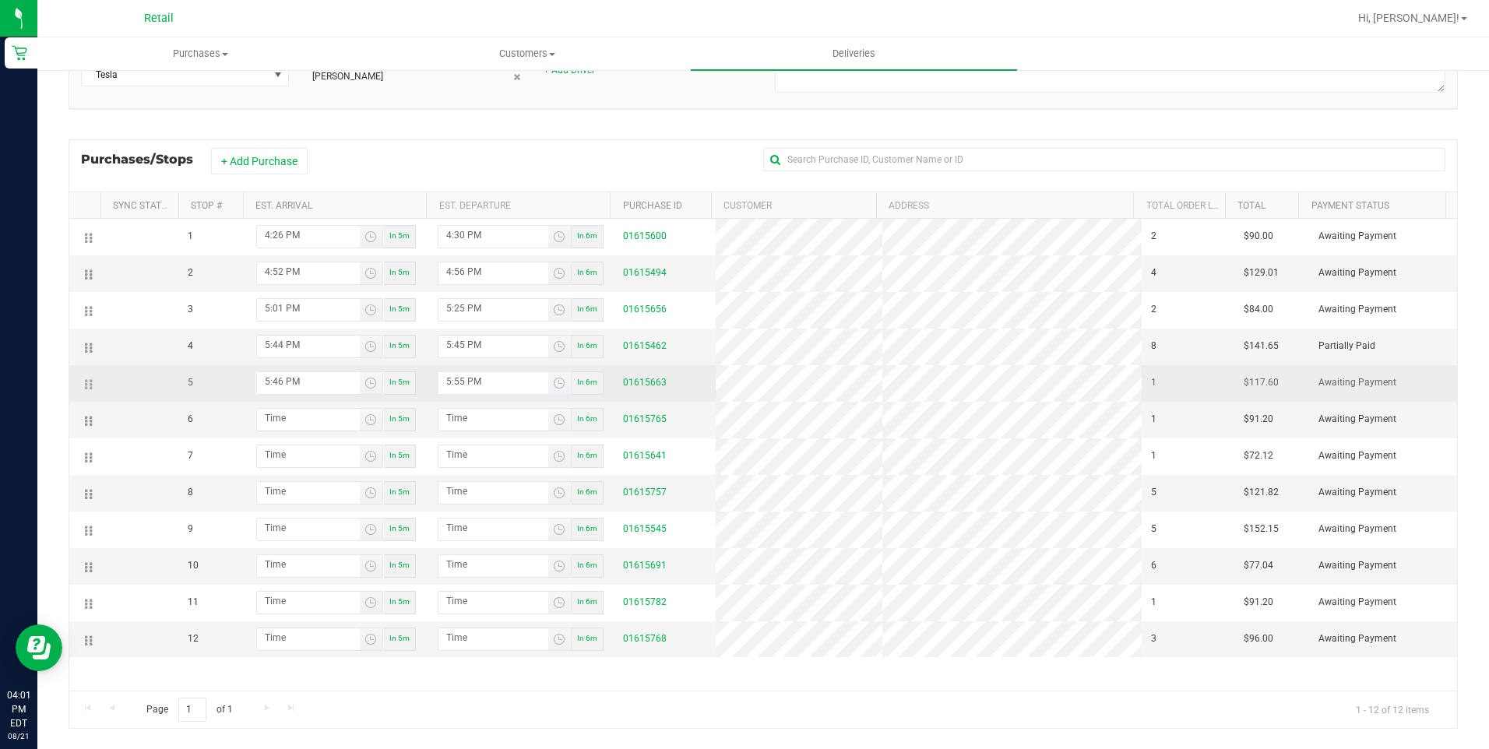
click at [451, 389] on input "5:55 PM" at bounding box center [493, 381] width 110 height 19
type input "5:04 PM"
type input "5:50 PM"
click at [282, 384] on input "5:04 PM" at bounding box center [308, 381] width 103 height 19
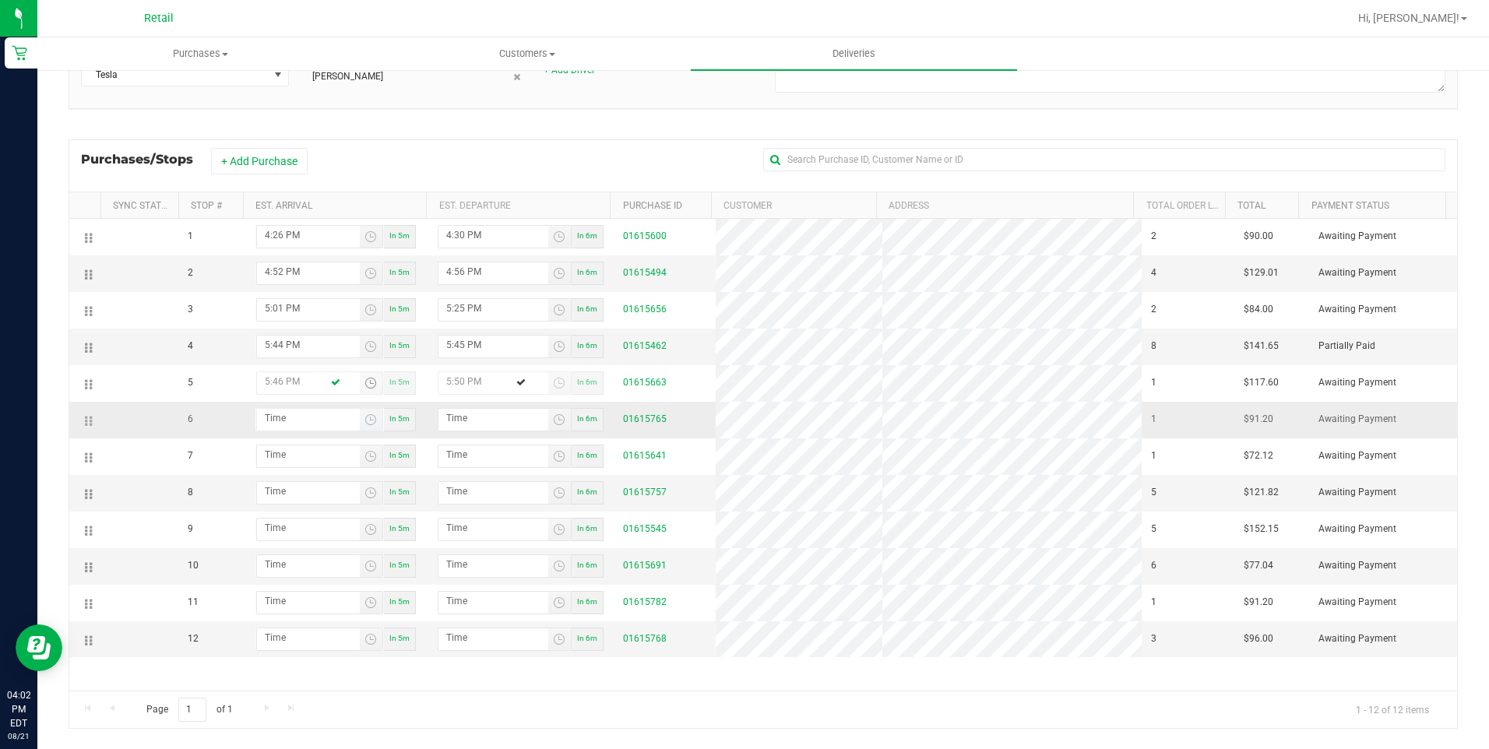
type input "5:46 PM"
click at [279, 409] on input "hour:minute AM" at bounding box center [308, 418] width 103 height 19
type input "8:05 AM"
type input "8:06 AM"
type input "8:55 AM"
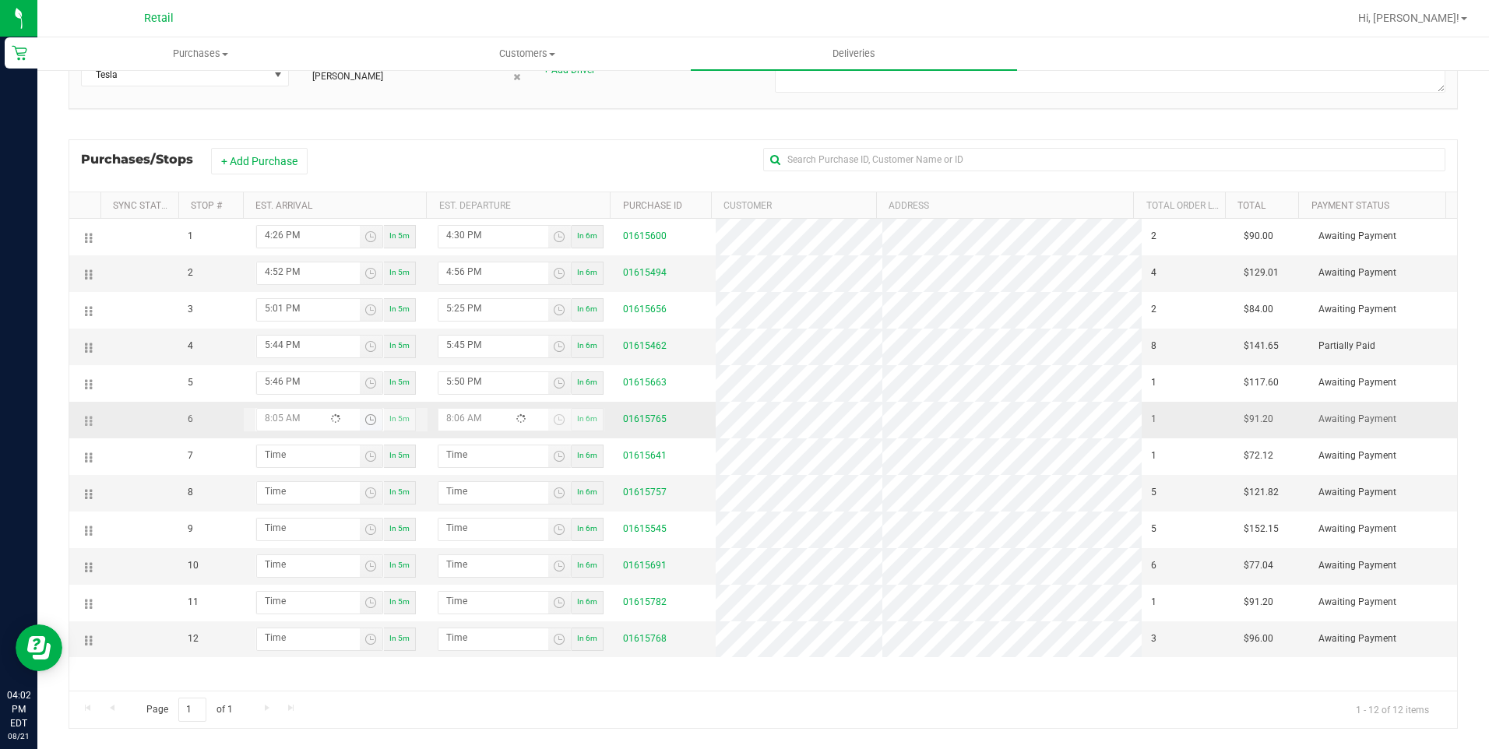
type input "8:56 AM"
click at [267, 423] on input "8:55 AM" at bounding box center [308, 418] width 103 height 19
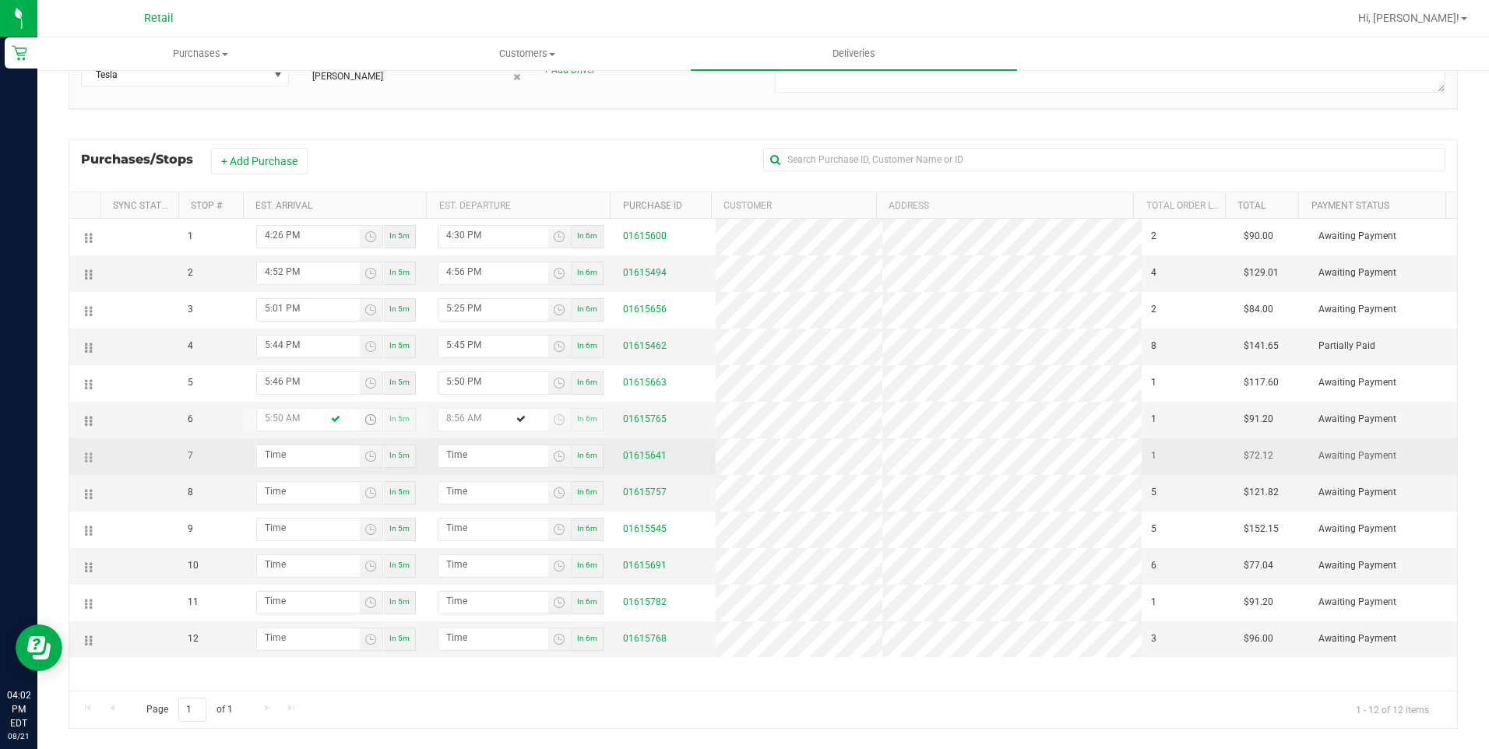
type input "5:50 PM"
type input "5:51 PM"
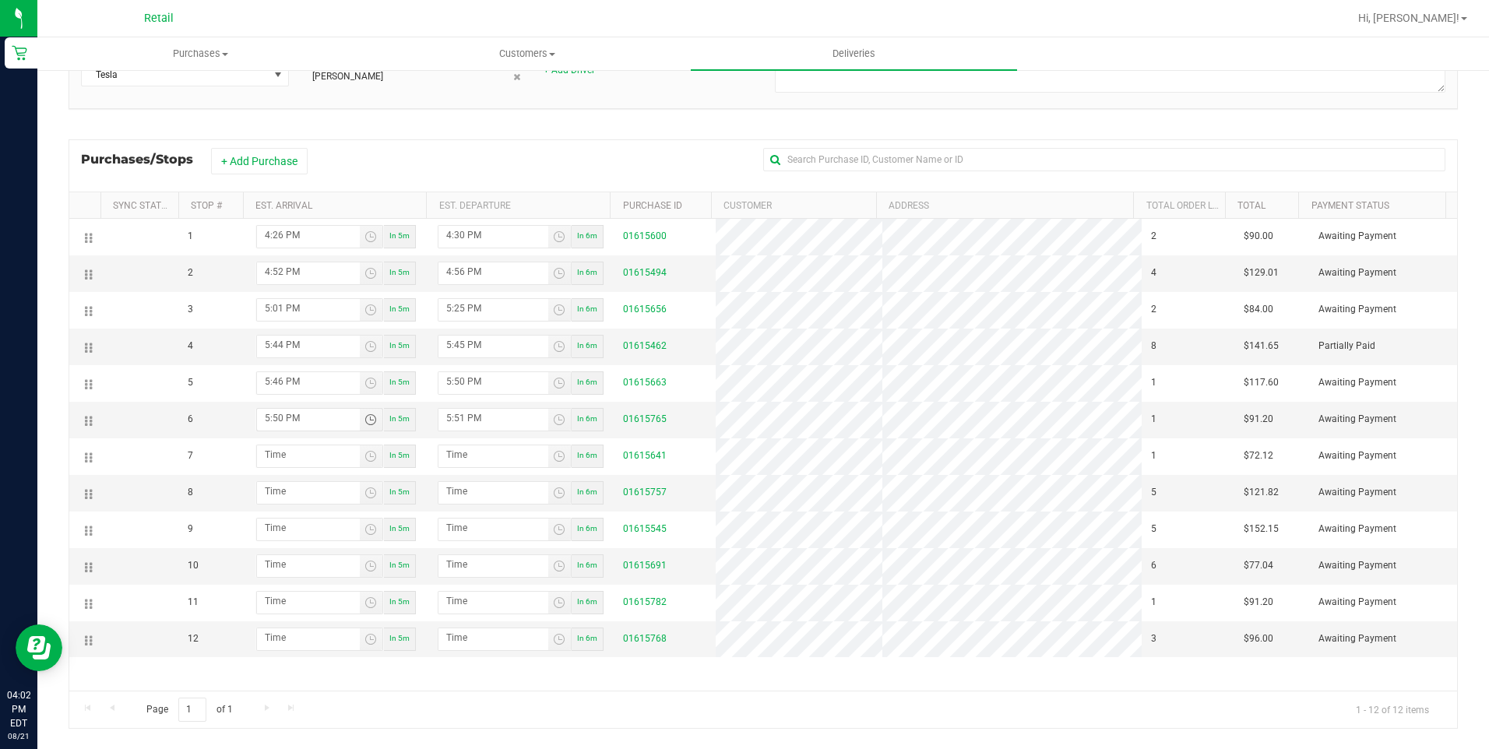
type input "5:50 PM"
click at [640, 691] on div "Page 1 of 1 1 - 12 of 12 items" at bounding box center [763, 709] width 1388 height 37
drag, startPoint x: 87, startPoint y: 565, endPoint x: 113, endPoint y: 411, distance: 155.6
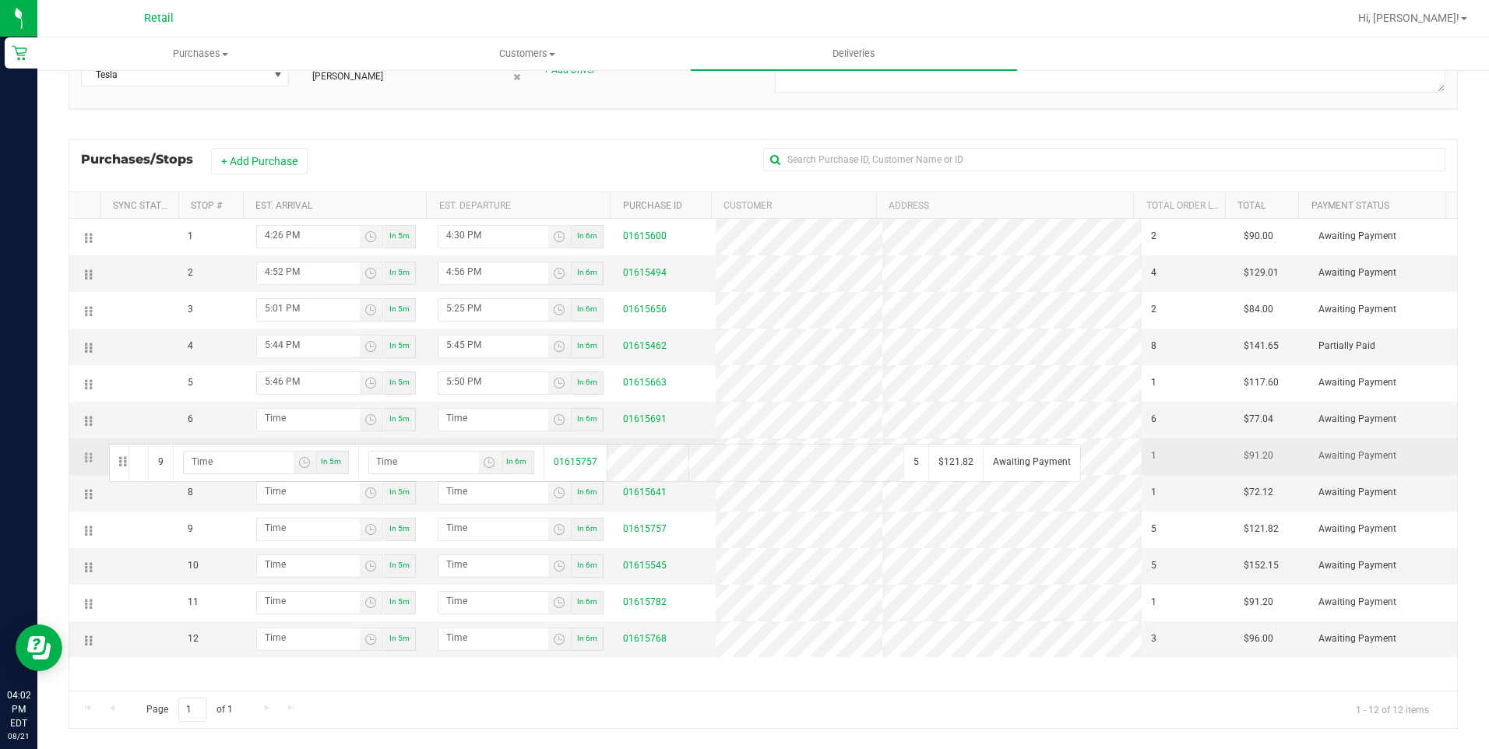
drag, startPoint x: 86, startPoint y: 529, endPoint x: 107, endPoint y: 442, distance: 89.0
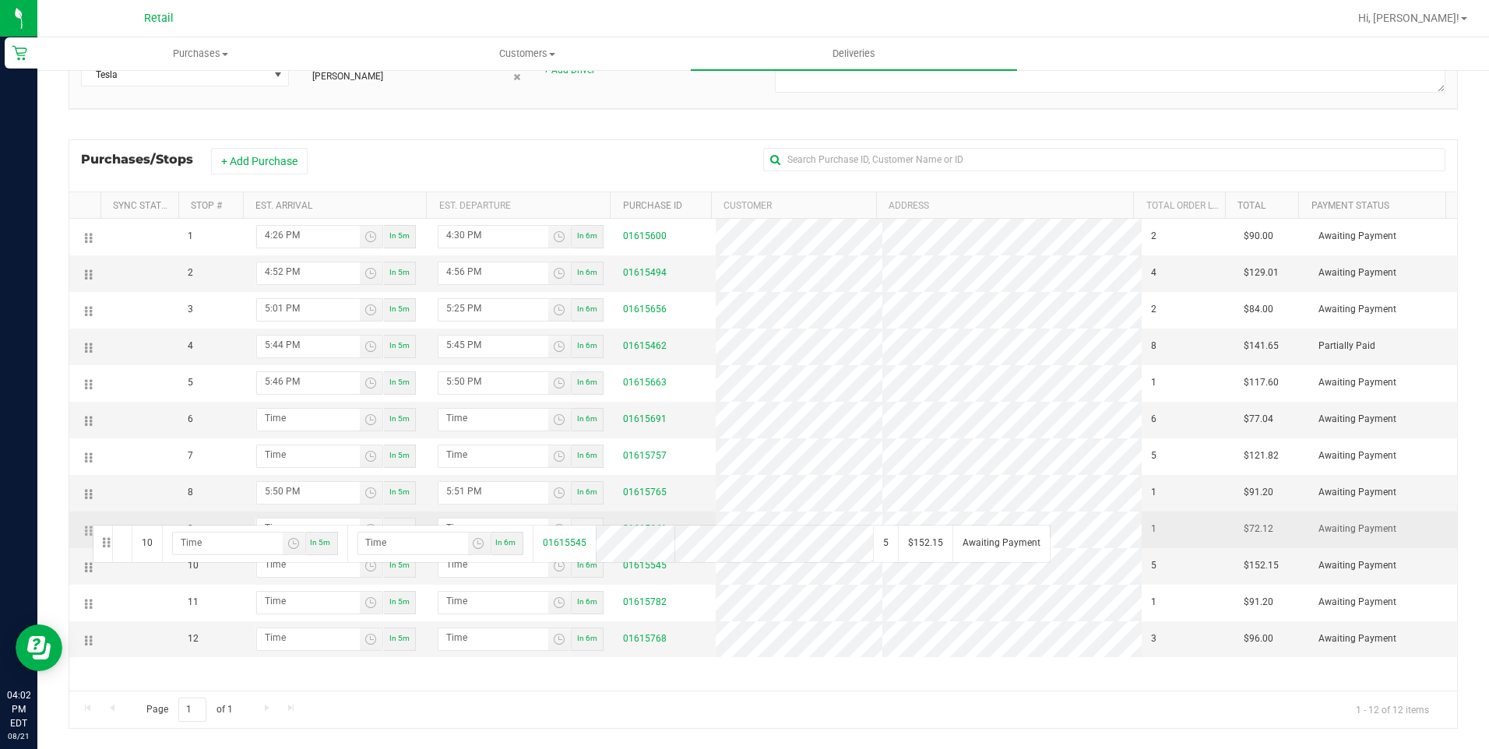
drag, startPoint x: 86, startPoint y: 567, endPoint x: 90, endPoint y: 523, distance: 44.6
drag, startPoint x: 90, startPoint y: 603, endPoint x: 92, endPoint y: 542, distance: 60.8
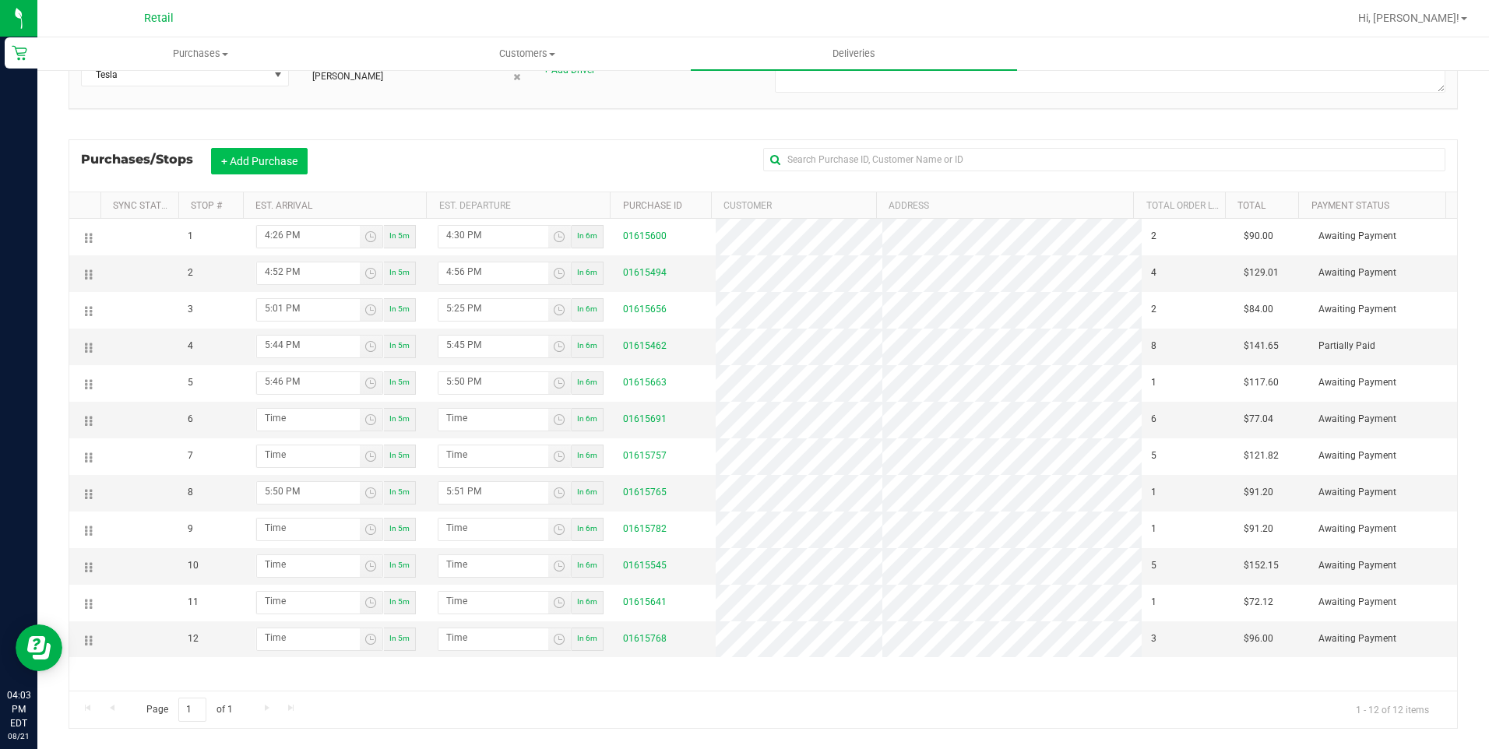
click at [262, 152] on button "+ Add Purchase" at bounding box center [259, 161] width 97 height 26
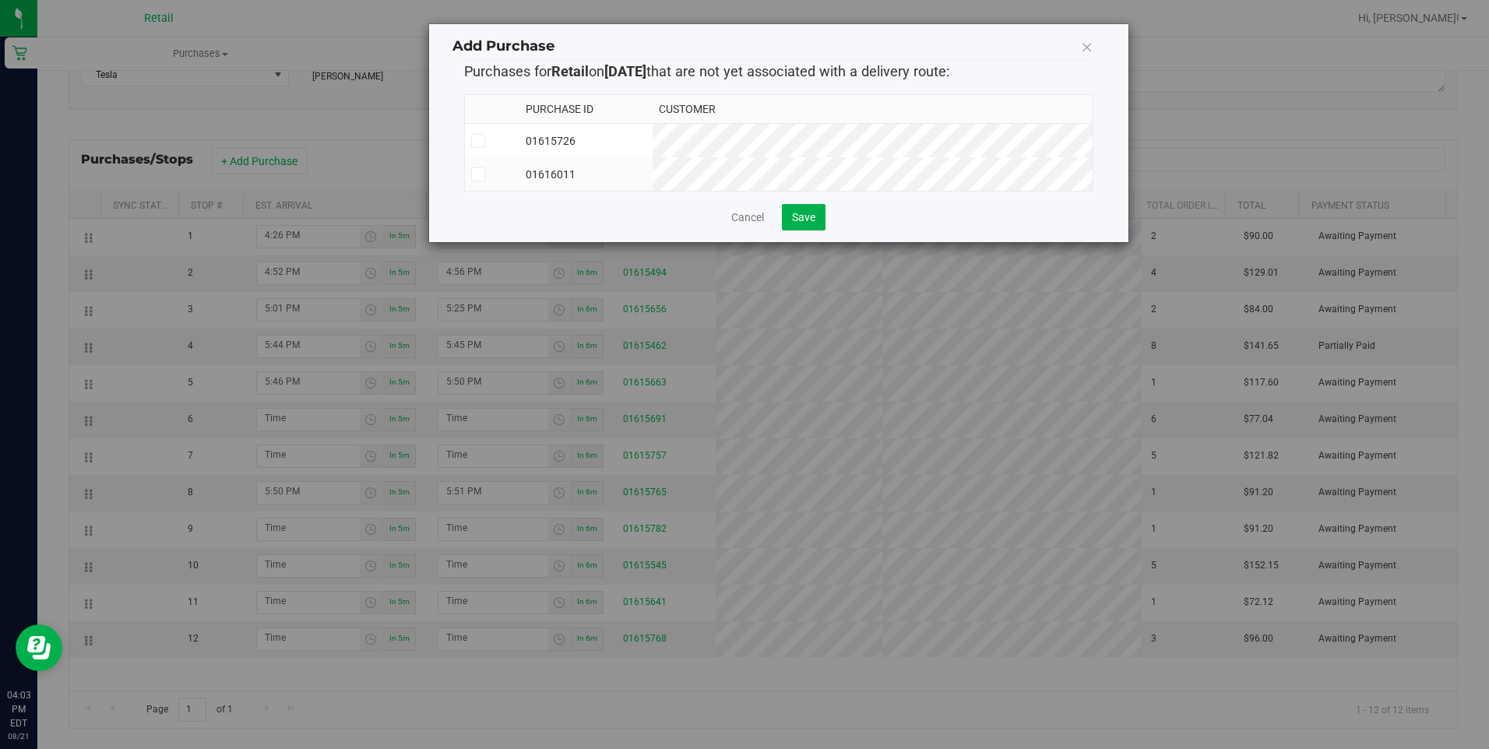
click at [481, 174] on icon at bounding box center [478, 174] width 10 height 0
click at [0, 0] on input "checkbox" at bounding box center [0, 0] width 0 height 0
click at [803, 224] on span "Save" at bounding box center [803, 217] width 23 height 12
click at [1086, 48] on icon at bounding box center [1087, 47] width 12 height 22
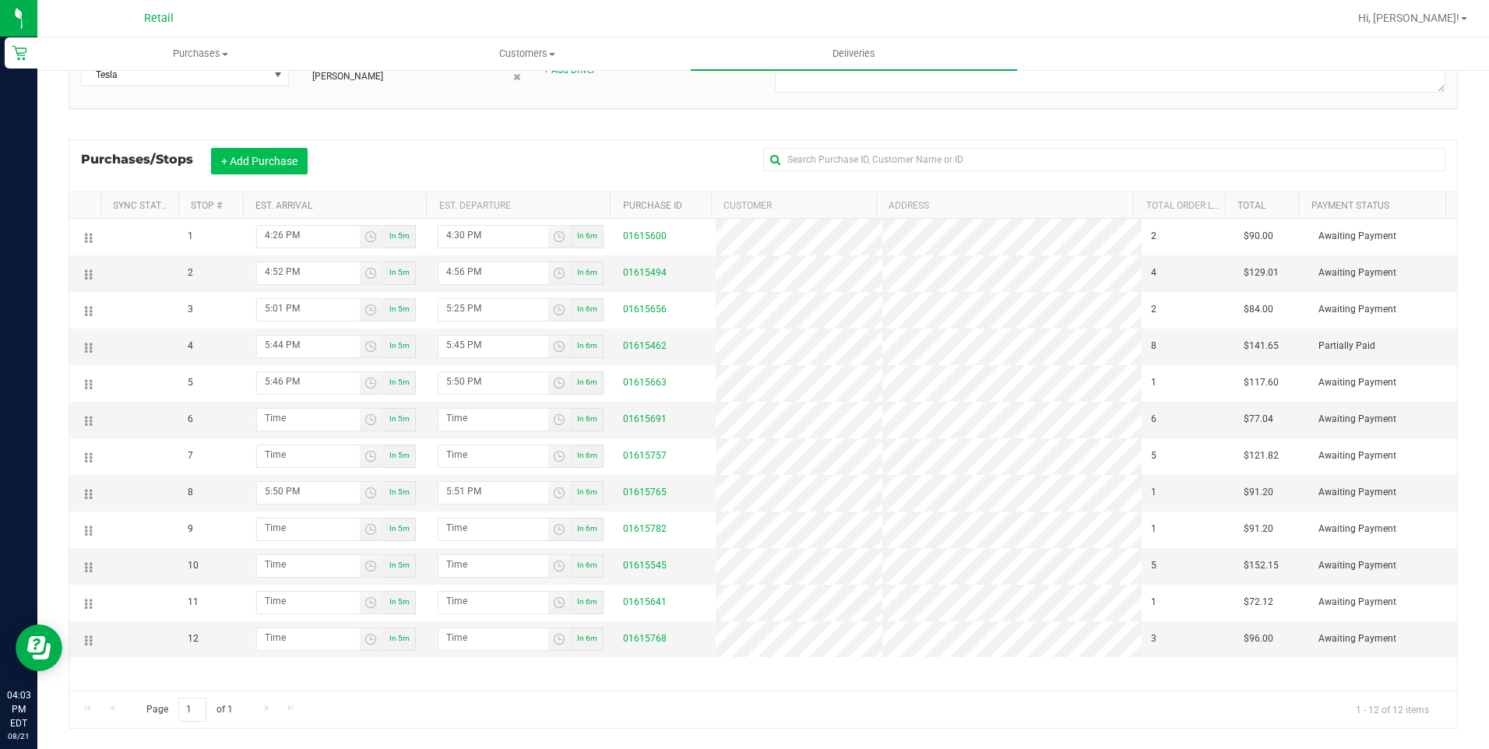
click at [273, 168] on button "+ Add Purchase" at bounding box center [259, 161] width 97 height 26
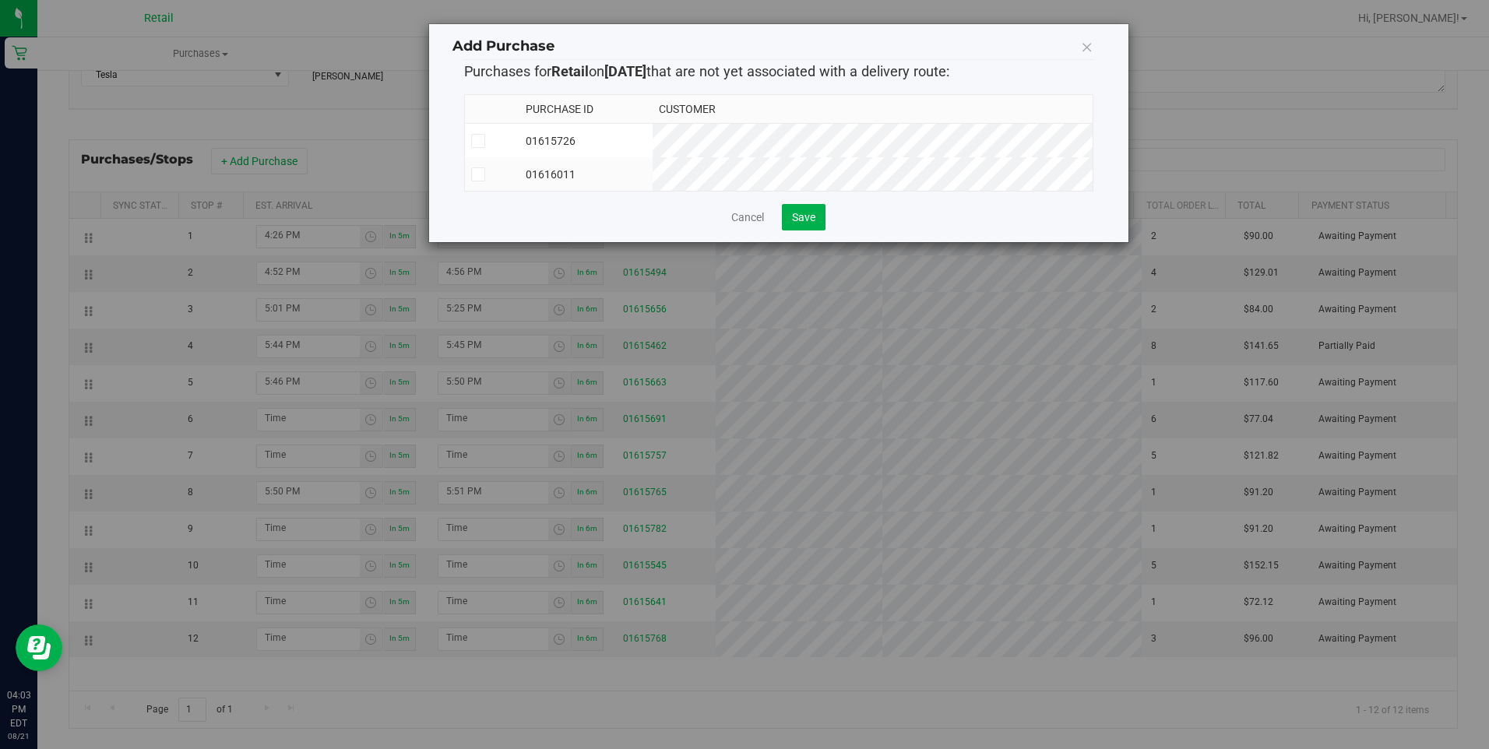
click at [469, 171] on td at bounding box center [492, 173] width 55 height 33
click at [812, 224] on span "Save" at bounding box center [803, 217] width 23 height 12
click at [481, 174] on icon at bounding box center [478, 174] width 10 height 0
click at [0, 0] on input "checkbox" at bounding box center [0, 0] width 0 height 0
click at [746, 224] on link "Cancel" at bounding box center [741, 218] width 33 height 16
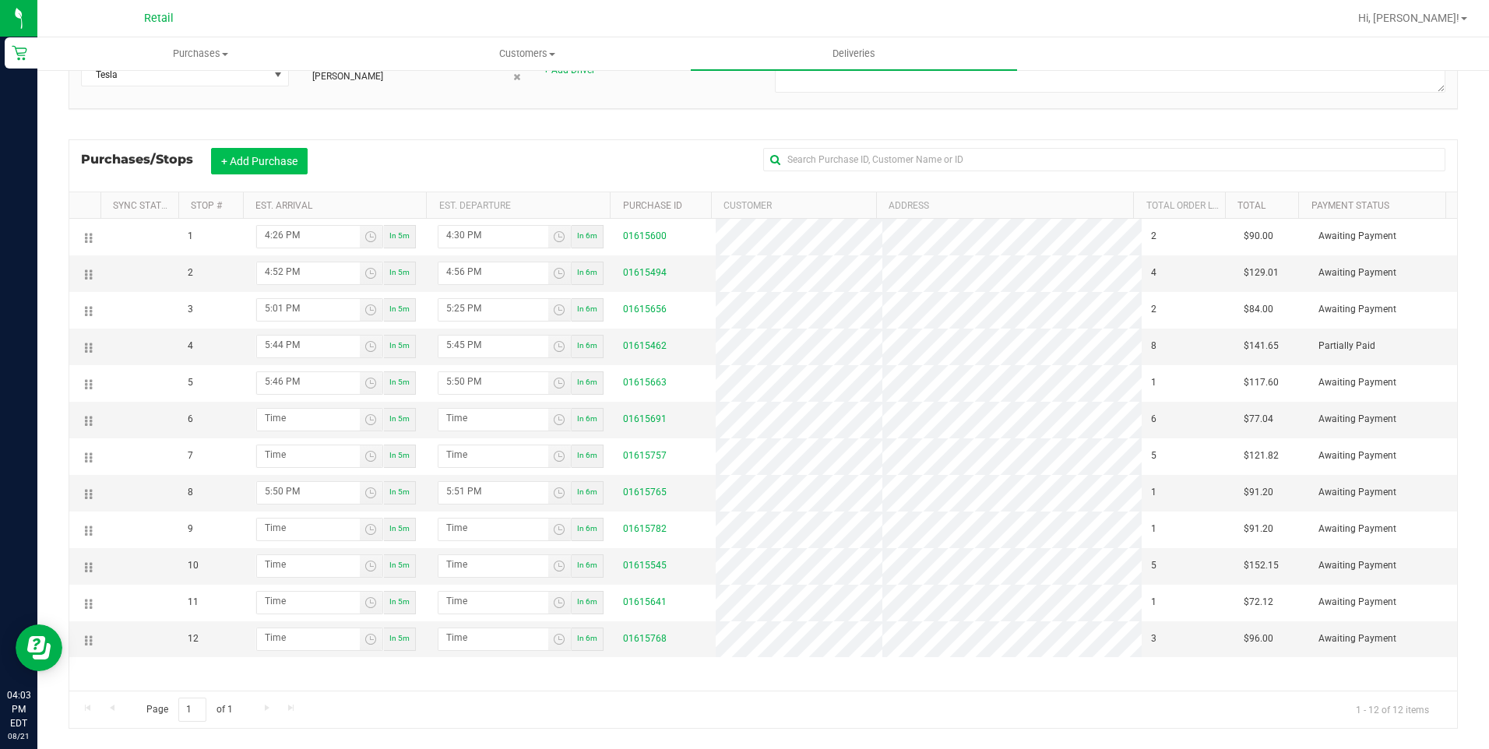
click at [277, 154] on button "+ Add Purchase" at bounding box center [259, 161] width 97 height 26
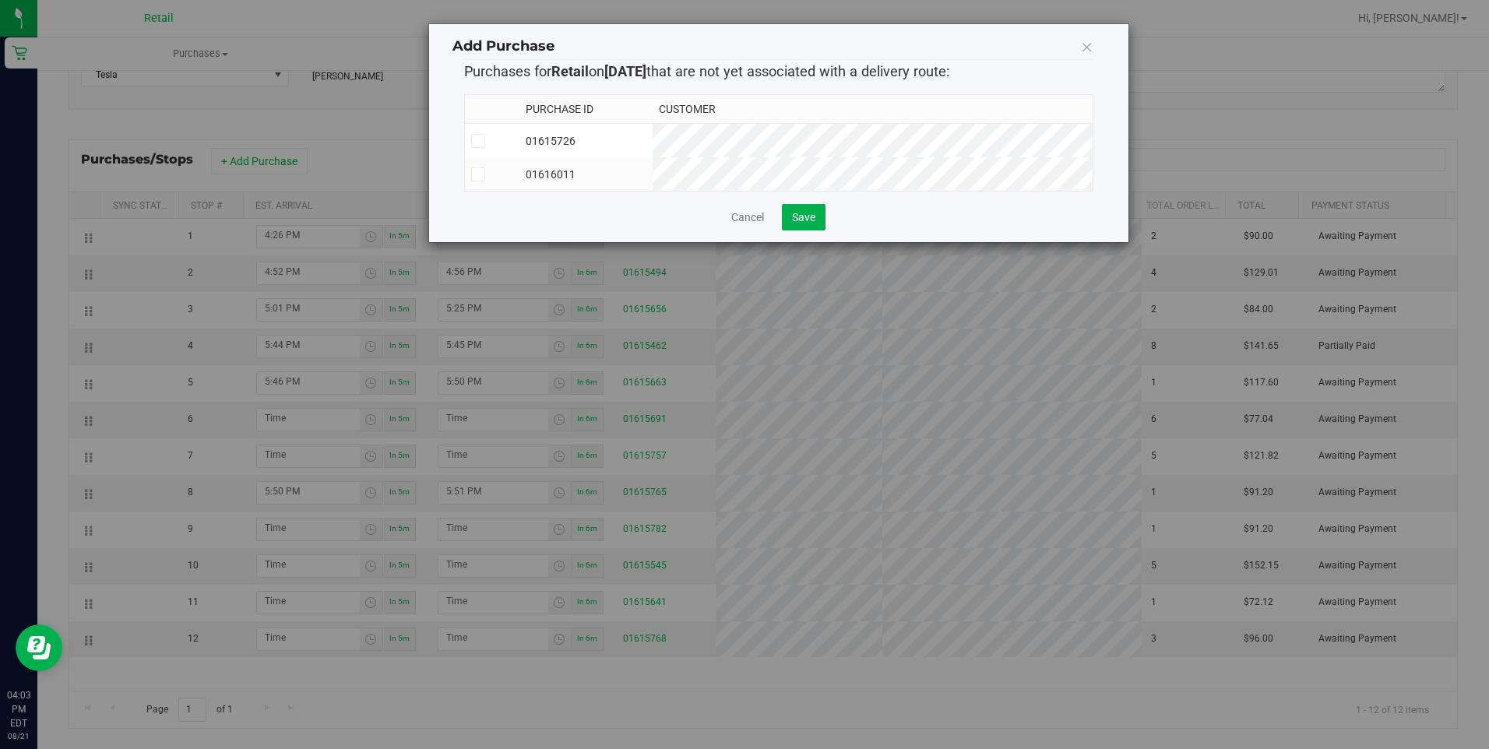
click at [481, 174] on icon at bounding box center [478, 174] width 10 height 0
click at [0, 0] on input "checkbox" at bounding box center [0, 0] width 0 height 0
click at [750, 217] on div "Cancel Save" at bounding box center [778, 217] width 629 height 26
click at [788, 226] on button "Save" at bounding box center [804, 217] width 44 height 26
click at [1086, 45] on icon at bounding box center [1087, 47] width 12 height 22
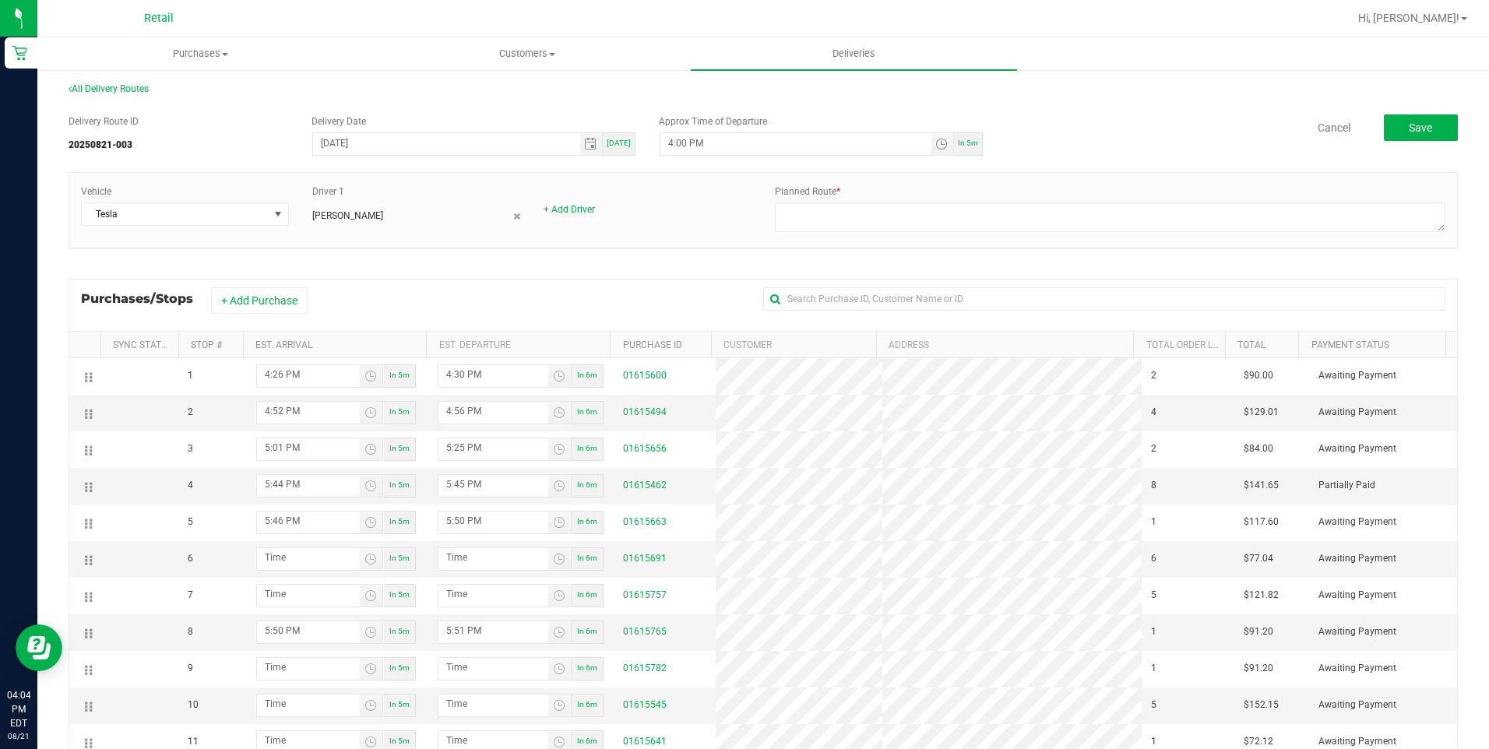
scroll to position [0, 0]
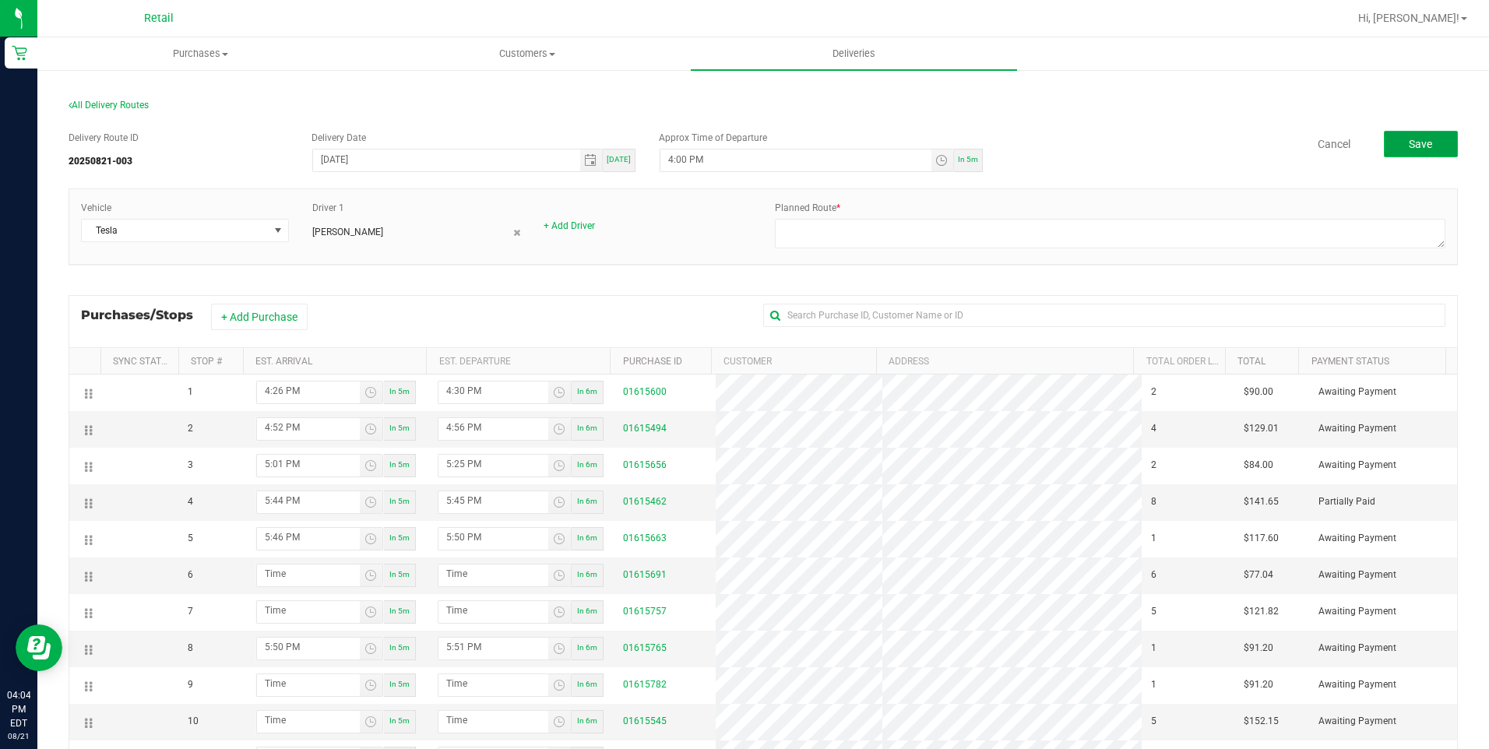
click at [1384, 139] on button "Save" at bounding box center [1421, 144] width 74 height 26
drag, startPoint x: 726, startPoint y: 120, endPoint x: 682, endPoint y: 96, distance: 49.9
click at [723, 118] on section "All Delivery Routes Delivery Route ID 20250821-003 Delivery Date 08/21/2025 Tod…" at bounding box center [763, 497] width 1389 height 826
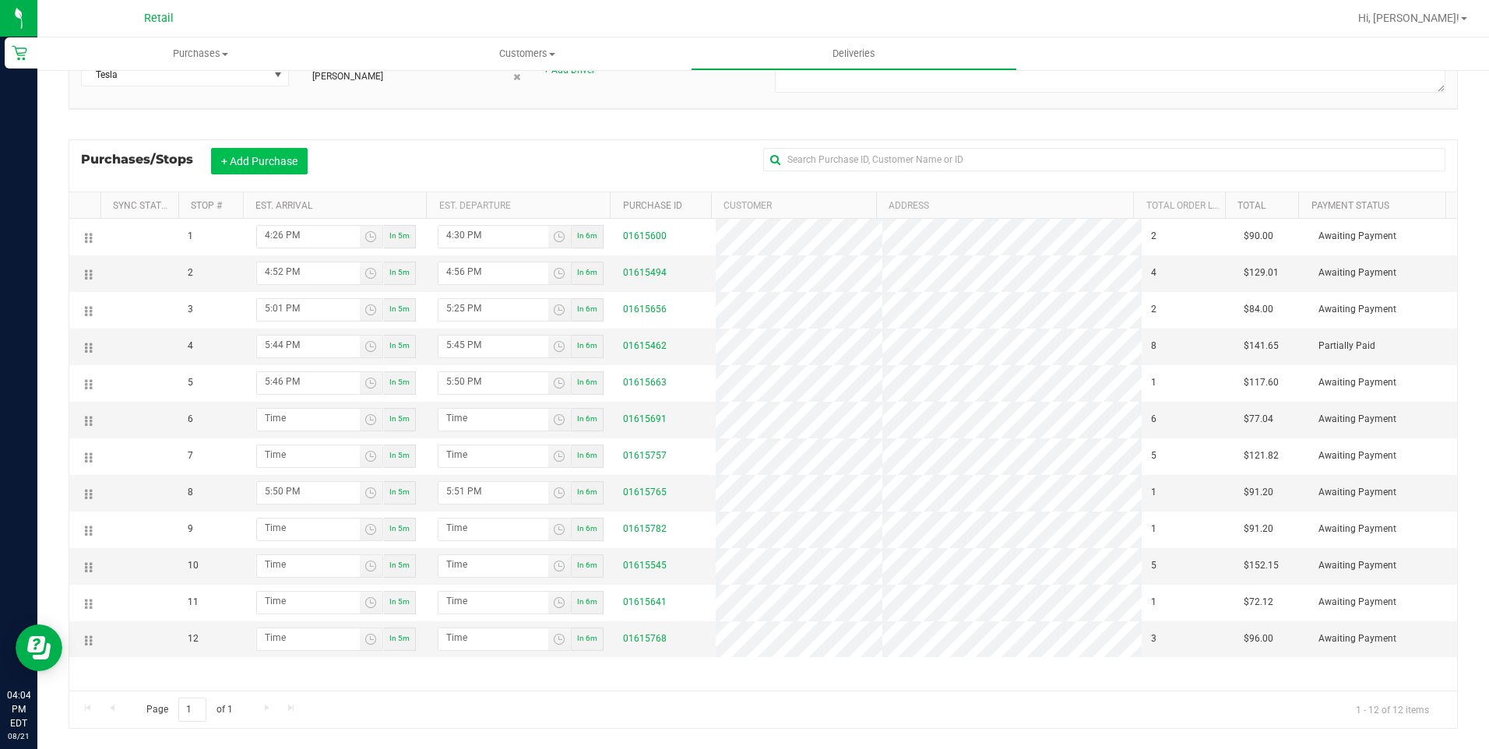
click at [301, 155] on button "+ Add Purchase" at bounding box center [259, 161] width 97 height 26
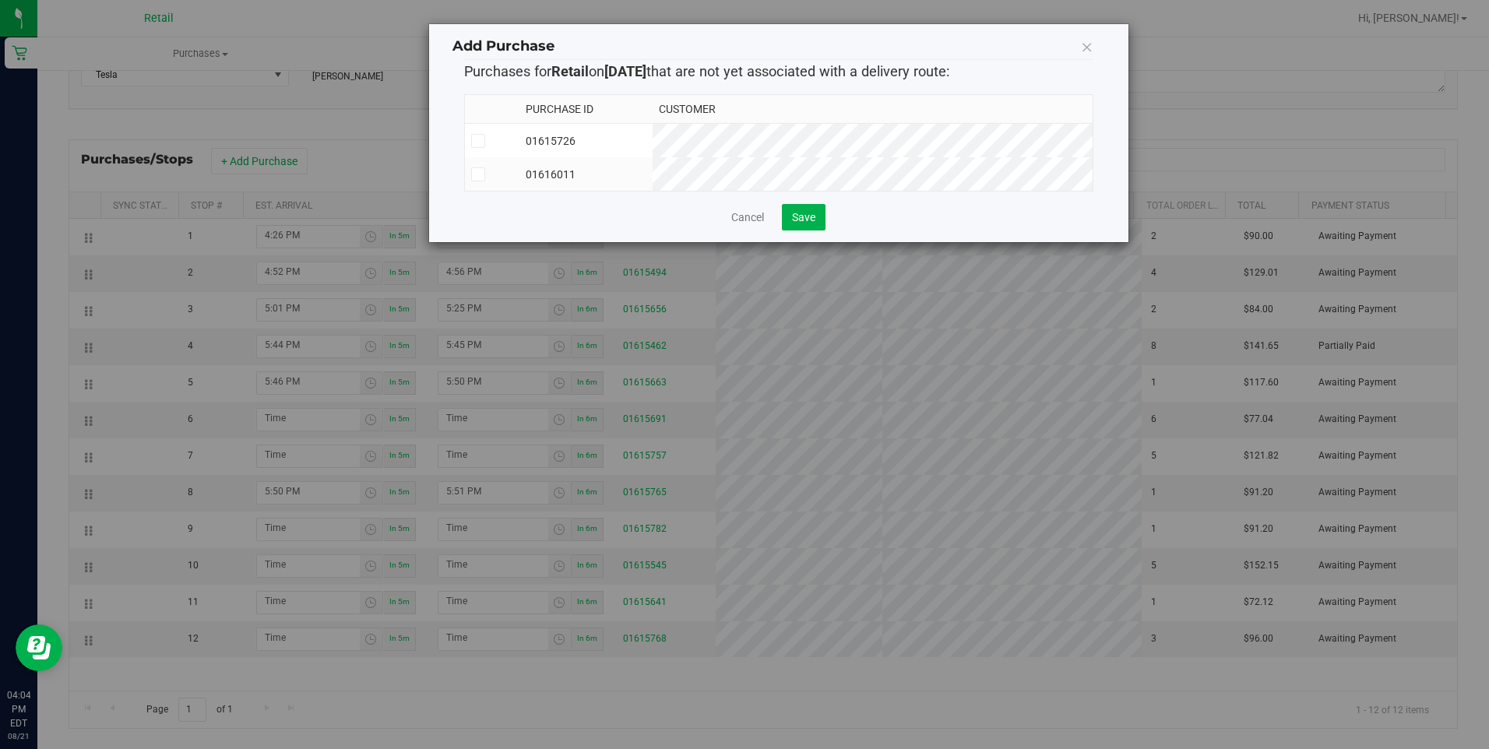
click at [482, 174] on icon at bounding box center [478, 174] width 10 height 0
click at [0, 0] on input "checkbox" at bounding box center [0, 0] width 0 height 0
click at [798, 224] on span "Save" at bounding box center [803, 217] width 23 height 12
click at [1089, 44] on icon at bounding box center [1087, 47] width 12 height 22
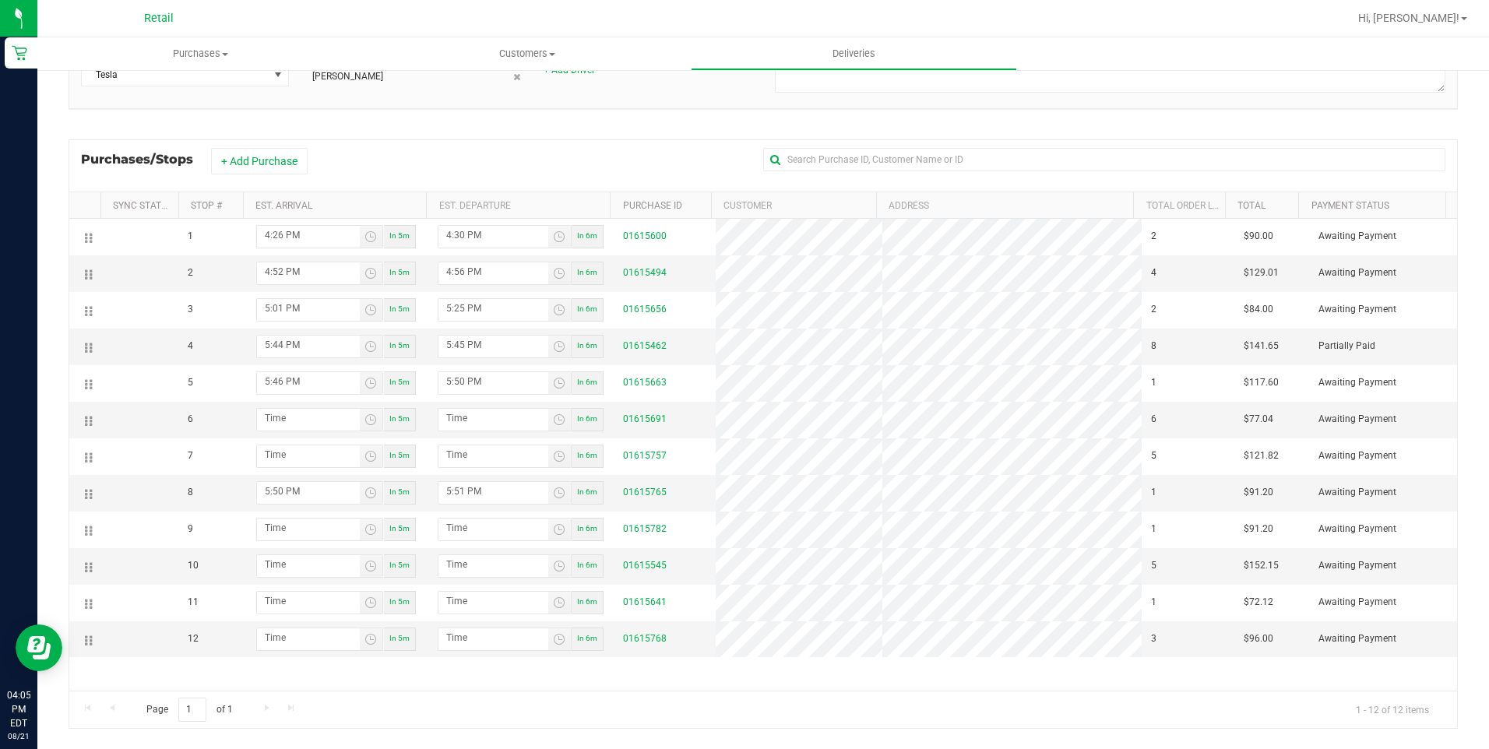
drag, startPoint x: 306, startPoint y: 171, endPoint x: 328, endPoint y: 175, distance: 22.3
click at [306, 171] on button "+ Add Purchase" at bounding box center [259, 161] width 97 height 26
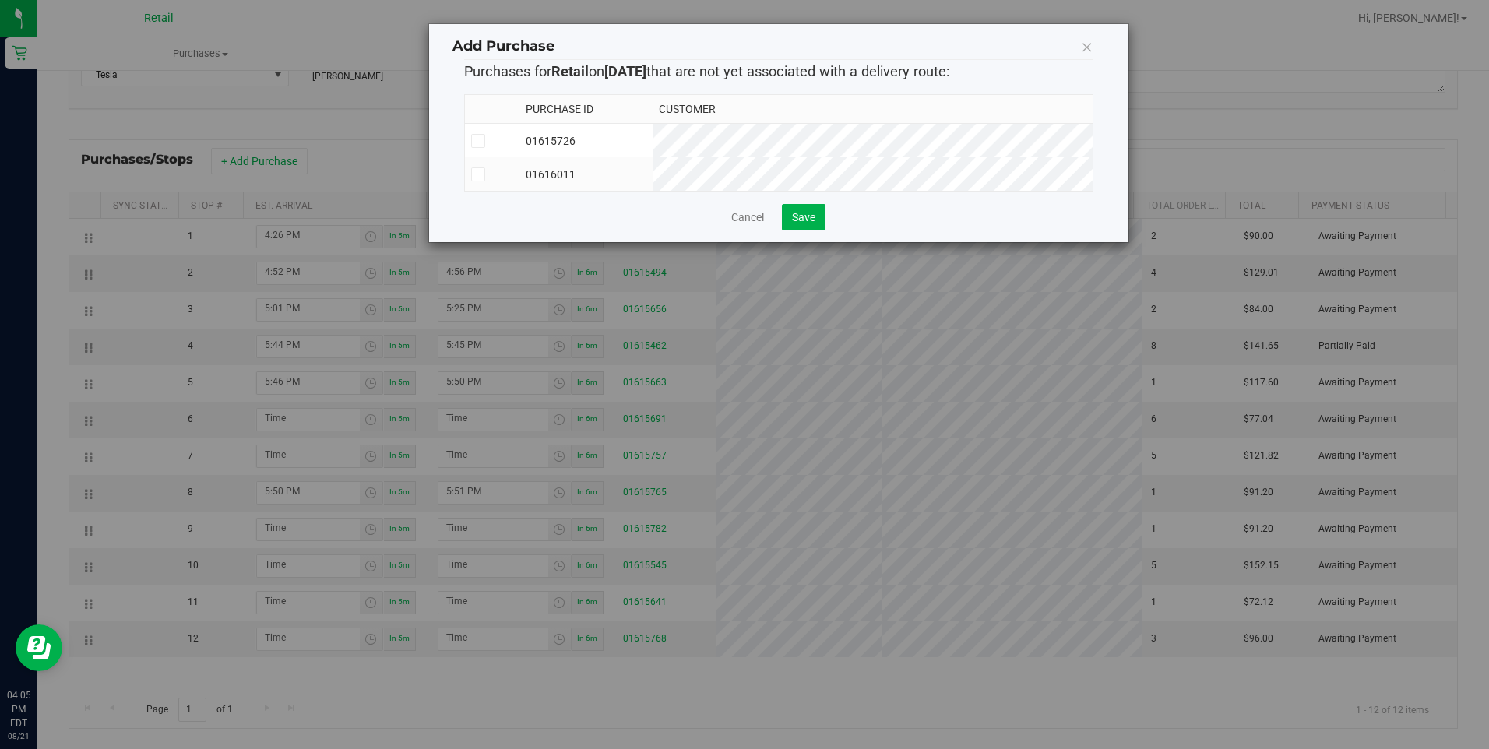
click at [484, 178] on span at bounding box center [478, 174] width 14 height 14
click at [0, 0] on input "checkbox" at bounding box center [0, 0] width 0 height 0
click at [793, 221] on button "Save" at bounding box center [804, 217] width 44 height 26
drag, startPoint x: 1089, startPoint y: 41, endPoint x: 1090, endPoint y: 58, distance: 16.4
click at [1090, 58] on div at bounding box center [1087, 47] width 12 height 23
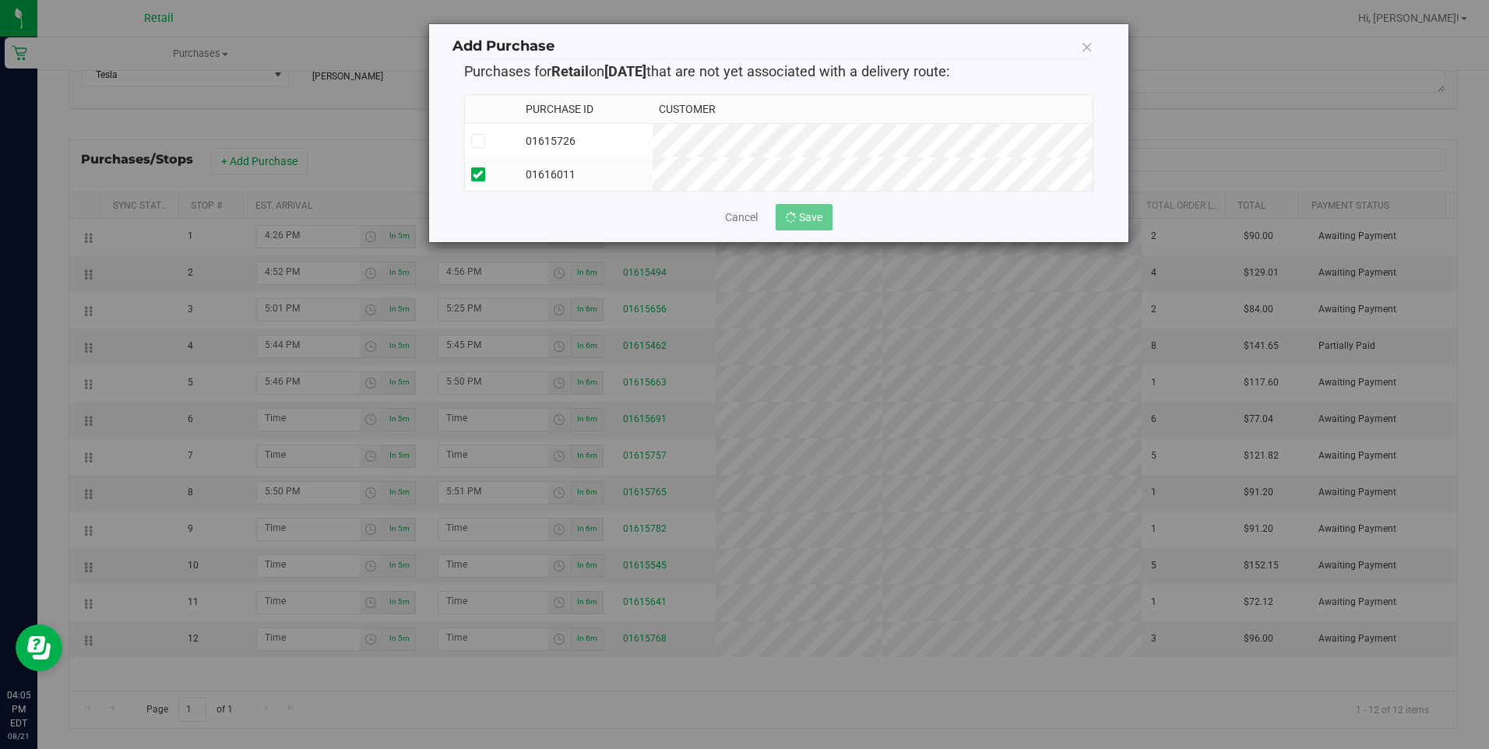
click at [1084, 43] on icon at bounding box center [1087, 47] width 12 height 22
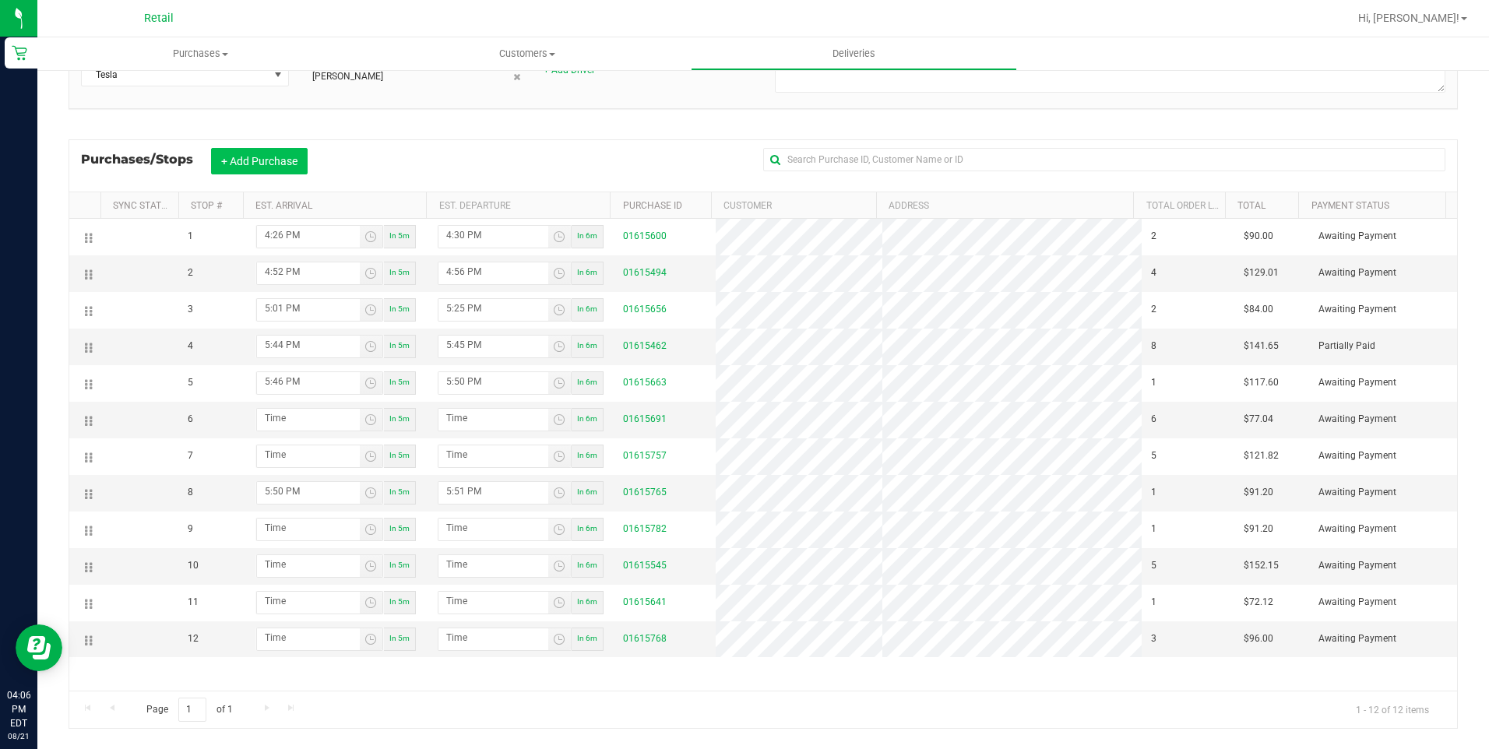
click at [249, 153] on button "+ Add Purchase" at bounding box center [259, 161] width 97 height 26
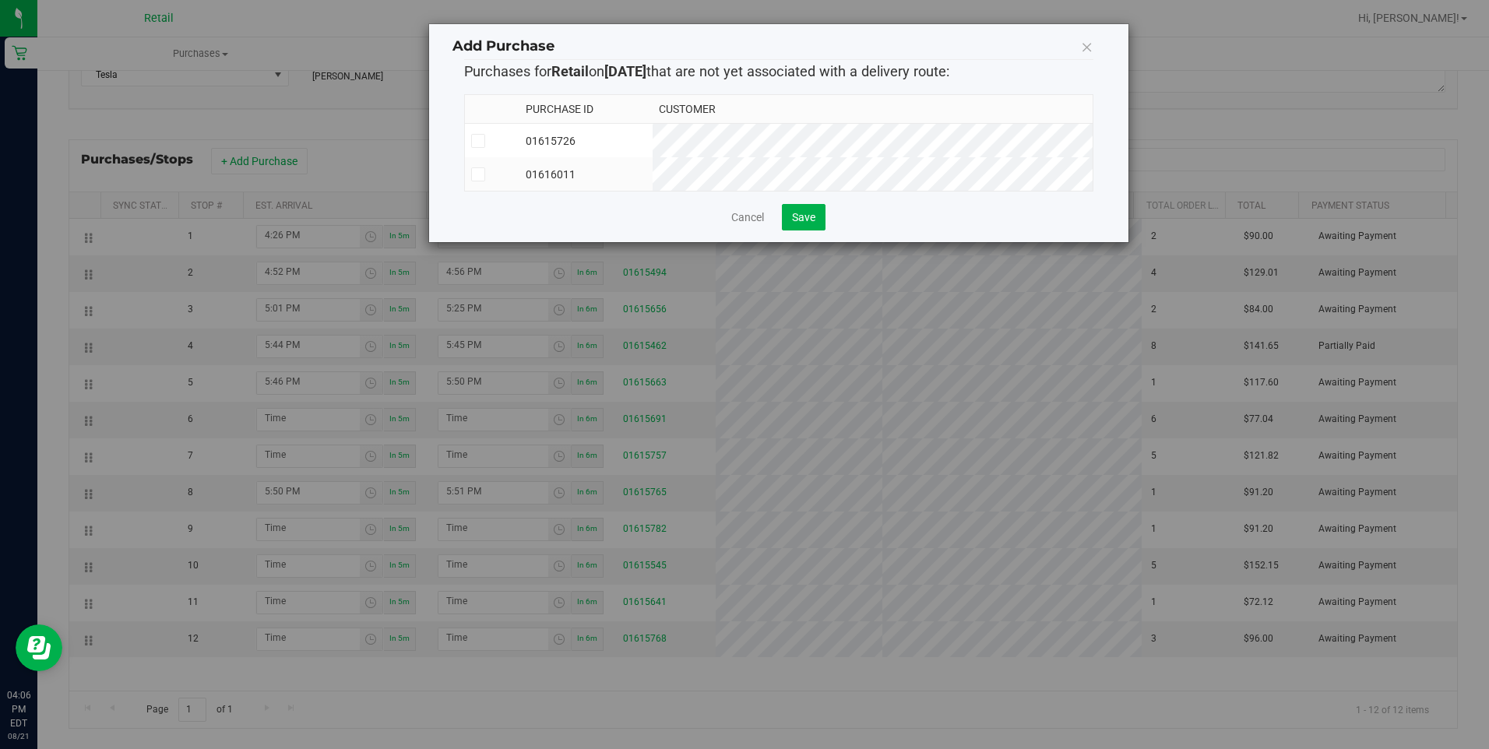
click at [477, 174] on icon at bounding box center [478, 174] width 10 height 0
click at [0, 0] on input "checkbox" at bounding box center [0, 0] width 0 height 0
click at [801, 224] on span "Save" at bounding box center [803, 217] width 23 height 12
click at [1086, 46] on icon at bounding box center [1087, 47] width 12 height 22
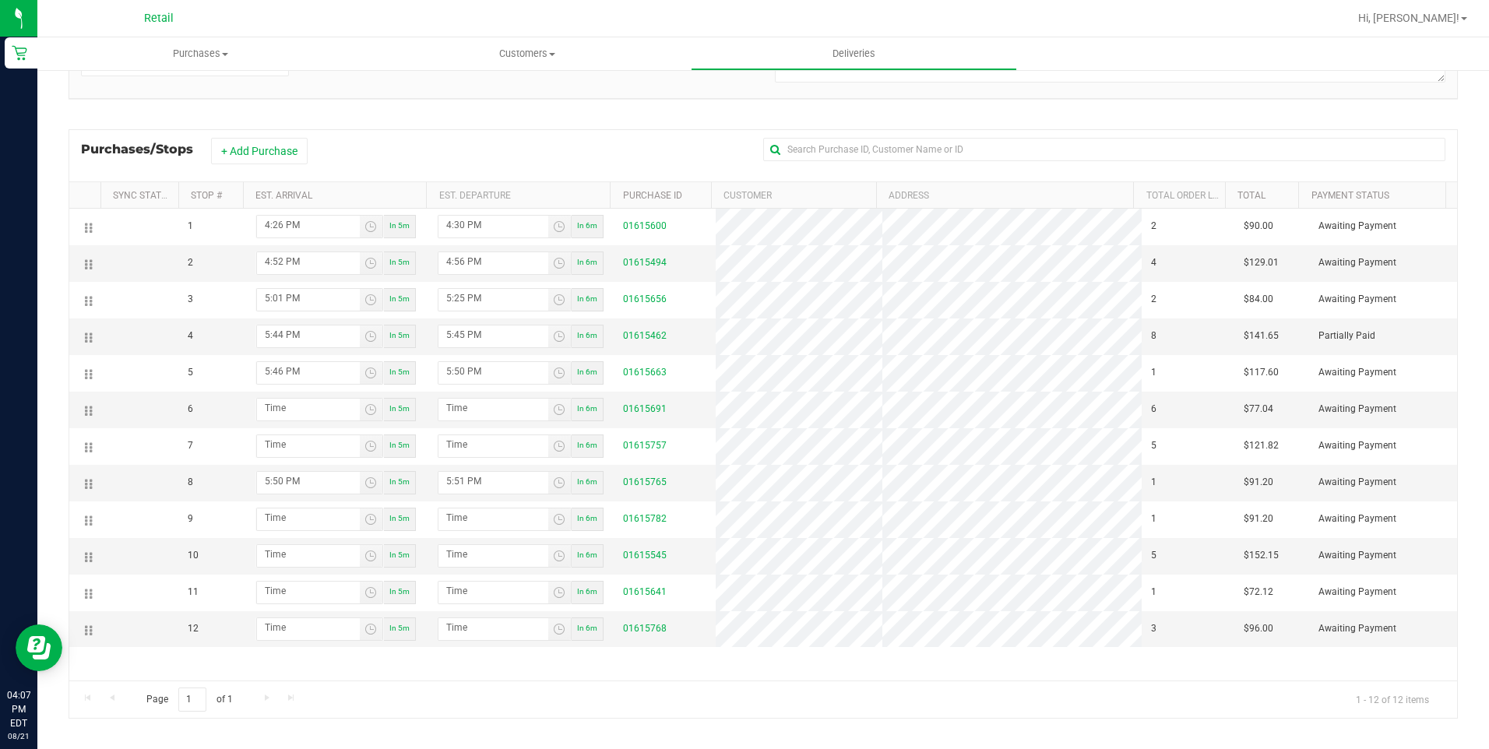
scroll to position [177, 0]
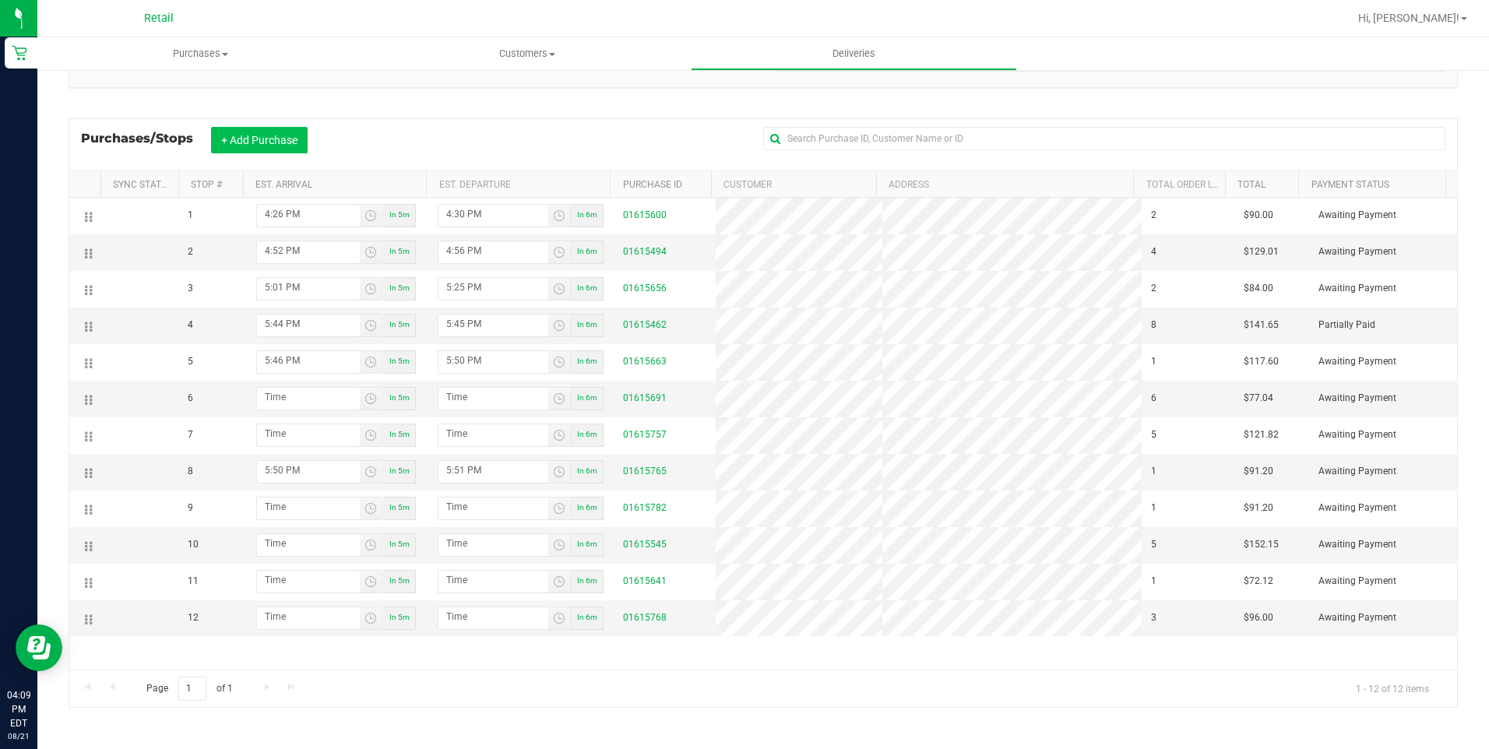
click at [231, 149] on button "+ Add Purchase" at bounding box center [259, 140] width 97 height 26
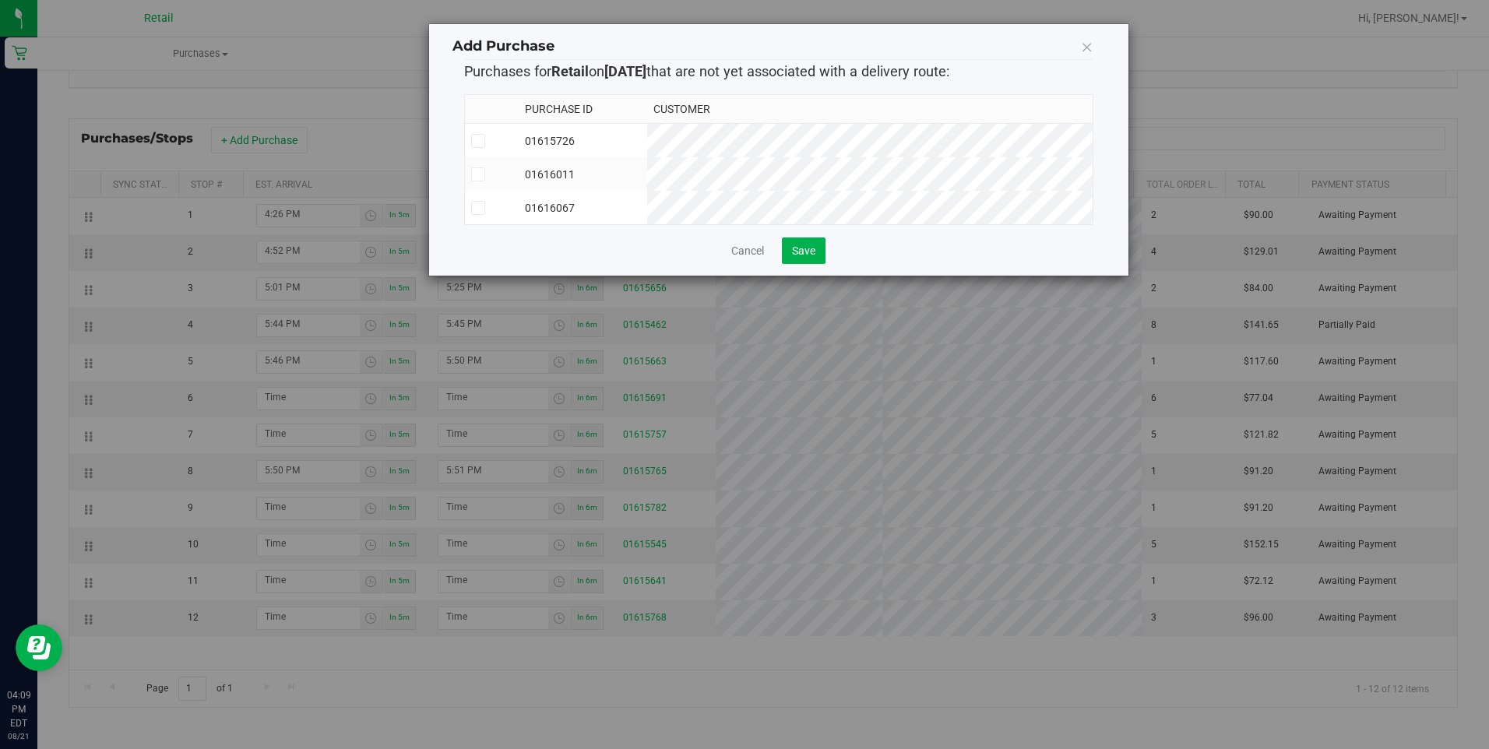
click at [477, 208] on icon at bounding box center [478, 208] width 10 height 0
click at [0, 0] on input "checkbox" at bounding box center [0, 0] width 0 height 0
click at [480, 174] on icon at bounding box center [478, 174] width 10 height 0
click at [0, 0] on input "checkbox" at bounding box center [0, 0] width 0 height 0
click at [829, 262] on div "Cancel Save" at bounding box center [778, 251] width 629 height 26
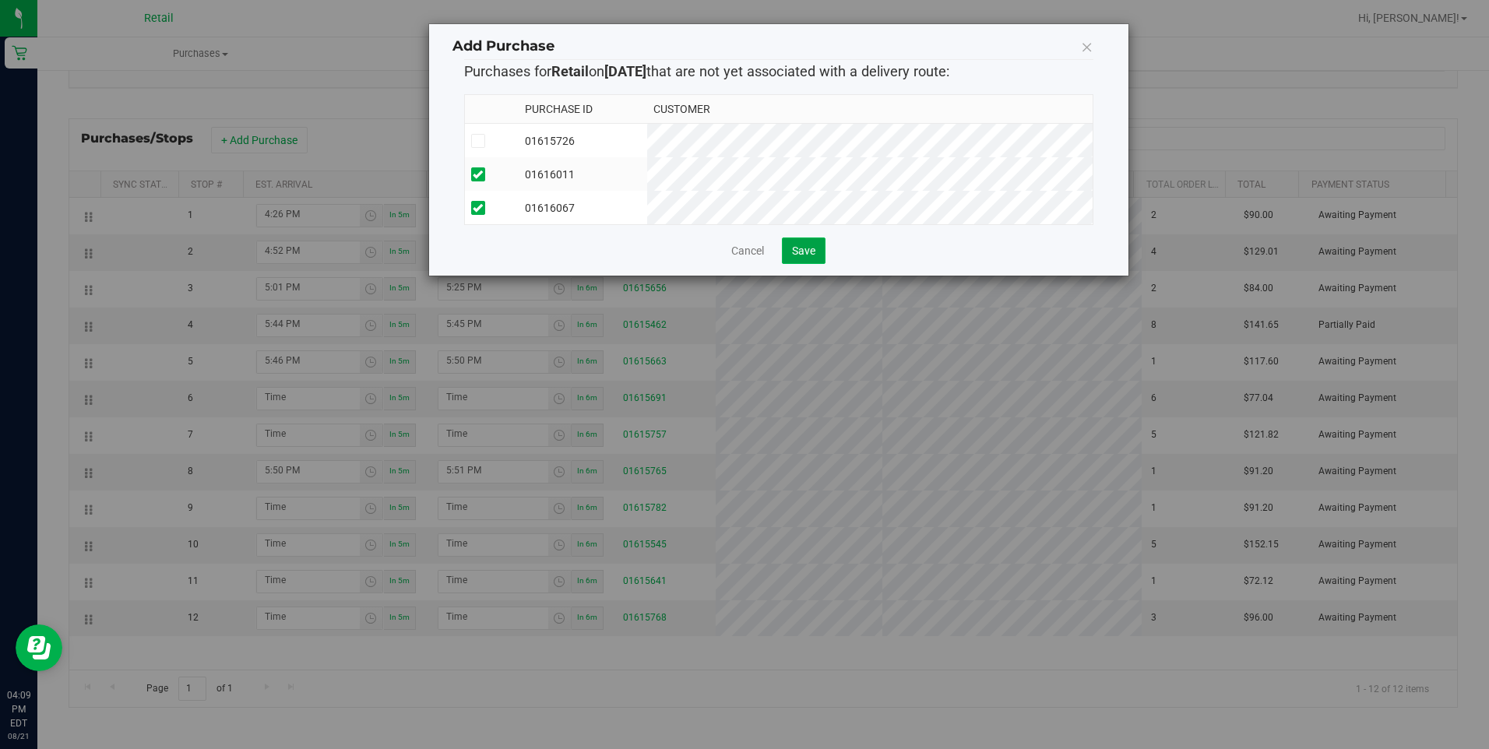
click at [819, 262] on button "Save" at bounding box center [804, 251] width 44 height 26
click at [1088, 45] on icon at bounding box center [1087, 47] width 12 height 22
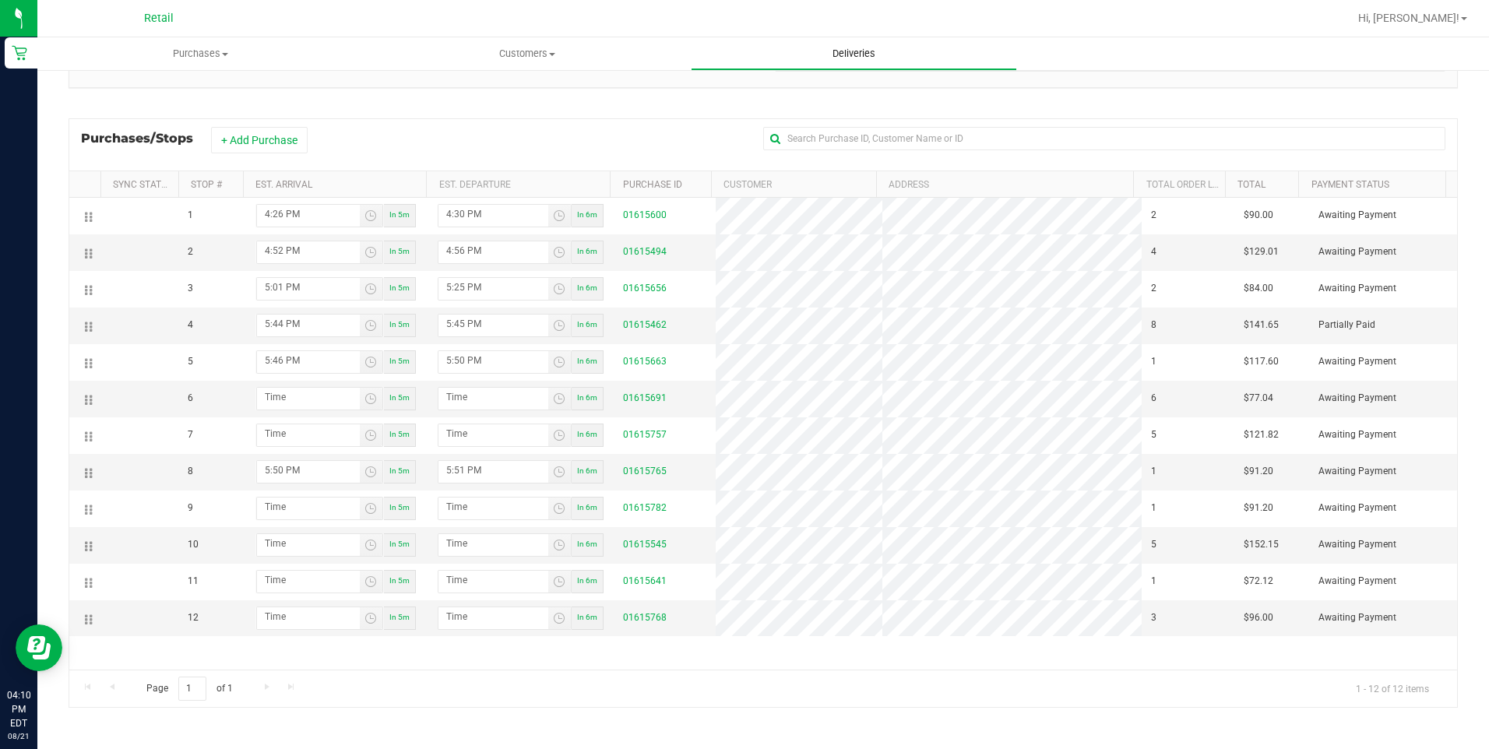
click at [847, 54] on span "Deliveries" at bounding box center [854, 54] width 85 height 14
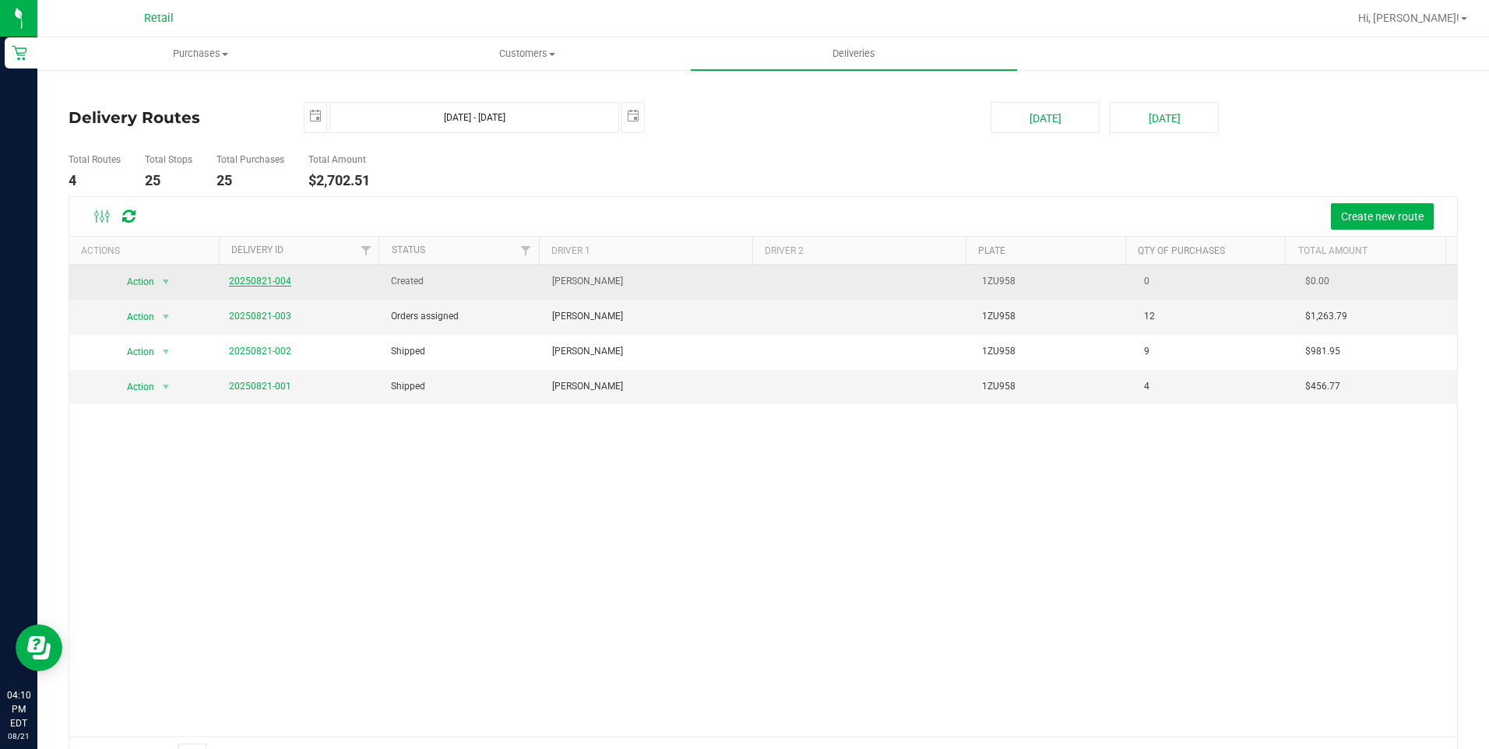
click at [260, 279] on link "20250821-004" at bounding box center [260, 281] width 62 height 11
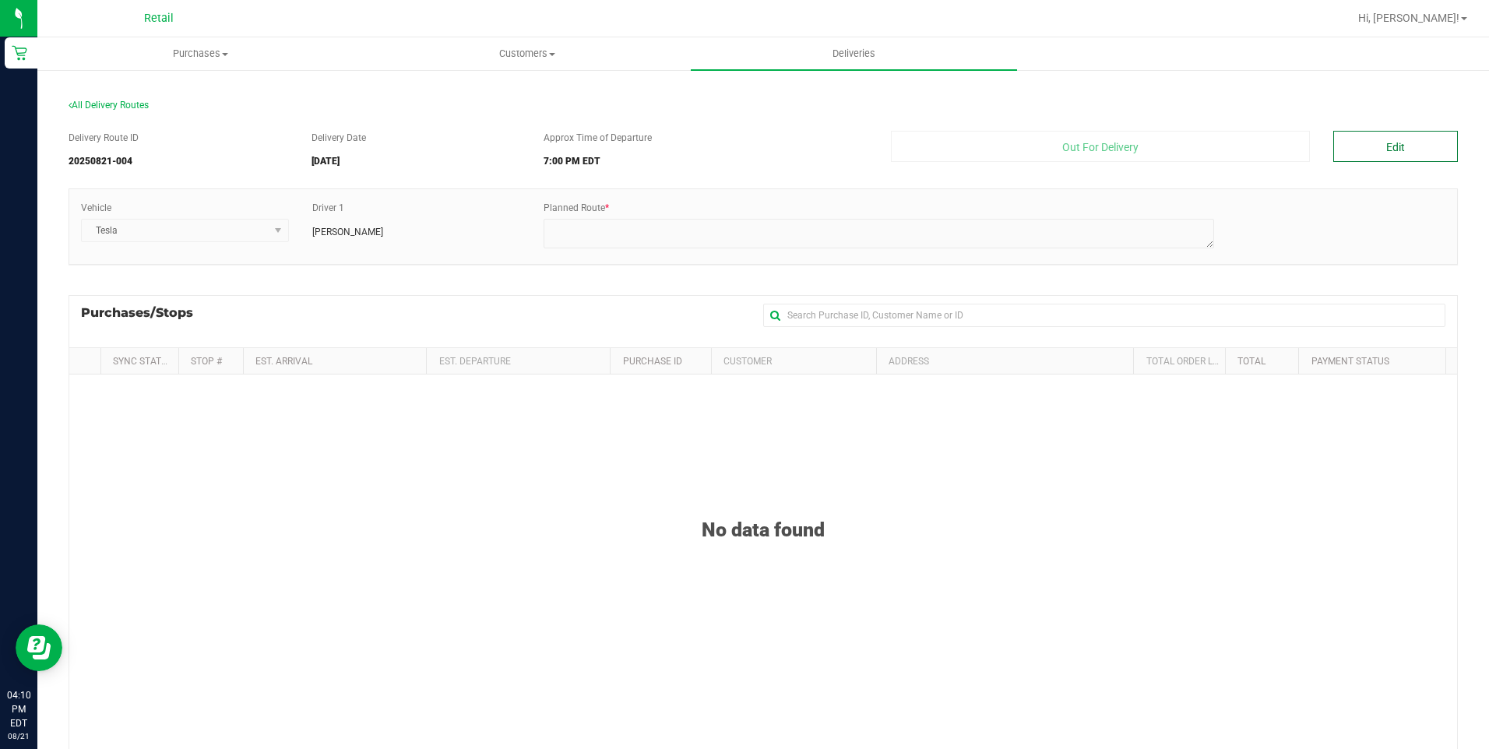
click at [1400, 143] on button "Edit" at bounding box center [1395, 146] width 125 height 31
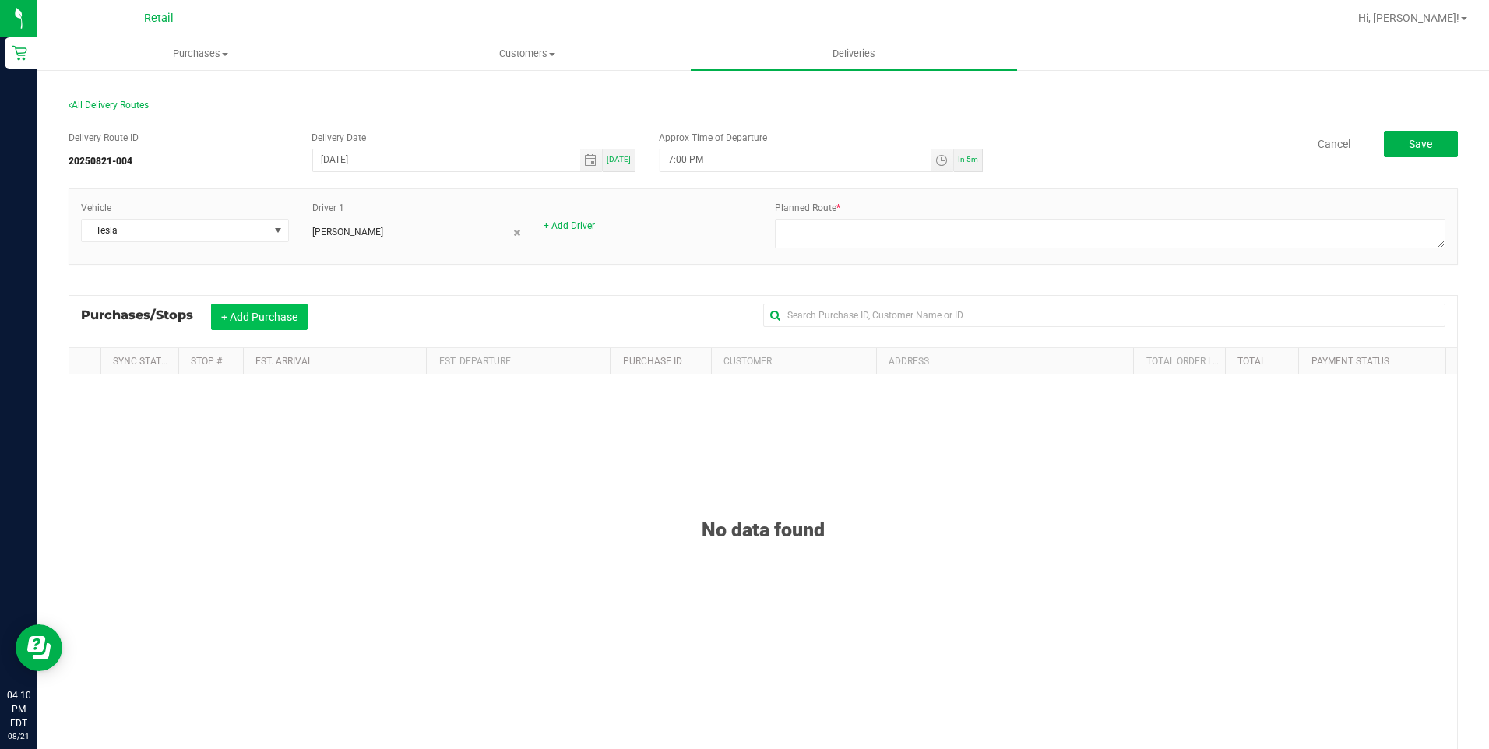
click at [264, 319] on button "+ Add Purchase" at bounding box center [259, 317] width 97 height 26
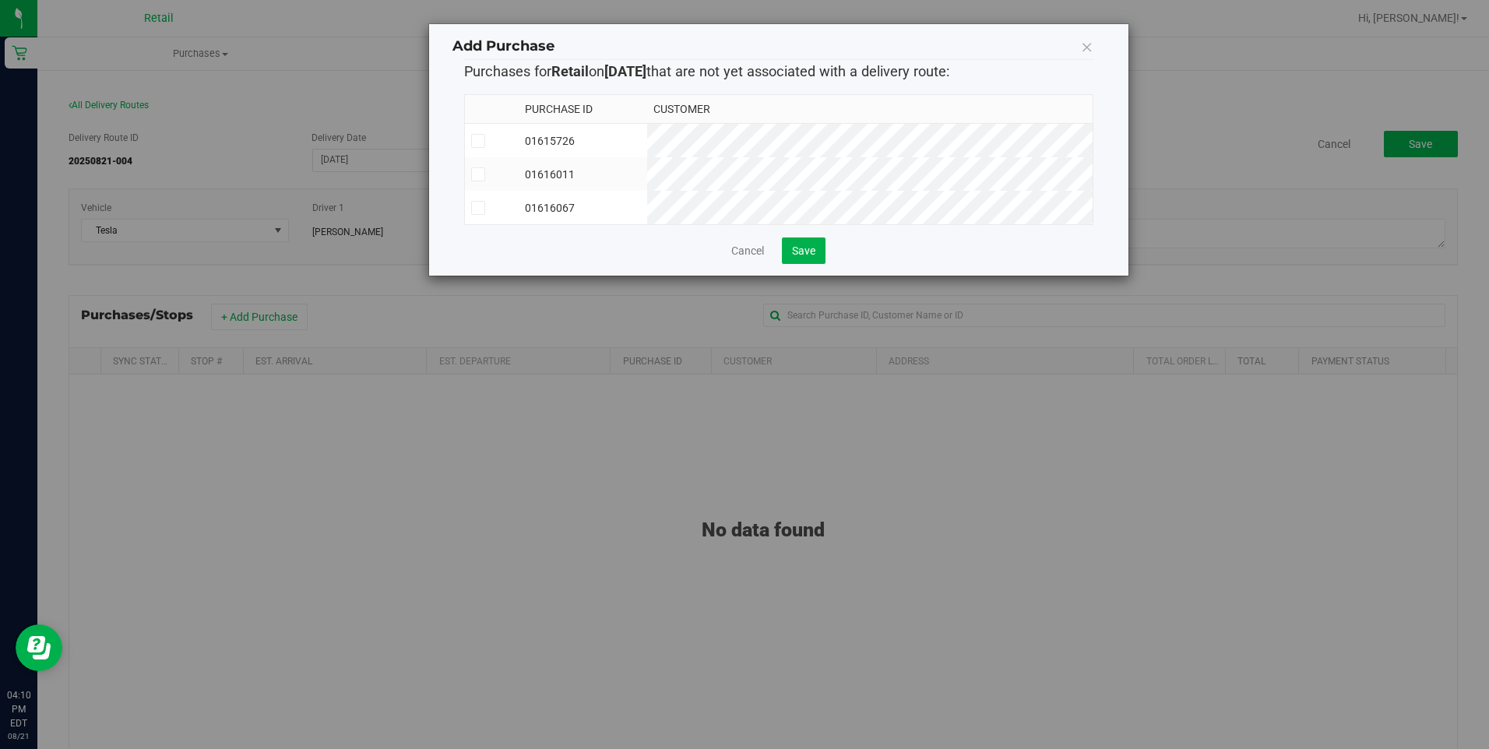
click at [479, 208] on icon at bounding box center [478, 208] width 10 height 0
click at [0, 0] on input "checkbox" at bounding box center [0, 0] width 0 height 0
click at [471, 167] on td at bounding box center [492, 173] width 54 height 33
click at [819, 258] on button "Save" at bounding box center [804, 251] width 44 height 26
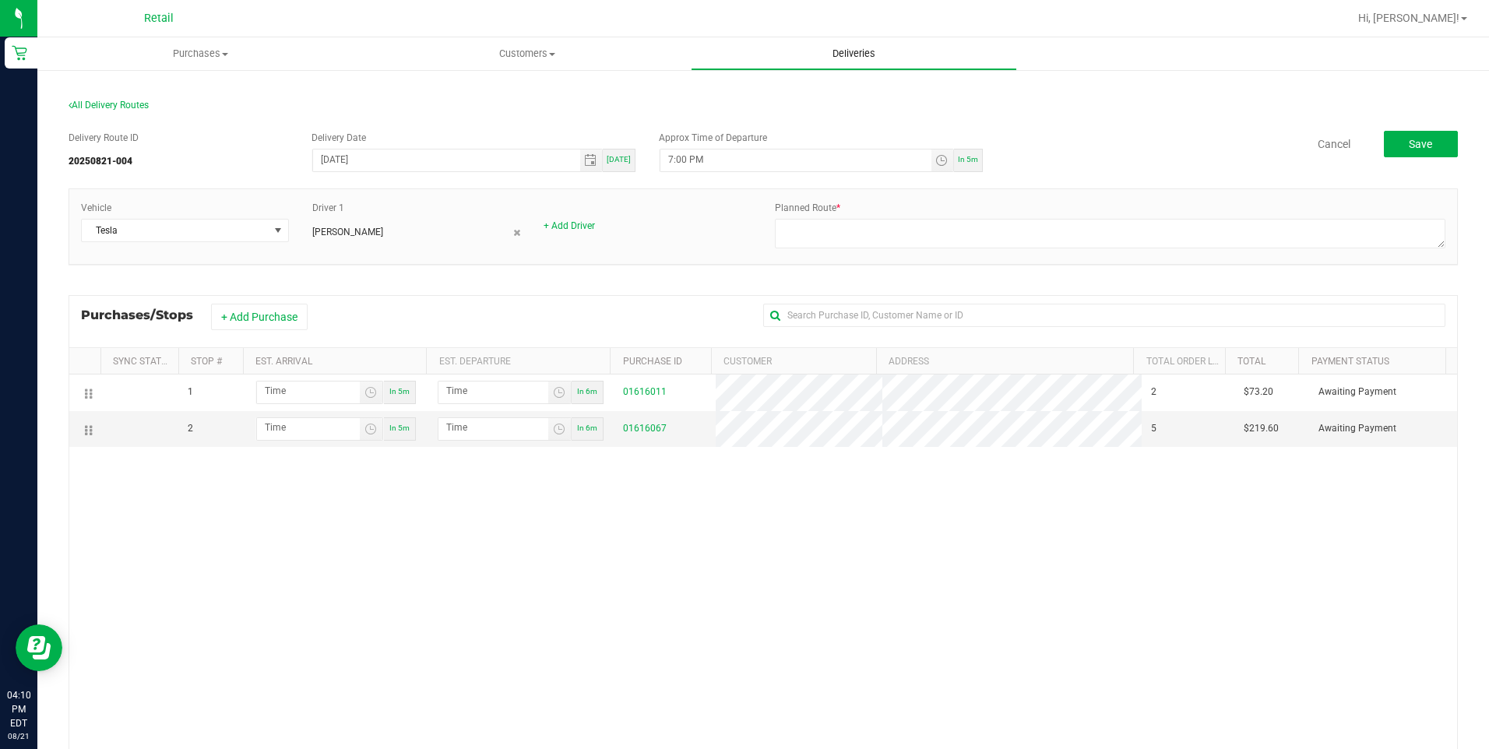
click at [847, 63] on uib-tab-heading "Deliveries" at bounding box center [854, 53] width 325 height 31
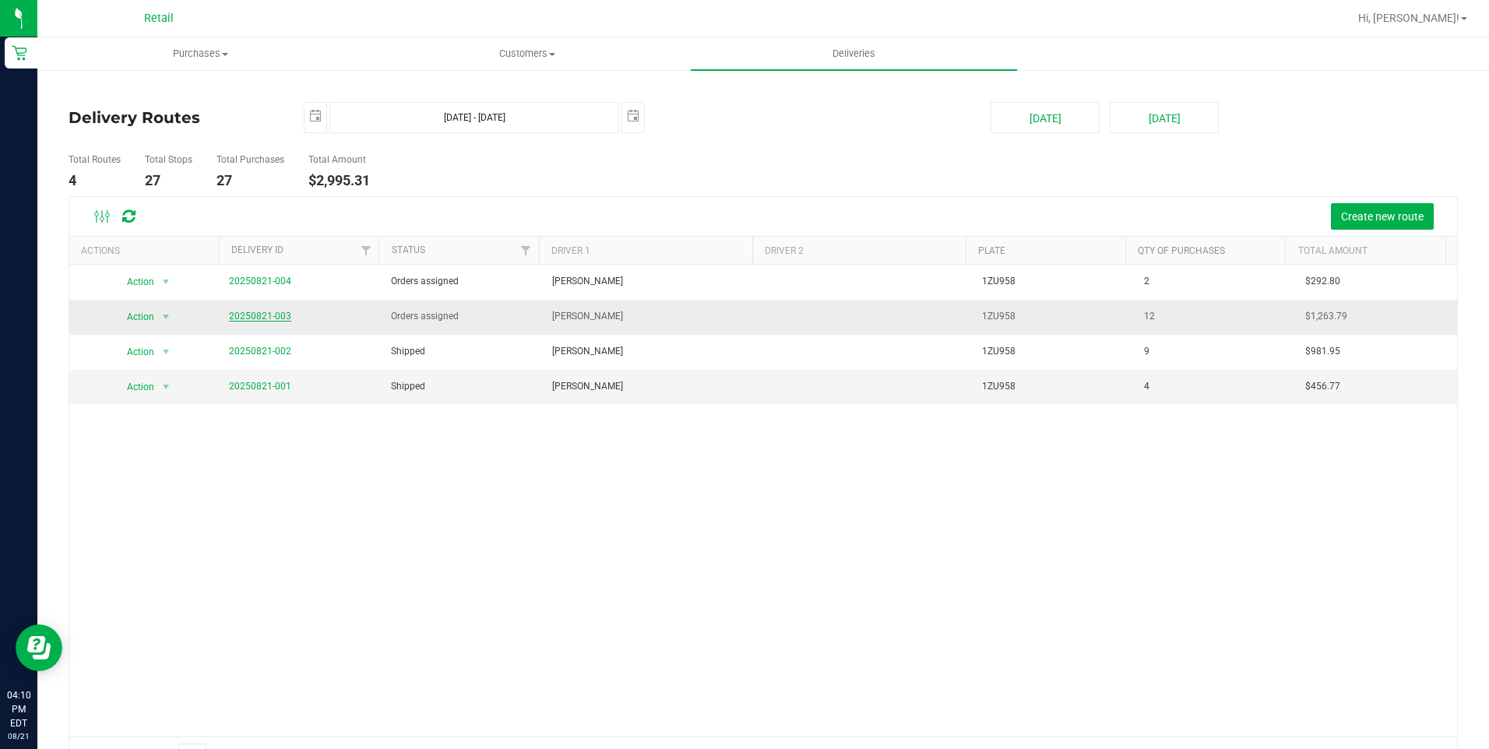
click at [280, 317] on link "20250821-003" at bounding box center [260, 316] width 62 height 11
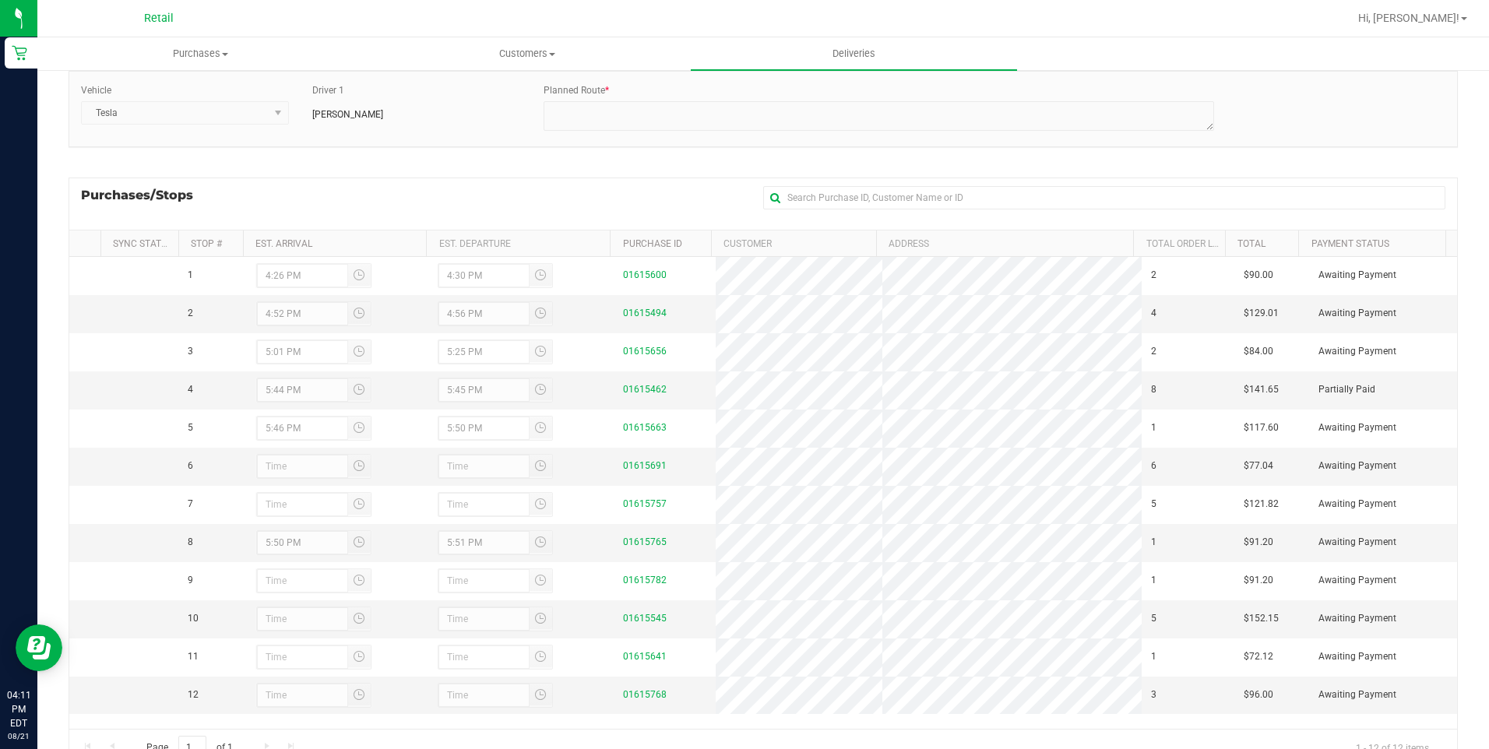
scroll to position [21, 0]
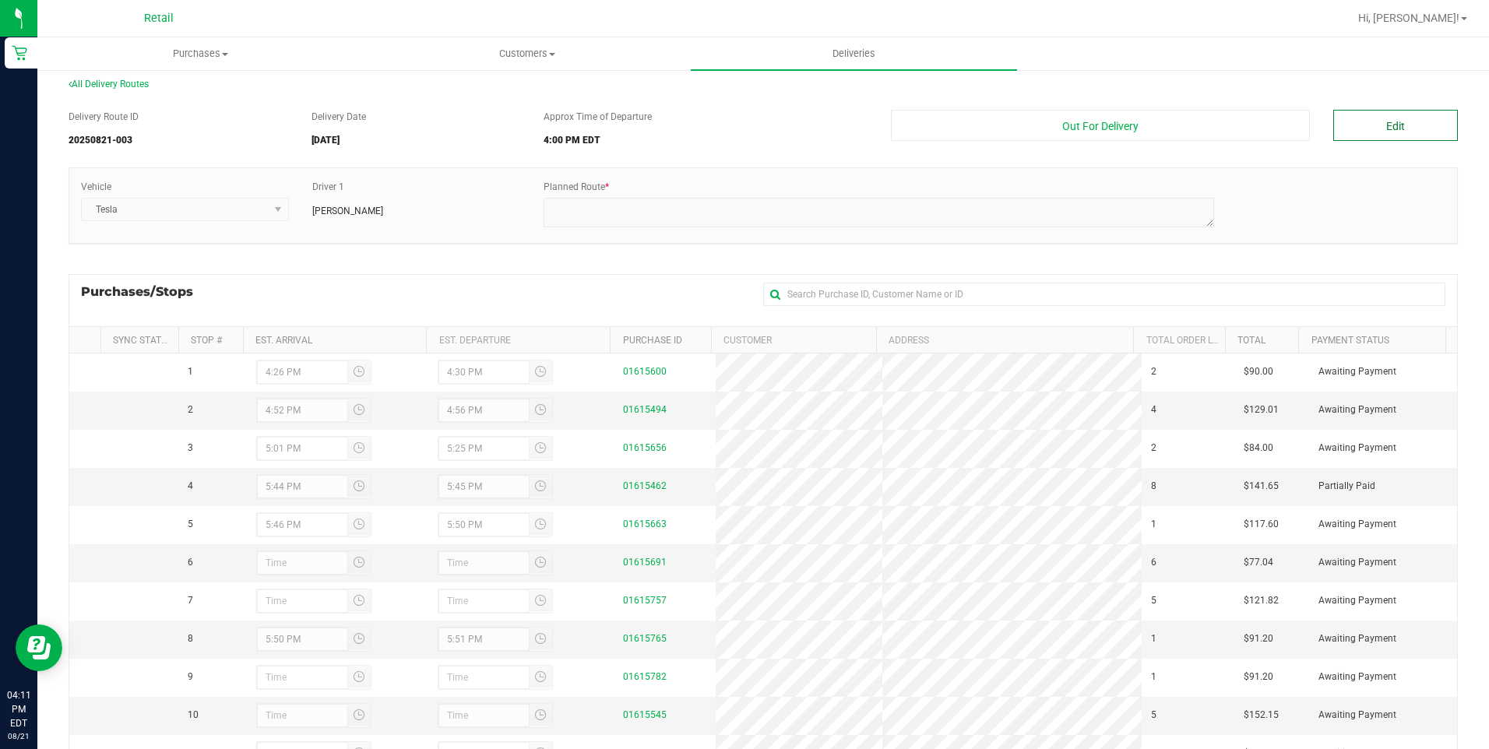
click at [1350, 125] on button "Edit" at bounding box center [1395, 125] width 125 height 31
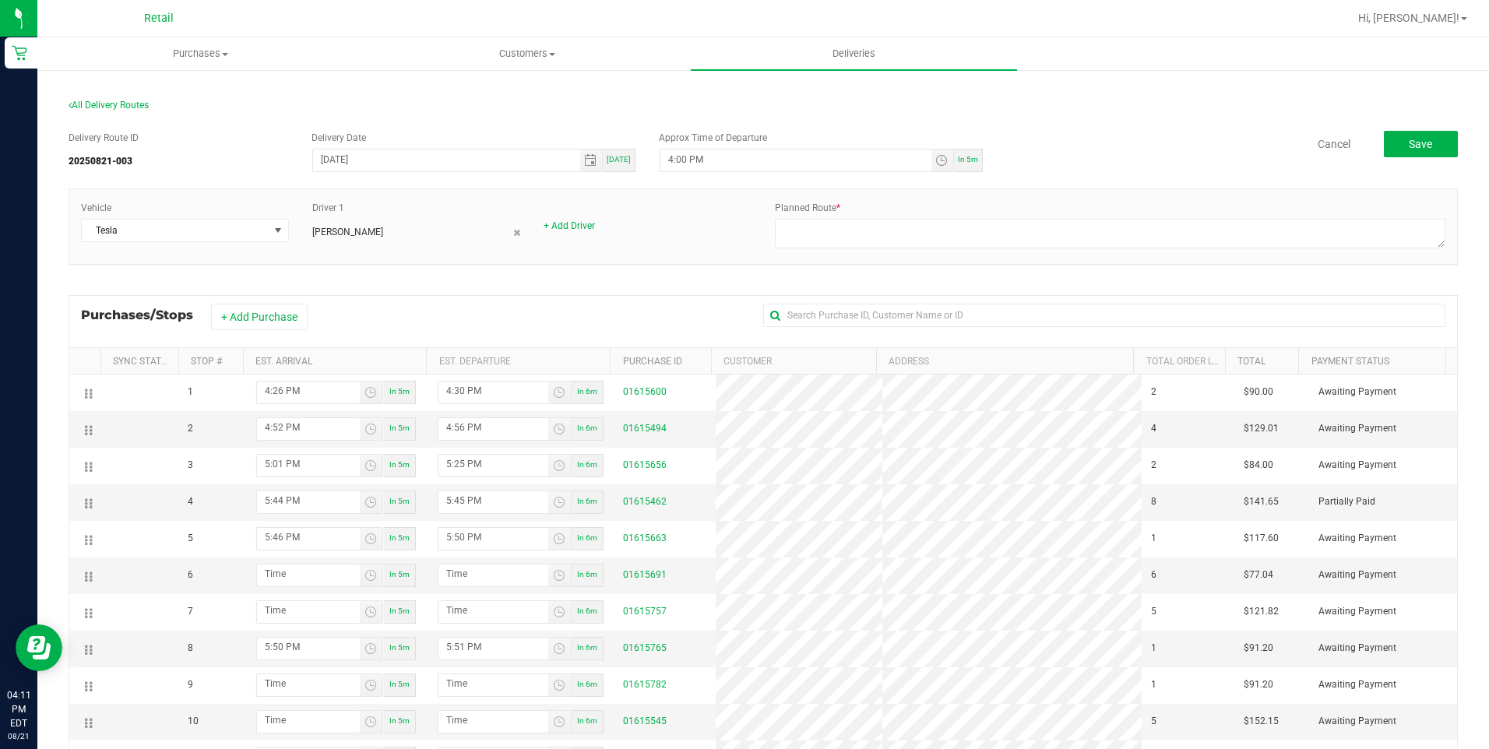
scroll to position [156, 0]
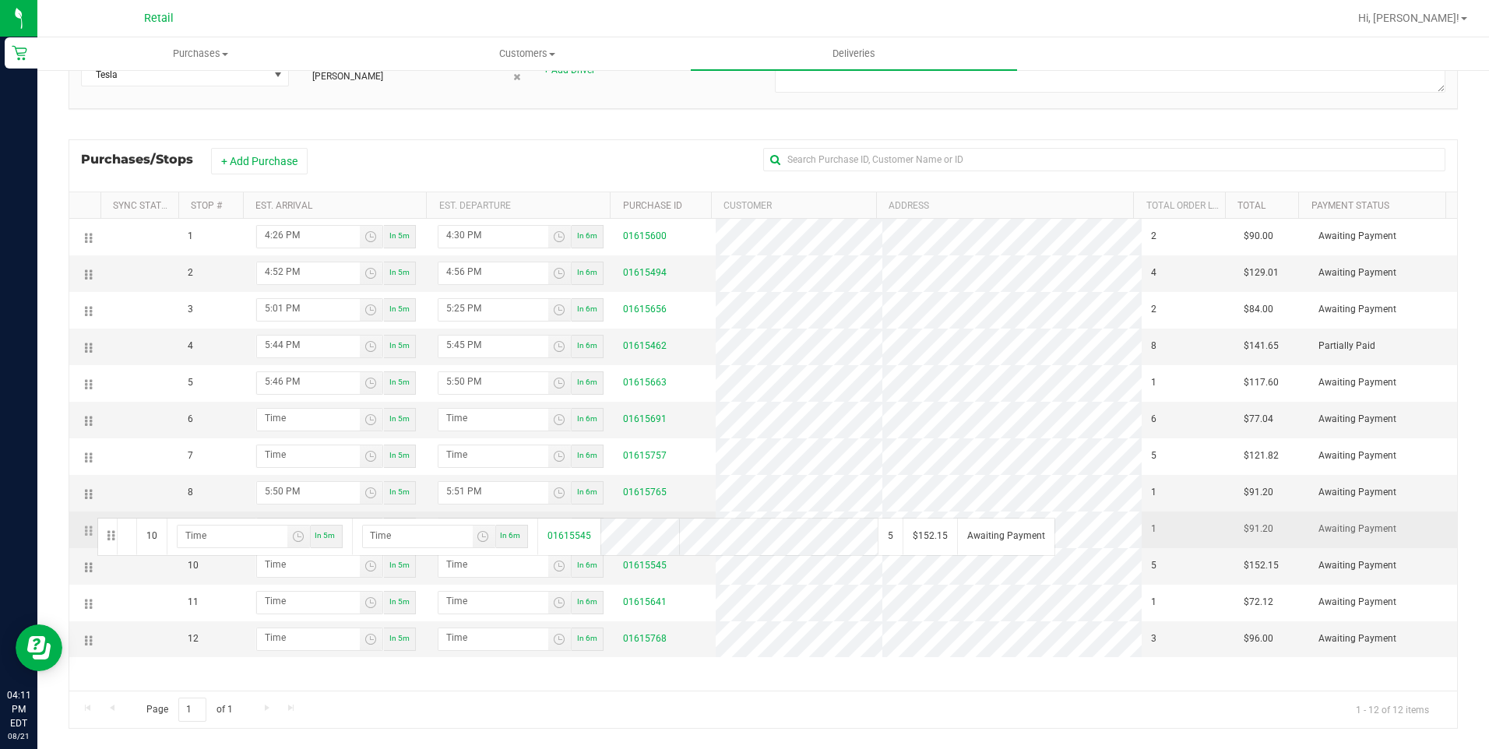
drag, startPoint x: 91, startPoint y: 565, endPoint x: 95, endPoint y: 516, distance: 49.2
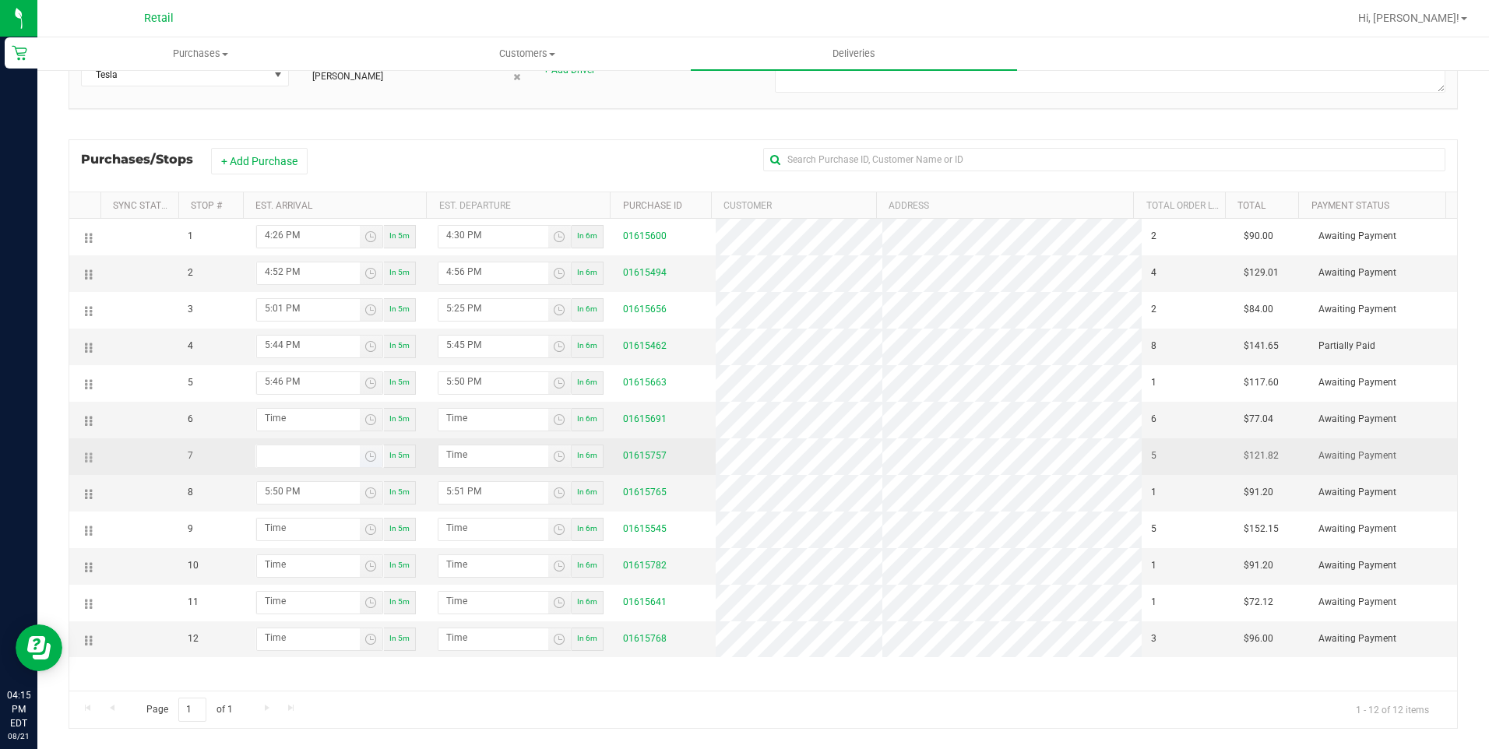
type input "hour:minute AM"
click at [310, 458] on input "hour:minute AM" at bounding box center [308, 454] width 103 height 19
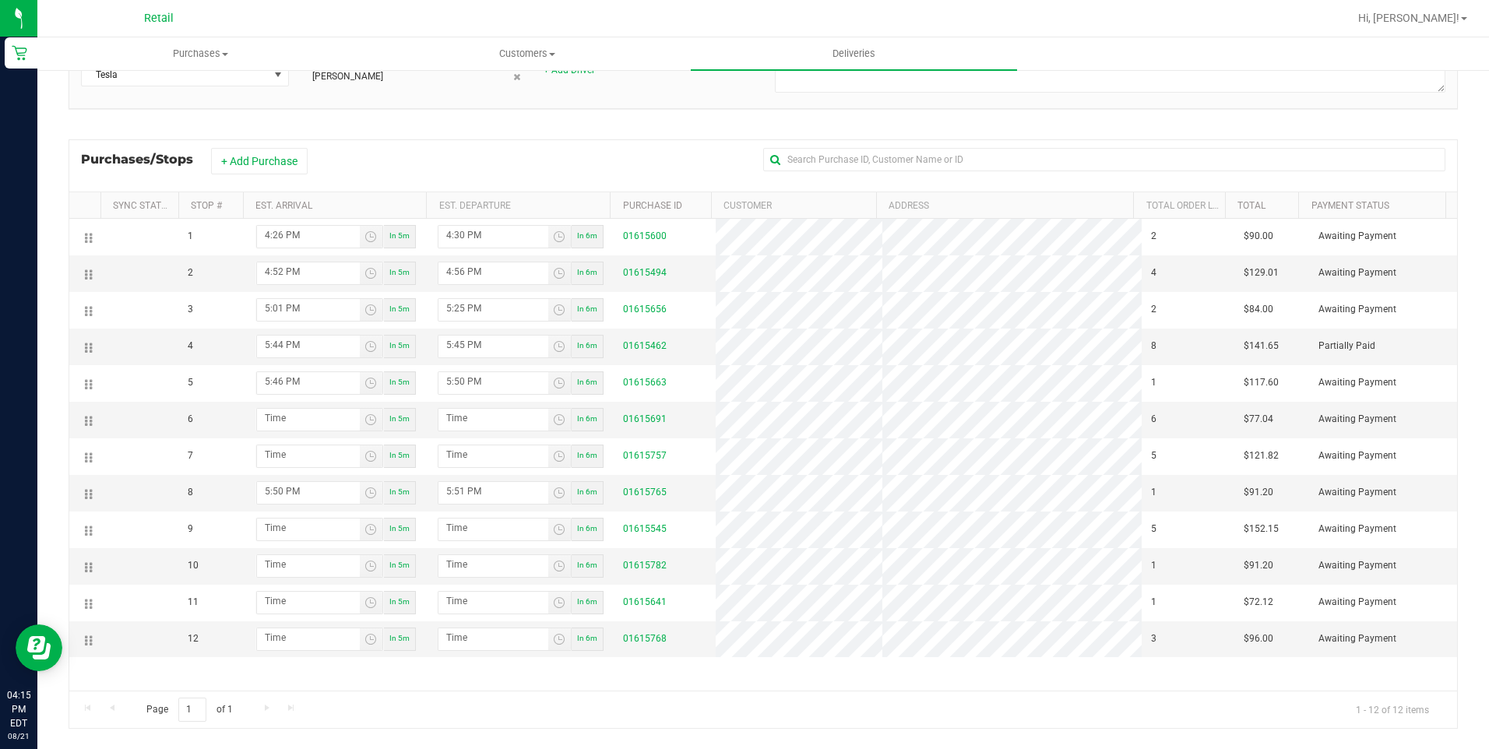
click at [621, 118] on div "Vehicle Tesla Driver 1 [PERSON_NAME] + Add Driver Planned Route *" at bounding box center [763, 79] width 1389 height 92
click at [291, 163] on button "+ Add Purchase" at bounding box center [259, 161] width 97 height 26
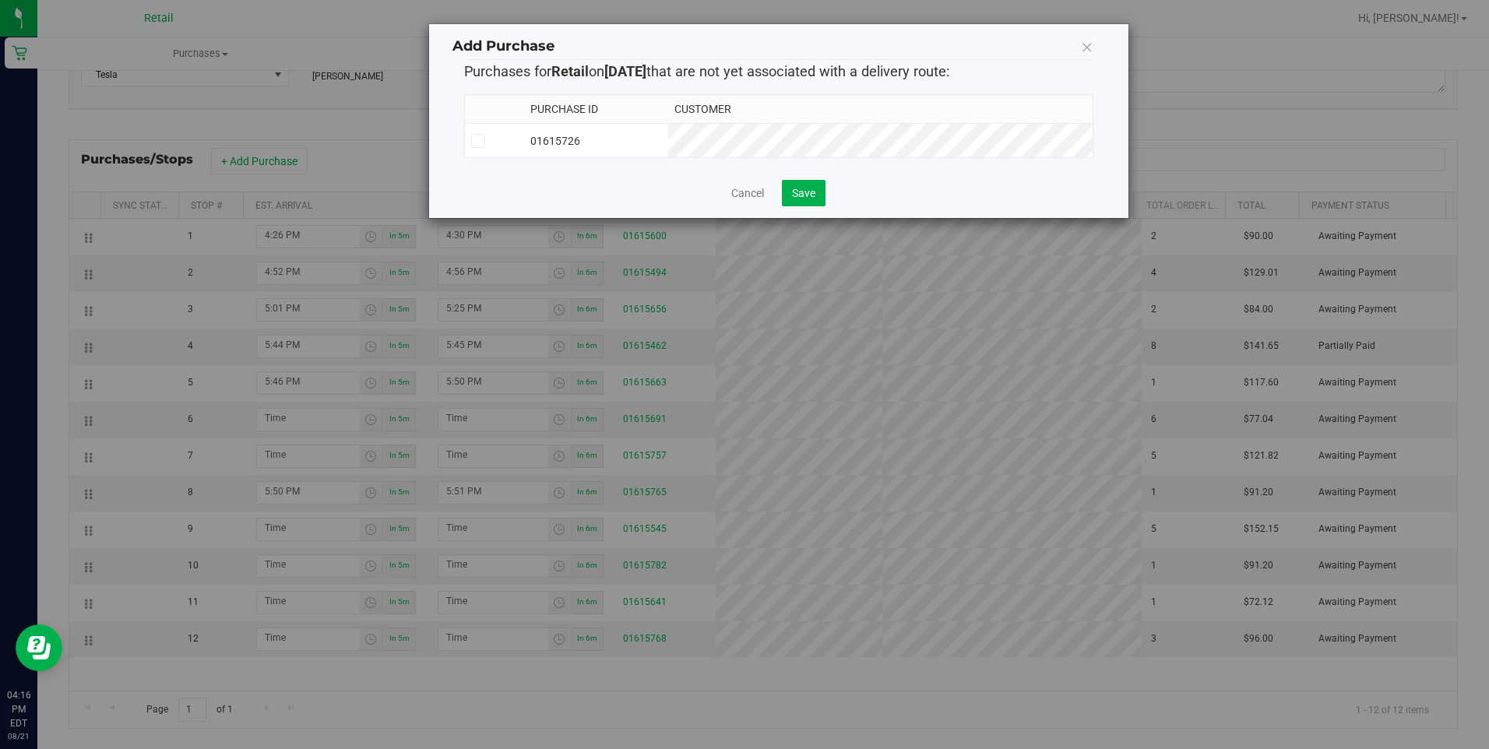
drag, startPoint x: 1077, startPoint y: 51, endPoint x: 1085, endPoint y: 42, distance: 12.2
click at [1078, 49] on div "Add Purchase" at bounding box center [779, 47] width 653 height 23
click at [1085, 42] on icon at bounding box center [1087, 47] width 12 height 22
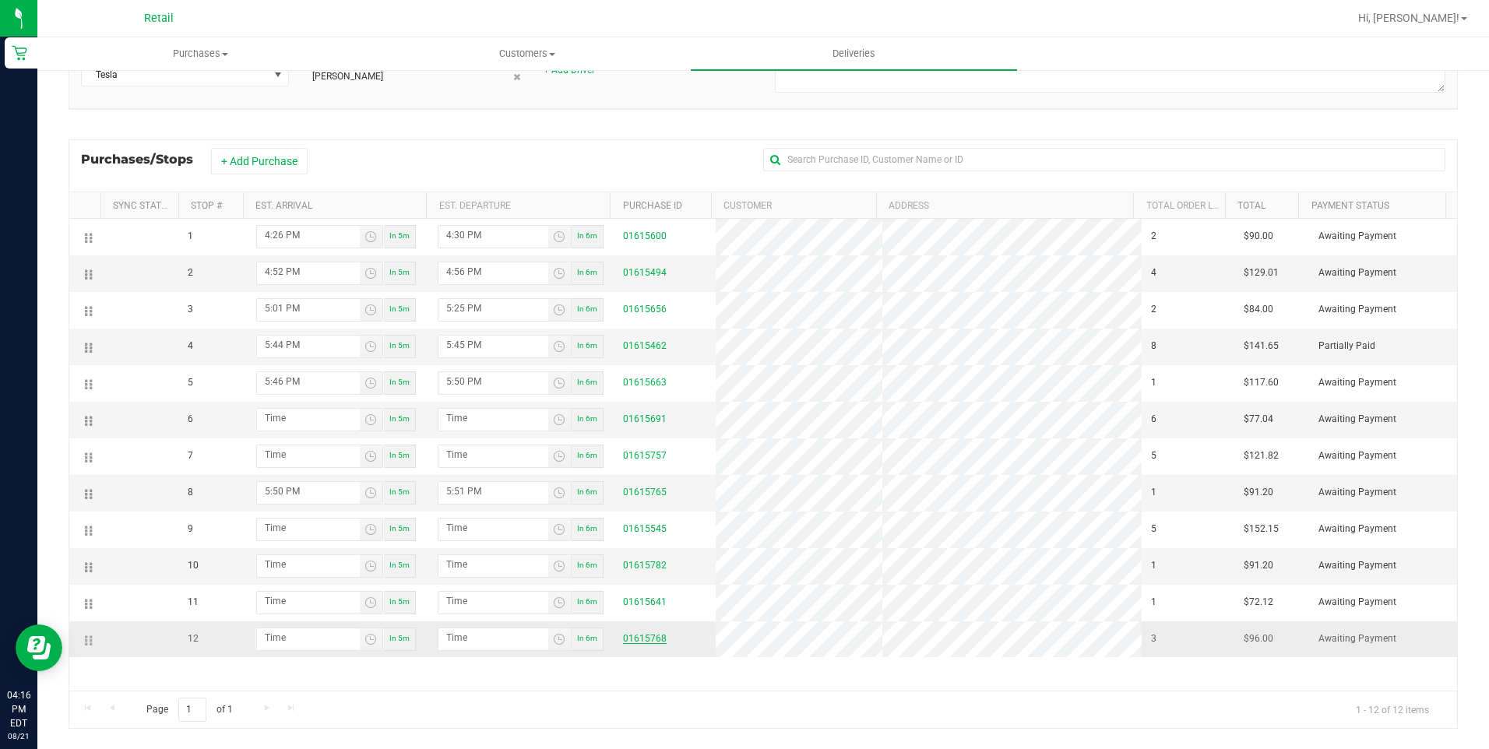
click at [632, 634] on link "01615768" at bounding box center [645, 638] width 44 height 11
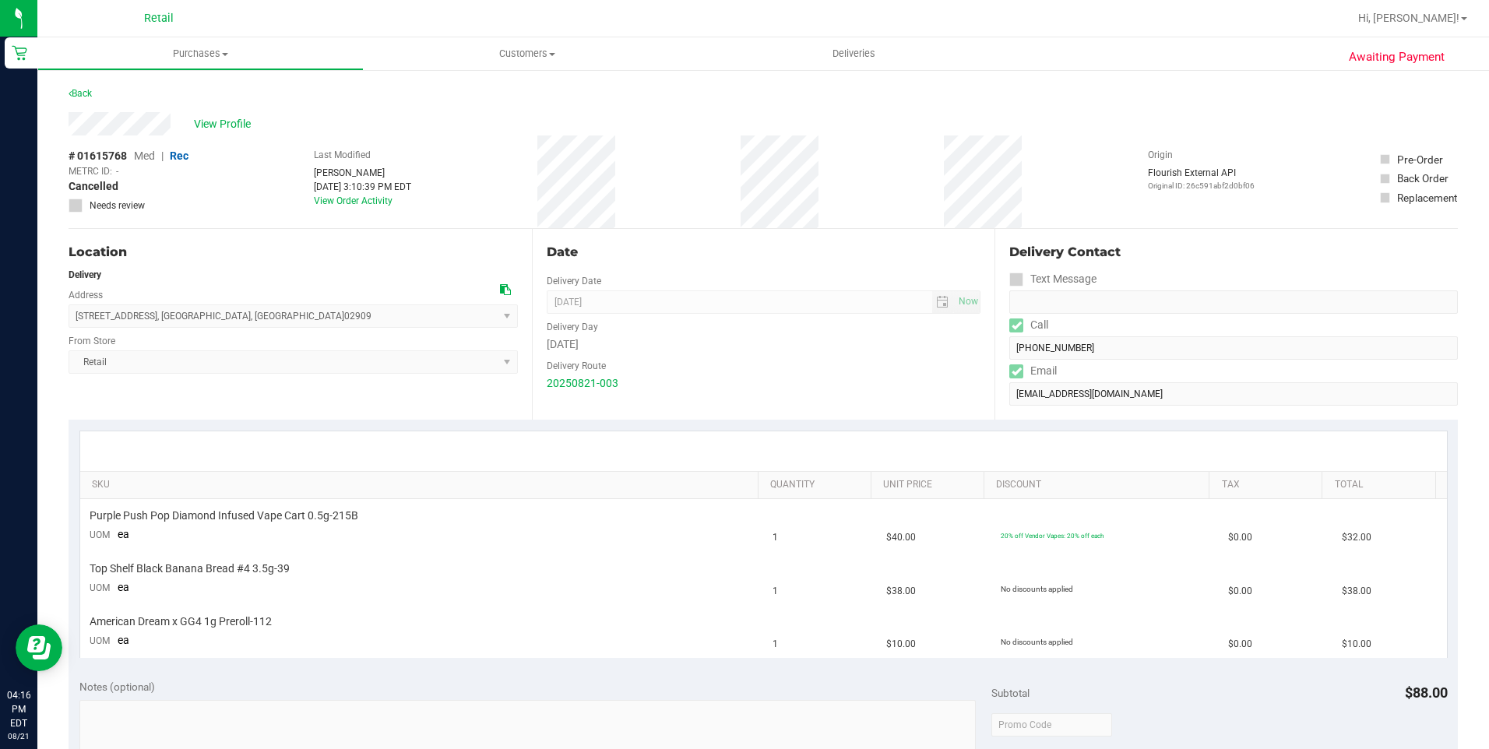
click at [995, 352] on div "Delivery Contact Text Message Call [PHONE_NUMBER] Email [EMAIL_ADDRESS][DOMAIN_…" at bounding box center [1226, 324] width 463 height 191
drag, startPoint x: 290, startPoint y: 320, endPoint x: 74, endPoint y: 321, distance: 215.7
click at [74, 321] on span "[STREET_ADDRESS] , [GEOGRAPHIC_DATA] , [GEOGRAPHIC_DATA] 02909 Select address […" at bounding box center [293, 316] width 449 height 23
click at [829, 59] on span "Deliveries" at bounding box center [854, 54] width 85 height 14
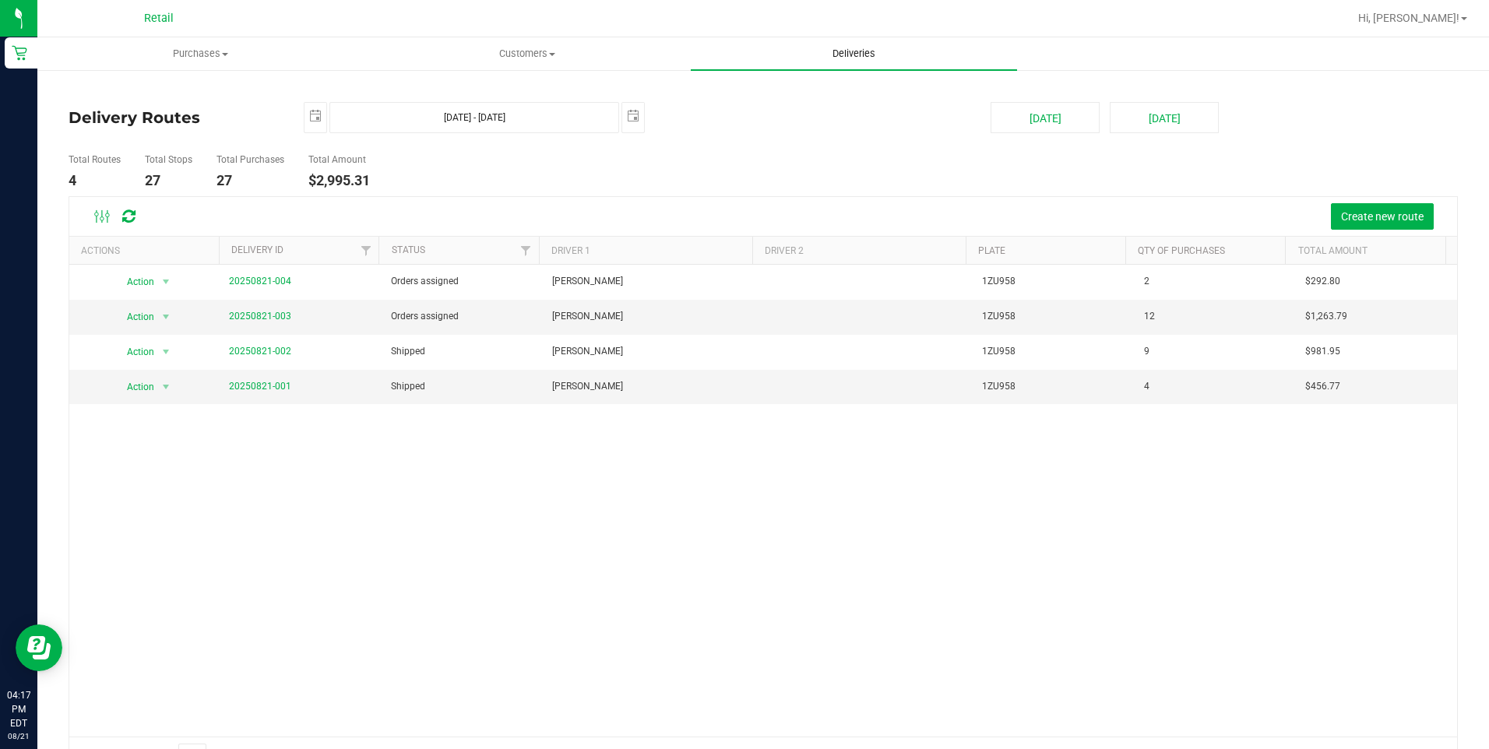
click at [840, 50] on span "Deliveries" at bounding box center [854, 54] width 85 height 14
click at [266, 312] on link "20250821-003" at bounding box center [260, 316] width 62 height 11
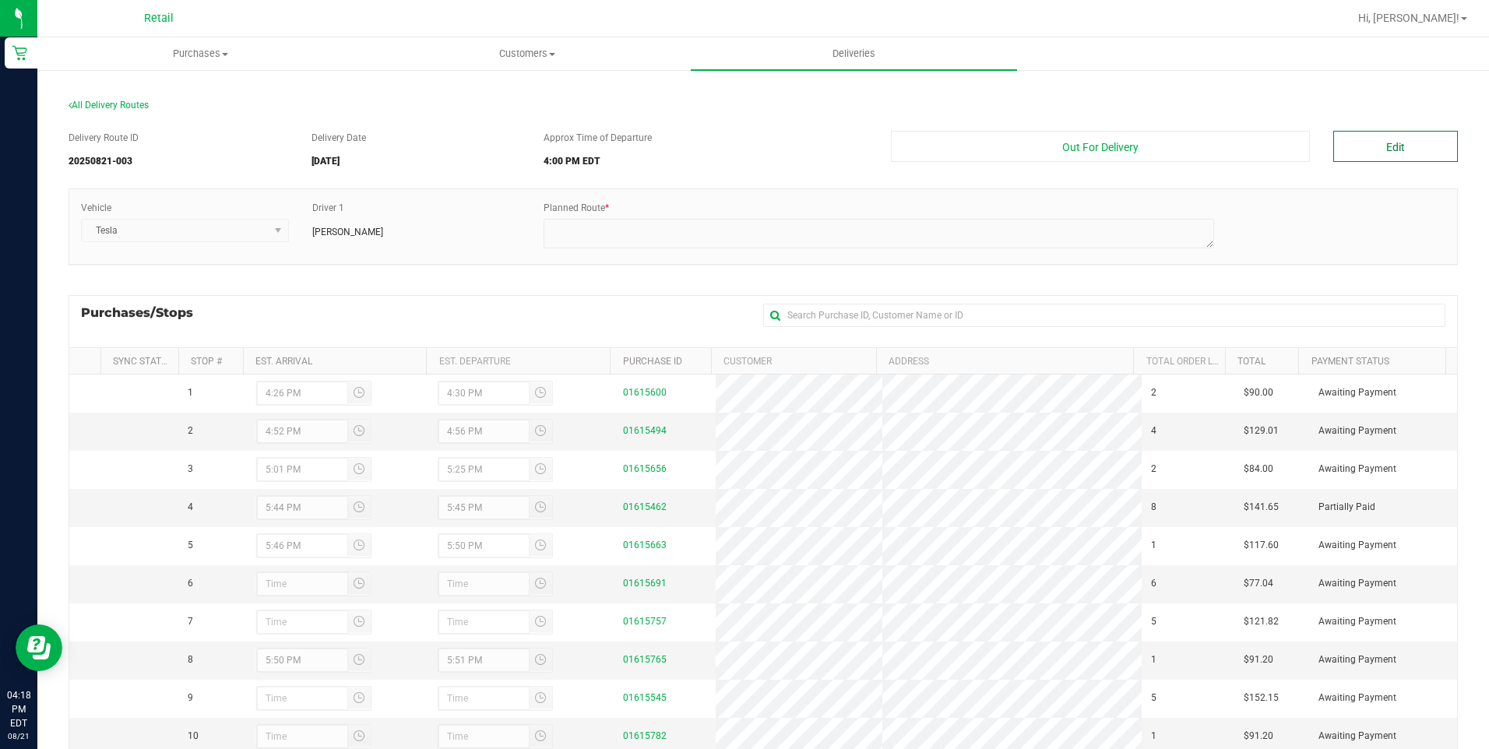
click at [1388, 138] on button "Edit" at bounding box center [1395, 146] width 125 height 31
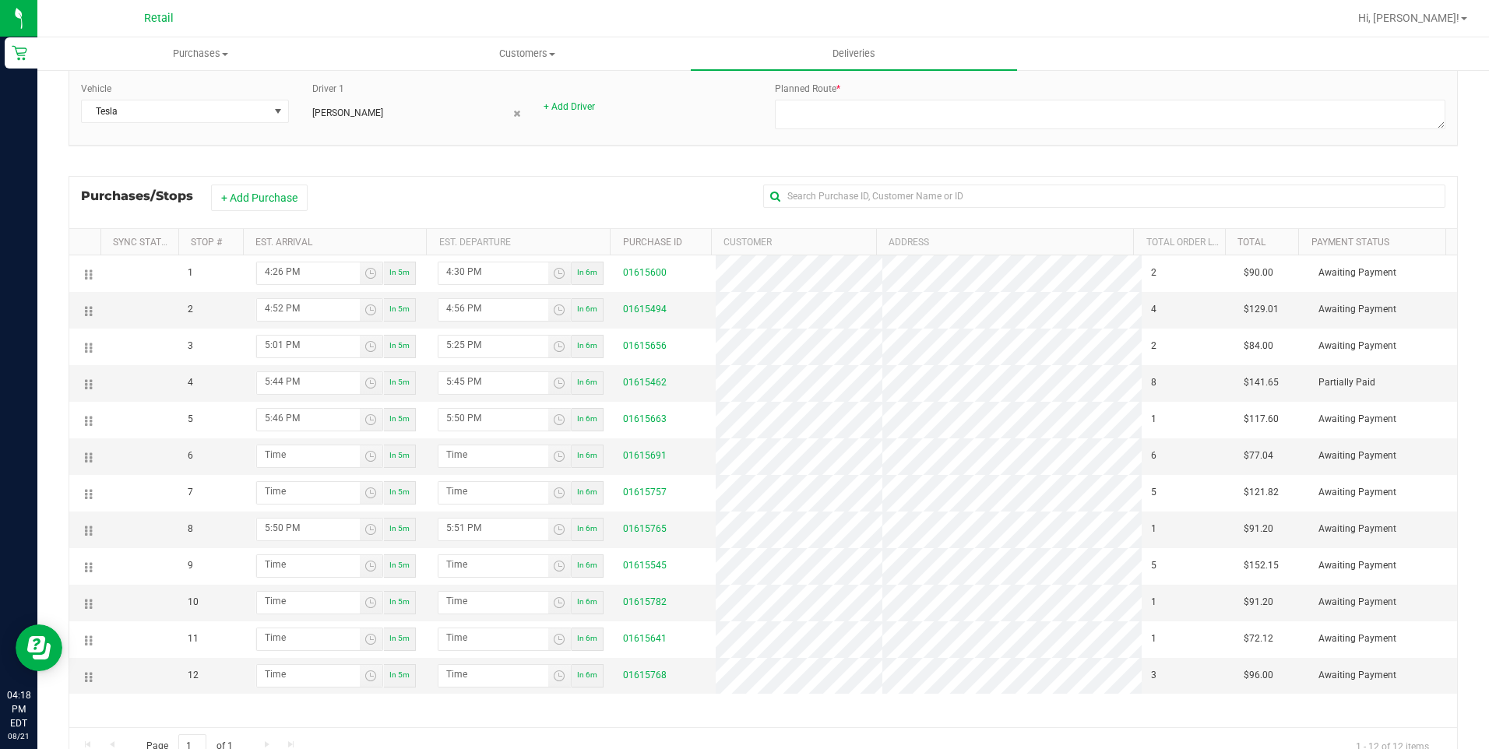
scroll to position [177, 0]
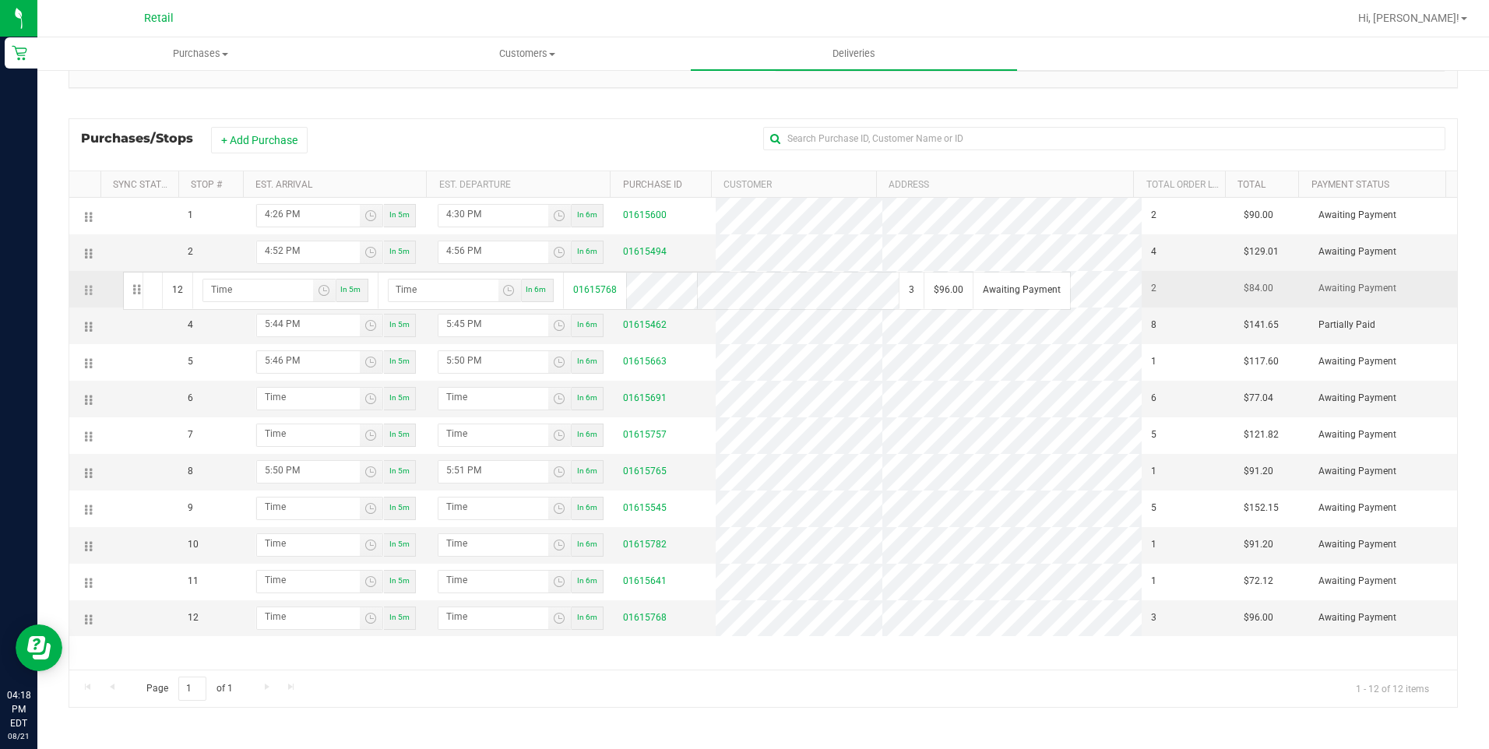
drag, startPoint x: 88, startPoint y: 620, endPoint x: 121, endPoint y: 270, distance: 351.2
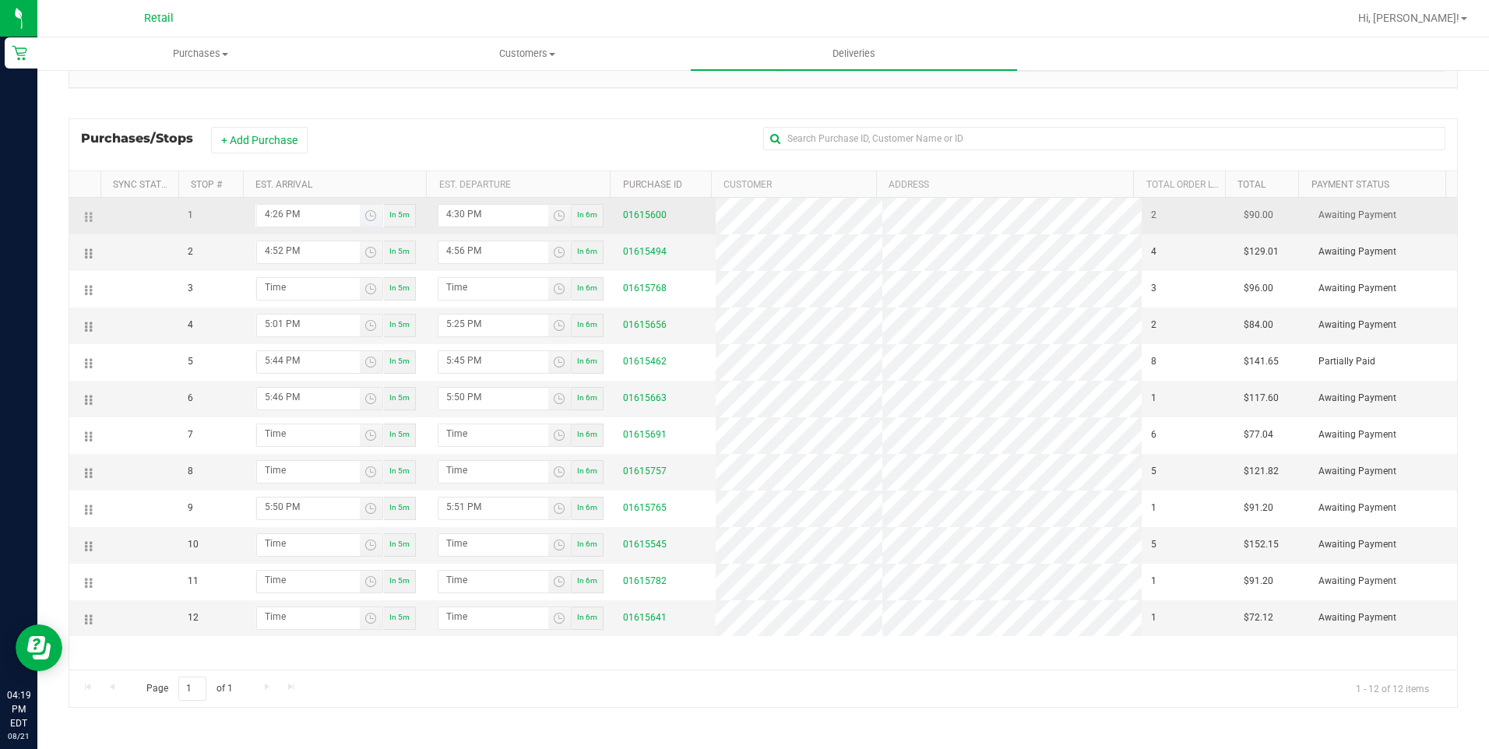
click at [283, 210] on input "4:26 PM" at bounding box center [308, 214] width 103 height 19
type input "4:42 PM"
type input "4:43 PM"
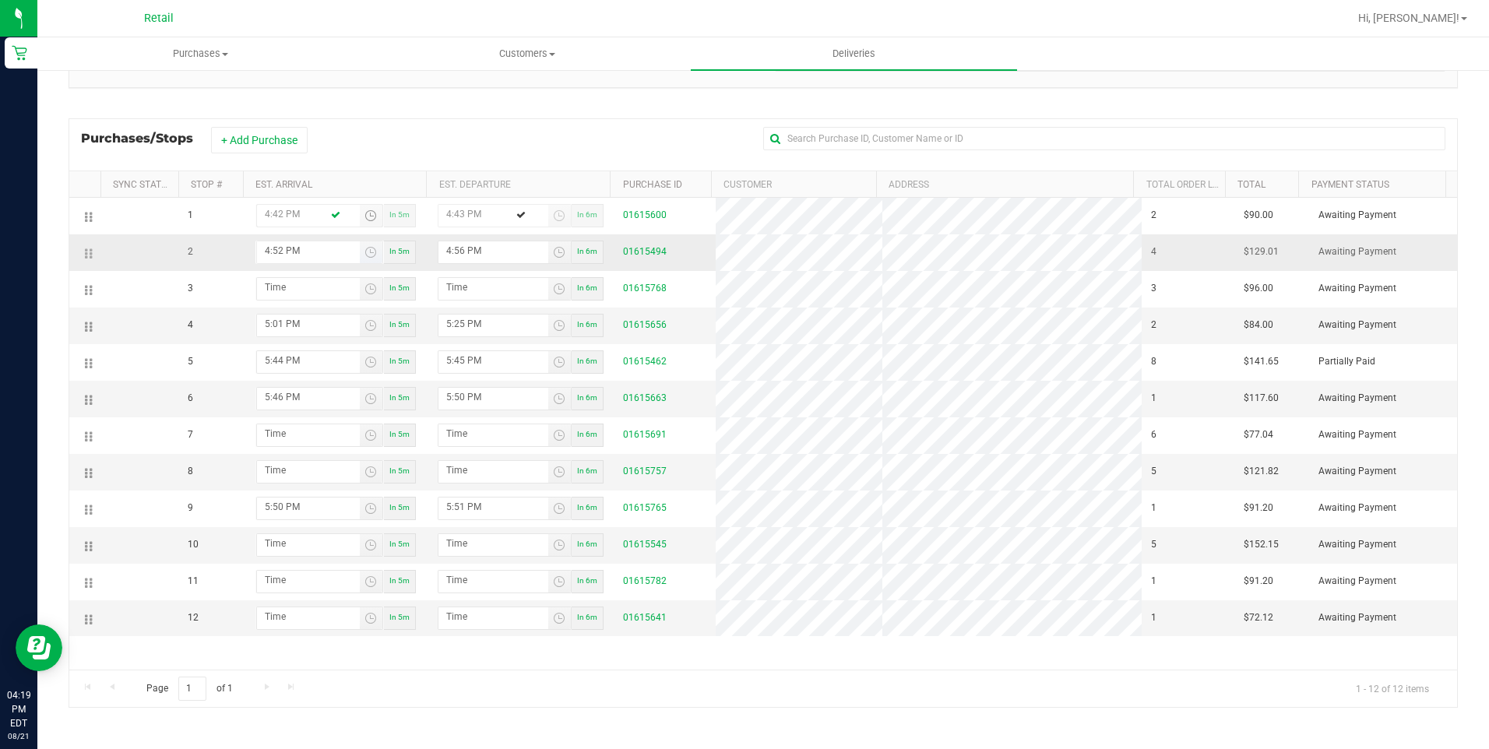
type input "4:42 PM"
click at [276, 249] on input "4:52 PM" at bounding box center [308, 250] width 103 height 19
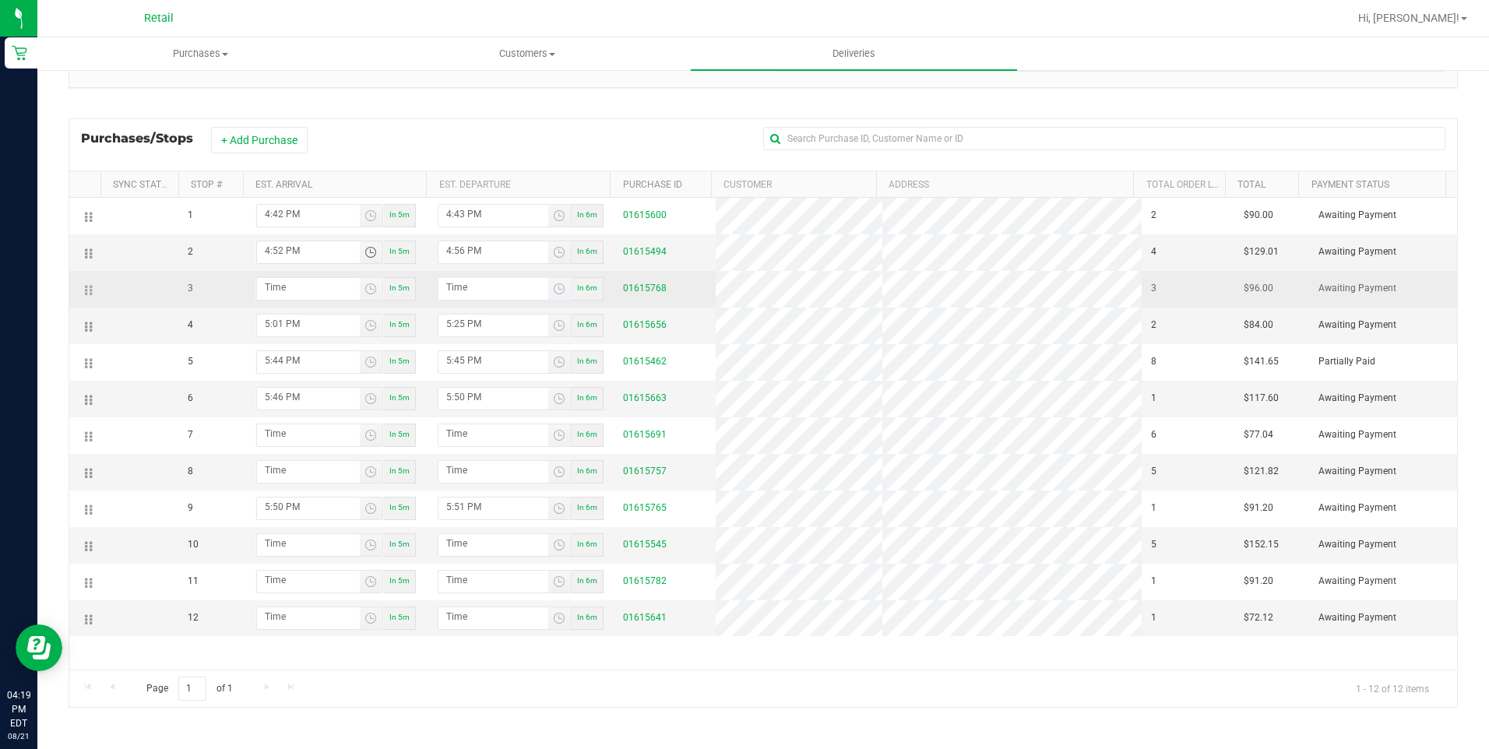
type input "5:52 PM"
type input "5:53 PM"
type input "5:02 PM"
type input "hour:minute AM"
click at [314, 279] on input "hour:minute AM" at bounding box center [308, 287] width 103 height 19
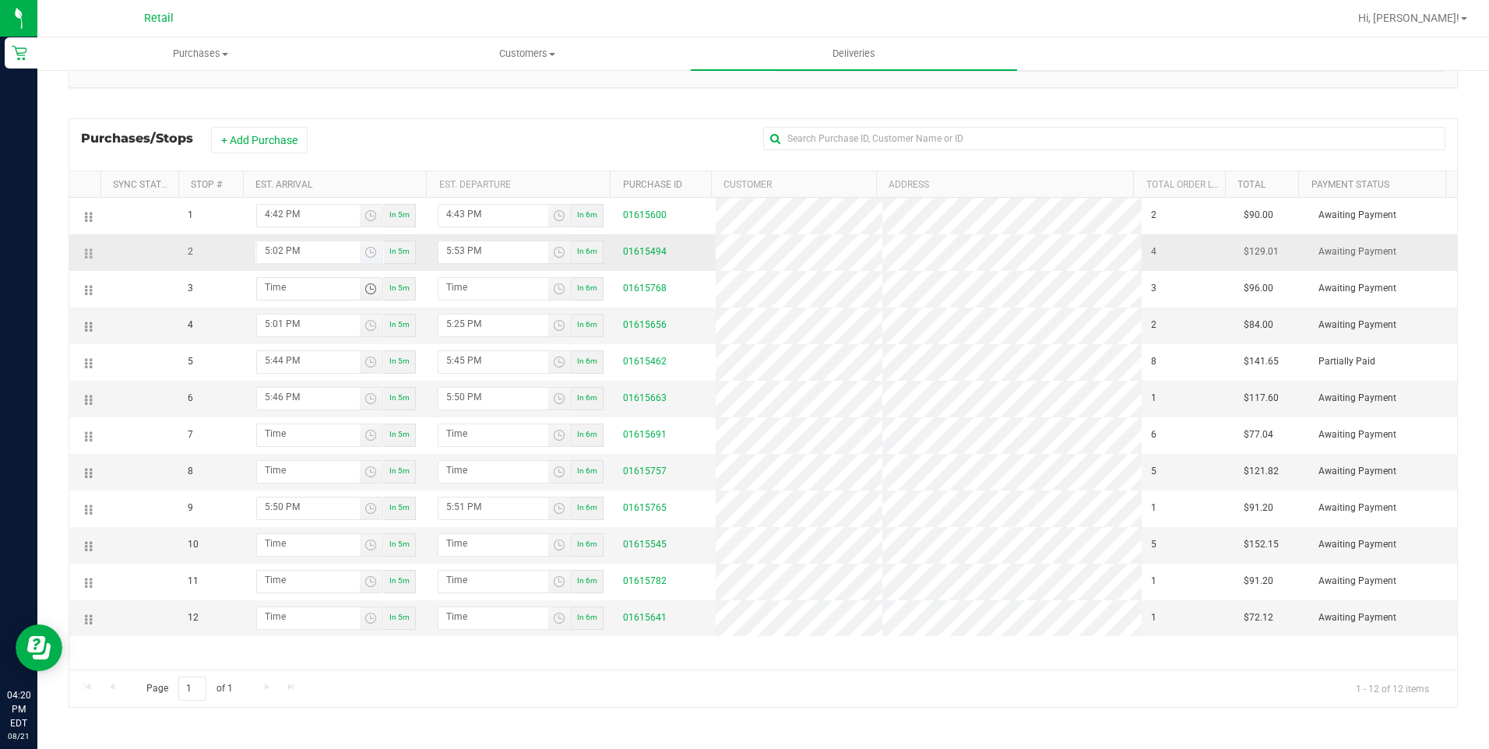
click at [273, 249] on input "5:02 PM" at bounding box center [308, 250] width 103 height 19
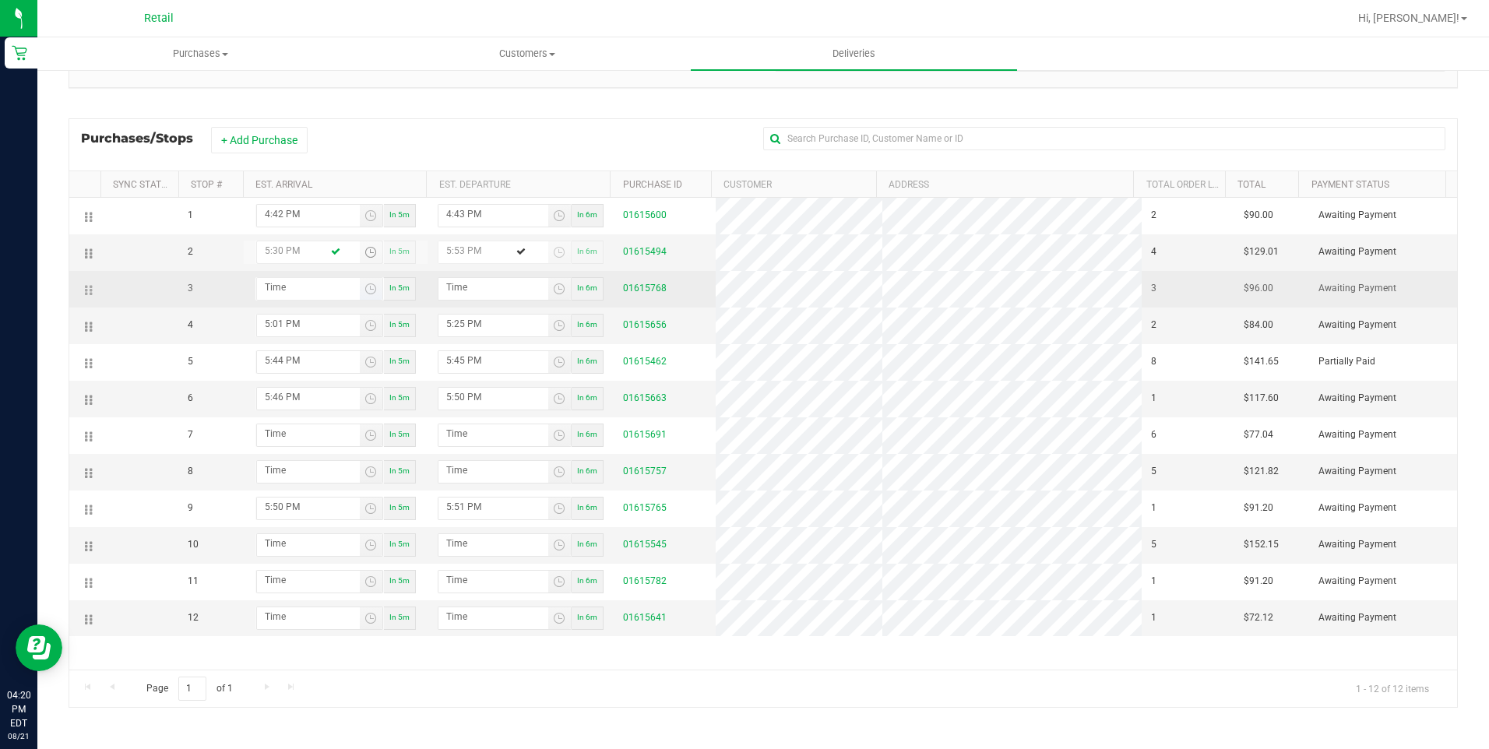
type input "5:30 PM"
click at [308, 287] on input "hour:minute AM" at bounding box center [308, 287] width 103 height 19
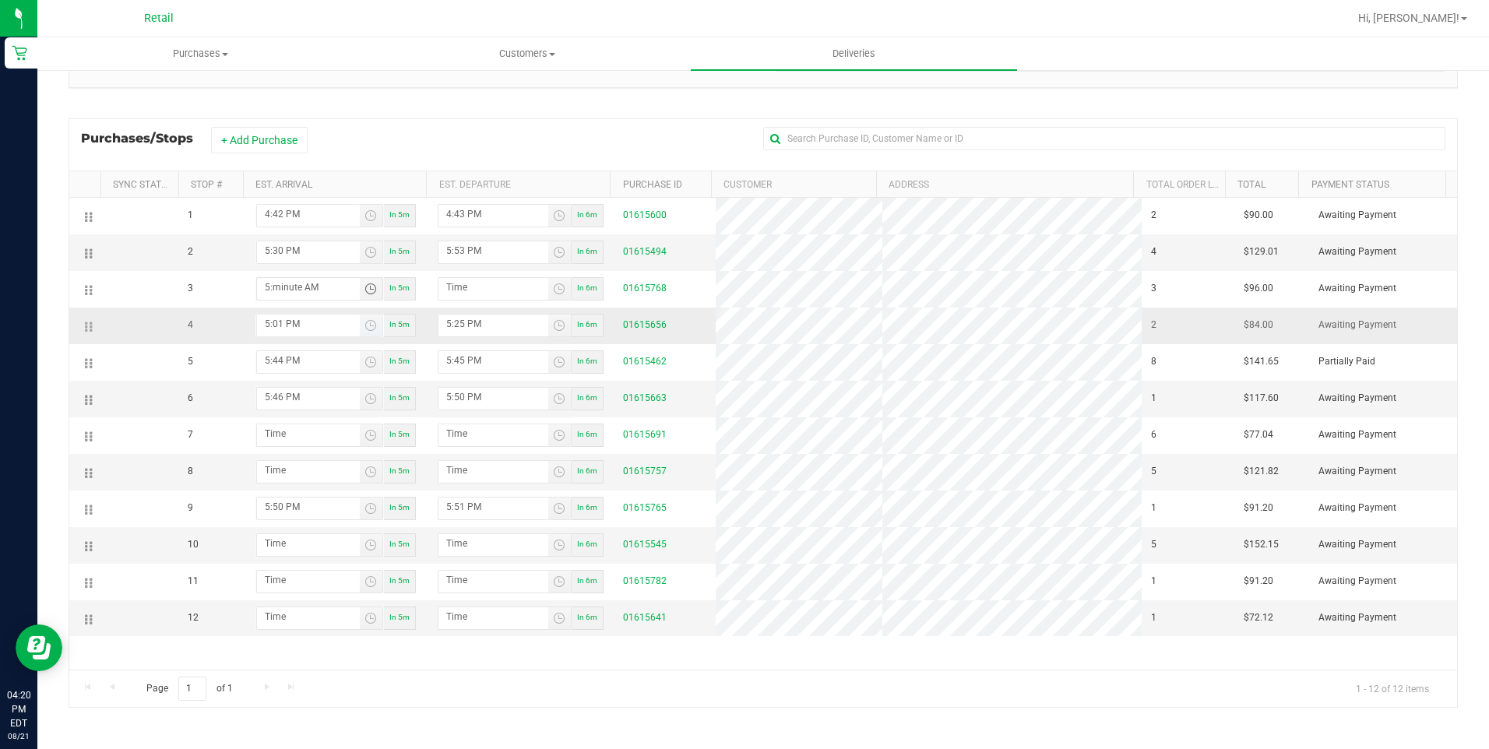
type input "5:00 AM"
type input "5:01 AM"
type input "5:08 AM"
type input "5:09 AM"
type input "5:08 PM"
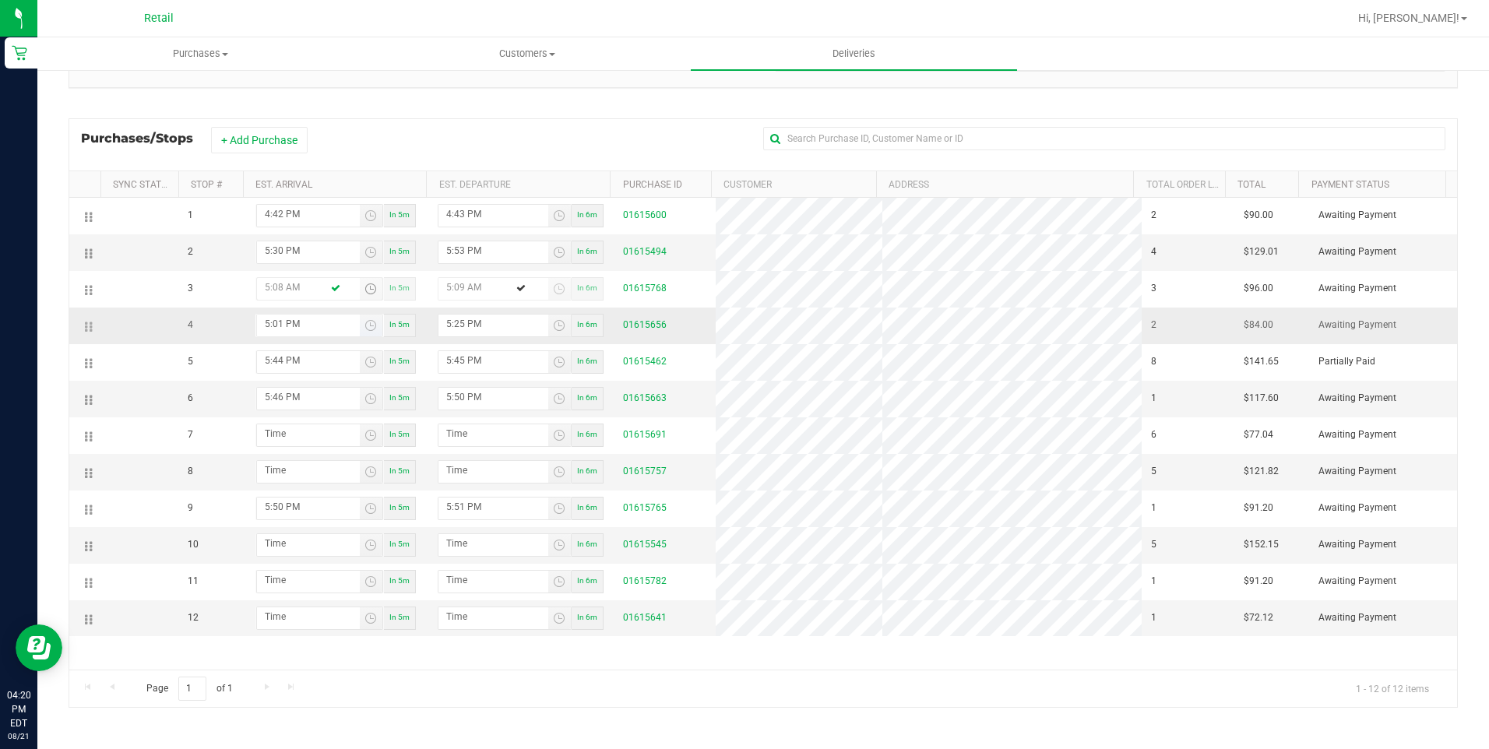
type input "5:09 PM"
type input "5:08 PM"
click at [305, 326] on input "5:01 PM" at bounding box center [308, 324] width 103 height 19
drag, startPoint x: 276, startPoint y: 321, endPoint x: 287, endPoint y: 320, distance: 10.2
click at [276, 321] on input "5:01 PM" at bounding box center [308, 324] width 103 height 19
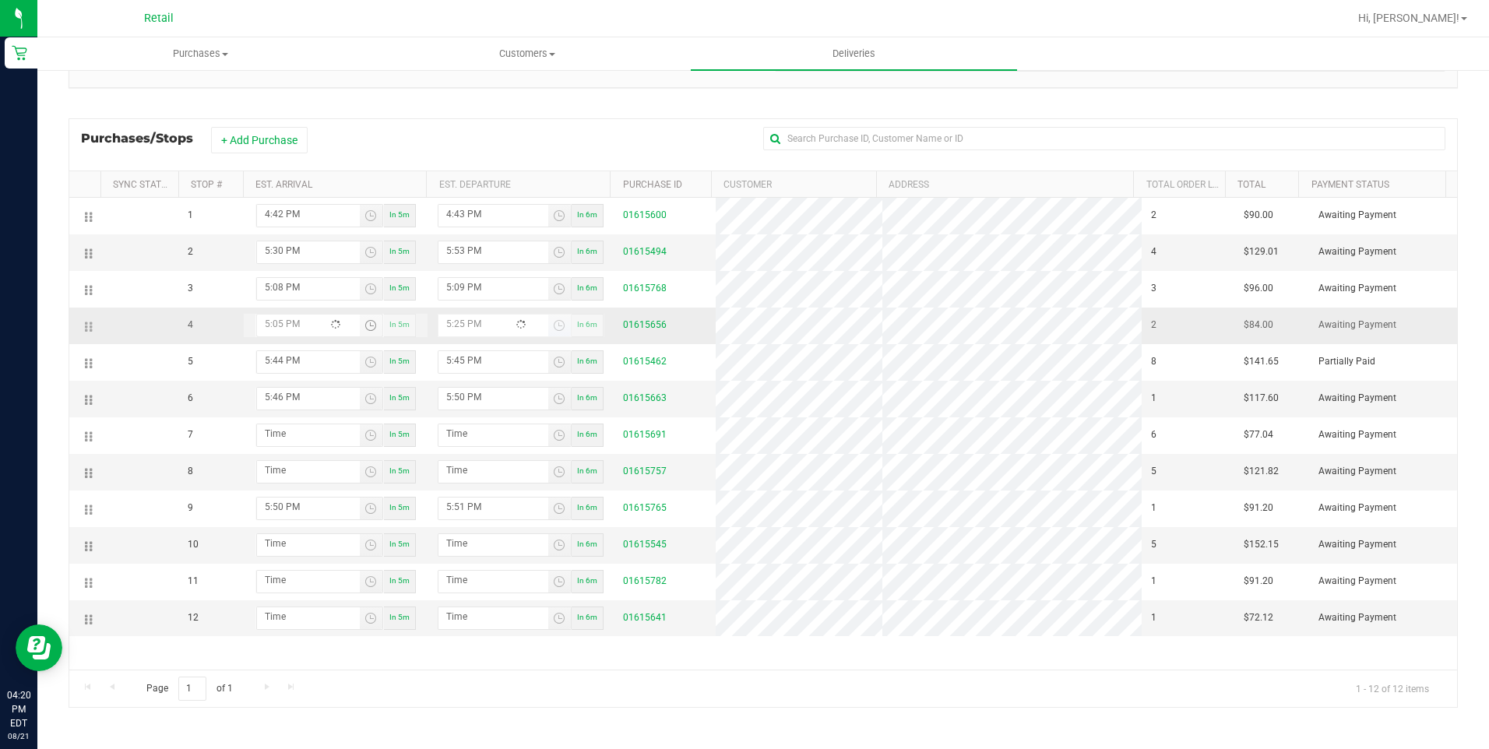
type input "5:55 PM"
type input "5:56 PM"
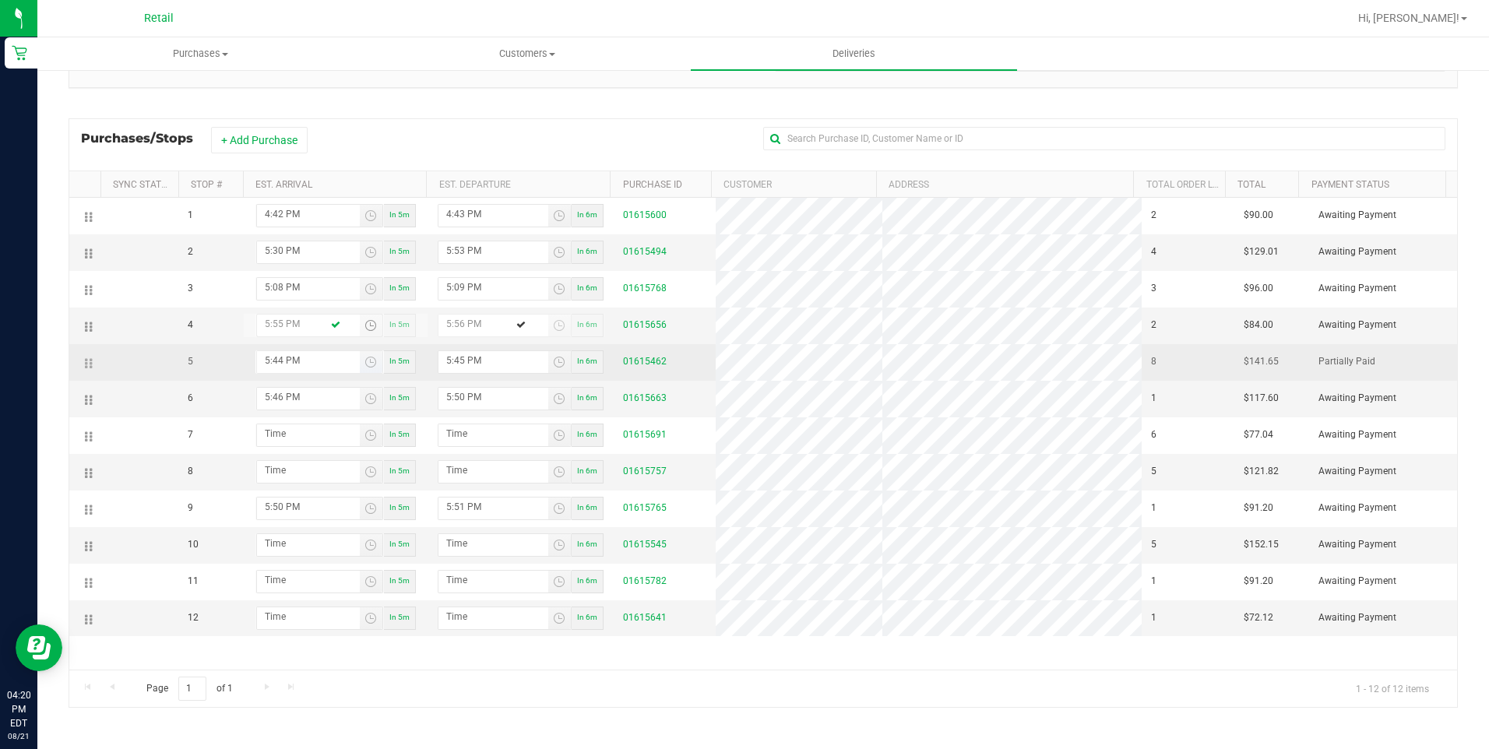
type input "5:55 PM"
click at [314, 361] on input "5:44 PM" at bounding box center [308, 360] width 103 height 19
click at [263, 368] on input "5:44 PM" at bounding box center [308, 360] width 103 height 19
type input "6:44 PM"
type input "6:45 PM"
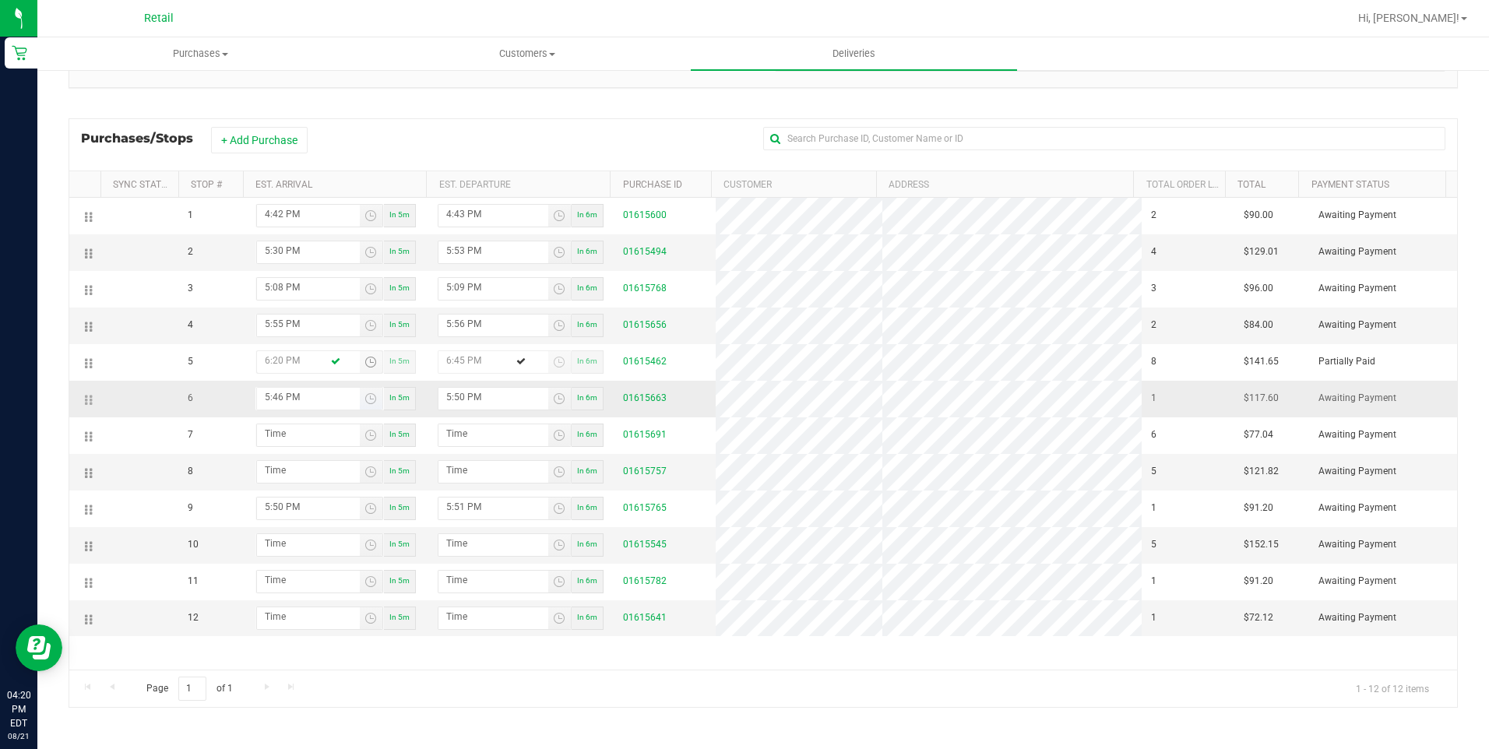
type input "6:20 PM"
click at [304, 399] on input "5:46 PM" at bounding box center [308, 397] width 103 height 19
click at [467, 728] on section "All Delivery Routes Delivery Route ID 20250821-003 Delivery Date [DATE] [DATE] …" at bounding box center [763, 320] width 1389 height 826
click at [469, 728] on section "All Delivery Routes Delivery Route ID 20250821-003 Delivery Date [DATE] [DATE] …" at bounding box center [763, 320] width 1389 height 826
click at [266, 402] on input "5:46 PM" at bounding box center [308, 397] width 103 height 19
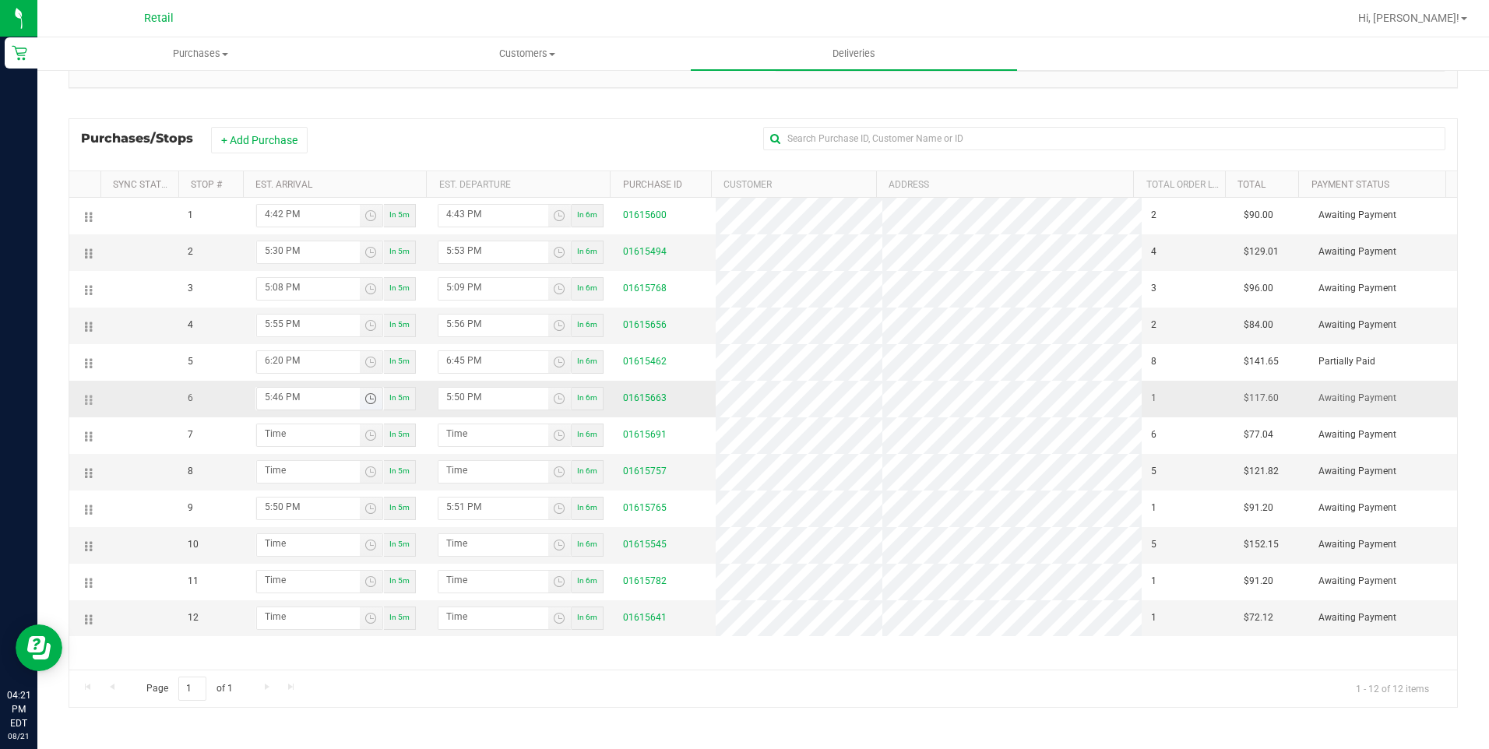
type input "6:46 PM"
type input "6:47 PM"
type input "6:50 PM"
type input "6:51 PM"
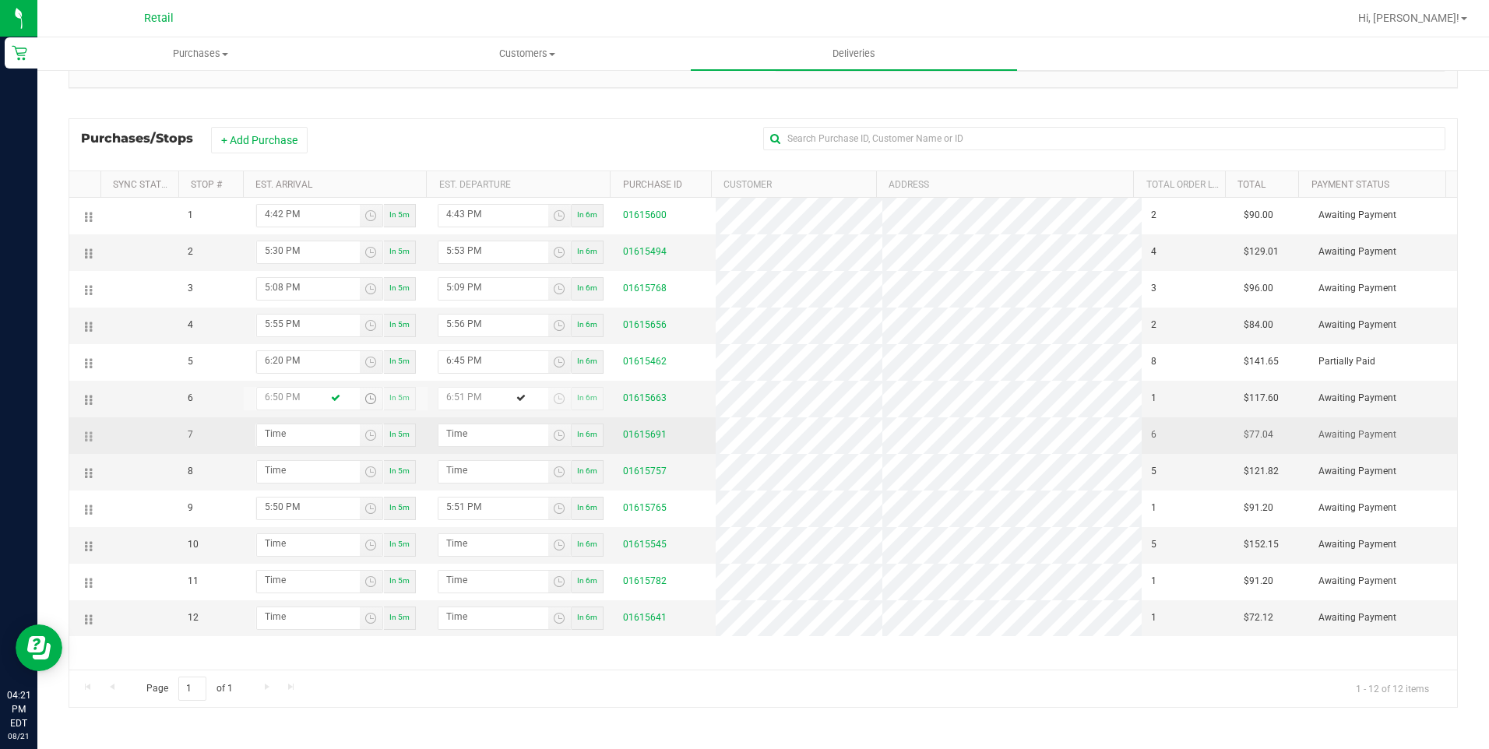
type input "6:50 PM"
click at [298, 452] on td "In 5m" at bounding box center [335, 435] width 185 height 37
click at [308, 435] on input "hour:minute AM" at bounding box center [308, 433] width 103 height 19
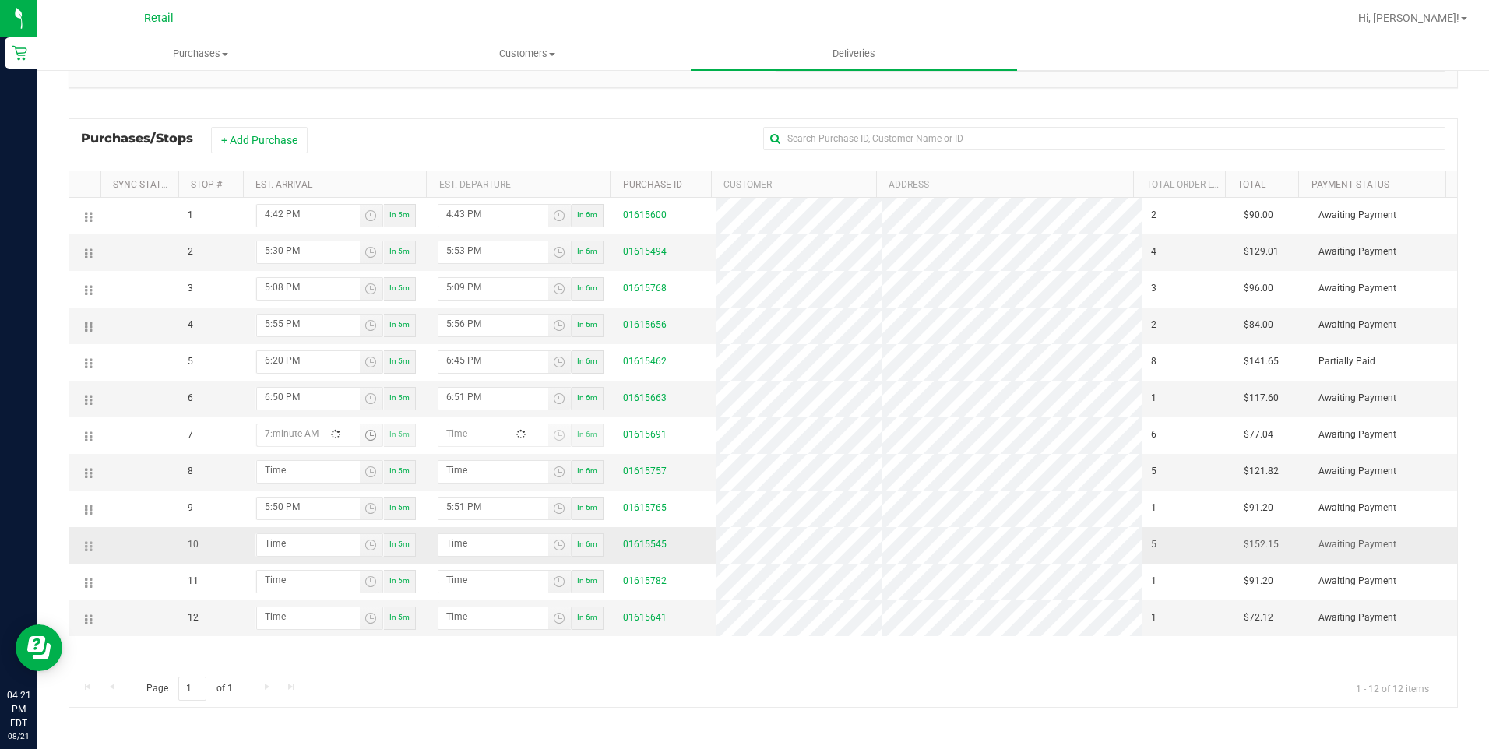
type input "7:01 AM"
type input "7:02 AM"
type input "7:17 AM"
type input "7:18 AM"
type input "7:17 PM"
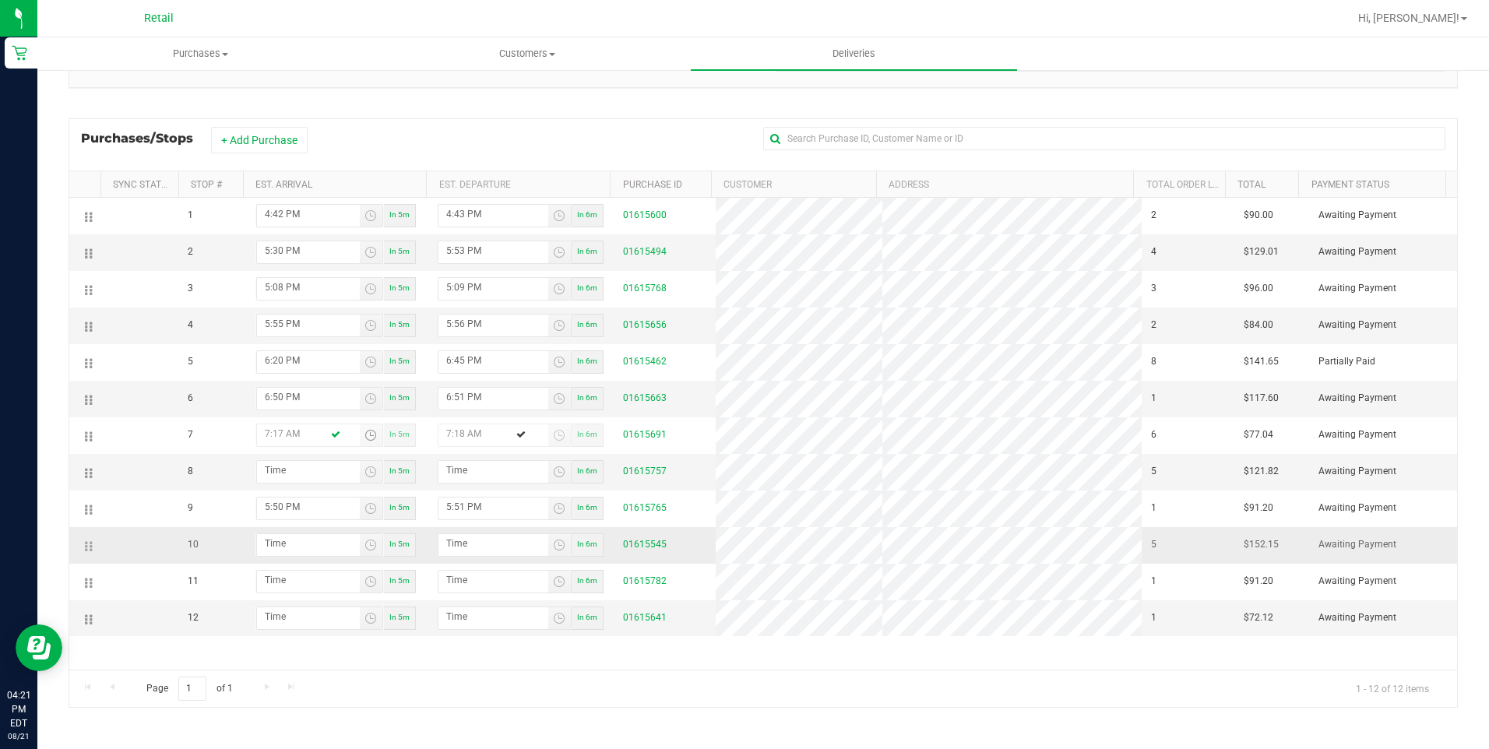
type input "7:18 PM"
type input "7:17 PM"
click at [365, 670] on div "Page 1 of 1 1 - 12 of 12 items" at bounding box center [763, 688] width 1388 height 37
click at [288, 471] on input "hour:minute AM" at bounding box center [308, 470] width 103 height 19
type input "7:04 AM"
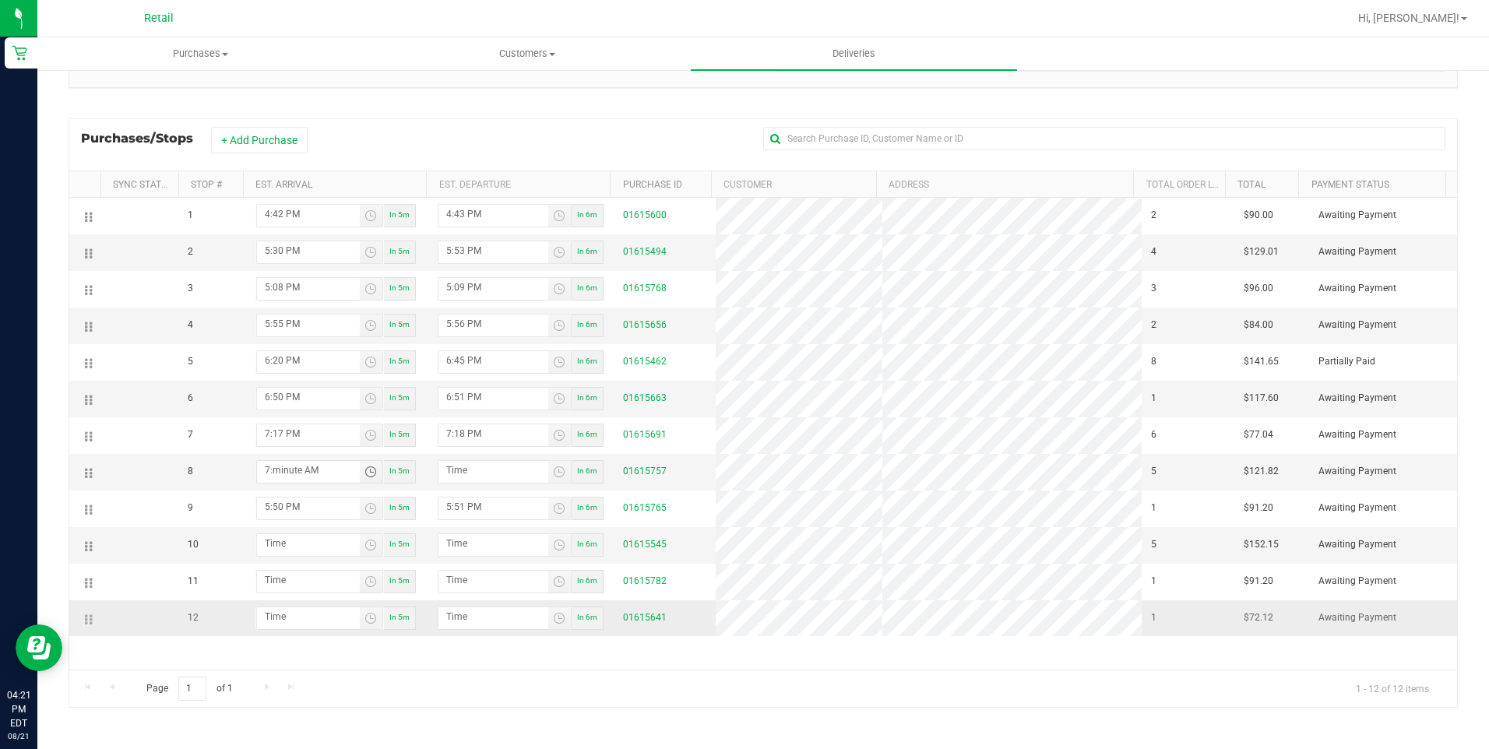
type input "7:05 AM"
type input "7:43 AM"
type input "7:44 AM"
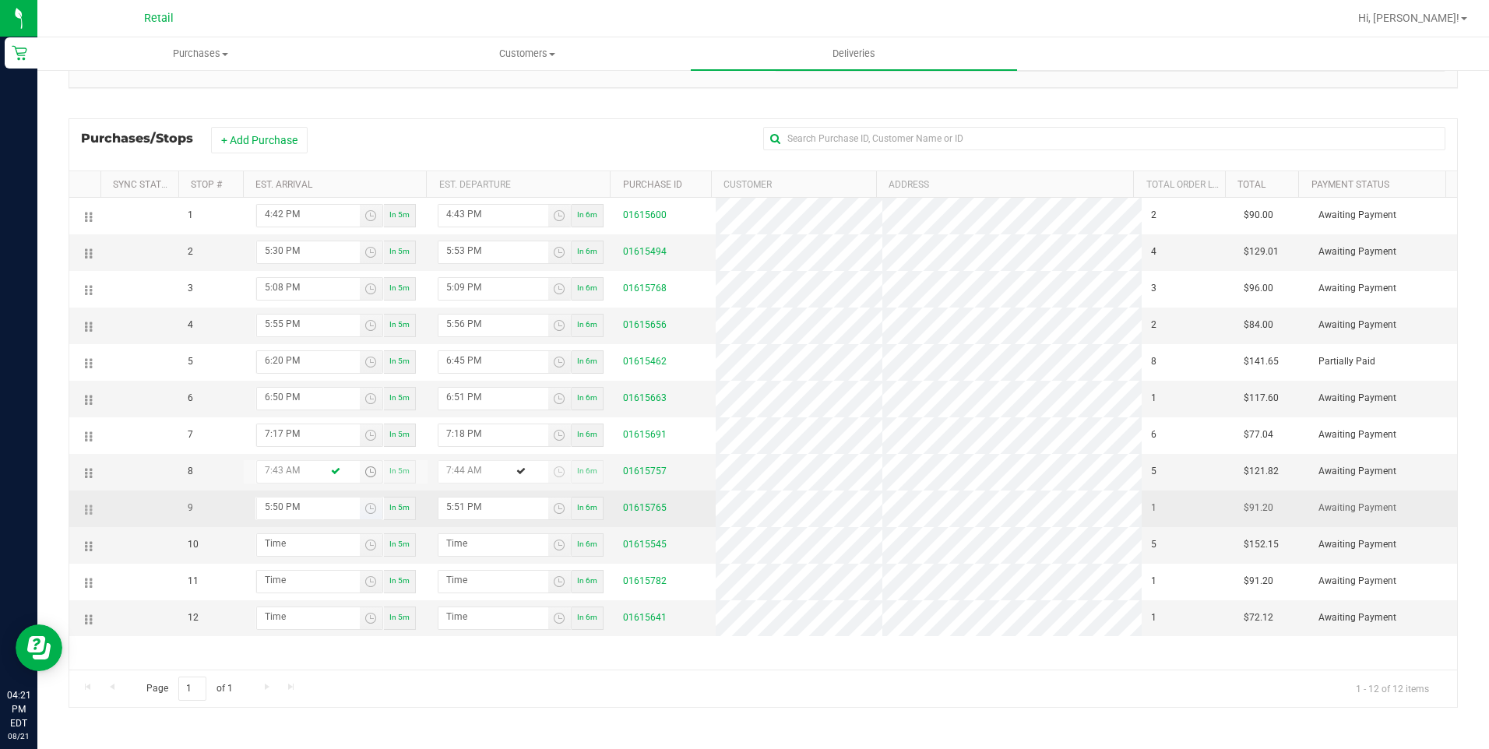
type input "7:43 AM"
click at [299, 505] on input "5:50 PM" at bounding box center [308, 507] width 103 height 19
click at [262, 508] on input "5:50 PM" at bounding box center [308, 507] width 103 height 19
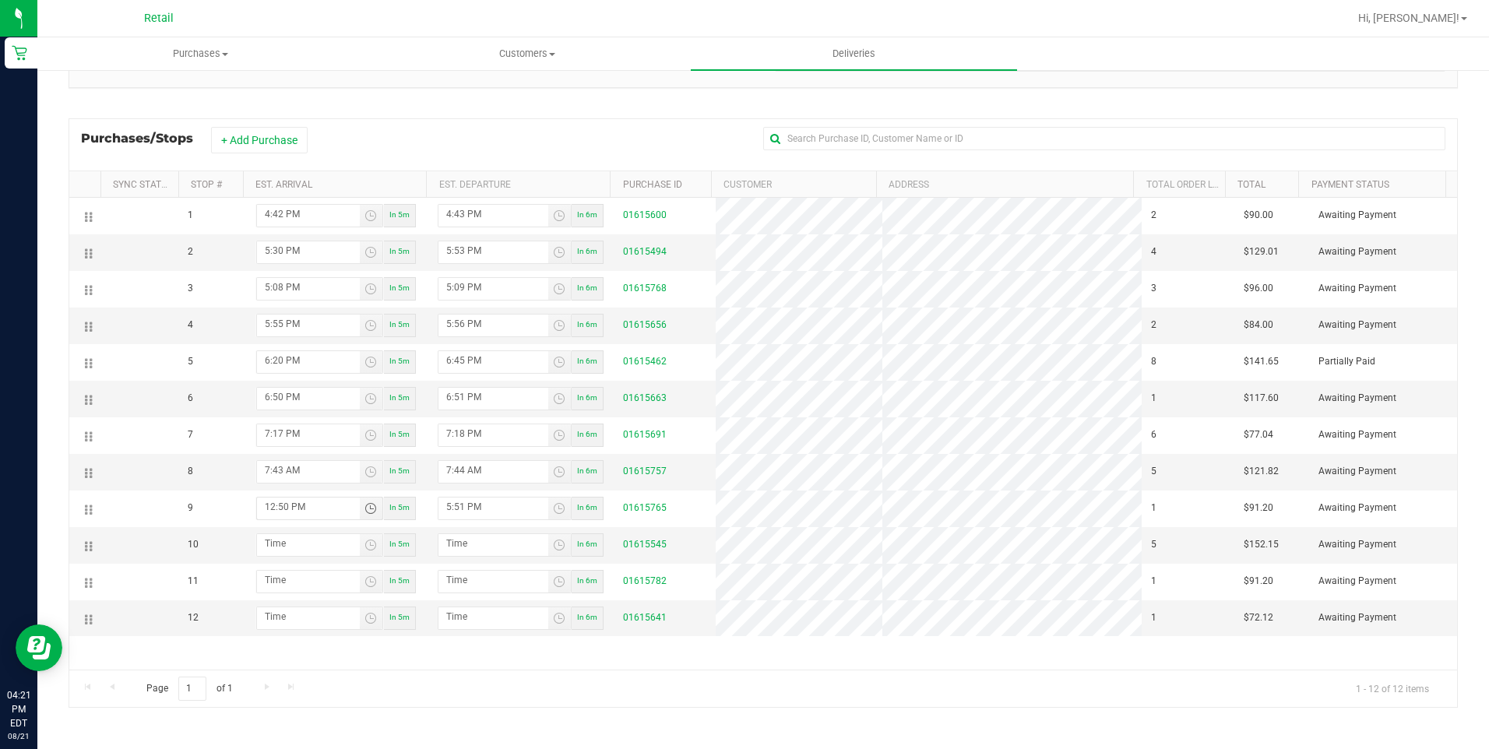
type input "8:50 PM"
type input "8:51 PM"
type input "8:01 PM"
click at [491, 674] on div "Page 1 of 1 1 - 12 of 12 items" at bounding box center [763, 688] width 1388 height 37
click at [279, 541] on input "hour:minute AM" at bounding box center [308, 543] width 103 height 19
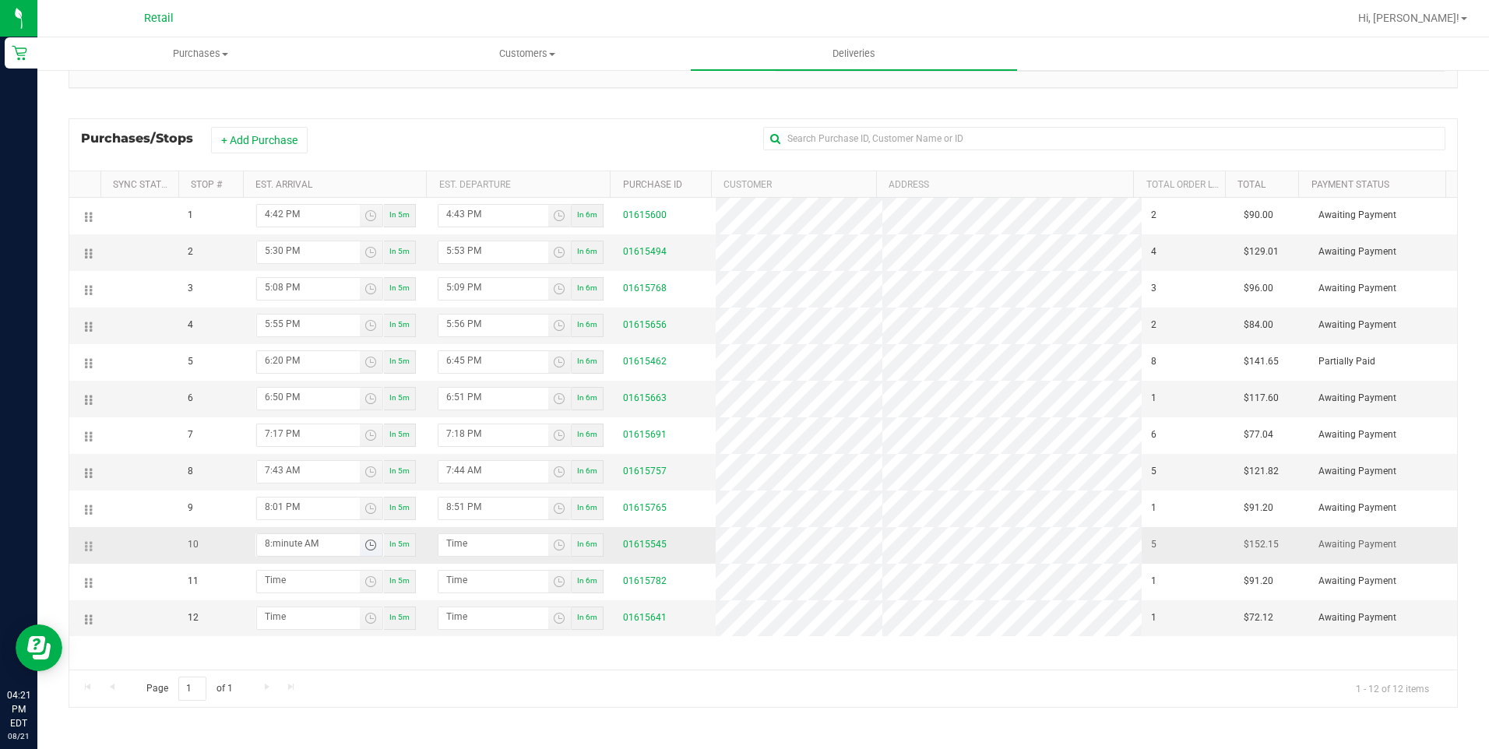
type input "8:02 AM"
type input "8:03 AM"
type input "8:21 AM"
type input "8:22 AM"
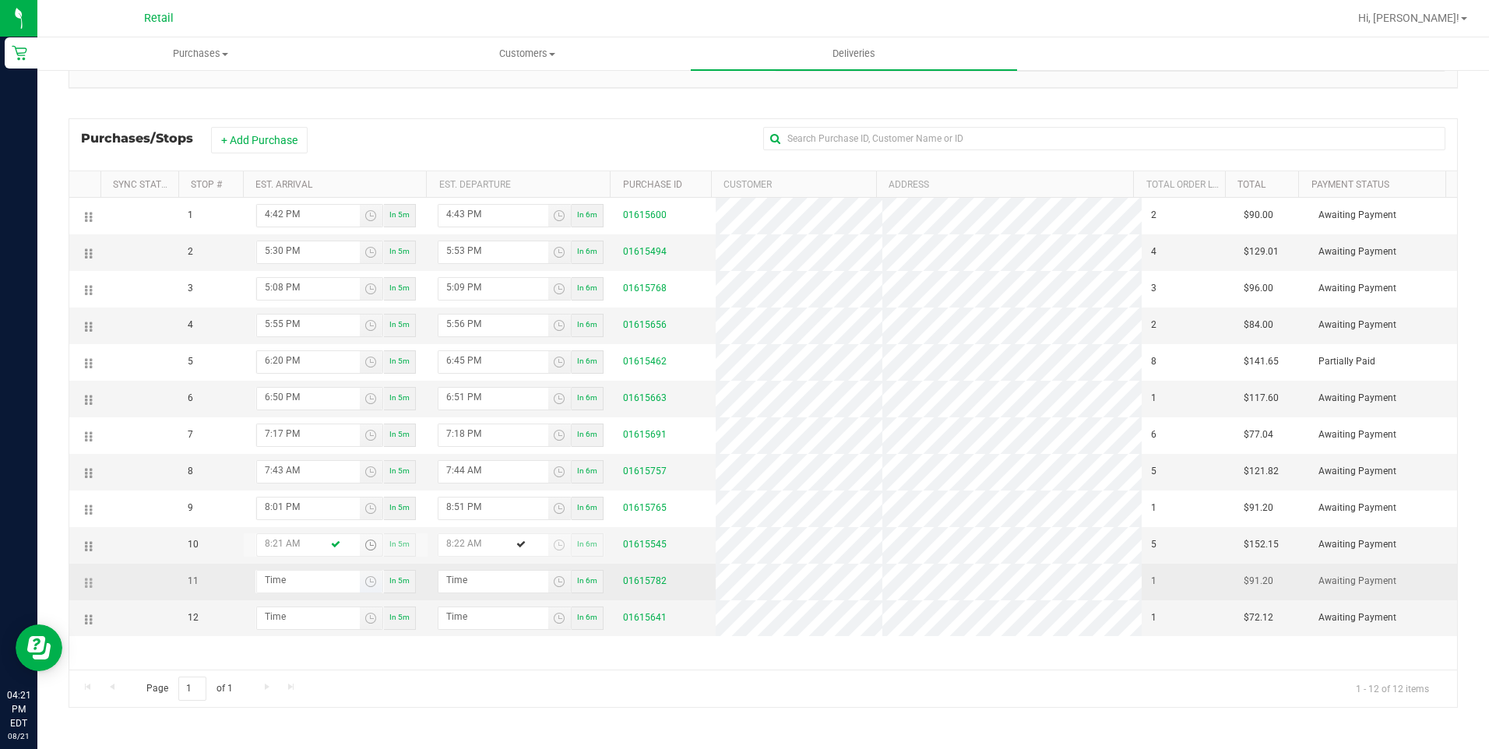
type input "8:21 PM"
type input "8:22 PM"
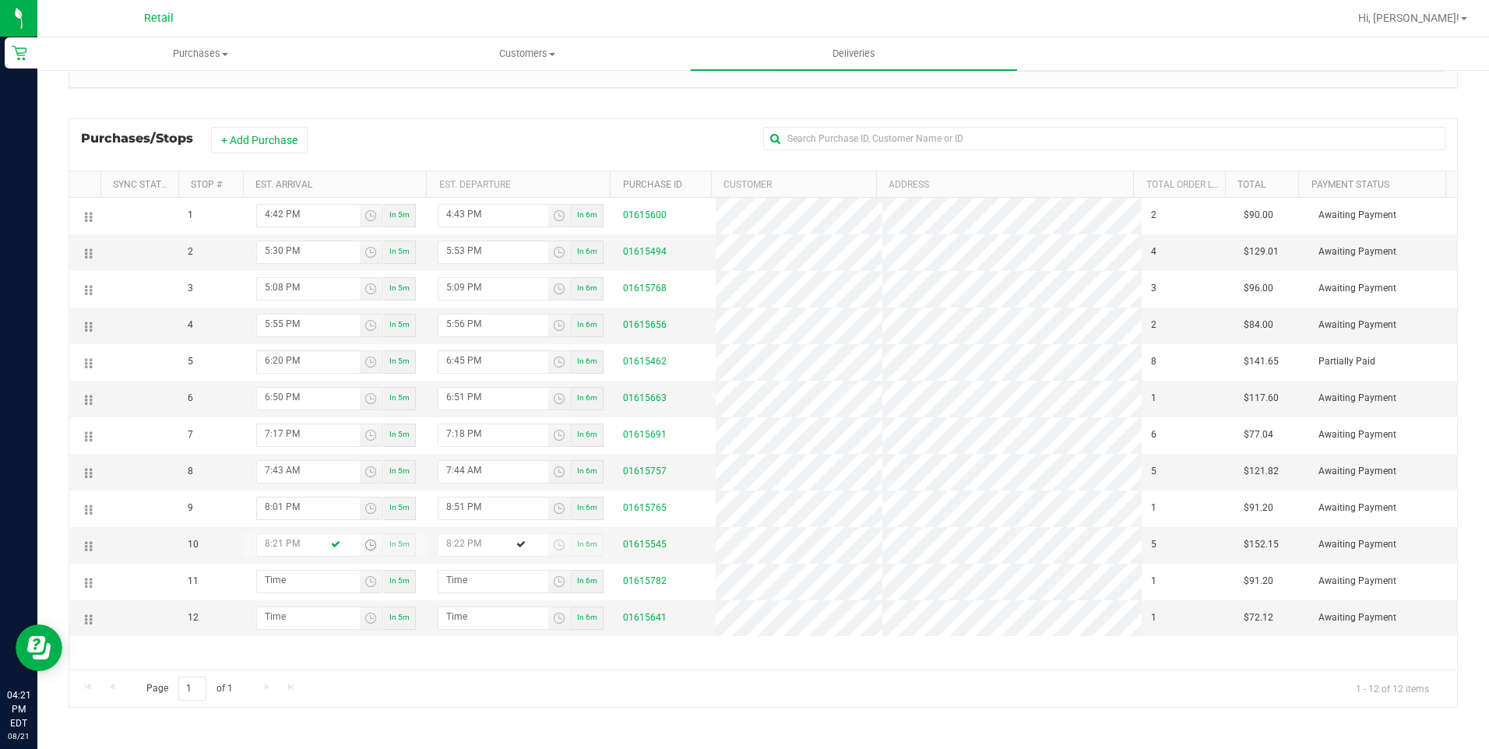
type input "8:21 PM"
click at [319, 648] on div "1 4:42 PM In 5m 4:43 PM In 6m 01615600 2 $90.00 Awaiting Payment 2 5:30 PM In 5…" at bounding box center [763, 434] width 1388 height 472
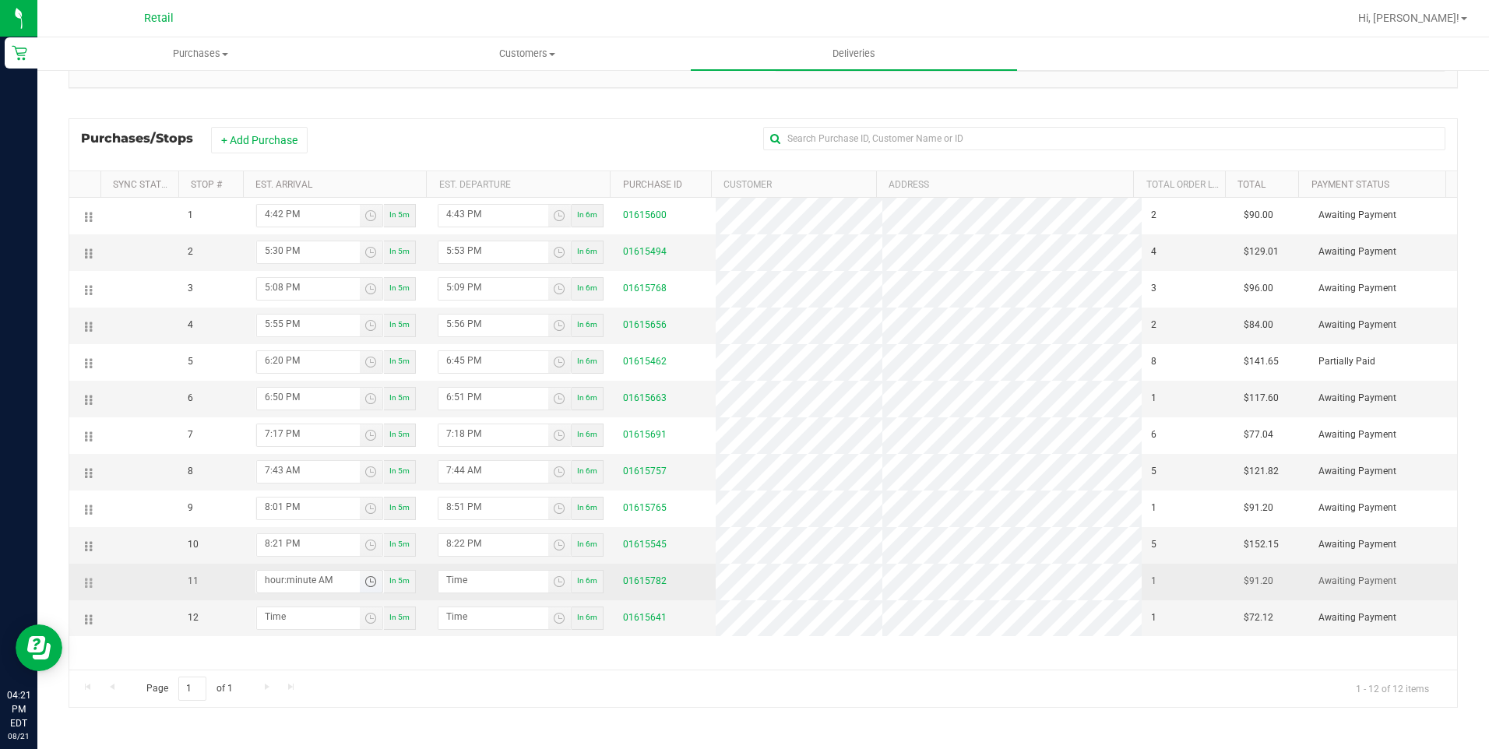
click at [276, 572] on input "hour:minute AM" at bounding box center [308, 580] width 103 height 19
type input "8:03 AM"
type input "8:04 AM"
type input "8:33 AM"
type input "8:34 AM"
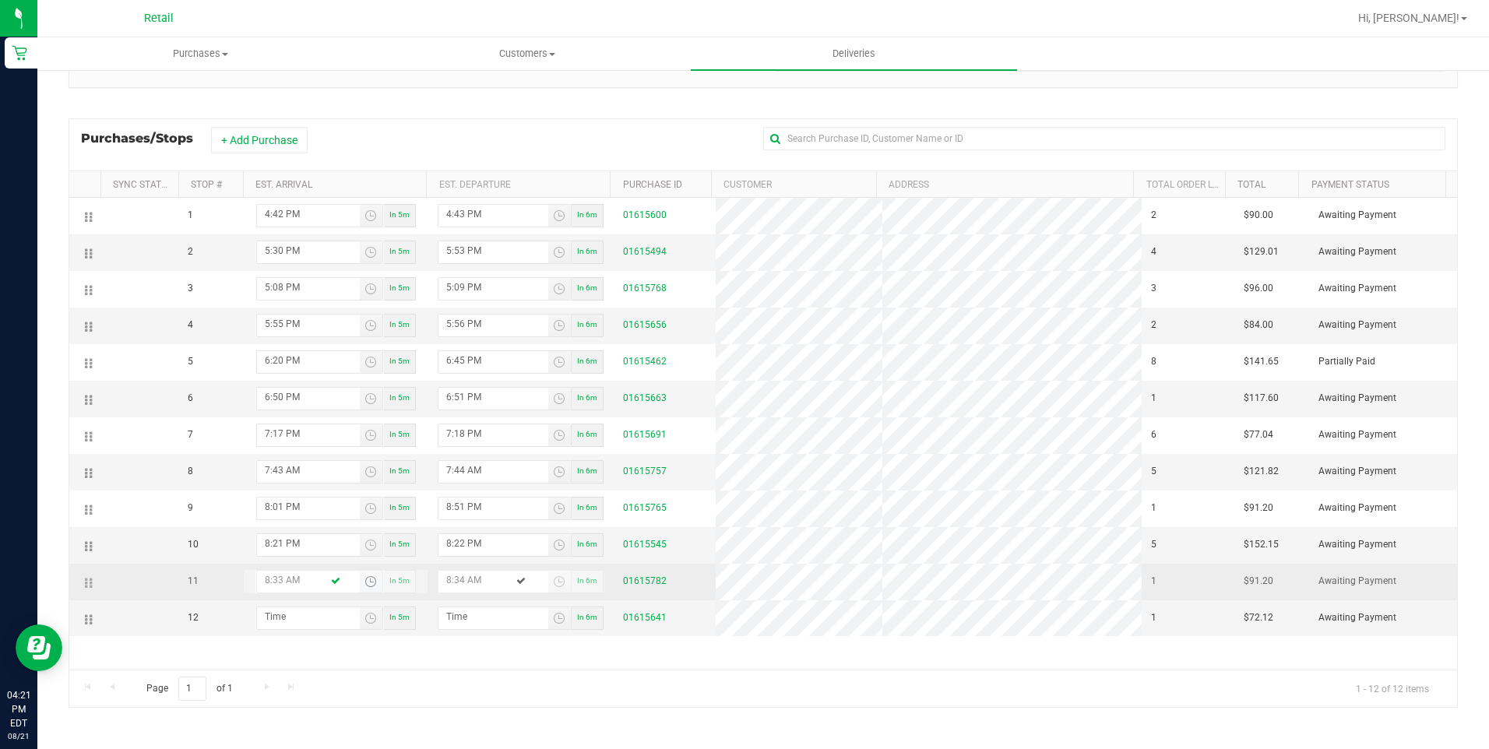
type input "8:33 PM"
type input "8:34 PM"
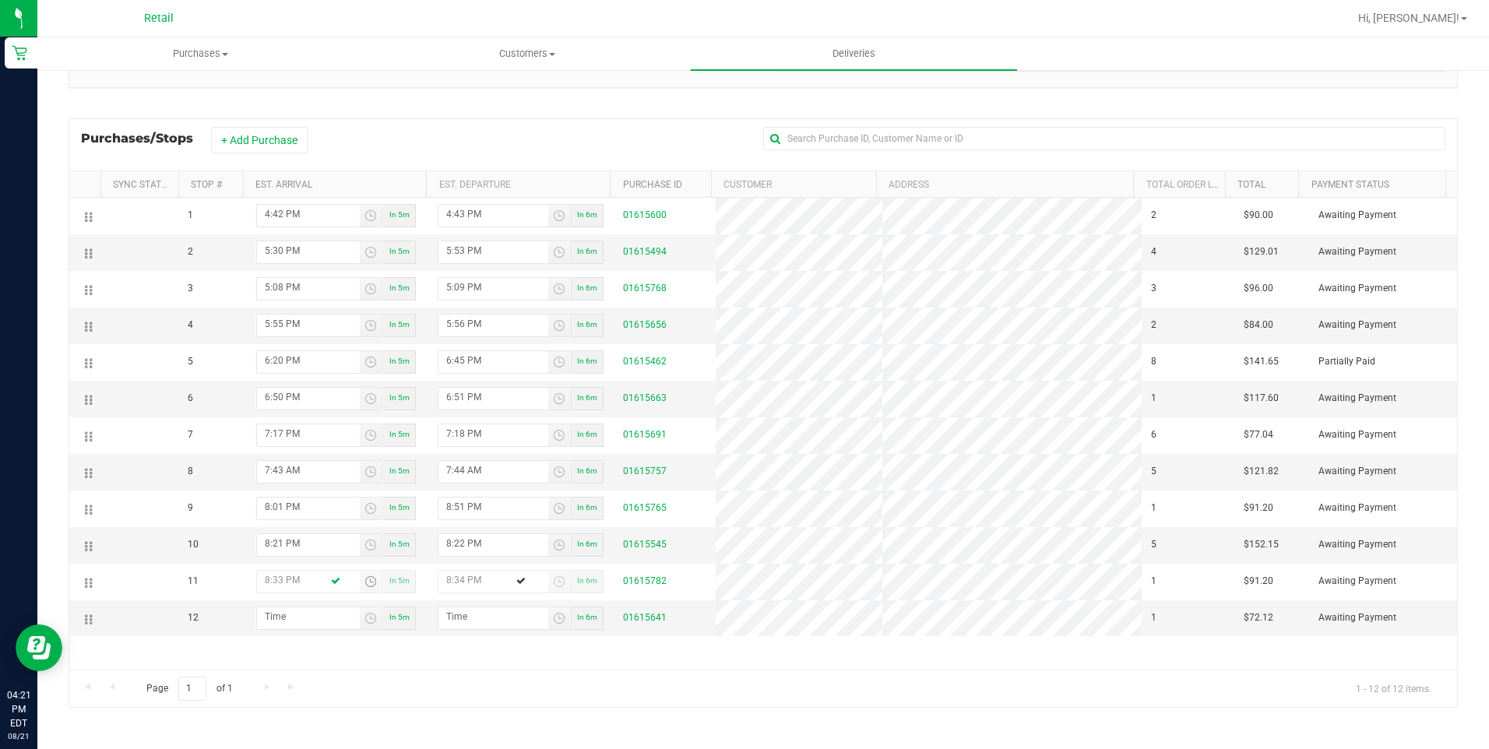
type input "8:33 PM"
click at [420, 687] on div "Page 1 of 1 1 - 12 of 12 items" at bounding box center [763, 688] width 1388 height 37
click at [303, 622] on input "hour:minute AM" at bounding box center [308, 616] width 103 height 19
type input "9:01 AM"
type input "9:02 AM"
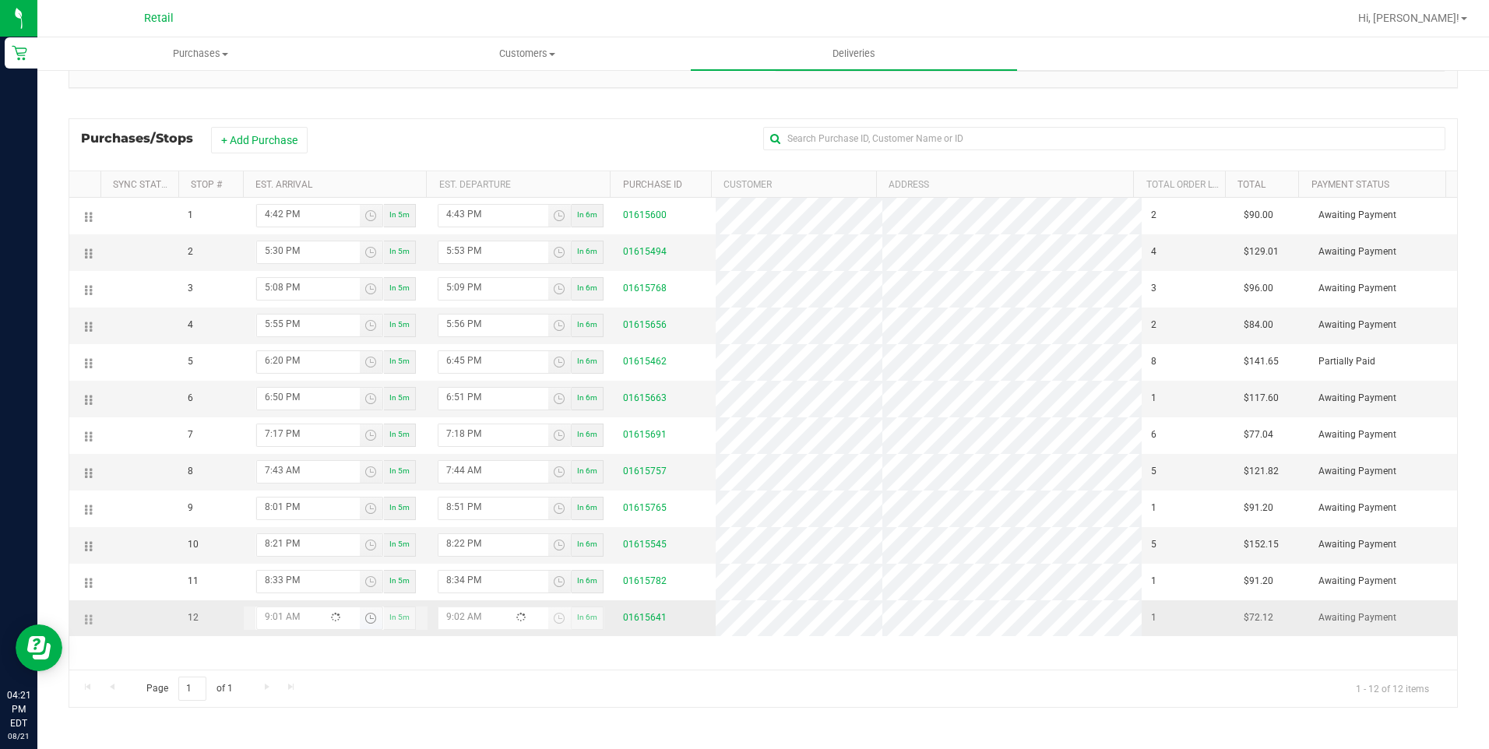
type input "9:11 AM"
type input "9:12 AM"
type input "9:11 PM"
type input "9:12 PM"
type input "9:11 PM"
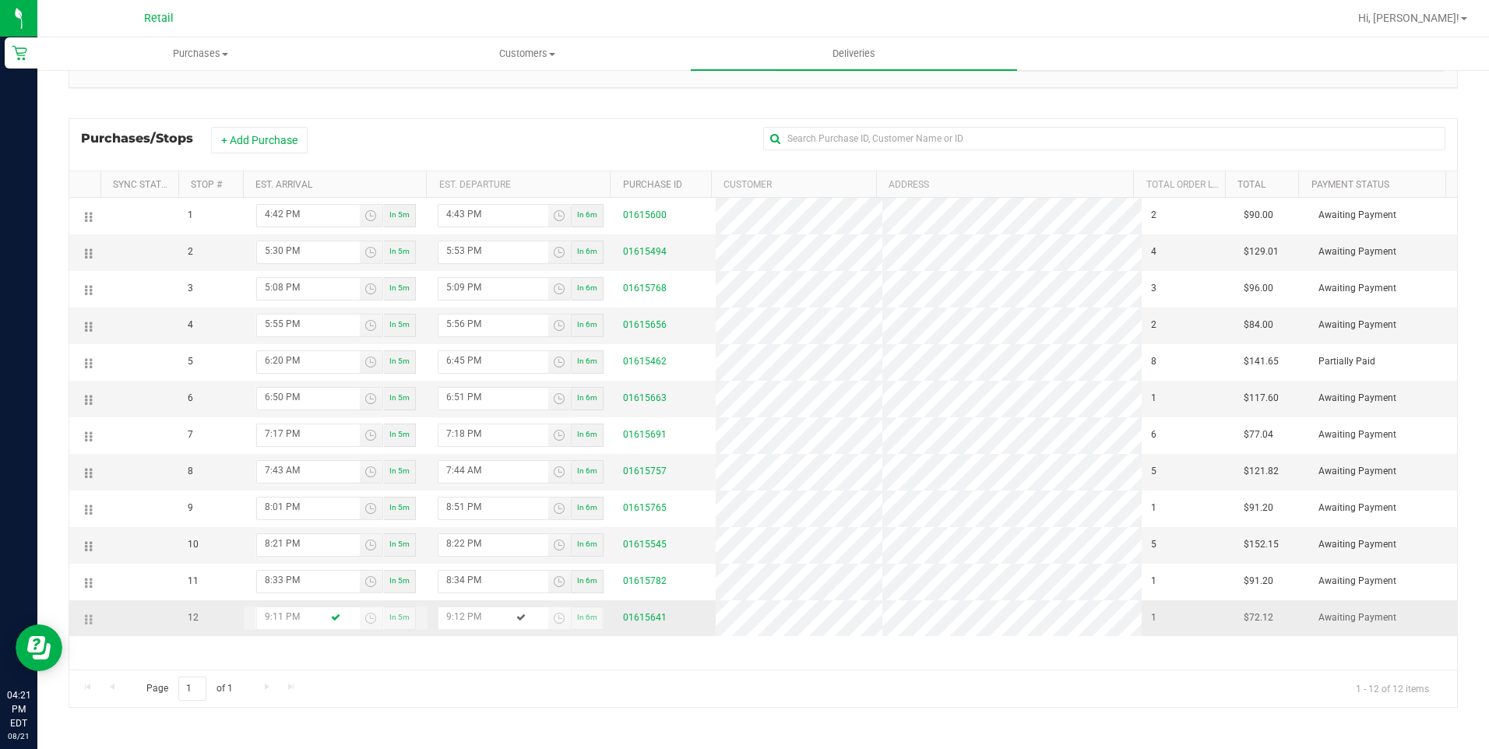
click at [356, 635] on td "9:11 PM In 5m" at bounding box center [335, 618] width 185 height 36
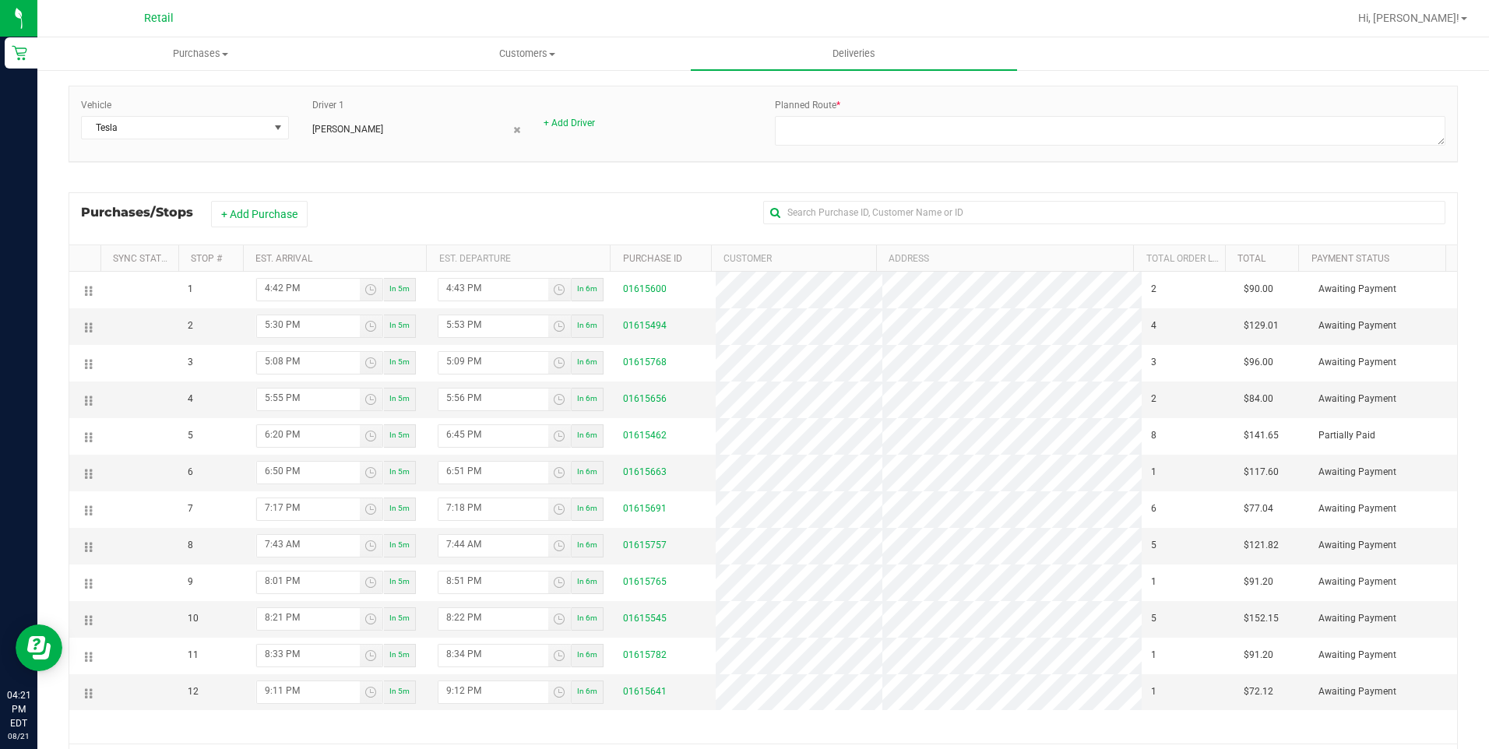
scroll to position [0, 0]
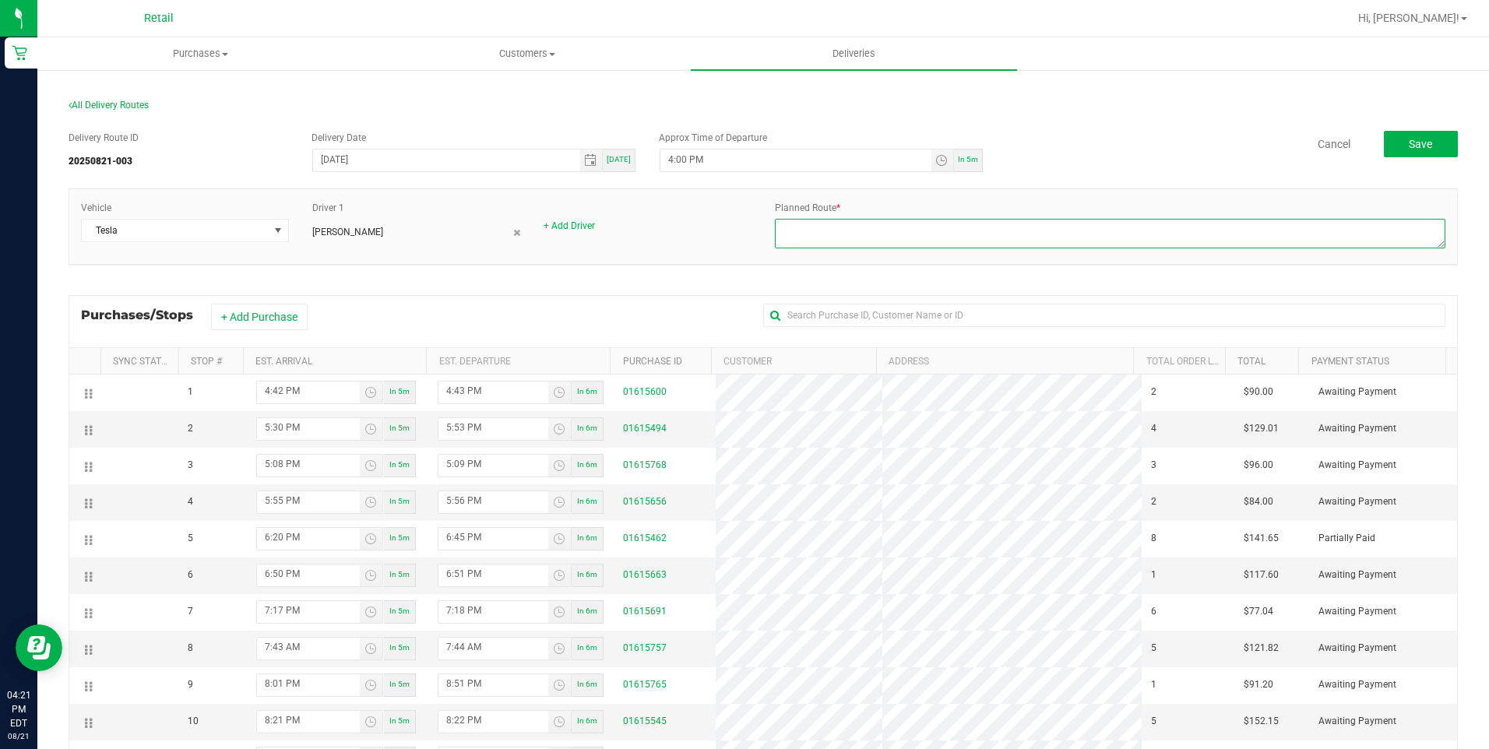
click at [907, 229] on textarea at bounding box center [1110, 234] width 671 height 30
type textarea "on fleet"
click at [1384, 131] on button "Save" at bounding box center [1421, 144] width 74 height 26
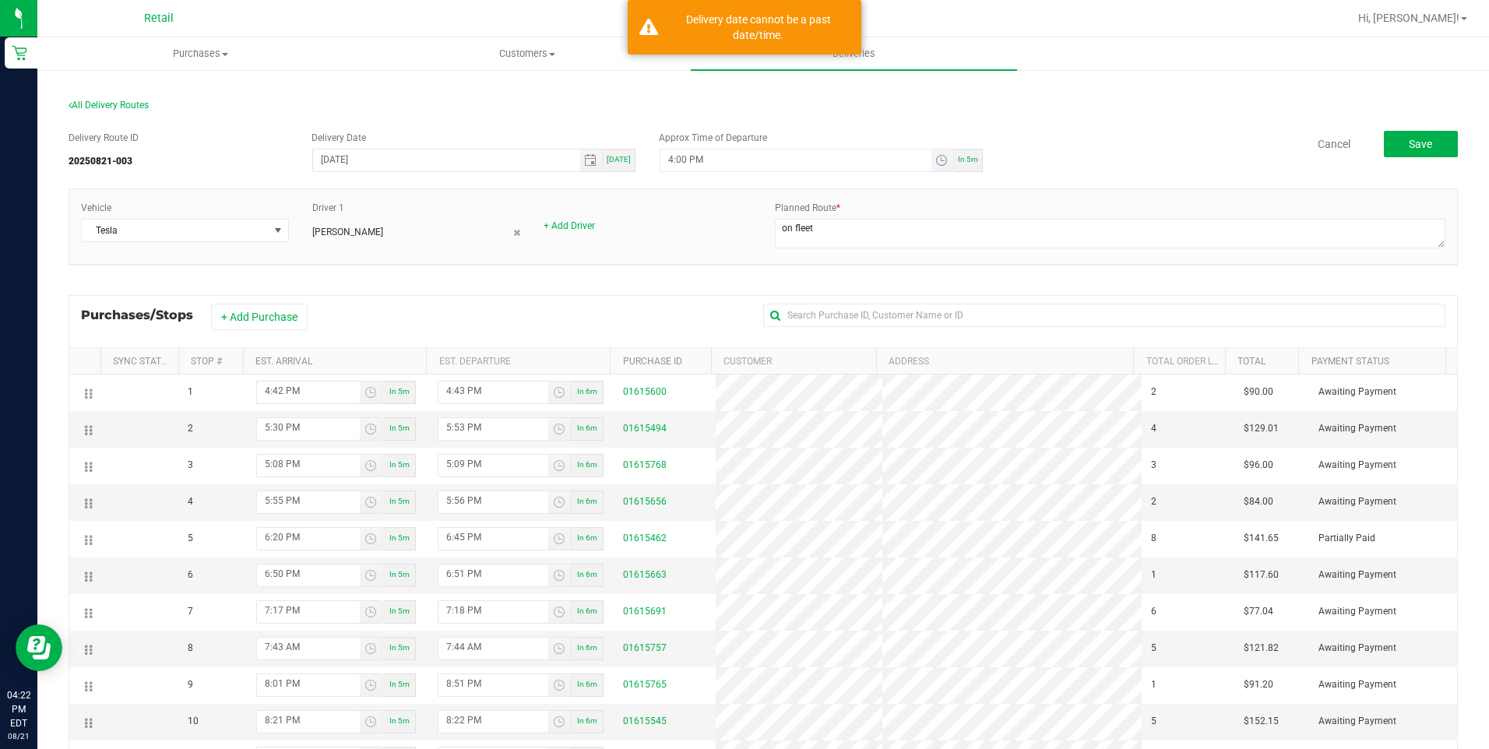
click at [781, 160] on input "4:00 PM" at bounding box center [795, 159] width 270 height 19
type input "4:00 PM"
type input "4:minute PM"
type input "[DATE]"
click at [1439, 136] on button "Save" at bounding box center [1421, 144] width 74 height 26
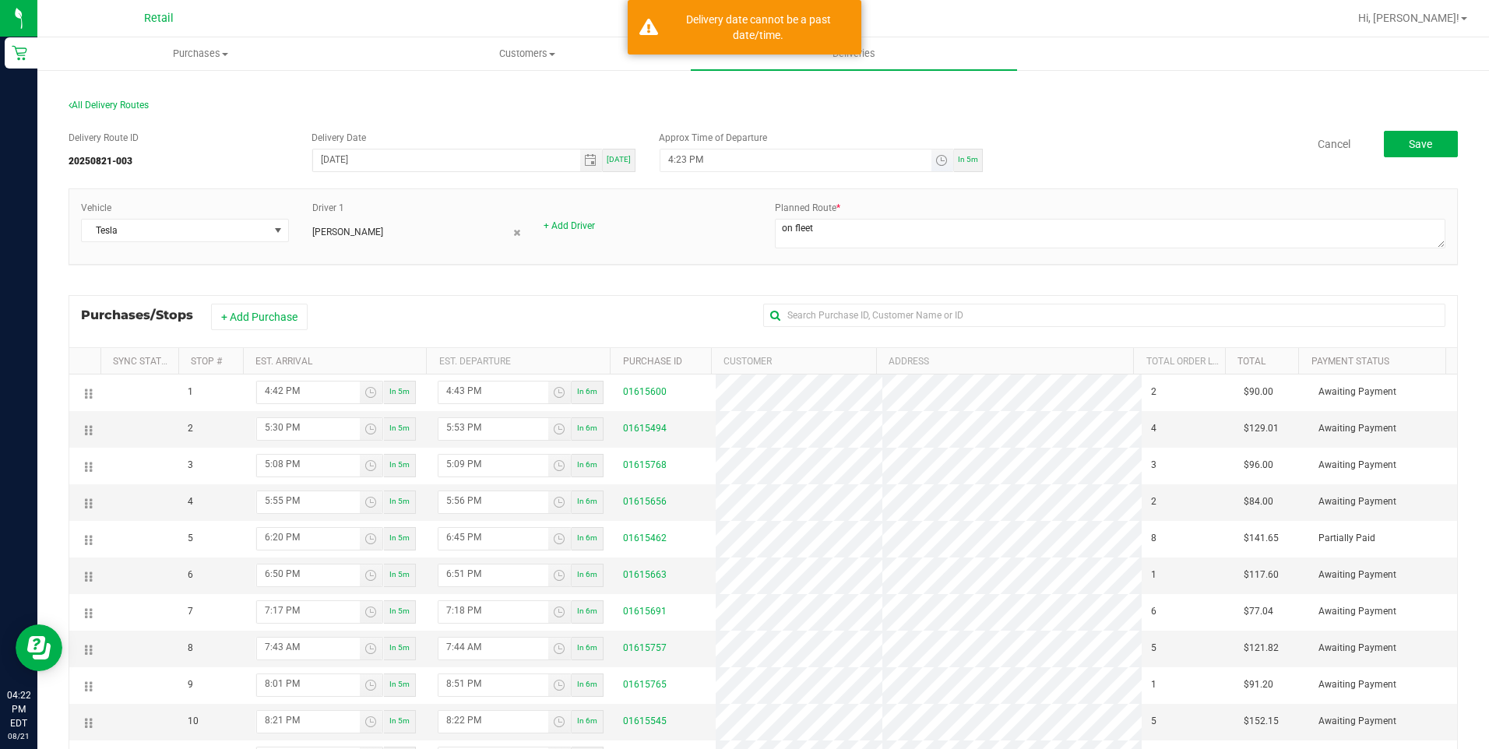
click at [751, 156] on input "4:23 PM" at bounding box center [795, 159] width 270 height 19
click at [677, 161] on input "4:23 PM" at bounding box center [795, 159] width 270 height 19
type input "4:24 PM"
click at [625, 158] on span "[DATE]" at bounding box center [619, 159] width 24 height 9
type input "[DATE]"
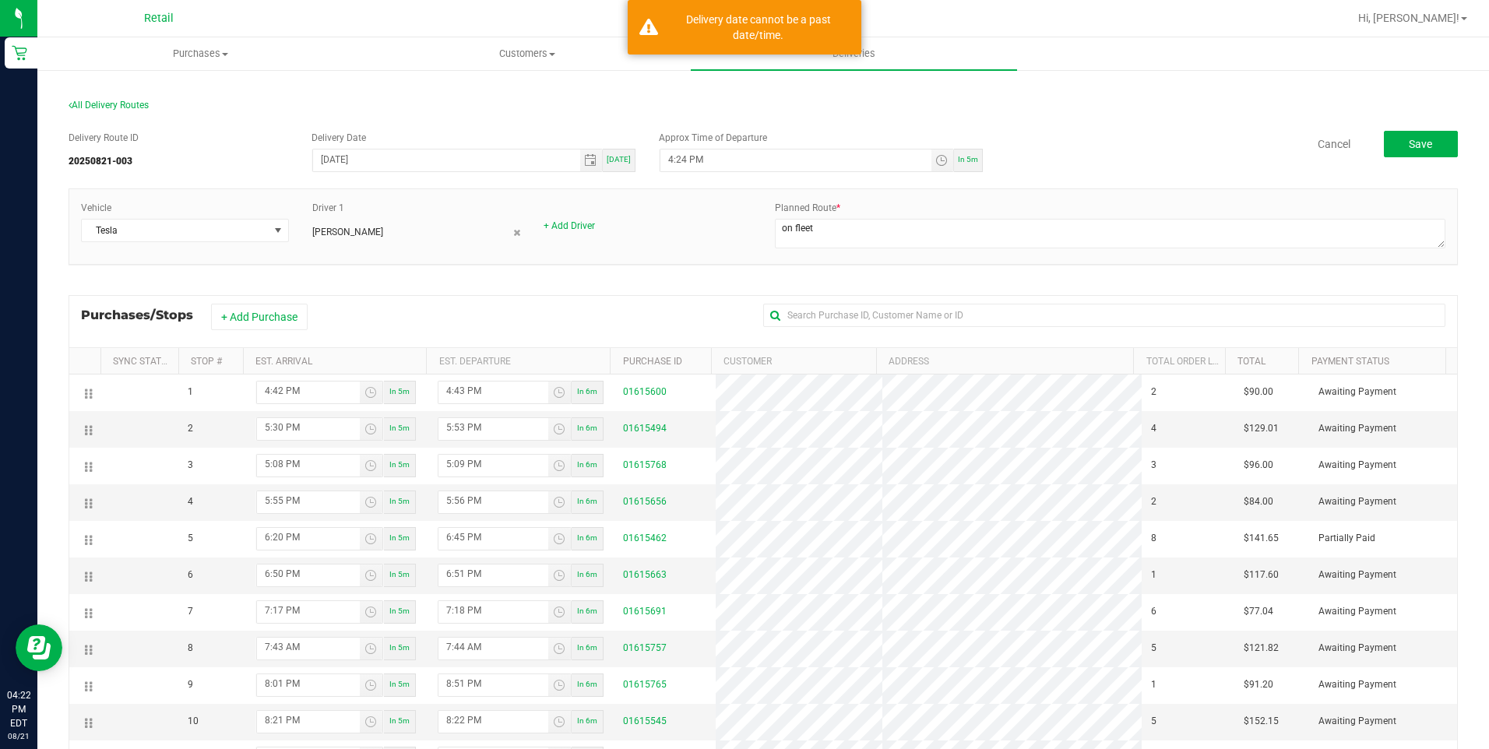
click at [1212, 155] on div "Cancel Save" at bounding box center [1226, 144] width 463 height 26
click at [1404, 136] on button "Save" at bounding box center [1421, 144] width 74 height 26
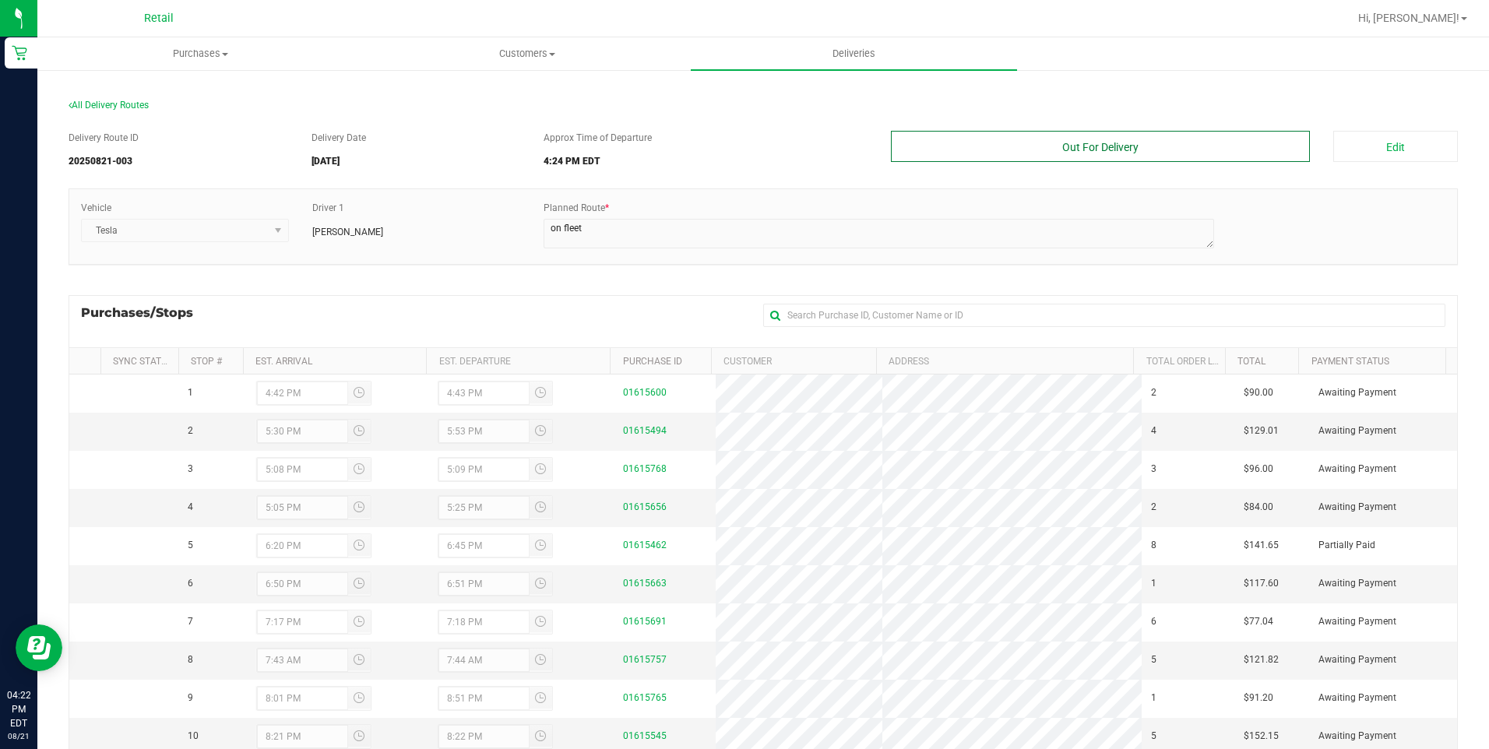
click at [1142, 139] on button "Out For Delivery" at bounding box center [1101, 146] width 420 height 31
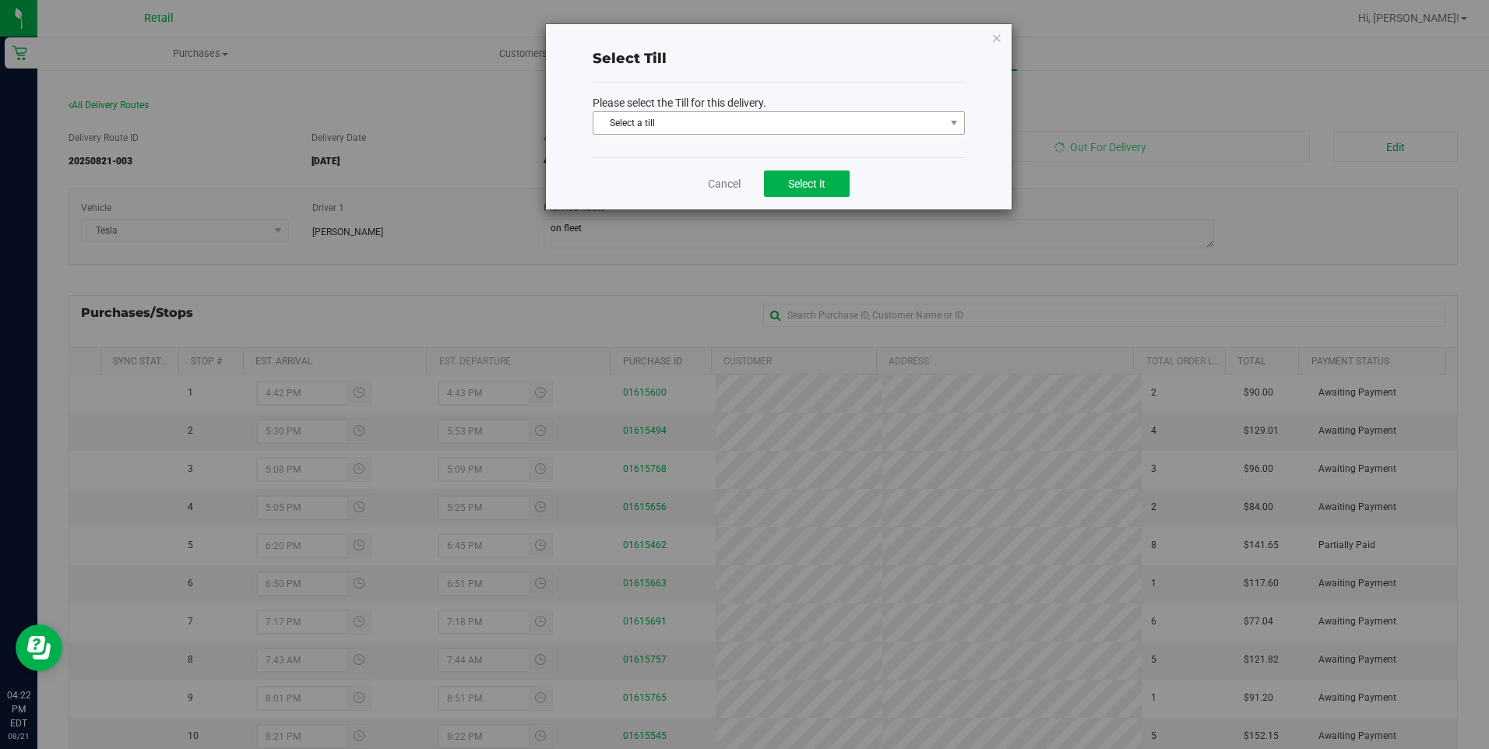
click at [789, 118] on span "Select a till" at bounding box center [768, 123] width 351 height 22
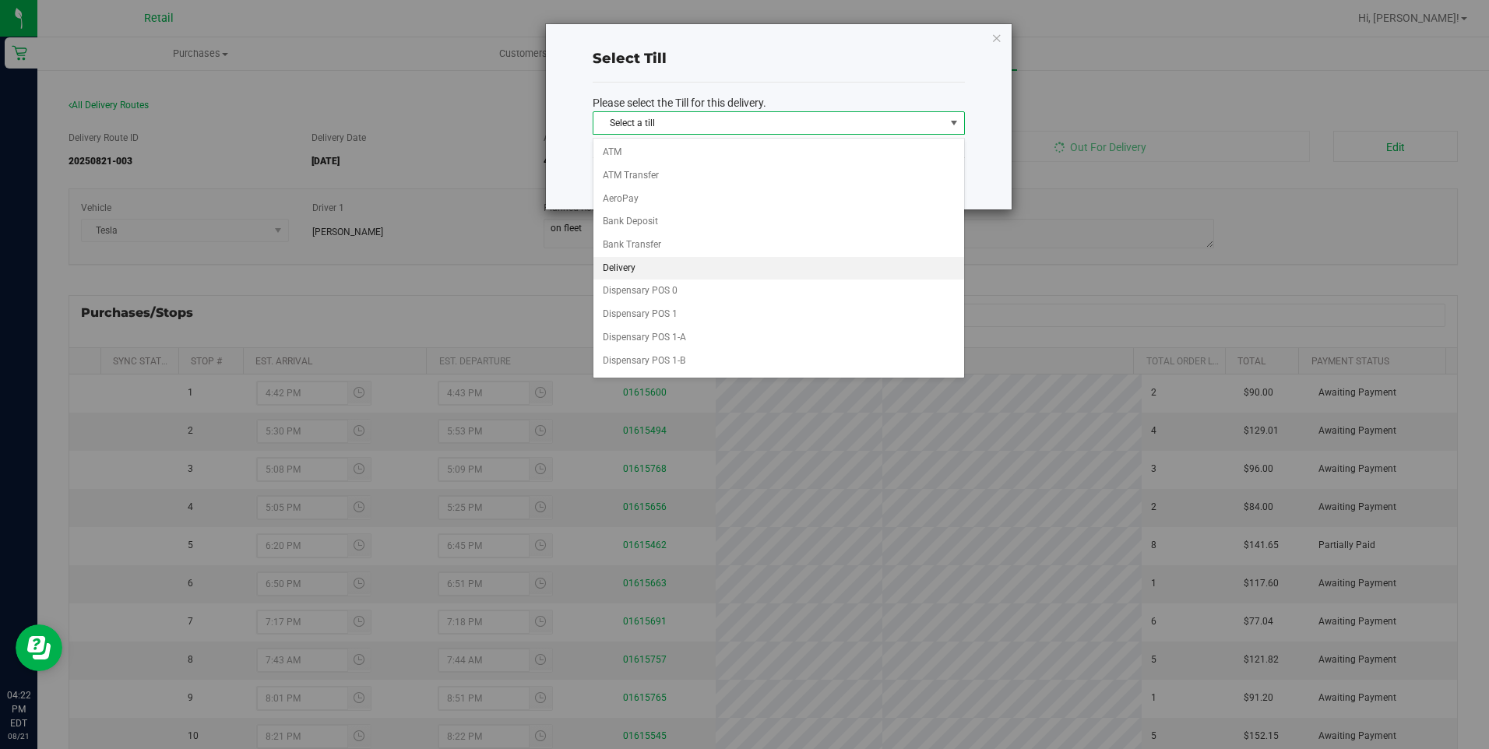
click at [670, 268] on li "Delivery" at bounding box center [778, 268] width 371 height 23
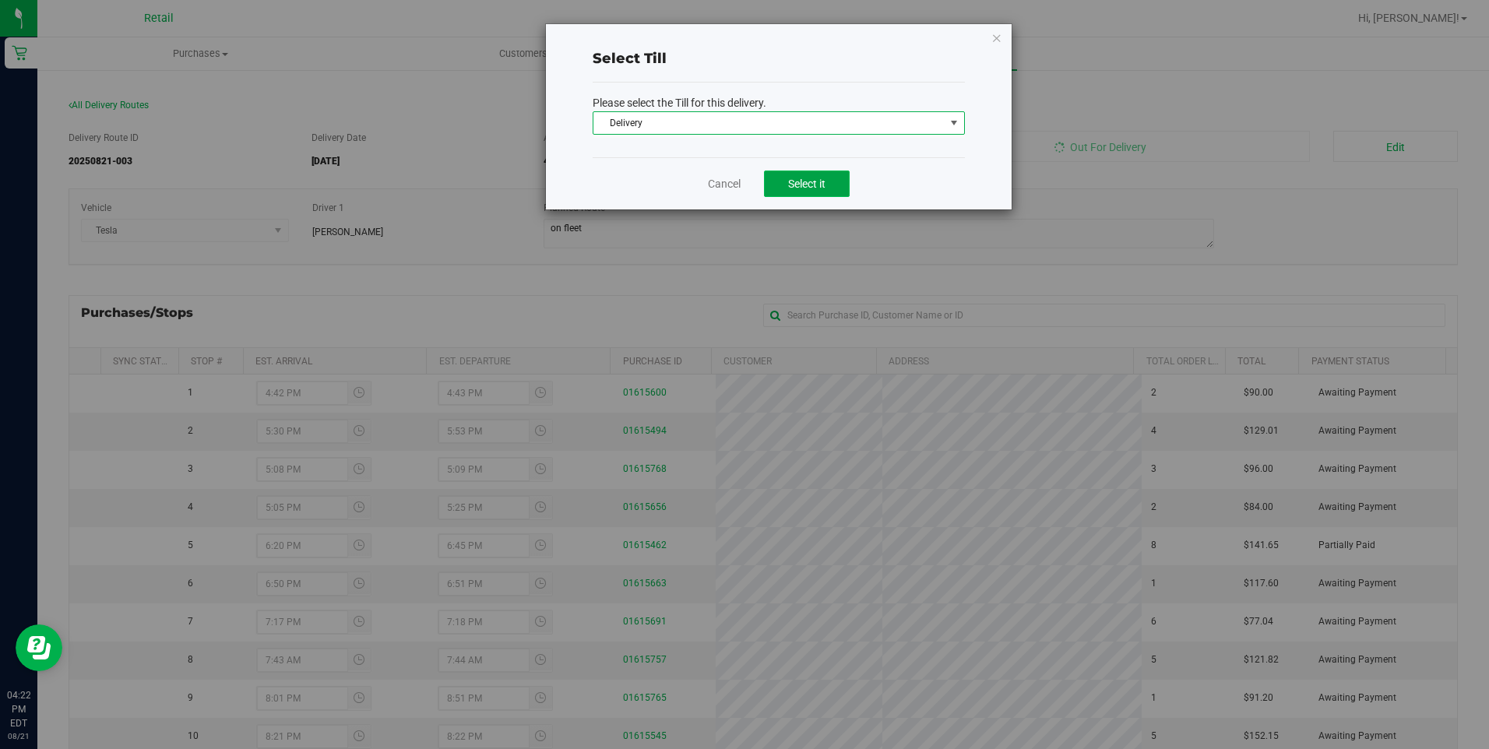
click at [806, 178] on span "Select it" at bounding box center [806, 184] width 37 height 12
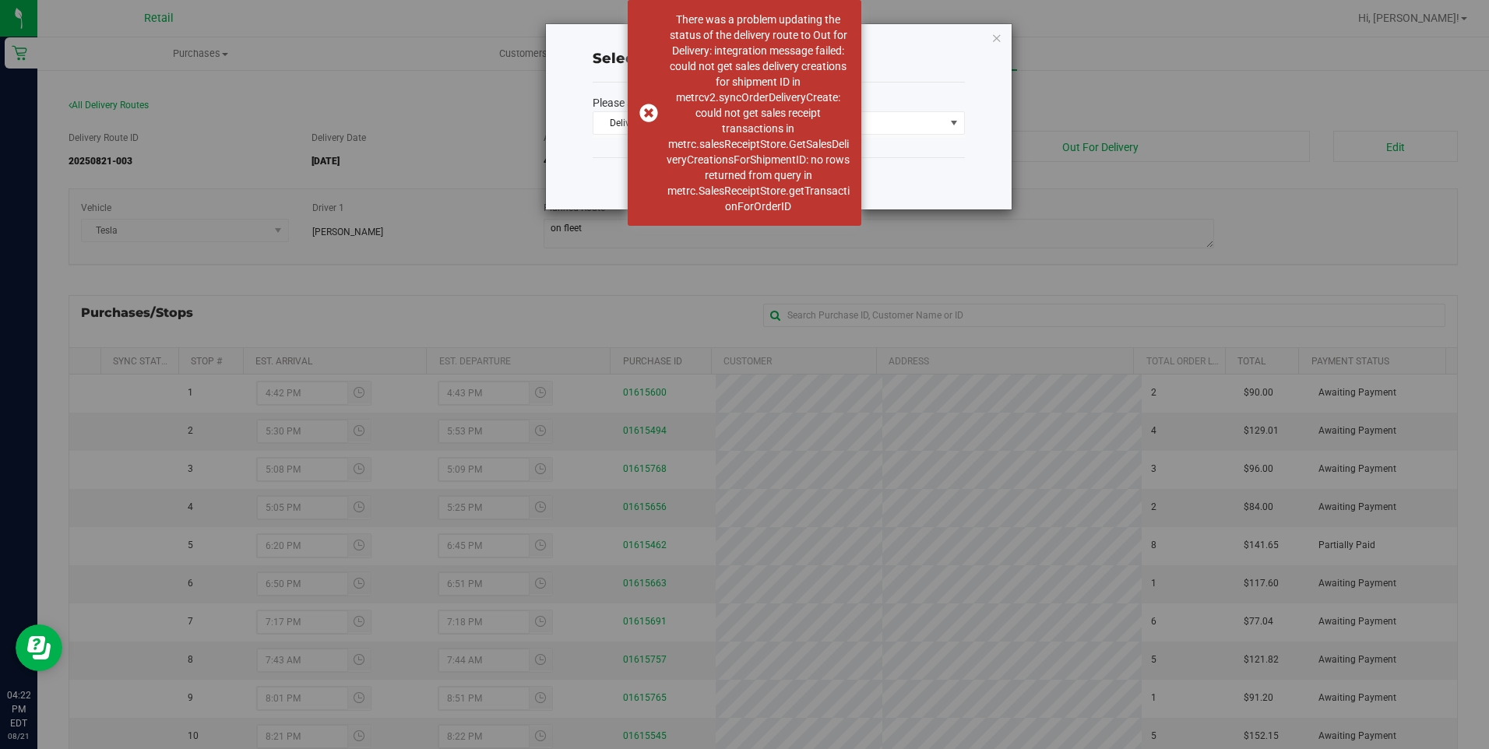
click at [962, 66] on div "Select Till" at bounding box center [779, 59] width 372 height 20
click at [995, 37] on icon at bounding box center [996, 37] width 11 height 19
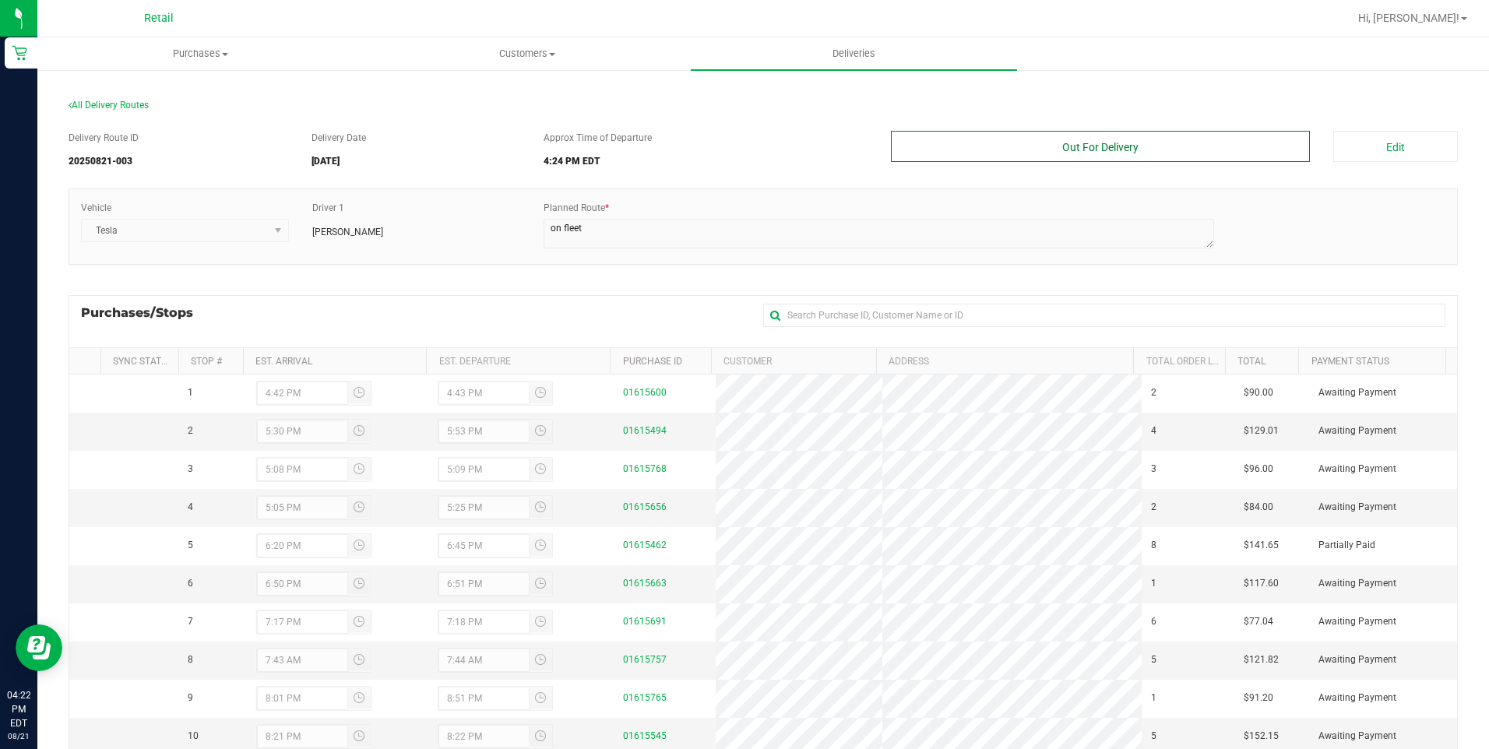
click at [1099, 142] on button "Out For Delivery" at bounding box center [1101, 146] width 420 height 31
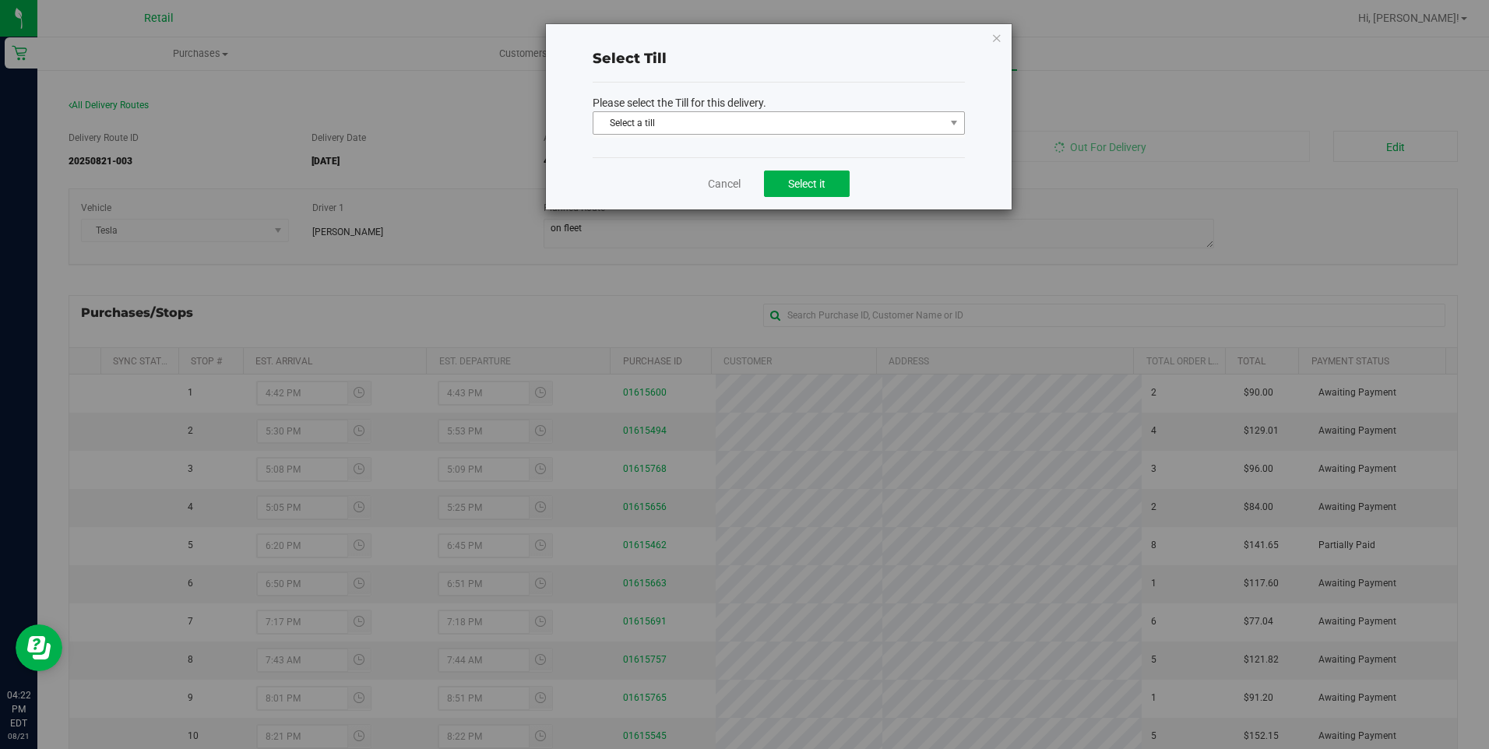
click at [706, 125] on span "Select a till" at bounding box center [768, 123] width 351 height 22
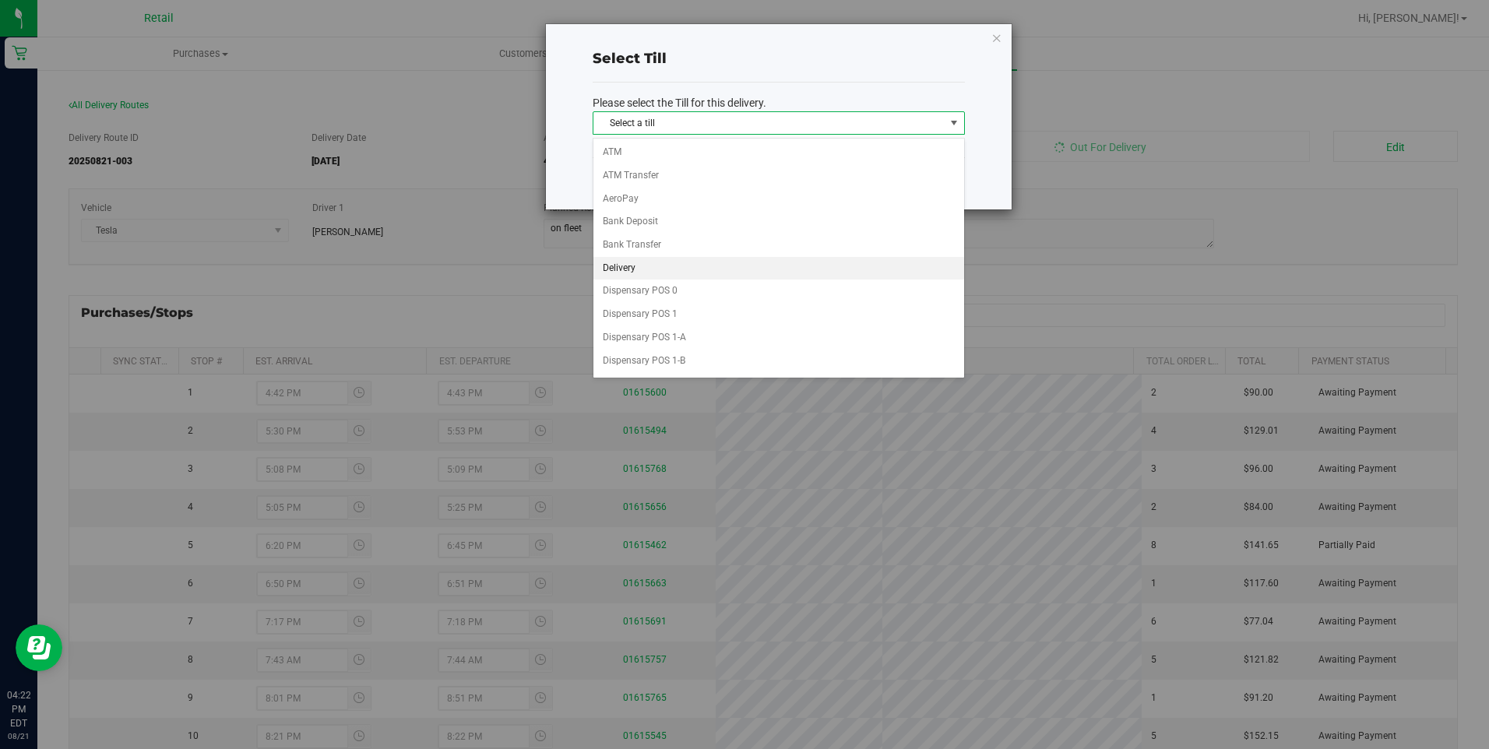
click at [673, 275] on li "Delivery" at bounding box center [778, 268] width 371 height 23
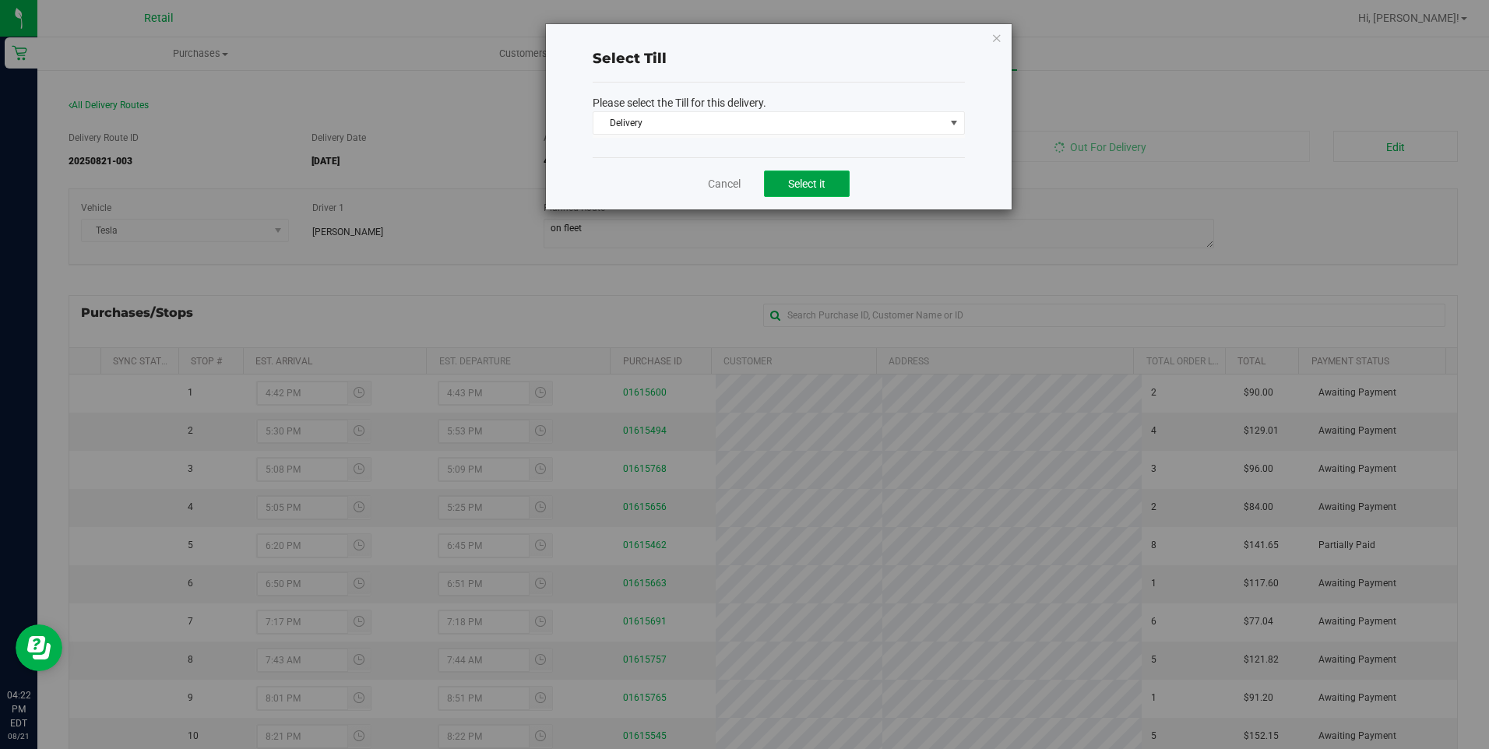
drag, startPoint x: 839, startPoint y: 187, endPoint x: 819, endPoint y: 185, distance: 19.5
click at [836, 187] on button "Select it" at bounding box center [807, 184] width 86 height 26
click at [801, 186] on span "Select it" at bounding box center [806, 184] width 37 height 12
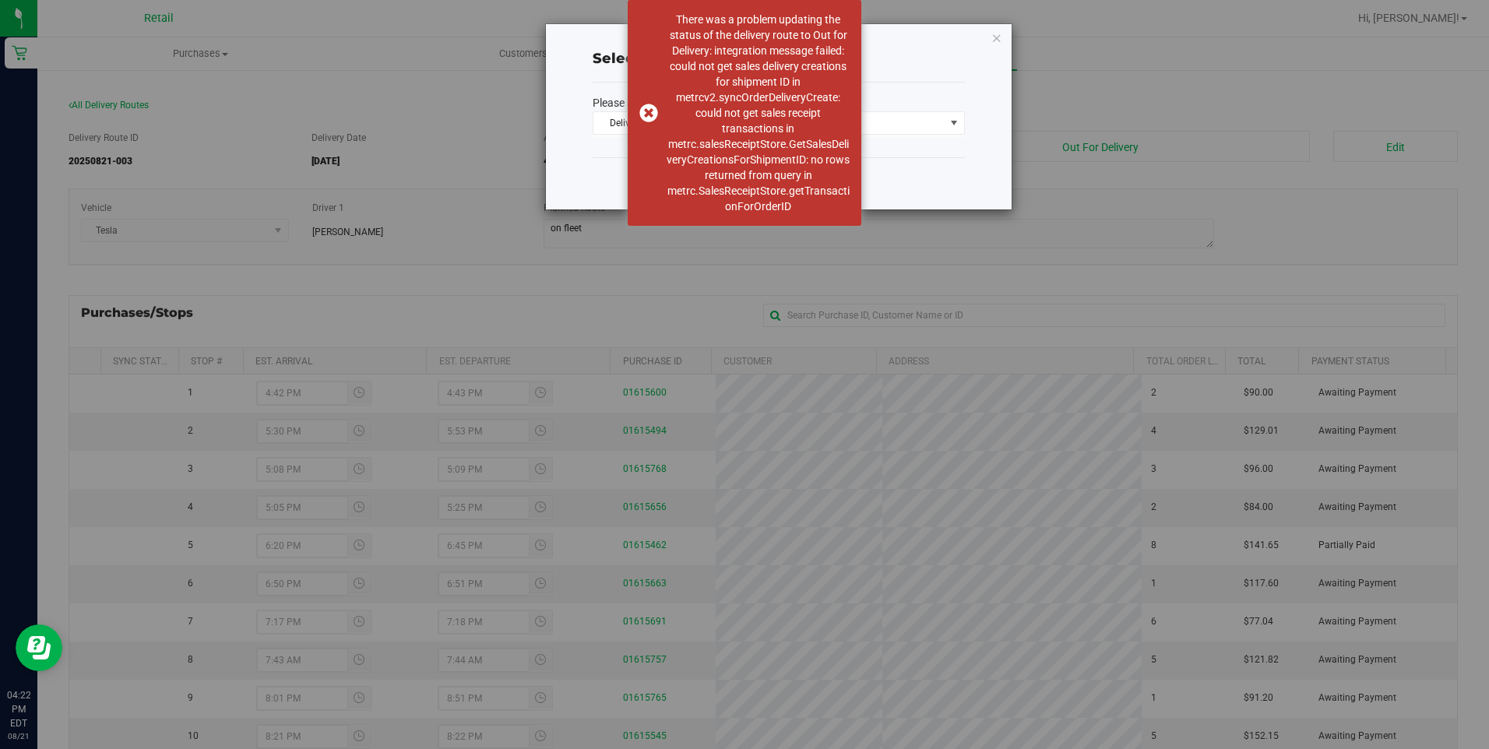
click at [956, 59] on div "Select Till" at bounding box center [779, 59] width 372 height 20
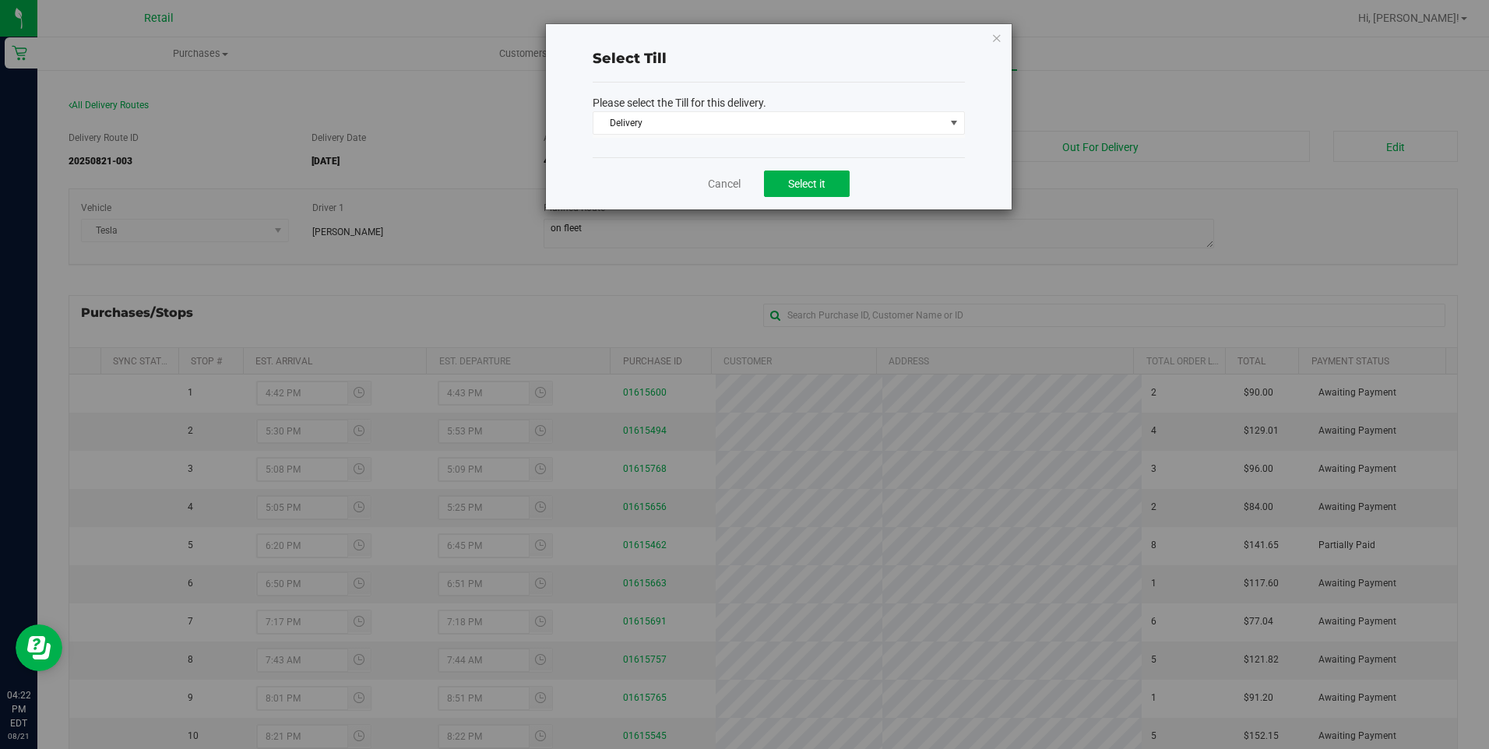
drag, startPoint x: 981, startPoint y: 54, endPoint x: 1010, endPoint y: 39, distance: 32.4
click at [990, 48] on div "Select Till Please select the Till for this delivery. Delivery Select a till AT…" at bounding box center [779, 116] width 466 height 185
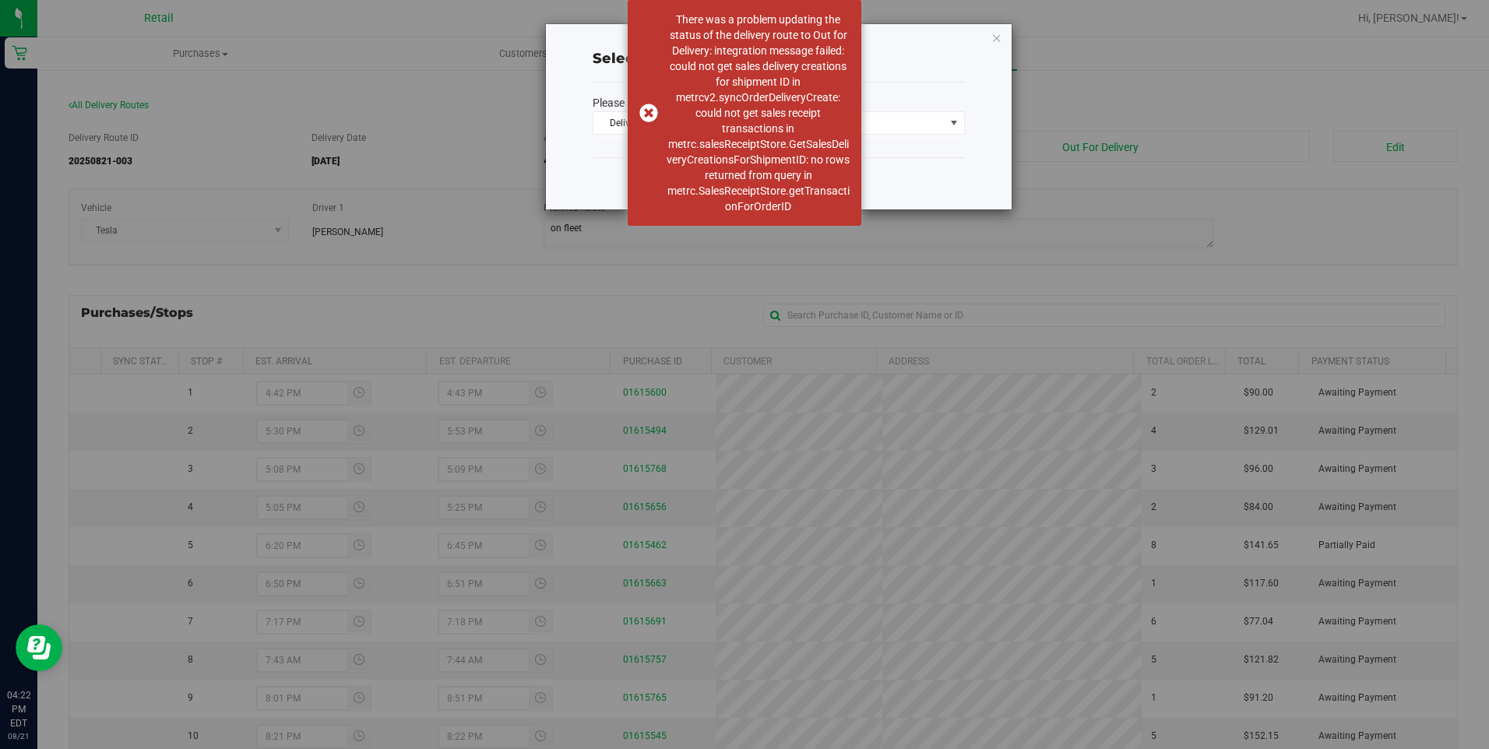
drag, startPoint x: 1010, startPoint y: 39, endPoint x: 1002, endPoint y: 38, distance: 7.8
click at [1008, 38] on div "Select Till Please select the Till for this delivery. Delivery Select a till AT…" at bounding box center [779, 116] width 466 height 185
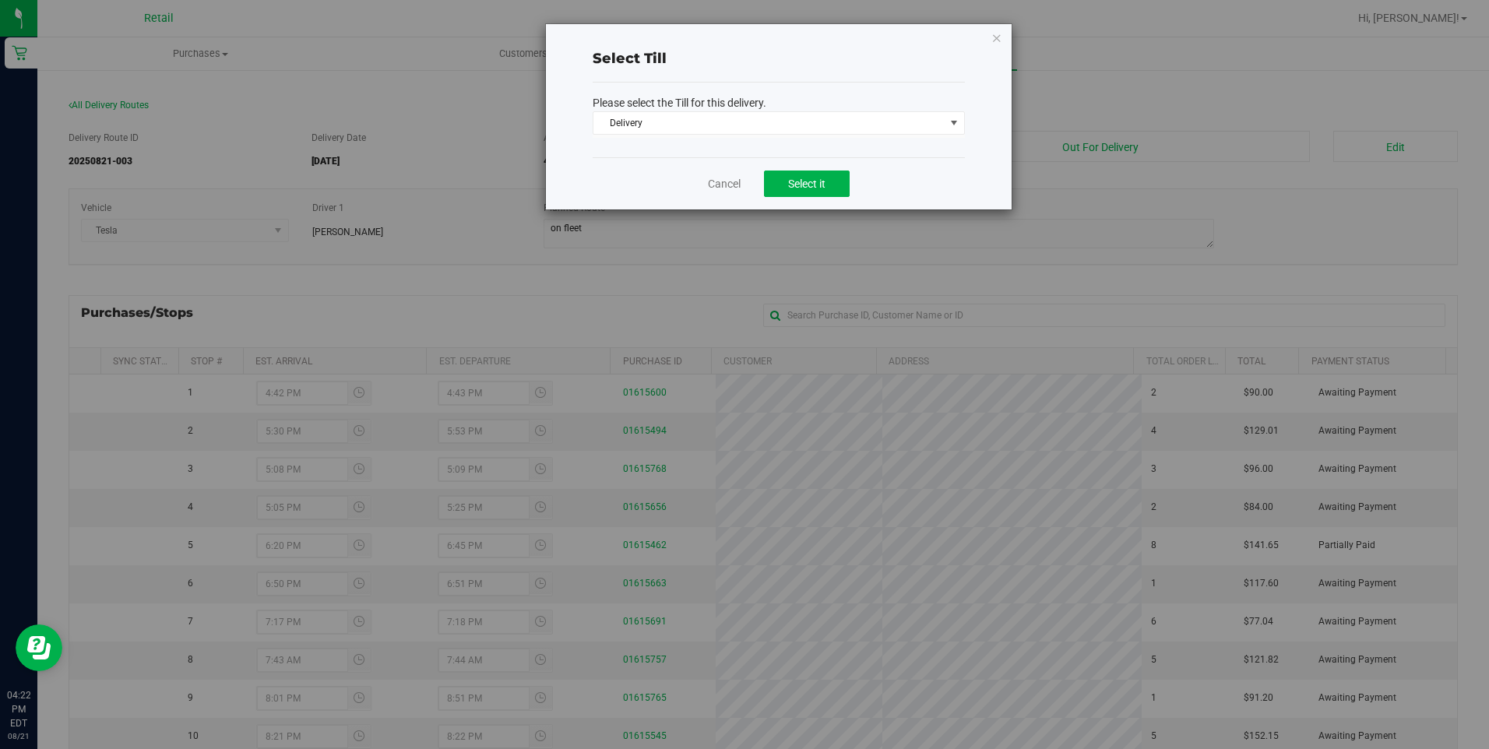
click at [1001, 38] on icon at bounding box center [996, 37] width 11 height 19
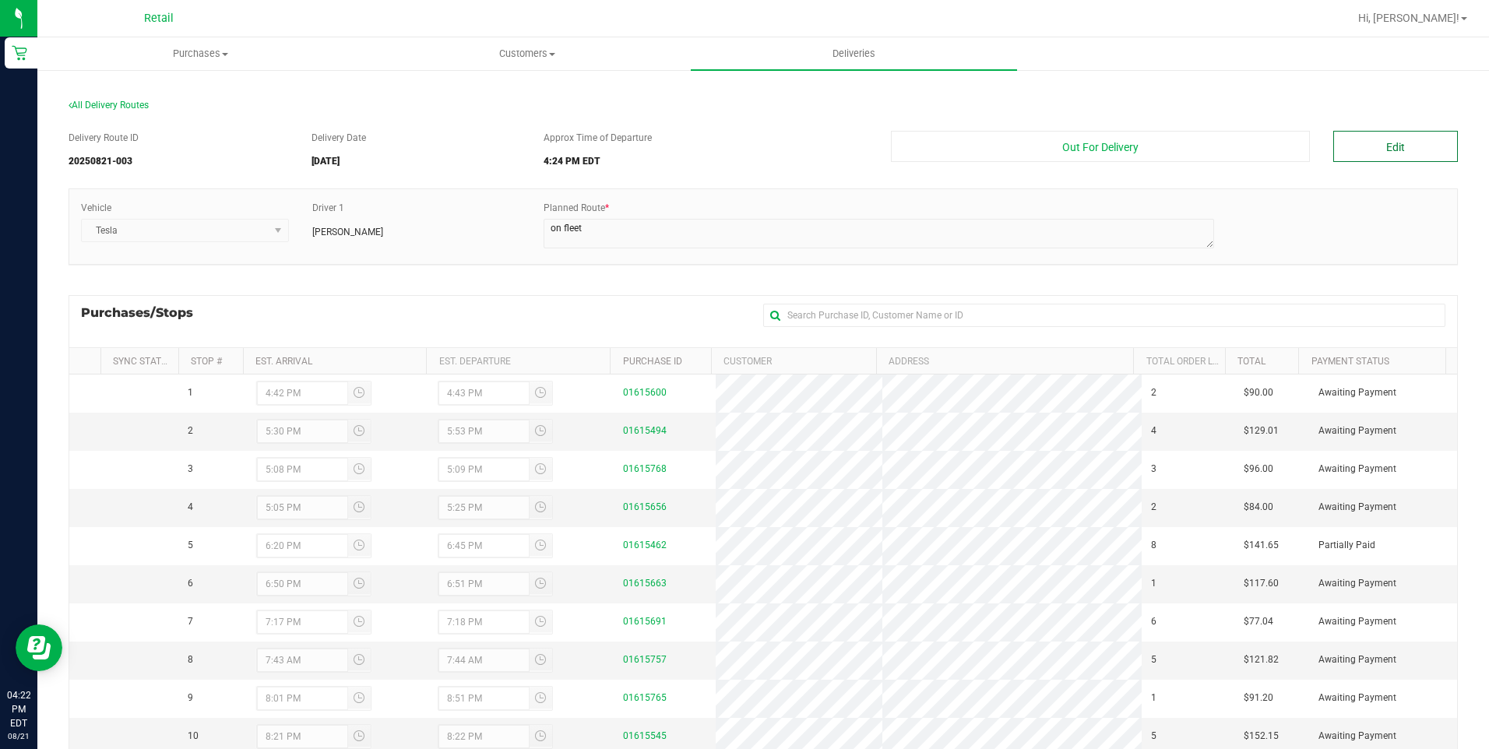
click at [1379, 143] on button "Edit" at bounding box center [1395, 146] width 125 height 31
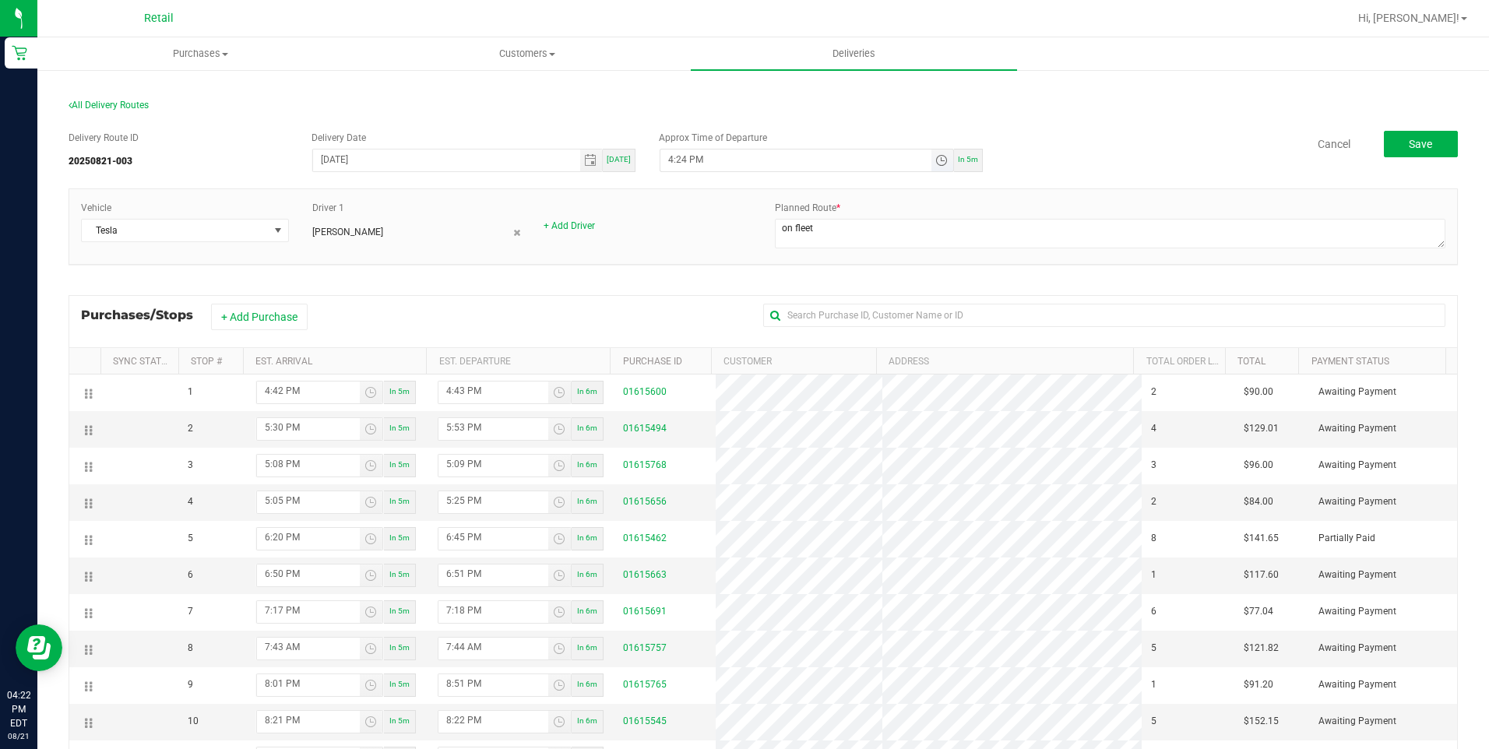
click at [677, 155] on input "4:24 PM" at bounding box center [795, 159] width 270 height 19
type input "4:50 PM"
click at [1410, 136] on button "Save" at bounding box center [1421, 144] width 74 height 26
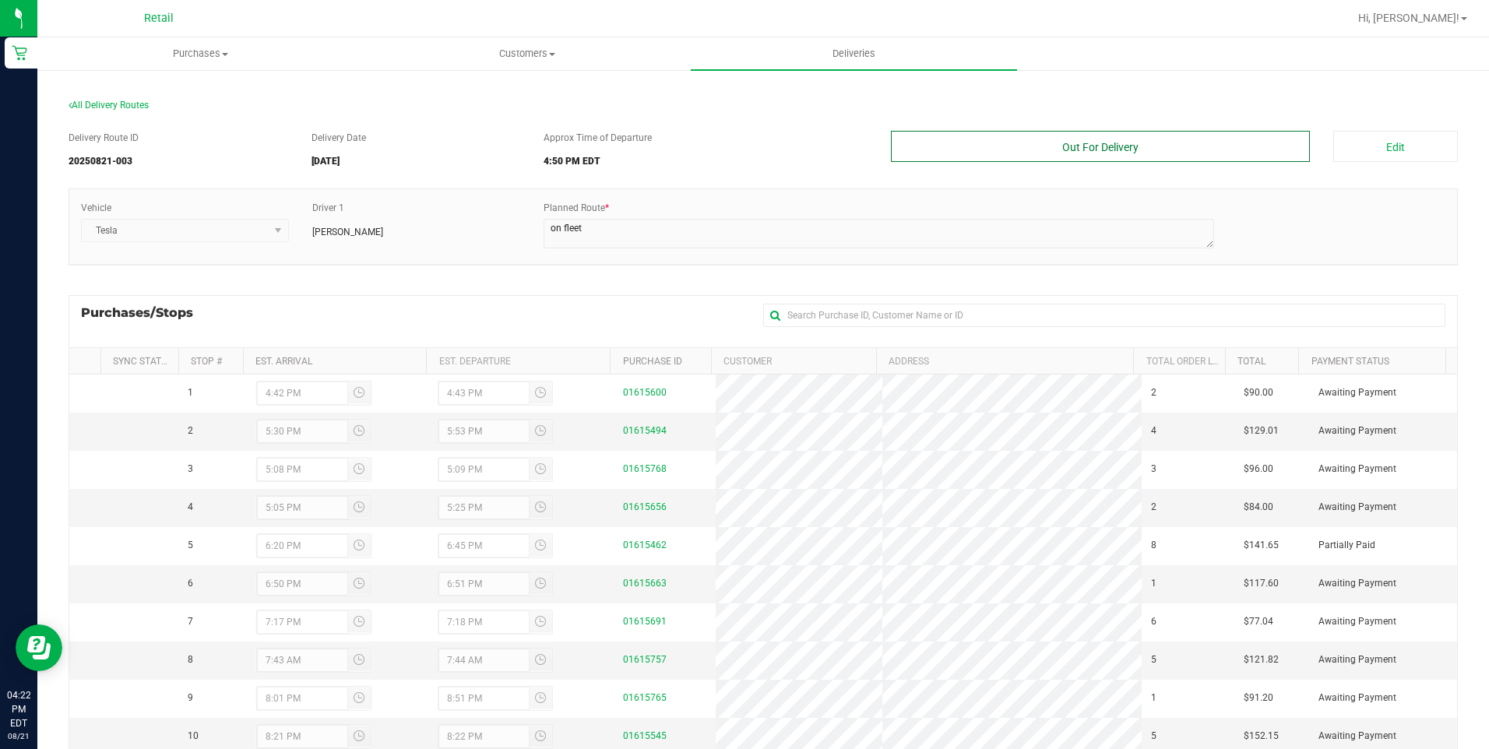
click at [1106, 146] on button "Out For Delivery" at bounding box center [1101, 146] width 420 height 31
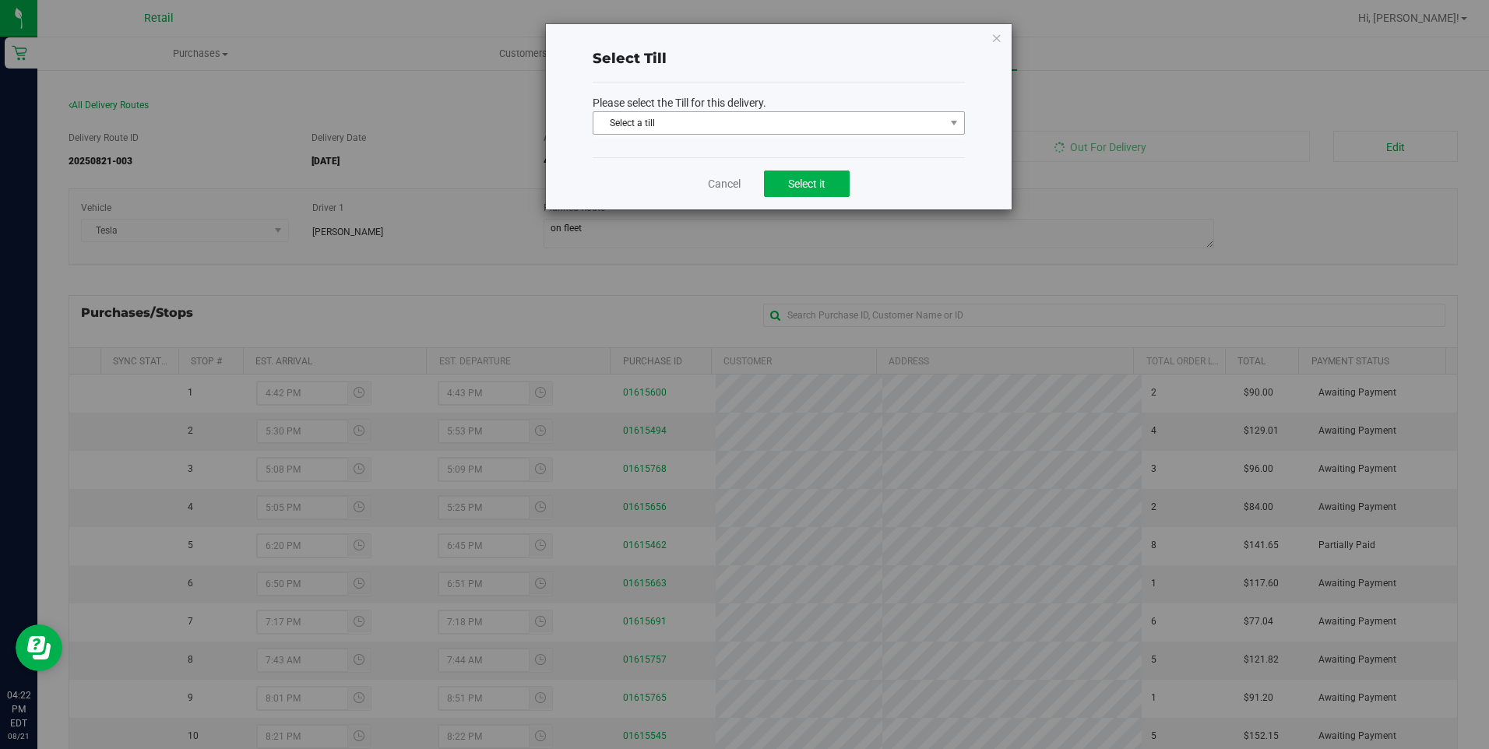
click at [733, 127] on span "Select a till" at bounding box center [768, 123] width 351 height 22
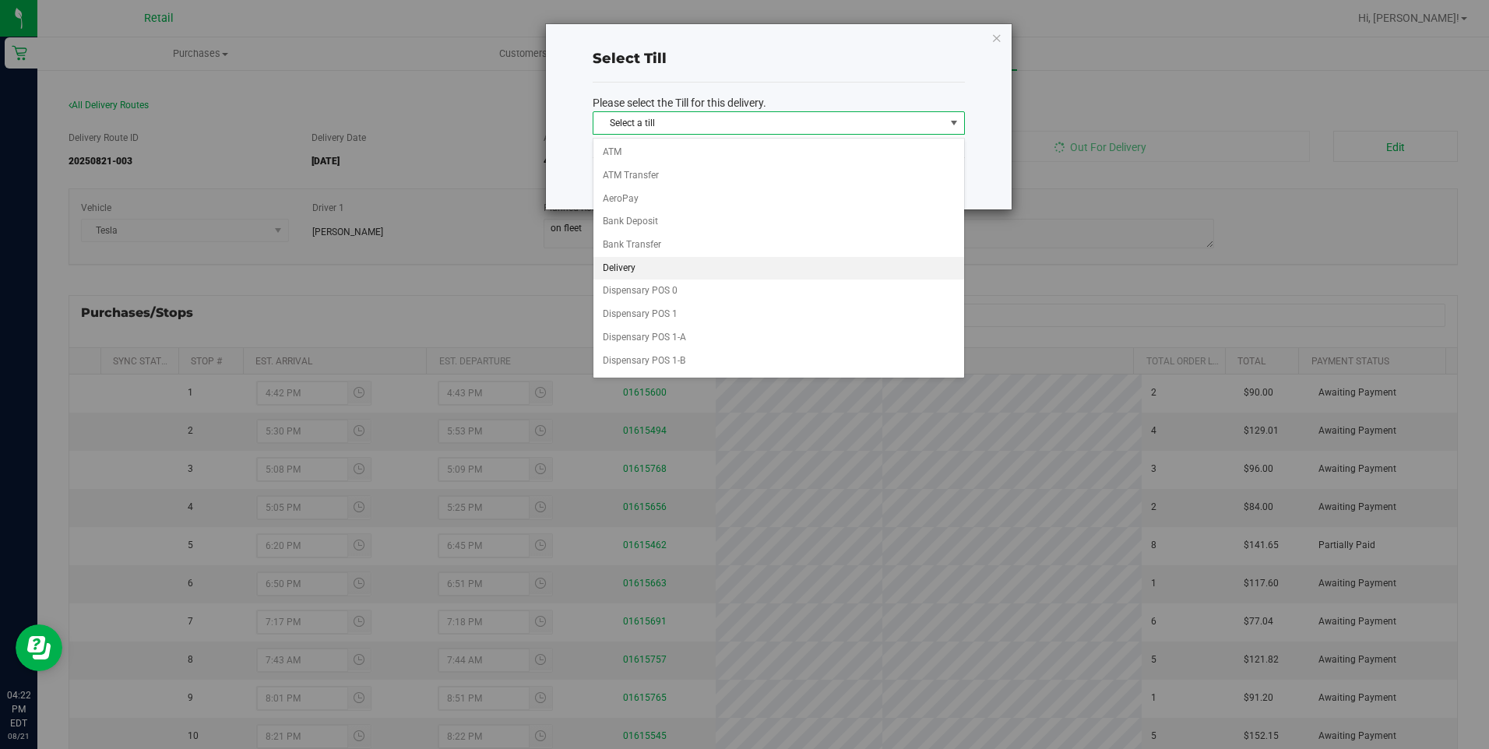
click at [641, 273] on li "Delivery" at bounding box center [778, 268] width 371 height 23
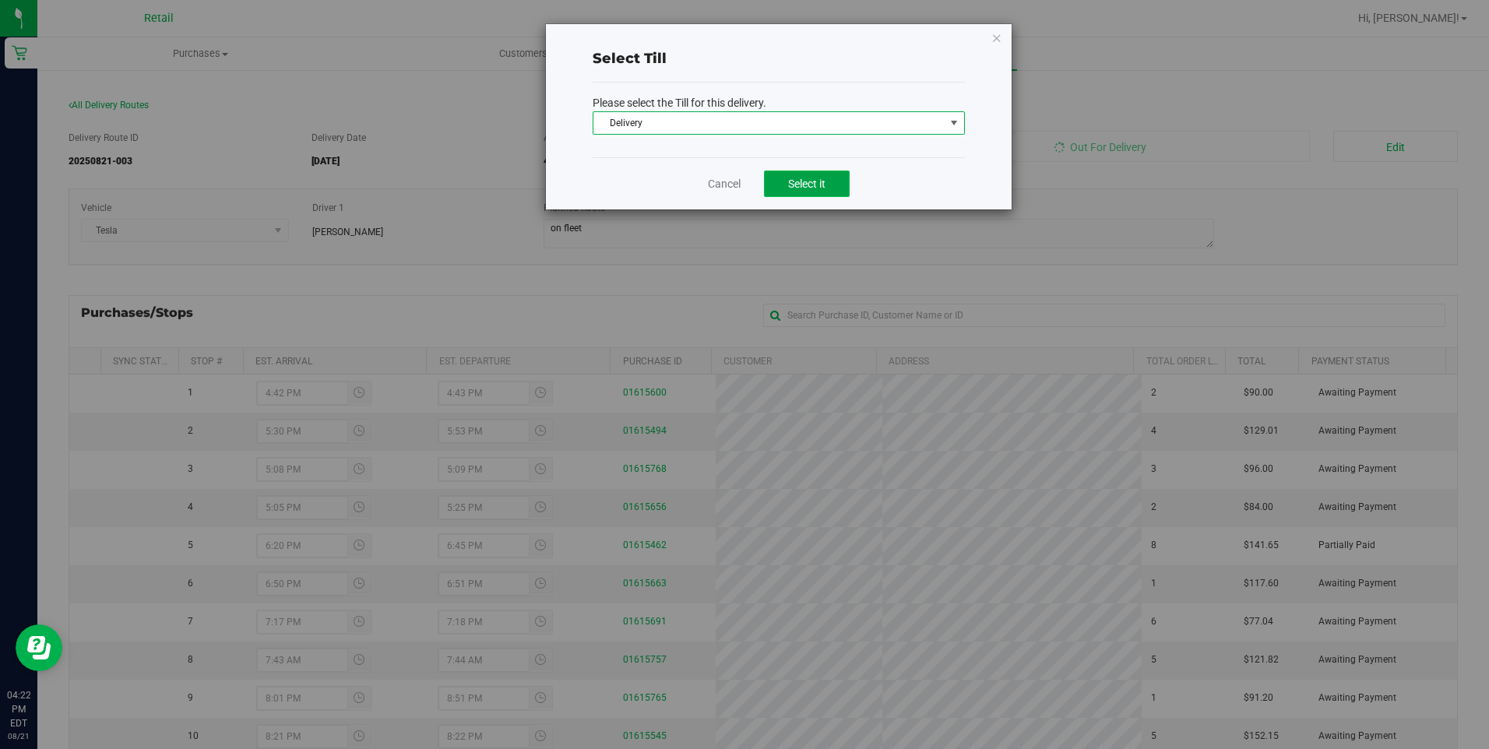
click at [838, 181] on button "Select it" at bounding box center [807, 184] width 86 height 26
click at [991, 40] on icon at bounding box center [996, 37] width 11 height 19
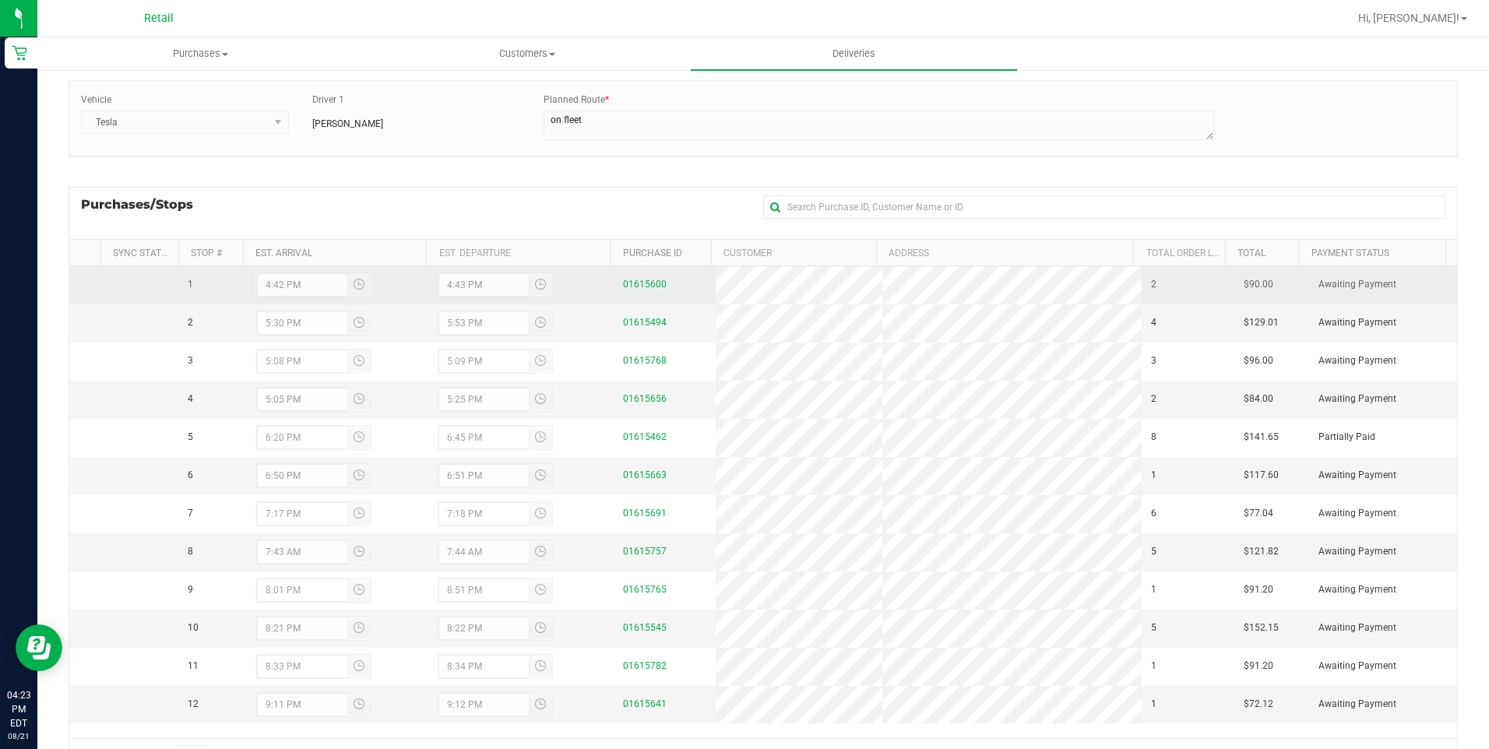
scroll to position [177, 0]
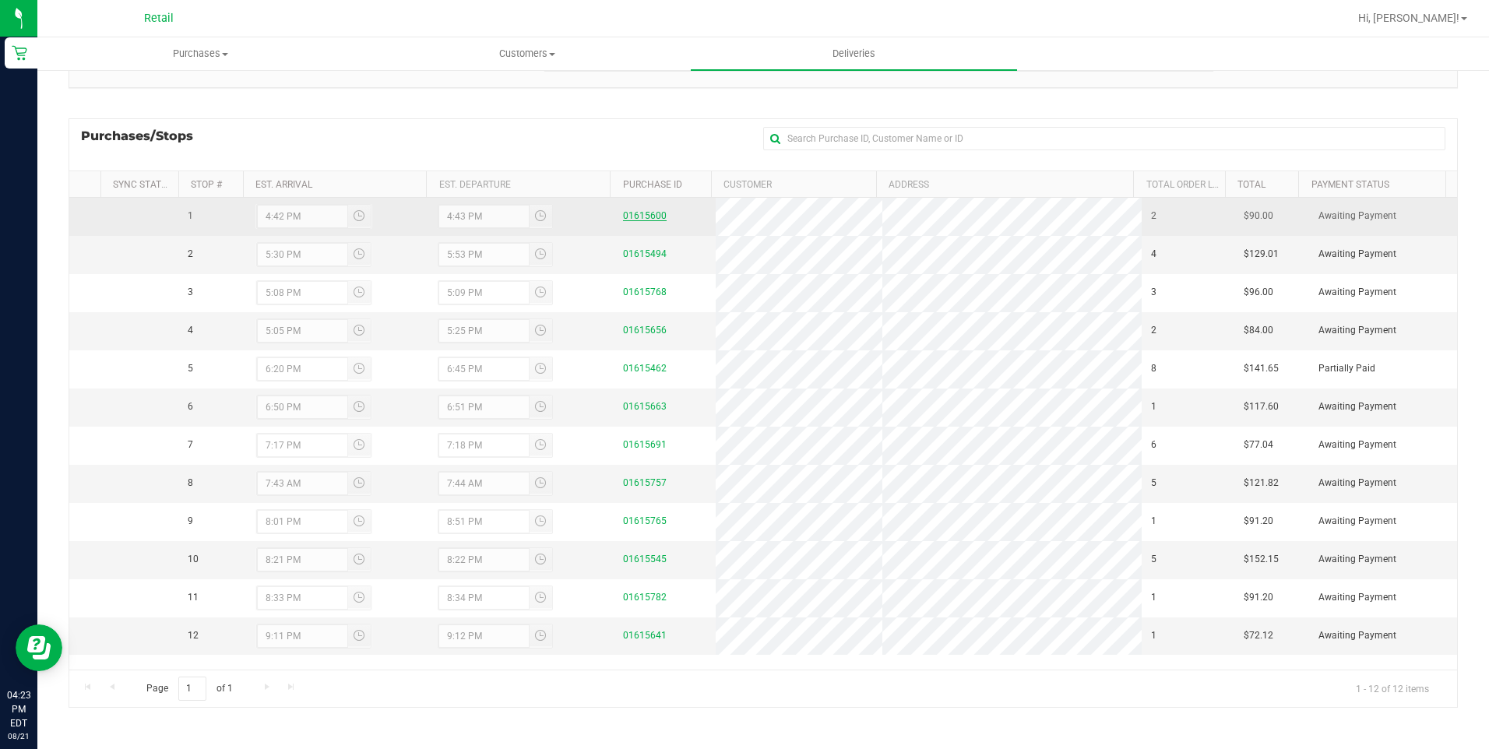
click at [633, 217] on link "01615600" at bounding box center [645, 215] width 44 height 11
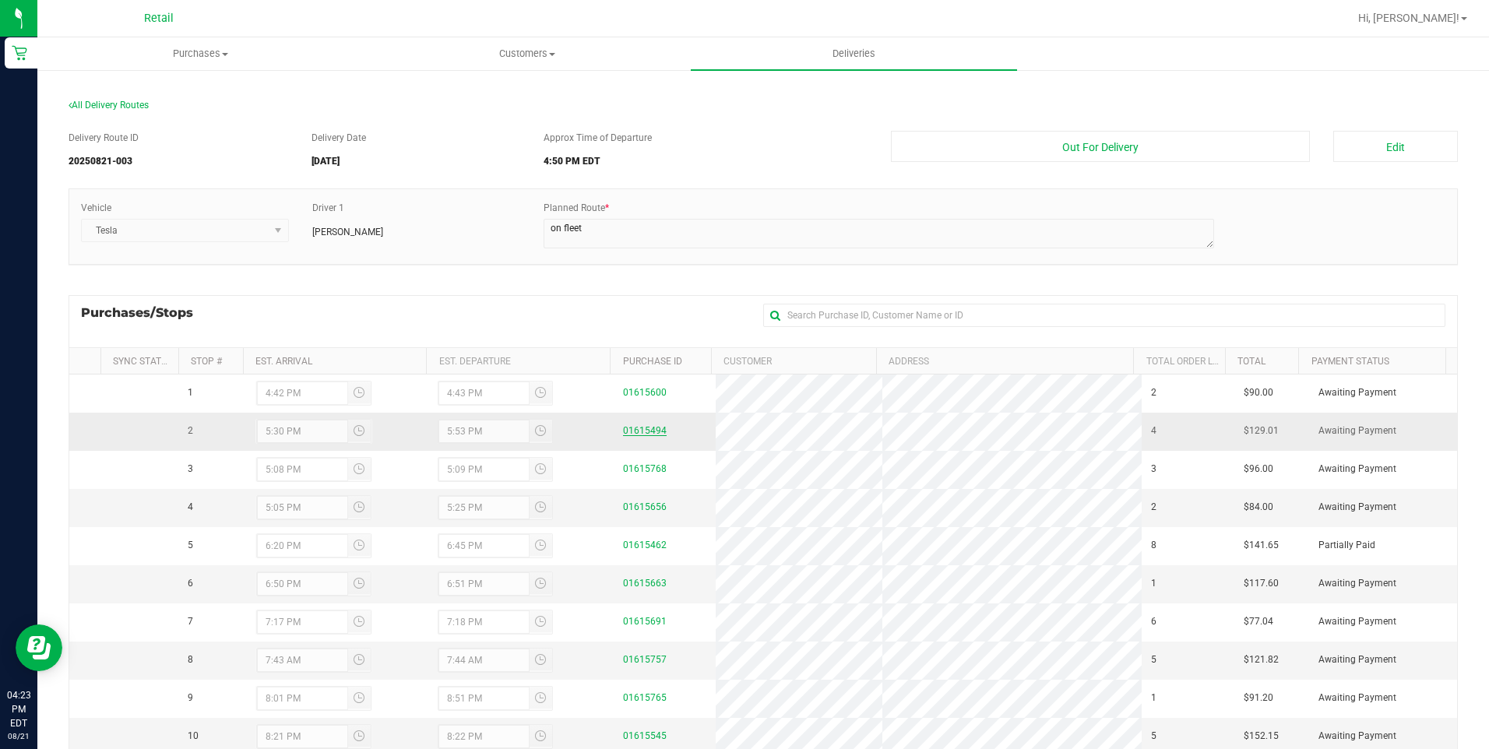
click at [642, 435] on link "01615494" at bounding box center [645, 430] width 44 height 11
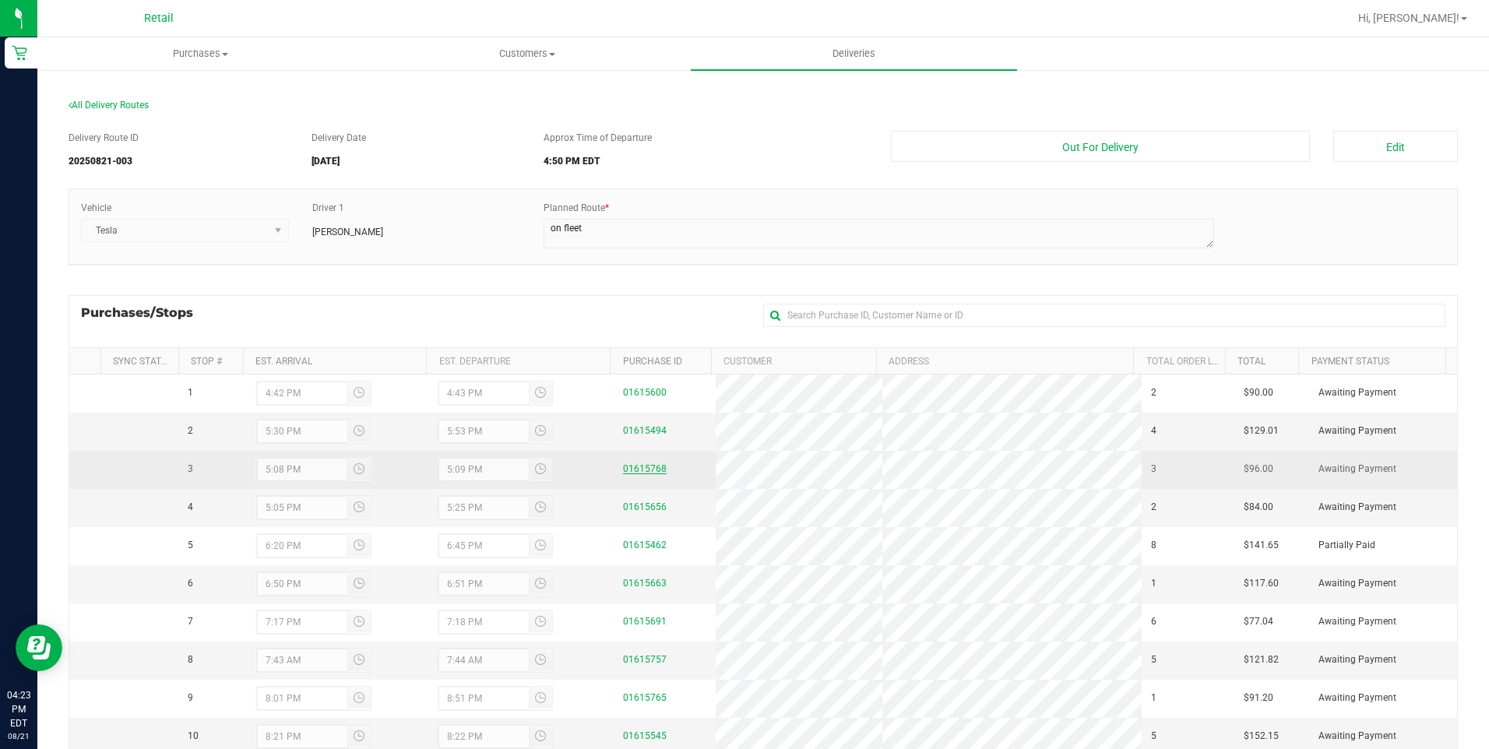
click at [632, 473] on link "01615768" at bounding box center [645, 468] width 44 height 11
click at [635, 466] on link "01615768" at bounding box center [645, 468] width 44 height 11
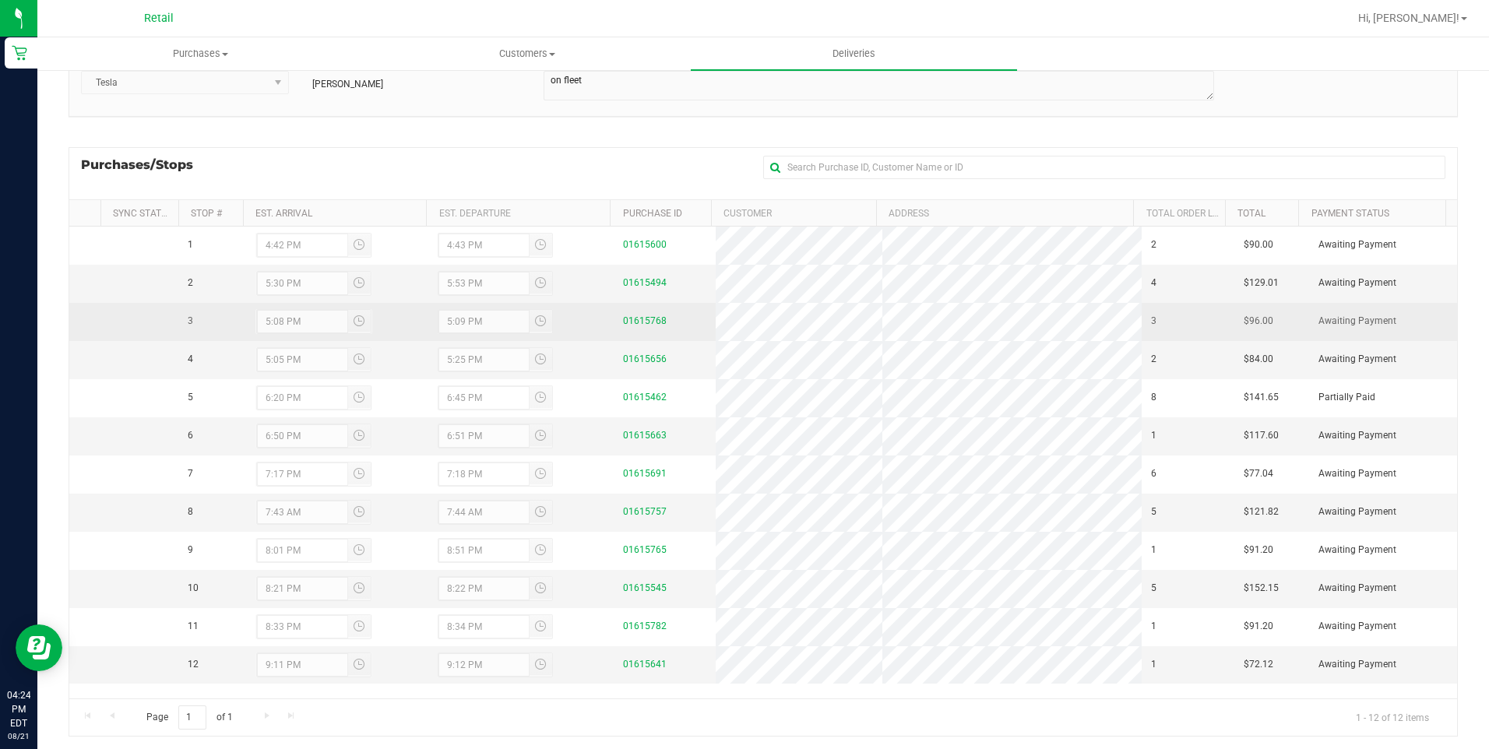
scroll to position [177, 0]
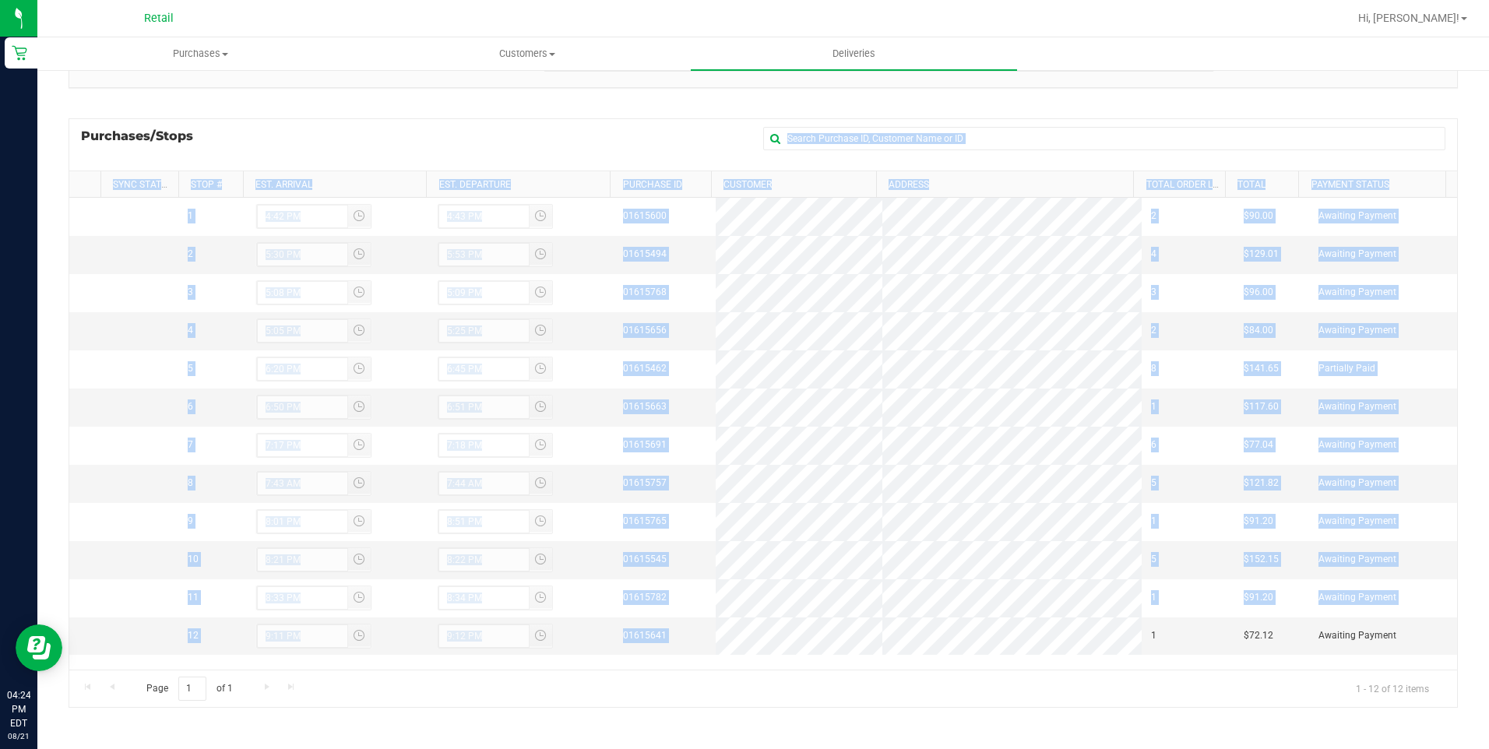
click at [1115, 632] on div "Purchases/Stops + Add Purchase Sync Status Stop # Est. Arrival Est. Departure P…" at bounding box center [763, 413] width 1389 height 590
click at [686, 143] on div "Purchases/Stops + Add Purchase" at bounding box center [763, 144] width 1389 height 52
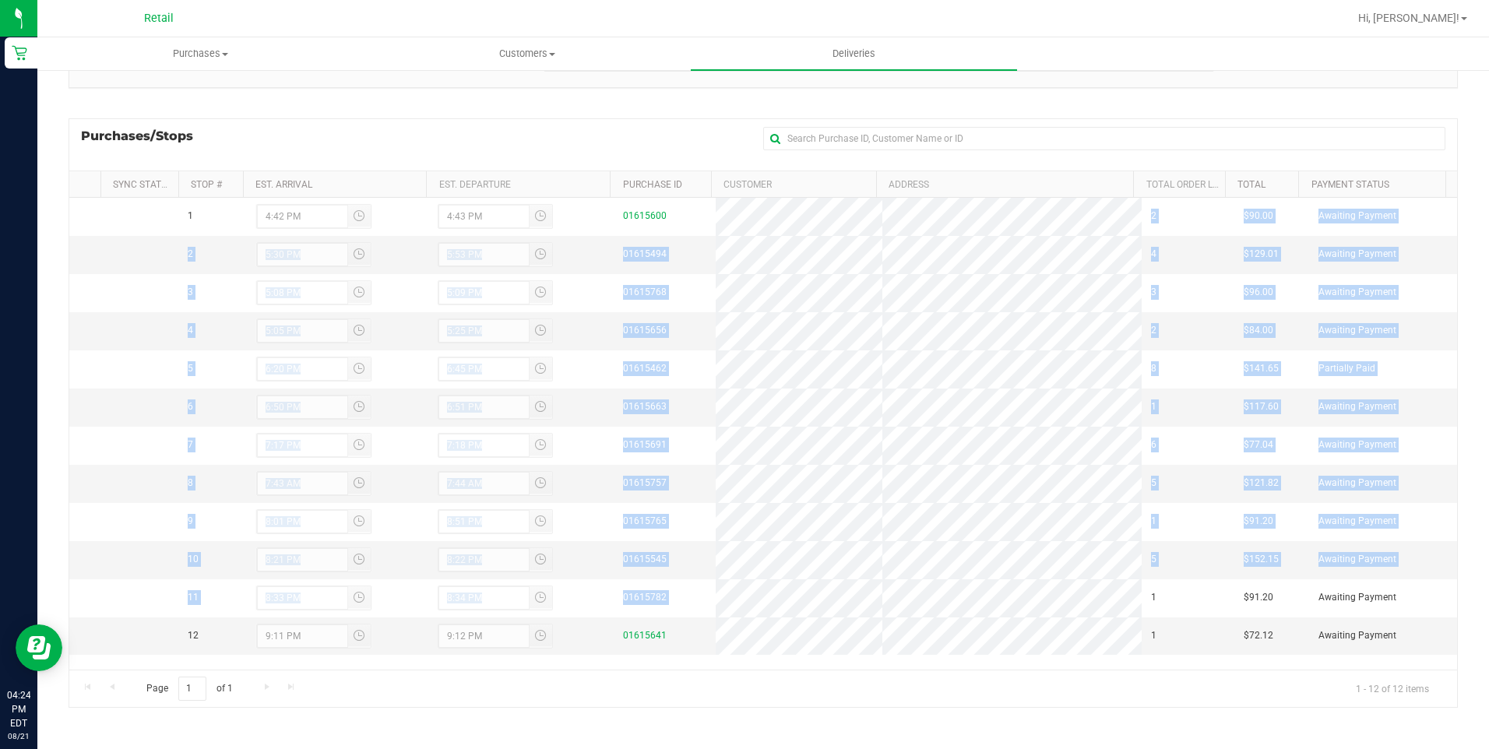
click at [1025, 607] on tbody "1 4:42 PM 4:43 PM 01615600 2 $90.00 Awaiting Payment 2 5:30 PM 5:53 PM 01615494…" at bounding box center [763, 426] width 1388 height 457
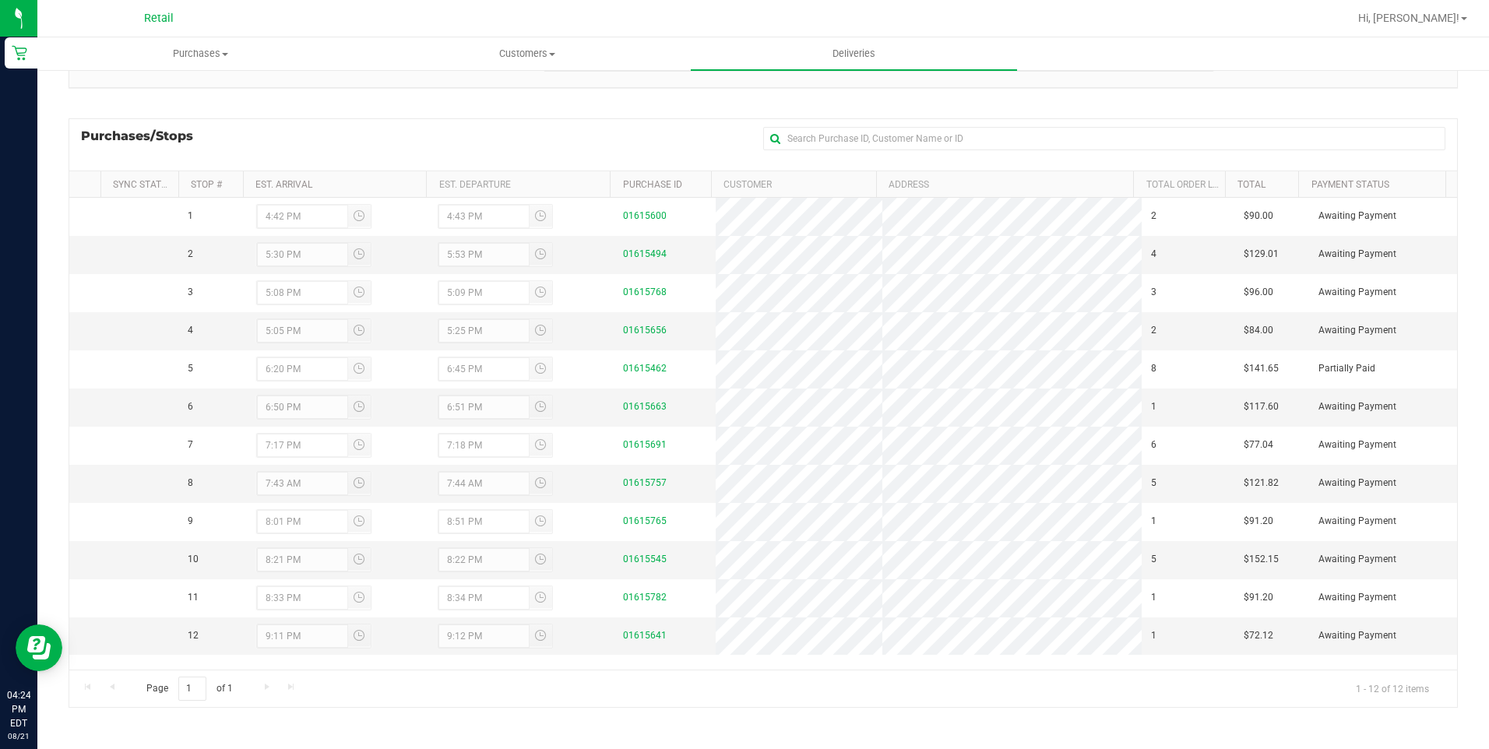
click at [937, 674] on div "Page 1 of 1 1 - 12 of 12 items" at bounding box center [763, 688] width 1388 height 37
drag, startPoint x: 915, startPoint y: 669, endPoint x: 850, endPoint y: 720, distance: 82.1
click at [850, 720] on section "All Delivery Routes Delivery Route ID 20250821-003 Delivery Date [DATE] Approx …" at bounding box center [763, 320] width 1389 height 826
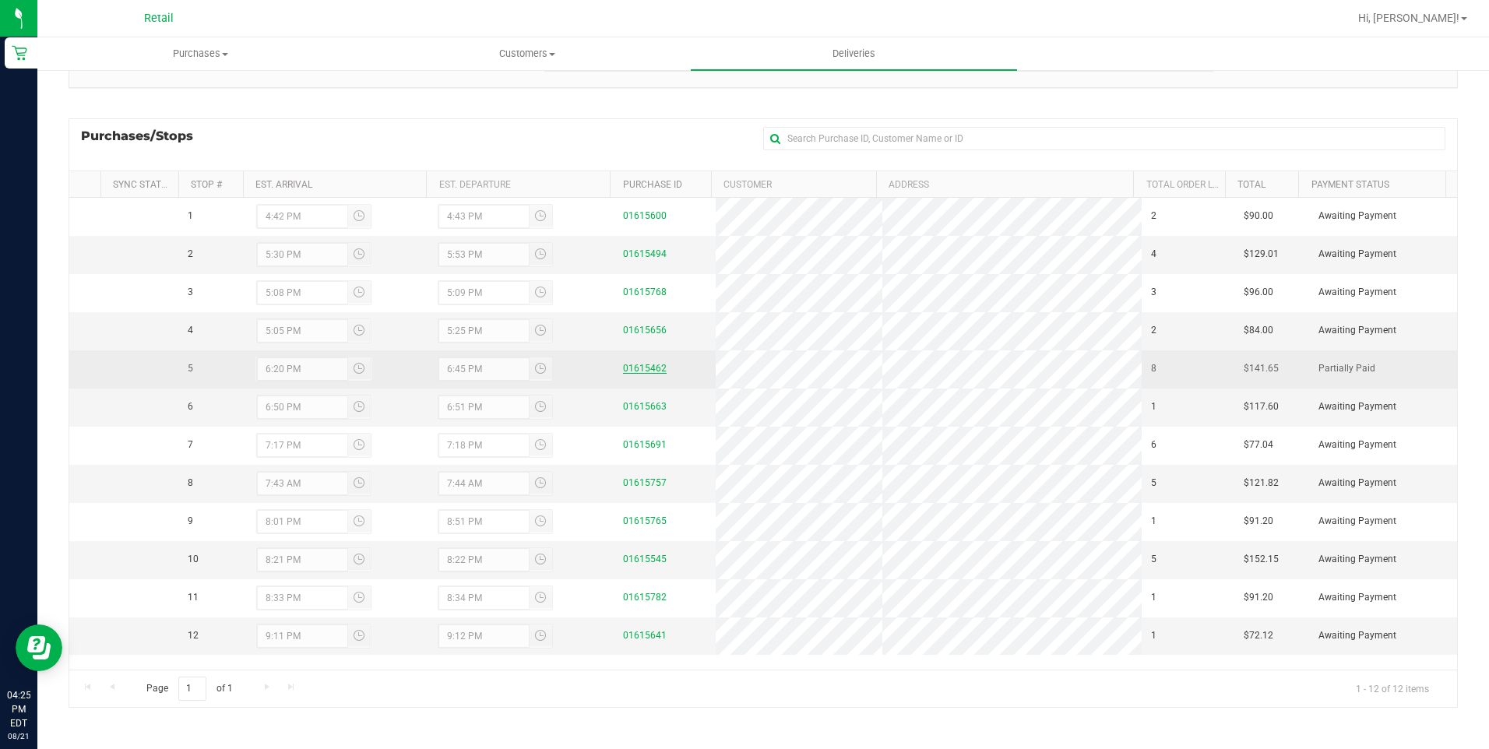
click at [629, 364] on link "01615462" at bounding box center [645, 368] width 44 height 11
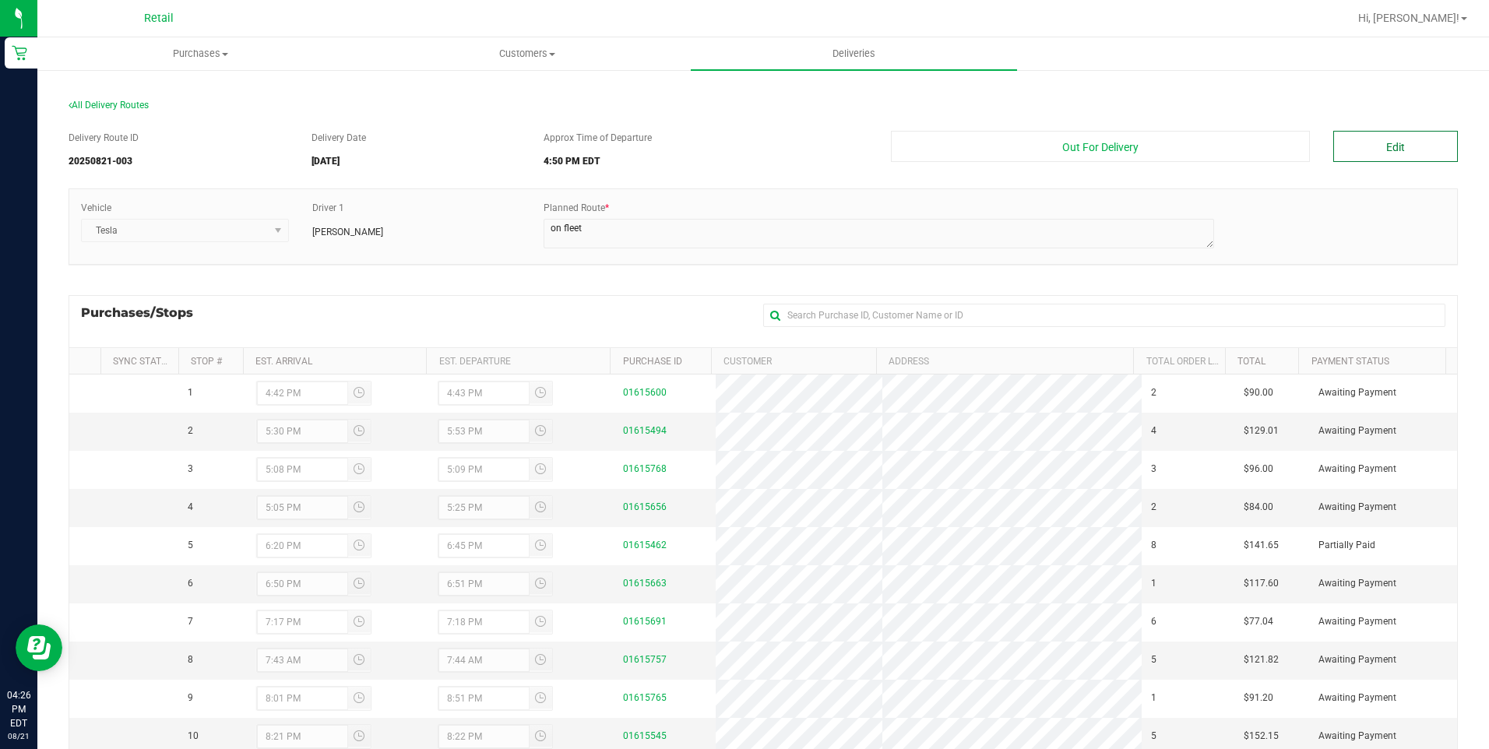
click at [1386, 139] on button "Edit" at bounding box center [1395, 146] width 125 height 31
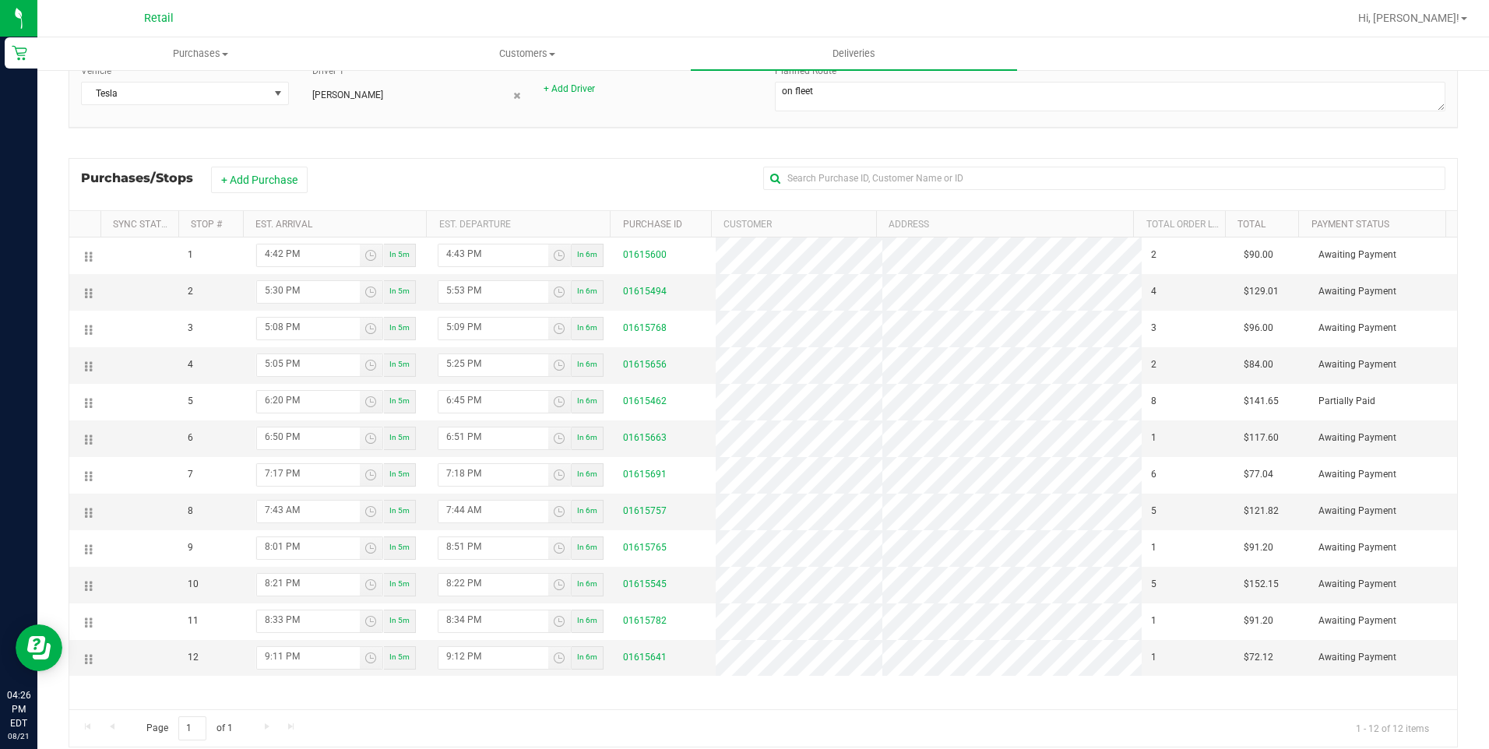
scroll to position [156, 0]
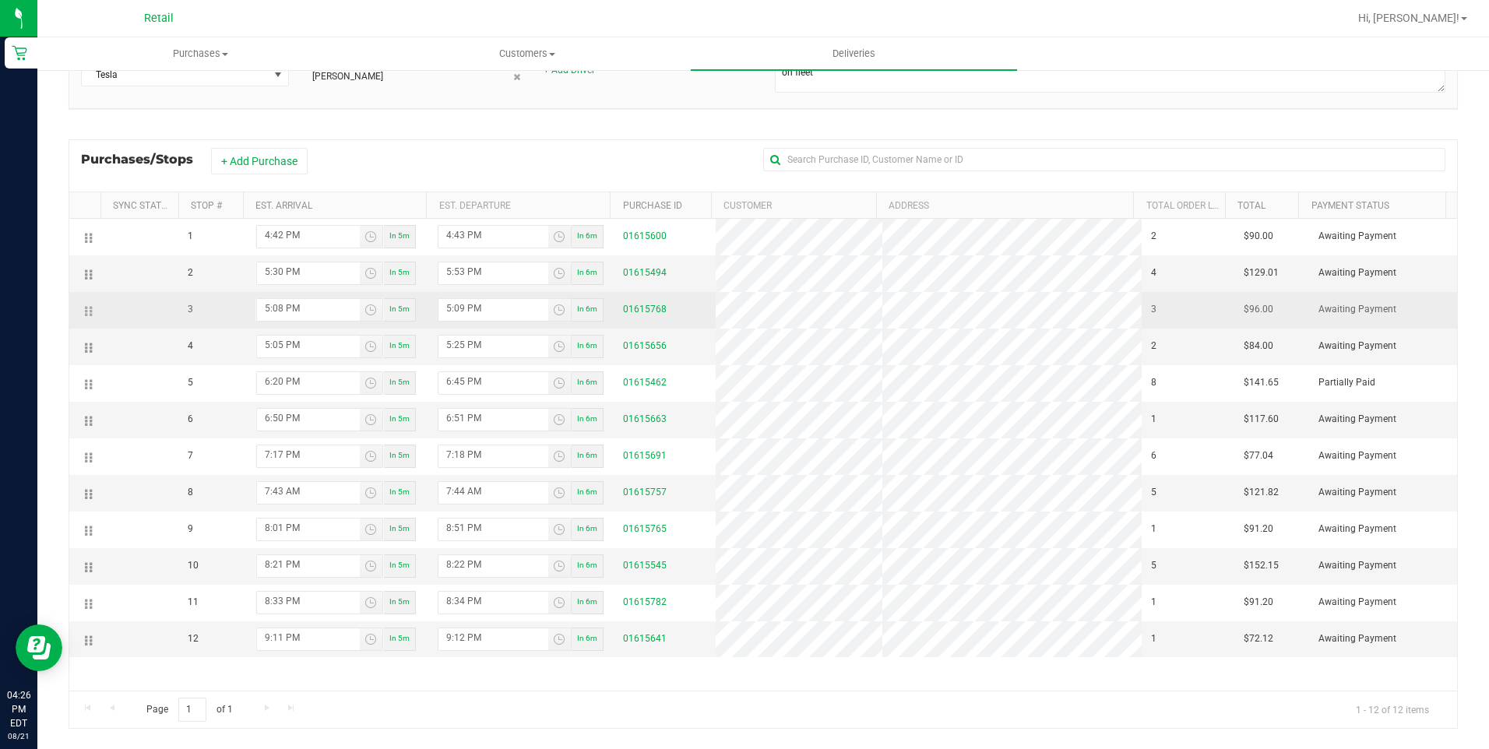
drag, startPoint x: 705, startPoint y: 355, endPoint x: 698, endPoint y: 298, distance: 57.3
click at [698, 298] on td "01615768" at bounding box center [665, 310] width 102 height 37
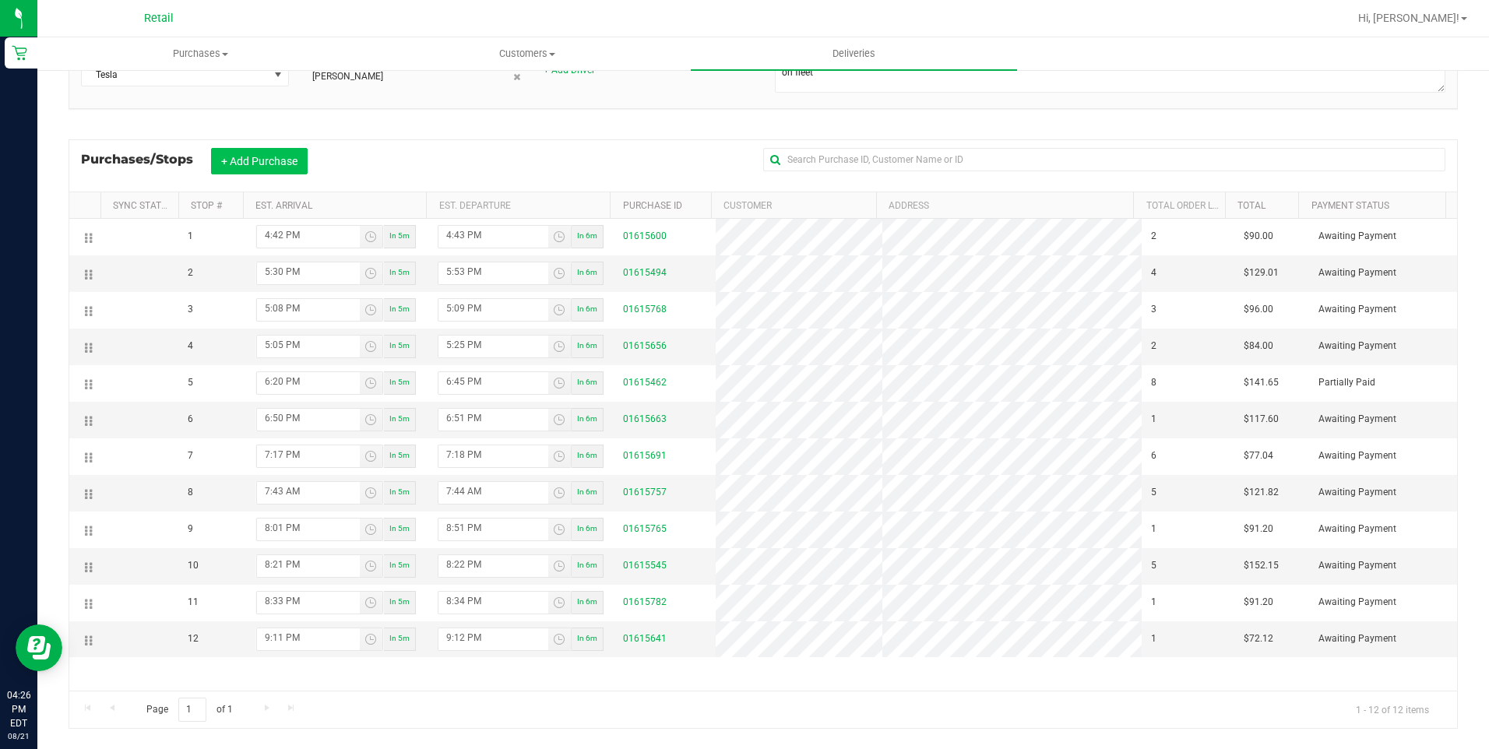
click at [219, 157] on button "+ Add Purchase" at bounding box center [259, 161] width 97 height 26
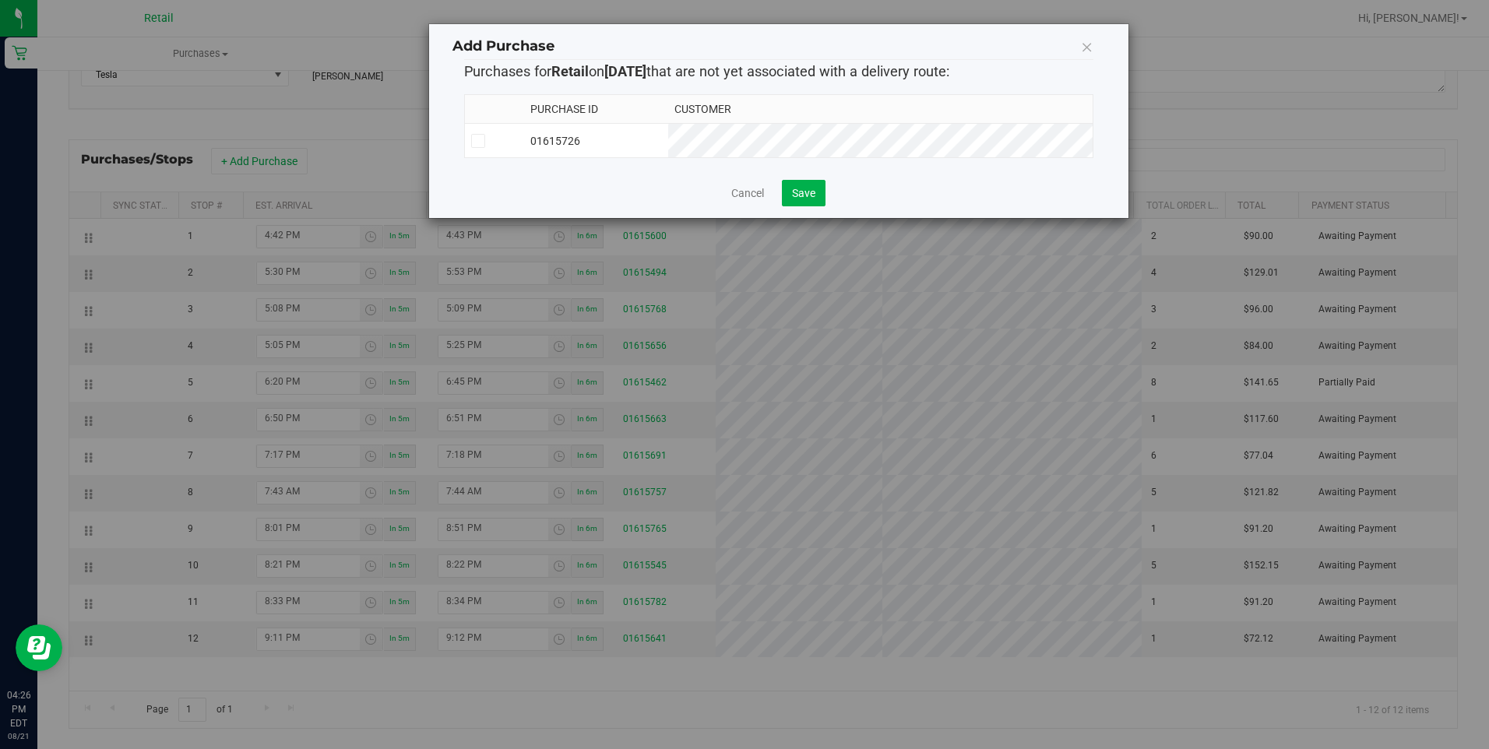
click at [1090, 44] on icon at bounding box center [1087, 47] width 12 height 22
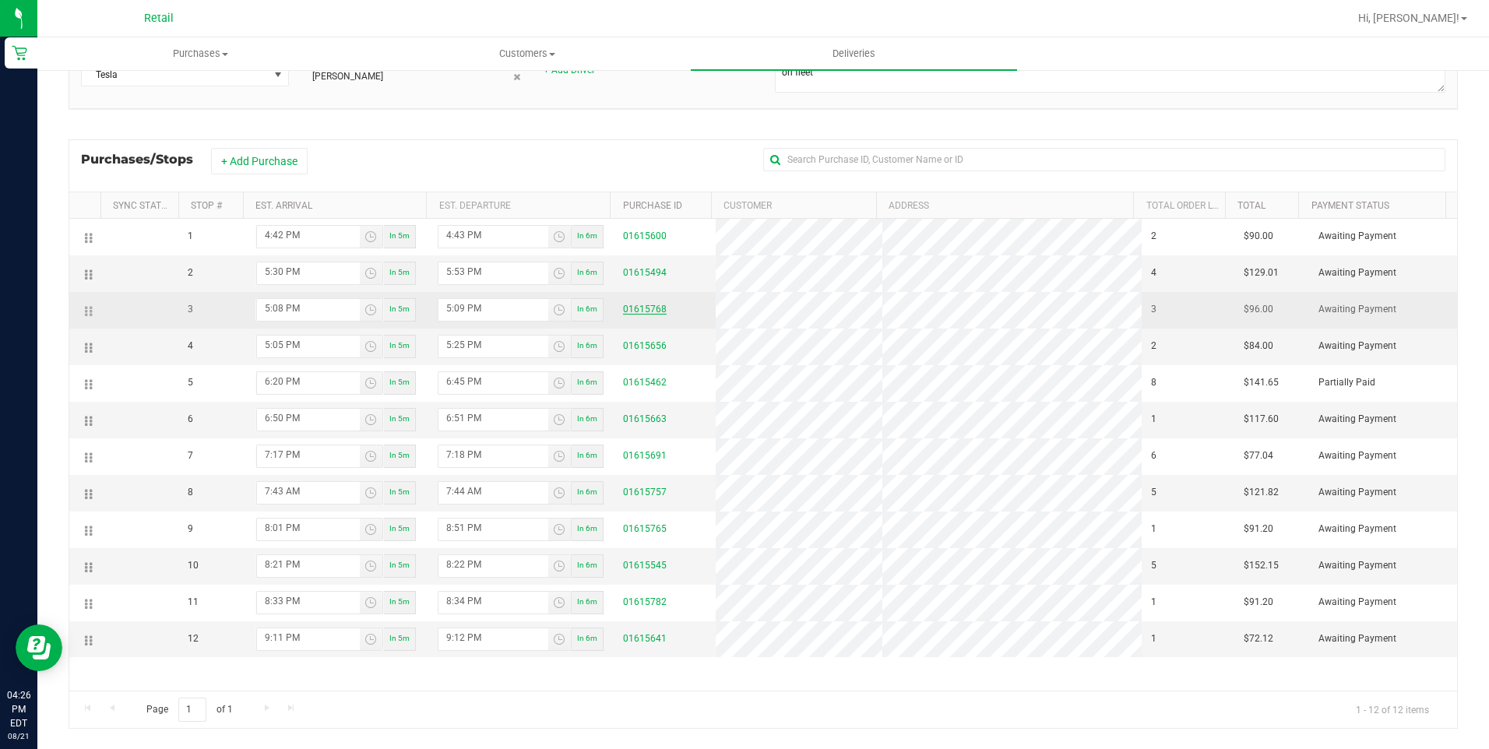
click at [637, 307] on link "01615768" at bounding box center [645, 309] width 44 height 11
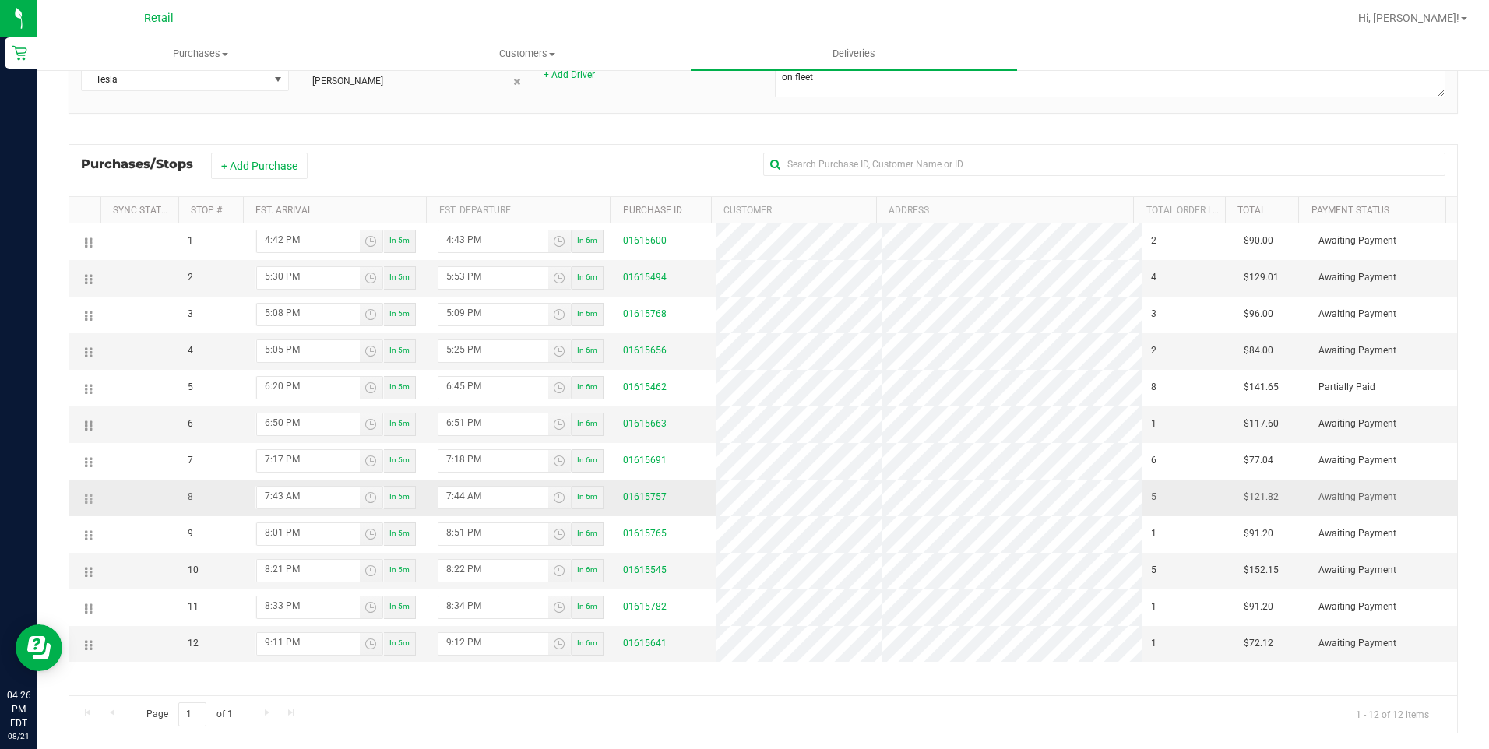
scroll to position [177, 0]
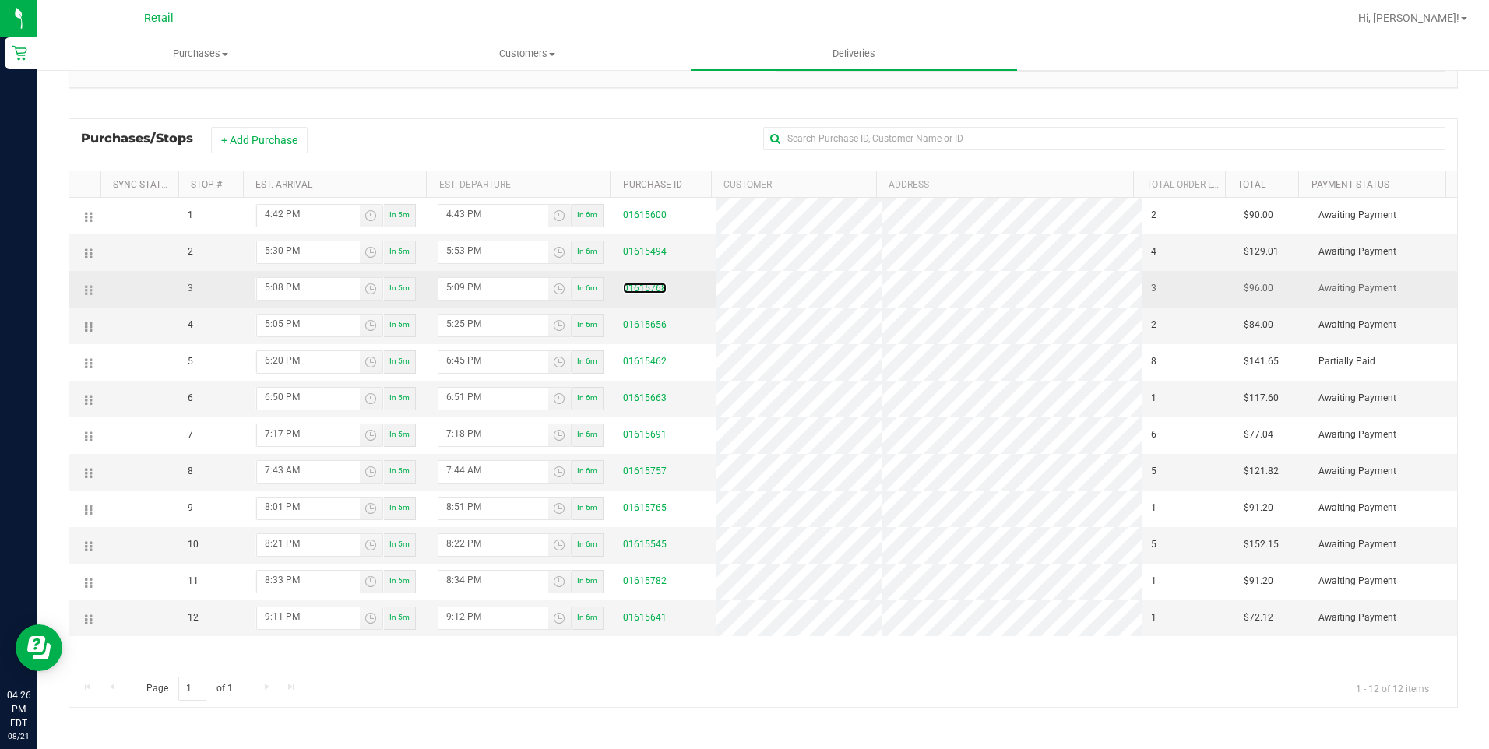
drag, startPoint x: 634, startPoint y: 291, endPoint x: 90, endPoint y: 291, distance: 543.6
click at [90, 291] on icon at bounding box center [91, 290] width 2 height 12
click at [81, 290] on td at bounding box center [84, 289] width 31 height 37
drag, startPoint x: 87, startPoint y: 287, endPoint x: 176, endPoint y: 281, distance: 89.0
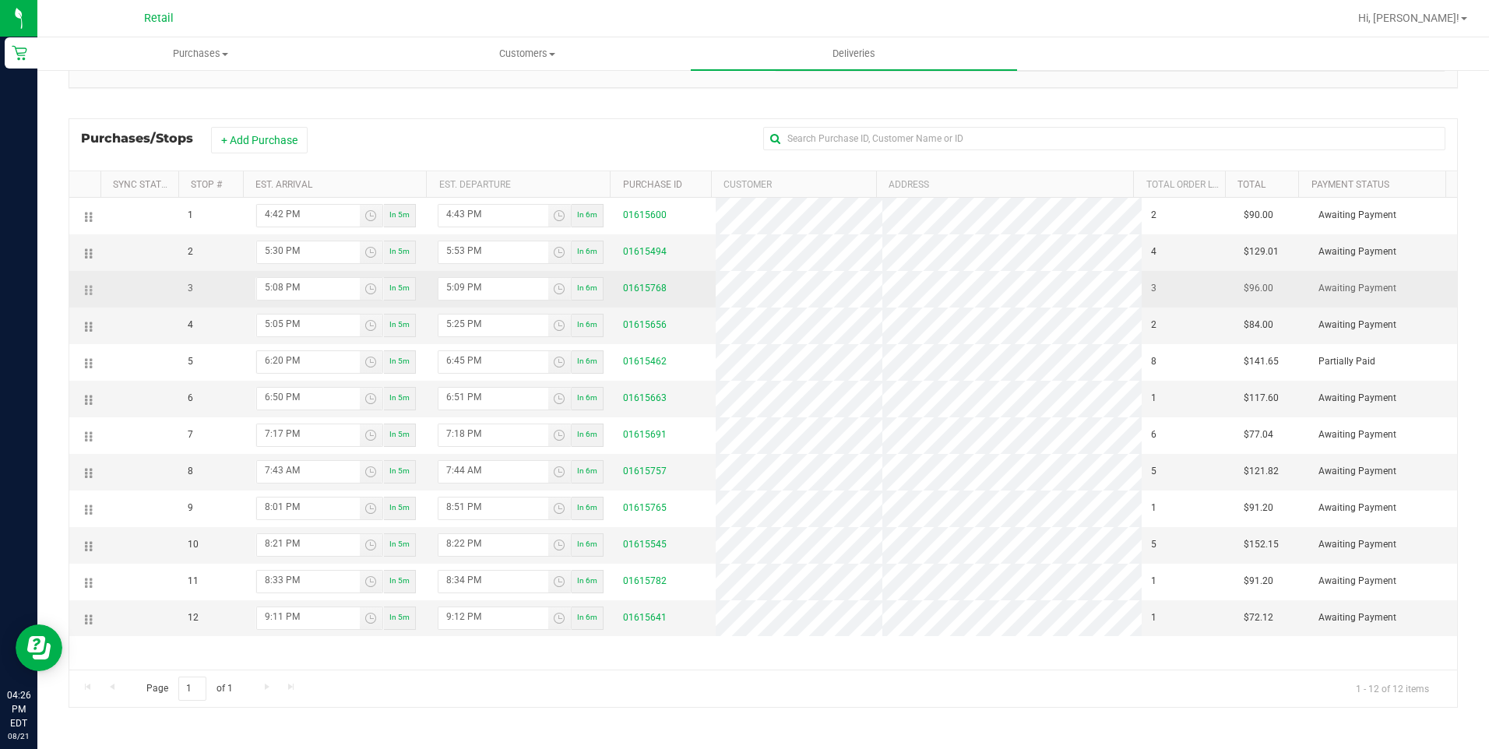
click at [176, 281] on td at bounding box center [139, 289] width 78 height 37
click at [1410, 287] on td "Awaiting Payment" at bounding box center [1383, 289] width 148 height 37
drag, startPoint x: 1410, startPoint y: 287, endPoint x: 1207, endPoint y: 288, distance: 202.5
click at [1207, 288] on td "3" at bounding box center [1188, 289] width 93 height 37
drag, startPoint x: 1207, startPoint y: 288, endPoint x: 1203, endPoint y: 302, distance: 14.5
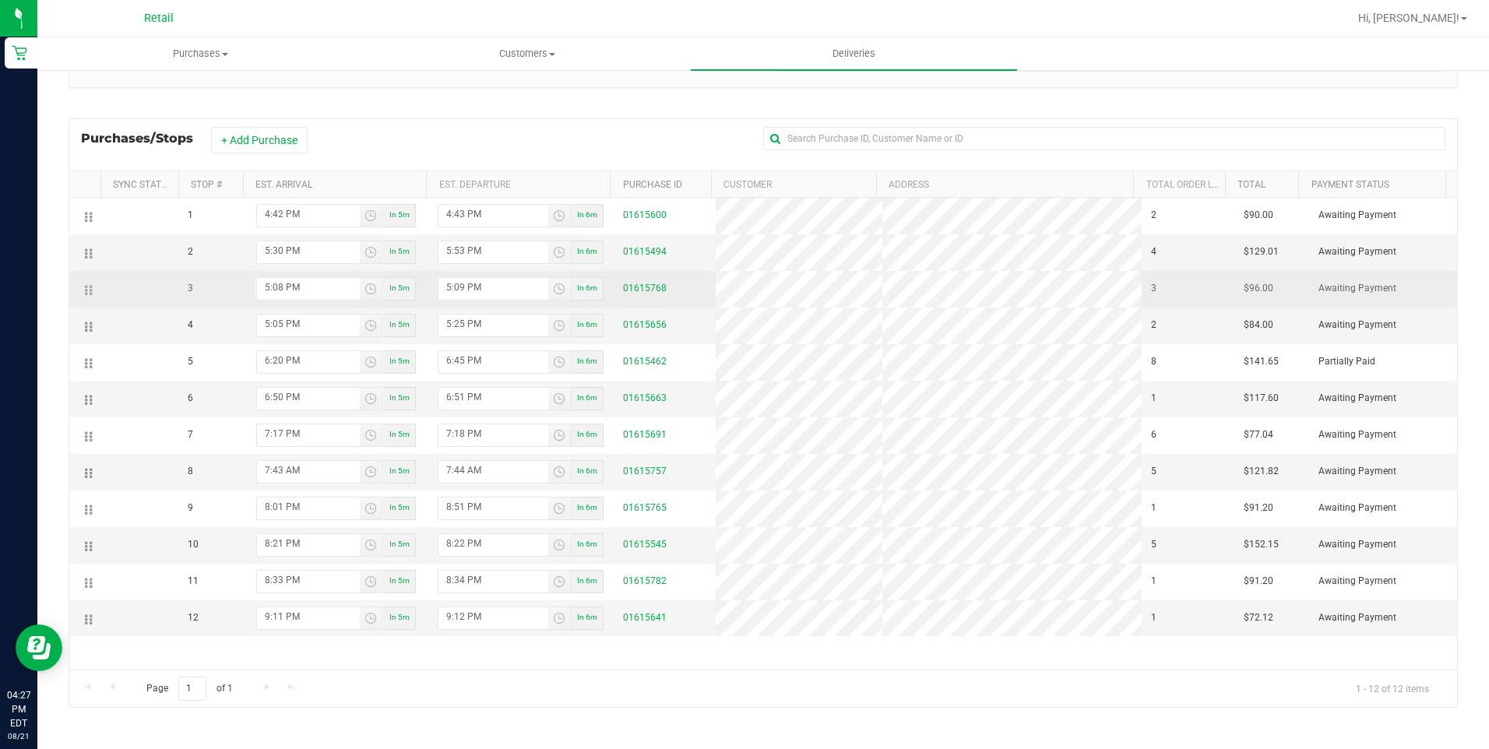
click at [1203, 302] on td "3" at bounding box center [1188, 289] width 93 height 37
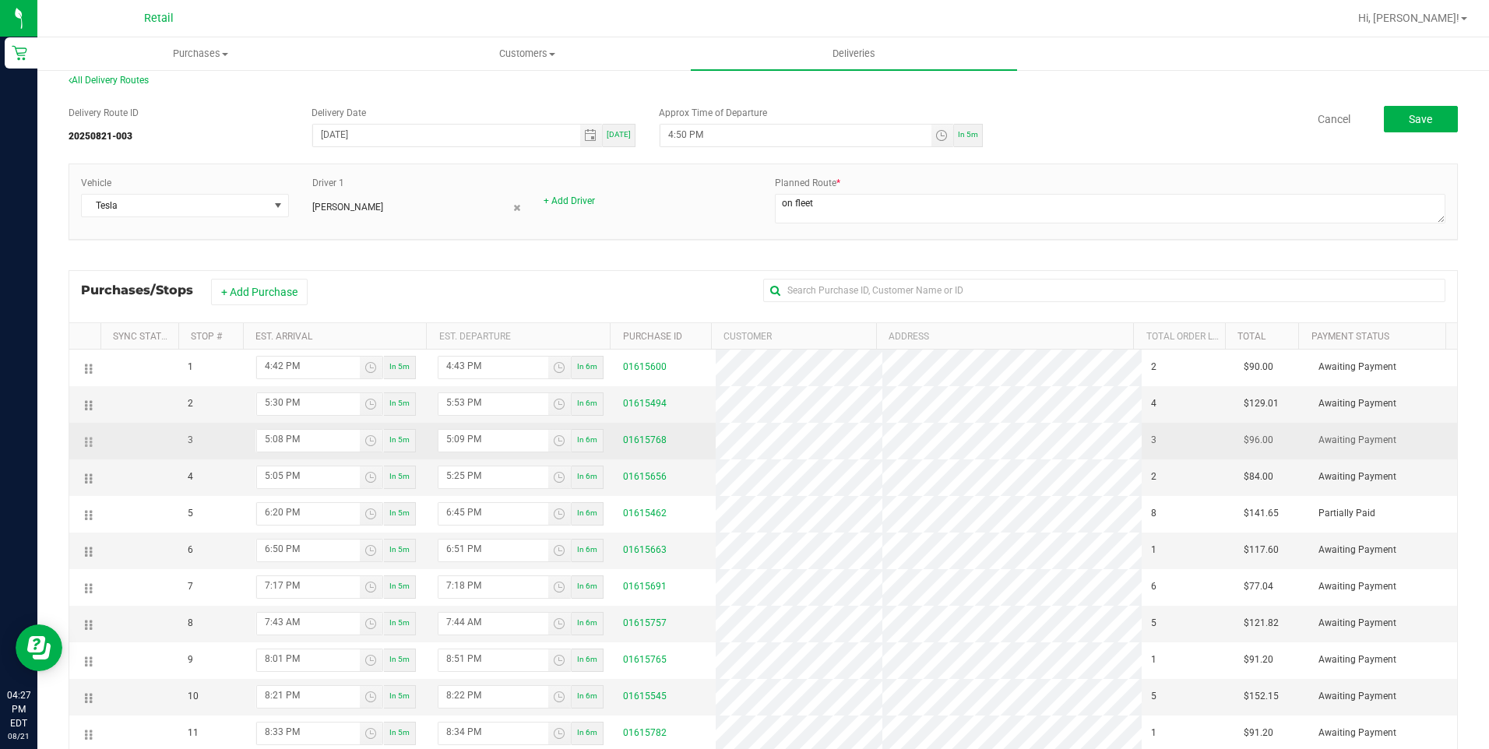
scroll to position [0, 0]
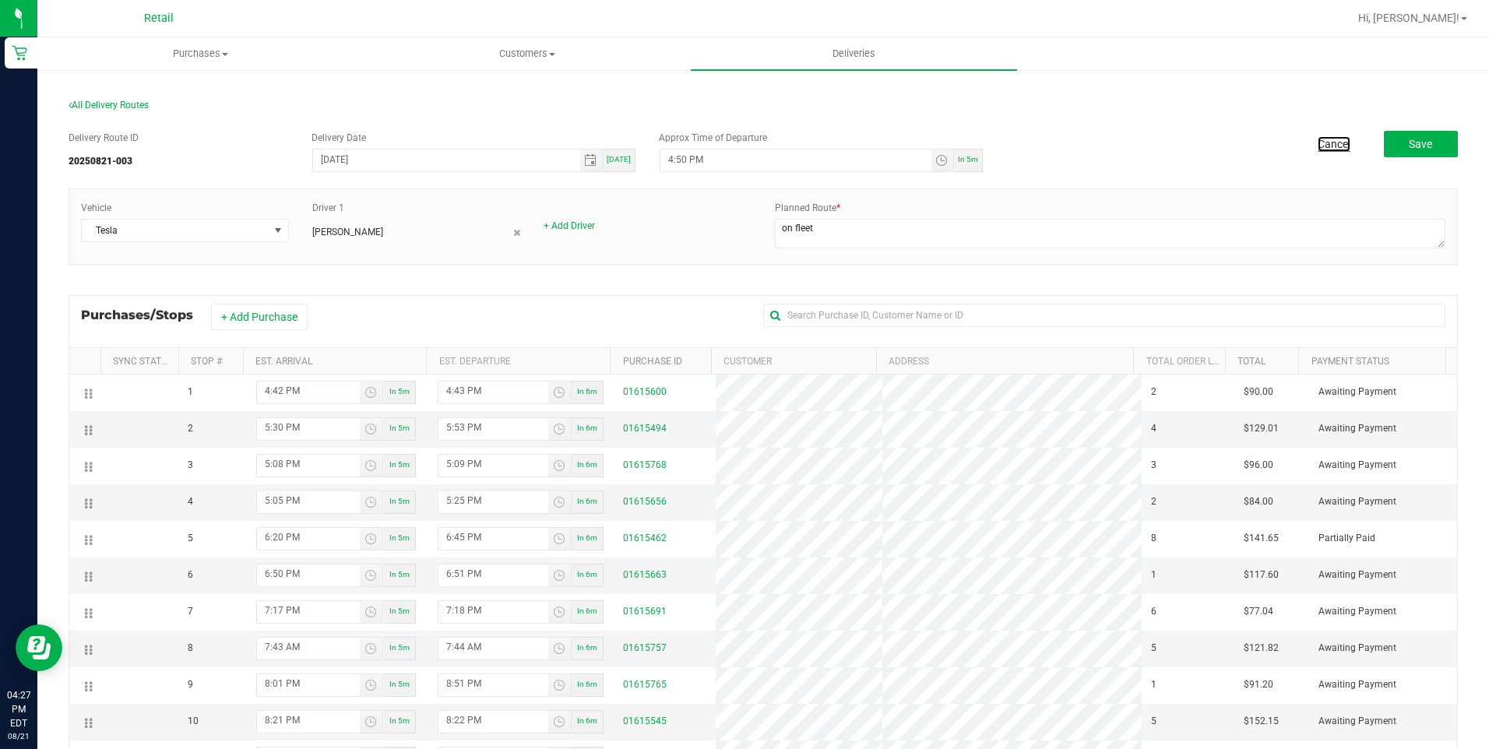
click at [1326, 139] on link "Cancel" at bounding box center [1334, 144] width 33 height 16
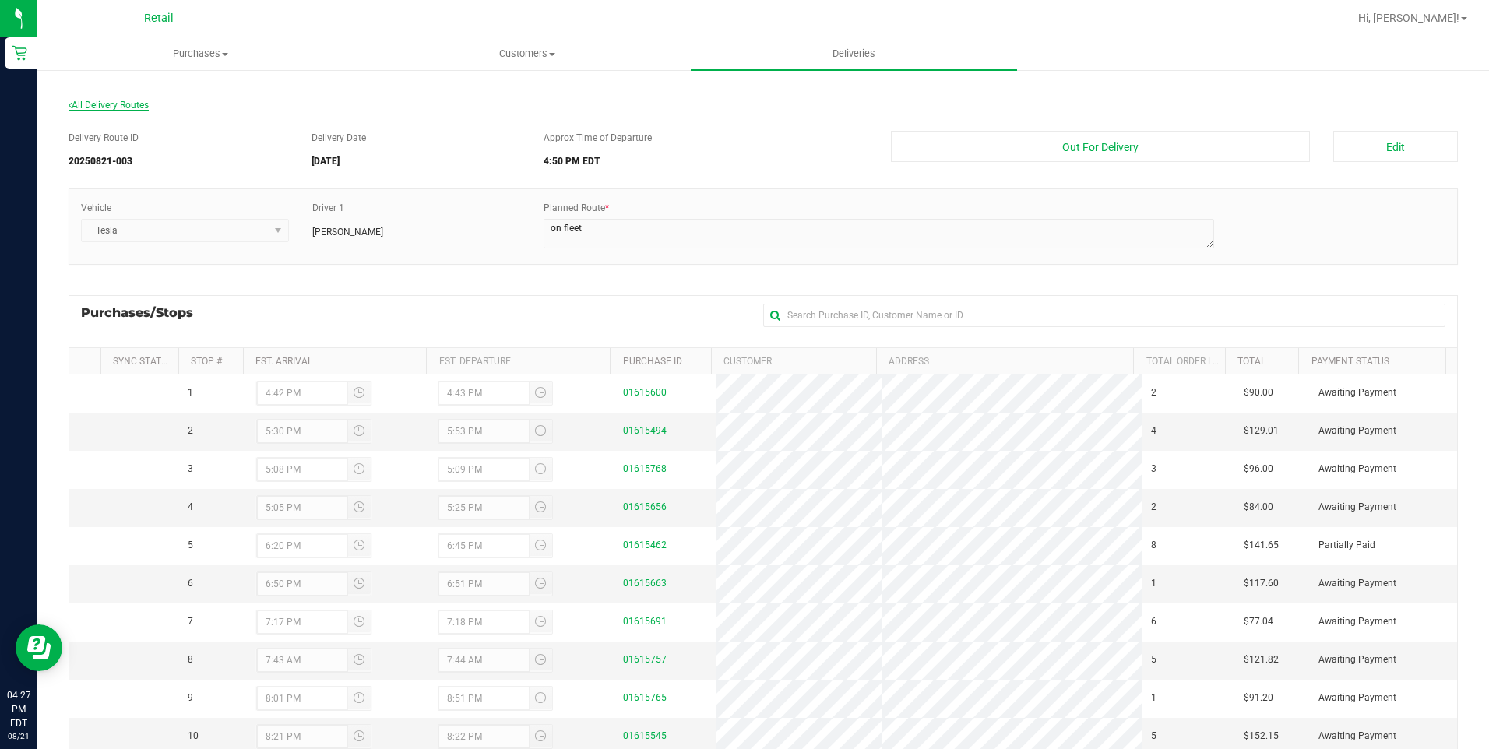
click at [129, 99] on div "All Delivery Routes" at bounding box center [763, 108] width 1389 height 21
click at [108, 97] on section "All Delivery Routes Delivery Route ID 20250821-003 Delivery Date [DATE] Approx …" at bounding box center [763, 497] width 1389 height 826
click at [96, 106] on span "All Delivery Routes" at bounding box center [109, 105] width 80 height 11
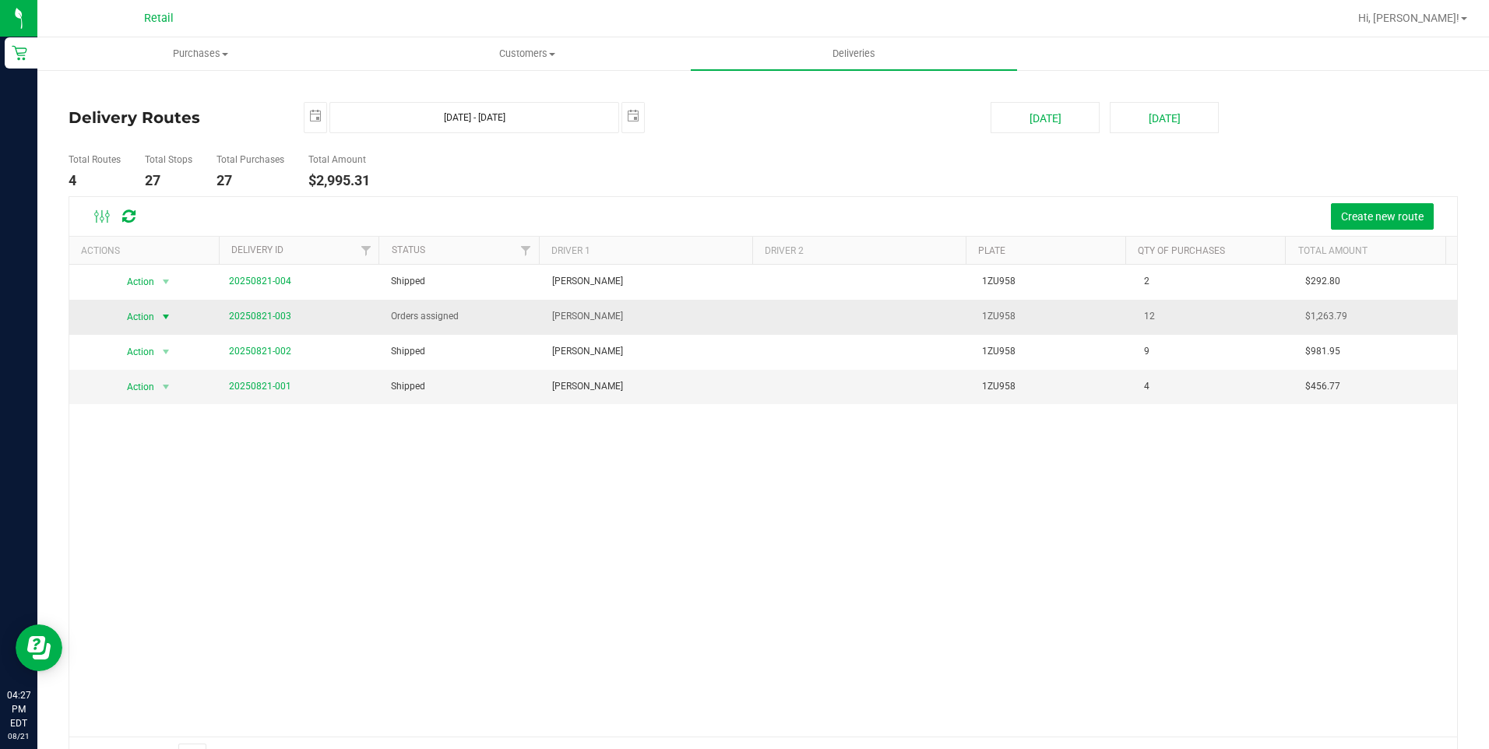
click at [168, 316] on span "select" at bounding box center [166, 317] width 12 height 12
click at [150, 361] on li "Edit Delivery" at bounding box center [154, 365] width 83 height 23
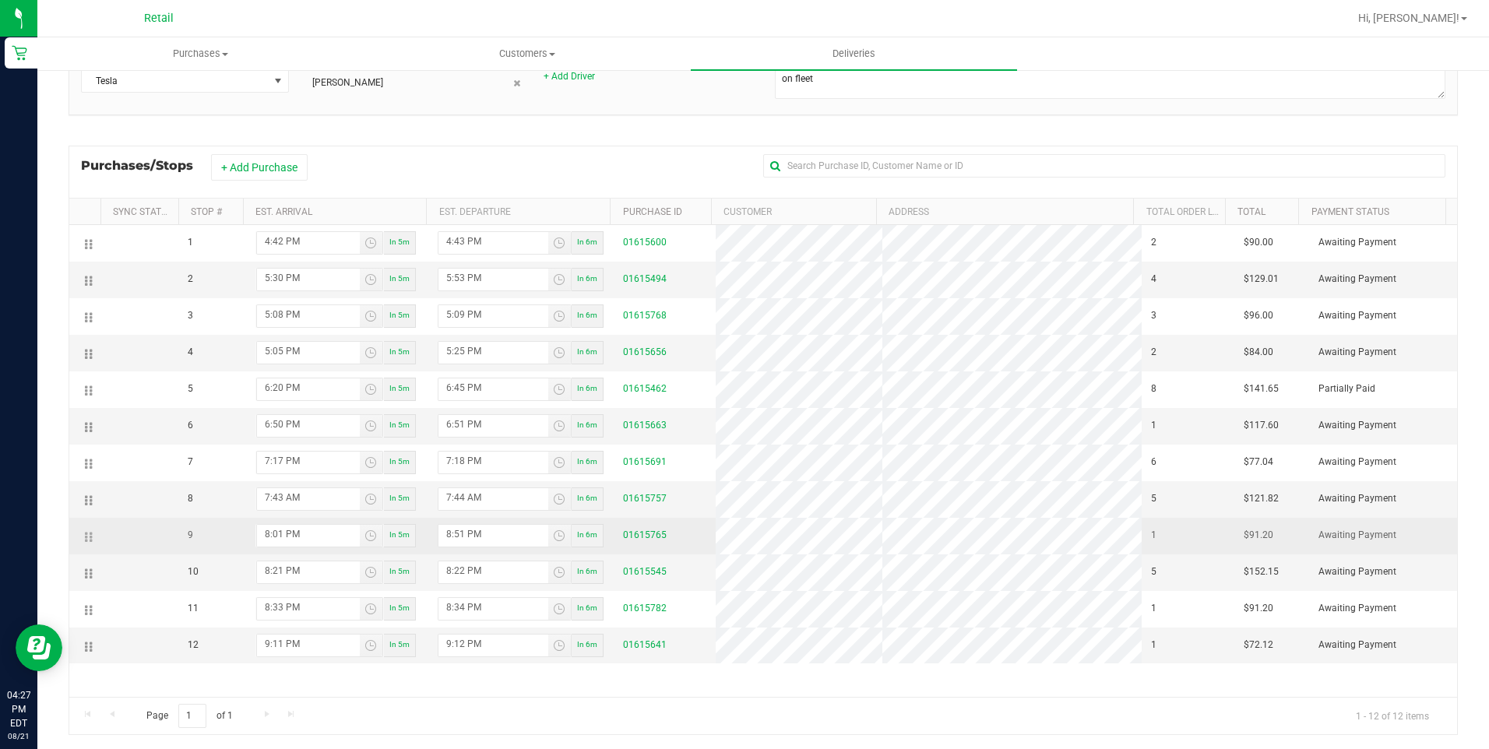
scroll to position [177, 0]
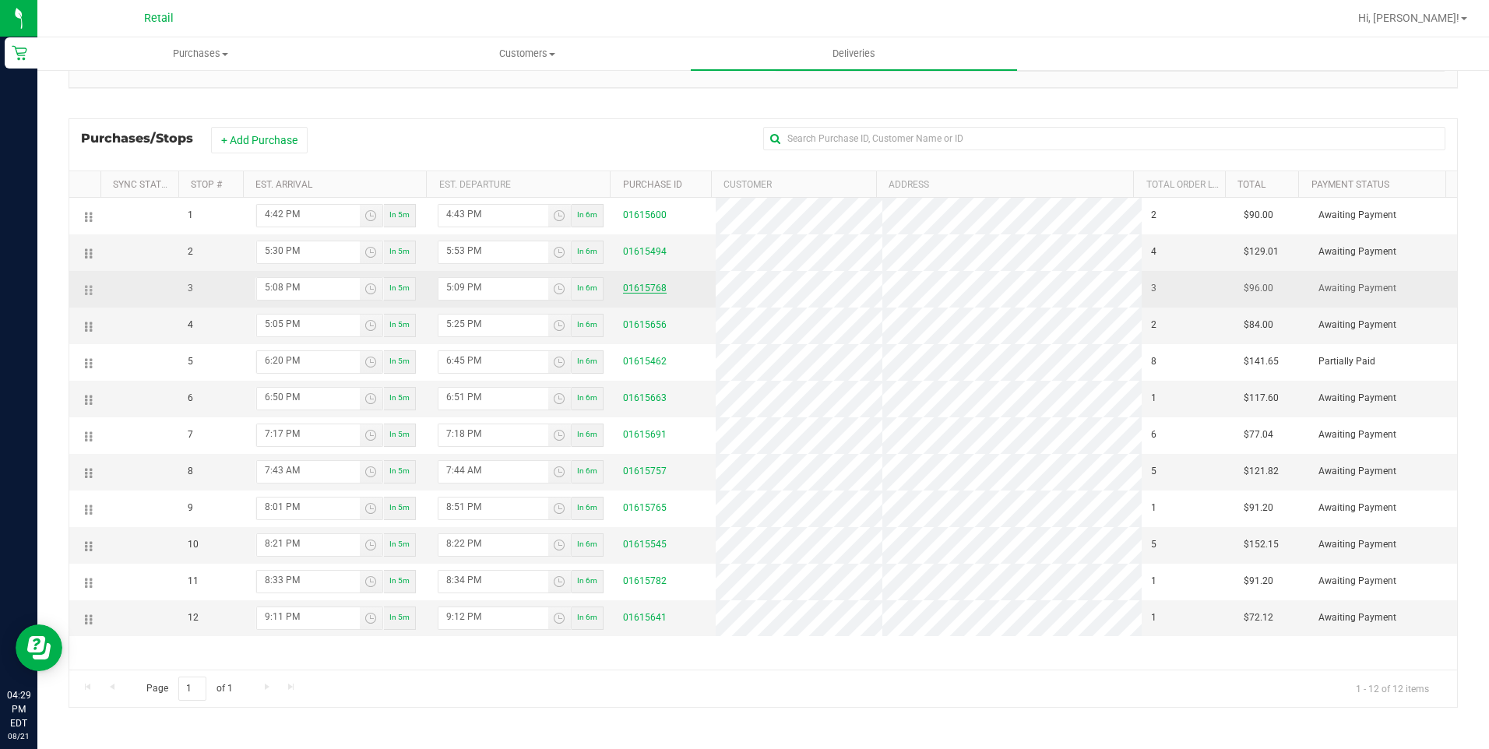
drag, startPoint x: 699, startPoint y: 395, endPoint x: 651, endPoint y: 289, distance: 116.1
click at [651, 289] on link "01615768" at bounding box center [645, 288] width 44 height 11
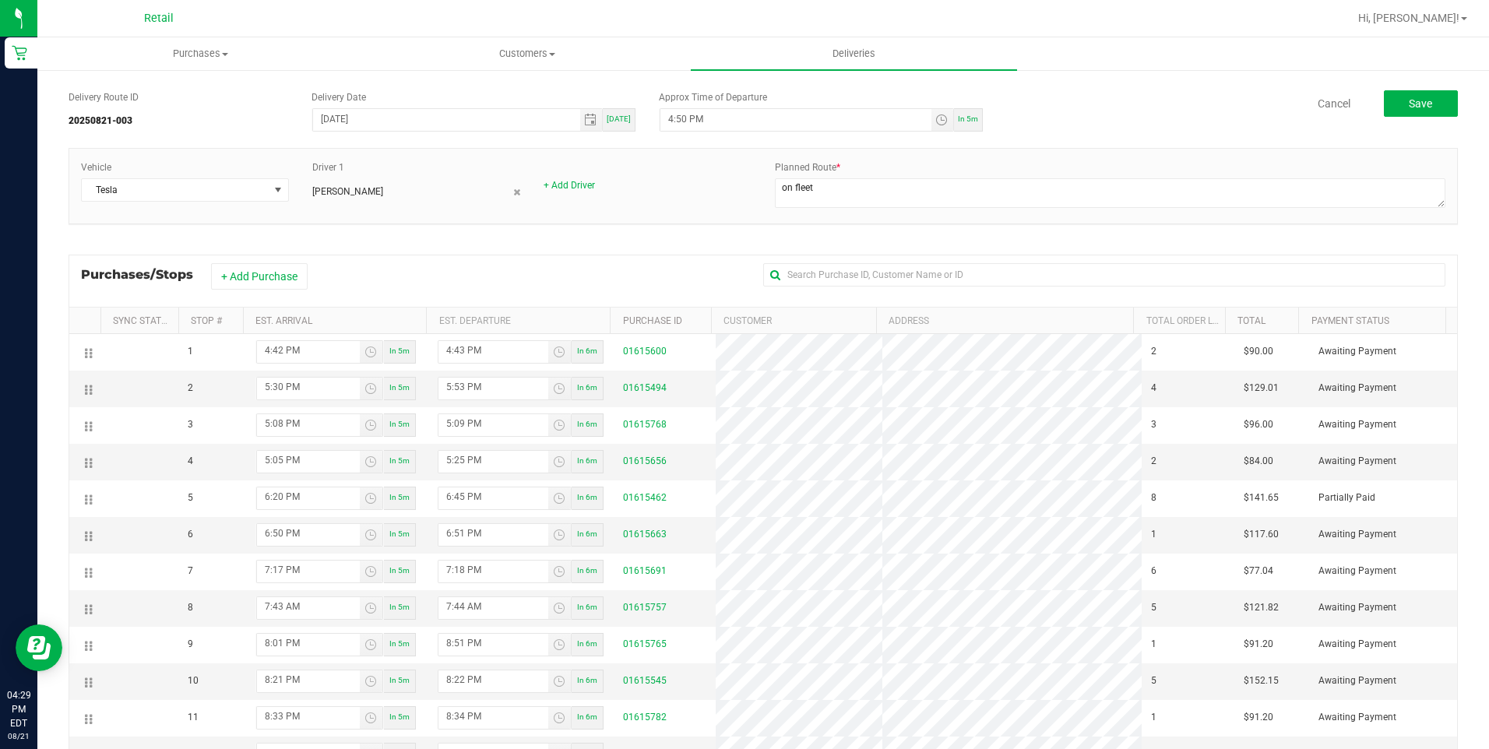
scroll to position [78, 0]
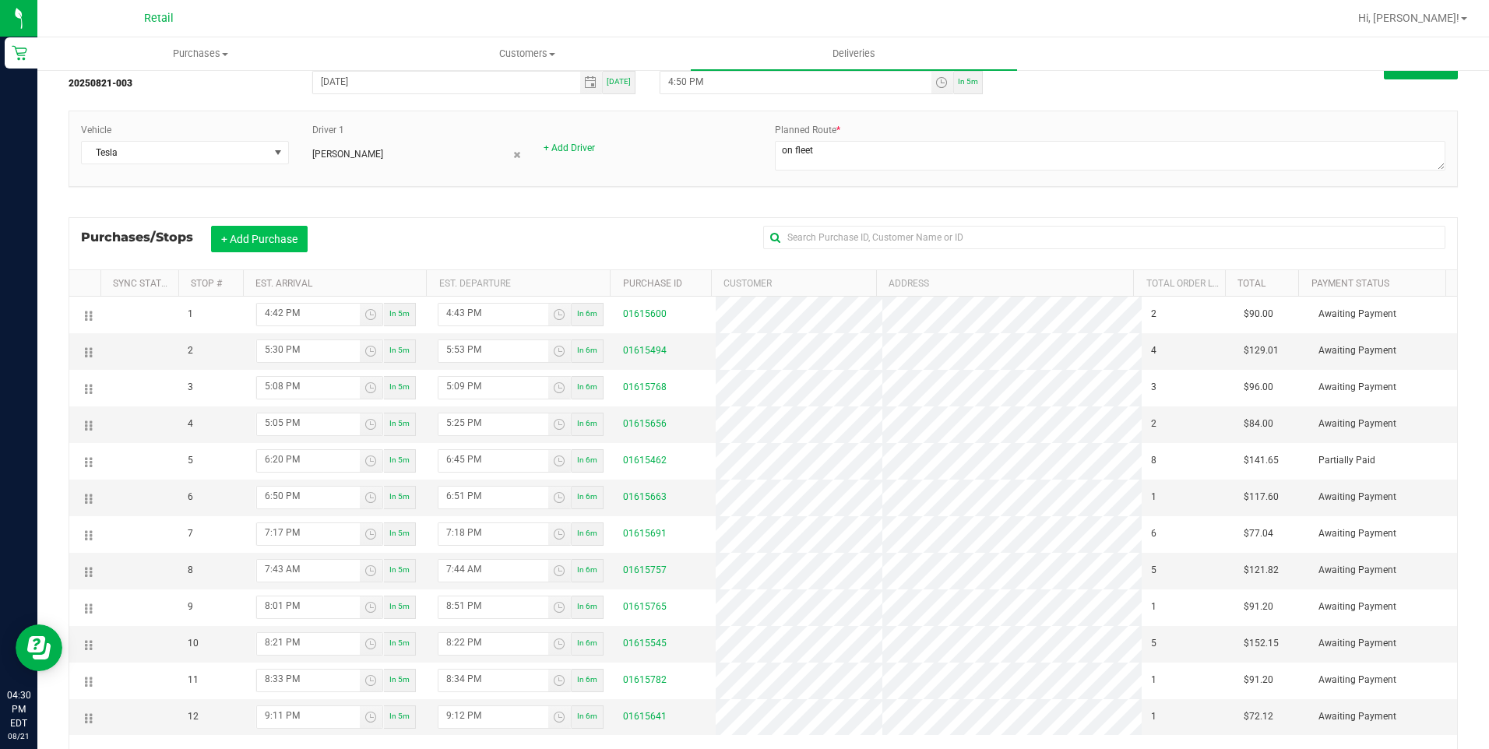
click at [269, 243] on button "+ Add Purchase" at bounding box center [259, 239] width 97 height 26
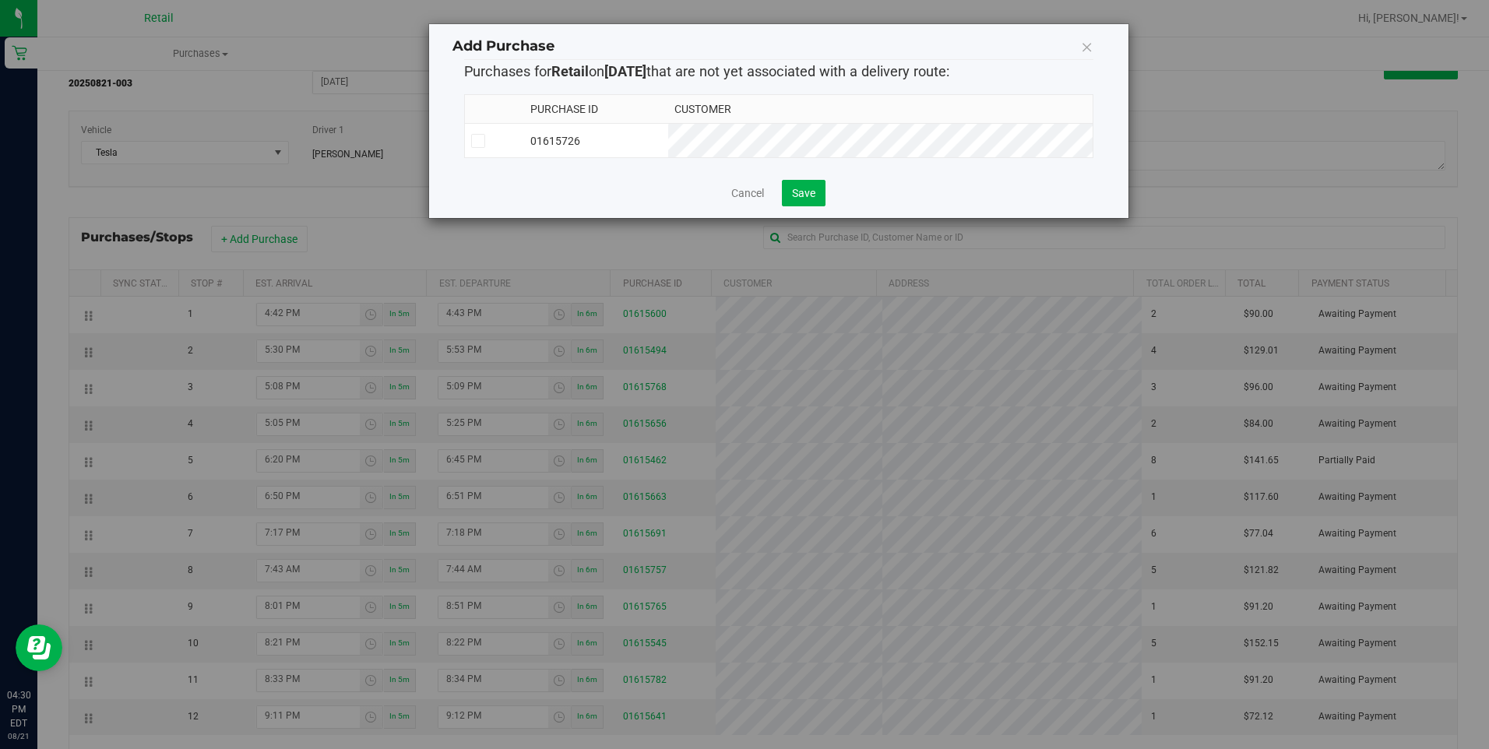
click at [1090, 43] on icon at bounding box center [1087, 47] width 12 height 22
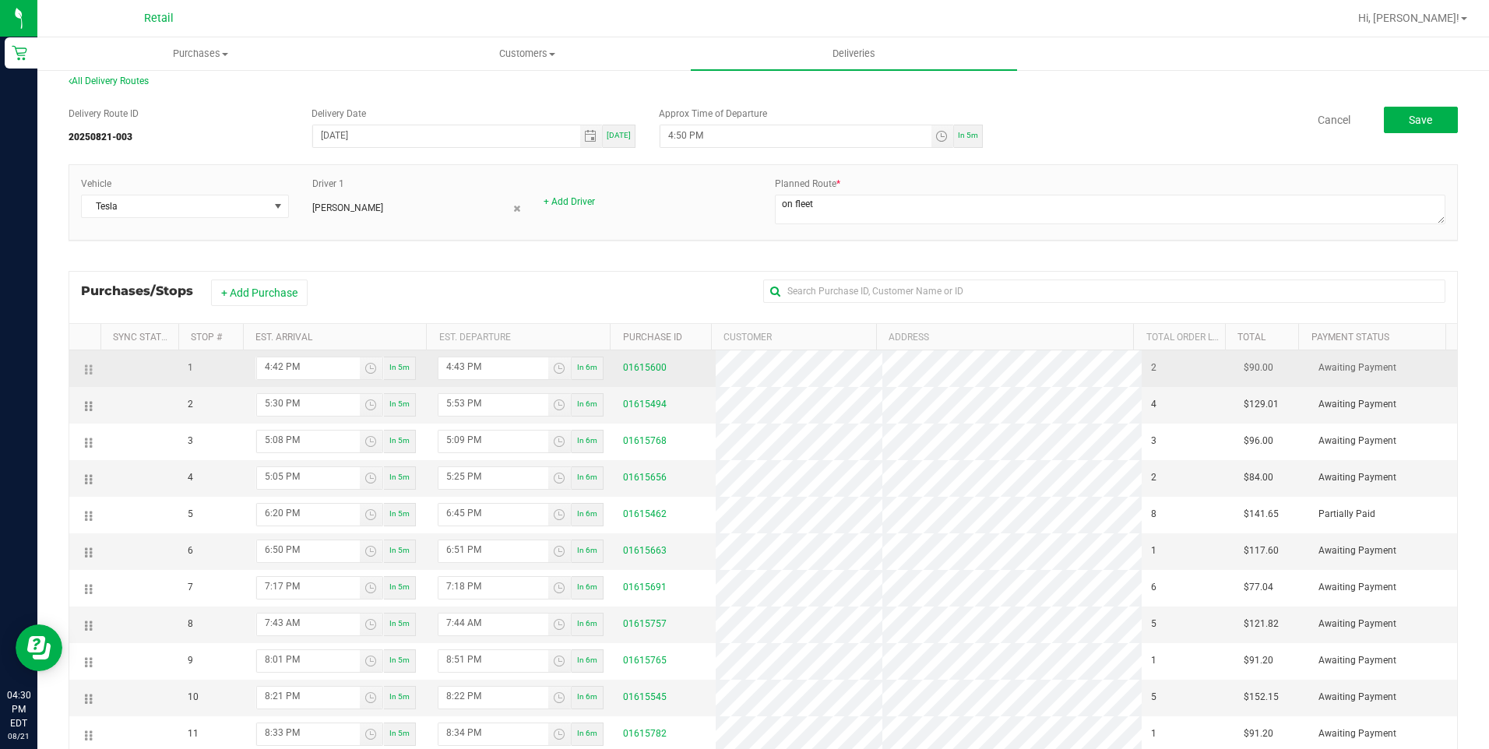
scroll to position [0, 0]
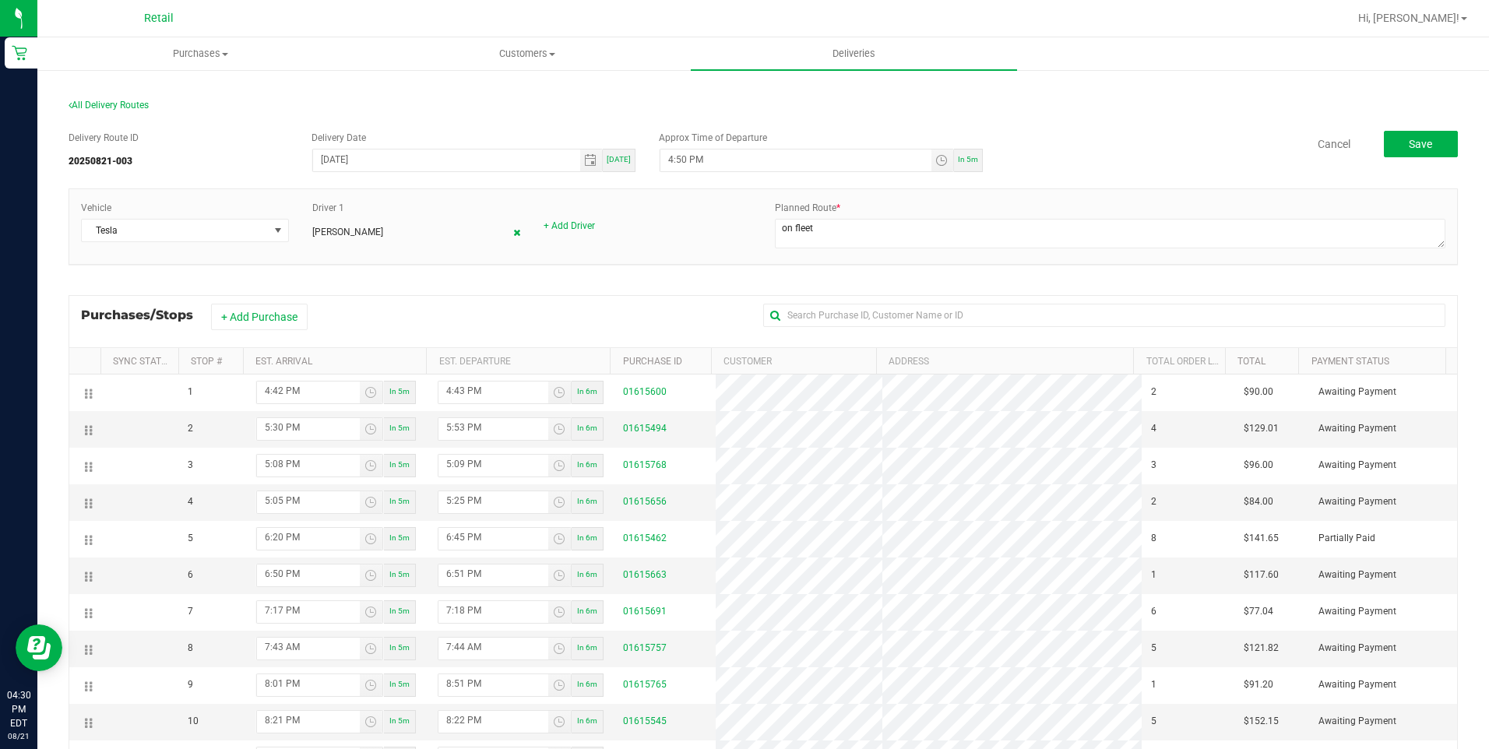
click at [513, 232] on icon at bounding box center [516, 232] width 7 height 9
click at [335, 227] on link "+ Add Driver" at bounding box center [337, 225] width 51 height 11
click at [547, 191] on div "Vehicle Tesla New Driver Planned Route *" at bounding box center [763, 226] width 1388 height 75
click at [80, 103] on span "All Delivery Routes" at bounding box center [109, 105] width 80 height 11
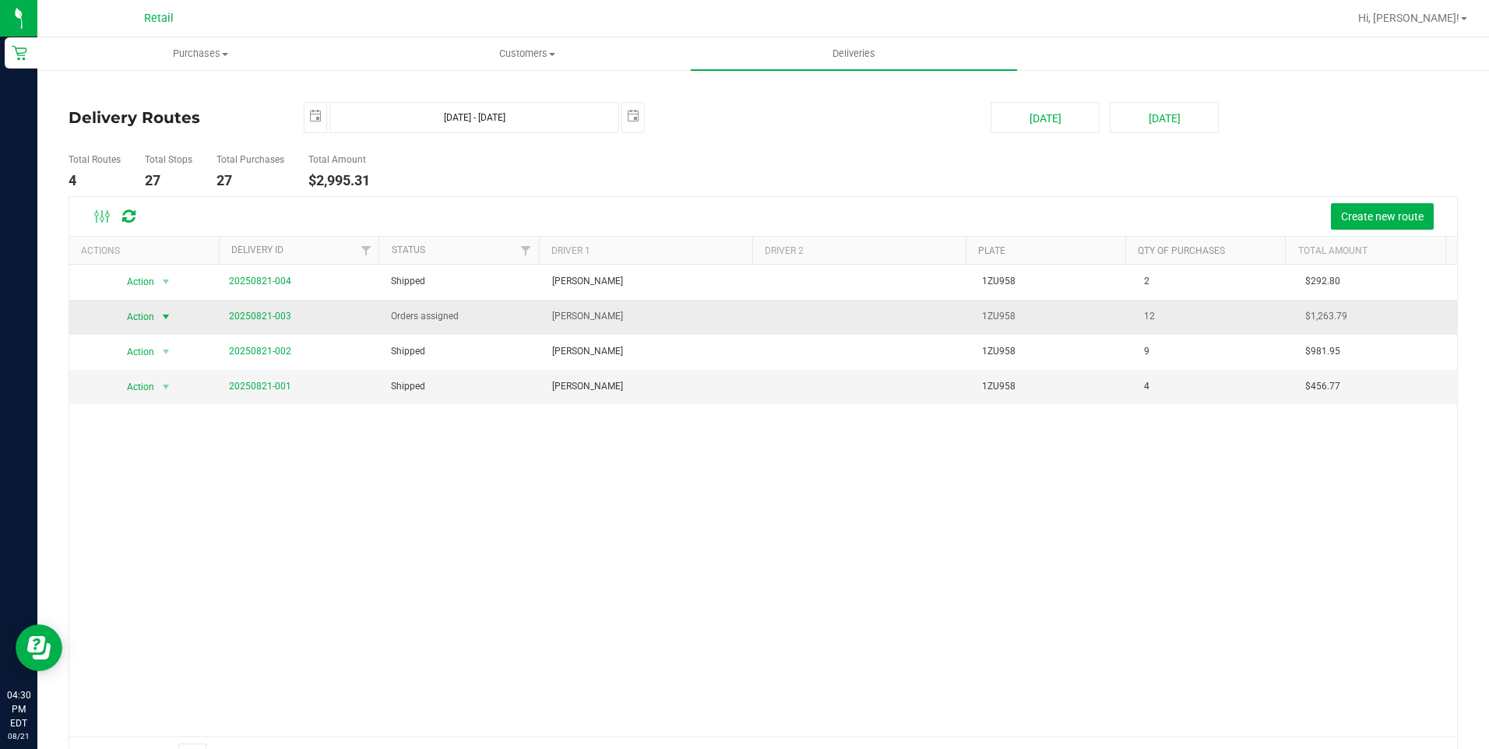
click at [166, 315] on span "select" at bounding box center [166, 317] width 12 height 12
click at [165, 315] on span "select" at bounding box center [166, 317] width 12 height 12
click at [164, 315] on span "select" at bounding box center [166, 317] width 12 height 12
click at [157, 343] on li "Cancel Delivery" at bounding box center [154, 342] width 83 height 23
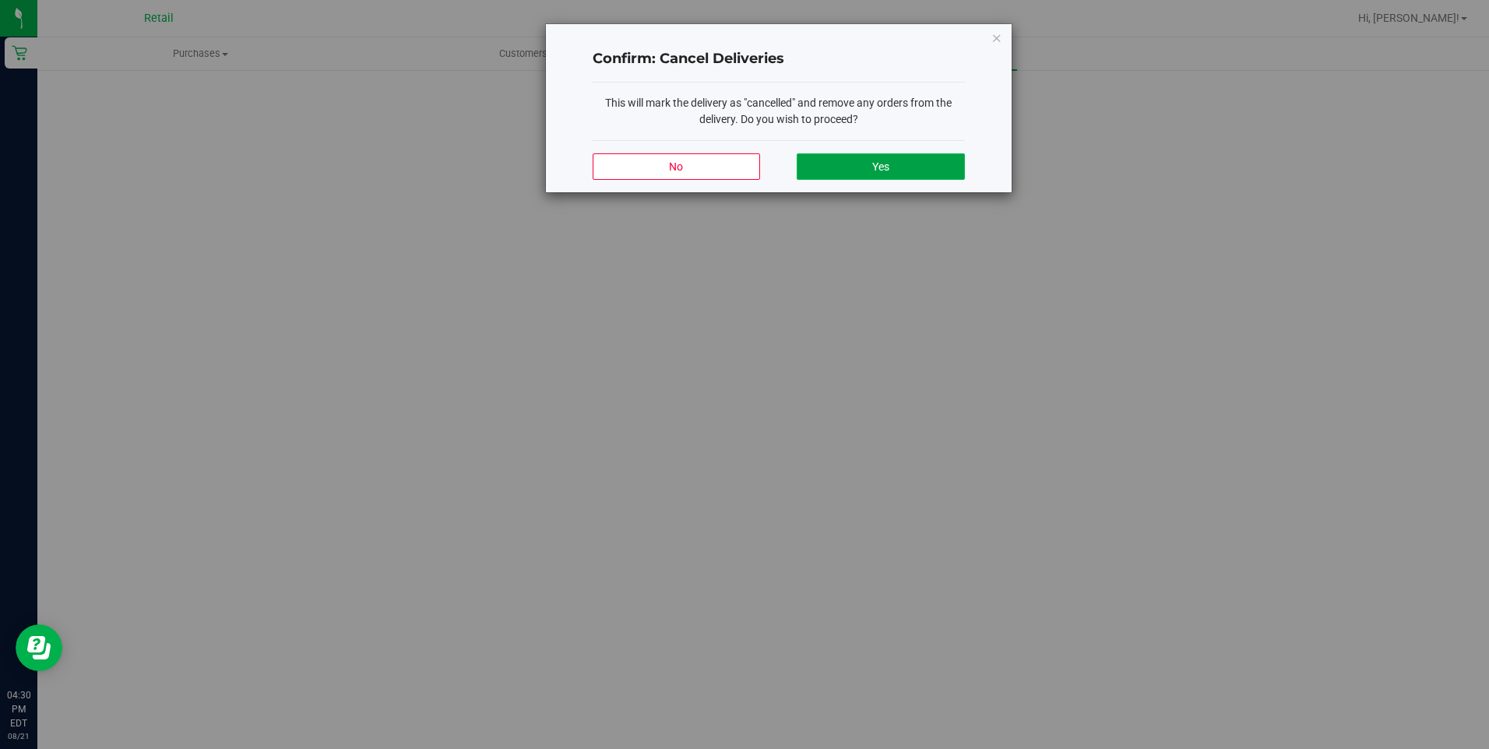
click at [882, 165] on span "Yes" at bounding box center [880, 166] width 17 height 12
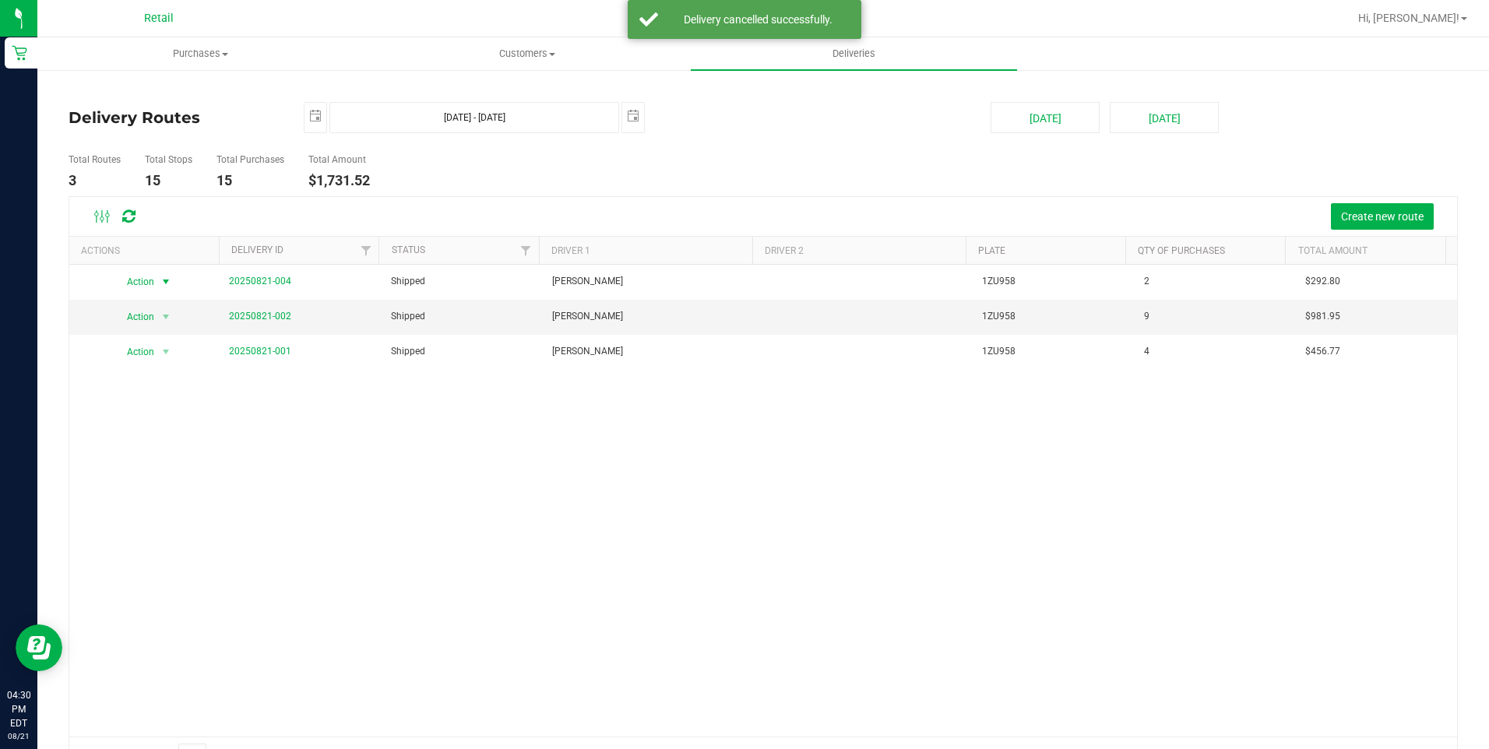
click at [161, 278] on span "select" at bounding box center [166, 282] width 12 height 12
drag, startPoint x: 156, startPoint y: 304, endPoint x: 349, endPoint y: 440, distance: 236.4
click at [349, 440] on body "Retail 04:30 PM EDT [DATE] 08/21 Retail Hi, [PERSON_NAME]! Purchases Summary of…" at bounding box center [744, 374] width 1489 height 749
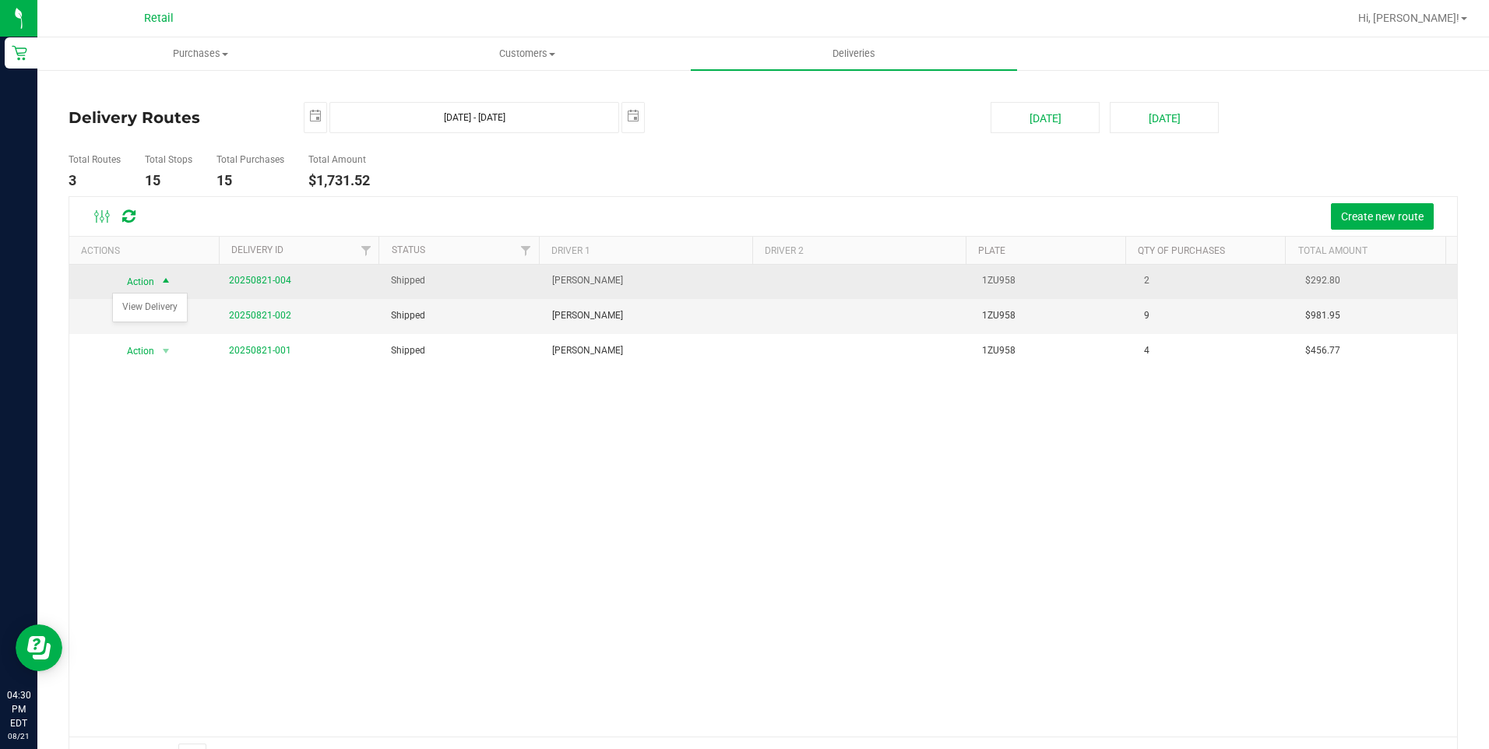
click at [191, 280] on div "Action Action View Delivery" at bounding box center [145, 281] width 132 height 21
click at [167, 279] on span "select" at bounding box center [166, 282] width 12 height 12
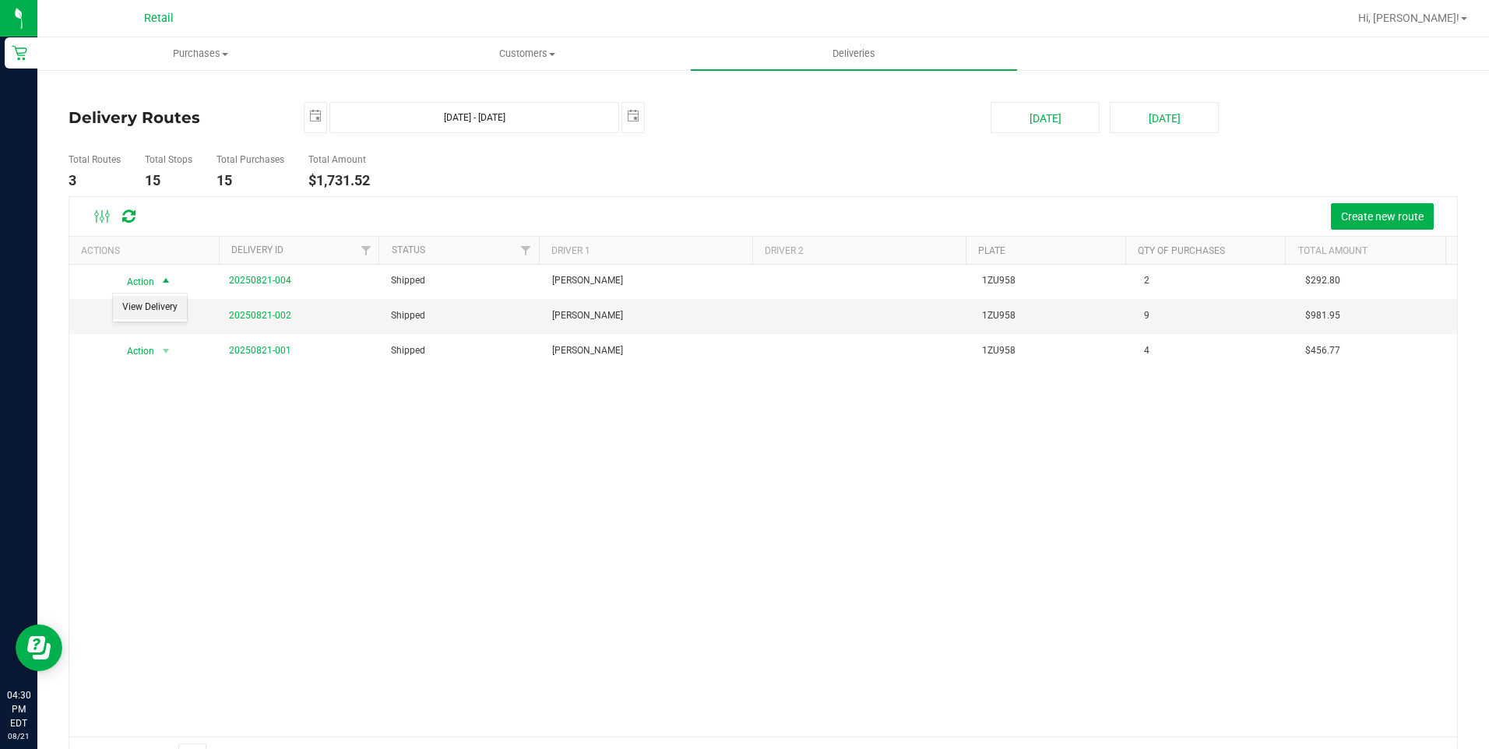
click at [152, 303] on li "View Delivery" at bounding box center [150, 307] width 74 height 23
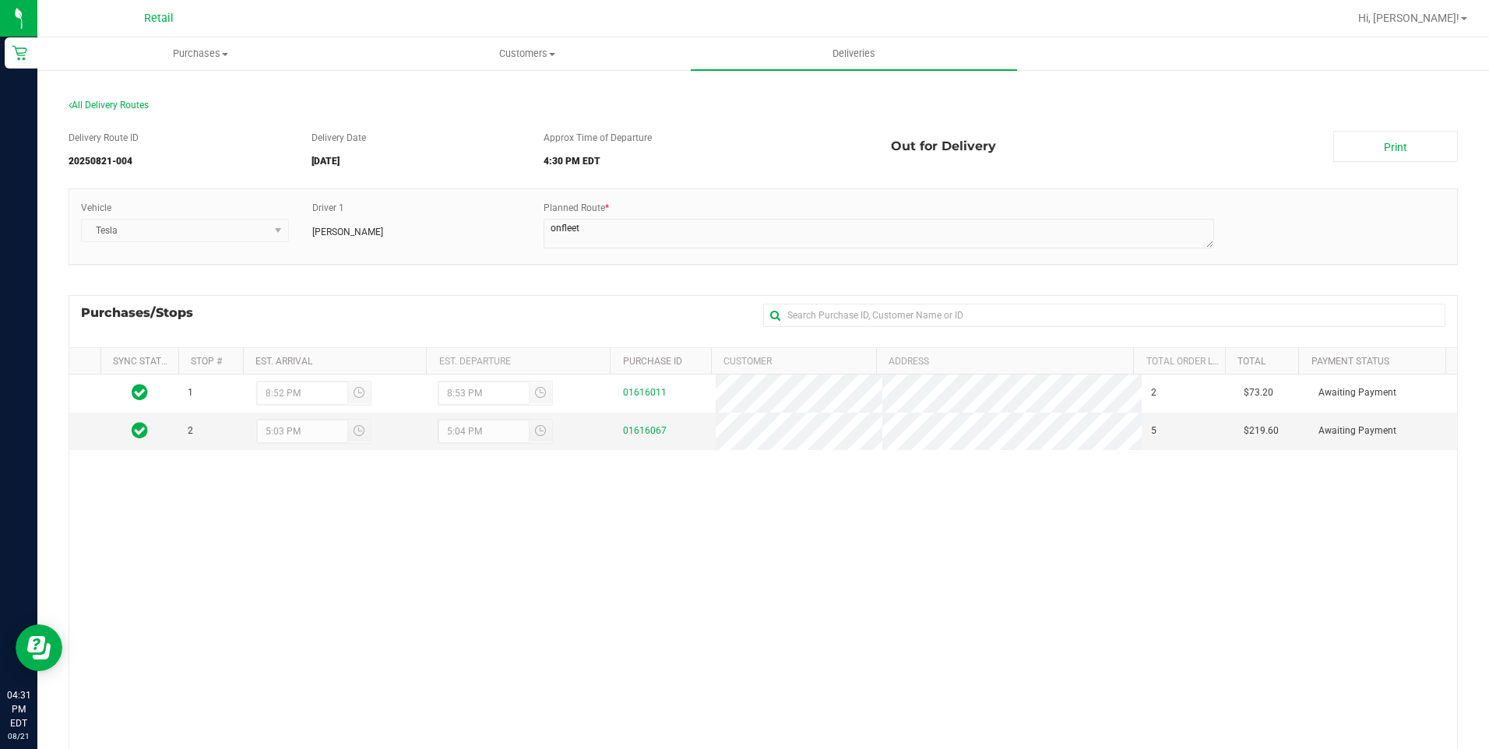
click at [106, 99] on div "All Delivery Routes" at bounding box center [763, 108] width 1389 height 21
click at [69, 104] on icon at bounding box center [70, 104] width 3 height 9
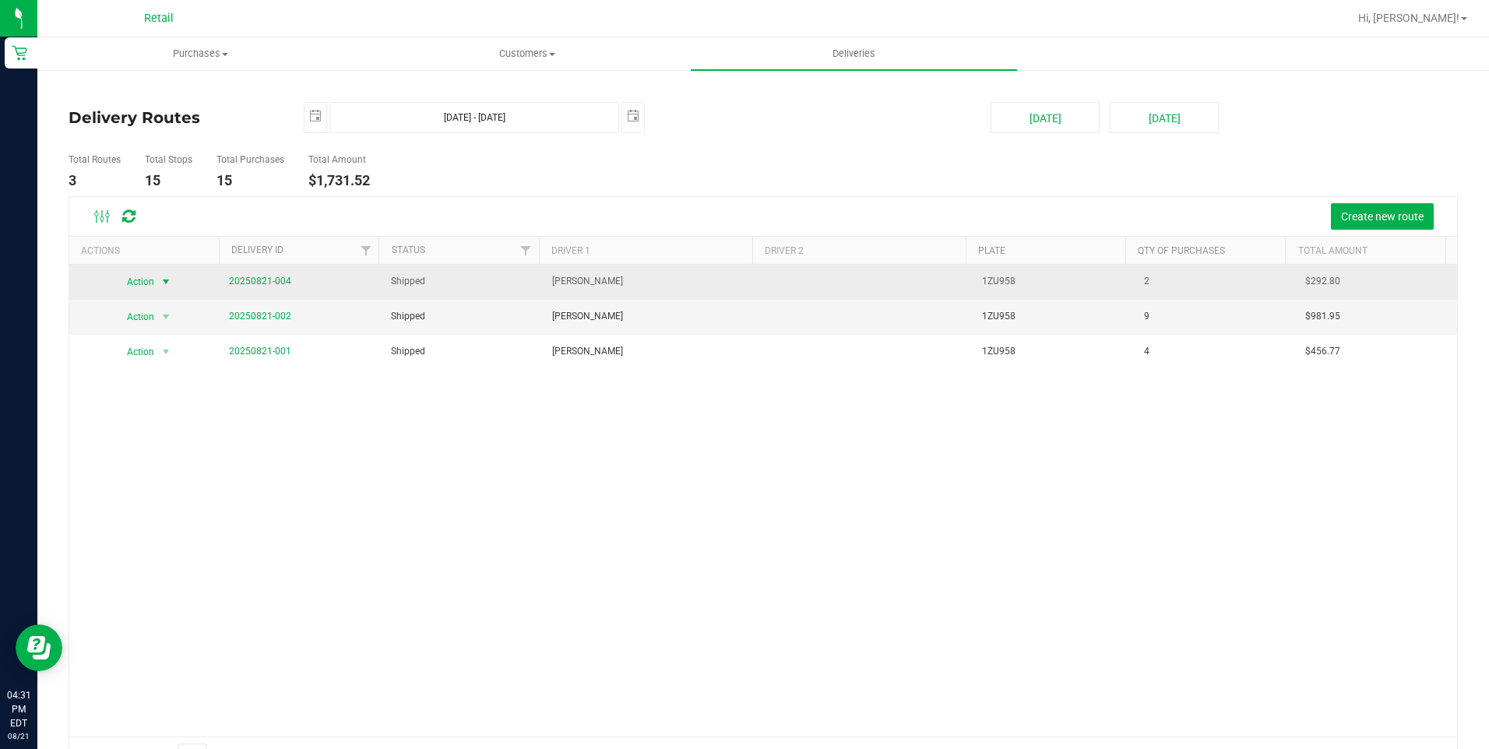
click at [164, 279] on span "select" at bounding box center [166, 282] width 12 height 12
click at [163, 279] on span "select" at bounding box center [166, 282] width 12 height 12
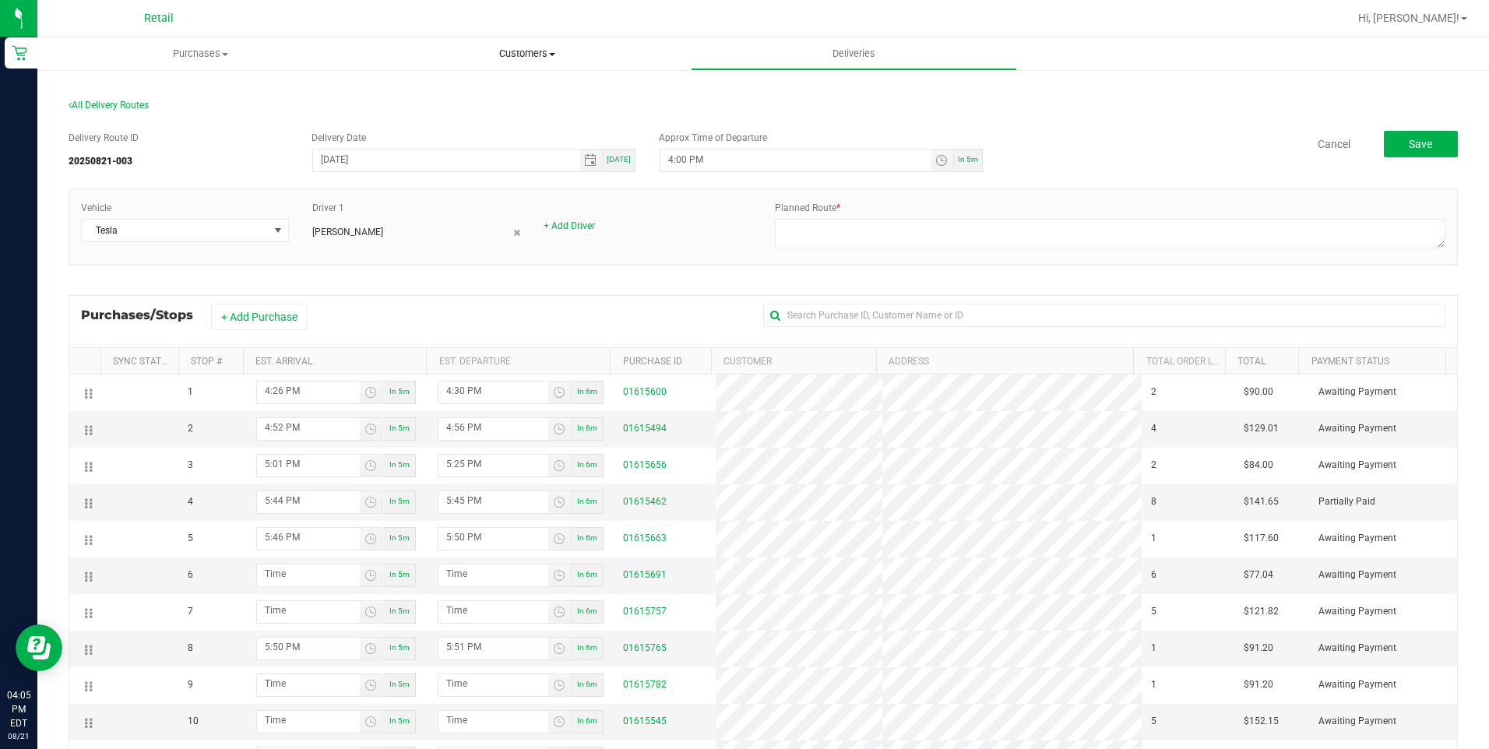
click at [548, 50] on span "Customers" at bounding box center [526, 54] width 325 height 14
click at [575, 93] on li "All customers" at bounding box center [527, 94] width 326 height 19
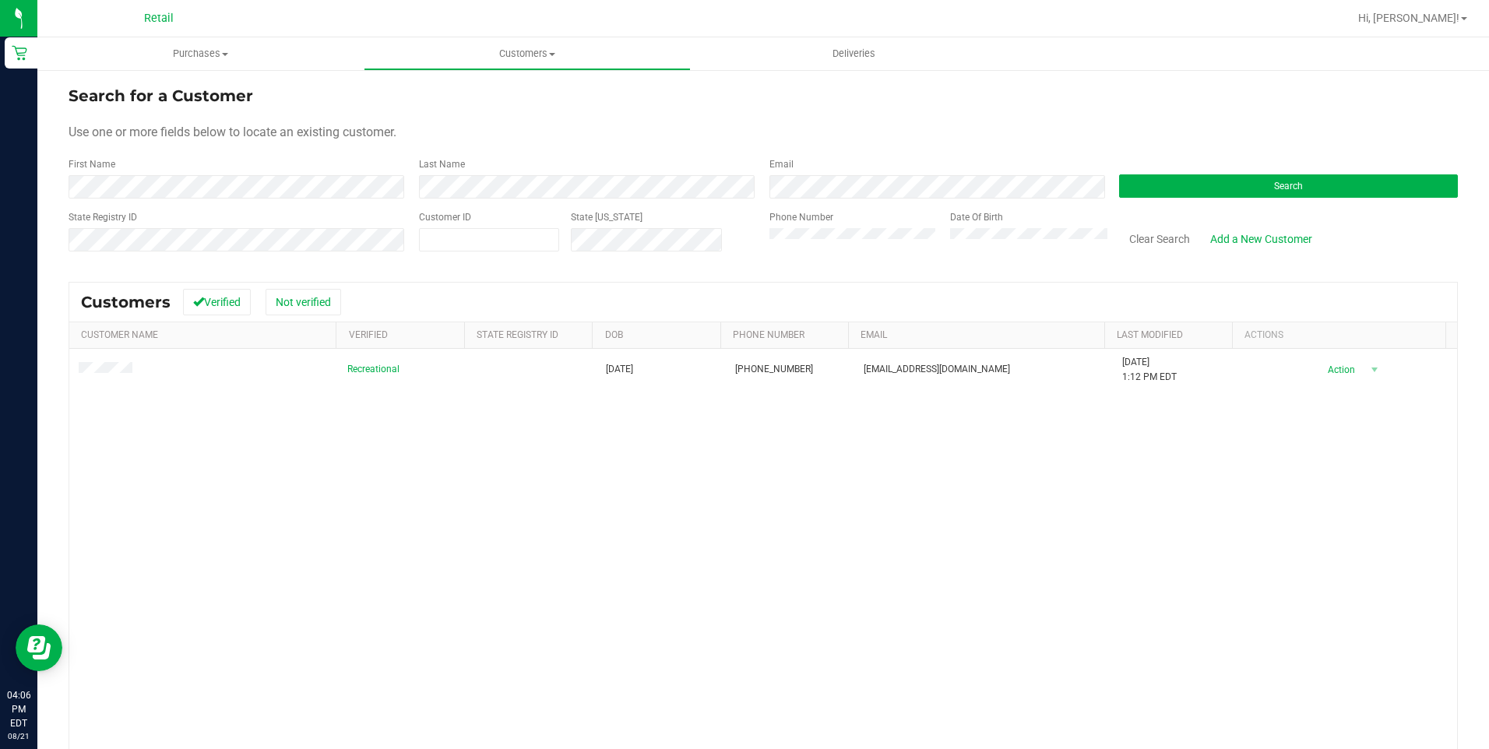
click at [118, 363] on span at bounding box center [108, 370] width 58 height 16
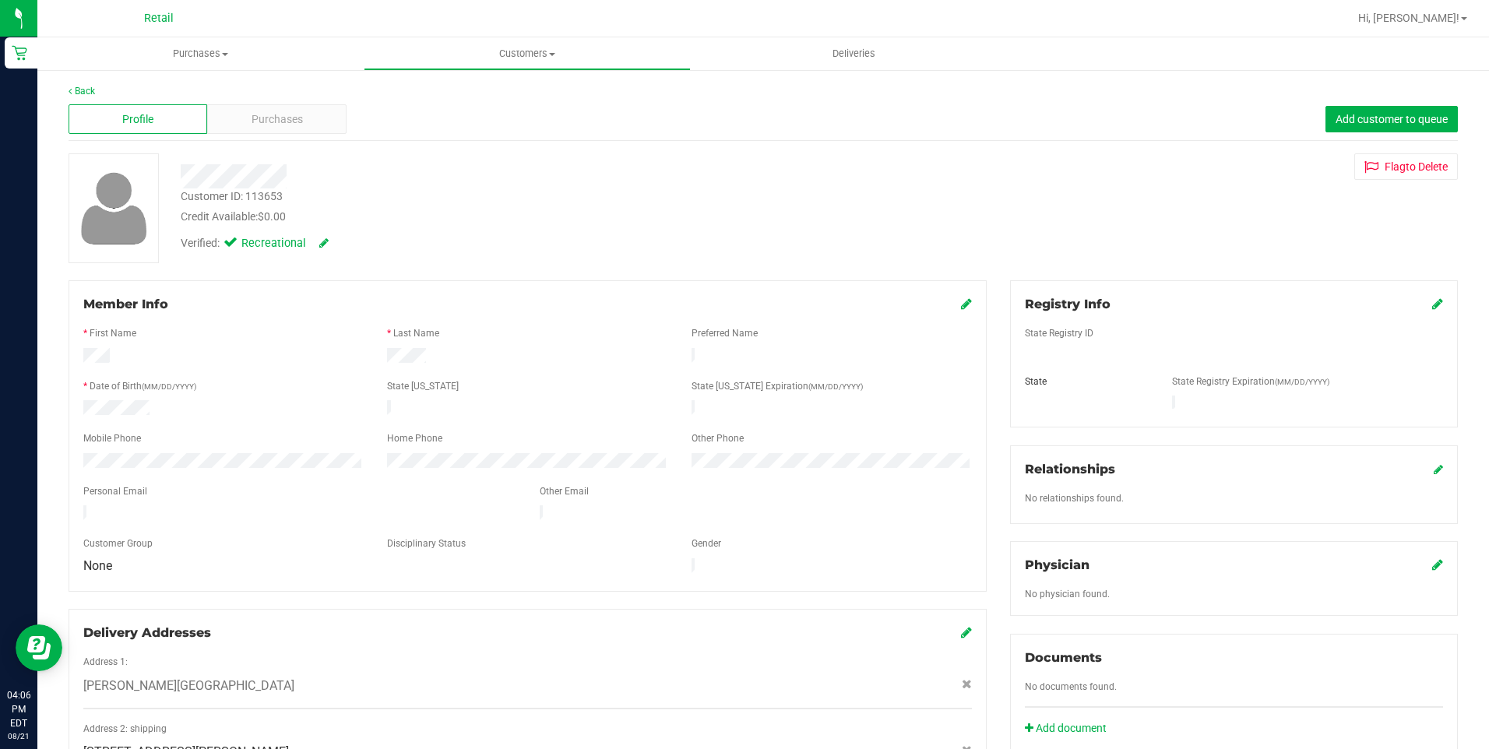
click at [245, 148] on div "Back Profile Purchases Add customer to queue Customer ID: 113653 Credit Availab…" at bounding box center [763, 578] width 1389 height 988
click at [335, 99] on div "Back Profile Purchases Add customer to queue Customer ID: 113653 Credit Availab…" at bounding box center [763, 578] width 1389 height 988
drag, startPoint x: 335, startPoint y: 99, endPoint x: 294, endPoint y: 140, distance: 57.8
click at [294, 140] on div "Profile Purchases Add customer to queue" at bounding box center [763, 119] width 1389 height 43
click at [294, 122] on span "Purchases" at bounding box center [277, 119] width 51 height 16
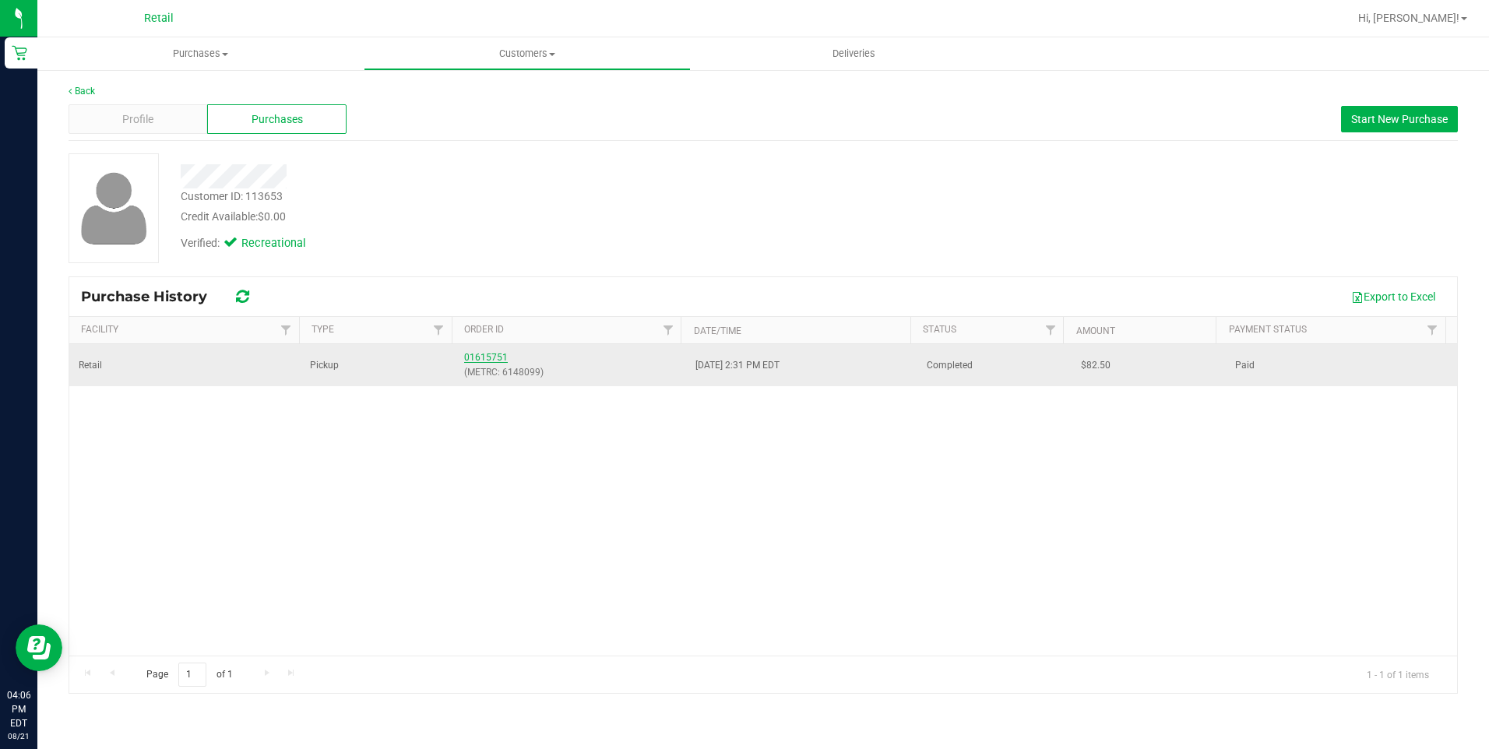
click at [474, 357] on link "01615751" at bounding box center [486, 357] width 44 height 11
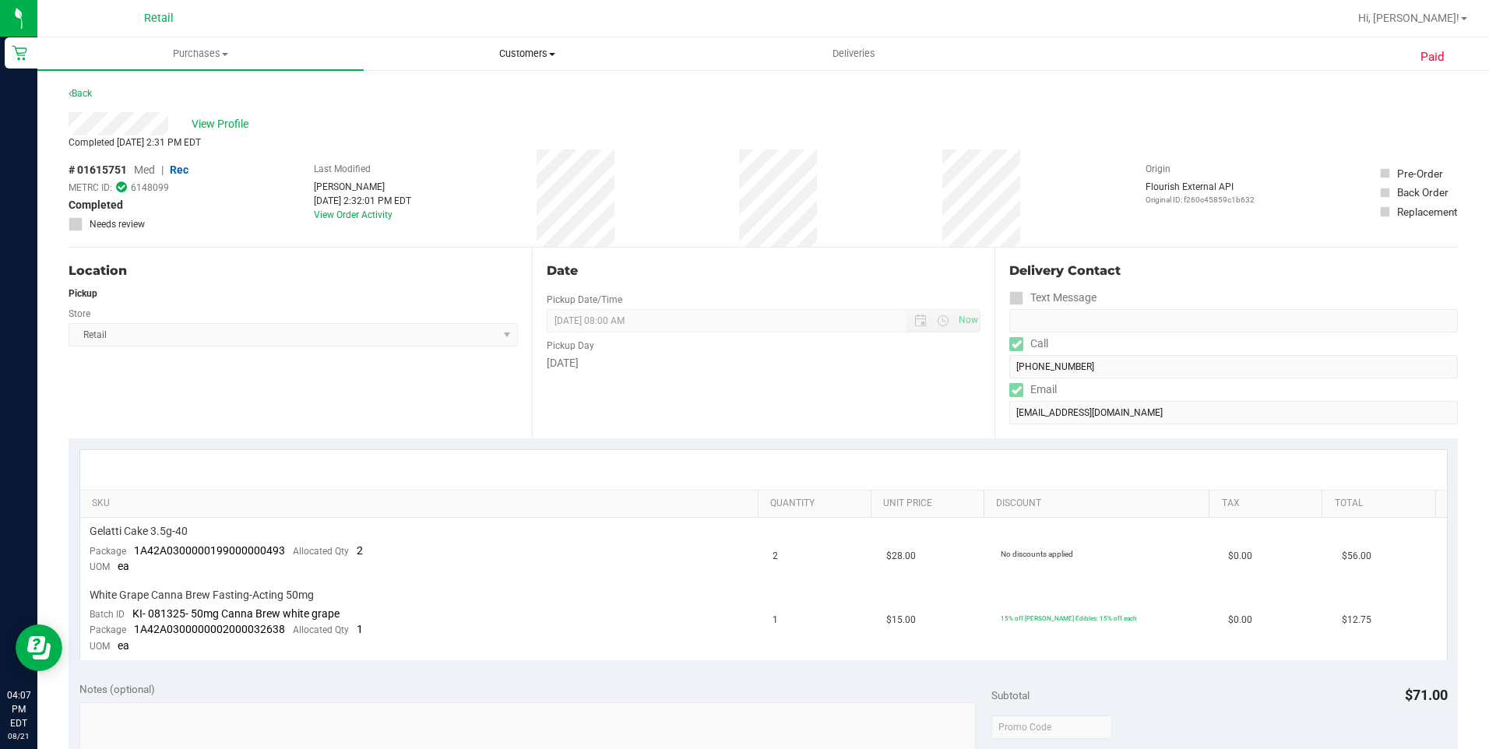
click at [544, 50] on span "Customers" at bounding box center [526, 54] width 325 height 14
click at [457, 97] on span "All customers" at bounding box center [420, 93] width 112 height 13
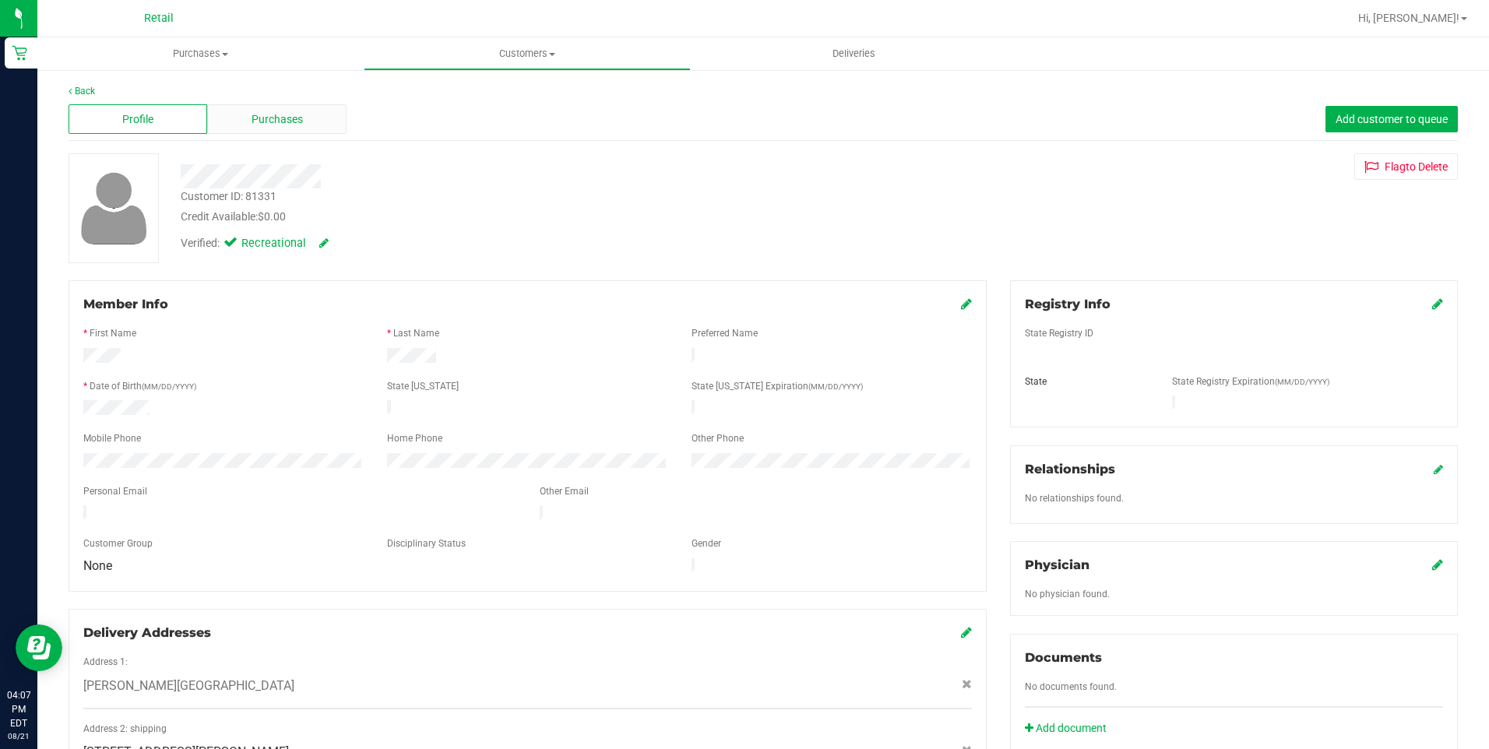
click at [298, 117] on span "Purchases" at bounding box center [277, 119] width 51 height 16
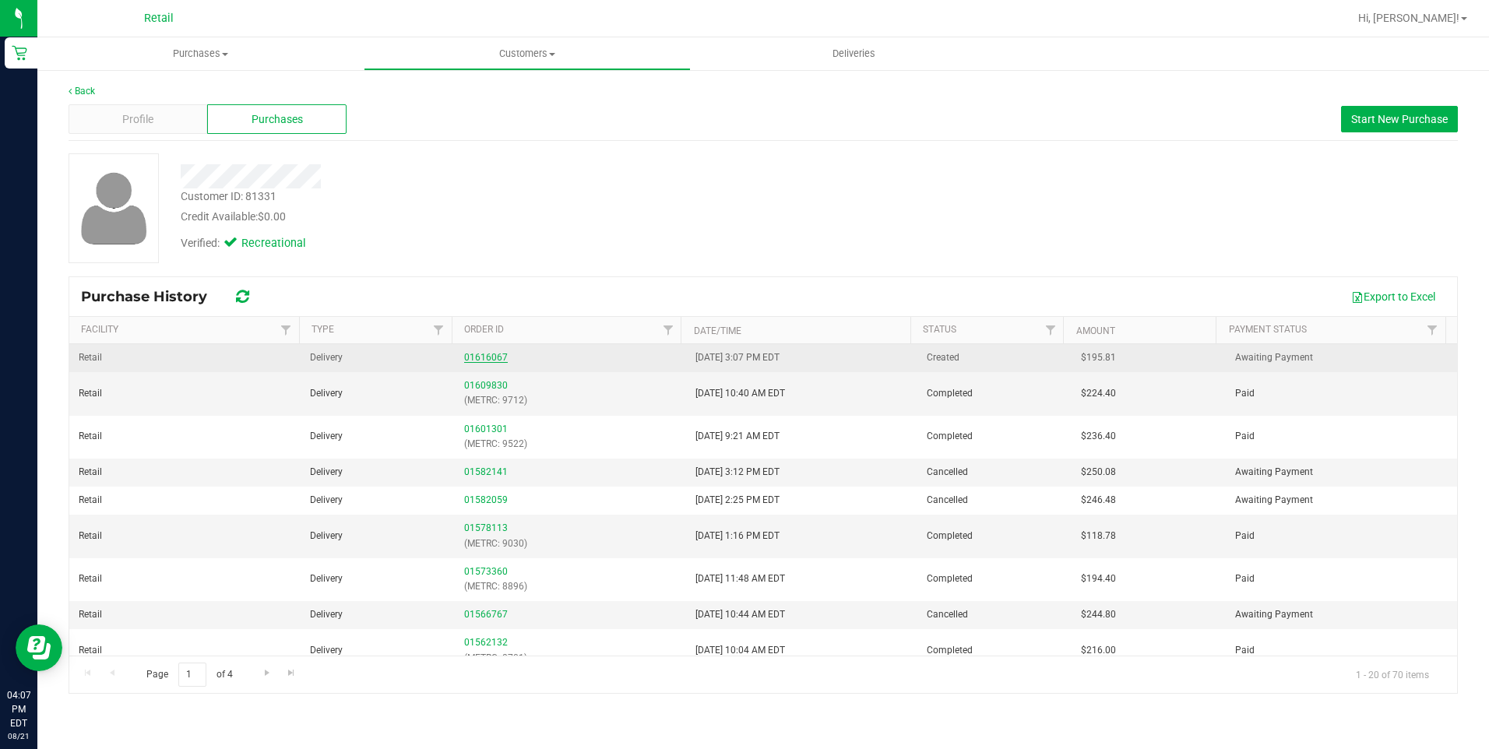
click at [485, 352] on link "01616067" at bounding box center [486, 357] width 44 height 11
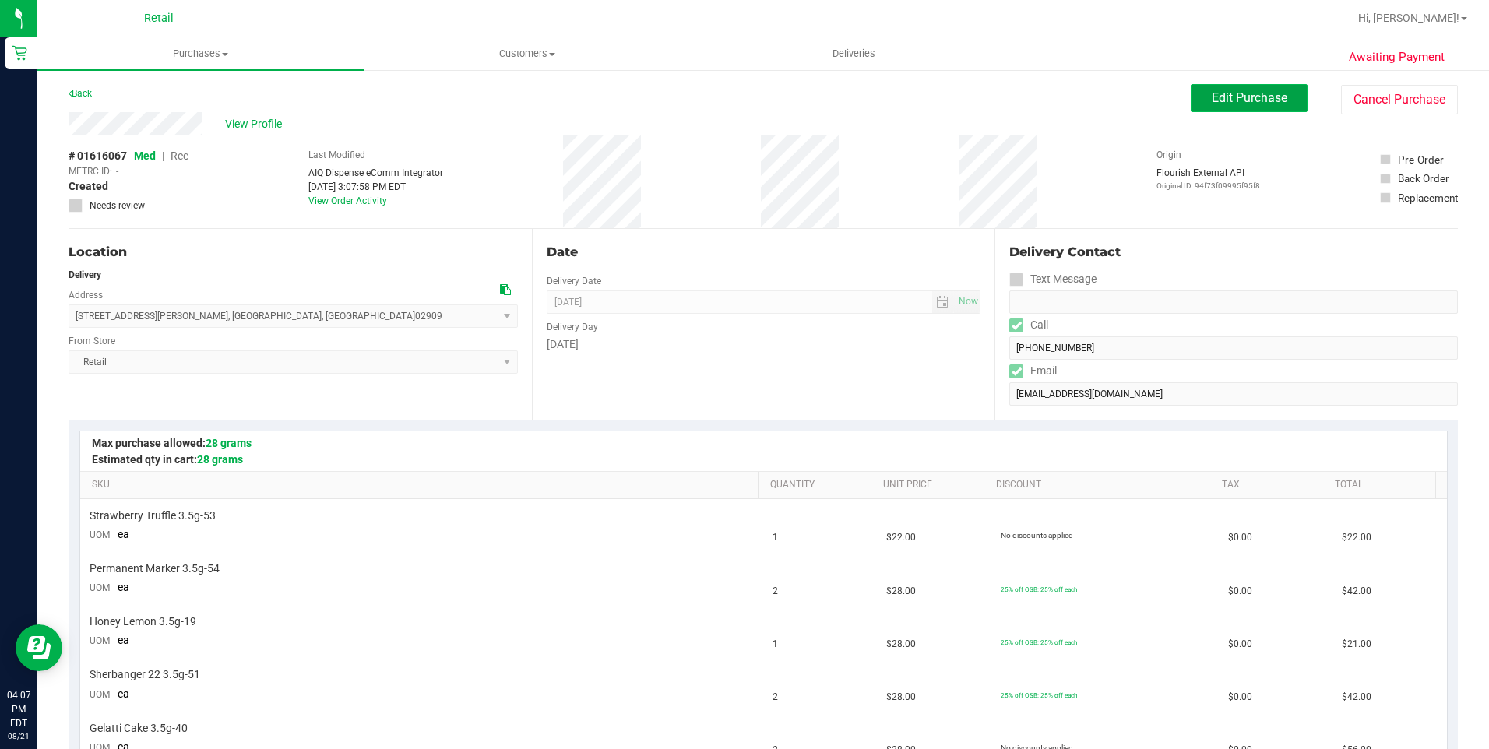
click at [1217, 97] on span "Edit Purchase" at bounding box center [1250, 97] width 76 height 15
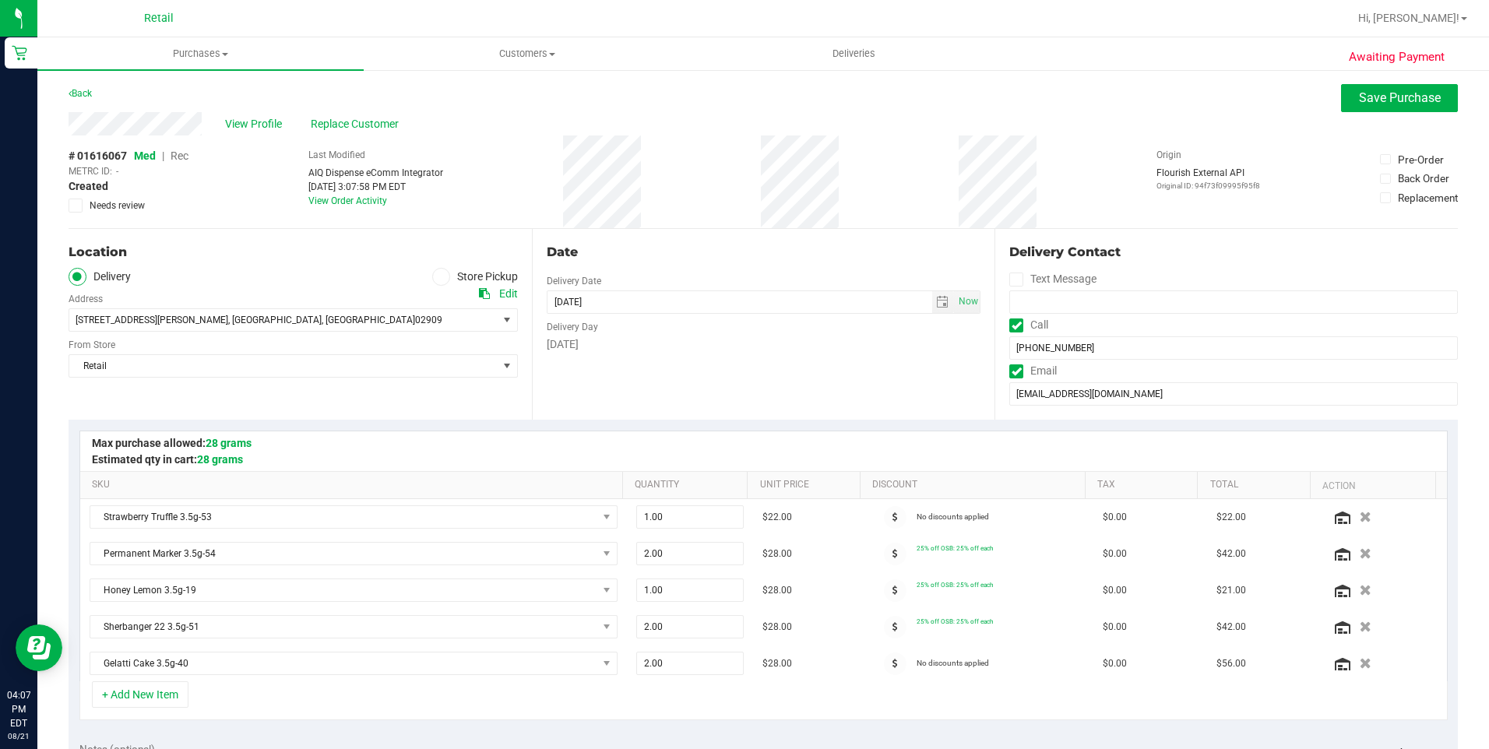
click at [196, 158] on div "# 01616067 Med | Rec METRC ID: - Created Needs review Last Modified AIQ Dispens…" at bounding box center [763, 182] width 1389 height 93
click at [188, 154] on span "Rec" at bounding box center [180, 156] width 18 height 12
click at [185, 157] on span "Rec" at bounding box center [180, 156] width 18 height 12
click at [188, 157] on span "Rec" at bounding box center [180, 156] width 18 height 12
click at [177, 157] on span "Rec" at bounding box center [179, 156] width 19 height 12
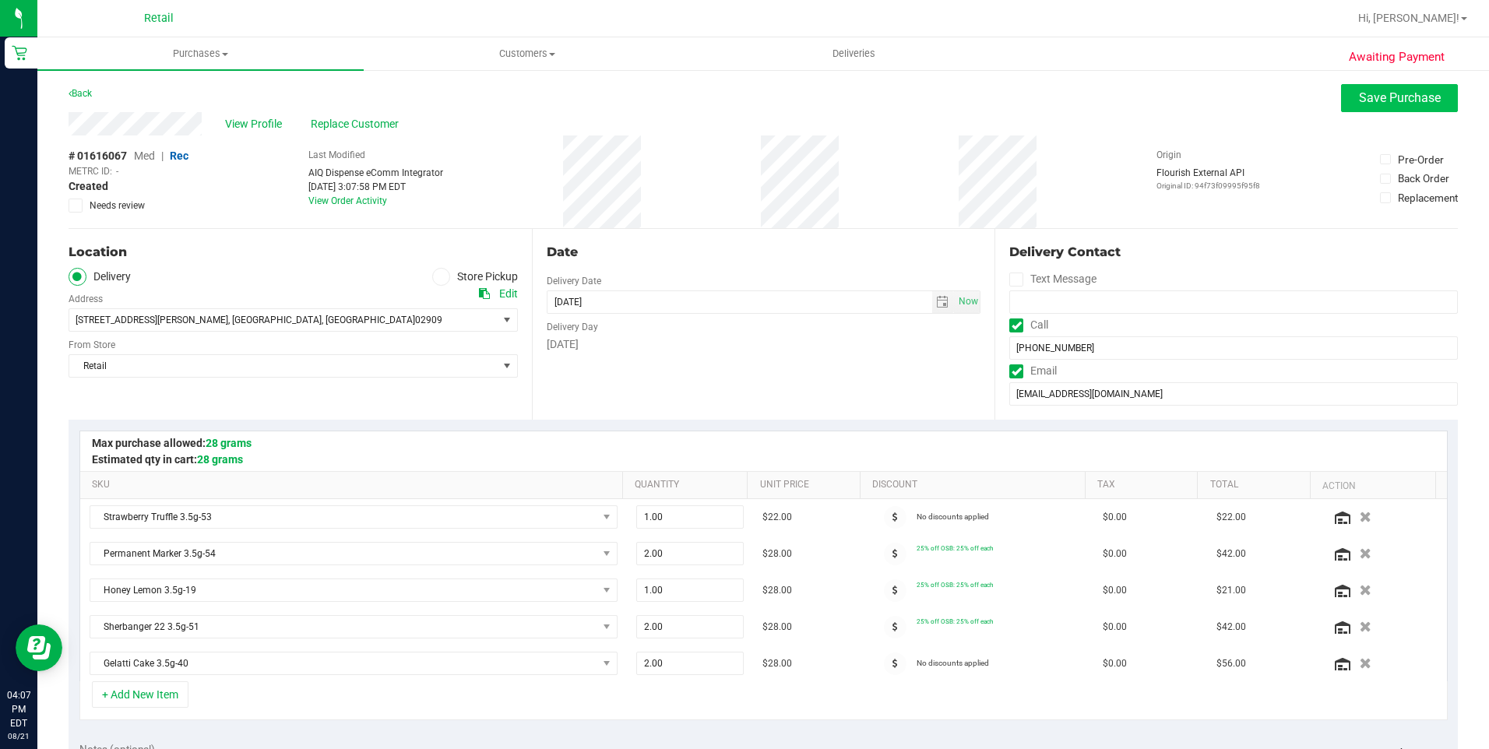
drag, startPoint x: 1386, startPoint y: 114, endPoint x: 1386, endPoint y: 106, distance: 8.6
click at [1386, 114] on div "View Profile Replace Customer" at bounding box center [763, 123] width 1389 height 23
click at [1386, 106] on button "Save Purchase" at bounding box center [1399, 98] width 117 height 28
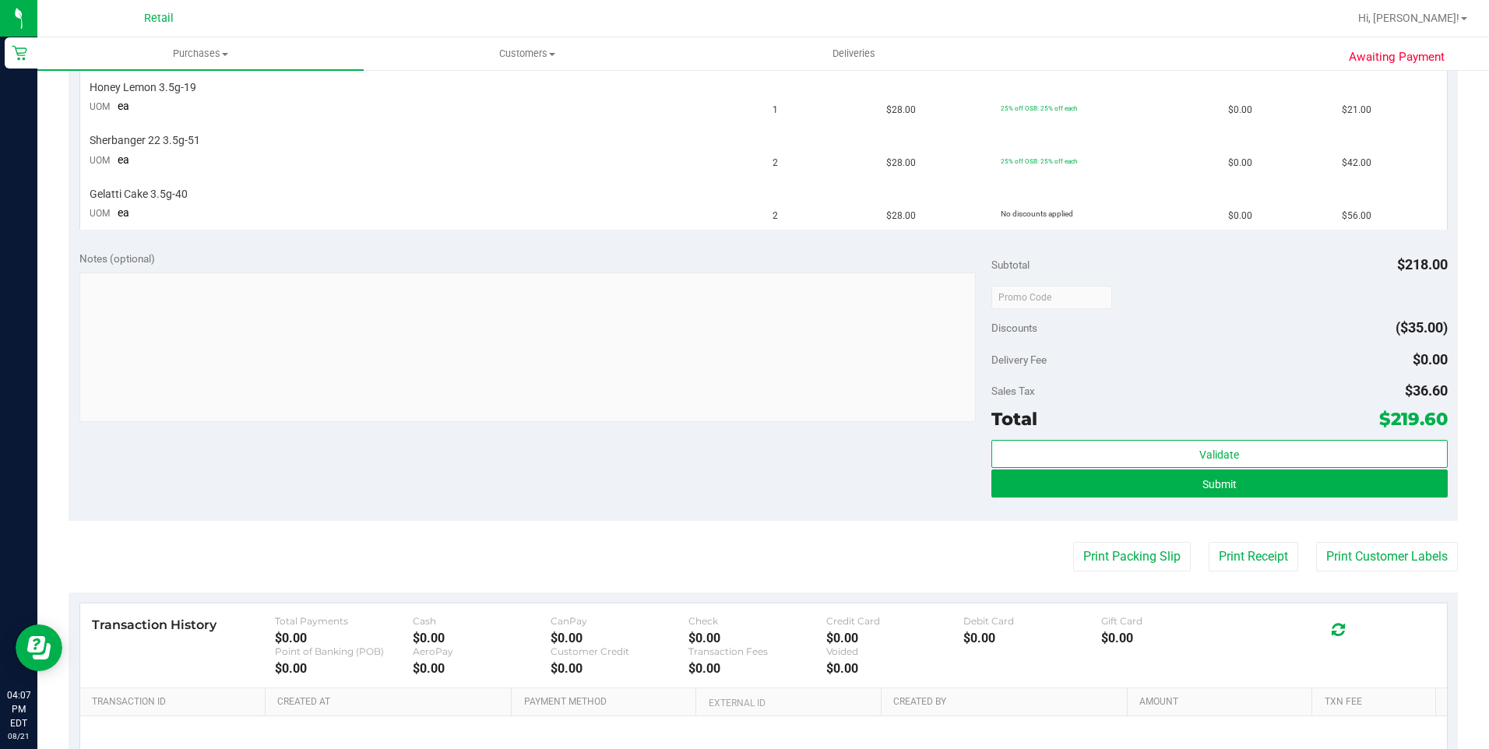
scroll to position [545, 0]
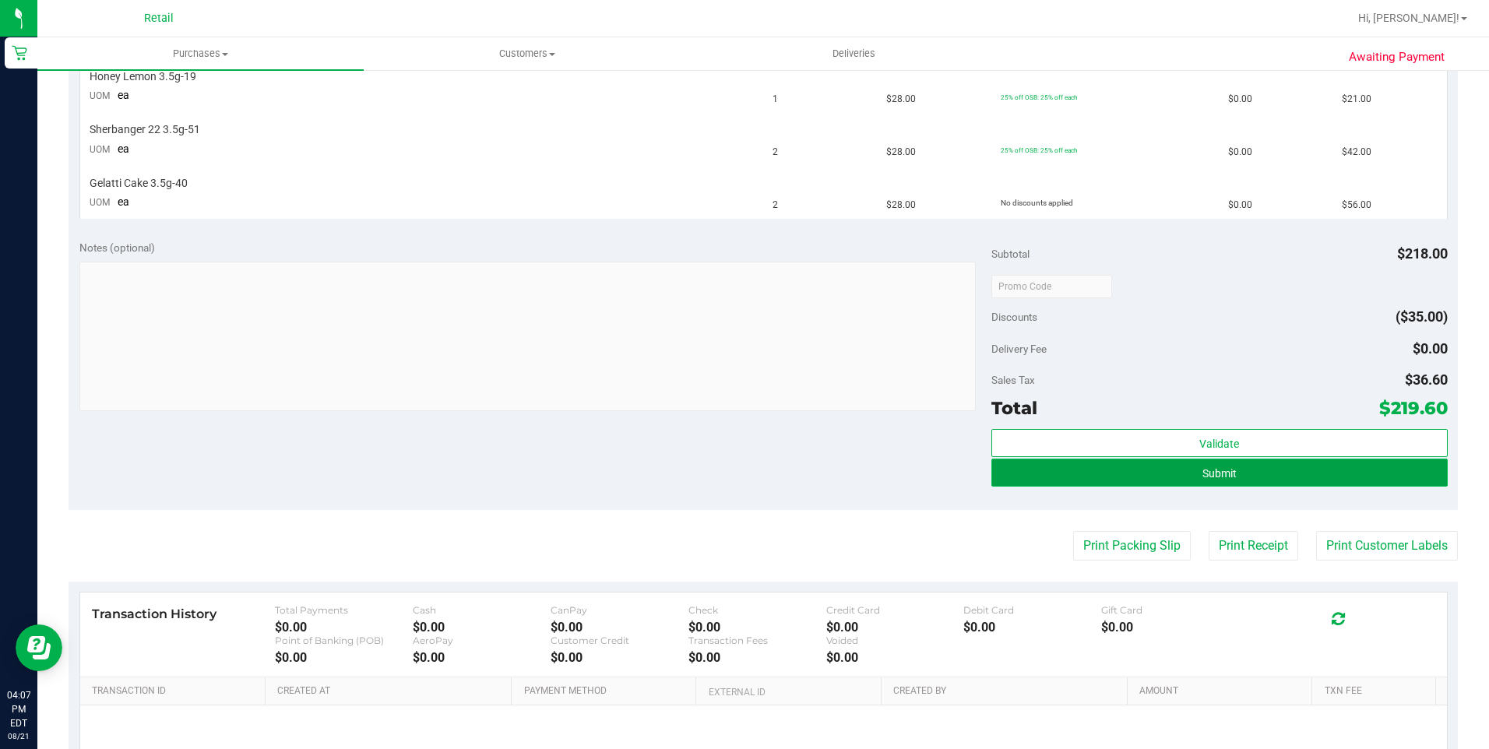
click at [1287, 473] on button "Submit" at bounding box center [1219, 473] width 456 height 28
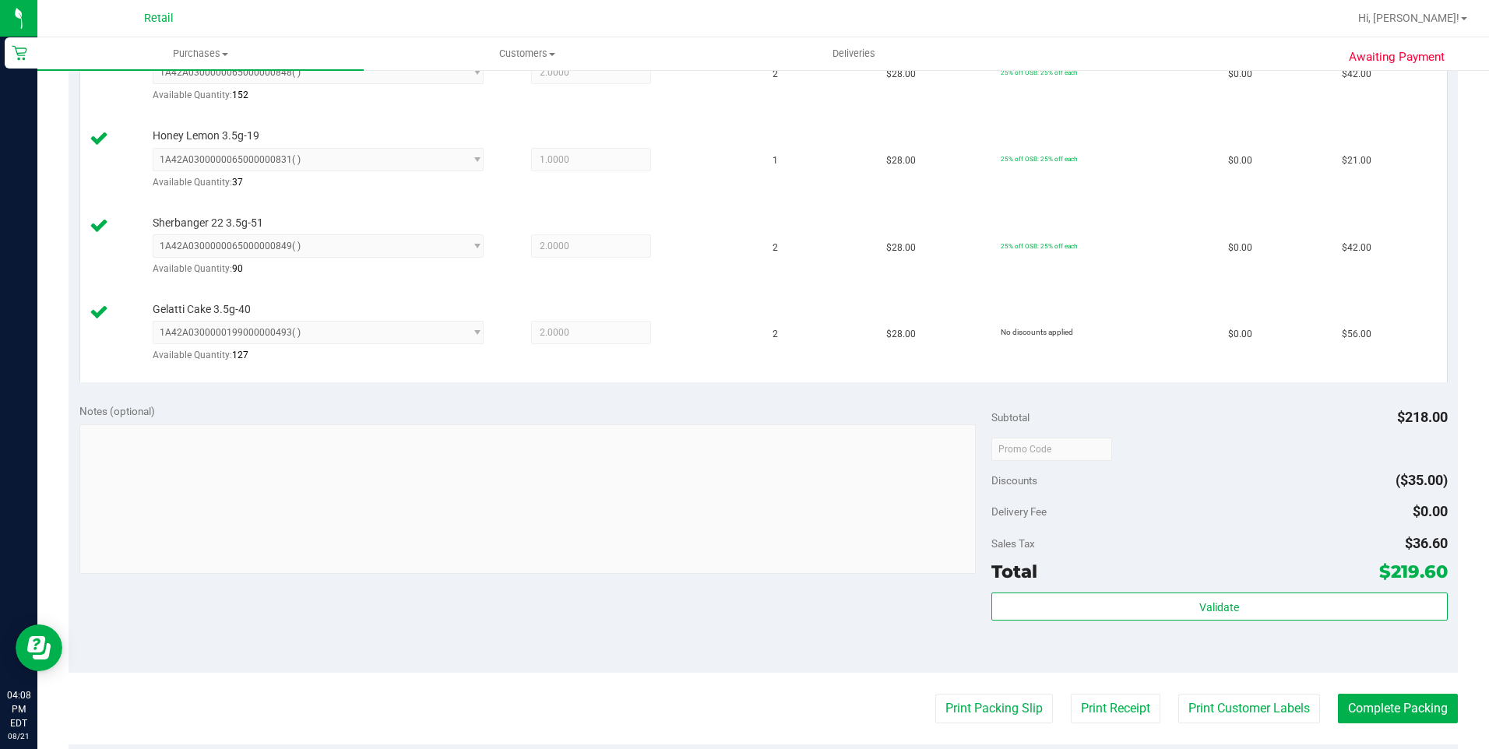
scroll to position [701, 0]
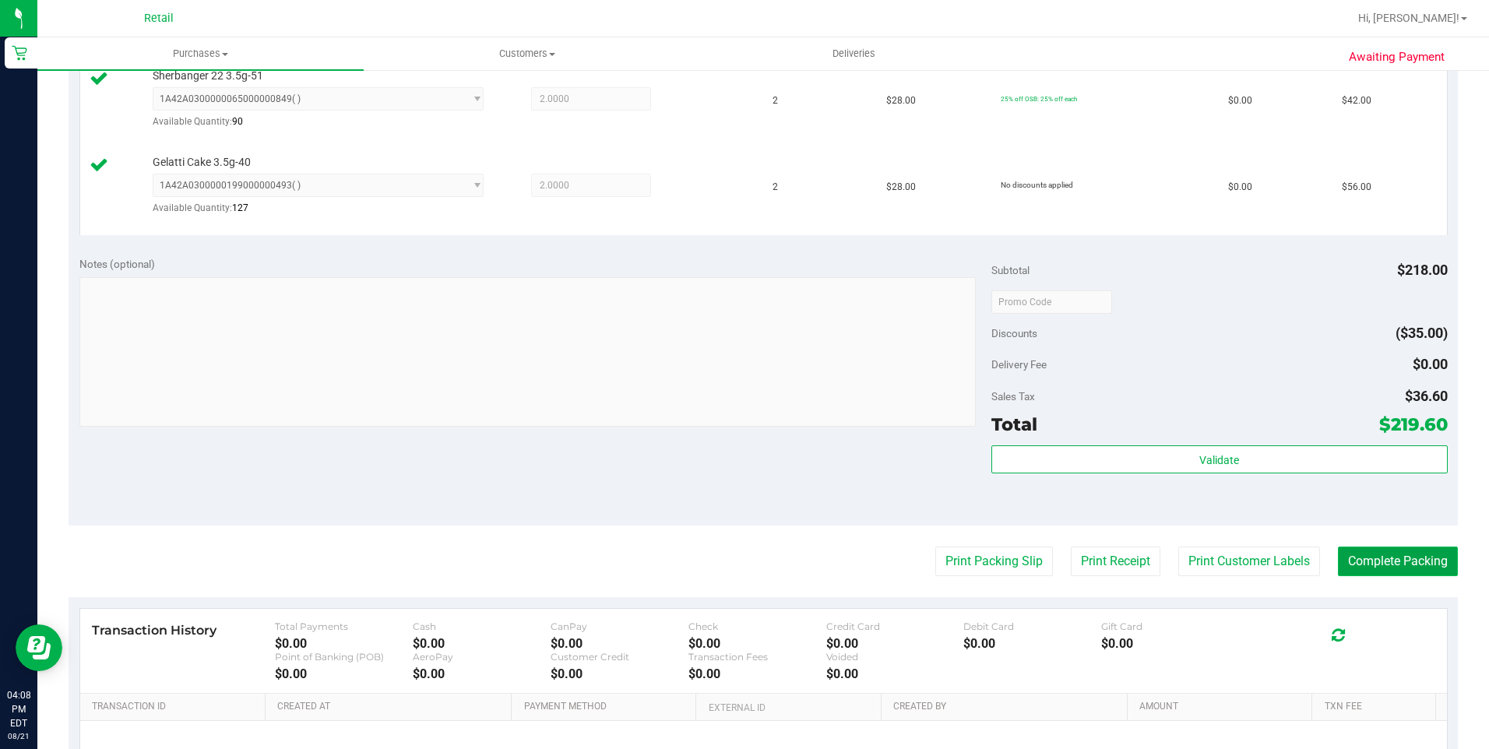
click at [1413, 572] on button "Complete Packing" at bounding box center [1398, 562] width 120 height 30
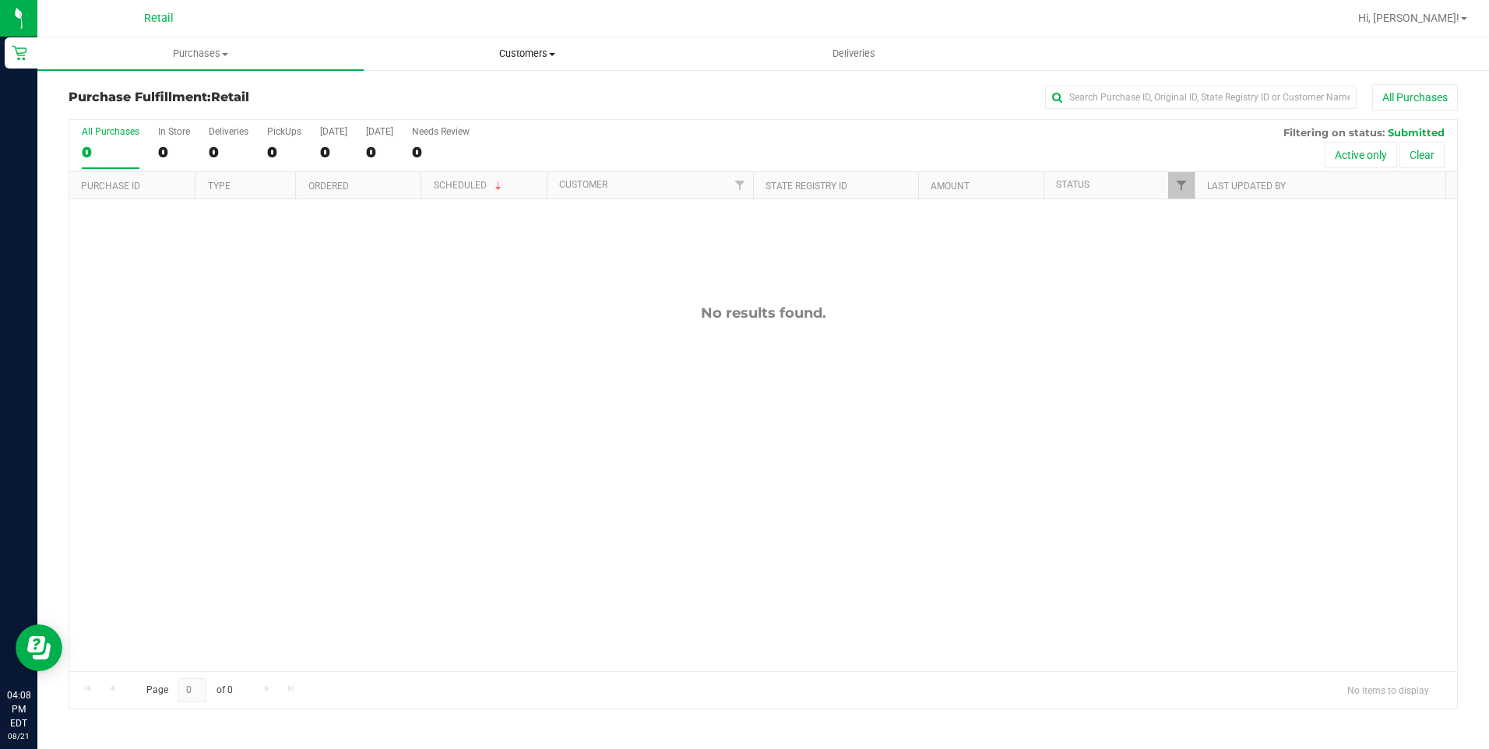
click at [538, 55] on span "Customers" at bounding box center [526, 54] width 325 height 14
click at [465, 83] on ul "All customers Add a new customer All physicians" at bounding box center [527, 113] width 326 height 84
click at [527, 55] on span "Customers" at bounding box center [527, 54] width 326 height 14
click at [458, 96] on span "All customers" at bounding box center [420, 93] width 112 height 13
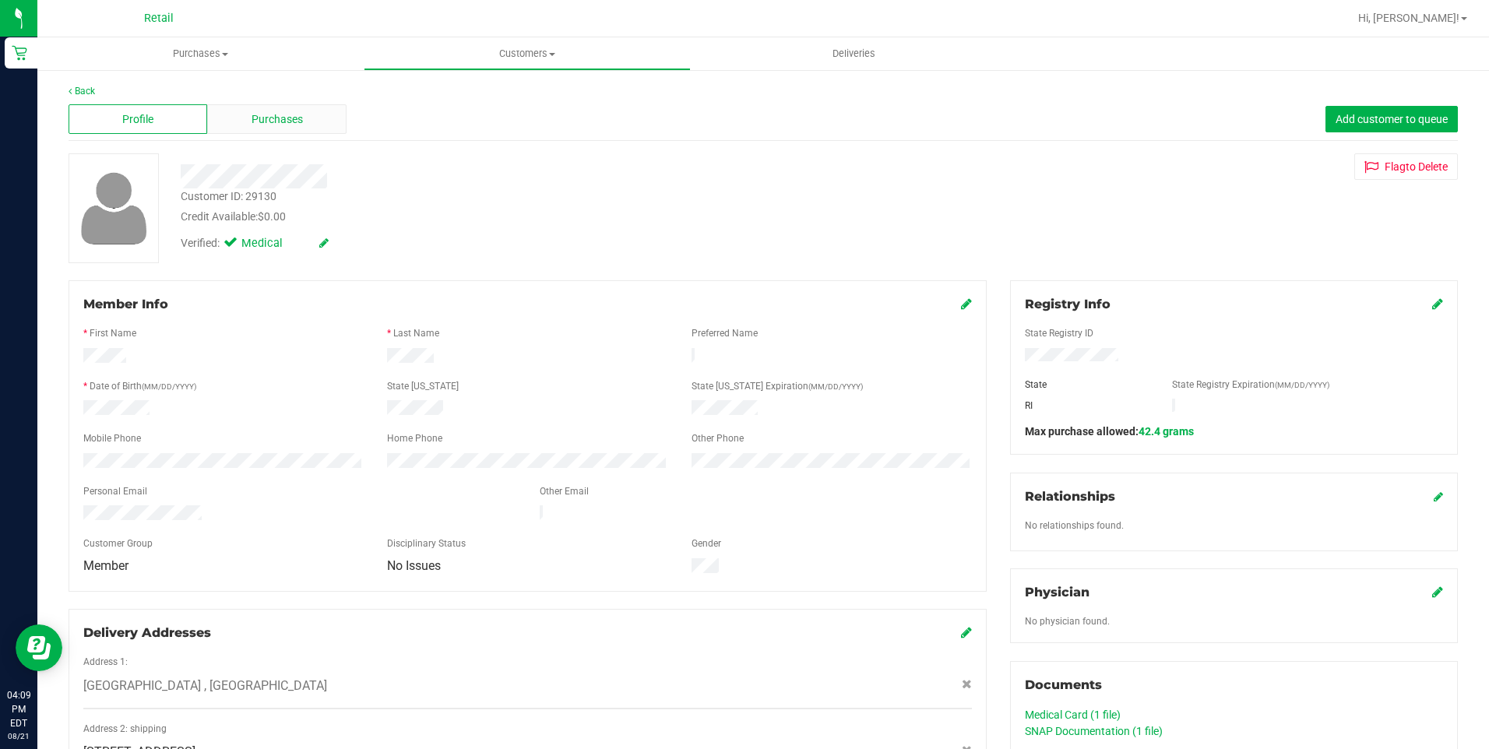
click at [305, 115] on div "Purchases" at bounding box center [276, 119] width 139 height 30
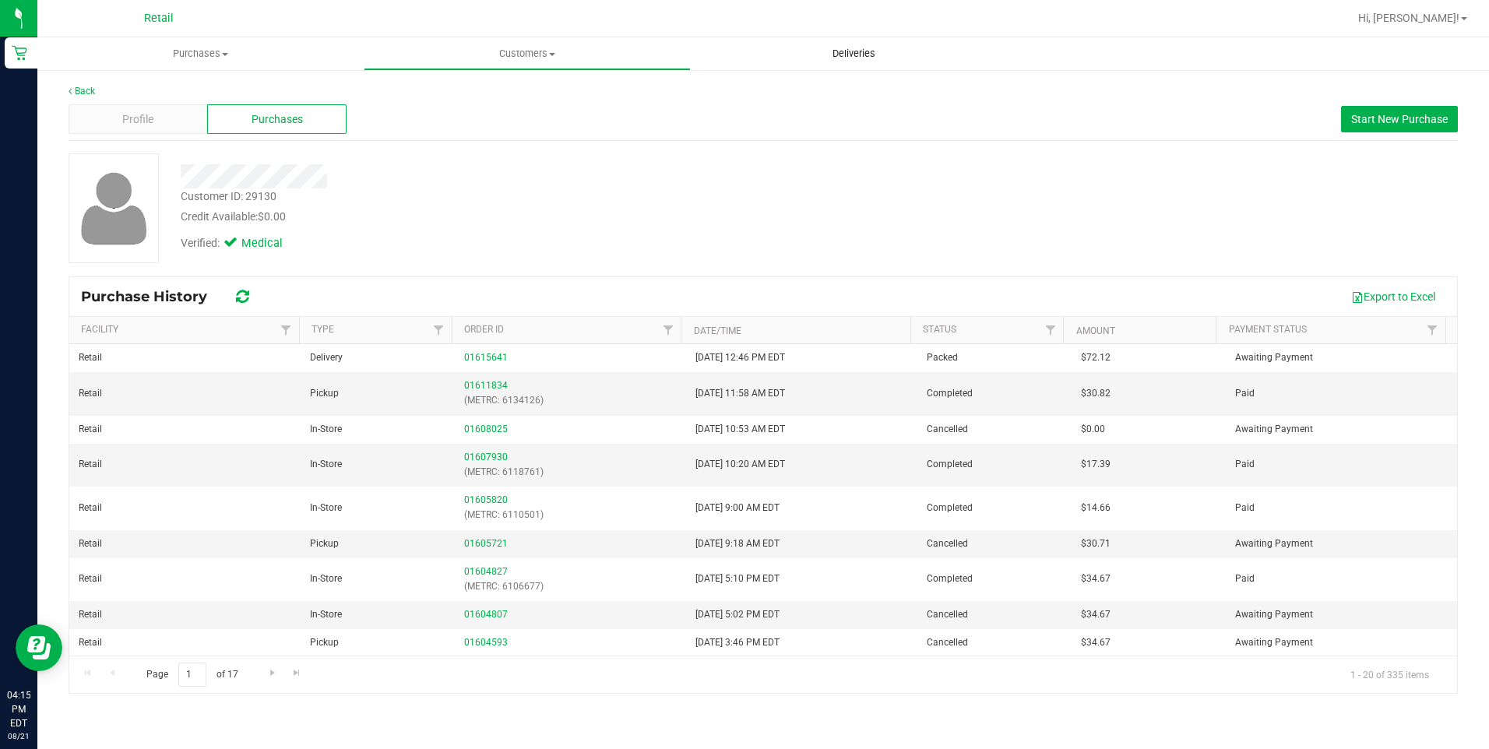
click at [841, 65] on uib-tab-heading "Deliveries" at bounding box center [854, 53] width 325 height 31
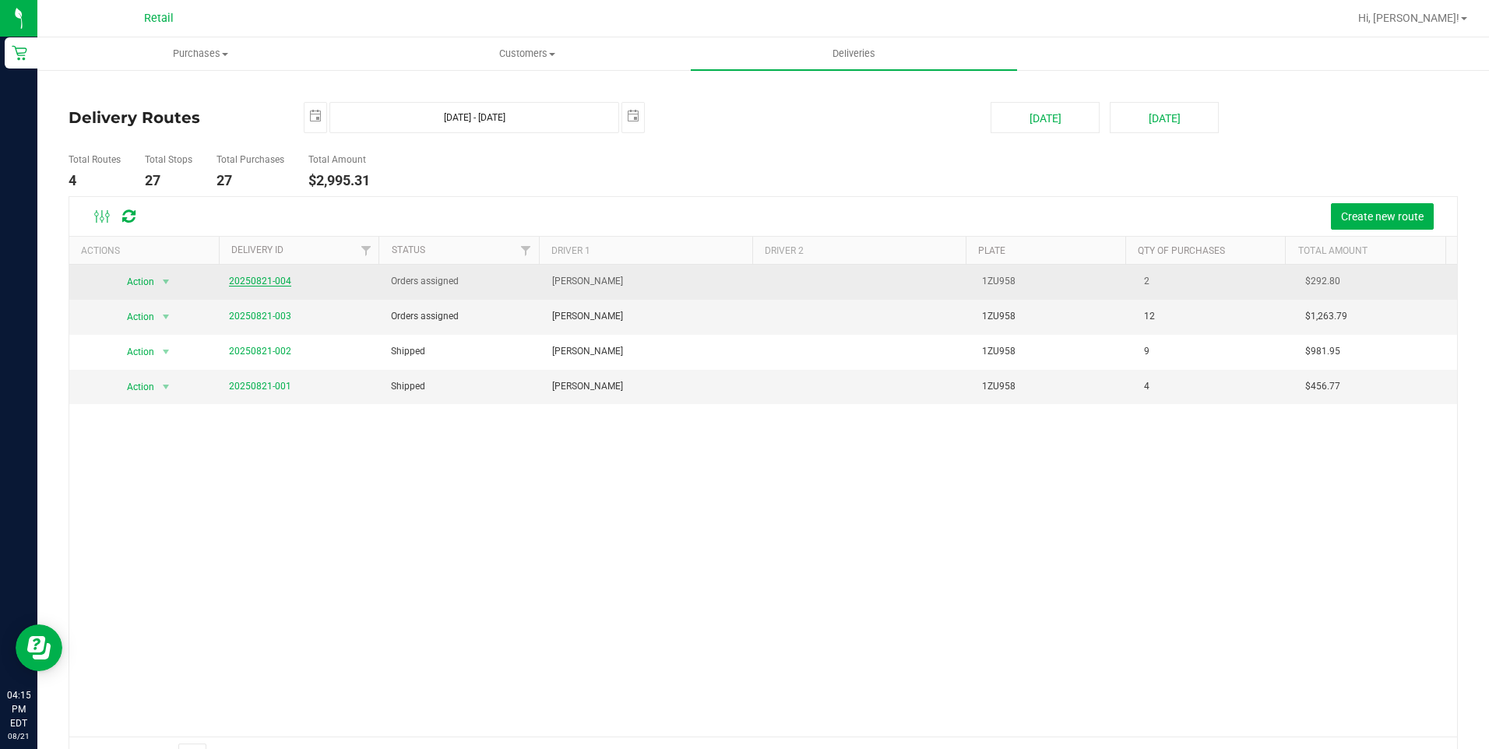
click at [258, 280] on link "20250821-004" at bounding box center [260, 281] width 62 height 11
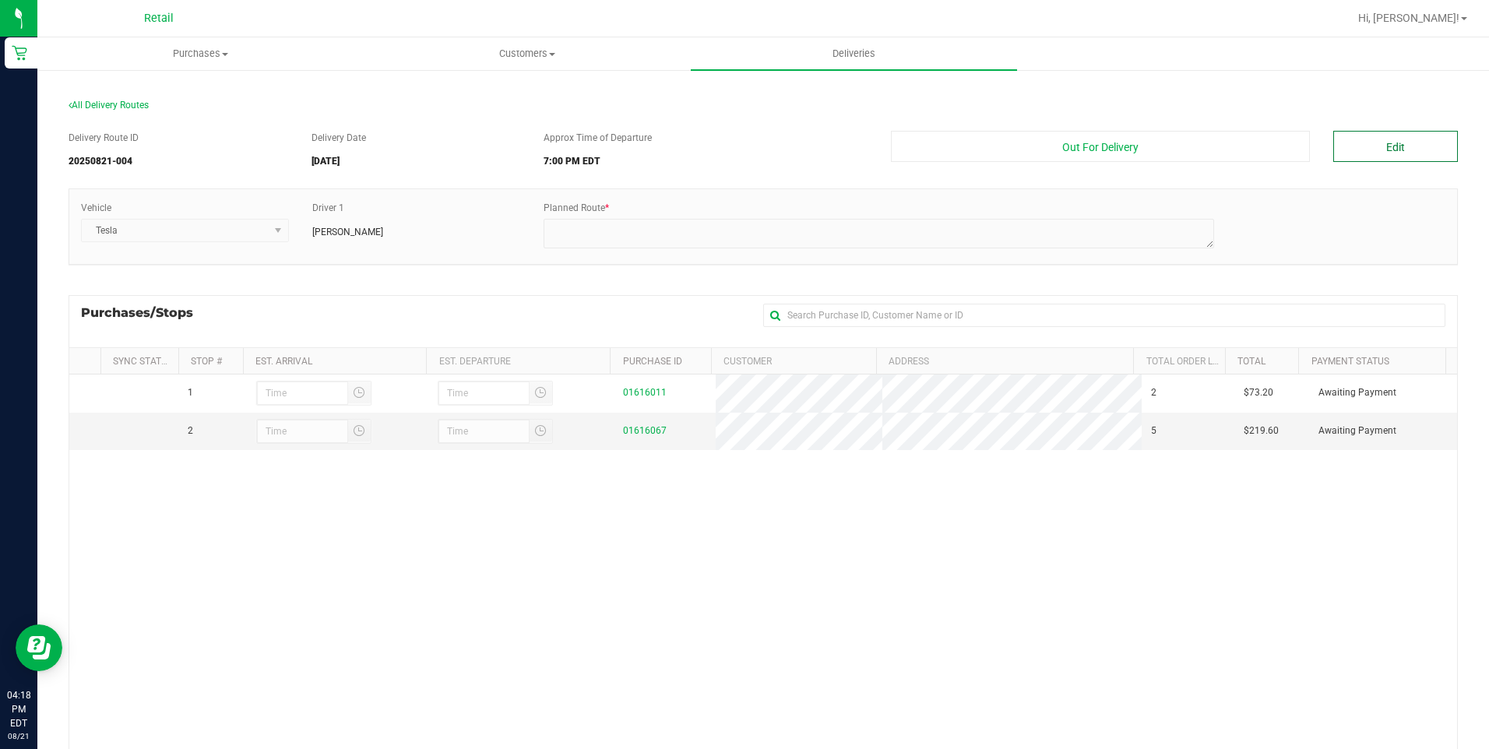
click at [1375, 156] on button "Edit" at bounding box center [1395, 146] width 125 height 31
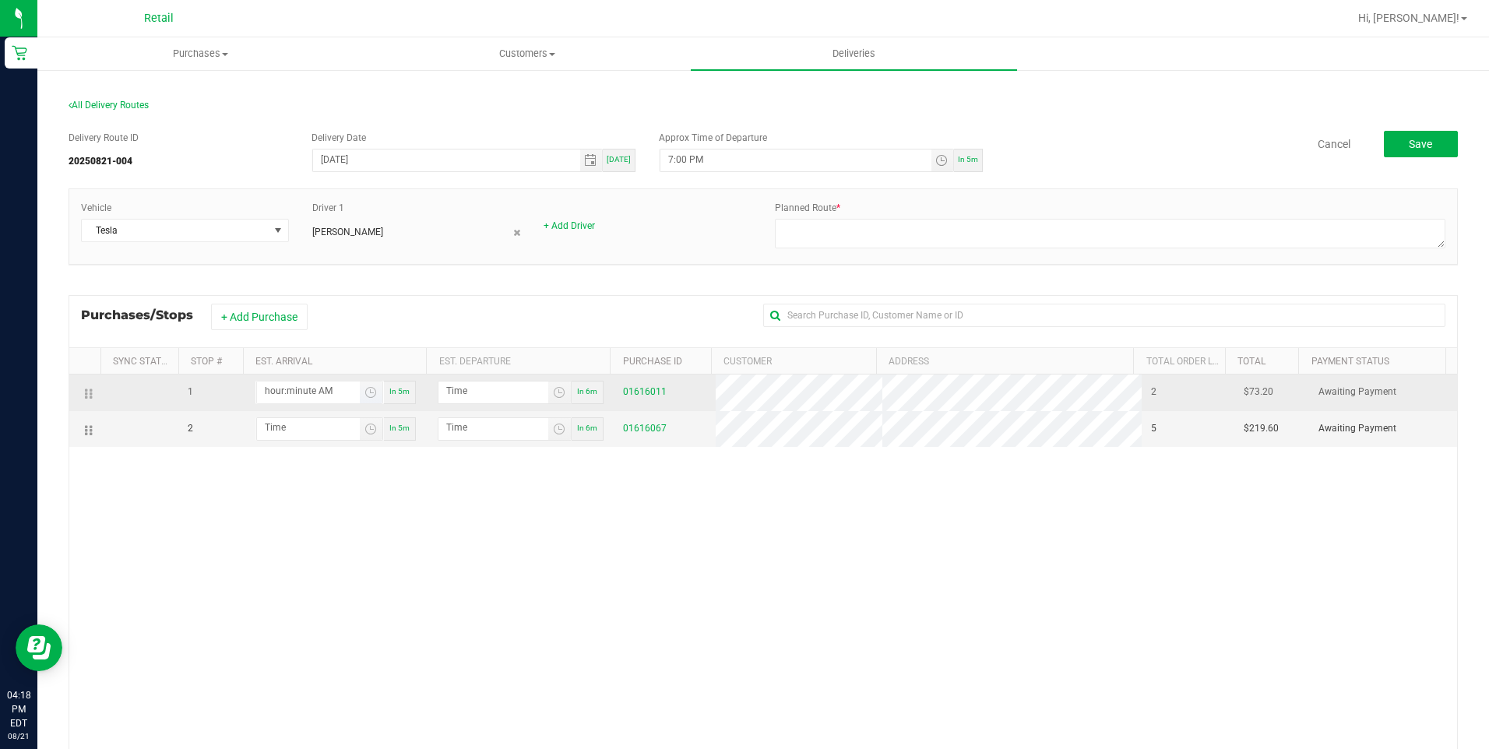
click at [332, 395] on input "hour:minute AM" at bounding box center [308, 391] width 103 height 19
click at [320, 391] on input "hour:minute AM" at bounding box center [308, 391] width 103 height 19
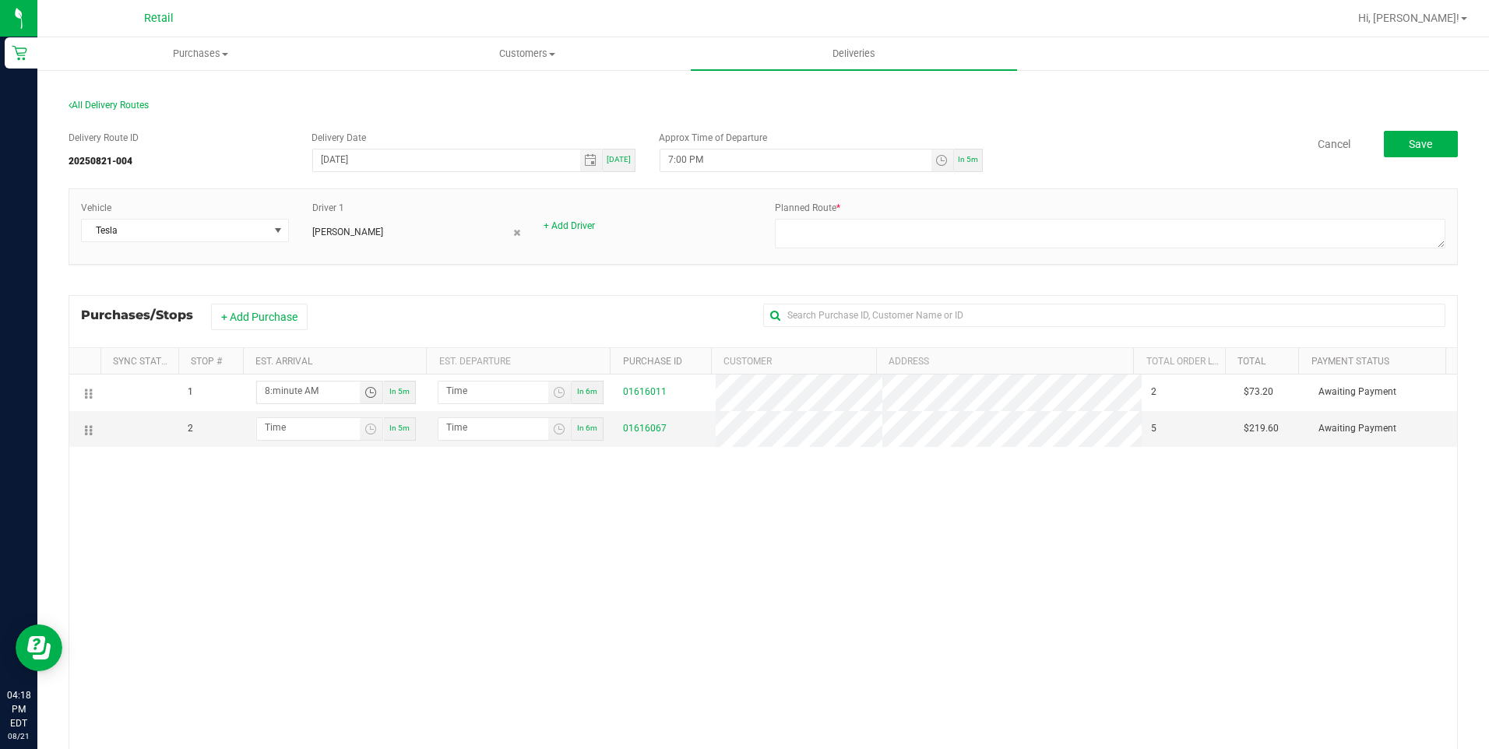
type input "8:05 AM"
type input "8:06 AM"
type input "8:52 AM"
type input "8:53 AM"
type input "8:52 PM"
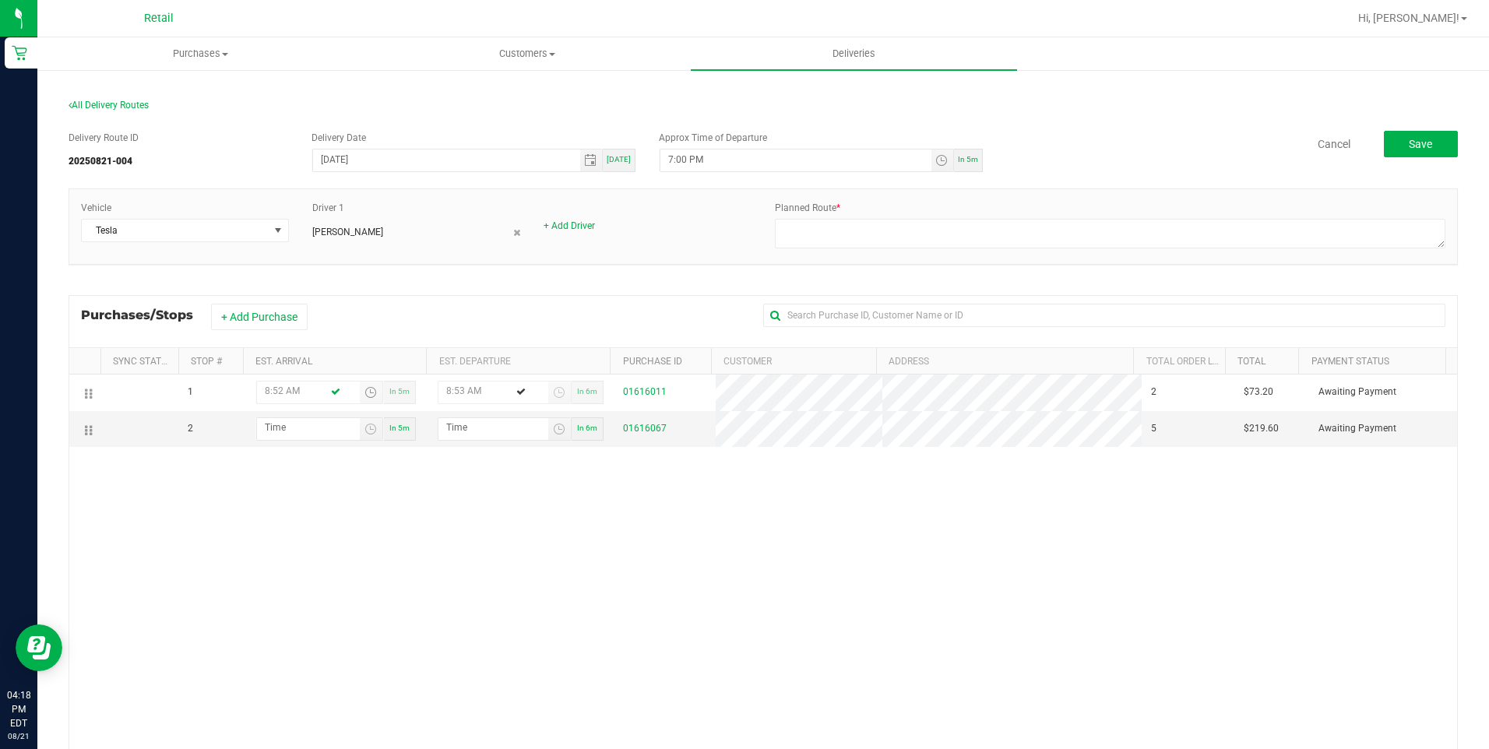
type input "8:53 PM"
type input "8:52 PM"
click at [412, 468] on div "1 8:52 PM In 5m 8:53 PM In 6m 01616011 2 $73.20 Awaiting Payment 2 In 5m In 6m …" at bounding box center [763, 611] width 1388 height 472
click at [304, 431] on input "hour:minute AM" at bounding box center [308, 427] width 103 height 19
type input "5:00 AM"
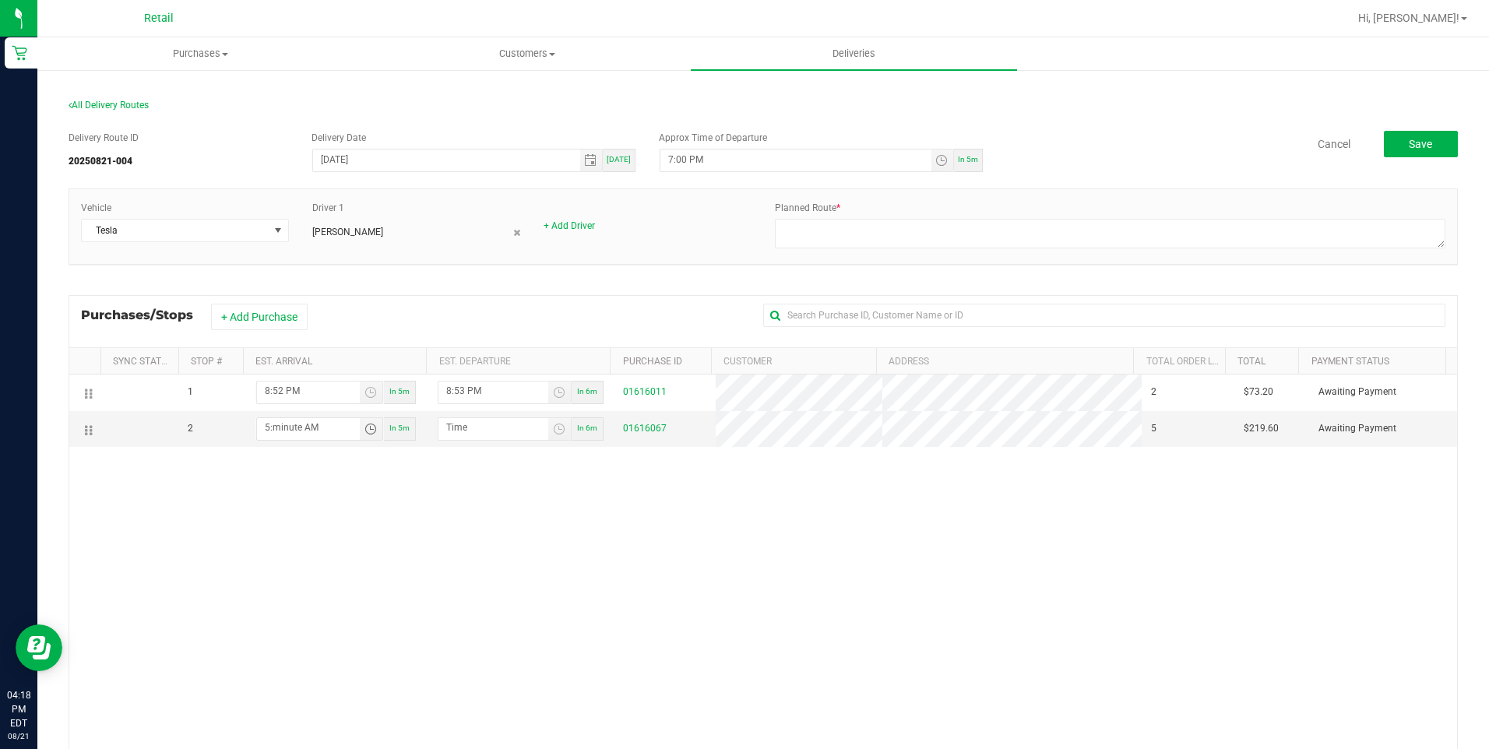
type input "5:01 AM"
type input "5:03 AM"
type input "5:04 AM"
type input "5:03 PM"
type input "5:04 PM"
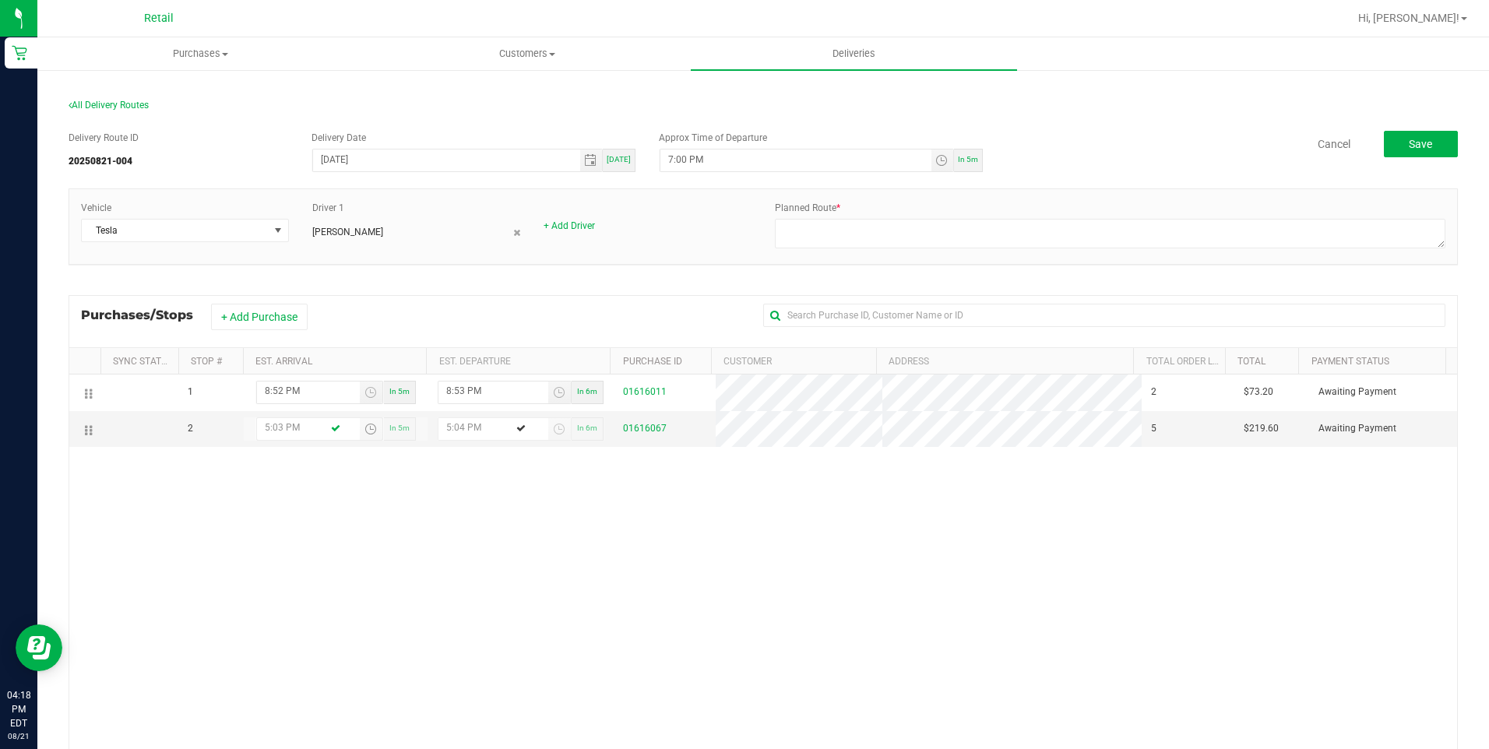
type input "5:03 PM"
click at [481, 543] on div "1 8:52 PM In 5m 8:53 PM In 6m 01616011 2 $73.20 Awaiting Payment 2 5:03 PM In 5…" at bounding box center [763, 611] width 1388 height 472
click at [800, 157] on input "7:00 PM" at bounding box center [795, 159] width 270 height 19
click at [663, 158] on input "7:00 PM" at bounding box center [795, 159] width 270 height 19
type input "4:30 PM"
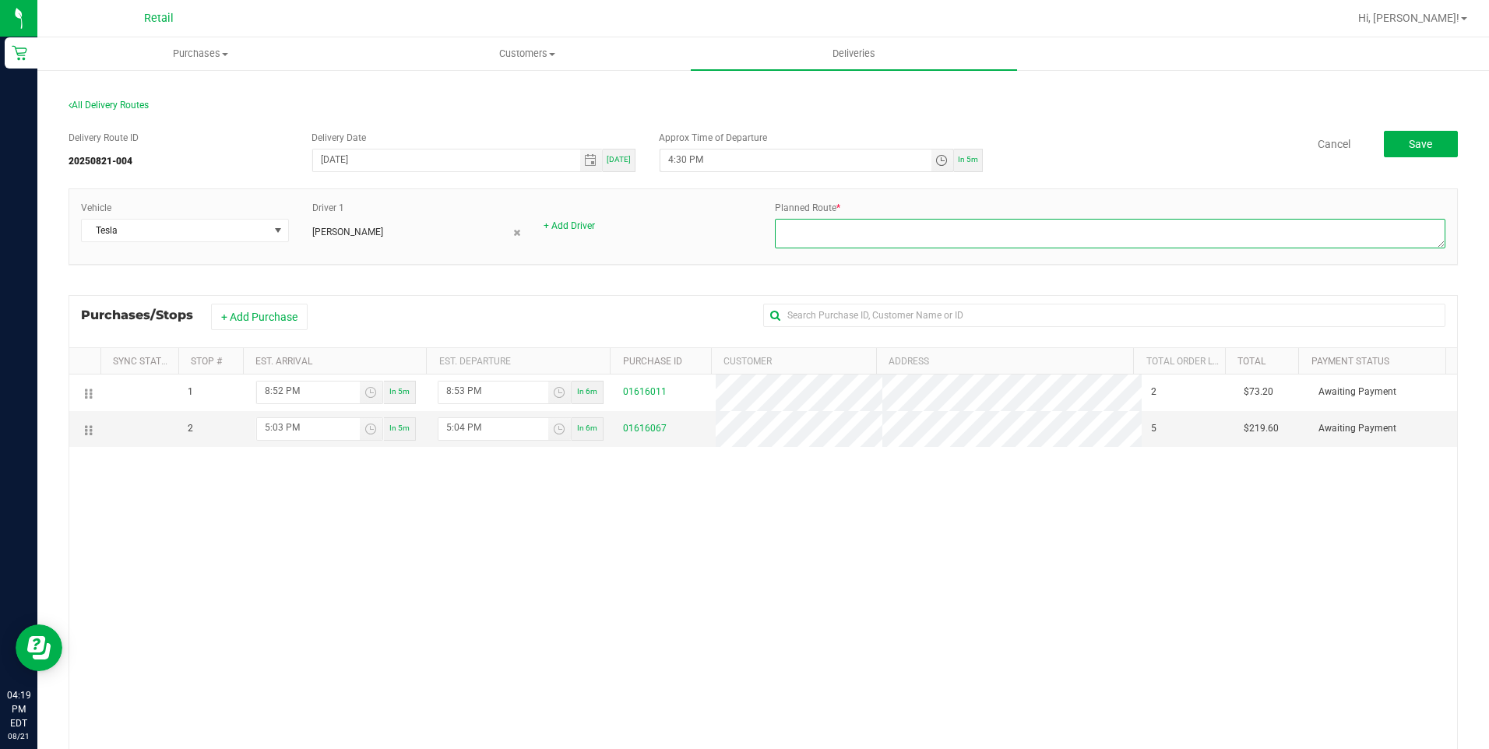
click at [877, 237] on textarea at bounding box center [1110, 234] width 671 height 30
type textarea "onfleet"
click at [1414, 143] on span "Save" at bounding box center [1420, 144] width 23 height 12
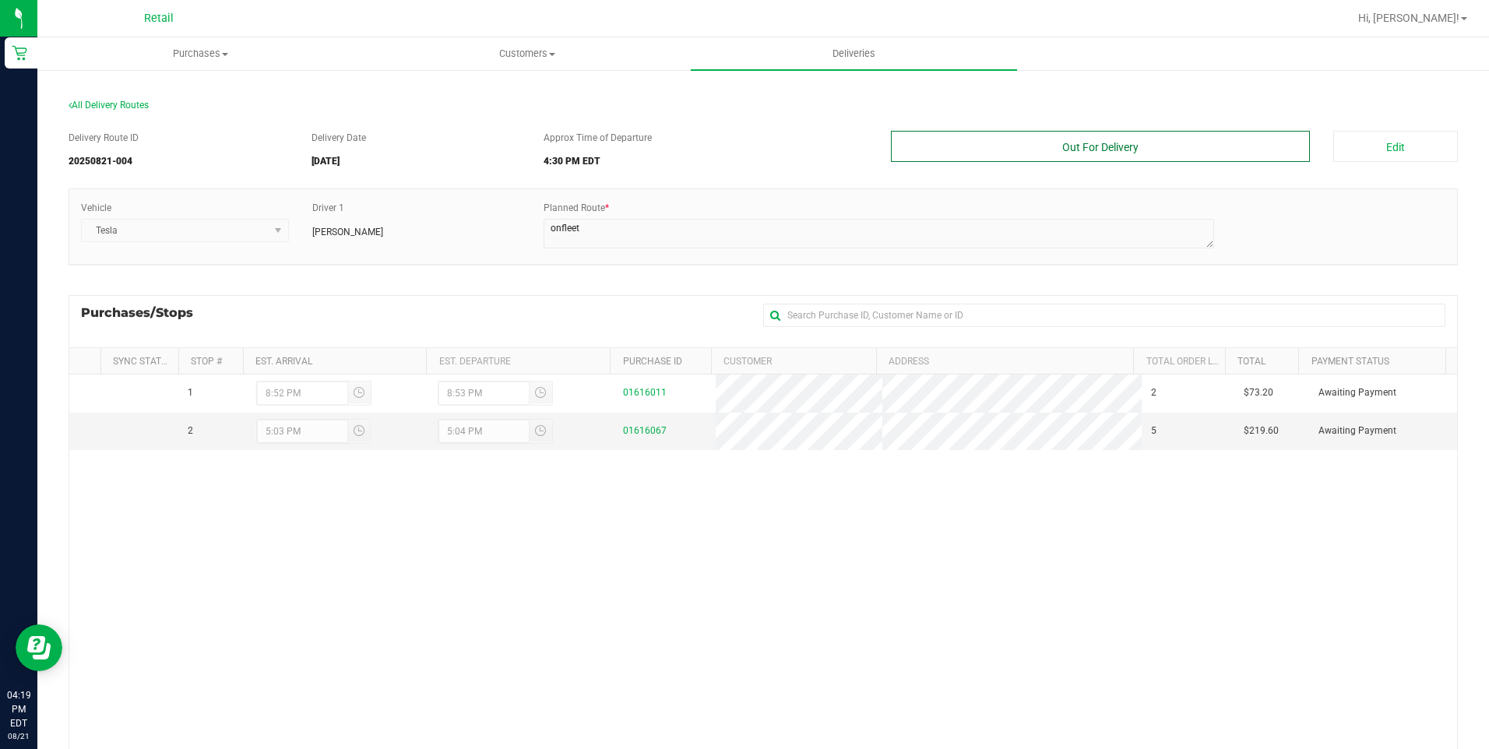
click at [1104, 145] on button "Out For Delivery" at bounding box center [1101, 146] width 420 height 31
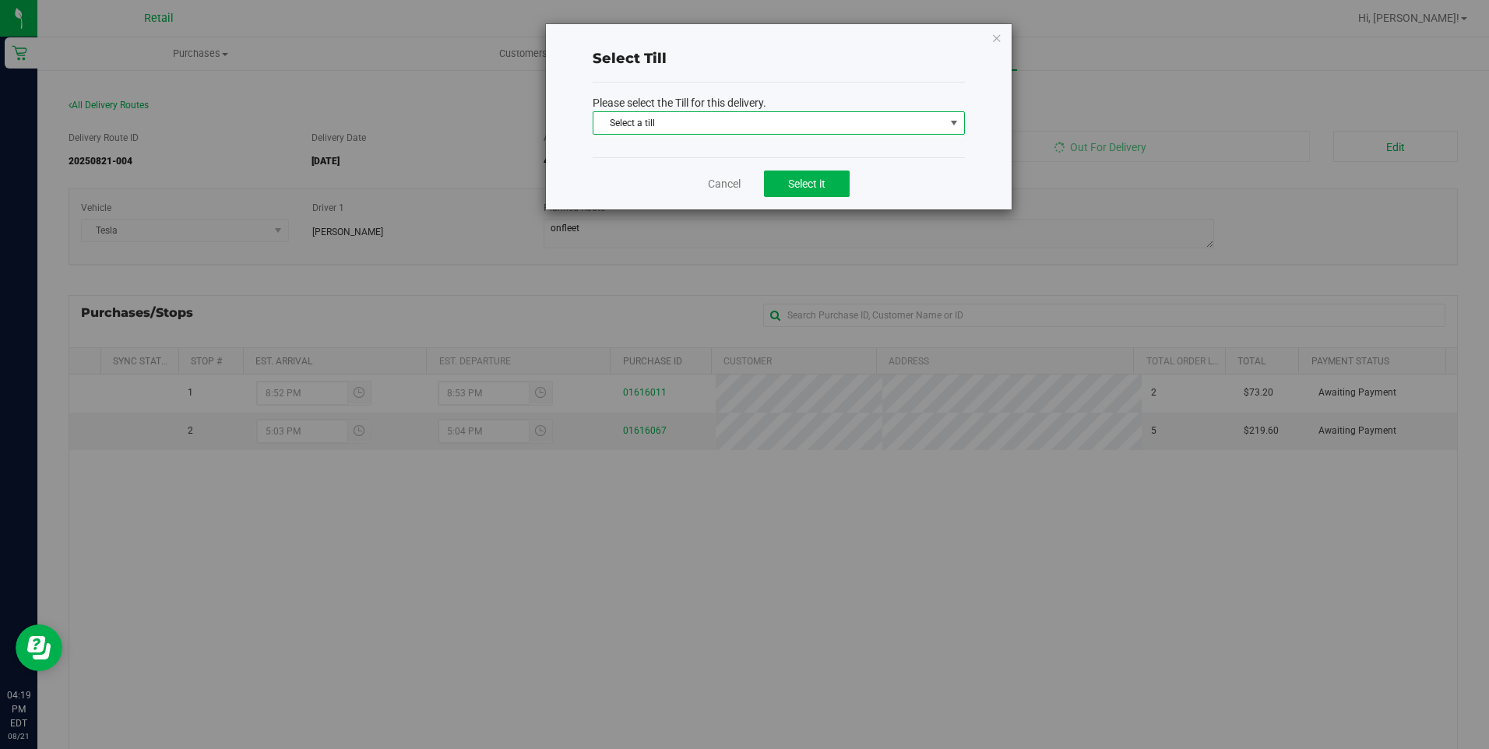
click at [826, 125] on span "Select a till" at bounding box center [768, 123] width 351 height 22
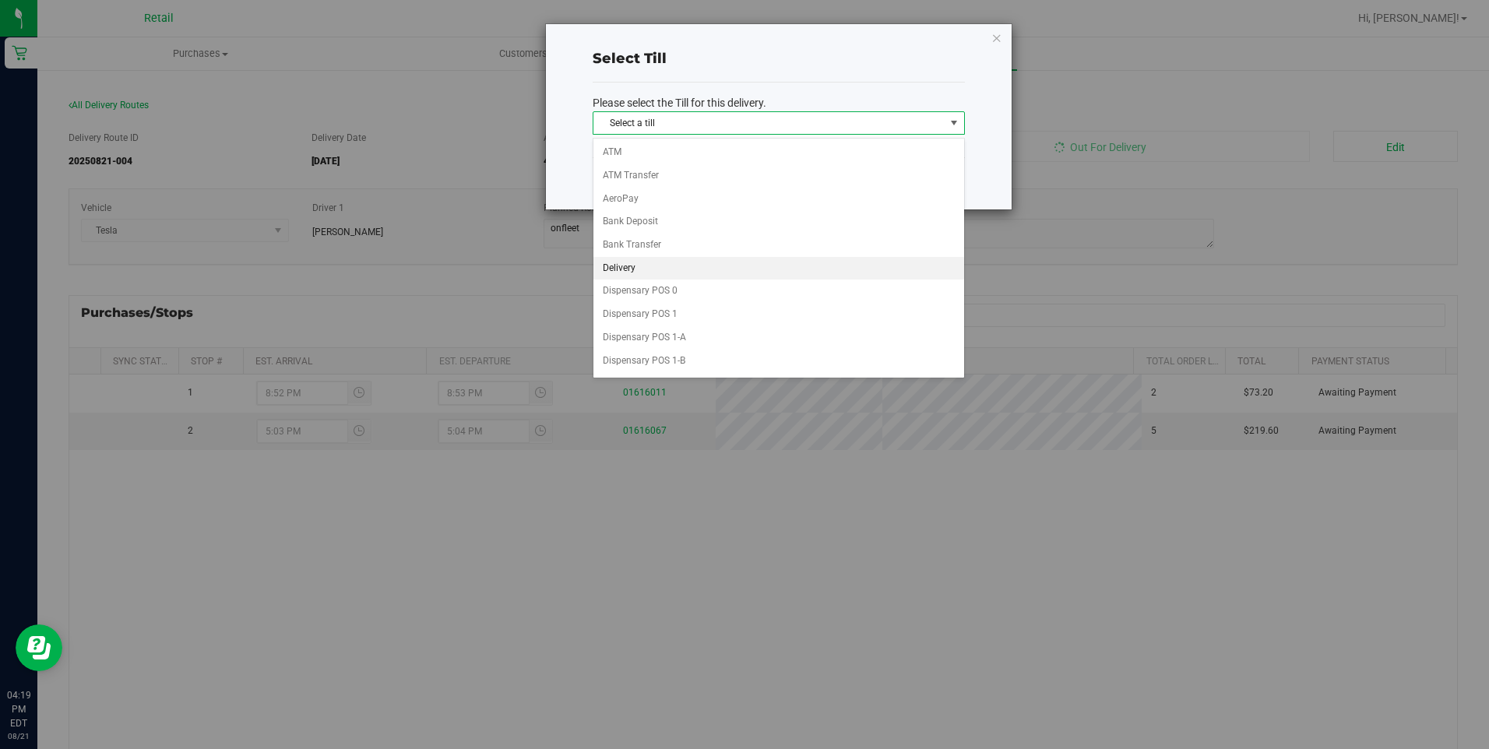
click at [657, 262] on li "Delivery" at bounding box center [778, 268] width 371 height 23
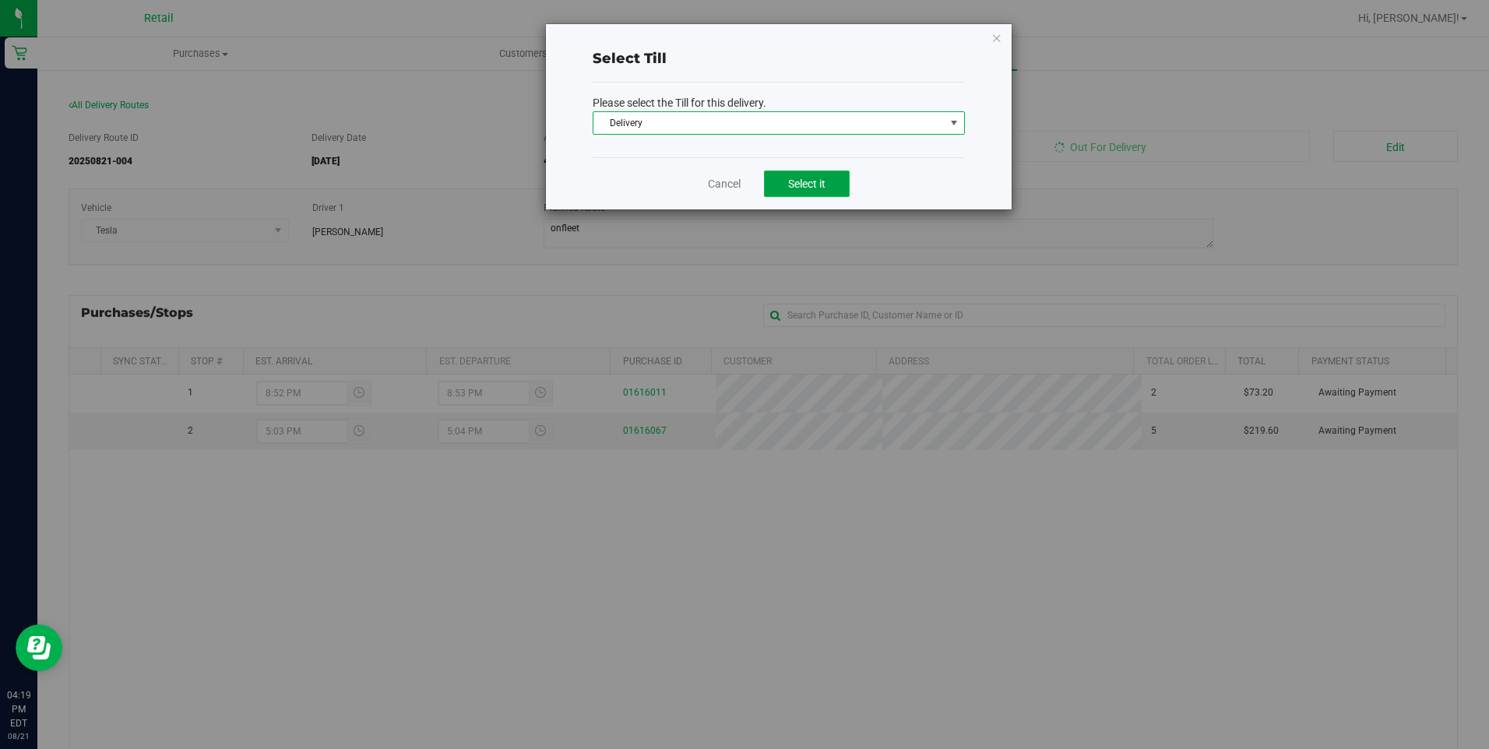
click at [812, 190] on button "Select it" at bounding box center [807, 184] width 86 height 26
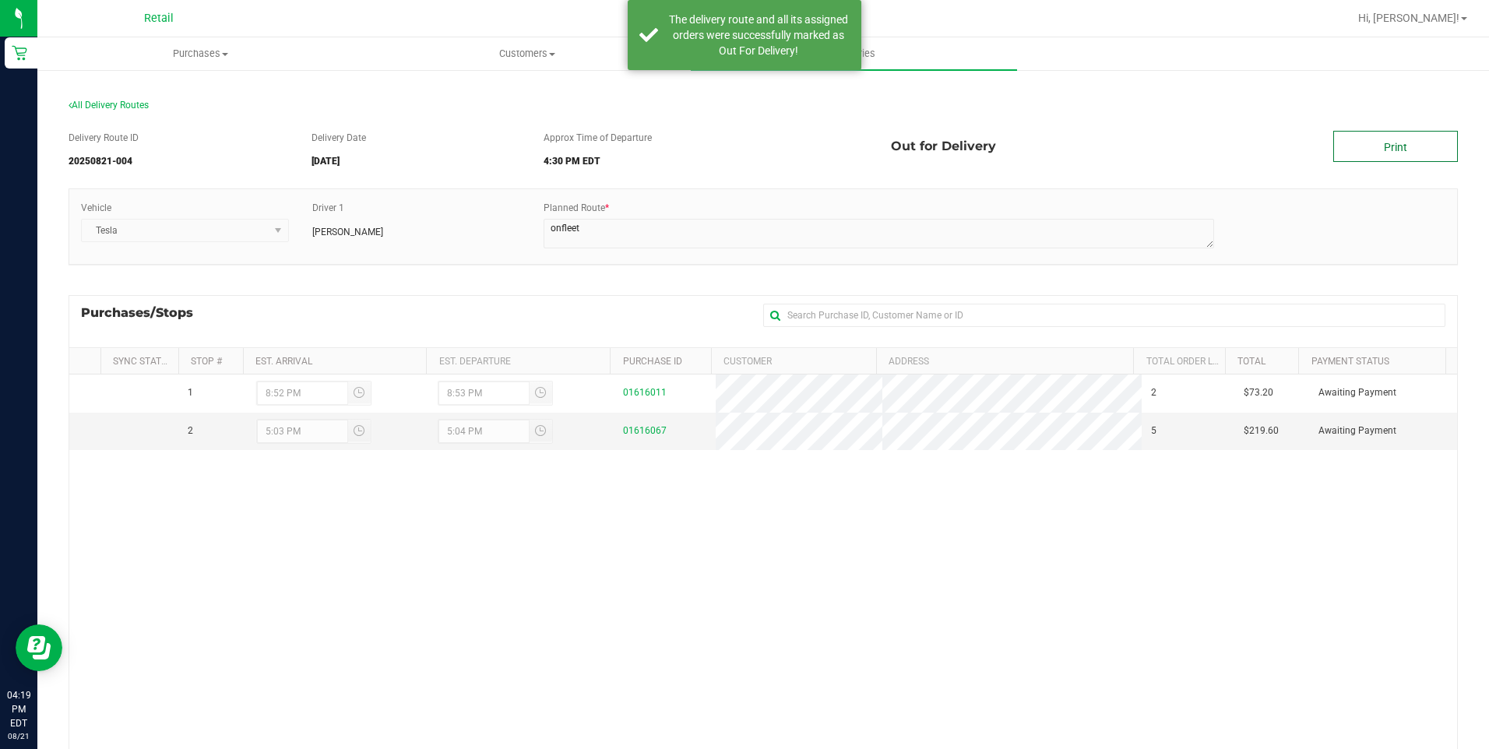
drag, startPoint x: 1373, startPoint y: 131, endPoint x: 1365, endPoint y: 138, distance: 10.5
click at [1368, 131] on link "Print" at bounding box center [1395, 146] width 125 height 31
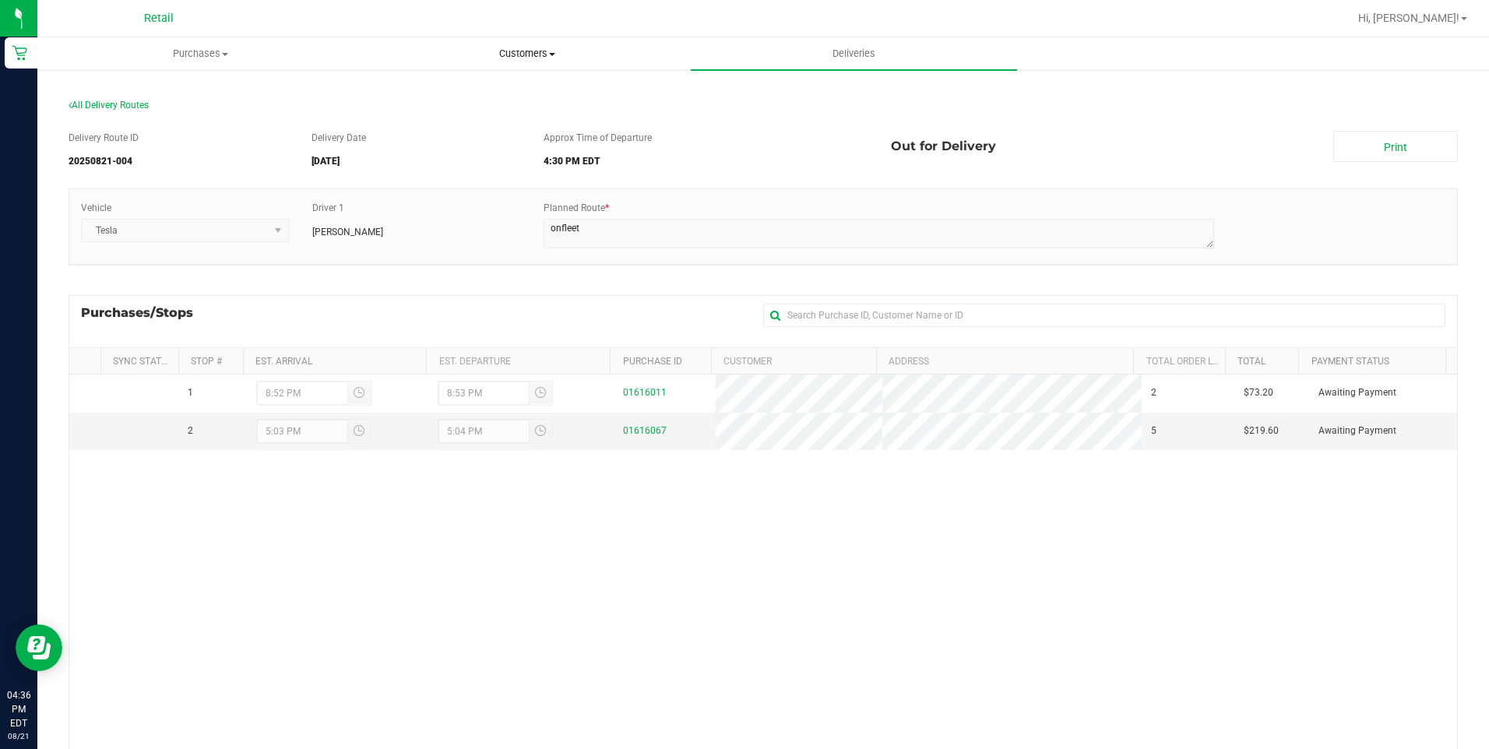
click at [510, 51] on span "Customers" at bounding box center [526, 54] width 325 height 14
click at [452, 93] on span "All customers" at bounding box center [420, 93] width 112 height 13
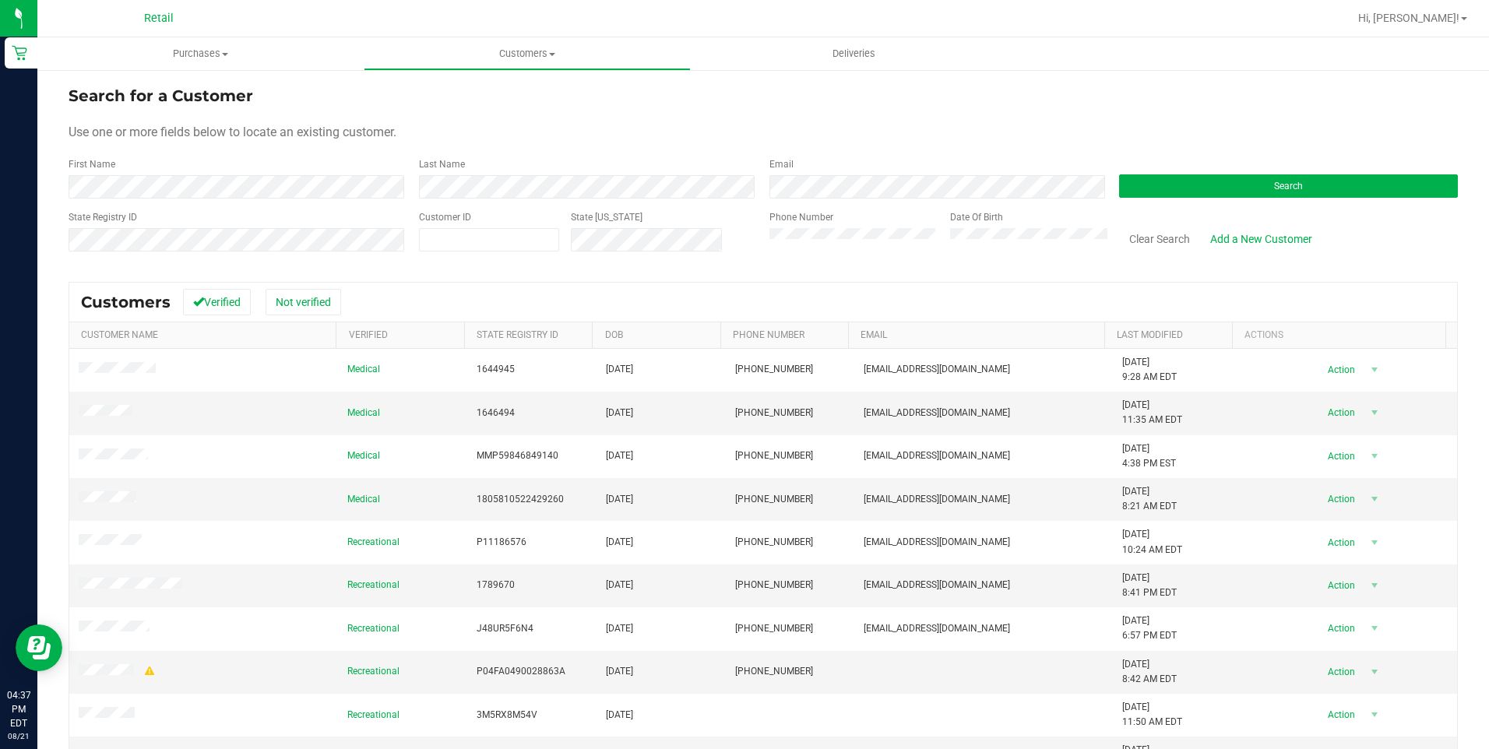
click at [861, 326] on th "Email" at bounding box center [976, 335] width 256 height 26
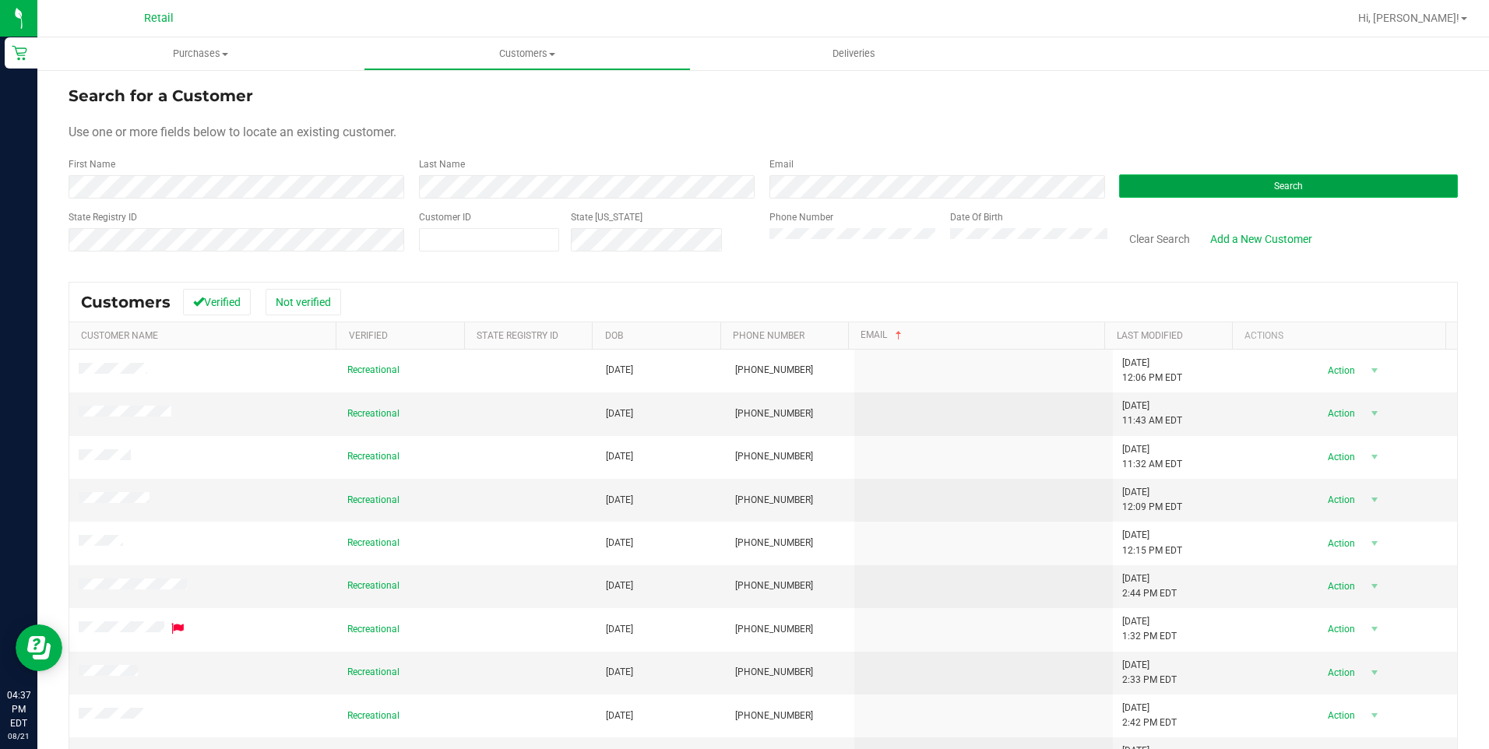
click at [1206, 186] on button "Search" at bounding box center [1288, 185] width 339 height 23
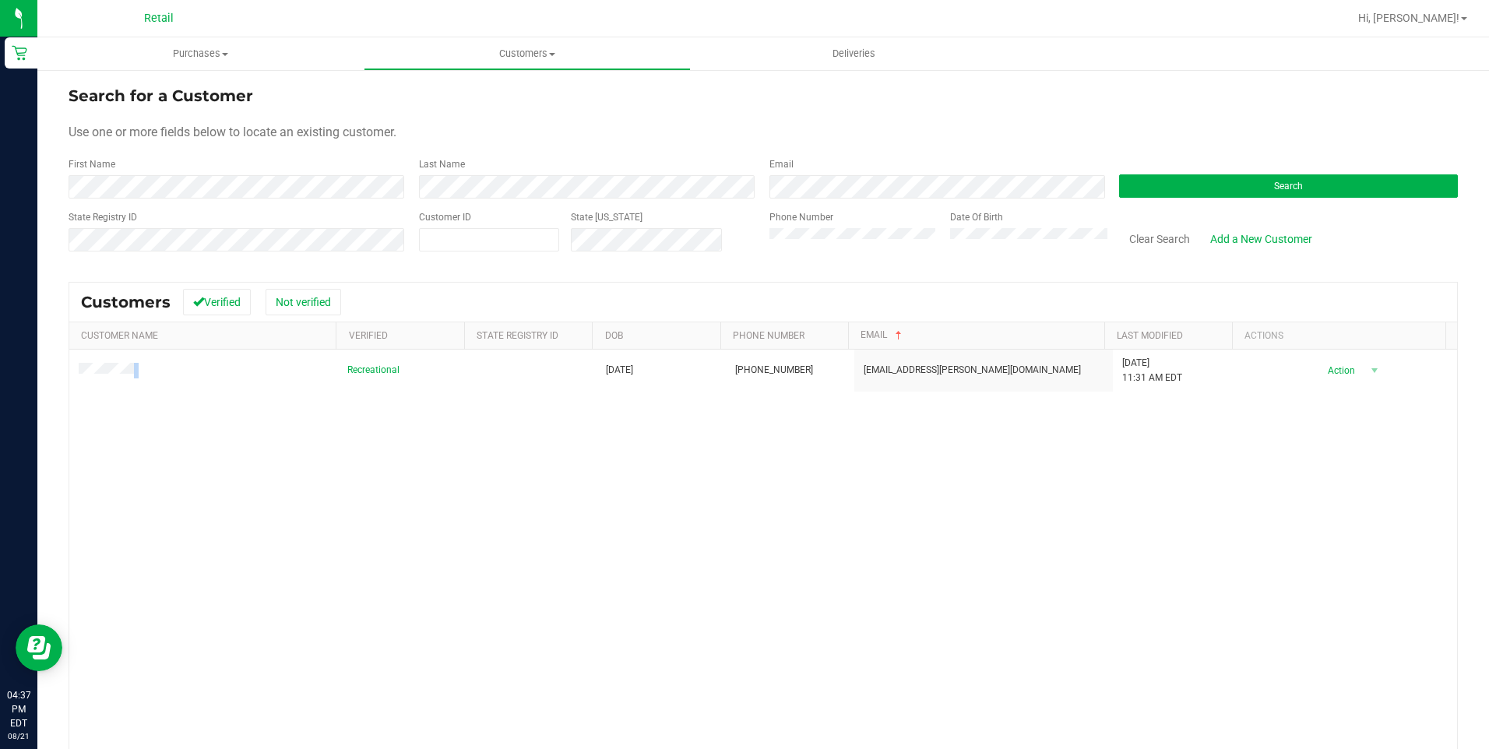
drag, startPoint x: 141, startPoint y: 378, endPoint x: 57, endPoint y: 371, distance: 84.4
click at [57, 371] on div "Search for a Customer Use one or more fields below to locate an existing custom…" at bounding box center [763, 472] width 1452 height 807
copy table
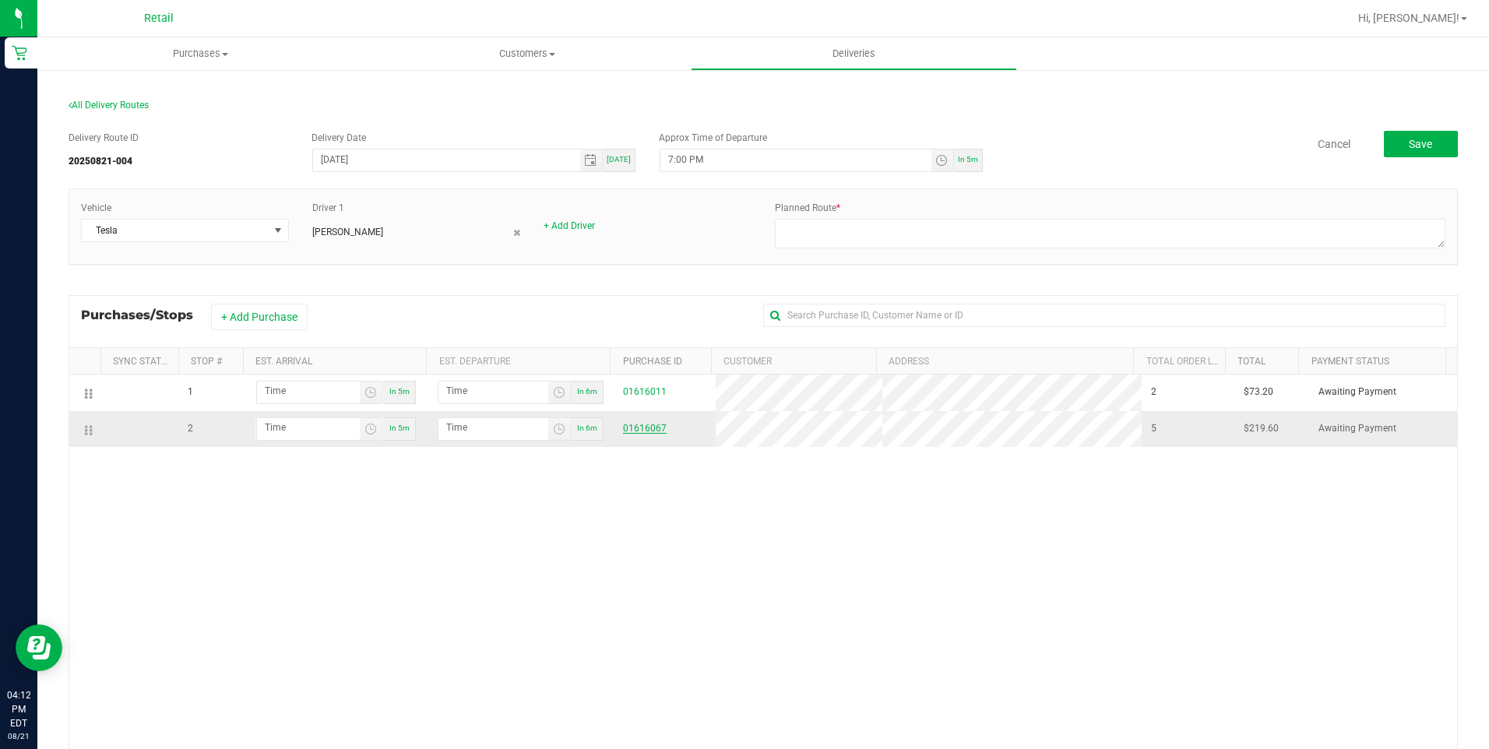
click at [646, 433] on link "01616067" at bounding box center [645, 428] width 44 height 11
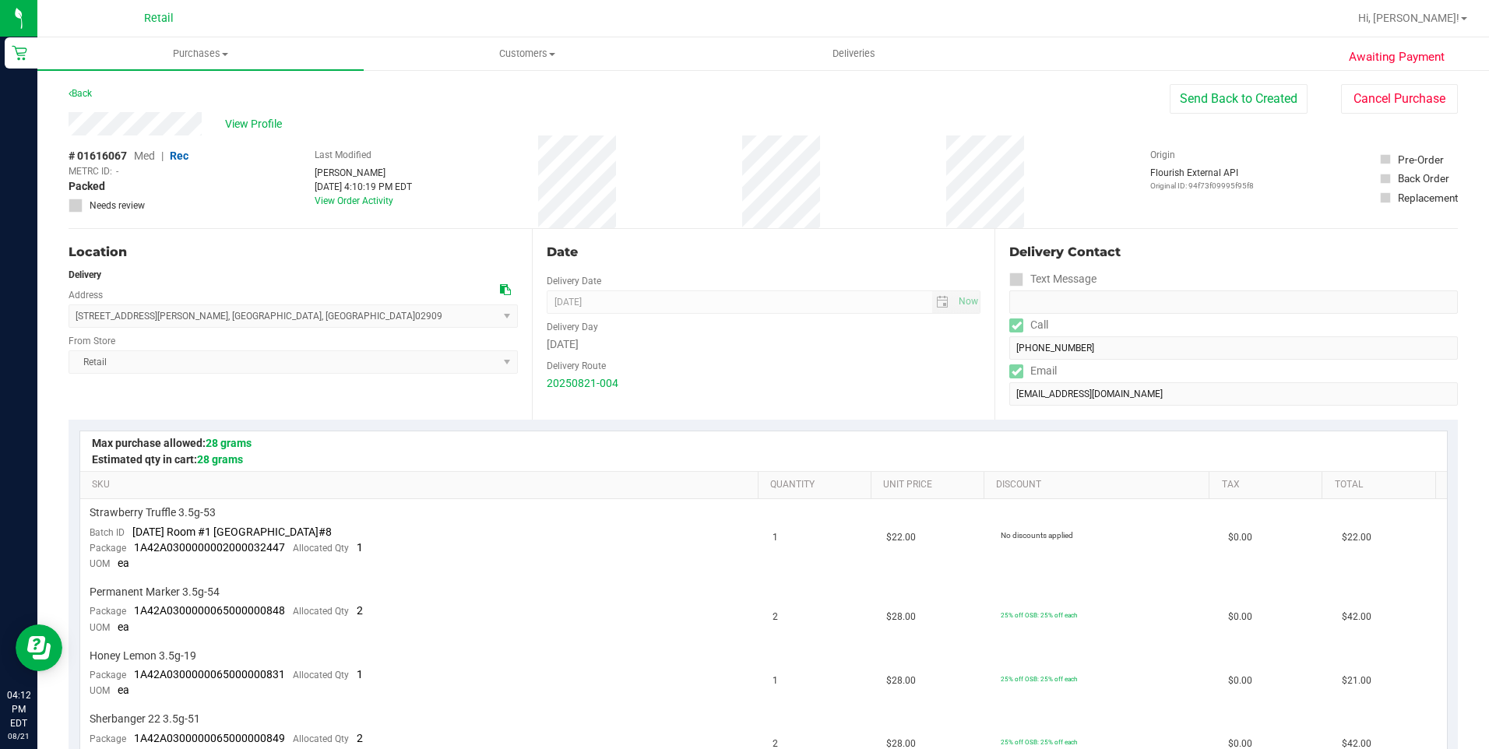
click at [1009, 361] on form "Delivery Contact Text Message Call [PHONE_NUMBER] Email [EMAIL_ADDRESS][DOMAIN_…" at bounding box center [1233, 324] width 449 height 163
click at [89, 321] on span "[STREET_ADDRESS][PERSON_NAME] , [GEOGRAPHIC_DATA] , [GEOGRAPHIC_DATA] 02909 Sel…" at bounding box center [293, 316] width 449 height 23
click at [165, 323] on span "[STREET_ADDRESS][PERSON_NAME] , [GEOGRAPHIC_DATA] , [GEOGRAPHIC_DATA] 02909 Sel…" at bounding box center [293, 316] width 449 height 23
drag, startPoint x: 243, startPoint y: 311, endPoint x: 72, endPoint y: 328, distance: 172.2
click at [72, 328] on div "Location Delivery Address [STREET_ADDRESS][PERSON_NAME] , [GEOGRAPHIC_DATA] , […" at bounding box center [300, 324] width 463 height 191
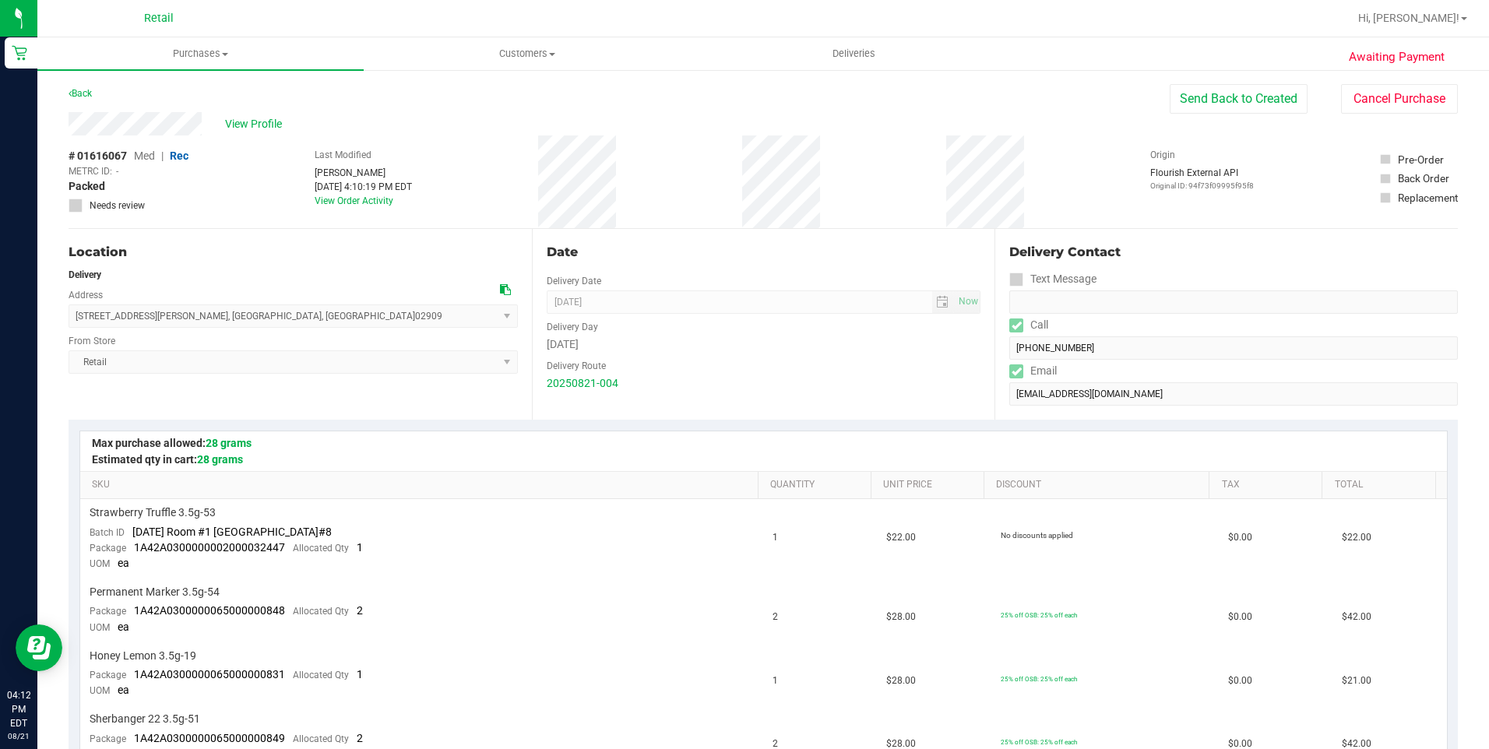
click at [343, 320] on span "[STREET_ADDRESS][PERSON_NAME] , [GEOGRAPHIC_DATA] , [GEOGRAPHIC_DATA] 02909 Sel…" at bounding box center [293, 316] width 449 height 23
drag, startPoint x: 327, startPoint y: 321, endPoint x: 76, endPoint y: 319, distance: 250.8
click at [76, 319] on span "[STREET_ADDRESS][PERSON_NAME] , [GEOGRAPHIC_DATA] , [GEOGRAPHIC_DATA] 02909 Sel…" at bounding box center [293, 316] width 449 height 23
copy span "[STREET_ADDRESS][PERSON_NAME]"
drag, startPoint x: 311, startPoint y: 316, endPoint x: 322, endPoint y: 315, distance: 11.7
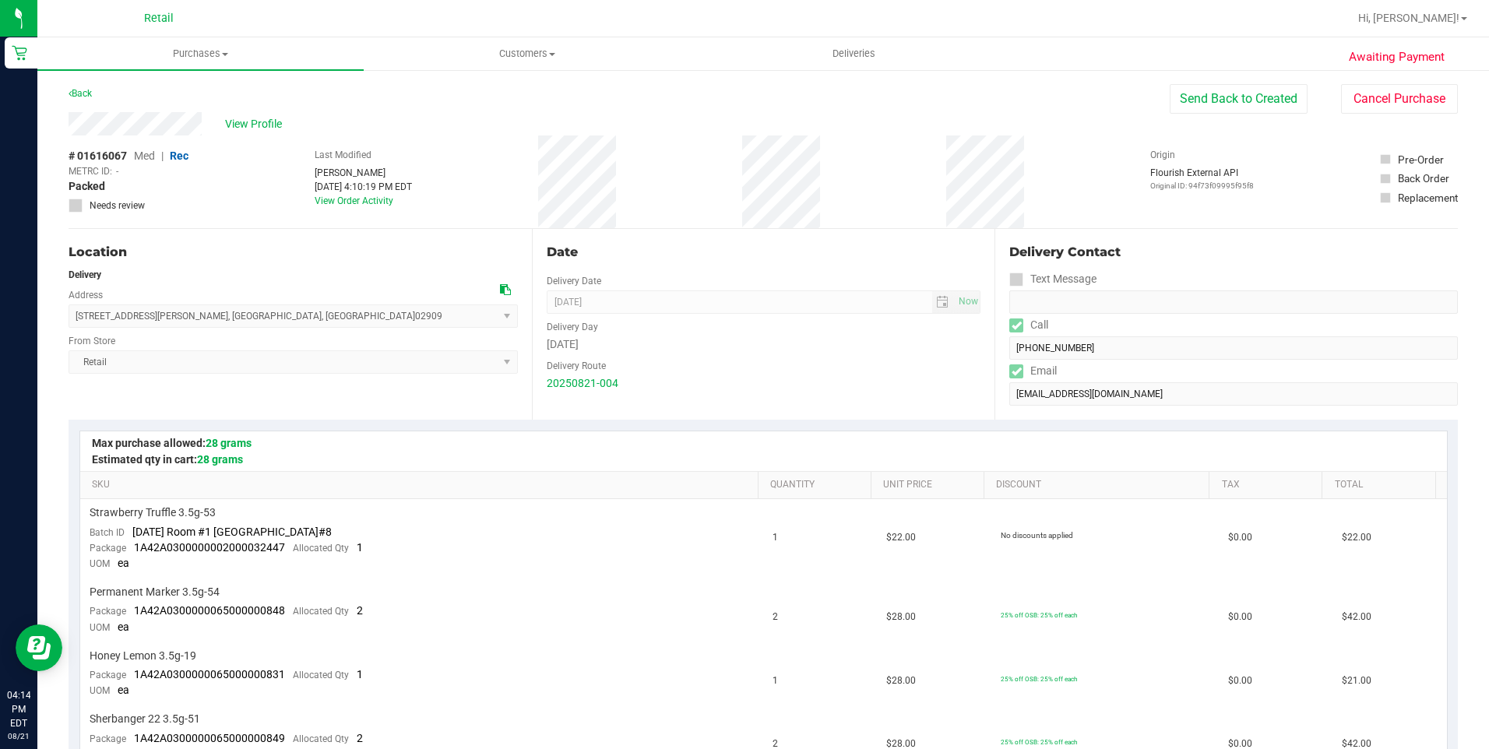
click at [311, 316] on span "[STREET_ADDRESS][PERSON_NAME] , [GEOGRAPHIC_DATA] , [GEOGRAPHIC_DATA] 02909 Sel…" at bounding box center [293, 316] width 449 height 23
drag, startPoint x: 205, startPoint y: 115, endPoint x: 63, endPoint y: 131, distance: 142.6
click at [977, 349] on div "Location Delivery Address [STREET_ADDRESS][PERSON_NAME] , [GEOGRAPHIC_DATA] , […" at bounding box center [763, 324] width 1389 height 191
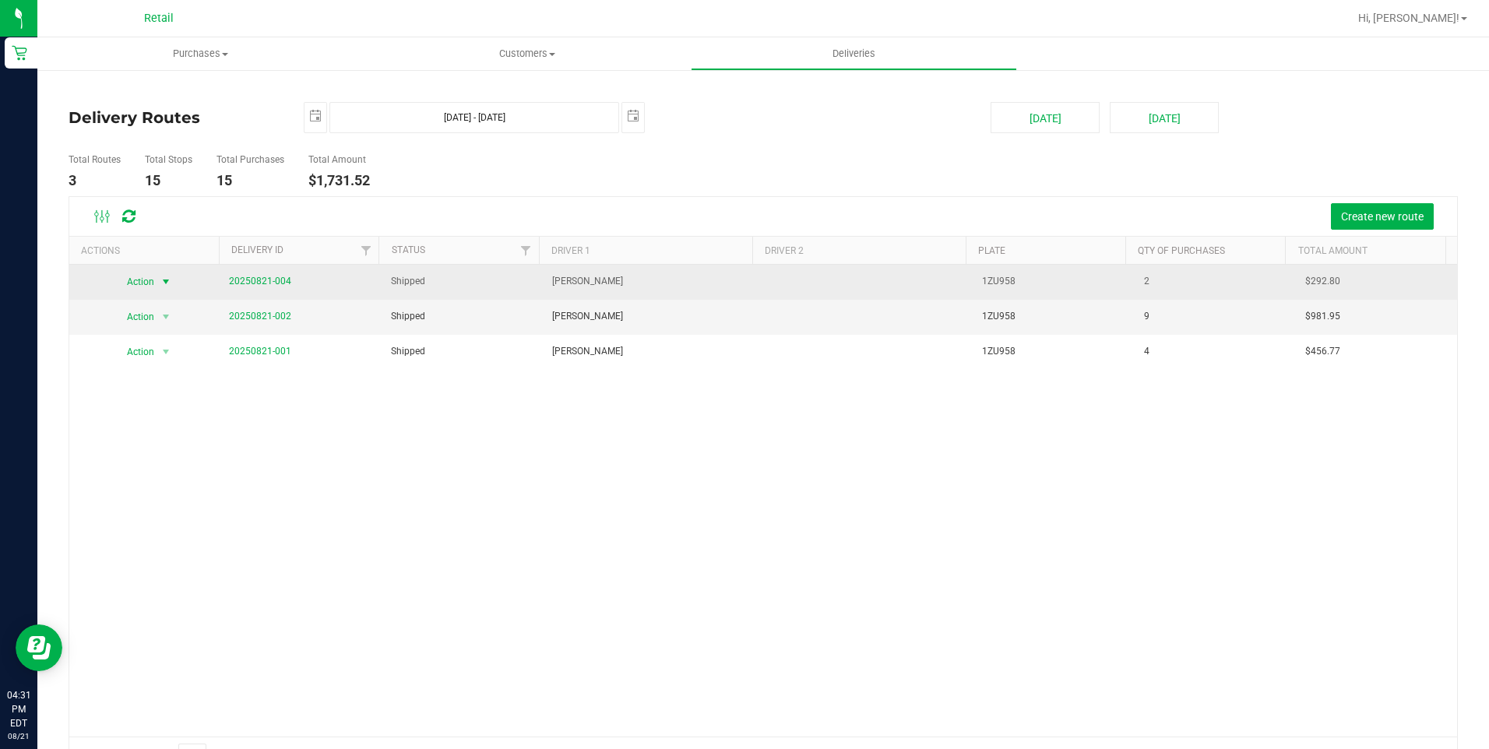
click at [168, 280] on span "select" at bounding box center [166, 282] width 12 height 12
click at [240, 280] on link "20250821-004" at bounding box center [260, 281] width 62 height 11
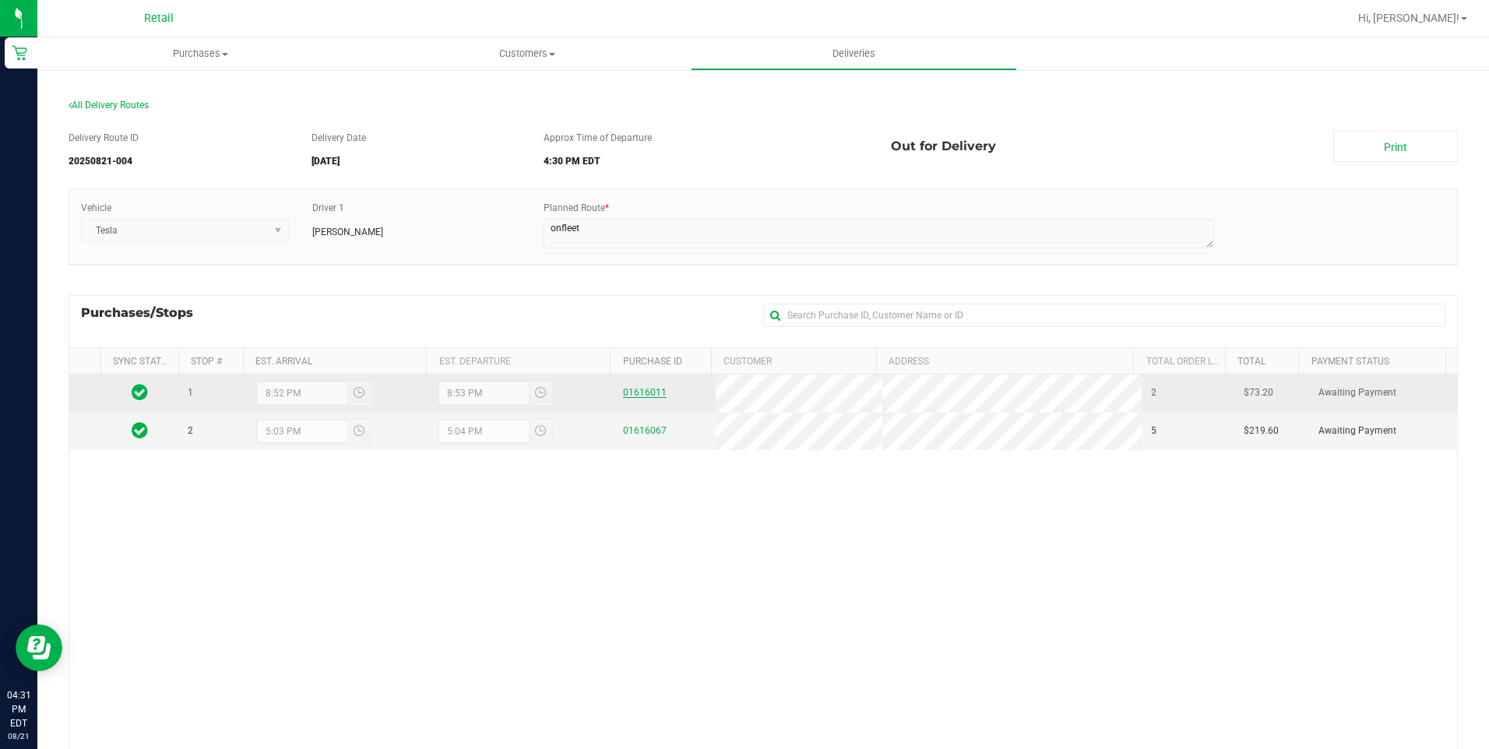
click at [643, 393] on link "01616011" at bounding box center [645, 392] width 44 height 11
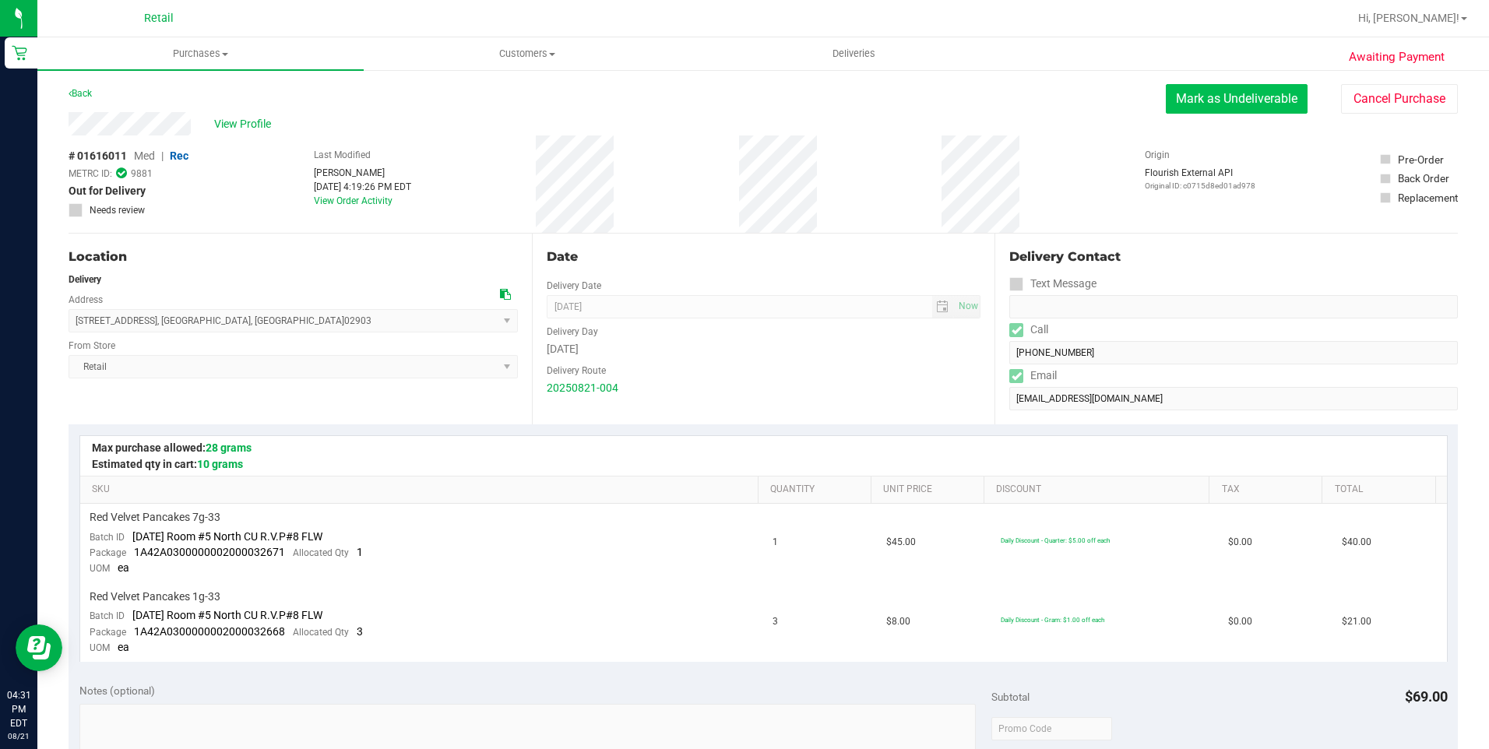
click at [1252, 104] on button "Mark as Undeliverable" at bounding box center [1237, 99] width 142 height 30
click at [1234, 97] on button "Mark as Packed" at bounding box center [1249, 99] width 117 height 30
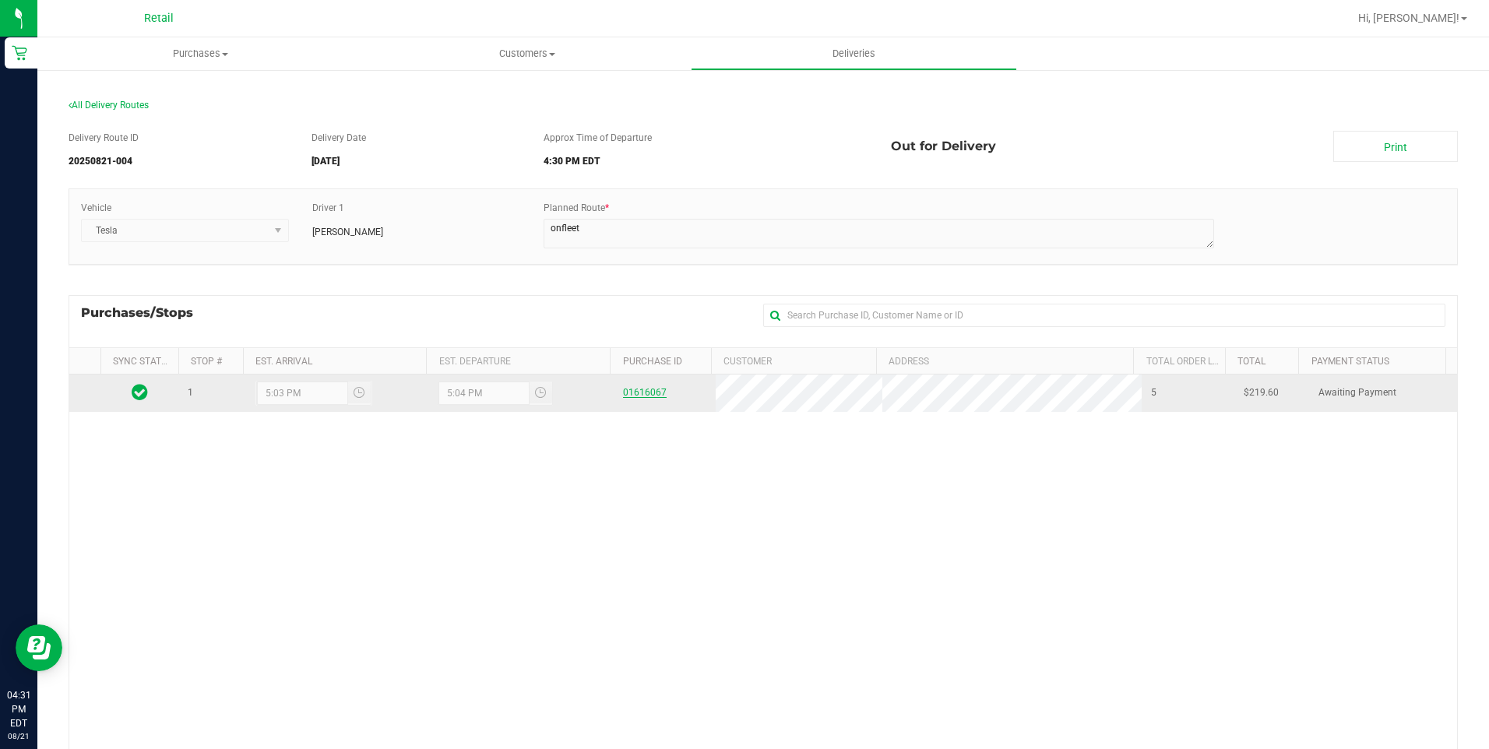
click at [640, 390] on link "01616067" at bounding box center [645, 392] width 44 height 11
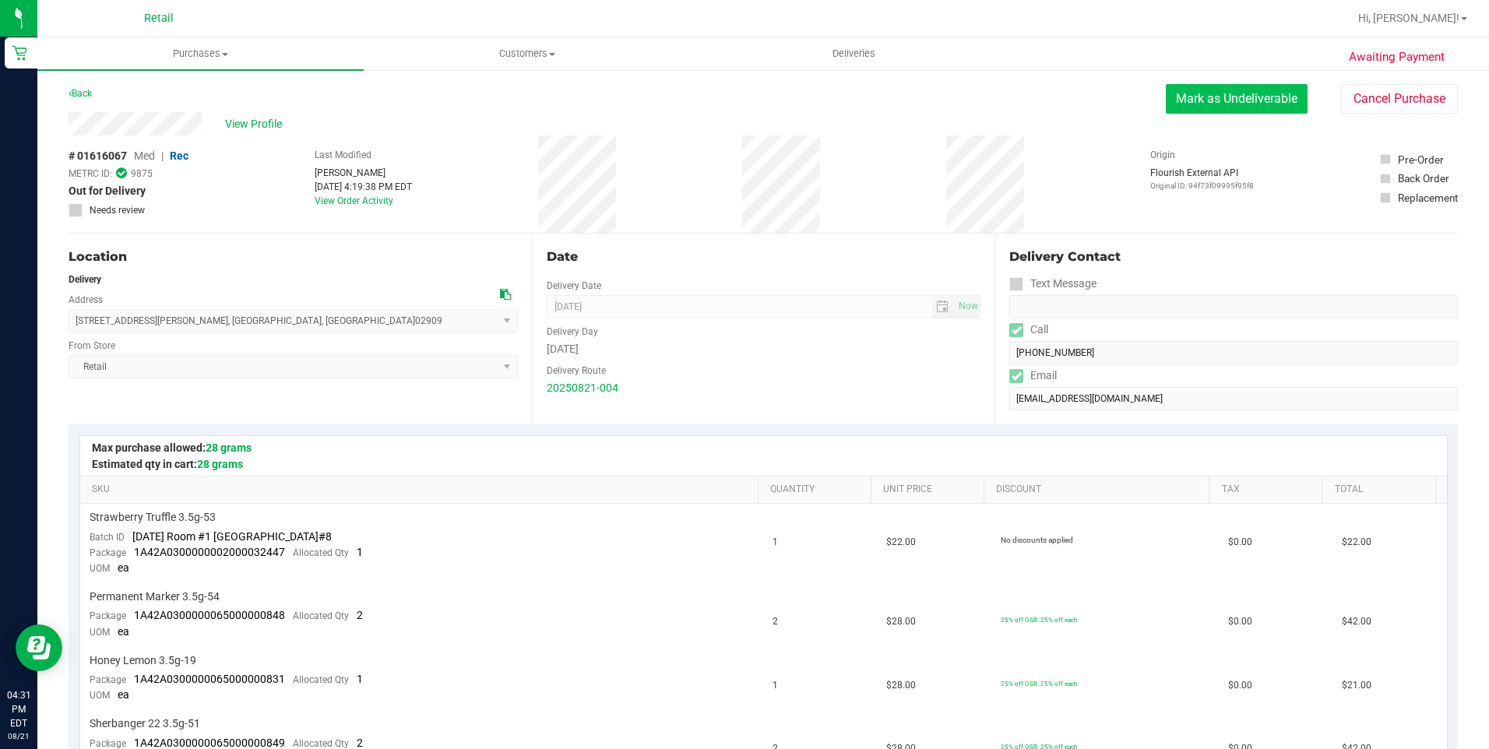
click at [1248, 92] on button "Mark as Undeliverable" at bounding box center [1237, 99] width 142 height 30
click at [1232, 94] on button "Mark as Undeliverable" at bounding box center [1237, 99] width 142 height 30
click at [1222, 96] on button "Mark as Packed" at bounding box center [1249, 99] width 117 height 30
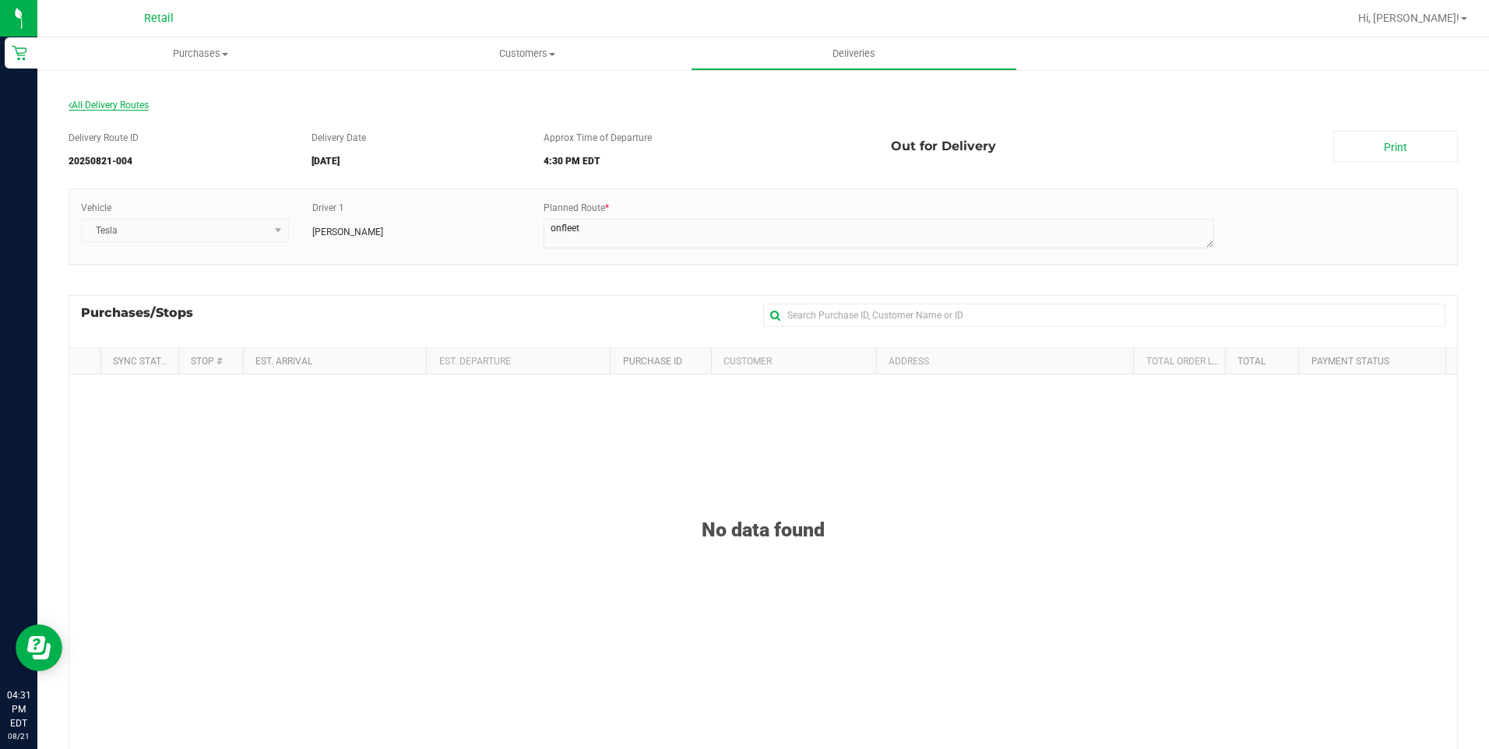
click at [107, 106] on span "All Delivery Routes" at bounding box center [109, 105] width 80 height 11
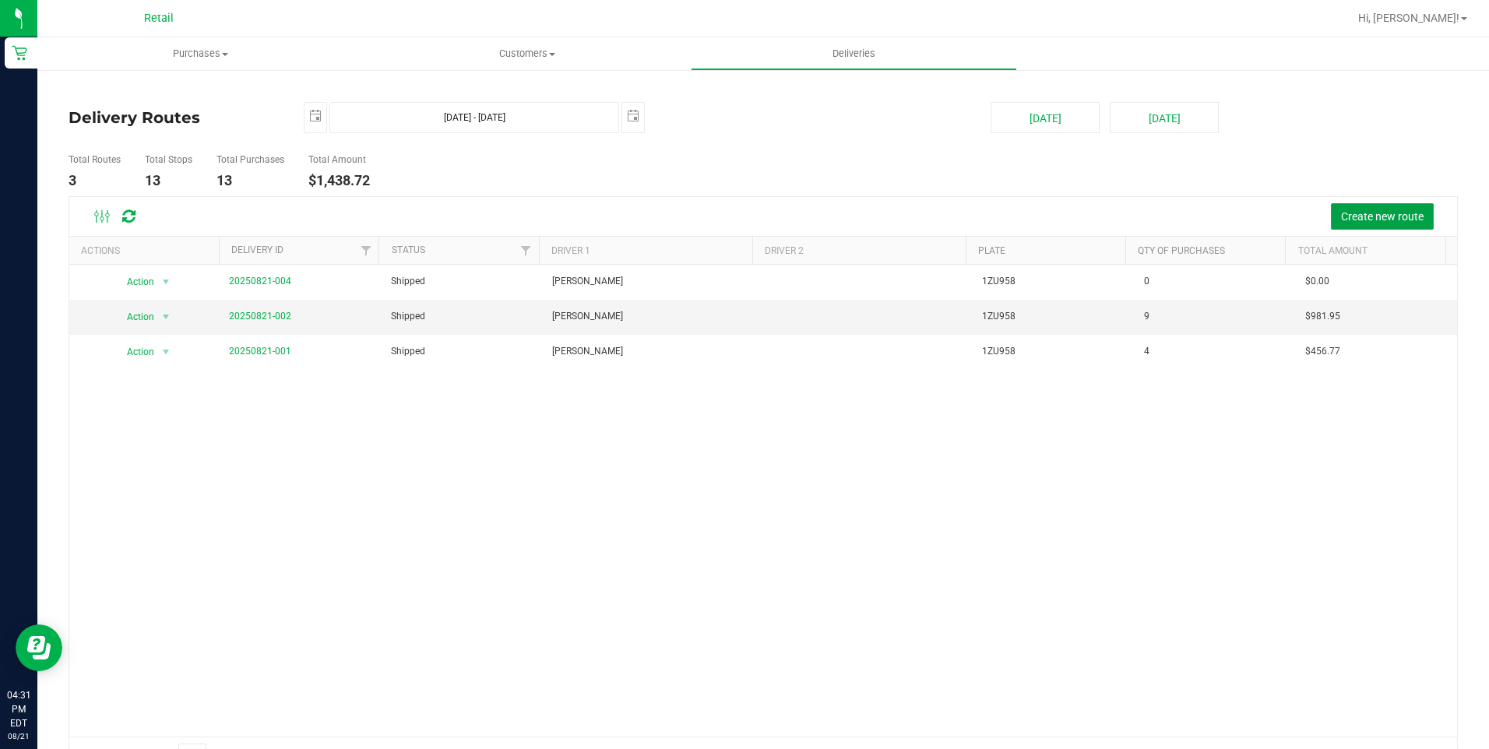
click at [1373, 216] on span "Create new route" at bounding box center [1382, 216] width 83 height 12
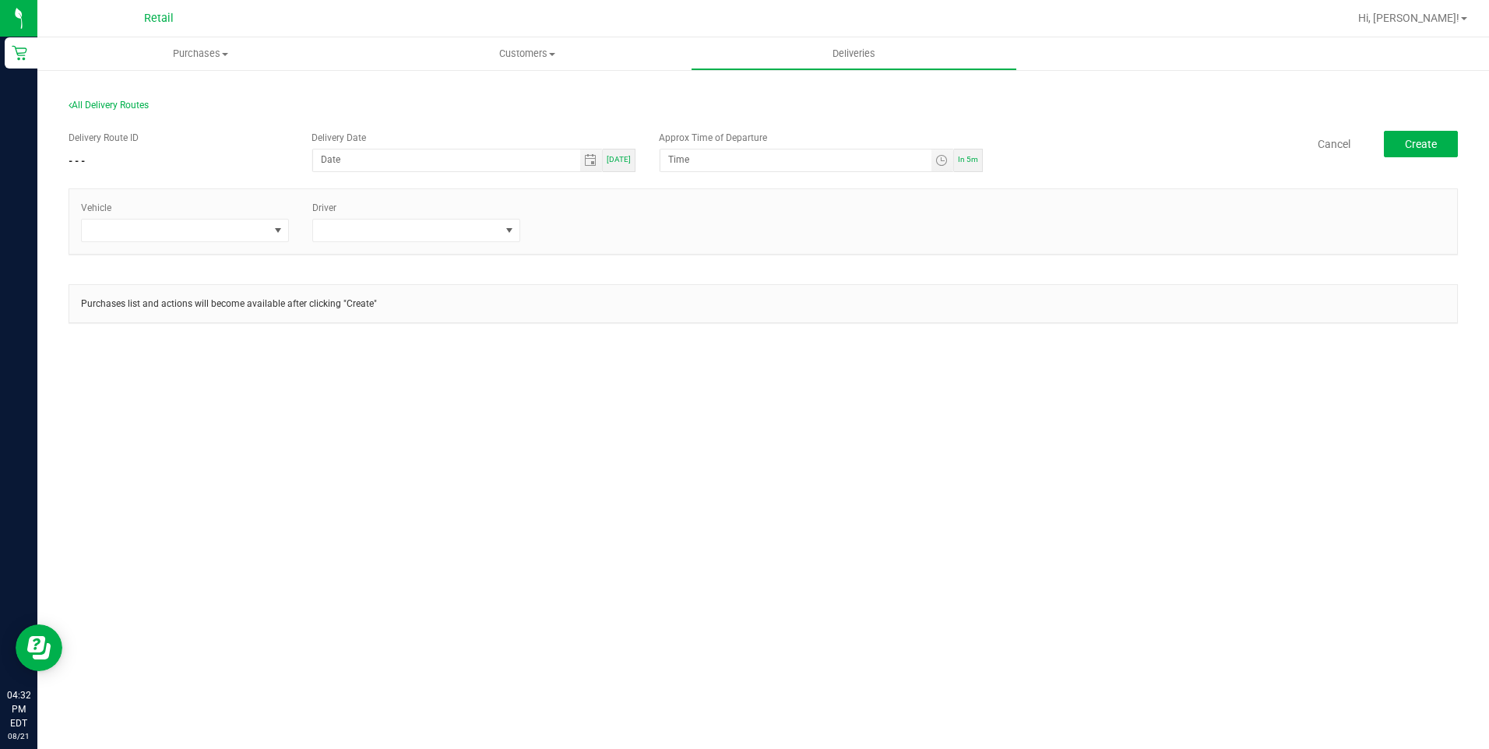
click at [623, 159] on span "[DATE]" at bounding box center [619, 159] width 24 height 9
type input "[DATE]"
type input "4:37 PM"
click at [273, 225] on span at bounding box center [278, 230] width 12 height 12
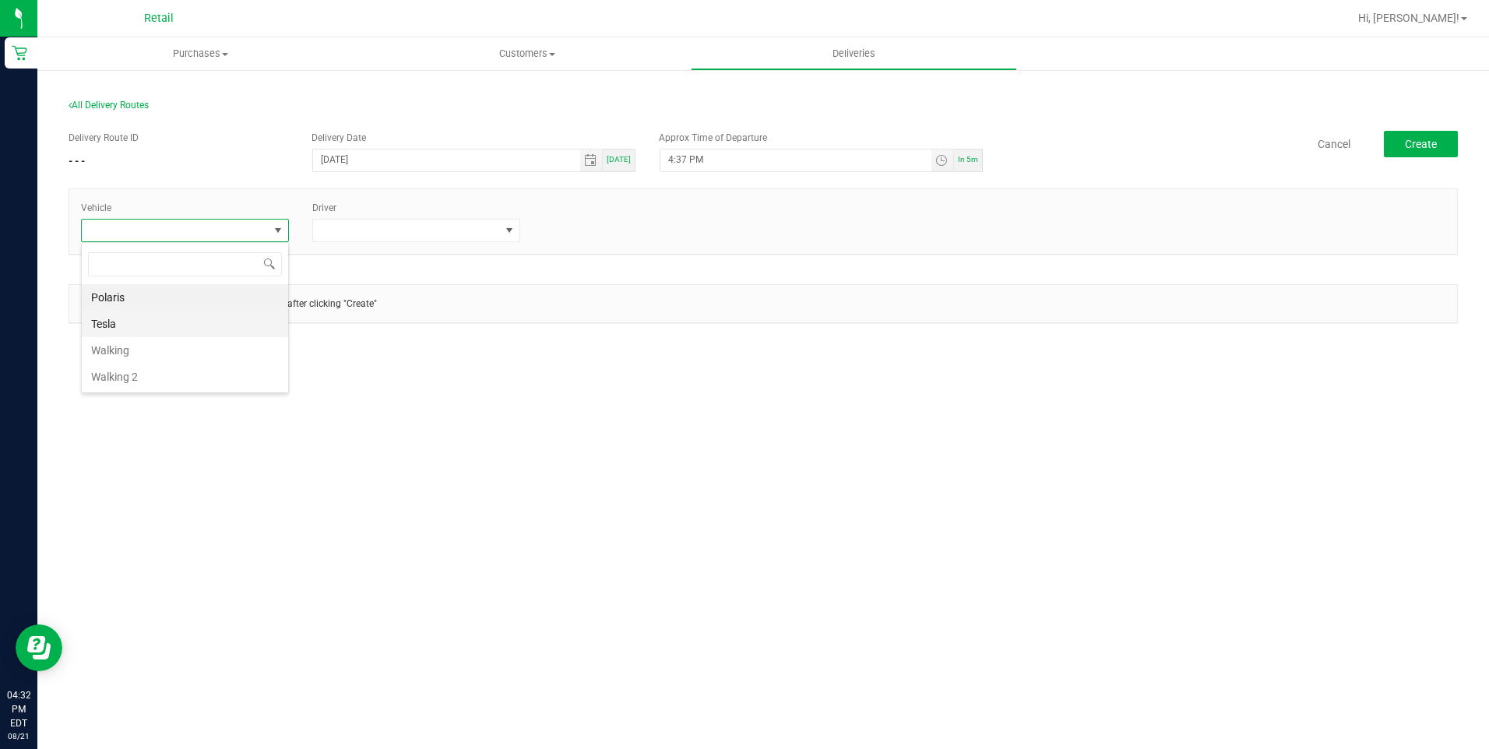
drag, startPoint x: 146, startPoint y: 325, endPoint x: 159, endPoint y: 322, distance: 13.4
click at [151, 324] on li "Tesla" at bounding box center [185, 324] width 206 height 26
click at [389, 228] on span at bounding box center [406, 231] width 187 height 22
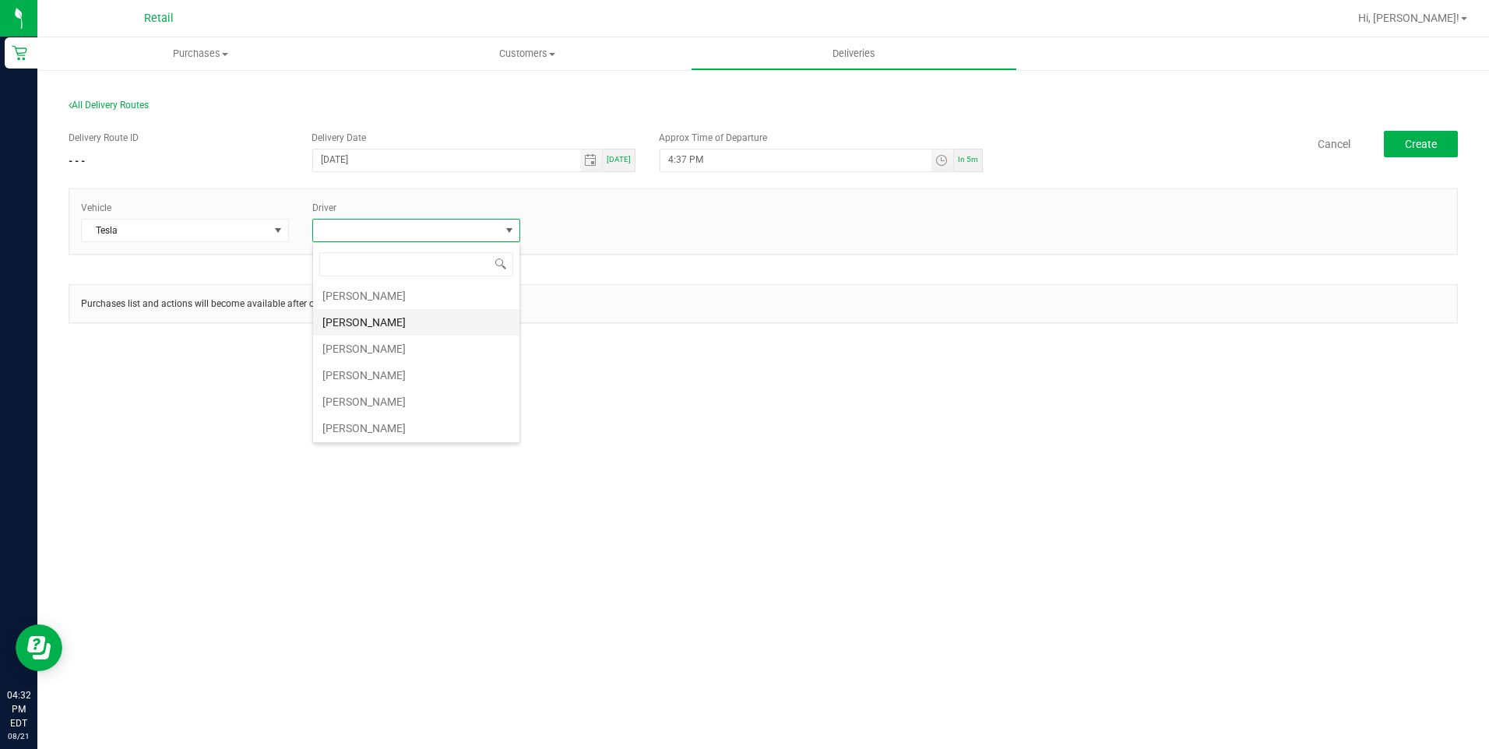
scroll to position [136, 0]
click at [368, 368] on li "[PERSON_NAME]" at bounding box center [416, 374] width 206 height 26
click at [1426, 143] on span "Create" at bounding box center [1421, 144] width 32 height 12
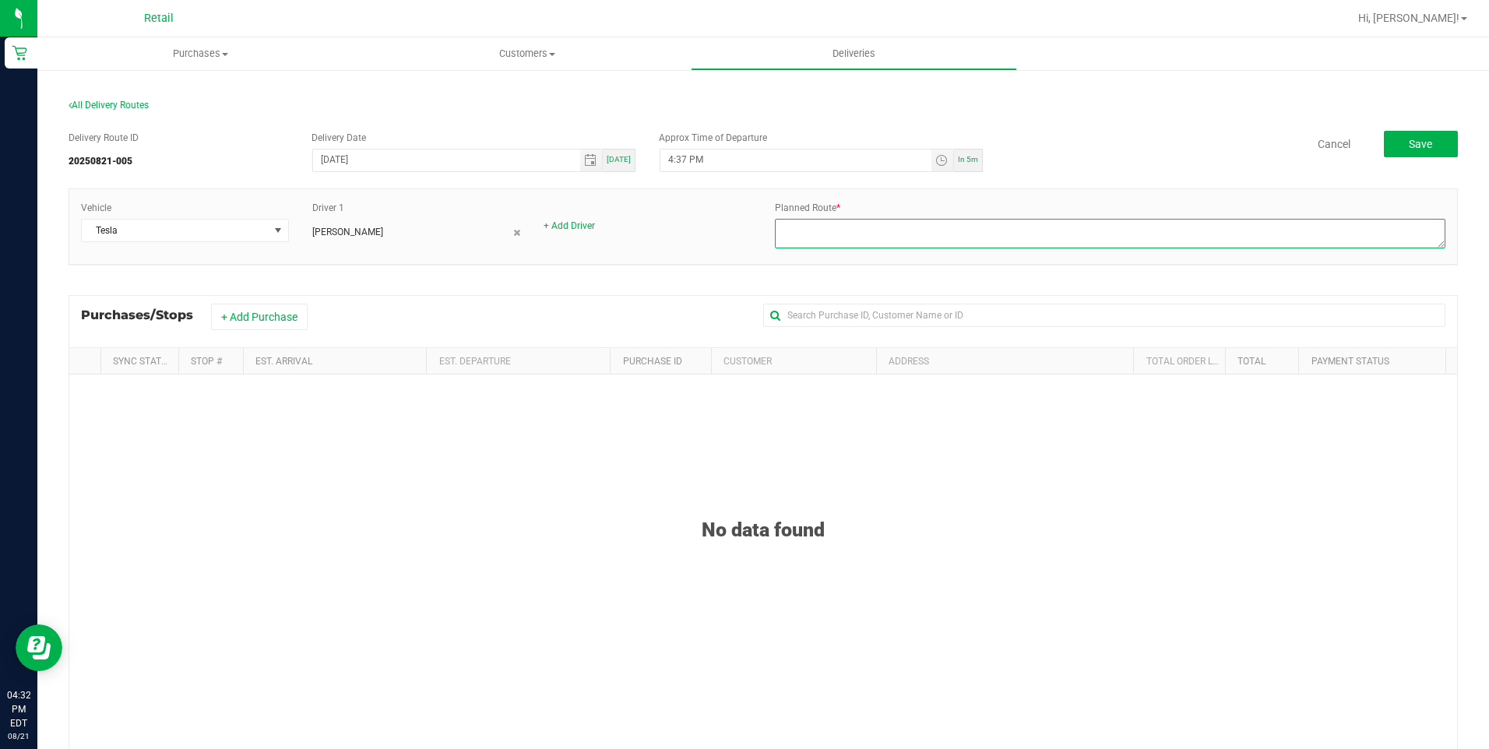
click at [801, 230] on textarea at bounding box center [1110, 234] width 671 height 30
type textarea "on fleet"
click at [295, 312] on button "+ Add Purchase" at bounding box center [259, 317] width 97 height 26
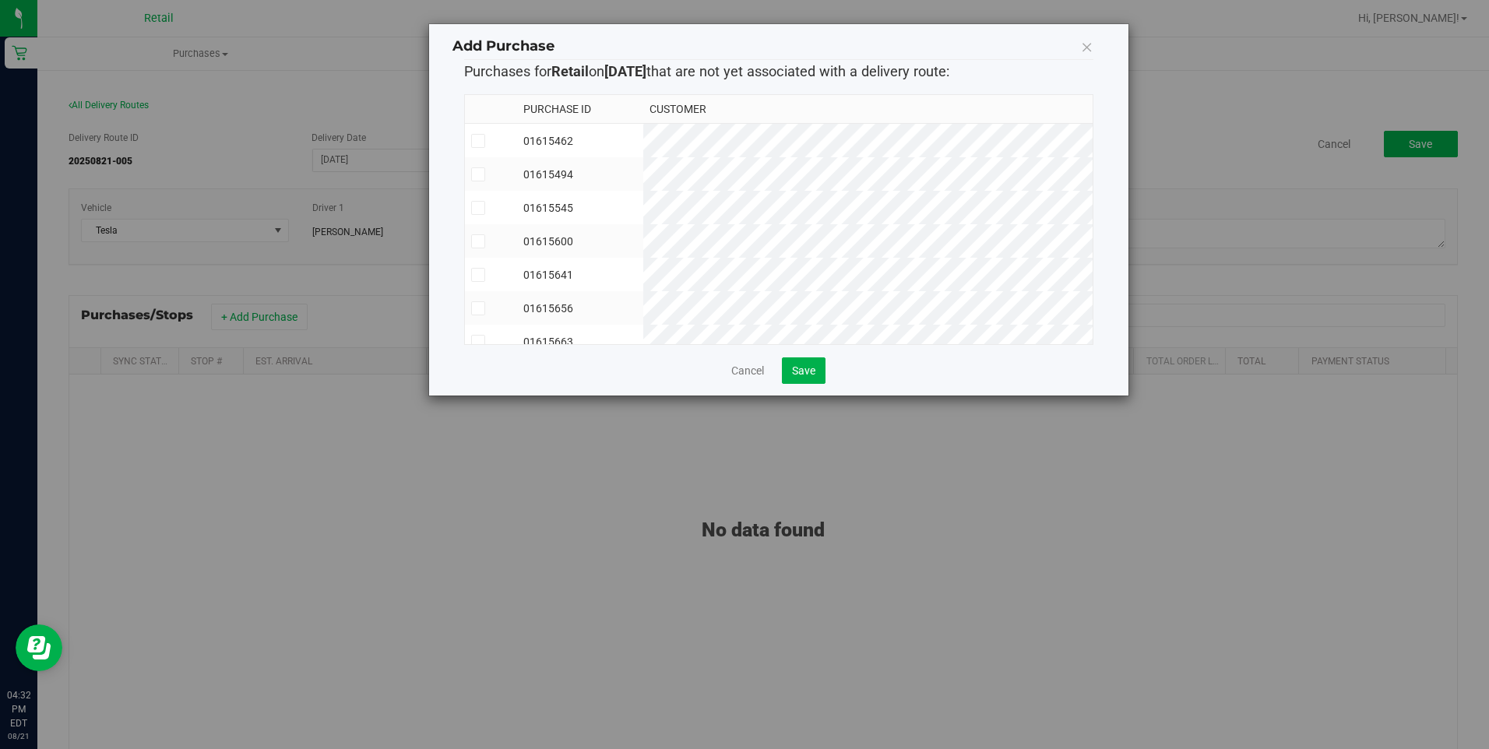
click at [480, 241] on icon at bounding box center [478, 241] width 10 height 0
click at [0, 0] on input "checkbox" at bounding box center [0, 0] width 0 height 0
click at [479, 328] on icon at bounding box center [478, 328] width 10 height 0
click at [0, 0] on input "checkbox" at bounding box center [0, 0] width 0 height 0
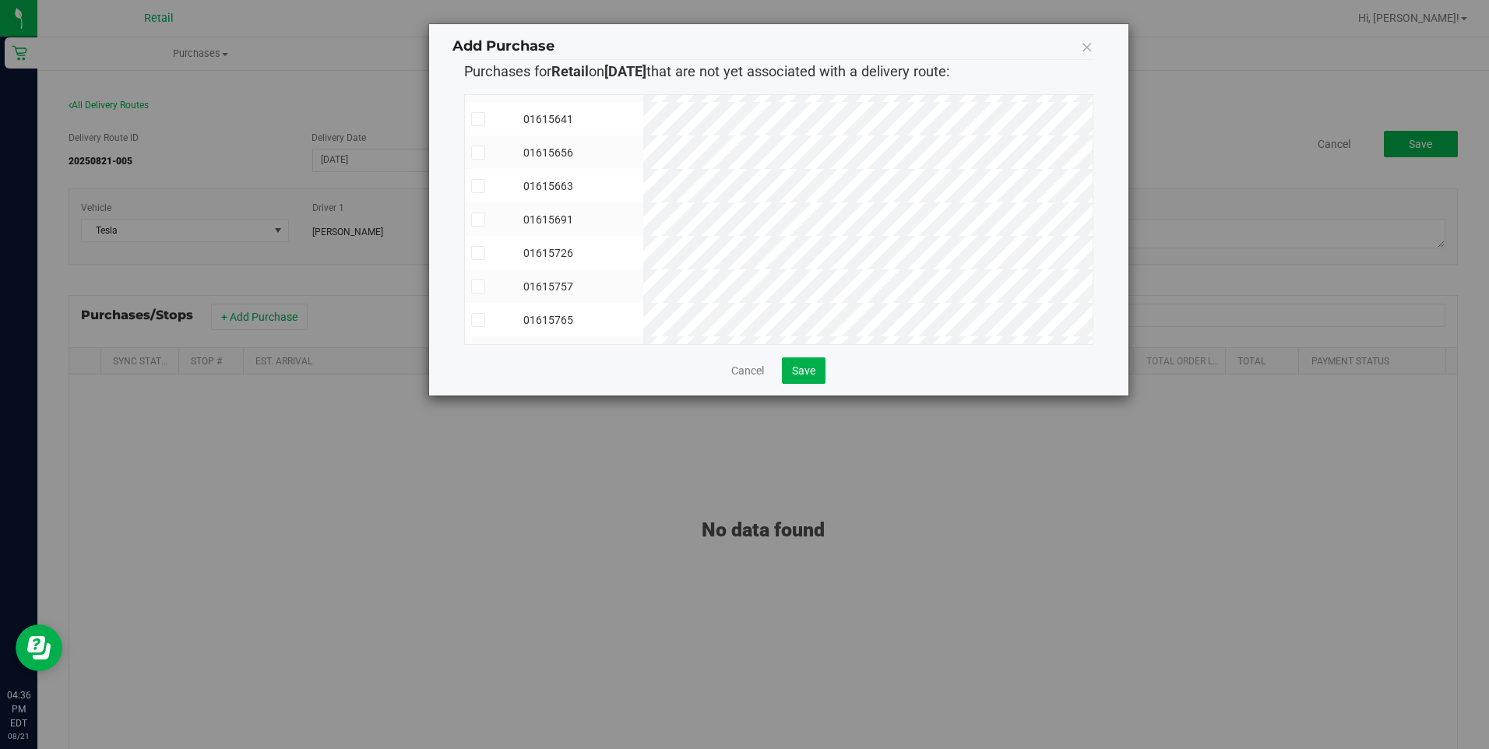
scroll to position [78, 0]
click at [477, 197] on icon at bounding box center [478, 197] width 10 height 0
click at [0, 0] on input "checkbox" at bounding box center [0, 0] width 0 height 0
click at [483, 234] on span at bounding box center [478, 231] width 14 height 14
click at [0, 0] on input "checkbox" at bounding box center [0, 0] width 0 height 0
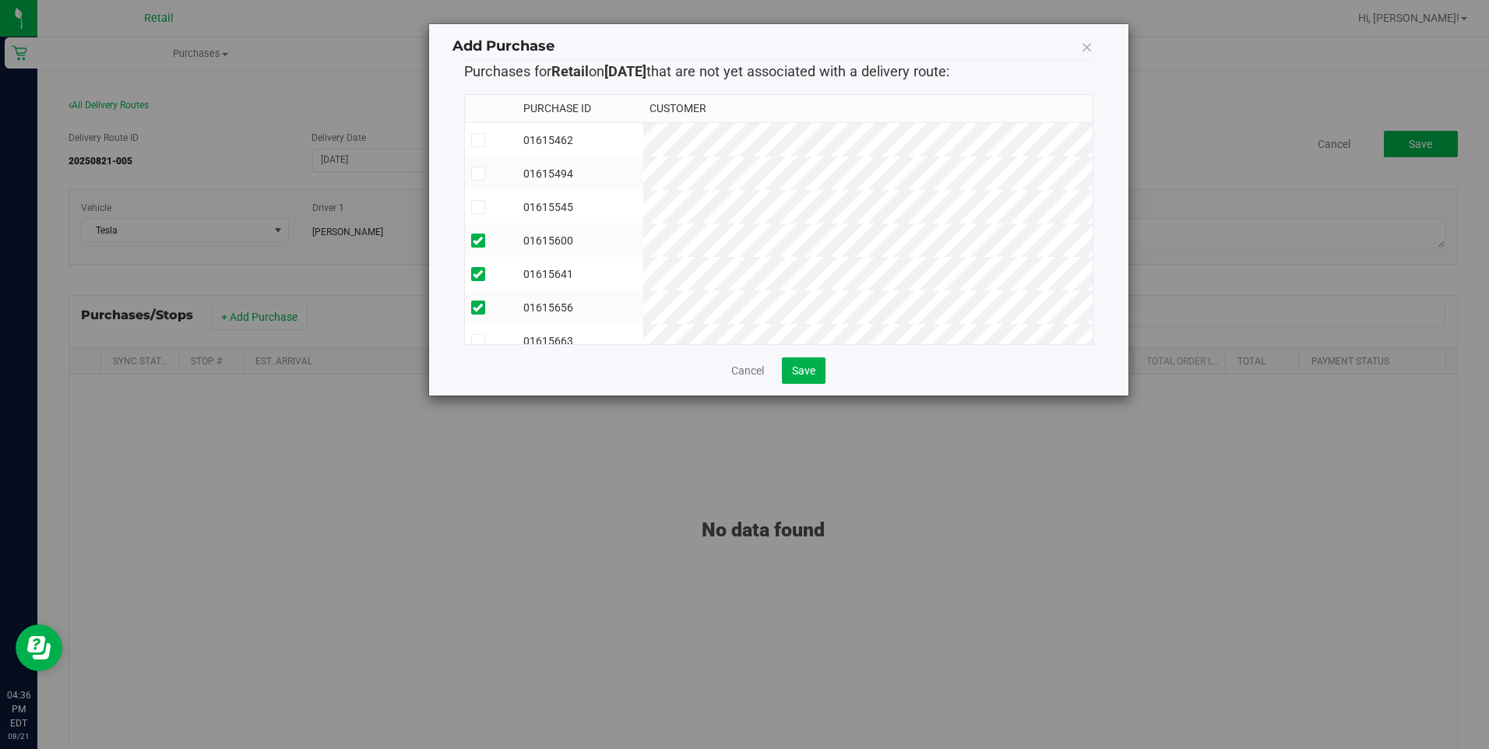
scroll to position [0, 0]
click at [481, 174] on icon at bounding box center [478, 174] width 10 height 0
click at [0, 0] on input "checkbox" at bounding box center [0, 0] width 0 height 0
click at [477, 141] on icon at bounding box center [478, 141] width 10 height 0
click at [0, 0] on input "checkbox" at bounding box center [0, 0] width 0 height 0
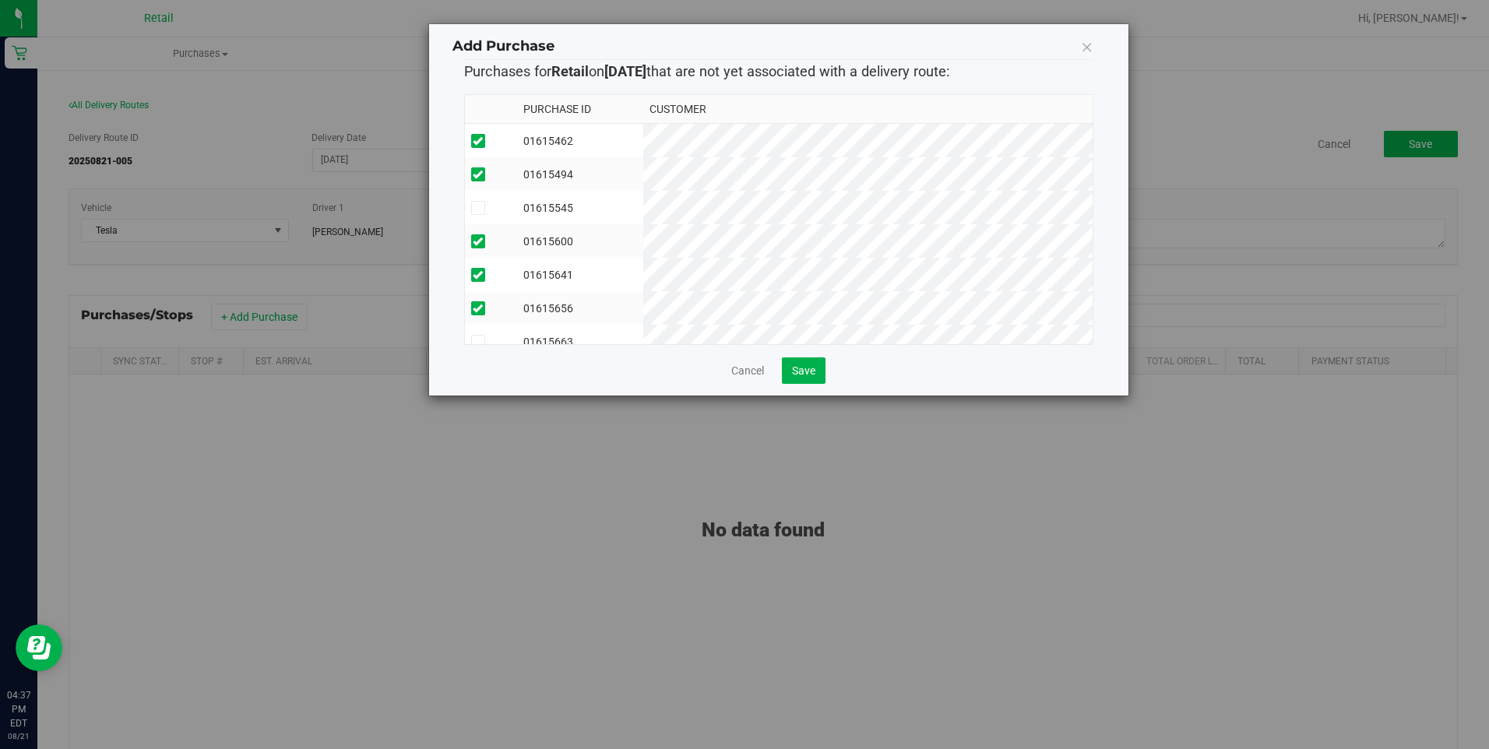
scroll to position [78, 0]
click at [485, 257] on label at bounding box center [491, 264] width 40 height 14
click at [0, 0] on input "checkbox" at bounding box center [0, 0] width 0 height 0
click at [477, 298] on icon at bounding box center [478, 298] width 10 height 0
click at [0, 0] on input "checkbox" at bounding box center [0, 0] width 0 height 0
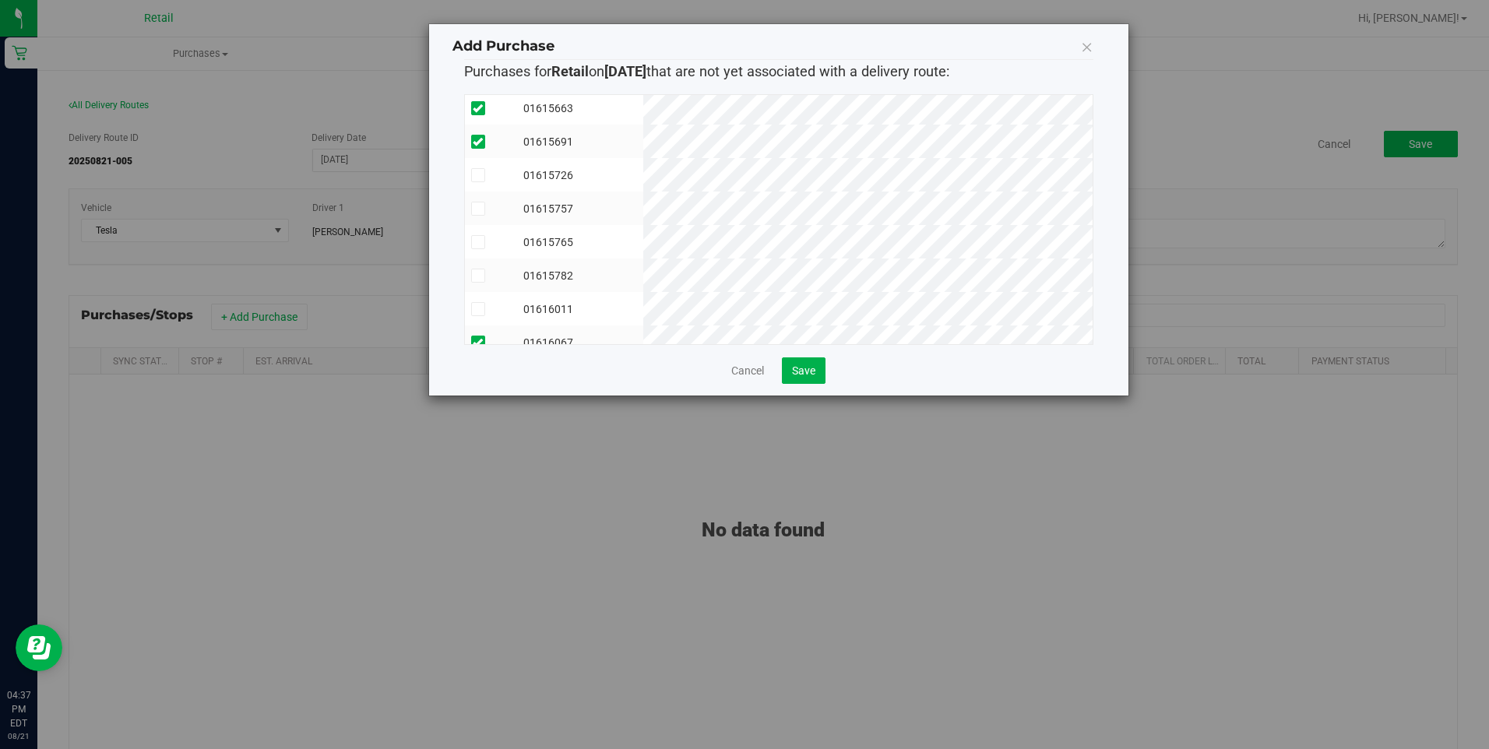
scroll to position [260, 0]
click at [483, 187] on span at bounding box center [478, 194] width 14 height 14
click at [0, 0] on input "checkbox" at bounding box center [0, 0] width 0 height 0
click at [478, 227] on icon at bounding box center [478, 227] width 10 height 0
click at [0, 0] on input "checkbox" at bounding box center [0, 0] width 0 height 0
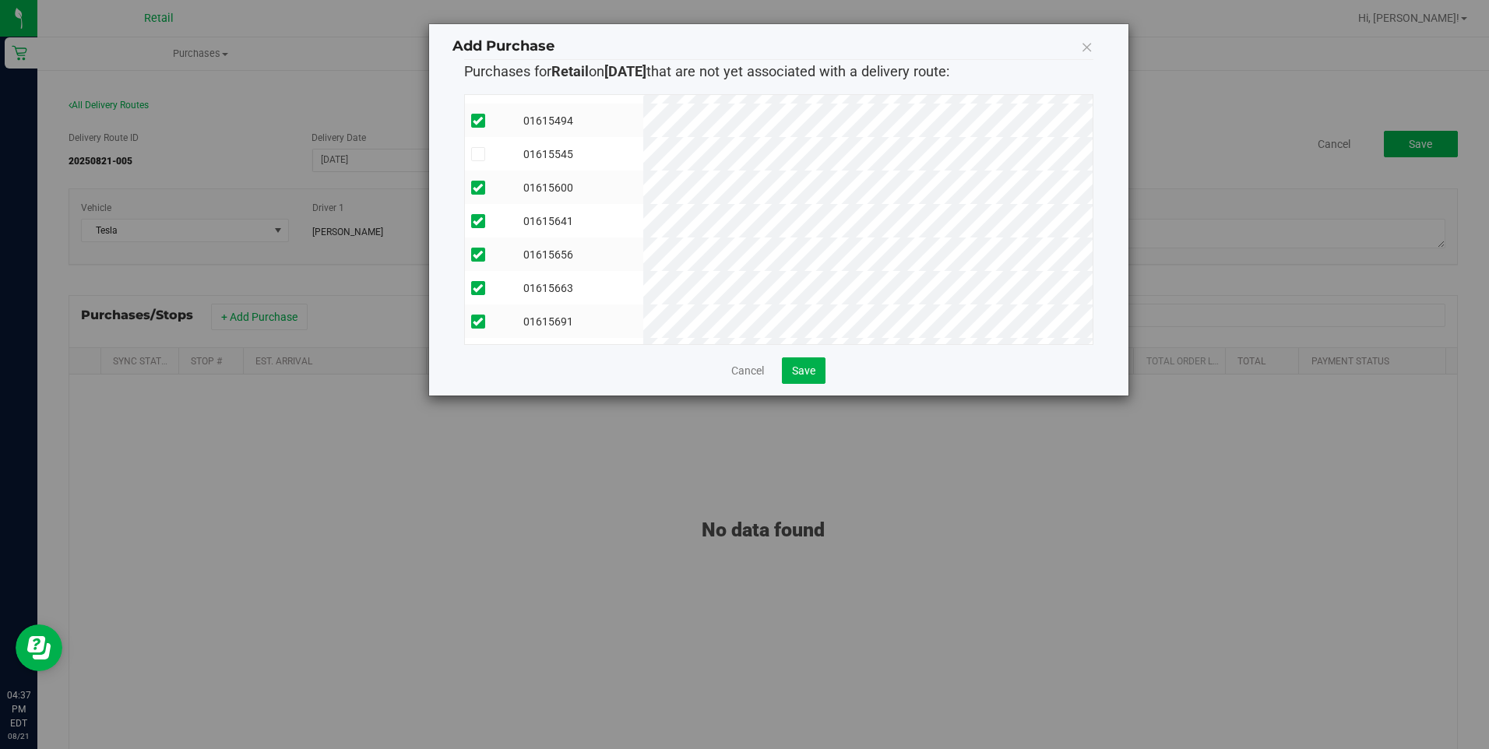
scroll to position [26, 0]
click at [481, 181] on icon at bounding box center [478, 181] width 10 height 0
click at [0, 0] on input "checkbox" at bounding box center [0, 0] width 0 height 0
click at [488, 254] on label at bounding box center [491, 261] width 40 height 14
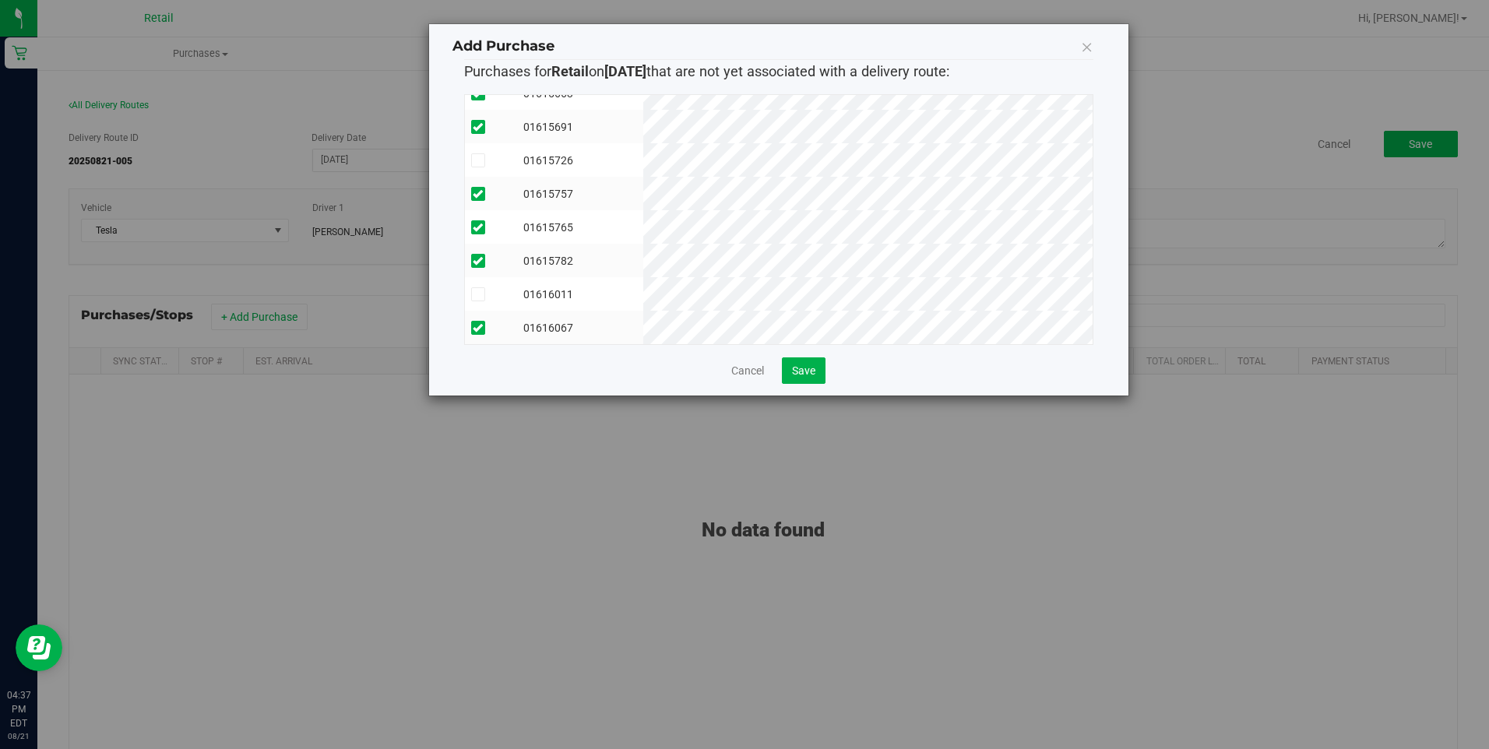
click at [0, 0] on input "checkbox" at bounding box center [0, 0] width 0 height 0
click at [483, 287] on span at bounding box center [478, 294] width 14 height 14
click at [0, 0] on input "checkbox" at bounding box center [0, 0] width 0 height 0
click at [812, 371] on span "Save" at bounding box center [803, 370] width 23 height 12
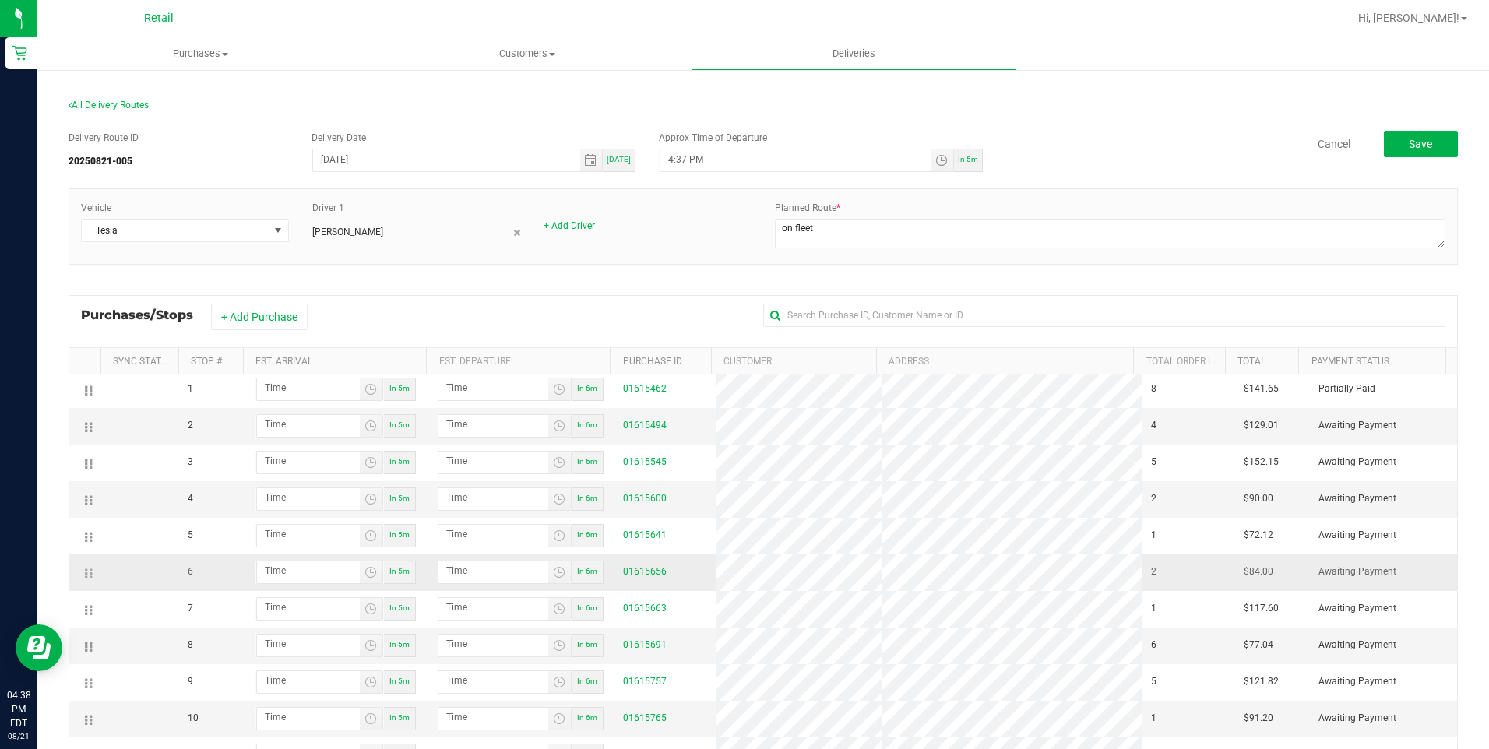
scroll to position [0, 0]
click at [208, 62] on uib-tab-heading "Purchases Summary of purchases Fulfillment All purchases" at bounding box center [200, 53] width 326 height 33
click at [161, 133] on li "All purchases" at bounding box center [200, 131] width 326 height 19
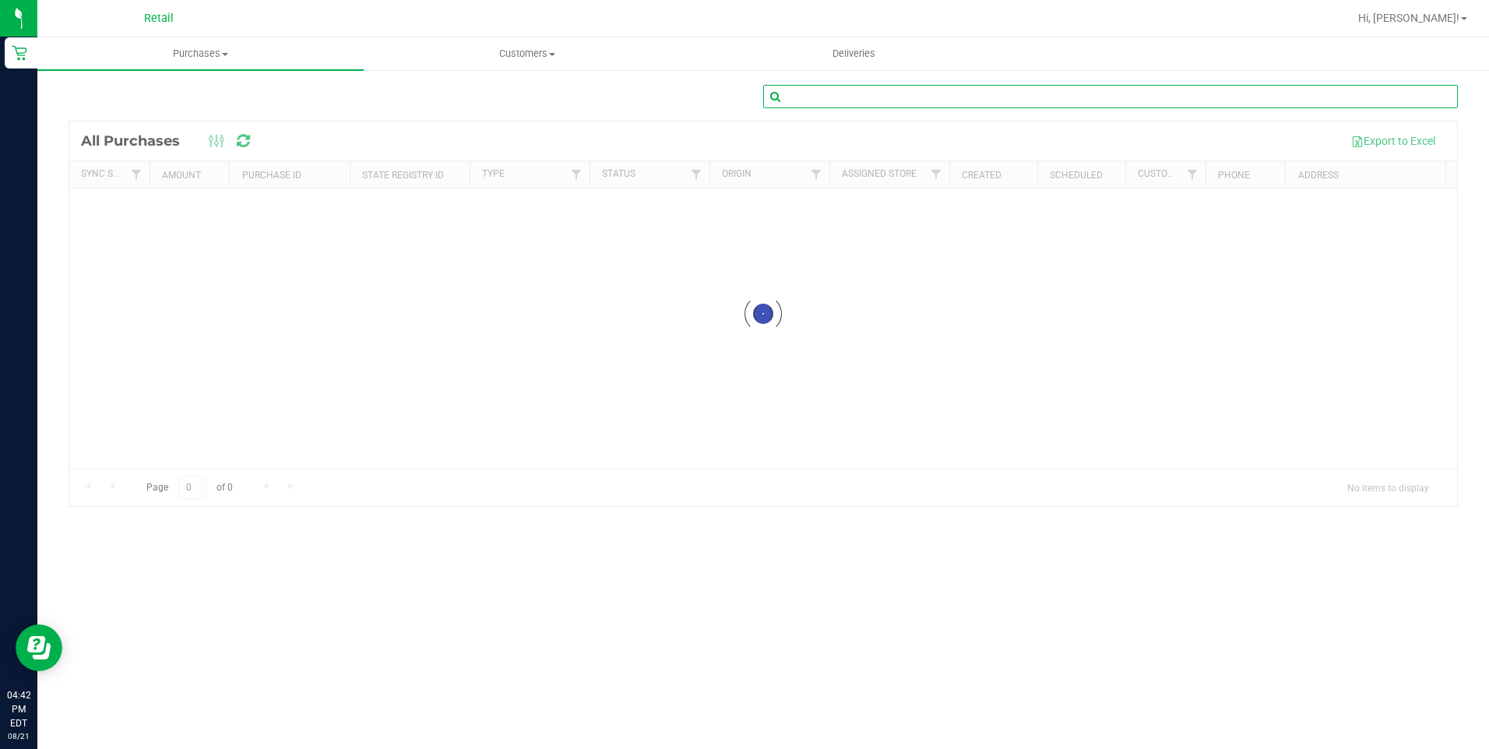
click at [1119, 95] on input "text" at bounding box center [1110, 96] width 695 height 23
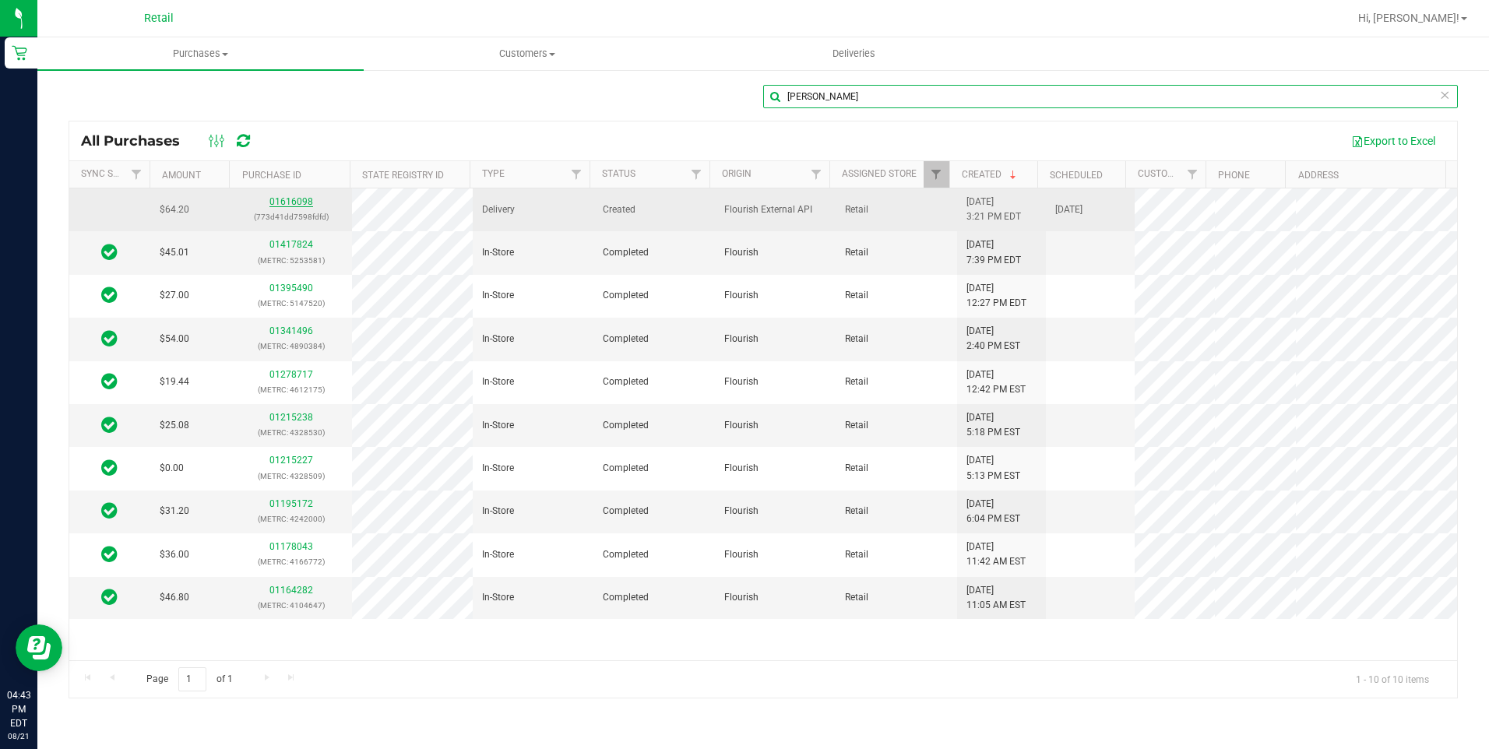
type input "keaghan hayes"
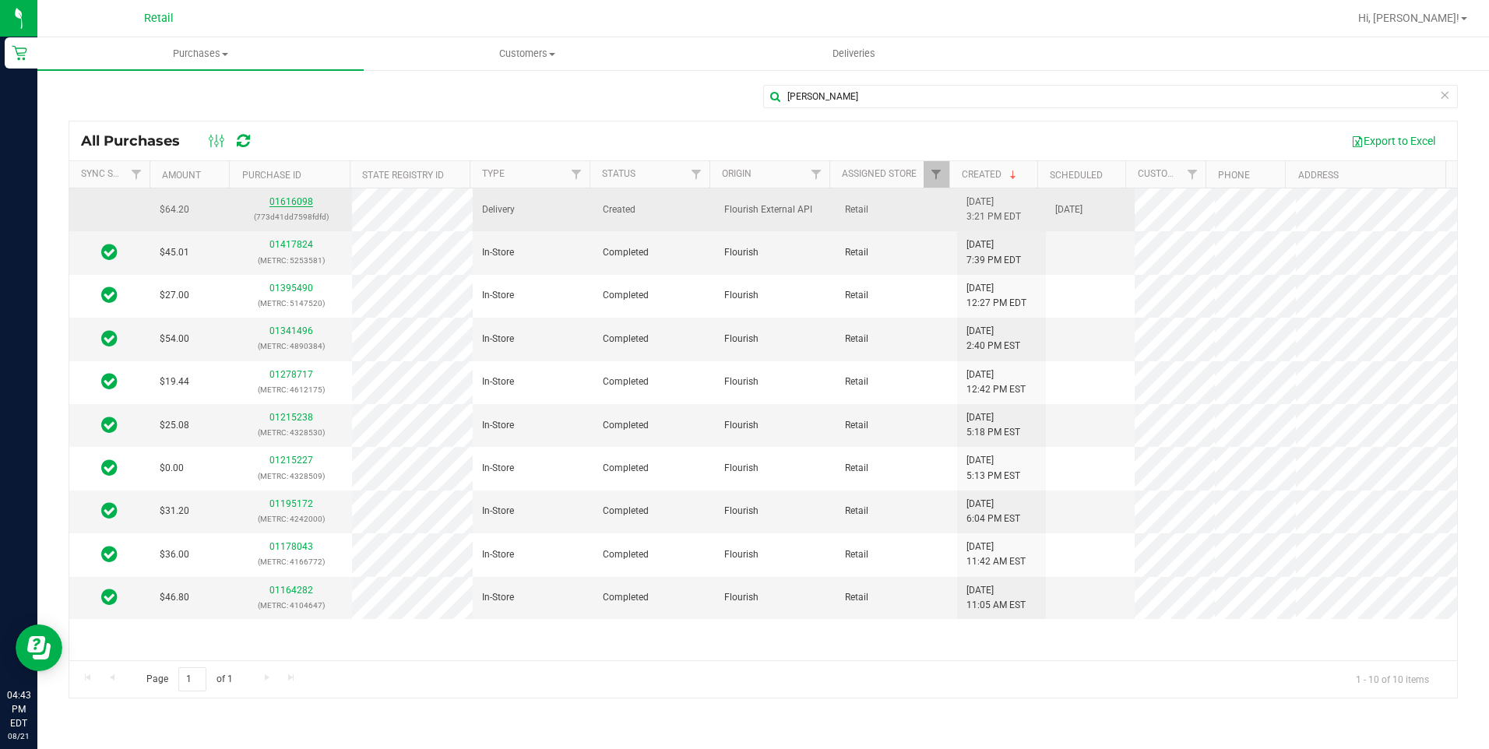
click at [286, 200] on link "01616098" at bounding box center [291, 201] width 44 height 11
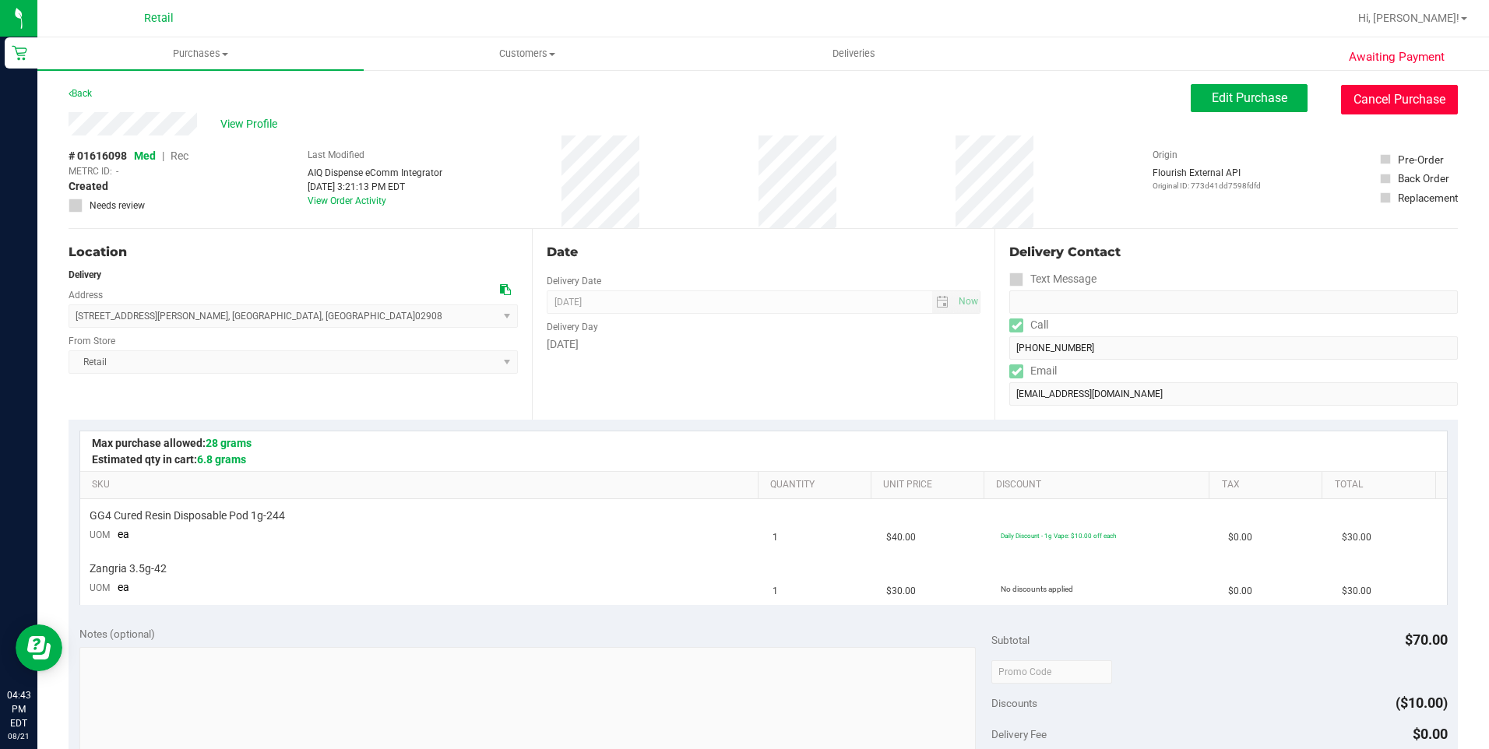
click at [1400, 105] on button "Cancel Purchase" at bounding box center [1399, 100] width 117 height 30
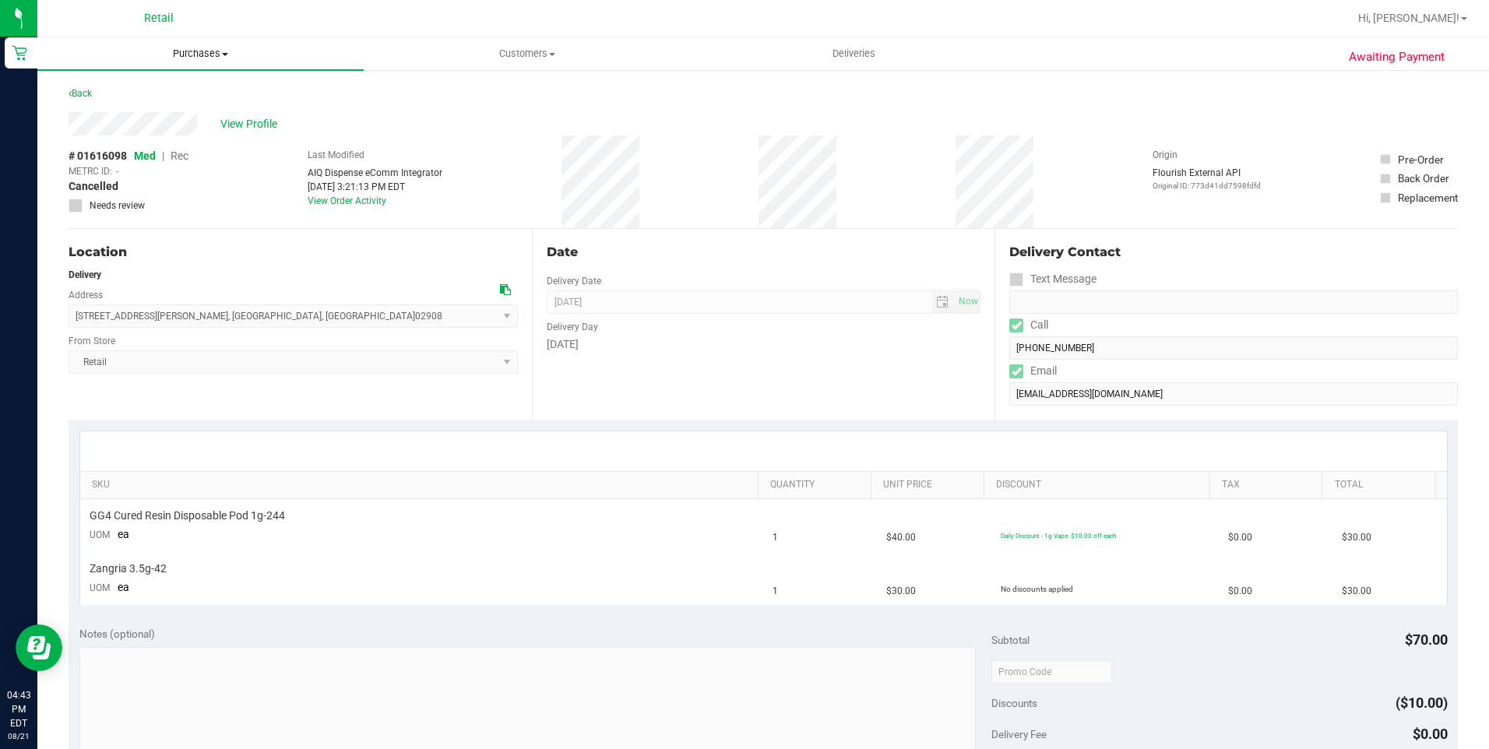
click at [214, 49] on span "Purchases" at bounding box center [200, 54] width 326 height 14
click at [122, 127] on span "All purchases" at bounding box center [92, 131] width 111 height 13
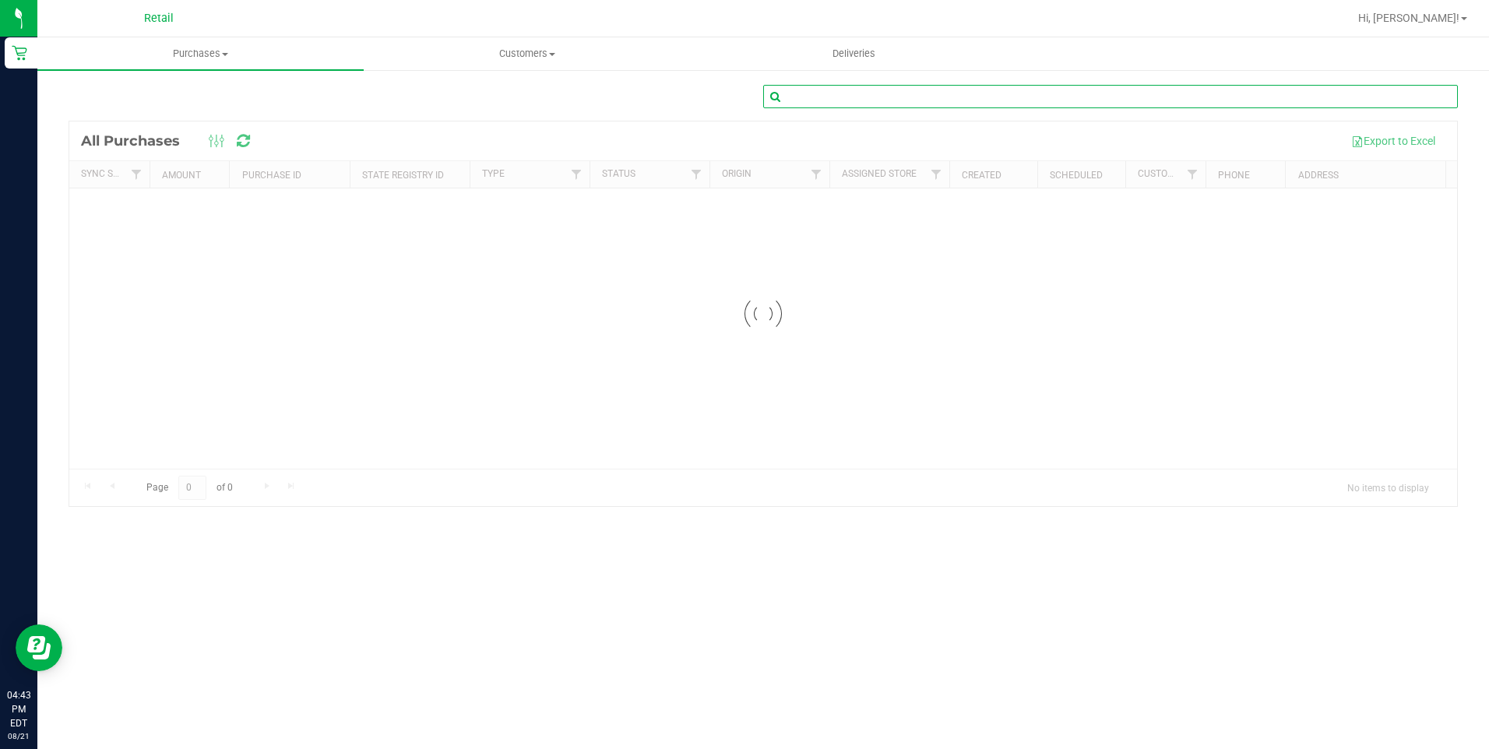
click at [1090, 98] on input "text" at bounding box center [1110, 96] width 695 height 23
type input "sonny smith"
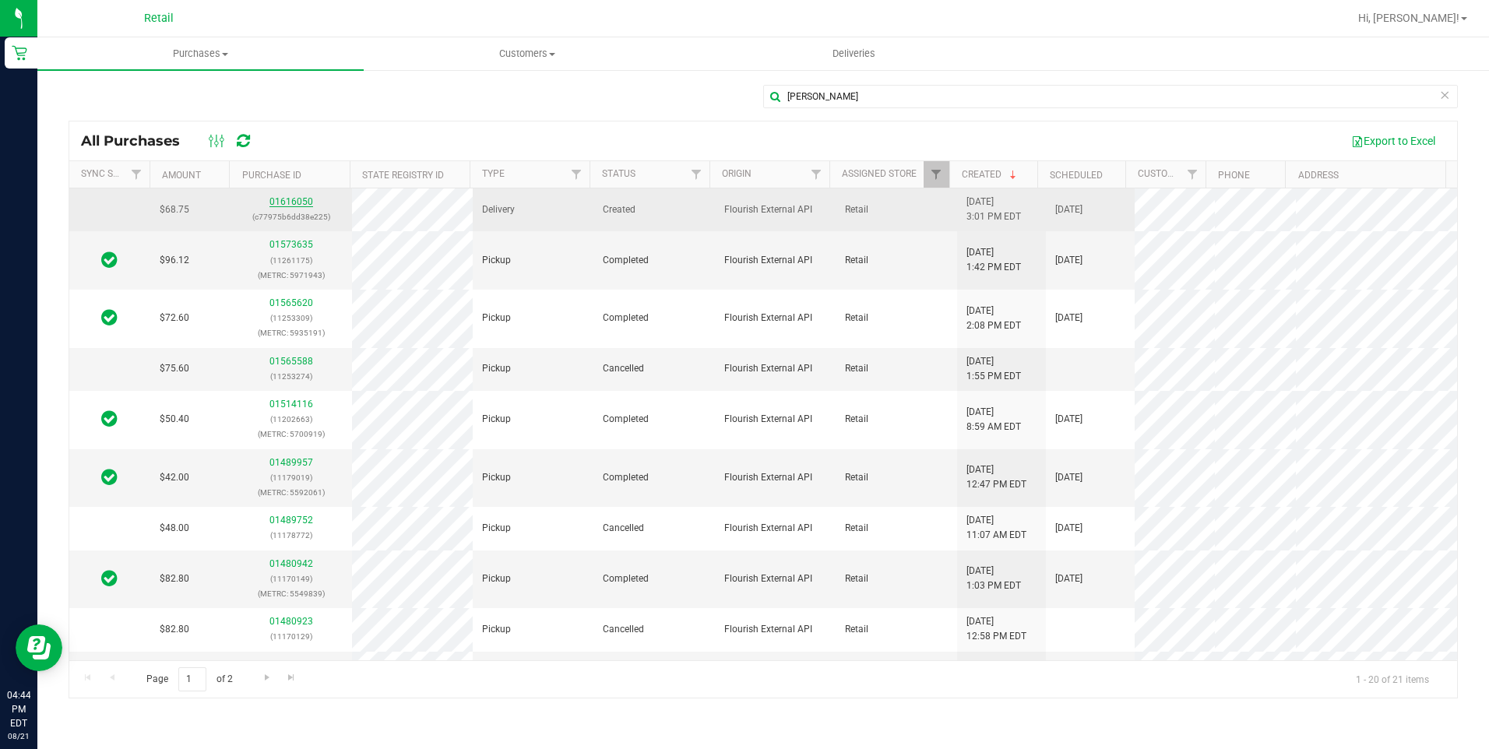
click at [279, 201] on link "01616050" at bounding box center [291, 201] width 44 height 11
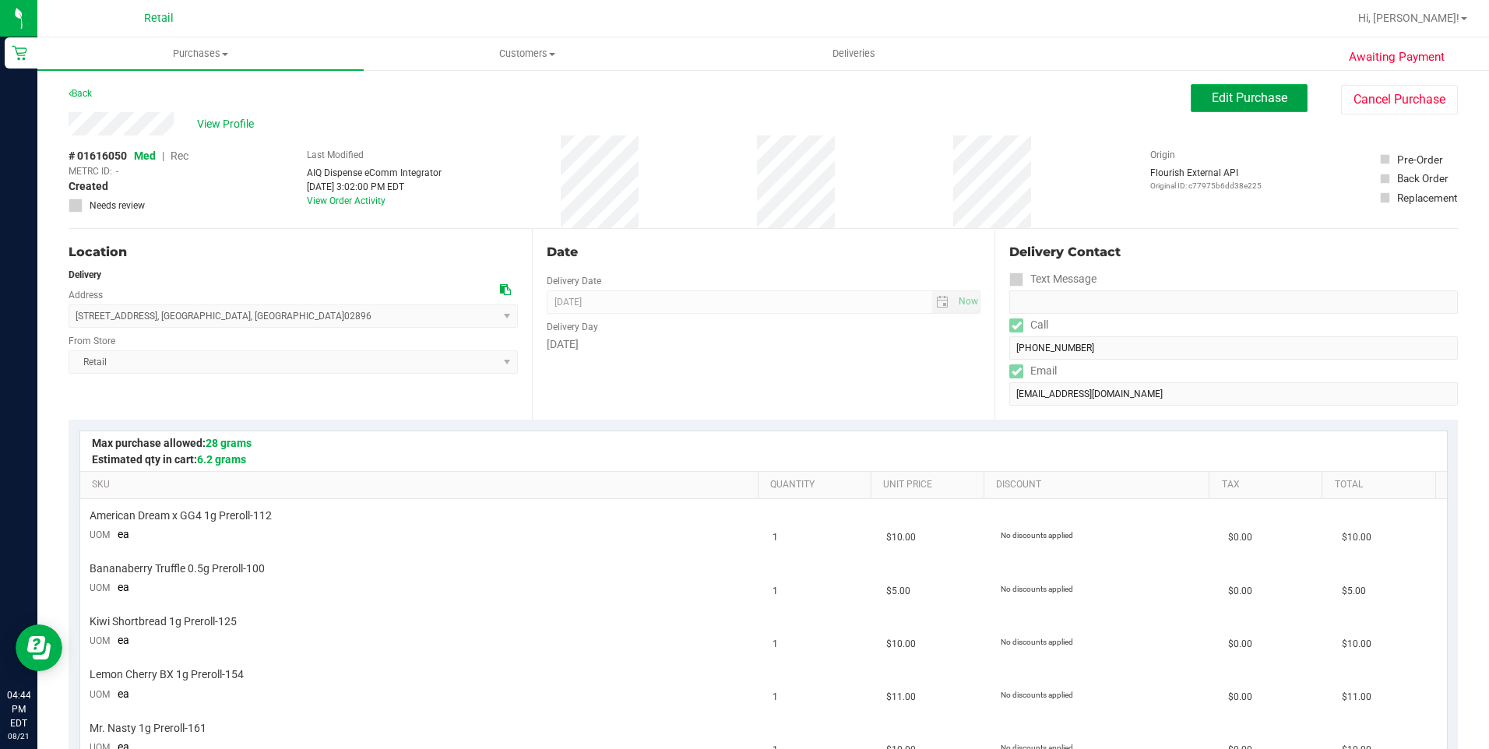
click at [1245, 101] on span "Edit Purchase" at bounding box center [1250, 97] width 76 height 15
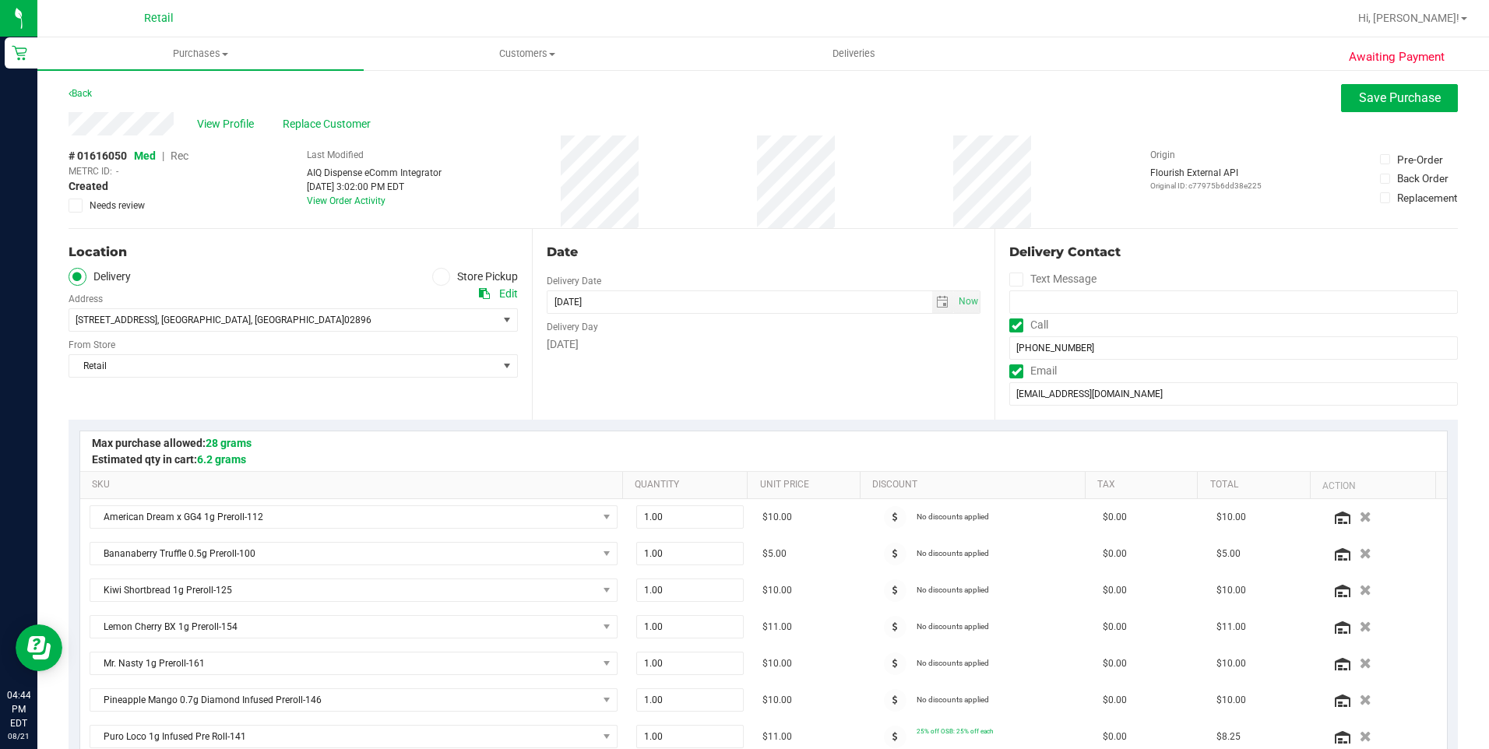
click at [186, 156] on span "Rec" at bounding box center [180, 156] width 18 height 12
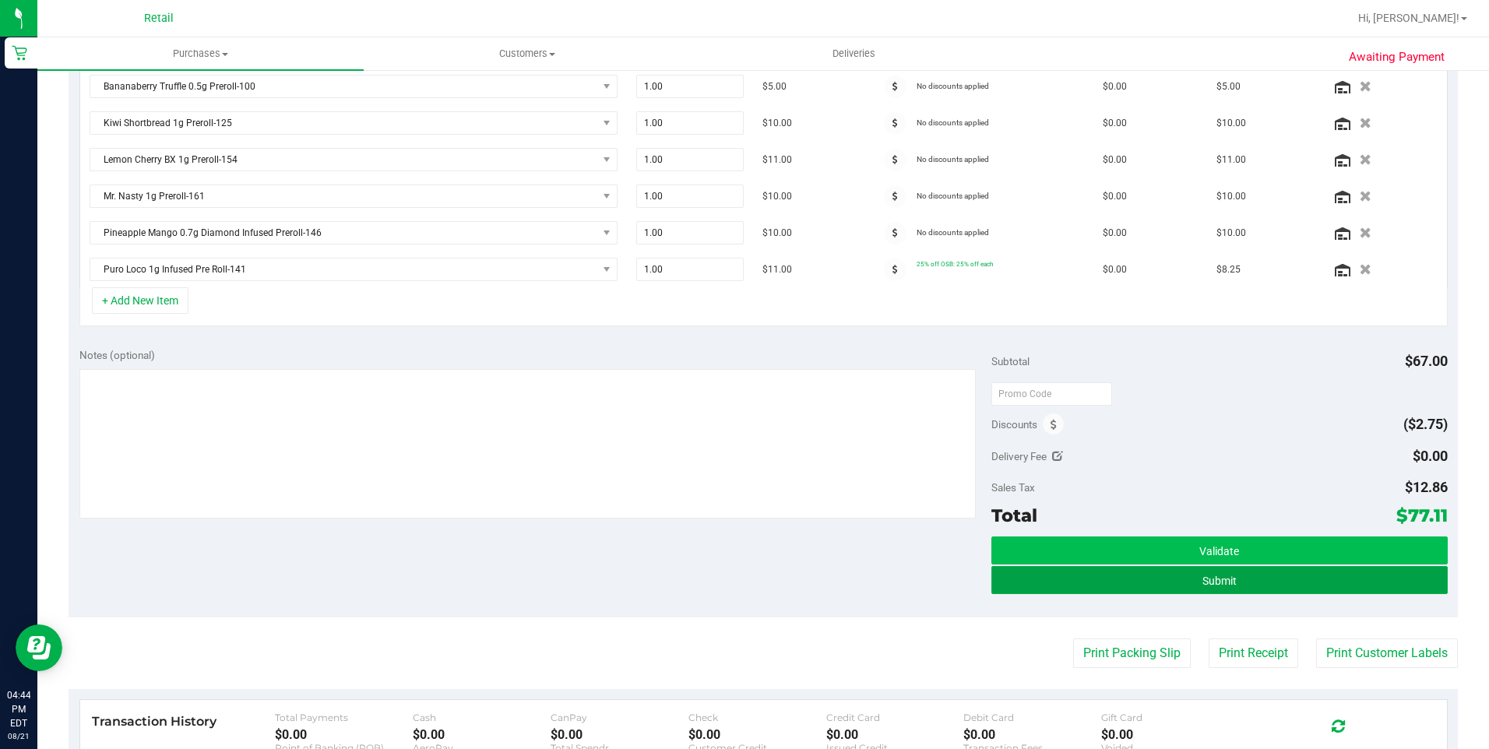
click at [1275, 584] on button "Submit" at bounding box center [1219, 580] width 456 height 28
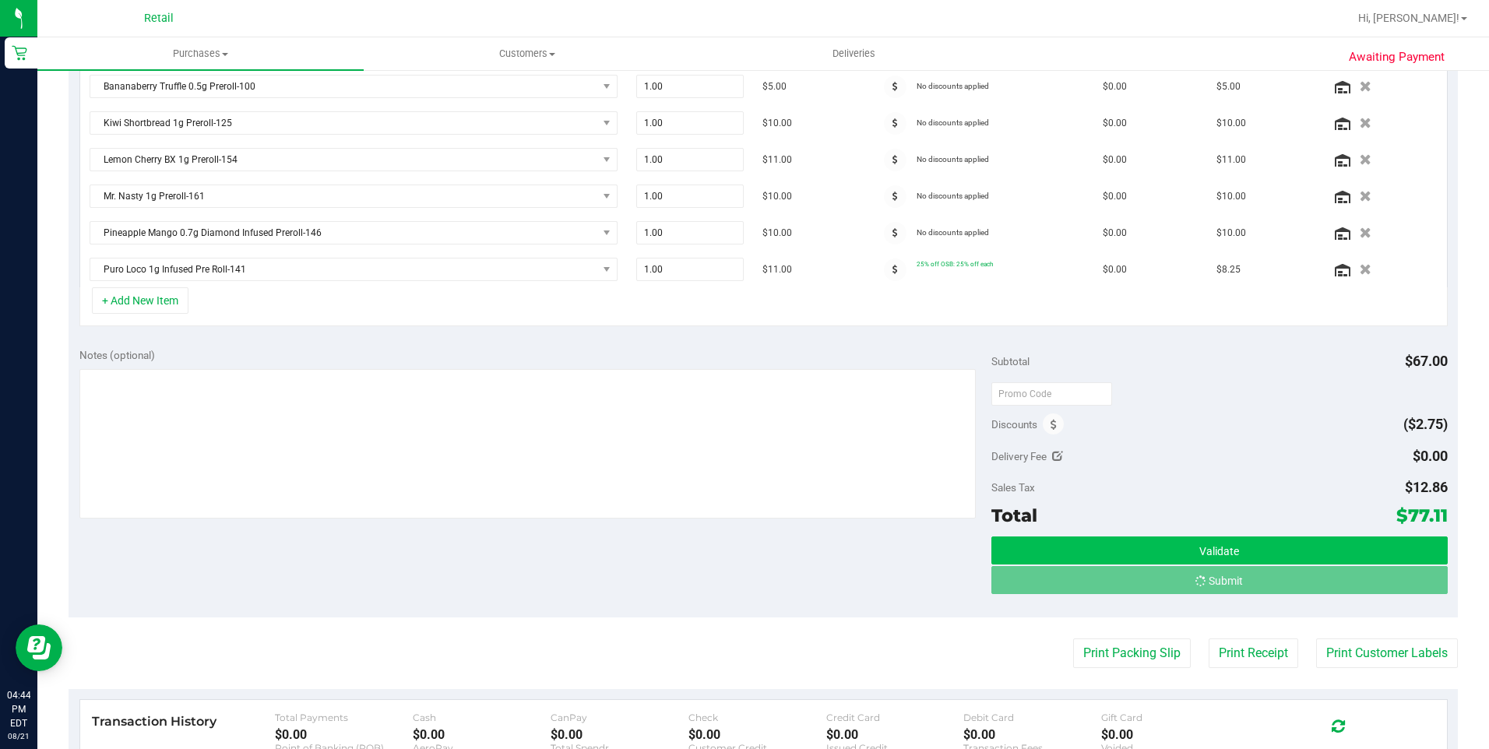
scroll to position [443, 0]
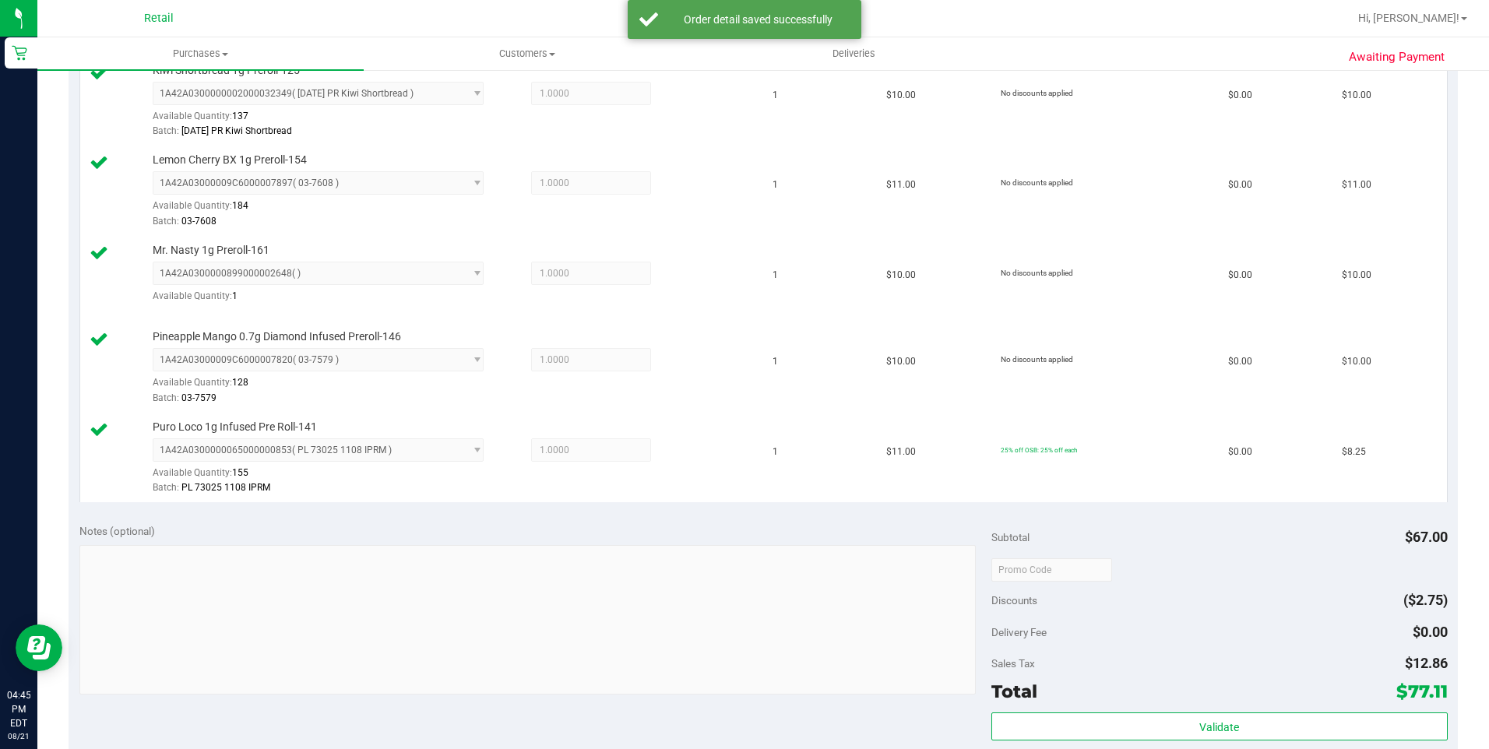
scroll to position [935, 0]
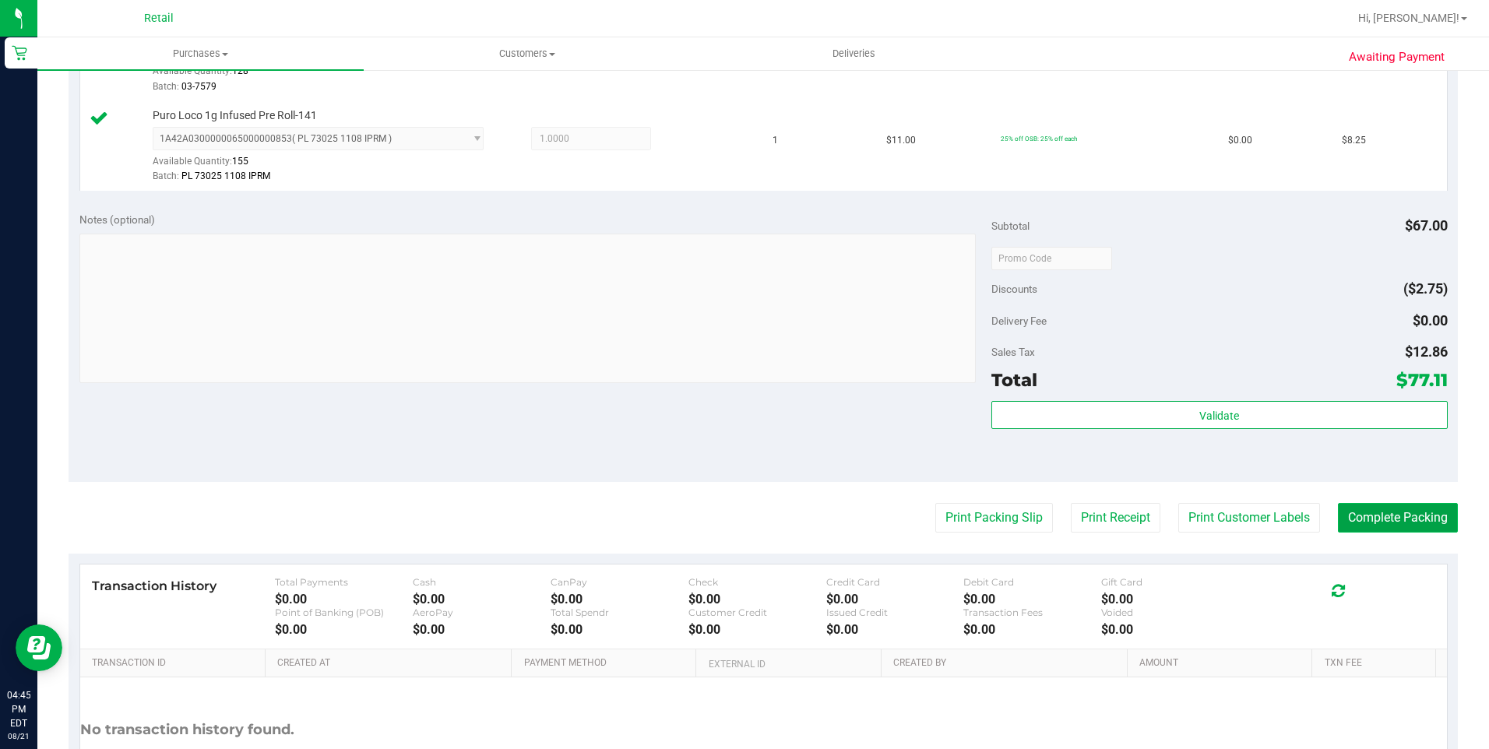
click at [1421, 521] on button "Complete Packing" at bounding box center [1398, 518] width 120 height 30
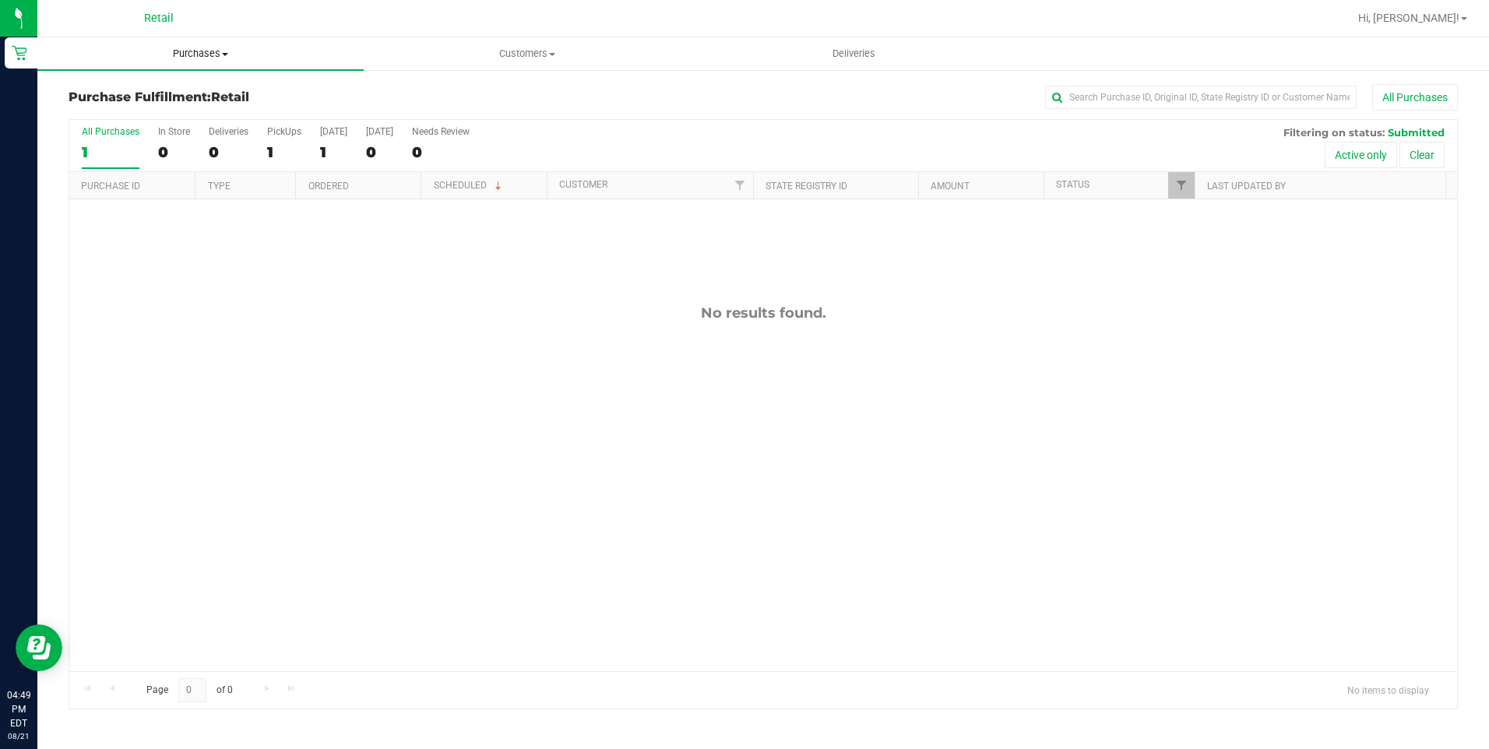
click at [208, 53] on span "Purchases" at bounding box center [200, 54] width 326 height 14
click at [122, 130] on span "All purchases" at bounding box center [92, 131] width 111 height 13
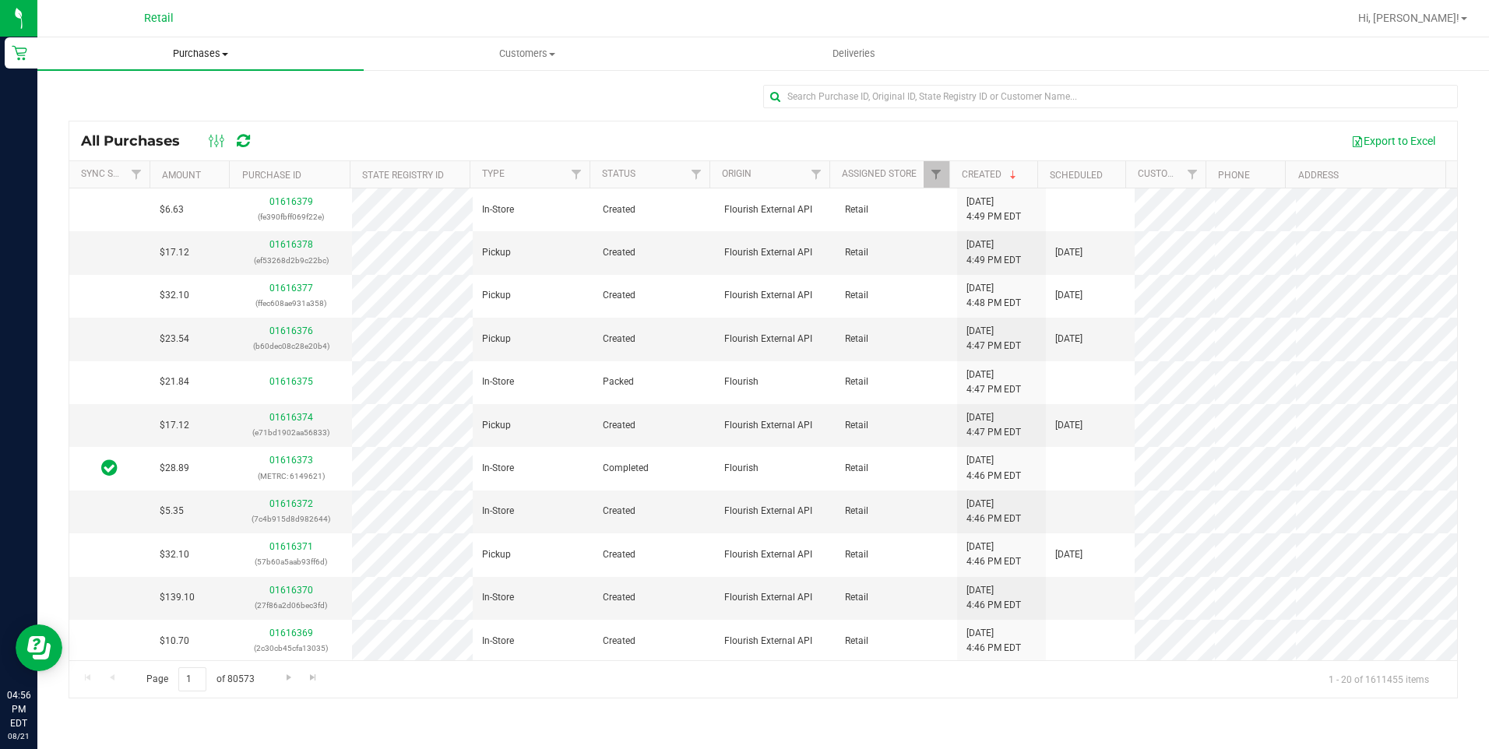
click at [198, 51] on span "Purchases" at bounding box center [200, 54] width 326 height 14
click at [160, 129] on li "All purchases" at bounding box center [200, 131] width 326 height 19
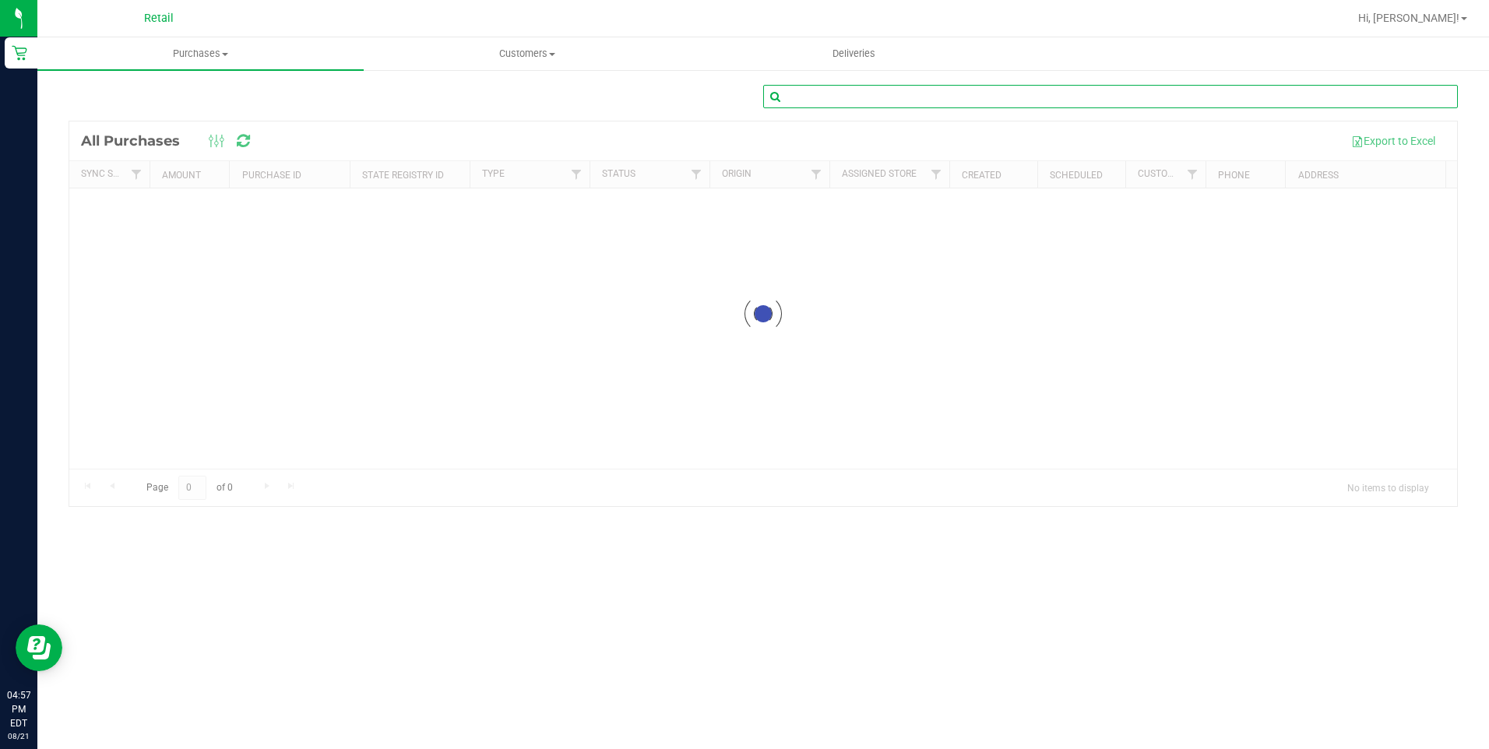
click at [1005, 92] on input "text" at bounding box center [1110, 96] width 695 height 23
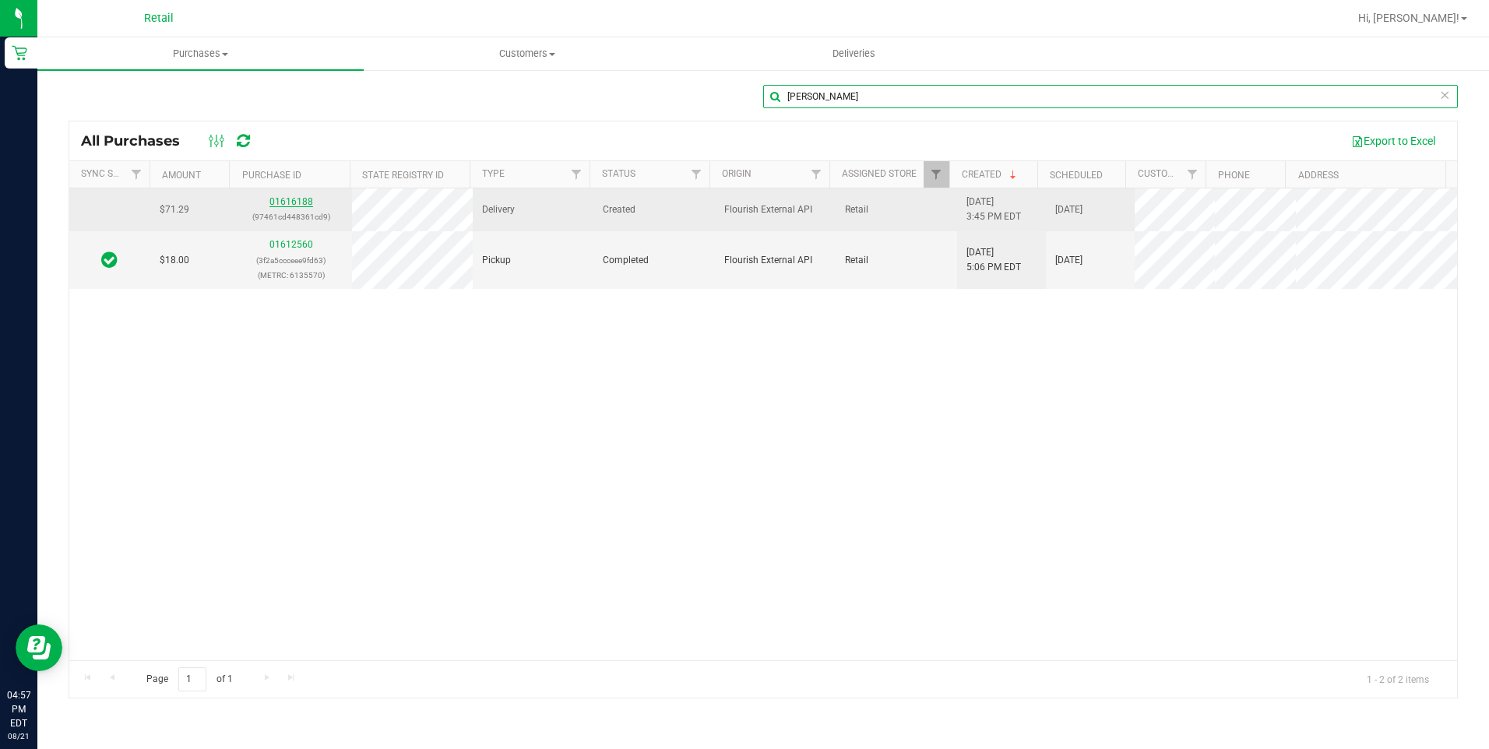
type input "brian nun"
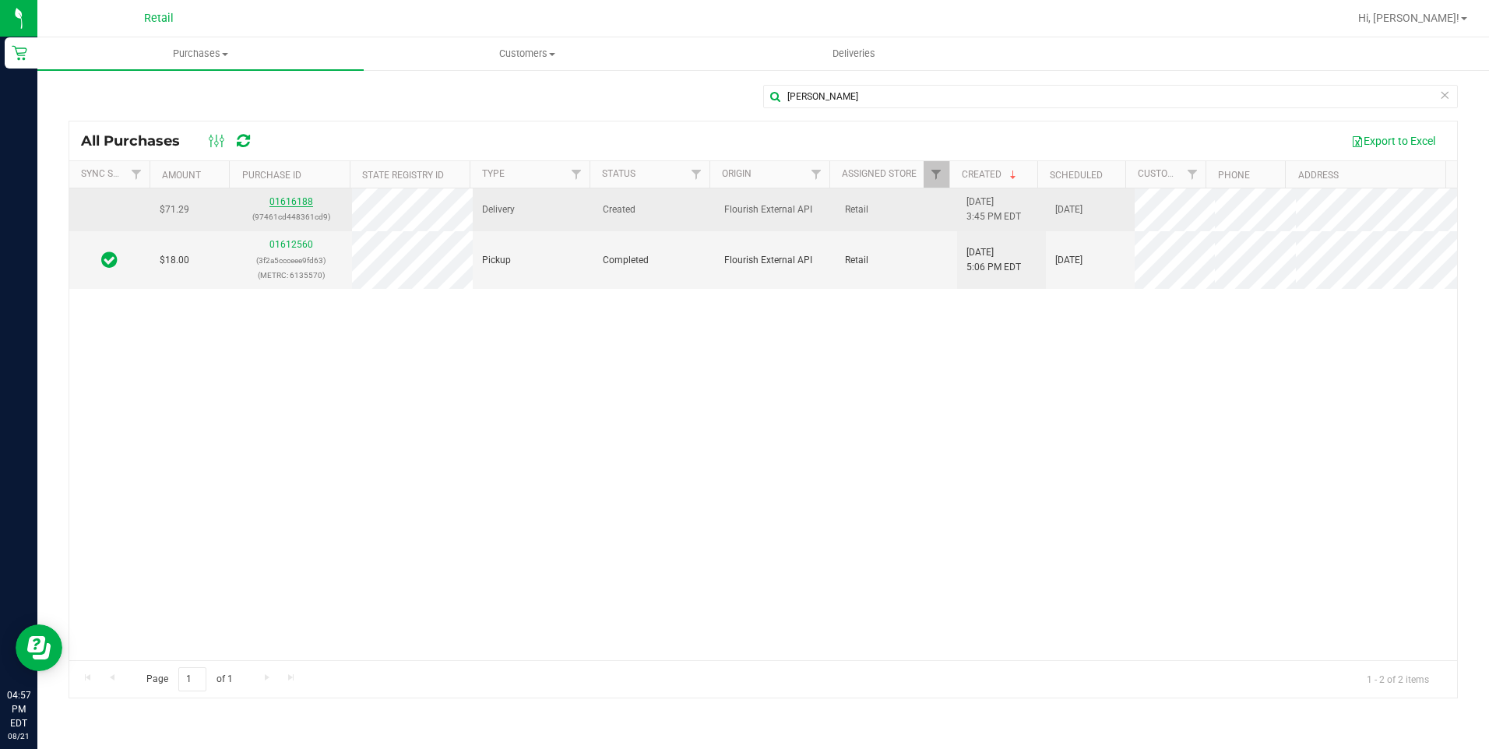
click at [301, 200] on link "01616188" at bounding box center [291, 201] width 44 height 11
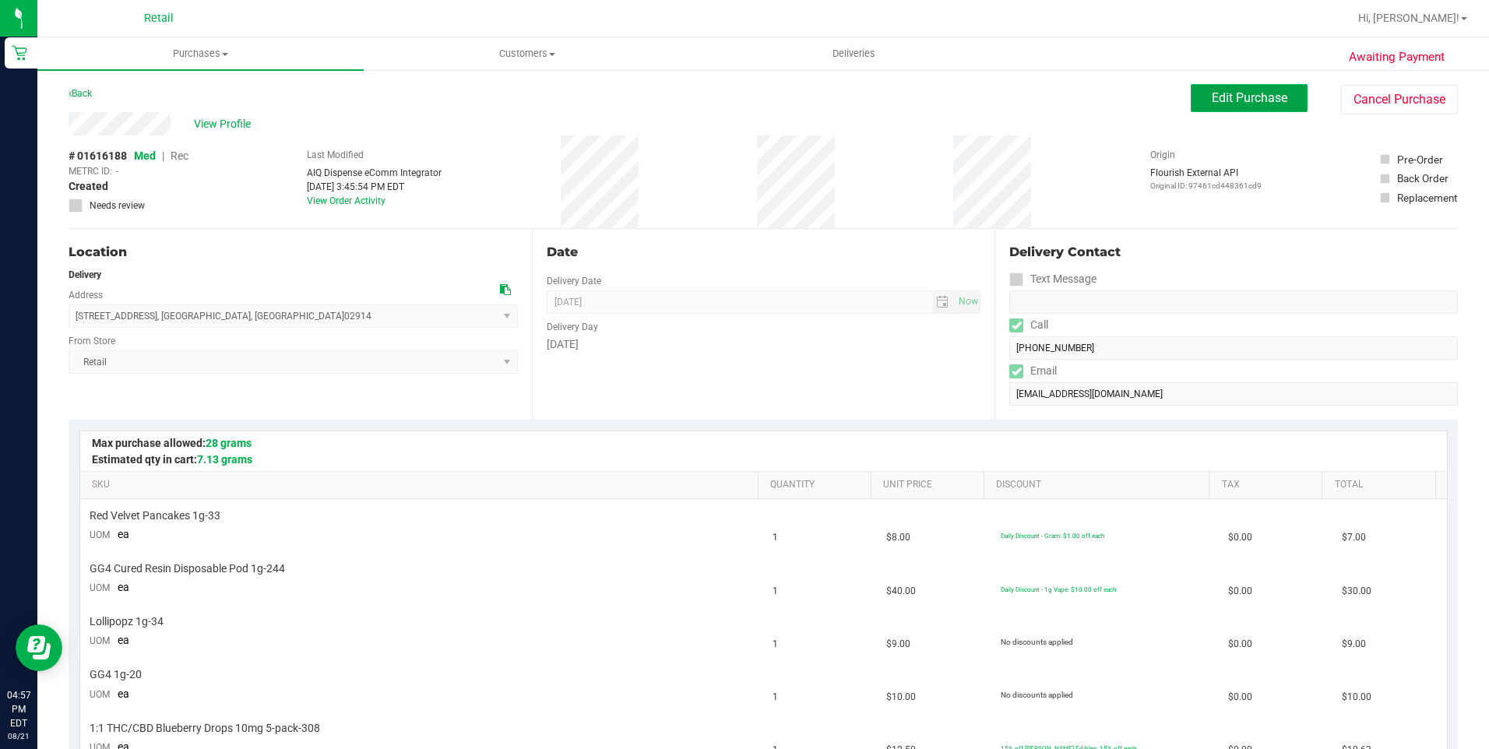
click at [1280, 92] on button "Edit Purchase" at bounding box center [1249, 98] width 117 height 28
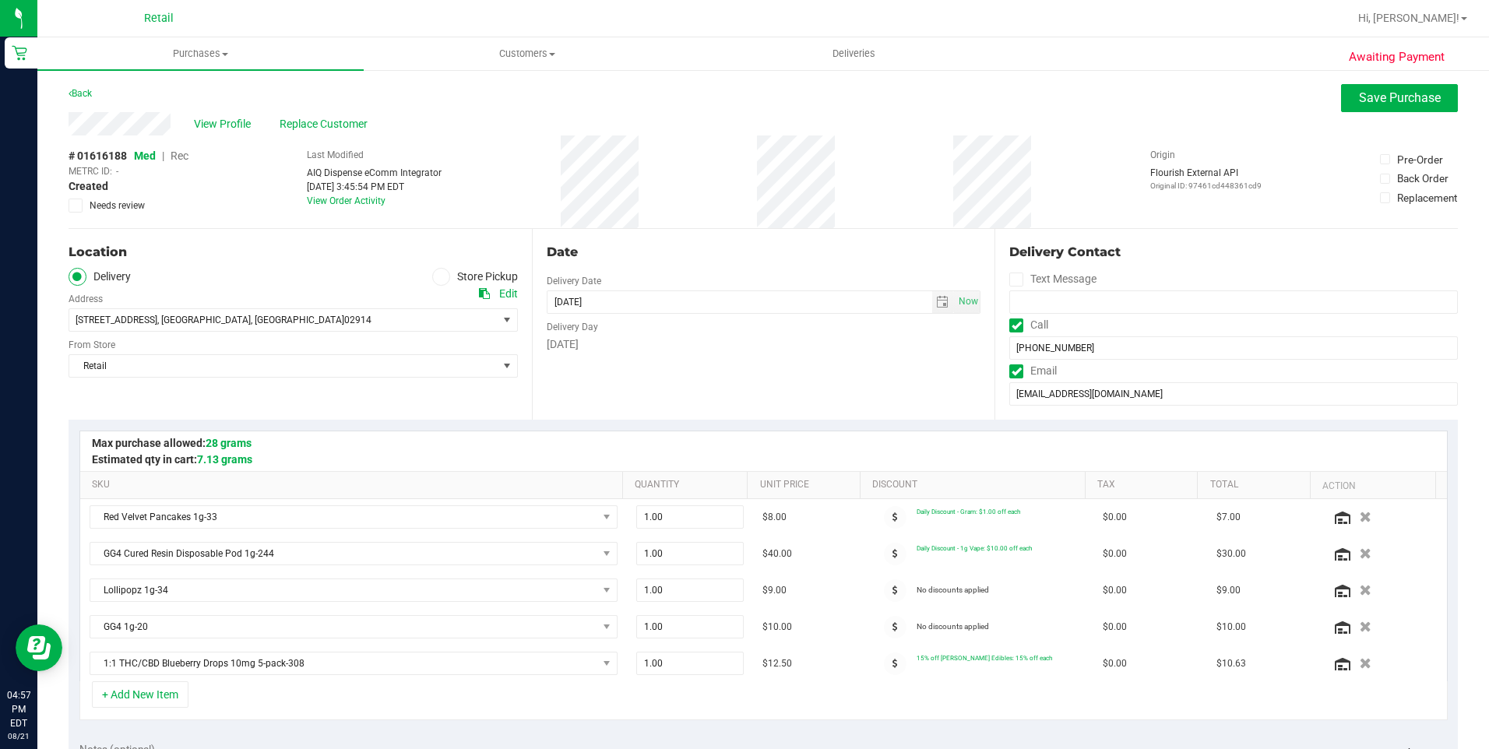
click at [185, 156] on span "Rec" at bounding box center [180, 156] width 18 height 12
click at [1343, 97] on button "Save Purchase" at bounding box center [1399, 98] width 117 height 28
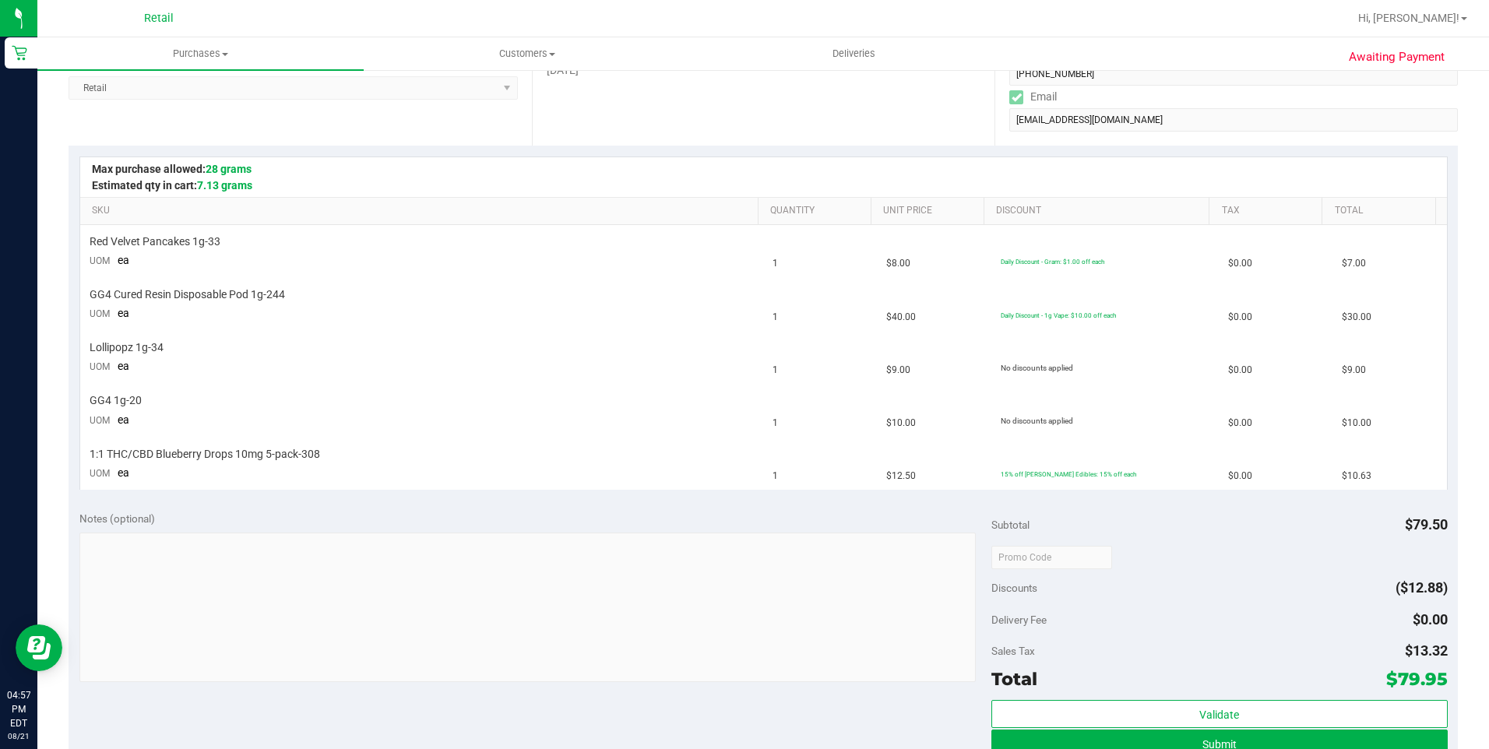
scroll to position [312, 0]
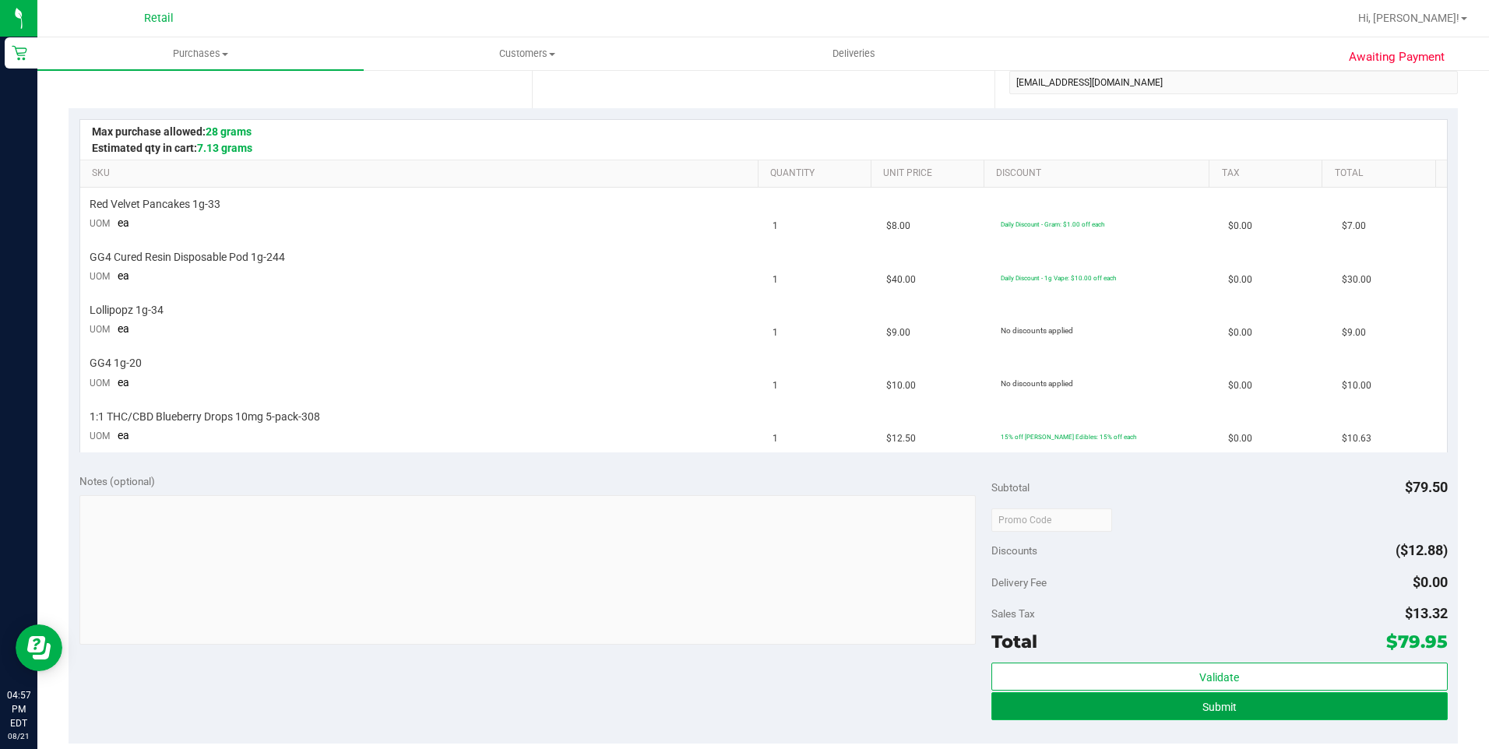
click at [1234, 696] on button "Submit" at bounding box center [1219, 706] width 456 height 28
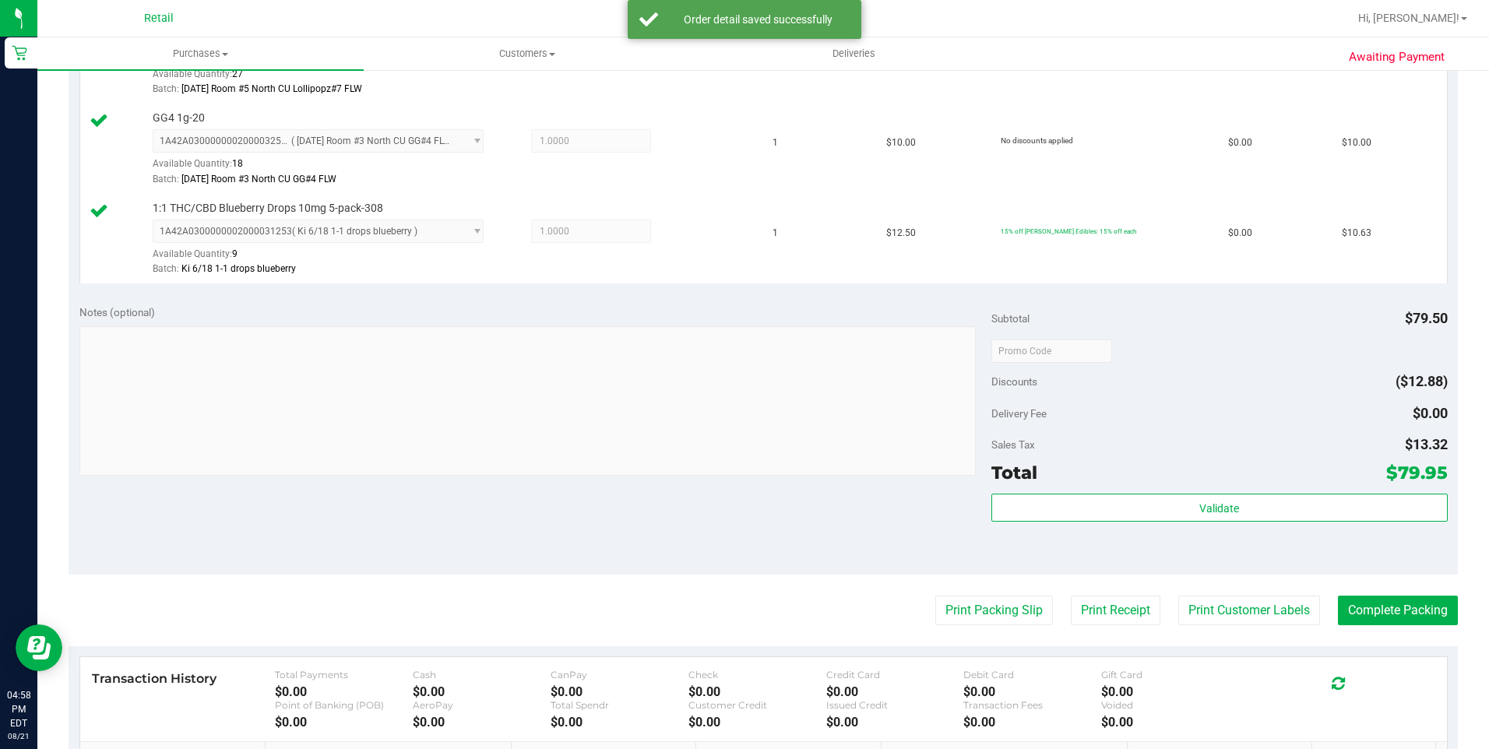
scroll to position [701, 0]
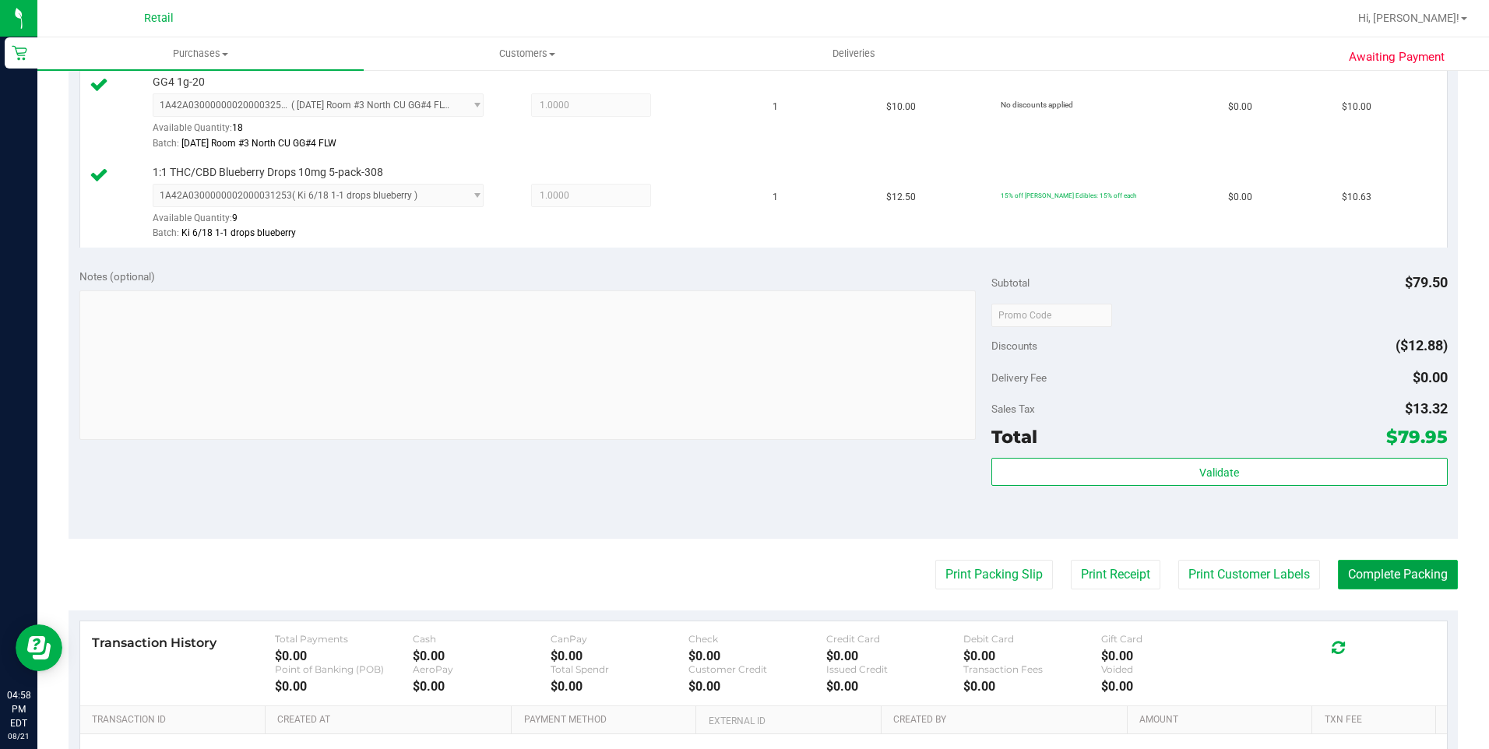
click at [1377, 586] on button "Complete Packing" at bounding box center [1398, 575] width 120 height 30
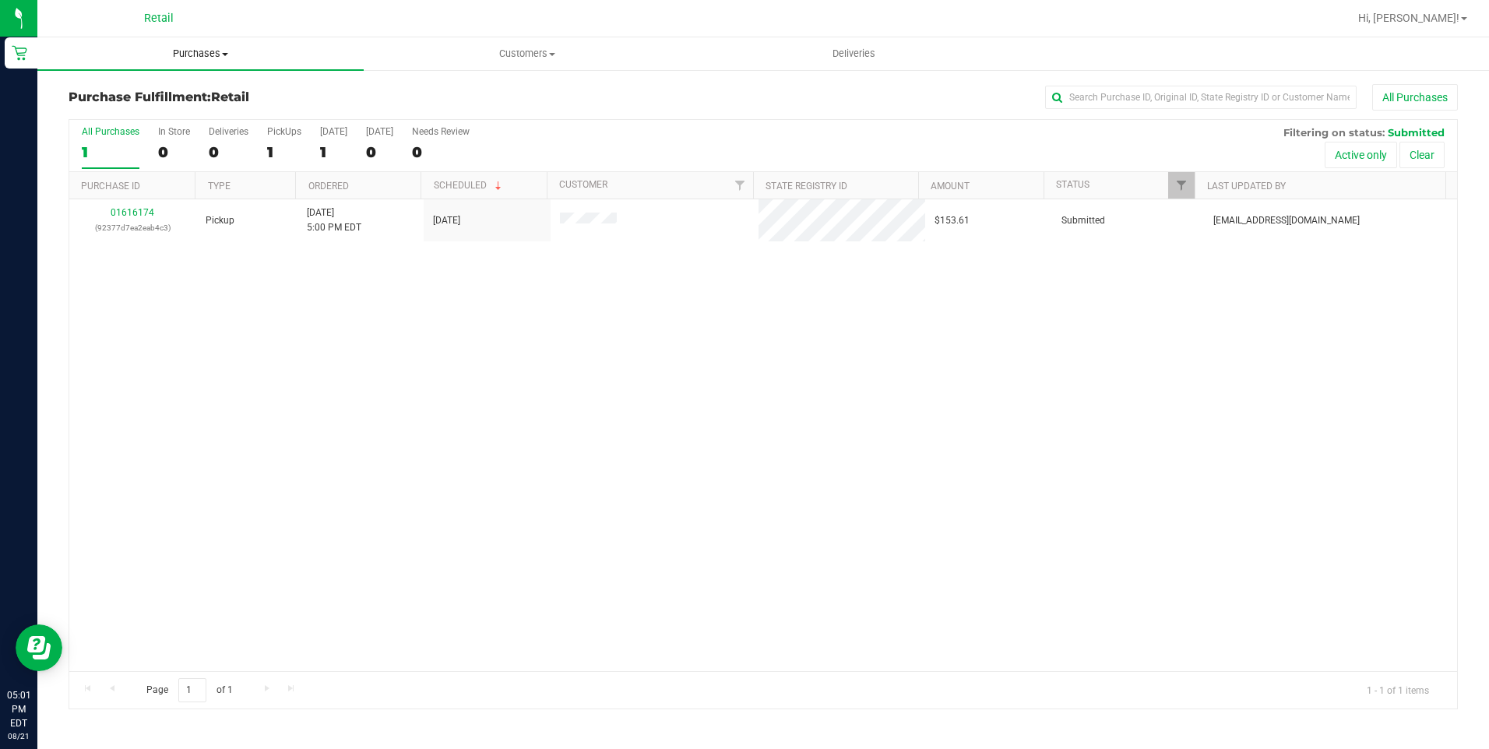
click at [194, 53] on span "Purchases" at bounding box center [200, 54] width 326 height 14
click at [153, 136] on li "All purchases" at bounding box center [200, 131] width 326 height 19
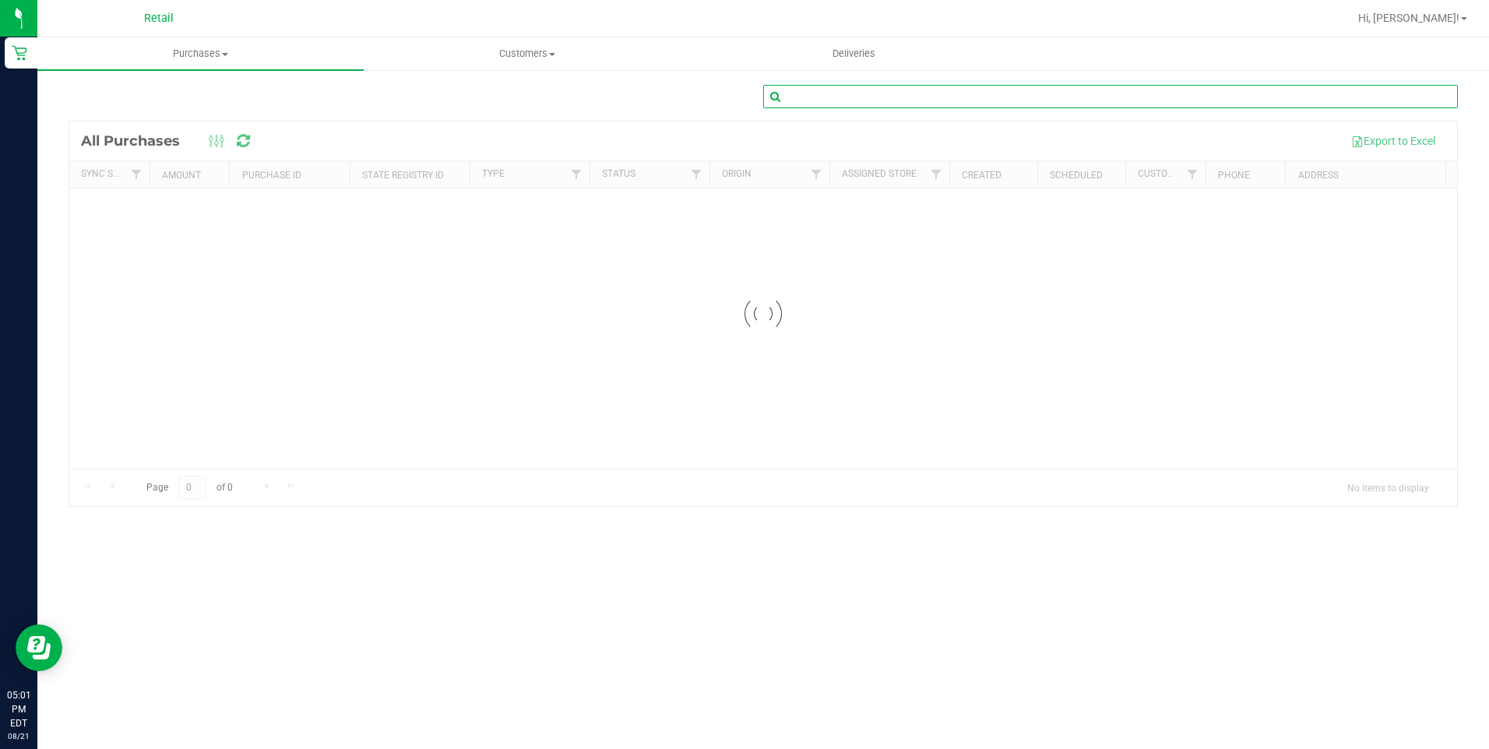
click at [1073, 101] on input "text" at bounding box center [1110, 96] width 695 height 23
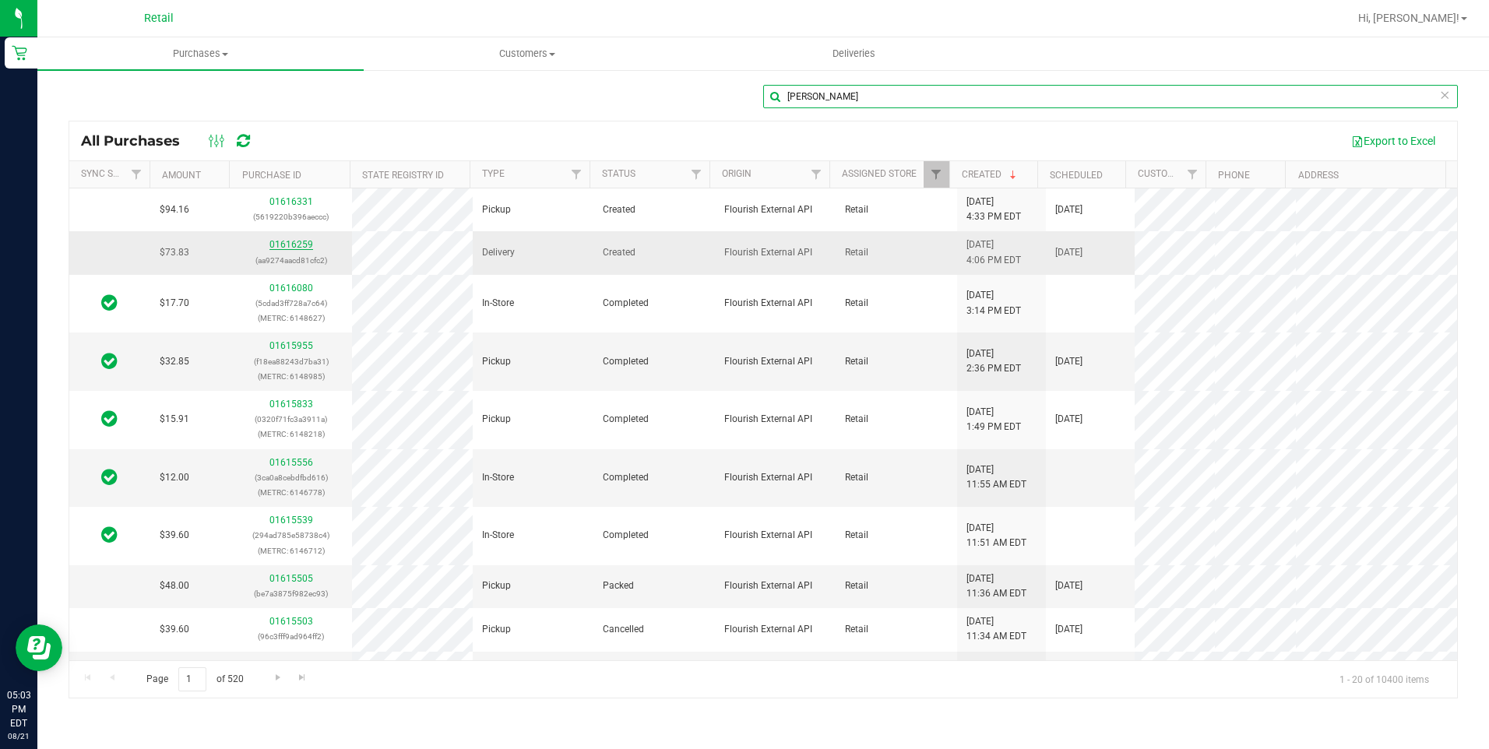
type input "steven"
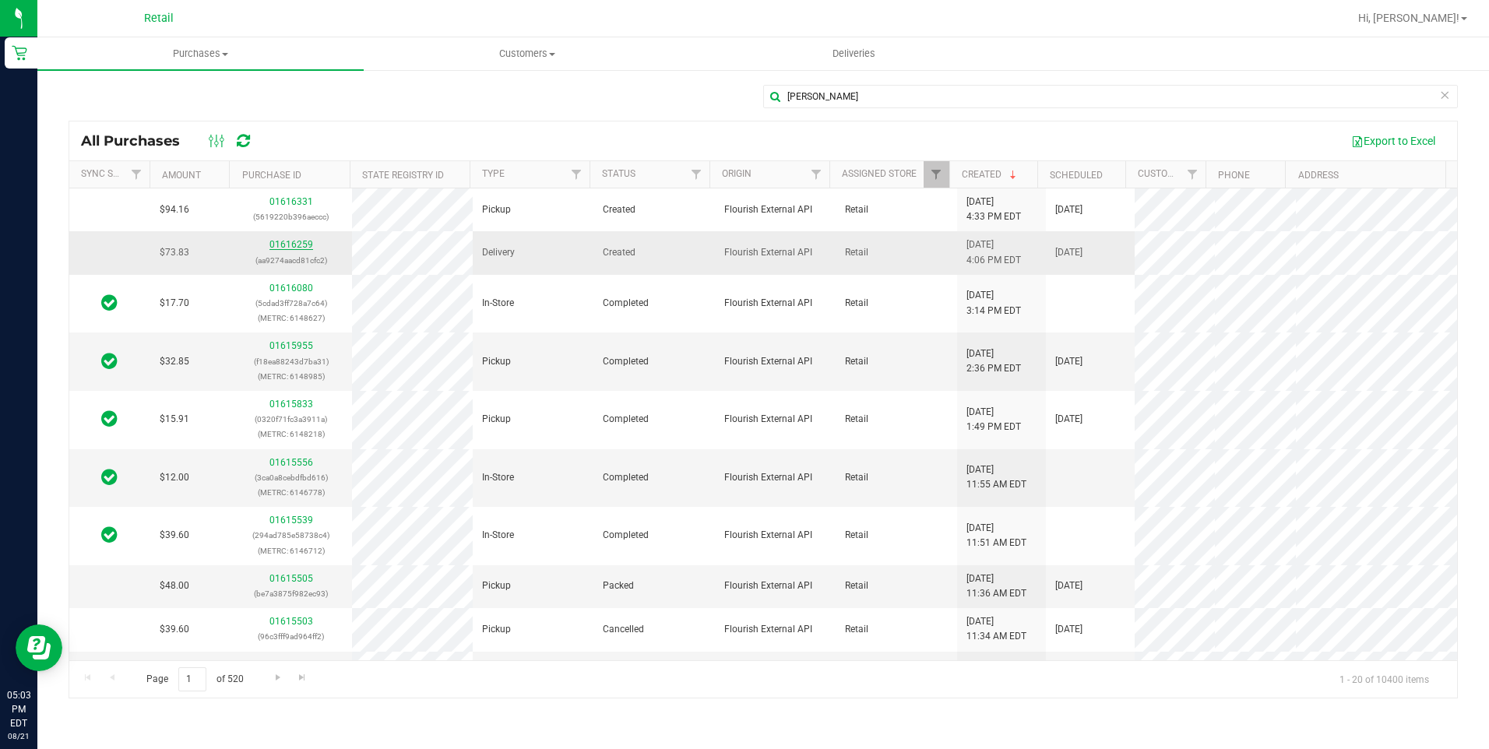
click at [282, 244] on link "01616259" at bounding box center [291, 244] width 44 height 11
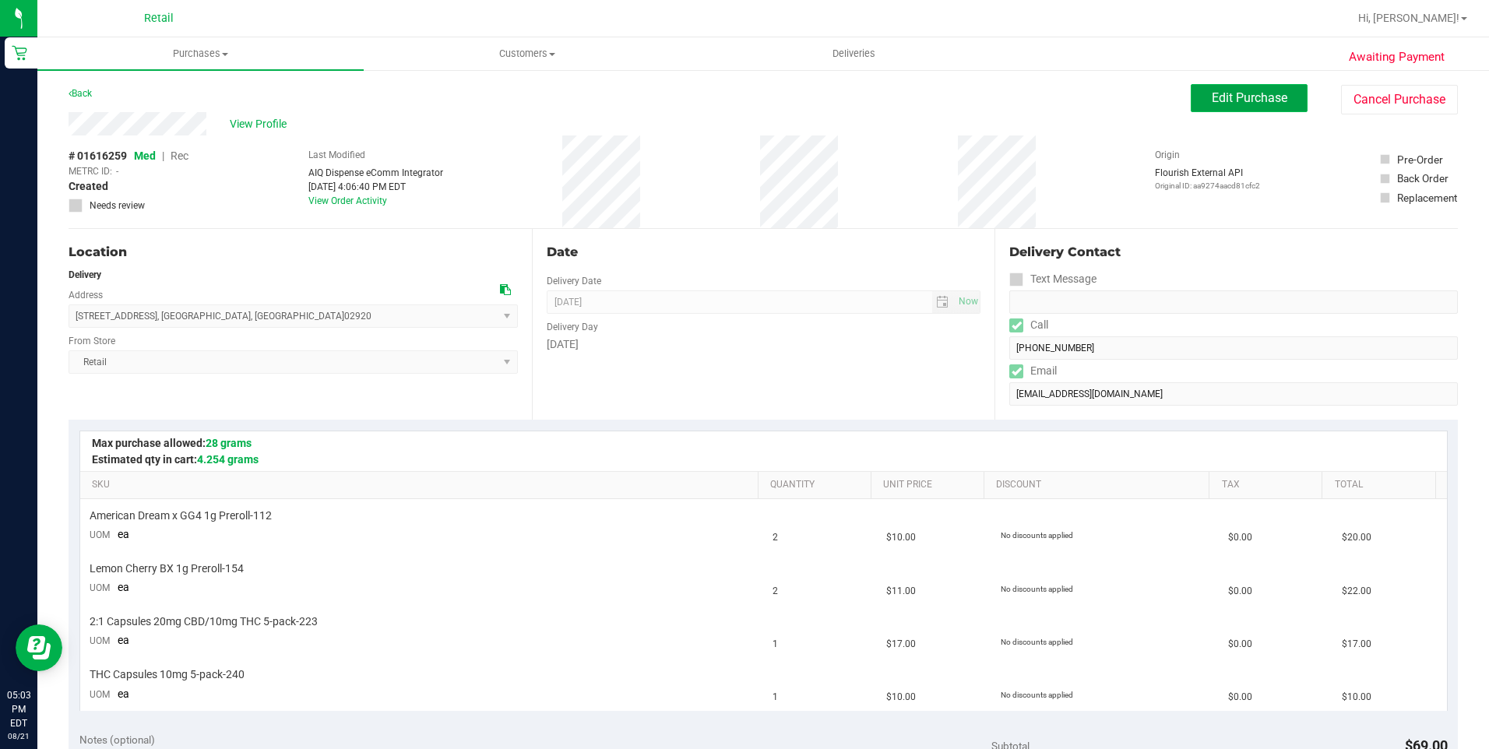
click at [1234, 100] on span "Edit Purchase" at bounding box center [1250, 97] width 76 height 15
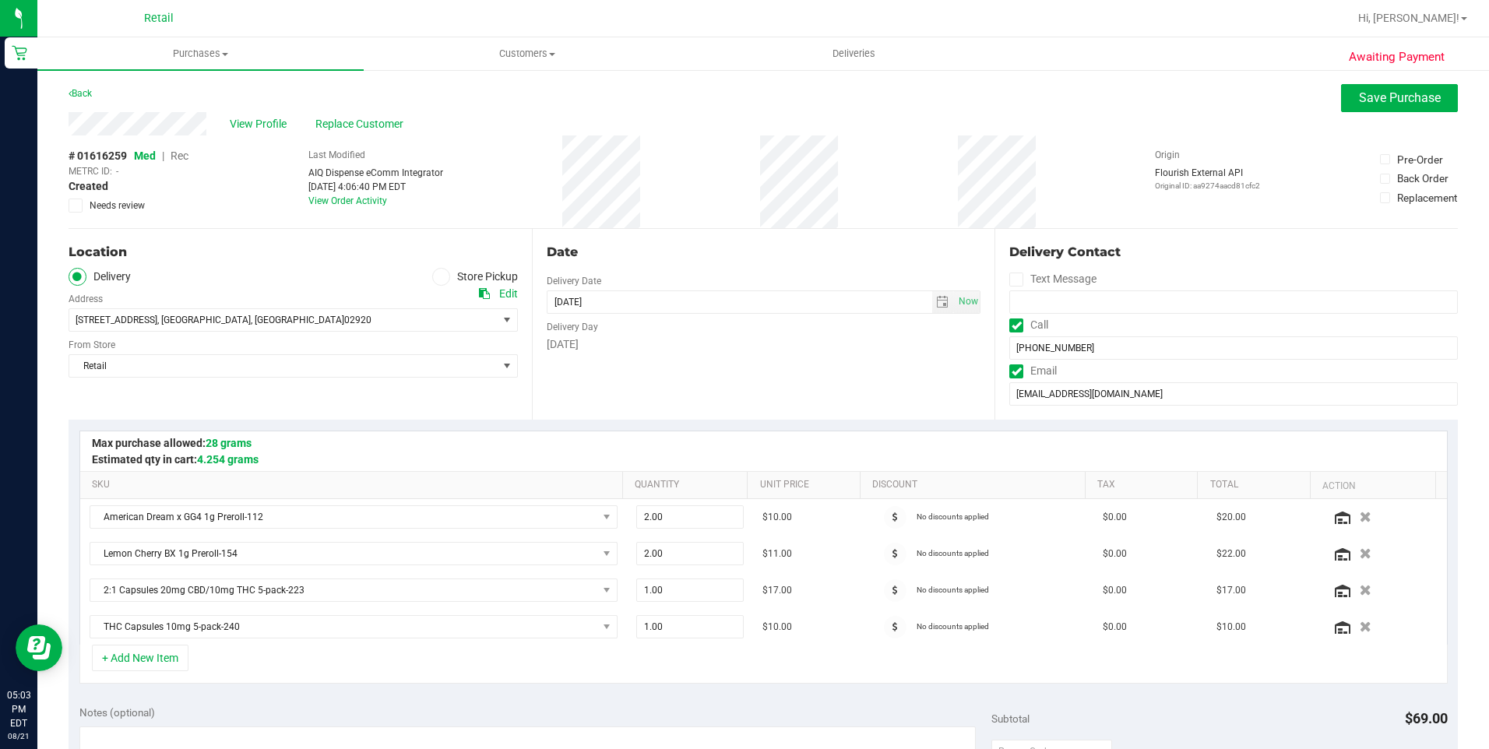
click at [182, 154] on span "Rec" at bounding box center [180, 156] width 18 height 12
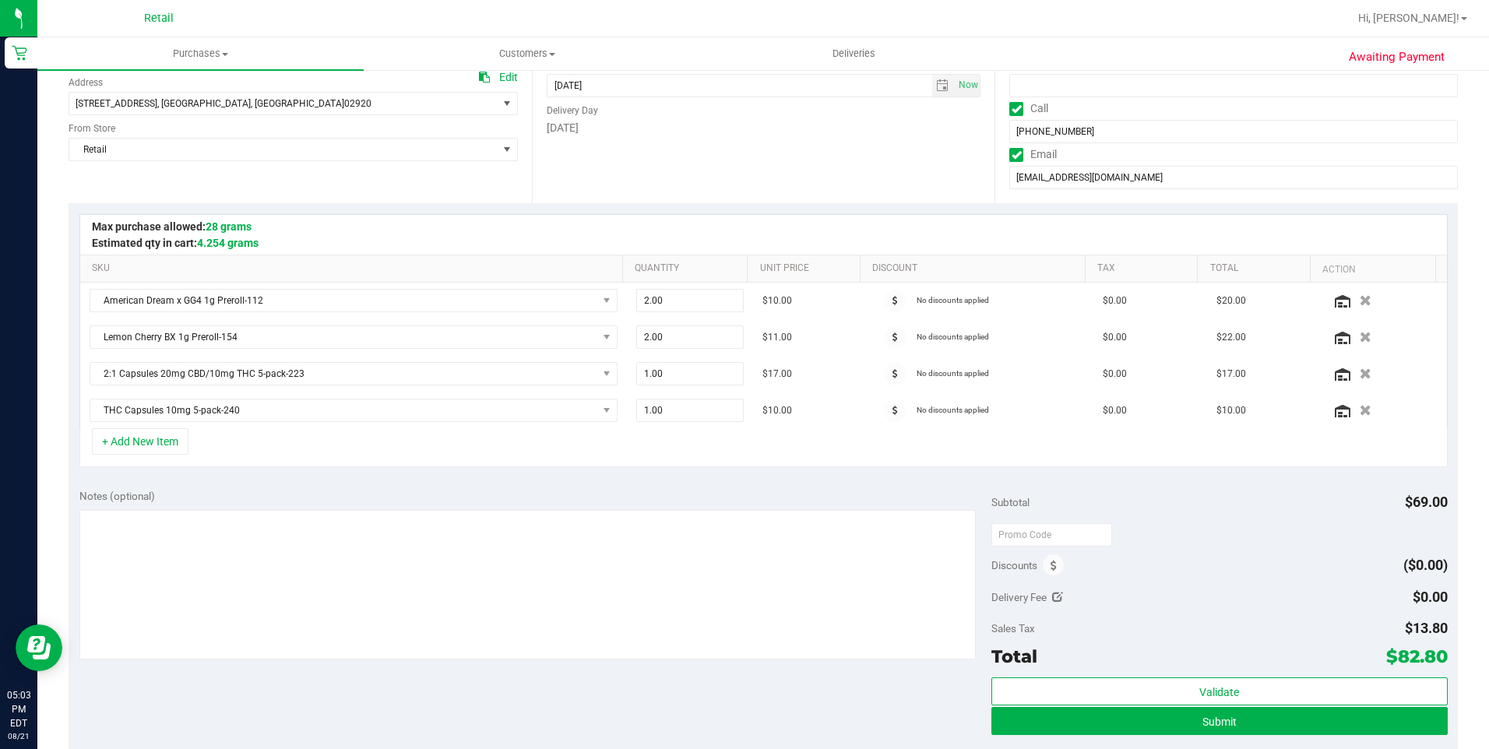
scroll to position [234, 0]
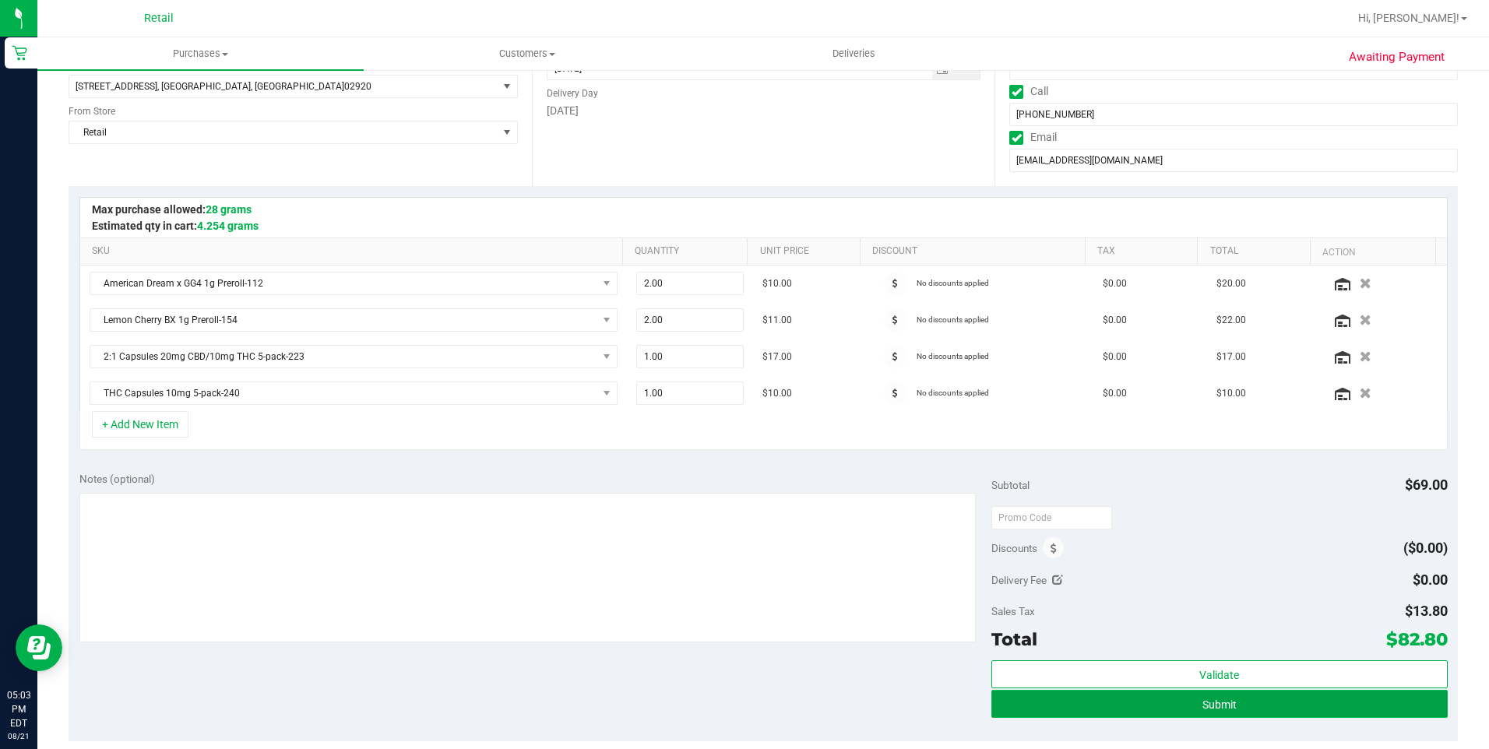
click at [1240, 692] on button "Submit" at bounding box center [1219, 704] width 456 height 28
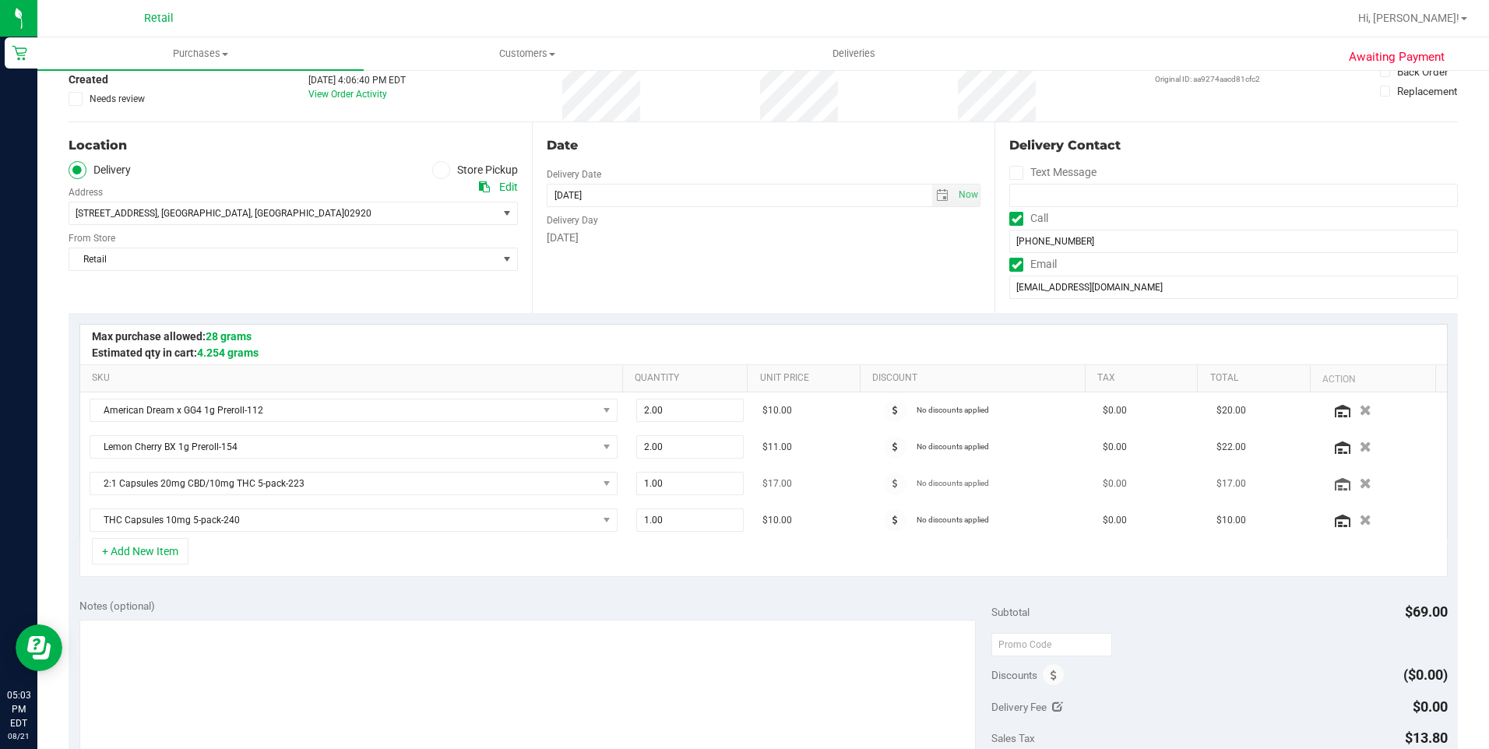
scroll to position [78, 0]
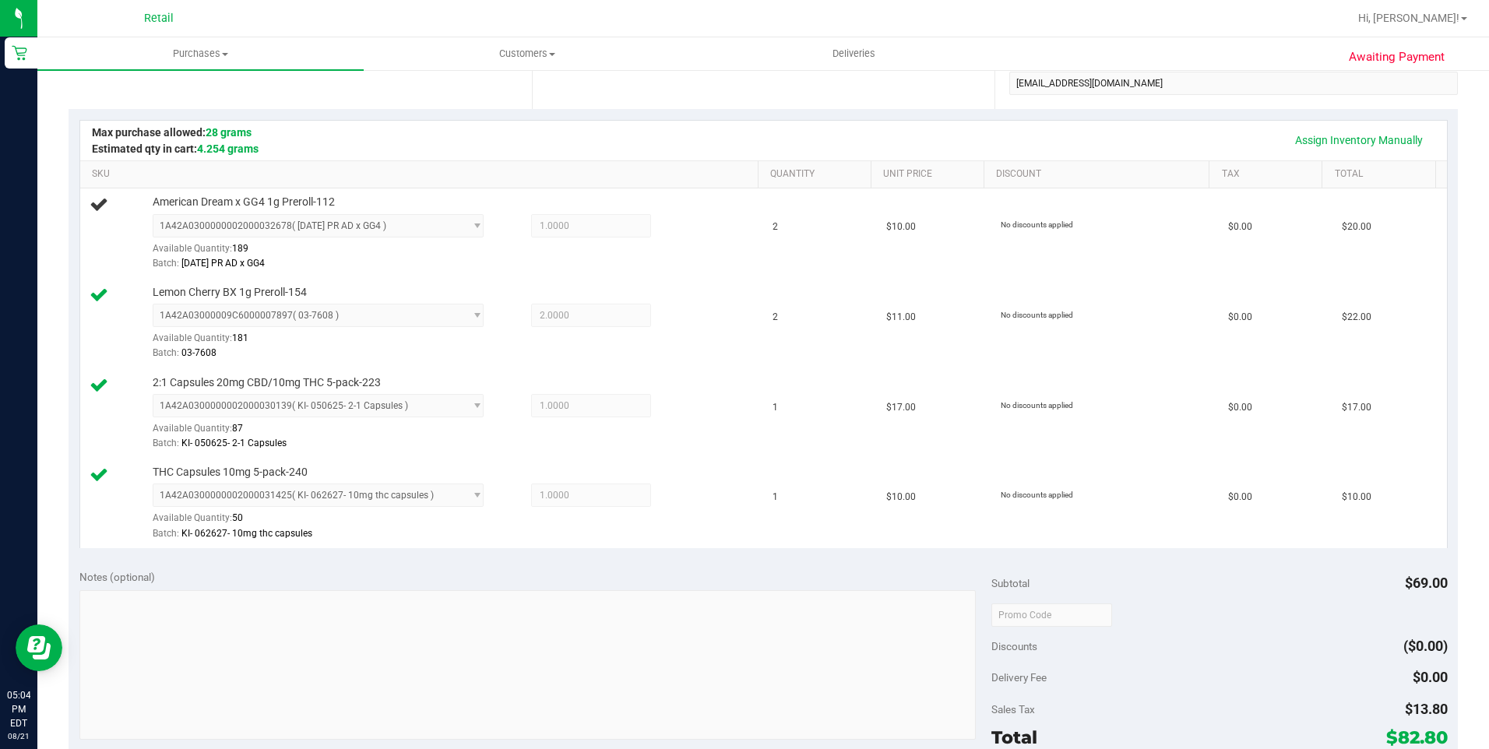
scroll to position [155, 0]
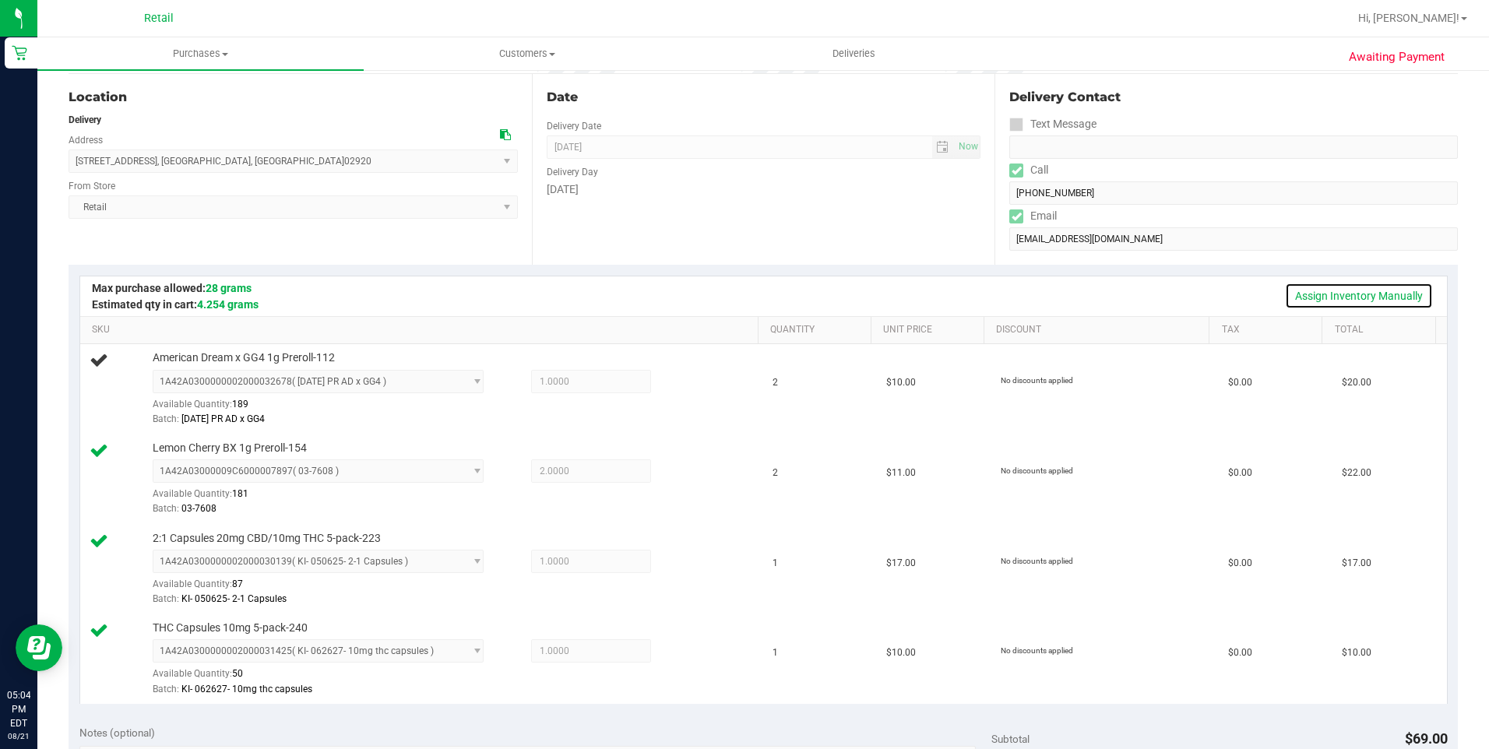
click at [1362, 293] on link "Assign Inventory Manually" at bounding box center [1359, 296] width 148 height 26
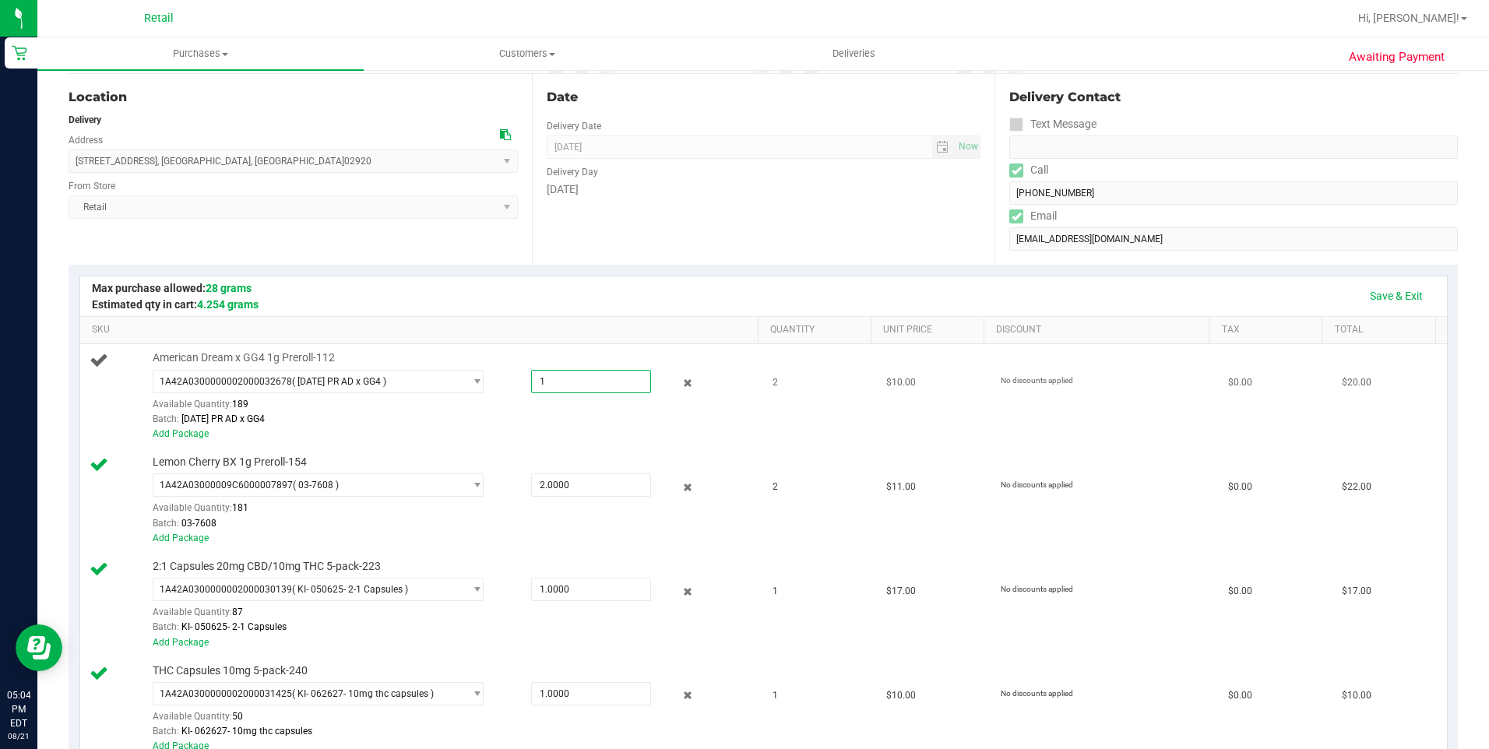
click at [607, 387] on span "1.0000 1" at bounding box center [591, 381] width 120 height 23
type input "2"
type input "2.0000"
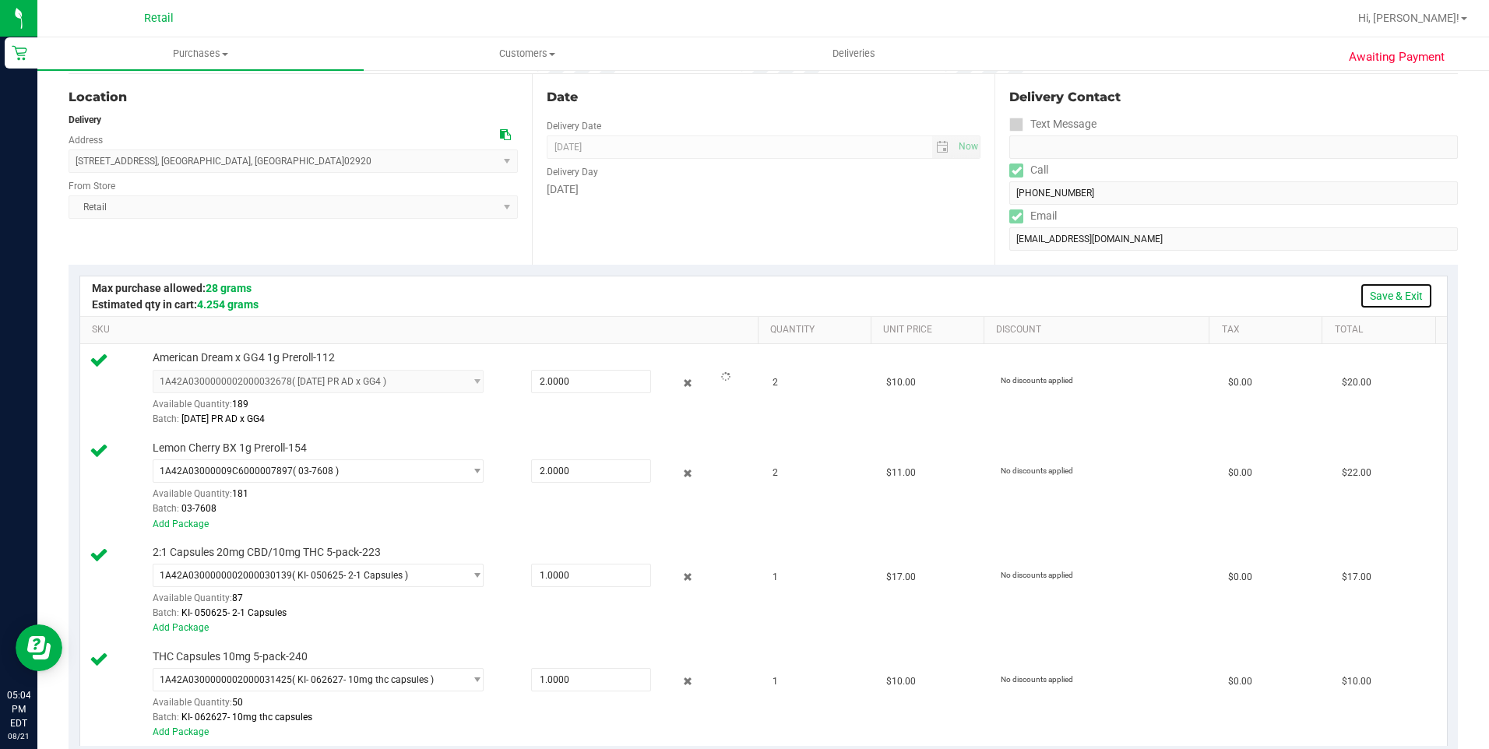
click at [1368, 292] on link "Save & Exit" at bounding box center [1396, 296] width 73 height 26
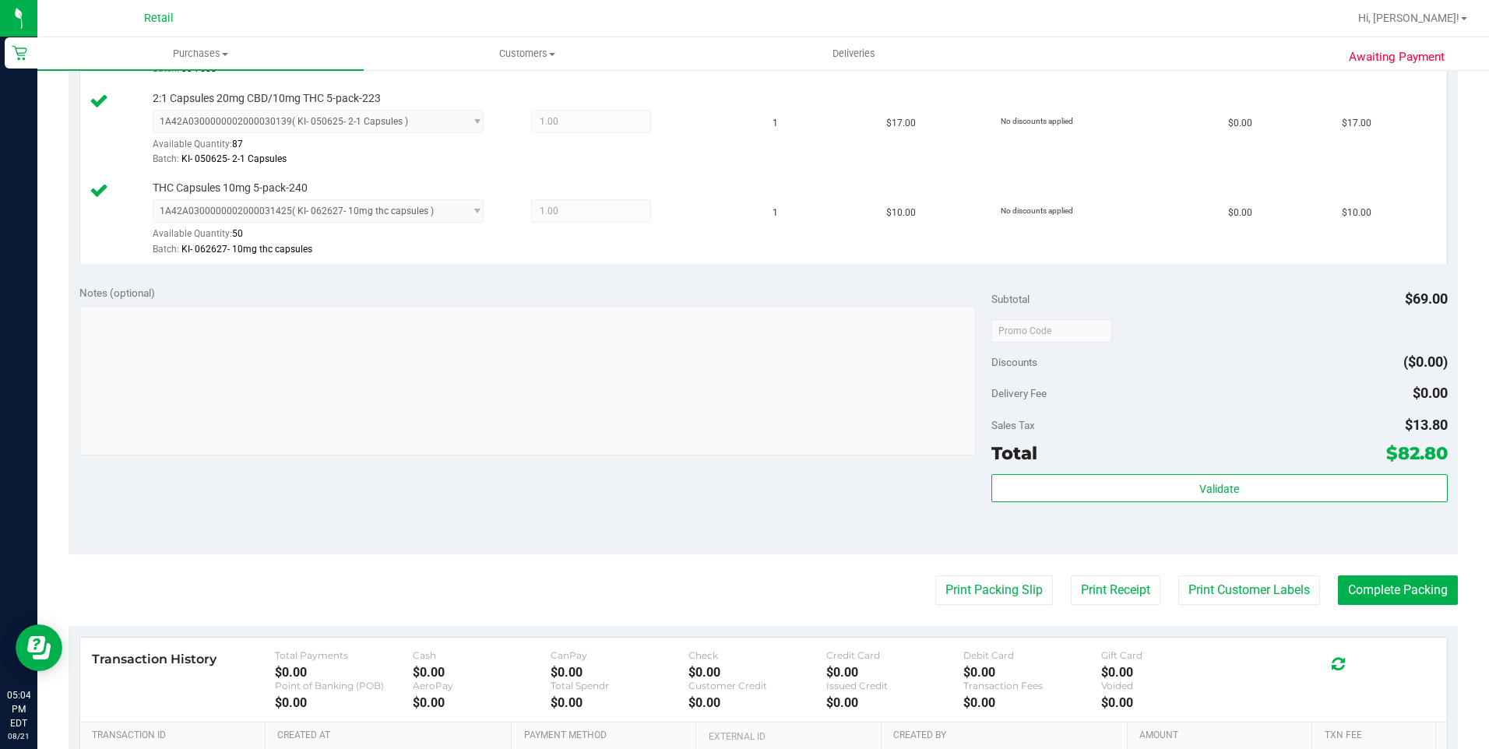
scroll to position [622, 0]
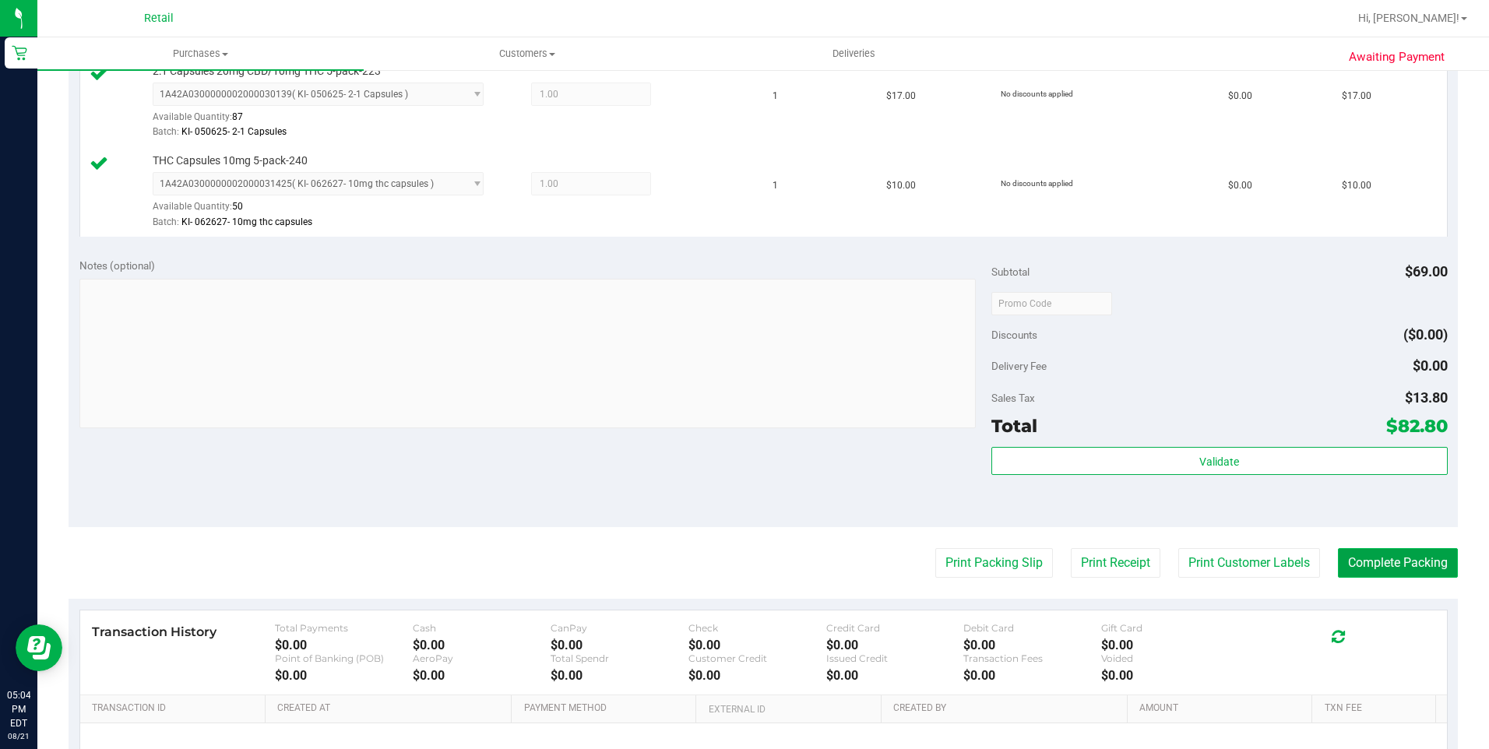
click at [1390, 561] on button "Complete Packing" at bounding box center [1398, 563] width 120 height 30
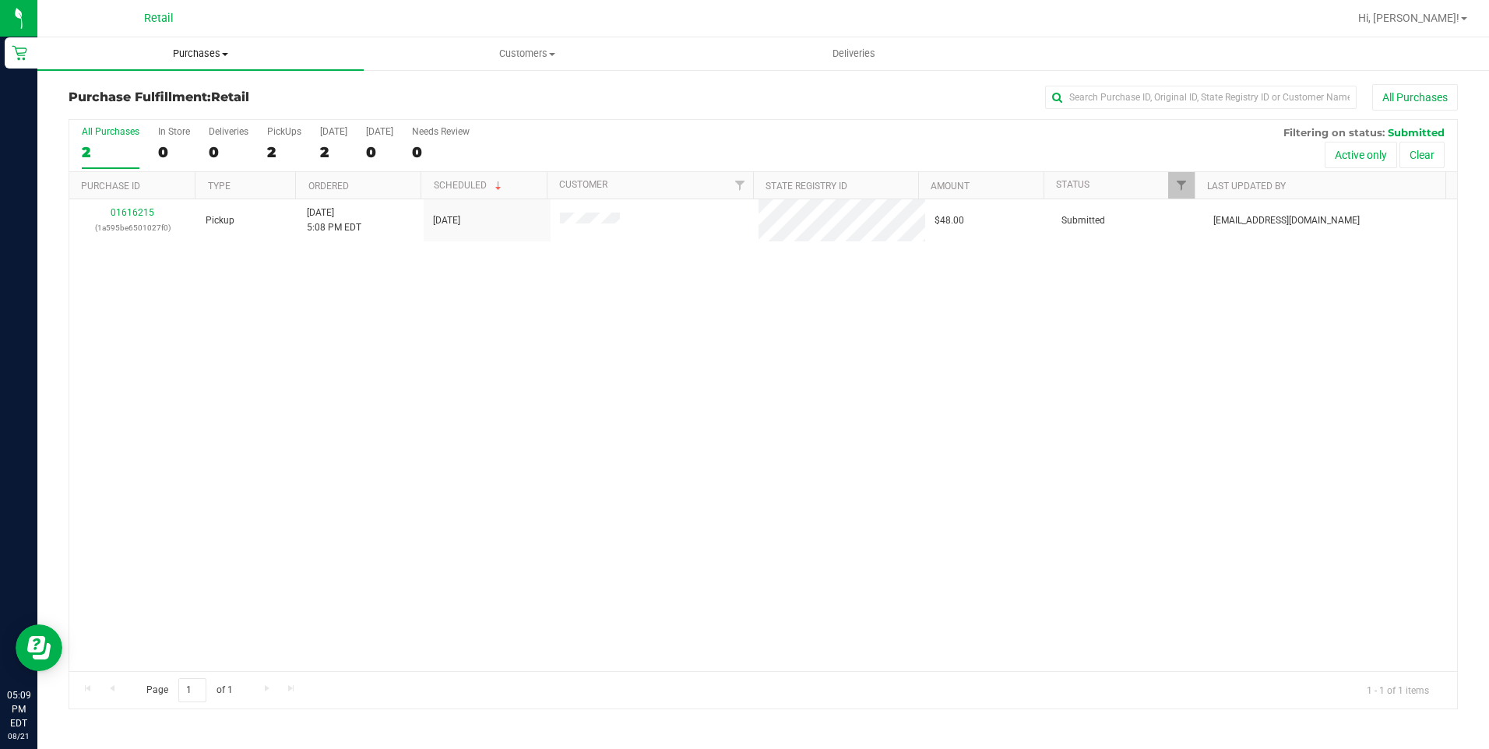
drag, startPoint x: 210, startPoint y: 57, endPoint x: 183, endPoint y: 86, distance: 40.2
click at [210, 57] on span "Purchases" at bounding box center [200, 54] width 326 height 14
click at [136, 129] on span "All purchases" at bounding box center [92, 131] width 111 height 13
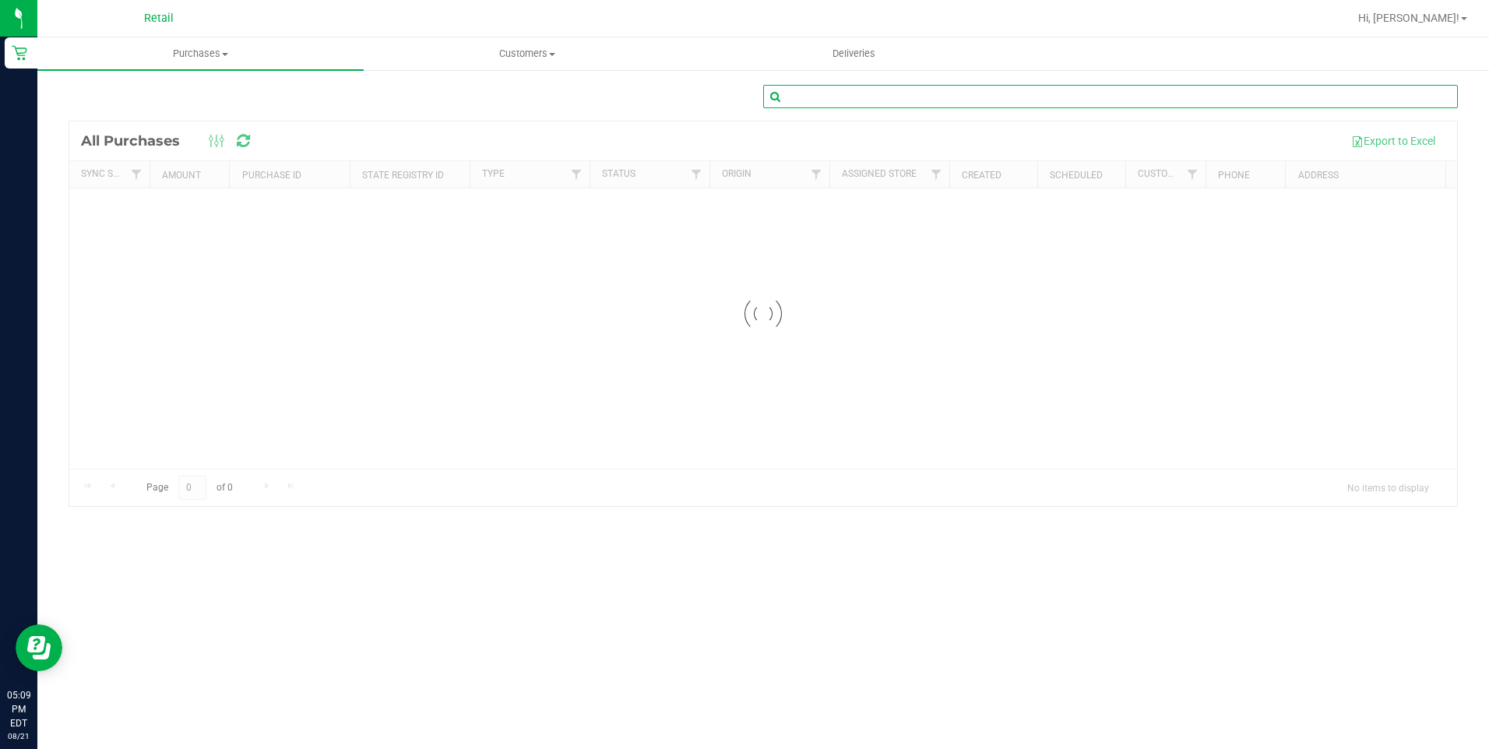
click at [1095, 95] on input "text" at bounding box center [1110, 96] width 695 height 23
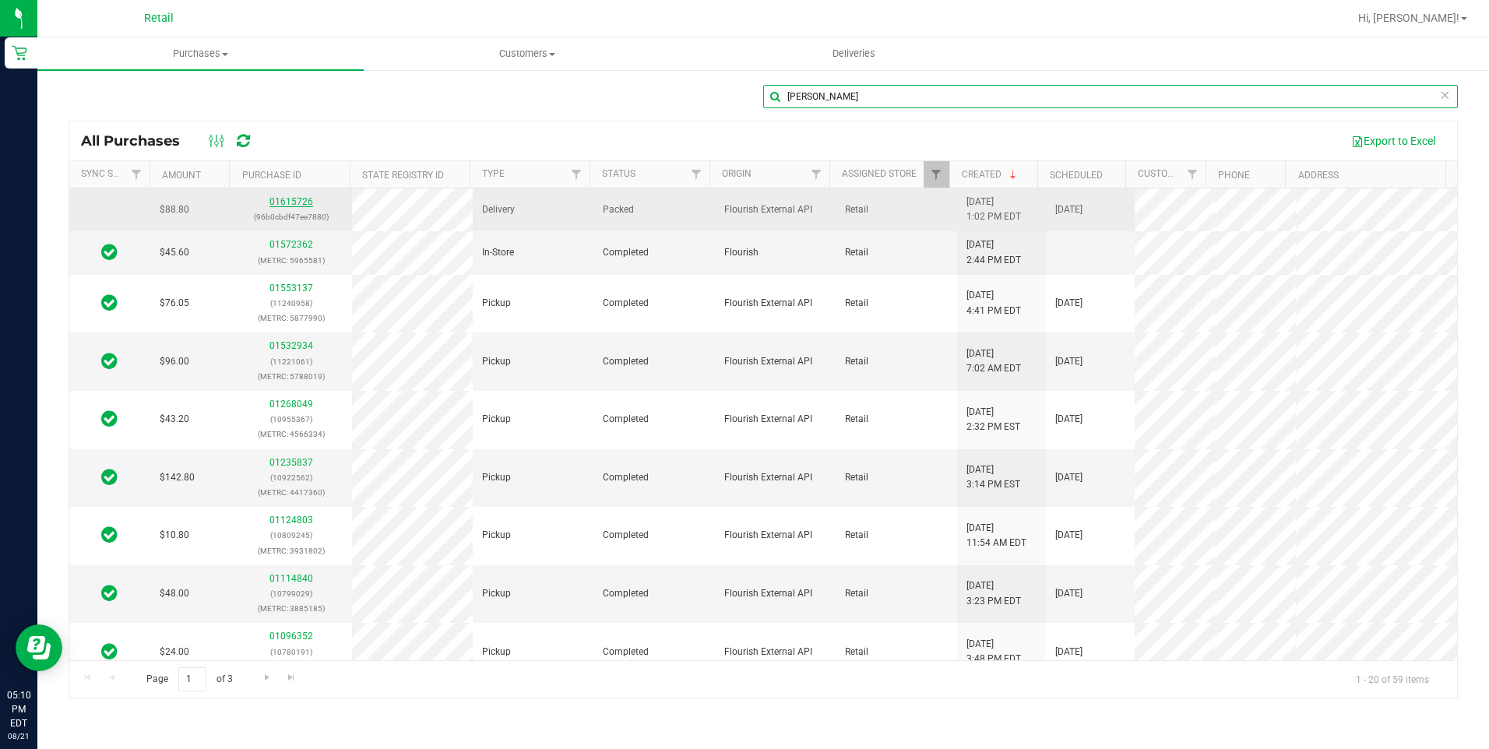
type input "leah kelley"
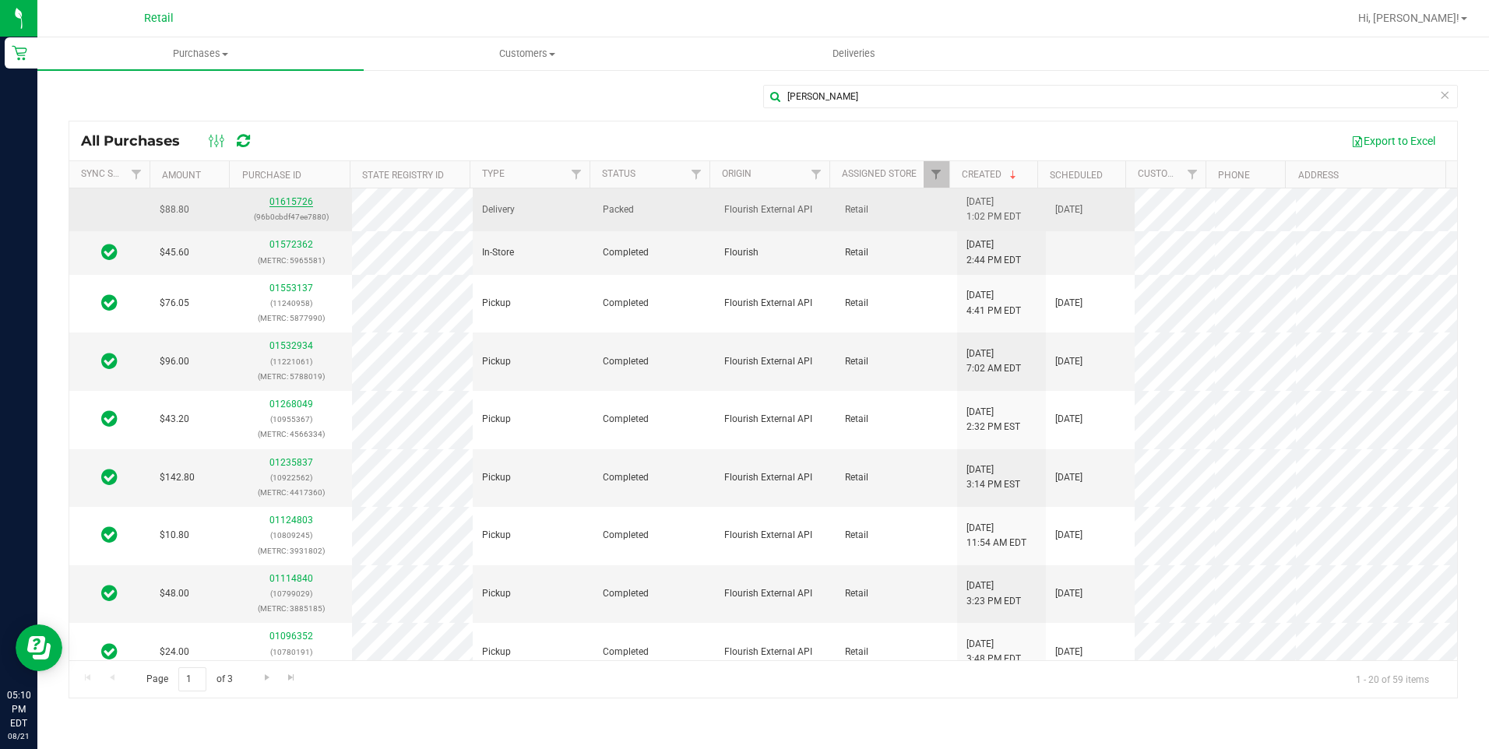
click at [284, 205] on link "01615726" at bounding box center [291, 201] width 44 height 11
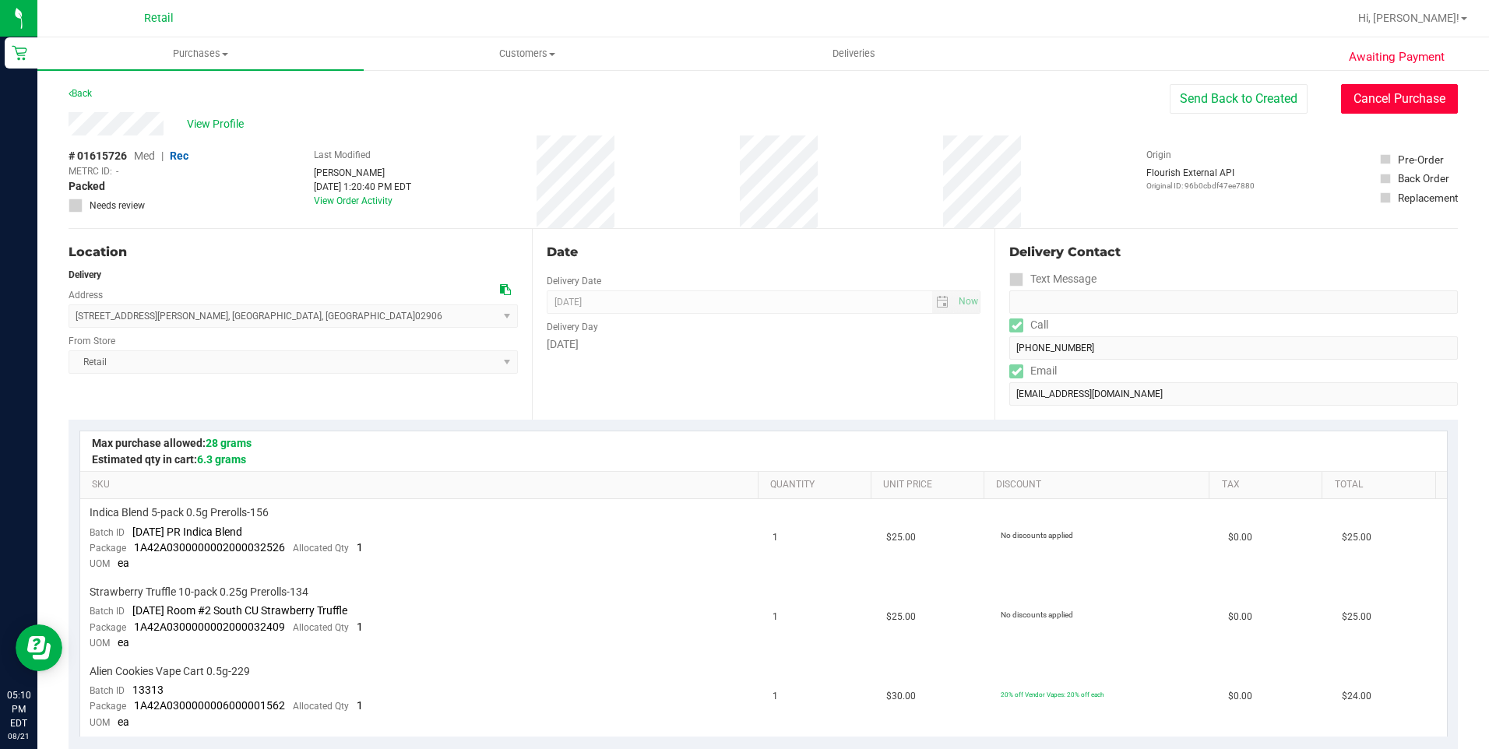
click at [1389, 105] on button "Cancel Purchase" at bounding box center [1399, 99] width 117 height 30
click at [973, 97] on div "Back" at bounding box center [763, 98] width 1389 height 28
drag, startPoint x: 218, startPoint y: 51, endPoint x: 171, endPoint y: 117, distance: 81.5
click at [218, 51] on span "Purchases" at bounding box center [200, 54] width 326 height 14
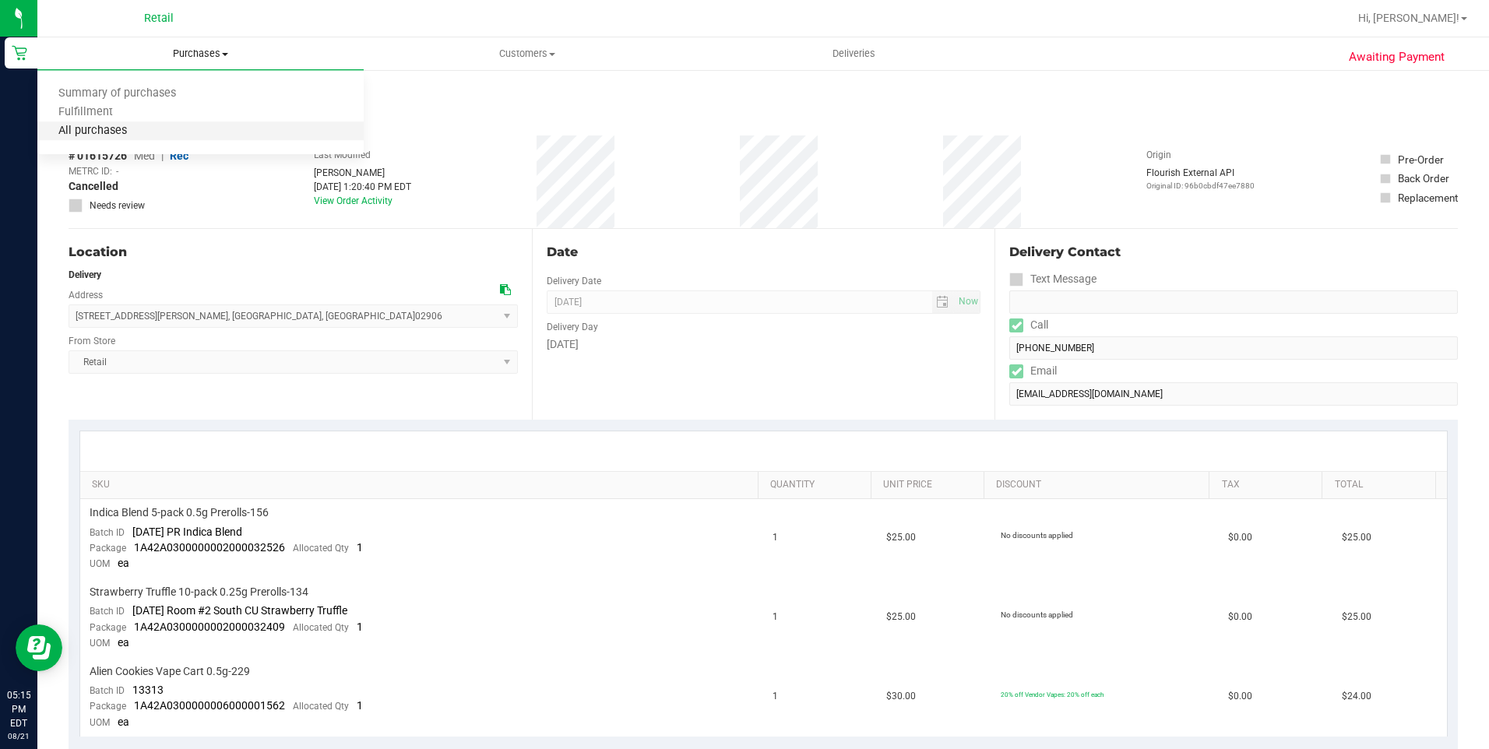
click at [141, 136] on span "All purchases" at bounding box center [92, 131] width 111 height 13
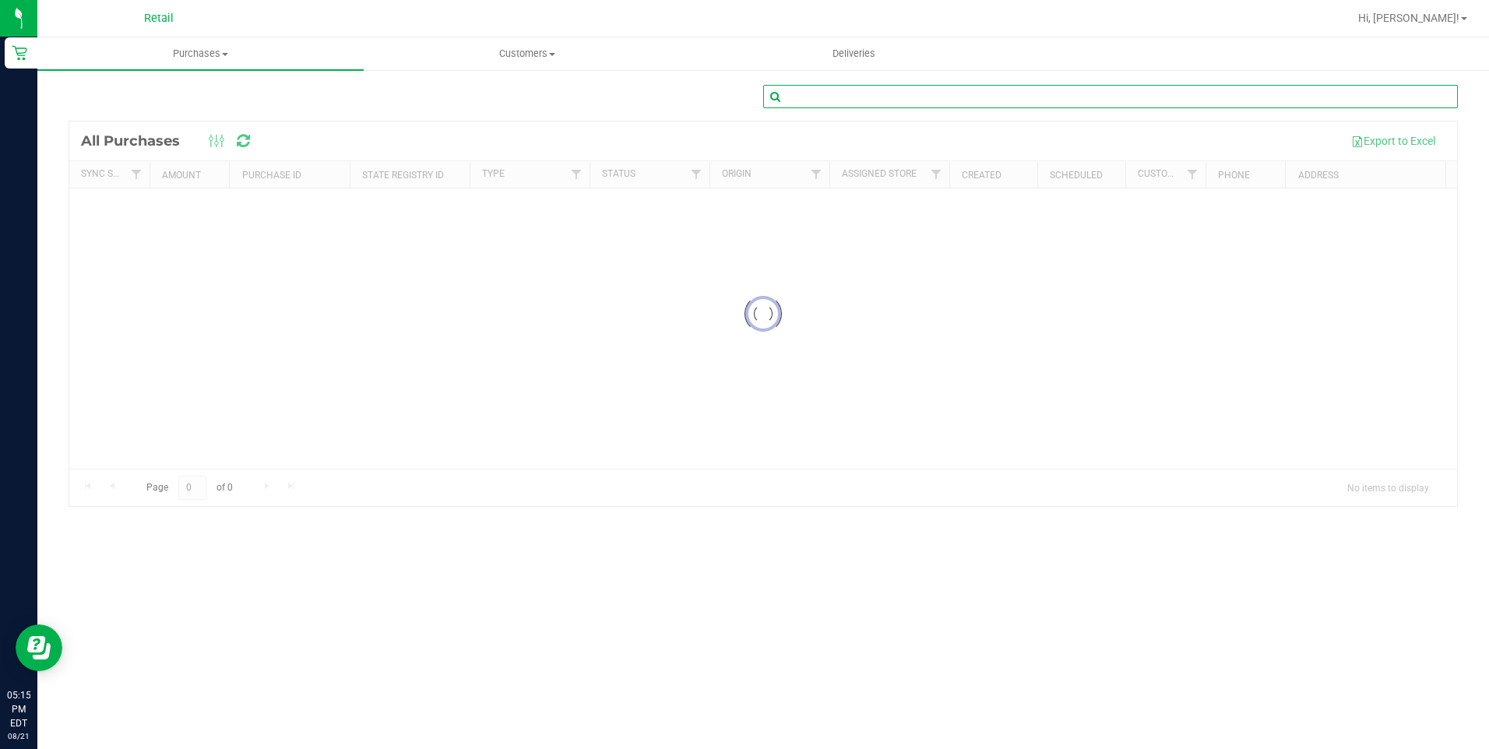
click at [1108, 96] on input "text" at bounding box center [1110, 96] width 695 height 23
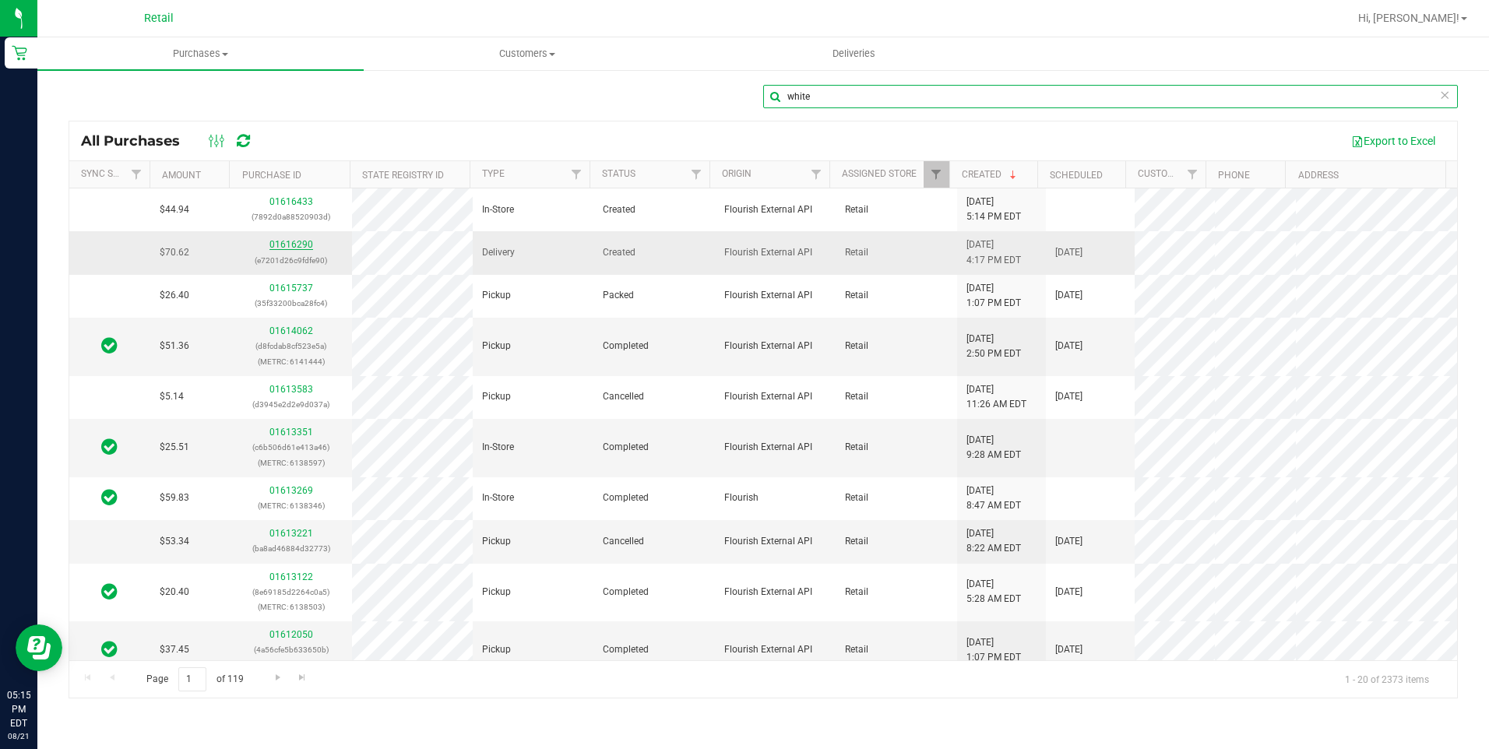
type input "white"
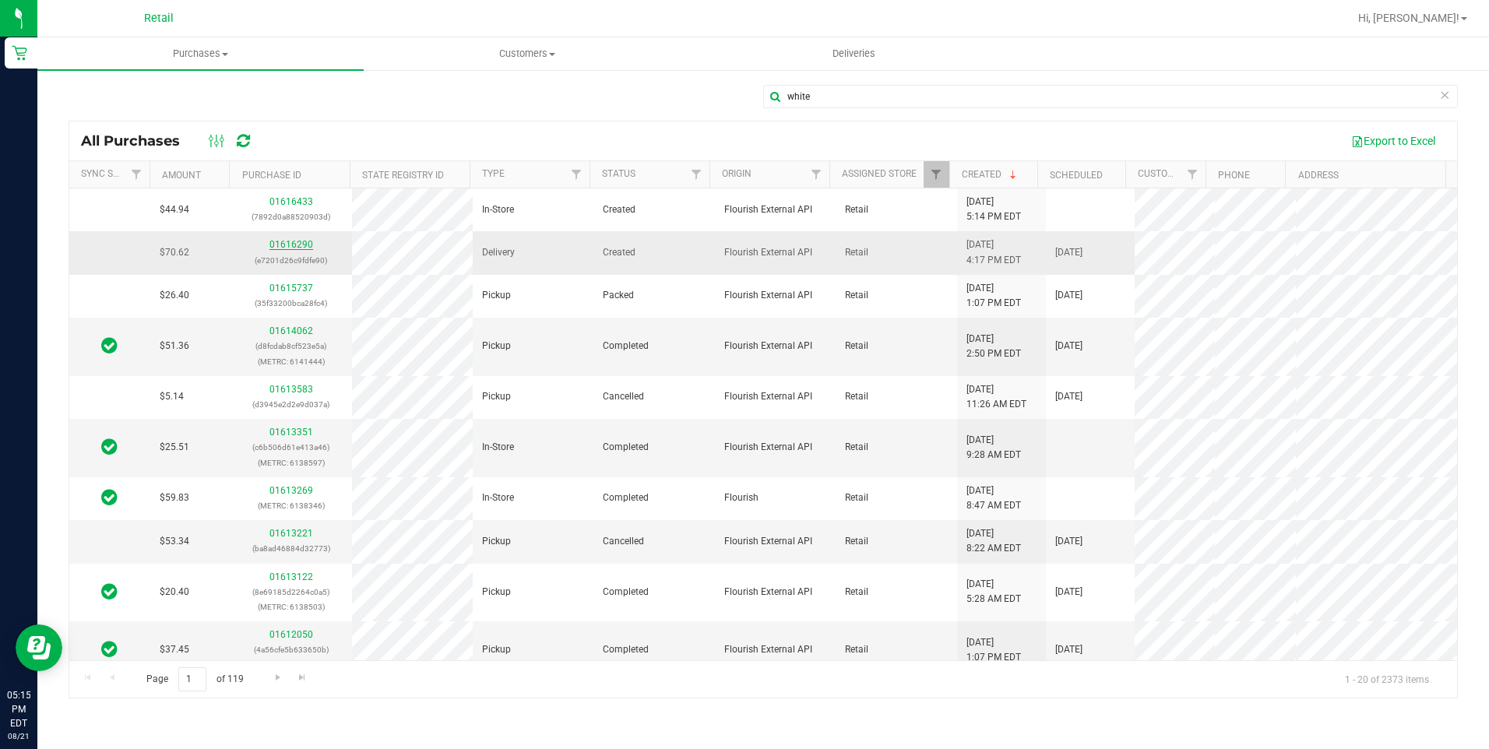
click at [299, 247] on link "01616290" at bounding box center [291, 244] width 44 height 11
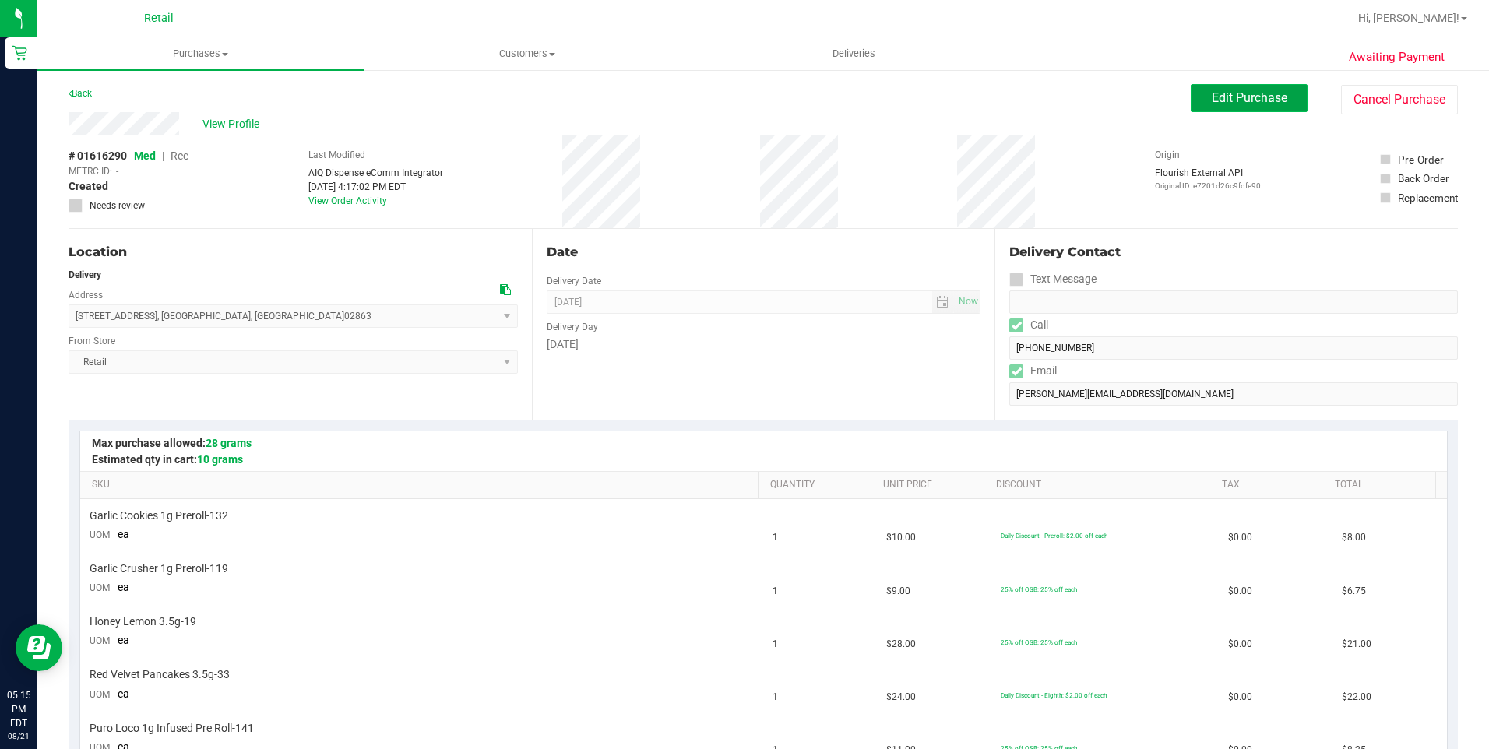
click at [1210, 106] on button "Edit Purchase" at bounding box center [1249, 98] width 117 height 28
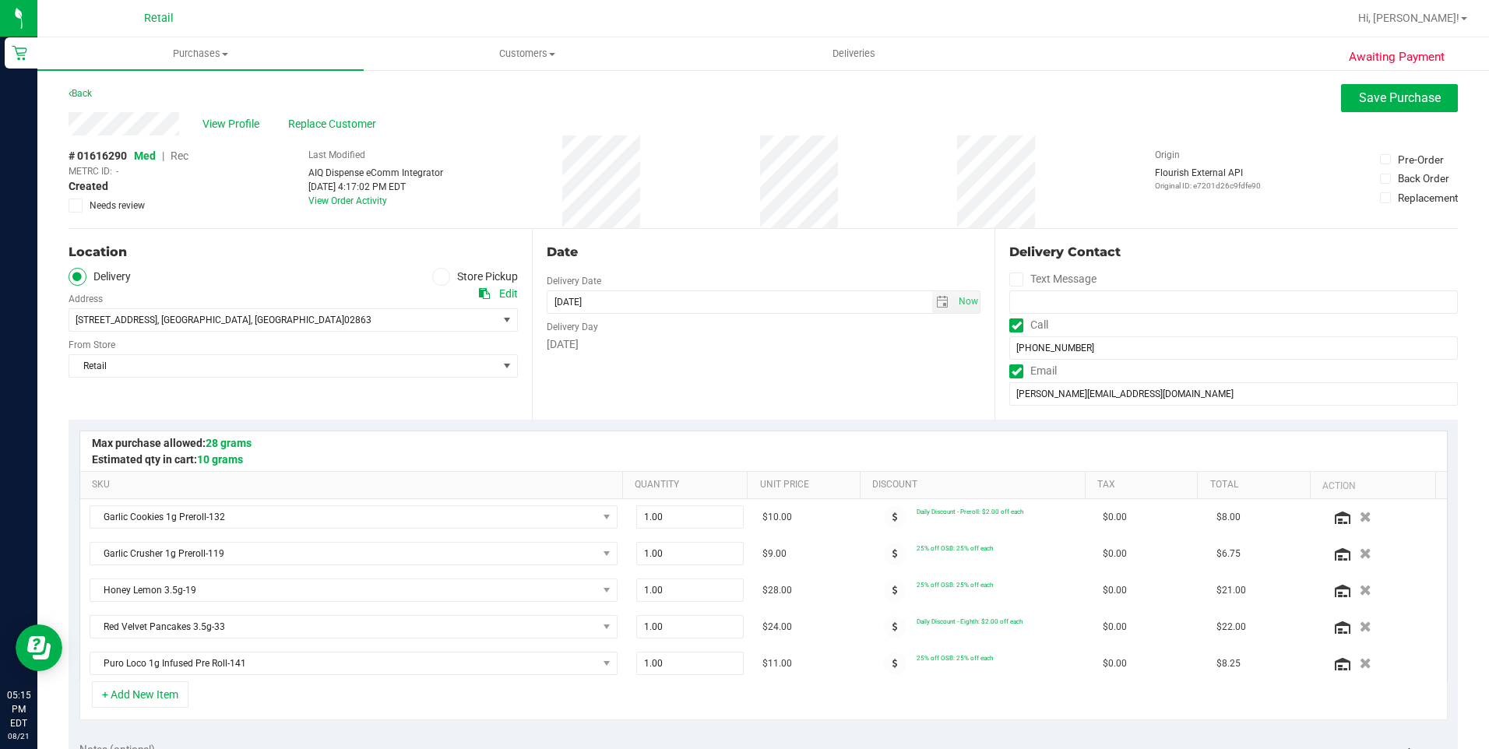
click at [181, 157] on span "Rec" at bounding box center [180, 156] width 18 height 12
click at [1390, 97] on span "Save Purchase" at bounding box center [1400, 97] width 82 height 15
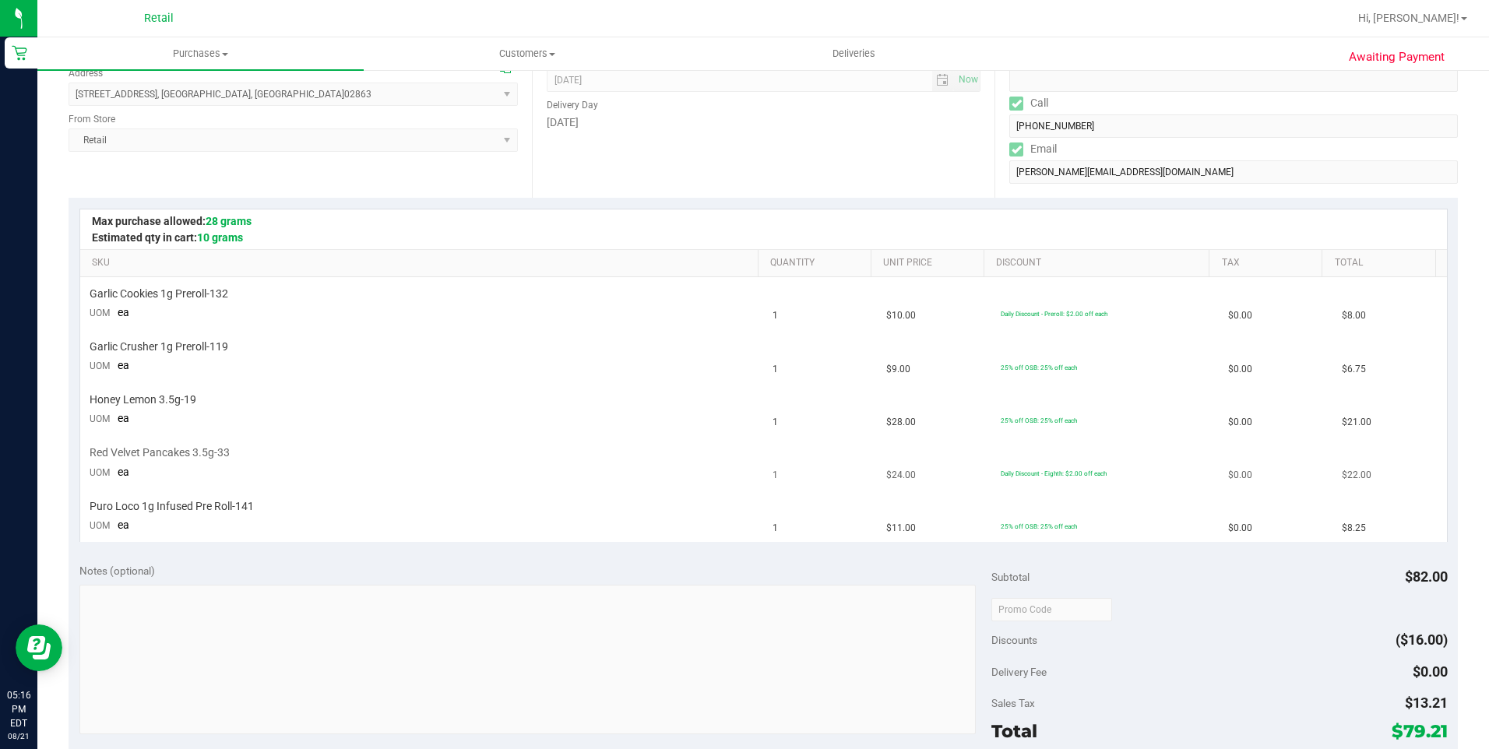
scroll to position [312, 0]
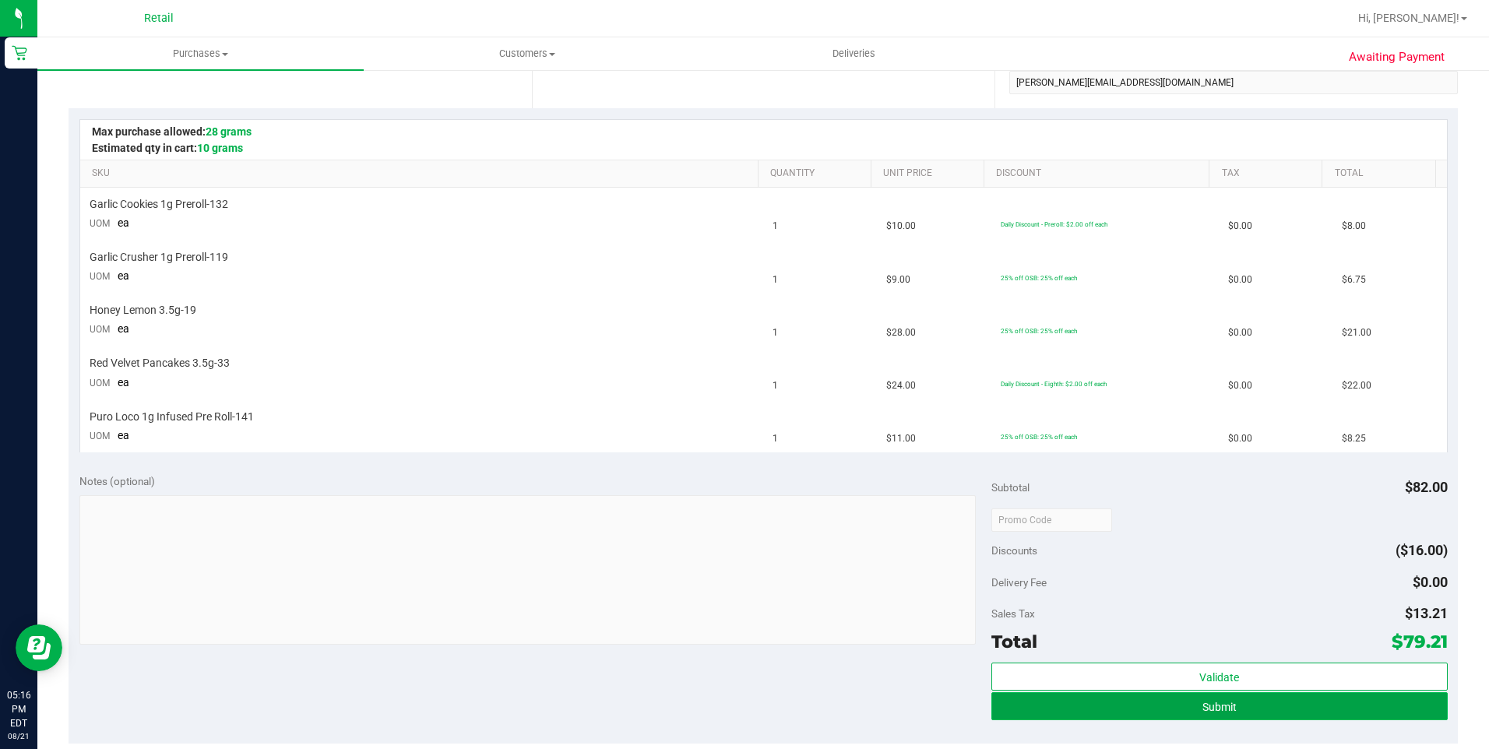
click at [1293, 706] on button "Submit" at bounding box center [1219, 706] width 456 height 28
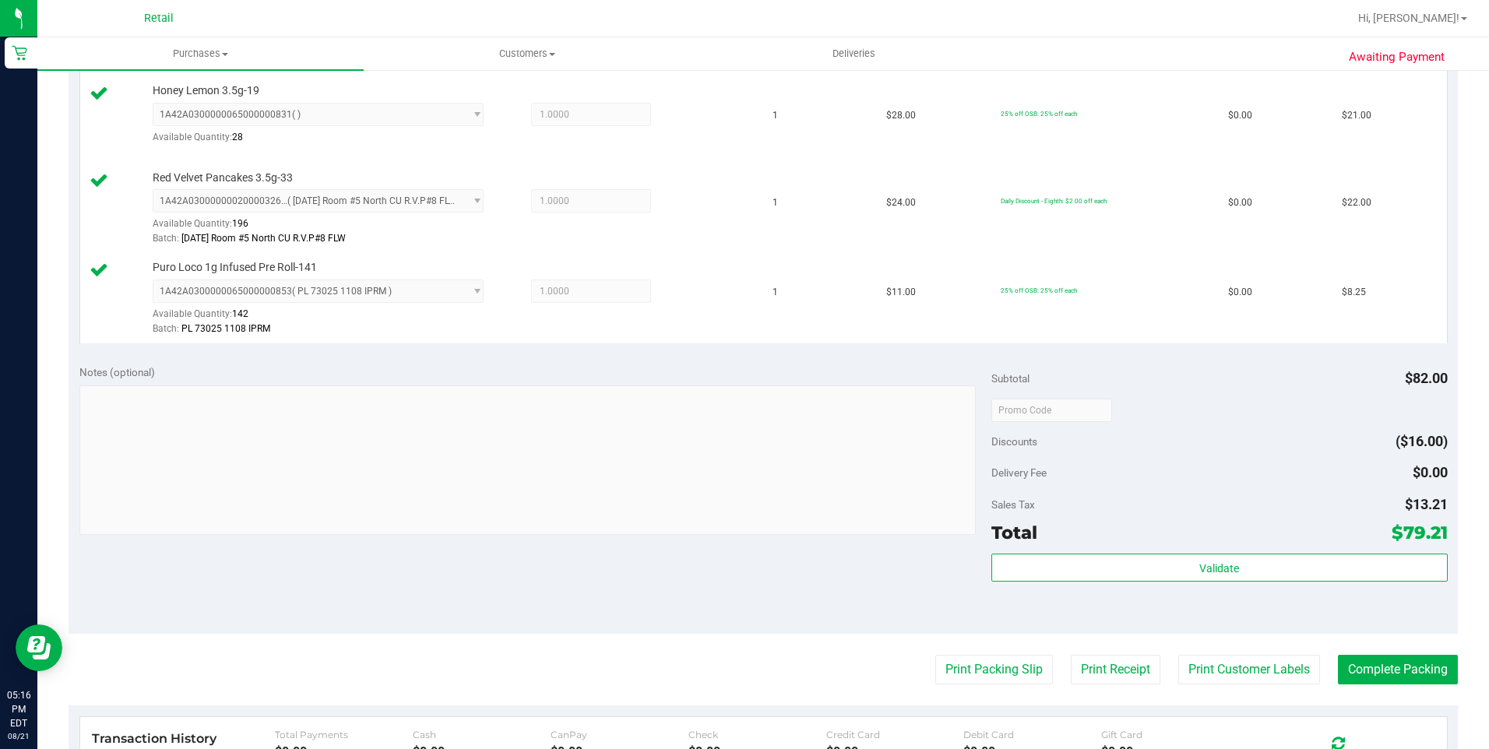
scroll to position [623, 0]
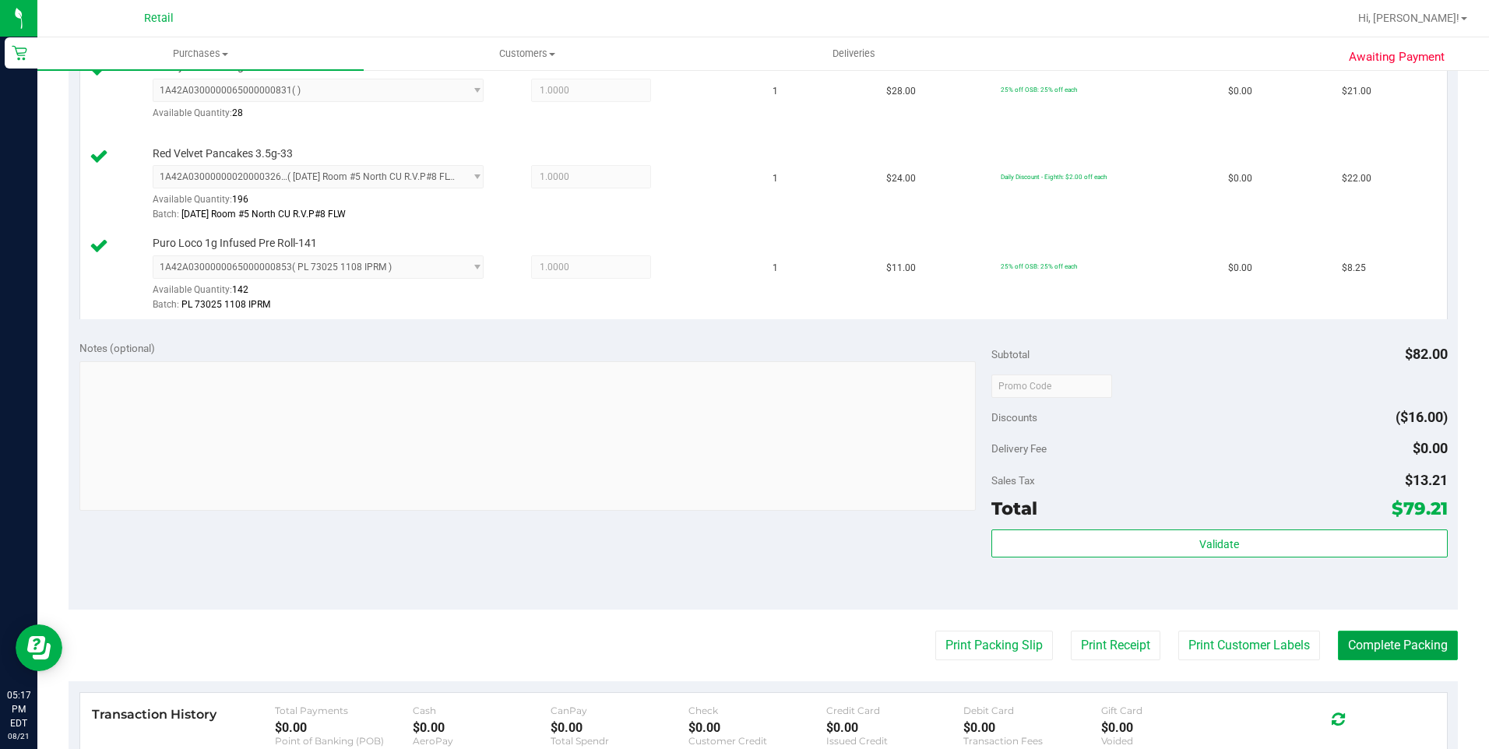
click at [1403, 639] on button "Complete Packing" at bounding box center [1398, 646] width 120 height 30
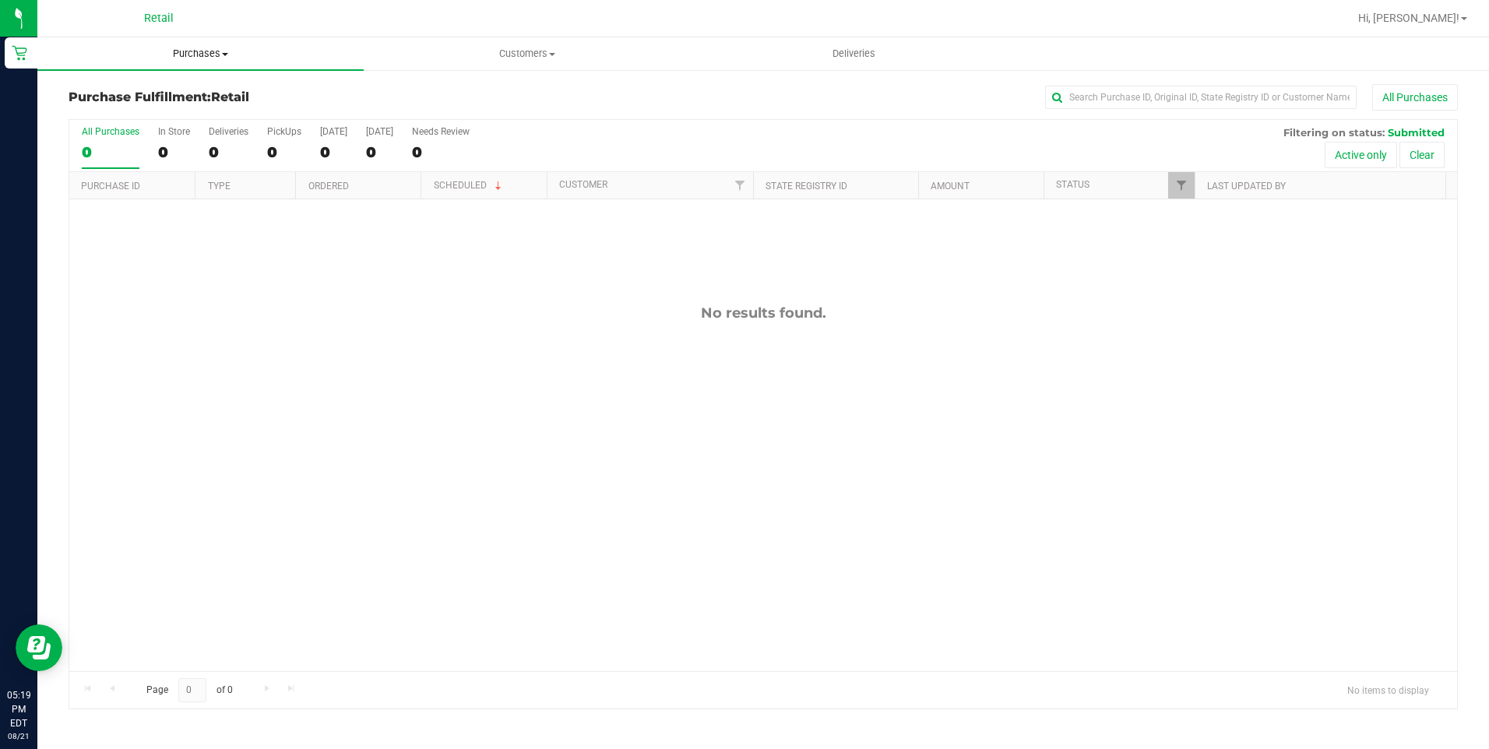
click at [190, 55] on span "Purchases" at bounding box center [200, 54] width 326 height 14
click at [131, 134] on span "All purchases" at bounding box center [92, 131] width 111 height 13
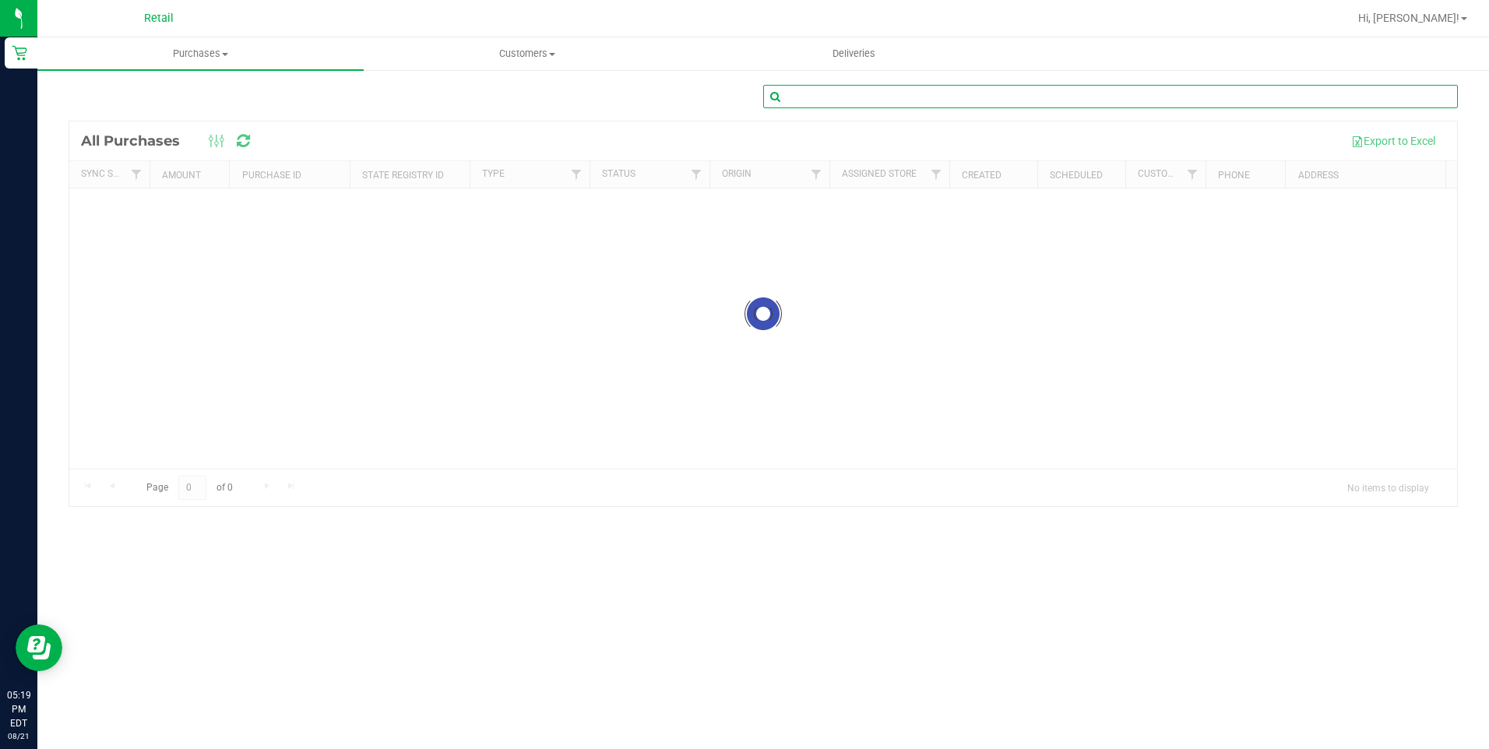
click at [1153, 99] on input "text" at bounding box center [1110, 96] width 695 height 23
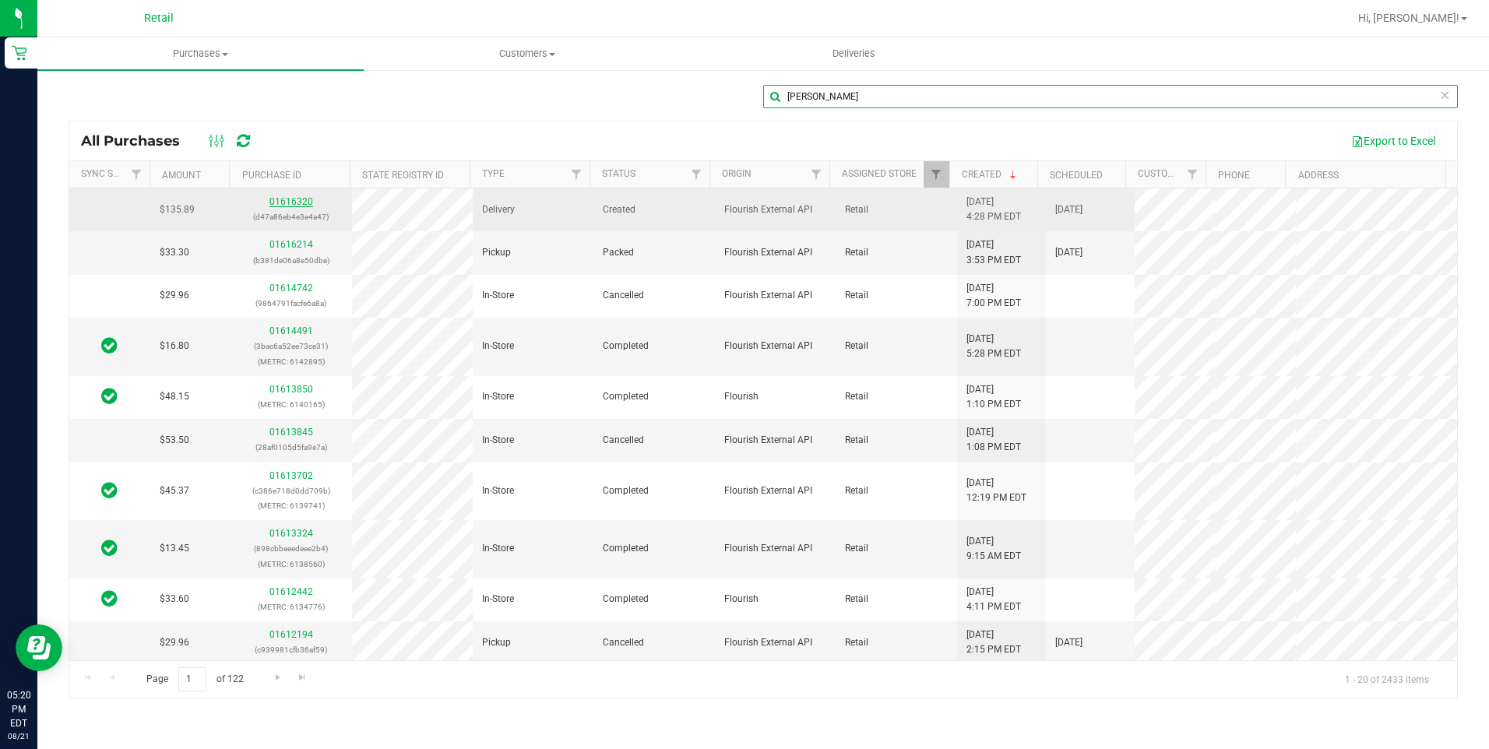
type input "tyler"
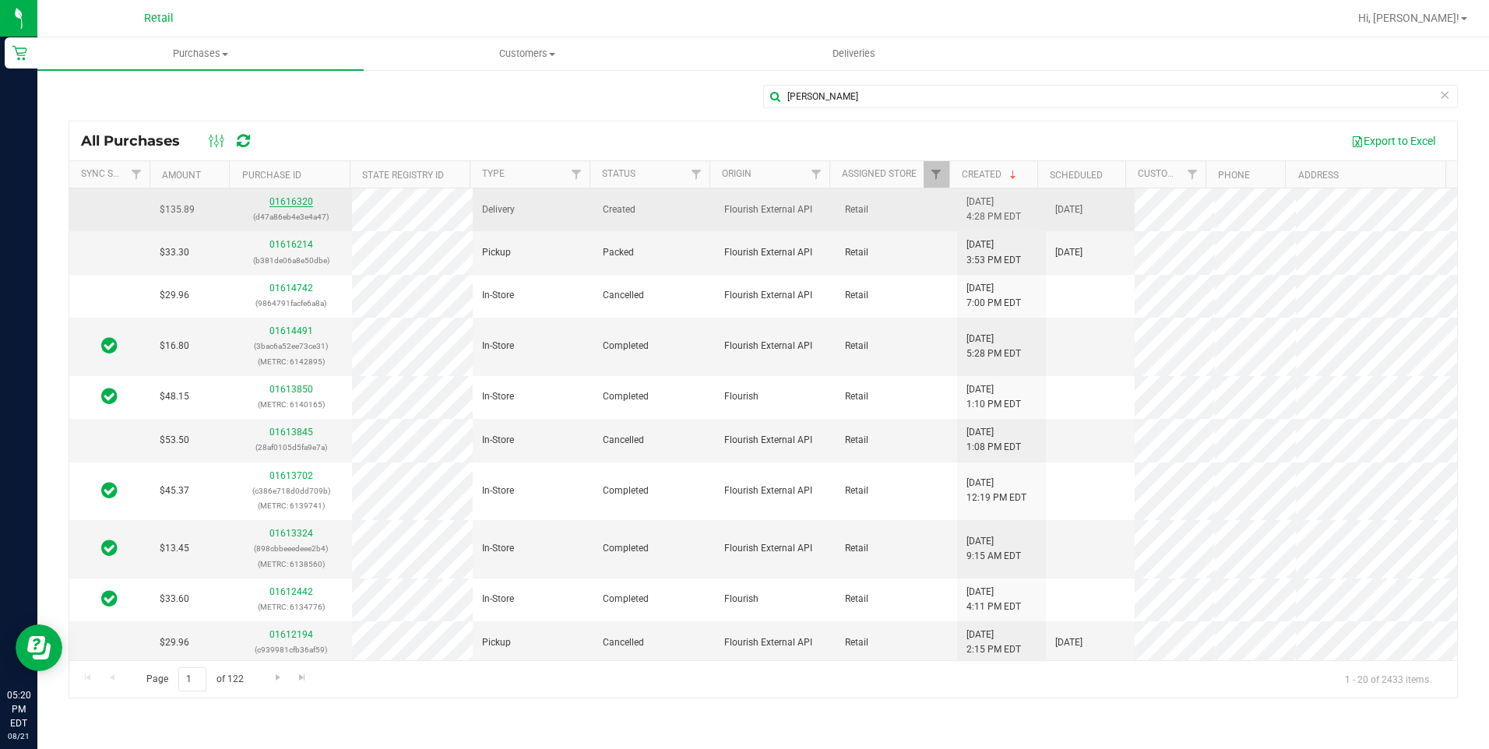
click at [292, 198] on link "01616320" at bounding box center [291, 201] width 44 height 11
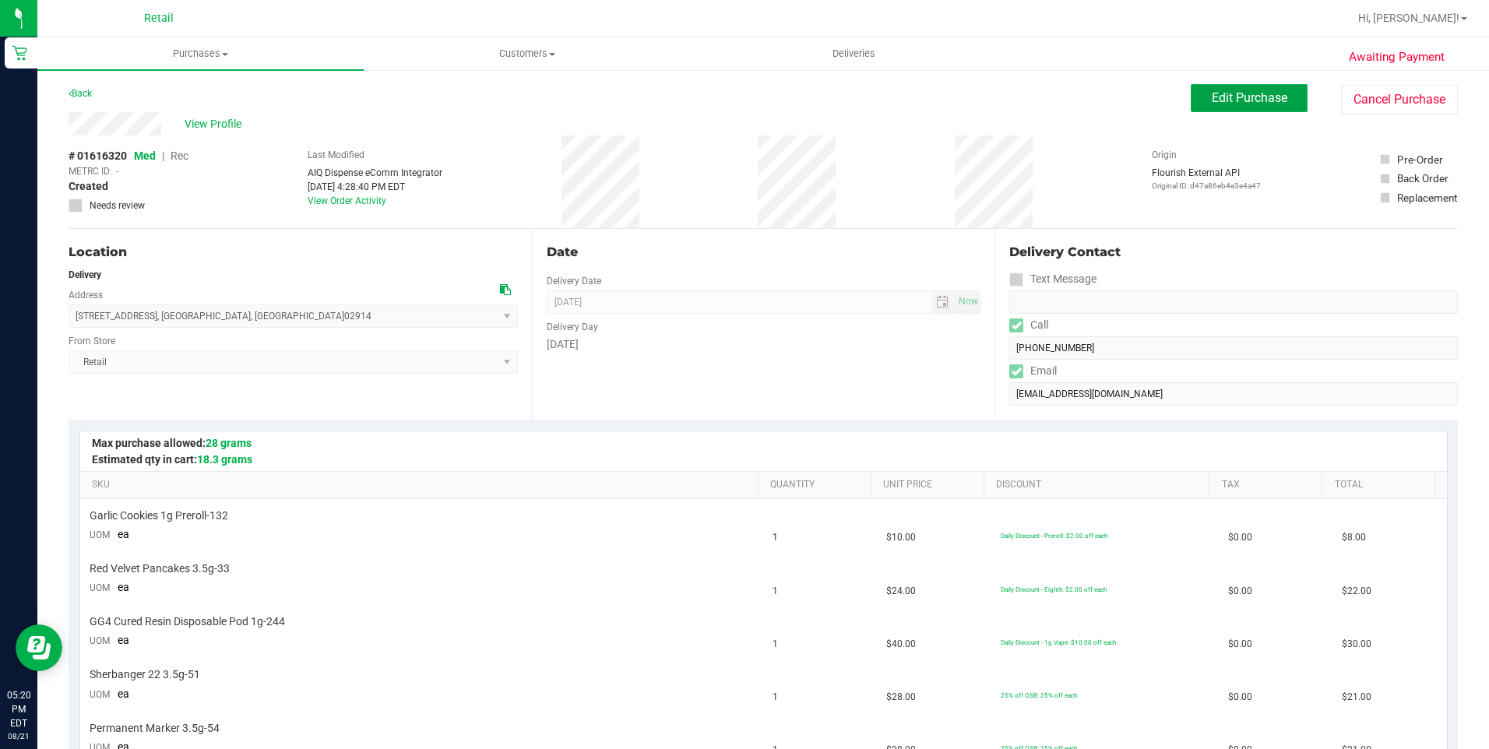
click at [1252, 107] on button "Edit Purchase" at bounding box center [1249, 98] width 117 height 28
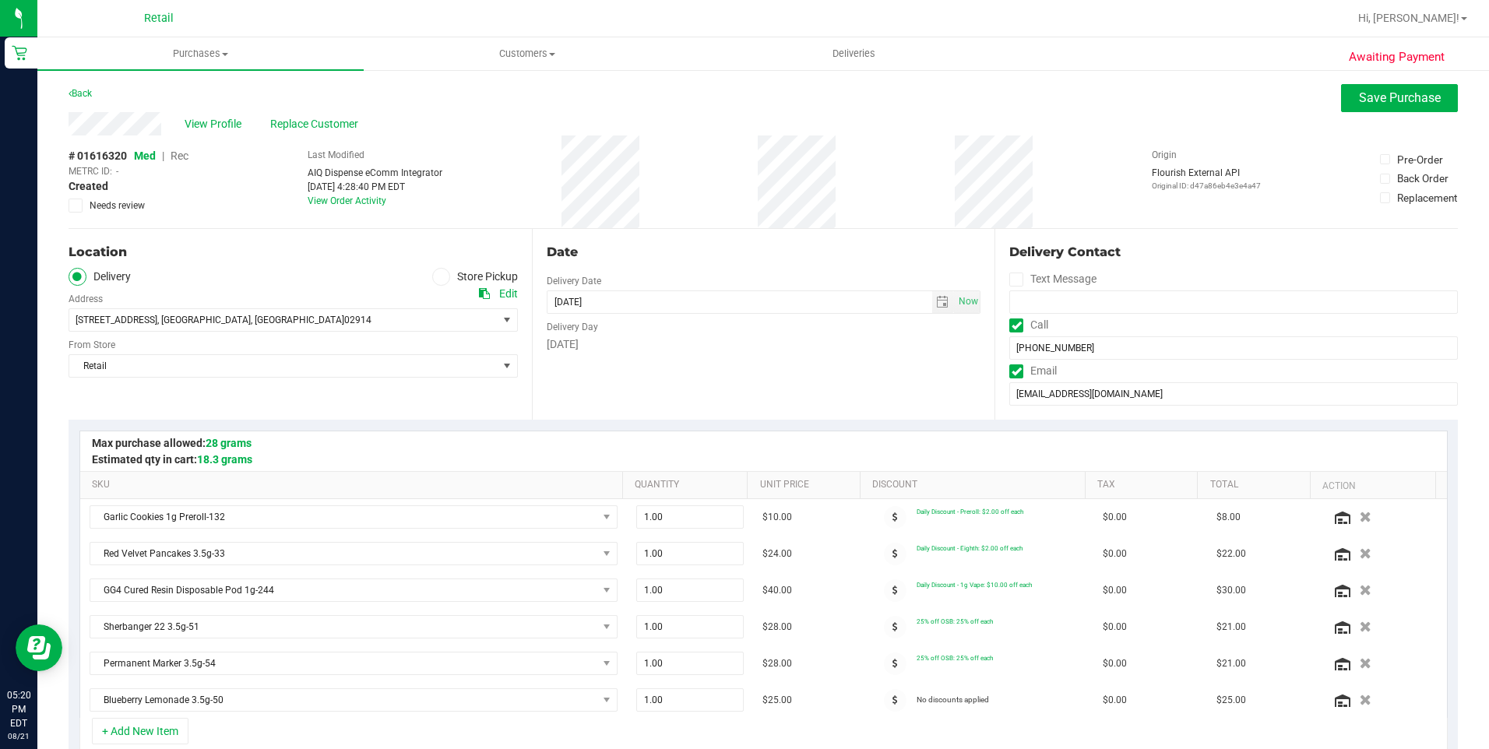
click at [187, 157] on span "Rec" at bounding box center [180, 156] width 18 height 12
click at [1405, 107] on button "Save Purchase" at bounding box center [1399, 98] width 117 height 28
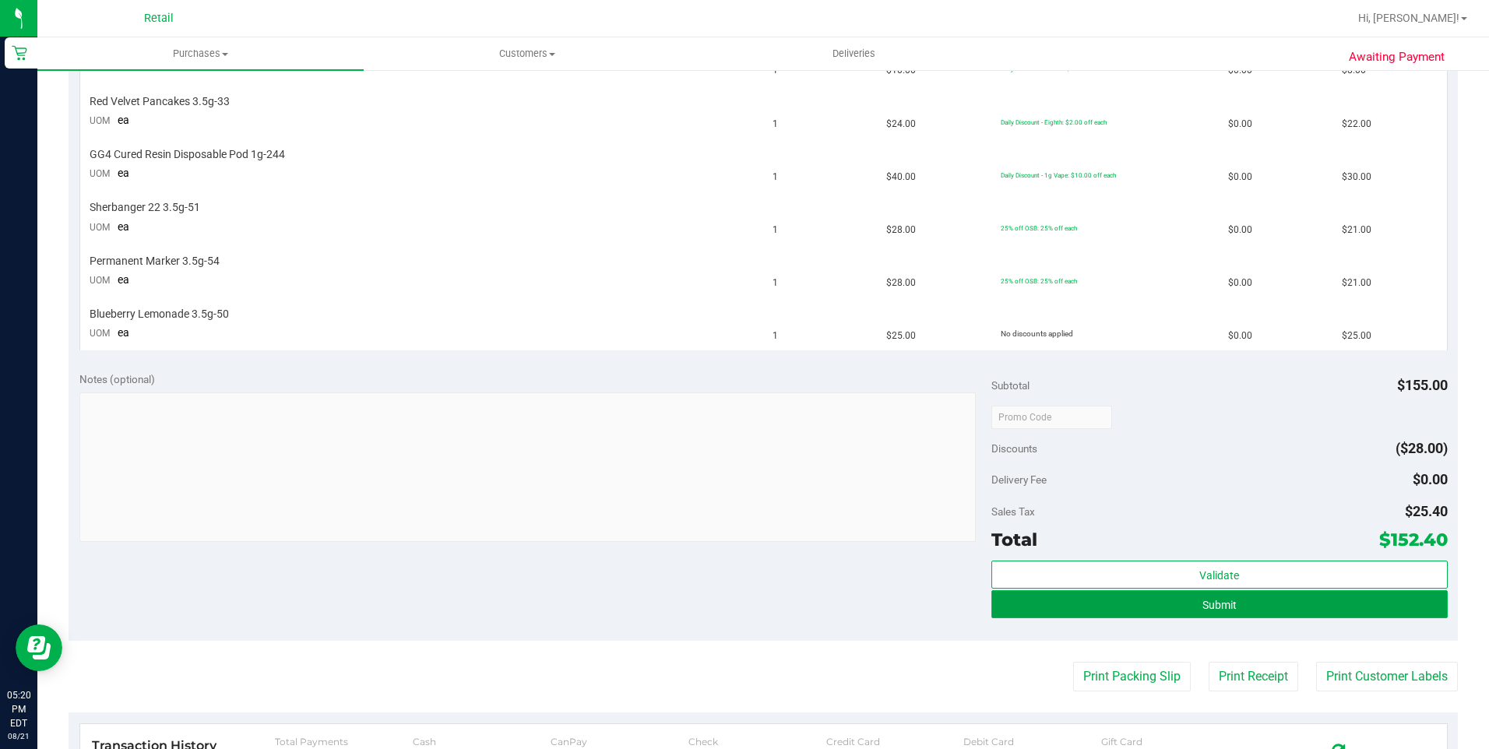
click at [1207, 593] on button "Submit" at bounding box center [1219, 604] width 456 height 28
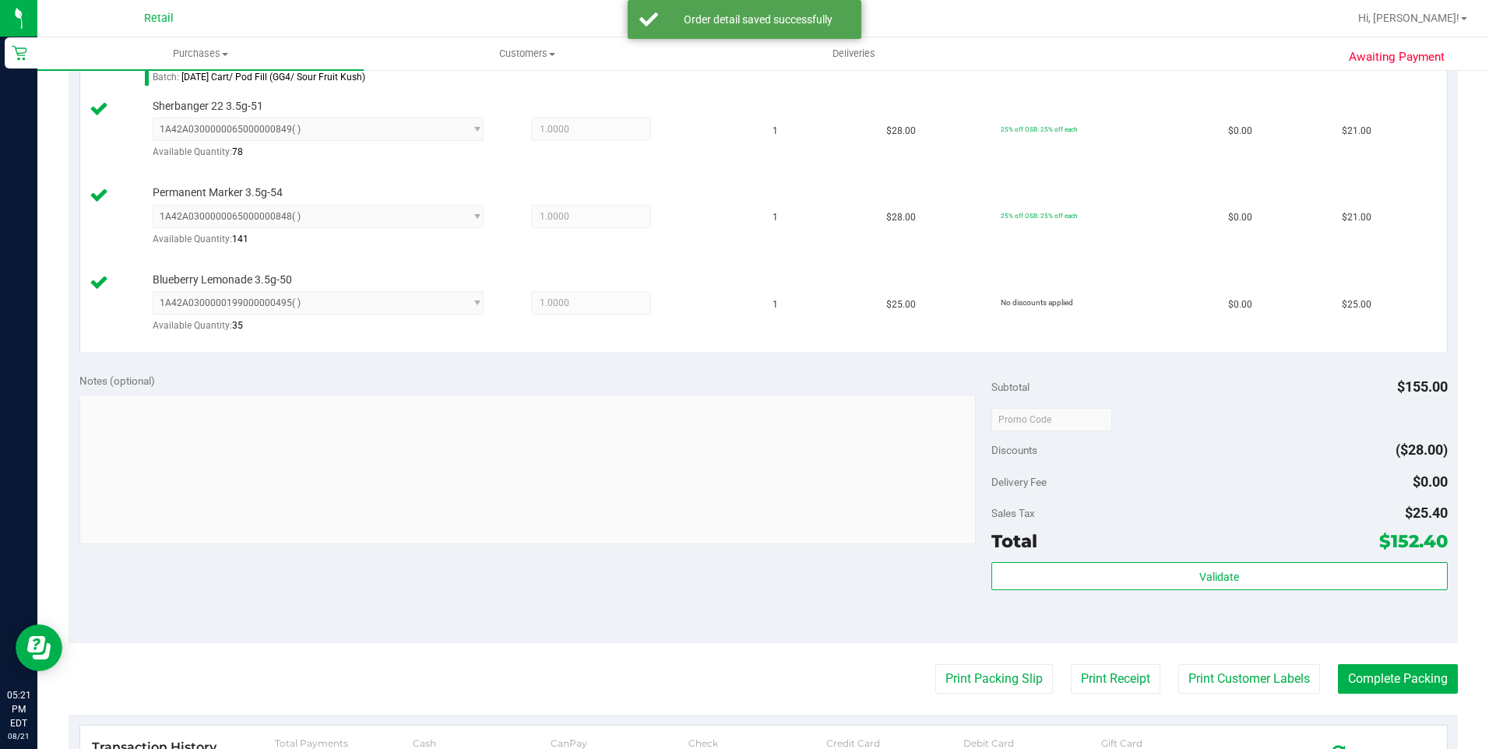
scroll to position [701, 0]
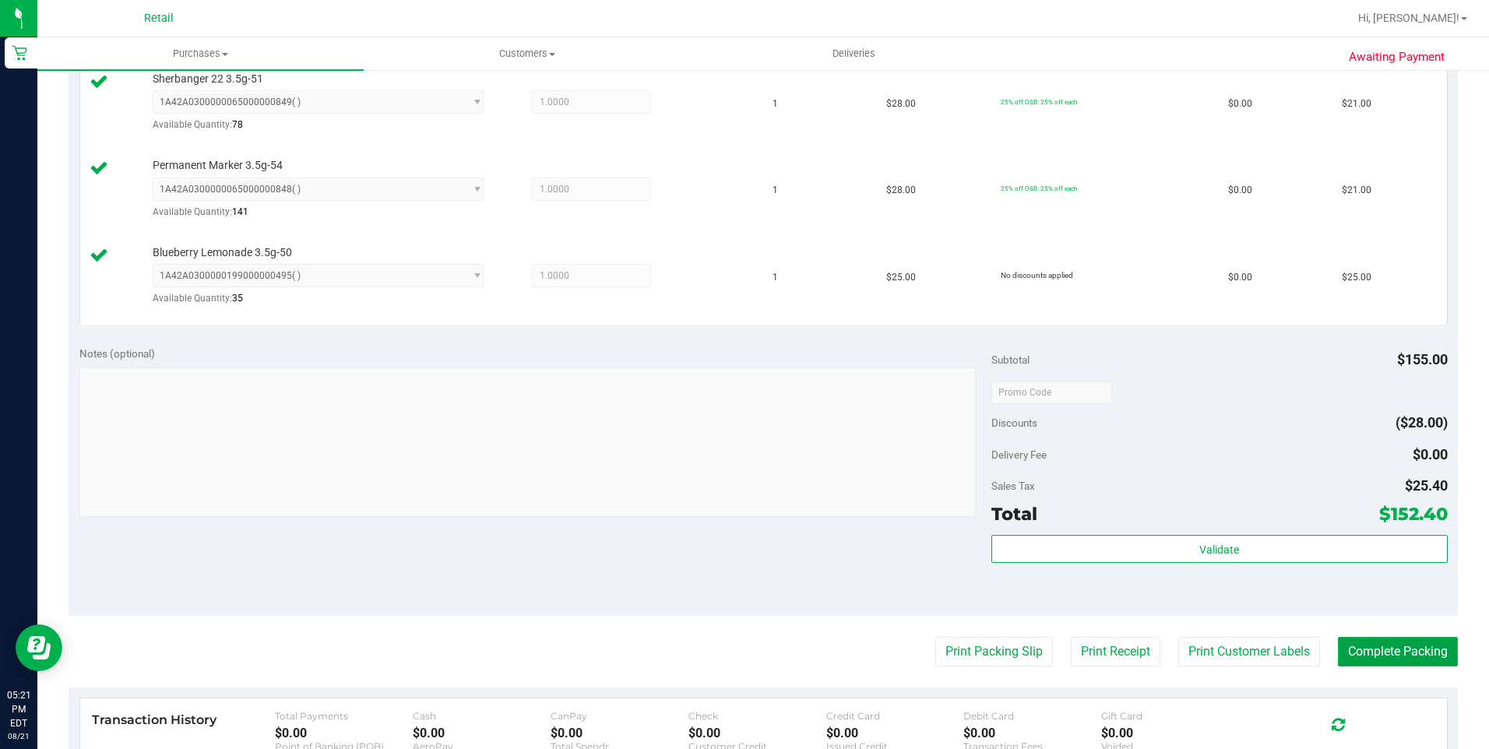
click at [1399, 650] on button "Complete Packing" at bounding box center [1398, 652] width 120 height 30
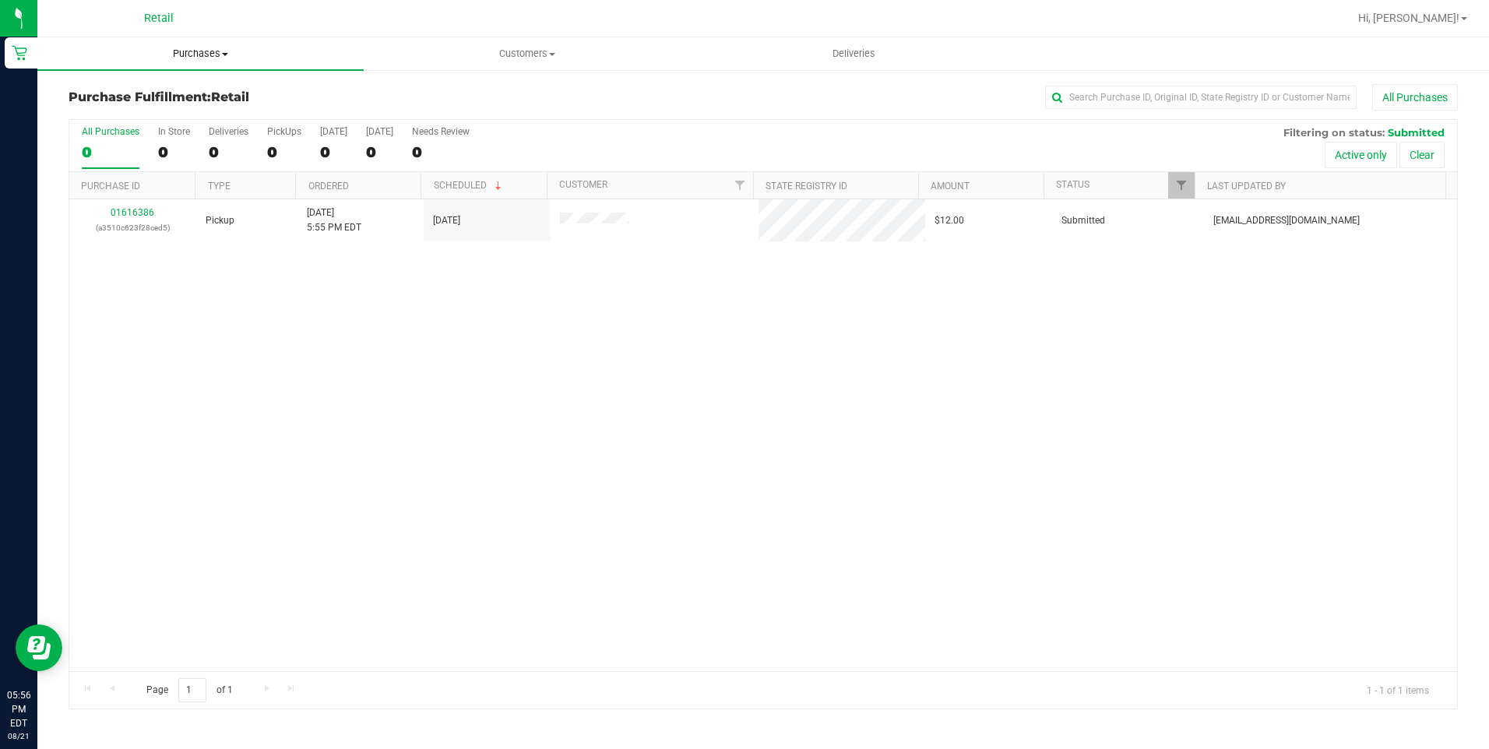
click at [202, 60] on span "Purchases" at bounding box center [200, 54] width 326 height 14
click at [190, 123] on li "All purchases" at bounding box center [200, 131] width 326 height 19
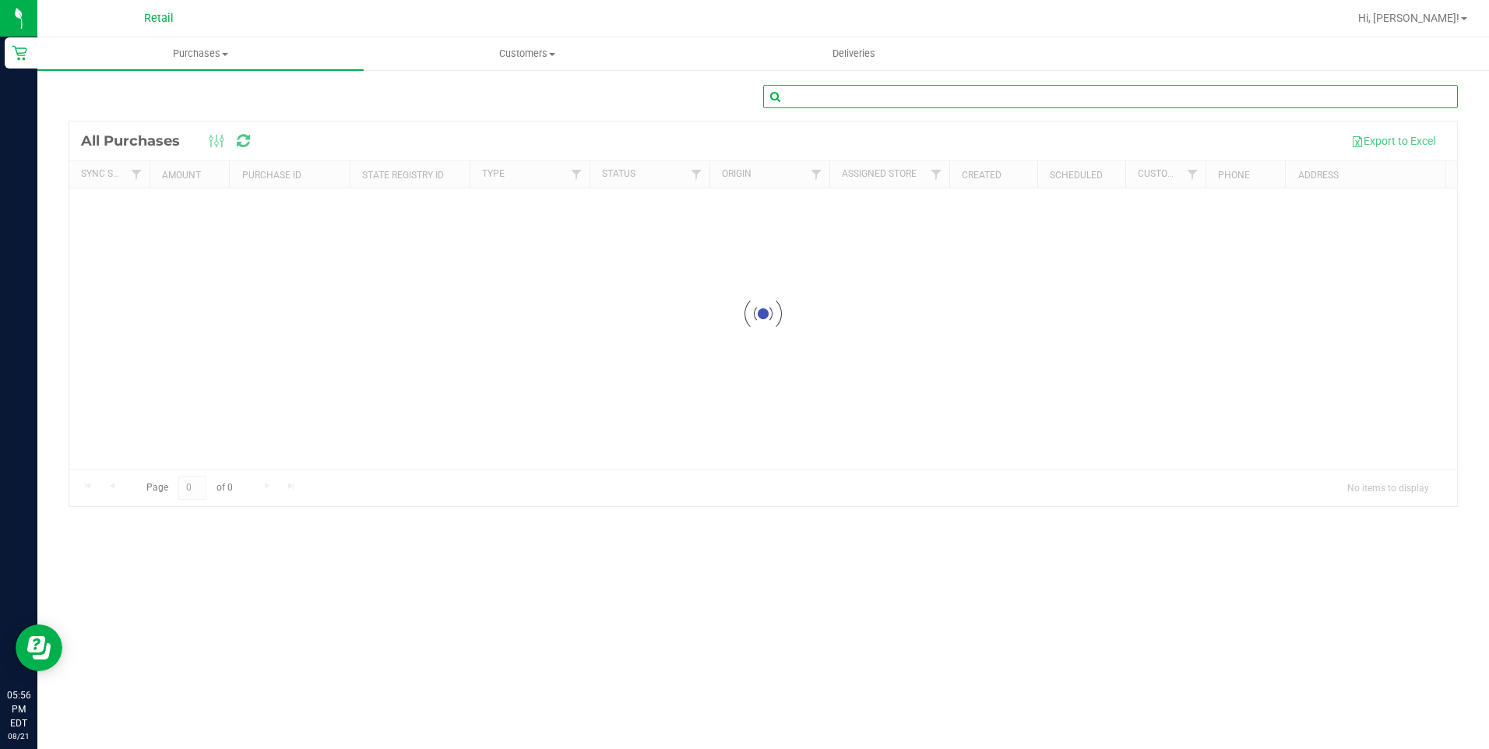
click at [1087, 94] on input "text" at bounding box center [1110, 96] width 695 height 23
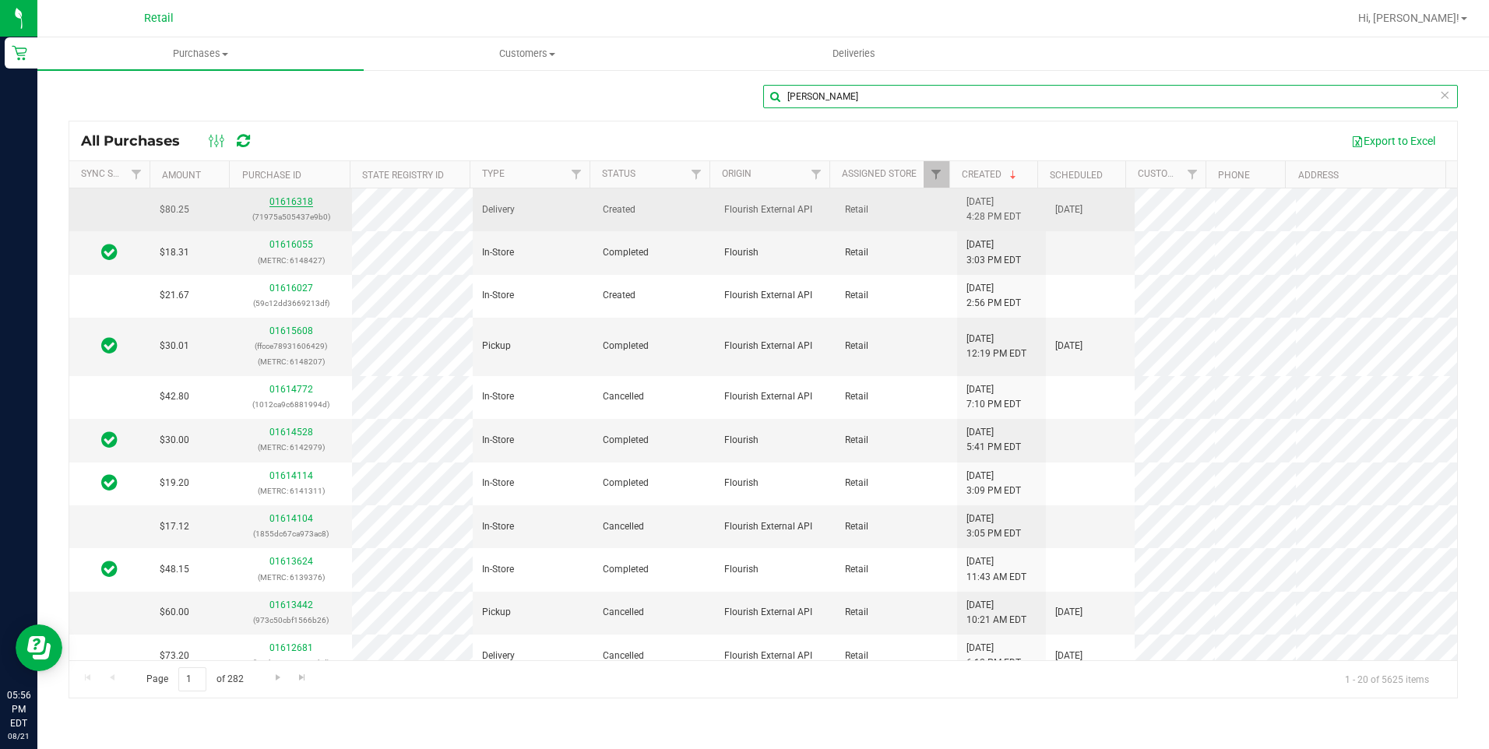
type input "lisa"
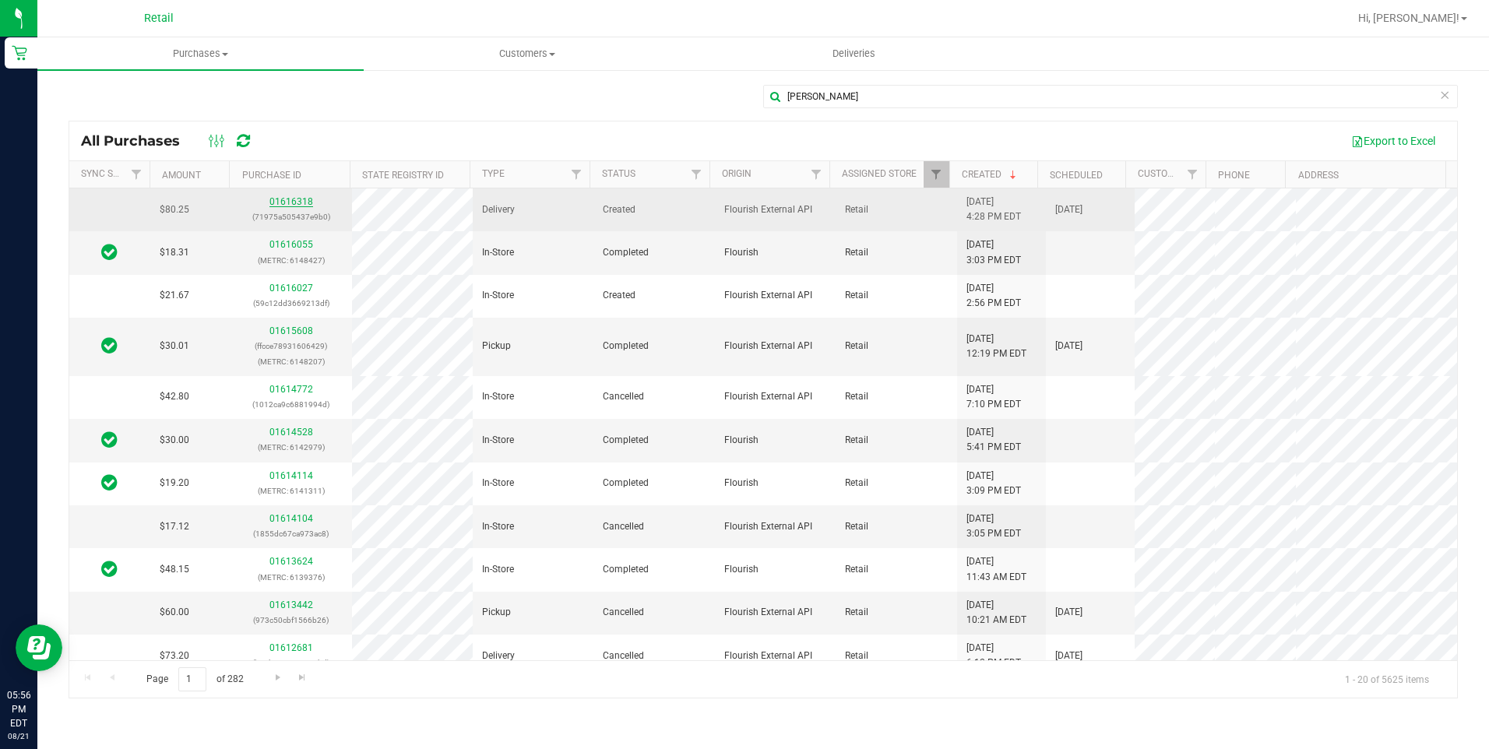
click at [289, 200] on link "01616318" at bounding box center [291, 201] width 44 height 11
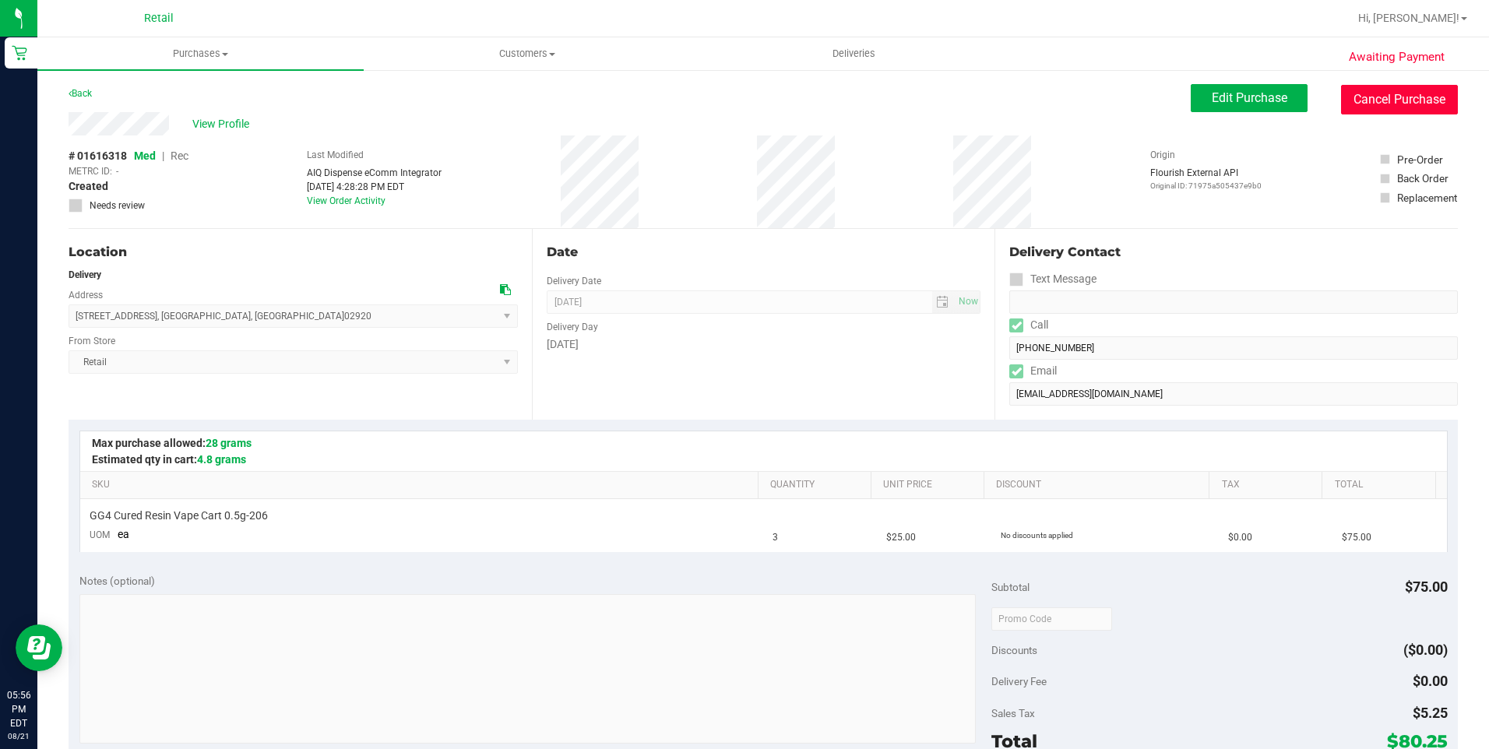
click at [1349, 98] on button "Cancel Purchase" at bounding box center [1399, 100] width 117 height 30
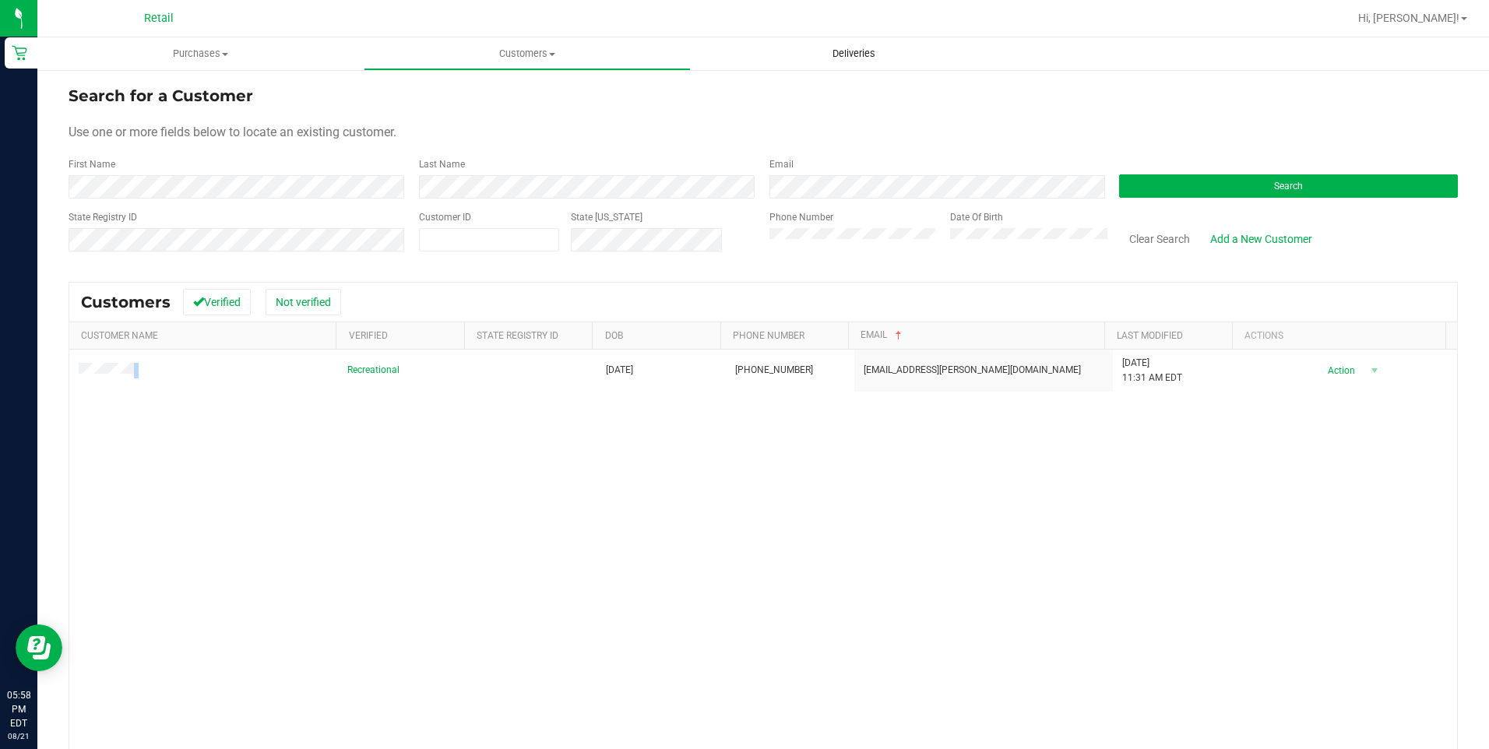
click at [842, 51] on span "Deliveries" at bounding box center [854, 54] width 85 height 14
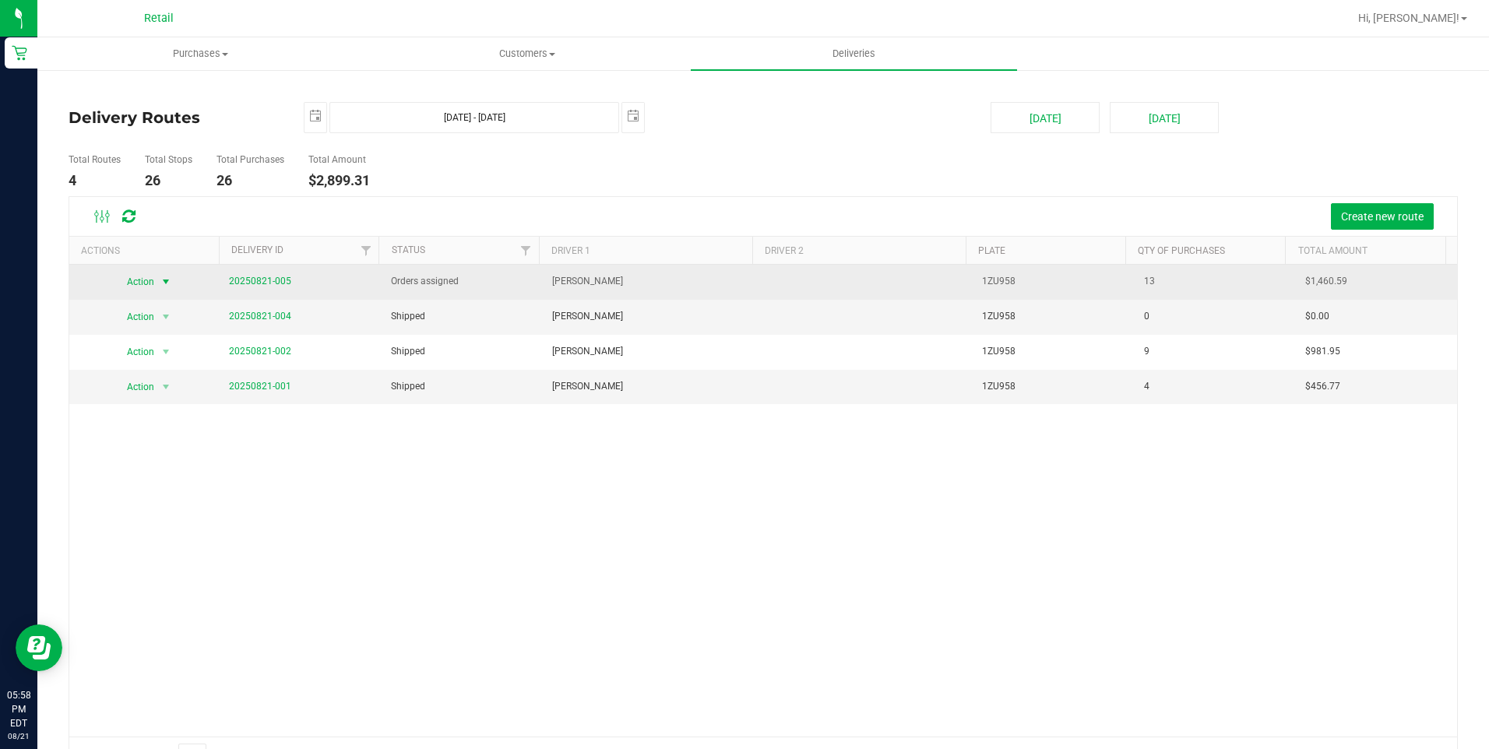
click at [170, 282] on span "select" at bounding box center [166, 282] width 12 height 12
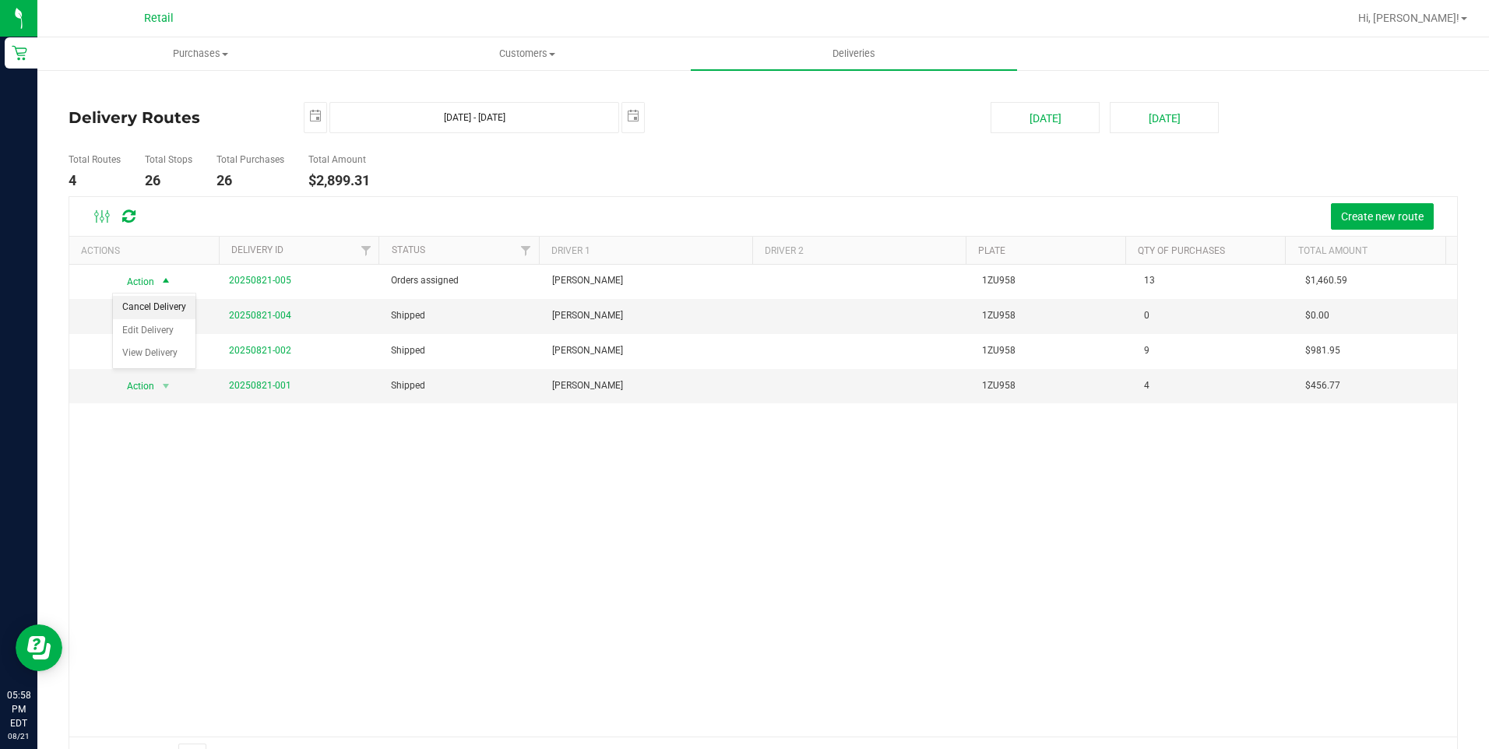
click at [167, 303] on li "Cancel Delivery" at bounding box center [154, 307] width 83 height 23
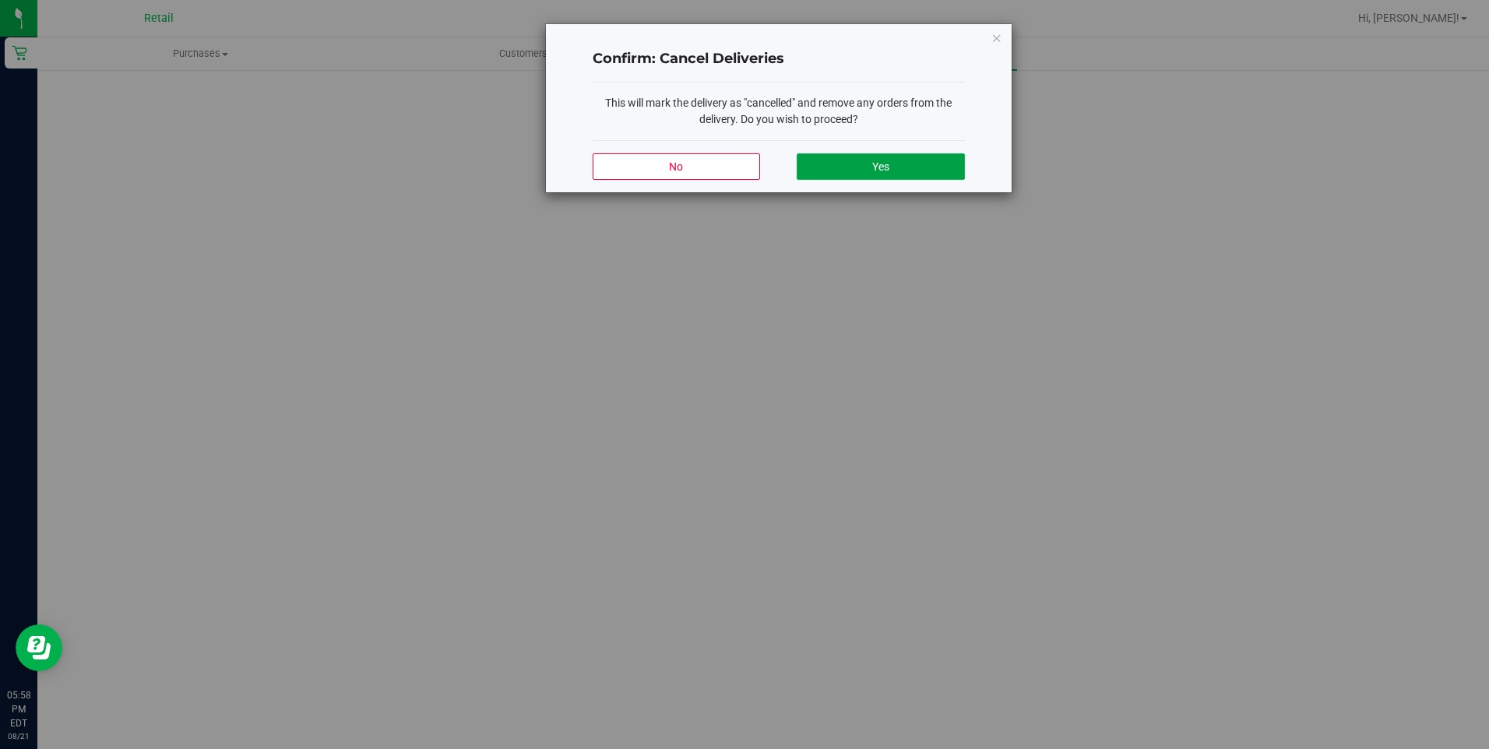
click at [882, 160] on span "Yes" at bounding box center [880, 166] width 17 height 12
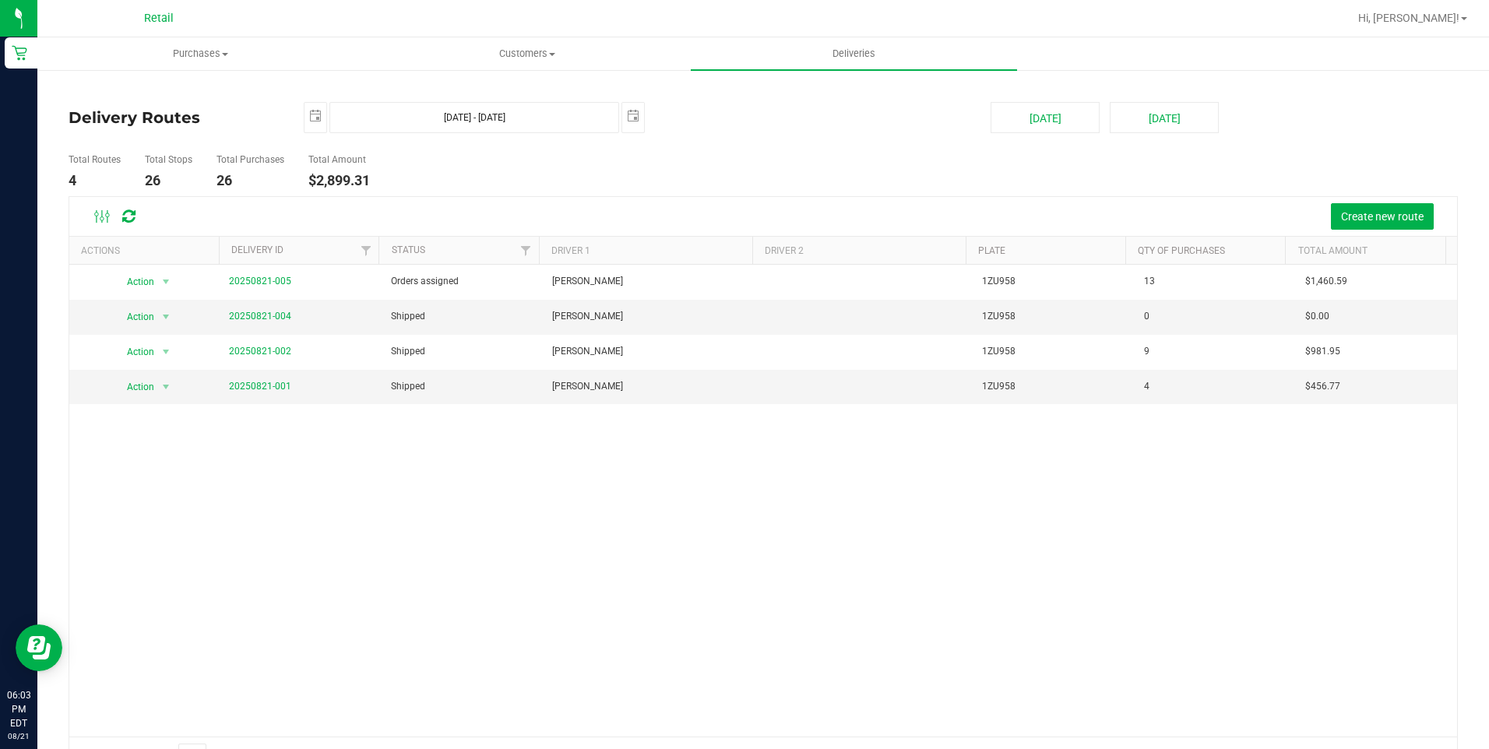
drag, startPoint x: 1347, startPoint y: 101, endPoint x: 777, endPoint y: 139, distance: 571.3
click at [1042, 174] on div "Total Routes 4 Total Stops 26 Total Purchases 26 Total Amount $2,899.31" at bounding box center [763, 171] width 1413 height 49
drag, startPoint x: 737, startPoint y: 126, endPoint x: 350, endPoint y: 134, distance: 386.4
click at [444, 171] on ul "Total Routes 4 Total Stops 26 Total Purchases 26 Total Amount $2,899.31" at bounding box center [526, 171] width 922 height 49
click at [164, 22] on span "Retail" at bounding box center [159, 19] width 30 height 14
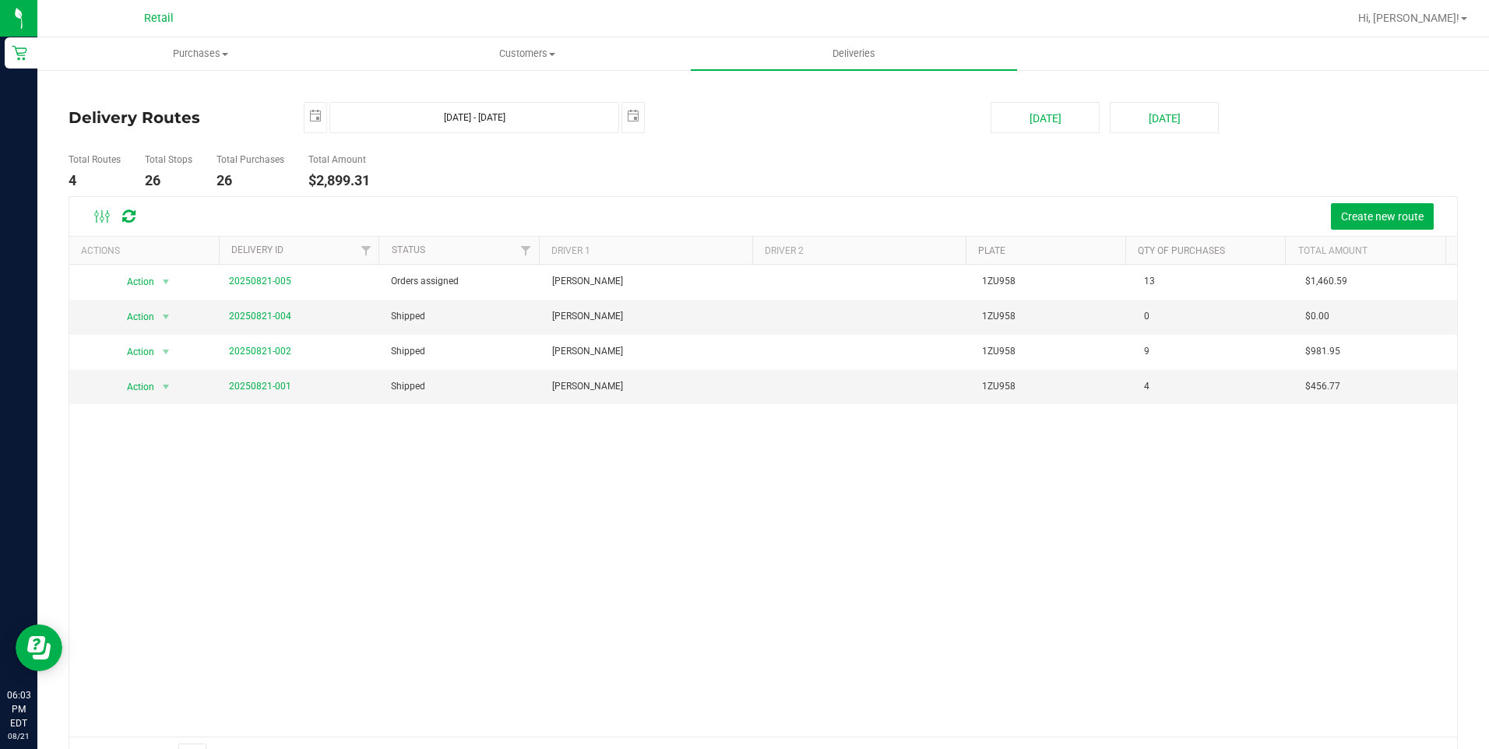
click at [163, 14] on span "Retail" at bounding box center [159, 19] width 30 height 14
click at [213, 54] on span "Purchases" at bounding box center [200, 54] width 325 height 14
click at [143, 114] on li "Fulfillment" at bounding box center [200, 113] width 326 height 19
